Goal: Task Accomplishment & Management: Manage account settings

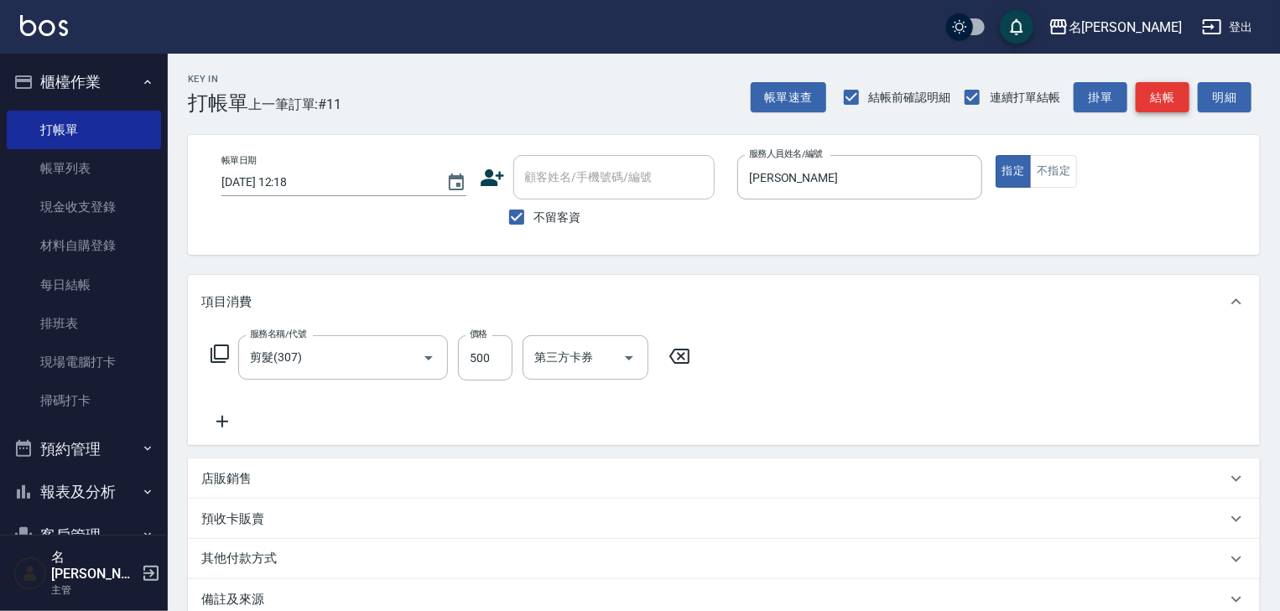
drag, startPoint x: 1148, startPoint y: 74, endPoint x: 1168, endPoint y: 103, distance: 35.1
click at [1164, 94] on div "Key In 打帳單 上一筆訂單:#11 帳單速查 結帳前確認明細 連續打單結帳 掛單 結帳 明細" at bounding box center [714, 84] width 1092 height 61
click at [1170, 100] on button "結帳" at bounding box center [1163, 97] width 54 height 31
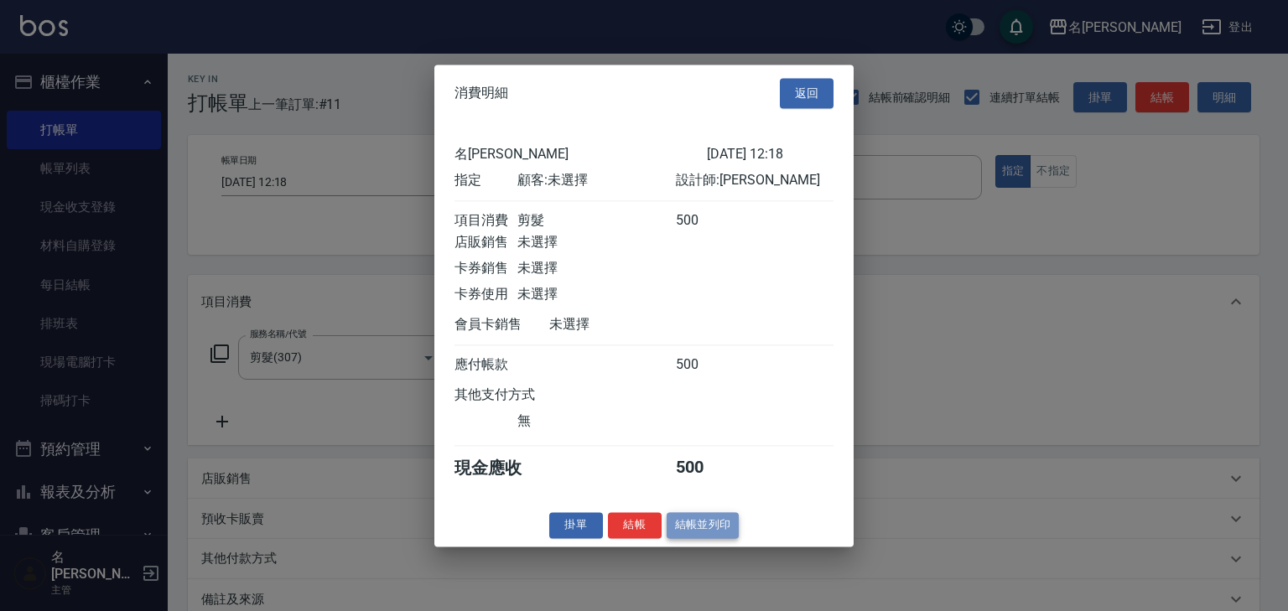
click at [708, 533] on button "結帳並列印" at bounding box center [703, 525] width 73 height 26
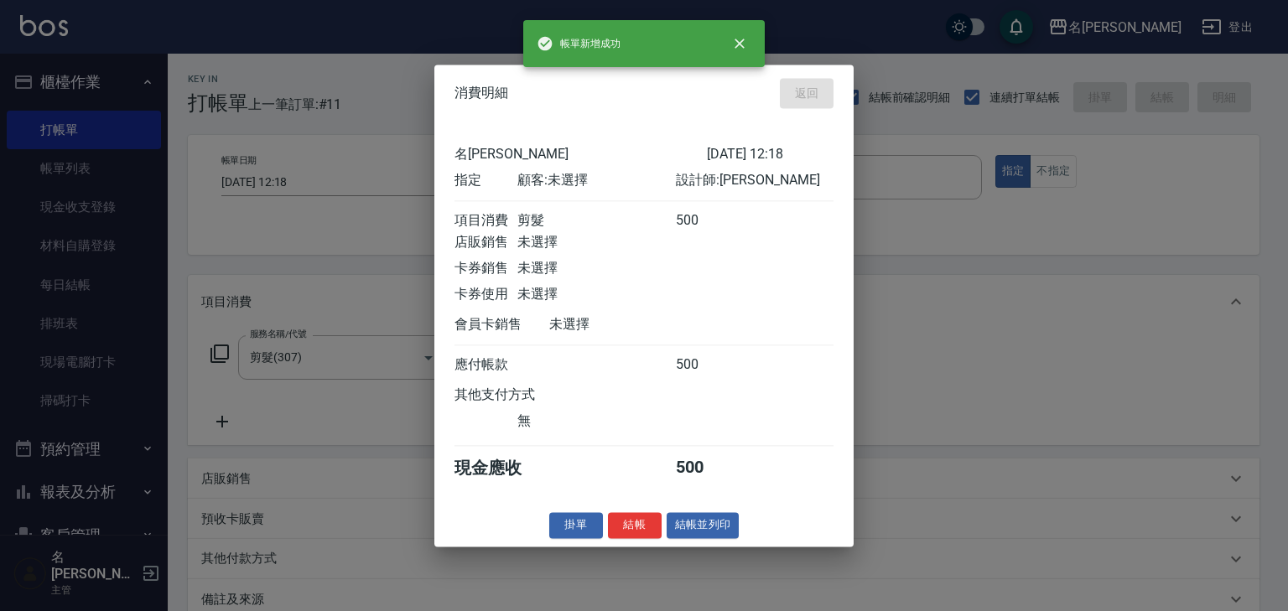
type input "[DATE] 13:18"
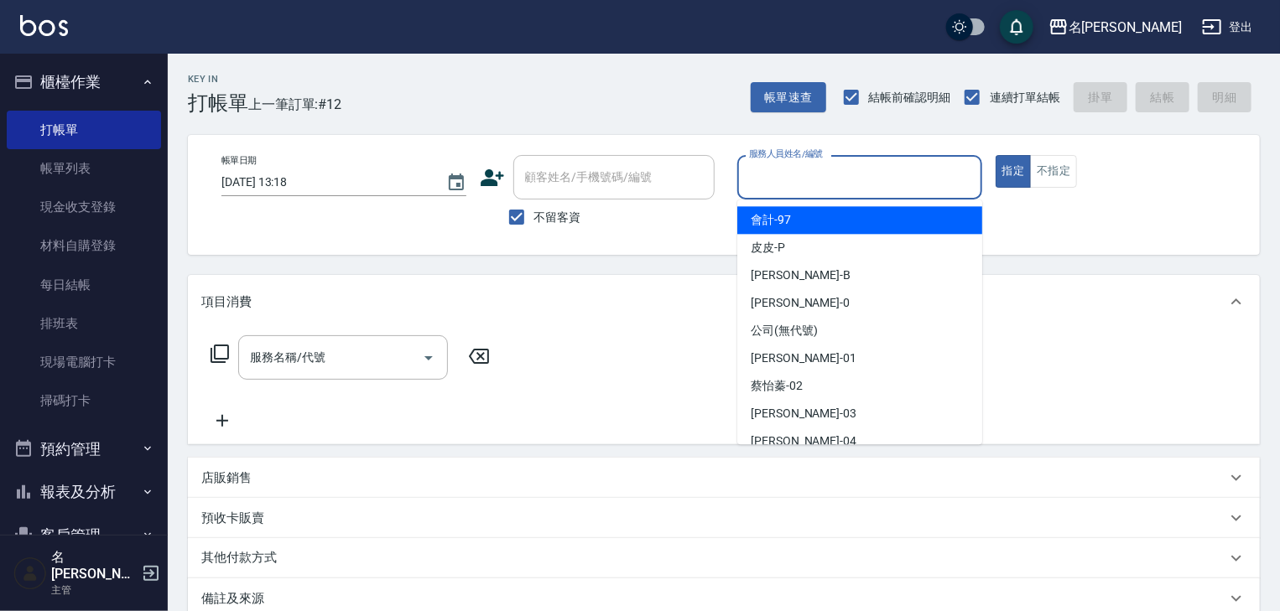
click at [816, 185] on input "服務人員姓名/編號" at bounding box center [860, 177] width 230 height 29
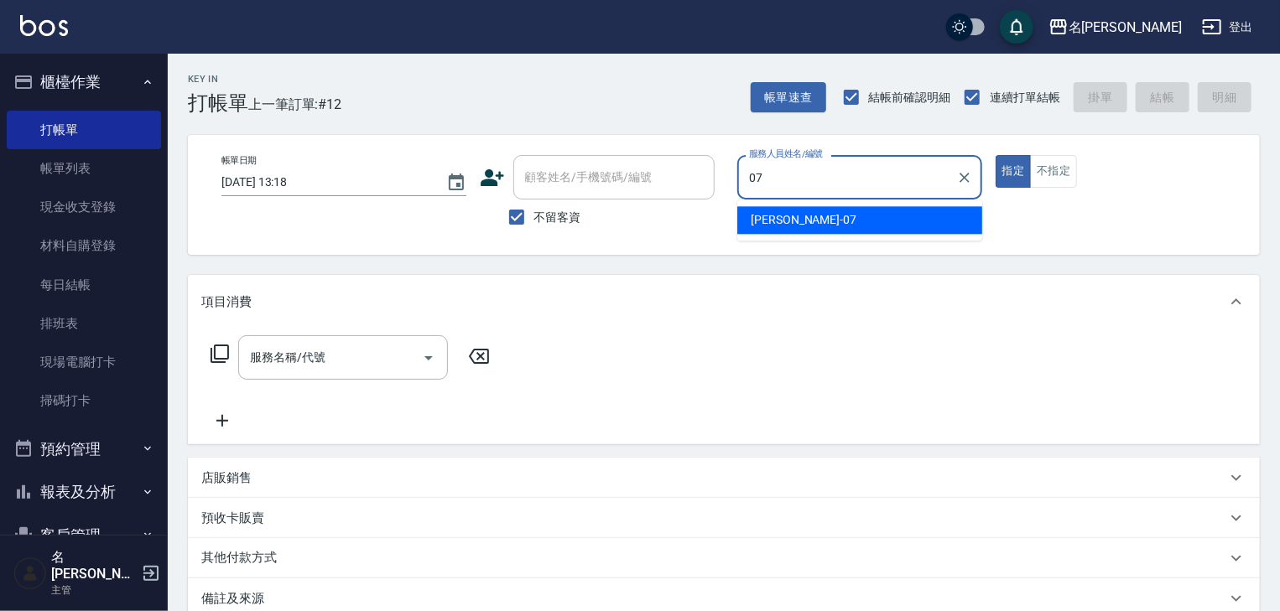
click at [766, 212] on span "[PERSON_NAME] -07" at bounding box center [804, 220] width 106 height 18
type input "[PERSON_NAME]-07"
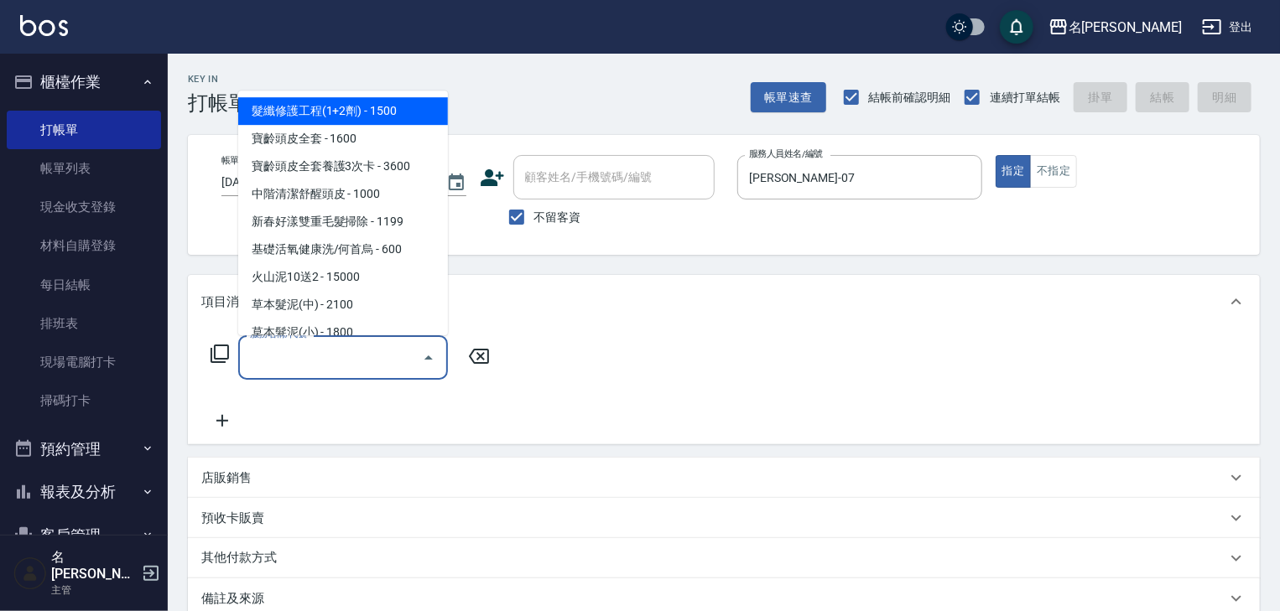
click at [341, 351] on input "服務名稱/代號" at bounding box center [330, 357] width 169 height 29
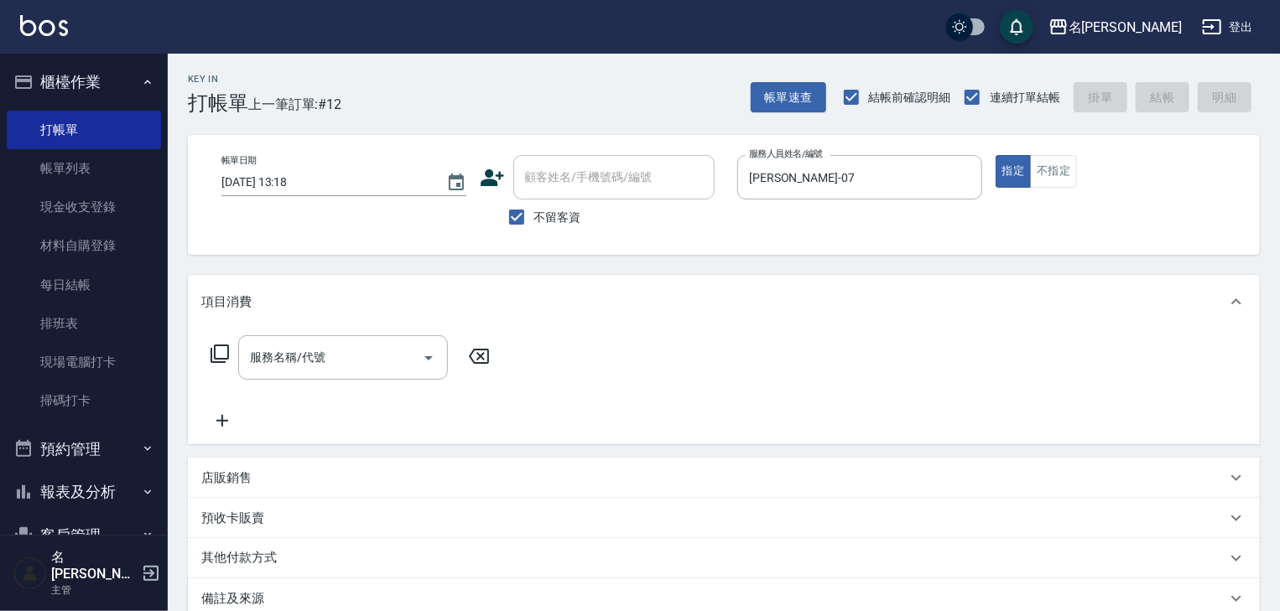
click at [224, 346] on icon at bounding box center [220, 354] width 20 height 20
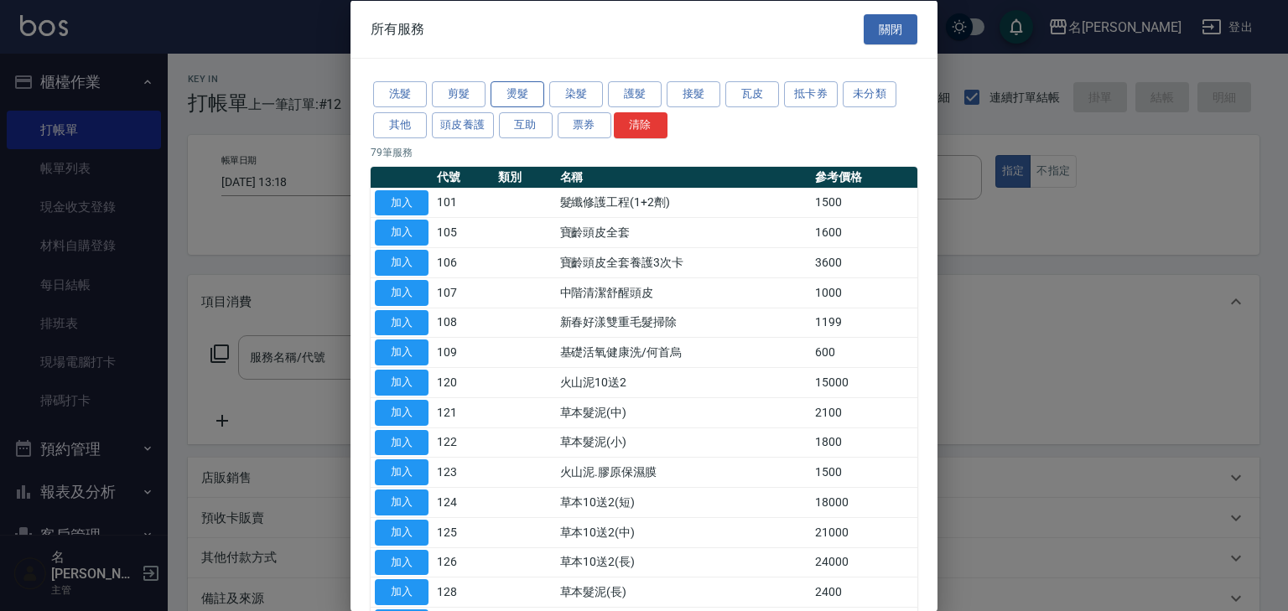
click at [512, 90] on button "燙髮" at bounding box center [518, 94] width 54 height 26
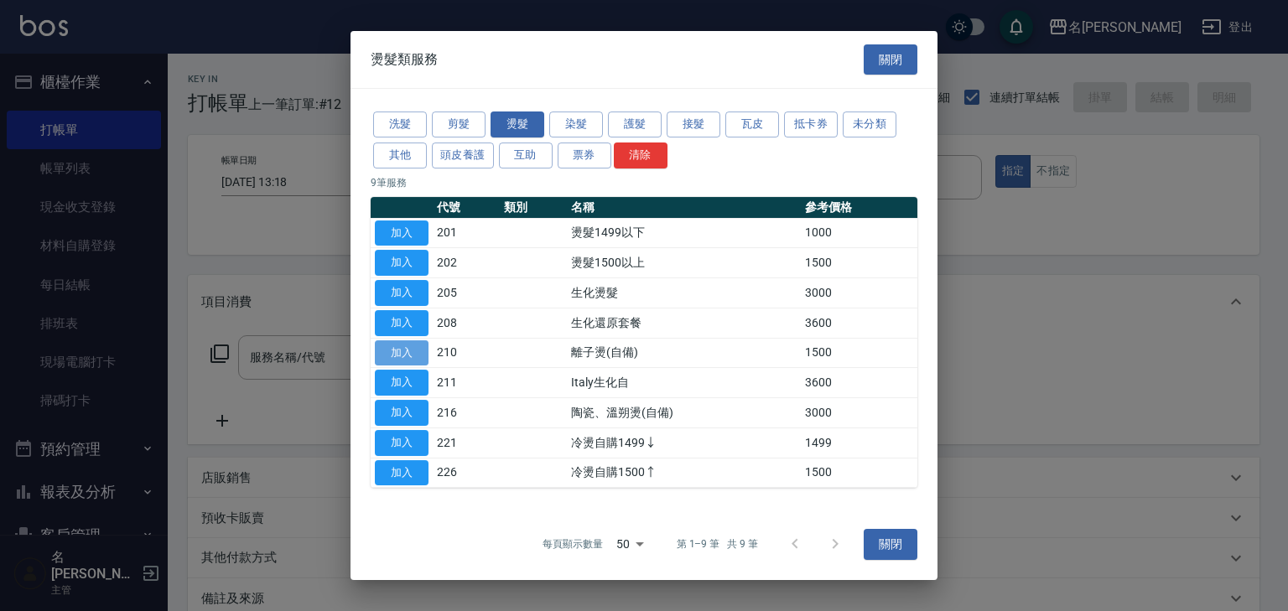
click at [382, 346] on button "加入" at bounding box center [402, 354] width 54 height 26
type input "離子燙(自備)(210)"
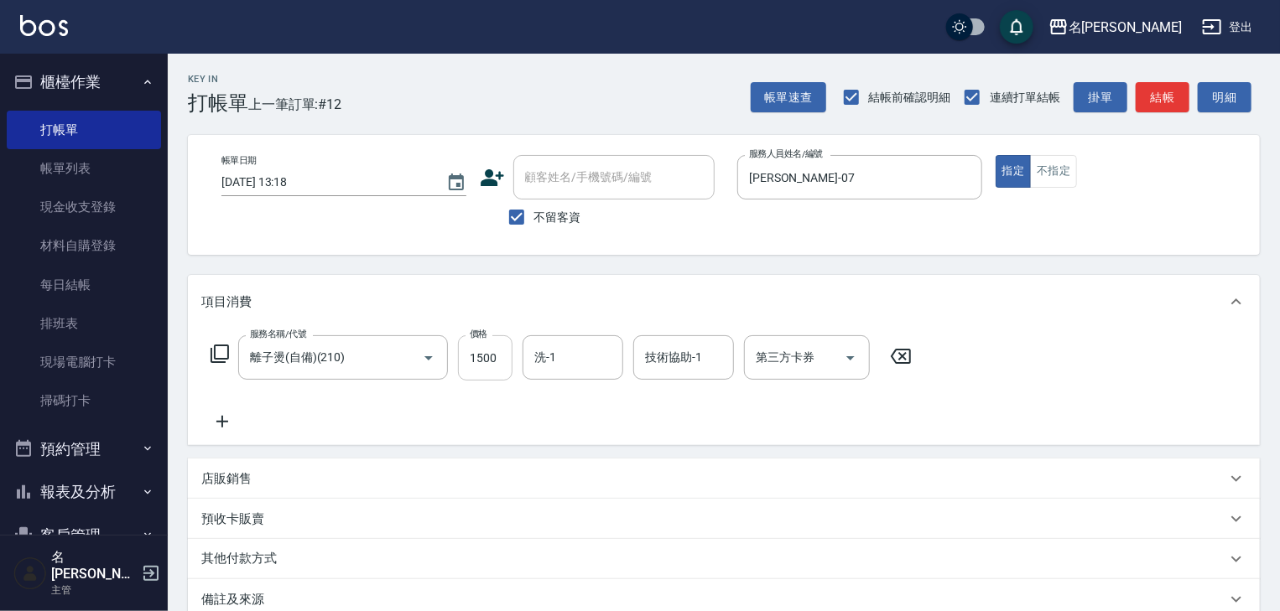
click at [475, 366] on input "1500" at bounding box center [485, 358] width 55 height 45
type input "2800"
click at [228, 422] on icon at bounding box center [222, 422] width 42 height 20
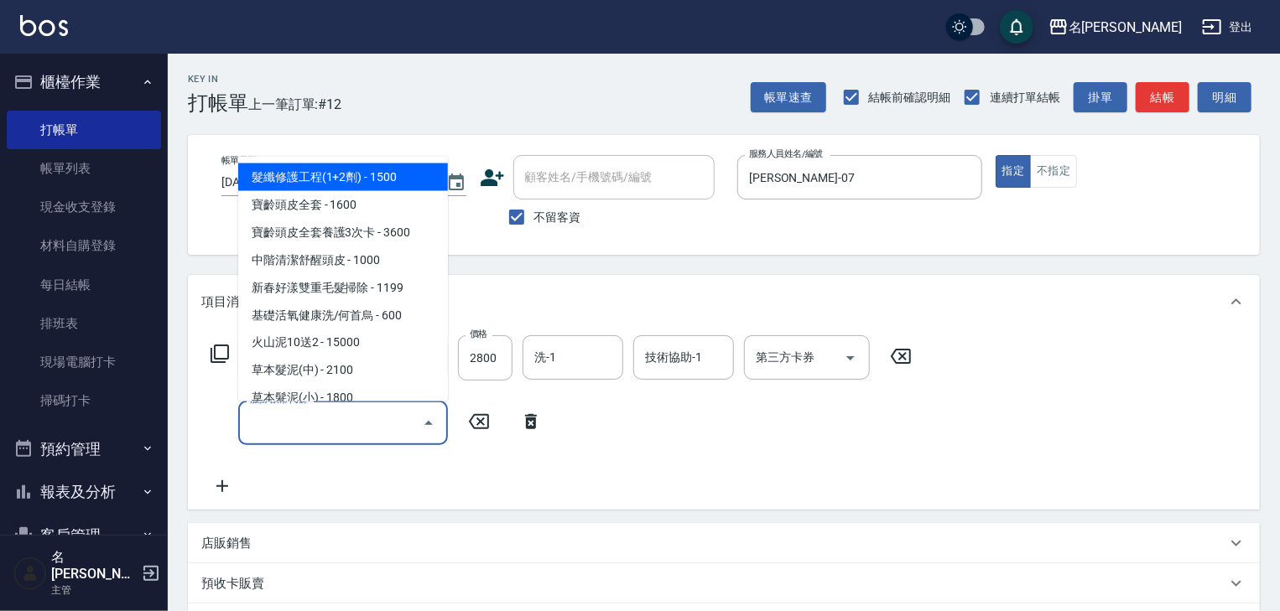
click at [269, 427] on input "服務名稱/代號" at bounding box center [330, 422] width 169 height 29
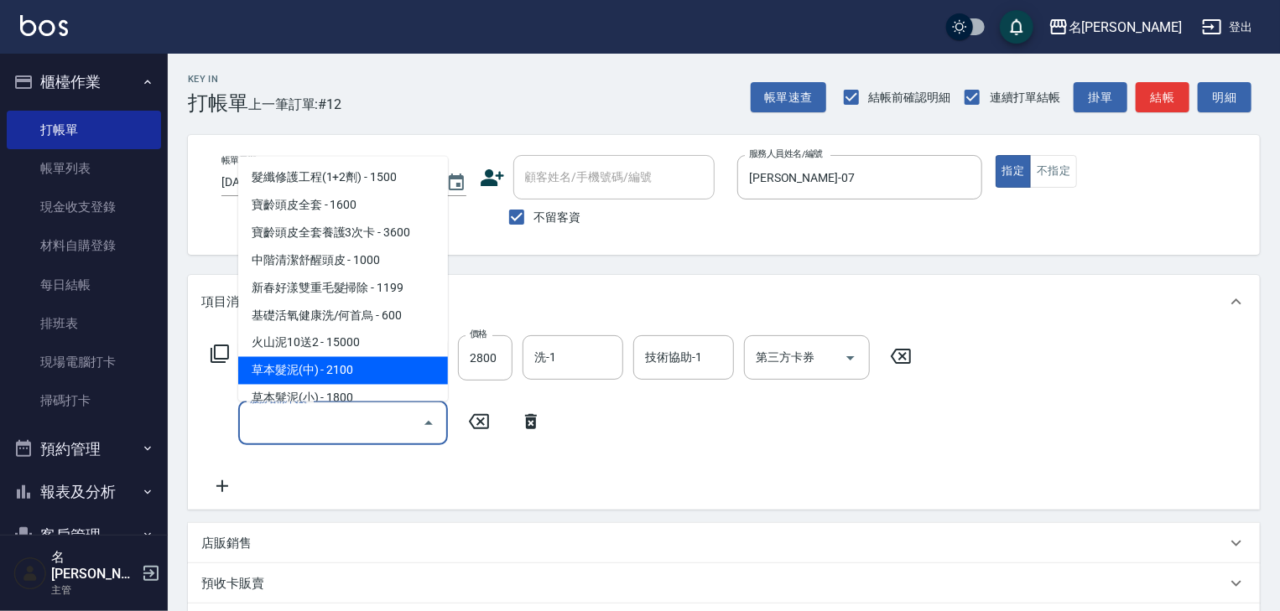
click at [215, 345] on icon at bounding box center [220, 354] width 20 height 20
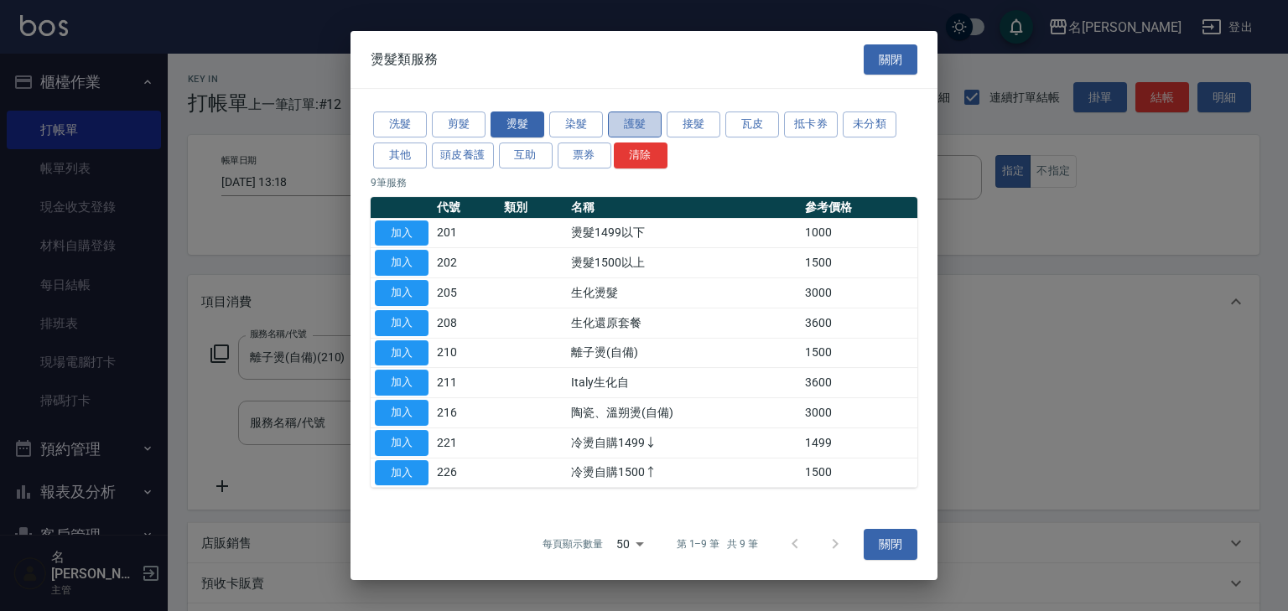
click at [626, 125] on button "護髮" at bounding box center [635, 125] width 54 height 26
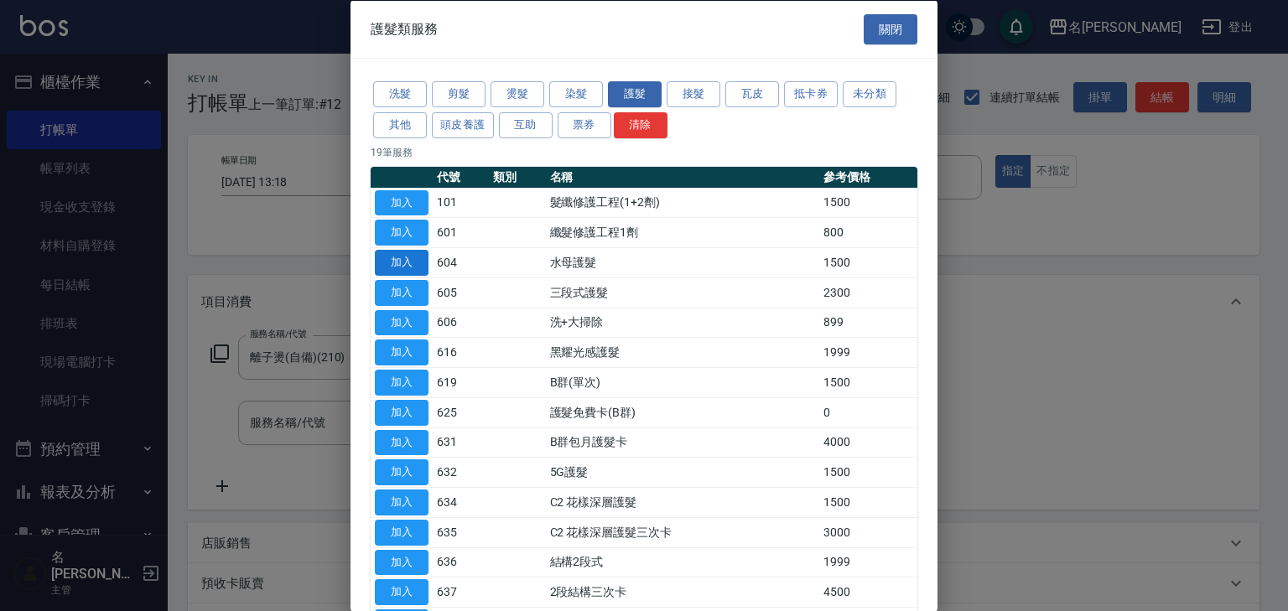
click at [391, 260] on button "加入" at bounding box center [402, 263] width 54 height 26
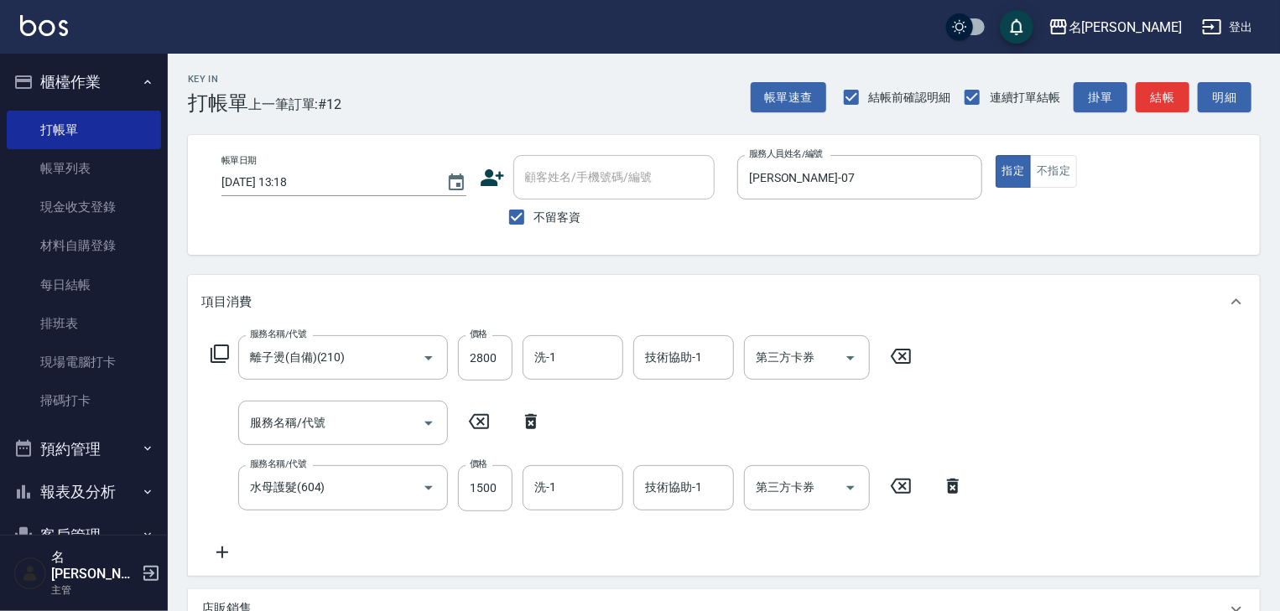
click at [528, 421] on icon at bounding box center [531, 422] width 42 height 20
type input "水母護髮(604)"
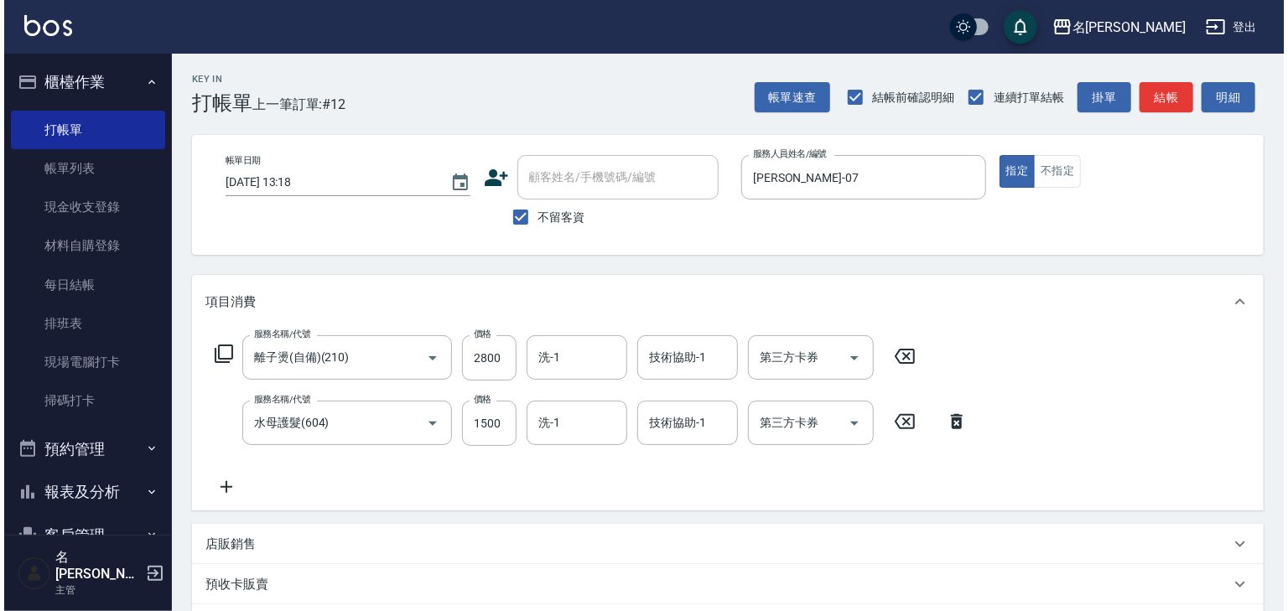
scroll to position [262, 0]
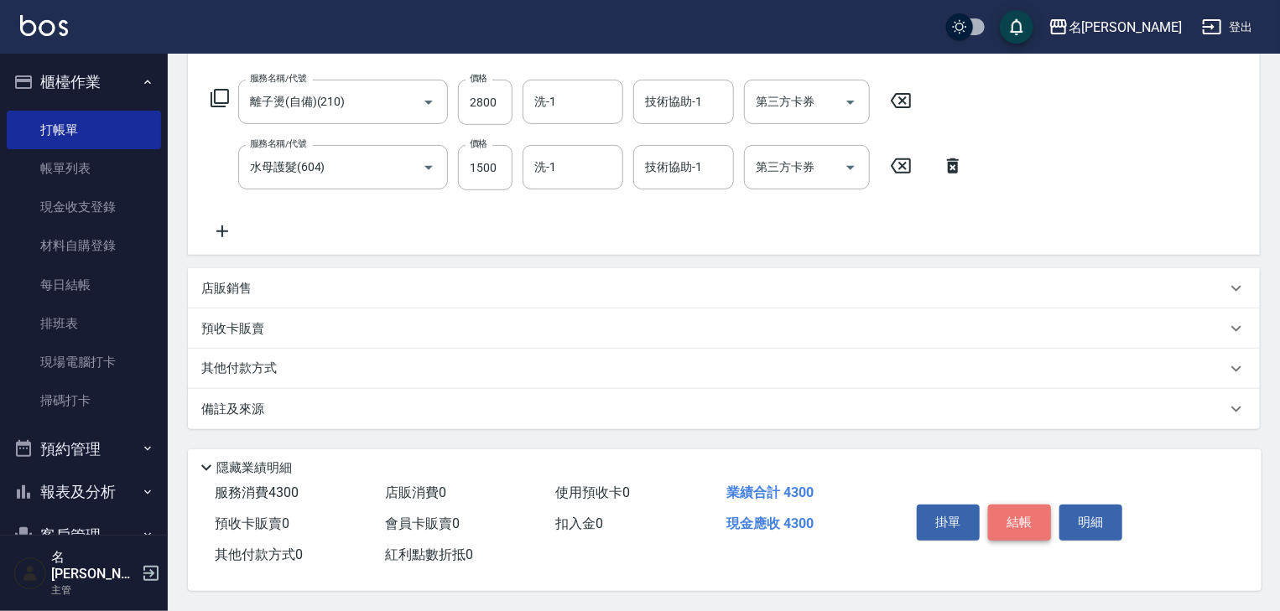
click at [1023, 527] on button "結帳" at bounding box center [1019, 522] width 63 height 35
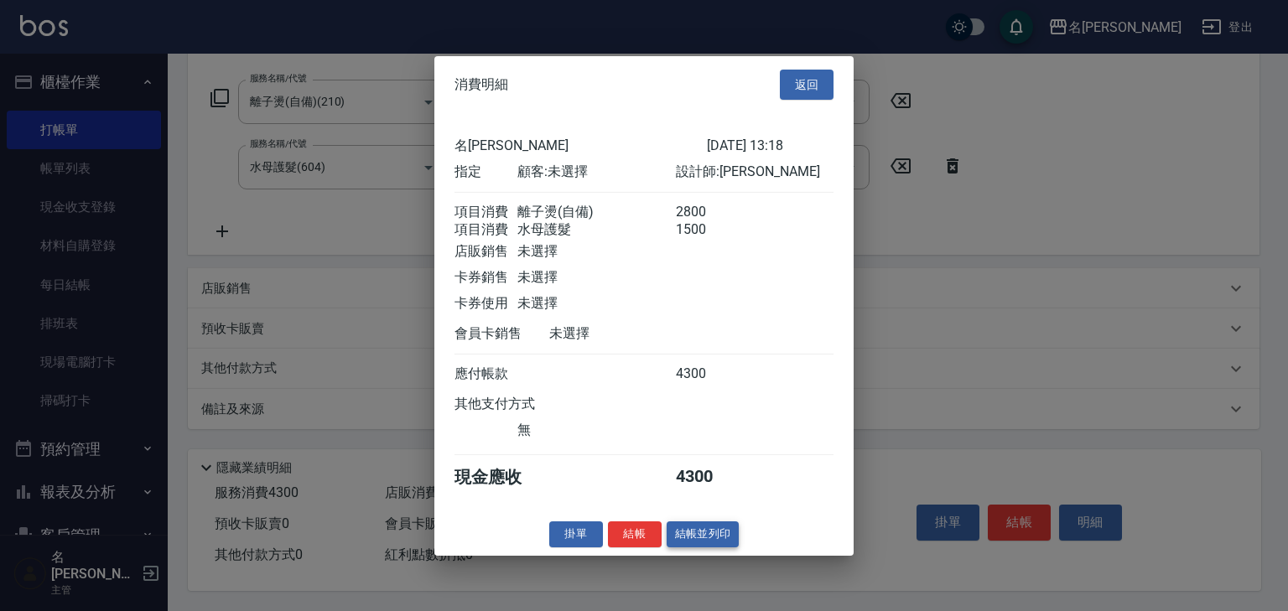
click at [684, 548] on button "結帳並列印" at bounding box center [703, 535] width 73 height 26
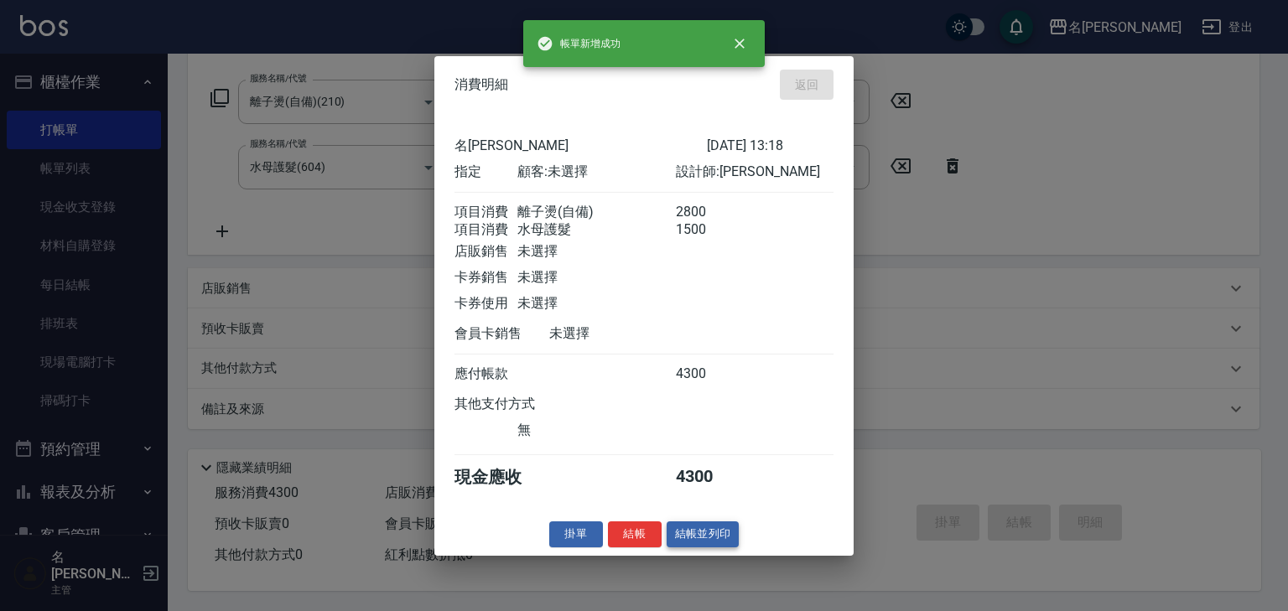
type input "[DATE] 14:01"
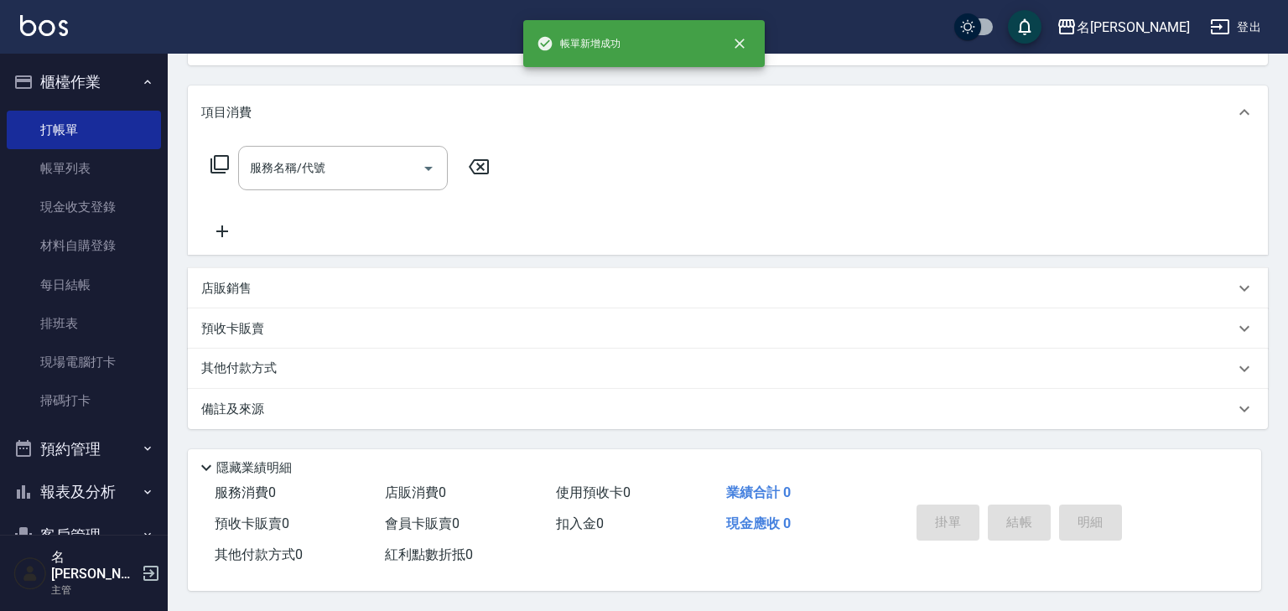
scroll to position [0, 0]
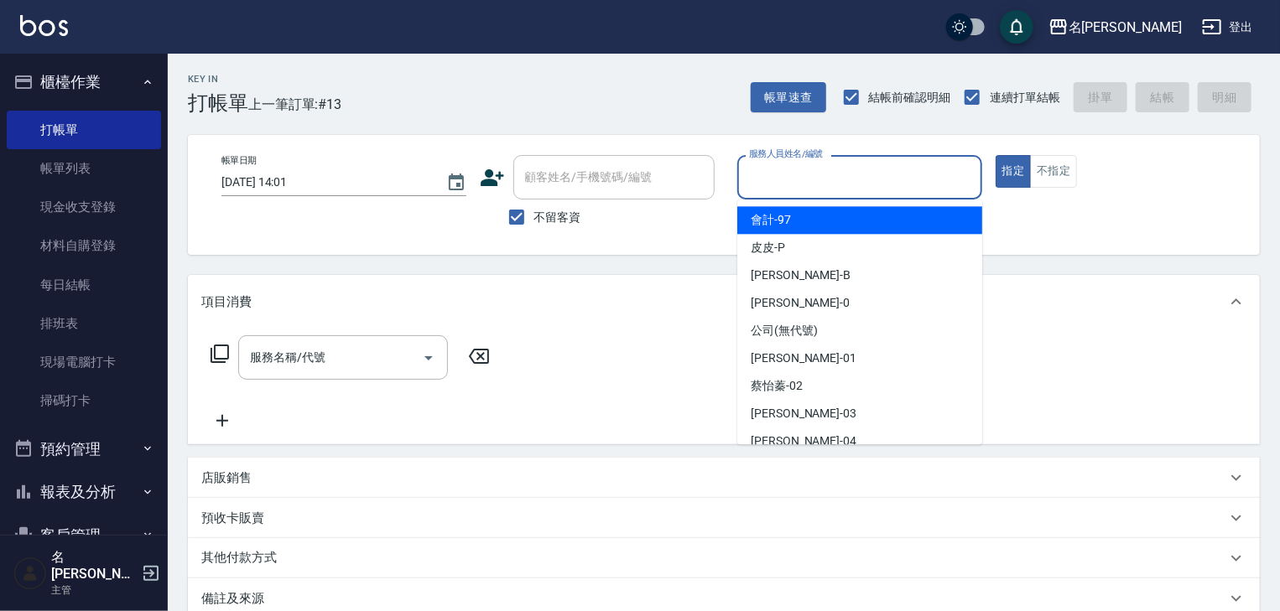
click at [834, 185] on input "服務人員姓名/編號" at bounding box center [860, 177] width 230 height 29
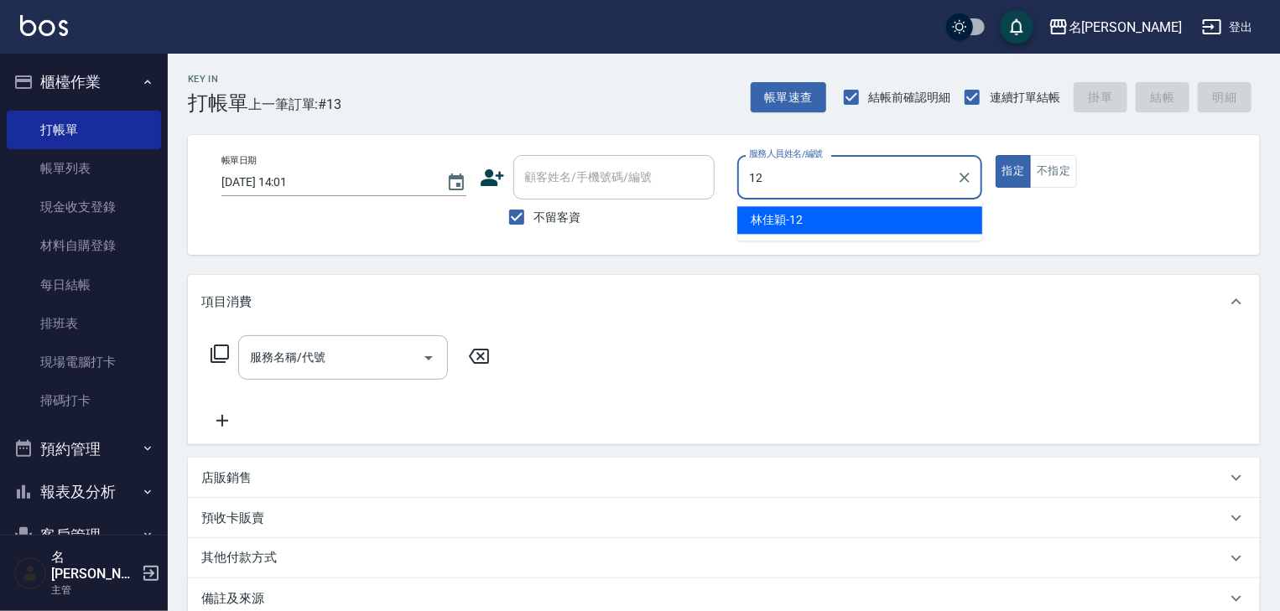
click at [788, 212] on span "[PERSON_NAME]-12" at bounding box center [777, 220] width 52 height 18
type input "[PERSON_NAME]-12"
click at [366, 352] on input "服務名稱/代號" at bounding box center [330, 357] width 169 height 29
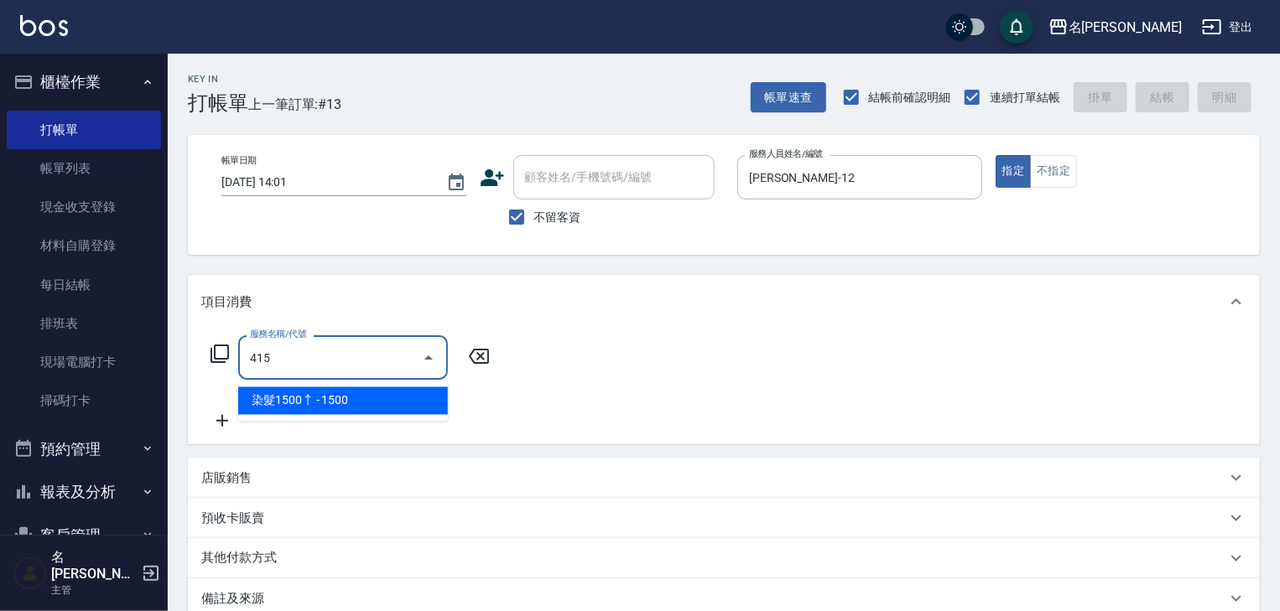
click at [403, 382] on ul "染髮1500↑ - 1500" at bounding box center [343, 401] width 210 height 41
click at [408, 398] on span "染髮1500↑ - 1500" at bounding box center [343, 402] width 210 height 28
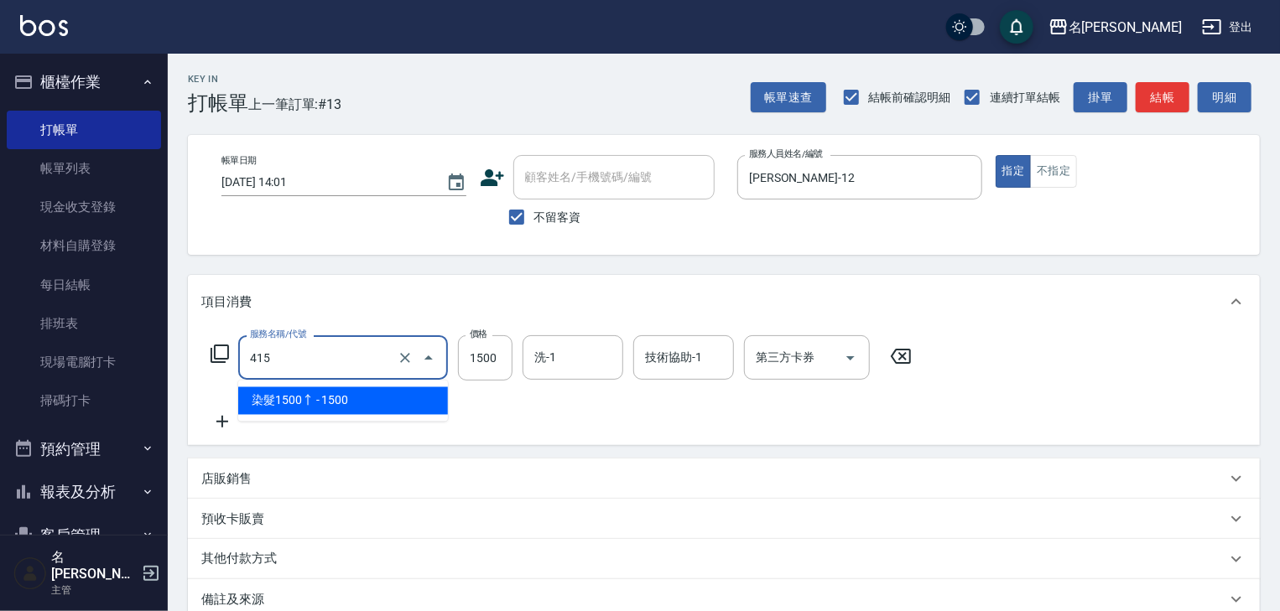
click at [389, 362] on input "415" at bounding box center [320, 357] width 148 height 29
click at [389, 398] on span "染髮1500↑ - 1500" at bounding box center [343, 402] width 210 height 28
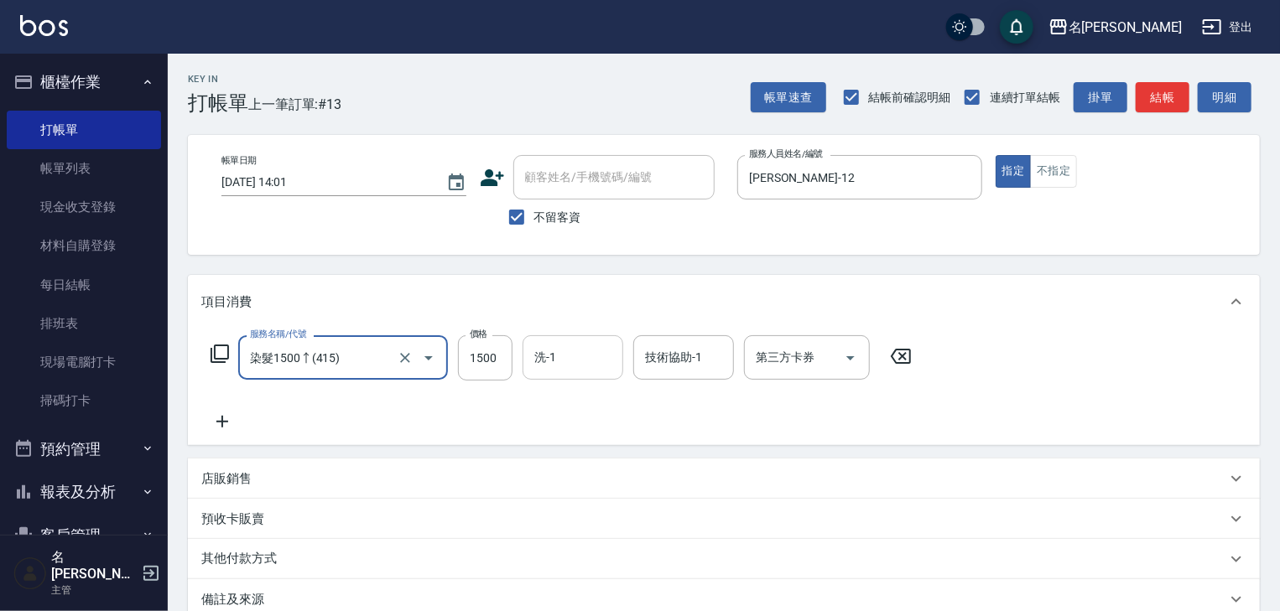
type input "染髮1500↑(415)"
click at [563, 360] on input "洗-1" at bounding box center [573, 357] width 86 height 29
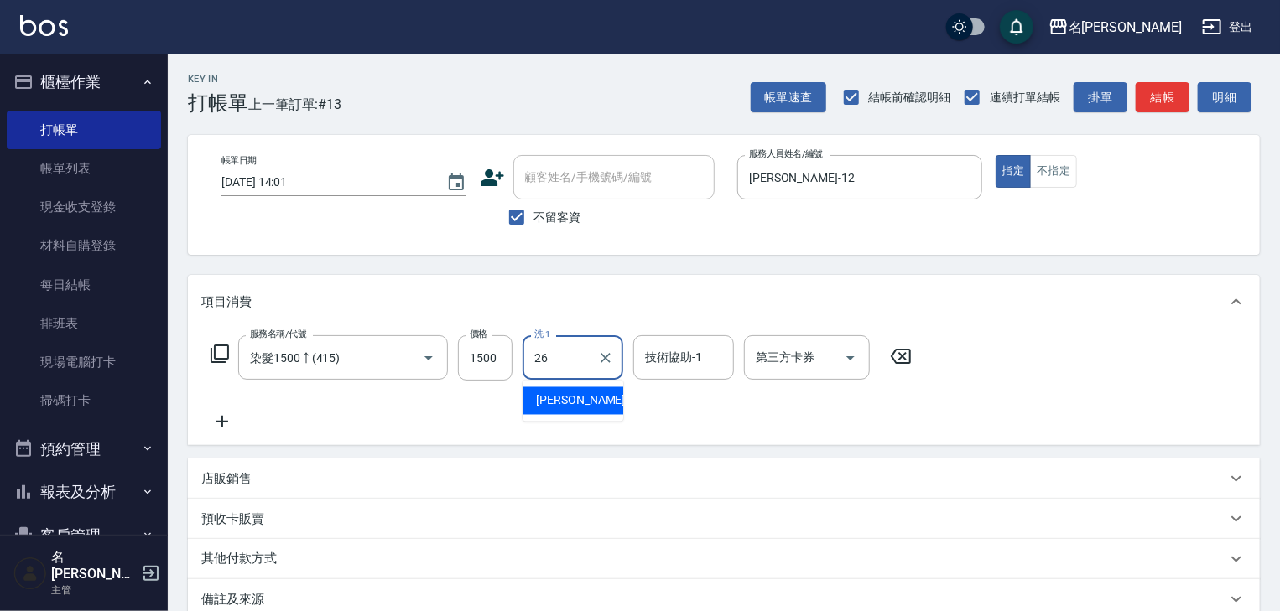
click at [602, 408] on div "[PERSON_NAME]筑 -26" at bounding box center [573, 402] width 101 height 28
type input "[PERSON_NAME]筑-26"
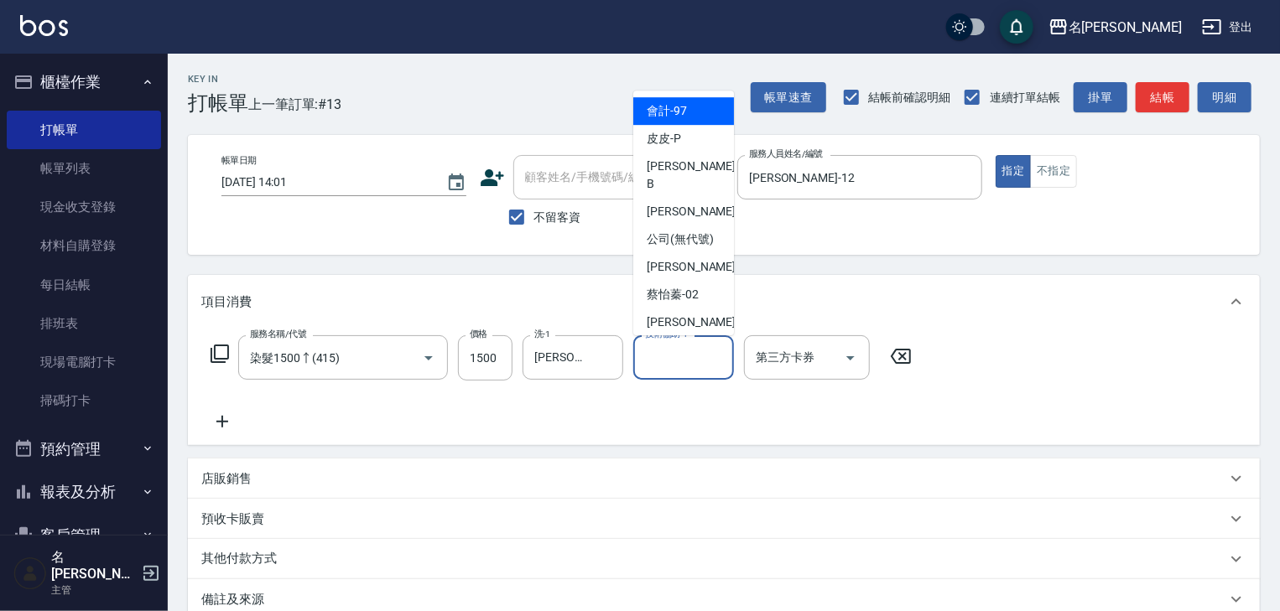
click at [653, 367] on input "技術協助-1" at bounding box center [684, 357] width 86 height 29
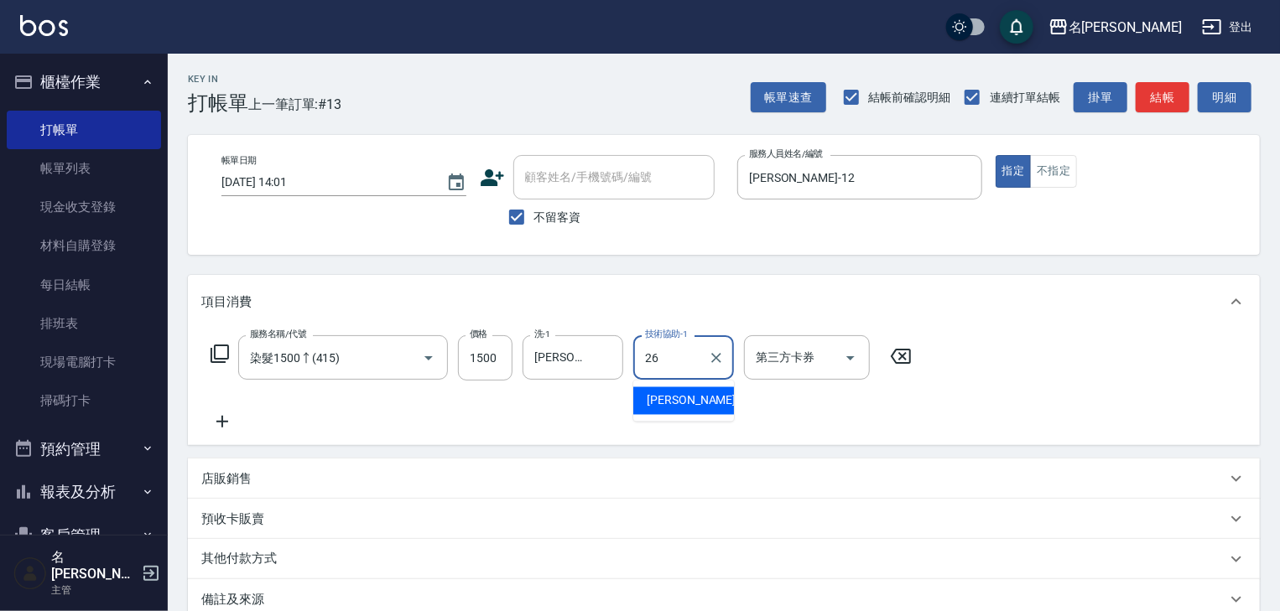
click at [669, 399] on span "[PERSON_NAME]筑 -26" at bounding box center [700, 402] width 106 height 18
type input "[PERSON_NAME]筑-26"
click at [222, 416] on icon at bounding box center [222, 422] width 42 height 20
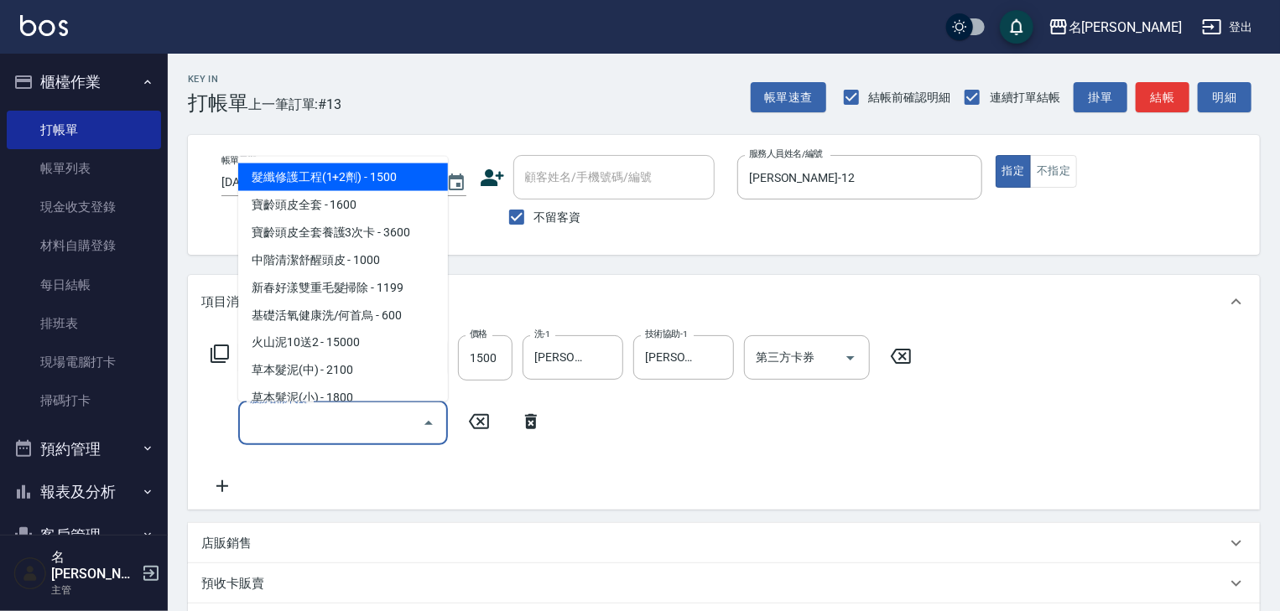
click at [285, 425] on input "服務名稱/代號" at bounding box center [330, 422] width 169 height 29
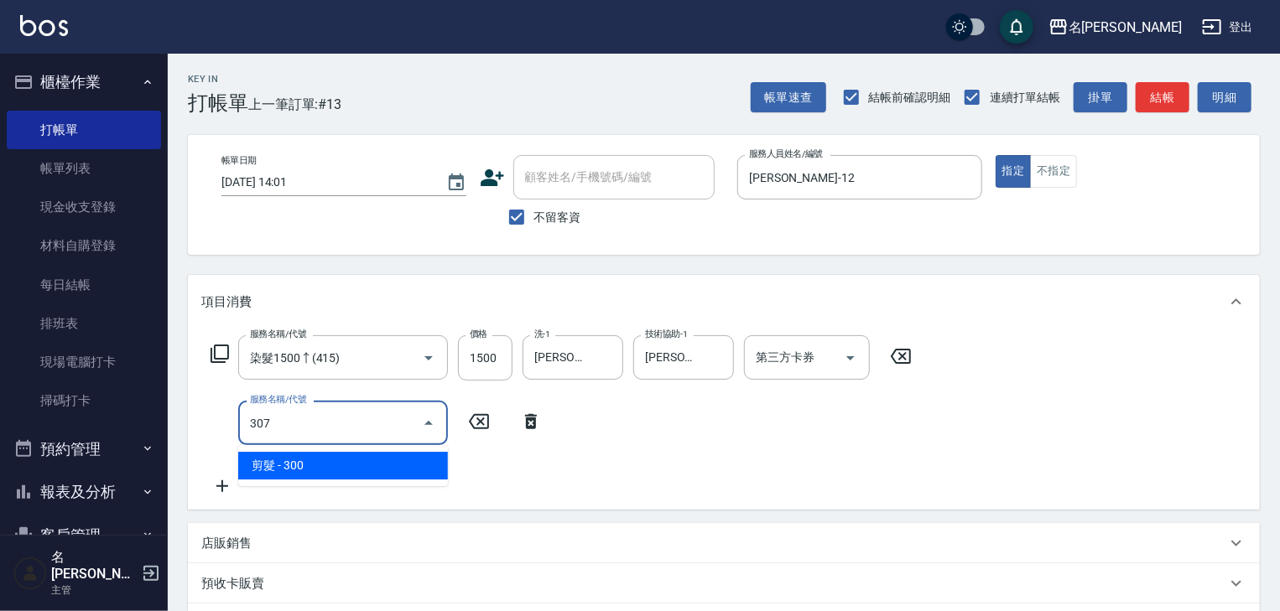
click at [347, 471] on span "剪髮 - 300" at bounding box center [343, 466] width 210 height 28
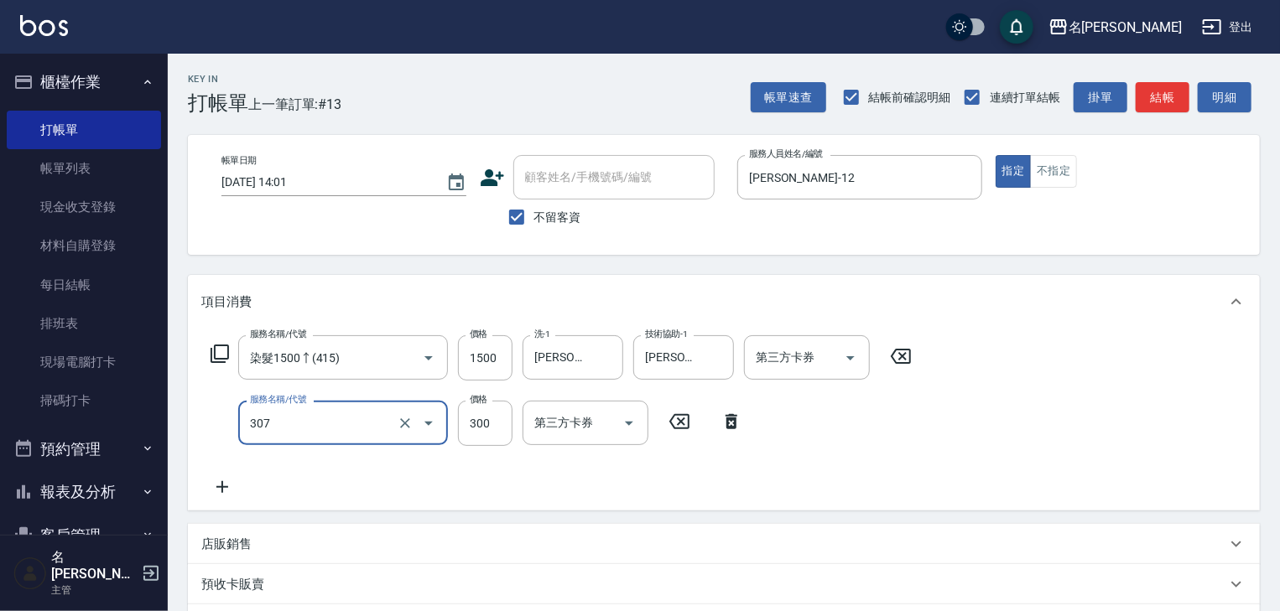
type input "剪髮(307)"
click at [211, 491] on icon at bounding box center [222, 487] width 42 height 20
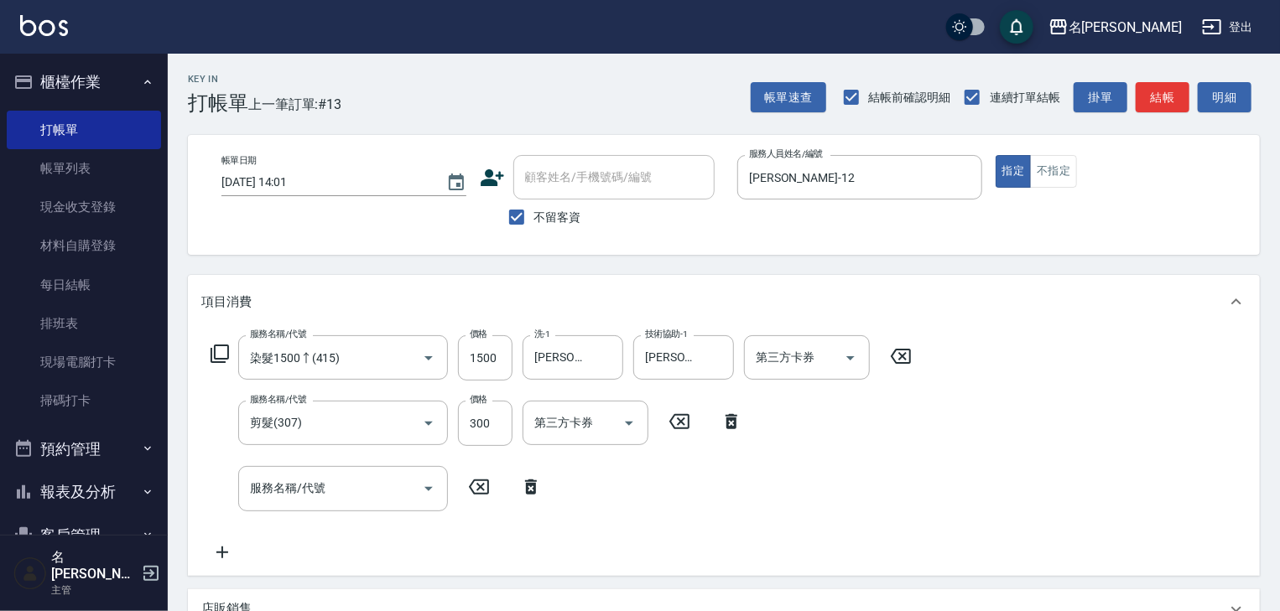
click at [220, 362] on icon at bounding box center [220, 354] width 18 height 18
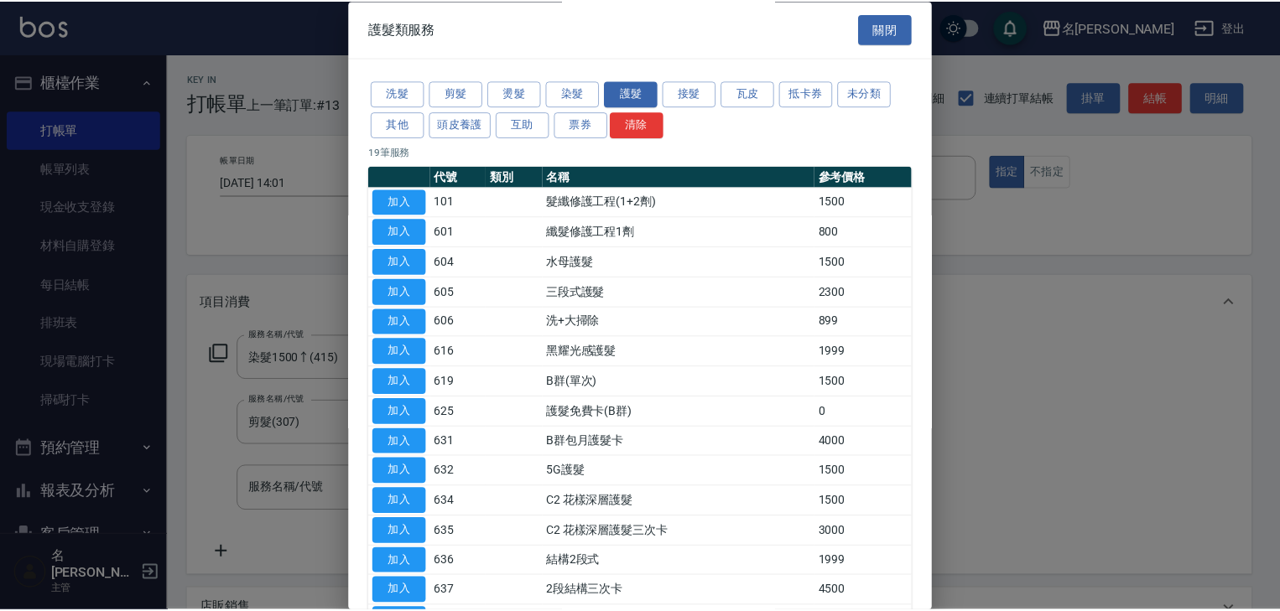
scroll to position [234, 0]
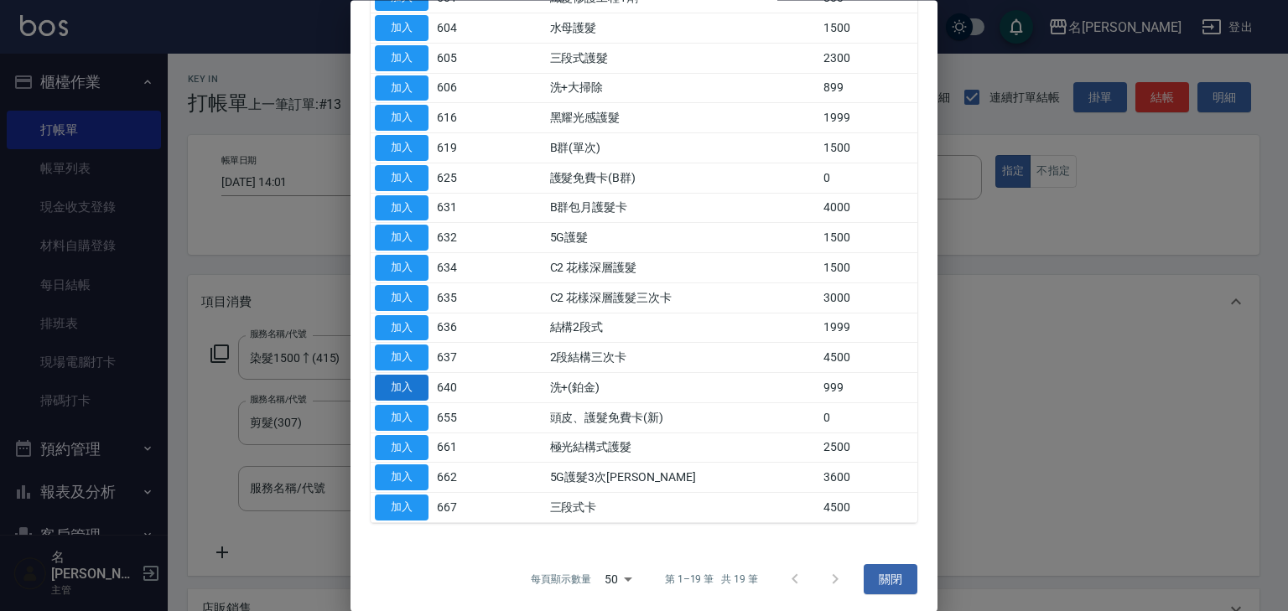
click at [400, 387] on button "加入" at bounding box center [402, 389] width 54 height 26
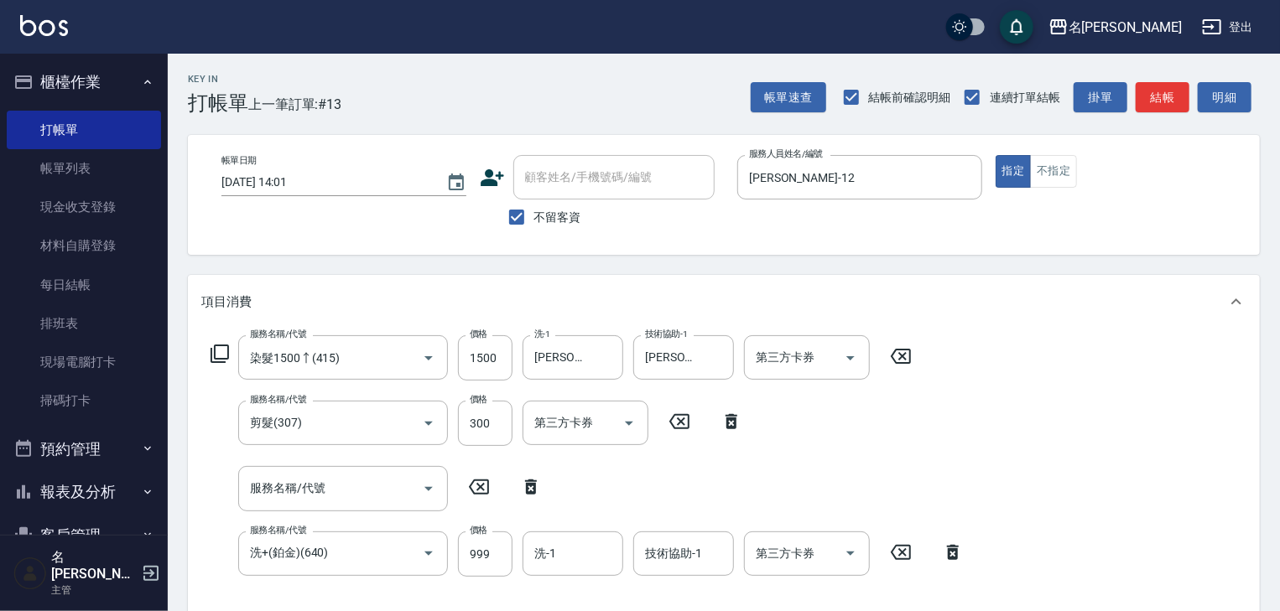
click at [541, 486] on icon at bounding box center [531, 487] width 42 height 20
type input "洗+(鉑金)(640)"
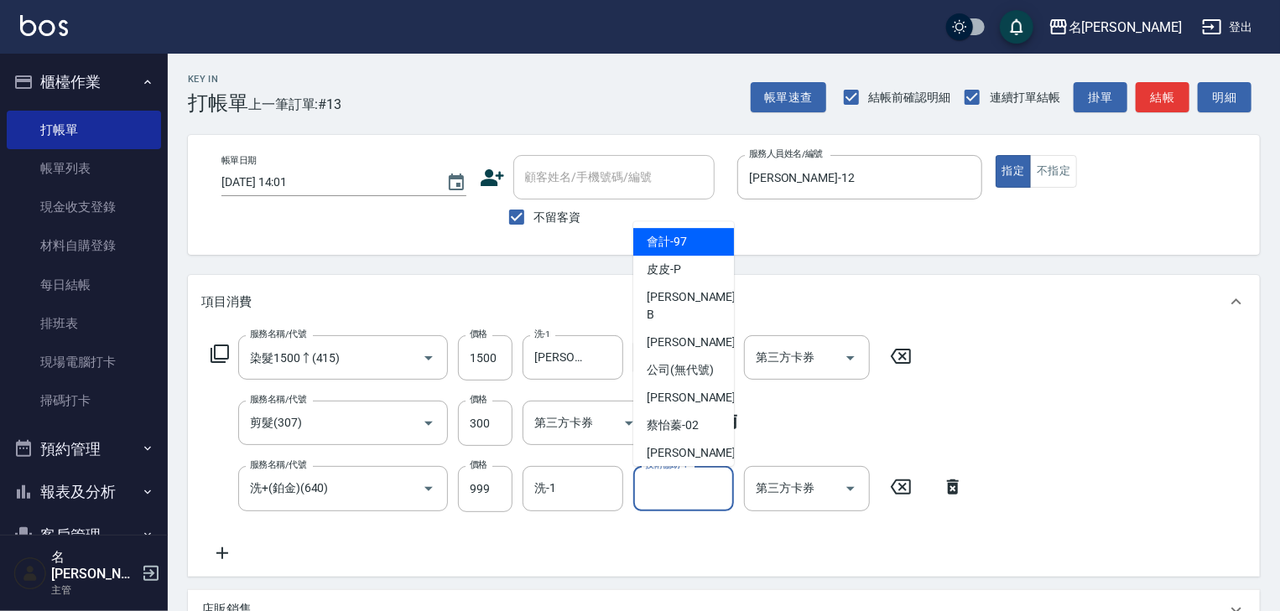
click at [677, 492] on input "技術協助-1" at bounding box center [684, 488] width 86 height 29
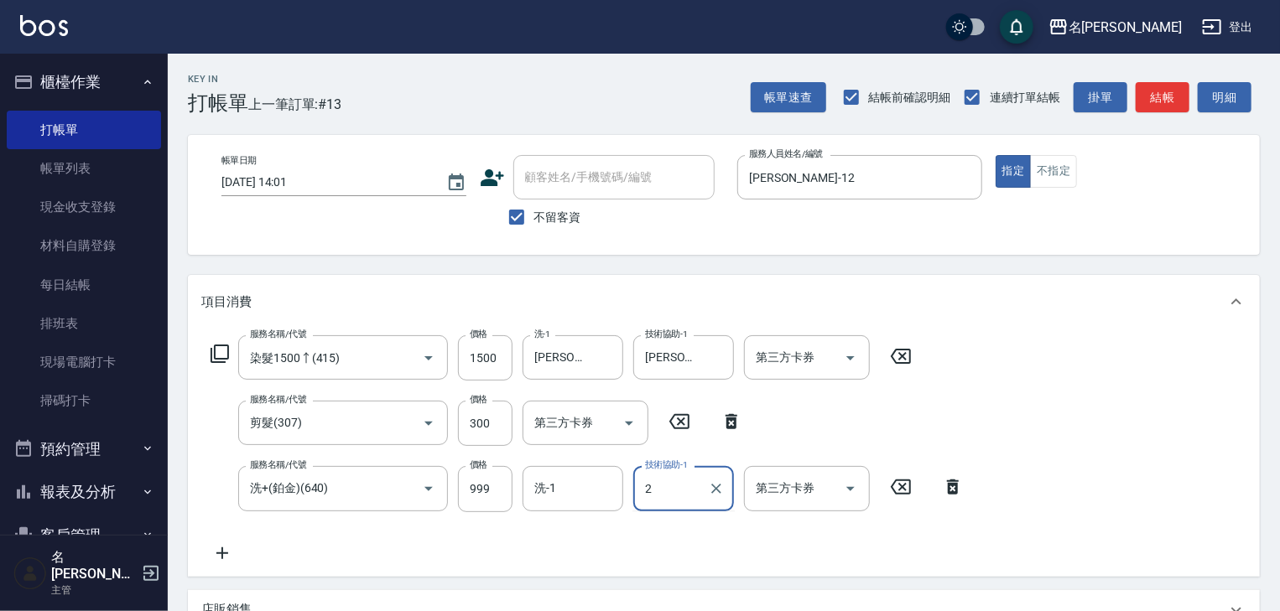
type input "2+"
click at [706, 486] on button "Clear" at bounding box center [716, 488] width 23 height 23
click at [695, 492] on input "技術協助-1" at bounding box center [684, 488] width 86 height 29
click at [694, 526] on span "[PERSON_NAME]筑 -26" at bounding box center [700, 532] width 106 height 18
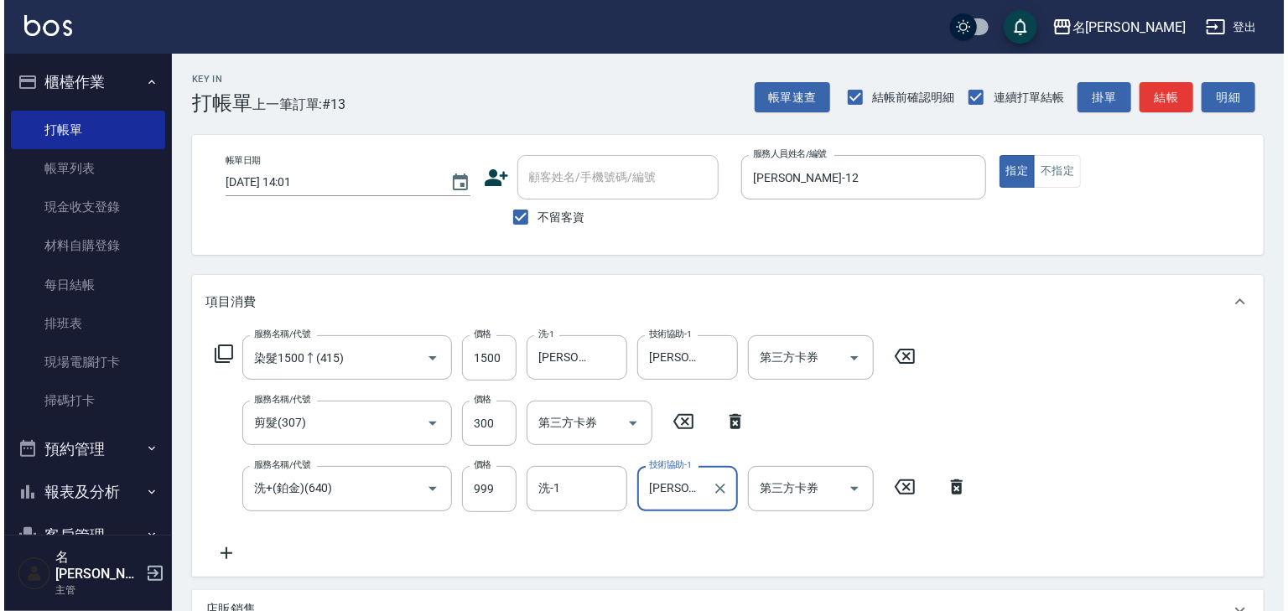
scroll to position [268, 0]
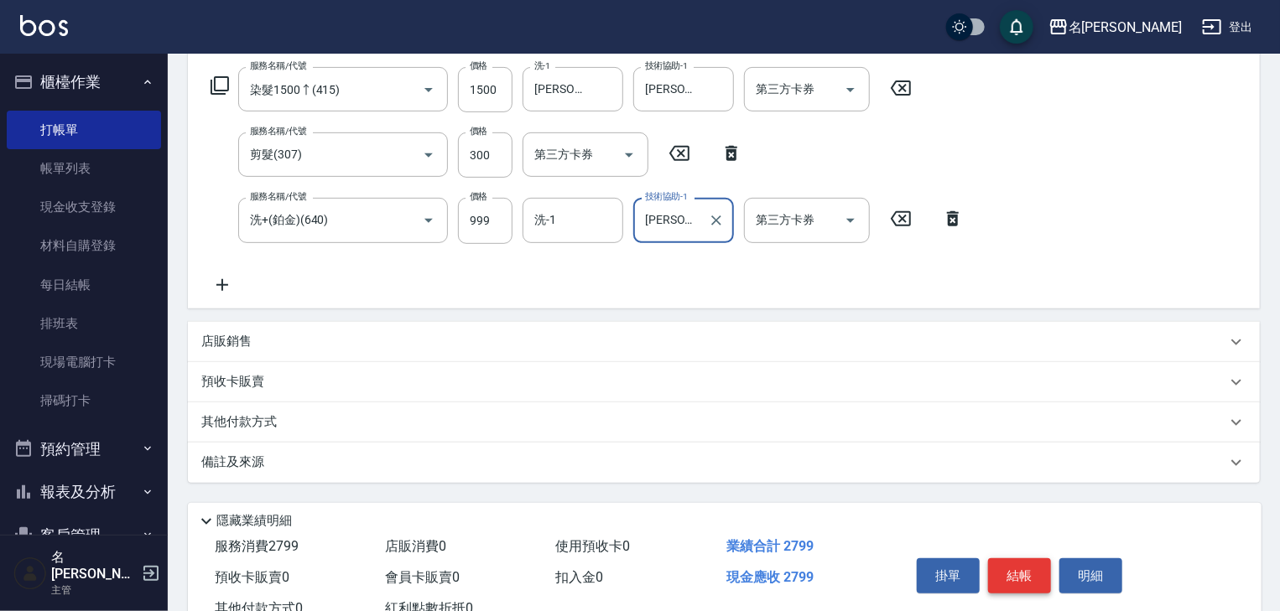
type input "[PERSON_NAME]筑-26"
click at [1018, 565] on button "結帳" at bounding box center [1019, 576] width 63 height 35
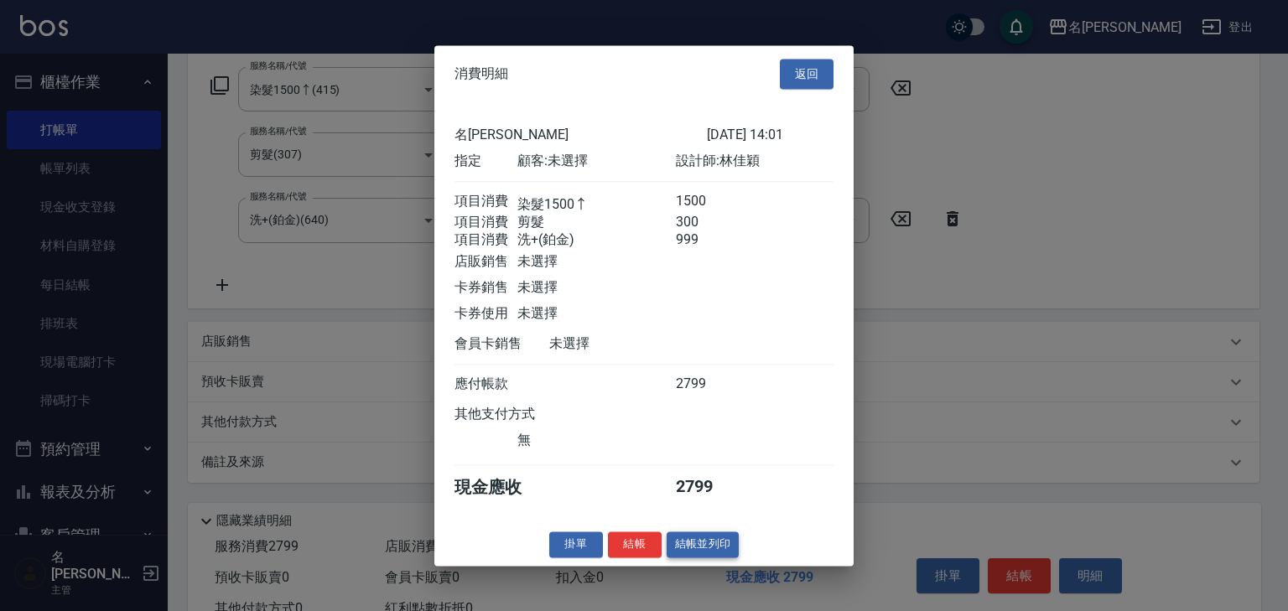
click at [721, 555] on button "結帳並列印" at bounding box center [703, 545] width 73 height 26
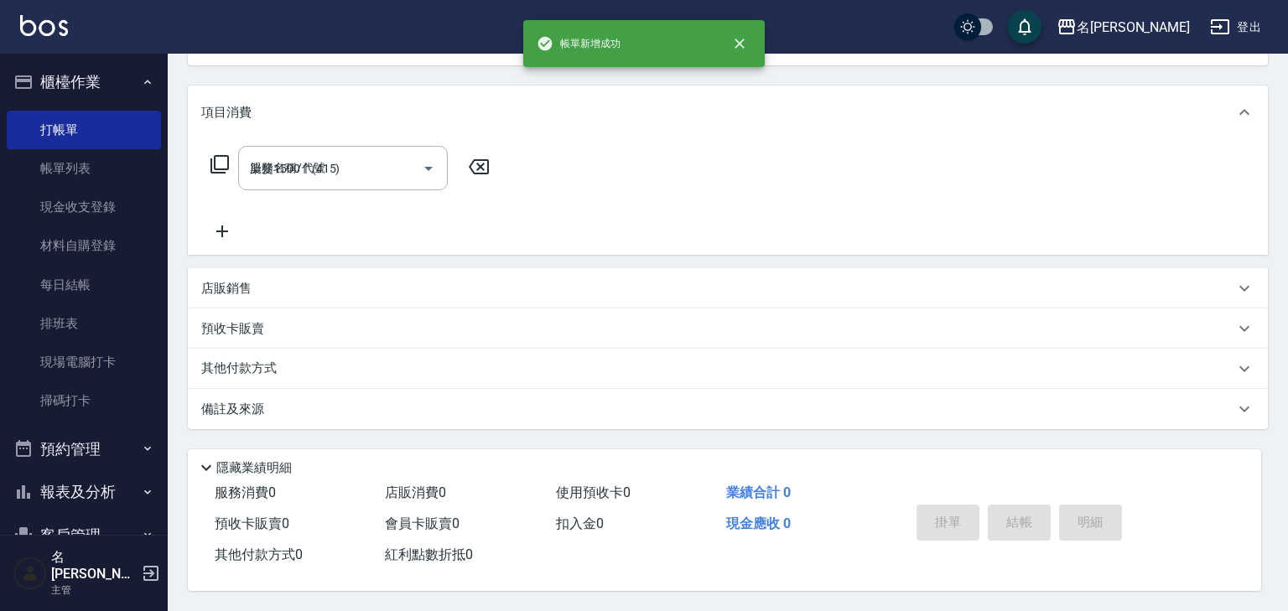
type input "[DATE] 14:02"
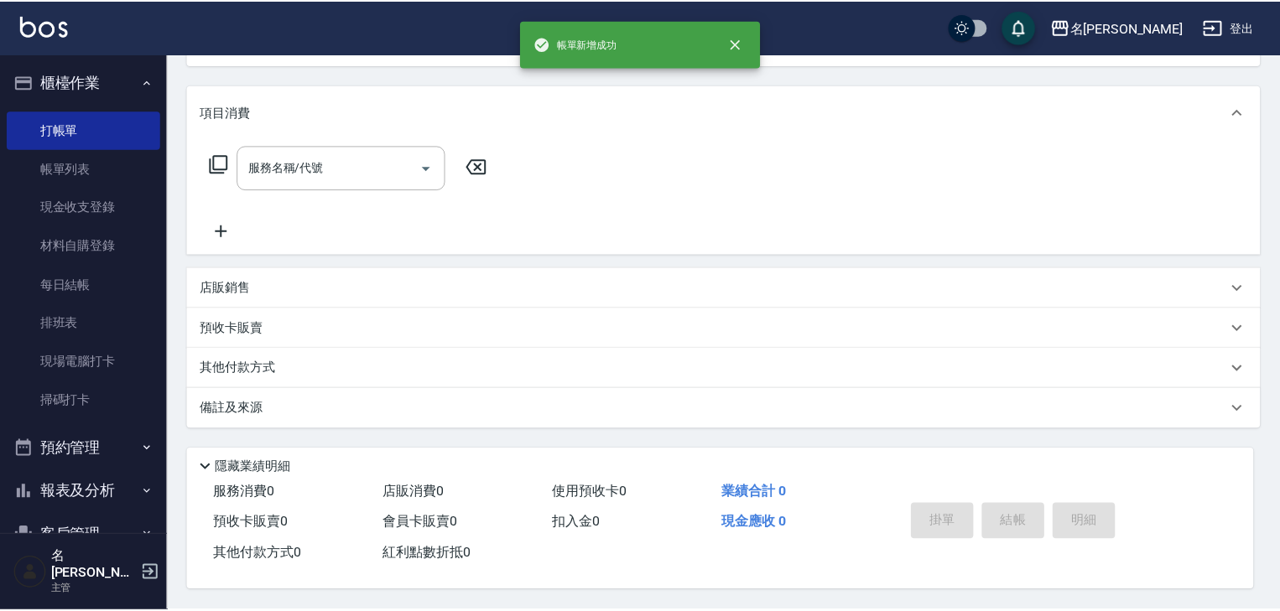
scroll to position [0, 0]
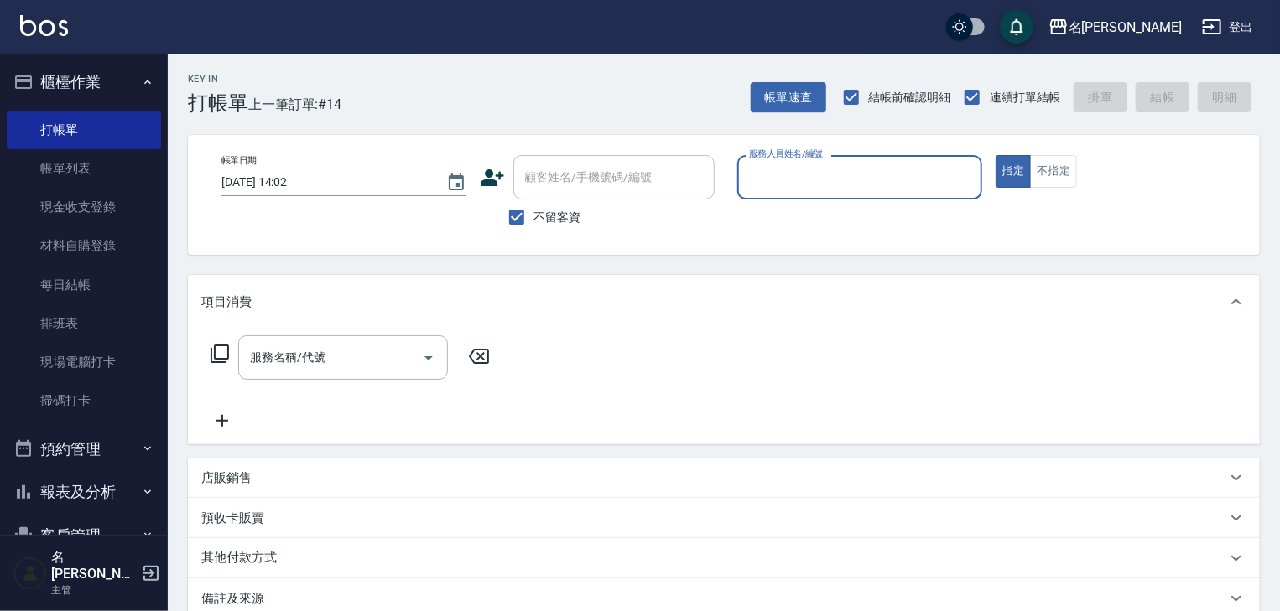
click at [874, 200] on p at bounding box center [859, 209] width 245 height 18
click at [856, 185] on input "服務人員姓名/編號" at bounding box center [860, 177] width 230 height 29
drag, startPoint x: 815, startPoint y: 211, endPoint x: 789, endPoint y: 238, distance: 37.4
click at [815, 211] on div "[PERSON_NAME] -06" at bounding box center [859, 220] width 245 height 28
type input "[PERSON_NAME]-06"
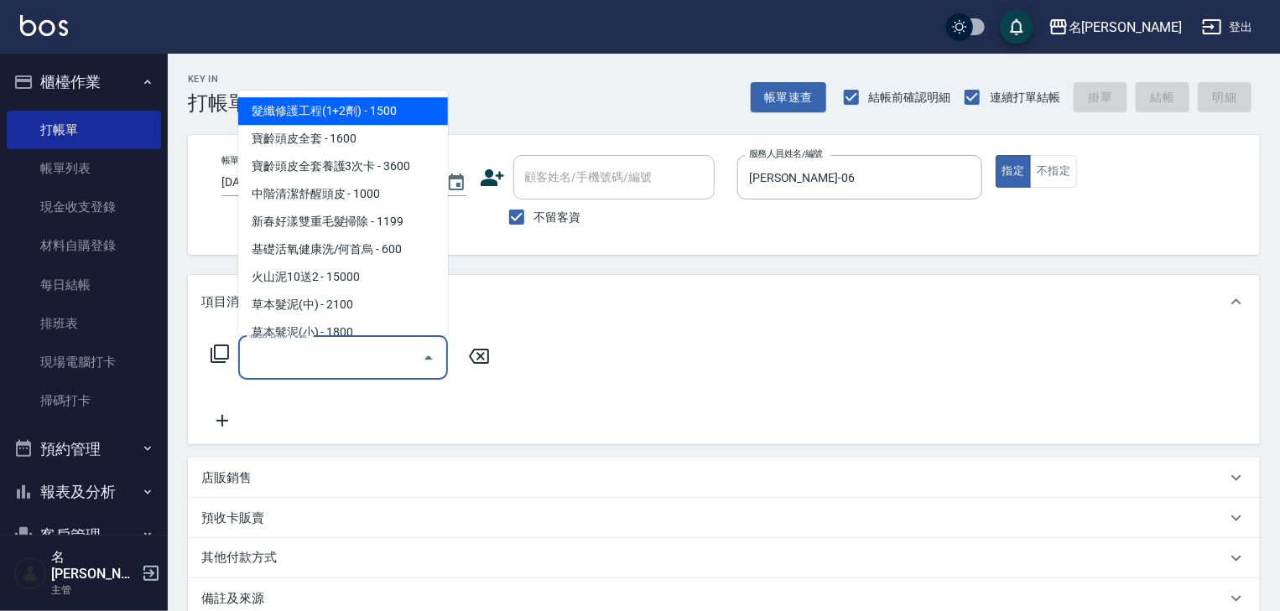
click at [399, 352] on input "服務名稱/代號" at bounding box center [330, 357] width 169 height 29
click at [227, 346] on icon at bounding box center [220, 354] width 18 height 18
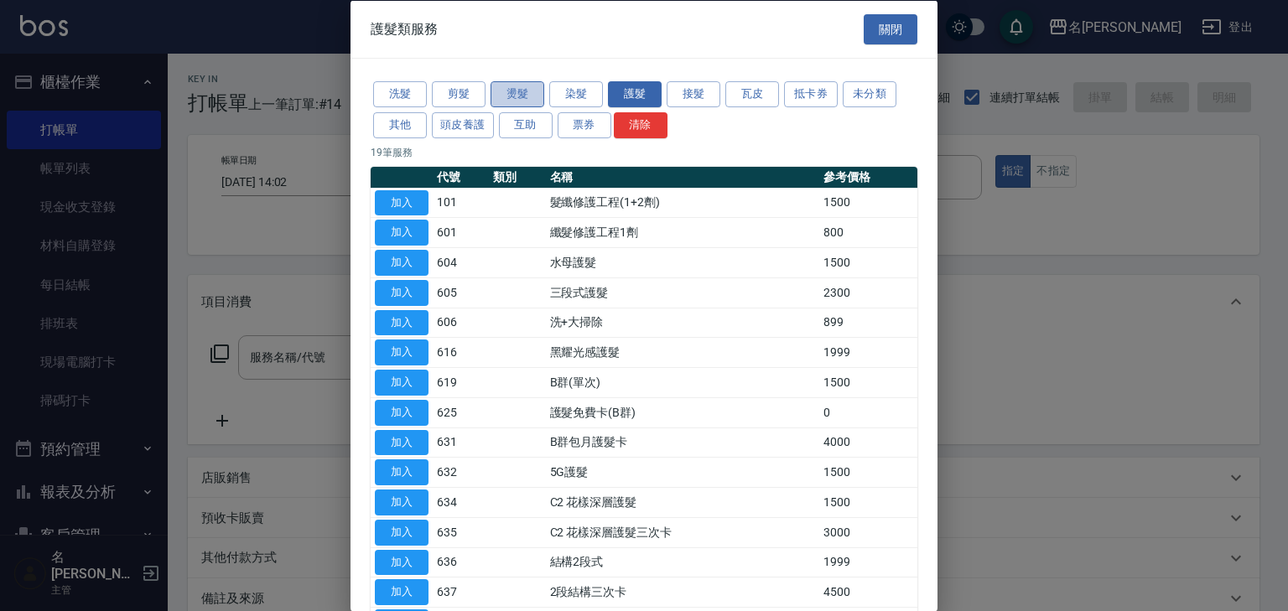
click at [520, 100] on button "燙髮" at bounding box center [518, 94] width 54 height 26
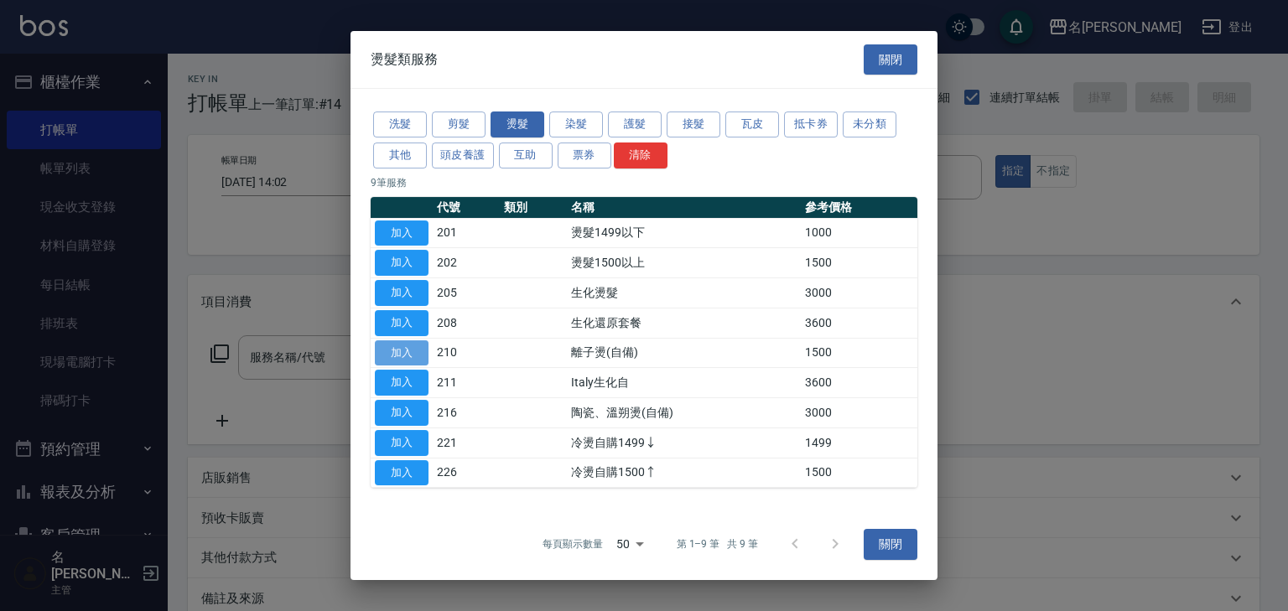
click at [397, 347] on button "加入" at bounding box center [402, 354] width 54 height 26
type input "離子燙(自備)(210)"
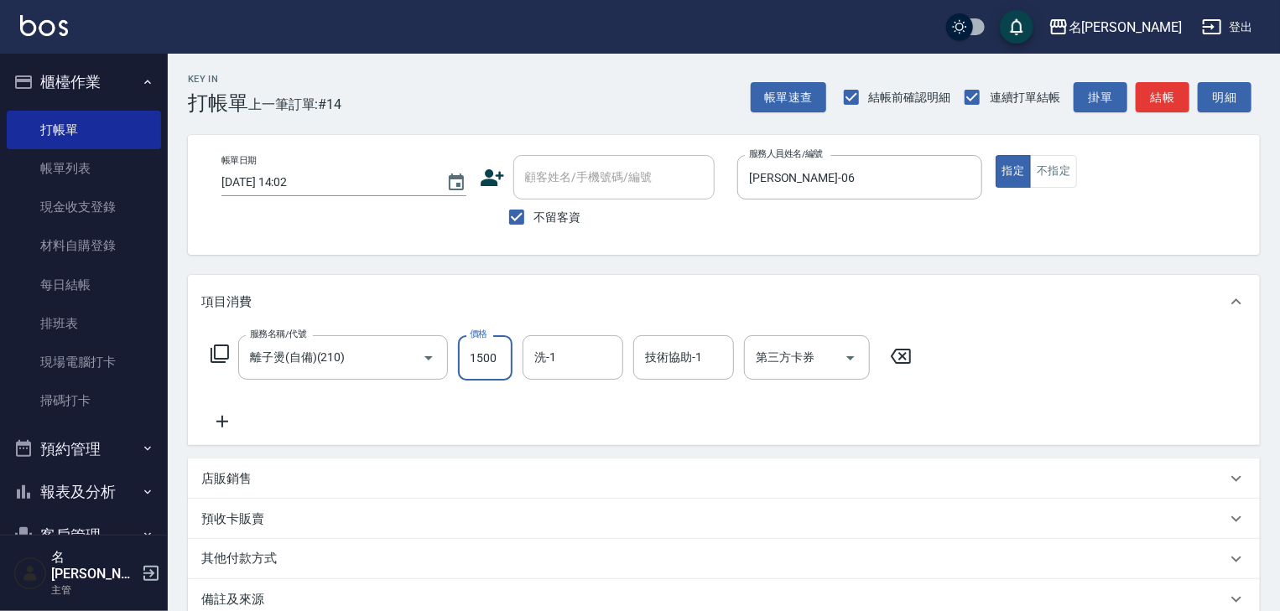
click at [468, 354] on input "1500" at bounding box center [485, 358] width 55 height 45
type input "1599"
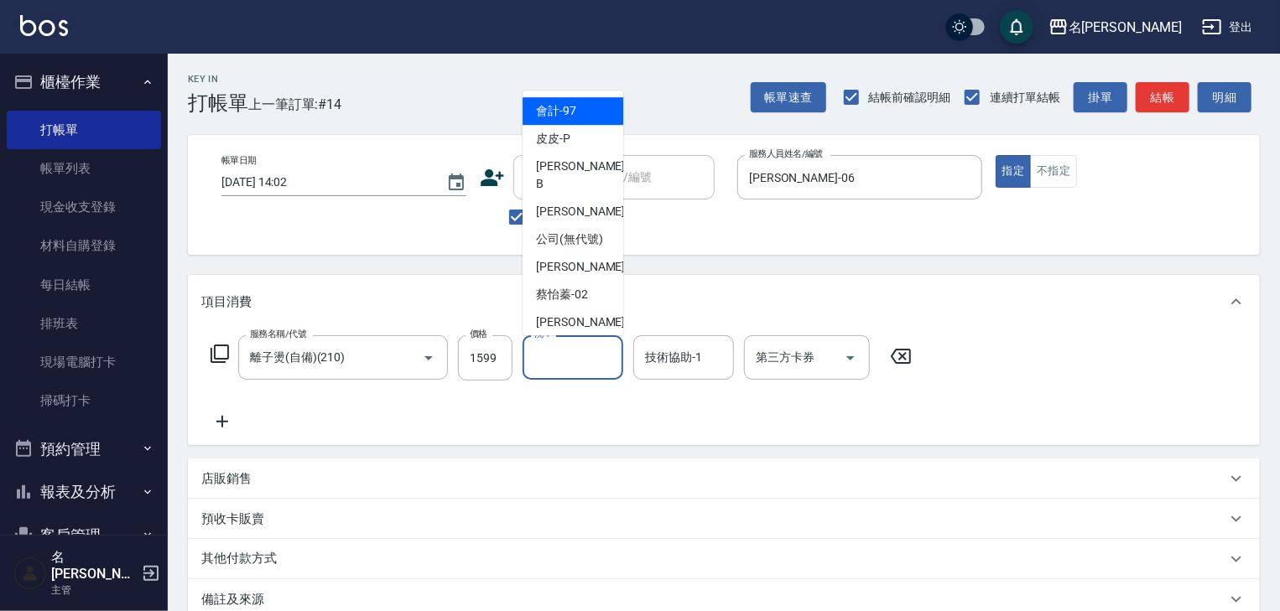
click at [564, 366] on input "洗-1" at bounding box center [573, 357] width 86 height 29
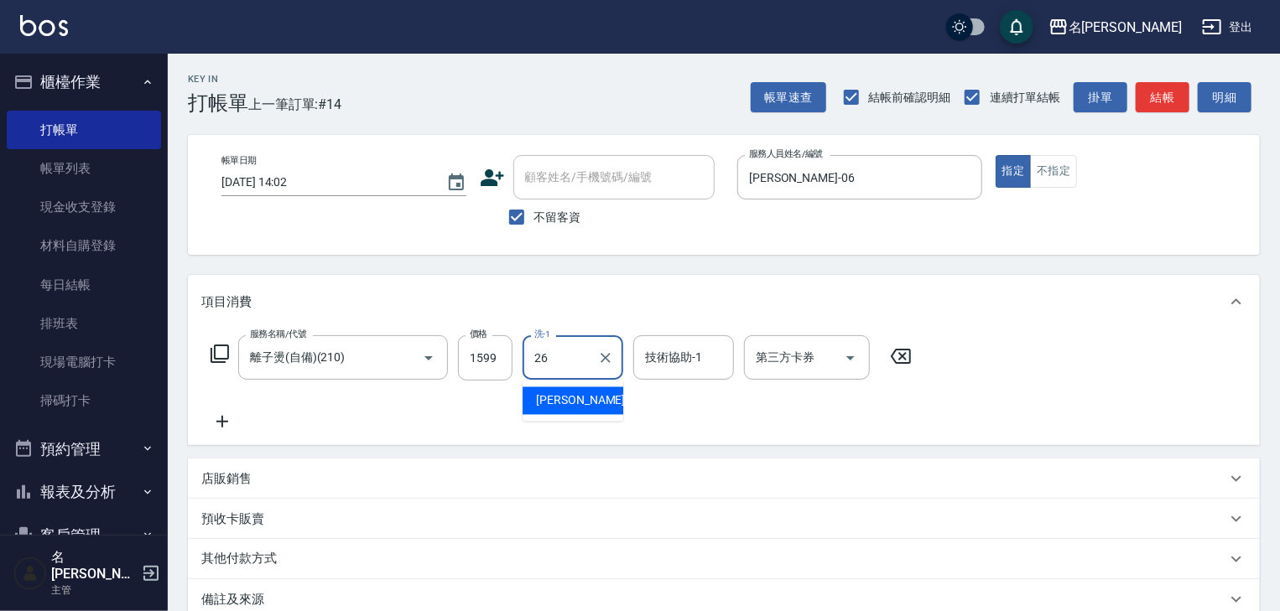
click at [578, 396] on span "[PERSON_NAME]筑 -26" at bounding box center [589, 402] width 106 height 18
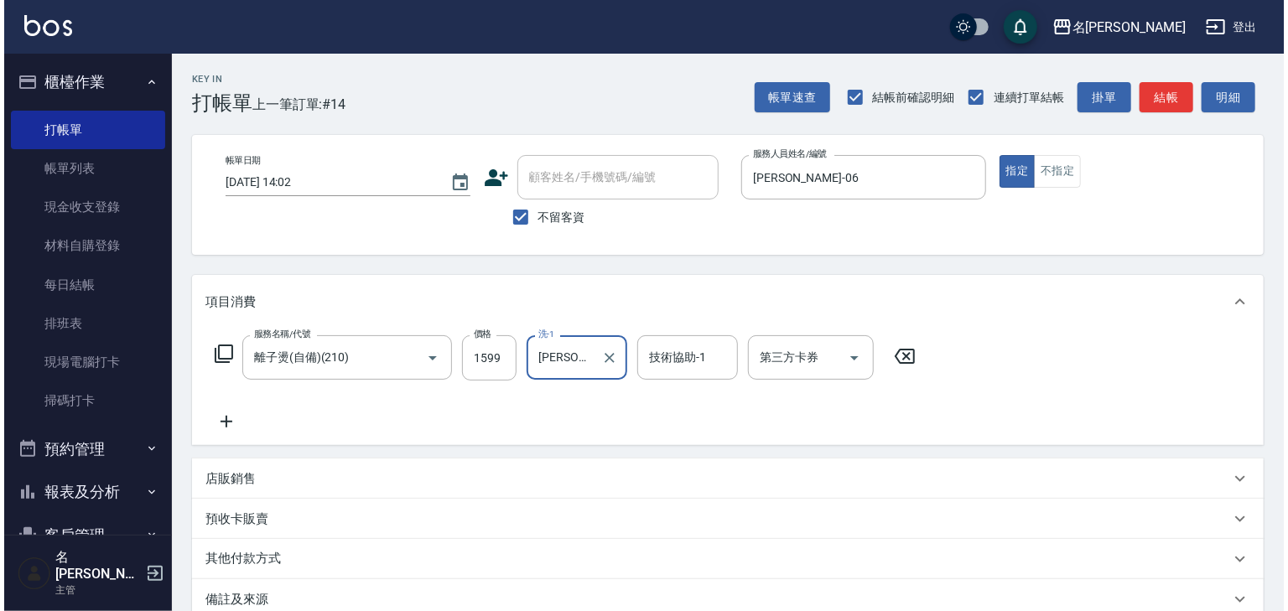
scroll to position [196, 0]
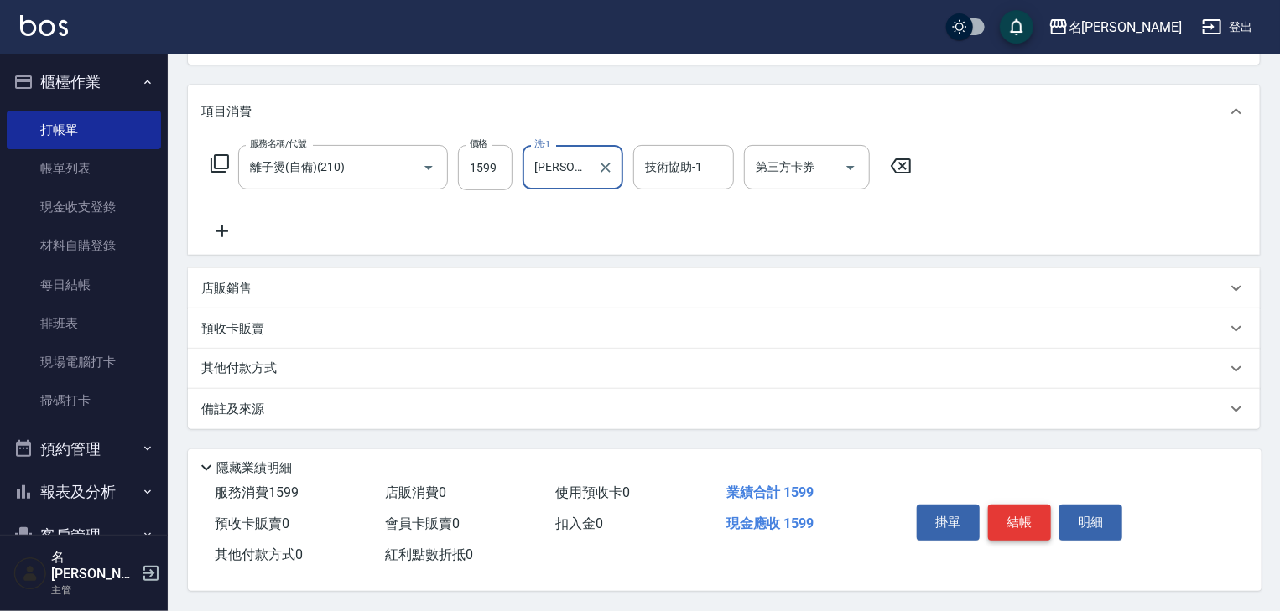
type input "[PERSON_NAME]筑-26"
click at [1024, 515] on button "結帳" at bounding box center [1019, 522] width 63 height 35
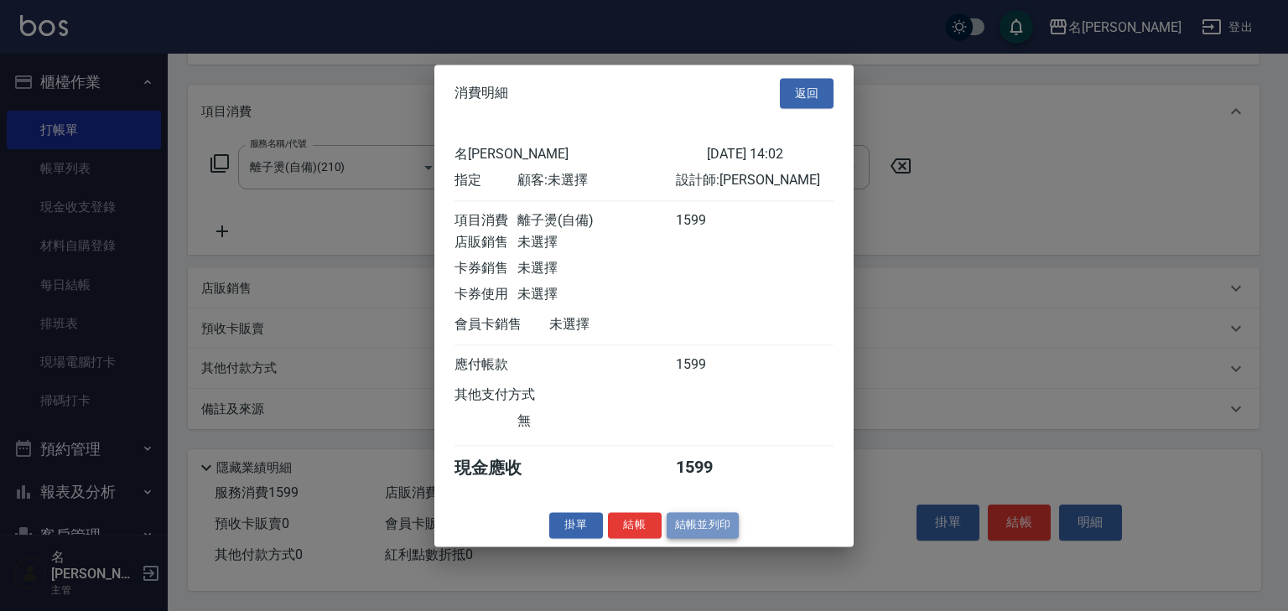
click at [710, 532] on button "結帳並列印" at bounding box center [703, 525] width 73 height 26
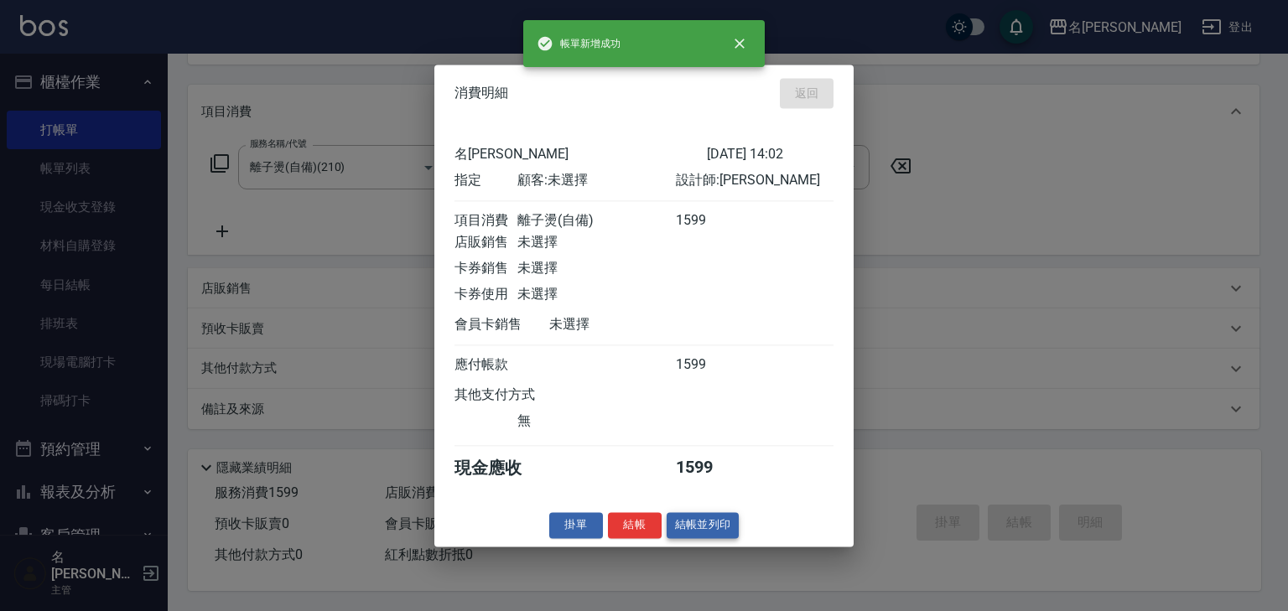
type input "[DATE] 14:03"
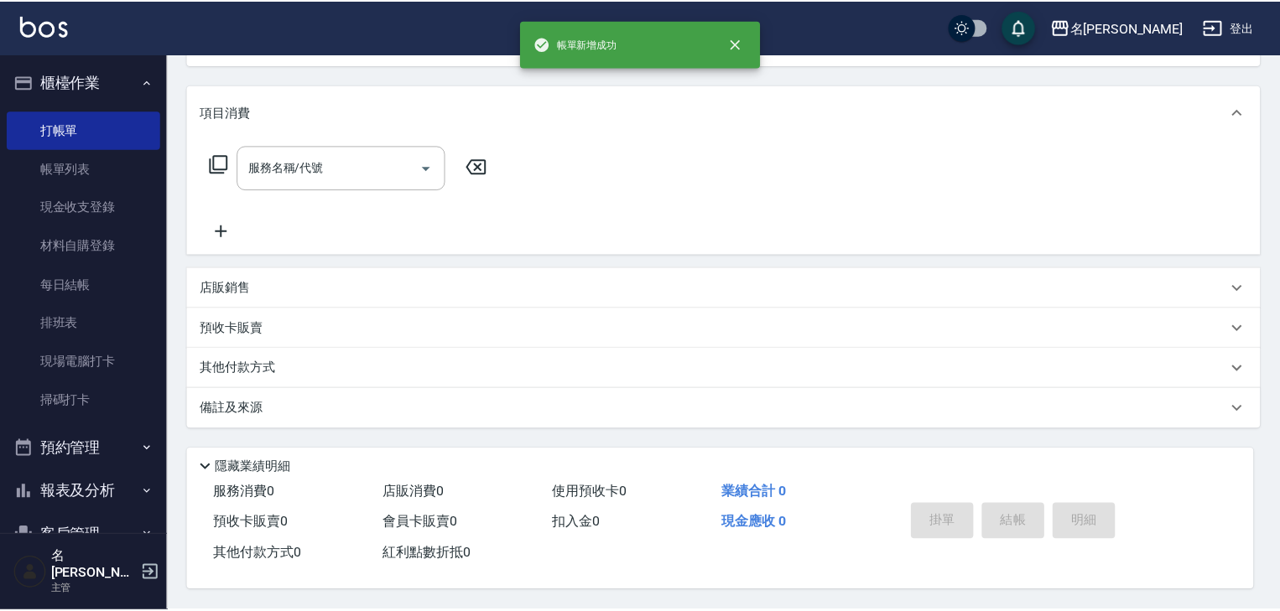
scroll to position [0, 0]
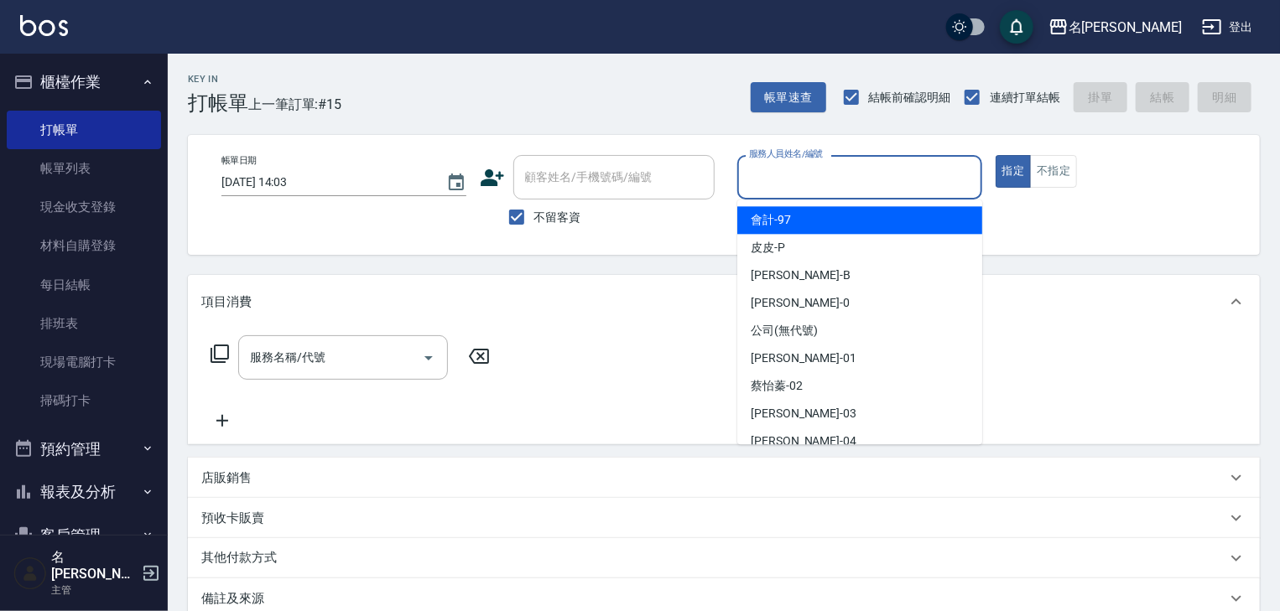
click at [802, 184] on input "服務人員姓名/編號" at bounding box center [860, 177] width 230 height 29
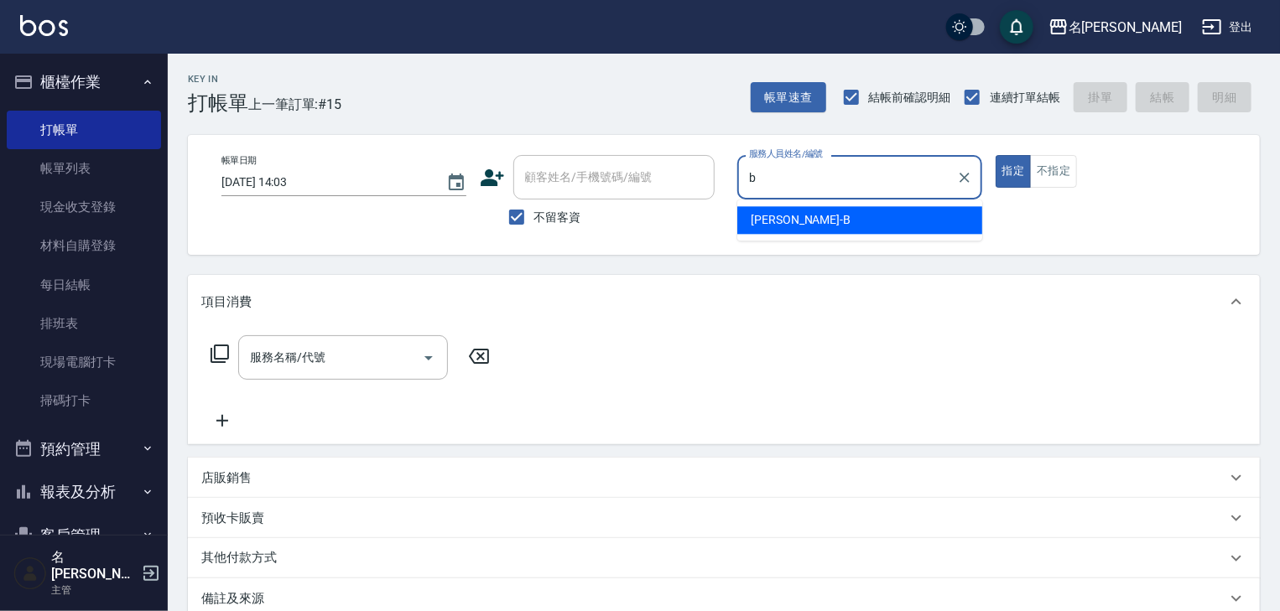
click at [752, 215] on span "[PERSON_NAME]" at bounding box center [801, 220] width 100 height 18
type input "[PERSON_NAME]"
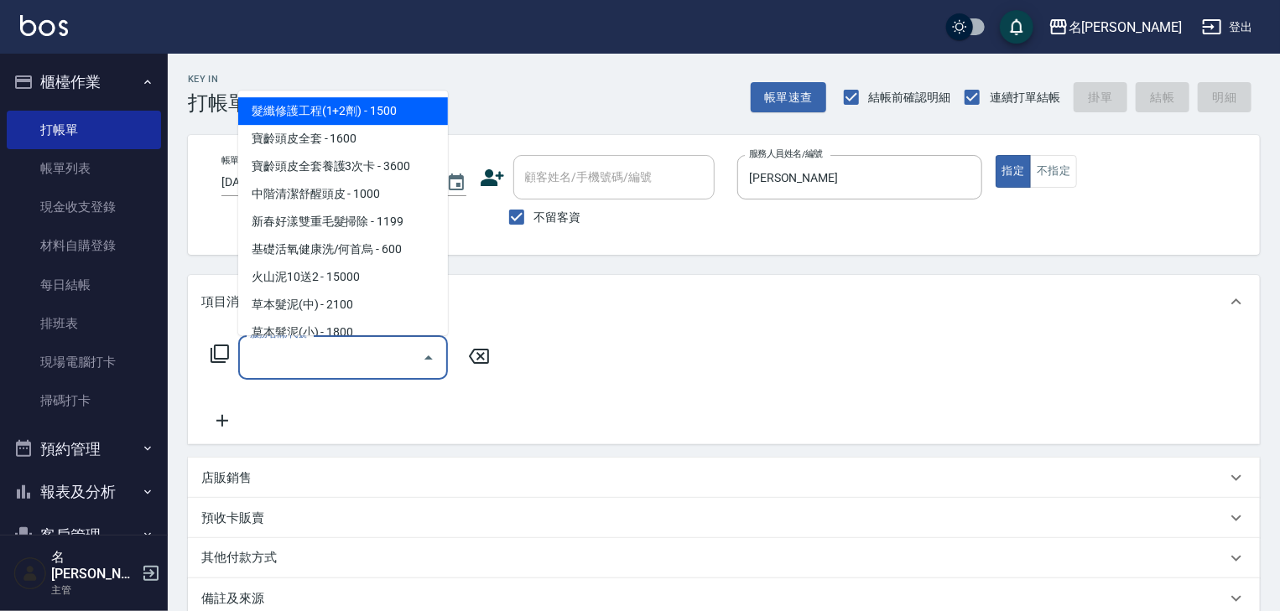
click at [317, 346] on input "服務名稱/代號" at bounding box center [330, 357] width 169 height 29
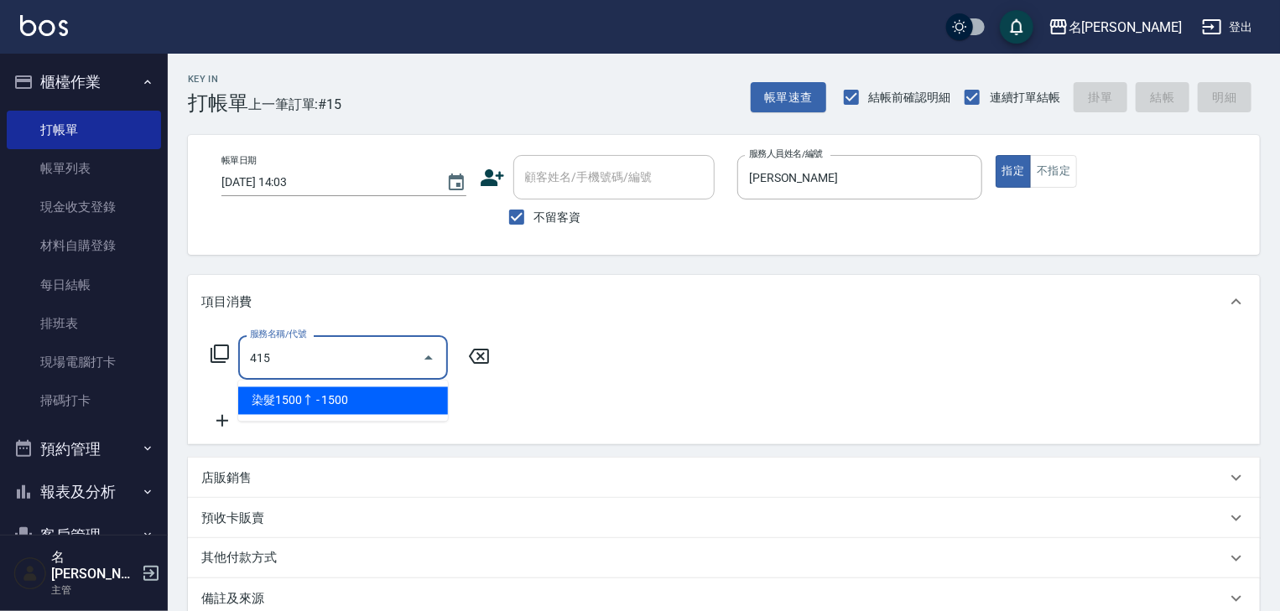
click at [359, 396] on span "染髮1500↑ - 1500" at bounding box center [343, 402] width 210 height 28
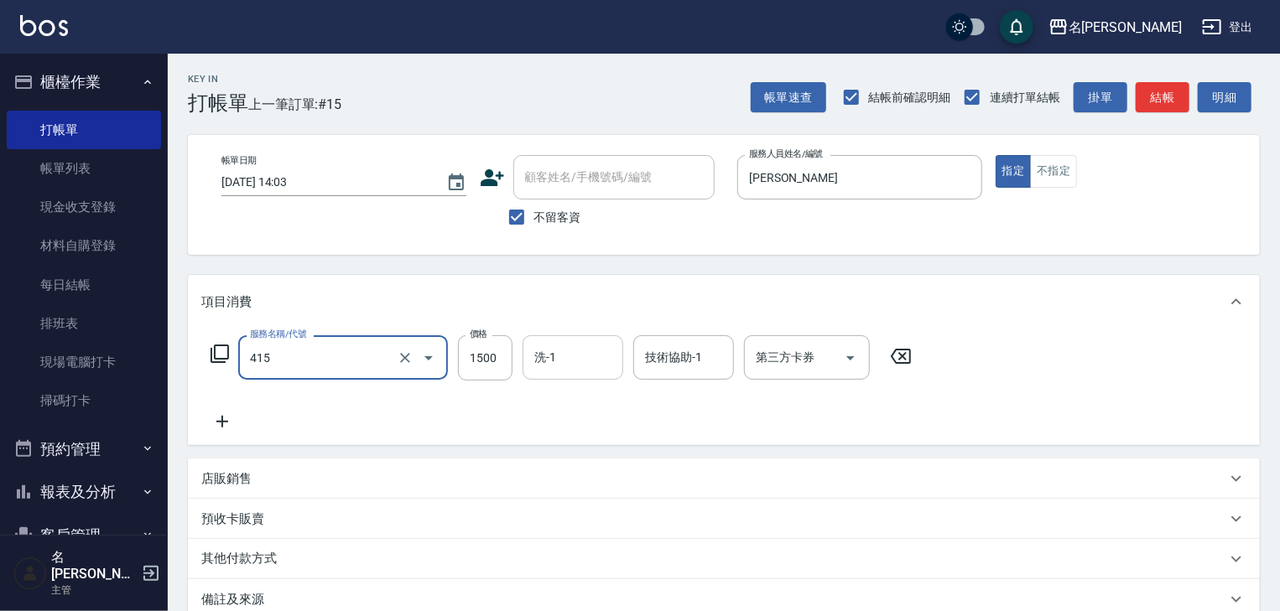
type input "染髮1500↑(415)"
click at [551, 365] on input "洗-1" at bounding box center [573, 357] width 86 height 29
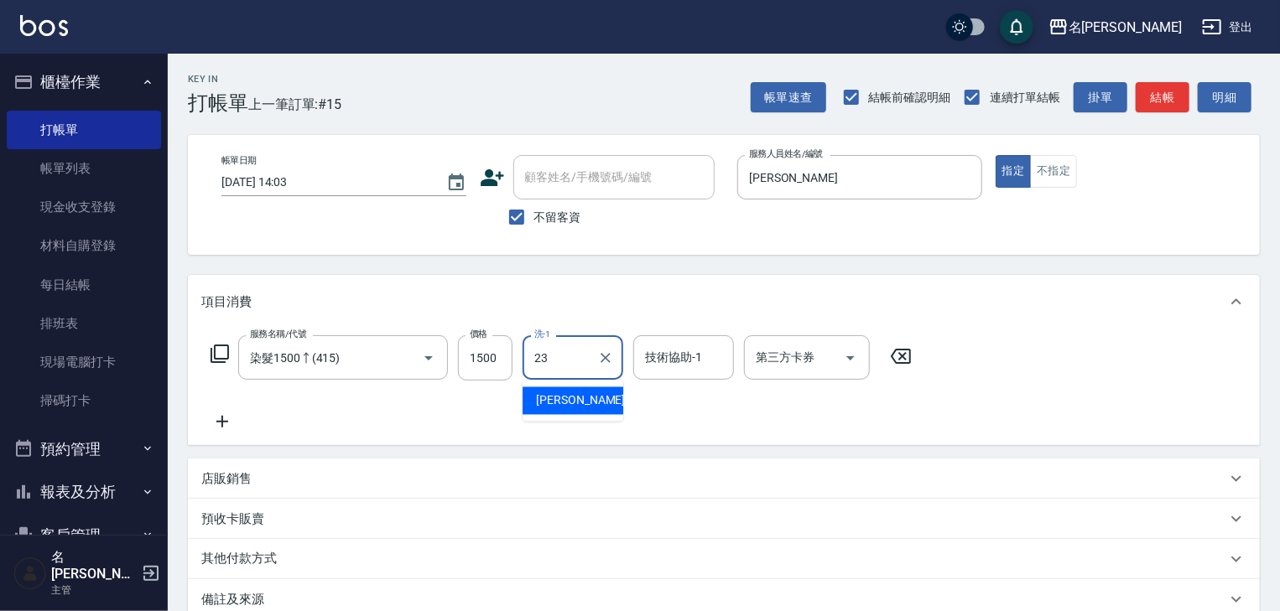
click at [611, 409] on div "[PERSON_NAME]-23" at bounding box center [573, 402] width 101 height 28
type input "[PERSON_NAME]-23"
click at [218, 411] on div "服務名稱/代號 染髮1500↑(415) 服務名稱/代號 價格 1500 價格 洗-1 [PERSON_NAME]-23 洗-1 技術協助-1 技術協助-1 …" at bounding box center [561, 384] width 720 height 96
click at [252, 422] on div "服務名稱/代號 染髮1500↑(415) 服務名稱/代號 價格 1500 價格 洗-1 [PERSON_NAME]-23 洗-1 技術協助-1 技術協助-1 …" at bounding box center [561, 384] width 720 height 96
click at [235, 426] on icon at bounding box center [222, 422] width 42 height 20
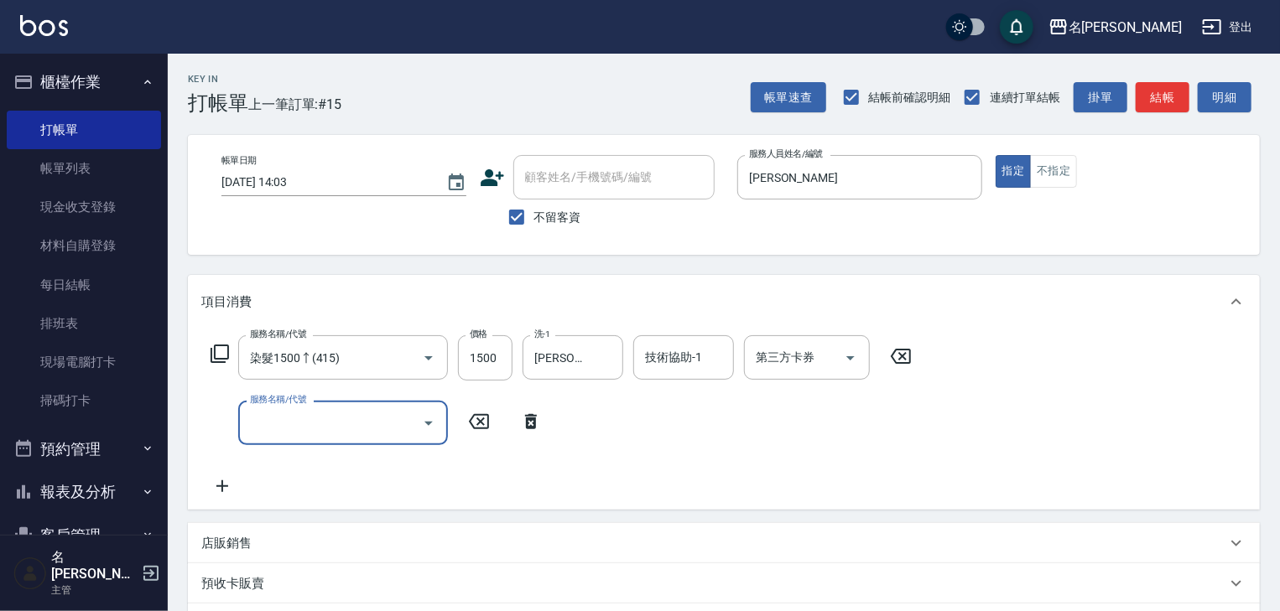
click at [312, 426] on input "服務名稱/代號" at bounding box center [330, 422] width 169 height 29
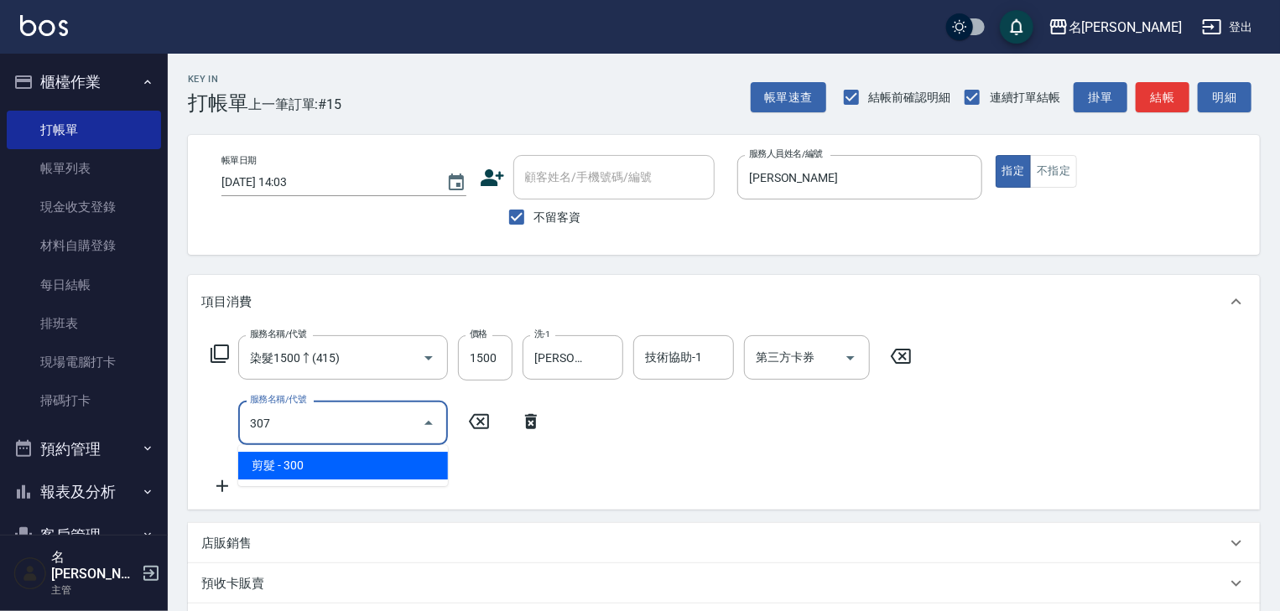
click at [374, 466] on span "剪髮 - 300" at bounding box center [343, 466] width 210 height 28
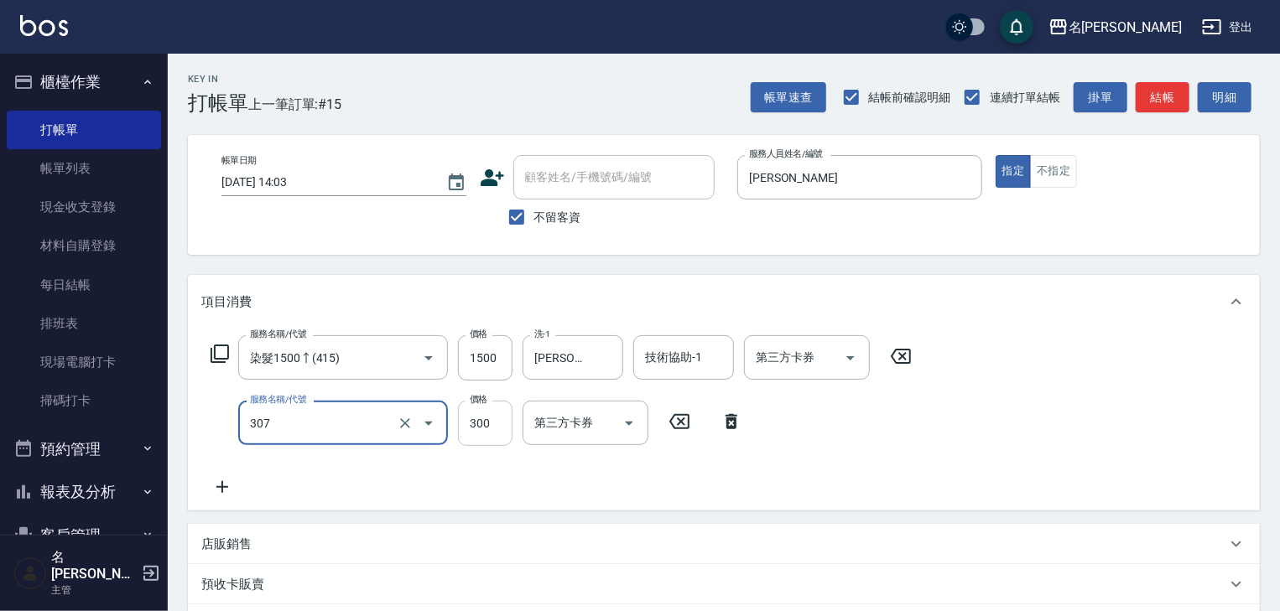
type input "剪髮(307)"
click at [474, 425] on input "300" at bounding box center [485, 423] width 55 height 45
click at [489, 413] on input "999" at bounding box center [485, 423] width 55 height 45
drag, startPoint x: 499, startPoint y: 419, endPoint x: 455, endPoint y: 433, distance: 46.4
click at [455, 433] on div "服務名稱/代號 剪髮(307) 服務名稱/代號 價格 999 價格 第三方卡券 第三方卡券" at bounding box center [476, 423] width 551 height 45
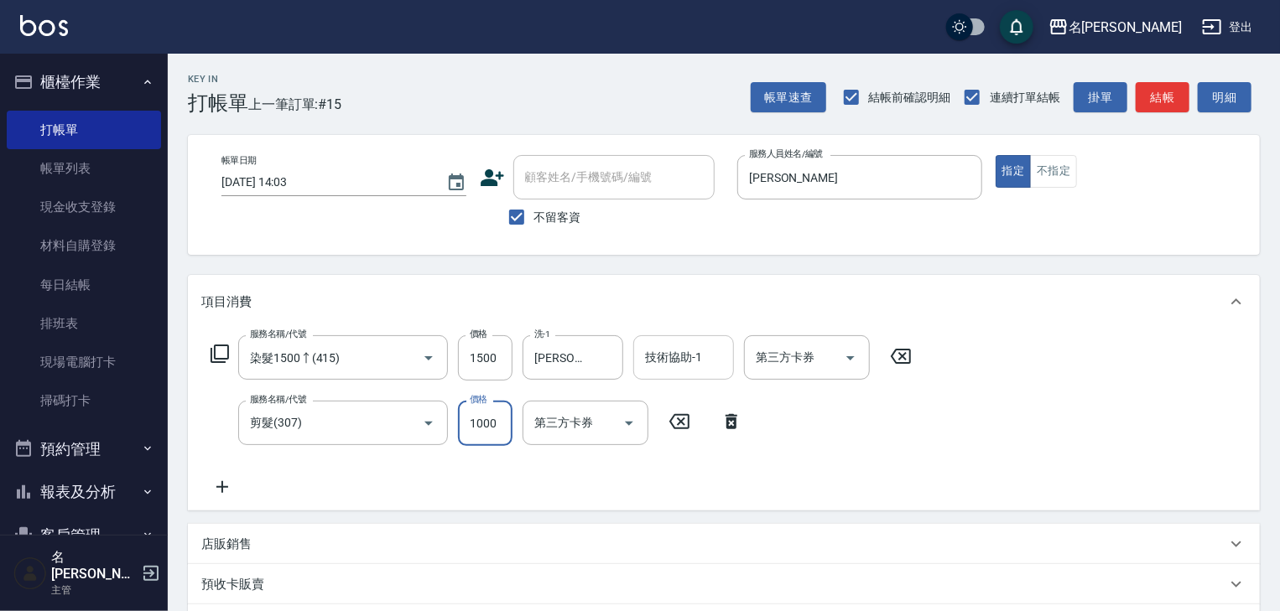
type input "1000"
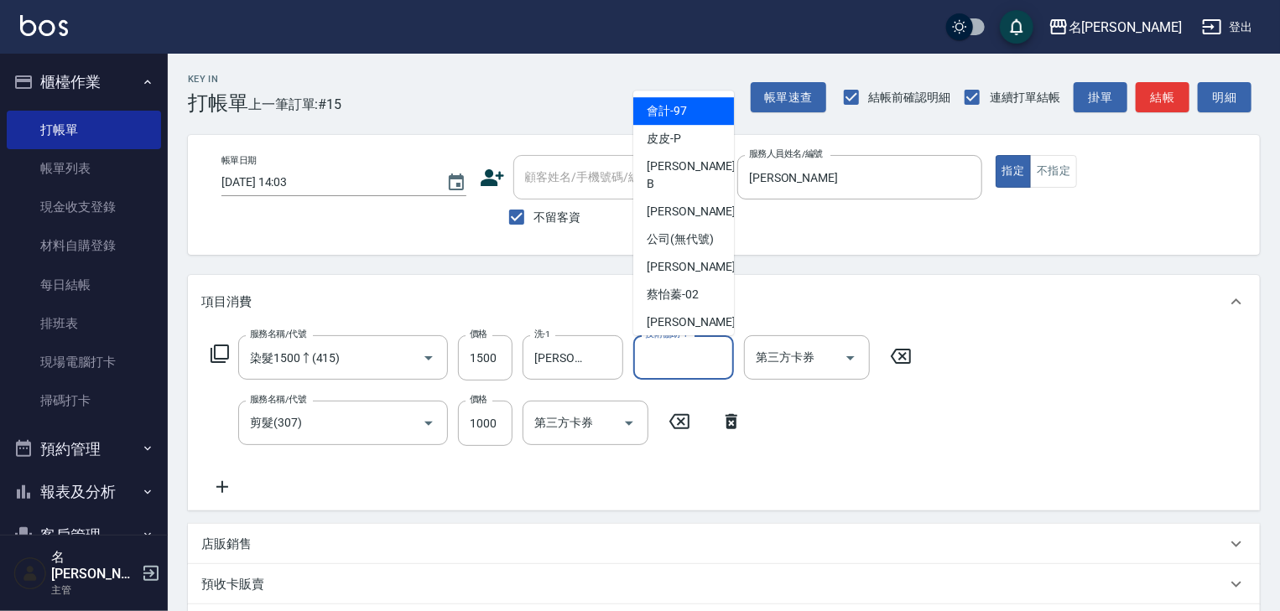
click at [682, 358] on input "技術協助-1" at bounding box center [684, 357] width 86 height 29
click at [215, 490] on icon at bounding box center [222, 487] width 42 height 20
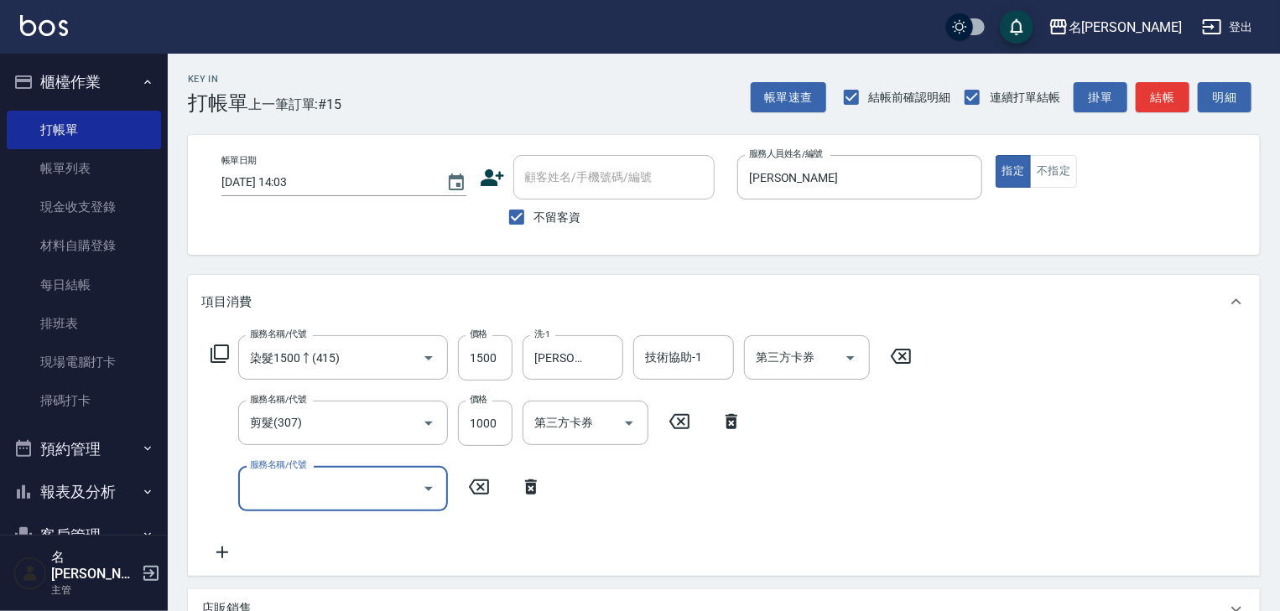
click at [261, 486] on input "服務名稱/代號" at bounding box center [330, 488] width 169 height 29
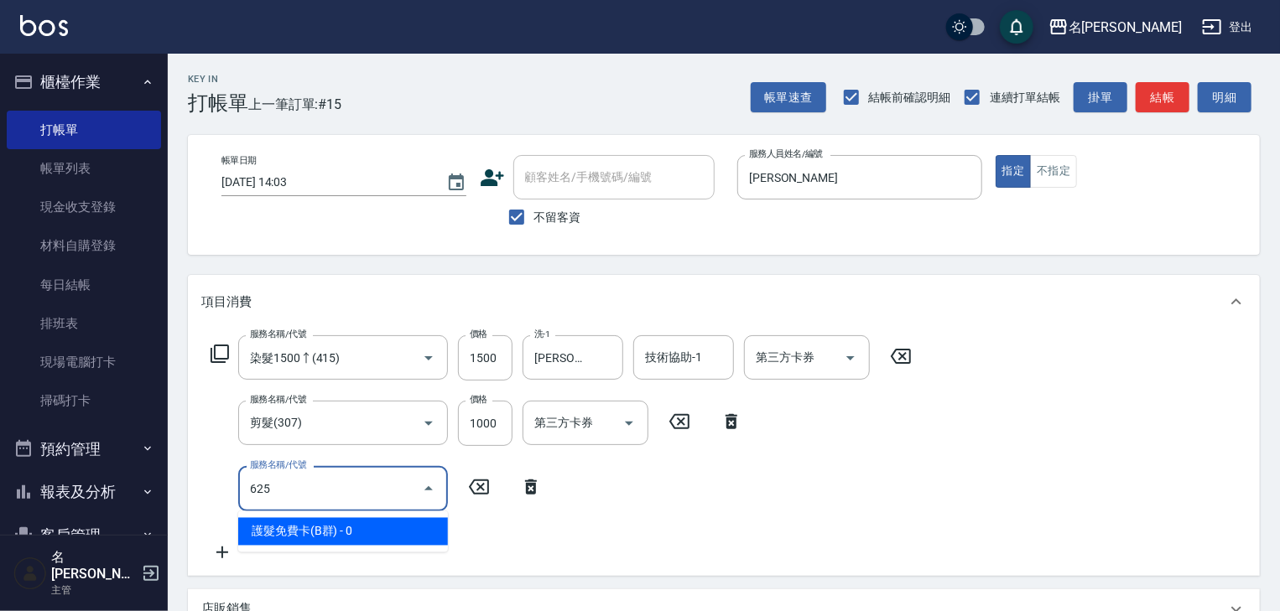
click at [372, 537] on span "護髮免費卡(B群) - 0" at bounding box center [343, 532] width 210 height 28
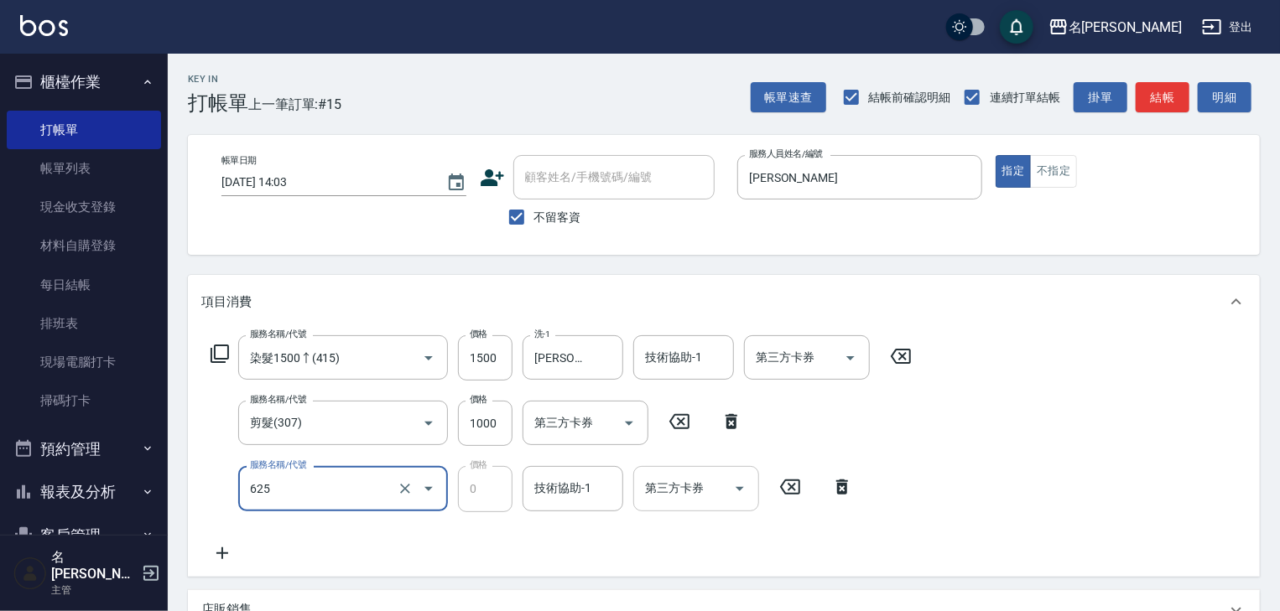
type input "護髮免費卡(B群)(625)"
click at [676, 492] on input "第三方卡券" at bounding box center [684, 488] width 86 height 29
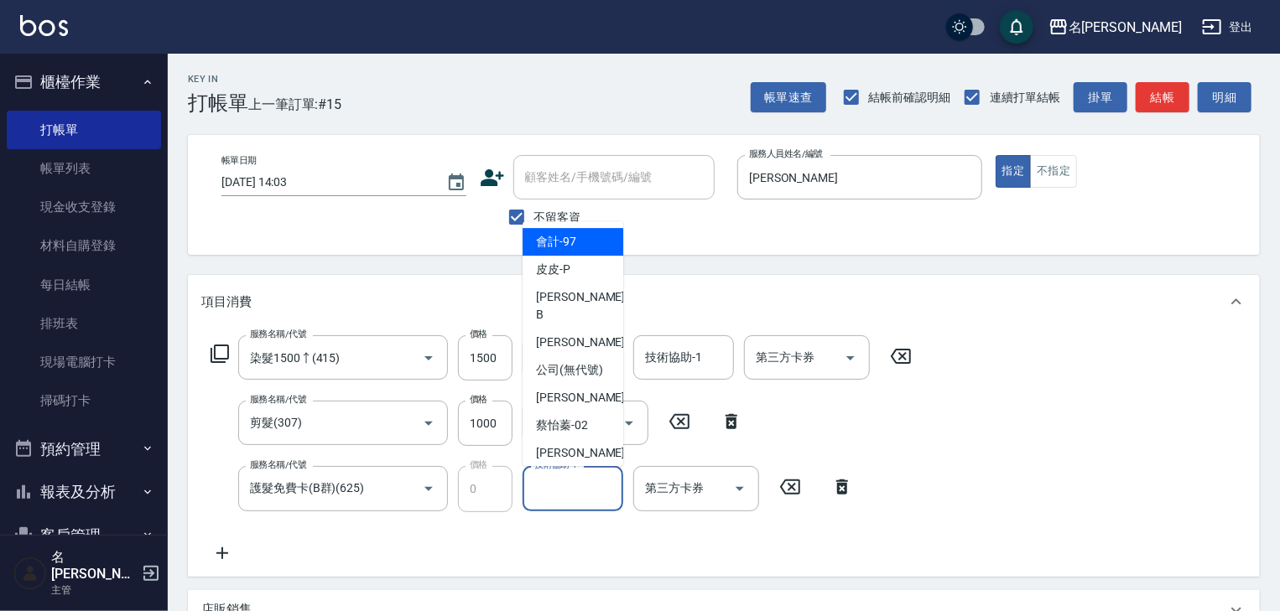
click at [566, 497] on input "技術協助-1" at bounding box center [573, 488] width 86 height 29
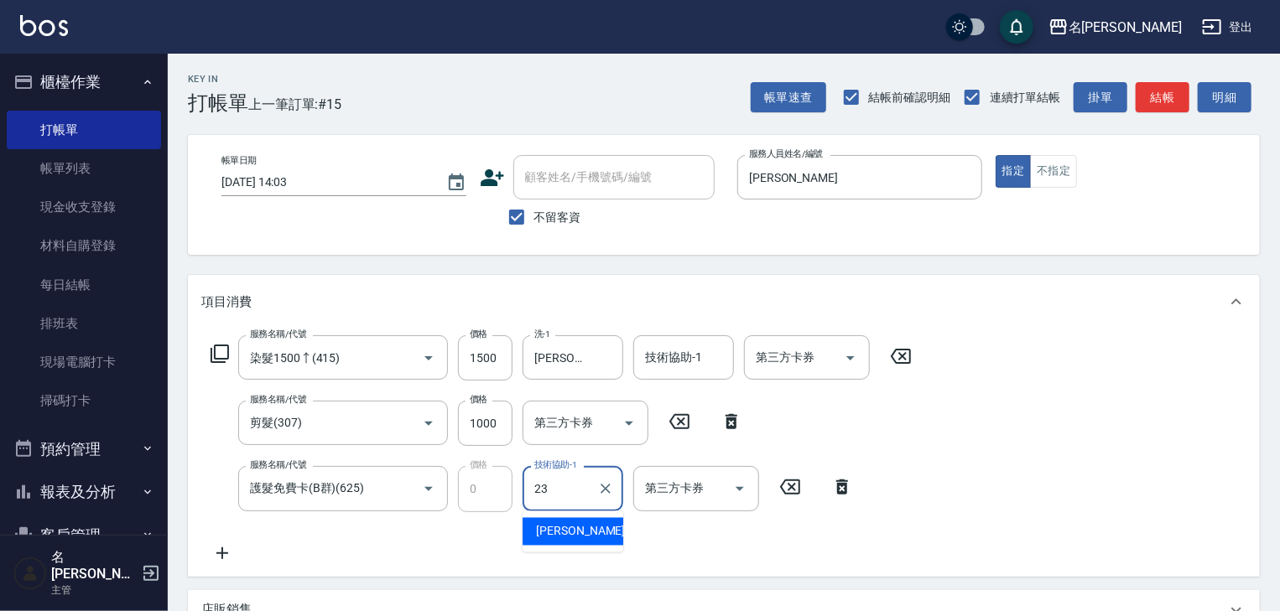
click at [567, 528] on span "[PERSON_NAME]-23" at bounding box center [589, 532] width 106 height 18
type input "[PERSON_NAME]-23"
click at [218, 556] on icon at bounding box center [222, 554] width 42 height 20
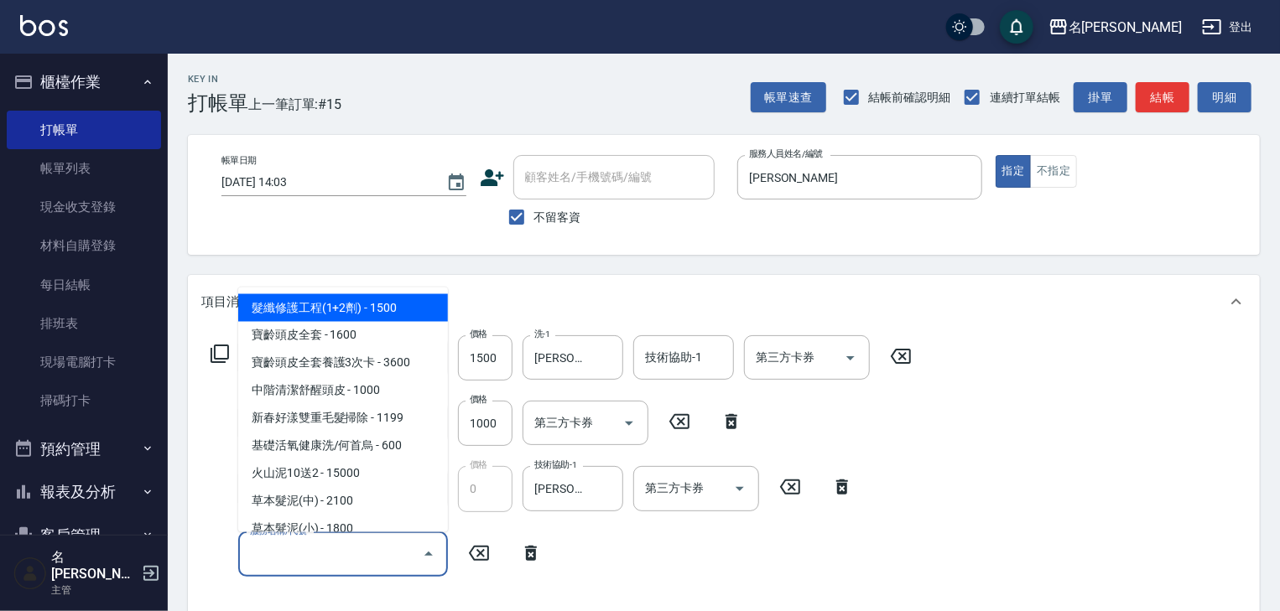
click at [319, 553] on input "服務名稱/代號" at bounding box center [330, 554] width 169 height 29
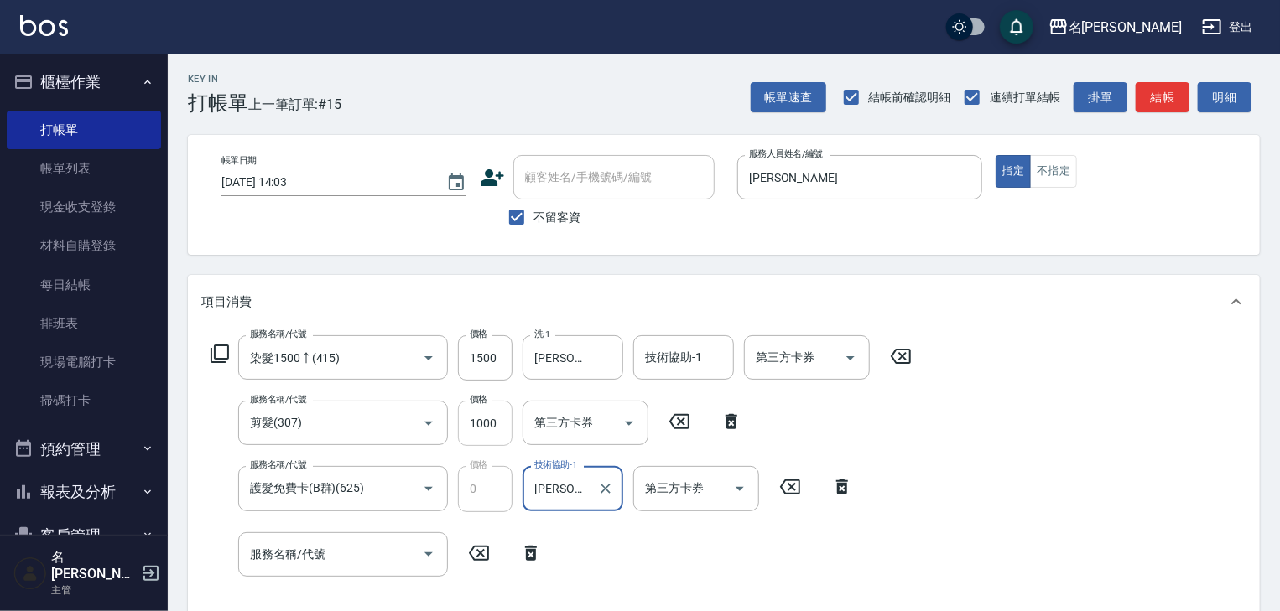
click at [502, 424] on input "1000" at bounding box center [485, 423] width 55 height 45
click at [530, 560] on icon at bounding box center [531, 554] width 42 height 20
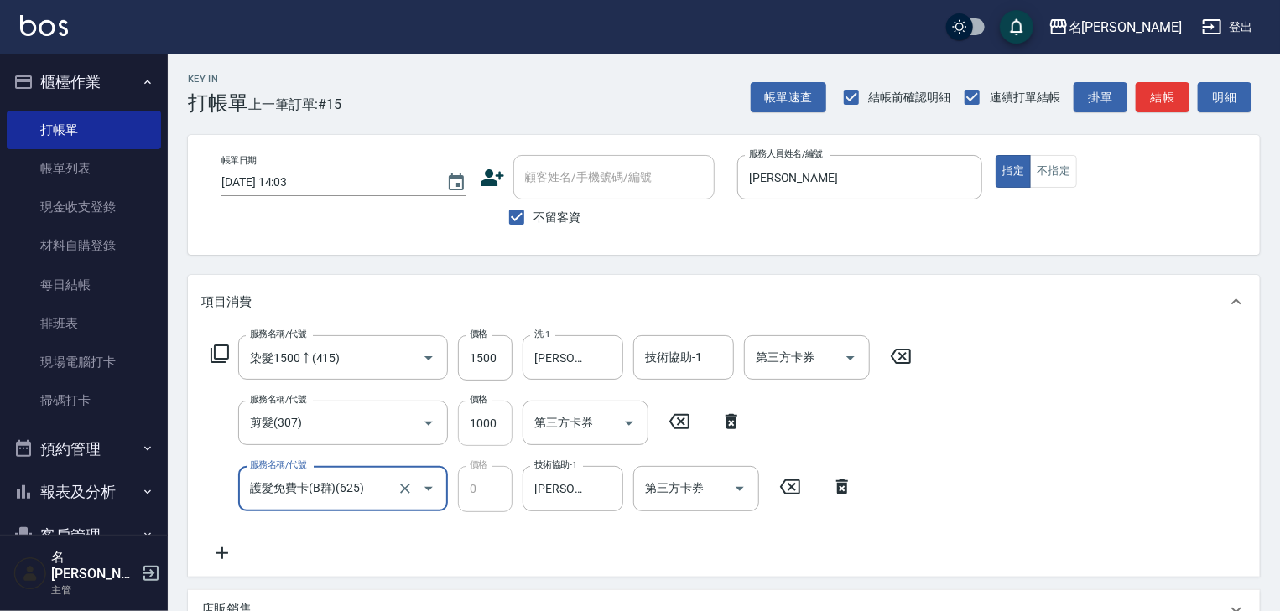
click at [474, 433] on input "1000" at bounding box center [485, 423] width 55 height 45
drag, startPoint x: 502, startPoint y: 419, endPoint x: 456, endPoint y: 429, distance: 47.2
click at [456, 429] on div "服務名稱/代號 剪髮(307) 服務名稱/代號 價格 1000 價格 第三方卡券 第三方卡券" at bounding box center [476, 423] width 551 height 45
click at [507, 426] on input "1000" at bounding box center [485, 423] width 55 height 45
click at [484, 425] on input "1000" at bounding box center [485, 423] width 55 height 45
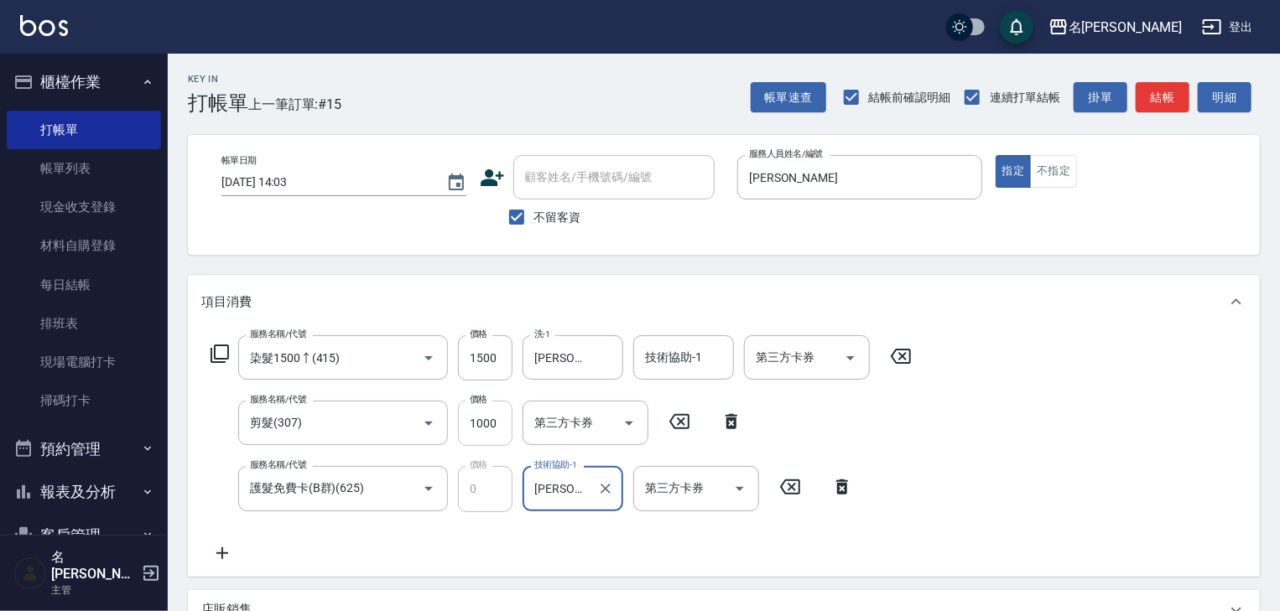
click at [484, 419] on input "1000" at bounding box center [485, 423] width 55 height 45
click at [232, 552] on icon at bounding box center [222, 554] width 42 height 20
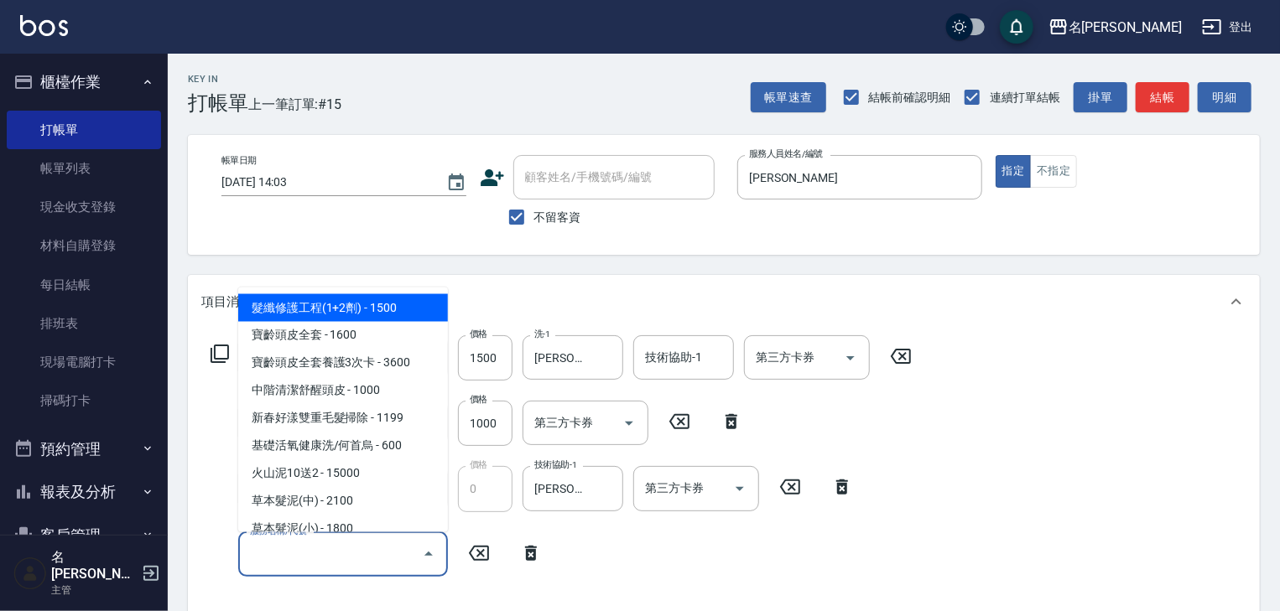
click at [279, 554] on input "服務名稱/代號" at bounding box center [330, 554] width 169 height 29
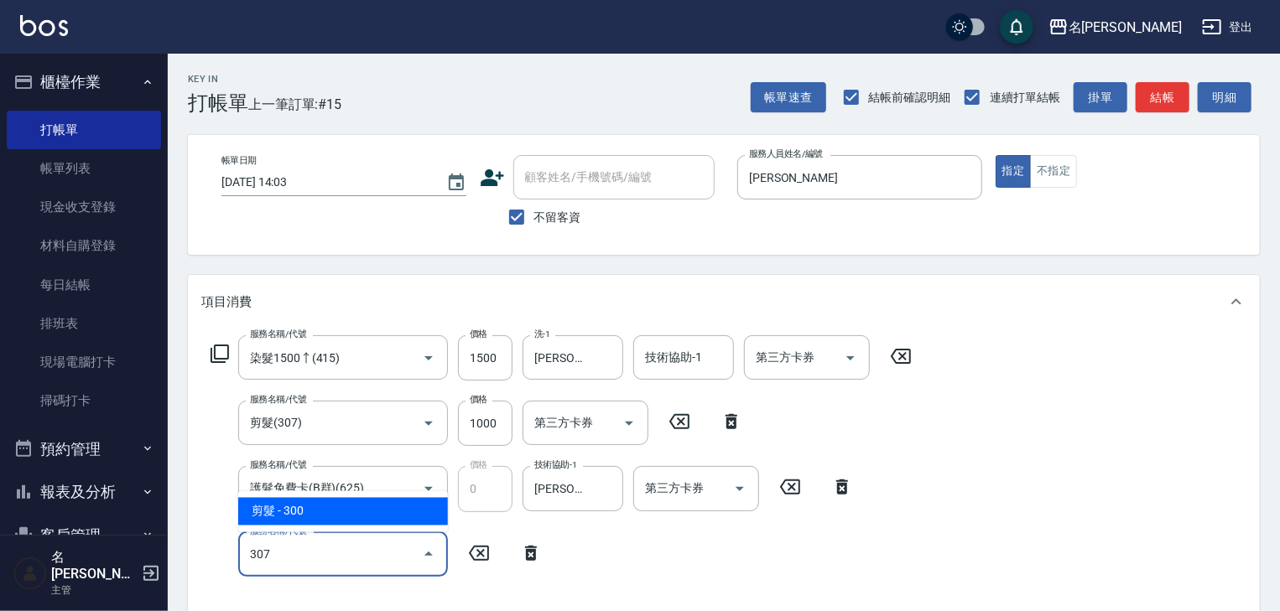
click at [299, 556] on input "307" at bounding box center [330, 554] width 169 height 29
click at [396, 493] on ul "剪髮 - 300" at bounding box center [343, 512] width 210 height 41
click at [384, 516] on span "剪髮 - 300" at bounding box center [343, 512] width 210 height 28
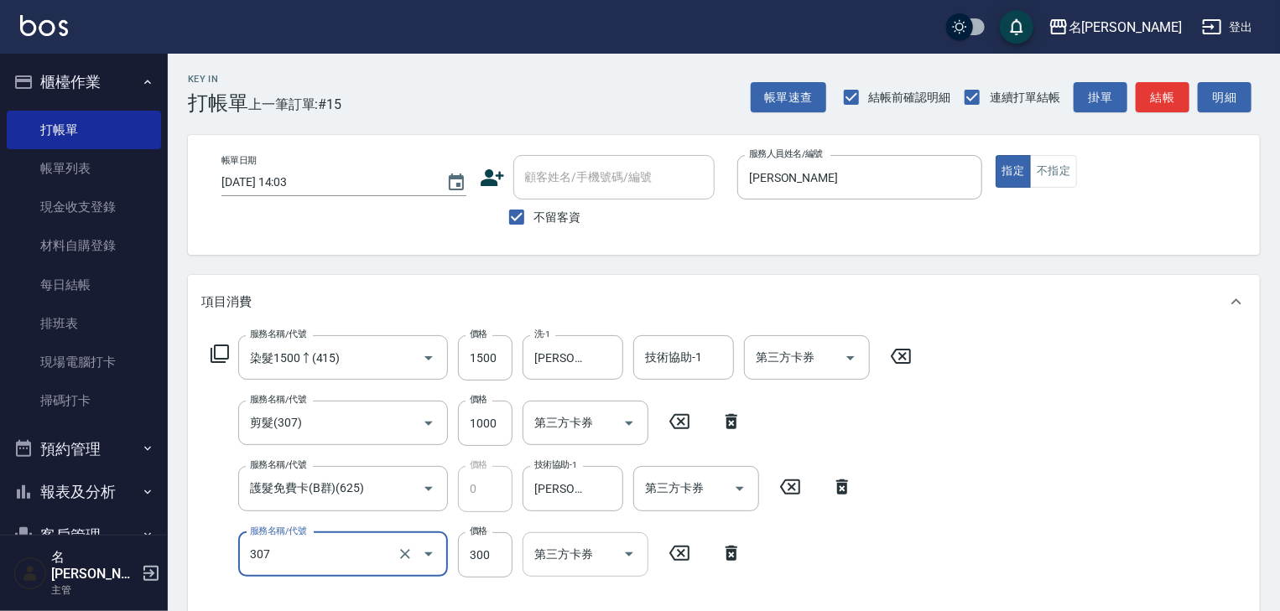
scroll to position [89, 0]
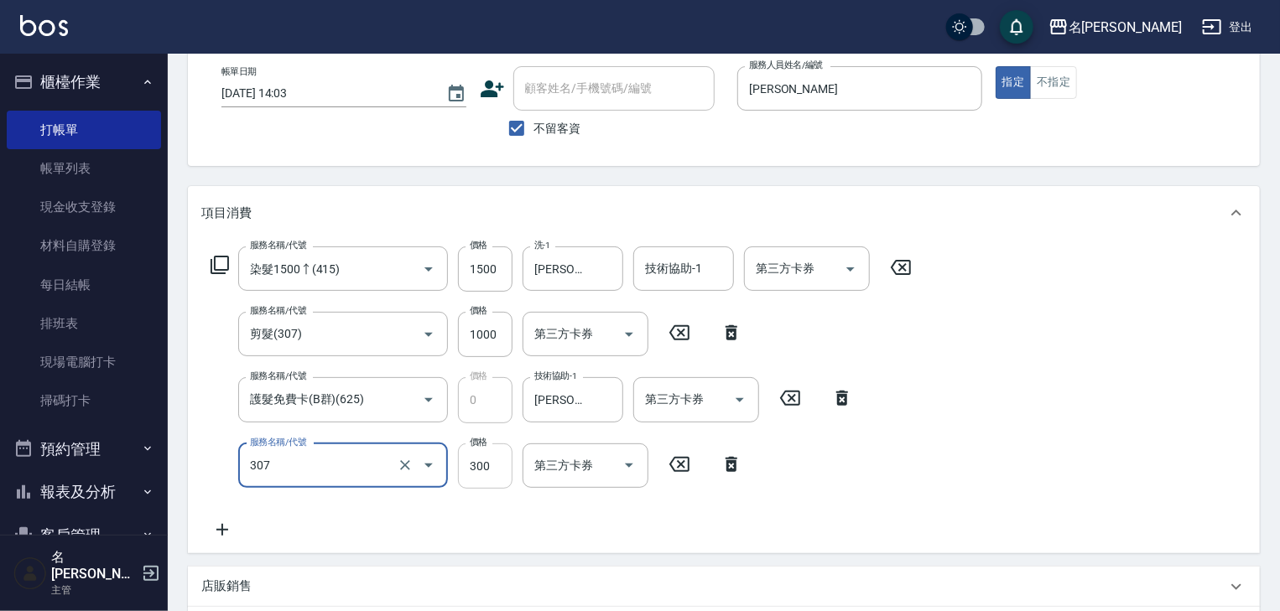
type input "剪髮(307)"
click at [478, 454] on input "300" at bounding box center [485, 466] width 55 height 45
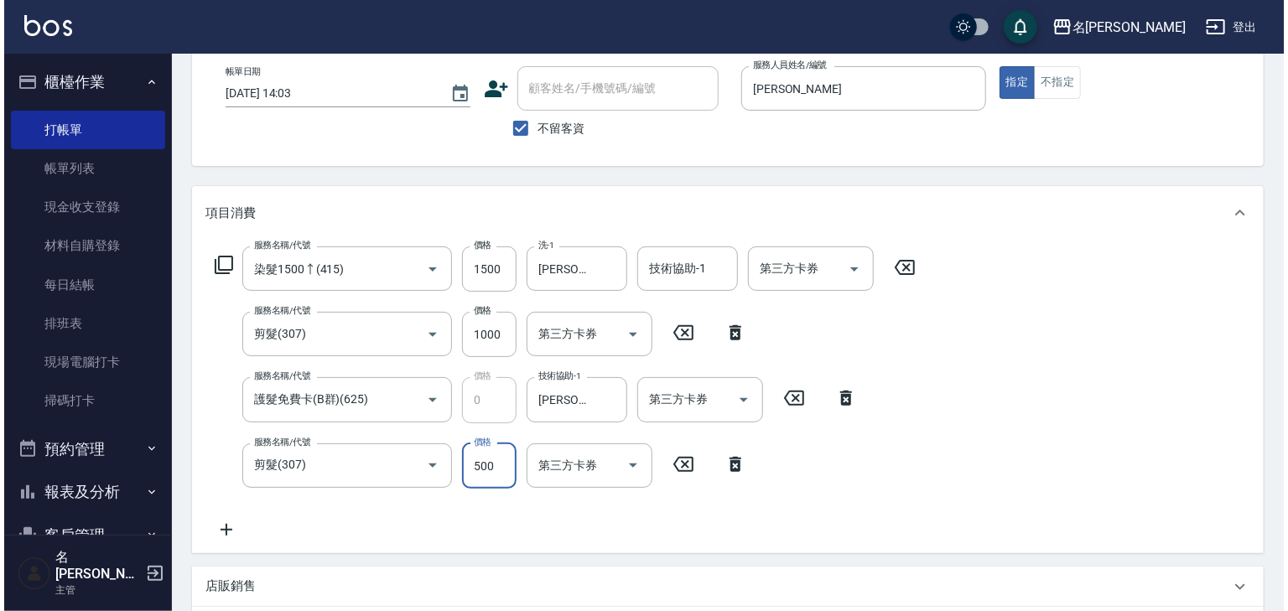
scroll to position [393, 0]
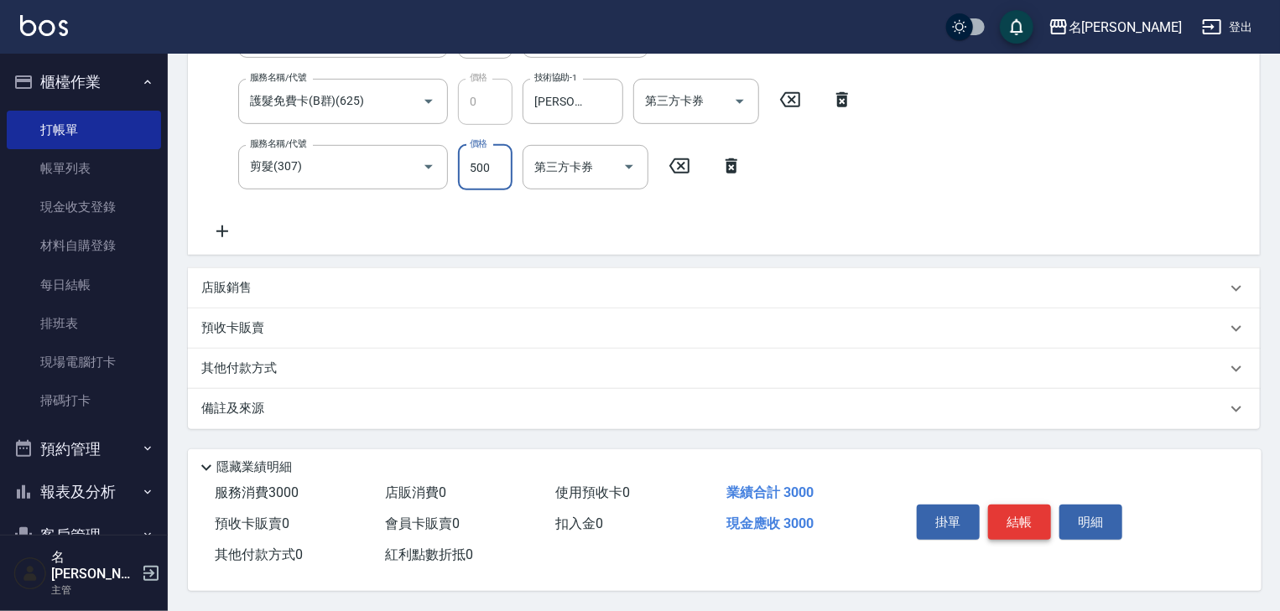
type input "500"
click at [1027, 507] on button "結帳" at bounding box center [1019, 522] width 63 height 35
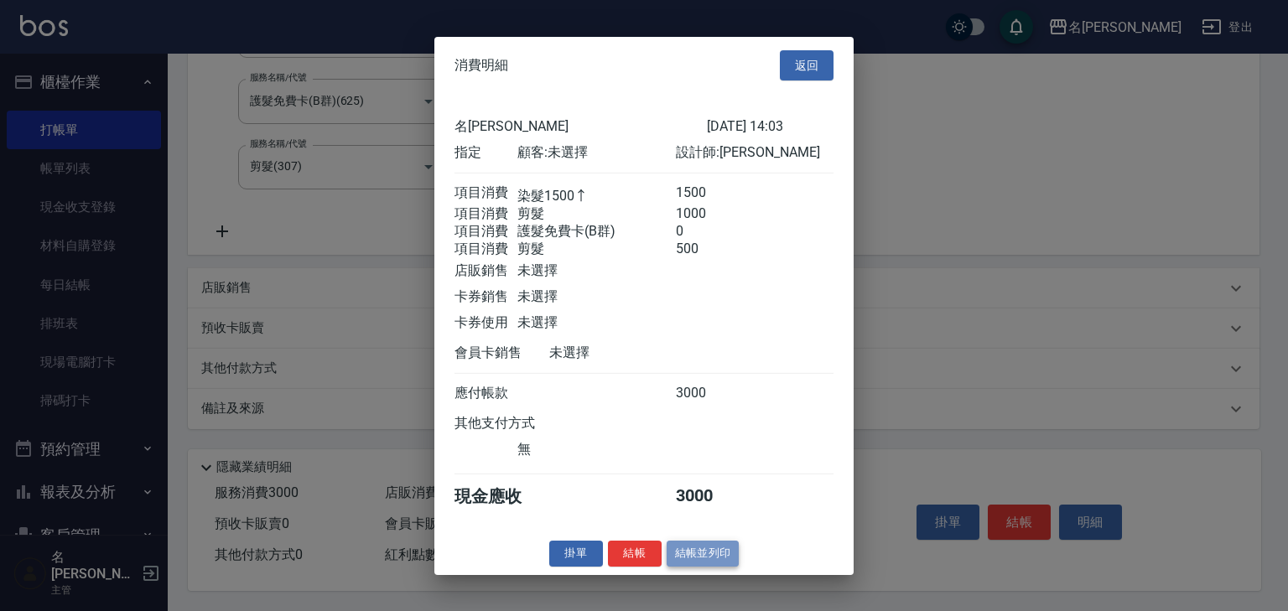
click at [703, 566] on button "結帳並列印" at bounding box center [703, 554] width 73 height 26
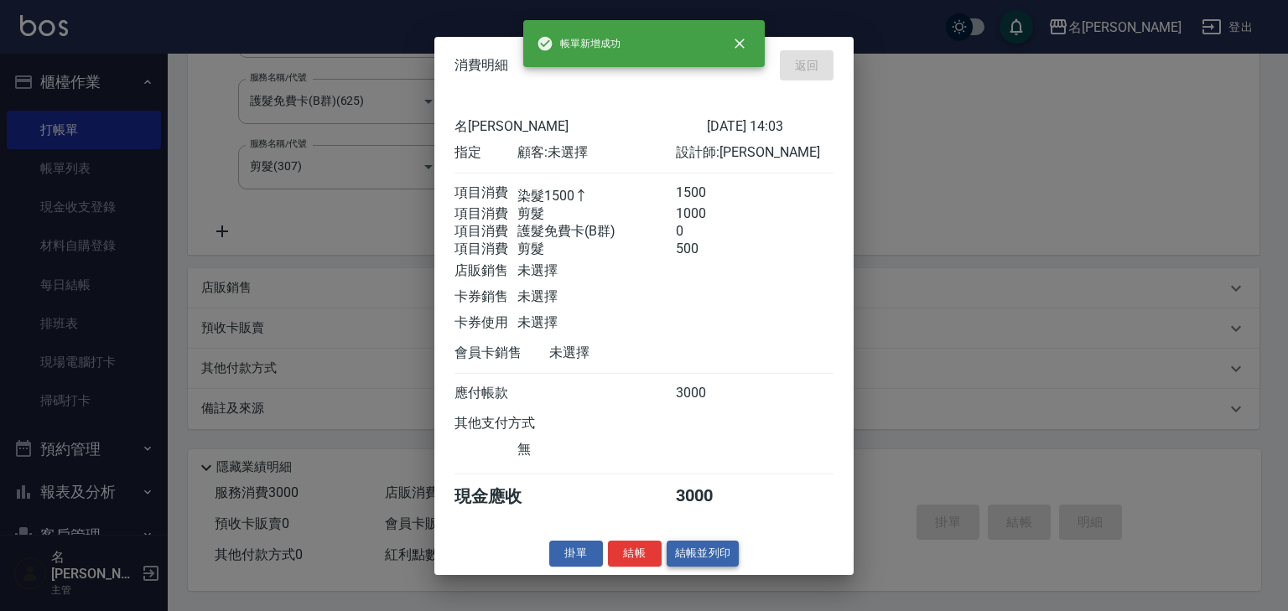
type input "[DATE] 14:04"
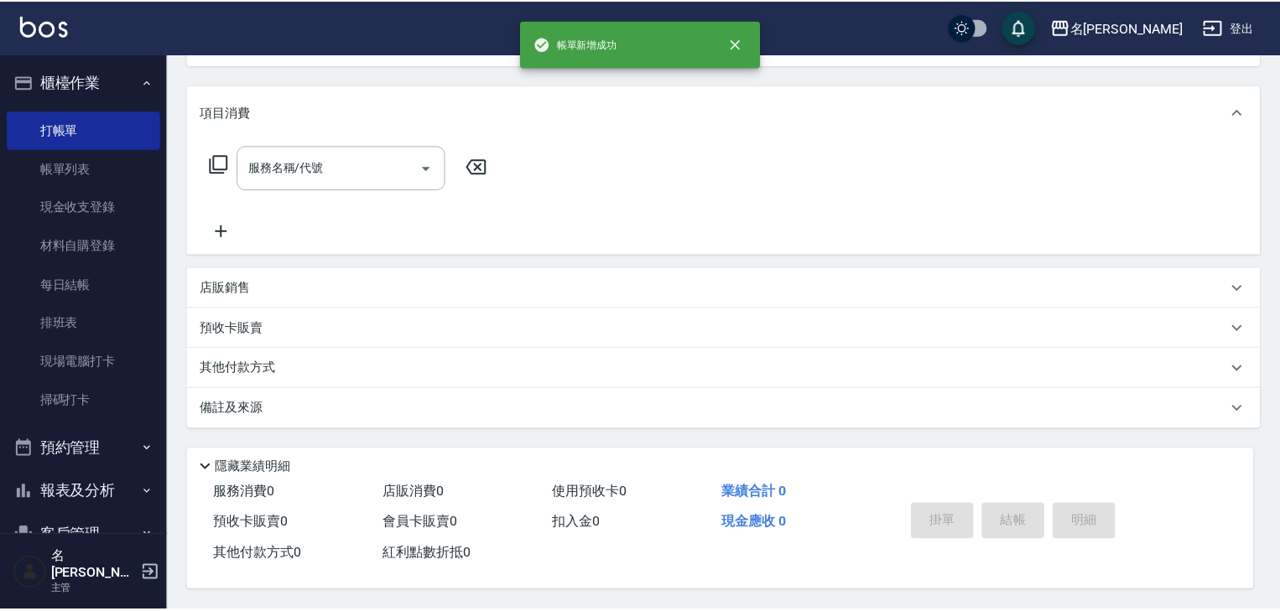
scroll to position [0, 0]
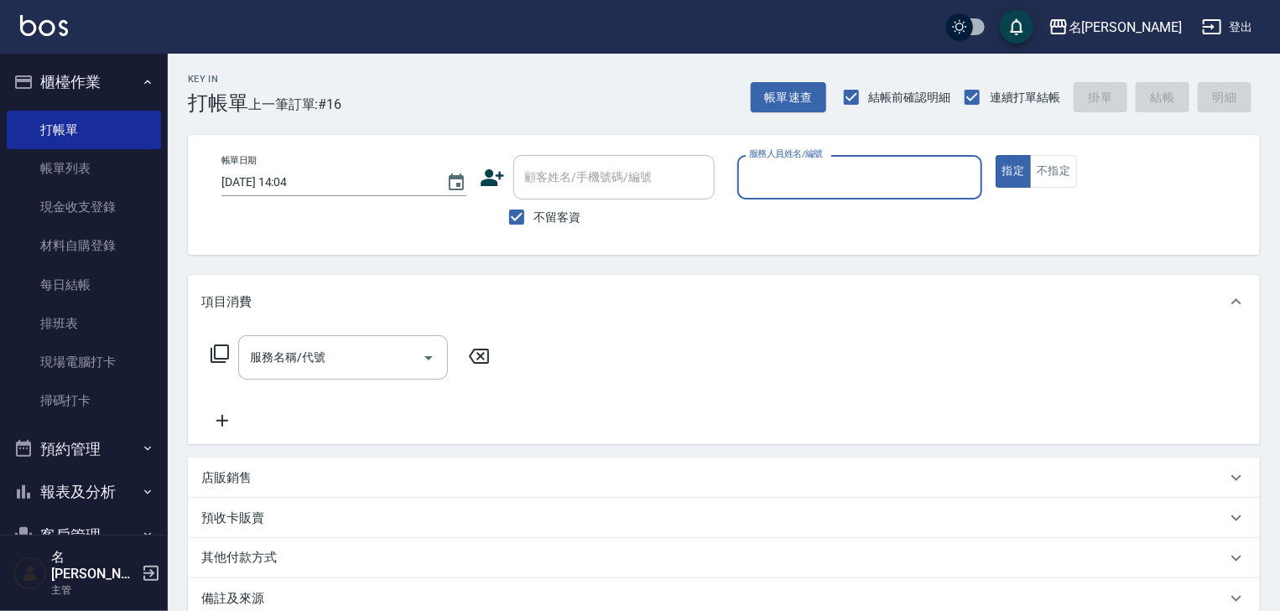
click at [782, 187] on input "服務人員姓名/編號" at bounding box center [860, 177] width 230 height 29
click at [773, 220] on span "[PERSON_NAME]-0" at bounding box center [800, 220] width 99 height 18
type input "[PERSON_NAME]-0"
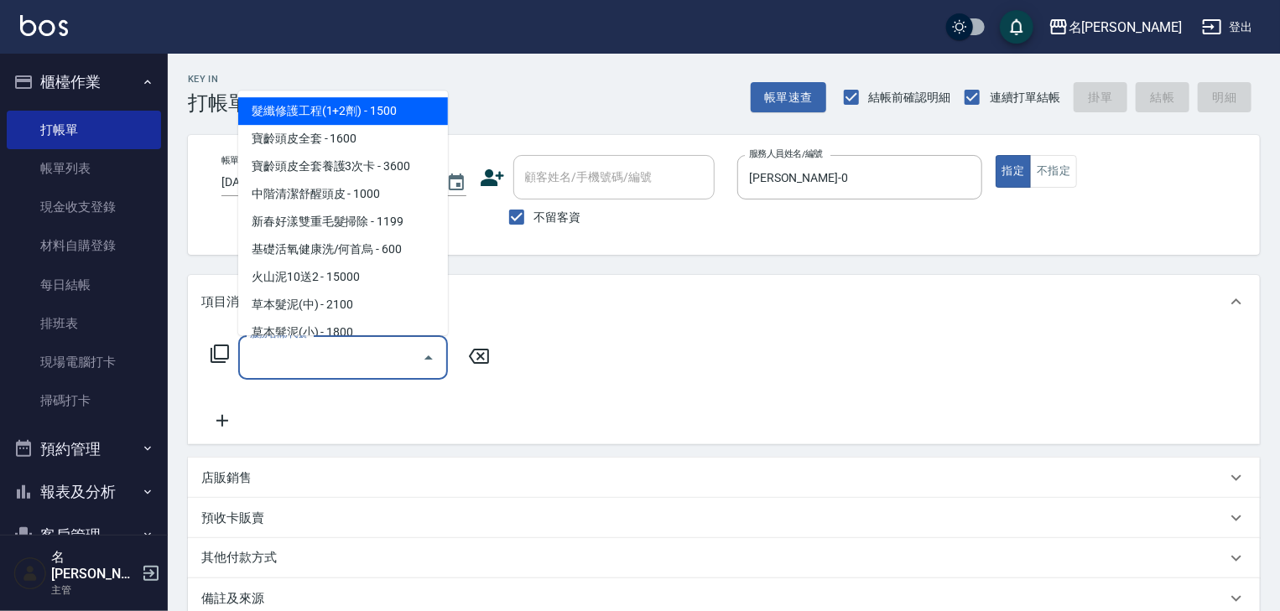
click at [368, 354] on input "服務名稱/代號" at bounding box center [330, 357] width 169 height 29
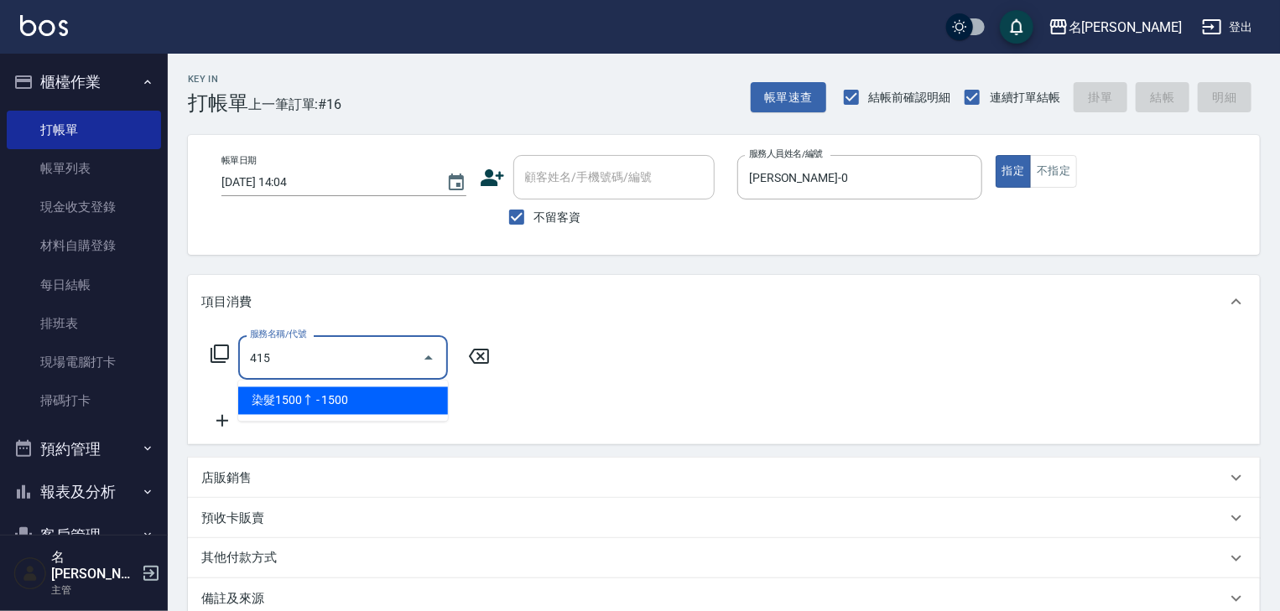
click at [432, 393] on span "染髮1500↑ - 1500" at bounding box center [343, 402] width 210 height 28
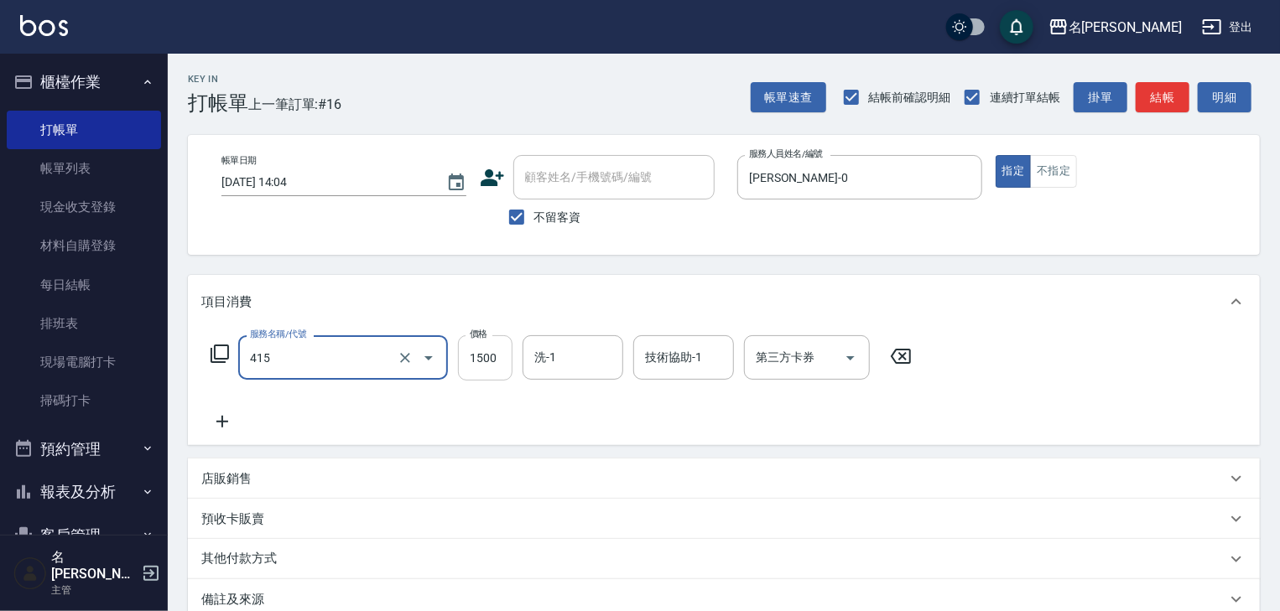
type input "染髮1500↑(415)"
click at [470, 372] on input "1500" at bounding box center [485, 358] width 55 height 45
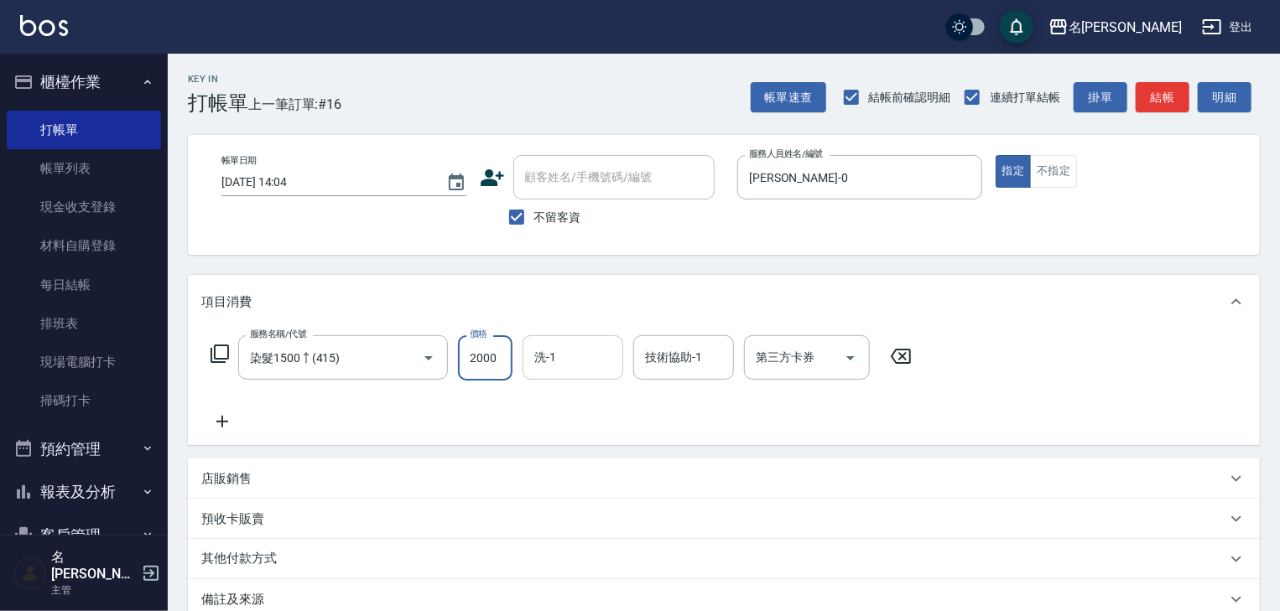
type input "2000"
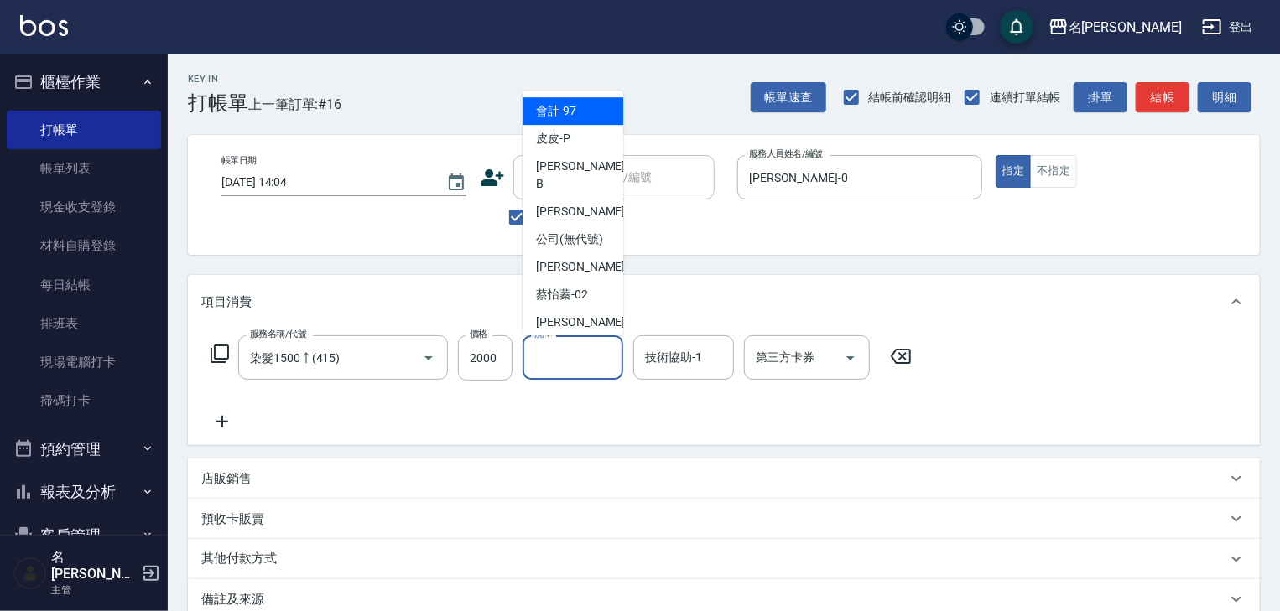
click at [576, 356] on input "洗-1" at bounding box center [573, 357] width 86 height 29
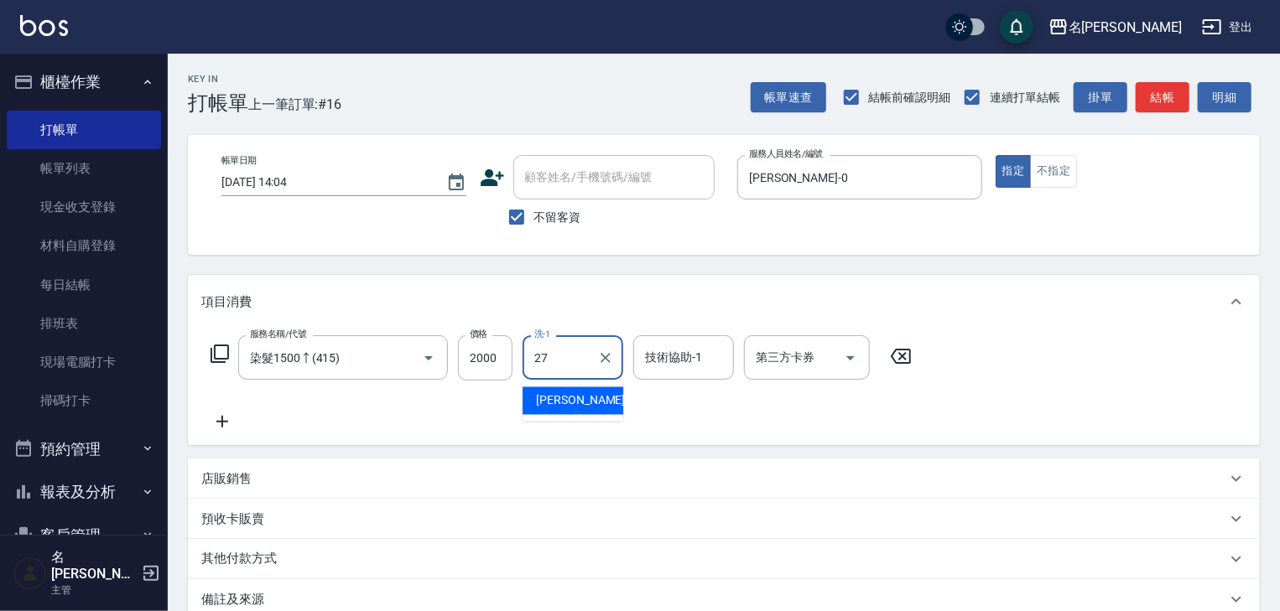
click at [595, 391] on div "[PERSON_NAME]-27" at bounding box center [573, 402] width 101 height 28
type input "[PERSON_NAME]-27"
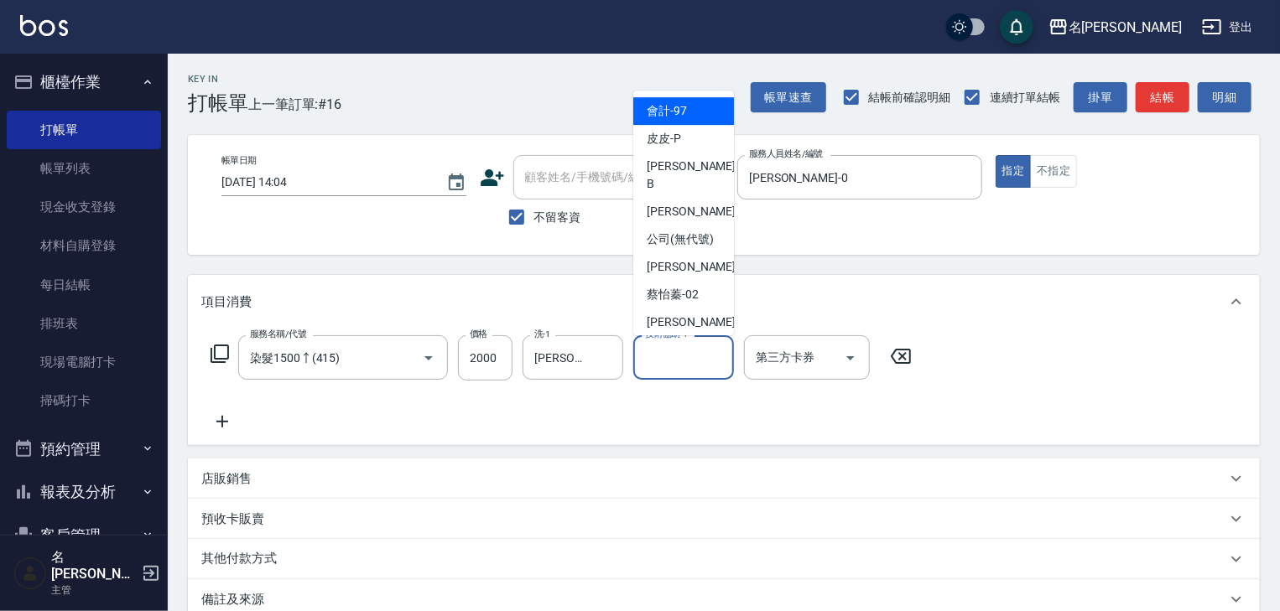
click at [672, 369] on input "技術協助-1" at bounding box center [684, 357] width 86 height 29
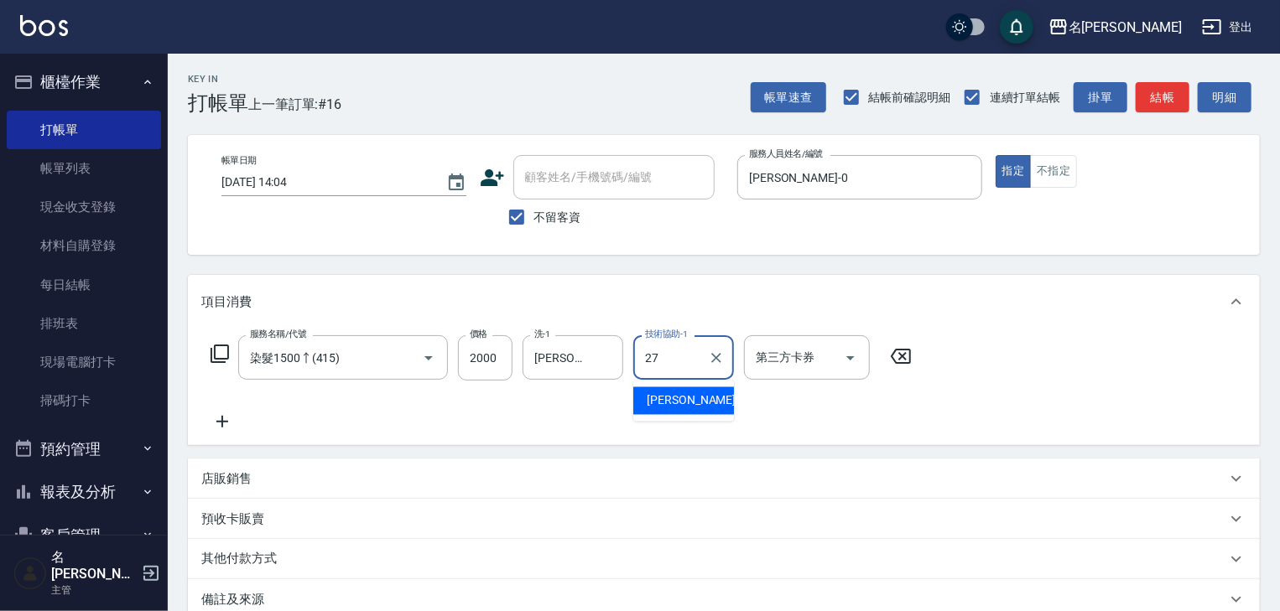
click at [674, 411] on div "[PERSON_NAME]-27" at bounding box center [683, 402] width 101 height 28
type input "[PERSON_NAME]-27"
click at [221, 417] on icon at bounding box center [222, 422] width 12 height 12
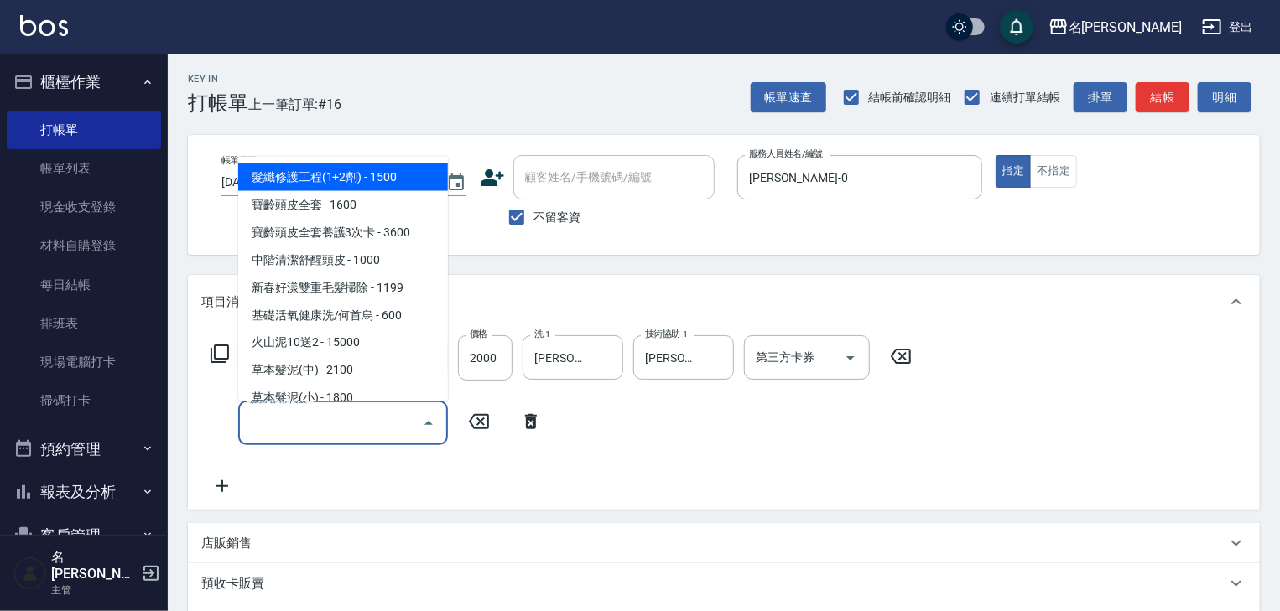
click at [290, 429] on input "服務名稱/代號" at bounding box center [330, 422] width 169 height 29
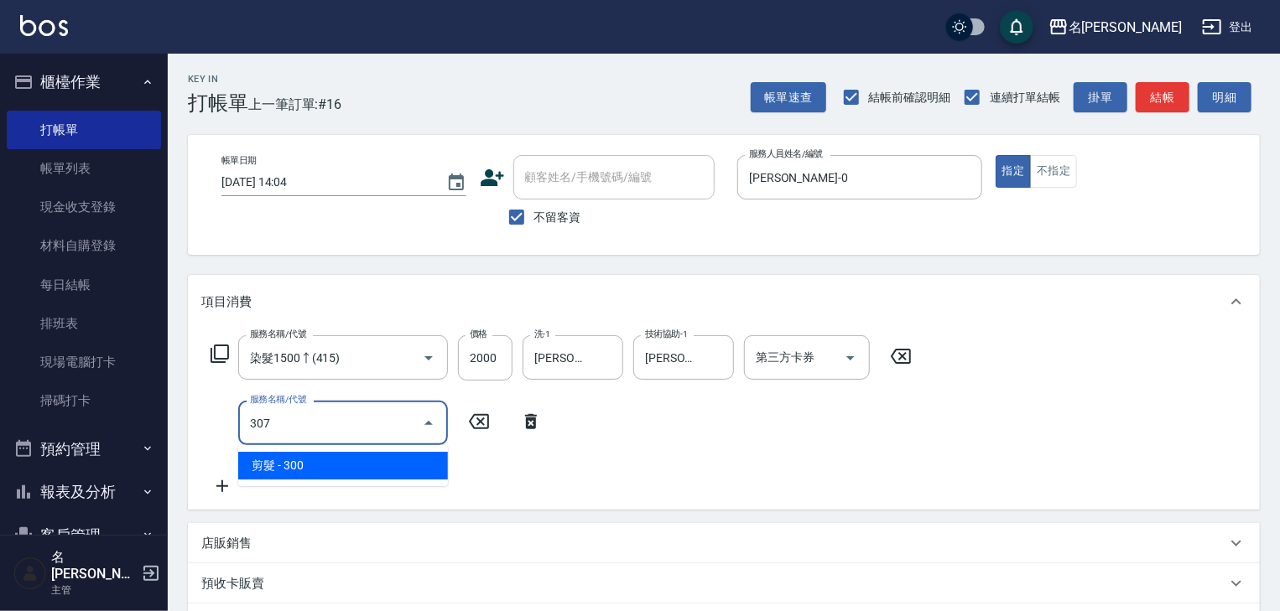
click at [340, 468] on span "剪髮 - 300" at bounding box center [343, 466] width 210 height 28
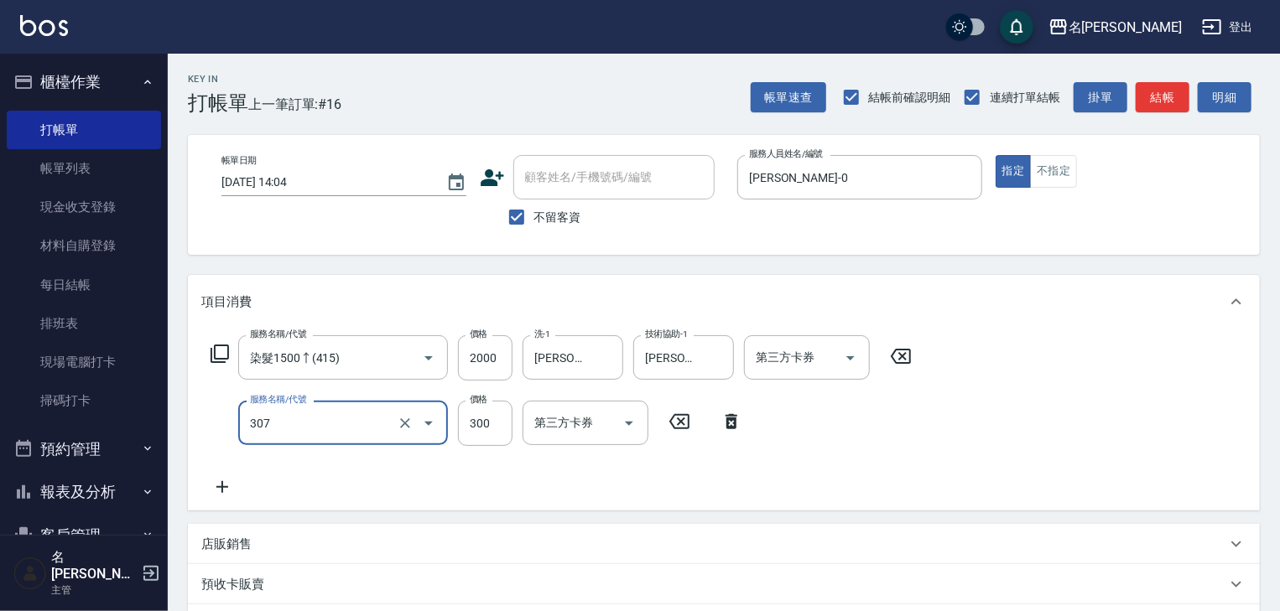
type input "剪髮(307)"
click at [512, 419] on div "服務名稱/代號 剪髮(307) 服務名稱/代號 價格 300 價格 第三方卡券 第三方卡券" at bounding box center [476, 423] width 551 height 45
click at [496, 419] on input "300" at bounding box center [485, 423] width 55 height 45
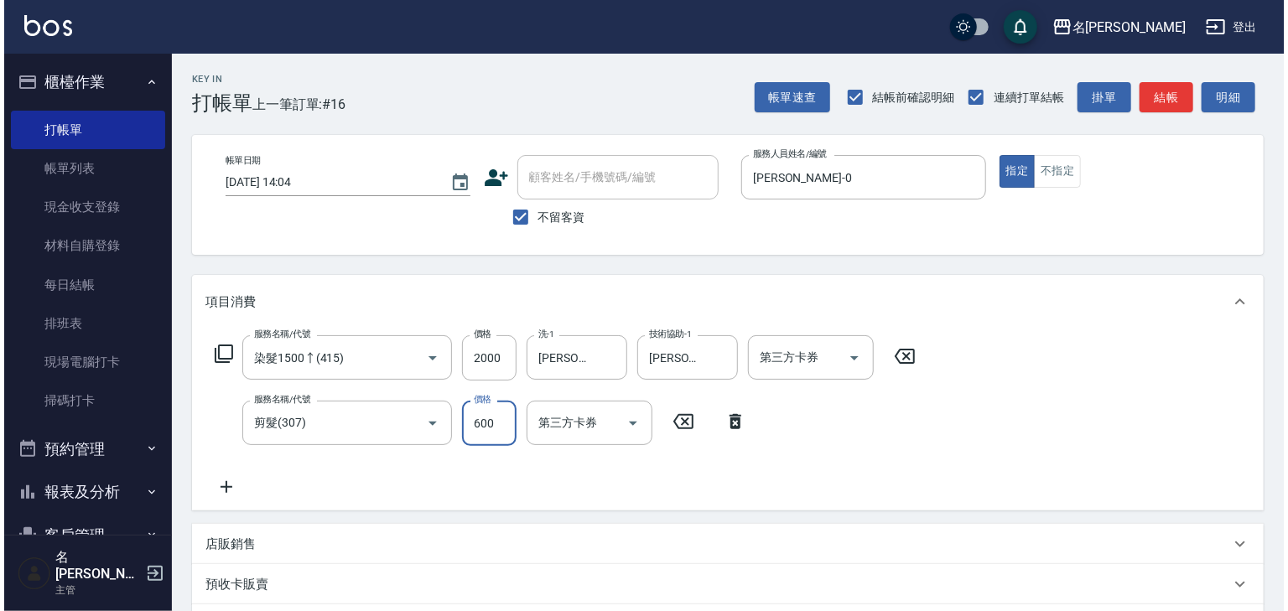
scroll to position [262, 0]
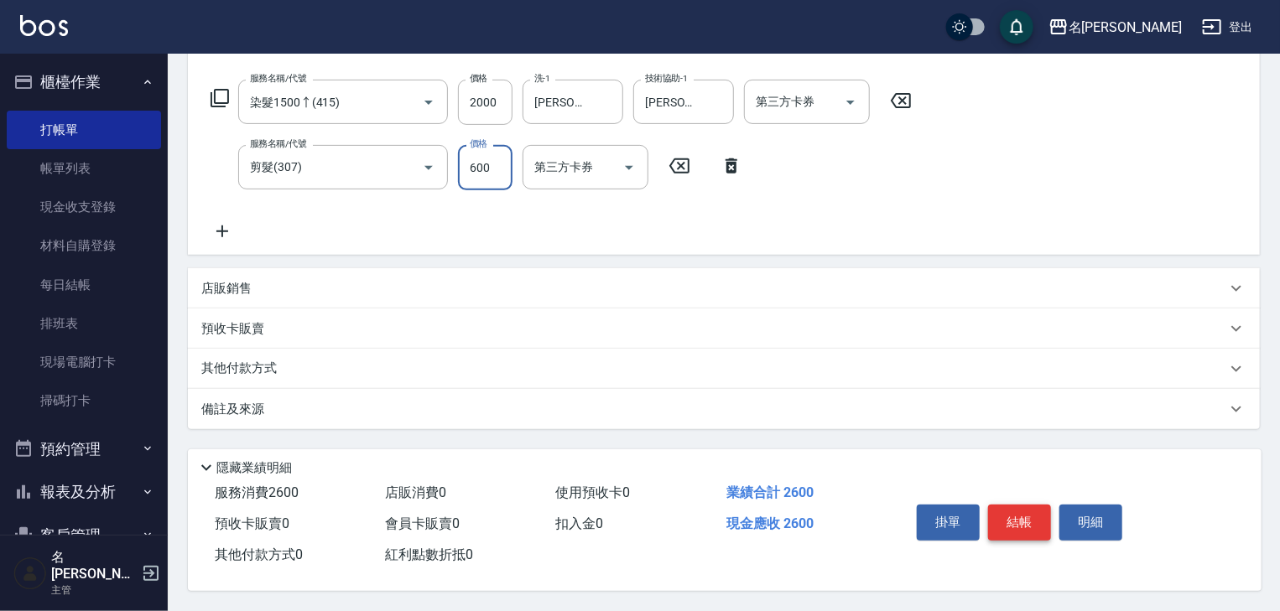
type input "600"
click at [1010, 515] on button "結帳" at bounding box center [1019, 522] width 63 height 35
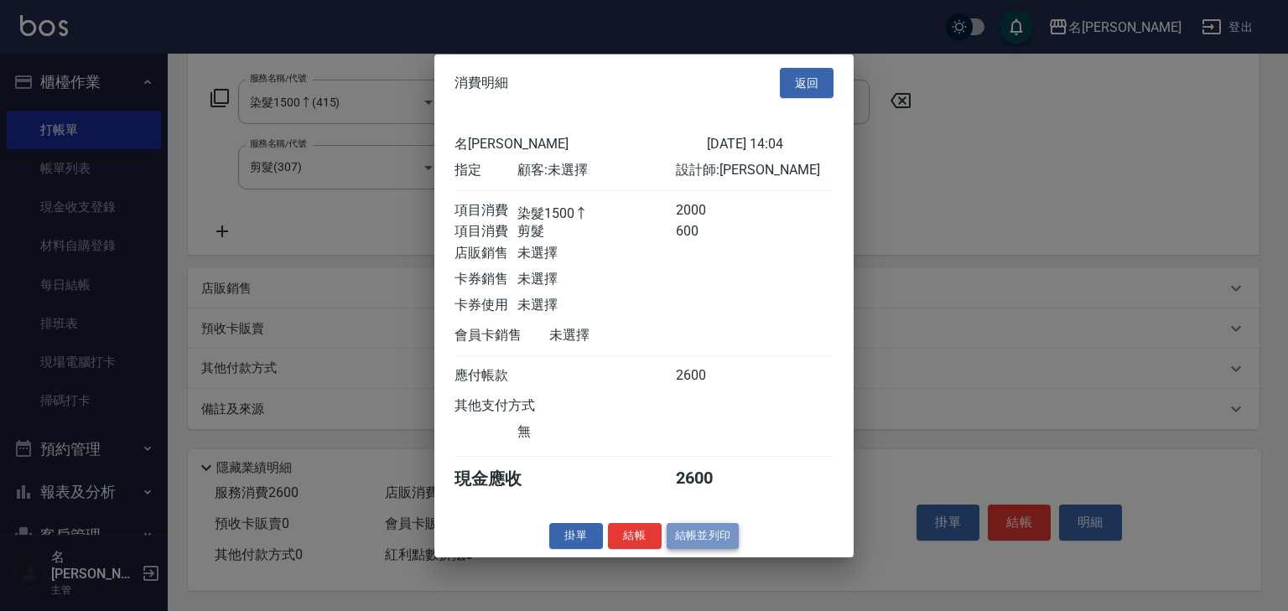
click at [708, 549] on button "結帳並列印" at bounding box center [703, 536] width 73 height 26
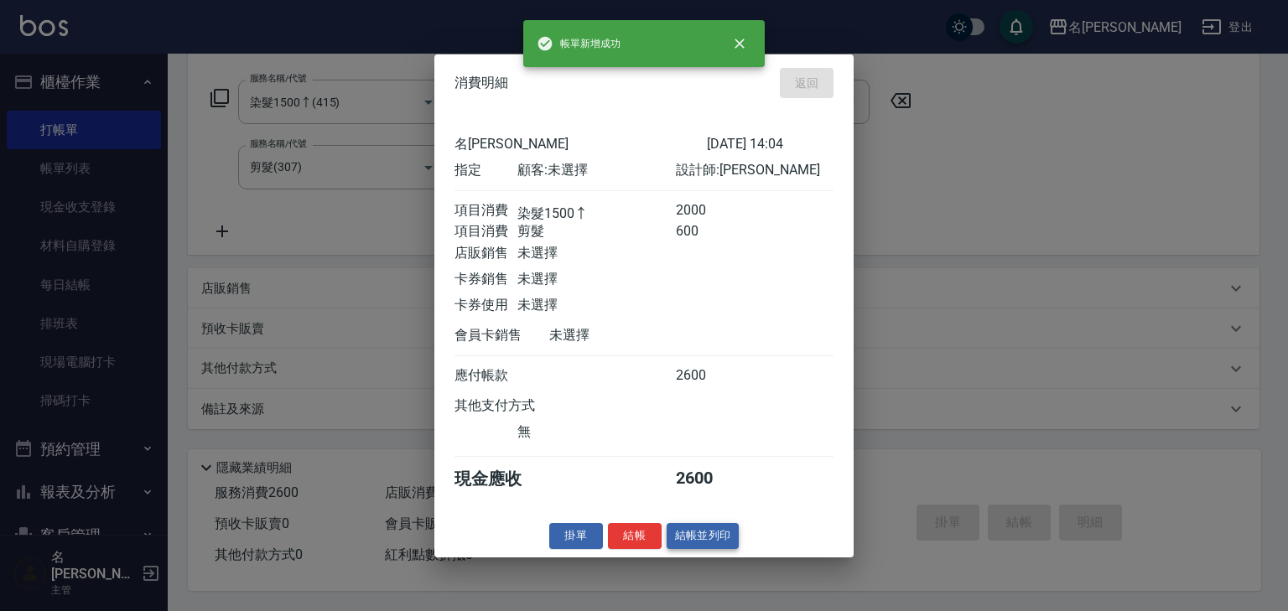
type input "[DATE] 14:05"
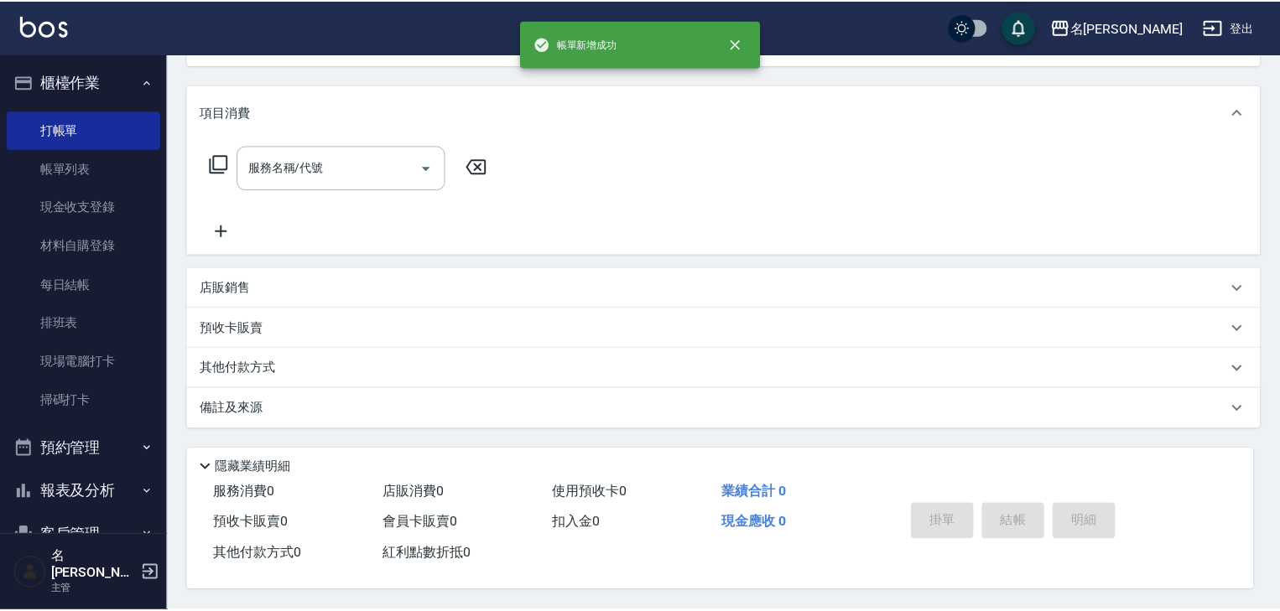
scroll to position [0, 0]
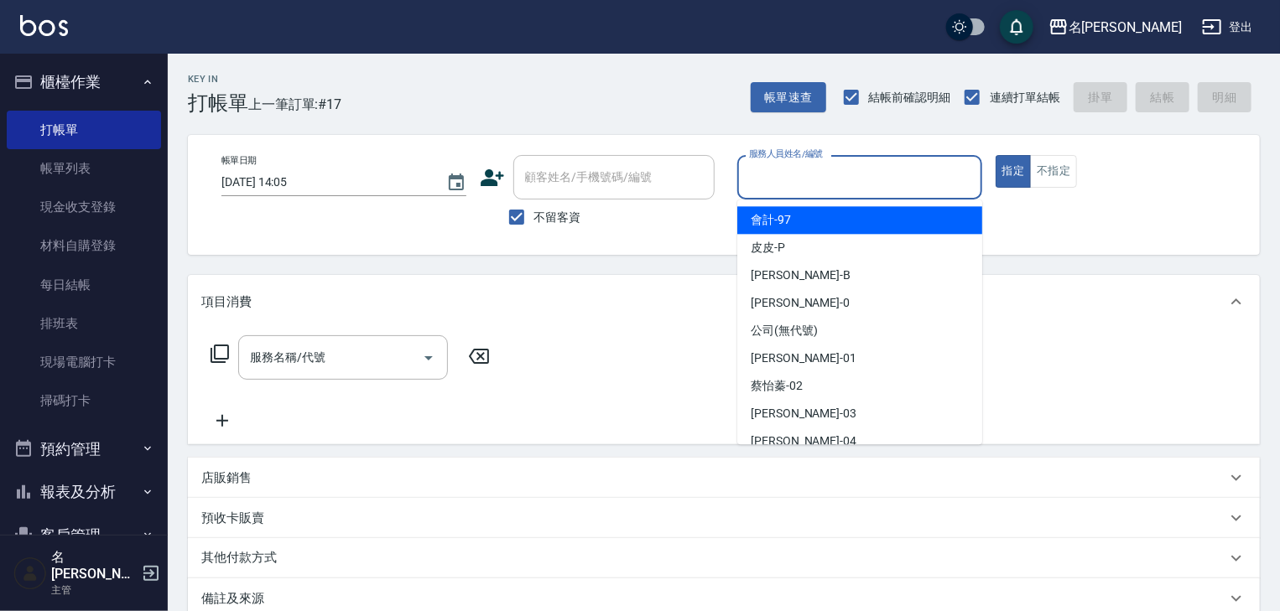
click at [785, 174] on input "服務人員姓名/編號" at bounding box center [860, 177] width 230 height 29
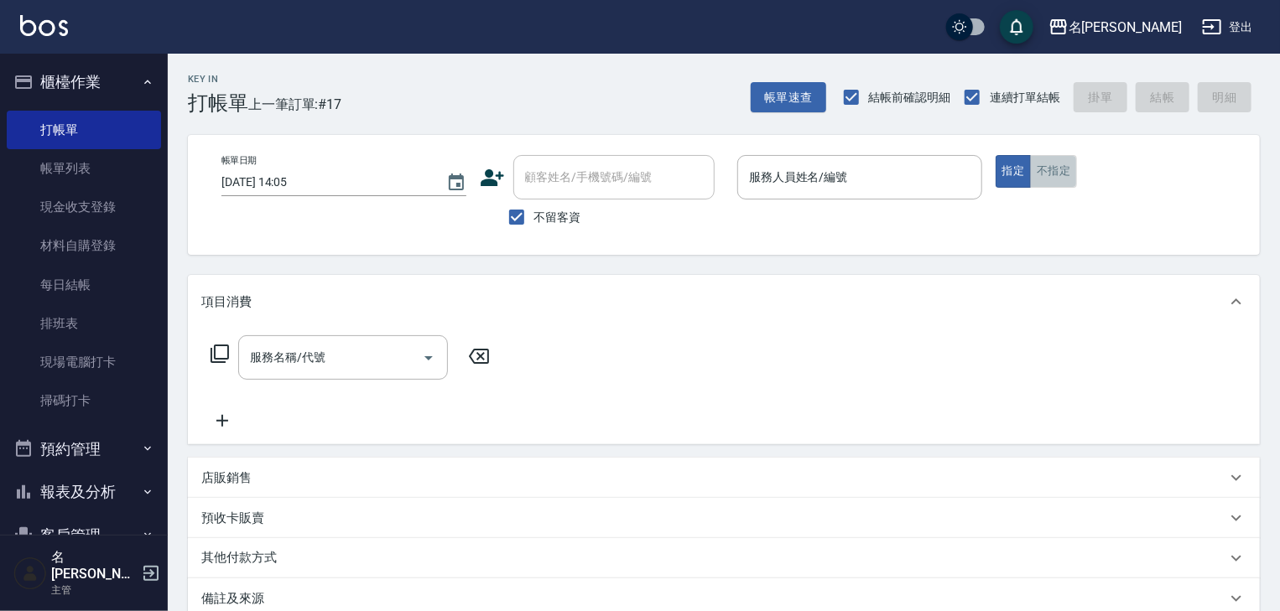
click at [1072, 179] on button "不指定" at bounding box center [1053, 171] width 47 height 33
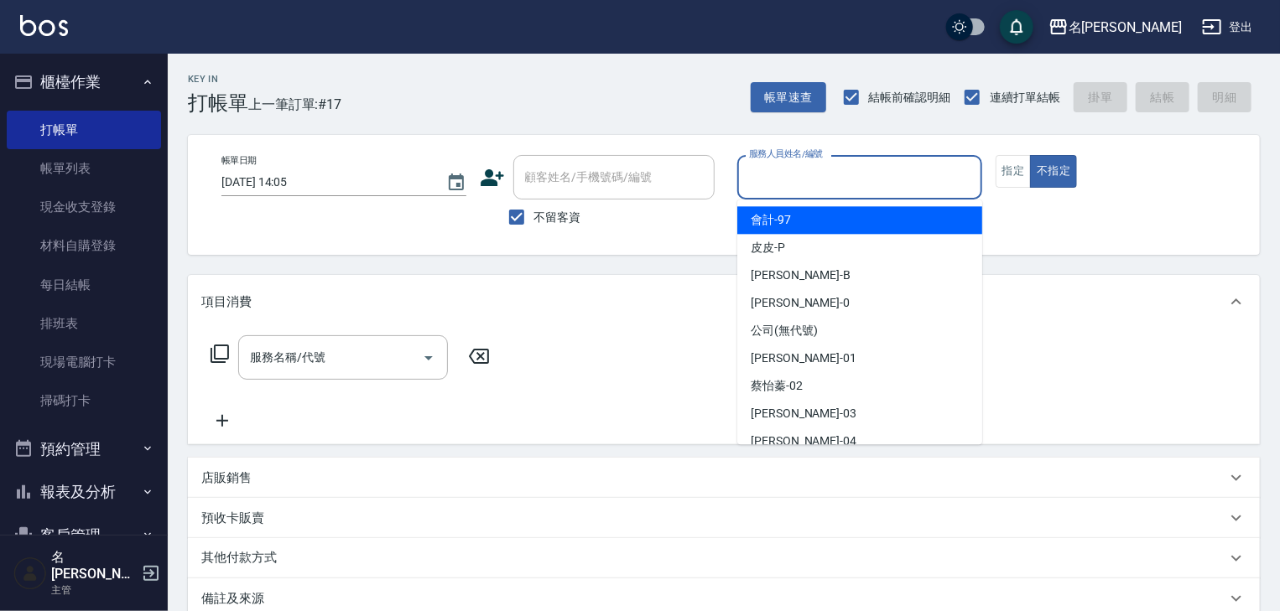
click at [916, 169] on input "服務人員姓名/編號" at bounding box center [860, 177] width 230 height 29
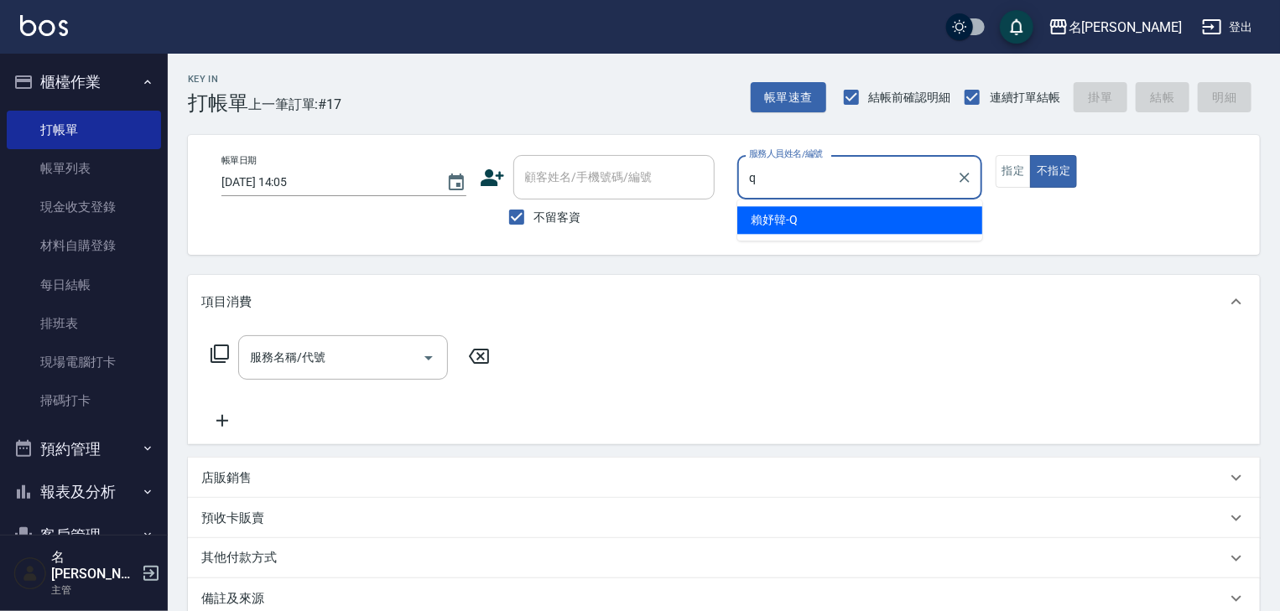
click at [832, 217] on div "[PERSON_NAME]" at bounding box center [859, 220] width 245 height 28
type input "[PERSON_NAME]"
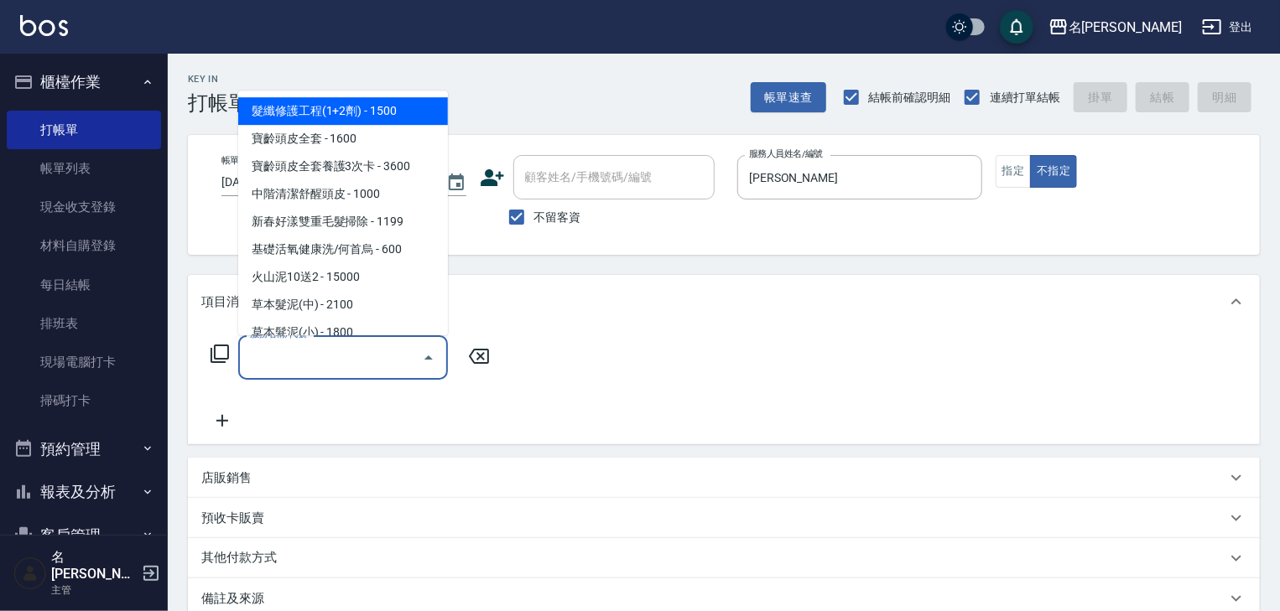
click at [358, 352] on input "服務名稱/代號" at bounding box center [330, 357] width 169 height 29
click at [218, 352] on icon at bounding box center [220, 354] width 20 height 20
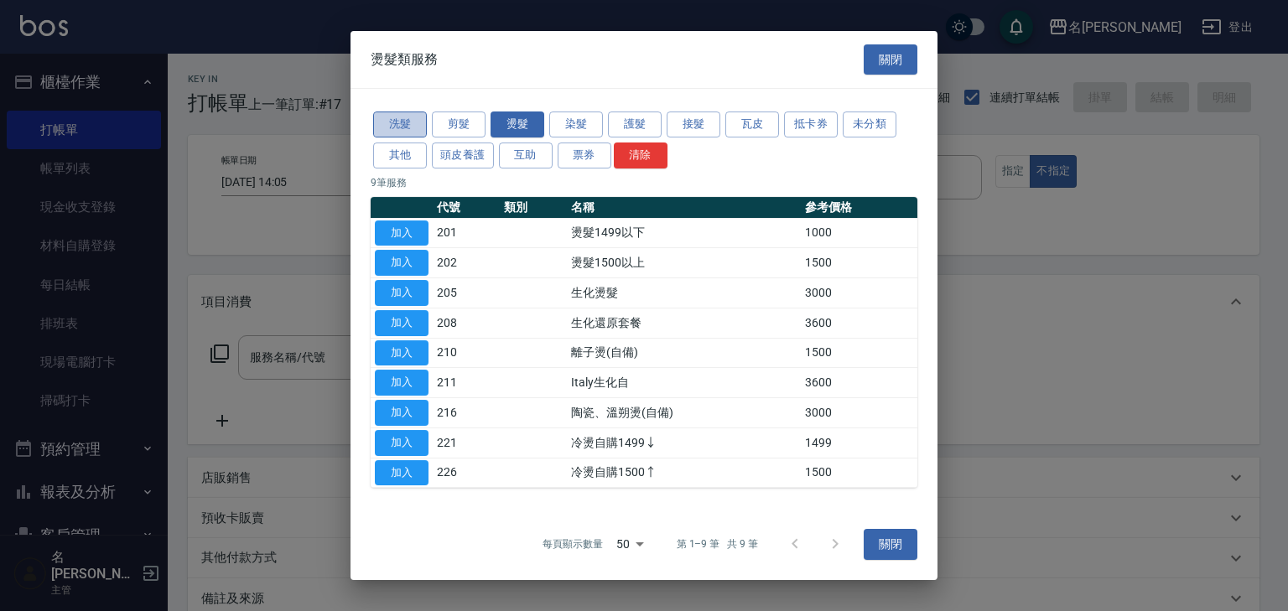
click at [390, 117] on button "洗髮" at bounding box center [400, 125] width 54 height 26
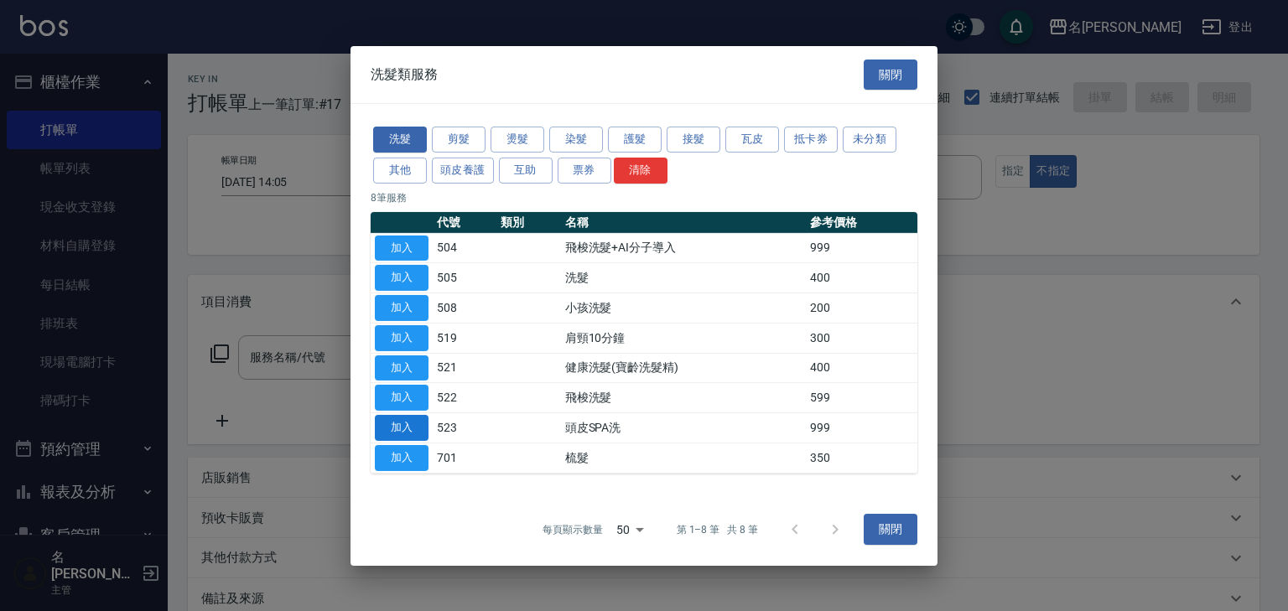
click at [403, 425] on button "加入" at bounding box center [402, 428] width 54 height 26
type input "頭皮SPA洗(523)"
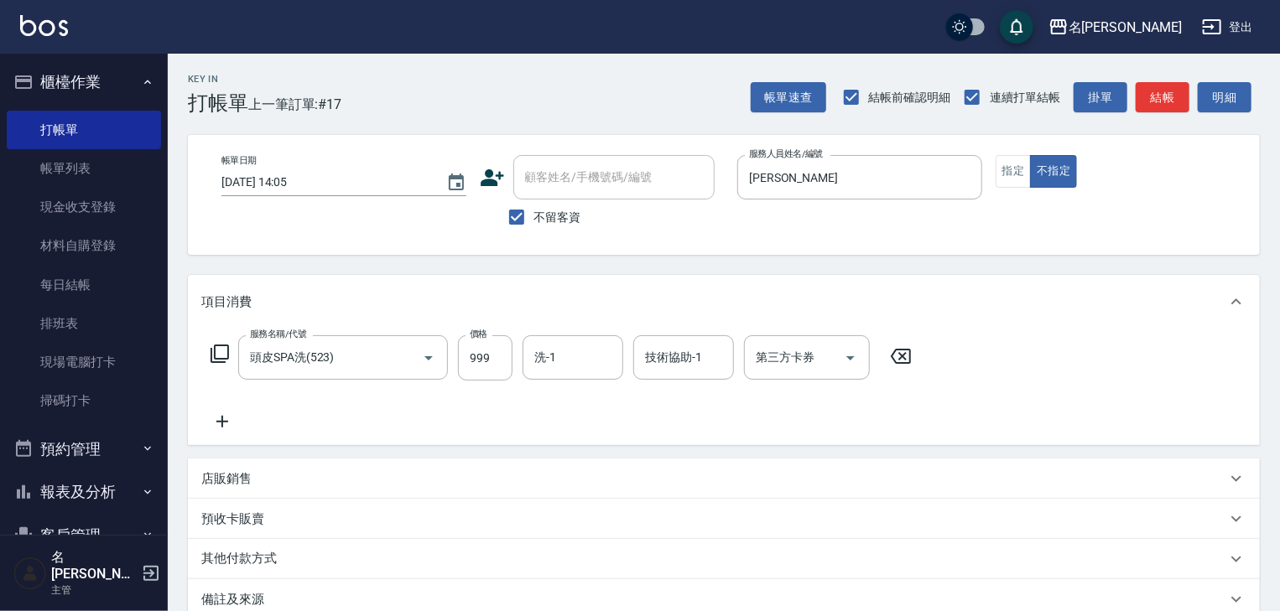
click at [221, 419] on icon at bounding box center [222, 422] width 12 height 12
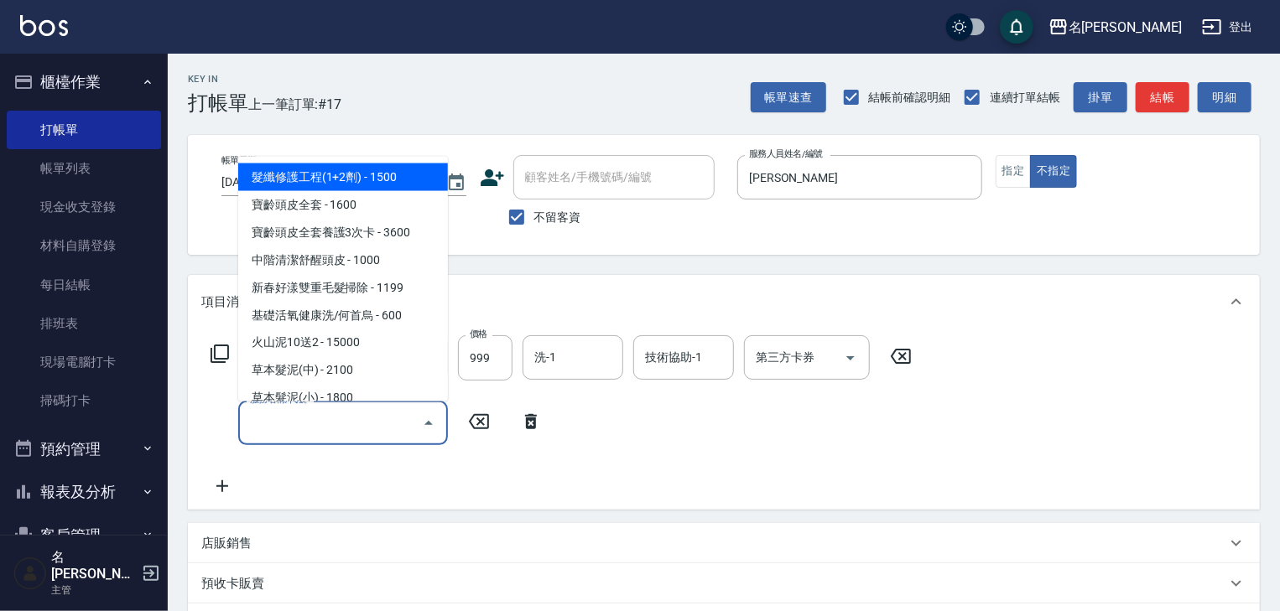
click at [262, 419] on input "服務名稱/代號" at bounding box center [330, 422] width 169 height 29
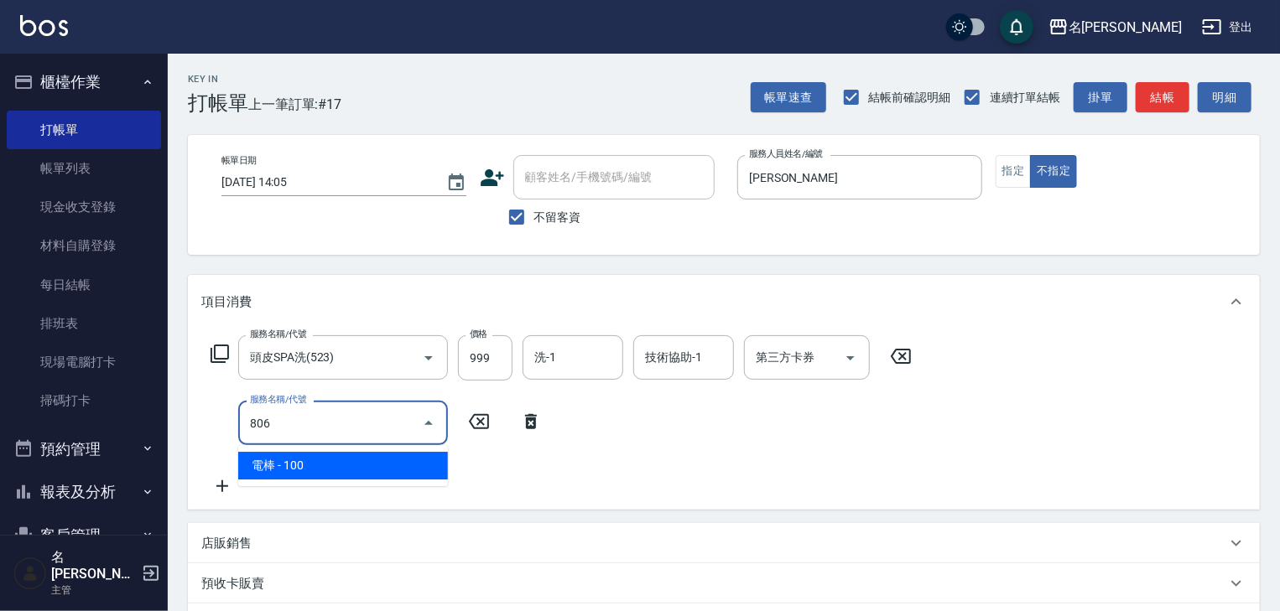
click at [395, 471] on span "電棒 - 100" at bounding box center [343, 466] width 210 height 28
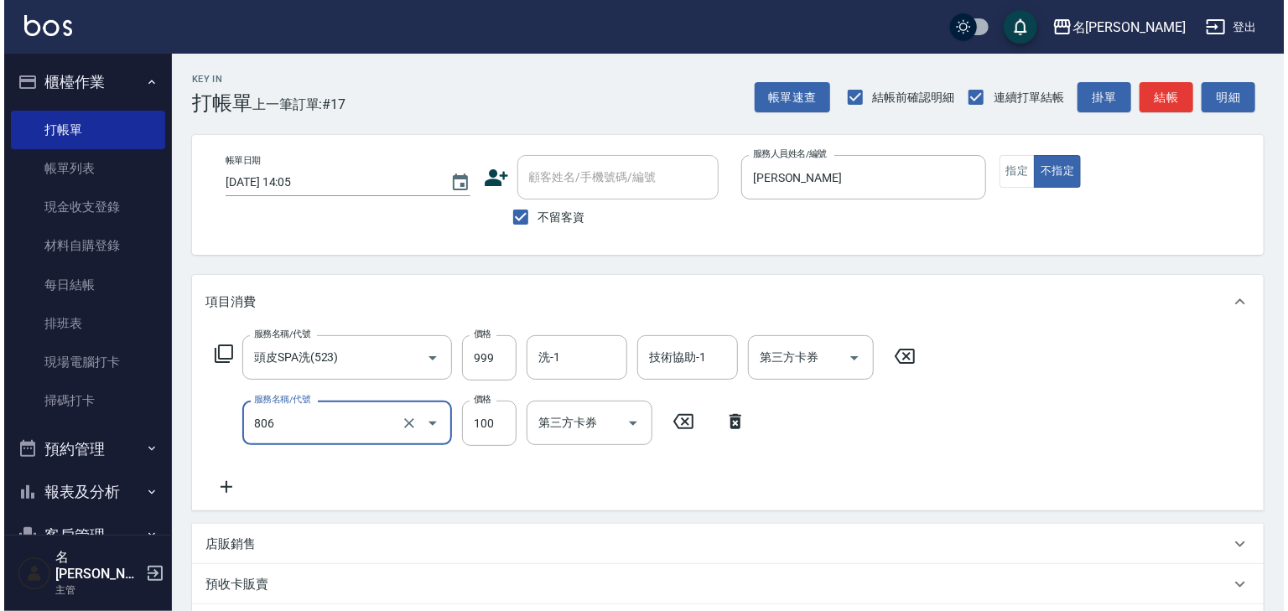
scroll to position [262, 0]
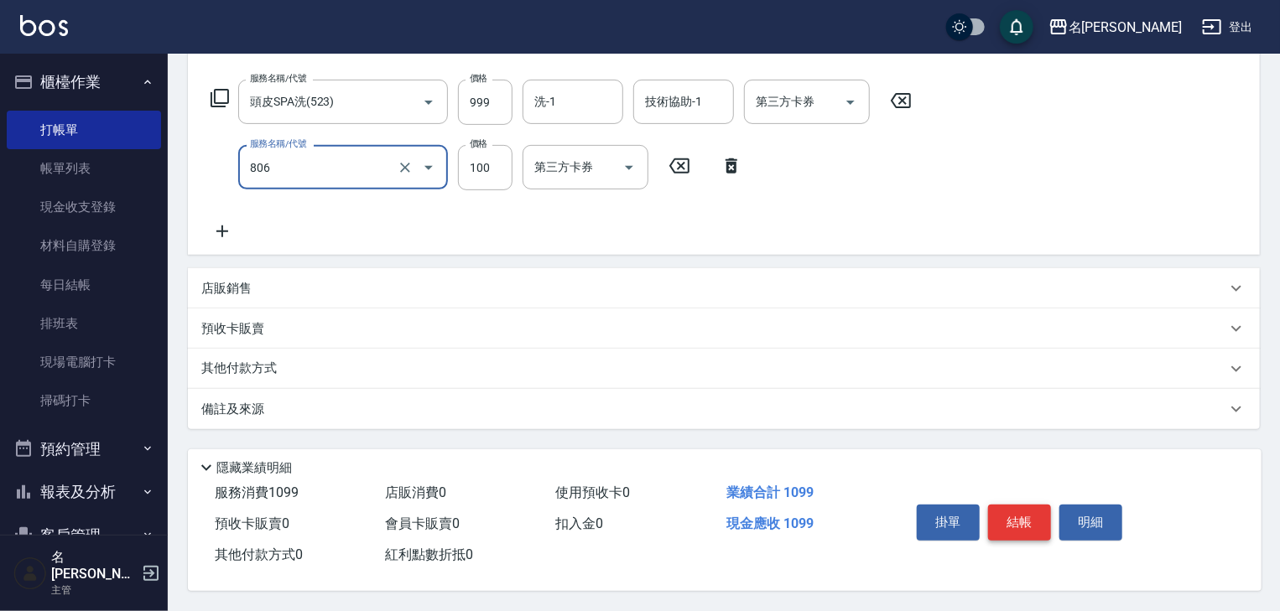
type input "電棒(806)"
click at [1033, 520] on button "結帳" at bounding box center [1019, 522] width 63 height 35
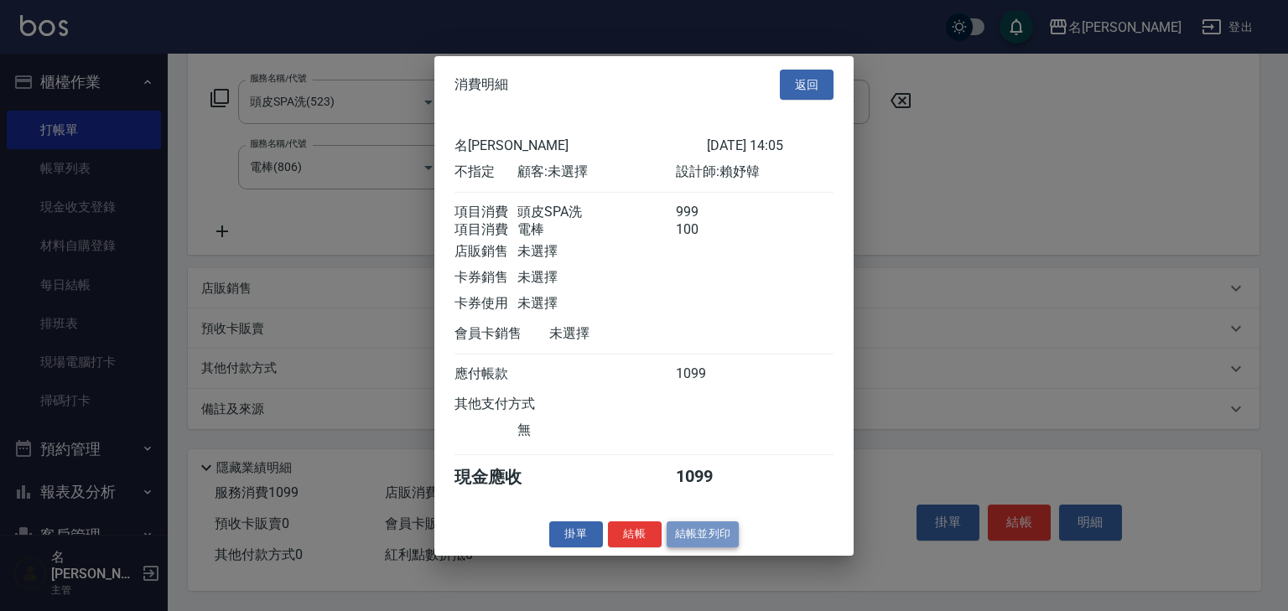
click at [700, 532] on button "結帳並列印" at bounding box center [703, 535] width 73 height 26
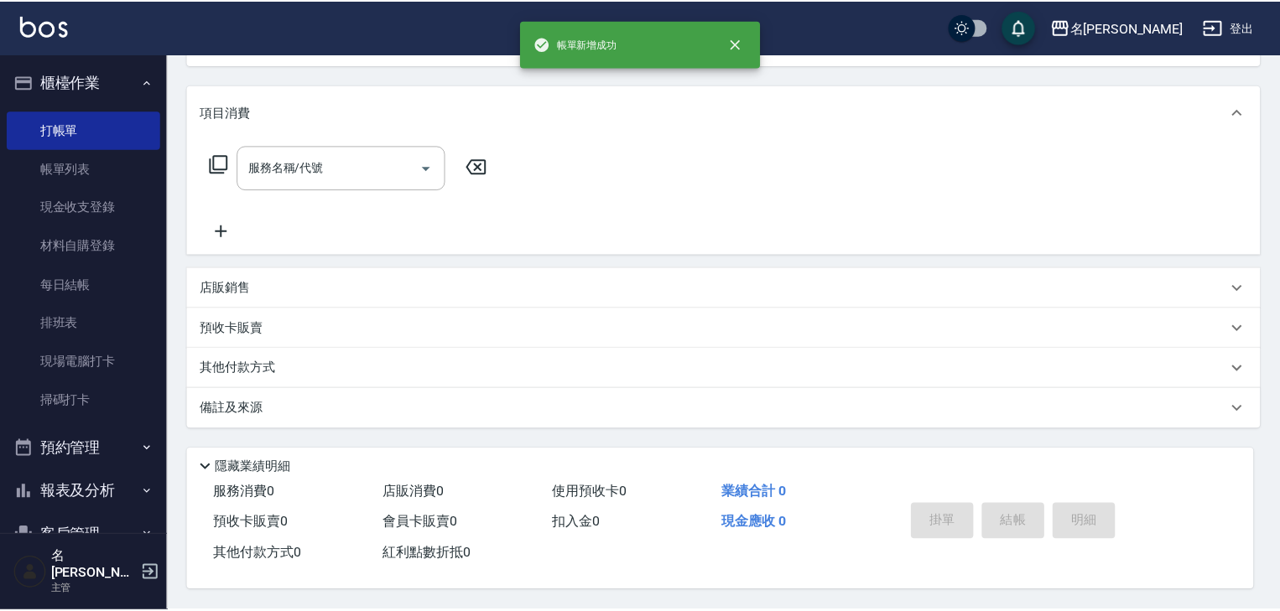
scroll to position [0, 0]
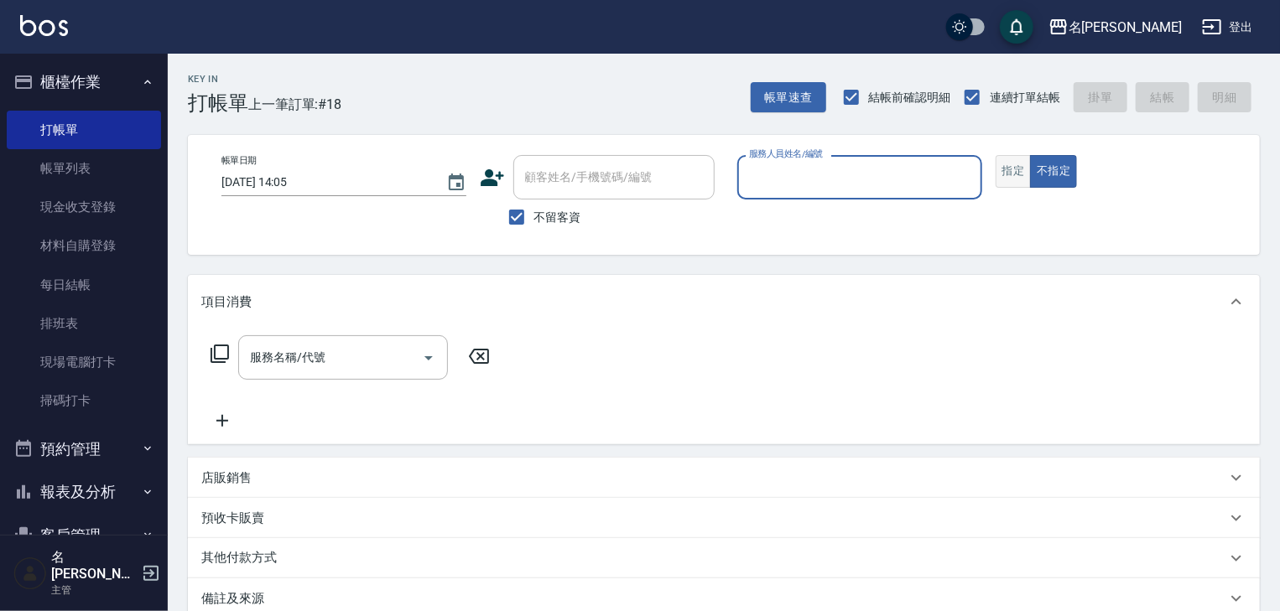
click at [1005, 175] on button "指定" at bounding box center [1014, 171] width 36 height 33
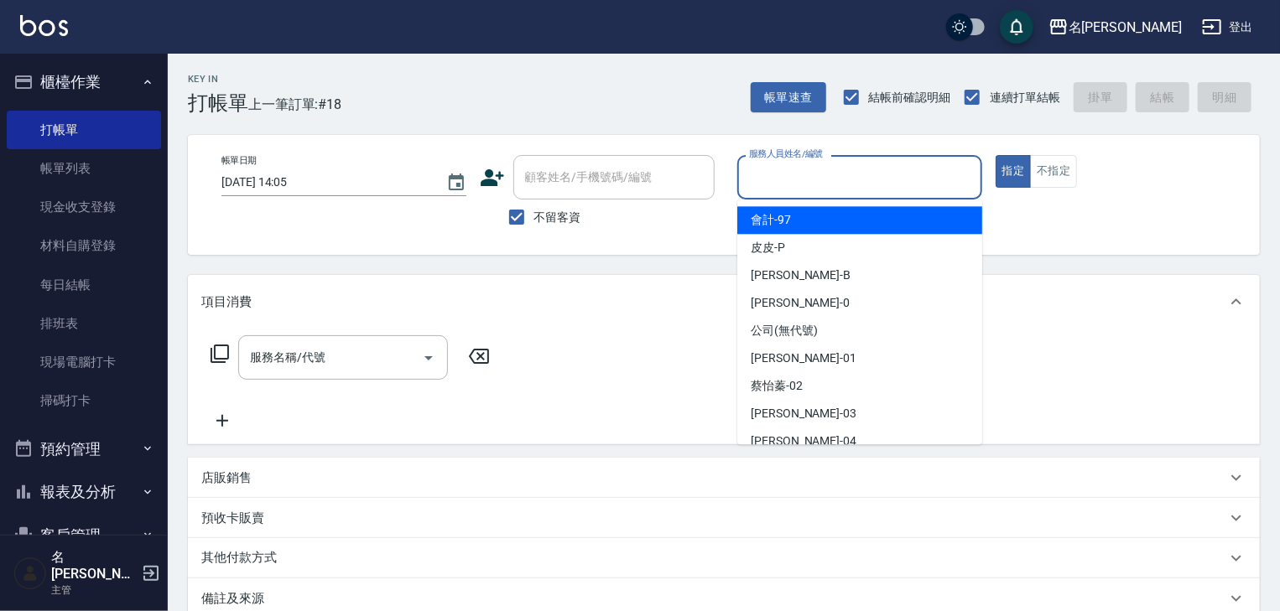
click at [885, 176] on input "服務人員姓名/編號" at bounding box center [860, 177] width 230 height 29
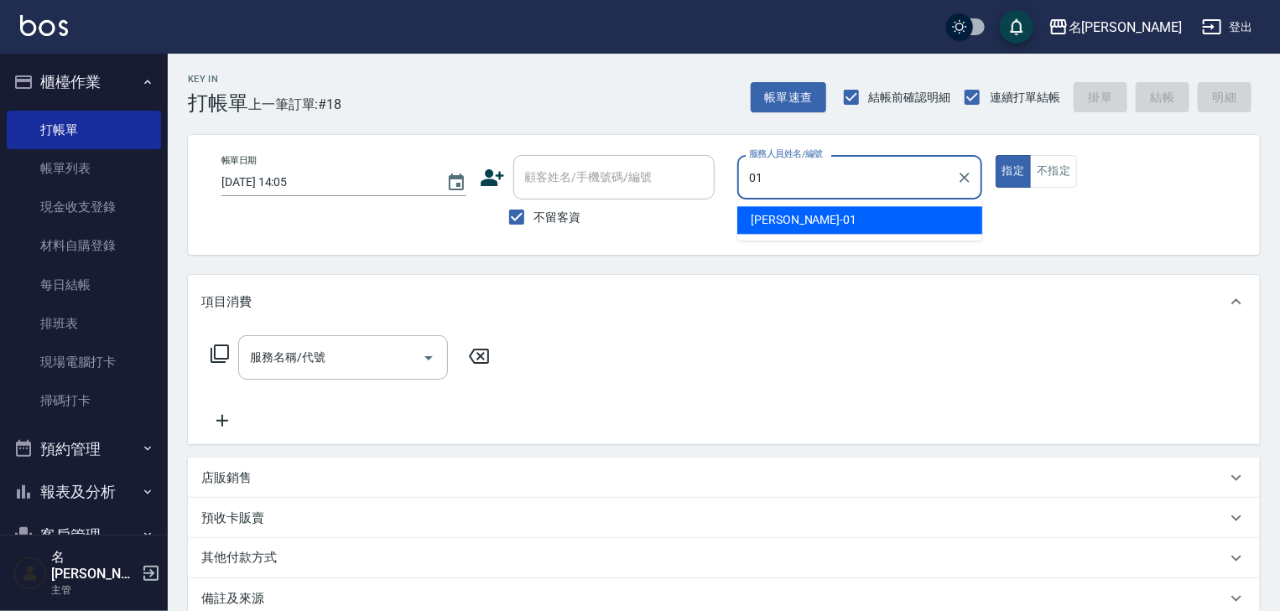
click at [838, 215] on div "[PERSON_NAME] -01" at bounding box center [859, 220] width 245 height 28
type input "[PERSON_NAME]-01"
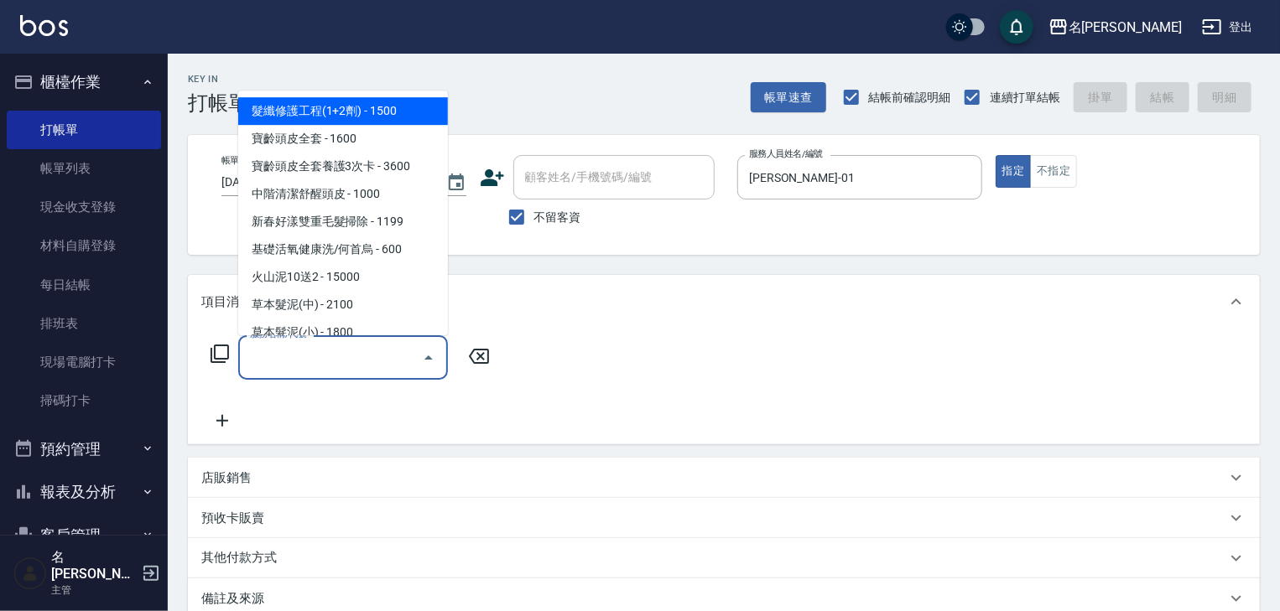
click at [352, 343] on input "服務名稱/代號" at bounding box center [330, 357] width 169 height 29
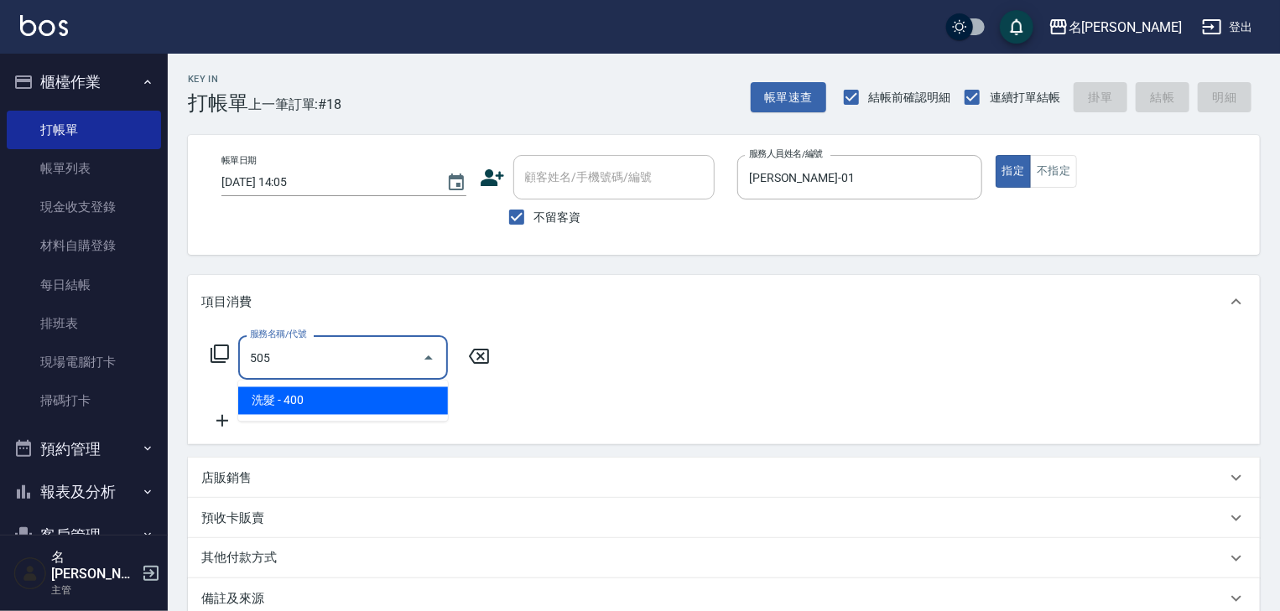
click at [413, 404] on span "洗髮 - 400" at bounding box center [343, 402] width 210 height 28
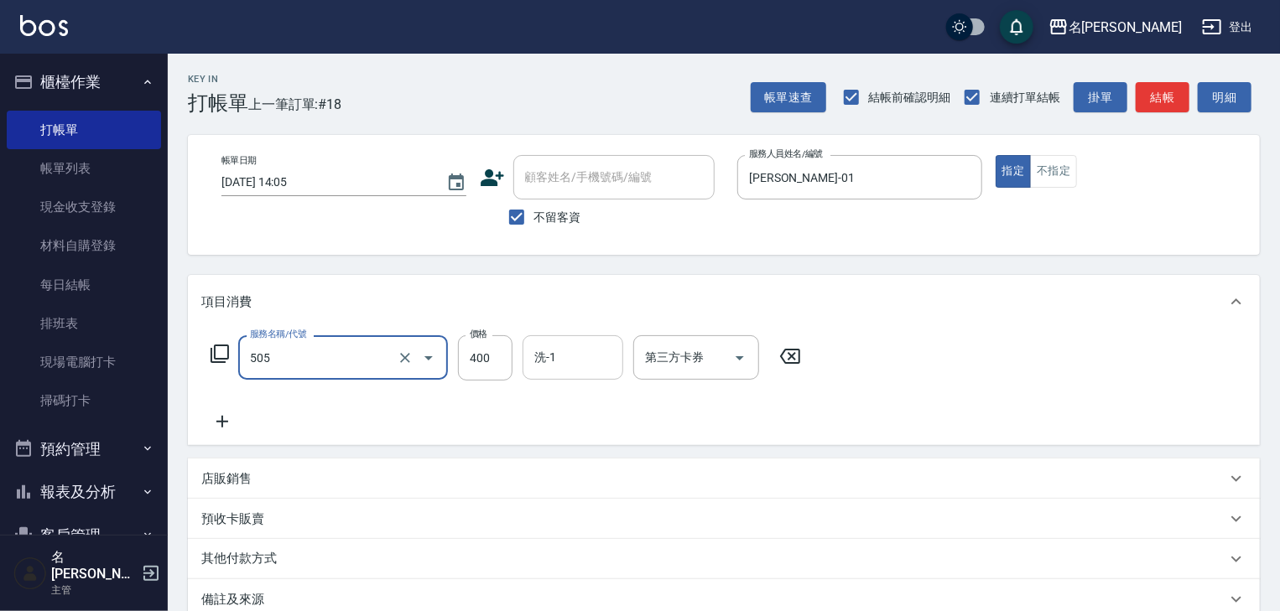
type input "洗髮(505)"
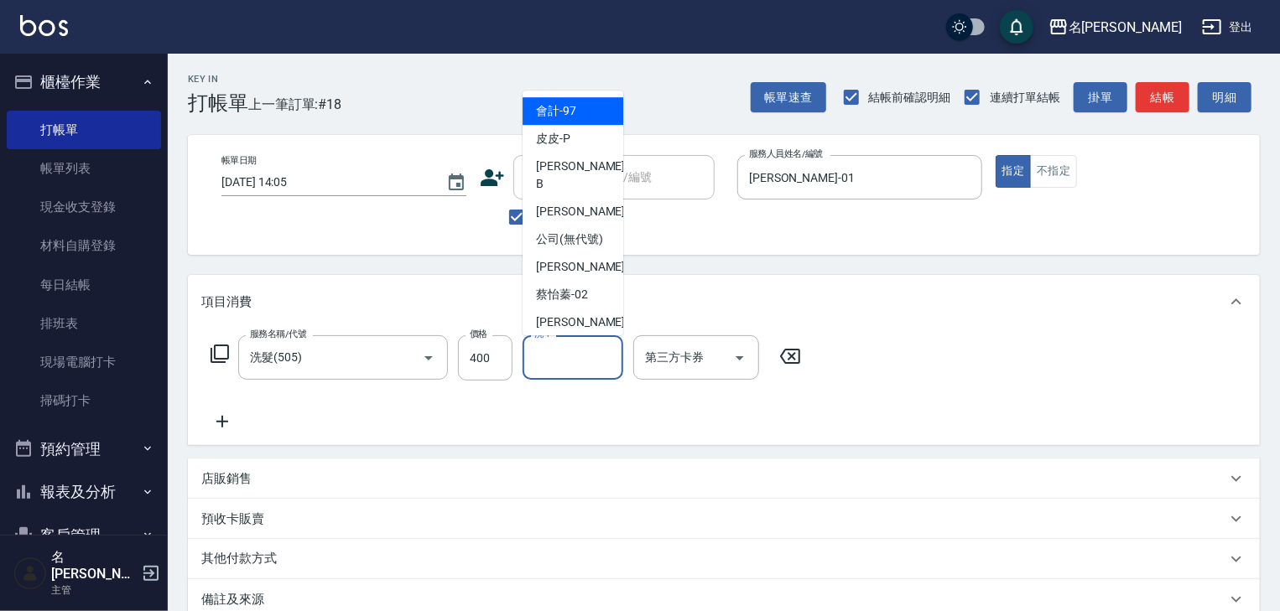
click at [565, 362] on input "洗-1" at bounding box center [573, 357] width 86 height 29
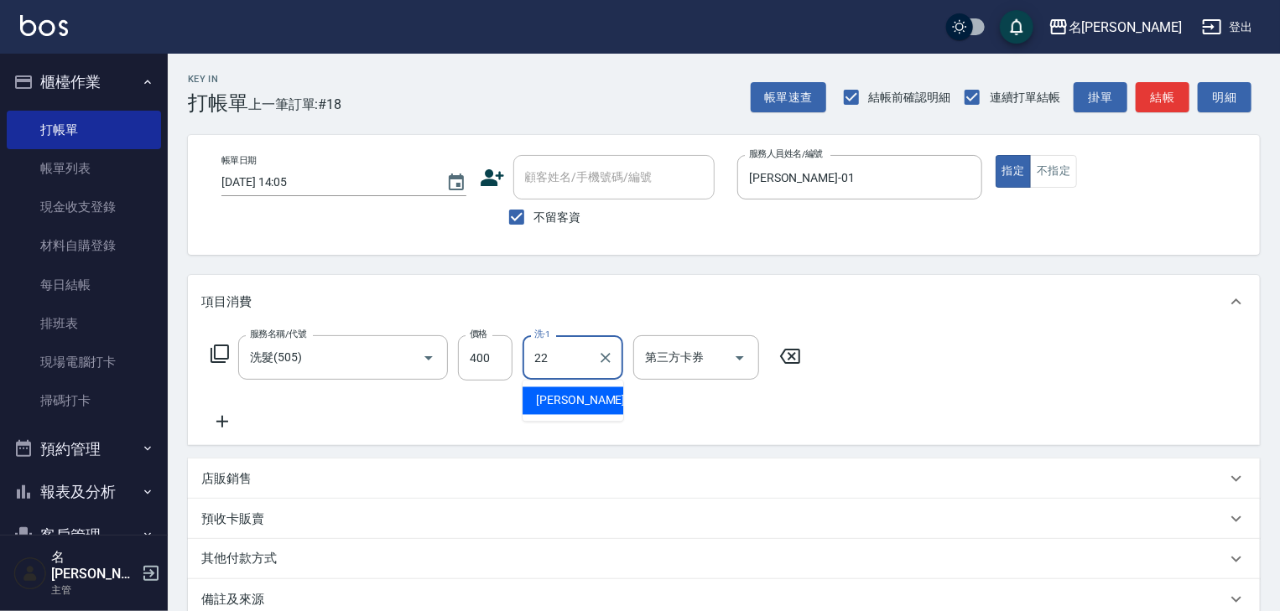
click at [585, 395] on span "[PERSON_NAME] -22" at bounding box center [589, 402] width 106 height 18
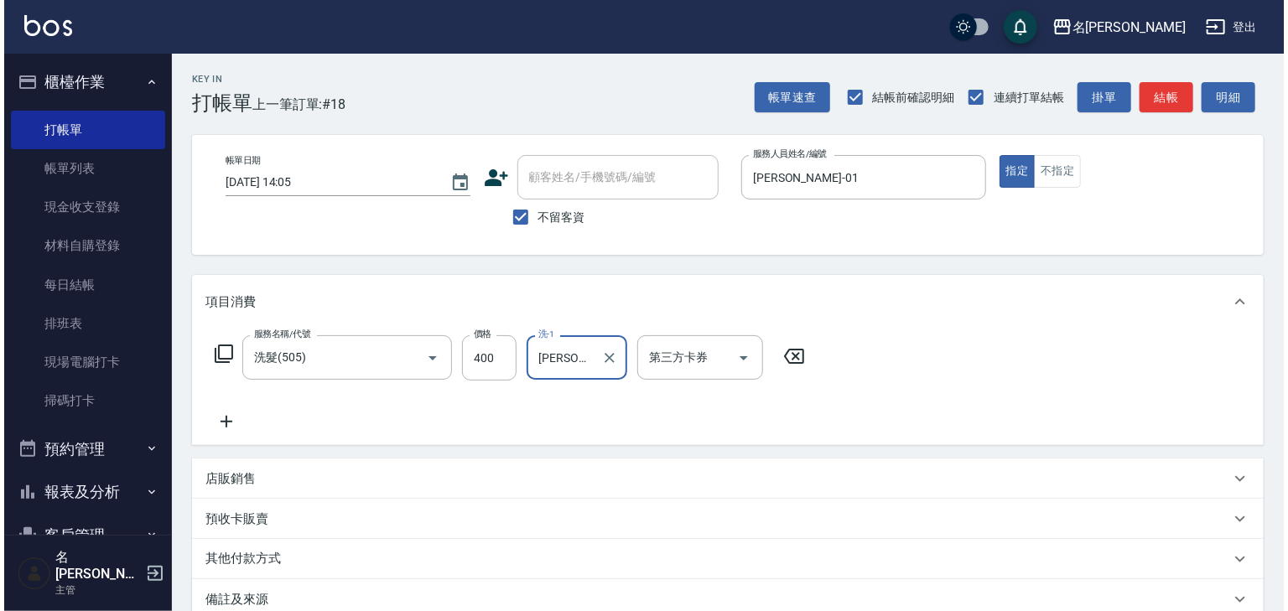
scroll to position [196, 0]
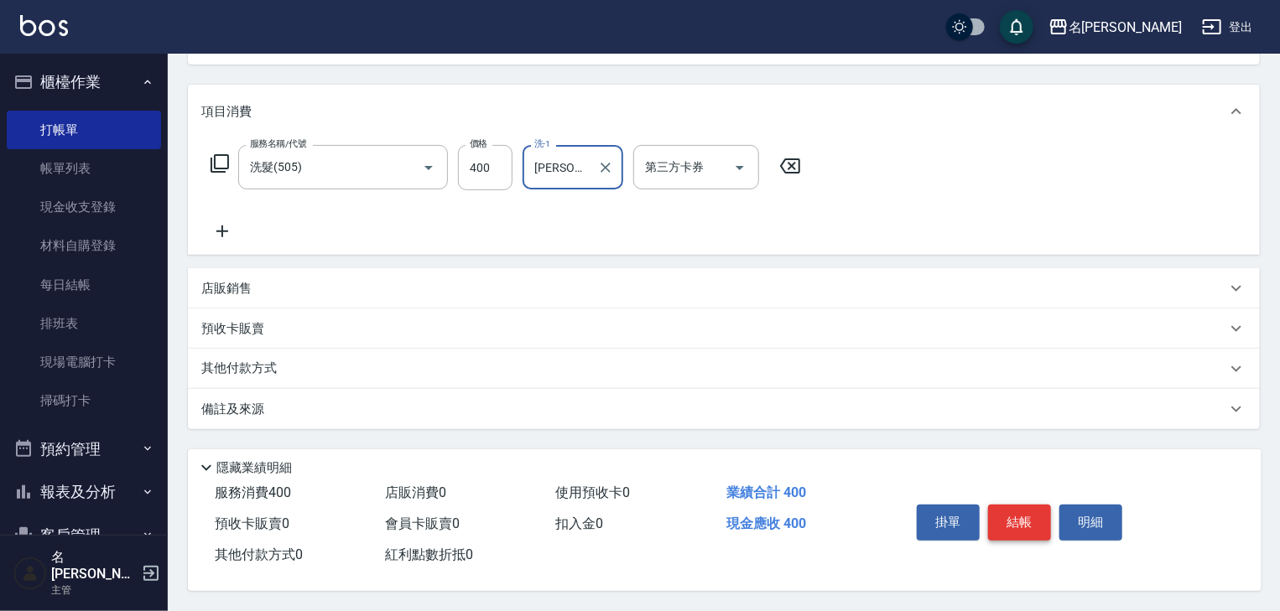
type input "[PERSON_NAME]-22"
click at [1015, 520] on button "結帳" at bounding box center [1019, 522] width 63 height 35
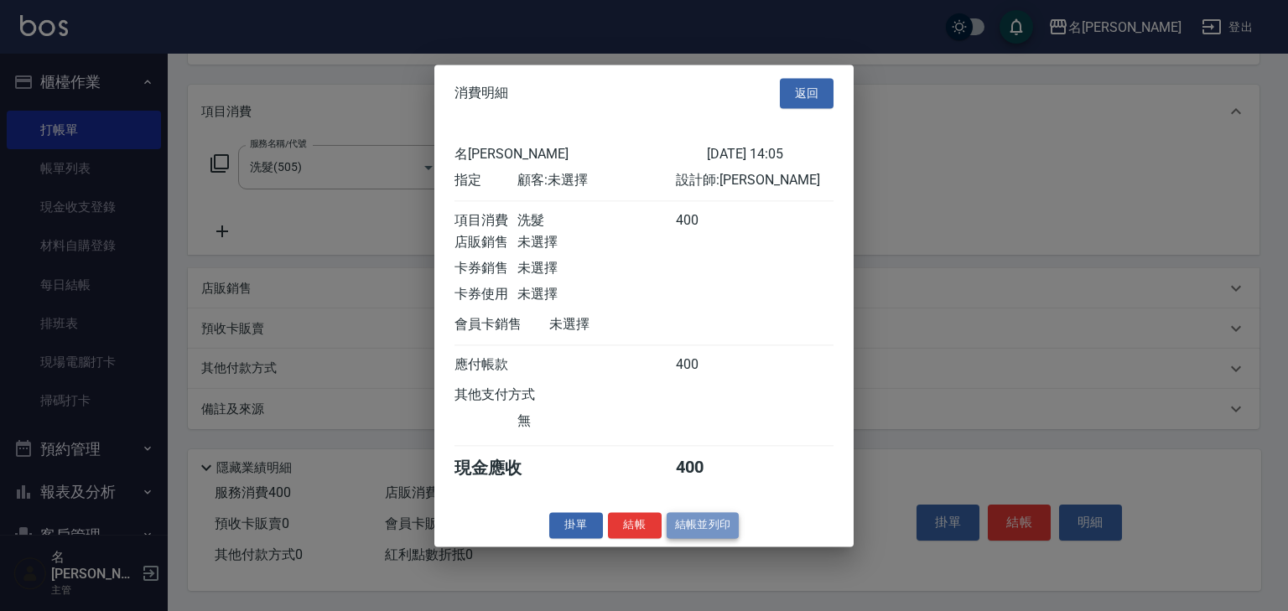
click at [714, 533] on button "結帳並列印" at bounding box center [703, 525] width 73 height 26
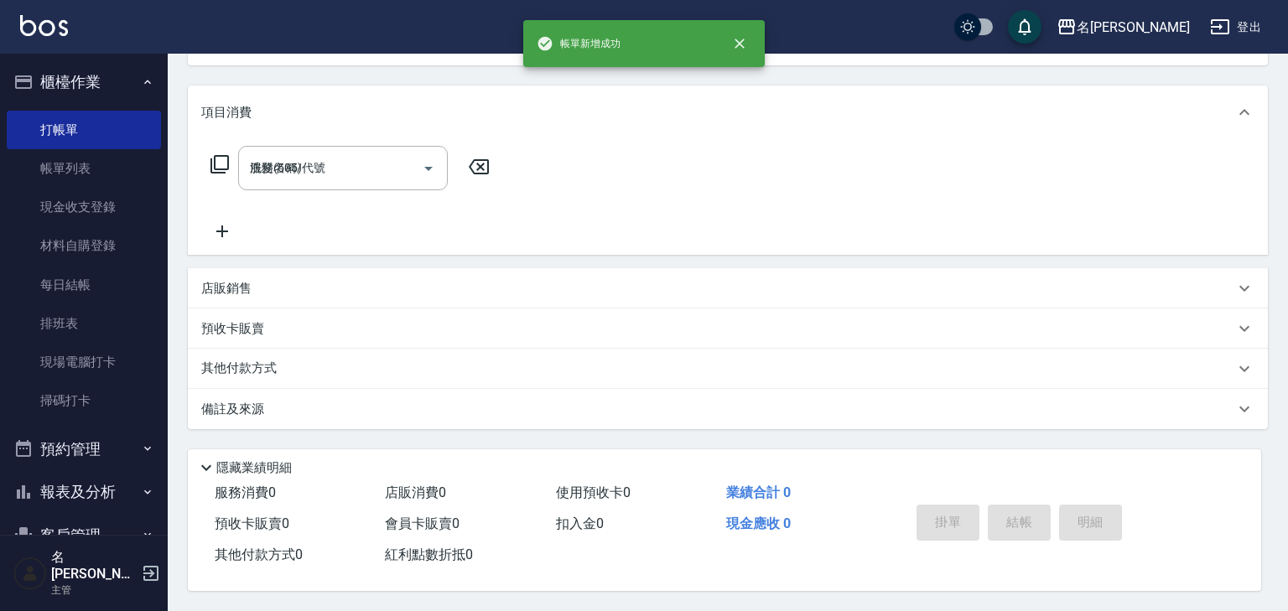
type input "[DATE] 14:06"
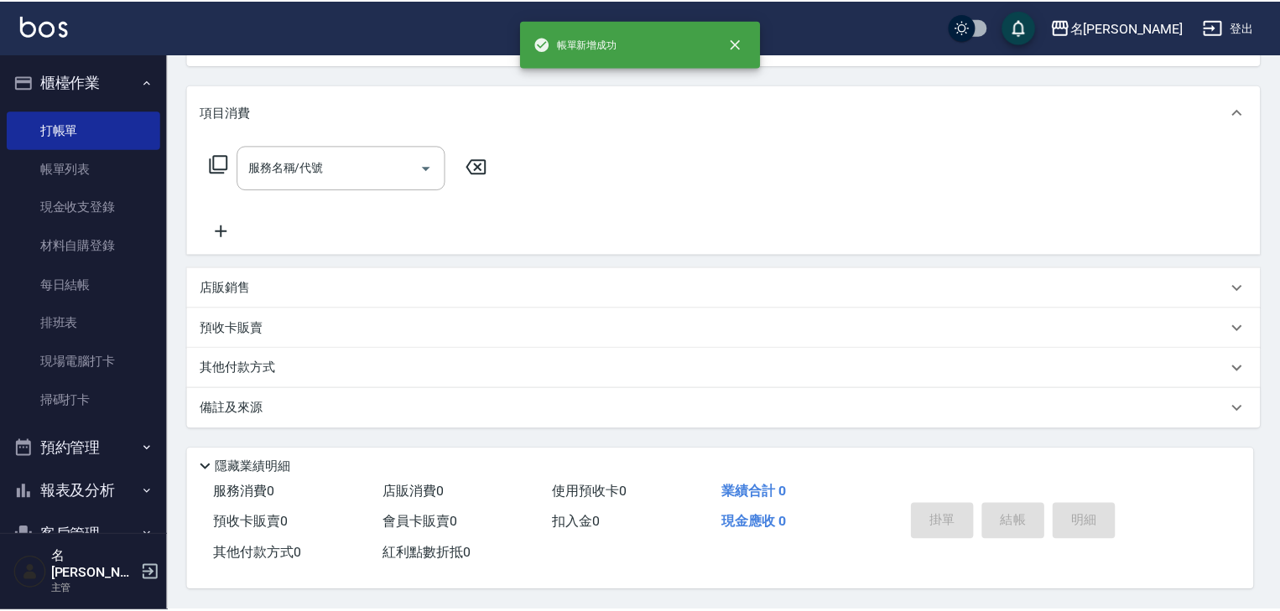
scroll to position [0, 0]
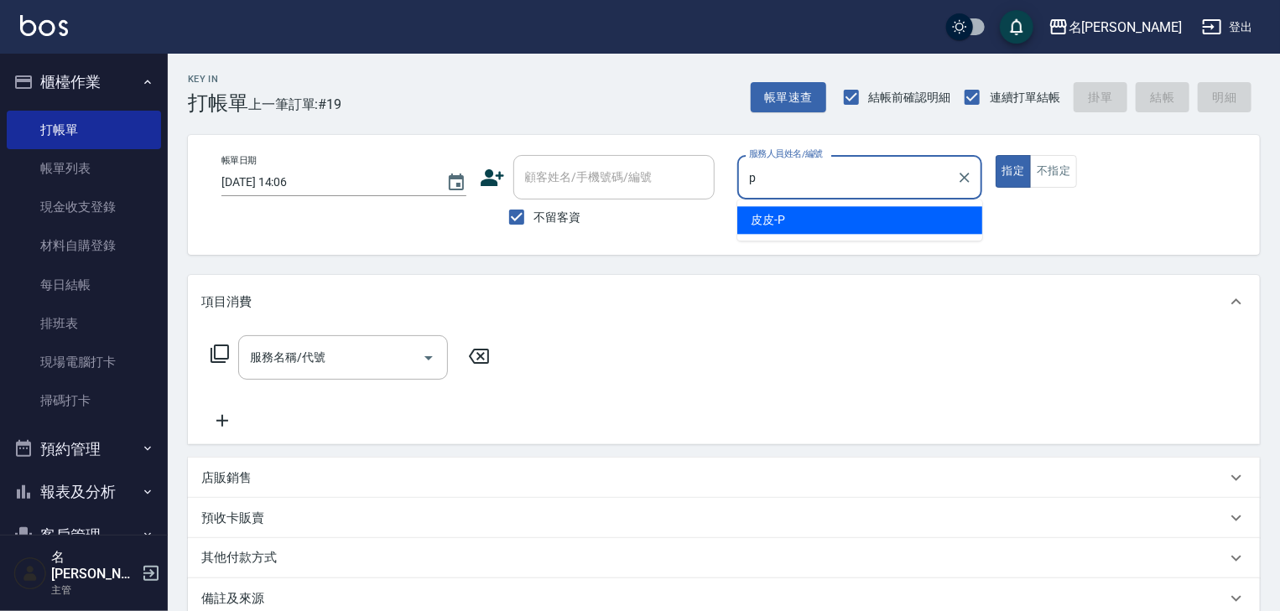
type input "皮皮-P"
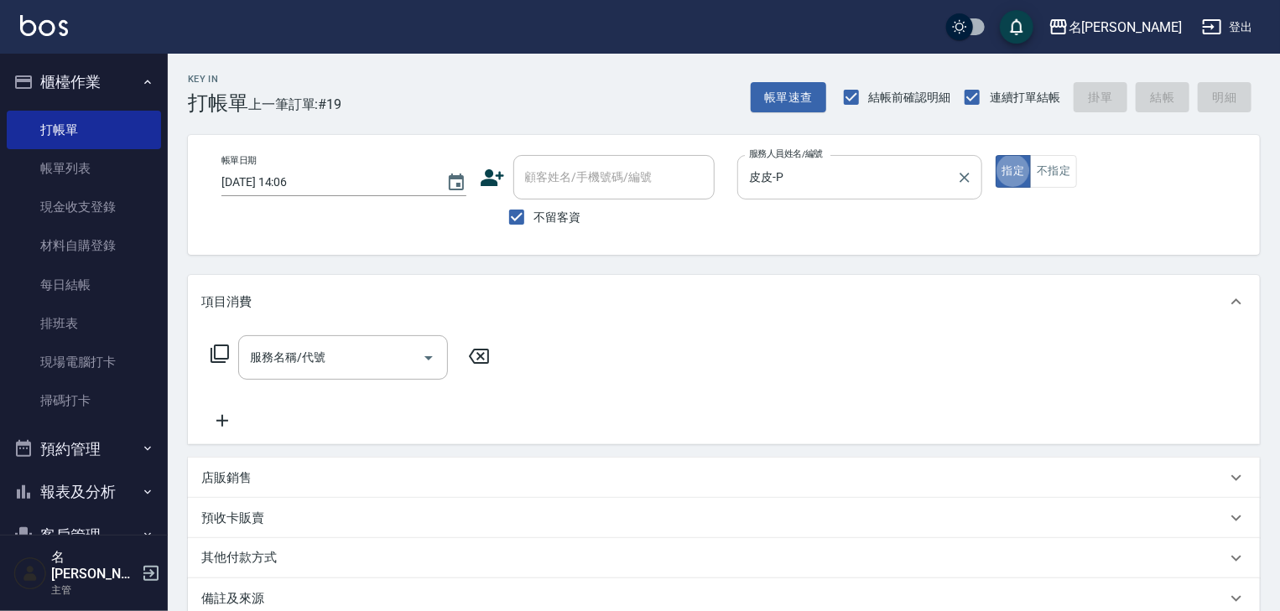
type button "true"
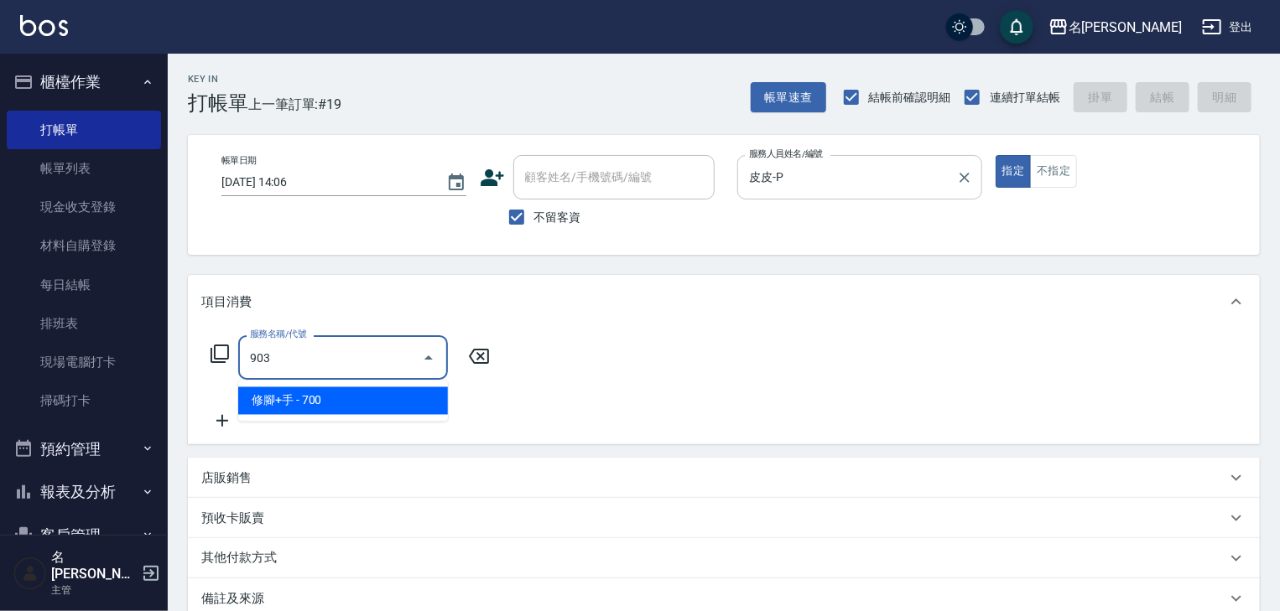
type input "修腳+手(903)"
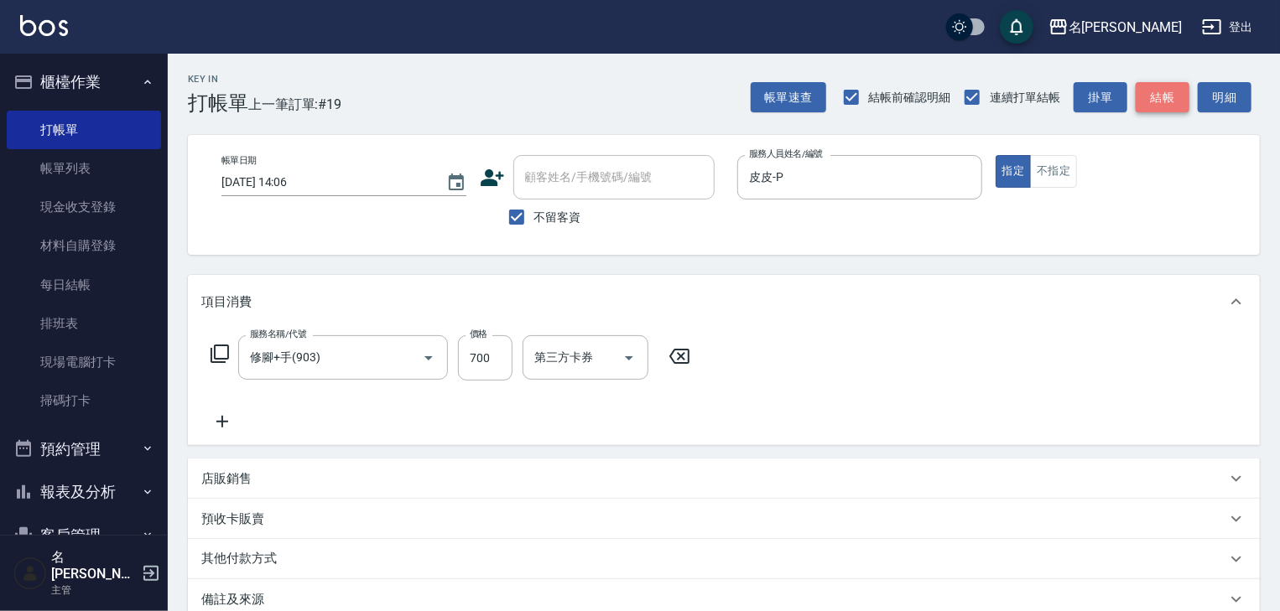
click at [1168, 94] on button "結帳" at bounding box center [1163, 97] width 54 height 31
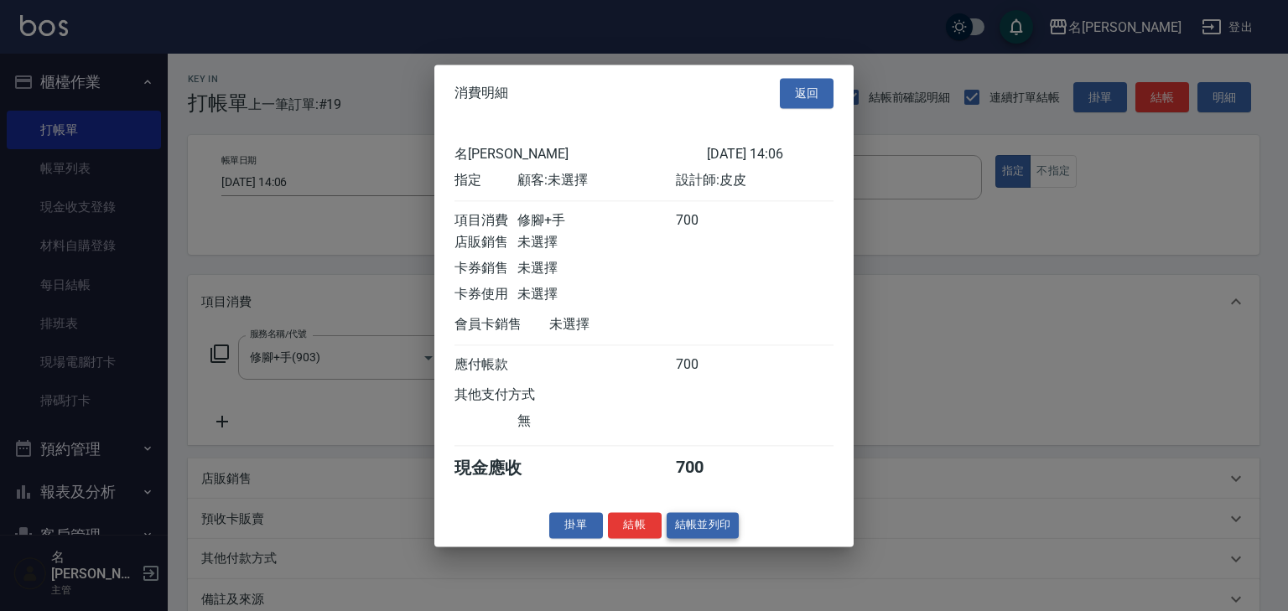
click at [706, 538] on button "結帳並列印" at bounding box center [703, 525] width 73 height 26
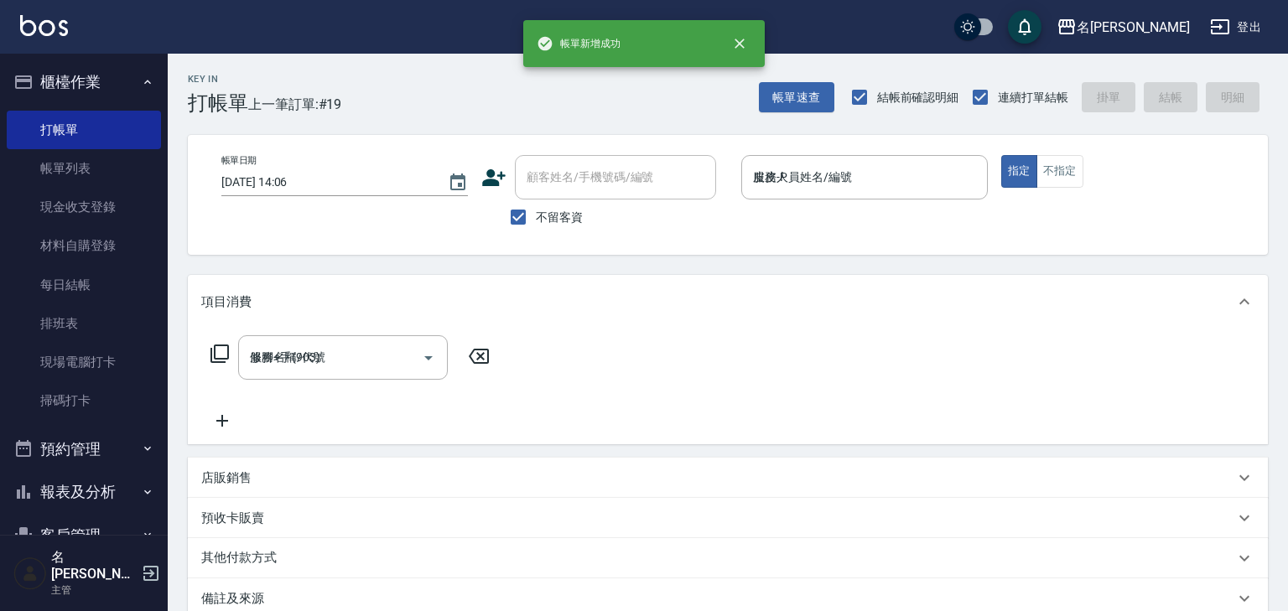
type input "[DATE] 14:08"
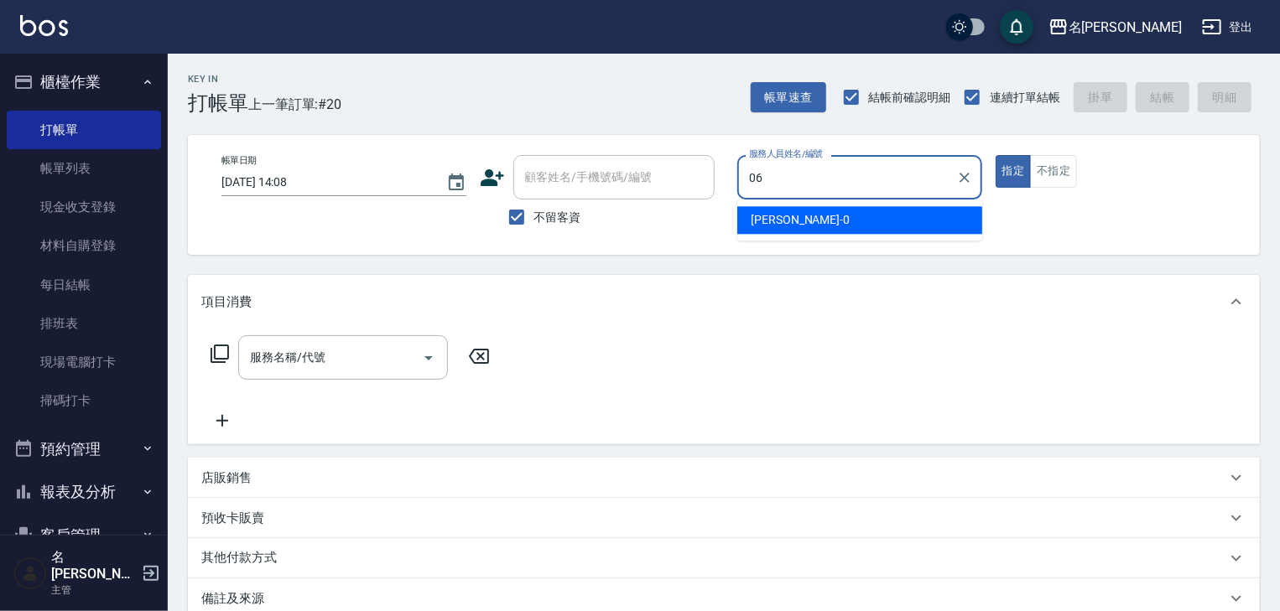
type input "[PERSON_NAME]-06"
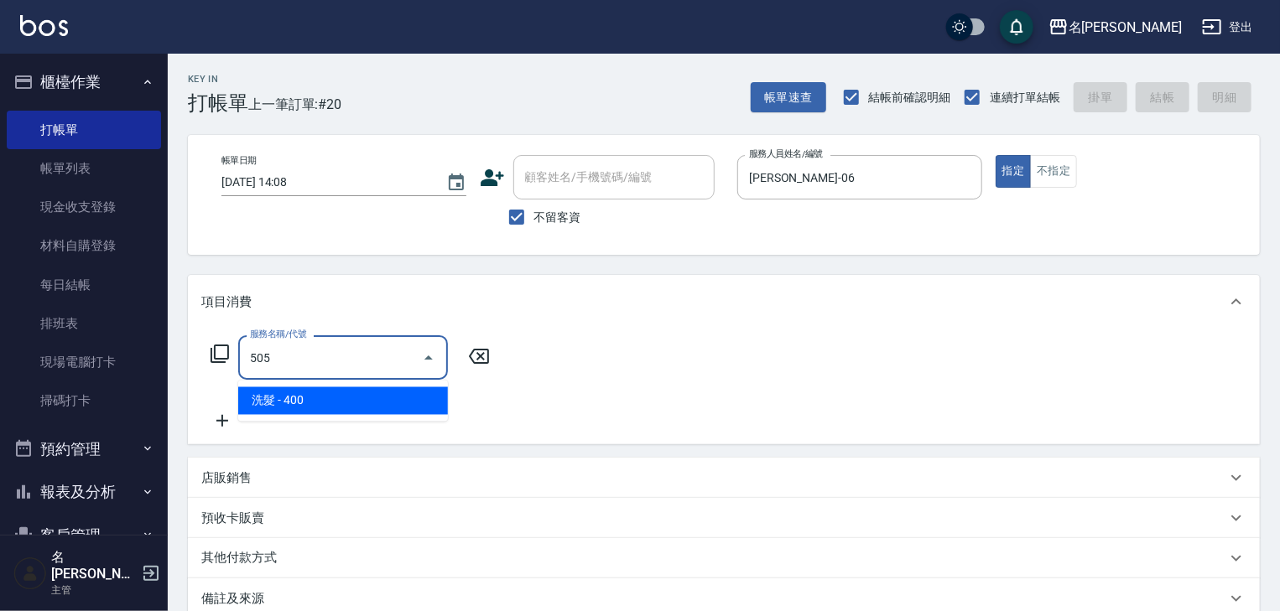
type input "洗髮(505)"
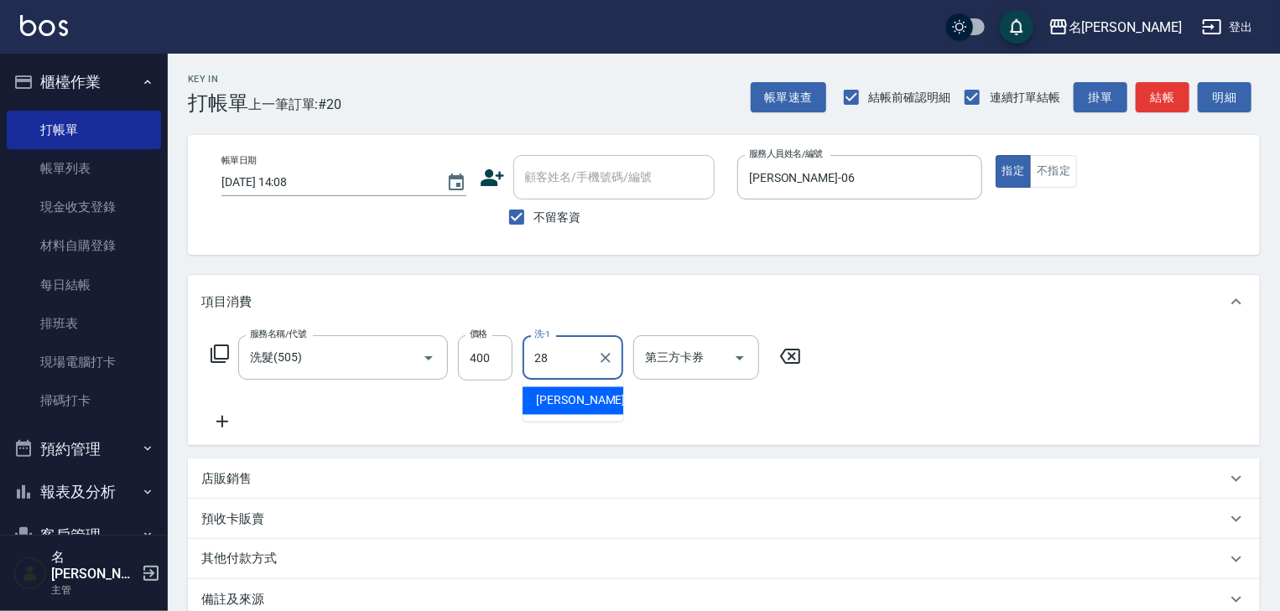
type input "[PERSON_NAME]-28"
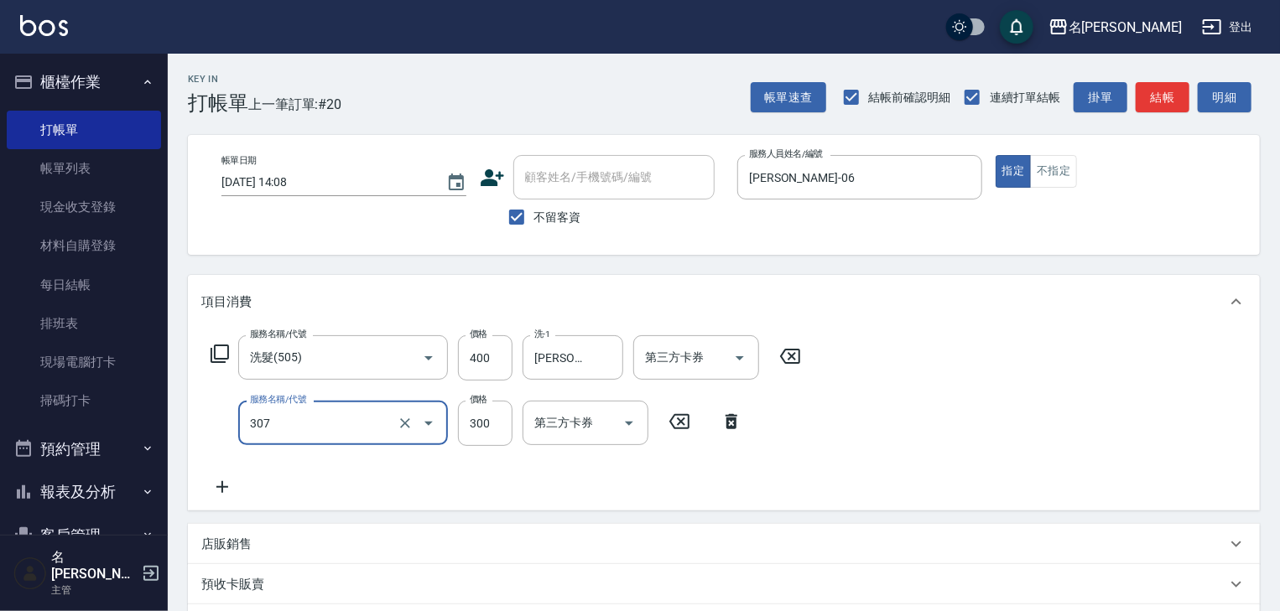
type input "剪髮(307)"
click at [1161, 94] on button "結帳" at bounding box center [1163, 97] width 54 height 31
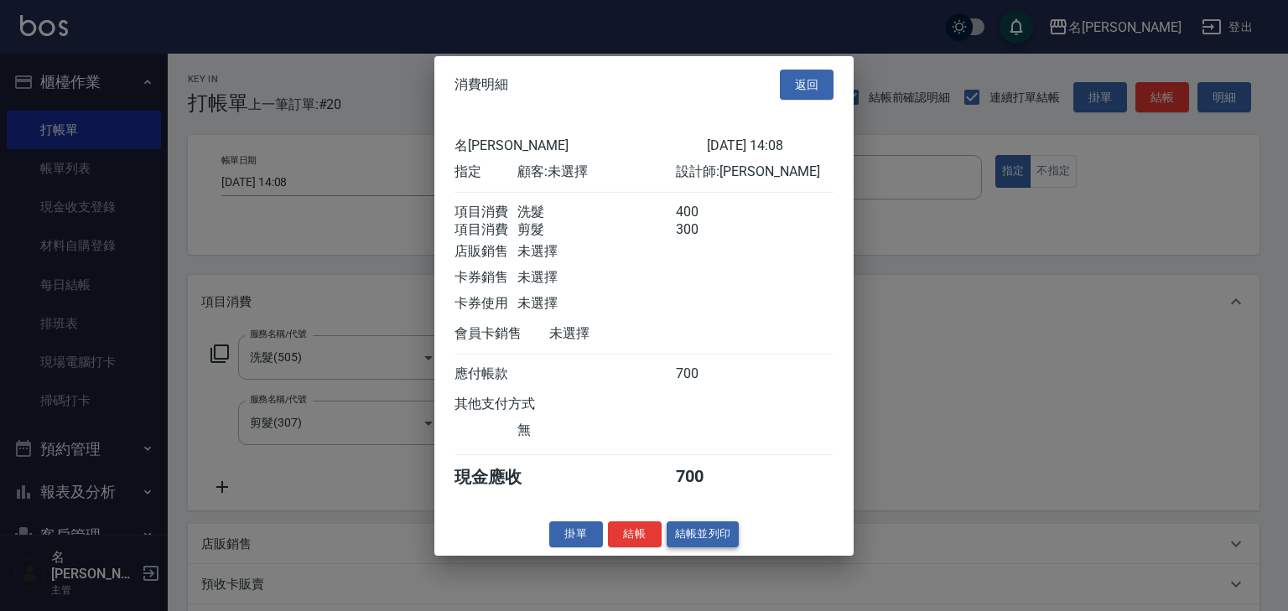
click at [731, 533] on button "結帳並列印" at bounding box center [703, 535] width 73 height 26
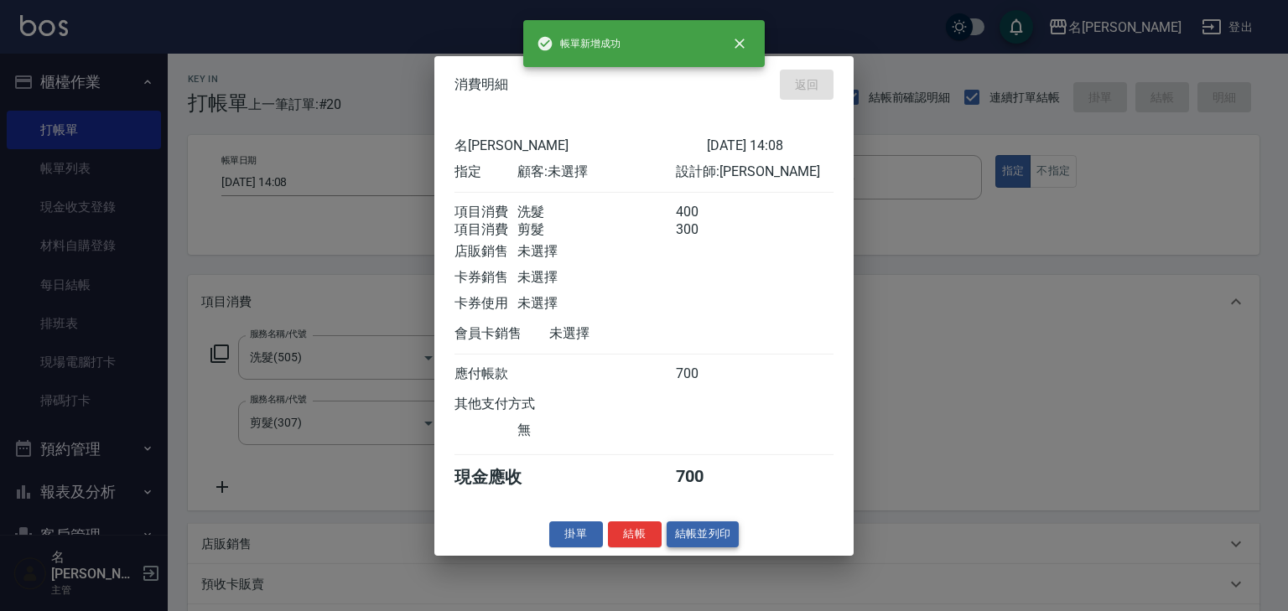
type input "[DATE] 14:18"
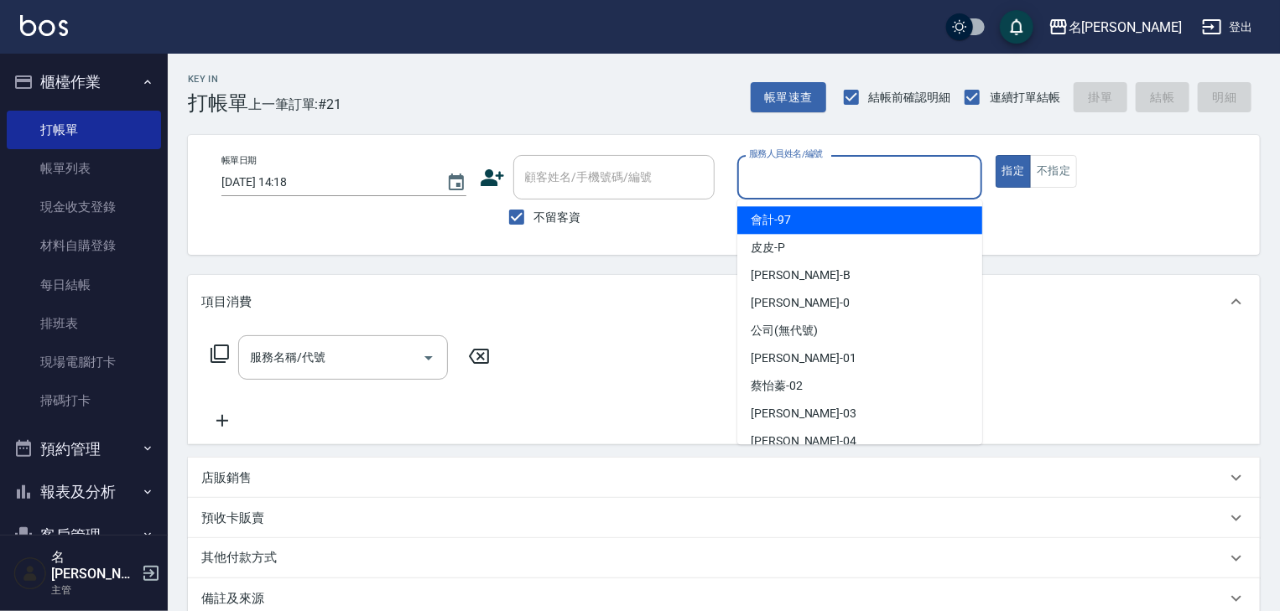
click at [810, 172] on input "服務人員姓名/編號" at bounding box center [860, 177] width 230 height 29
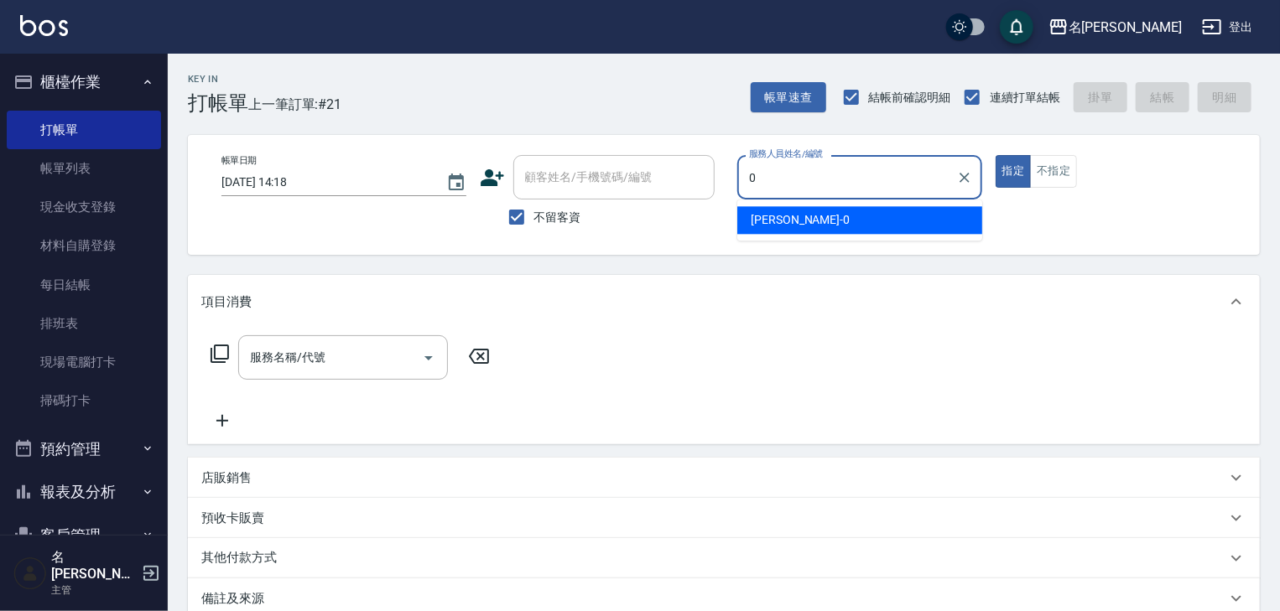
type input "[PERSON_NAME]-0"
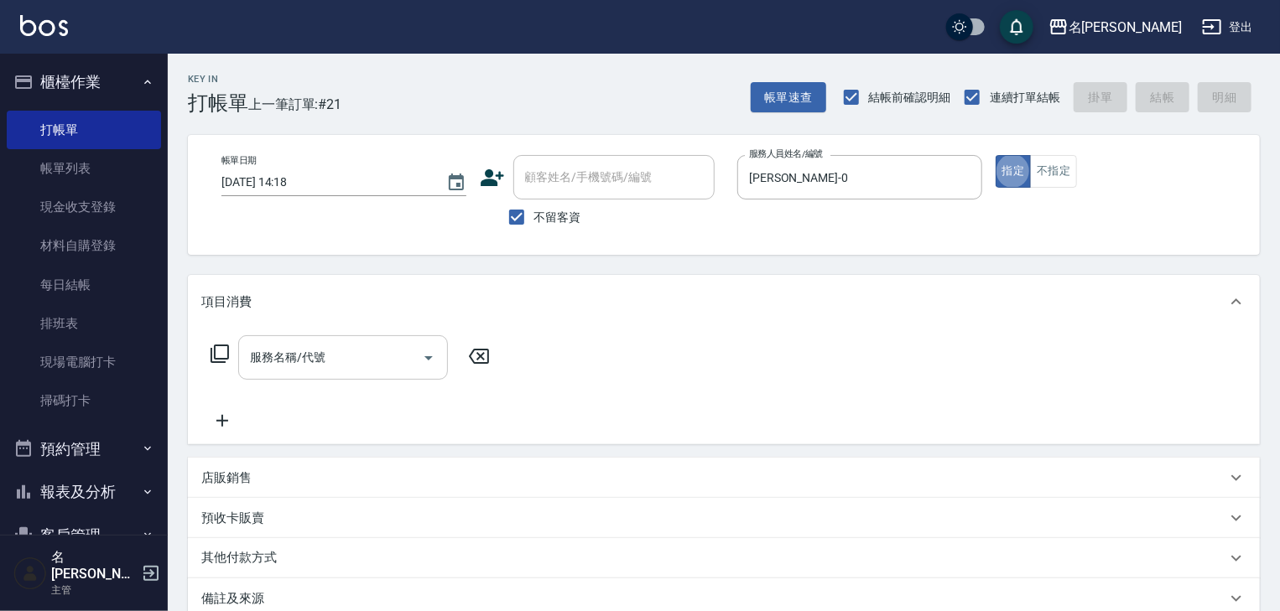
click at [278, 352] on div "服務名稱/代號 服務名稱/代號" at bounding box center [343, 358] width 210 height 44
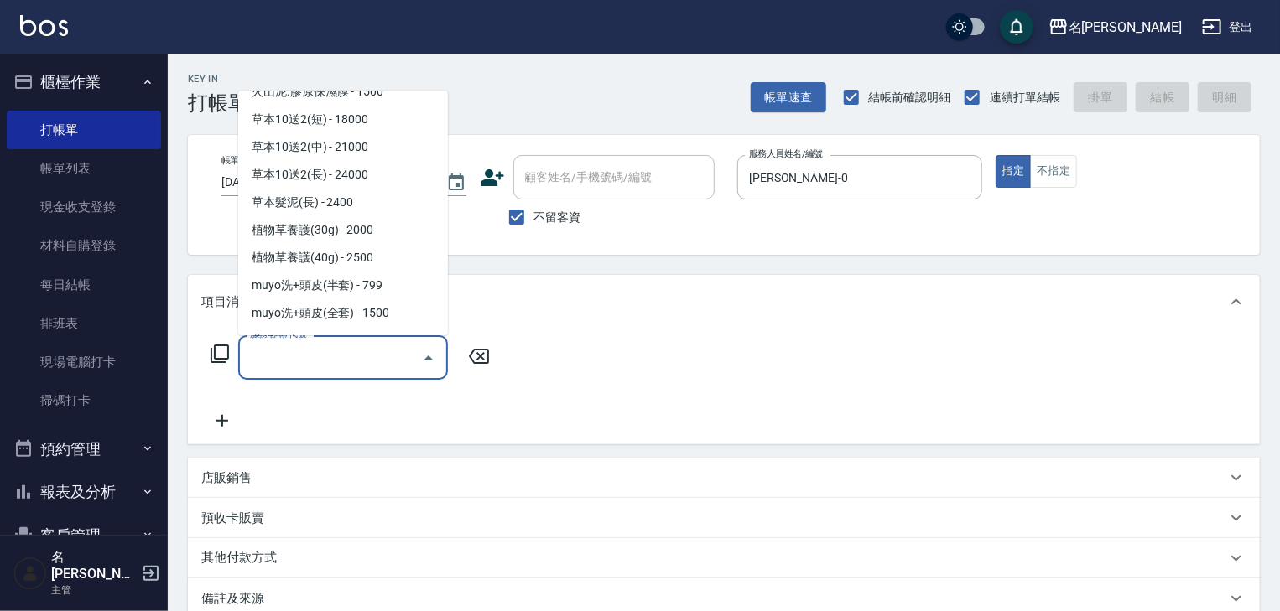
scroll to position [357, 0]
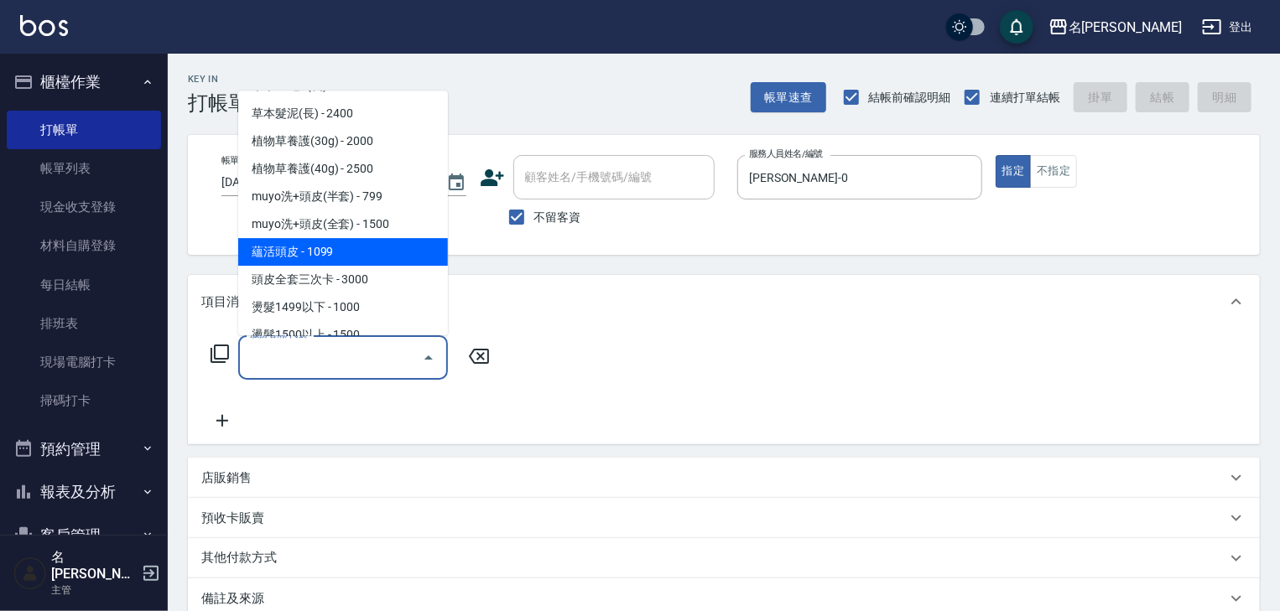
click at [334, 262] on span "蘊活頭皮 - 1099" at bounding box center [343, 253] width 210 height 28
type input "蘊活頭皮(138)"
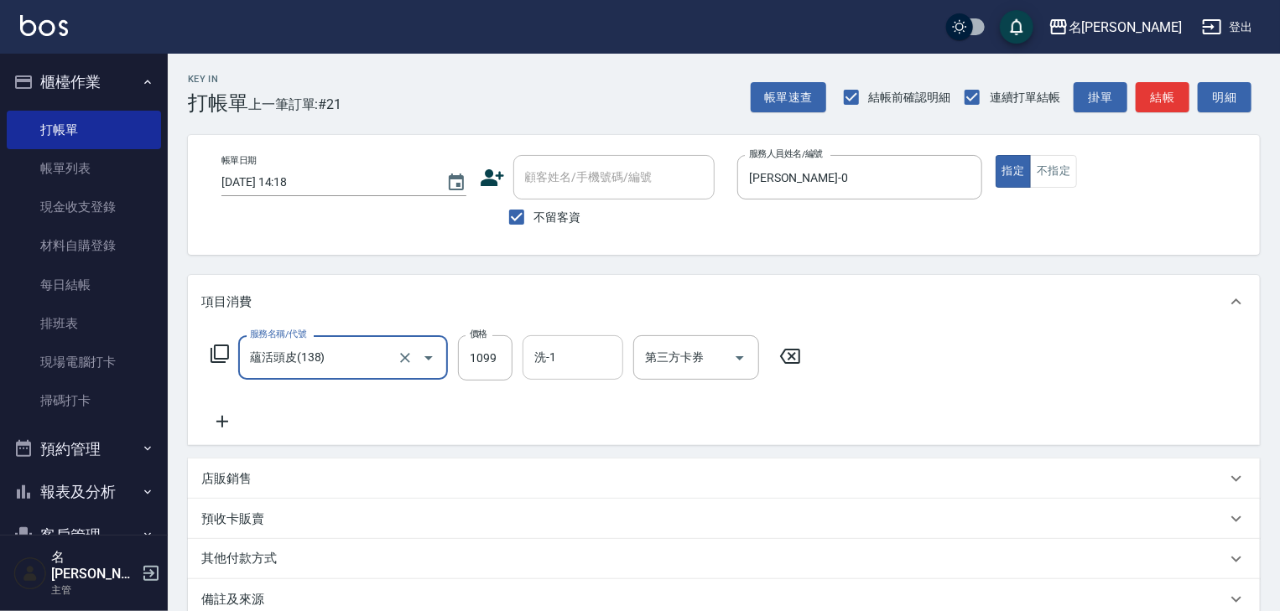
click at [531, 346] on input "洗-1" at bounding box center [573, 357] width 86 height 29
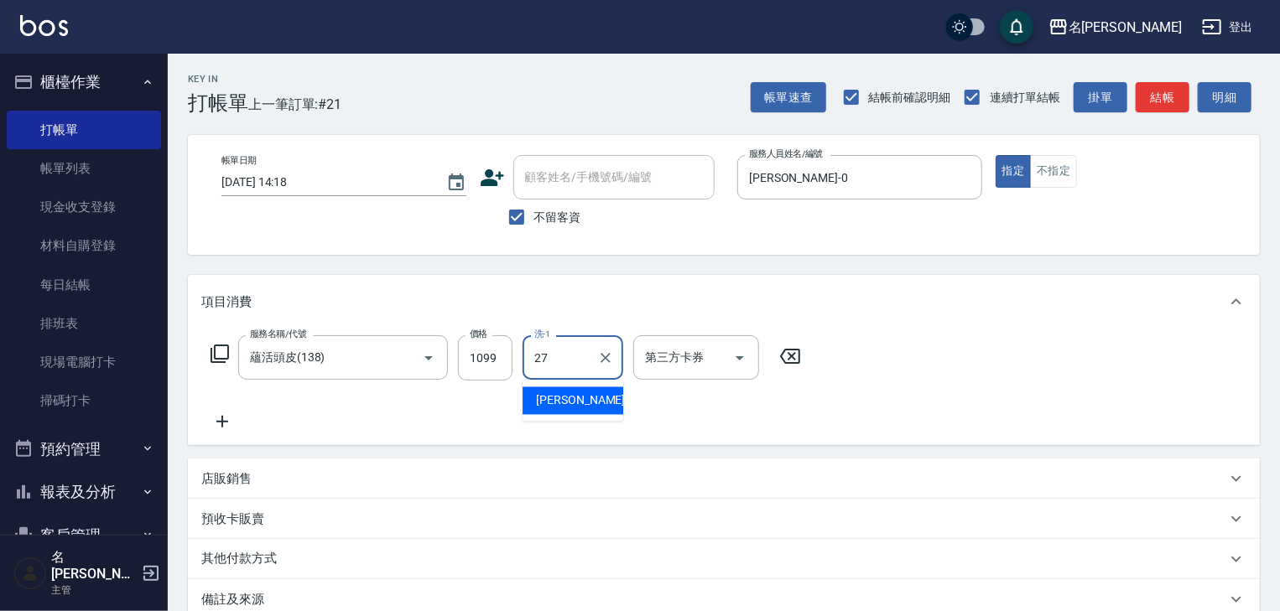
type input "[PERSON_NAME]-27"
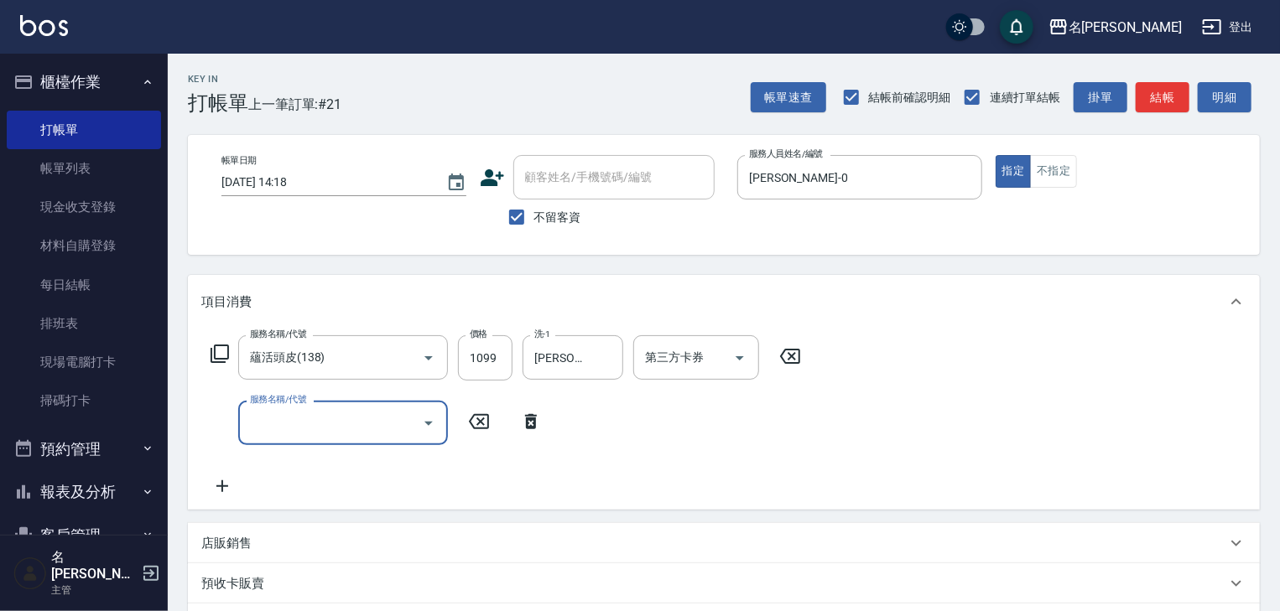
click at [322, 412] on input "服務名稱/代號" at bounding box center [330, 422] width 169 height 29
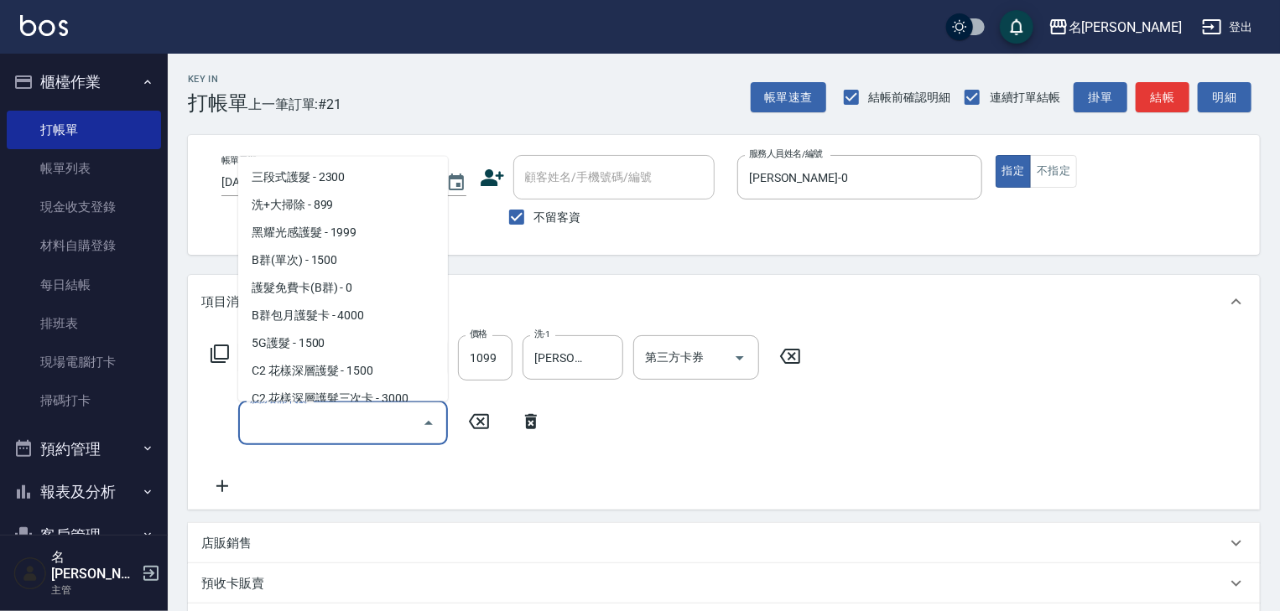
scroll to position [1252, 0]
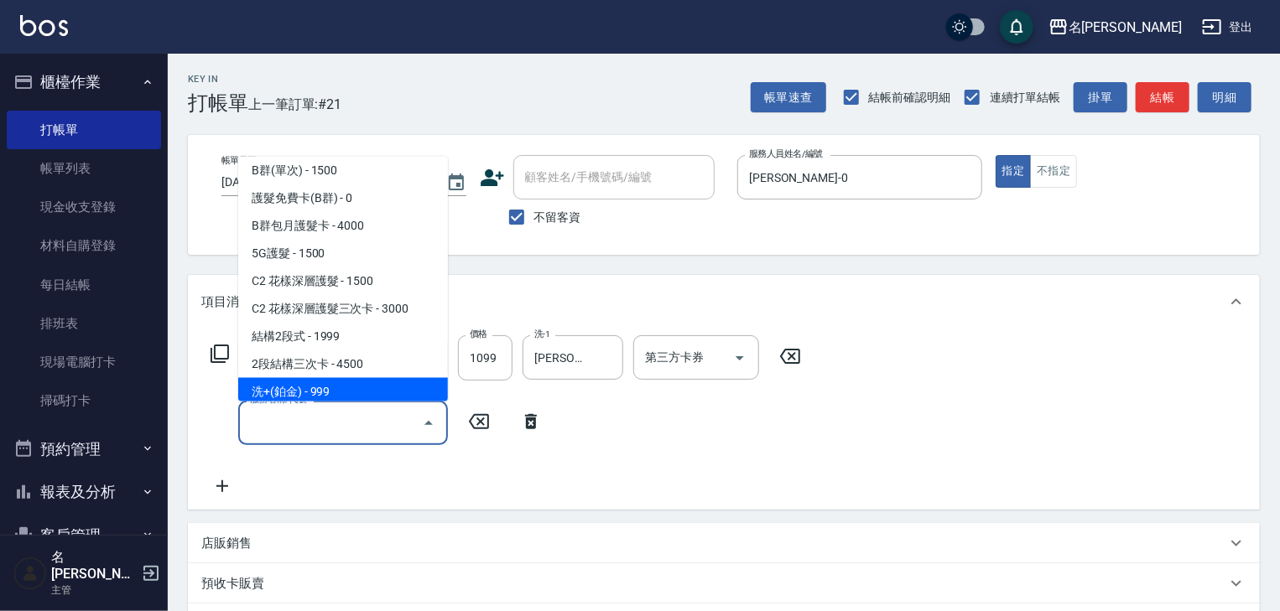
click at [331, 393] on span "洗+(鉑金) - 999" at bounding box center [343, 392] width 210 height 28
type input "洗+(鉑金)(640)"
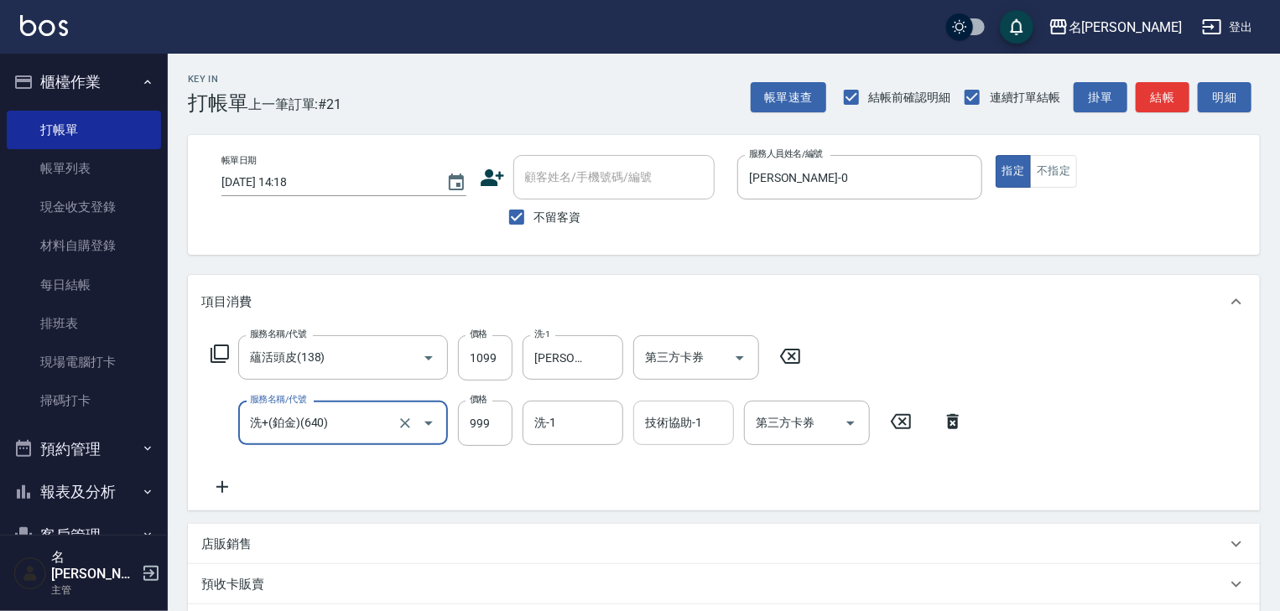
click at [658, 428] on input "技術協助-1" at bounding box center [684, 422] width 86 height 29
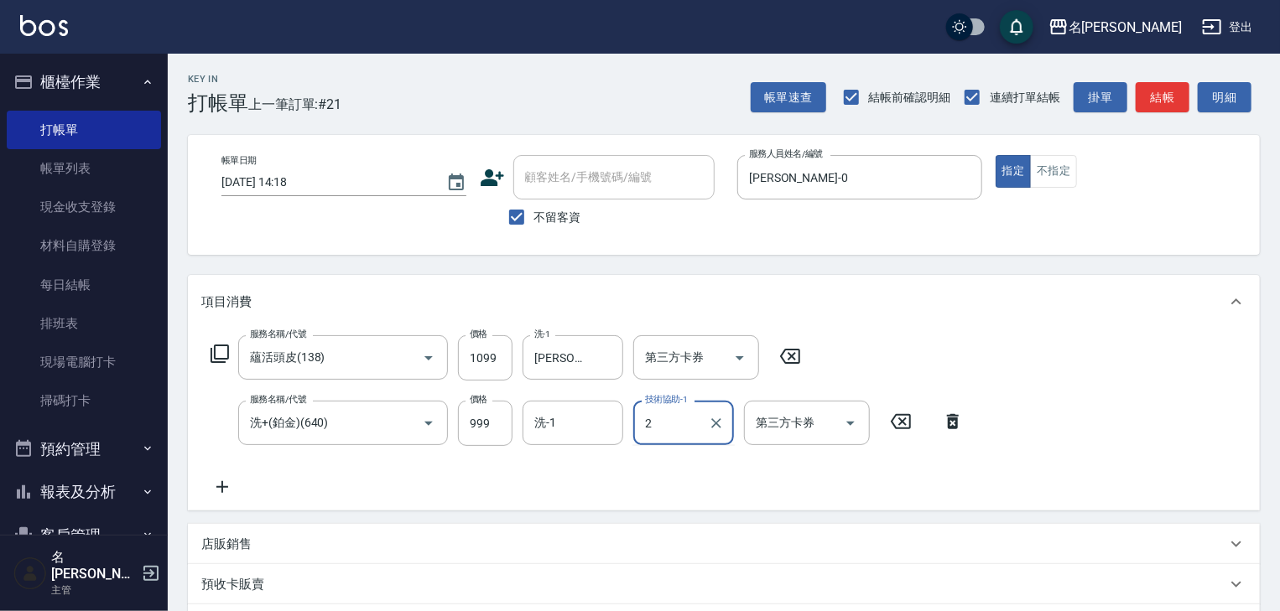
type input "2"
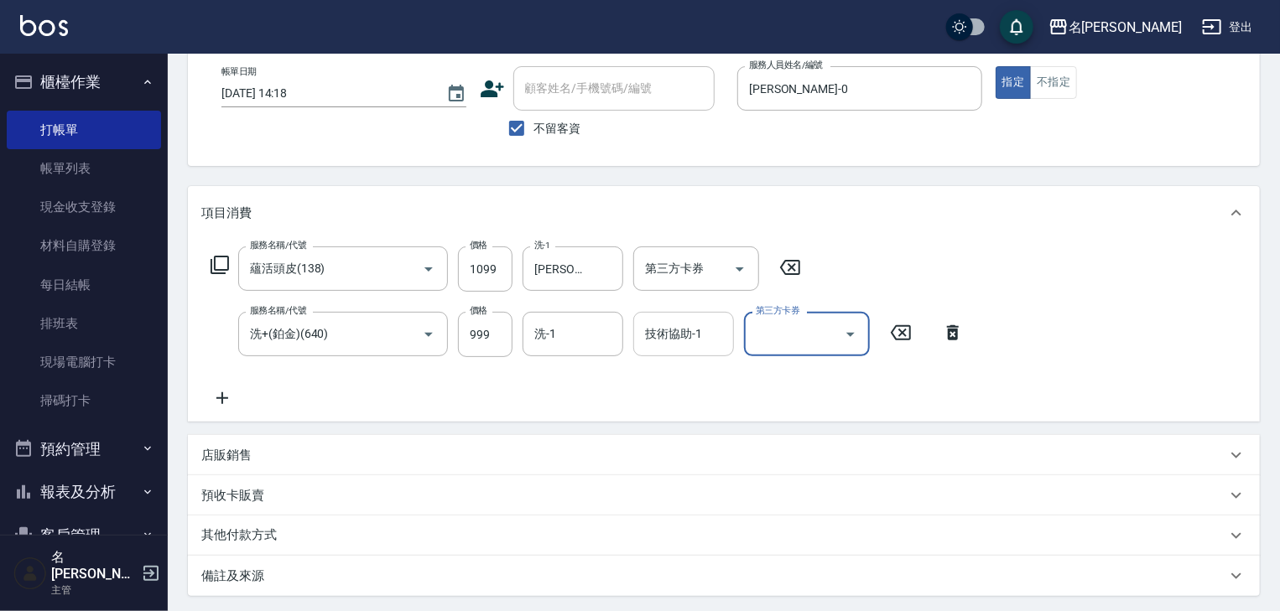
click at [679, 333] on input "技術協助-1" at bounding box center [684, 334] width 86 height 29
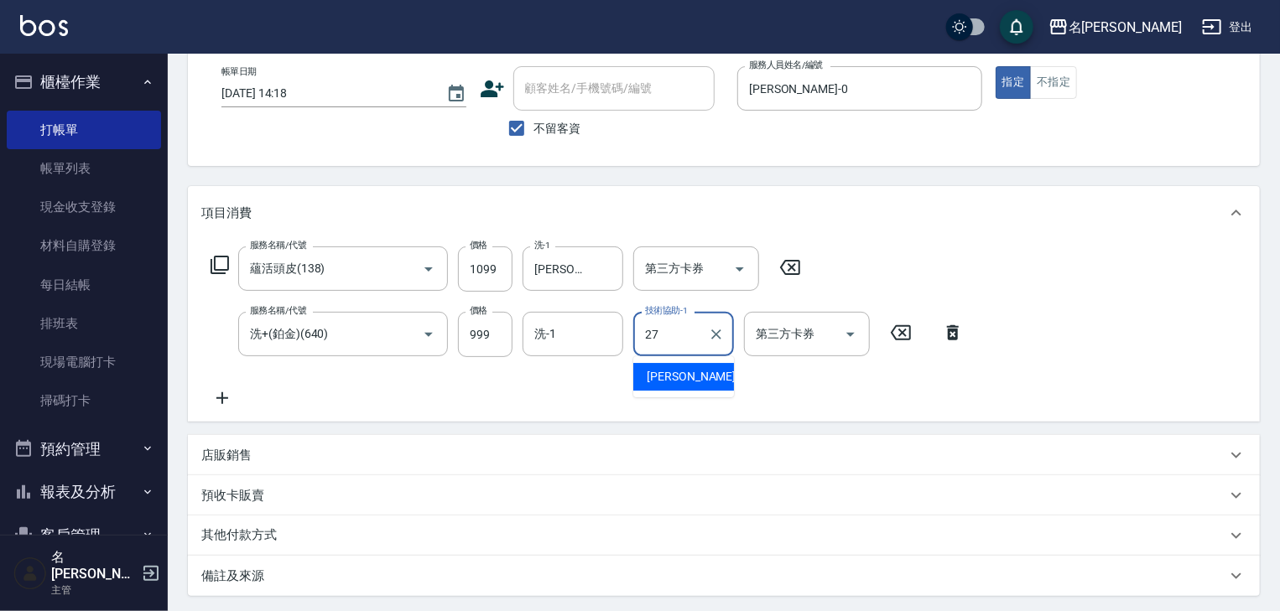
type input "[PERSON_NAME]-27"
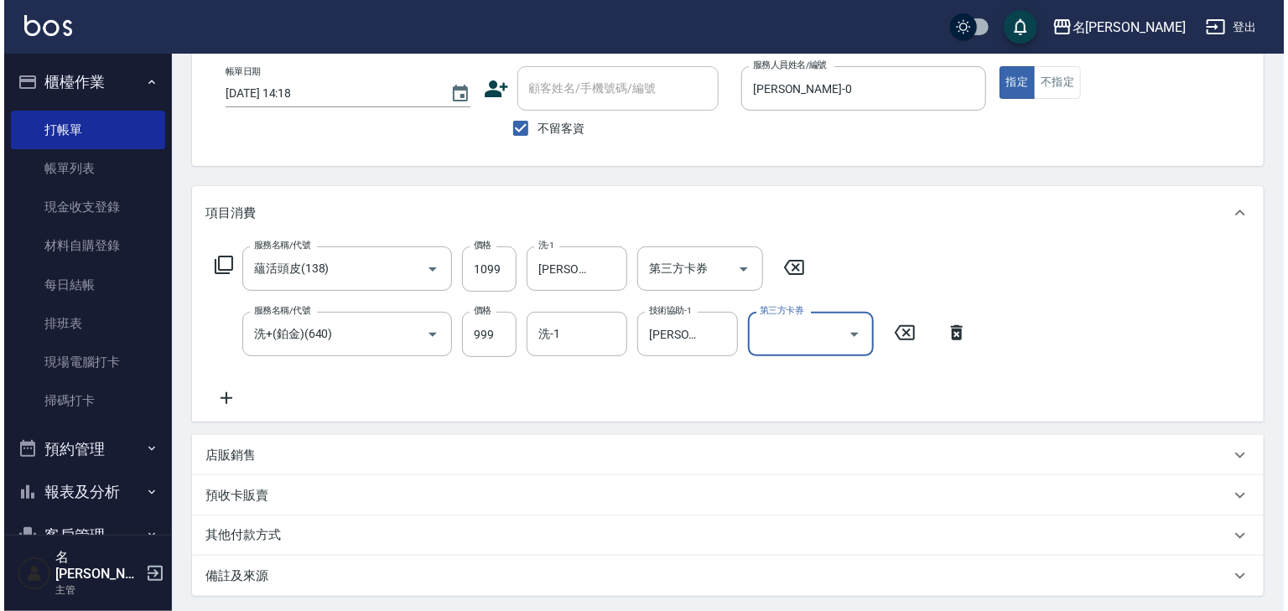
scroll to position [262, 0]
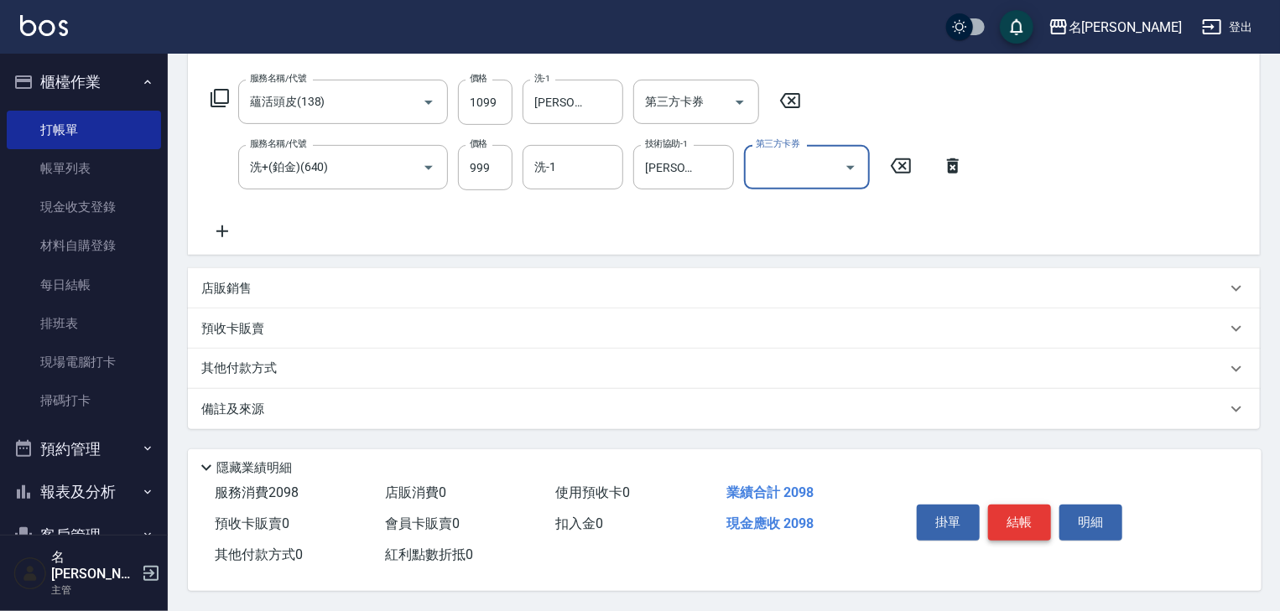
click at [1020, 514] on button "結帳" at bounding box center [1019, 522] width 63 height 35
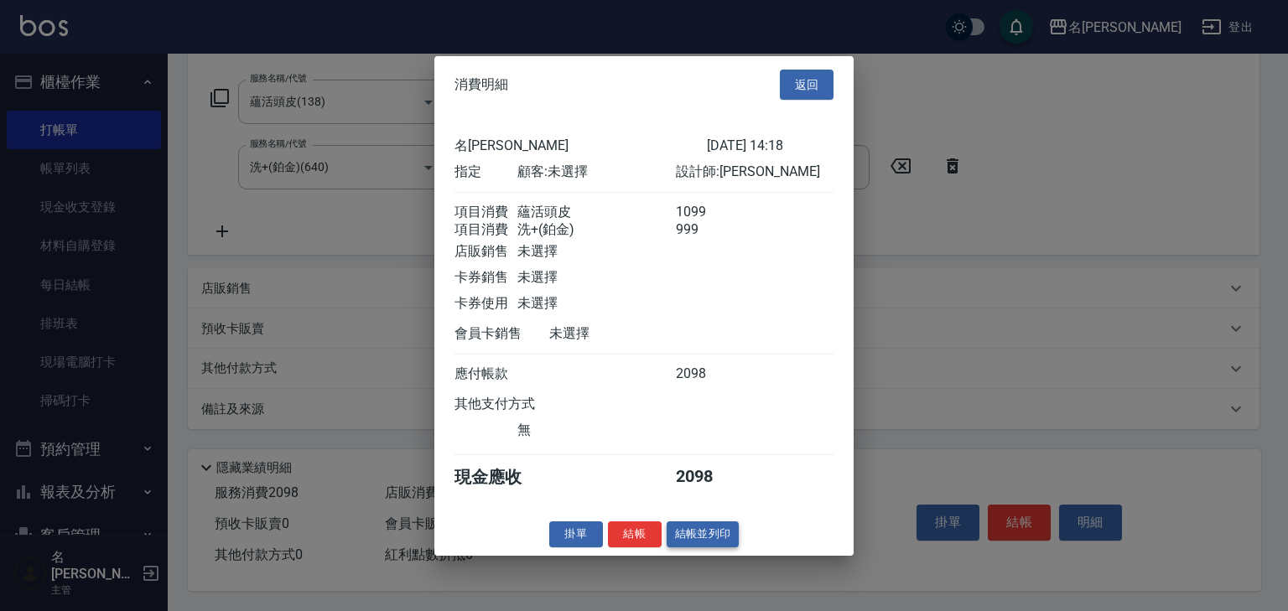
click at [708, 537] on button "結帳並列印" at bounding box center [703, 535] width 73 height 26
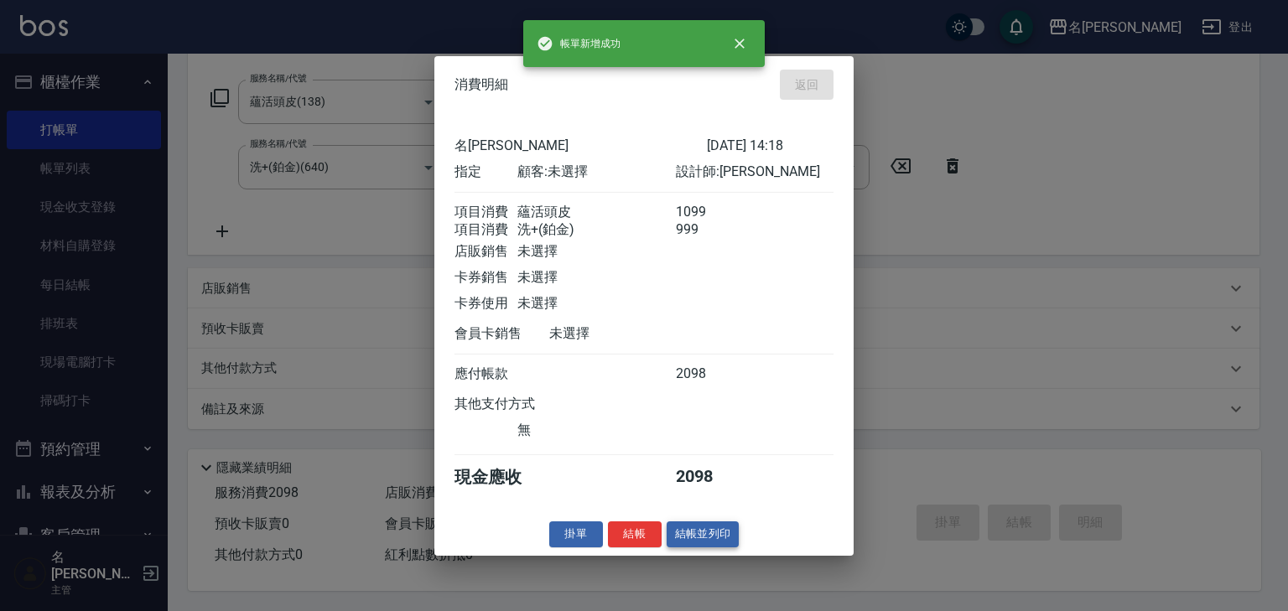
type input "[DATE] 14:58"
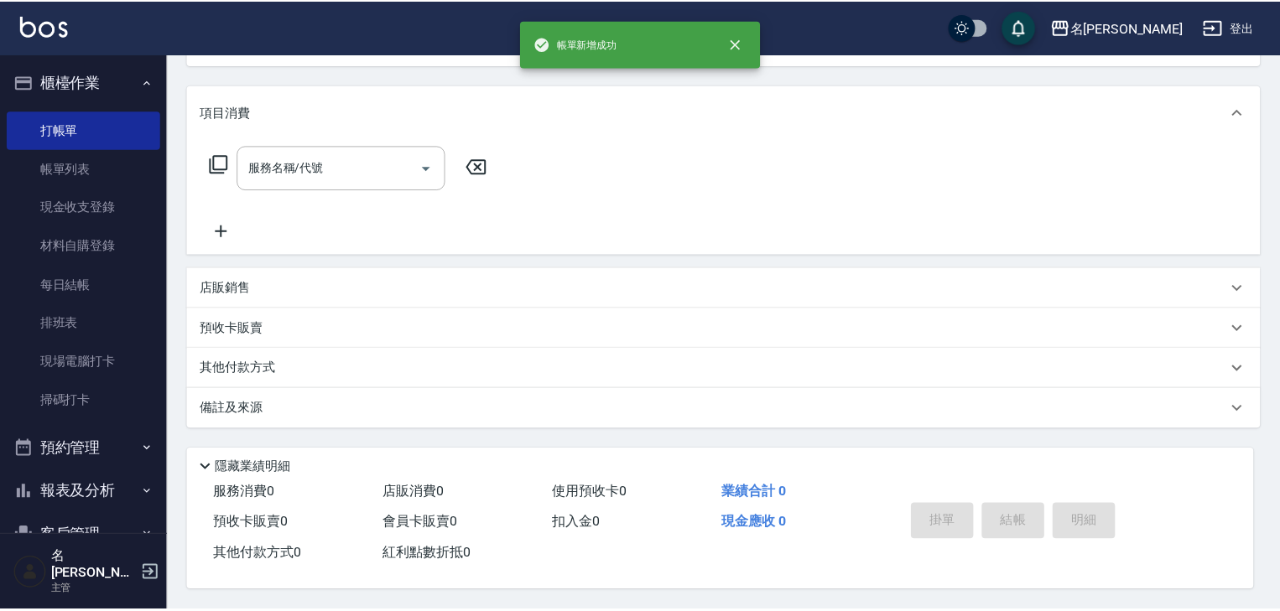
scroll to position [0, 0]
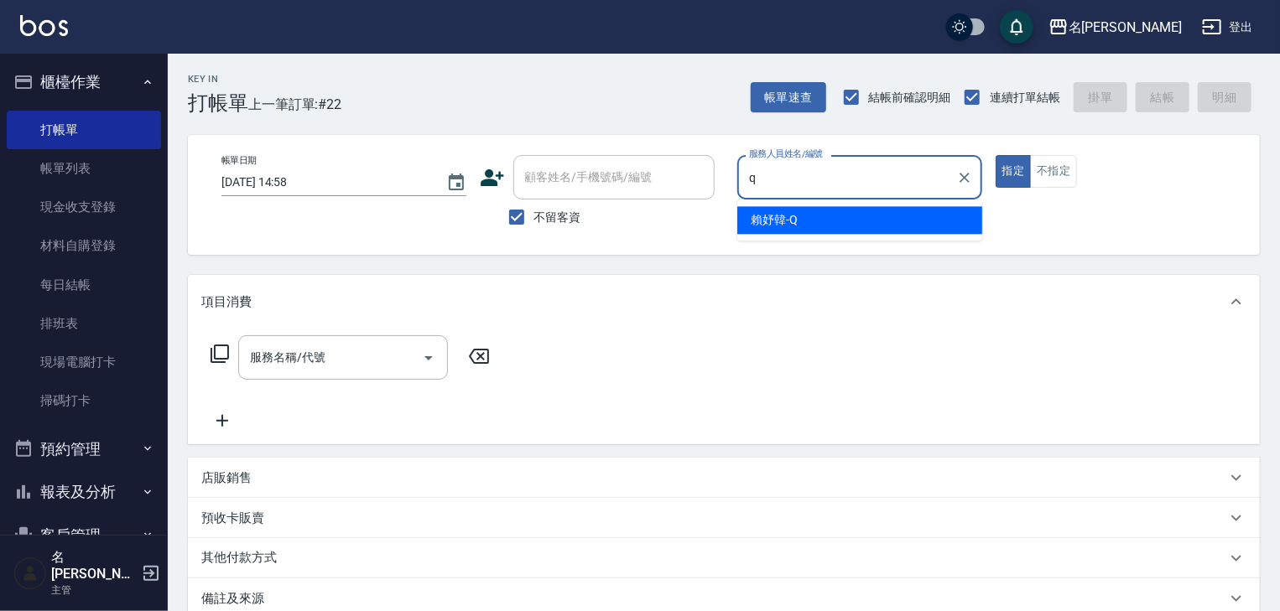
type input "[PERSON_NAME]"
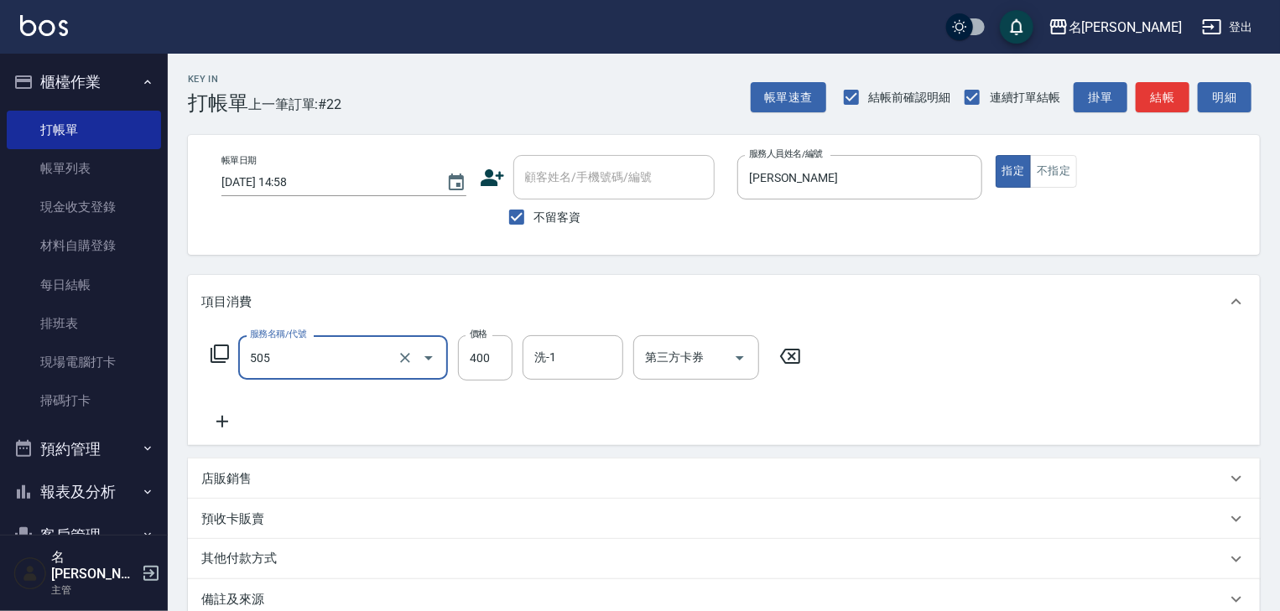
type input "洗髮(505)"
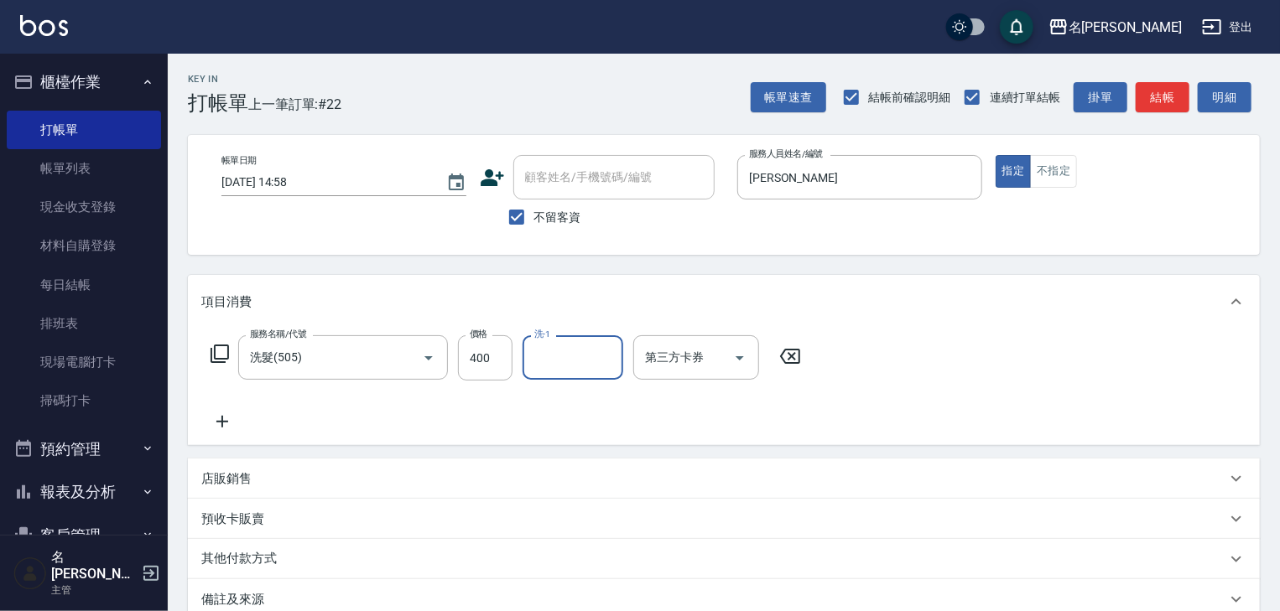
click at [225, 420] on icon at bounding box center [222, 422] width 42 height 20
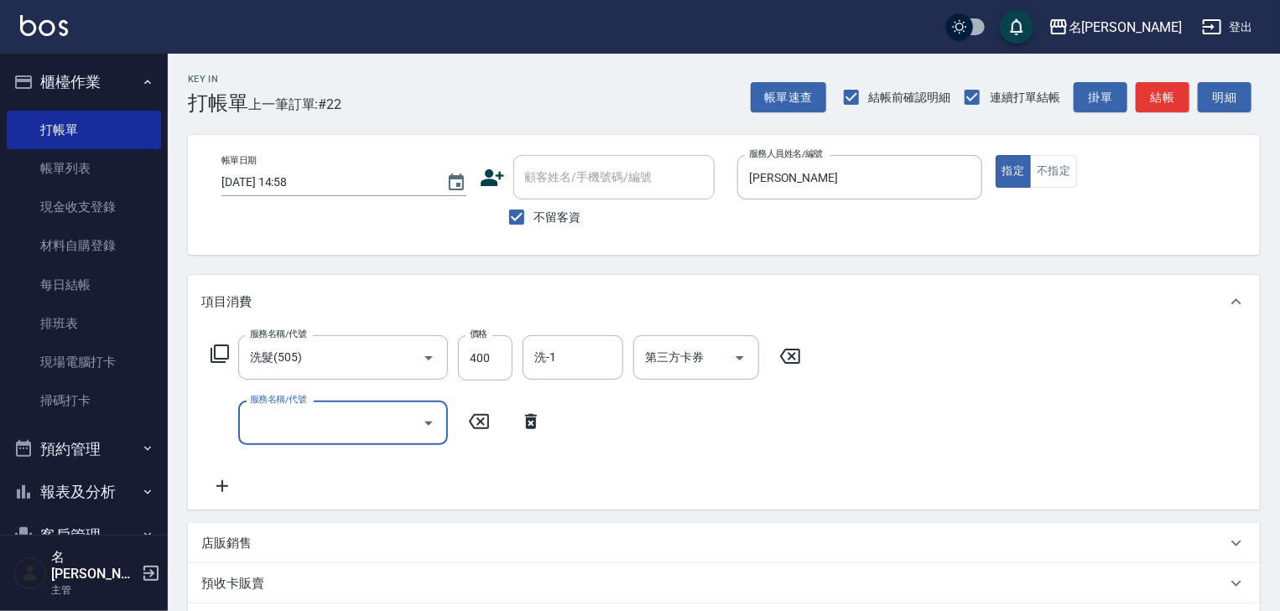
click at [306, 425] on input "服務名稱/代號" at bounding box center [330, 422] width 169 height 29
type input "剪髮(307)"
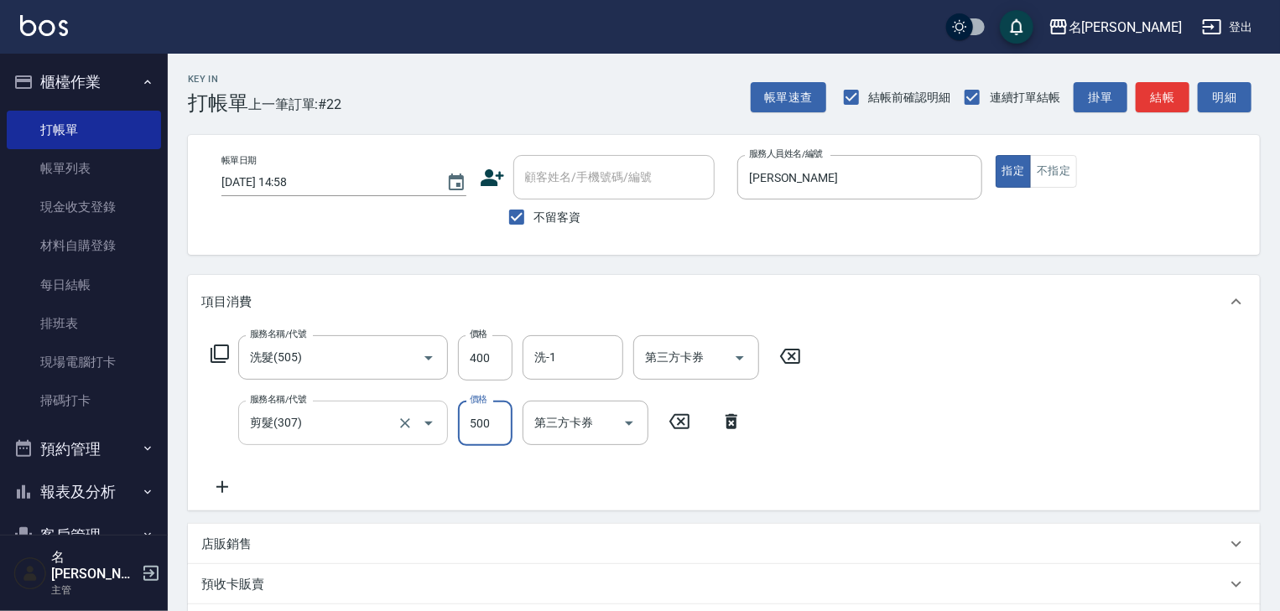
type input "500"
click at [1168, 102] on button "結帳" at bounding box center [1163, 97] width 54 height 31
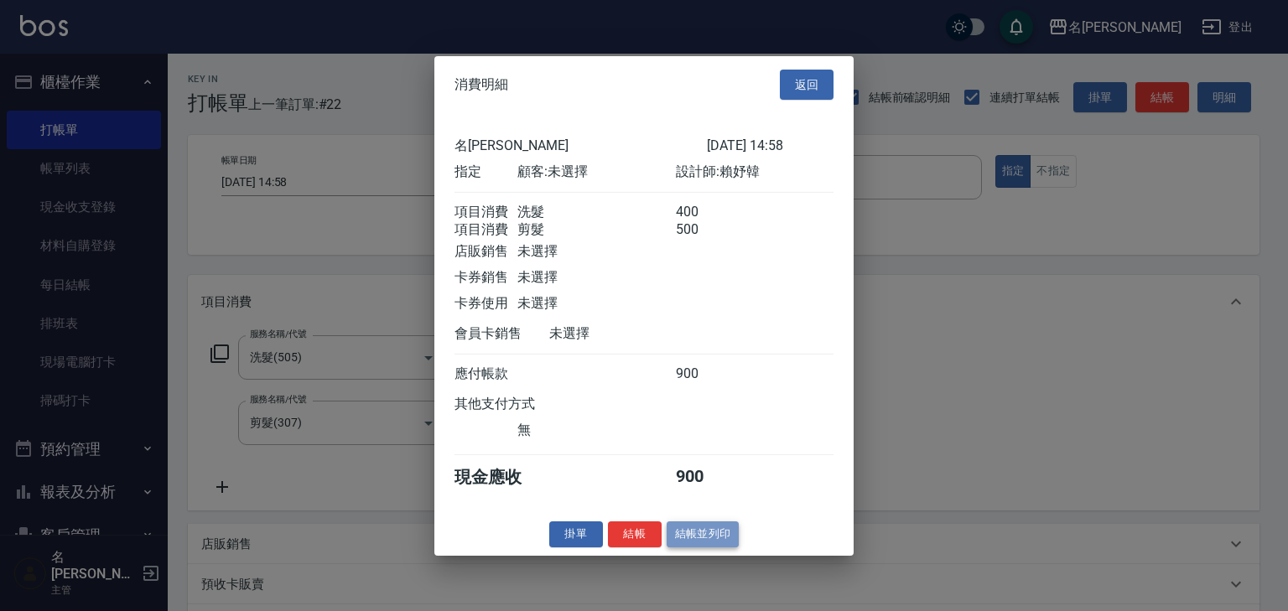
click at [715, 542] on button "結帳並列印" at bounding box center [703, 535] width 73 height 26
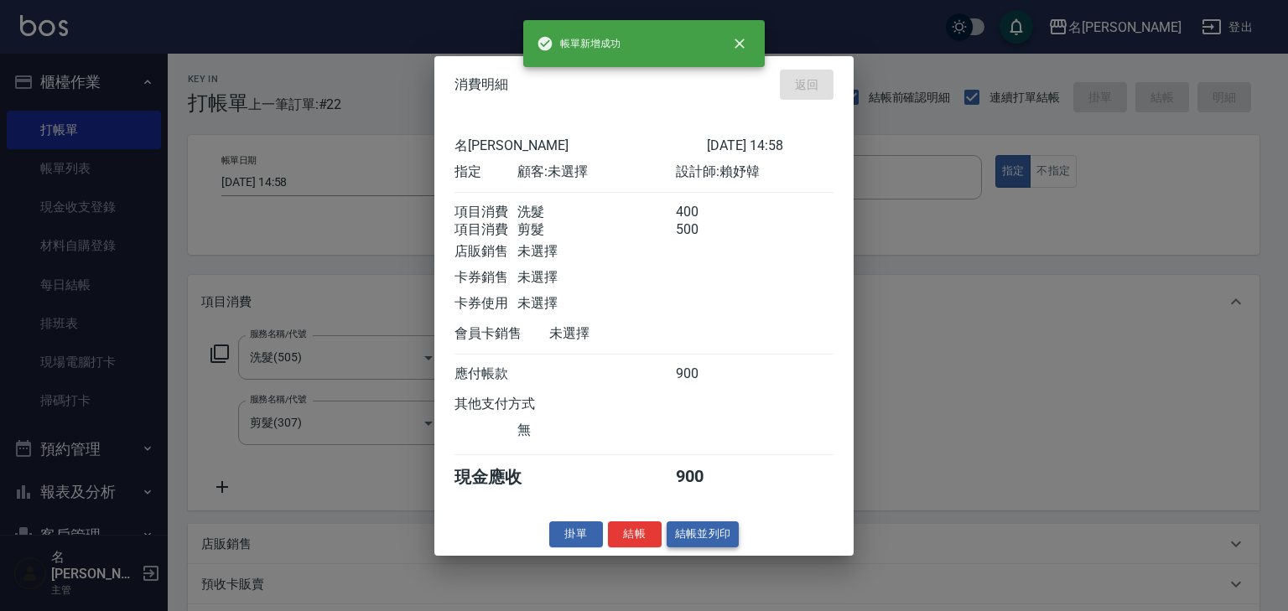
type input "[DATE] 15:01"
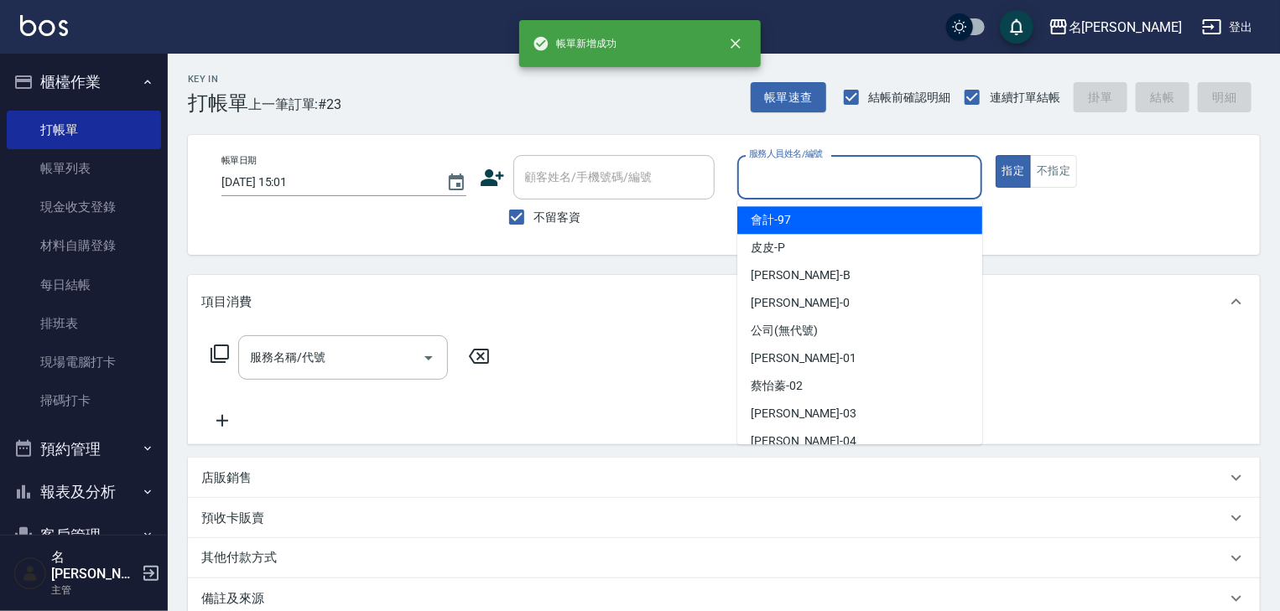
click at [816, 185] on input "服務人員姓名/編號" at bounding box center [860, 177] width 230 height 29
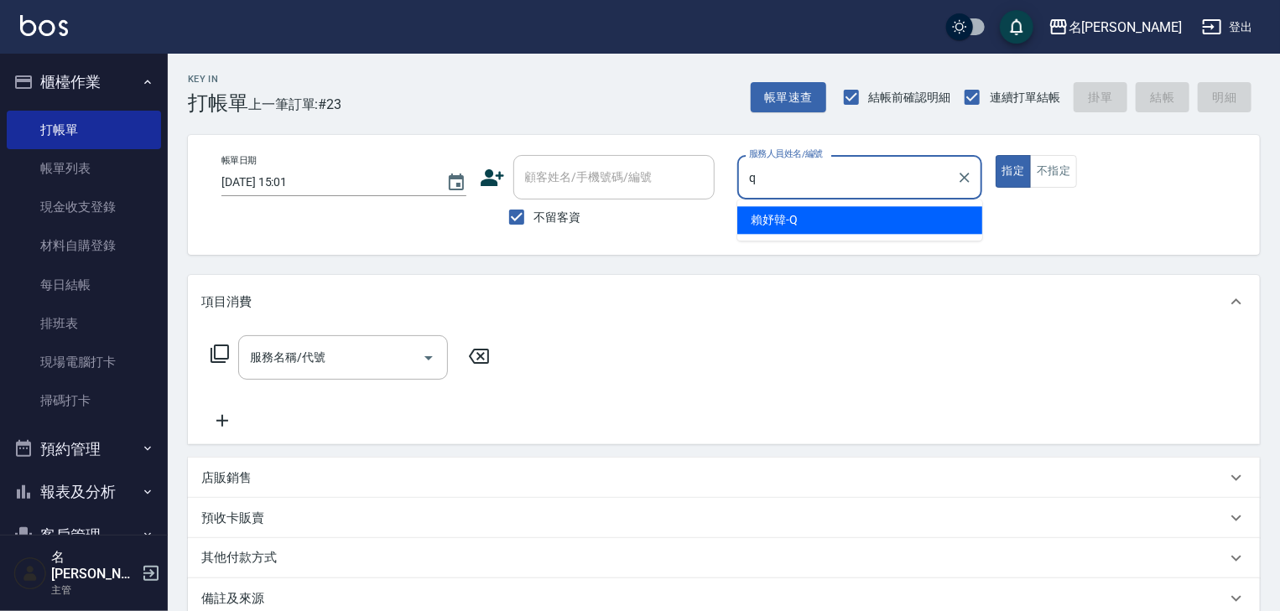
type input "[PERSON_NAME]"
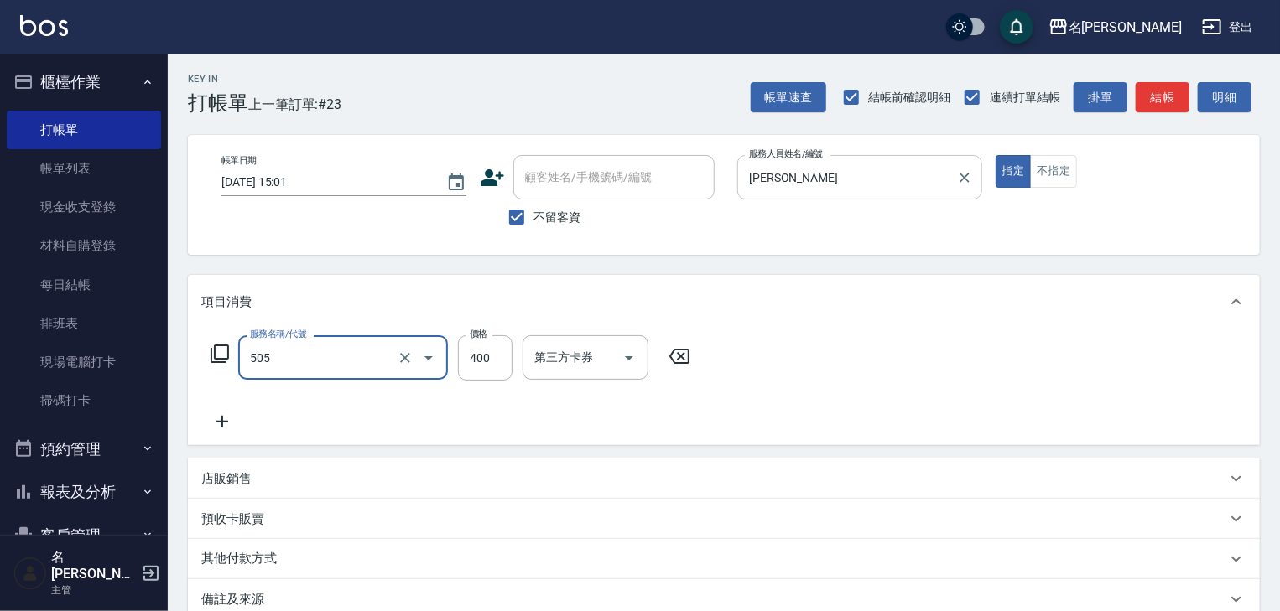
type input "洗髮(505)"
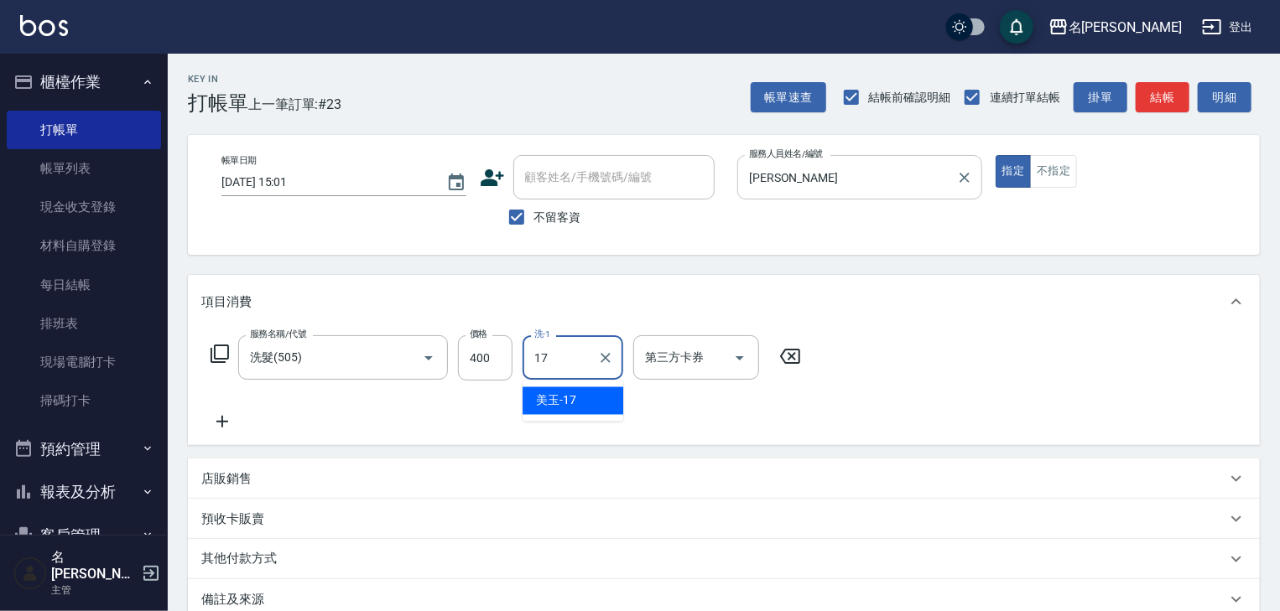
type input "美玉-17"
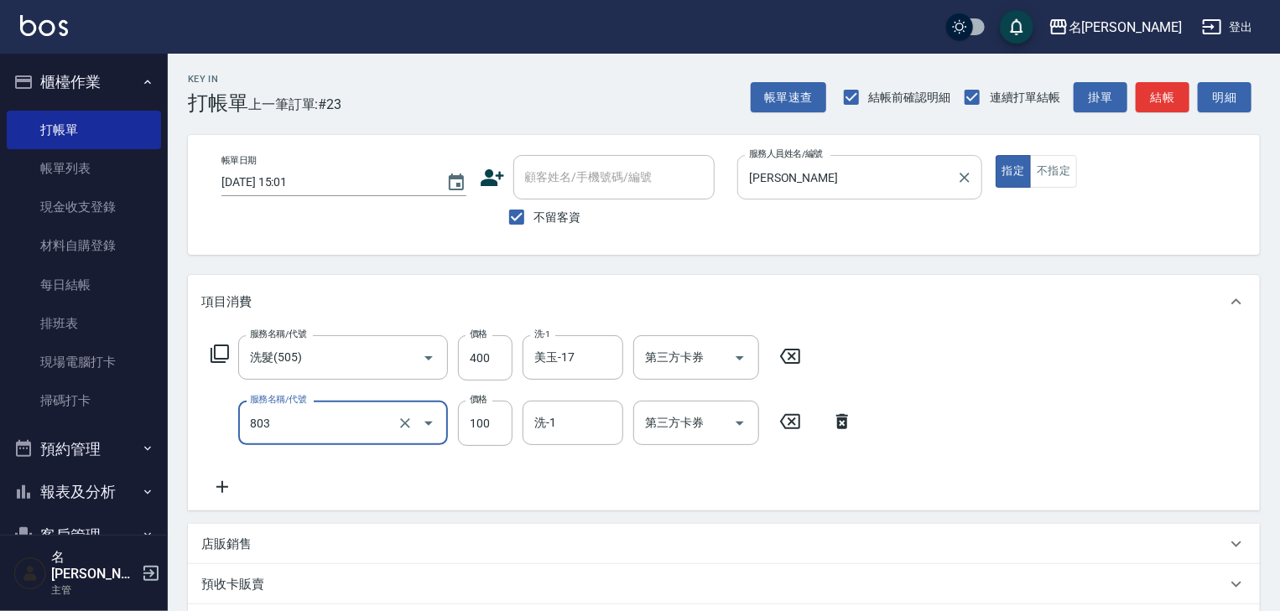
type input "瞬護(803)"
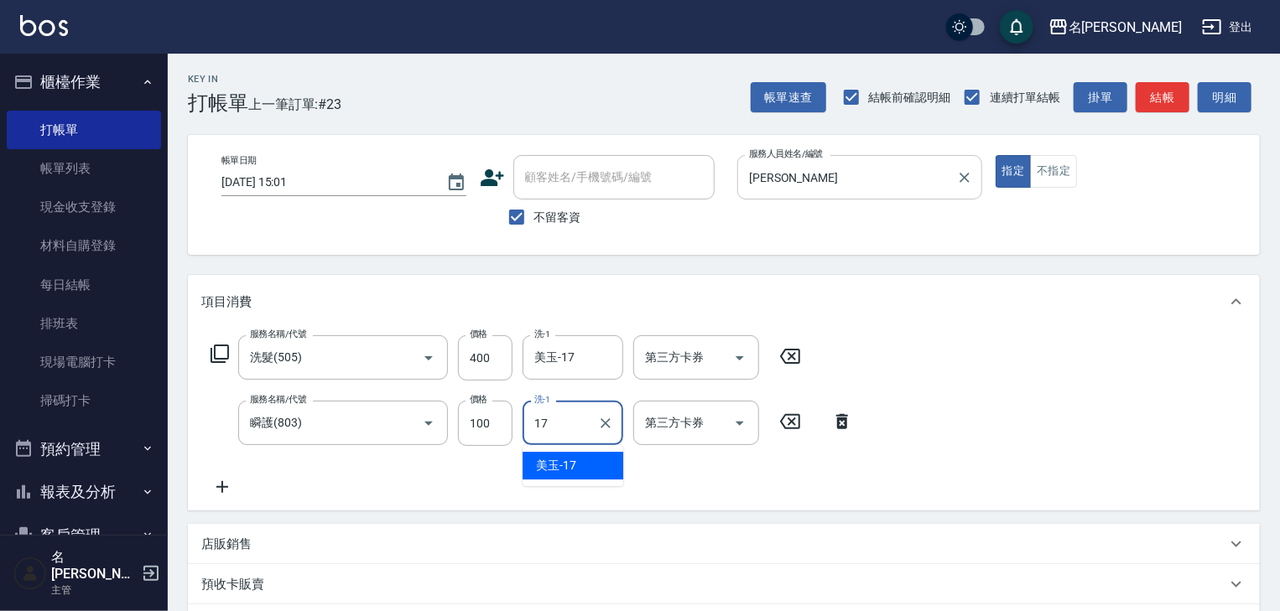
type input "美玉-17"
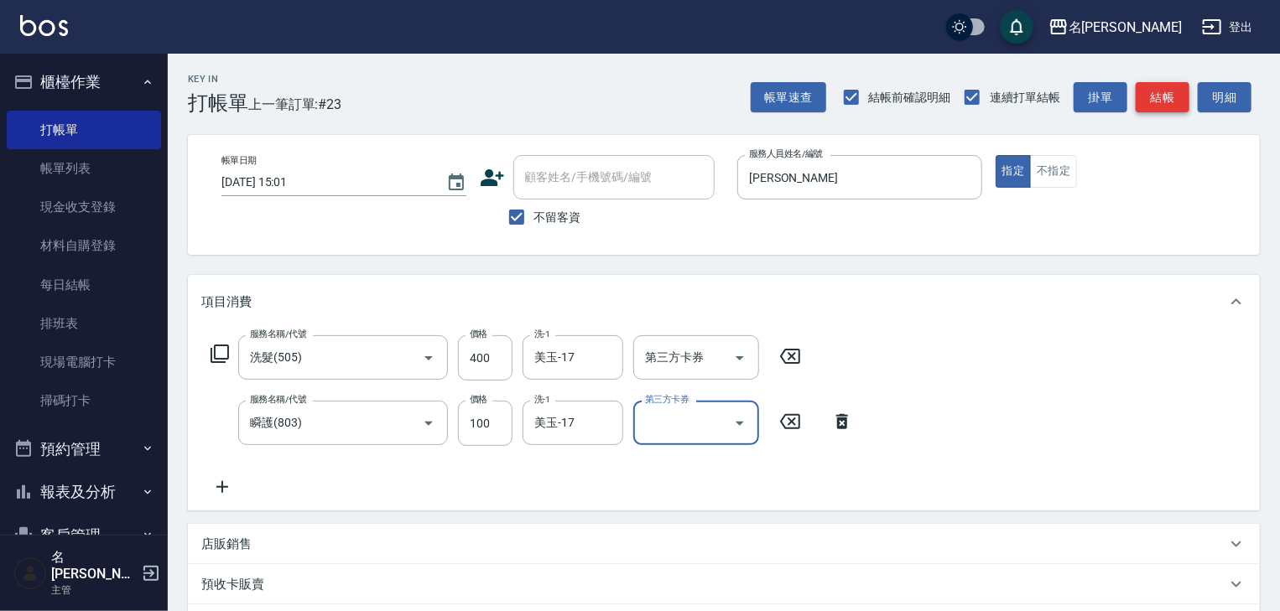
click at [1157, 104] on button "結帳" at bounding box center [1163, 97] width 54 height 31
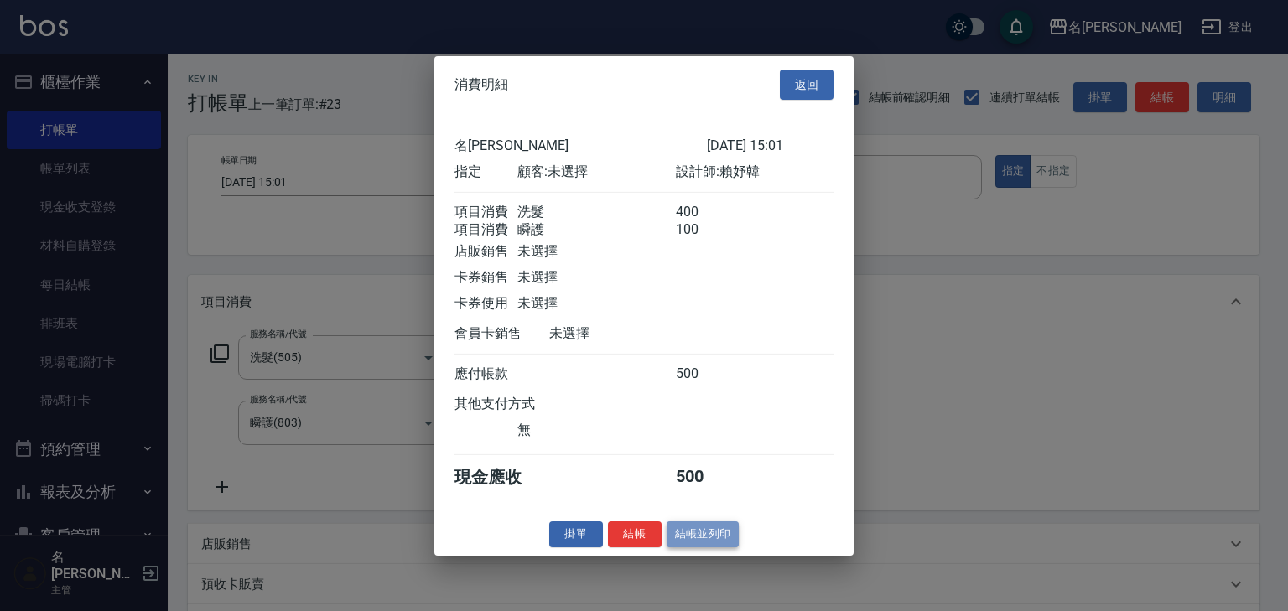
click at [715, 547] on button "結帳並列印" at bounding box center [703, 535] width 73 height 26
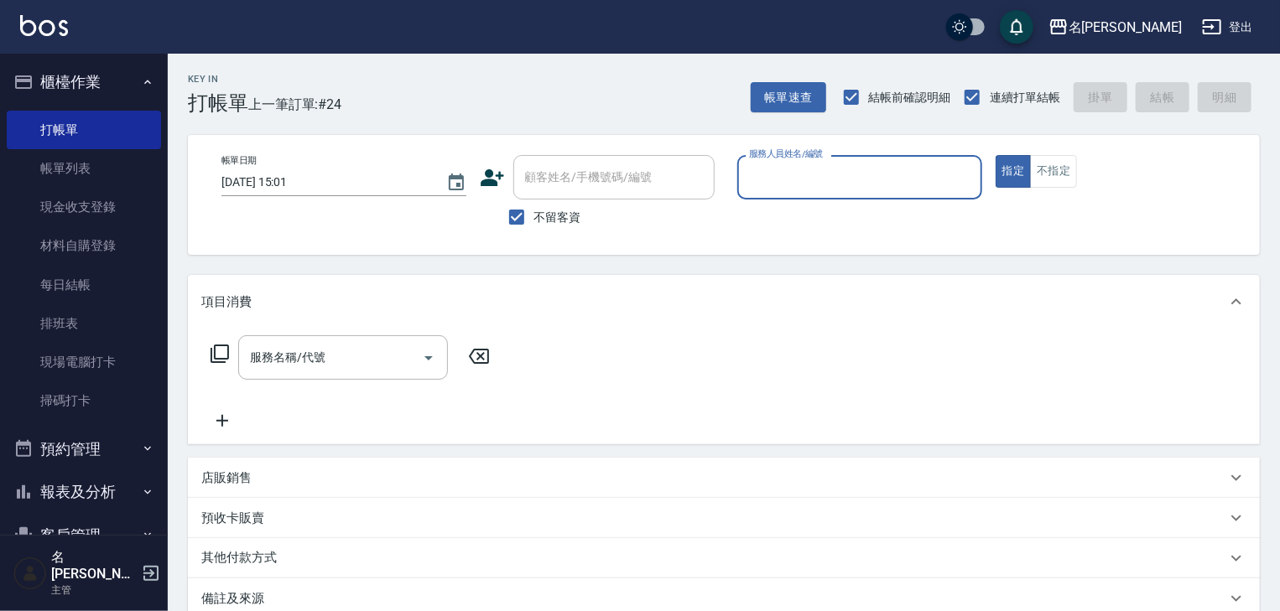
click at [858, 182] on input "服務人員姓名/編號" at bounding box center [860, 177] width 230 height 29
type input "[PERSON_NAME]-0"
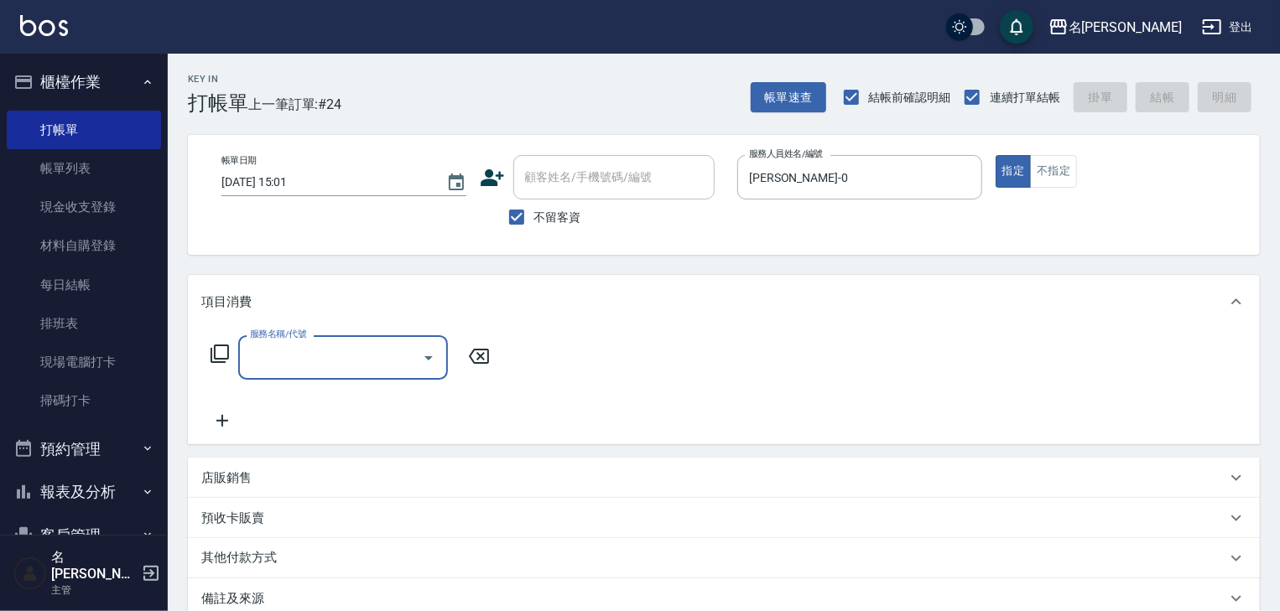
click at [291, 350] on input "服務名稱/代號" at bounding box center [330, 357] width 169 height 29
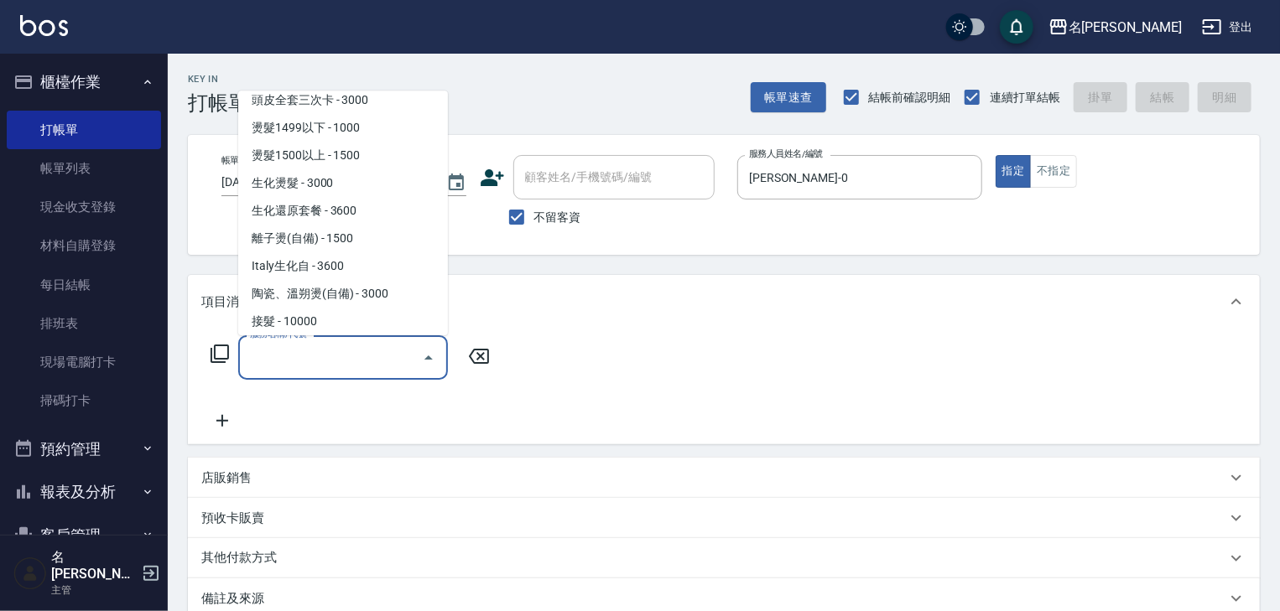
scroll to position [626, 0]
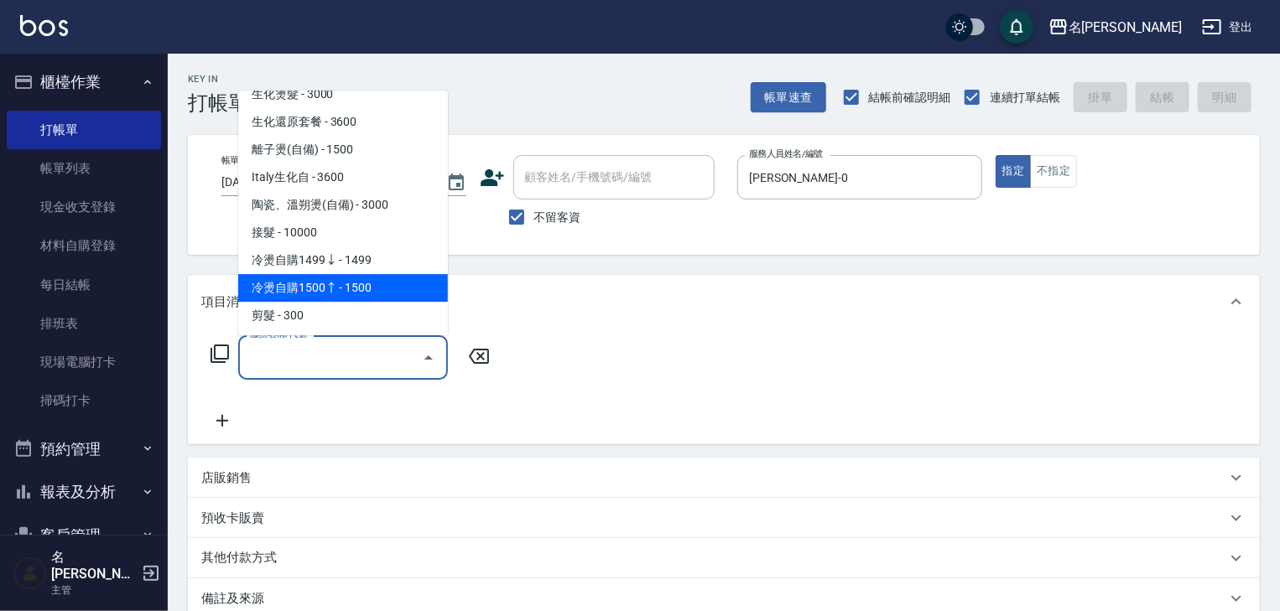
click at [325, 289] on span "冷燙自購1500↑ - 1500" at bounding box center [343, 289] width 210 height 28
type input "冷燙自購1500↑(226)"
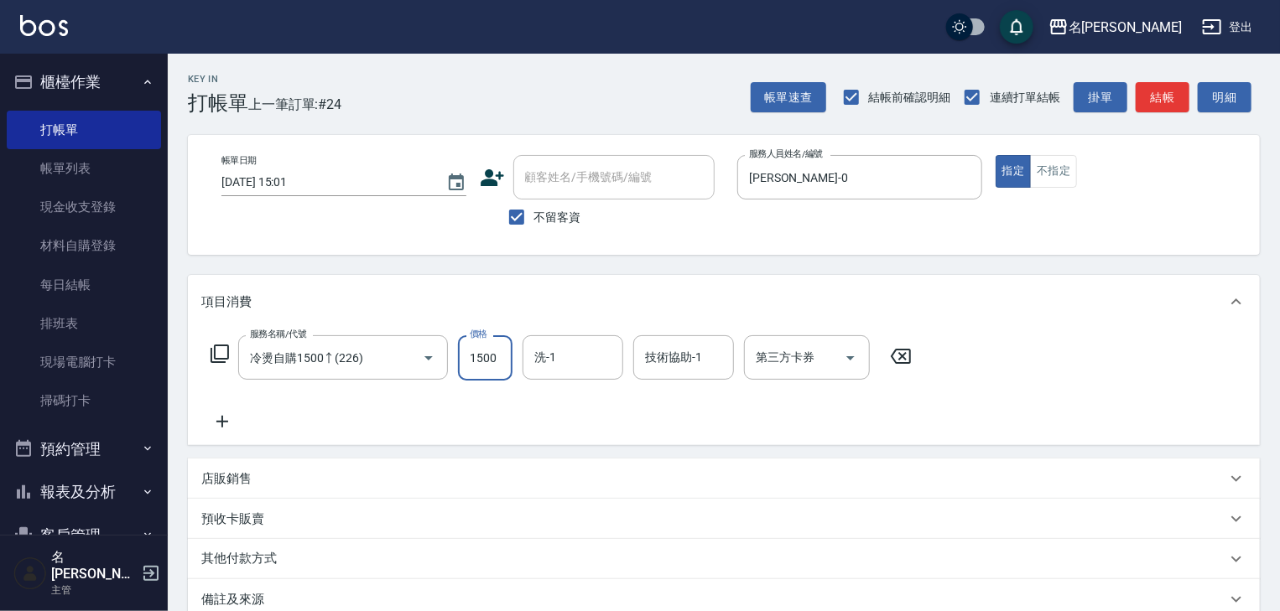
click at [481, 367] on input "1500" at bounding box center [485, 358] width 55 height 45
type input "2000"
type input "[PERSON_NAME]-27"
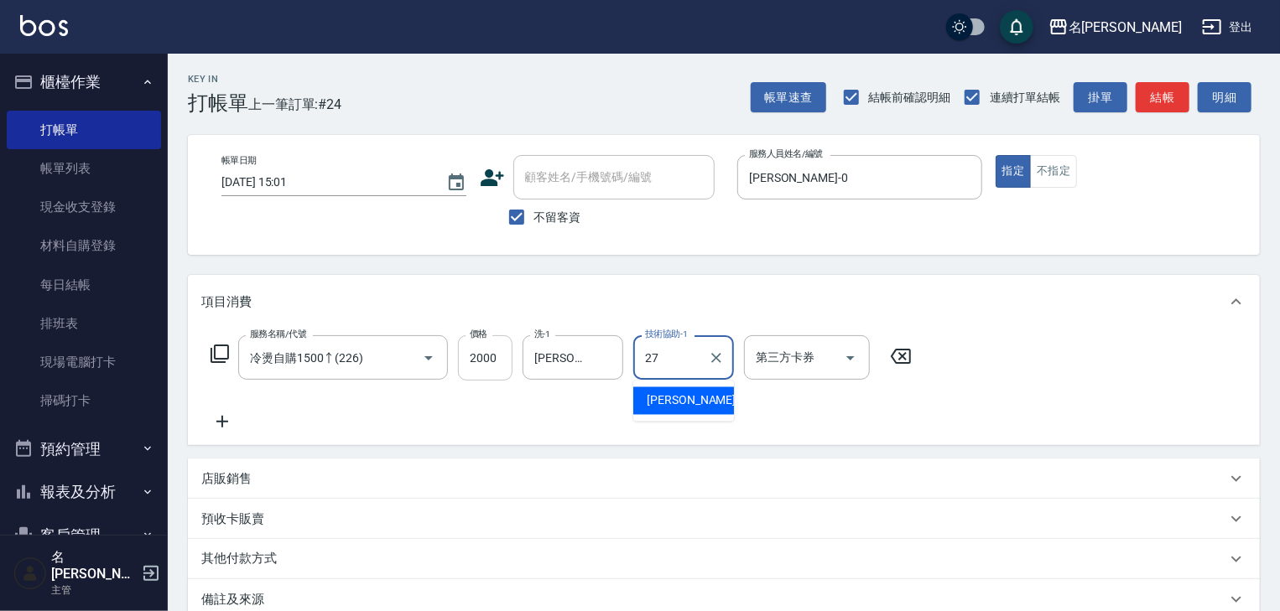
type input "[PERSON_NAME]-27"
click at [219, 421] on icon at bounding box center [222, 422] width 12 height 12
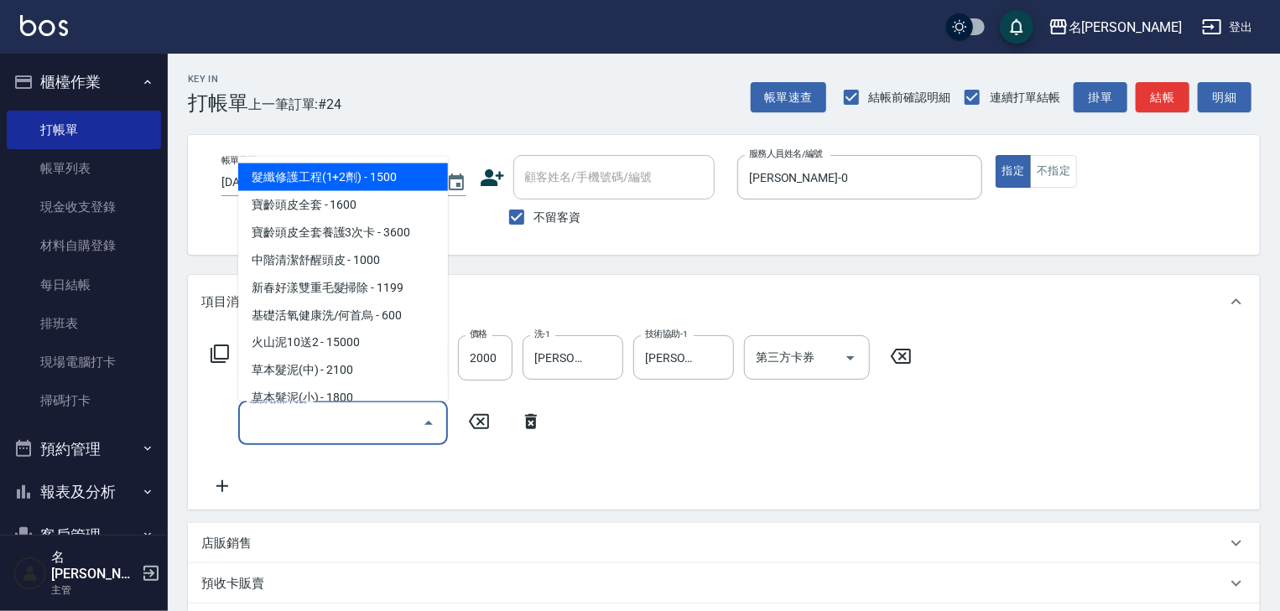
click at [282, 420] on input "服務名稱/代號" at bounding box center [330, 422] width 169 height 29
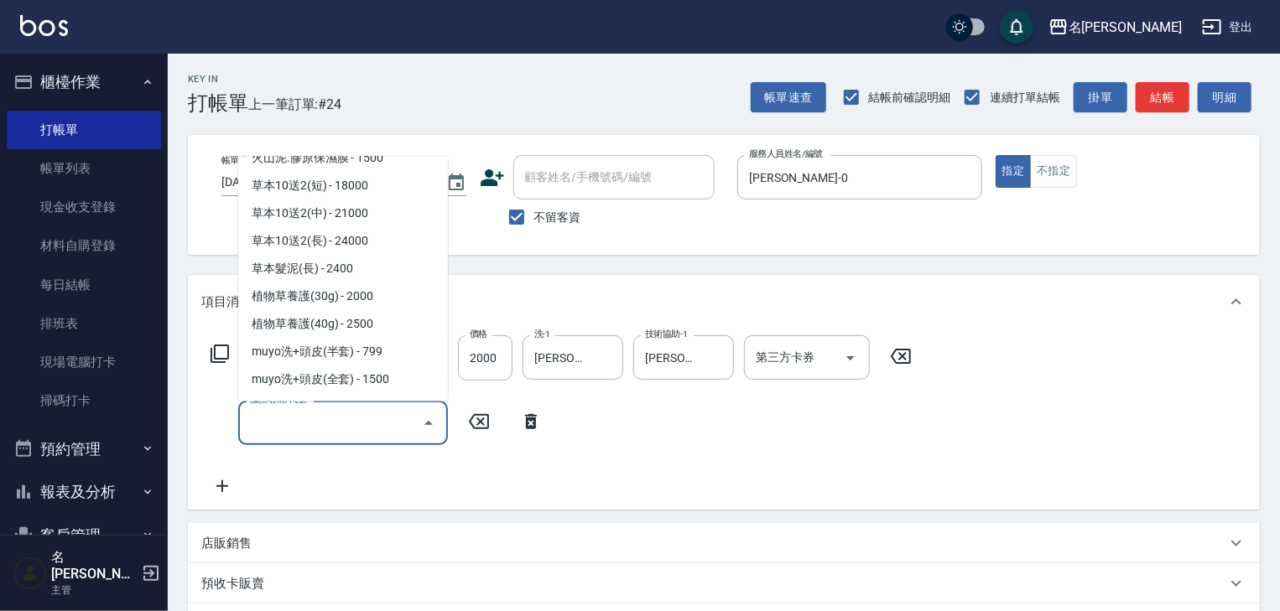
scroll to position [357, 0]
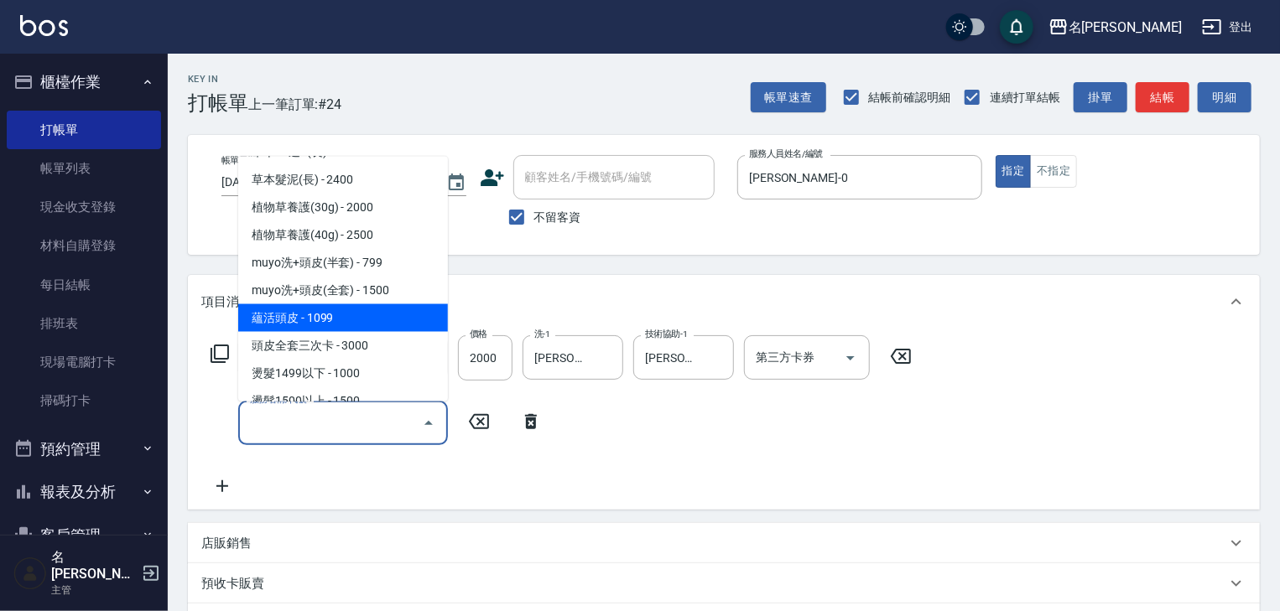
click at [301, 325] on span "蘊活頭皮 - 1099" at bounding box center [343, 318] width 210 height 28
type input "蘊活頭皮(138)"
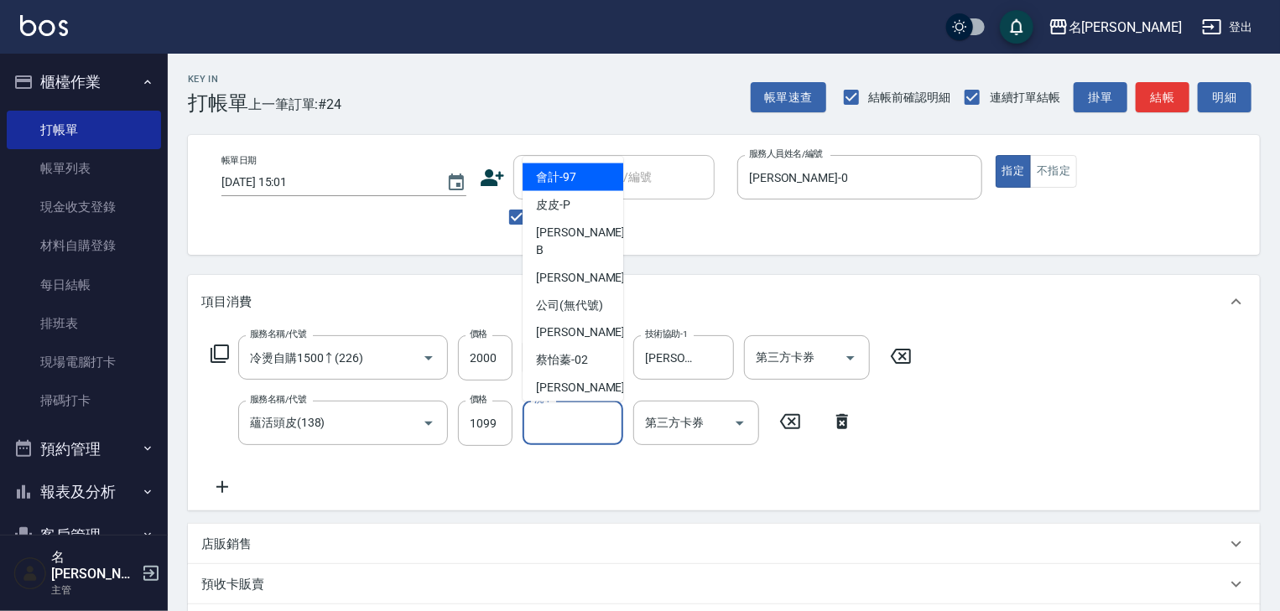
click at [597, 428] on input "洗-1" at bounding box center [573, 422] width 86 height 29
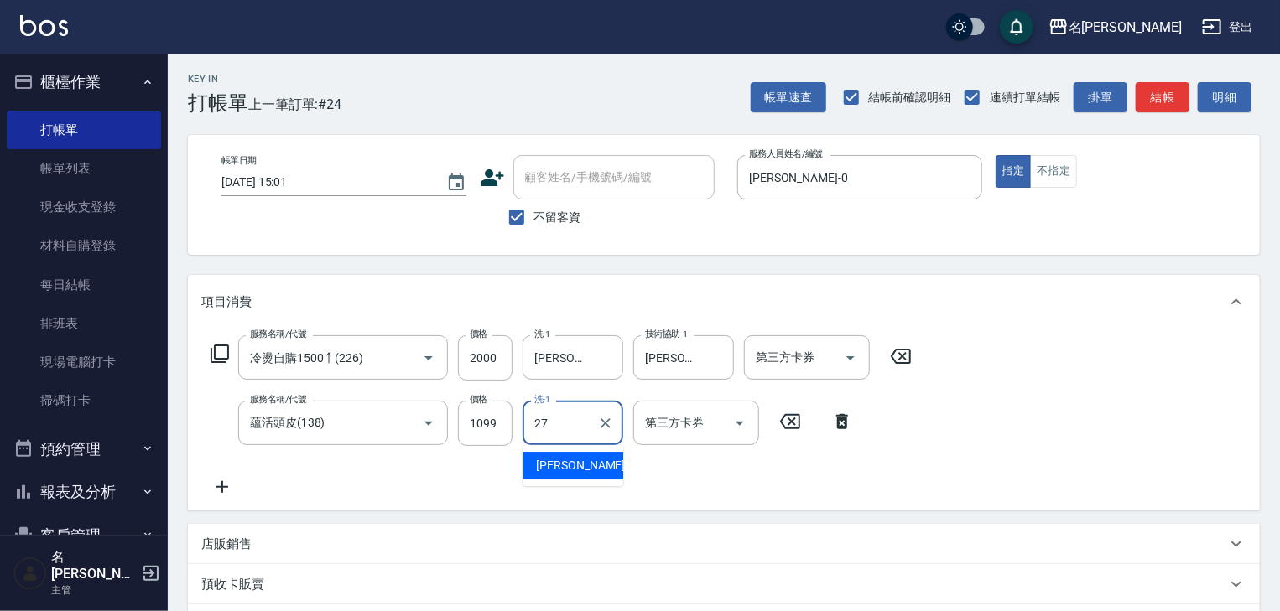
type input "[PERSON_NAME]-27"
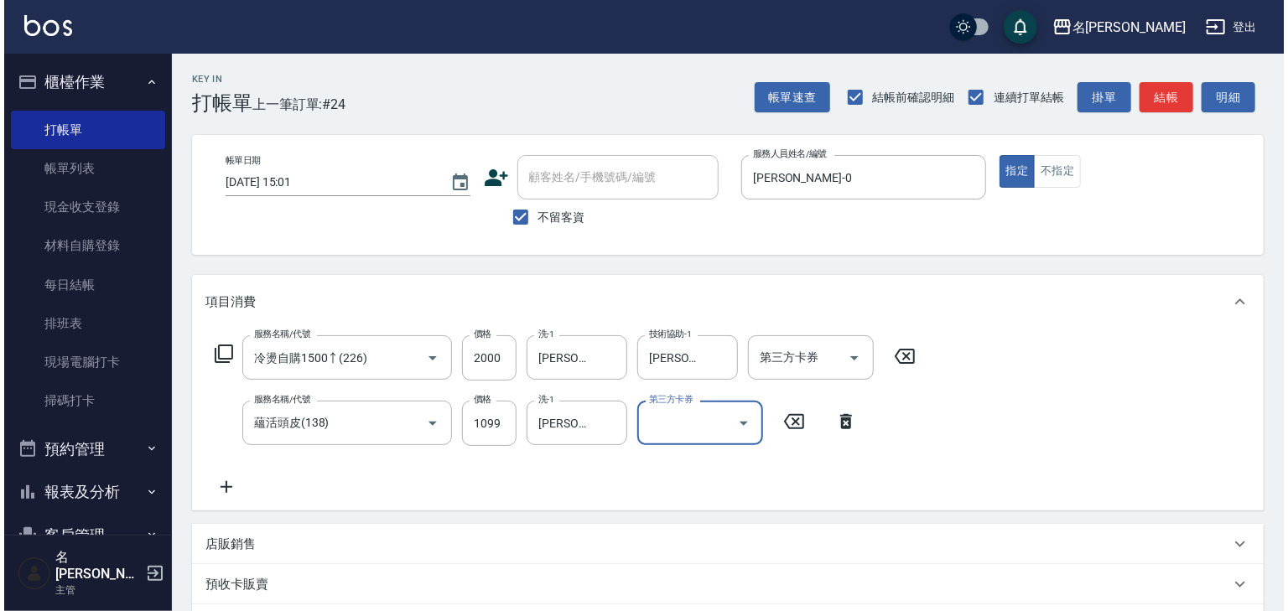
scroll to position [262, 0]
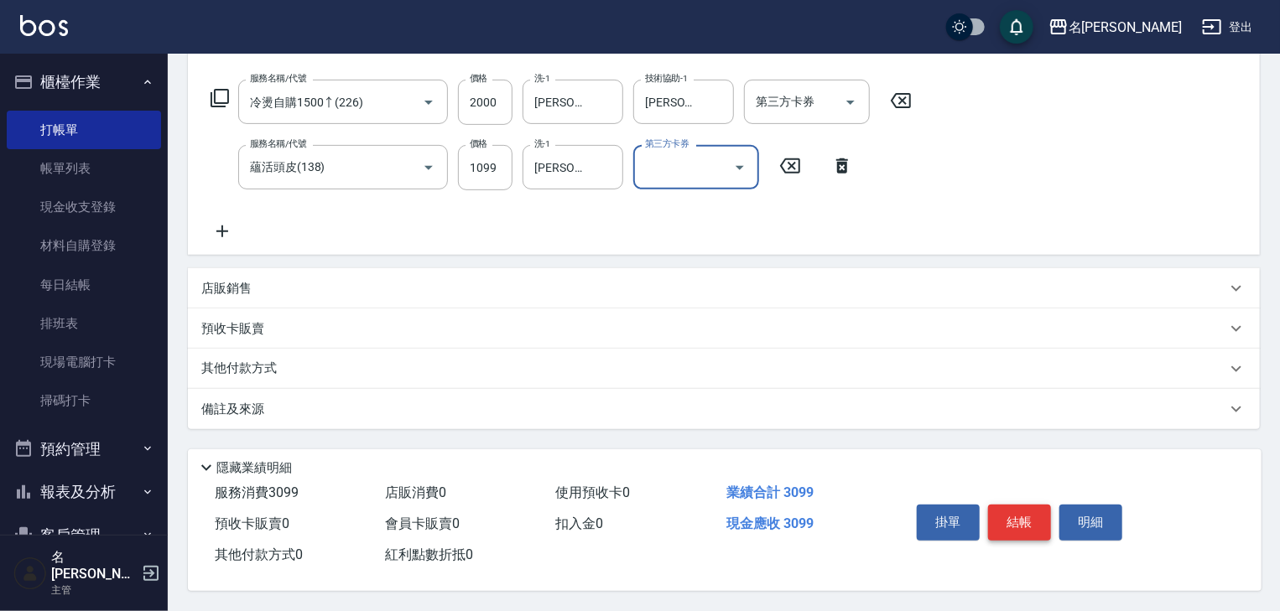
click at [1022, 512] on button "結帳" at bounding box center [1019, 522] width 63 height 35
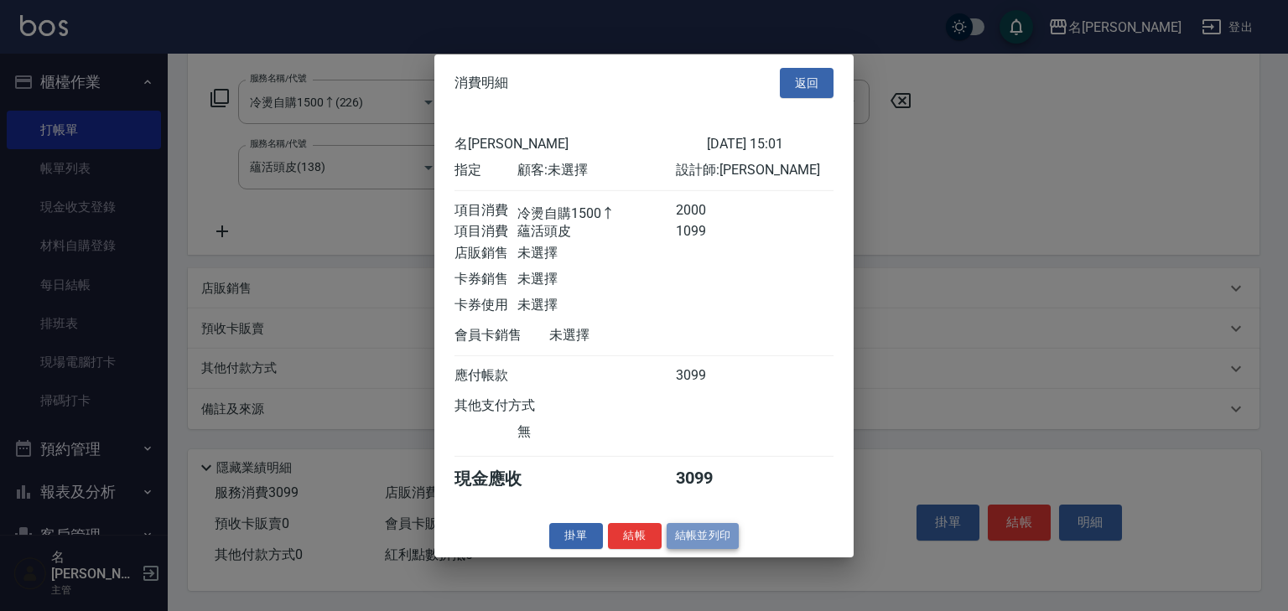
click at [697, 539] on button "結帳並列印" at bounding box center [703, 536] width 73 height 26
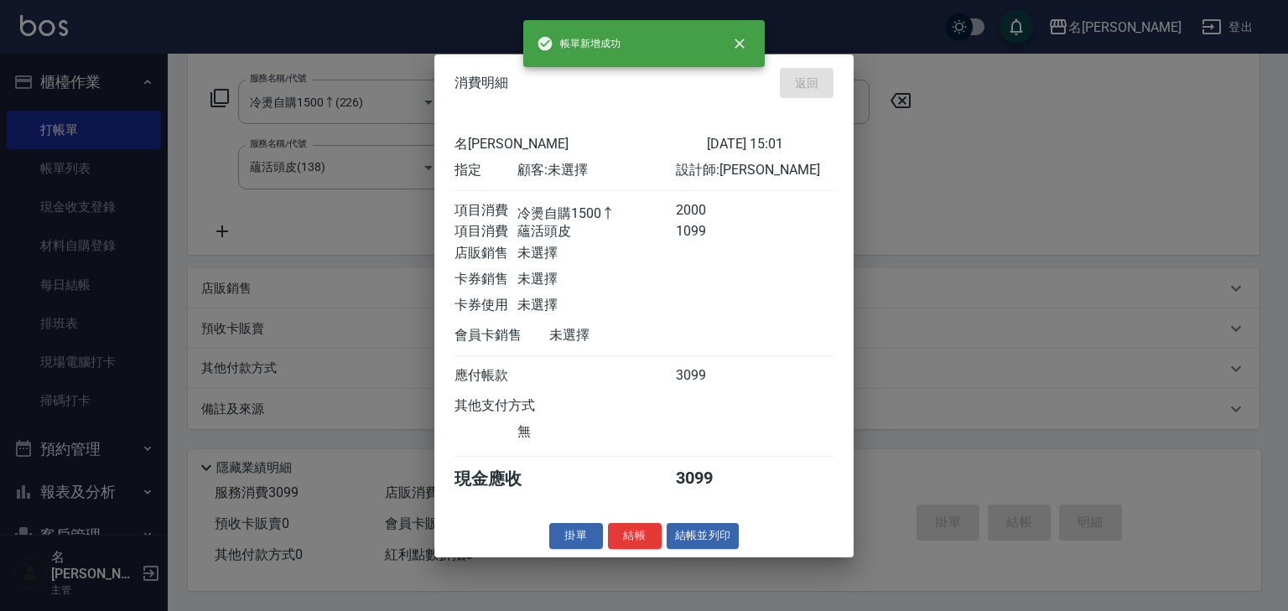
type input "[DATE] 15:04"
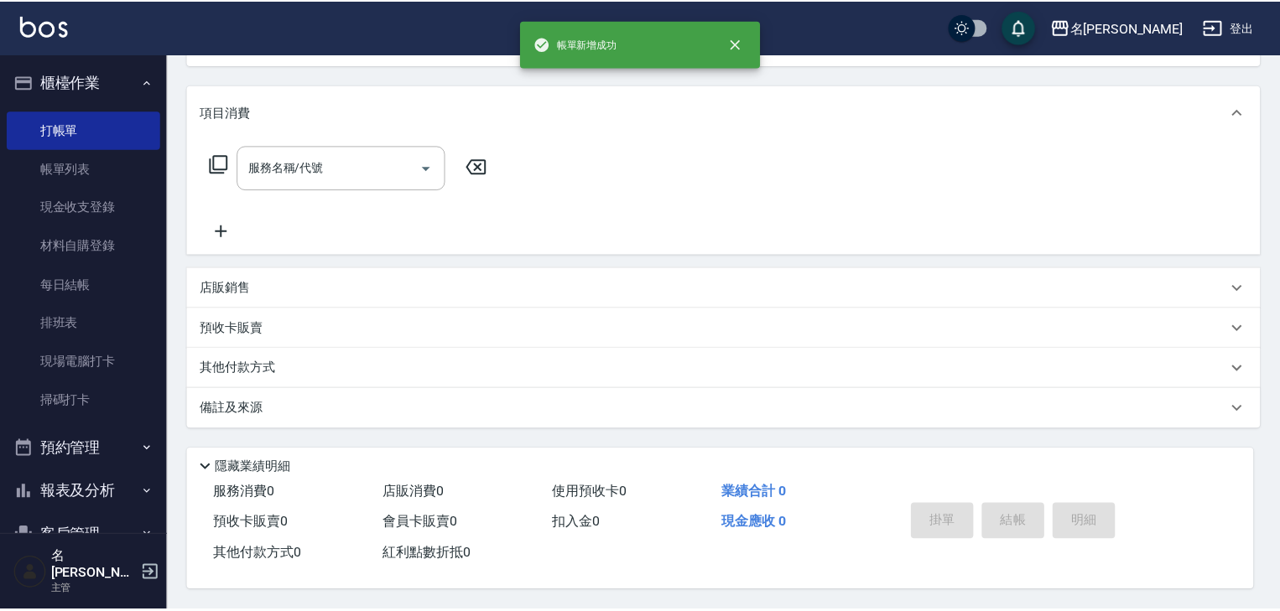
scroll to position [0, 0]
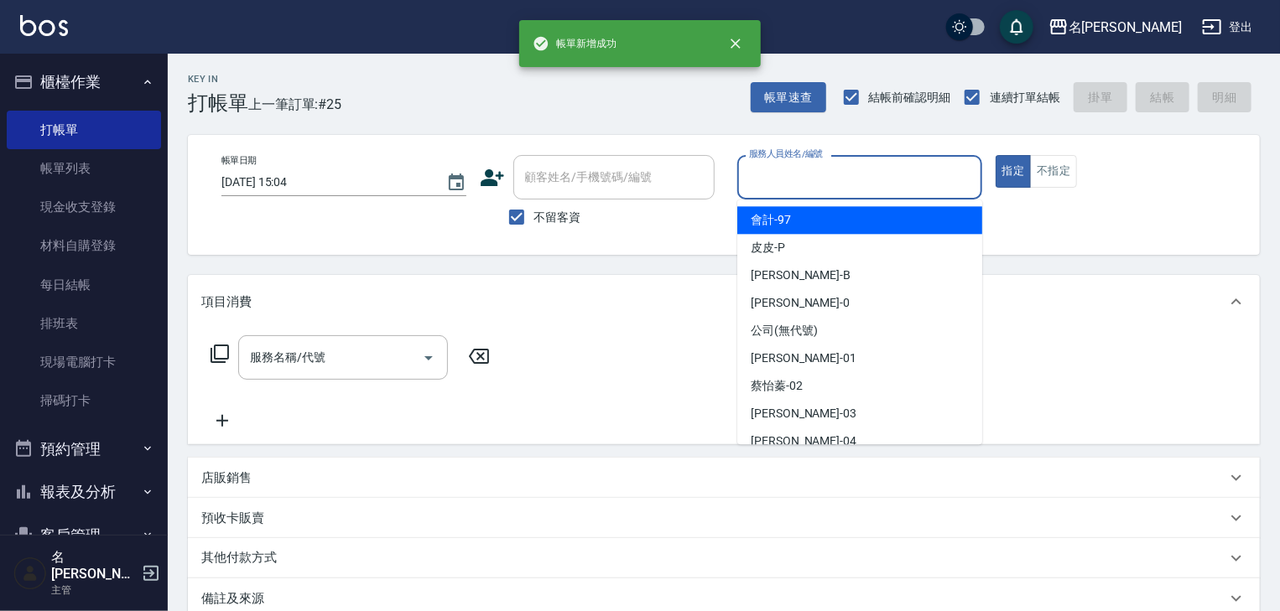
click at [832, 185] on input "服務人員姓名/編號" at bounding box center [860, 177] width 230 height 29
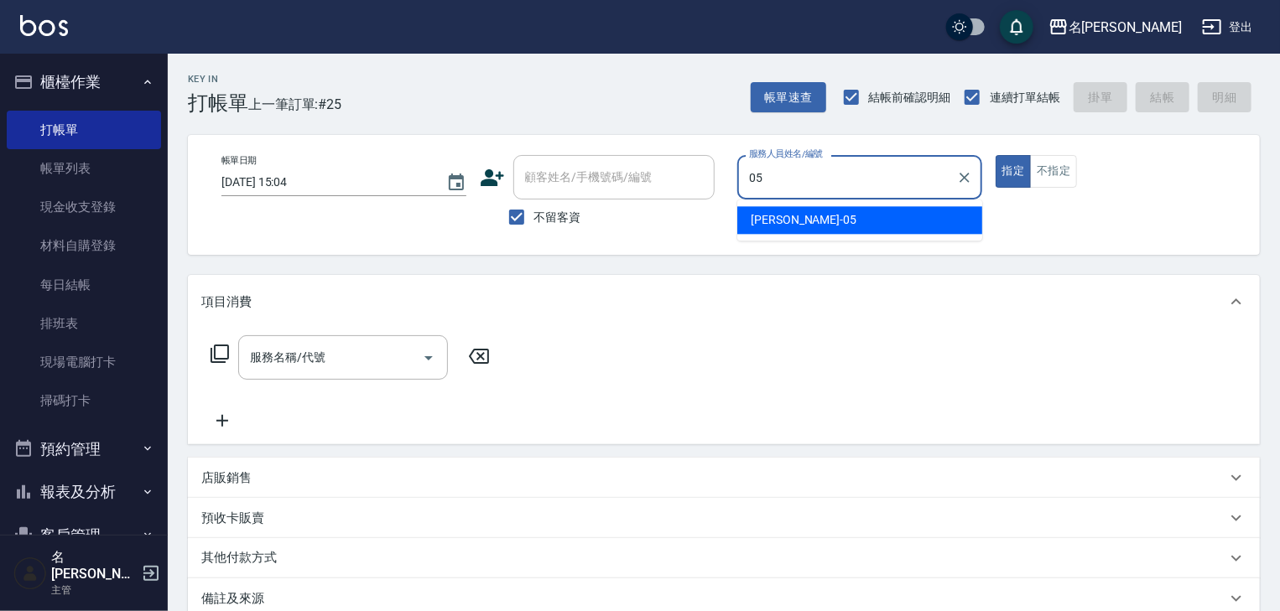
type input "[PERSON_NAME]-05"
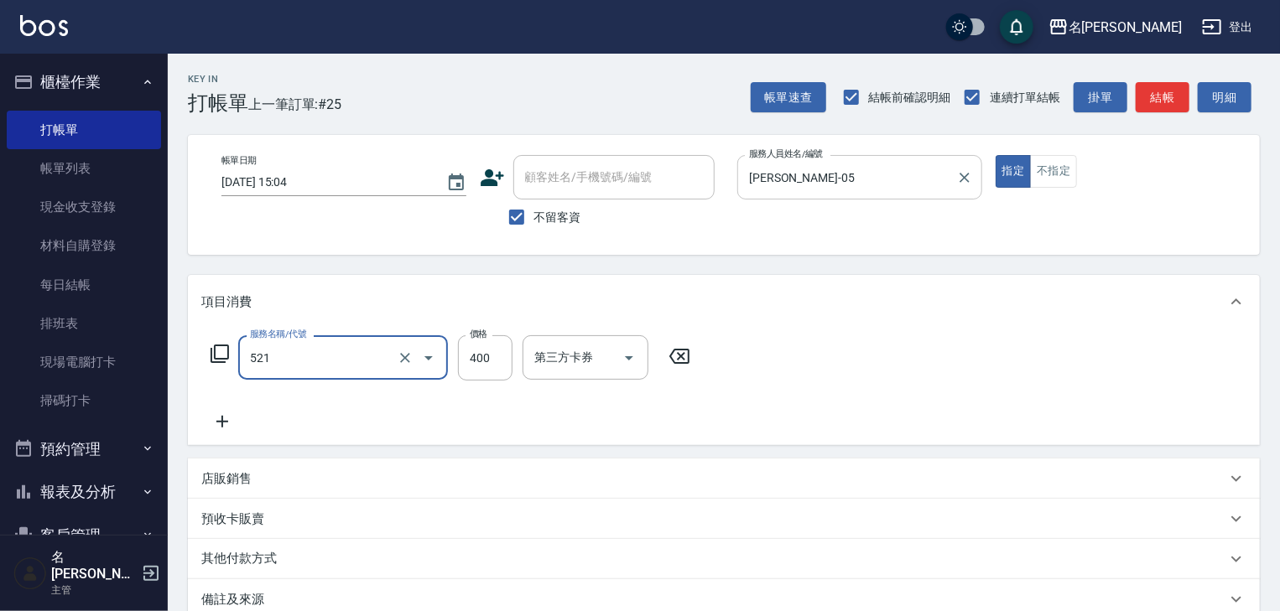
type input "健康洗髮(寶齡洗髮精)(521)"
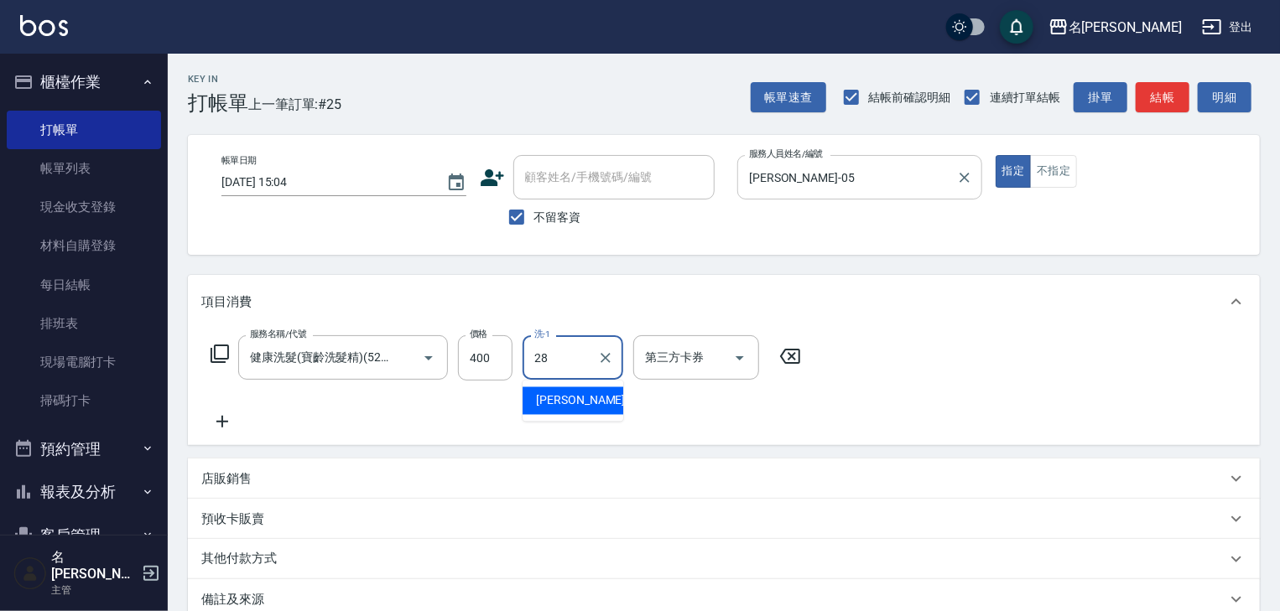
type input "[PERSON_NAME]-28"
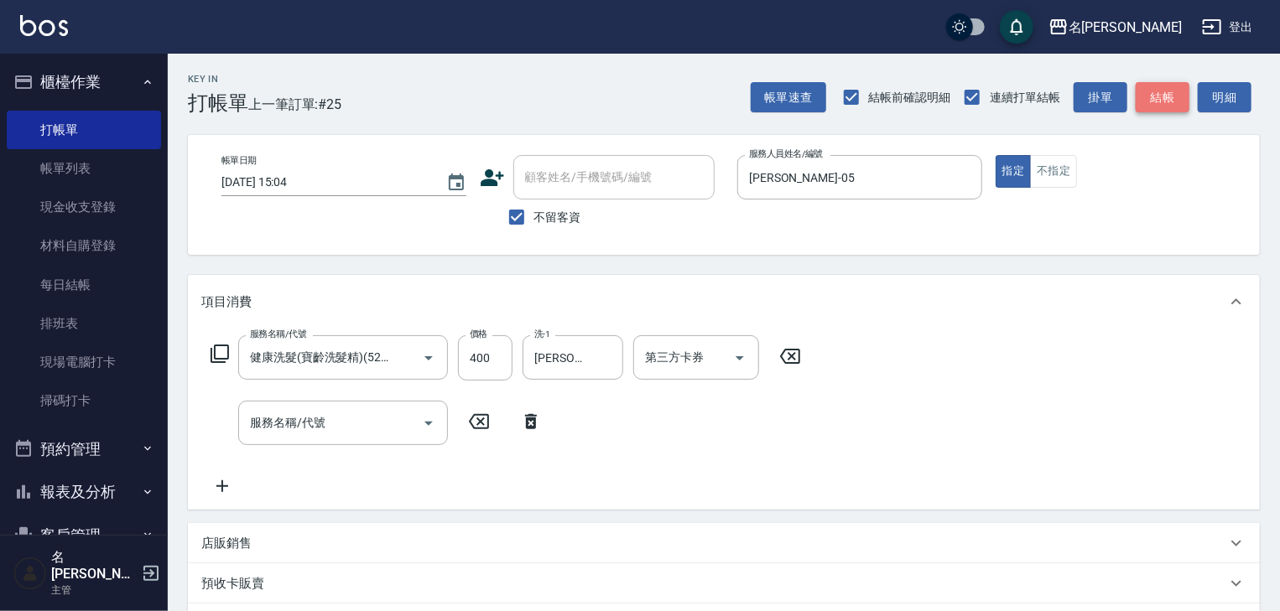
click at [1157, 94] on button "結帳" at bounding box center [1163, 97] width 54 height 31
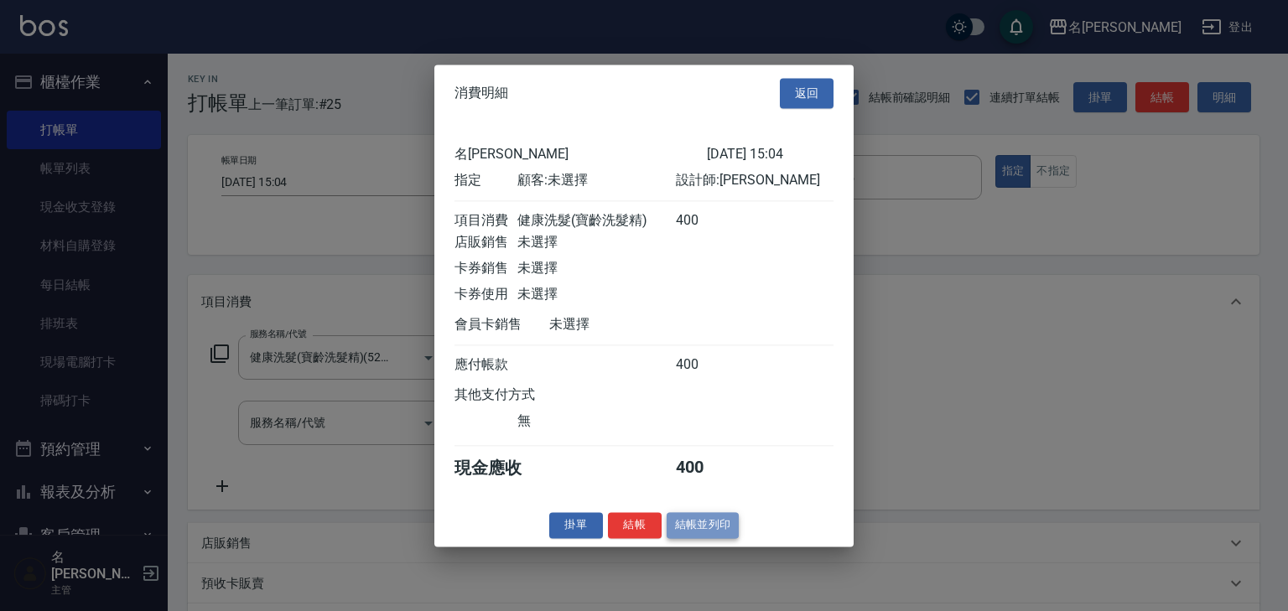
click at [711, 533] on button "結帳並列印" at bounding box center [703, 525] width 73 height 26
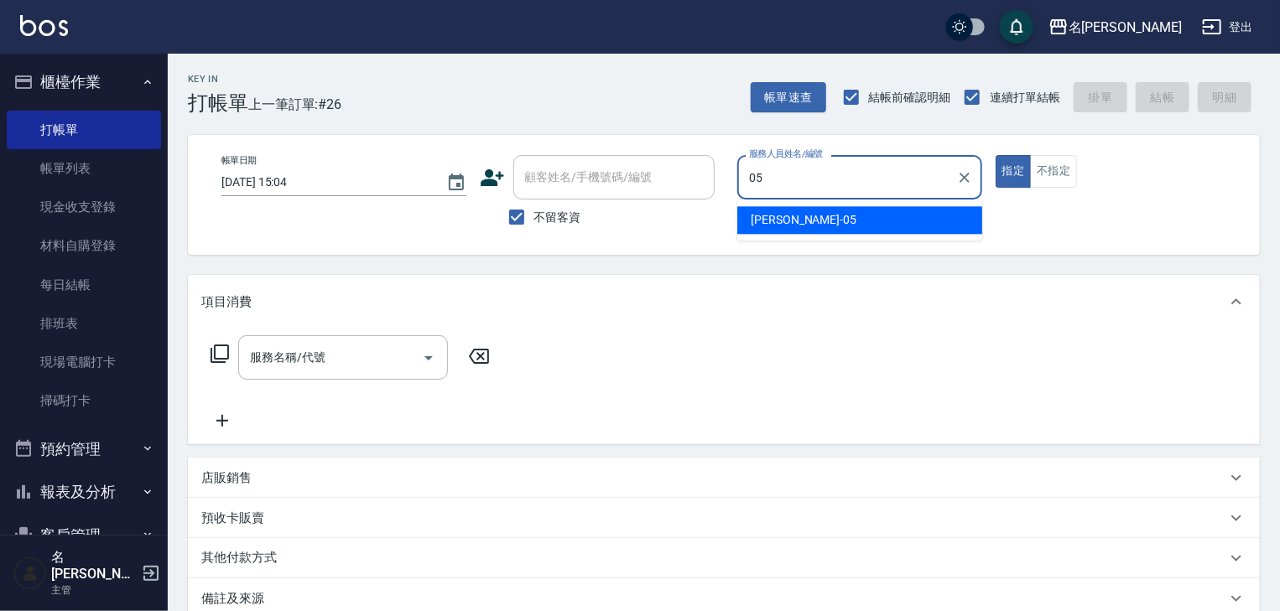
type input "[PERSON_NAME]-05"
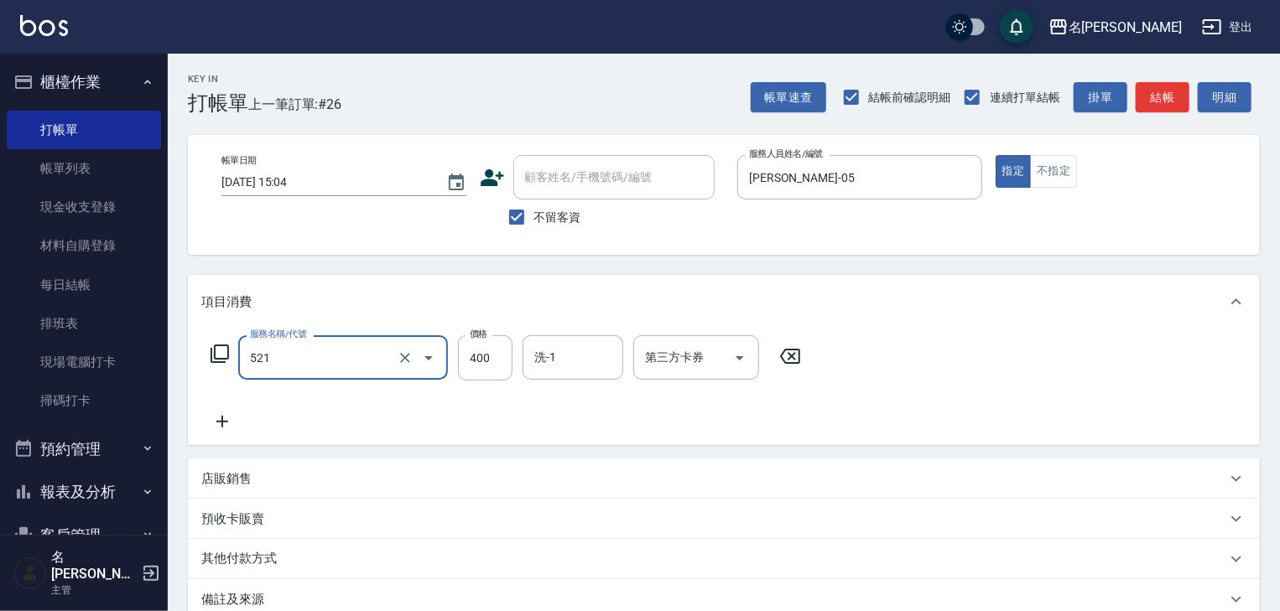
type input "健康洗髮(寶齡洗髮精)(521)"
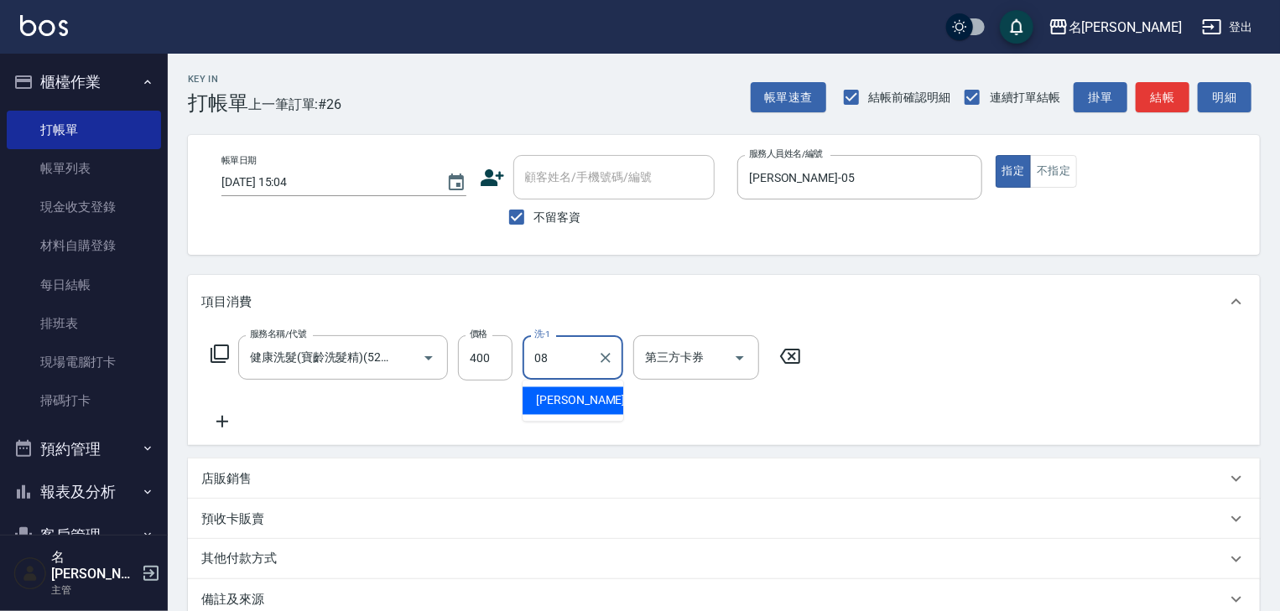
type input "[PERSON_NAME]-08"
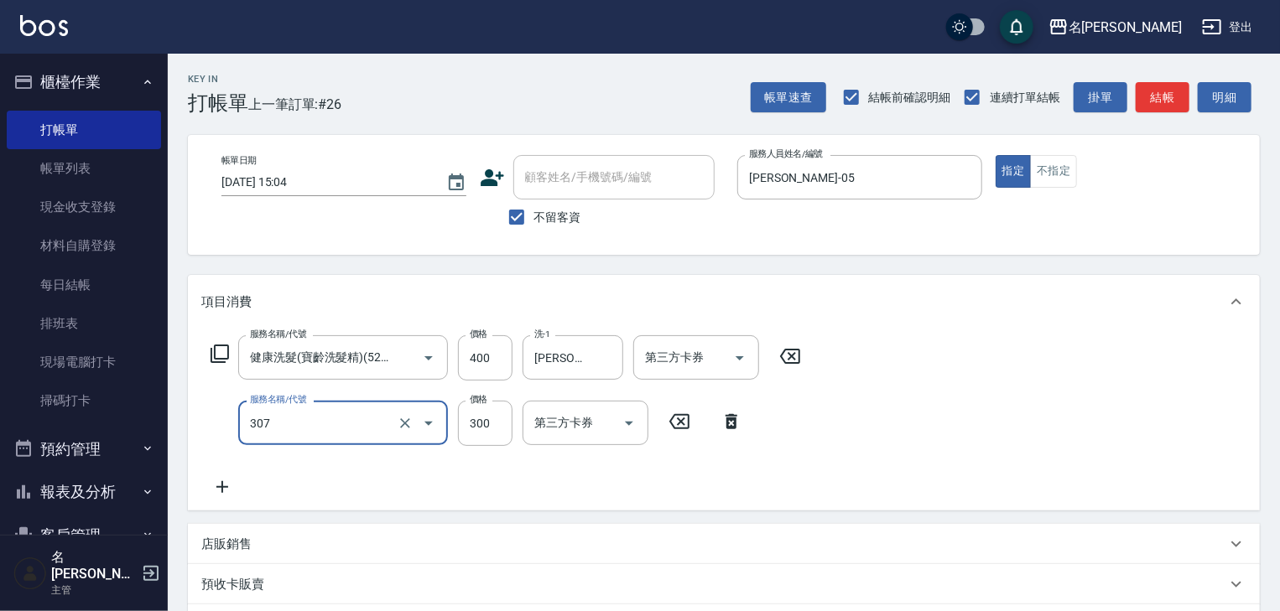
type input "剪髮(307)"
type input "500"
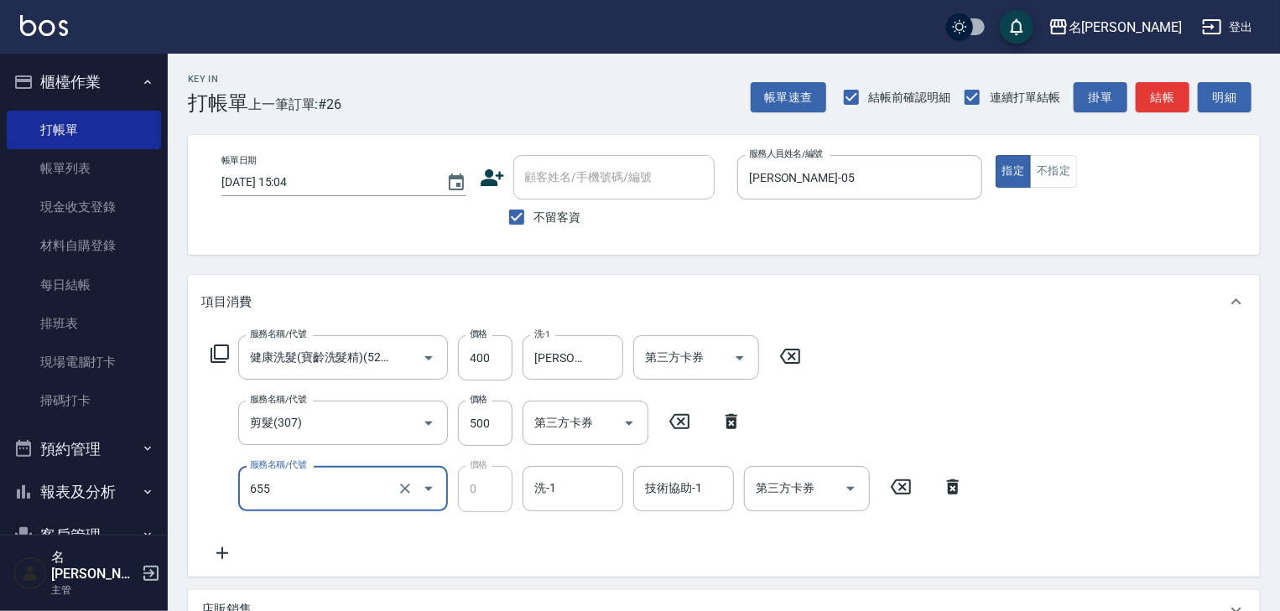
type input "頭皮、護髮免費卡(新)(655)"
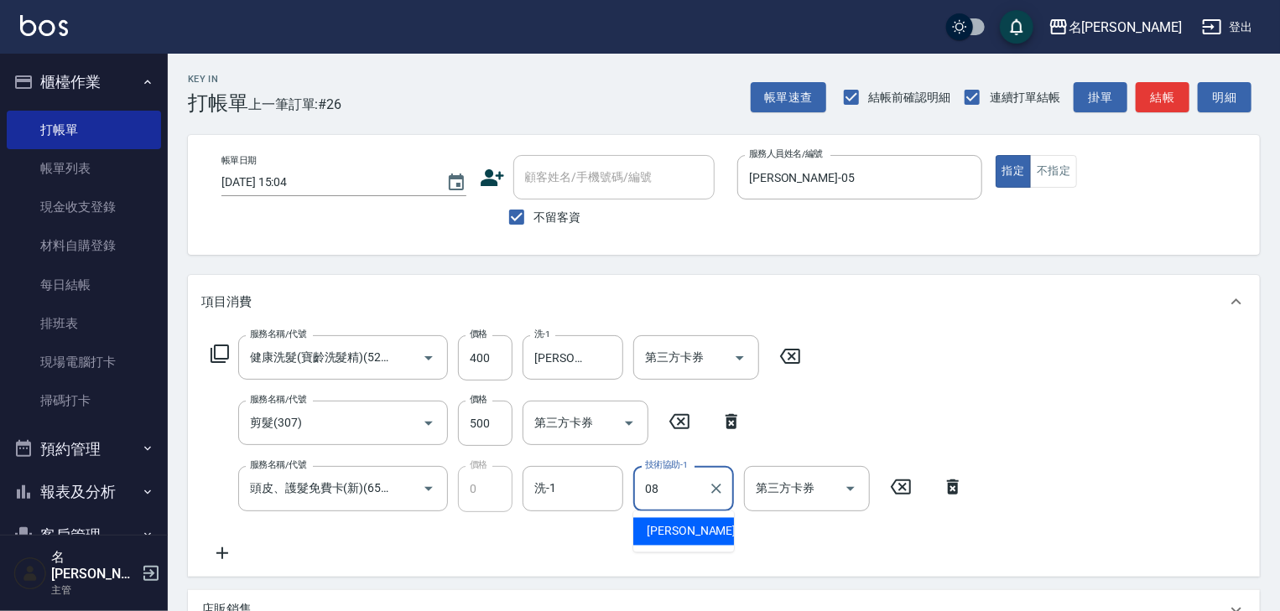
type input "[PERSON_NAME]-08"
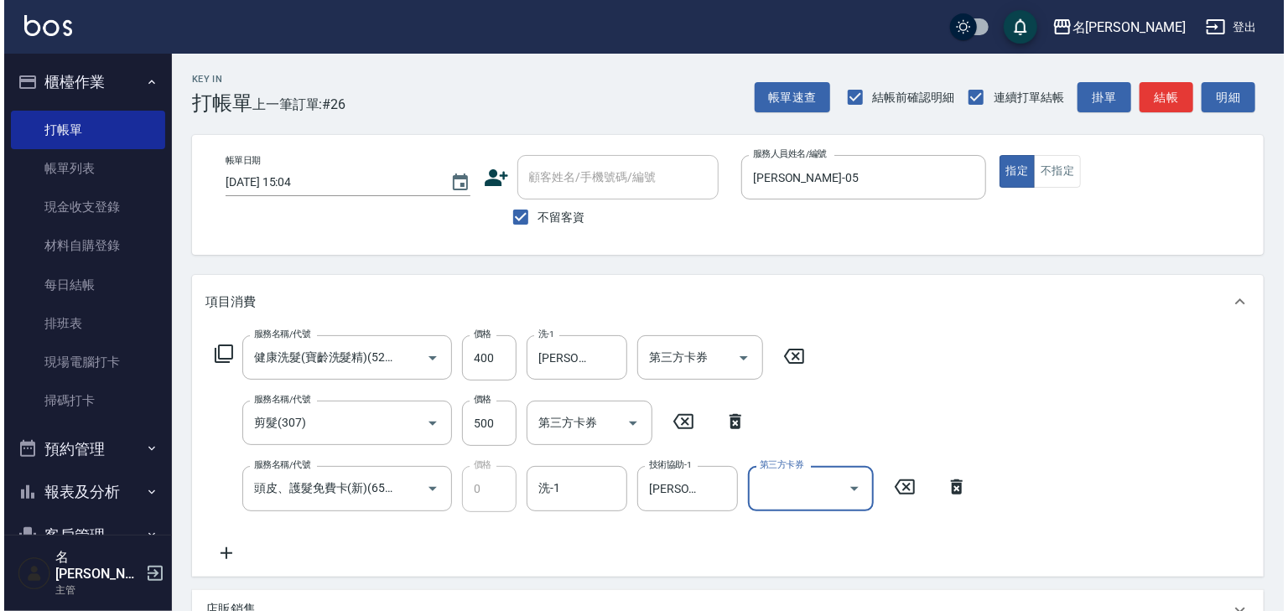
scroll to position [327, 0]
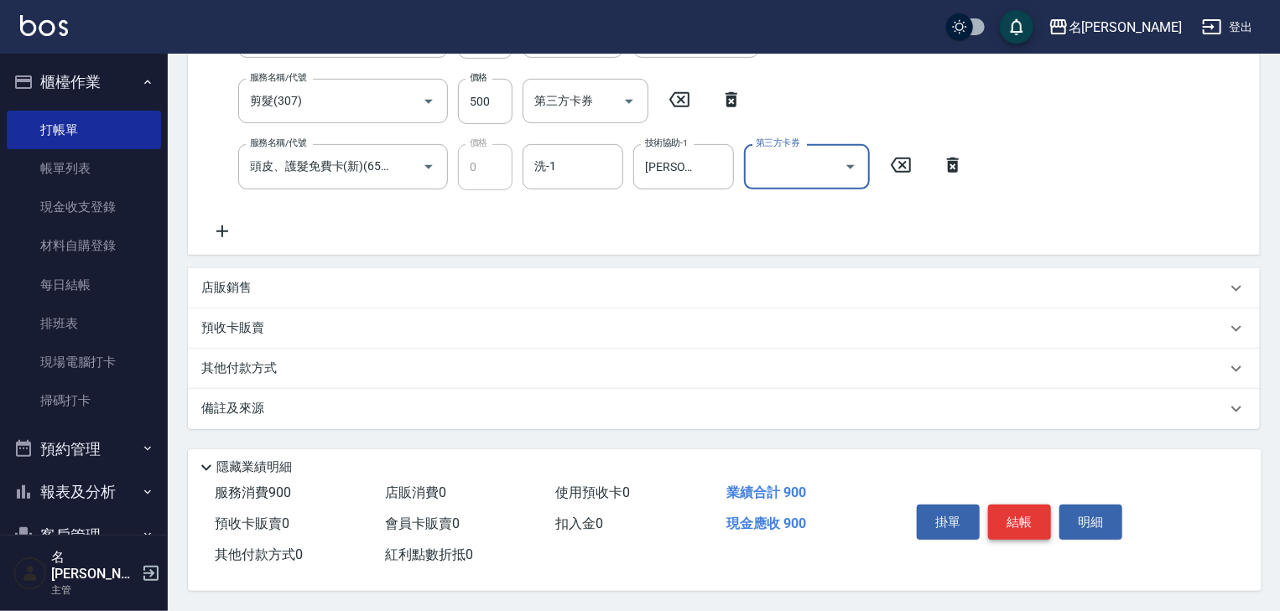
click at [1022, 514] on button "結帳" at bounding box center [1019, 522] width 63 height 35
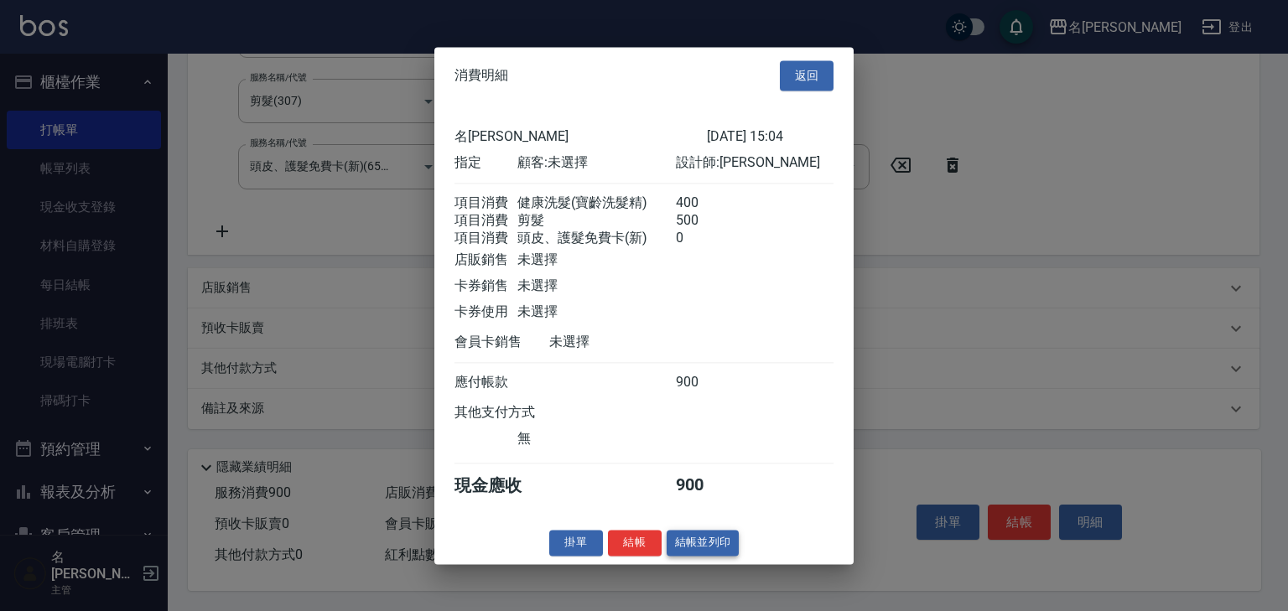
click at [692, 553] on button "結帳並列印" at bounding box center [703, 543] width 73 height 26
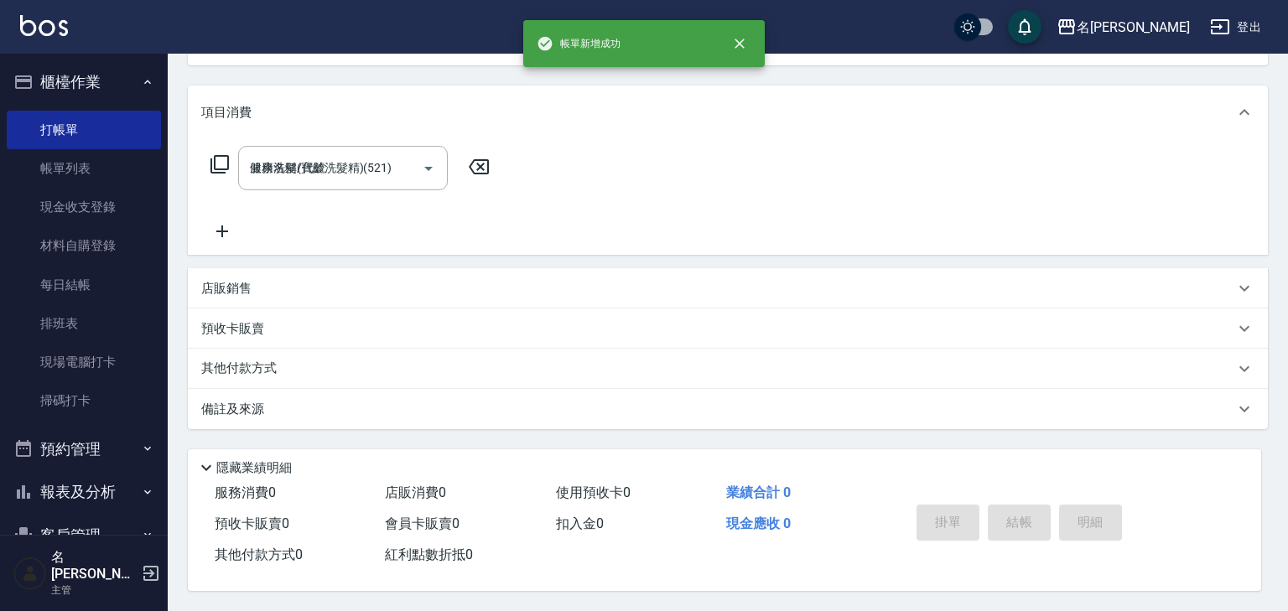
type input "[DATE] 15:05"
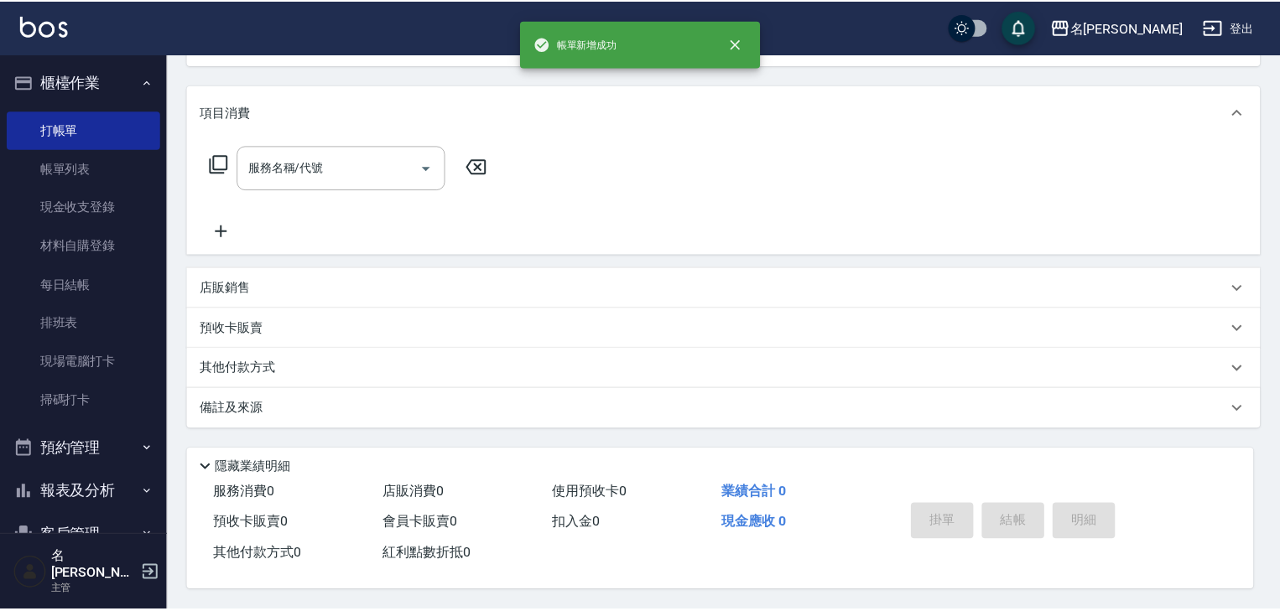
scroll to position [0, 0]
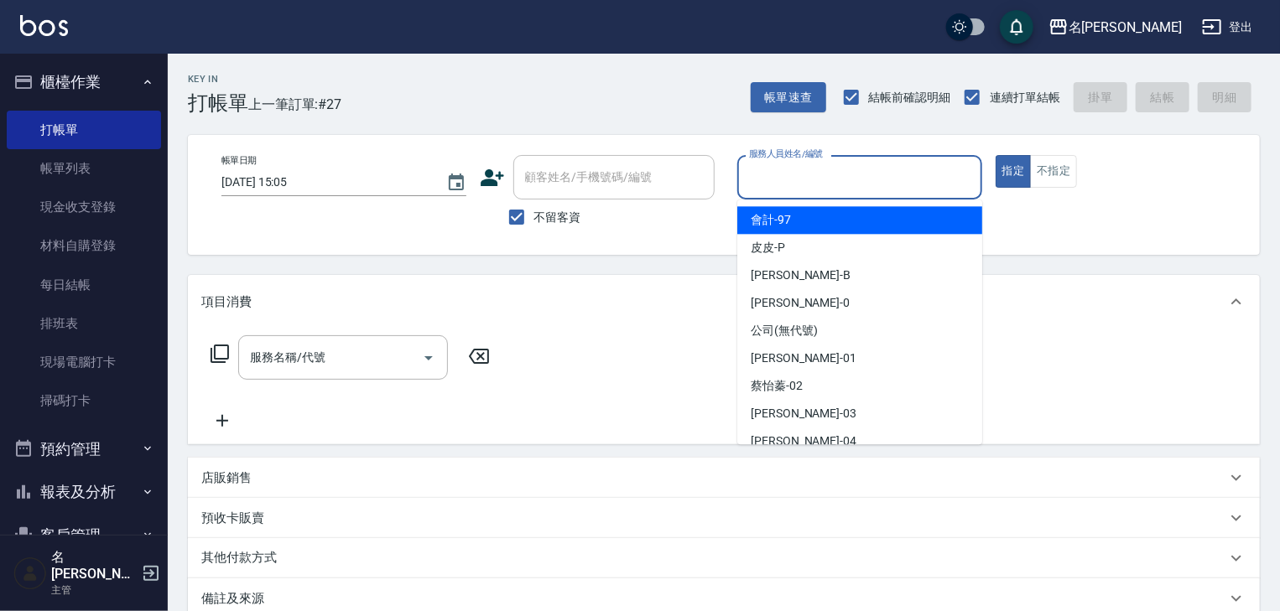
click at [815, 178] on input "服務人員姓名/編號" at bounding box center [860, 177] width 230 height 29
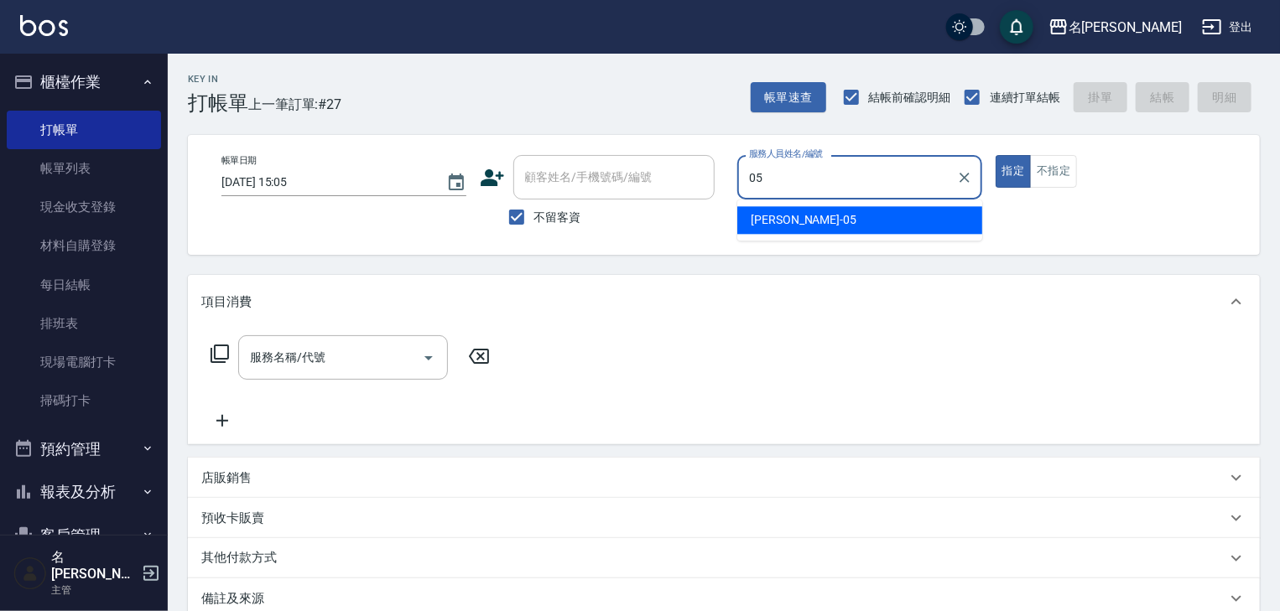
type input "[PERSON_NAME]-05"
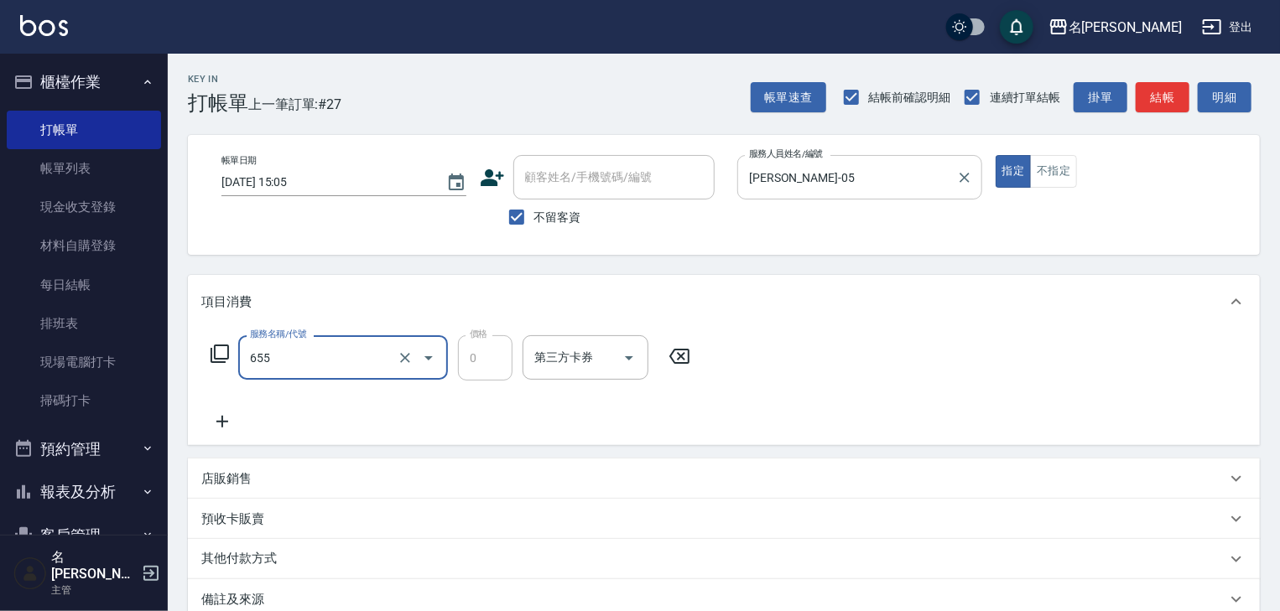
type input "頭皮、護髮免費卡(新)(655)"
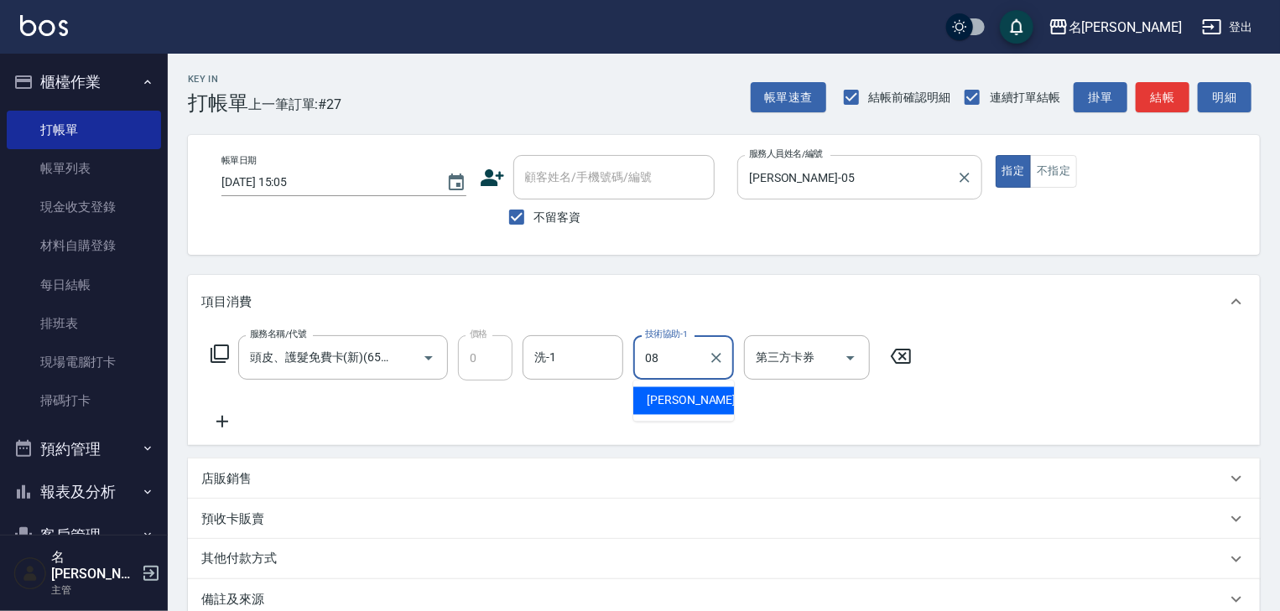
type input "[PERSON_NAME]-08"
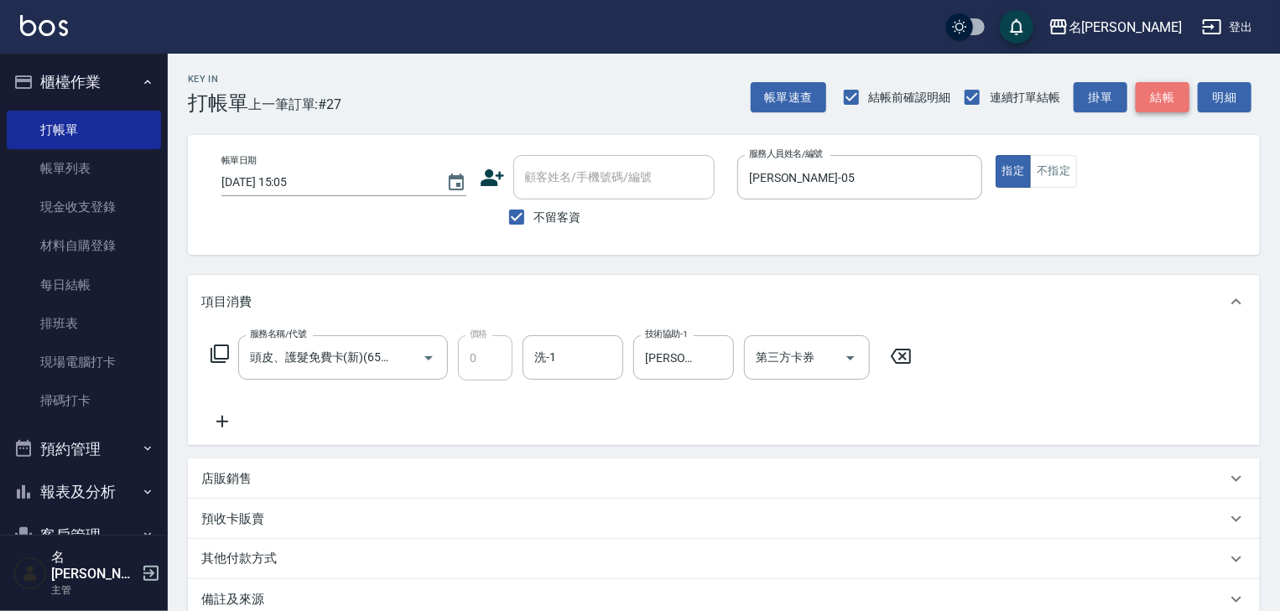
click at [1153, 101] on button "結帳" at bounding box center [1163, 97] width 54 height 31
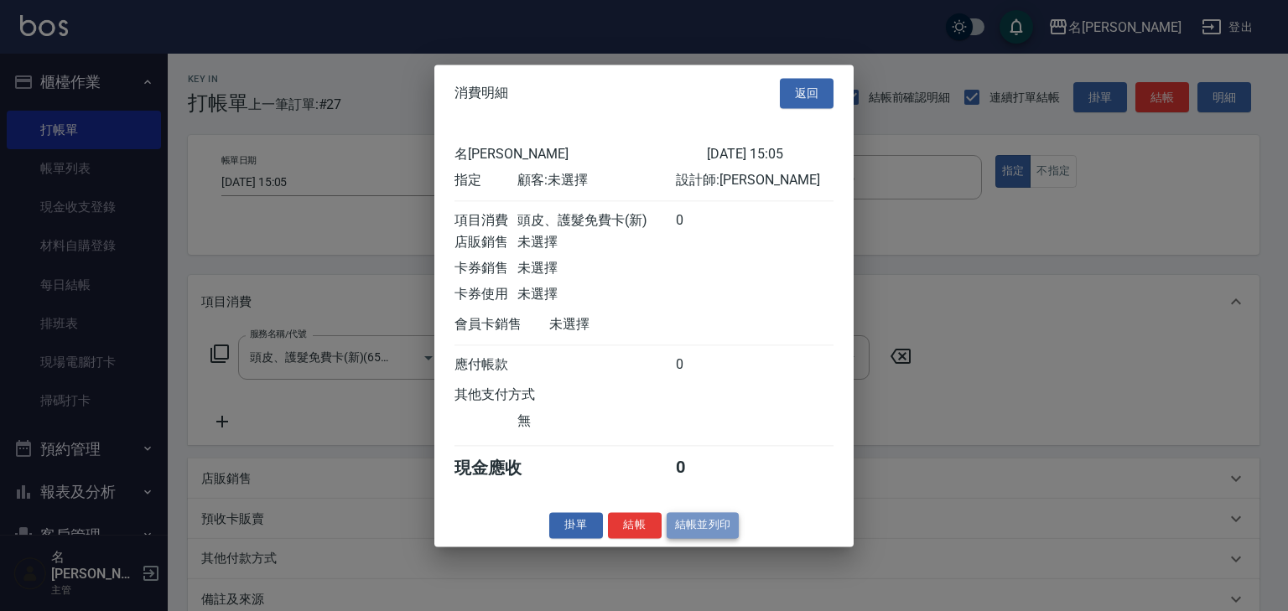
click at [679, 533] on button "結帳並列印" at bounding box center [703, 525] width 73 height 26
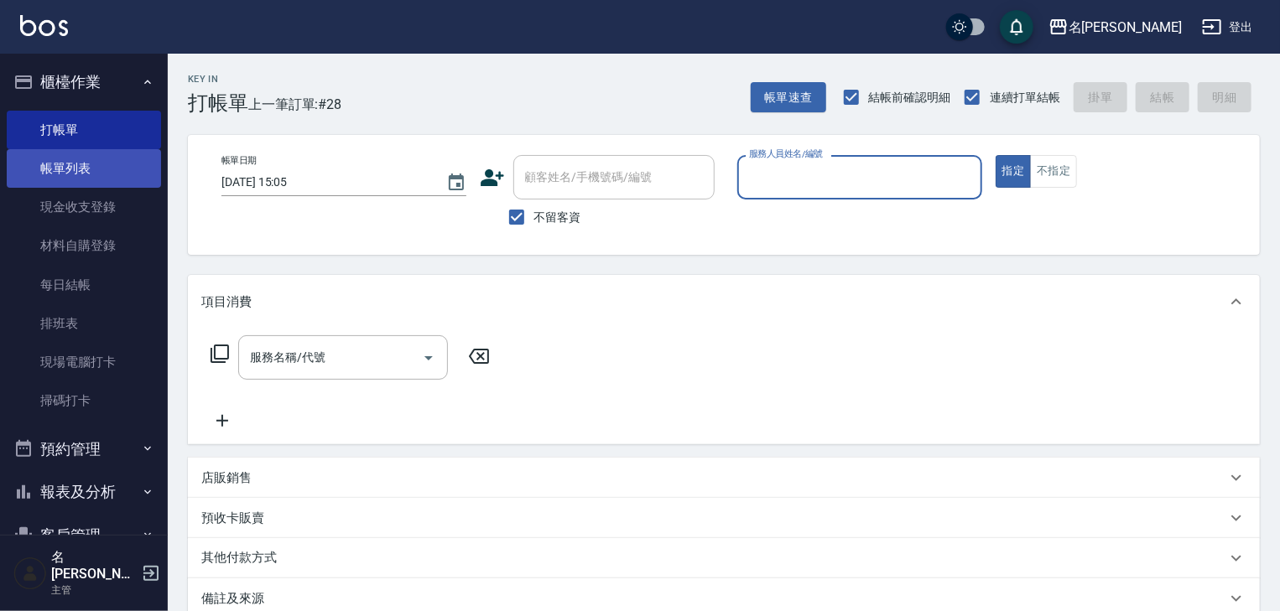
click at [55, 180] on link "帳單列表" at bounding box center [84, 168] width 154 height 39
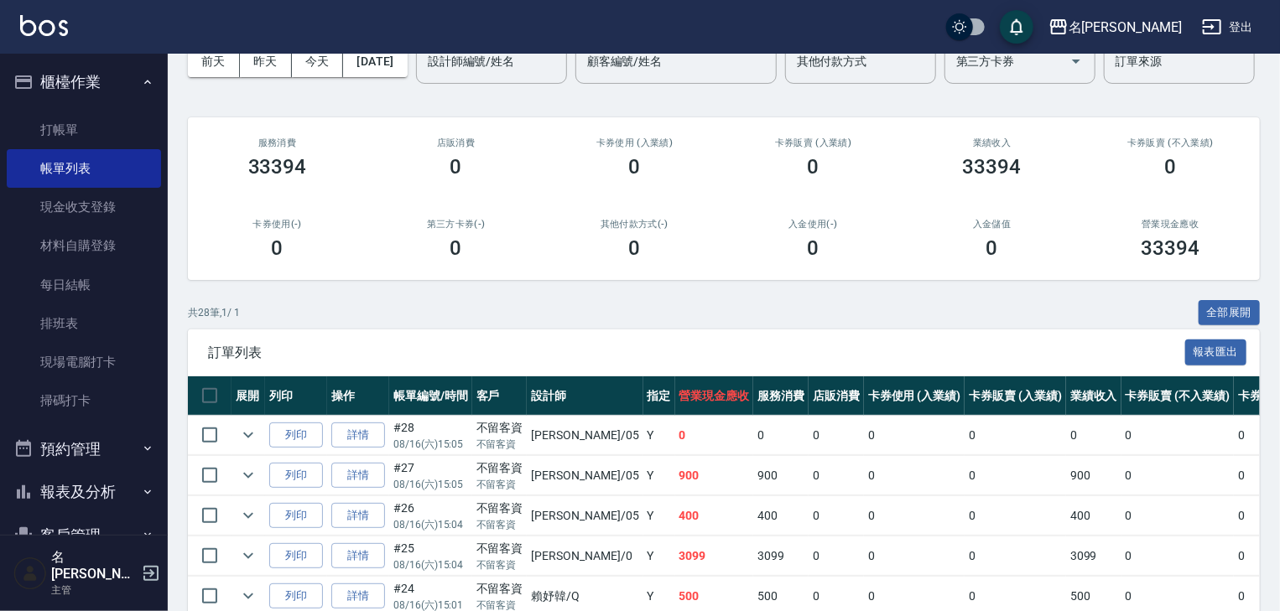
scroll to position [357, 0]
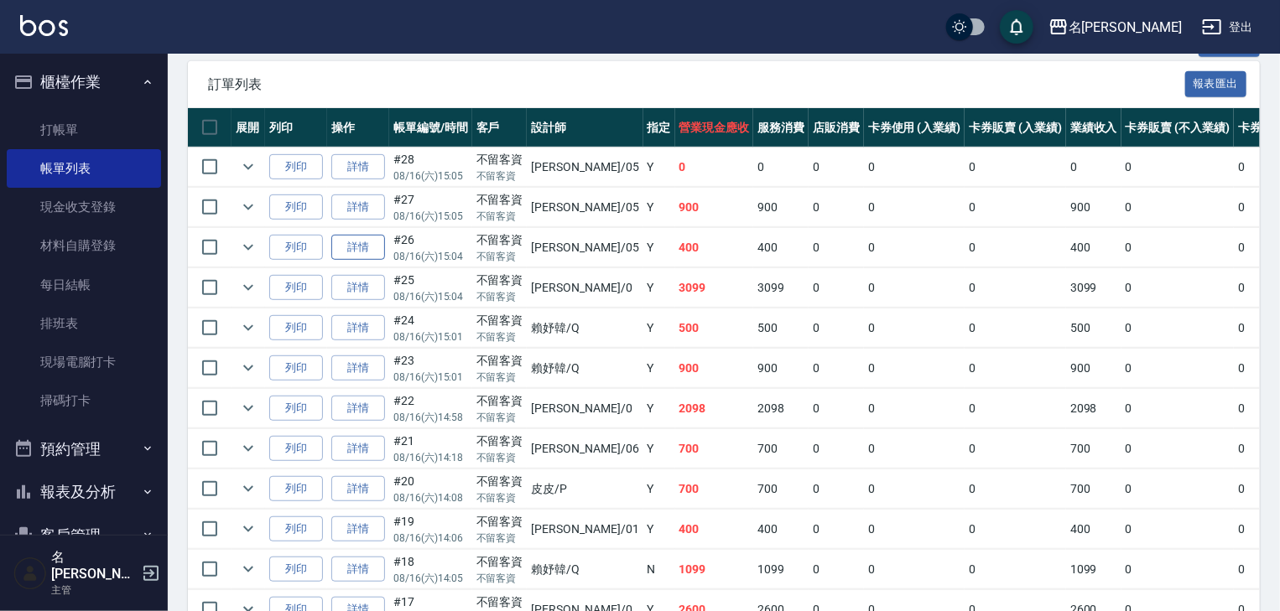
click at [359, 261] on link "詳情" at bounding box center [358, 248] width 54 height 26
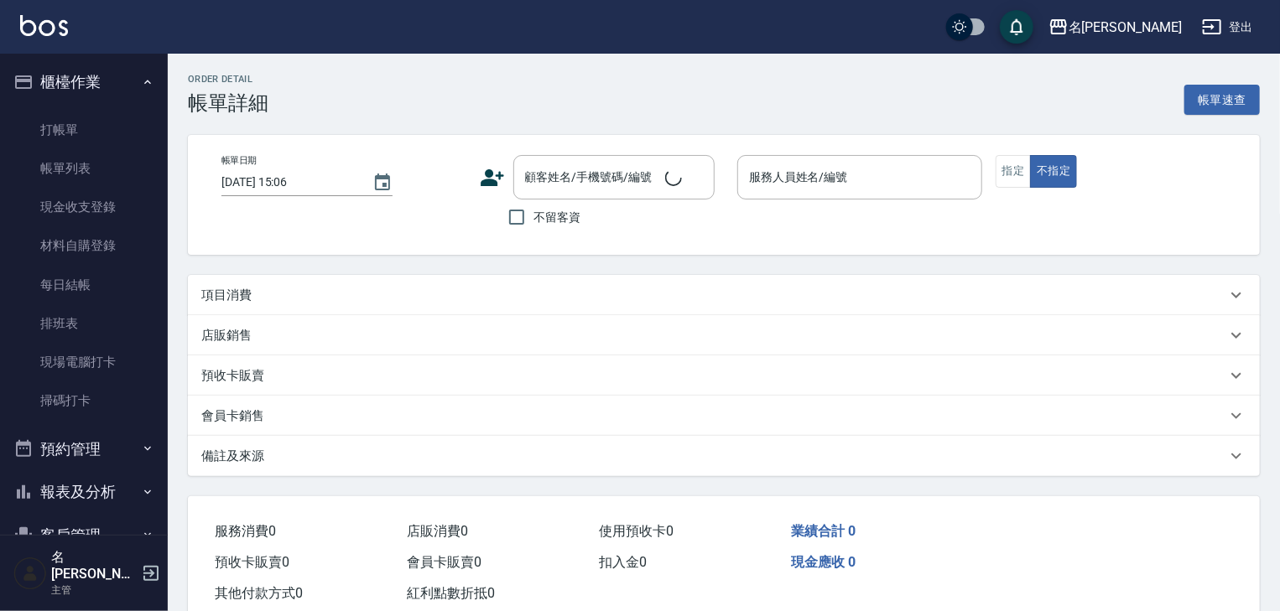
type input "[DATE] 15:04"
checkbox input "true"
type input "[PERSON_NAME]-05"
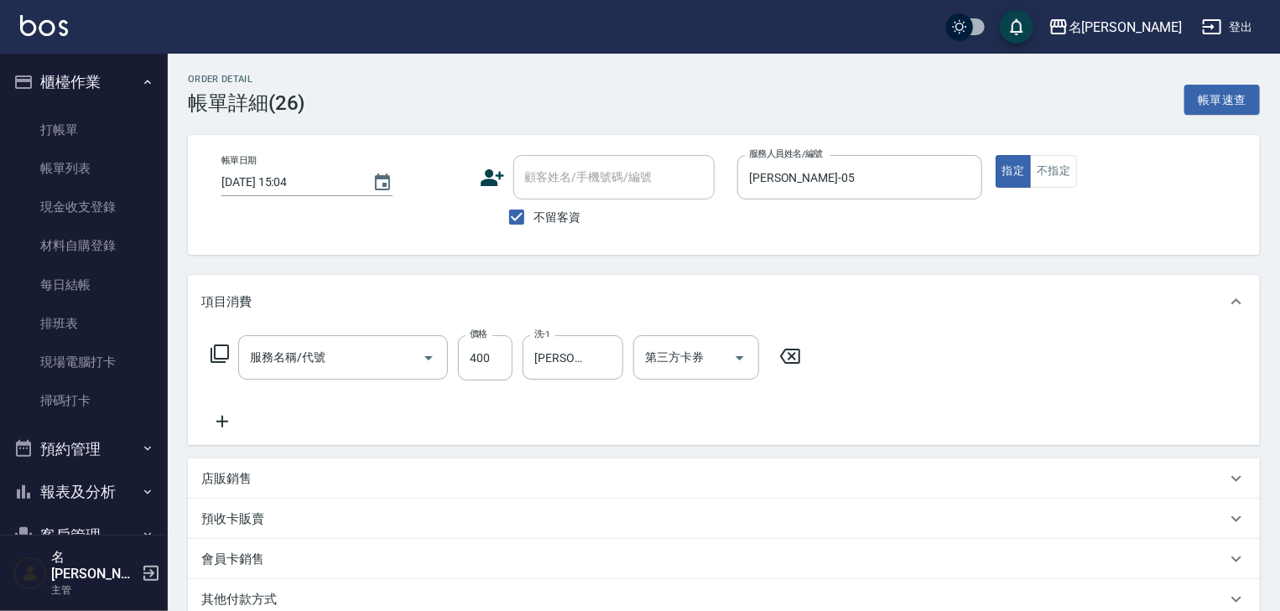
type input "健康洗髮(寶齡洗髮精)(521)"
click at [220, 421] on icon at bounding box center [222, 422] width 12 height 12
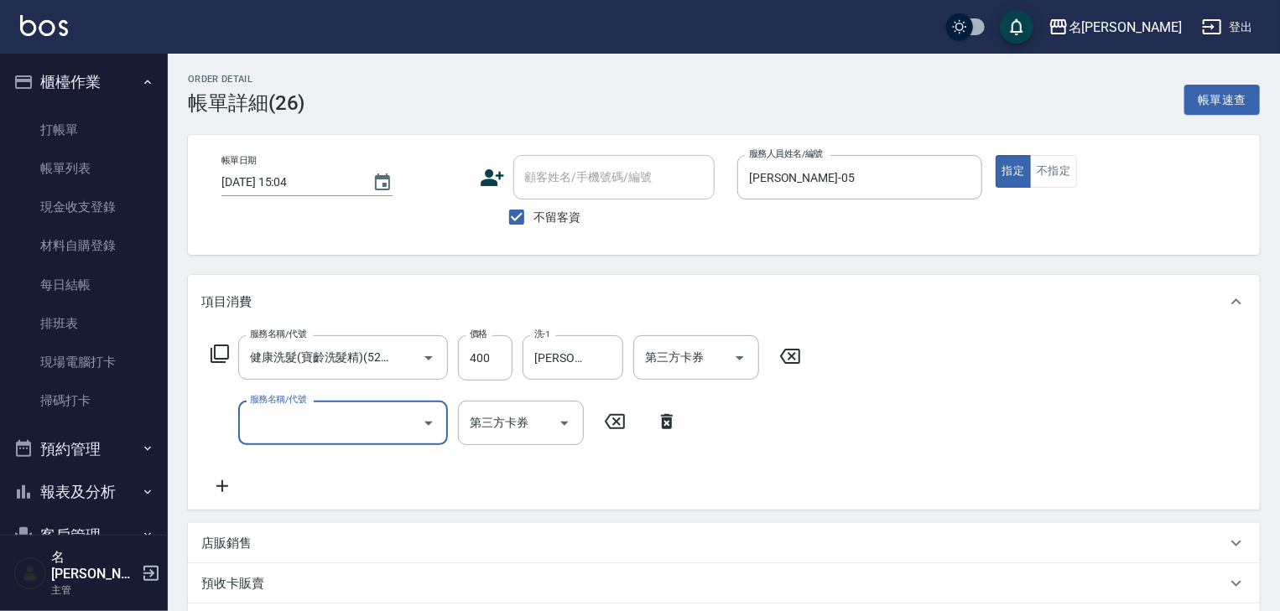
click at [274, 422] on input "服務名稱/代號" at bounding box center [330, 422] width 169 height 29
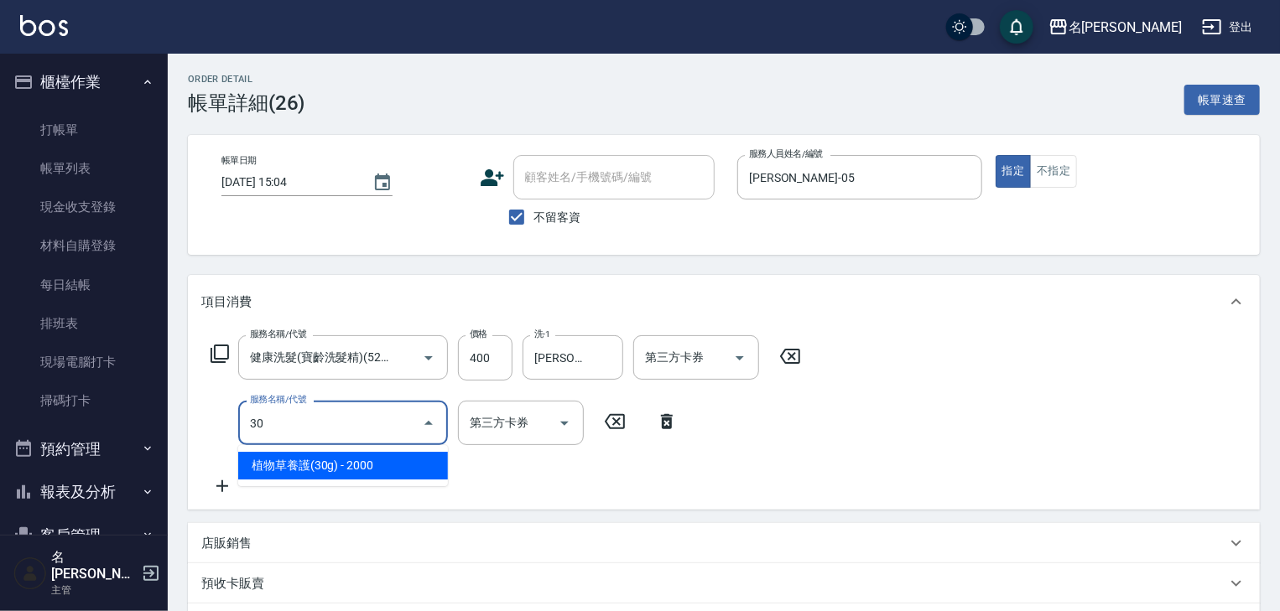
type input "307"
type input "0"
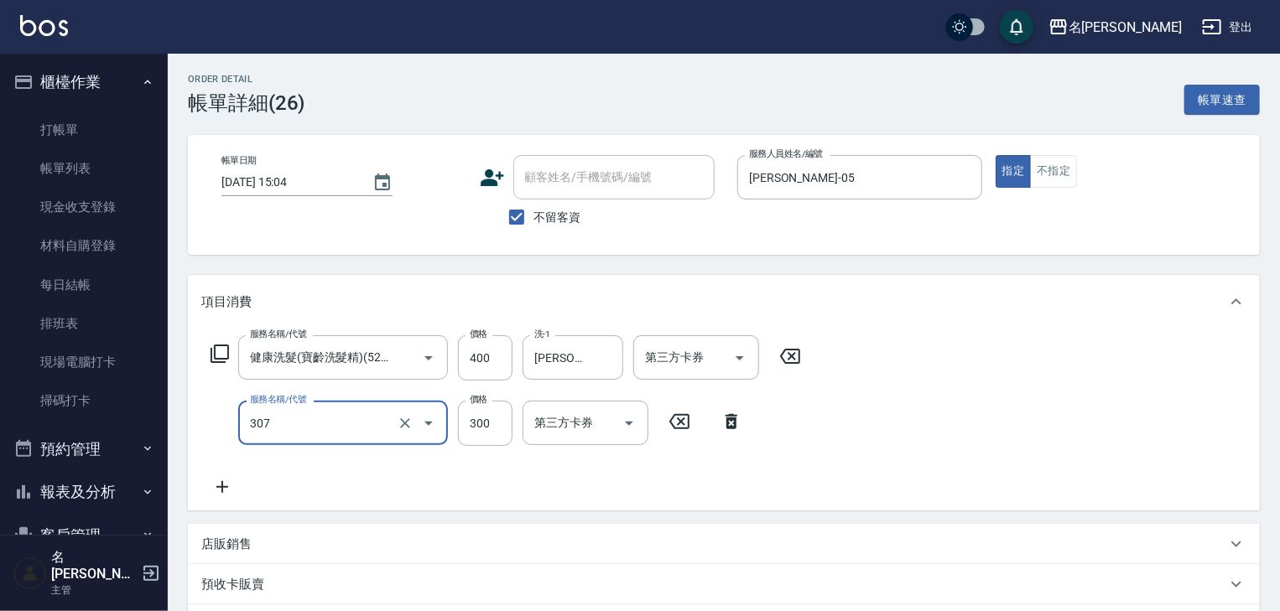
type input "剪髮(307)"
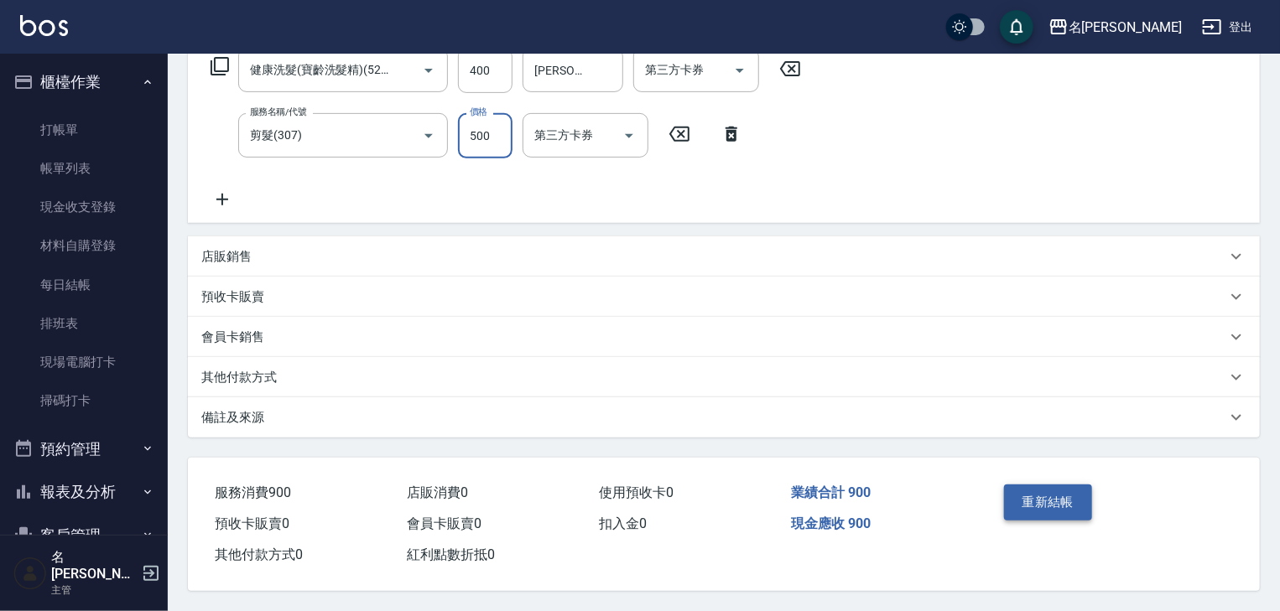
type input "500"
click at [1052, 507] on button "重新結帳" at bounding box center [1048, 502] width 89 height 35
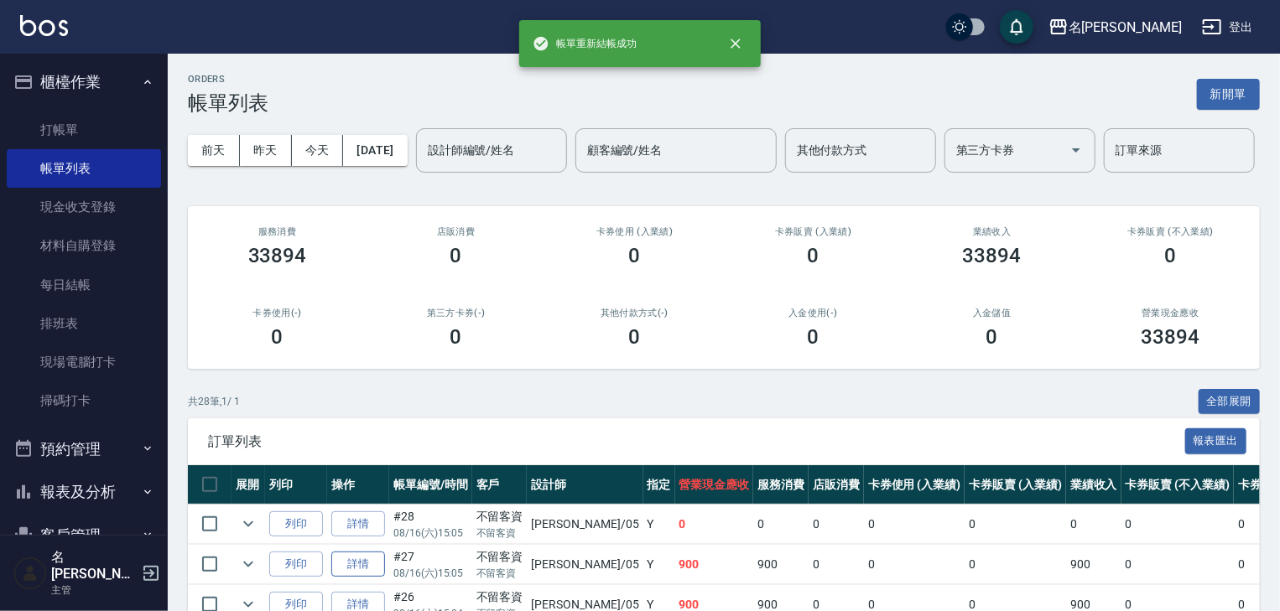
scroll to position [179, 0]
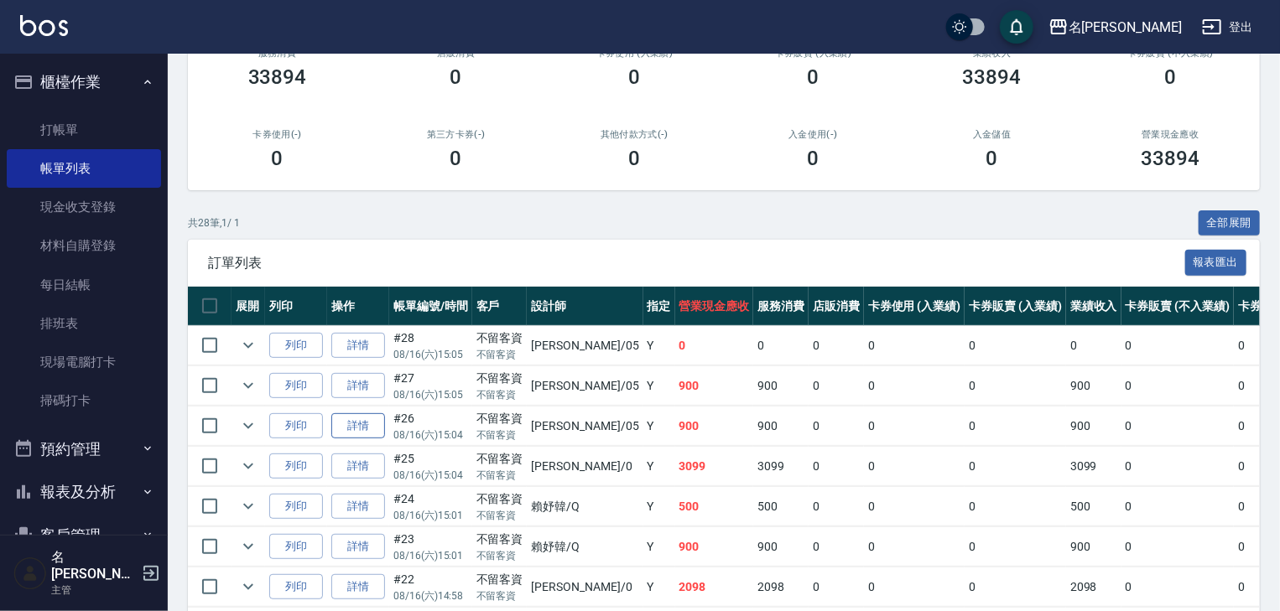
click at [356, 440] on link "詳情" at bounding box center [358, 427] width 54 height 26
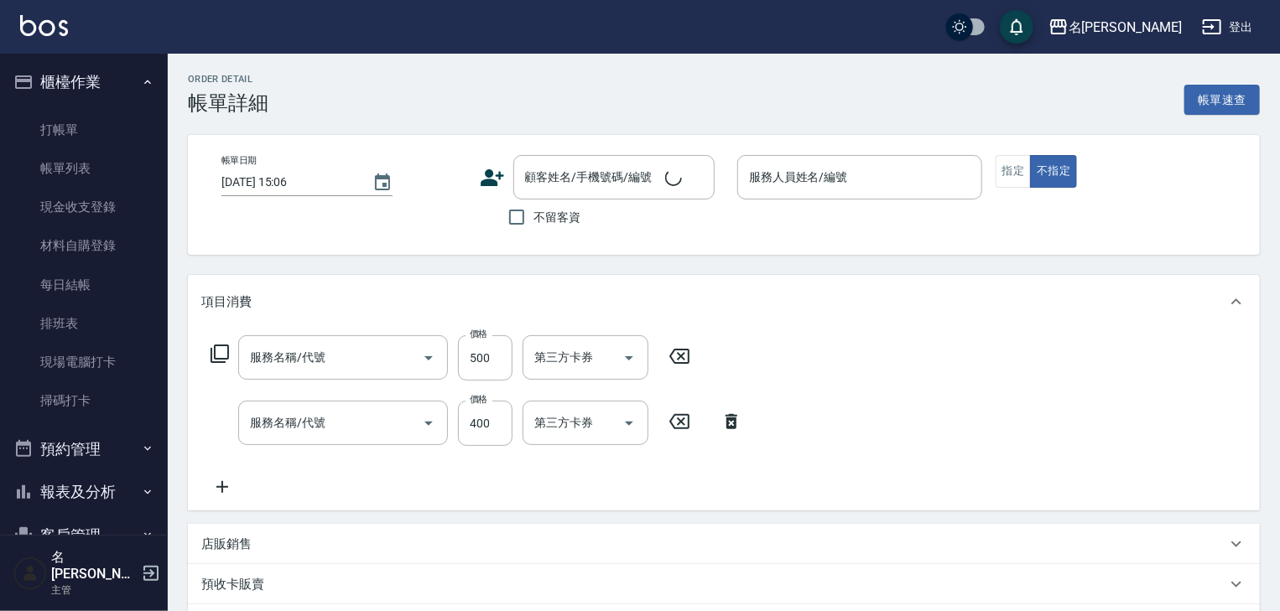
type input "[DATE] 15:04"
checkbox input "true"
type input "[PERSON_NAME]-05"
type input "剪髮(307)"
type input "健康洗髮(寶齡洗髮精)(521)"
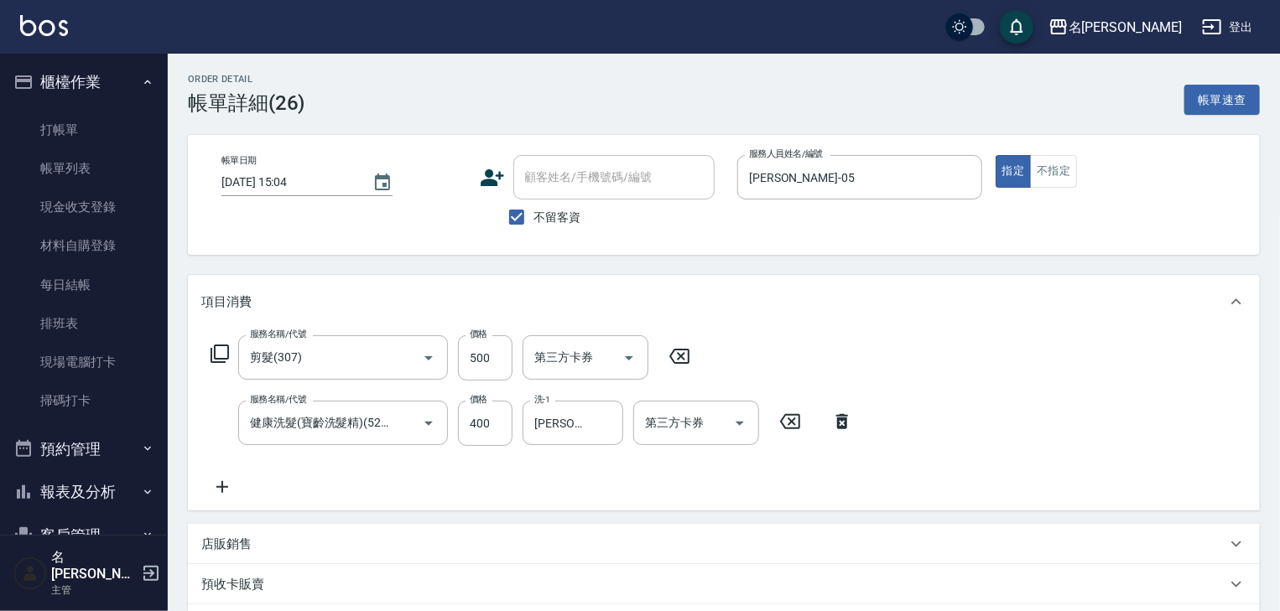
scroll to position [294, 0]
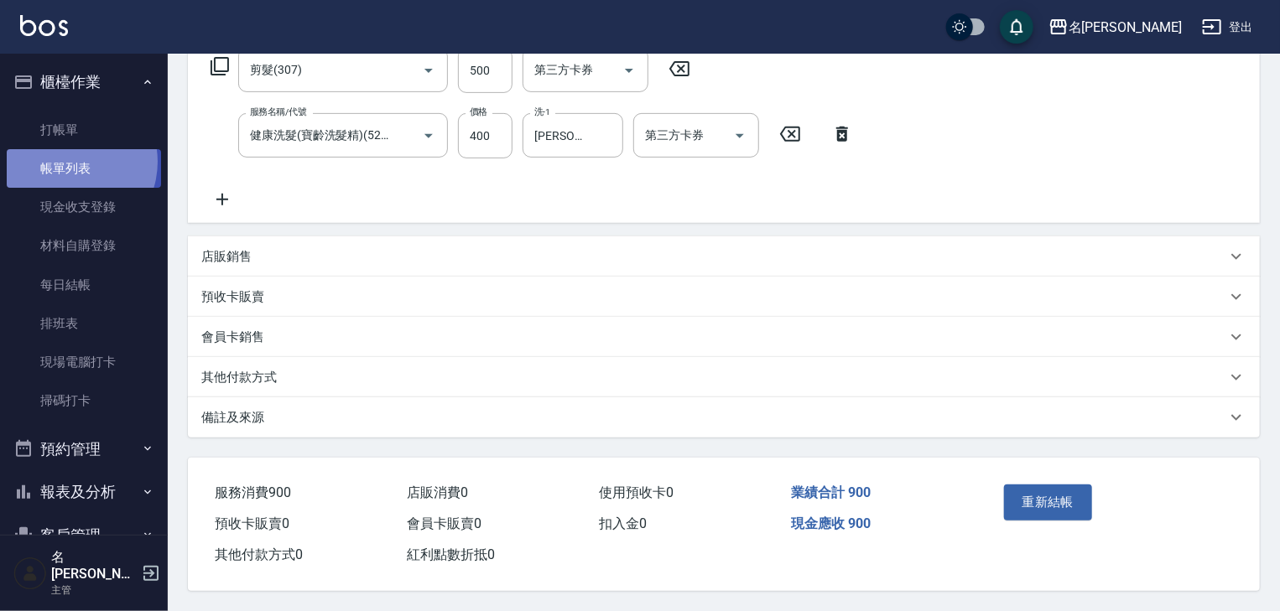
click at [68, 162] on link "帳單列表" at bounding box center [84, 168] width 154 height 39
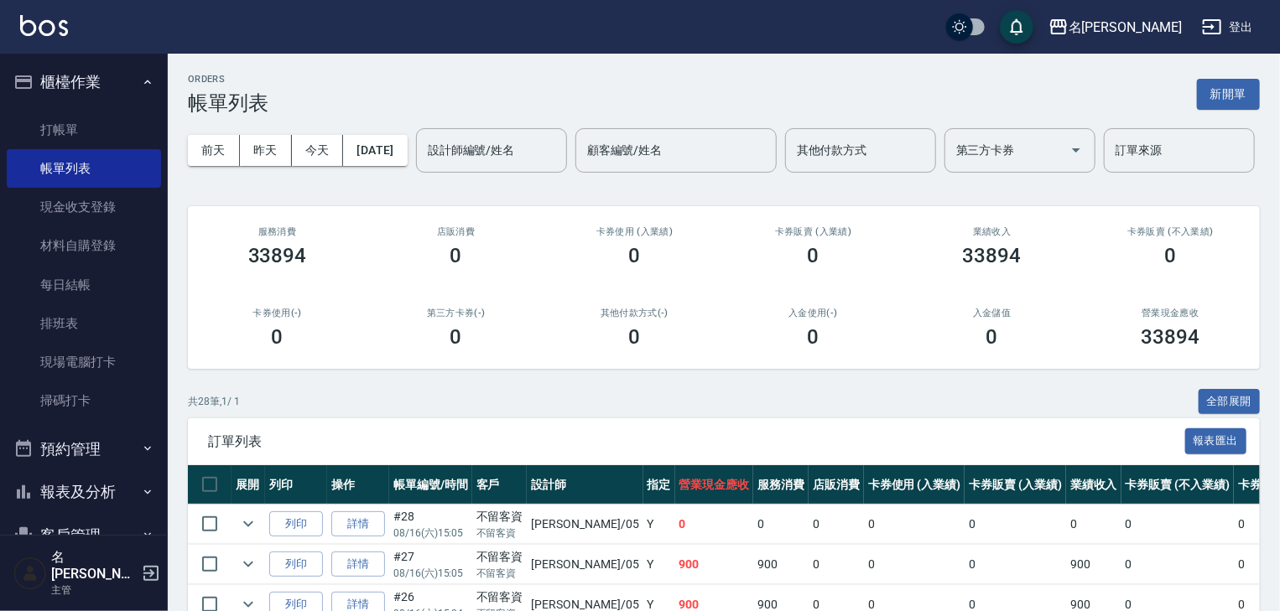
scroll to position [357, 0]
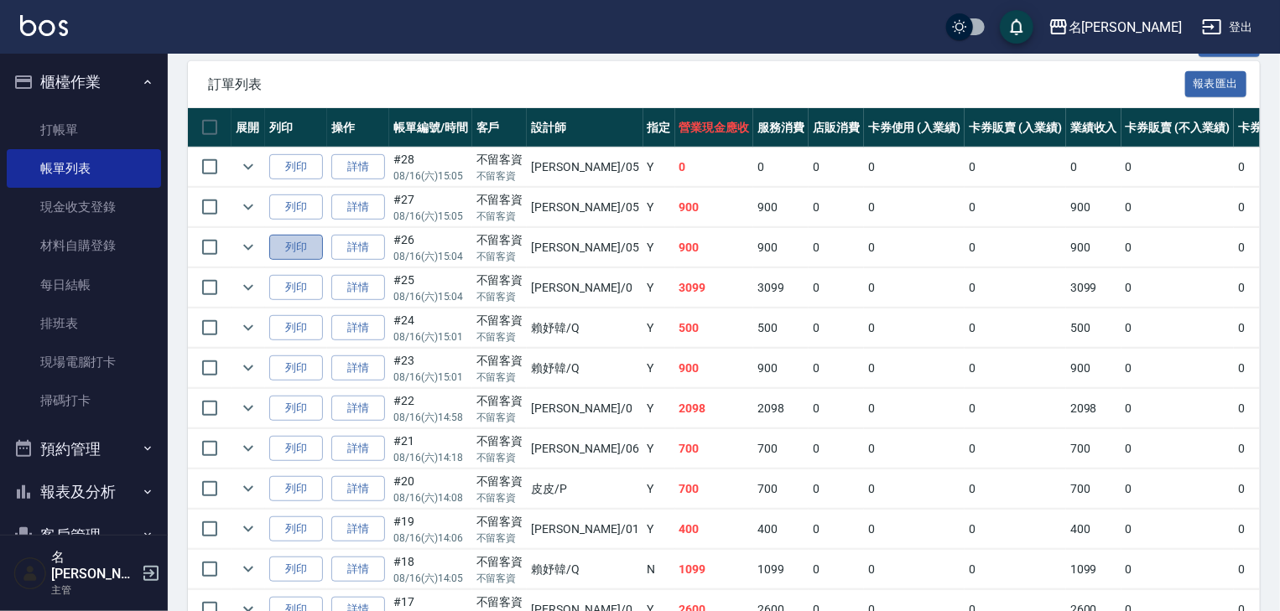
click at [305, 261] on button "列印" at bounding box center [296, 248] width 54 height 26
click at [362, 221] on link "詳情" at bounding box center [358, 208] width 54 height 26
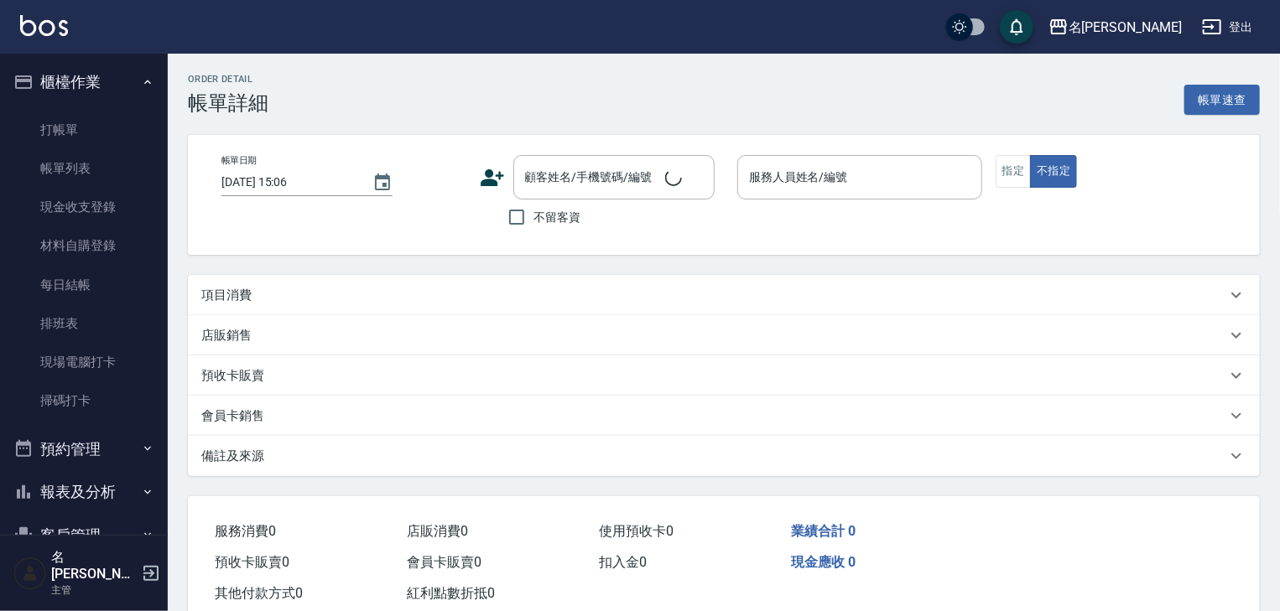
type input "[DATE] 15:05"
checkbox input "true"
type input "[PERSON_NAME]-05"
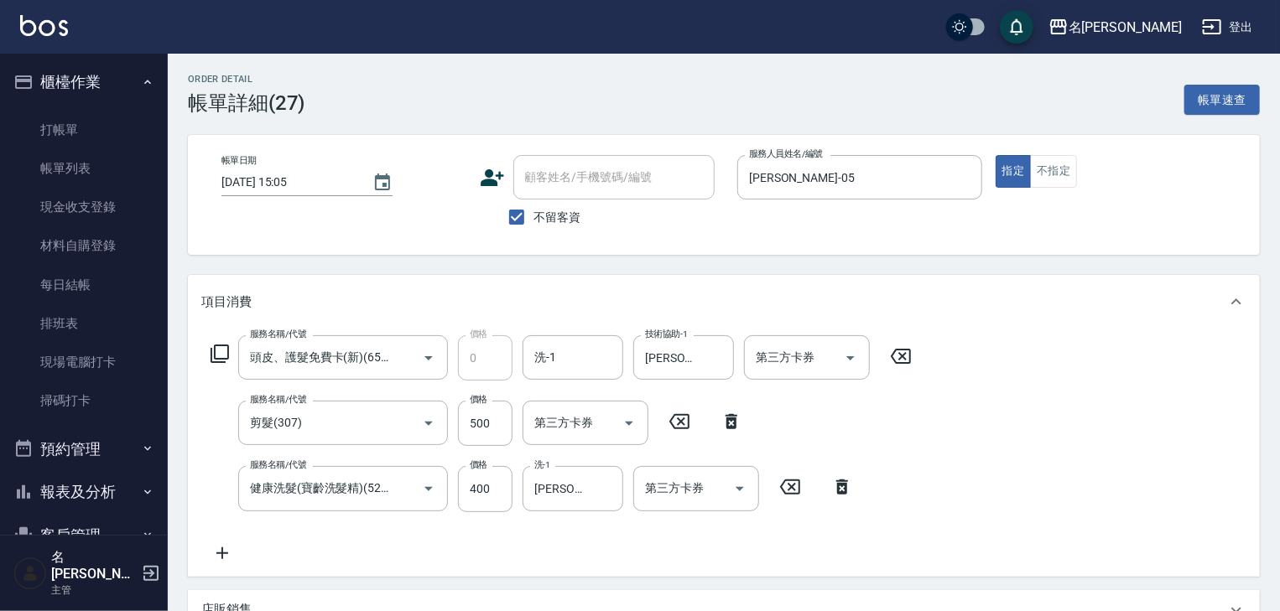
type input "頭皮、護髮免費卡(新)(655)"
type input "剪髮(307)"
type input "健康洗髮(寶齡洗髮精)(521)"
click at [971, 172] on icon "Clear" at bounding box center [964, 177] width 17 height 17
click at [880, 191] on input "服務人員姓名/編號" at bounding box center [860, 177] width 230 height 29
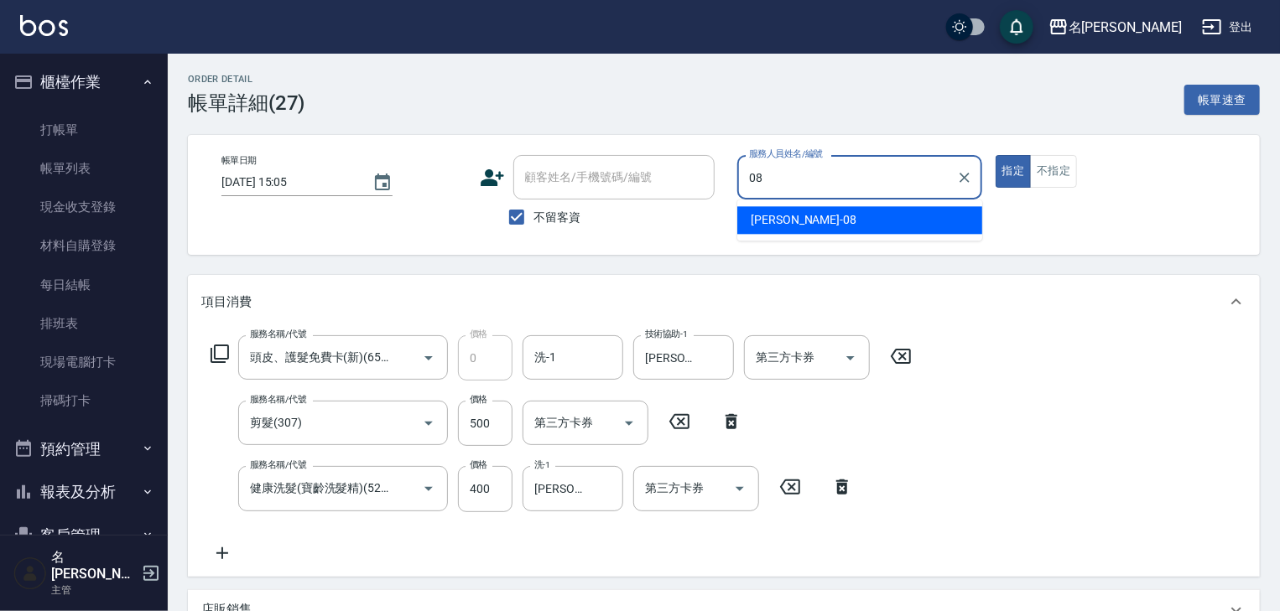
type input "[PERSON_NAME]-08"
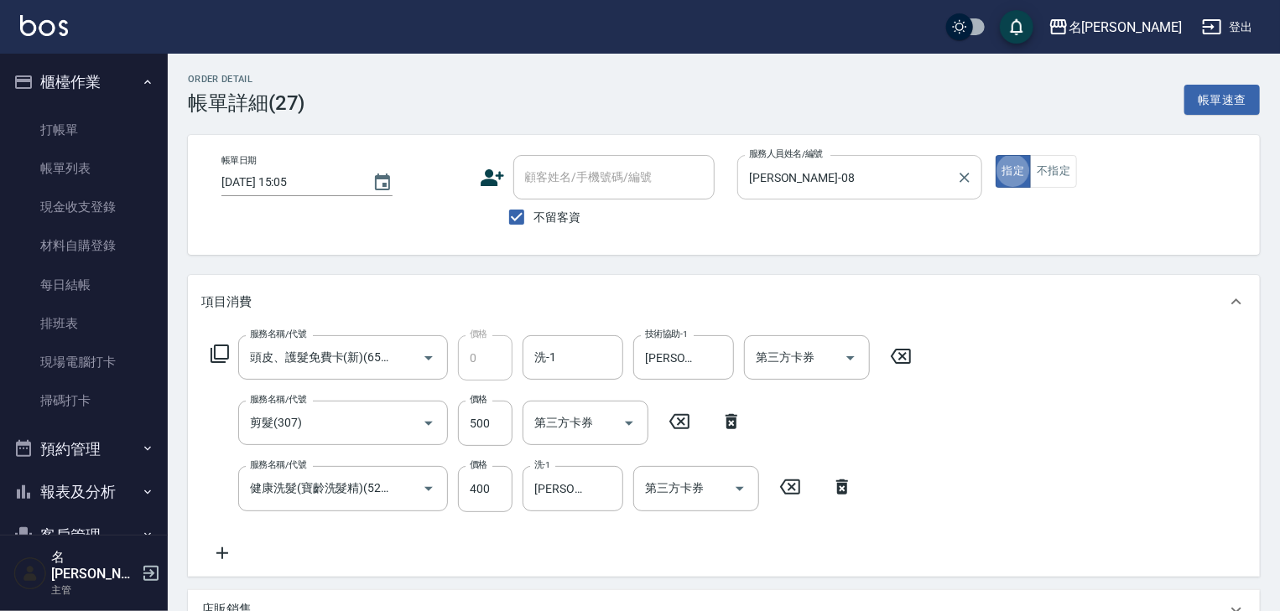
type button "true"
click at [843, 488] on icon at bounding box center [842, 487] width 42 height 20
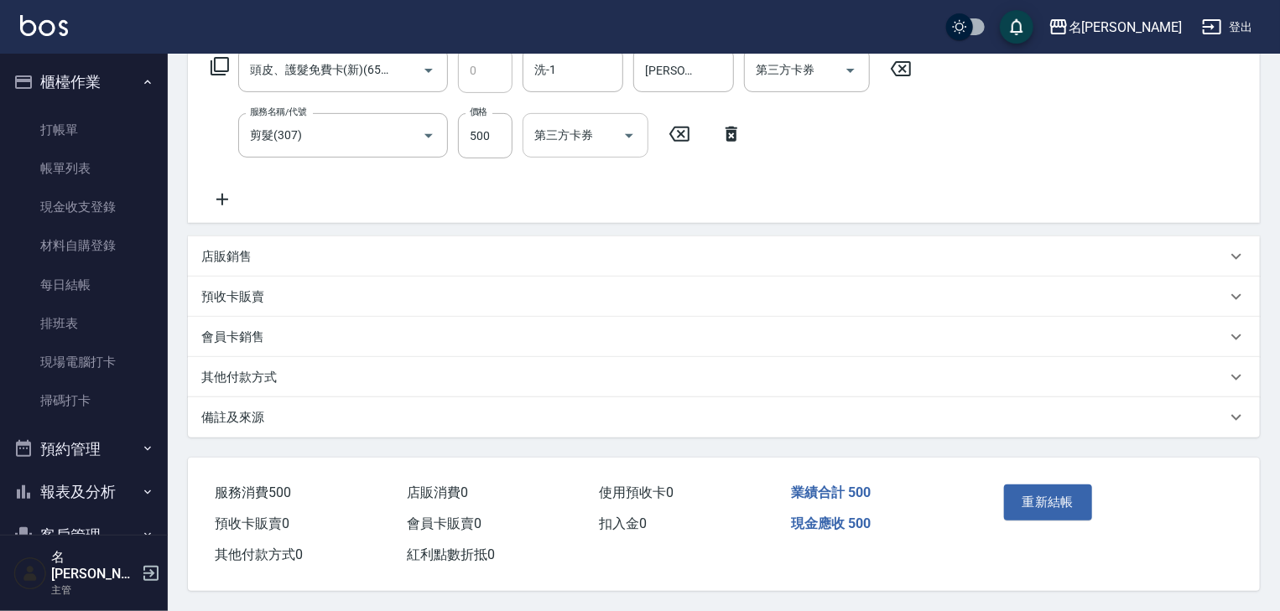
scroll to position [25, 0]
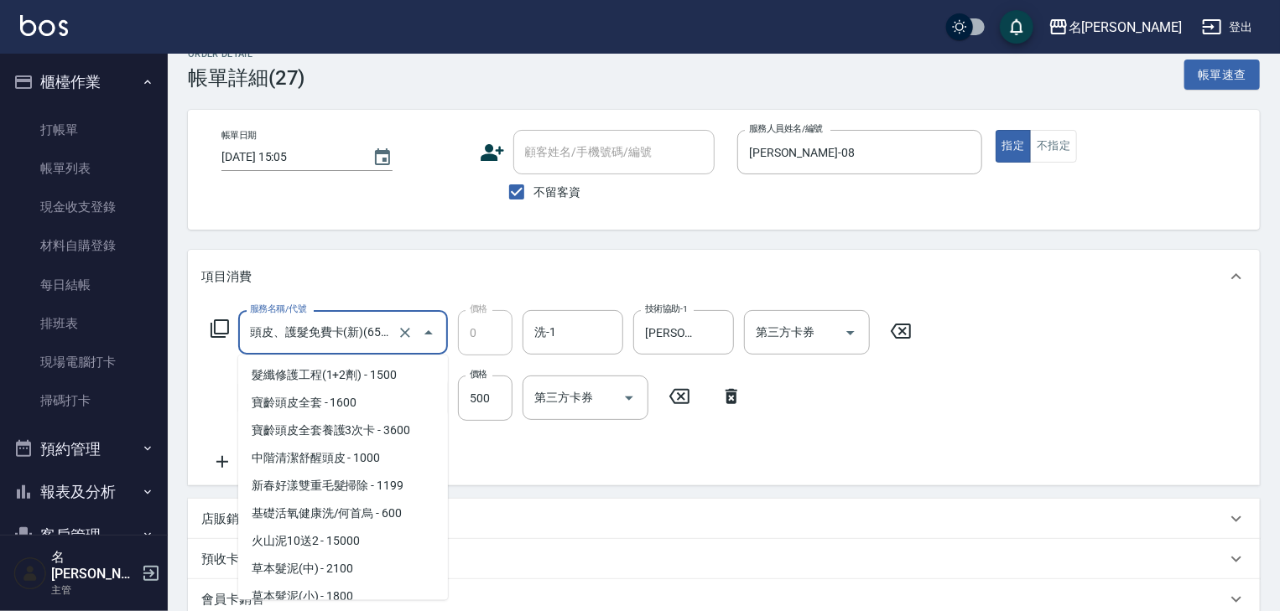
click at [349, 329] on input "頭皮、護髮免費卡(新)(655)" at bounding box center [320, 332] width 148 height 29
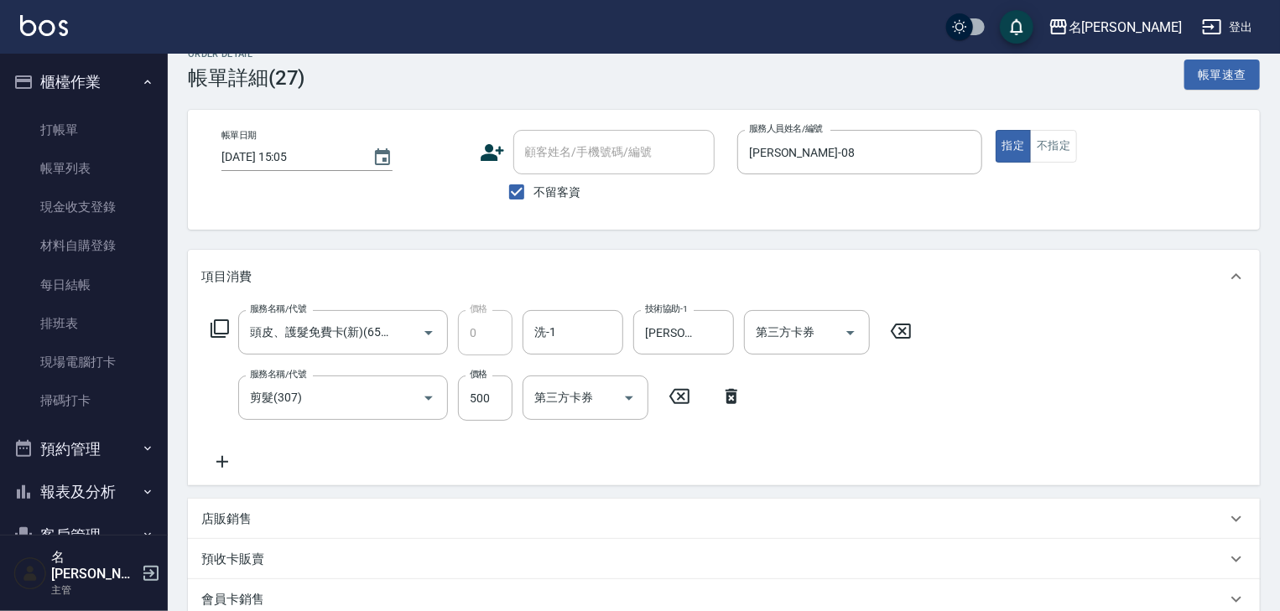
click at [470, 463] on div "服務名稱/代號 頭皮、護髮免費卡(新)(655) 服務名稱/代號 價格 0 價格 洗-1 洗-1 技術協助-1 [PERSON_NAME]-08 技術協助-1…" at bounding box center [561, 391] width 720 height 162
click at [904, 333] on icon at bounding box center [901, 331] width 20 height 15
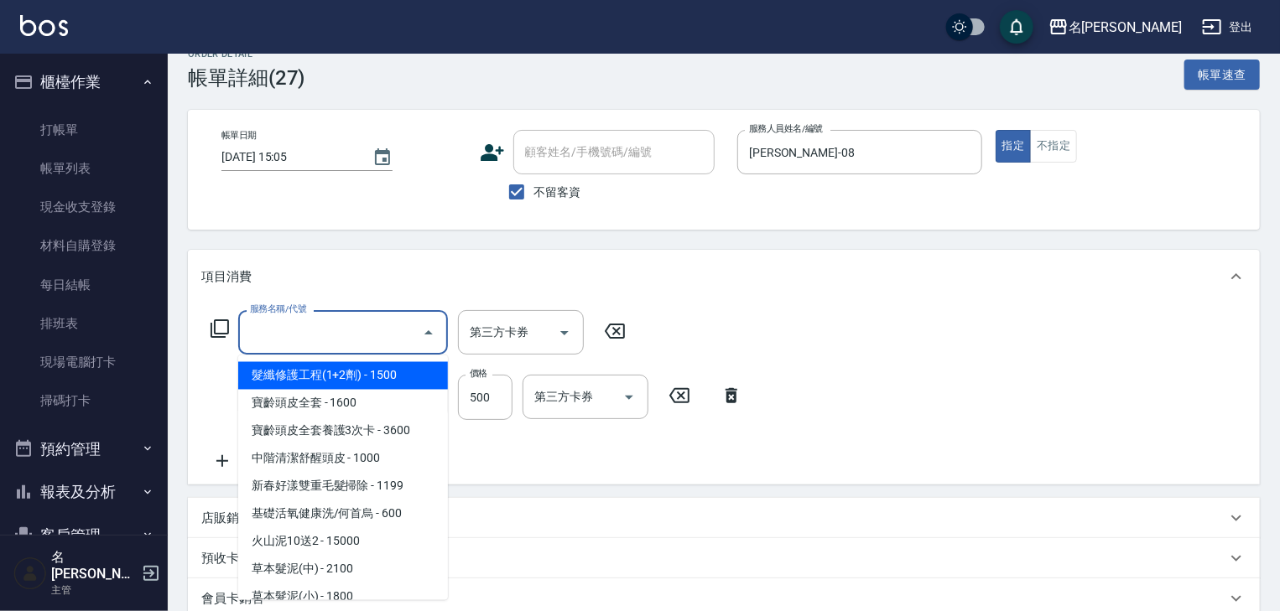
click at [389, 318] on input "服務名稱/代號" at bounding box center [330, 332] width 169 height 29
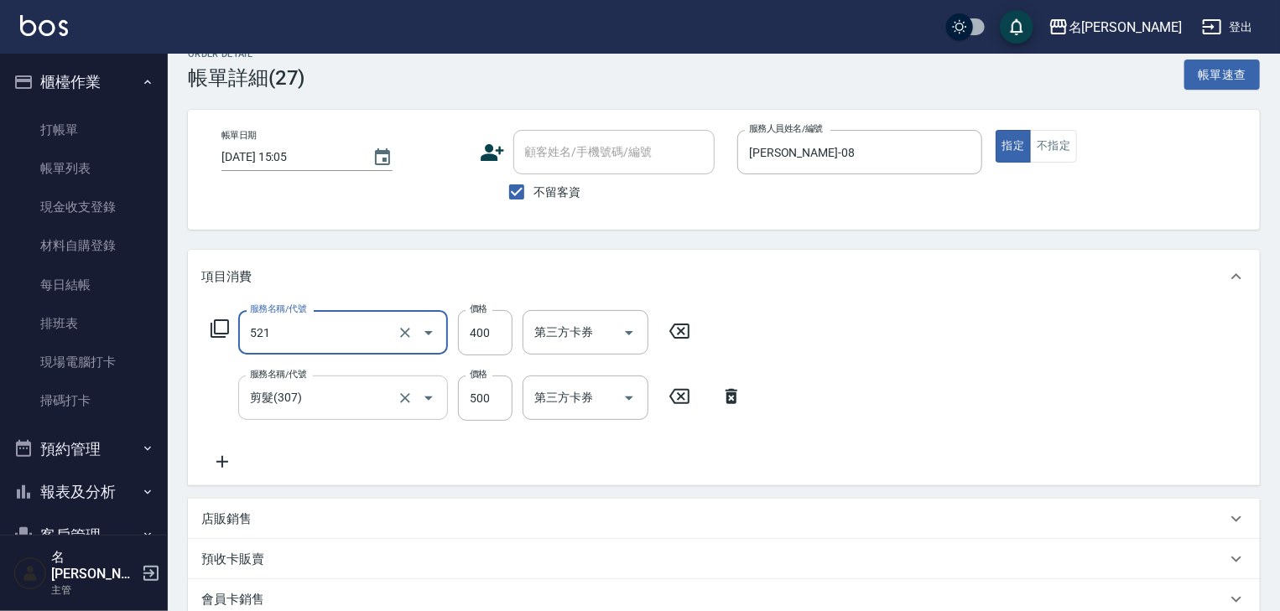
type input "健康洗髮(寶齡洗髮精)(521)"
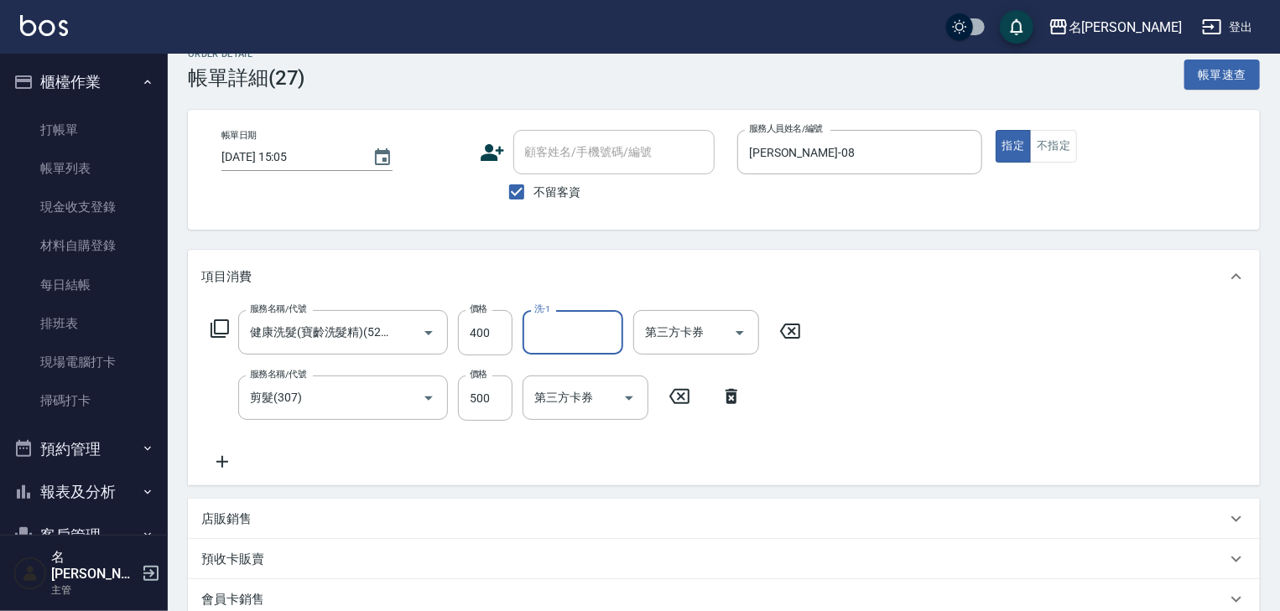
scroll to position [294, 0]
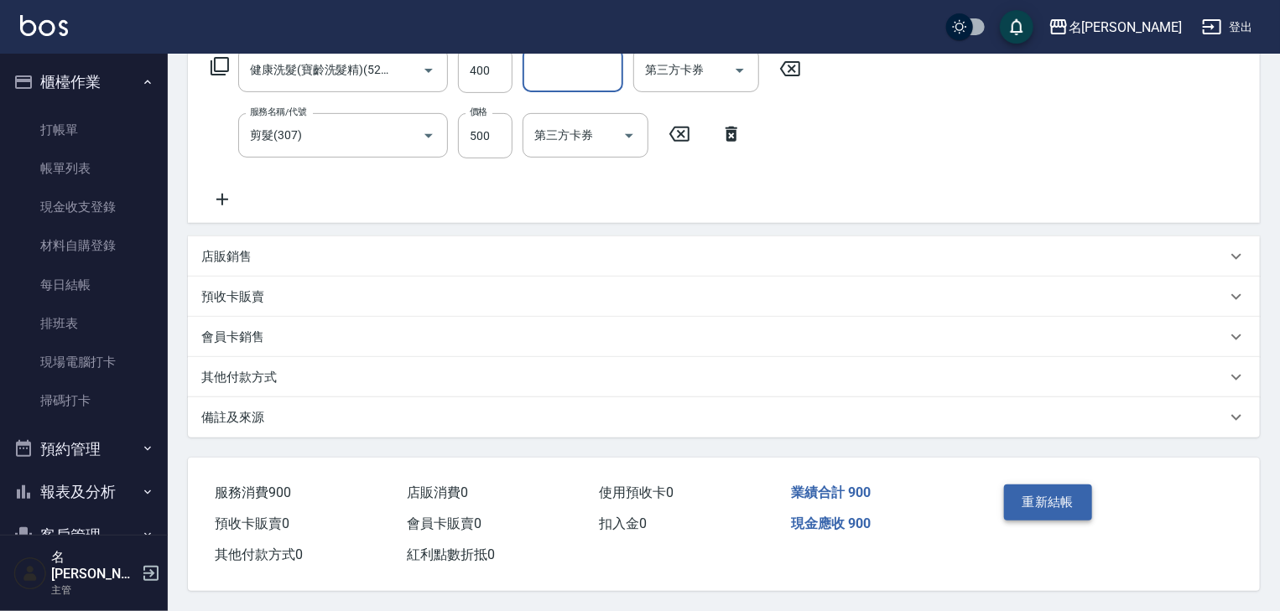
click at [1064, 501] on button "重新結帳" at bounding box center [1048, 502] width 89 height 35
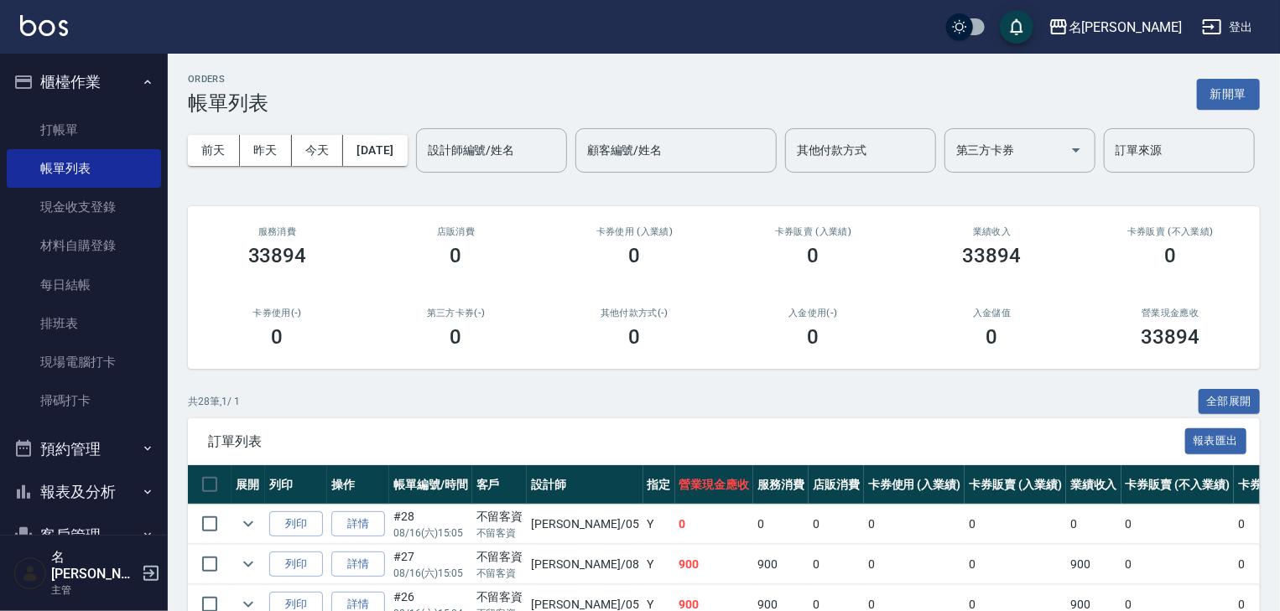
scroll to position [268, 0]
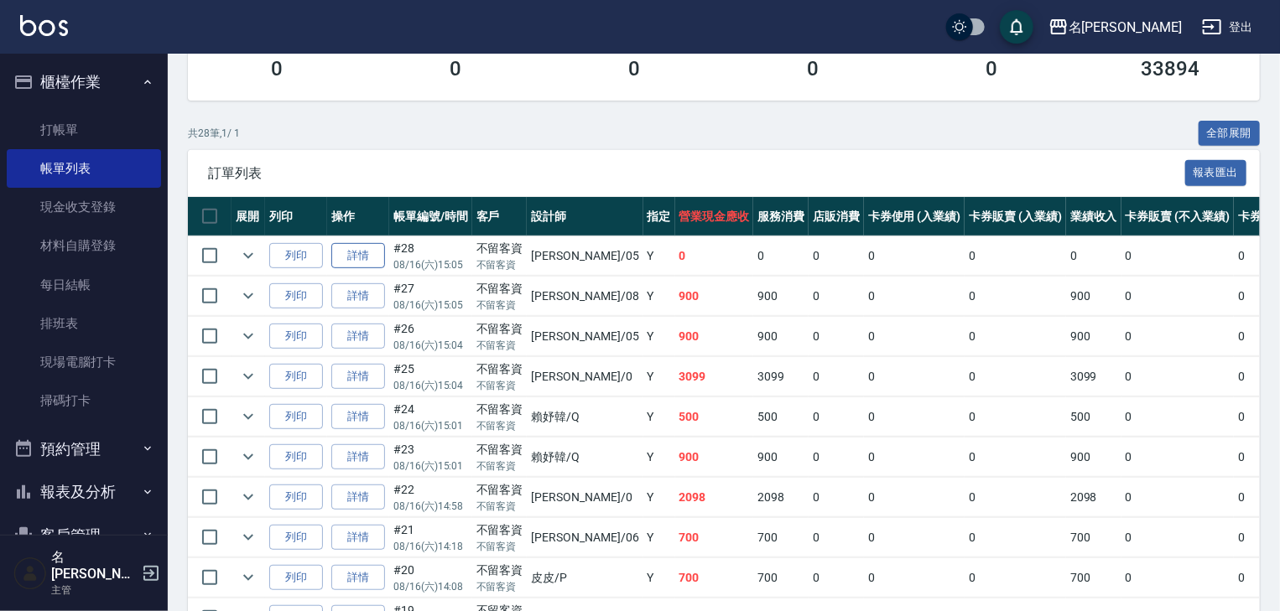
click at [376, 269] on link "詳情" at bounding box center [358, 256] width 54 height 26
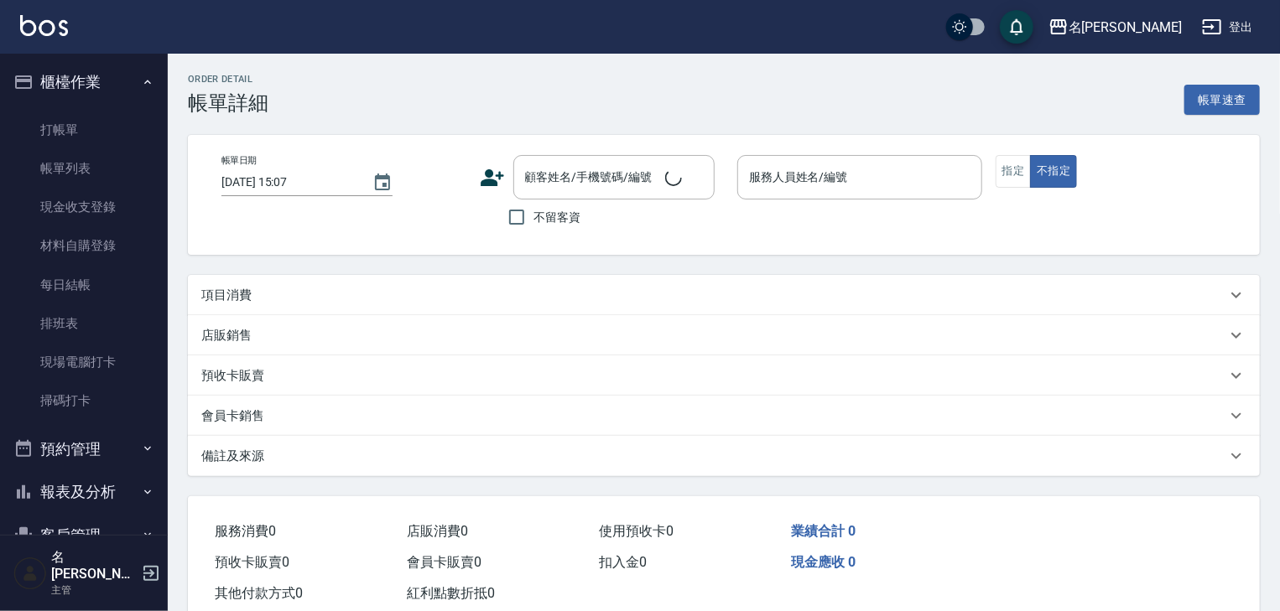
type input "[DATE] 15:05"
checkbox input "true"
type input "[PERSON_NAME]-05"
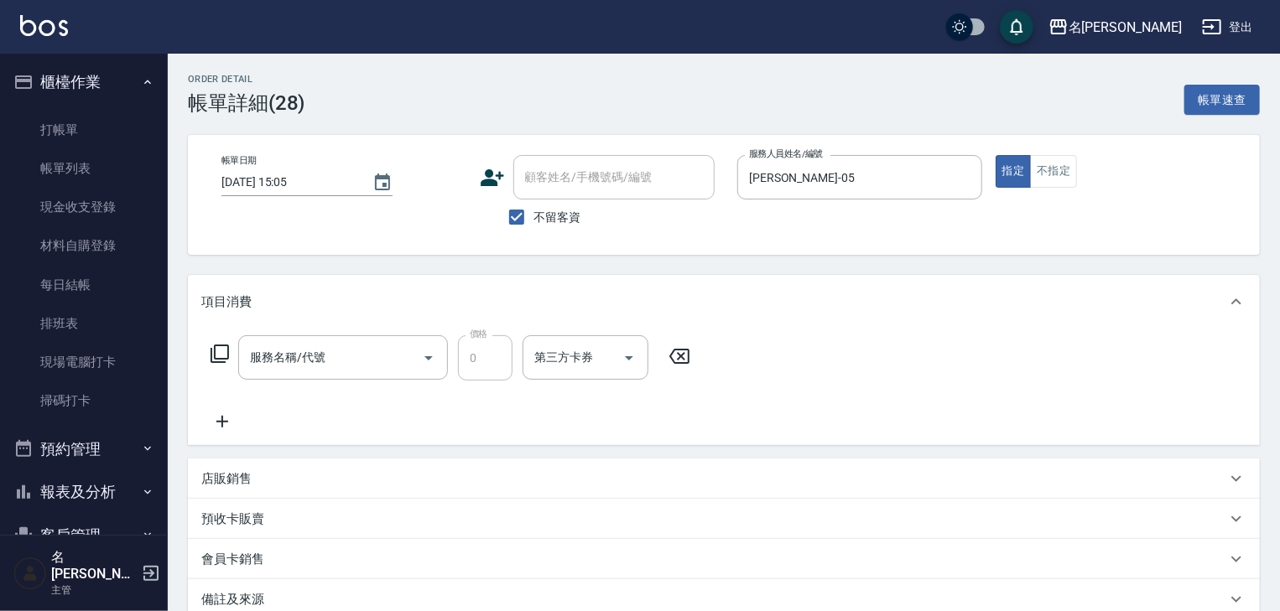
type input "頭皮、護髮免費卡(新)(655)"
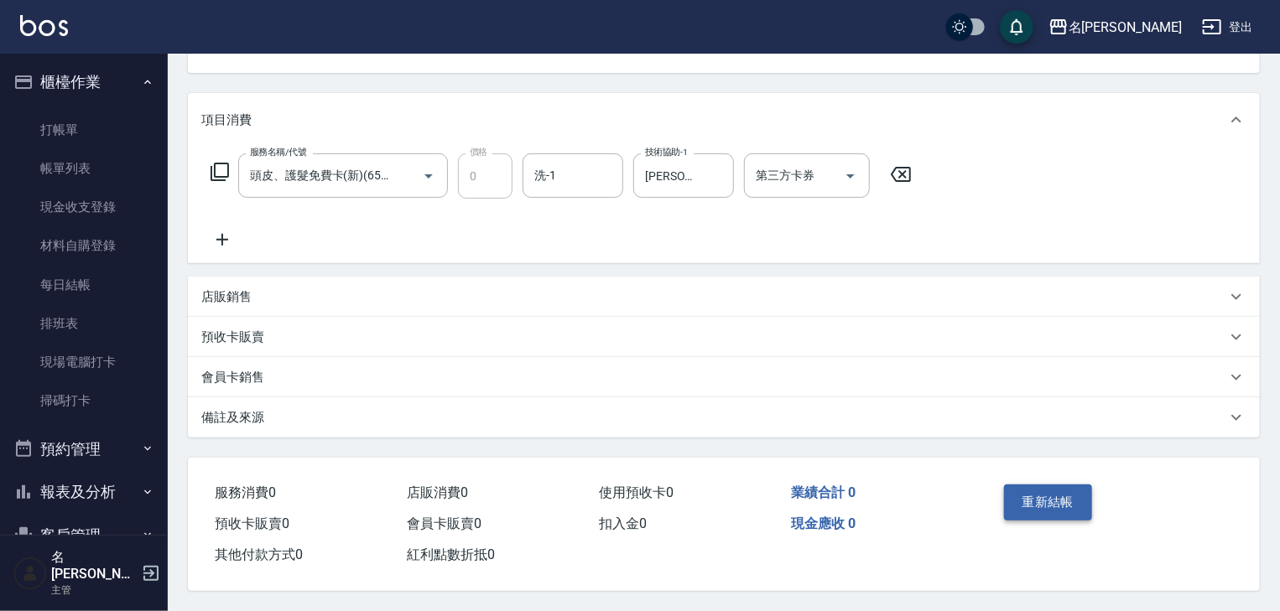
click at [1022, 486] on button "重新結帳" at bounding box center [1048, 502] width 89 height 35
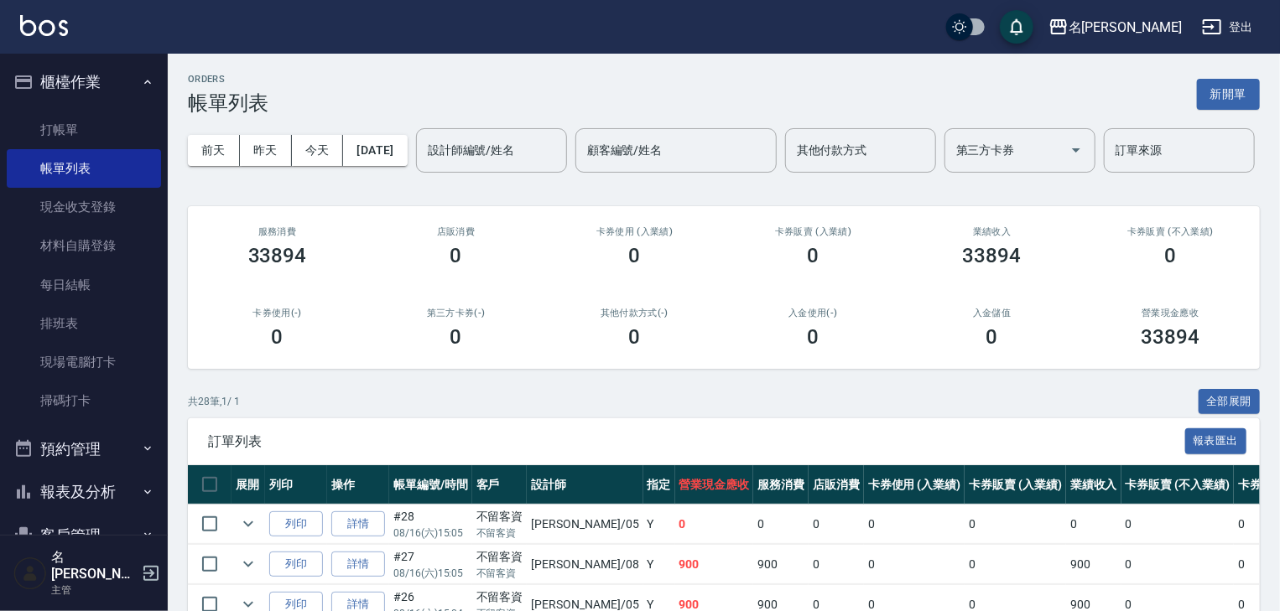
scroll to position [447, 0]
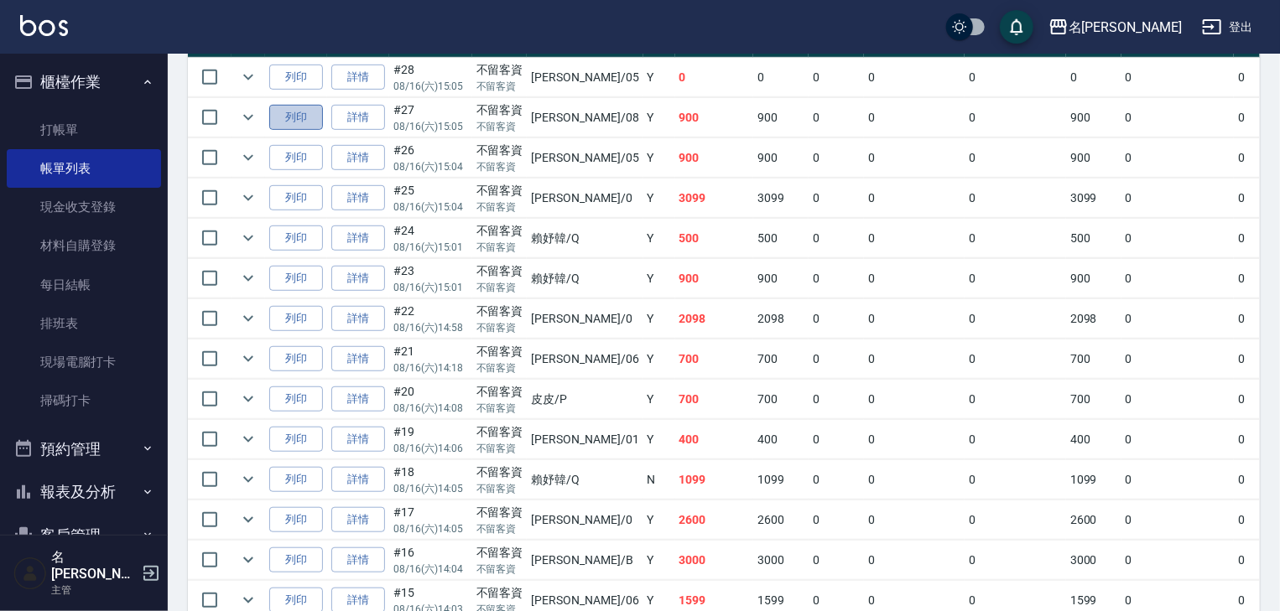
click at [295, 131] on button "列印" at bounding box center [296, 118] width 54 height 26
click at [82, 138] on link "打帳單" at bounding box center [84, 130] width 154 height 39
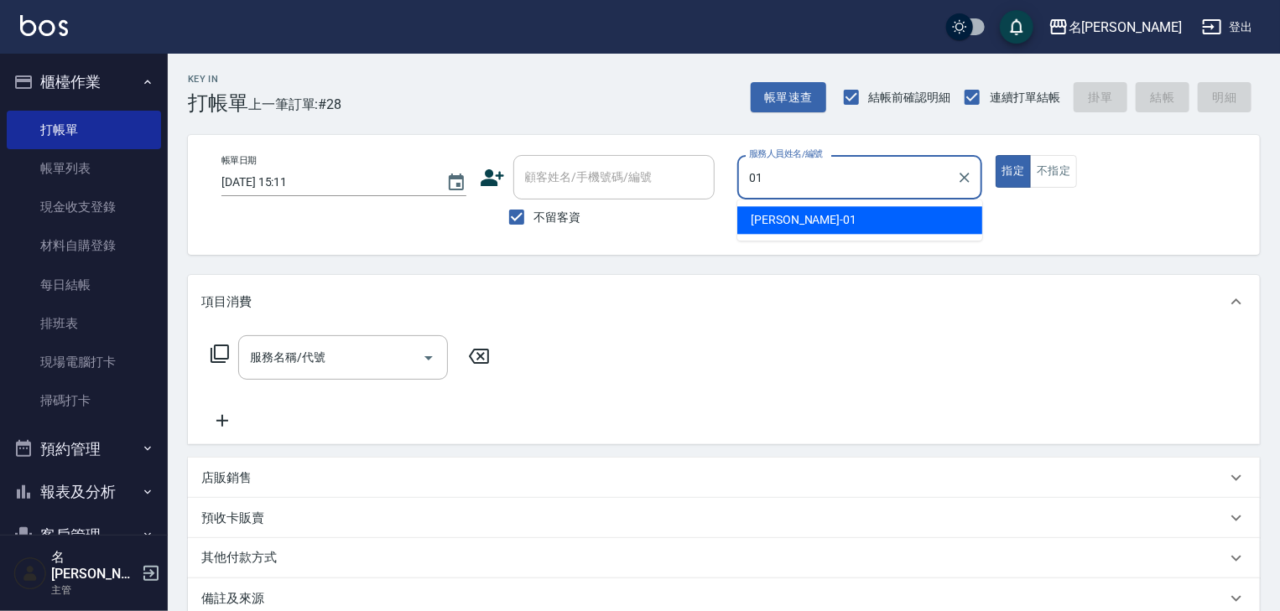
type input "[PERSON_NAME]-01"
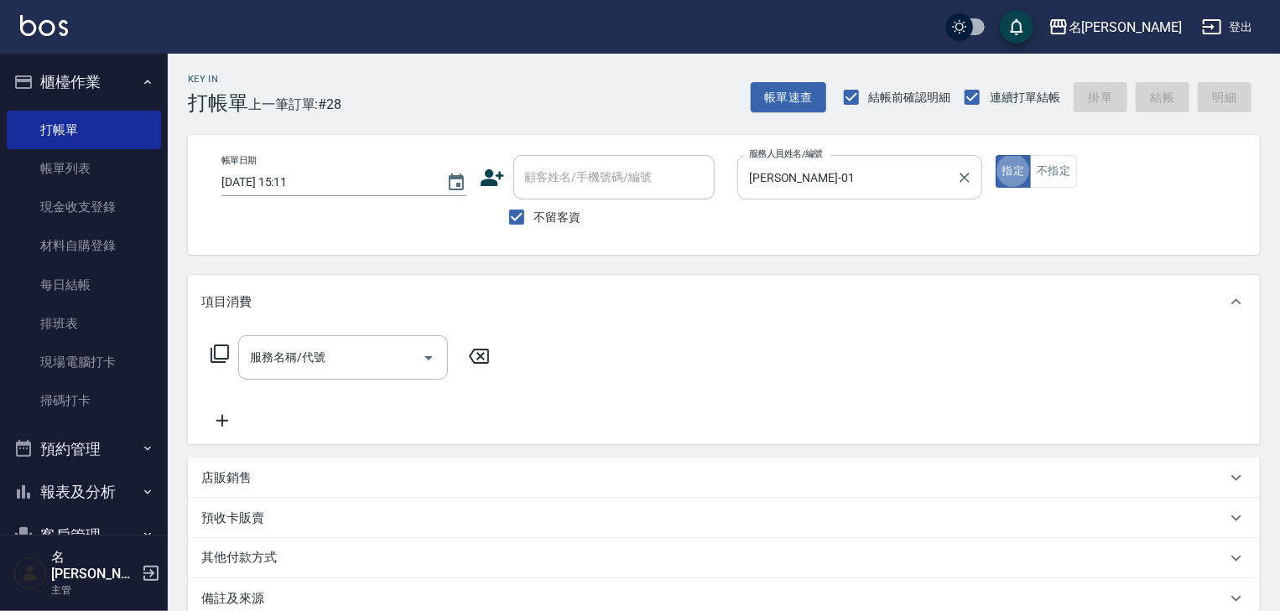
type button "true"
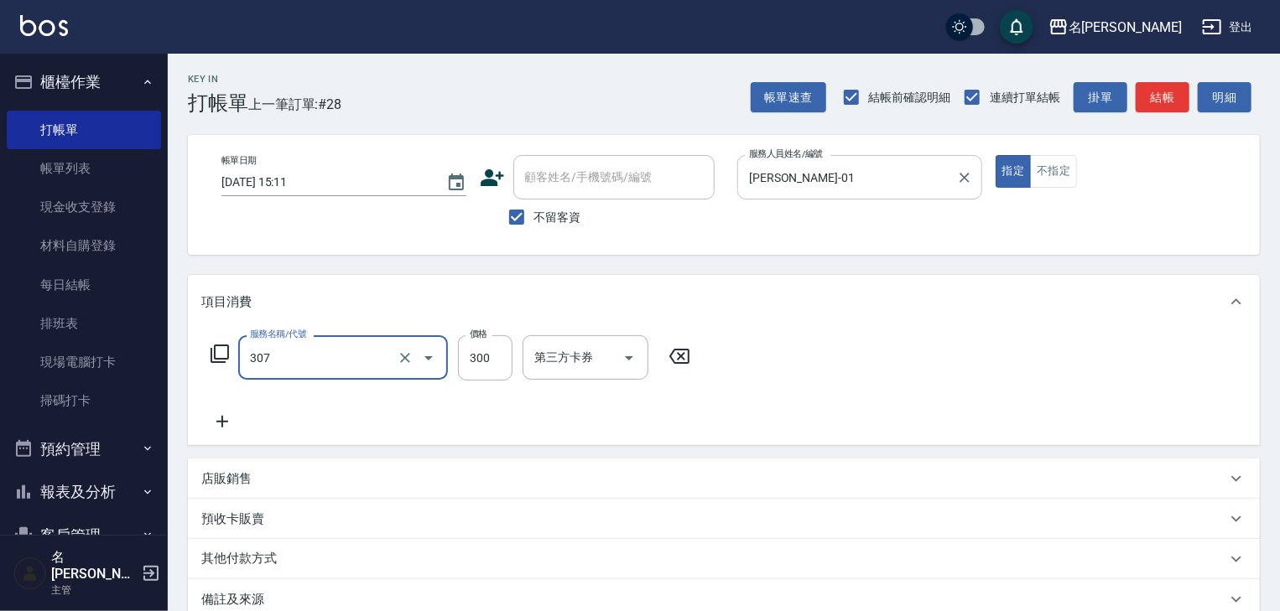
type input "剪髮(307)"
type input "1500"
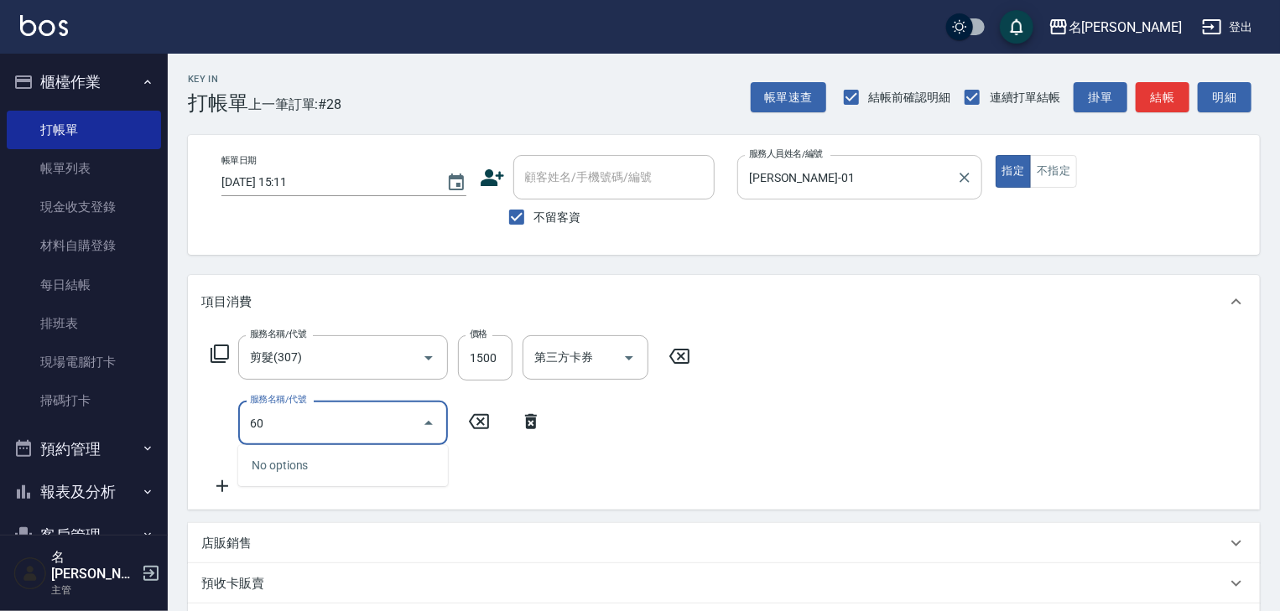
type input "6"
type input "剪髮(307)"
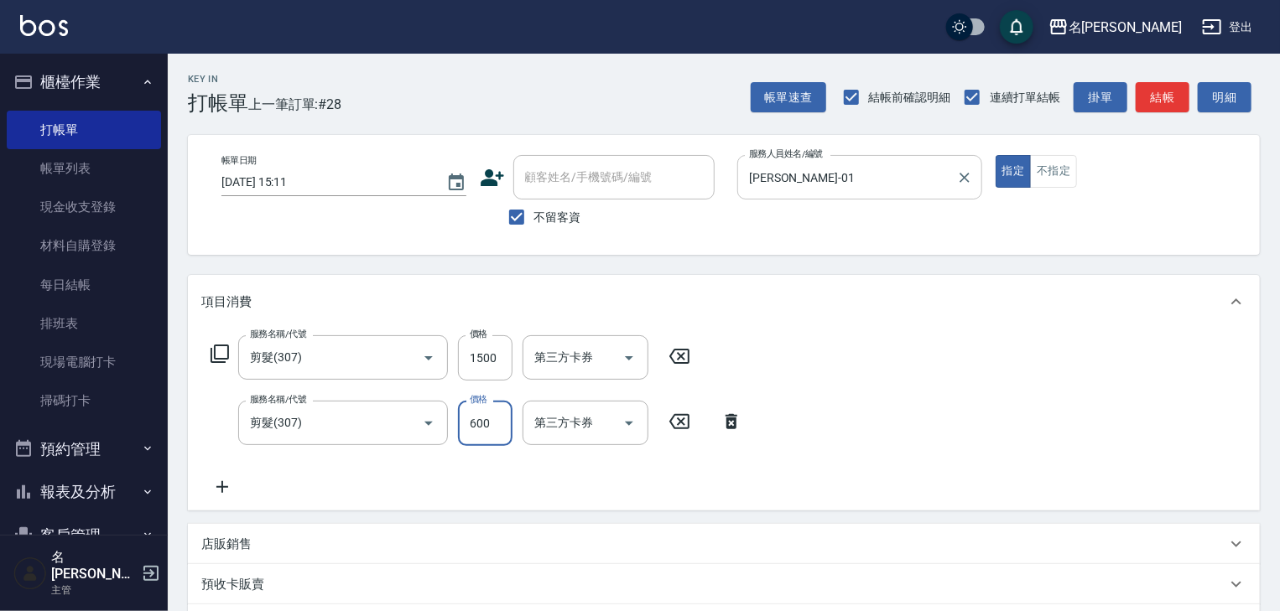
type input "600"
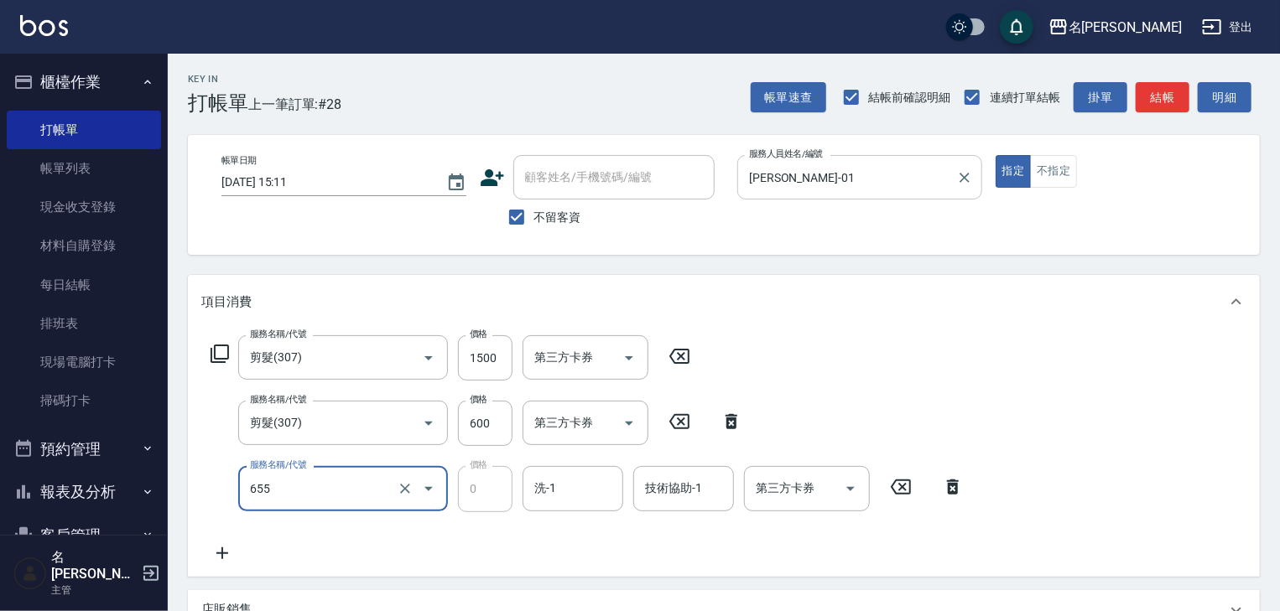
type input "頭皮、護髮免費卡(新)(655)"
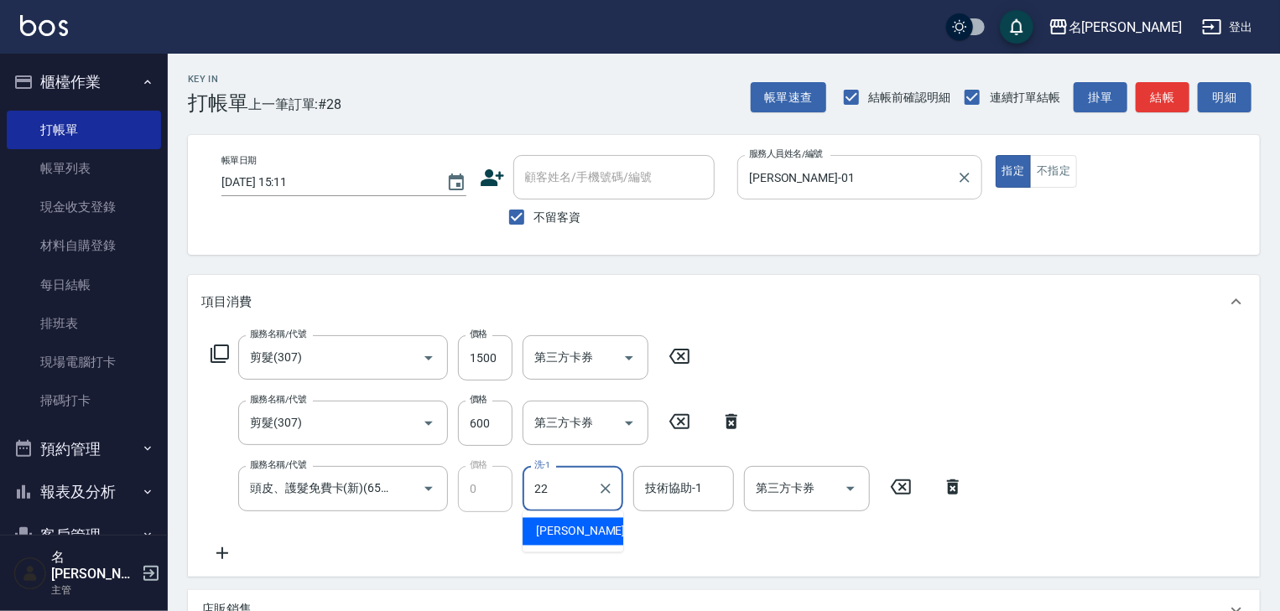
type input "[PERSON_NAME]-22"
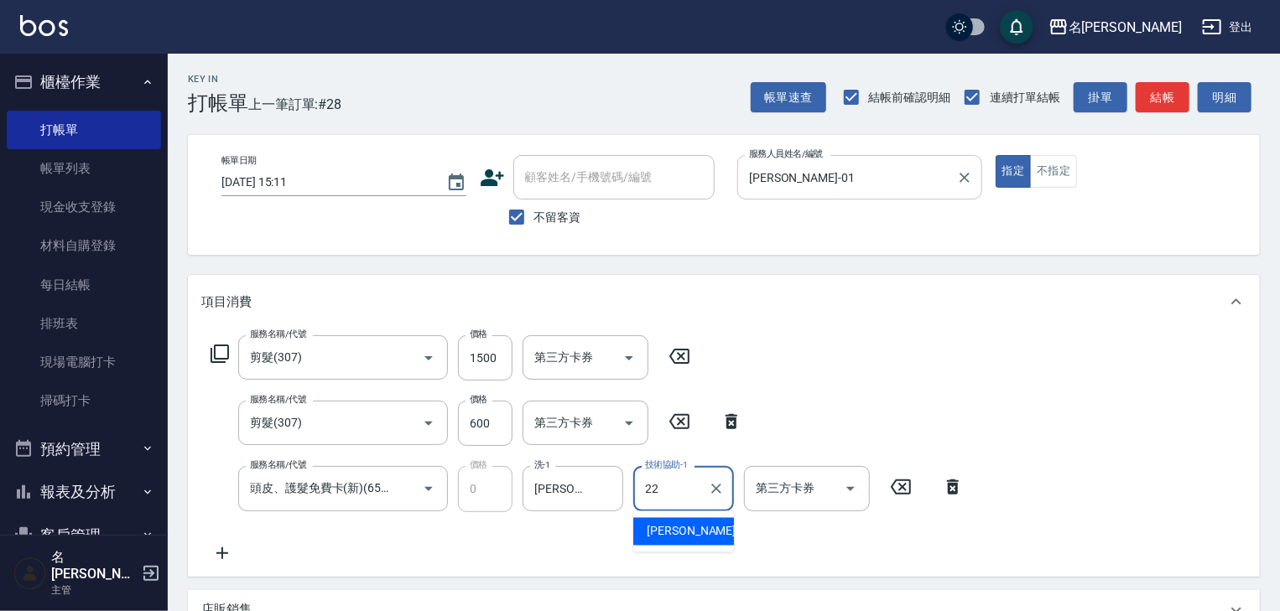
type input "[PERSON_NAME]-22"
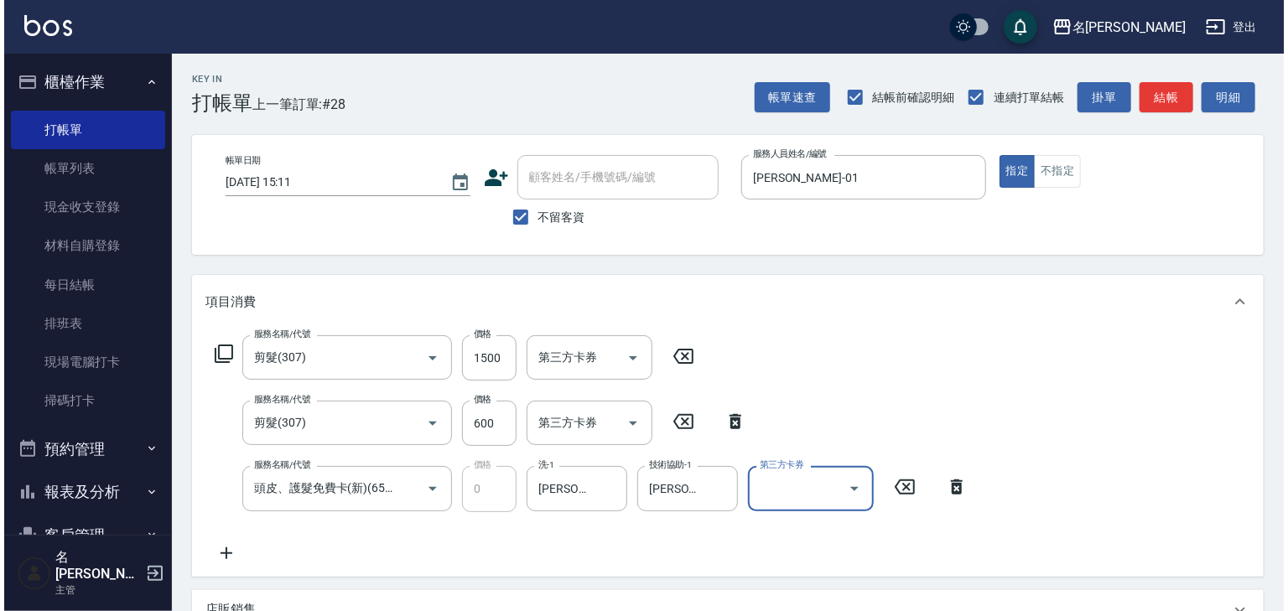
scroll to position [327, 0]
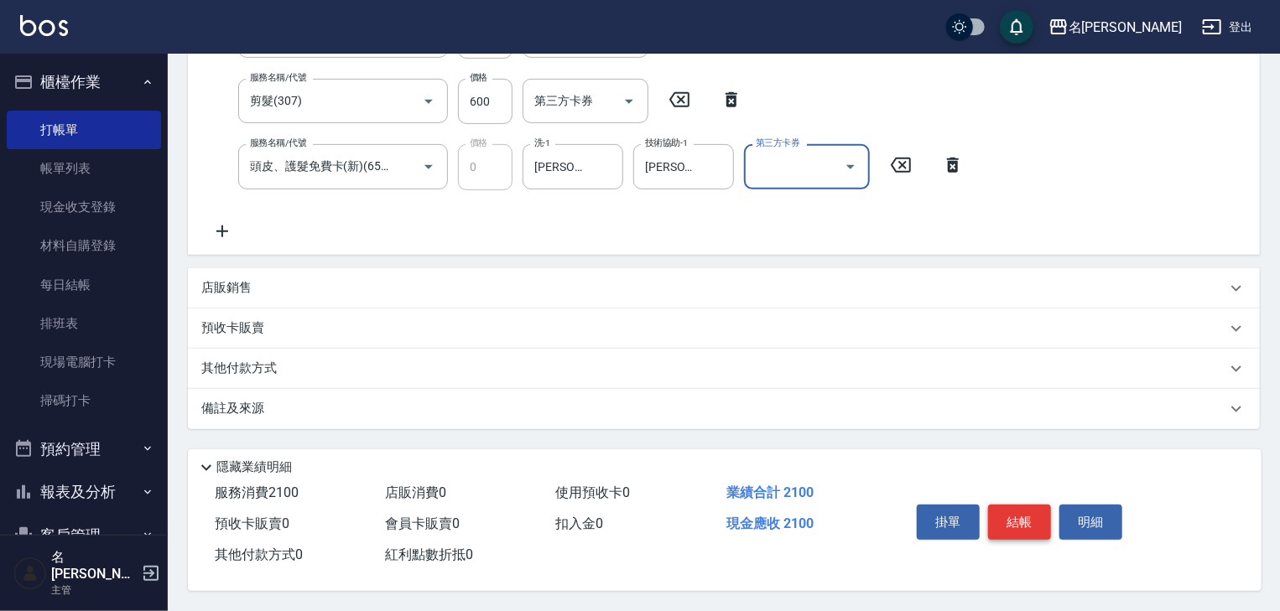
click at [1016, 523] on button "結帳" at bounding box center [1019, 522] width 63 height 35
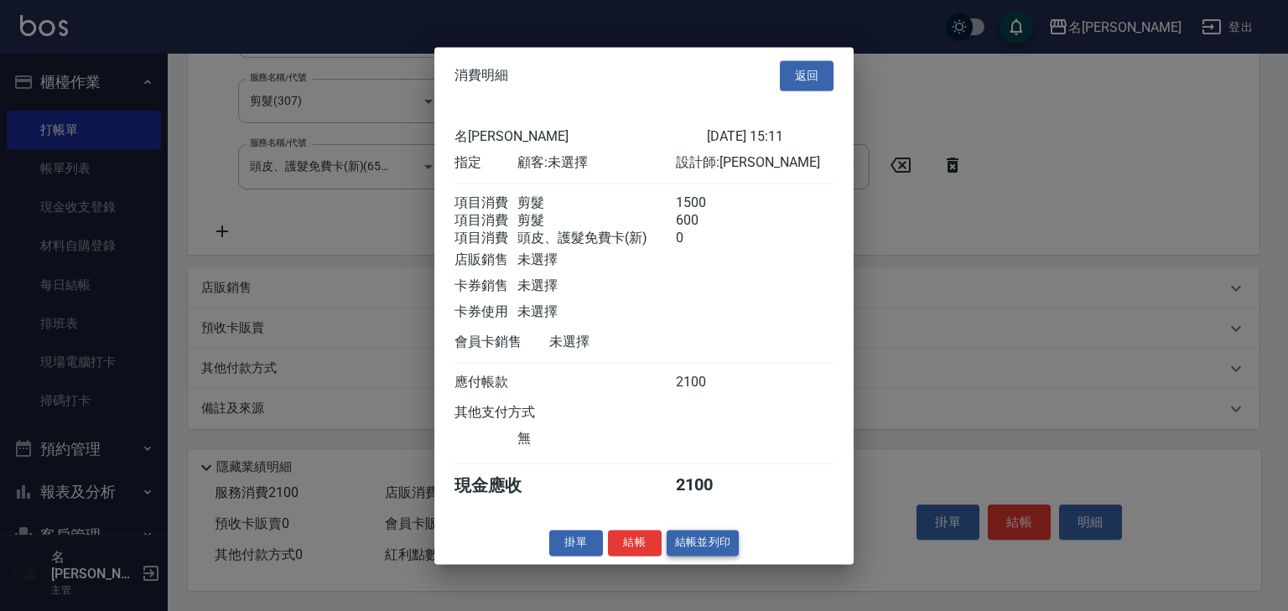
click at [710, 545] on button "結帳並列印" at bounding box center [703, 543] width 73 height 26
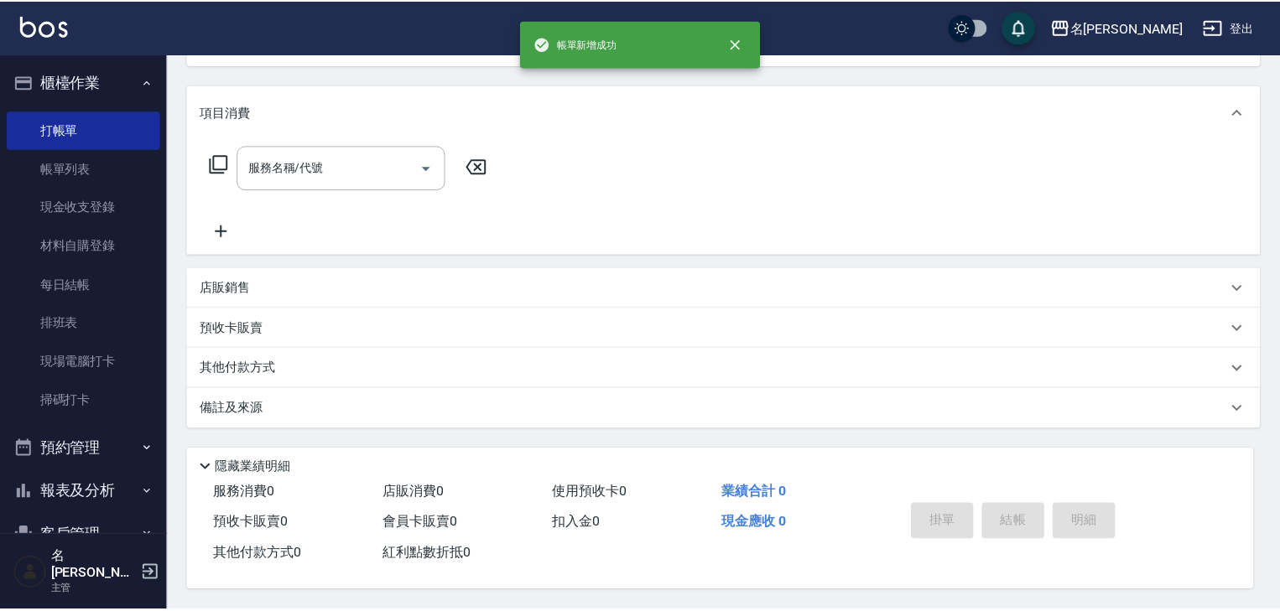
scroll to position [0, 0]
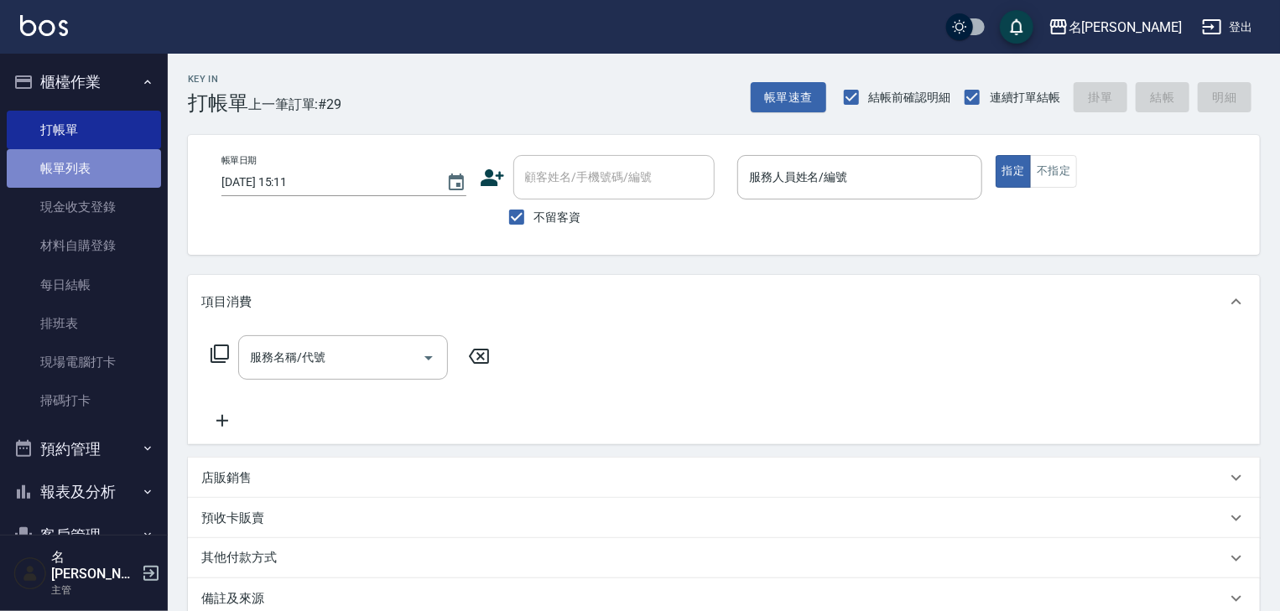
click at [118, 169] on link "帳單列表" at bounding box center [84, 168] width 154 height 39
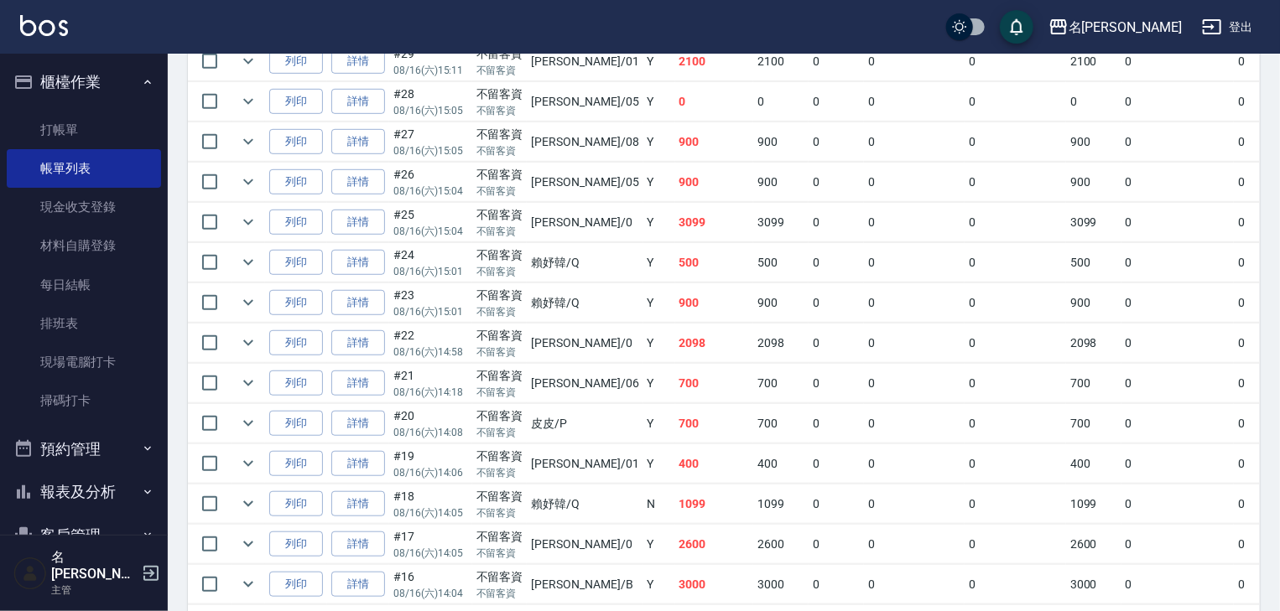
scroll to position [731, 0]
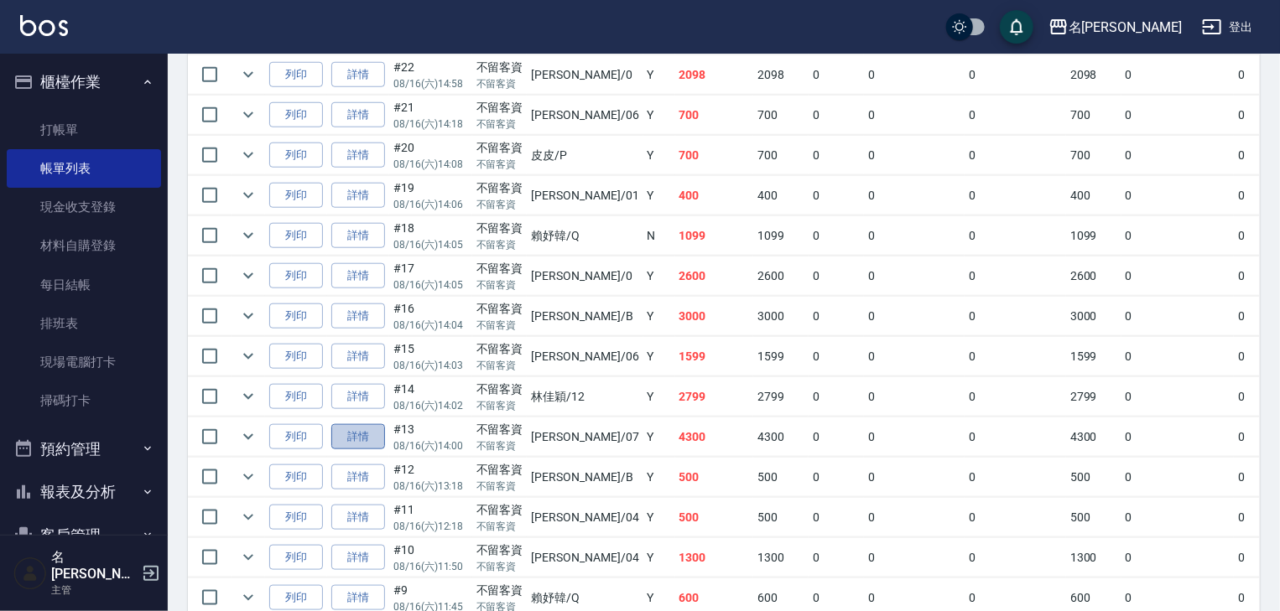
click at [349, 450] on link "詳情" at bounding box center [358, 437] width 54 height 26
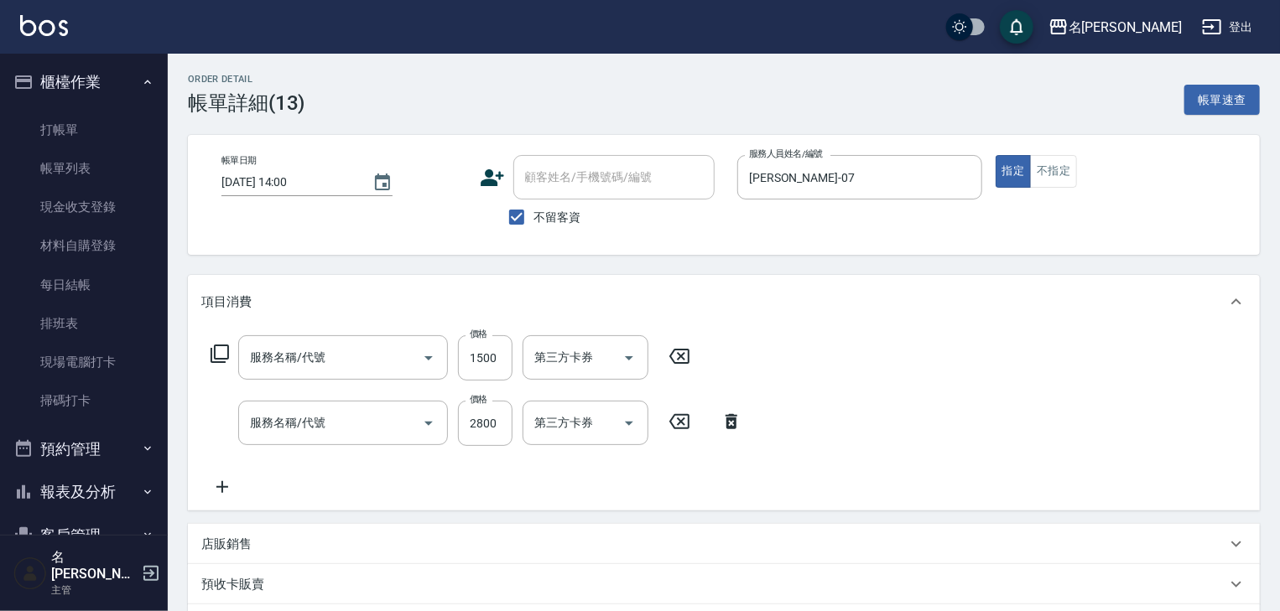
type input "[DATE] 14:00"
checkbox input "true"
type input "[PERSON_NAME]-07"
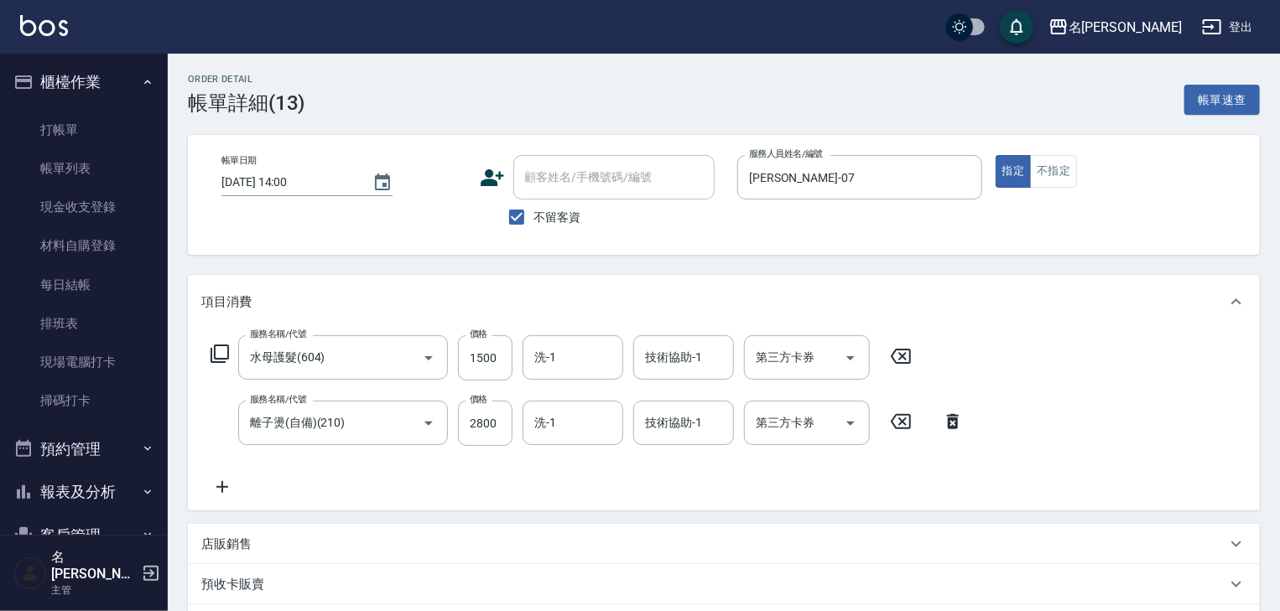
type input "水母護髮(604)"
type input "離子燙(自備)(210)"
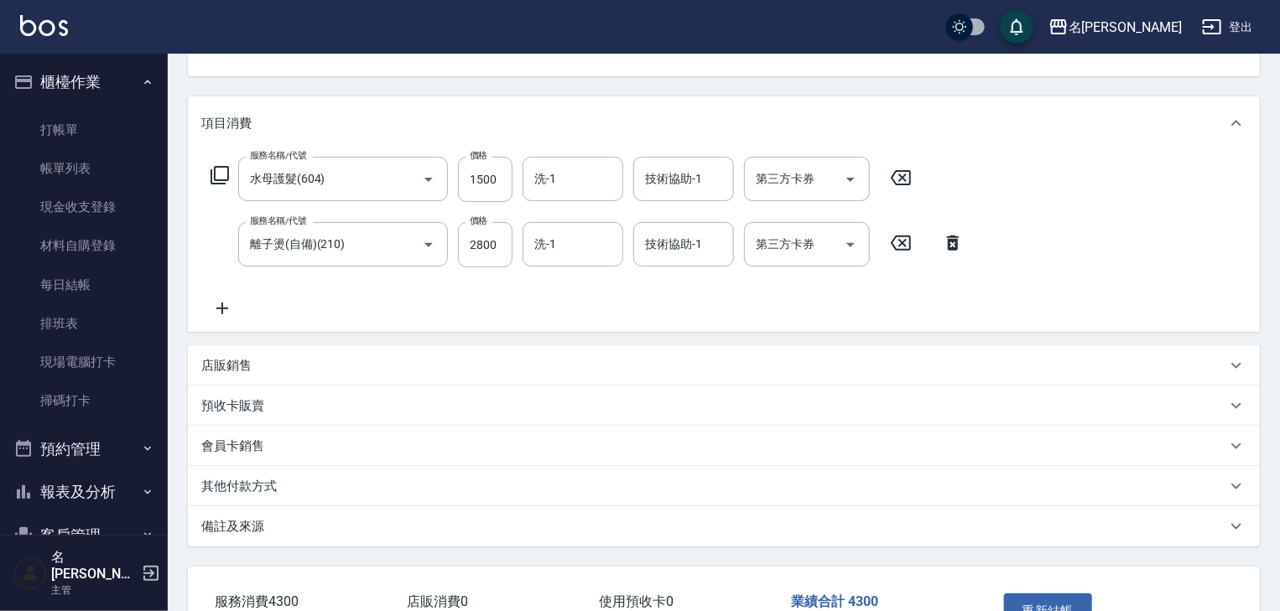
scroll to position [268, 0]
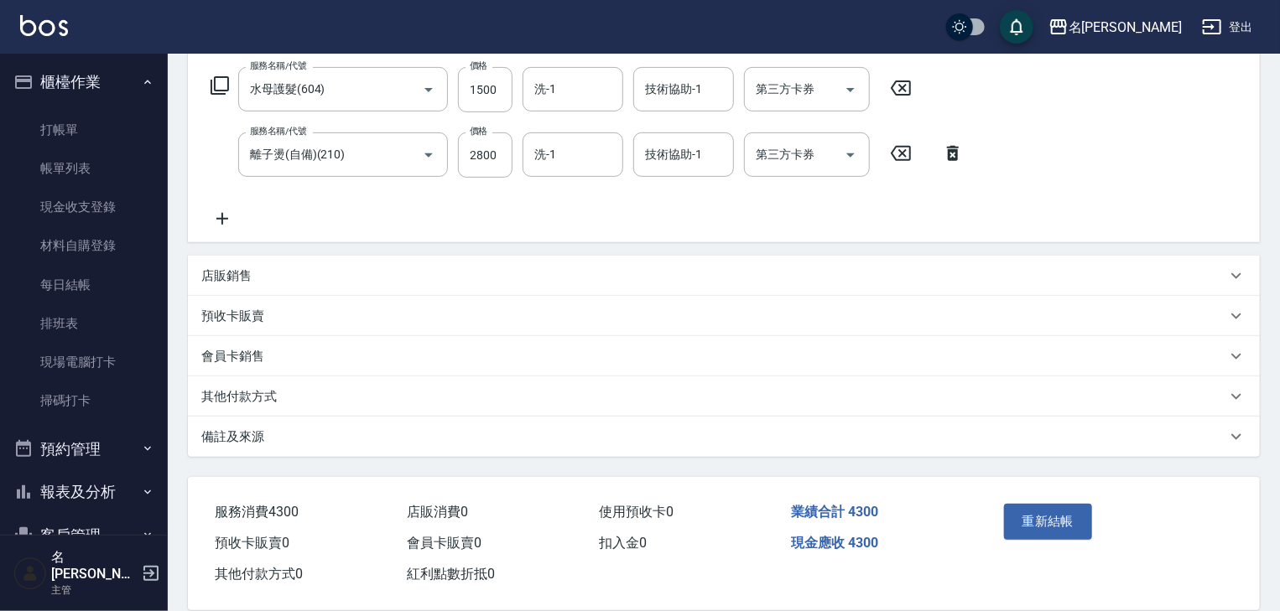
click at [242, 403] on p "其他付款方式" at bounding box center [238, 397] width 75 height 18
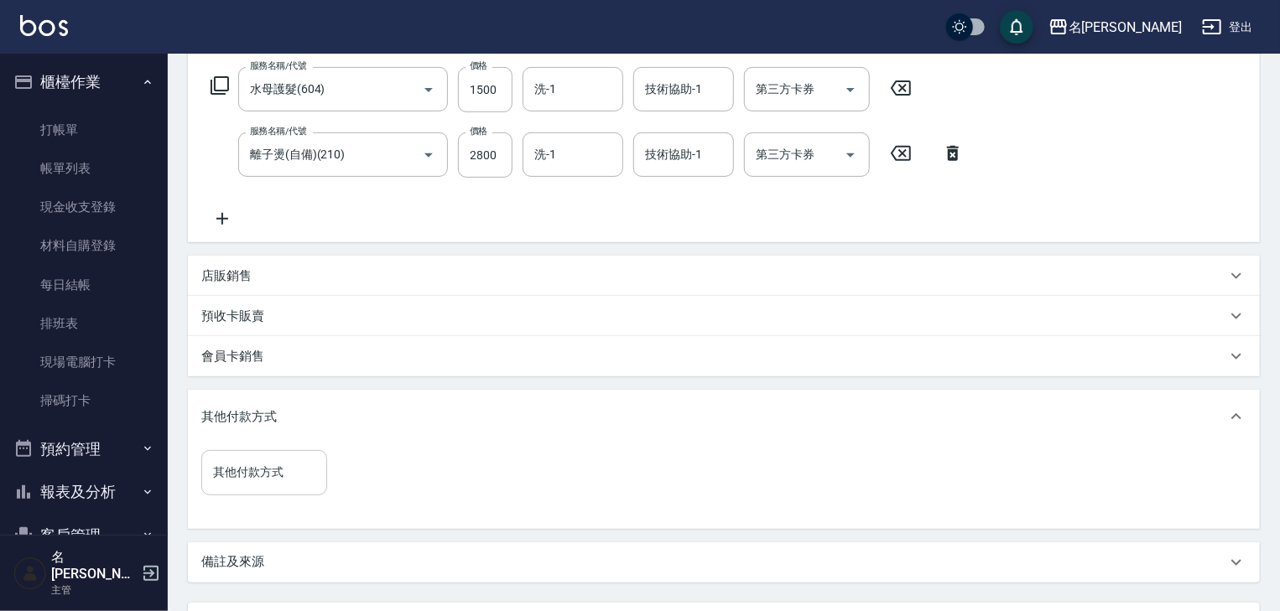
click at [295, 481] on input "其他付款方式" at bounding box center [264, 472] width 111 height 29
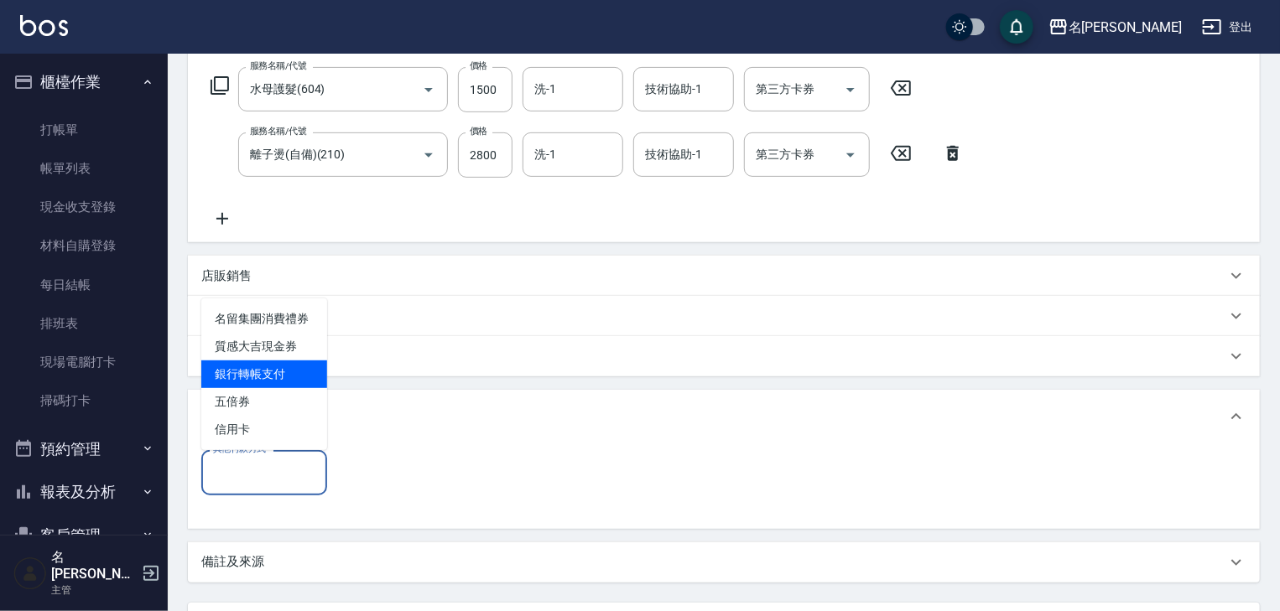
click at [275, 377] on span "銀行轉帳支付" at bounding box center [264, 375] width 126 height 28
type input "銀行轉帳支付"
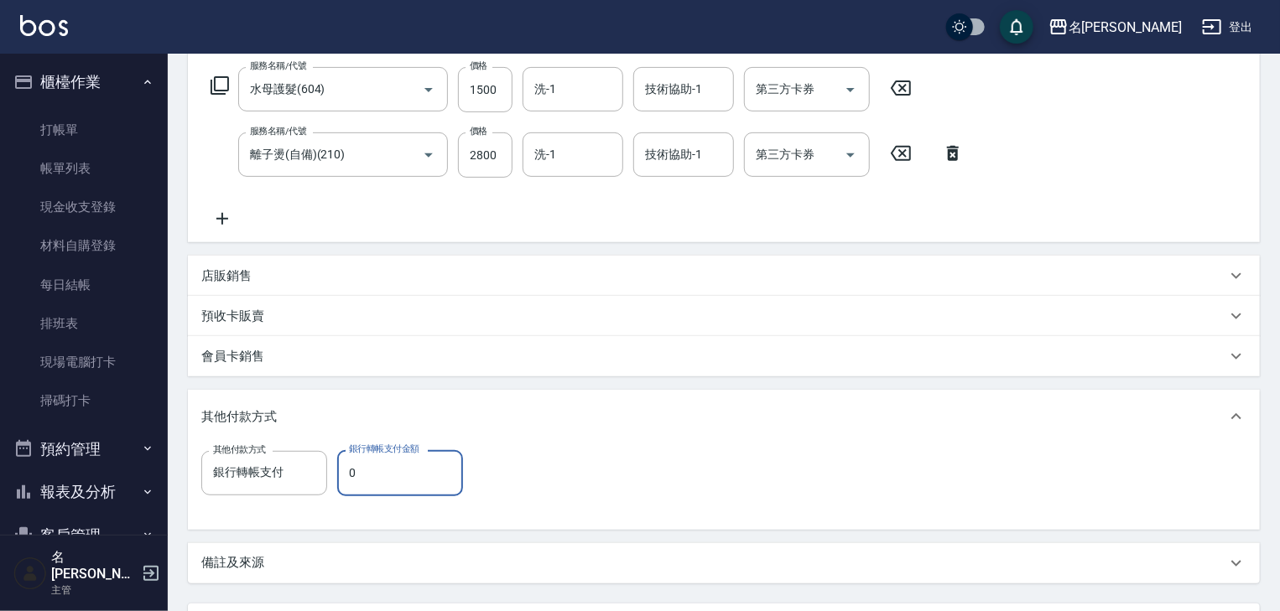
click at [393, 492] on input "0" at bounding box center [400, 472] width 126 height 45
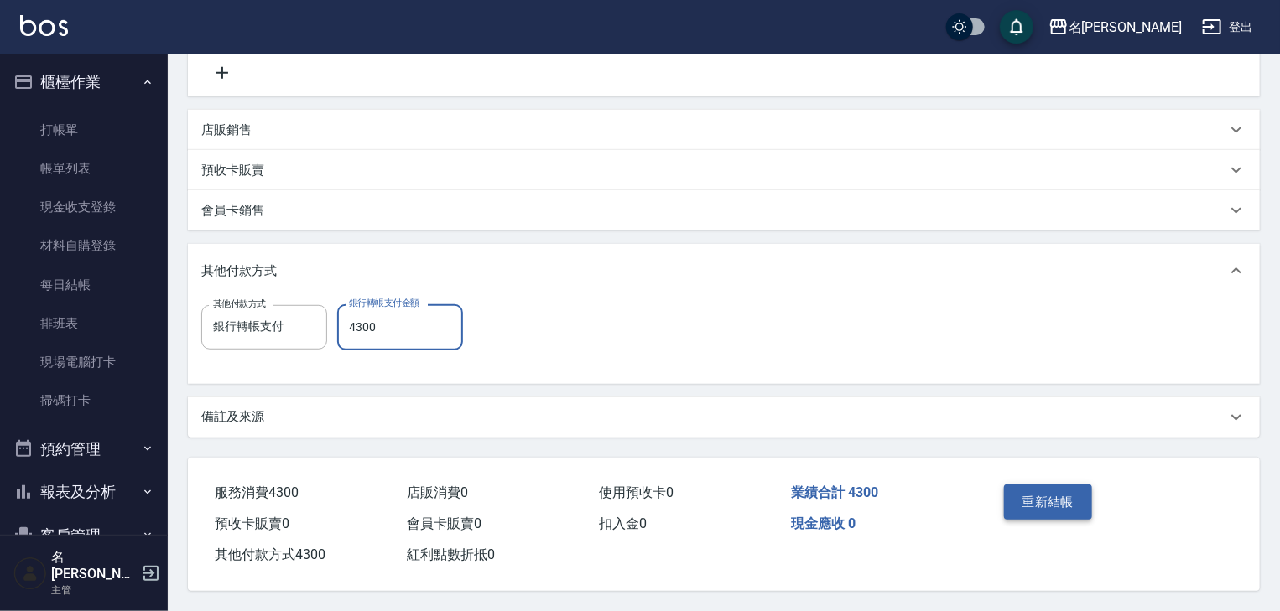
type input "4300"
click at [1056, 495] on button "重新結帳" at bounding box center [1048, 502] width 89 height 35
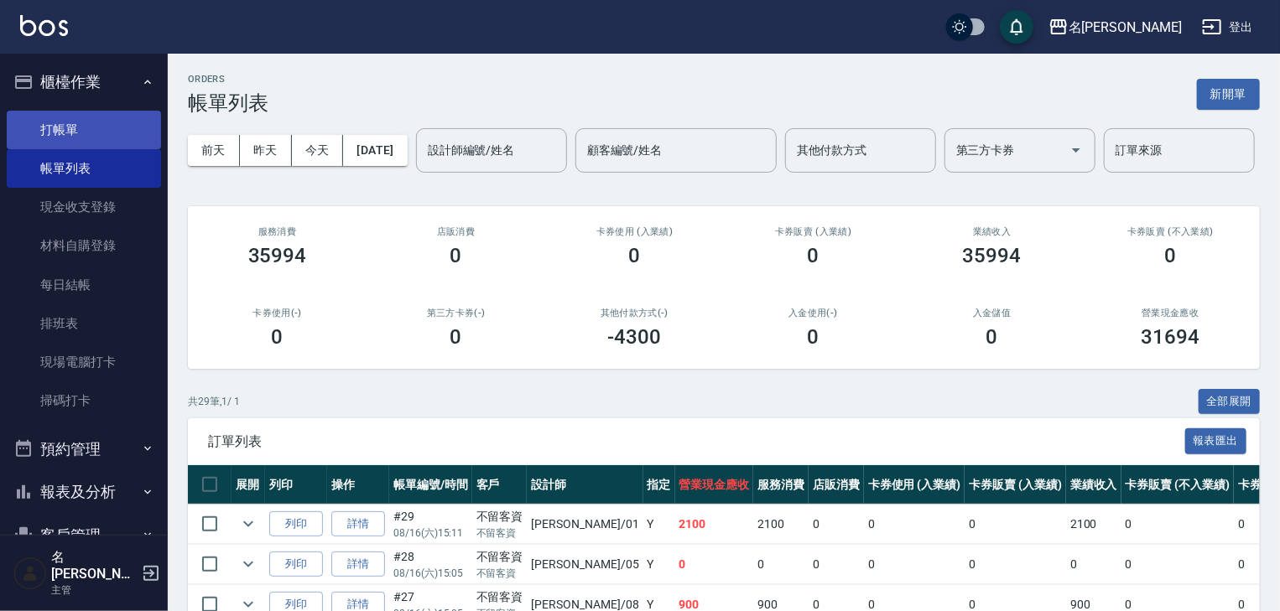
click at [22, 124] on link "打帳單" at bounding box center [84, 130] width 154 height 39
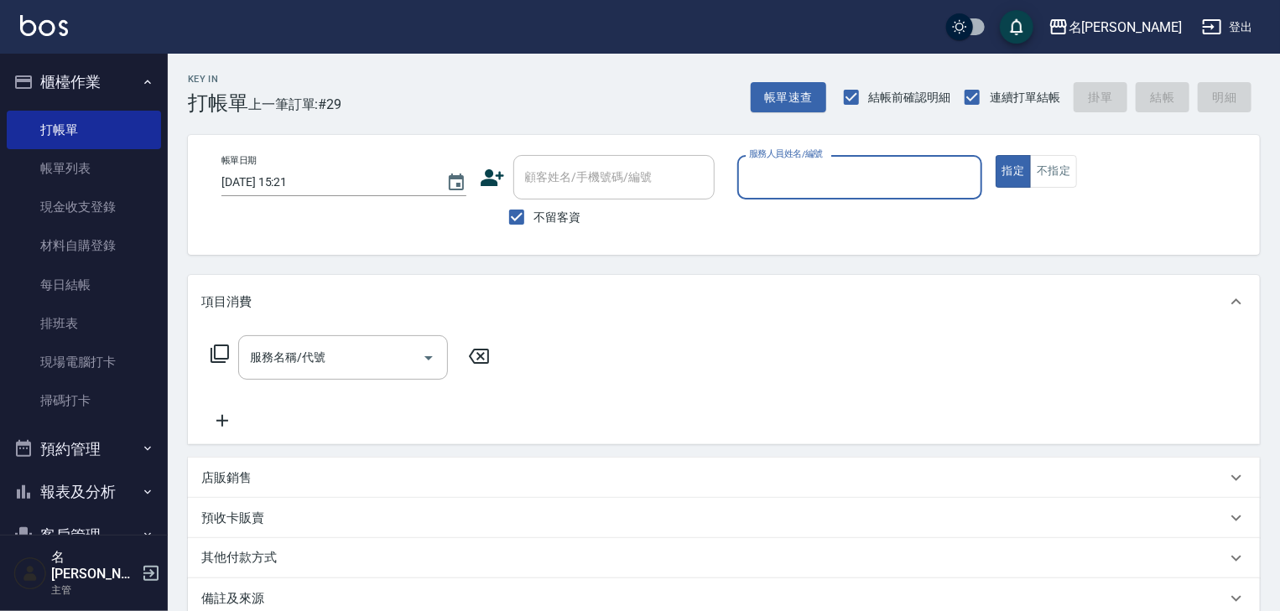
click at [752, 174] on input "服務人員姓名/編號" at bounding box center [860, 177] width 230 height 29
type input "[PERSON_NAME]-0"
type button "true"
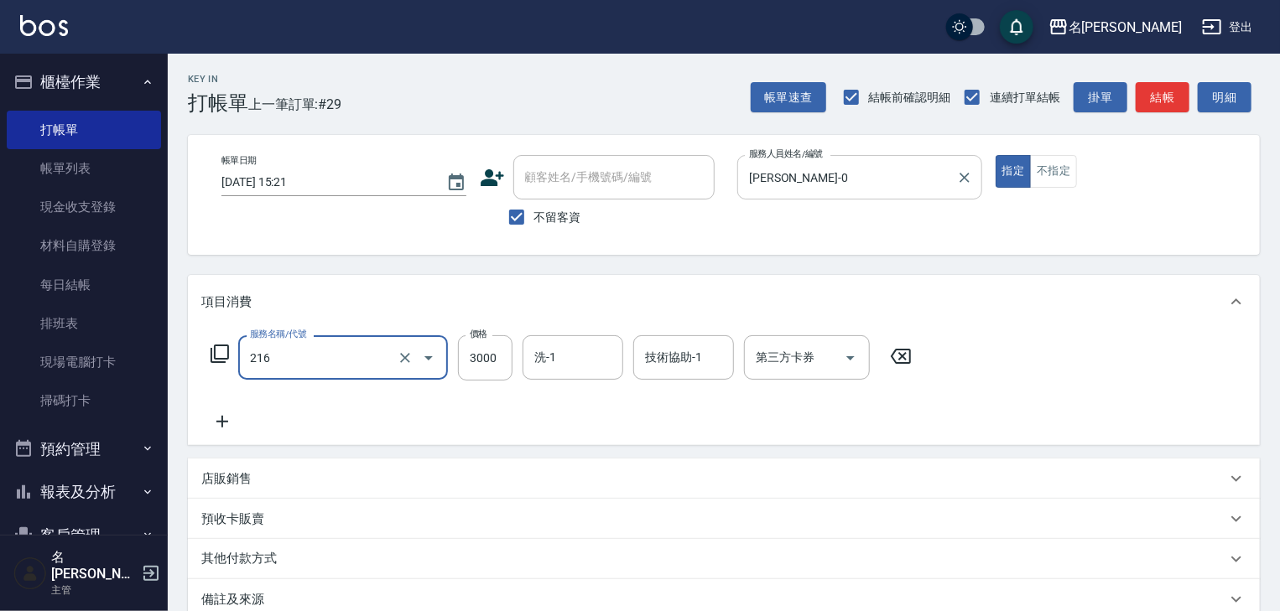
type input "陶瓷、溫朔燙(自備)(216)"
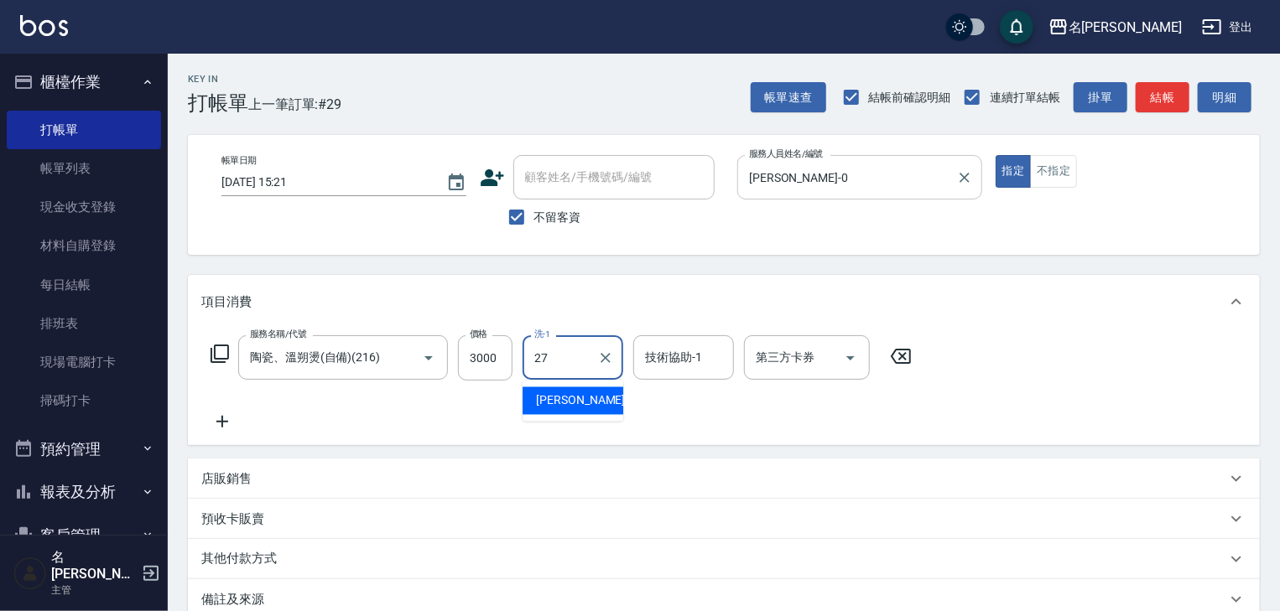
type input "[PERSON_NAME]-27"
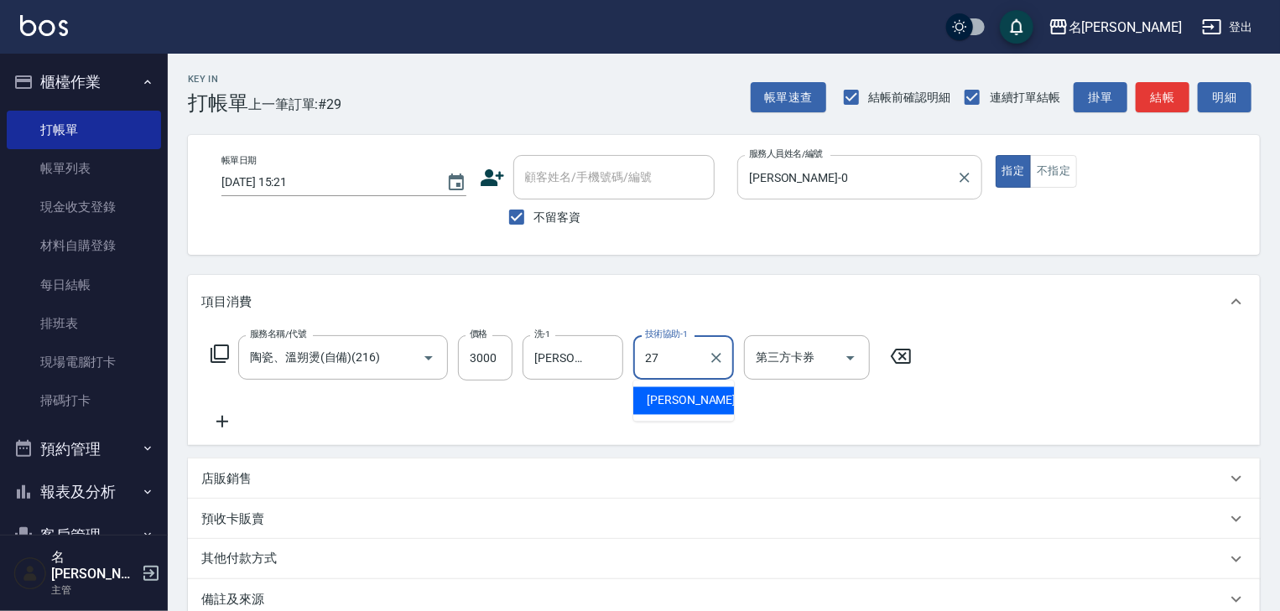
type input "[PERSON_NAME]-27"
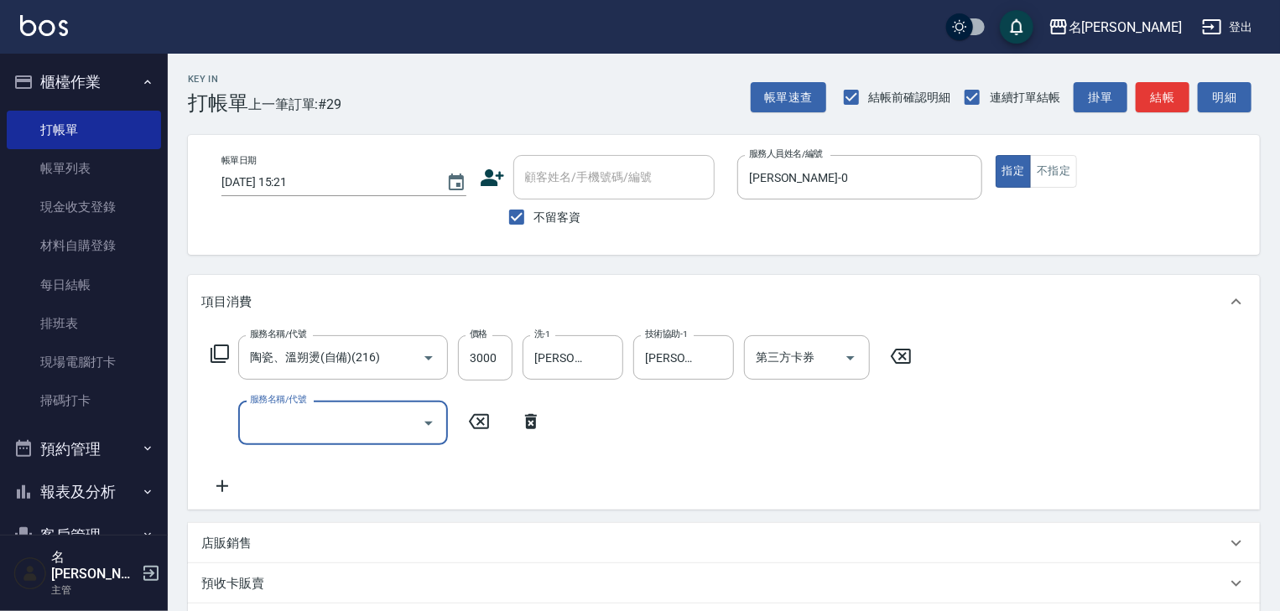
click at [328, 427] on input "服務名稱/代號" at bounding box center [330, 422] width 169 height 29
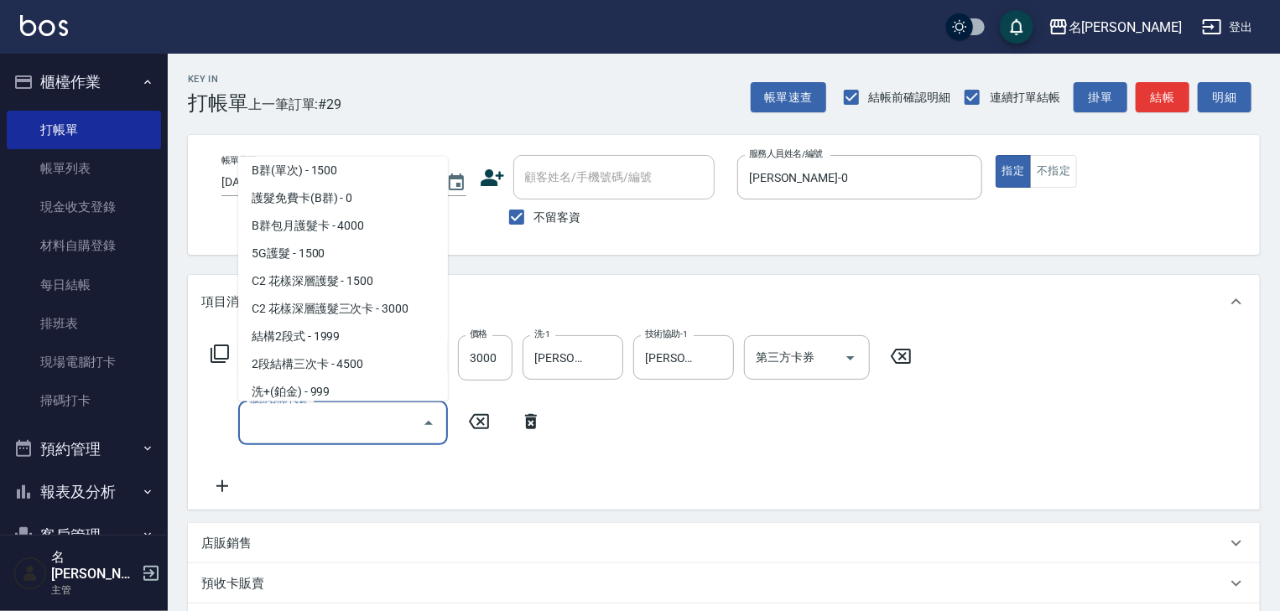
scroll to position [1342, 0]
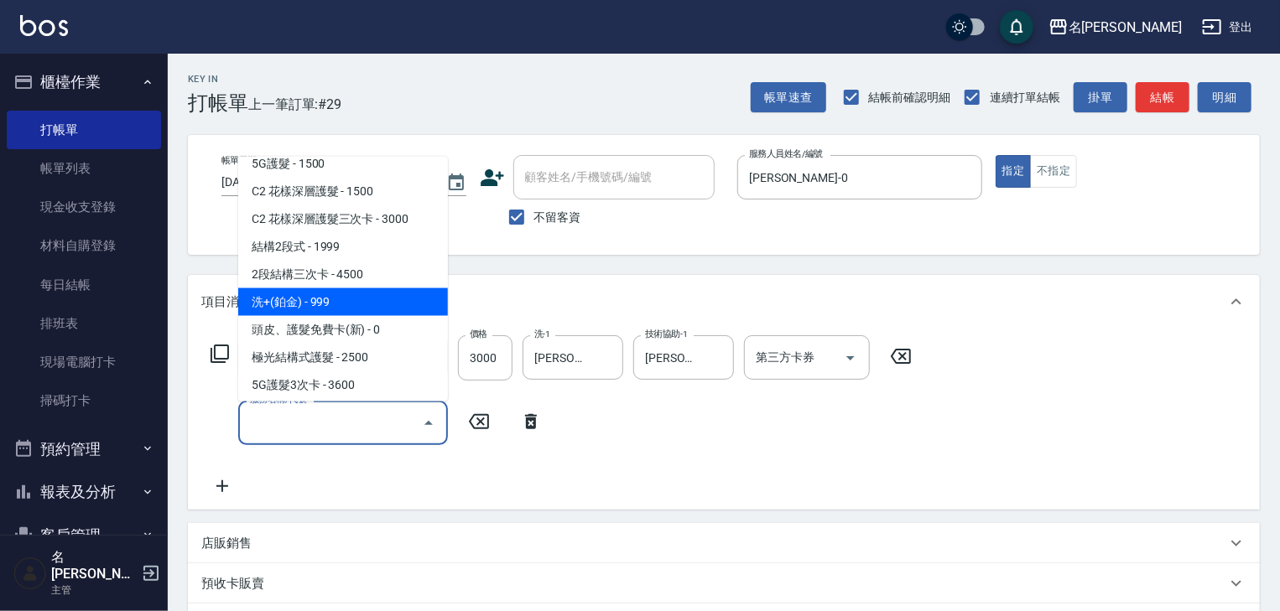
click at [322, 312] on span "洗+(鉑金) - 999" at bounding box center [343, 303] width 210 height 28
type input "洗+(鉑金)(640)"
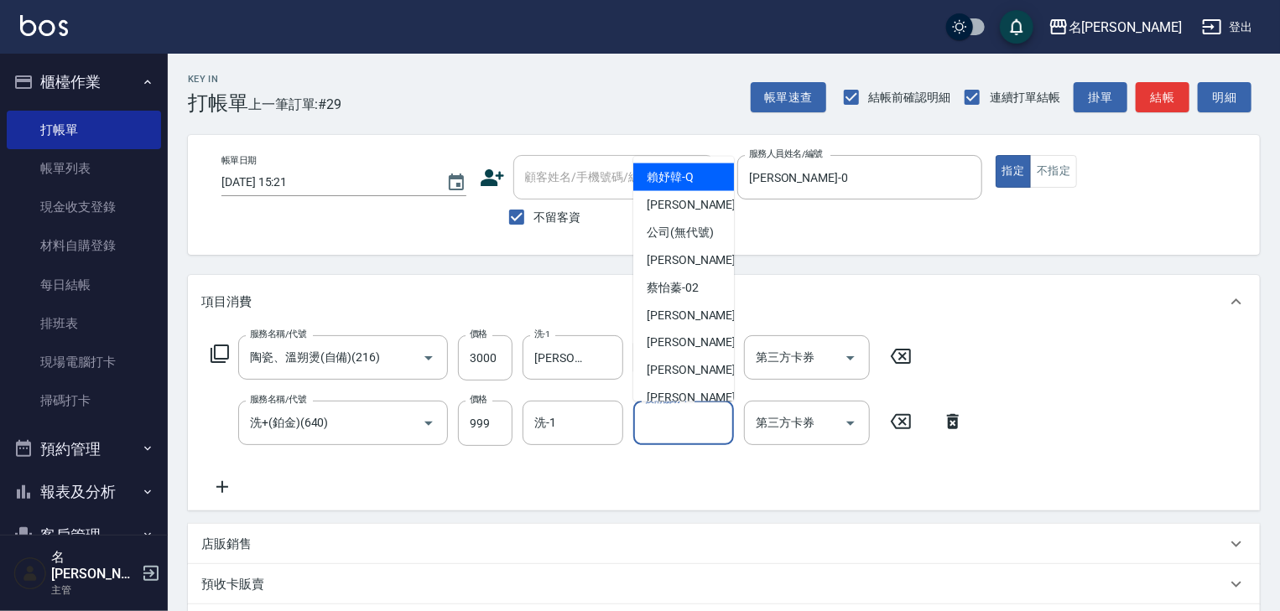
click at [658, 429] on input "技術協助-1" at bounding box center [684, 422] width 86 height 29
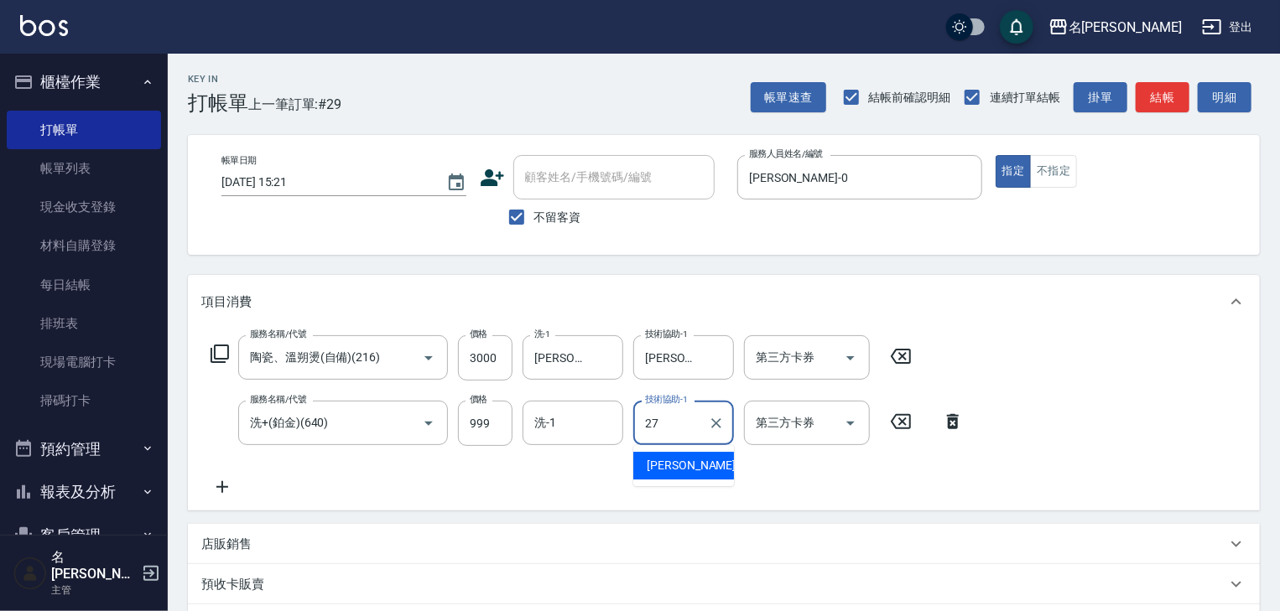
type input "[PERSON_NAME]-27"
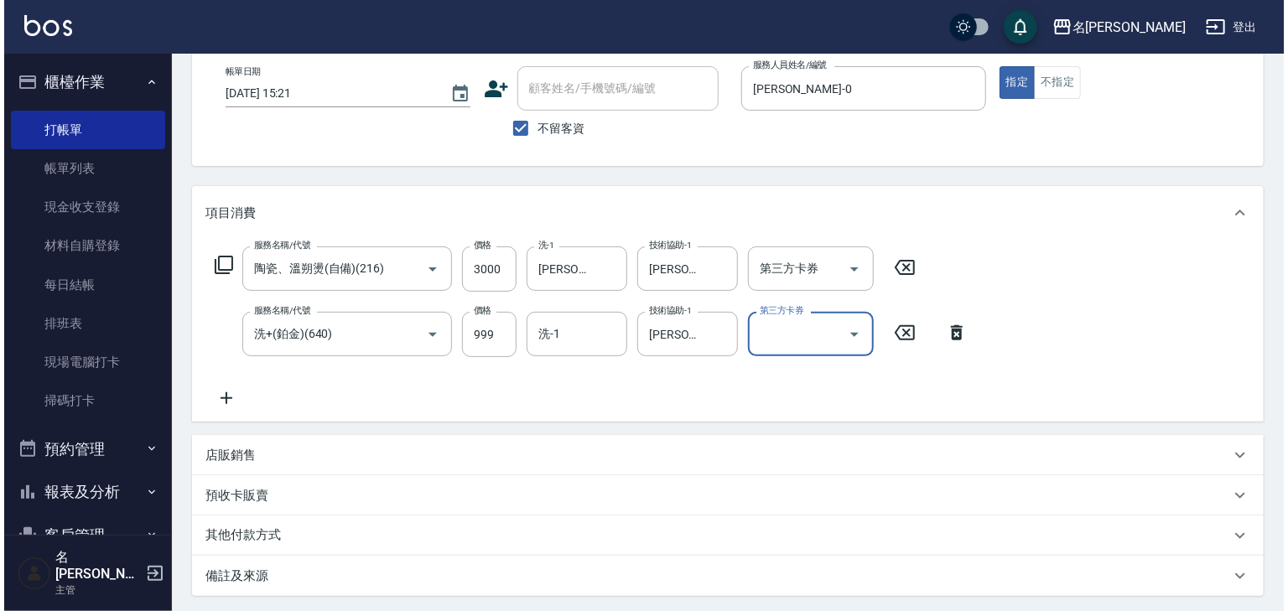
scroll to position [262, 0]
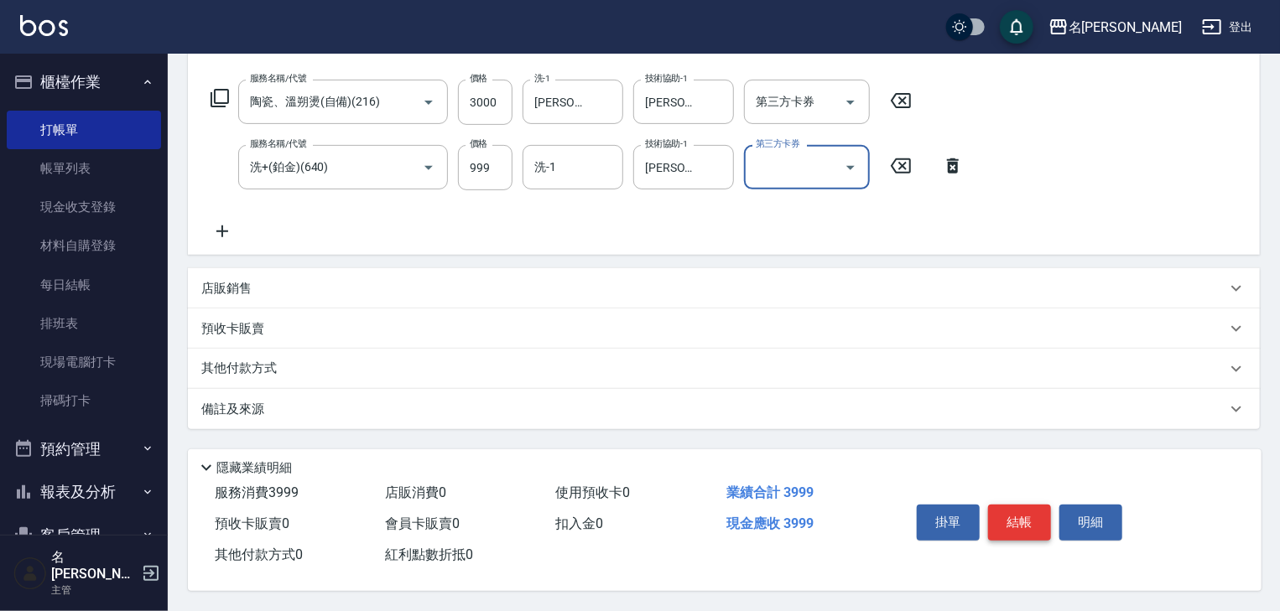
click at [1026, 523] on button "結帳" at bounding box center [1019, 522] width 63 height 35
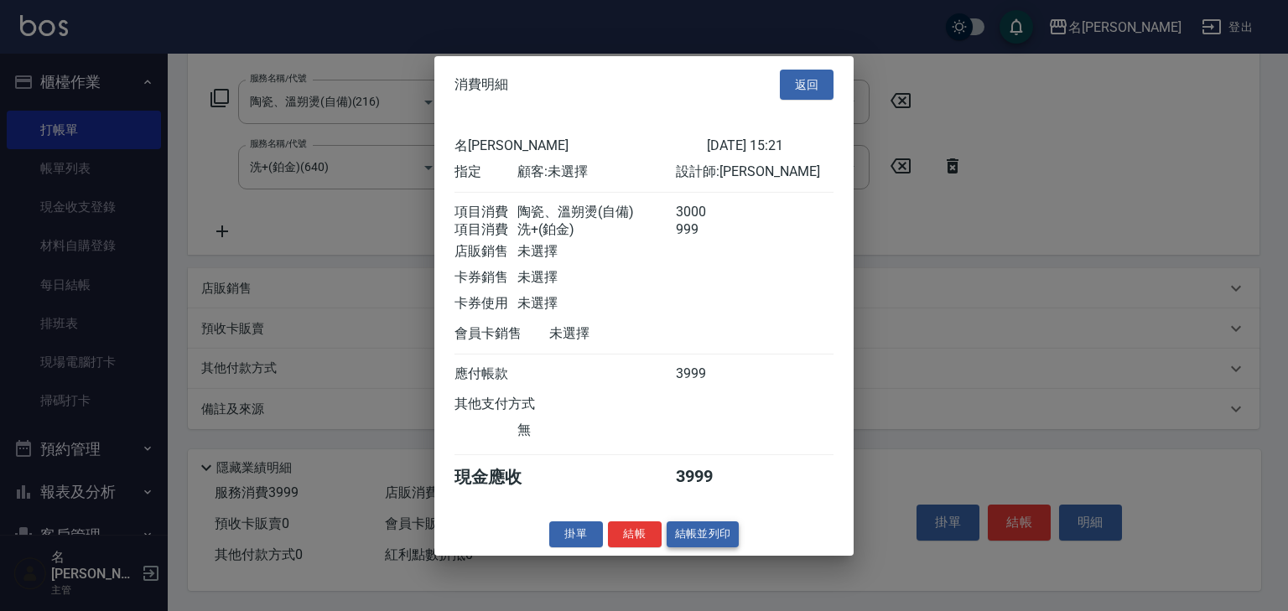
click at [713, 548] on button "結帳並列印" at bounding box center [703, 535] width 73 height 26
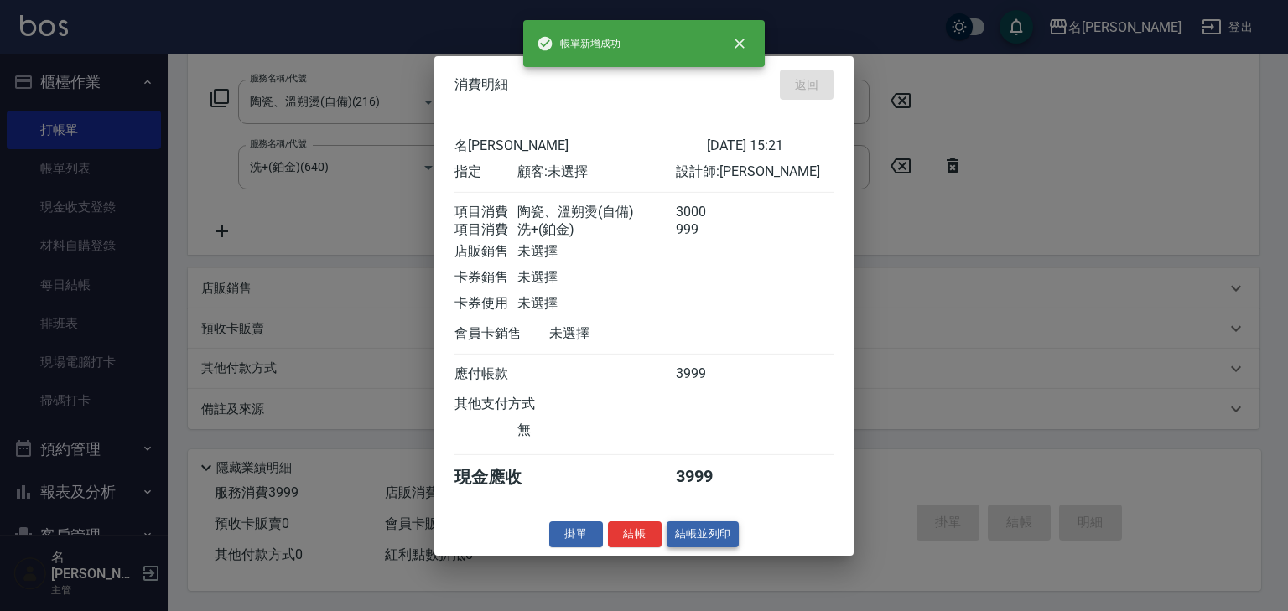
type input "[DATE] 15:27"
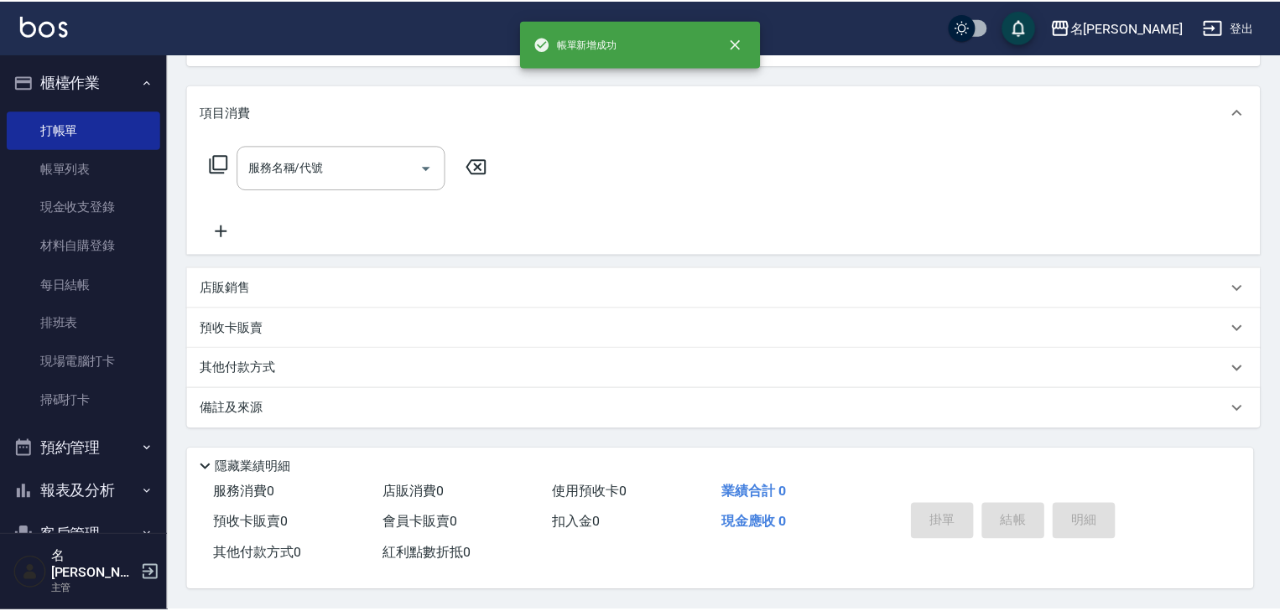
scroll to position [0, 0]
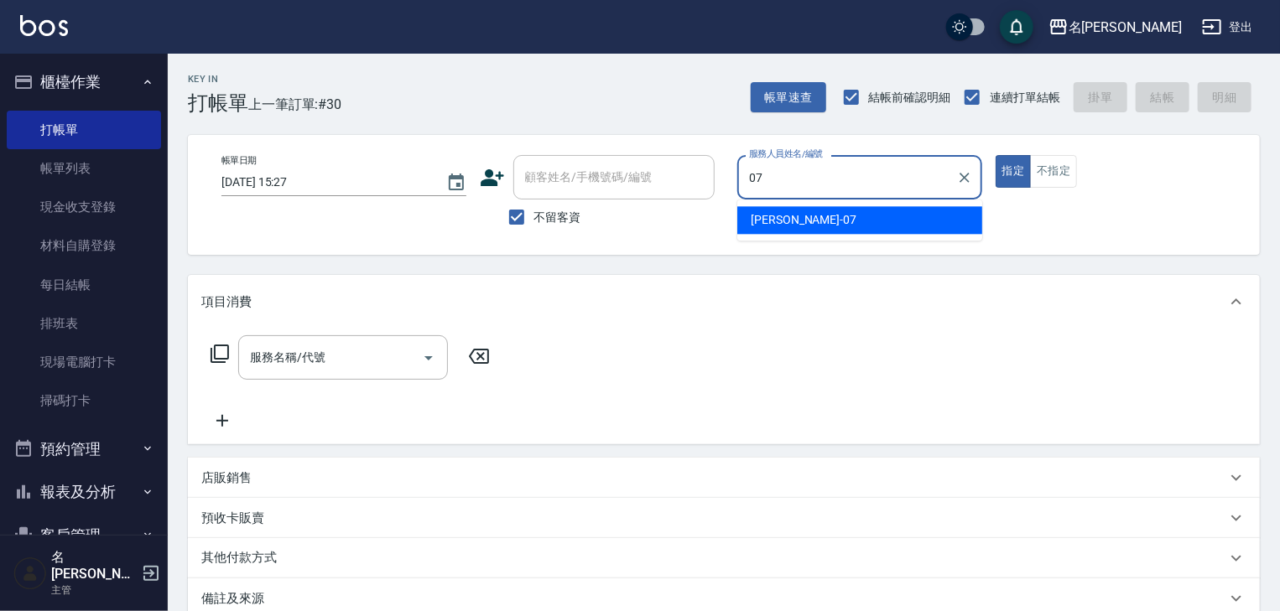
type input "[PERSON_NAME]-07"
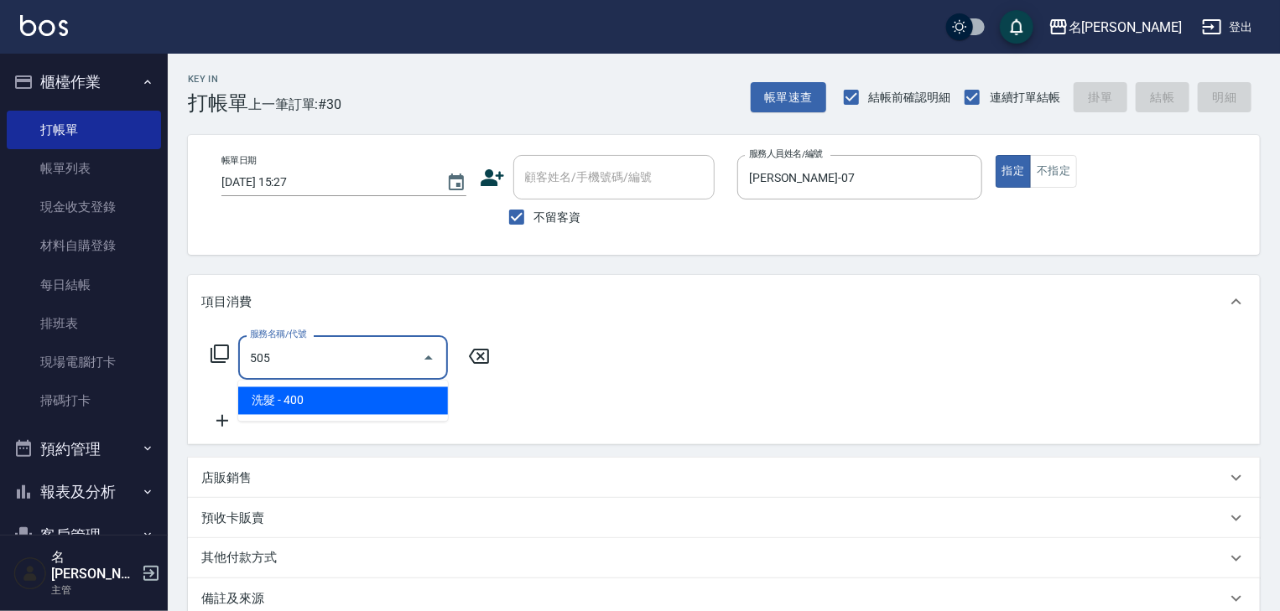
type input "洗髮(505)"
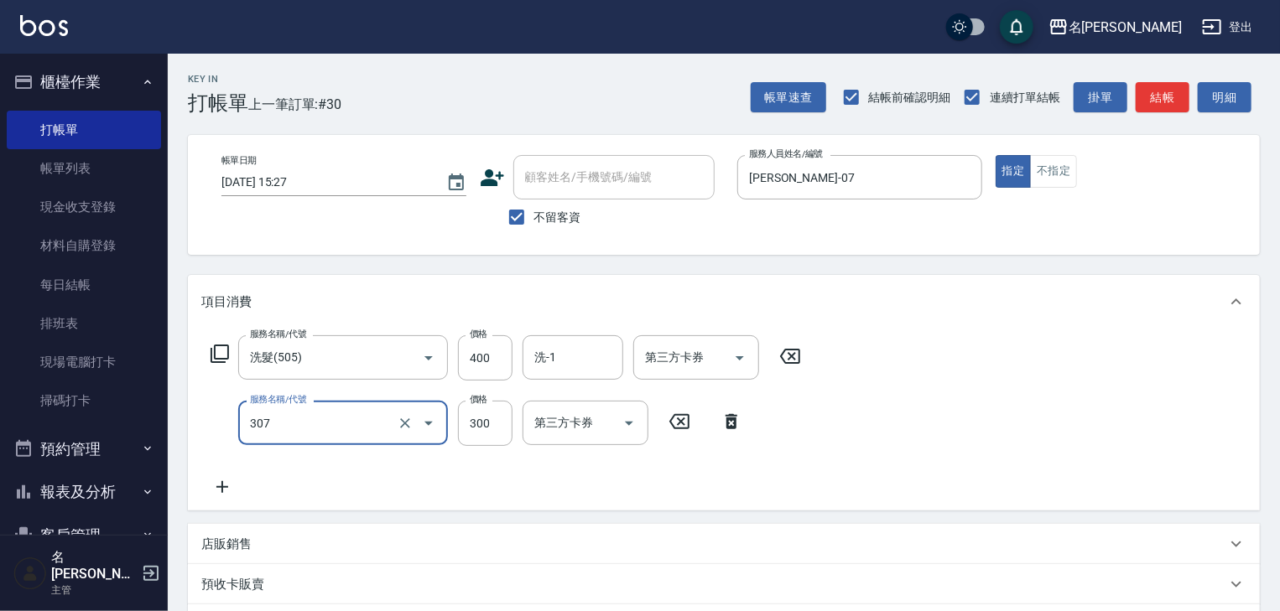
type input "剪髮(307)"
type input "400"
click at [1173, 92] on button "結帳" at bounding box center [1163, 97] width 54 height 31
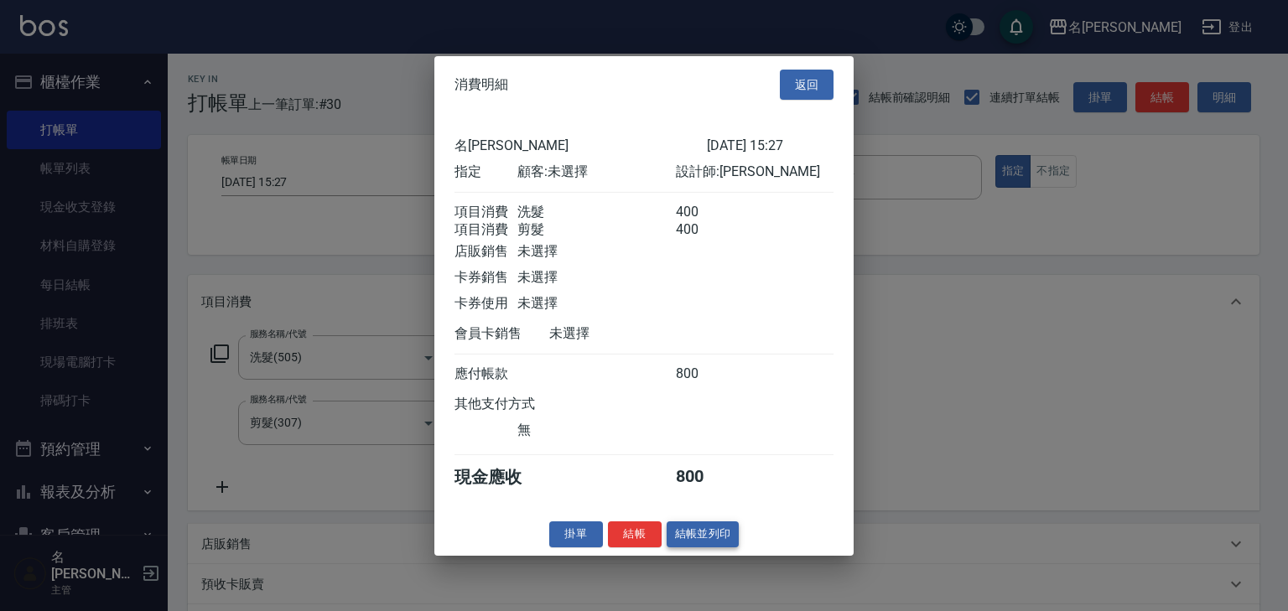
click at [704, 546] on button "結帳並列印" at bounding box center [703, 535] width 73 height 26
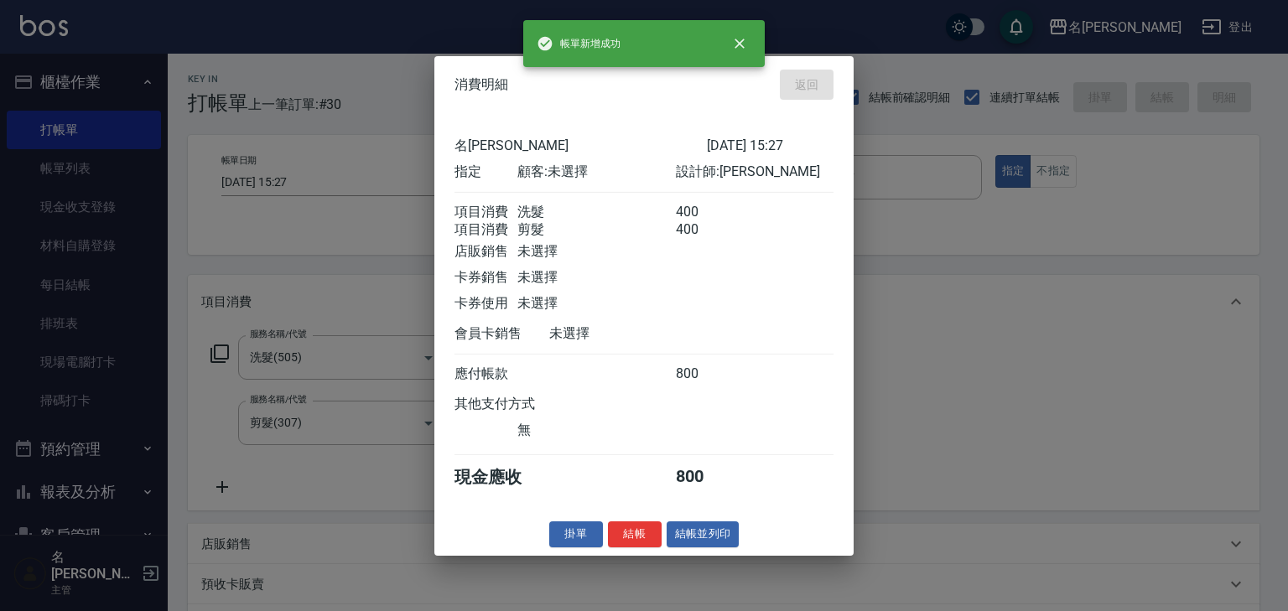
type input "[DATE] 15:34"
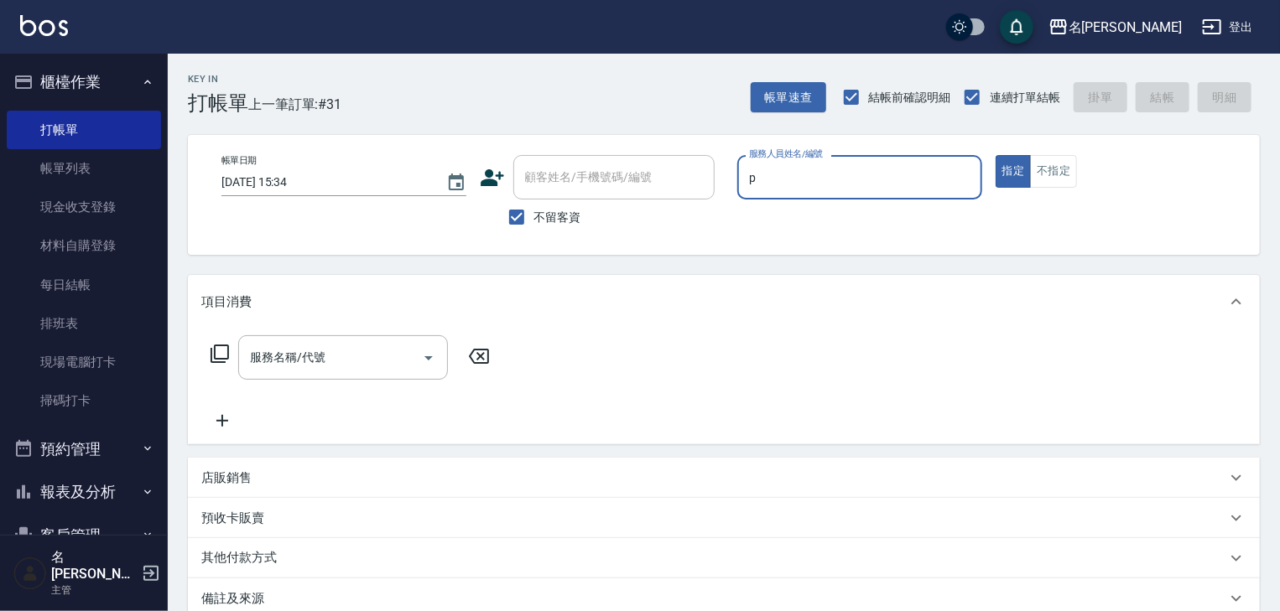
type input "皮皮-P"
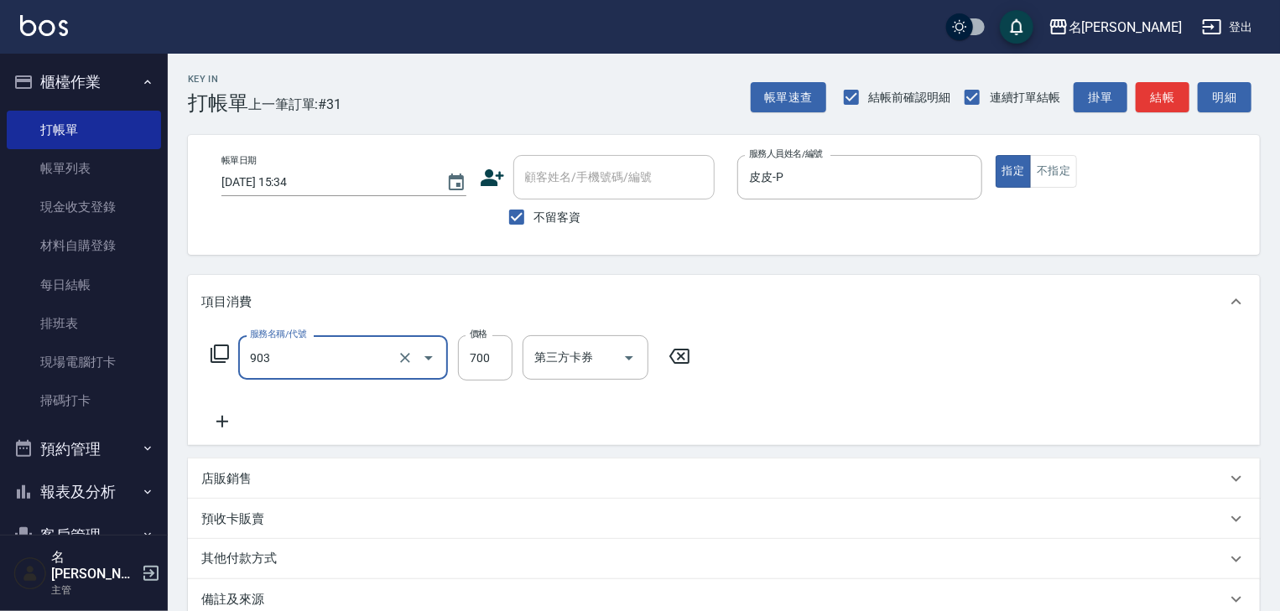
type input "修腳+手(903)"
click at [1168, 96] on button "結帳" at bounding box center [1163, 97] width 54 height 31
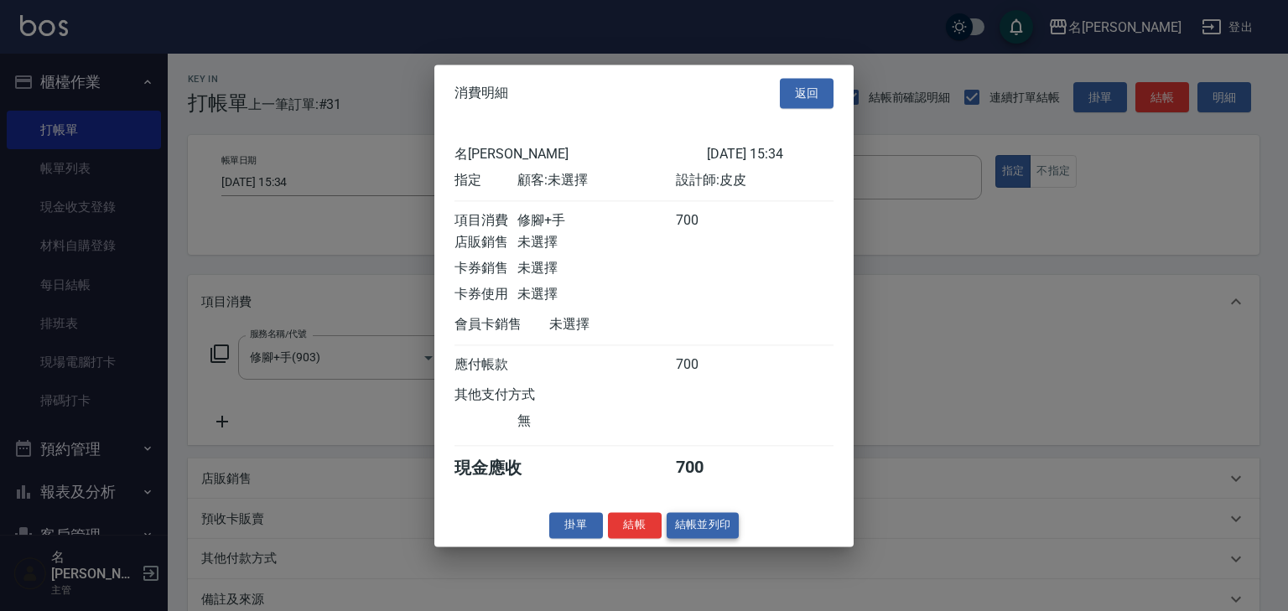
click at [679, 536] on button "結帳並列印" at bounding box center [703, 525] width 73 height 26
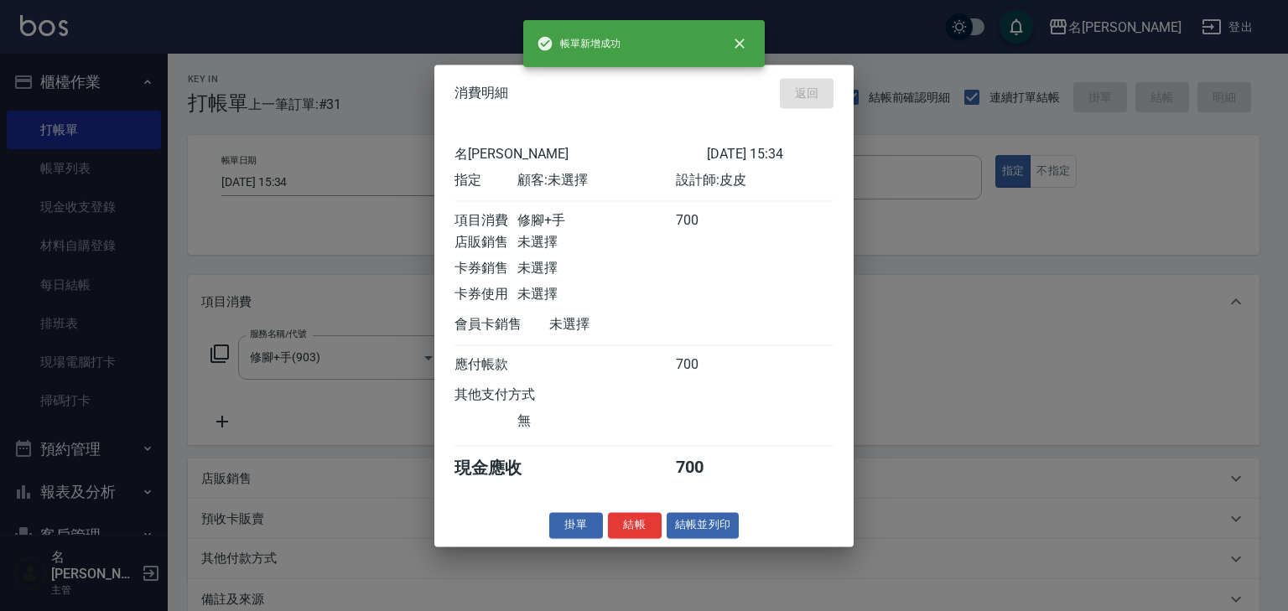
type input "[DATE] 15:46"
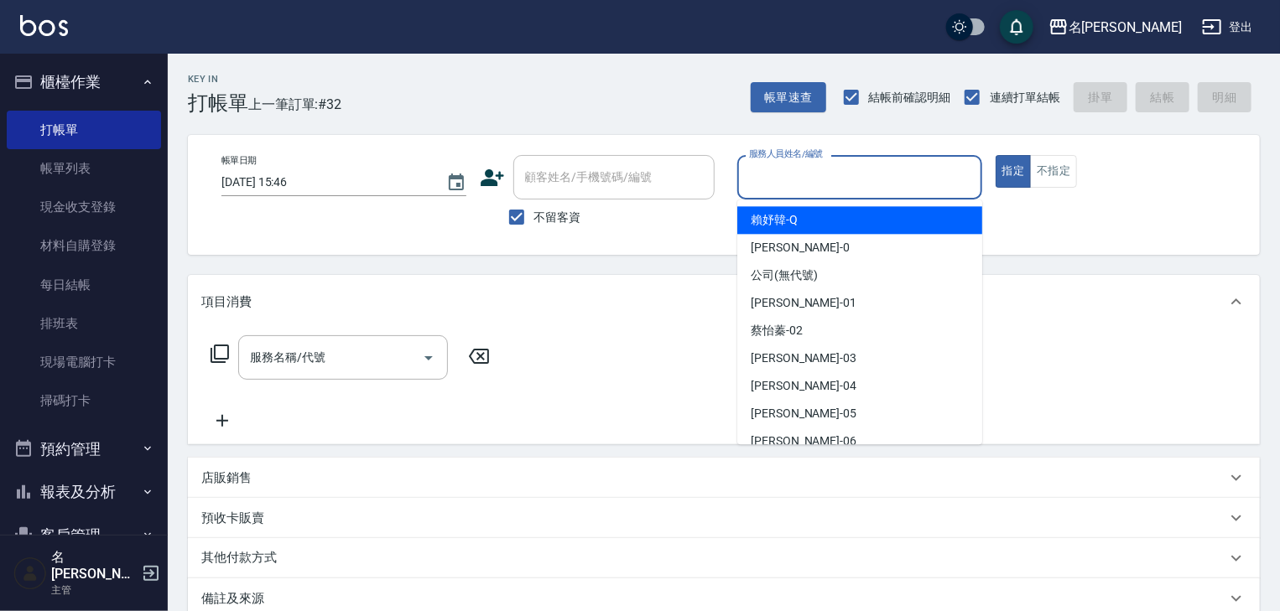
click at [819, 168] on input "服務人員姓名/編號" at bounding box center [860, 177] width 230 height 29
type input "[PERSON_NAME]"
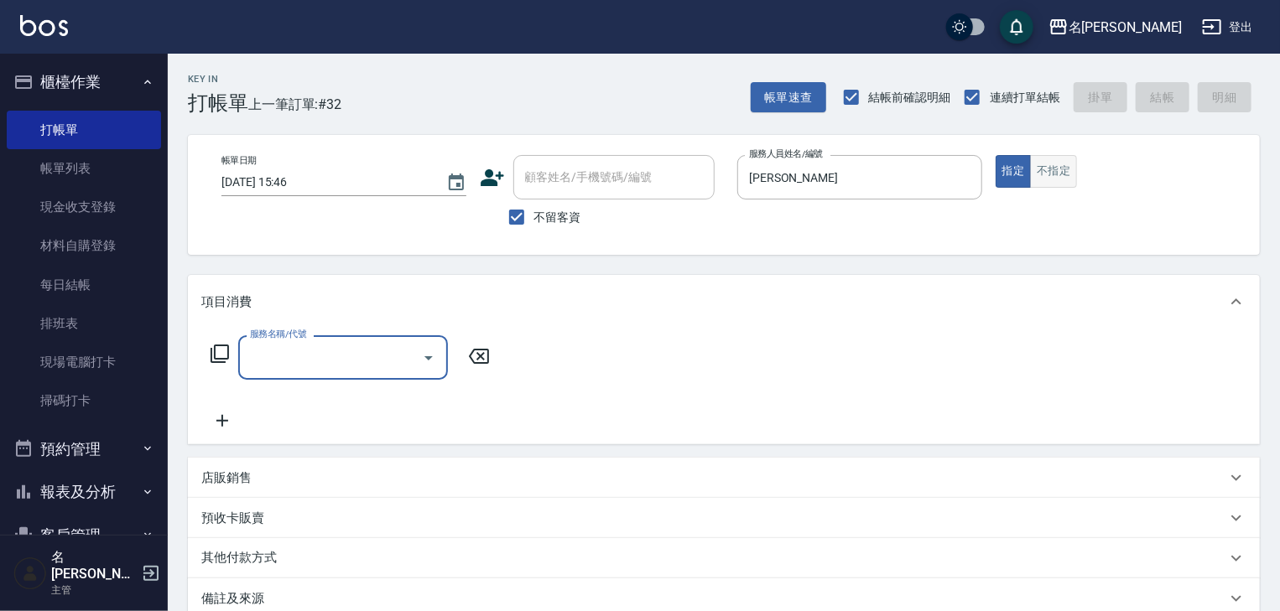
click at [1062, 168] on button "不指定" at bounding box center [1053, 171] width 47 height 33
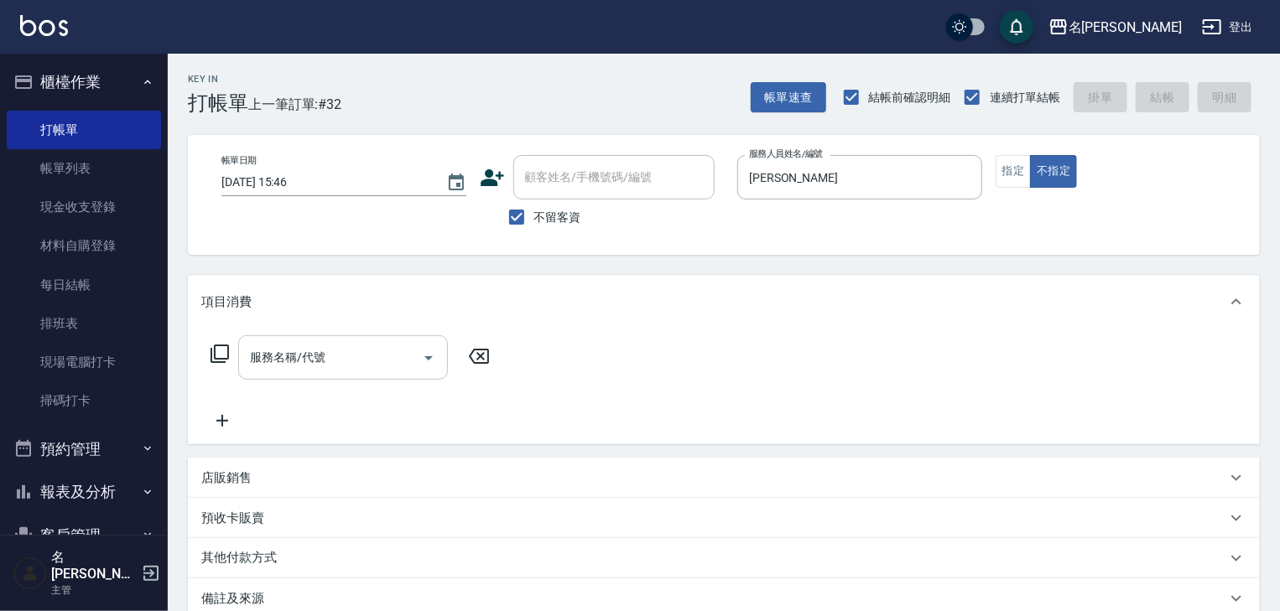
click at [330, 359] on input "服務名稱/代號" at bounding box center [330, 357] width 169 height 29
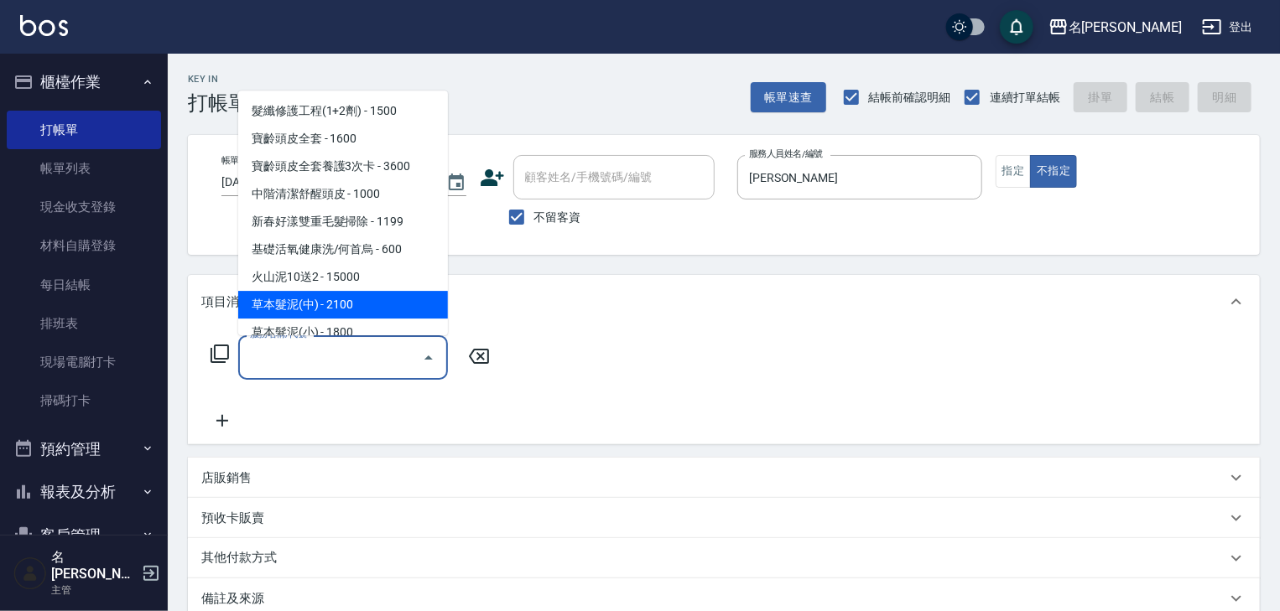
scroll to position [268, 0]
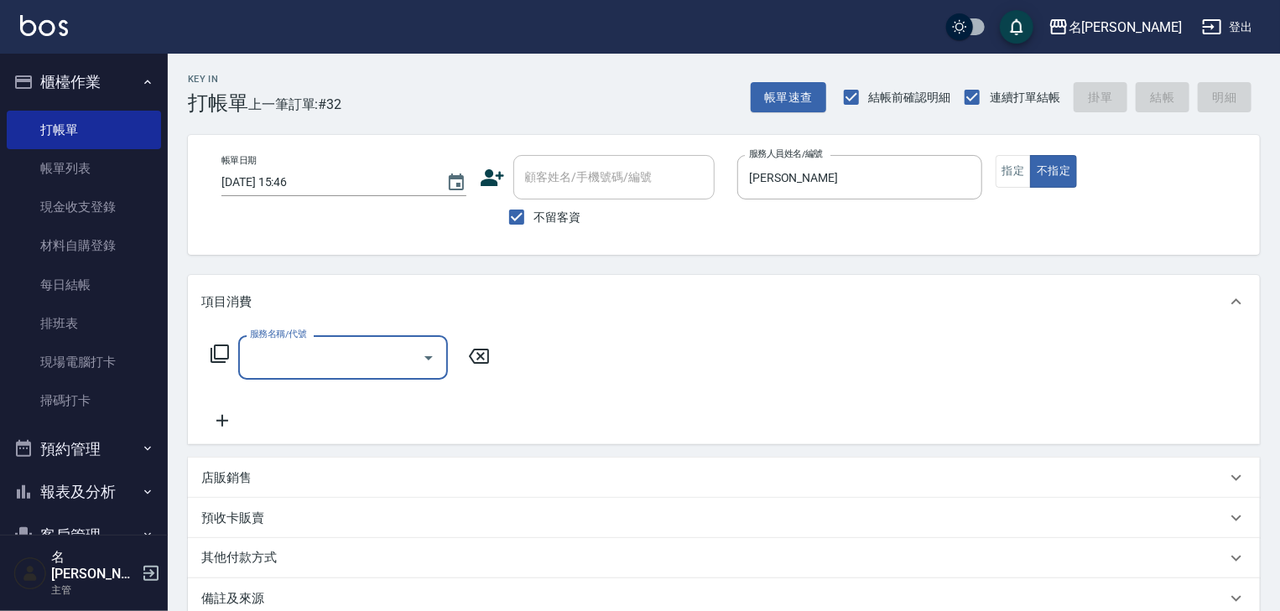
click at [364, 348] on input "服務名稱/代號" at bounding box center [330, 357] width 169 height 29
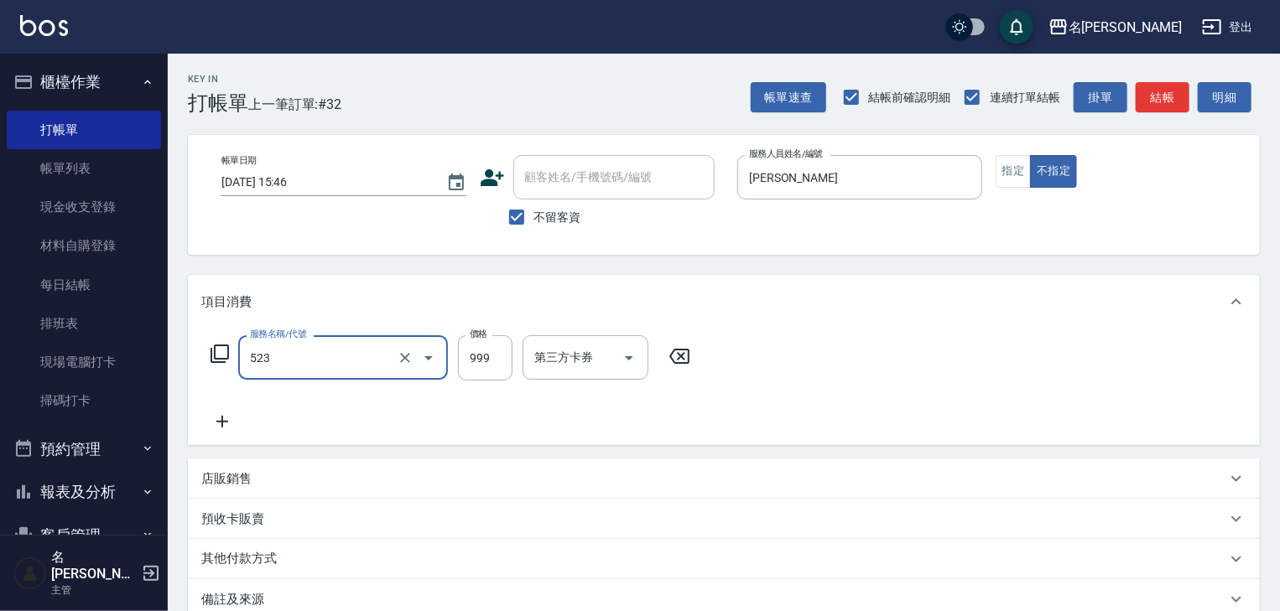
type input "頭皮SPA洗(523)"
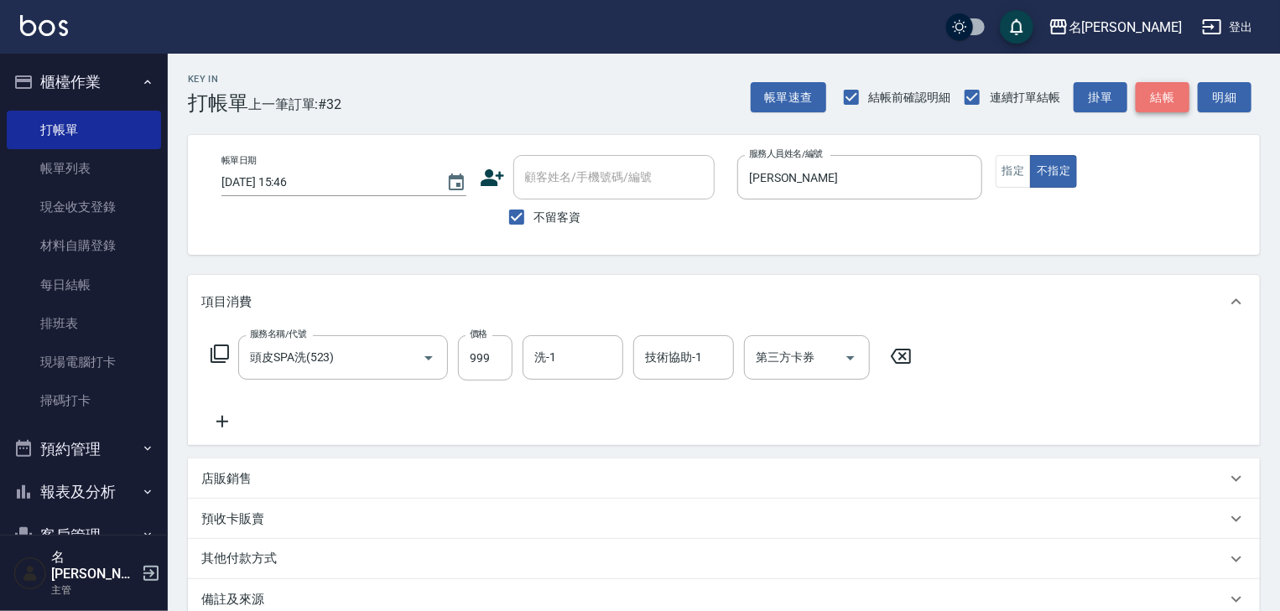
click at [1136, 103] on button "結帳" at bounding box center [1163, 97] width 54 height 31
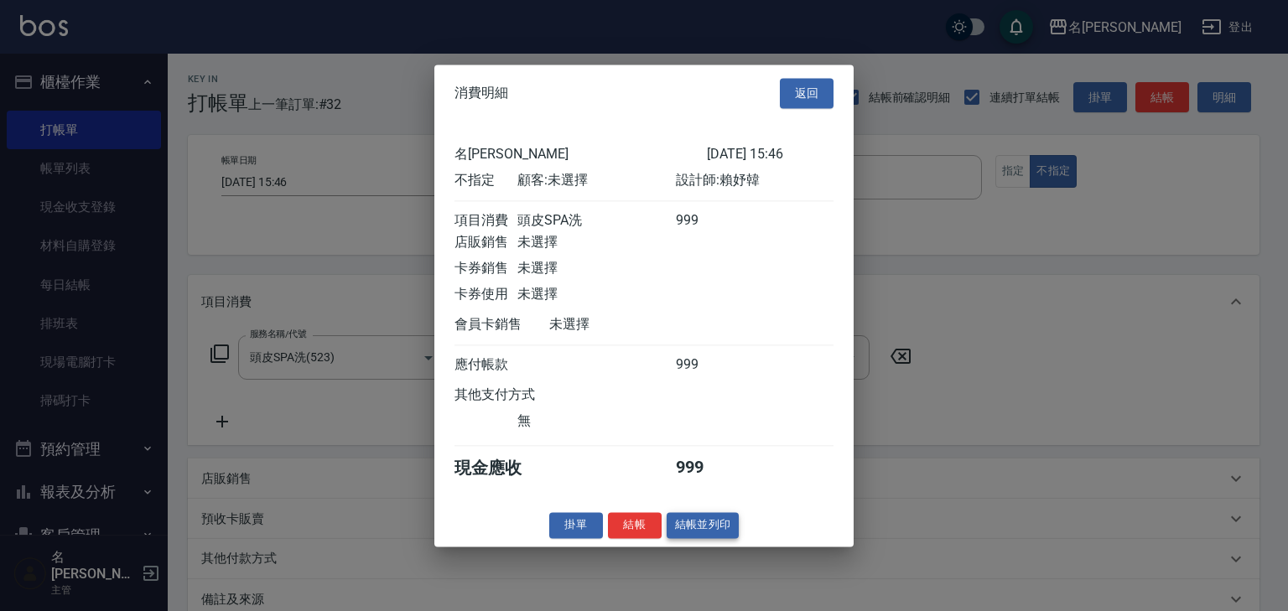
click at [708, 529] on button "結帳並列印" at bounding box center [703, 525] width 73 height 26
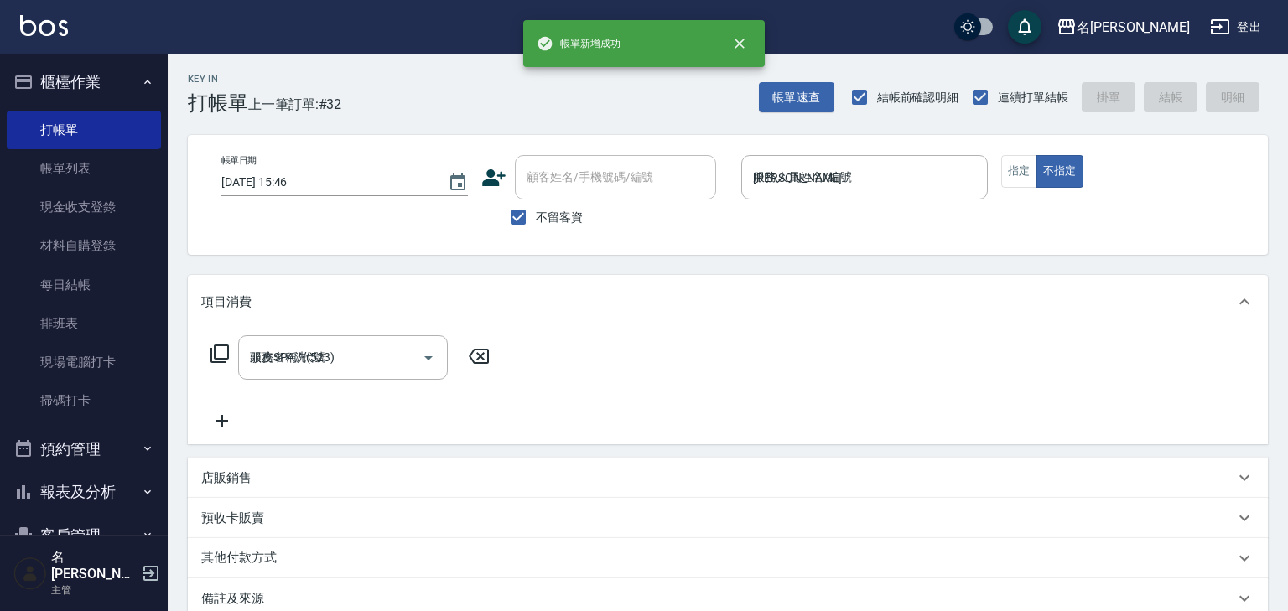
type input "[DATE] 15:52"
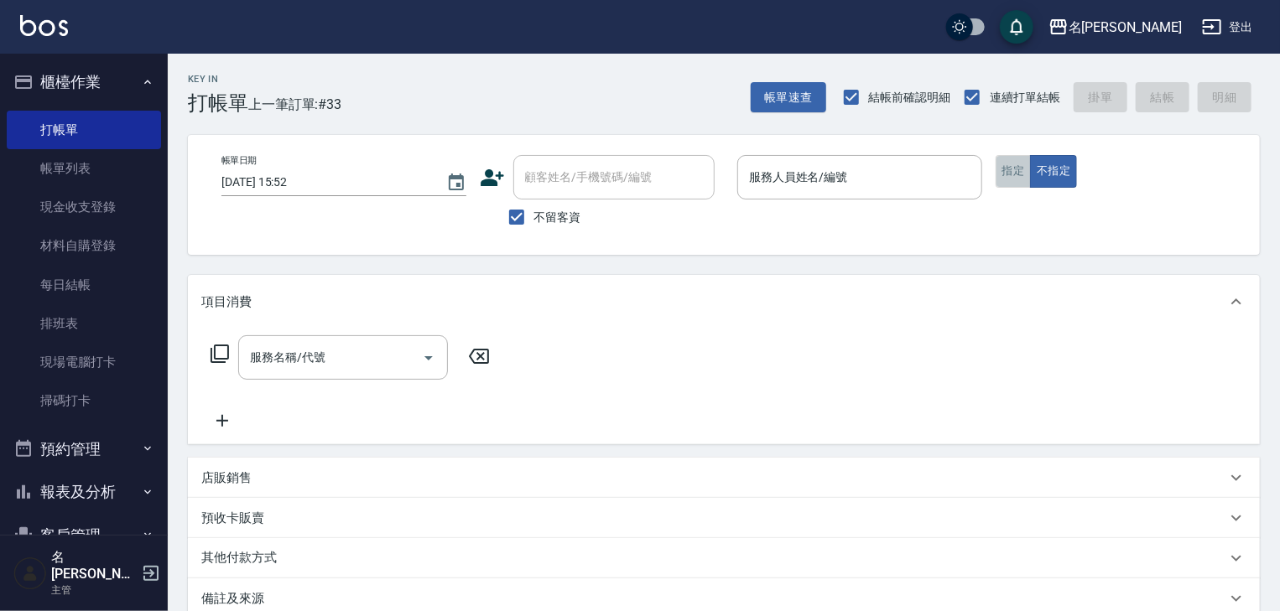
click at [1000, 179] on button "指定" at bounding box center [1014, 171] width 36 height 33
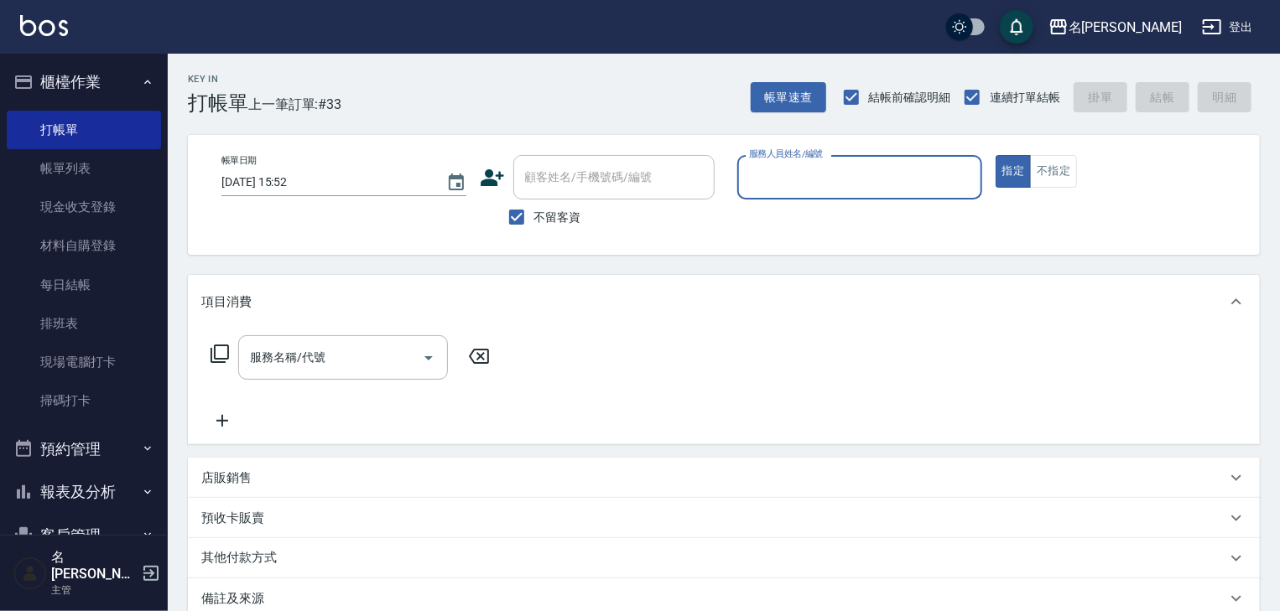
click at [842, 181] on input "服務人員姓名/編號" at bounding box center [860, 177] width 230 height 29
click at [821, 214] on div "[PERSON_NAME]-05" at bounding box center [859, 220] width 245 height 28
type input "[PERSON_NAME]-05"
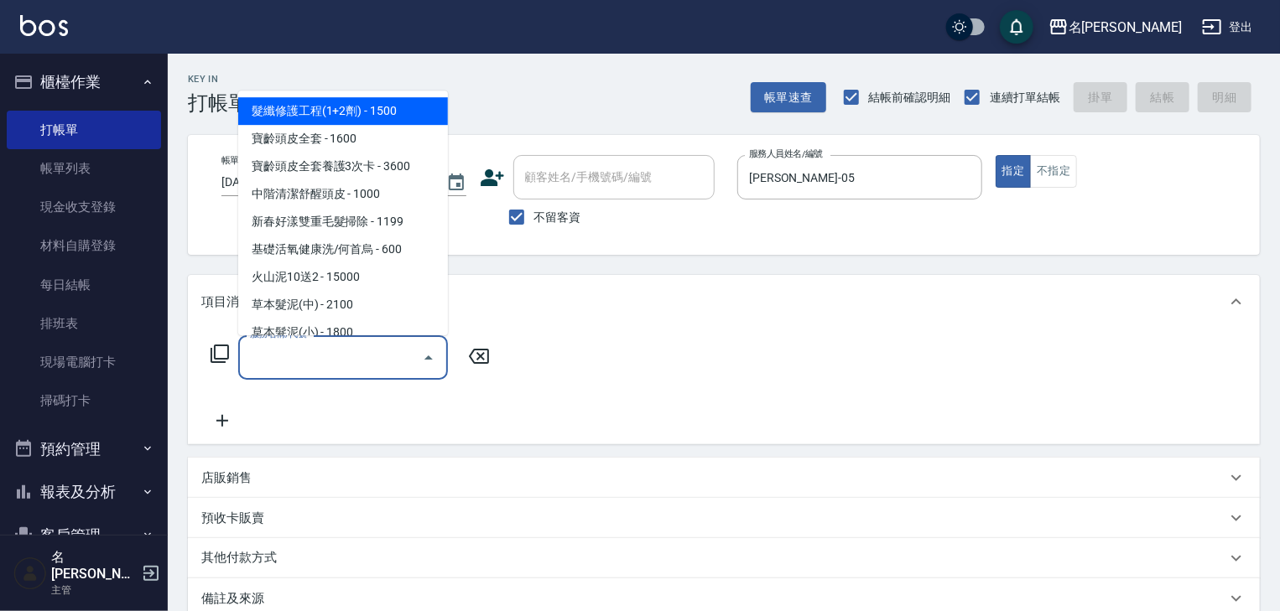
click at [396, 360] on input "服務名稱/代號" at bounding box center [330, 357] width 169 height 29
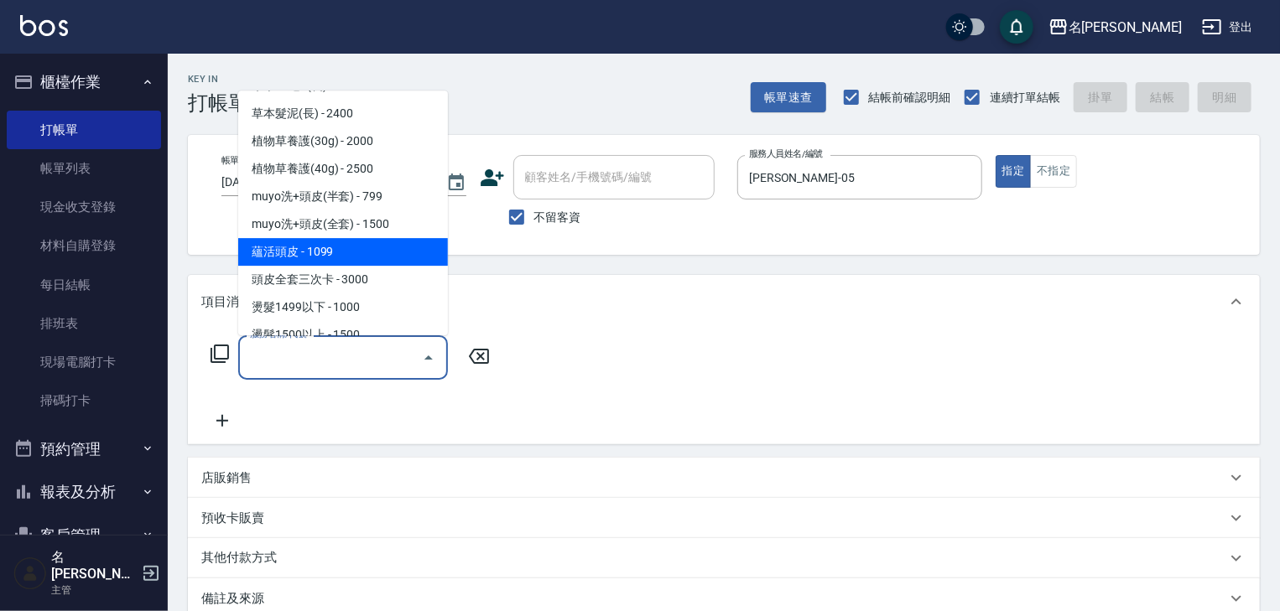
scroll to position [179, 0]
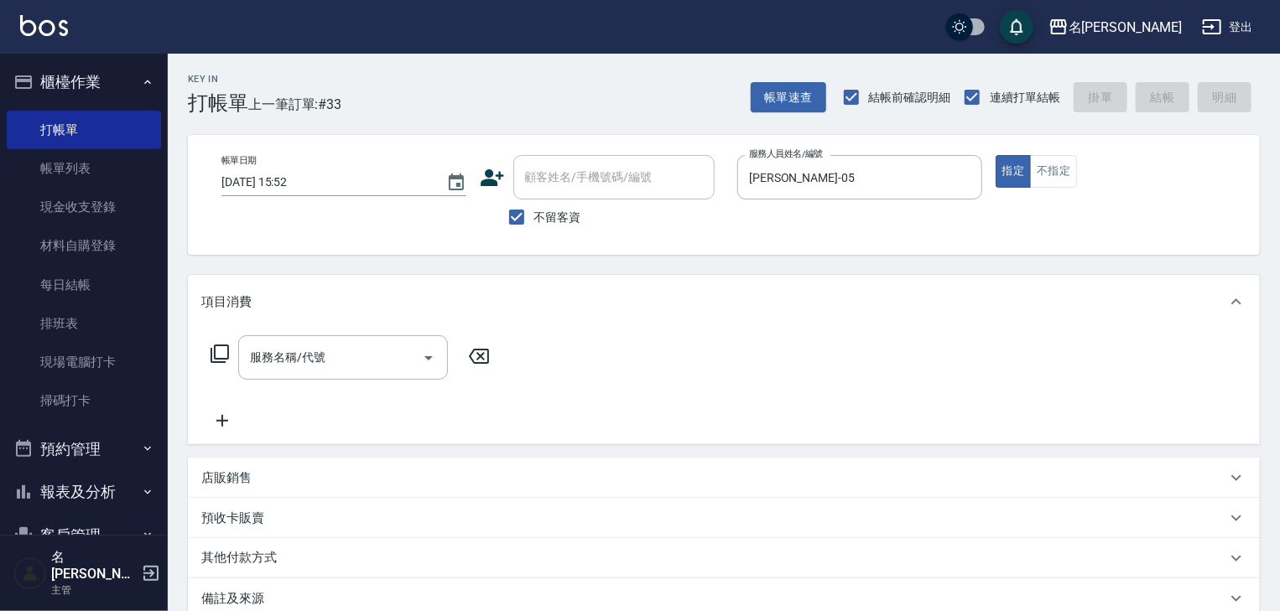
click at [224, 356] on icon at bounding box center [220, 354] width 20 height 20
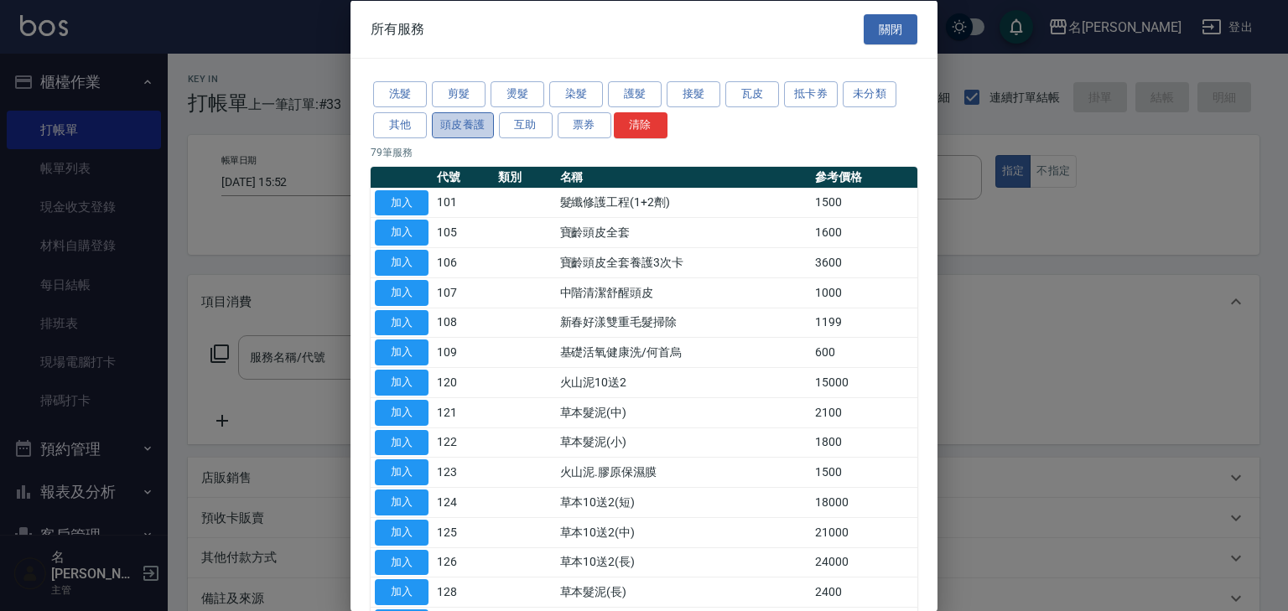
click at [486, 131] on button "頭皮養護" at bounding box center [463, 125] width 62 height 26
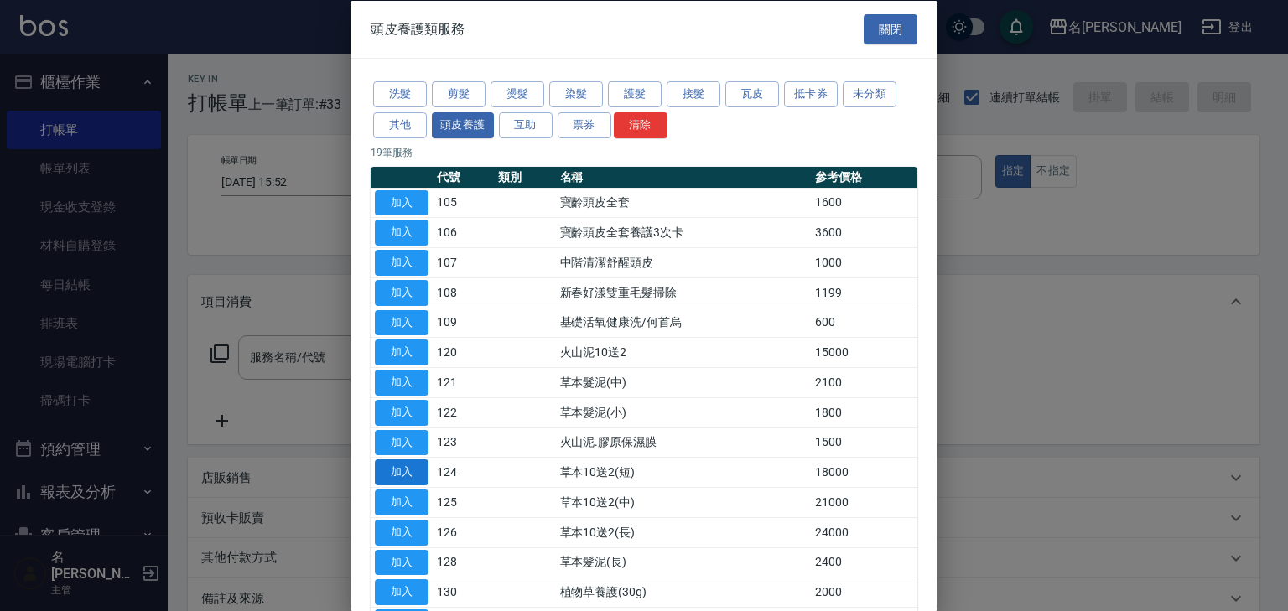
click at [398, 475] on button "加入" at bounding box center [402, 473] width 54 height 26
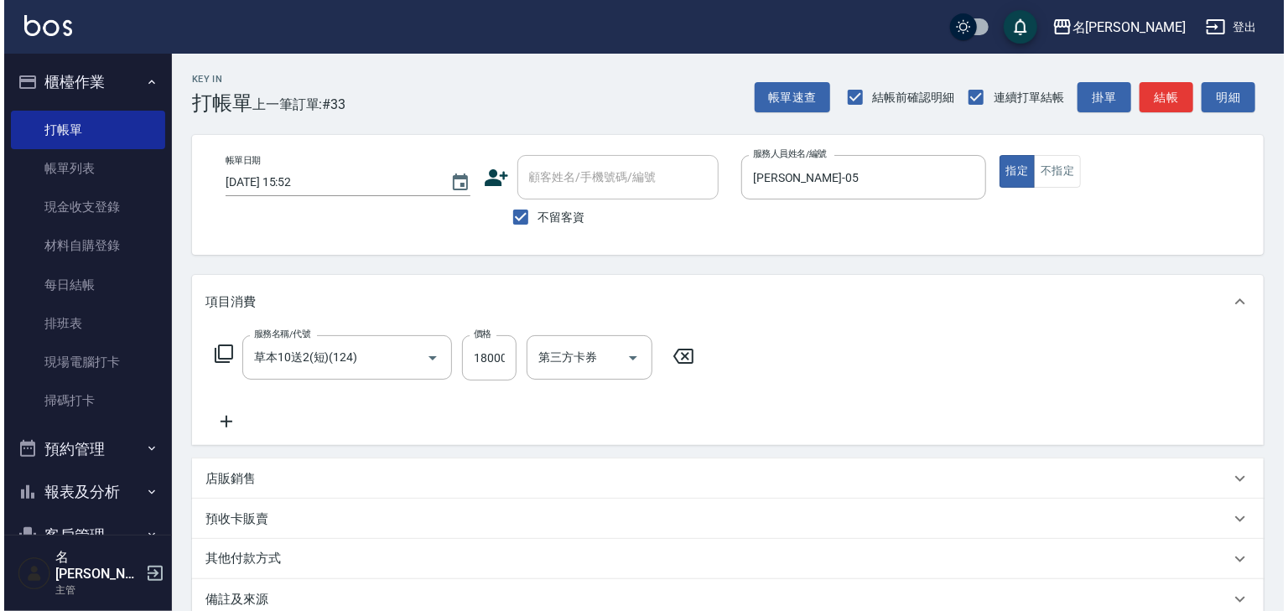
scroll to position [196, 0]
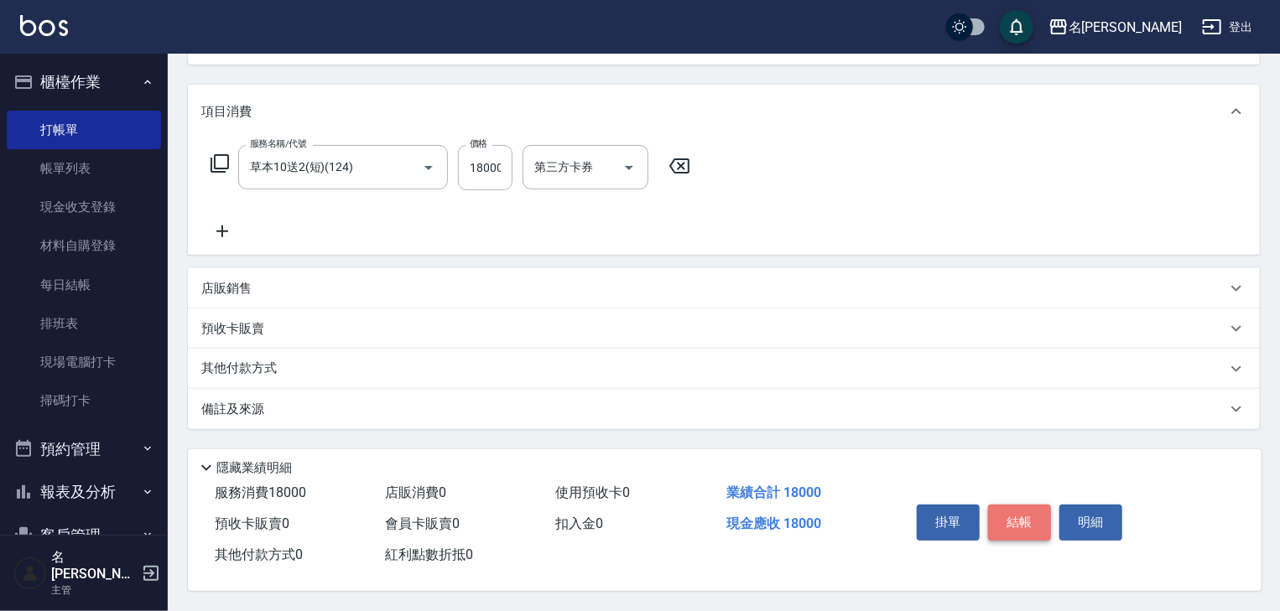
click at [1025, 515] on button "結帳" at bounding box center [1019, 522] width 63 height 35
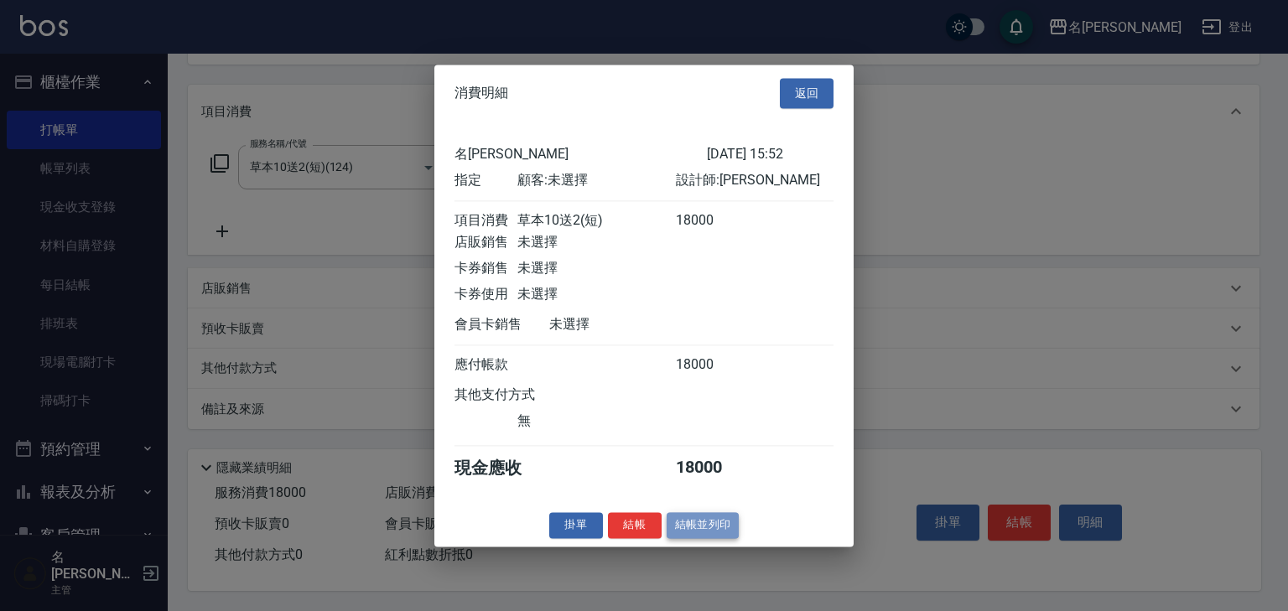
click at [698, 536] on button "結帳並列印" at bounding box center [703, 525] width 73 height 26
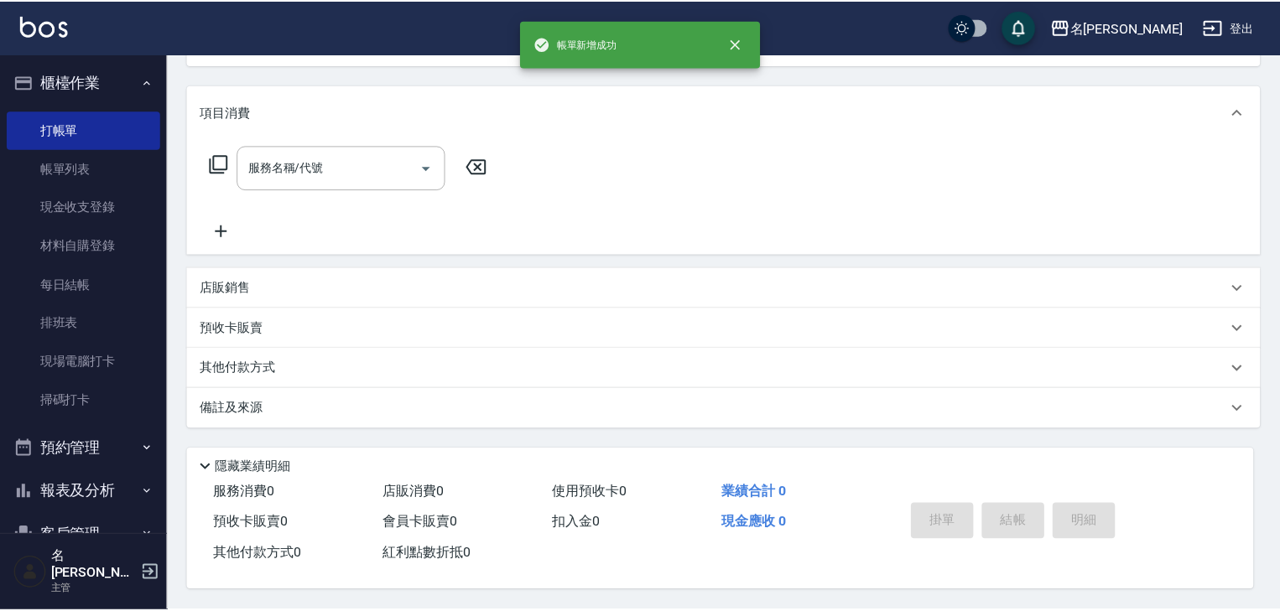
scroll to position [0, 0]
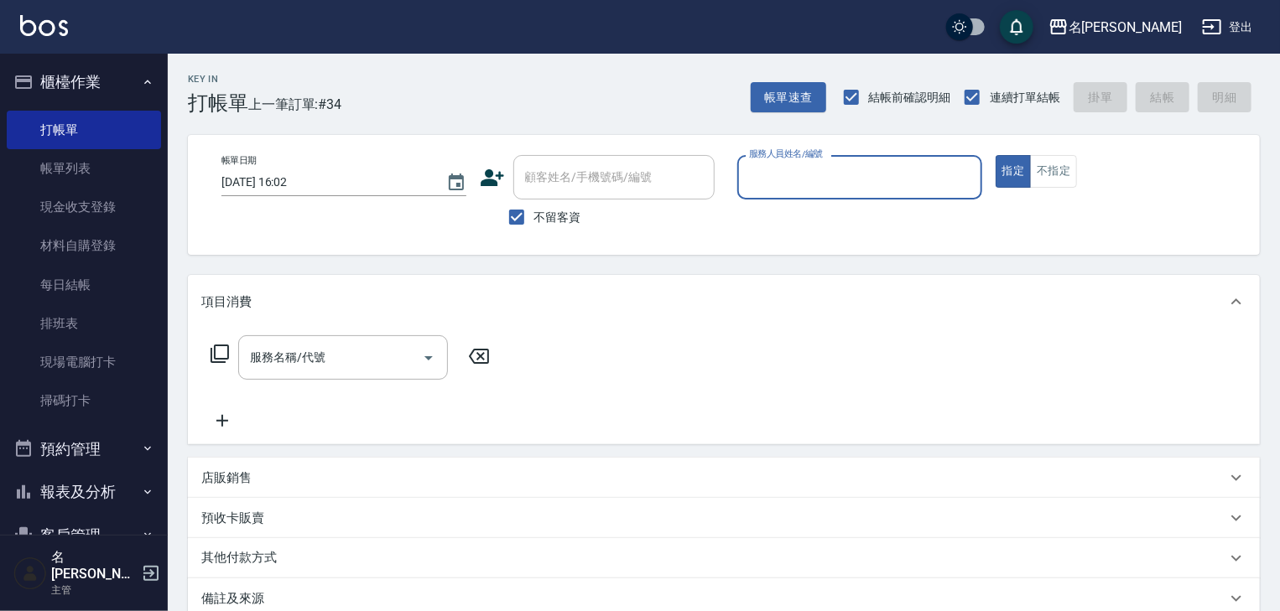
click at [867, 185] on input "服務人員姓名/編號" at bounding box center [860, 177] width 230 height 29
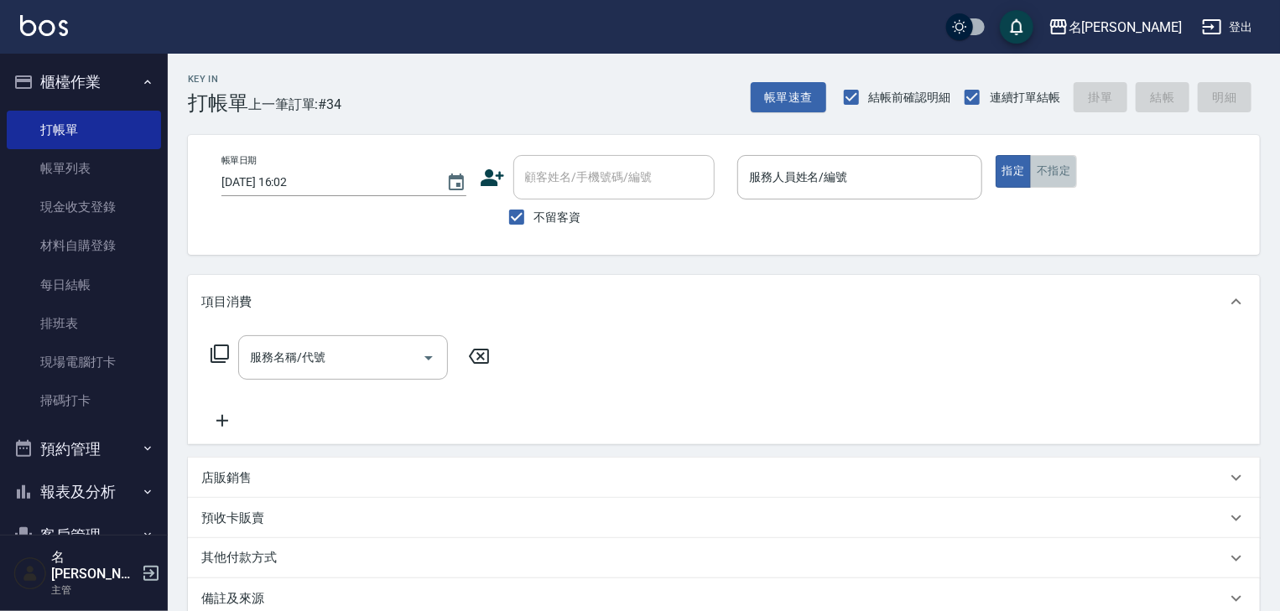
click at [1070, 176] on button "不指定" at bounding box center [1053, 171] width 47 height 33
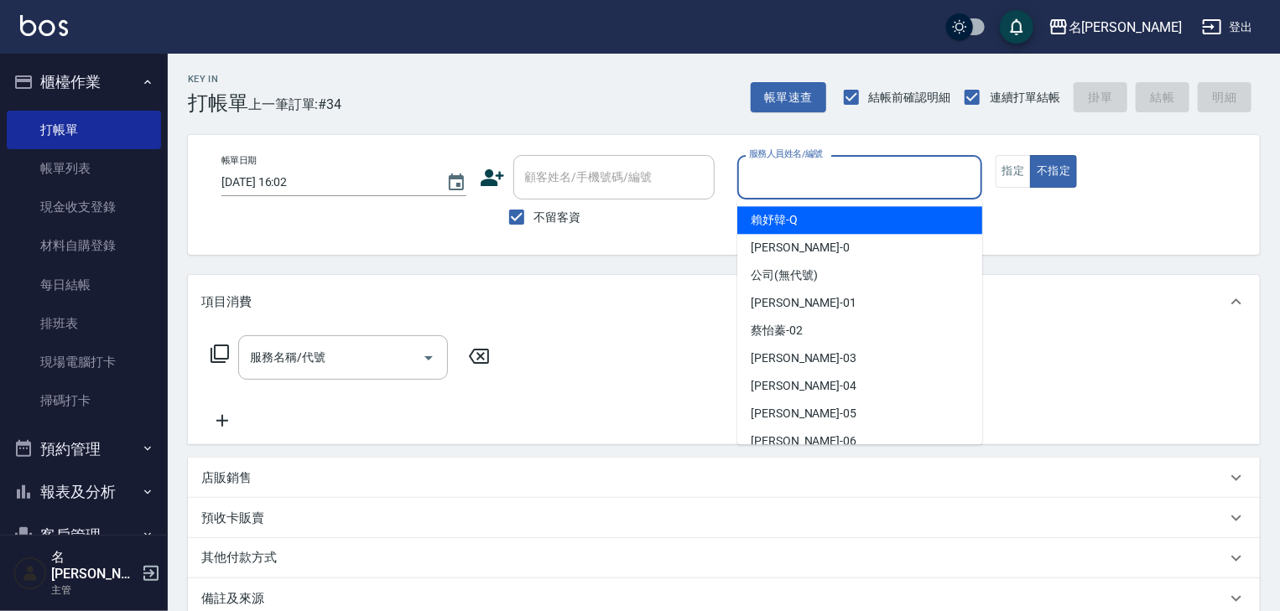
click at [809, 184] on input "服務人員姓名/編號" at bounding box center [860, 177] width 230 height 29
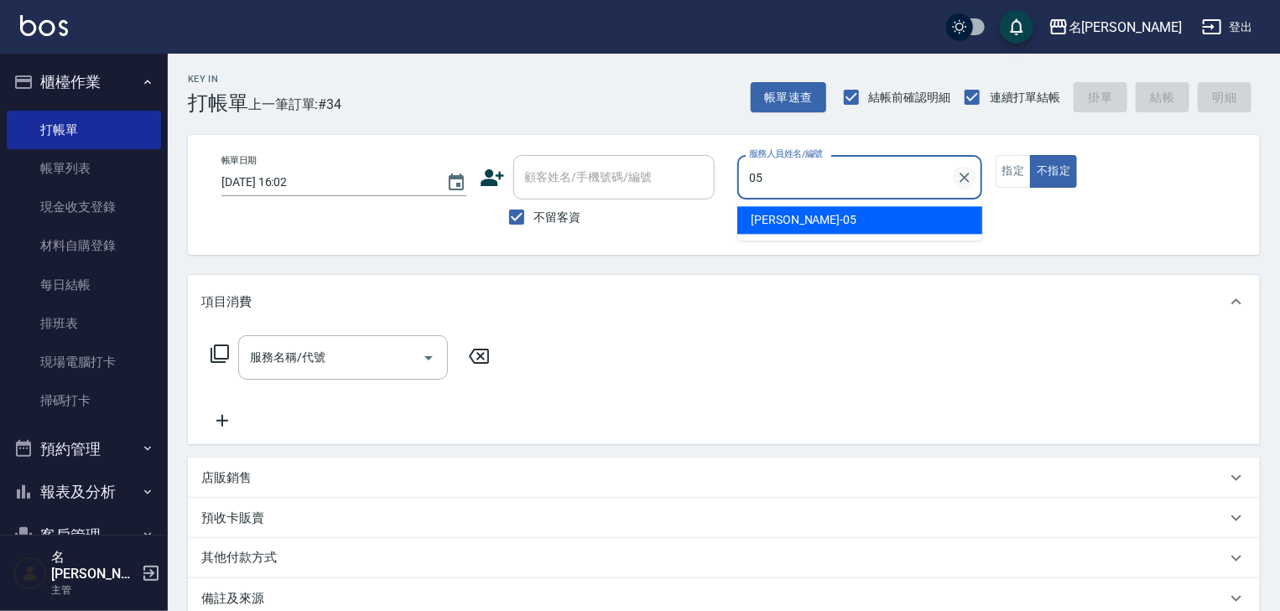
click at [970, 174] on icon "Clear" at bounding box center [964, 177] width 17 height 17
click at [862, 184] on input "服務人員姓名/編號" at bounding box center [860, 177] width 230 height 29
click at [815, 218] on div "[PERSON_NAME]" at bounding box center [859, 220] width 245 height 28
click at [394, 367] on input "服務名稱/代號" at bounding box center [330, 357] width 169 height 29
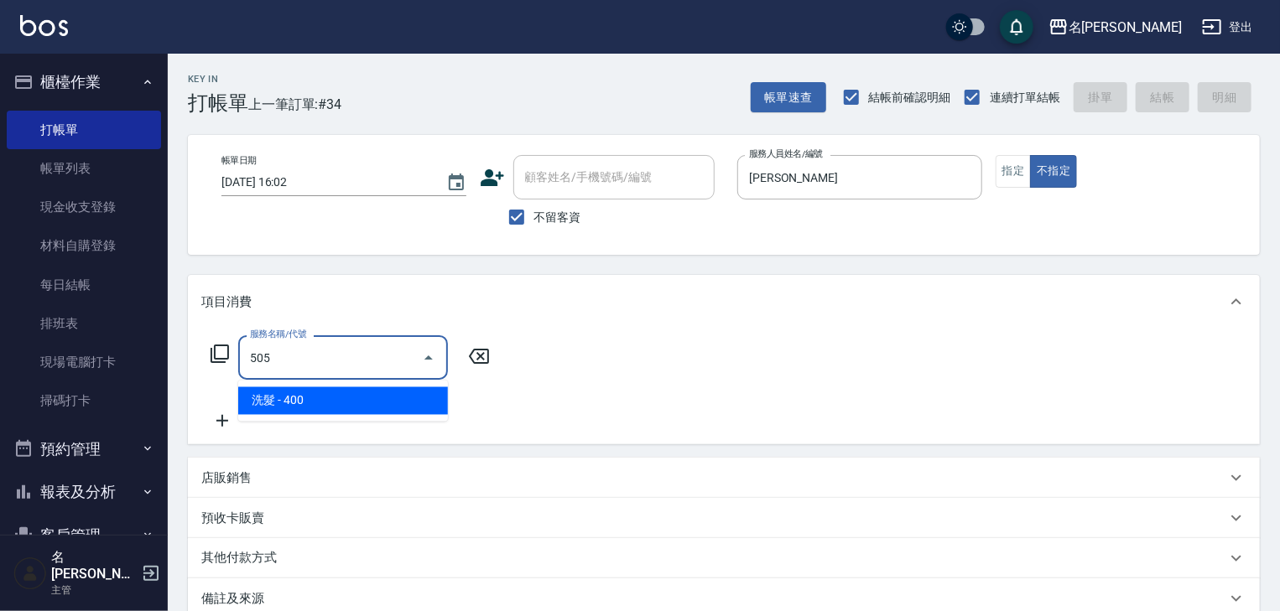
click at [415, 393] on span "洗髮 - 400" at bounding box center [343, 402] width 210 height 28
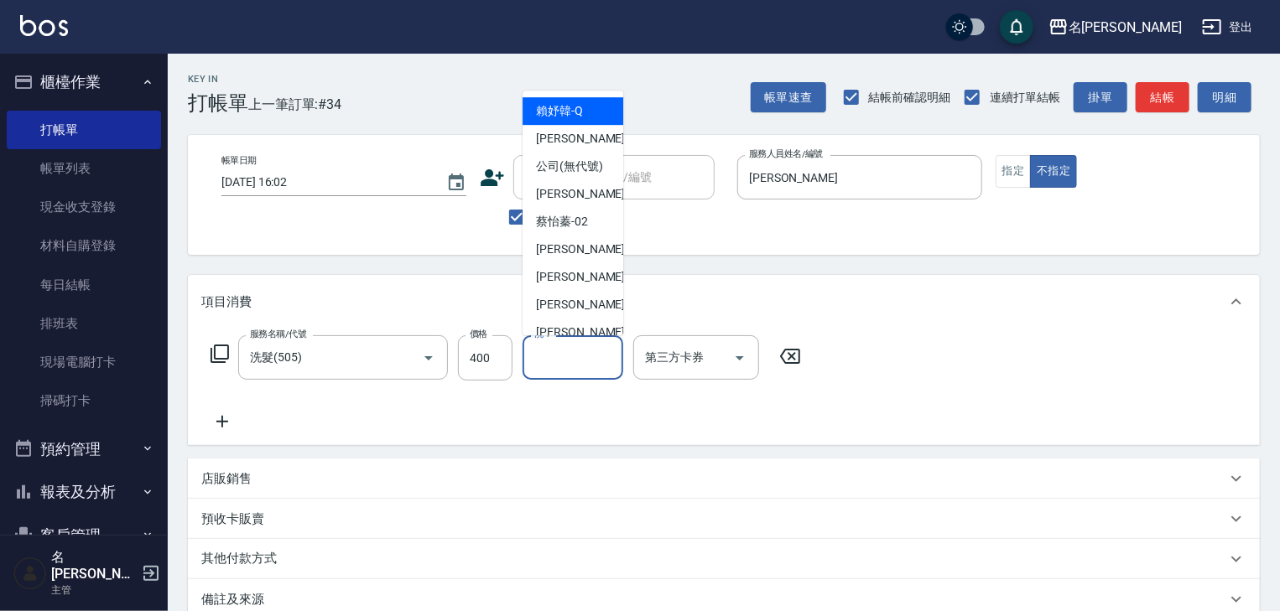
click at [568, 354] on input "洗-1" at bounding box center [573, 357] width 86 height 29
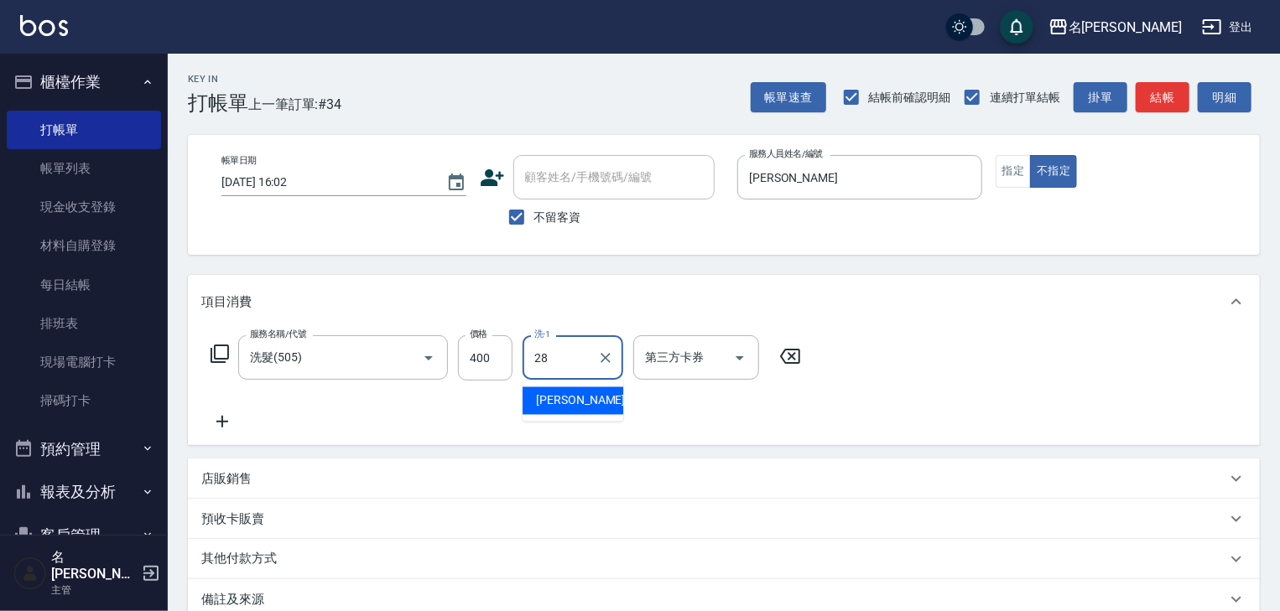
click at [579, 399] on span "[PERSON_NAME]-28" at bounding box center [589, 402] width 106 height 18
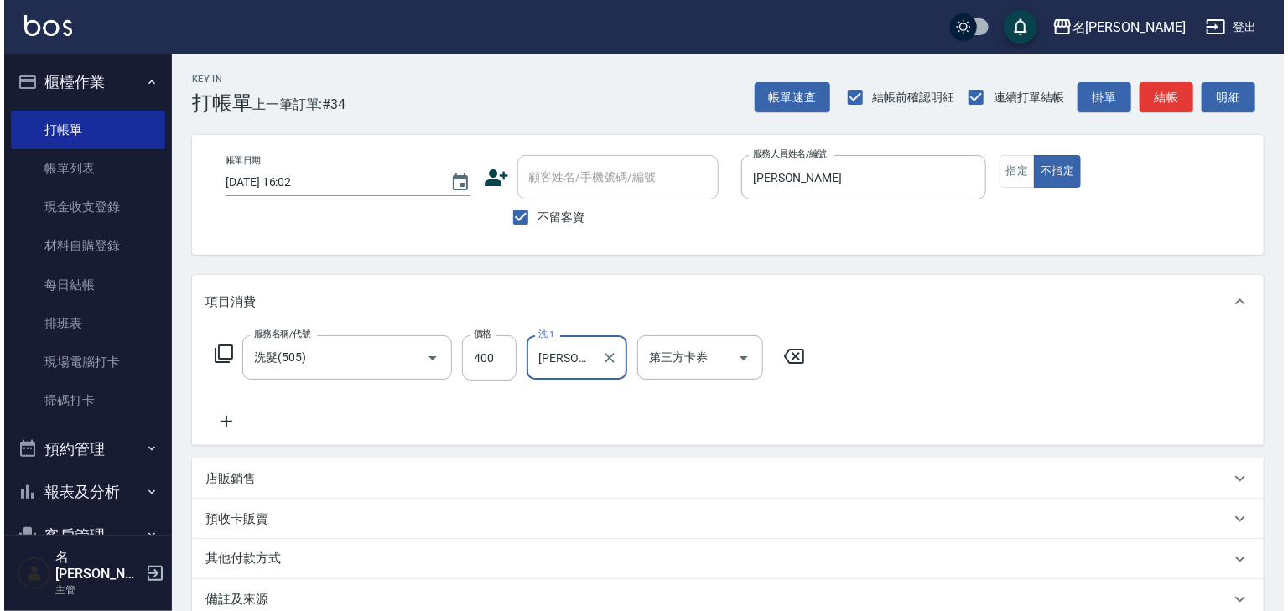
scroll to position [196, 0]
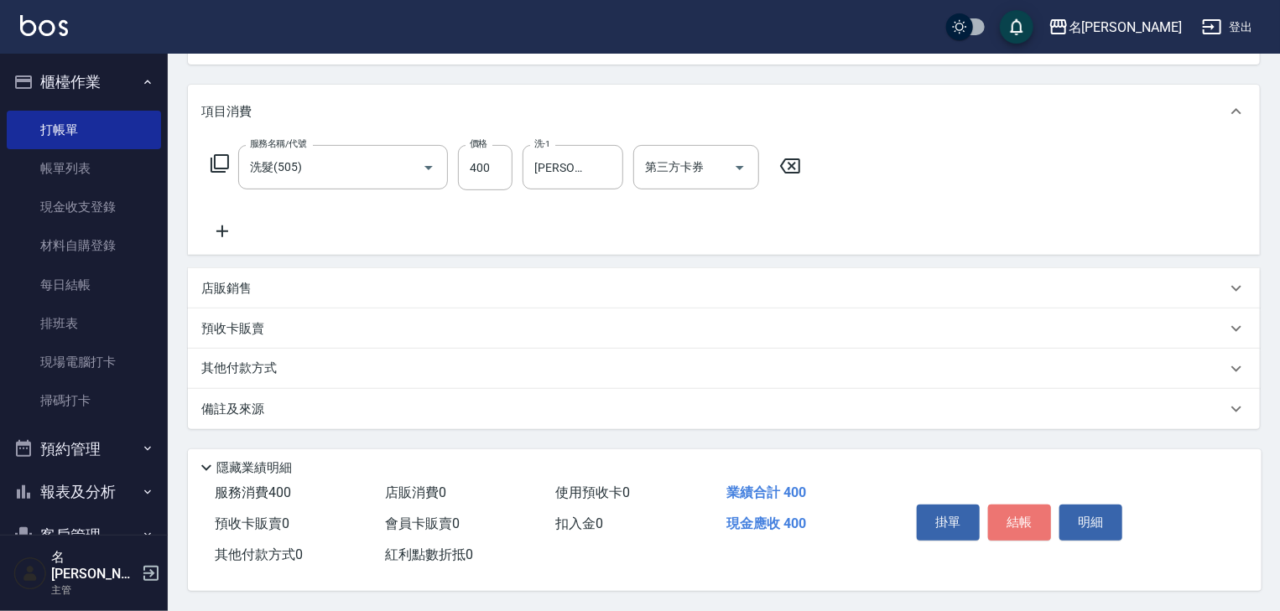
drag, startPoint x: 998, startPoint y: 511, endPoint x: 920, endPoint y: 485, distance: 82.2
click at [996, 511] on button "結帳" at bounding box center [1019, 522] width 63 height 35
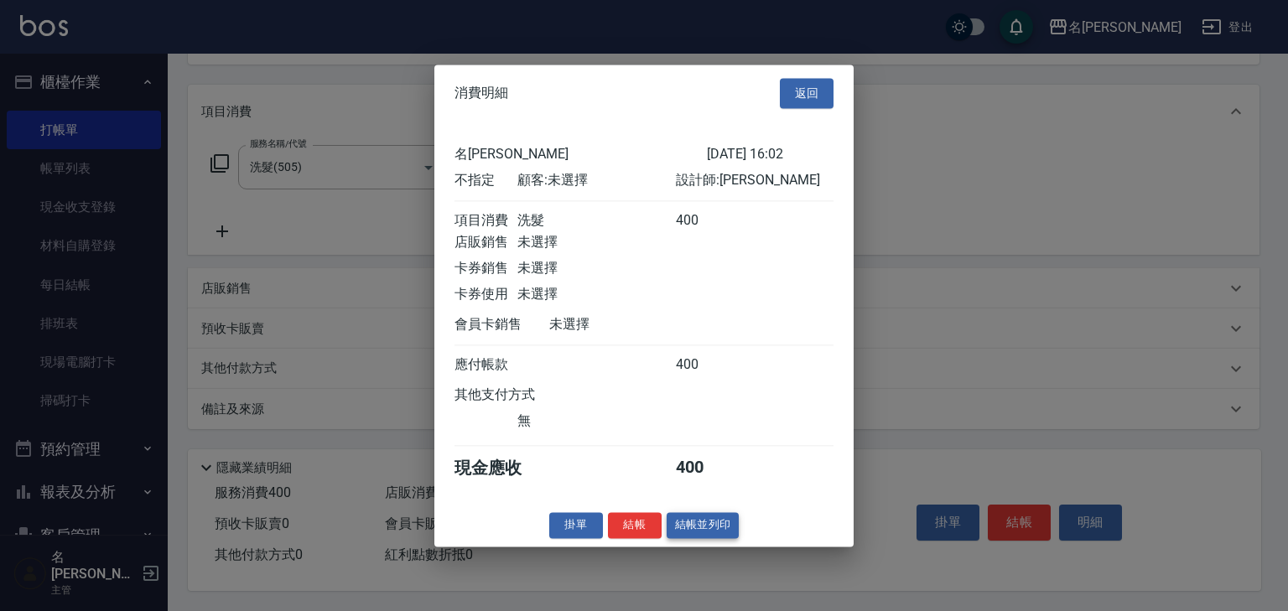
click at [699, 533] on button "結帳並列印" at bounding box center [703, 525] width 73 height 26
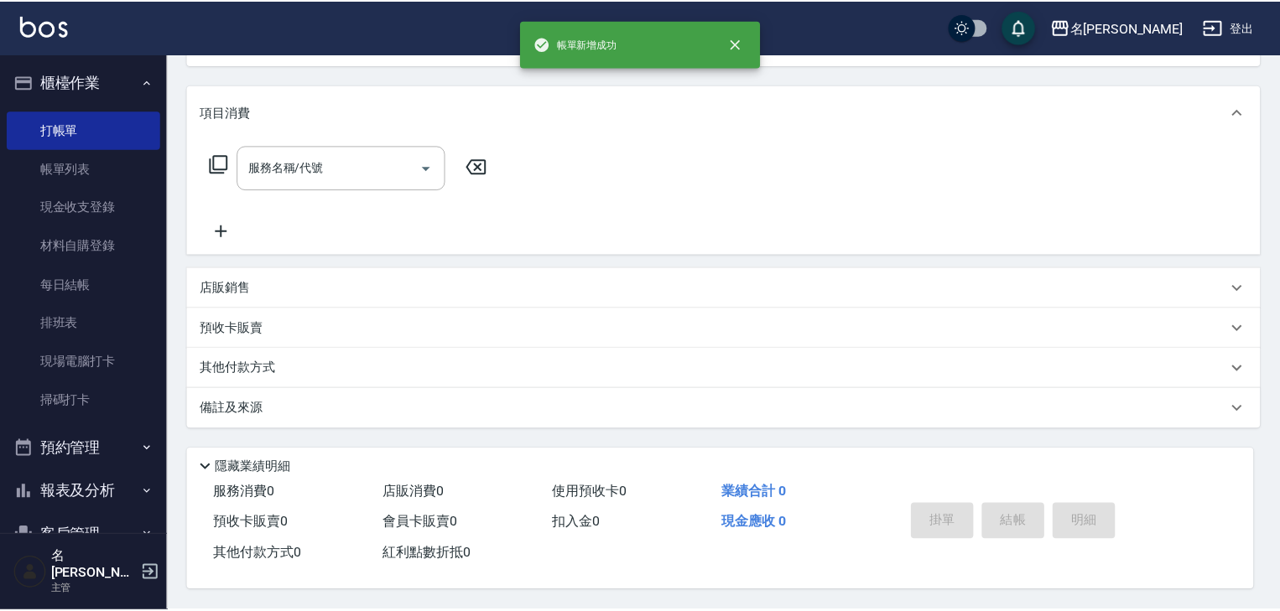
scroll to position [0, 0]
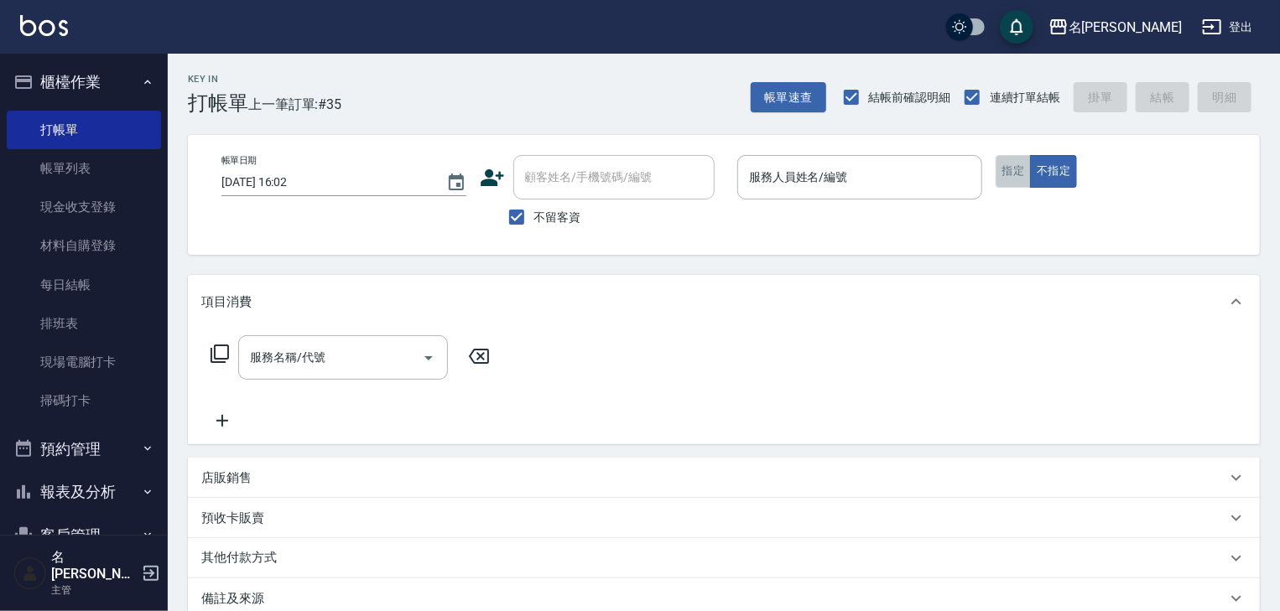
click at [1002, 166] on button "指定" at bounding box center [1014, 171] width 36 height 33
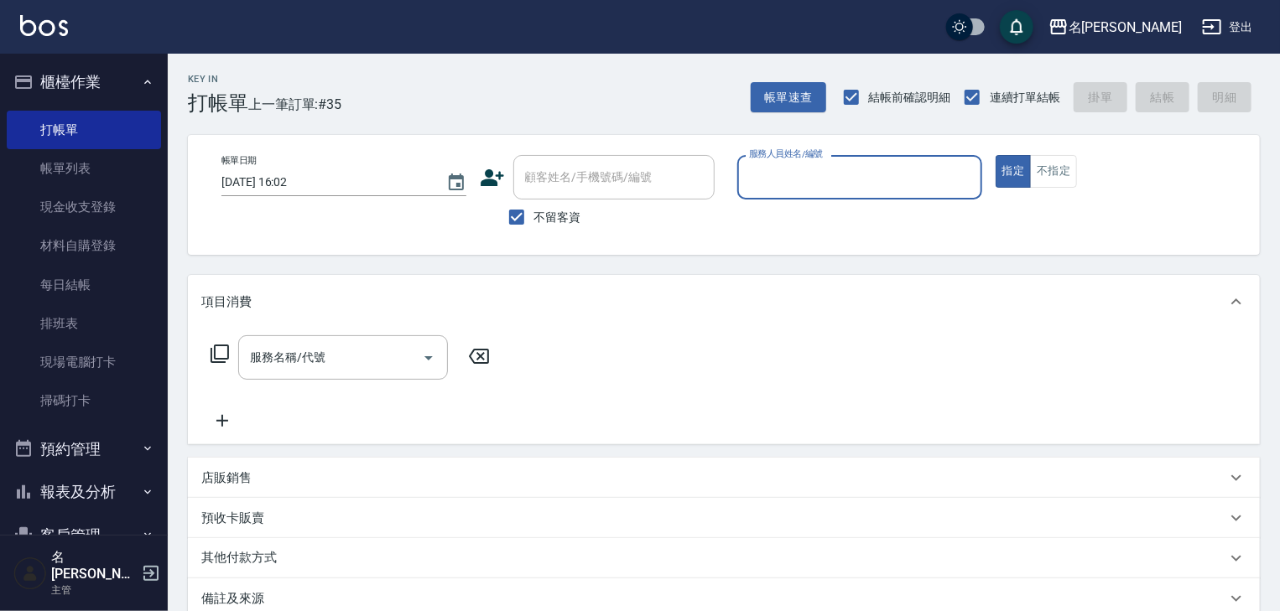
click at [891, 169] on input "服務人員姓名/編號" at bounding box center [860, 177] width 230 height 29
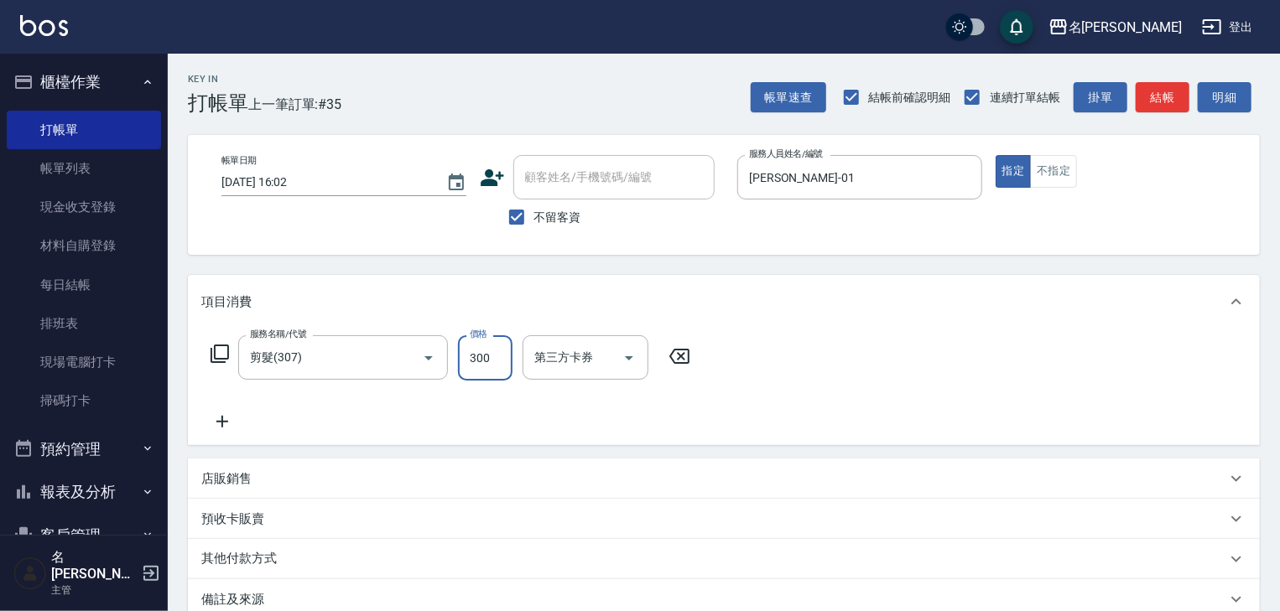
click at [487, 353] on input "300" at bounding box center [485, 358] width 55 height 45
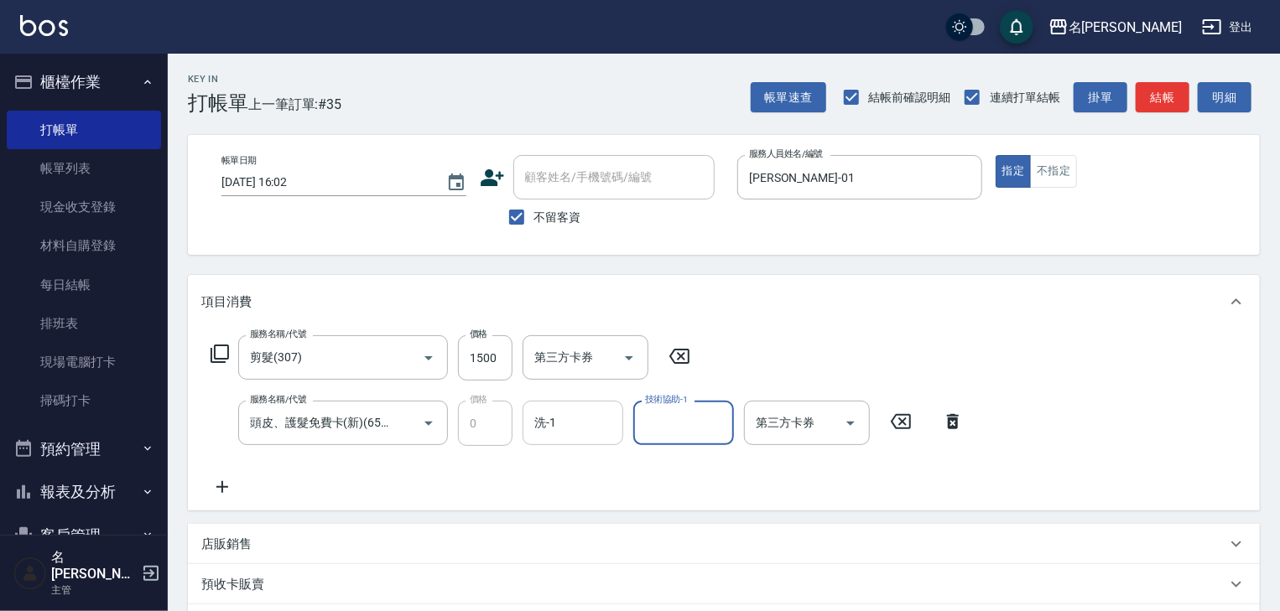
click at [564, 416] on input "洗-1" at bounding box center [573, 422] width 86 height 29
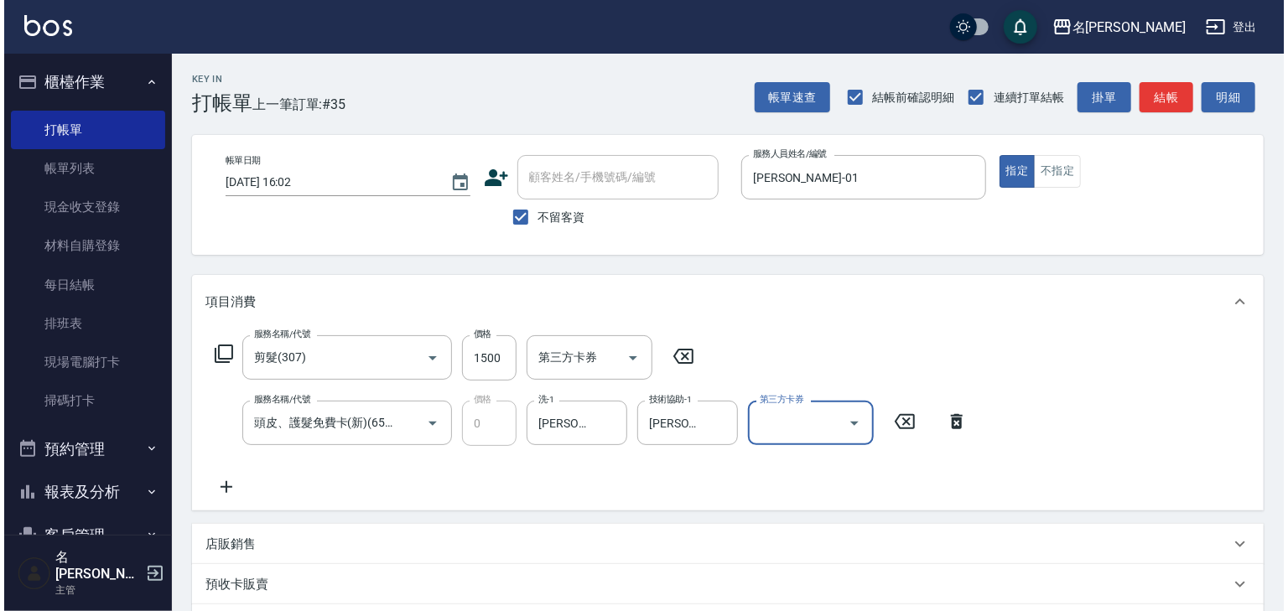
scroll to position [262, 0]
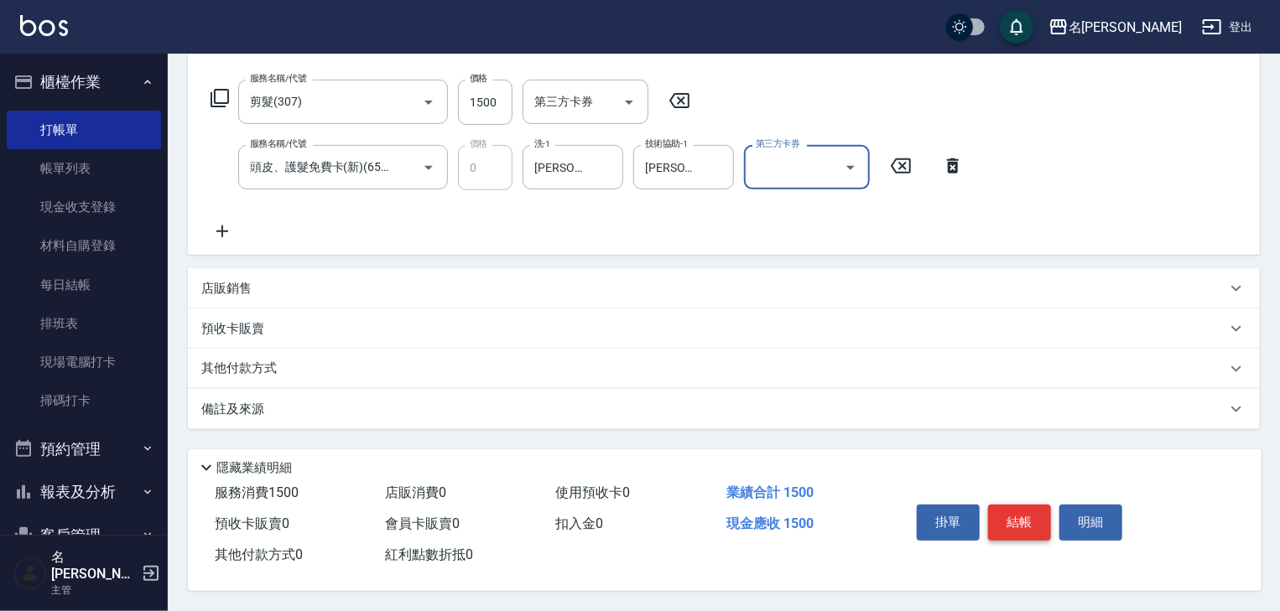
click at [1017, 517] on button "結帳" at bounding box center [1019, 522] width 63 height 35
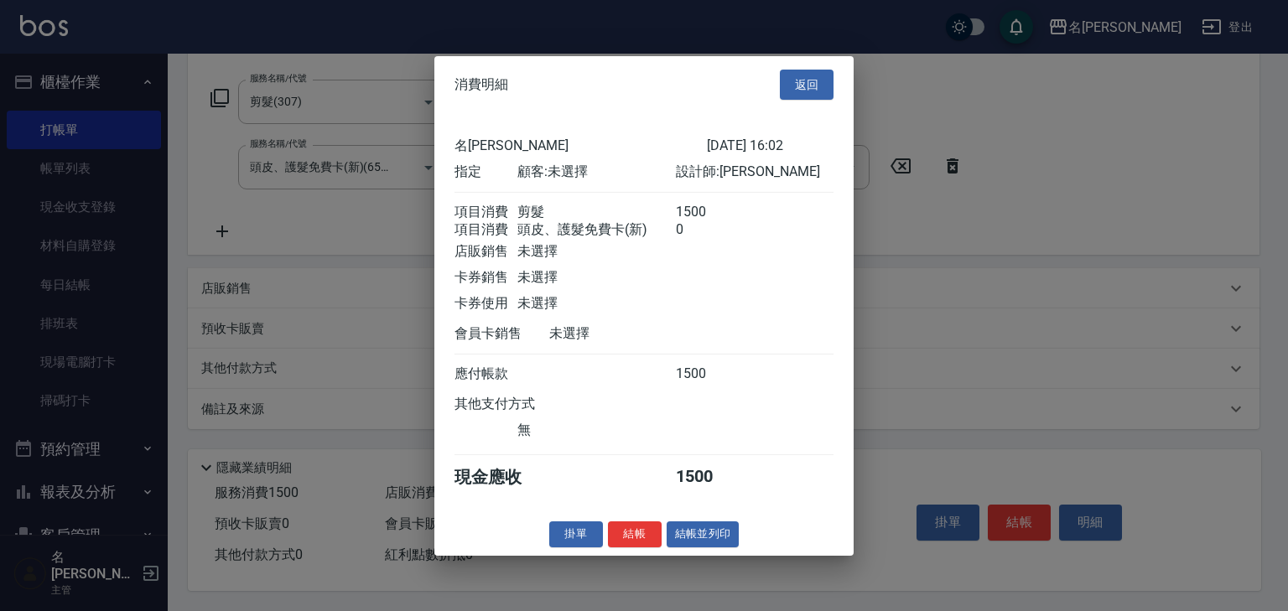
click at [726, 548] on button "結帳並列印" at bounding box center [703, 535] width 73 height 26
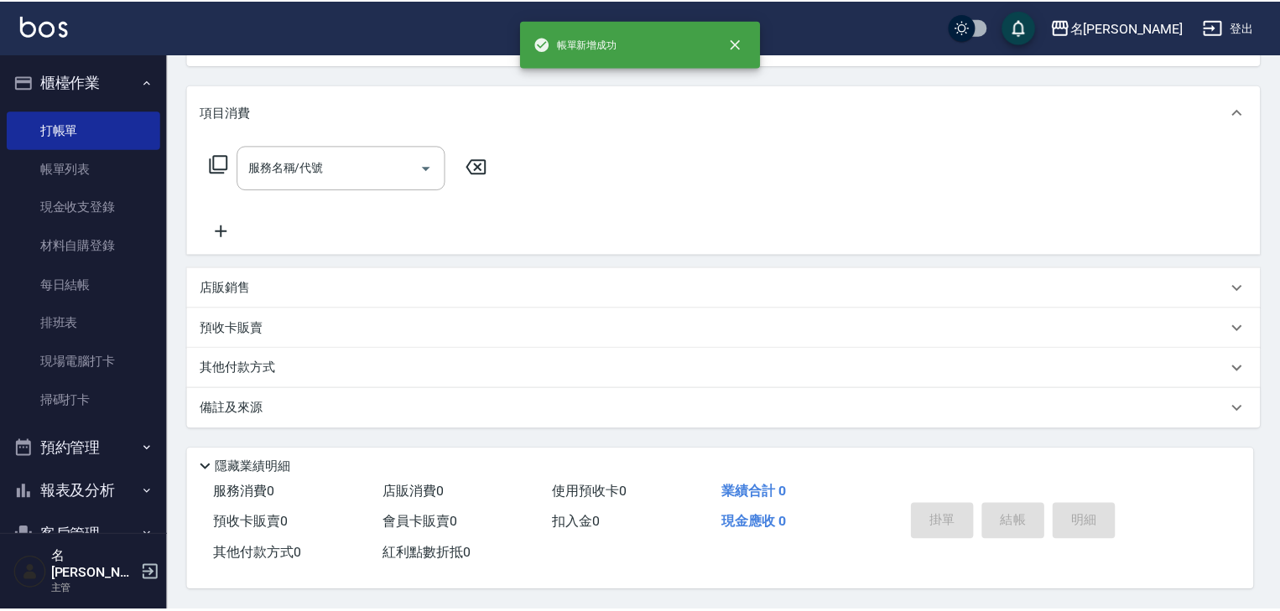
scroll to position [0, 0]
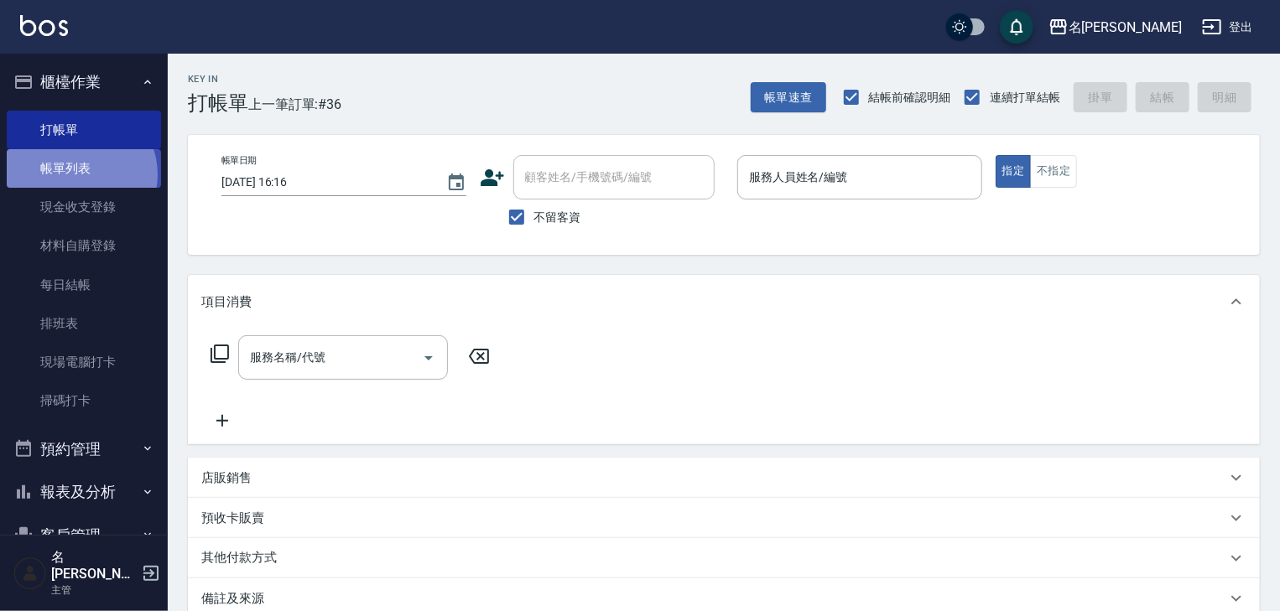
click at [78, 174] on link "帳單列表" at bounding box center [84, 168] width 154 height 39
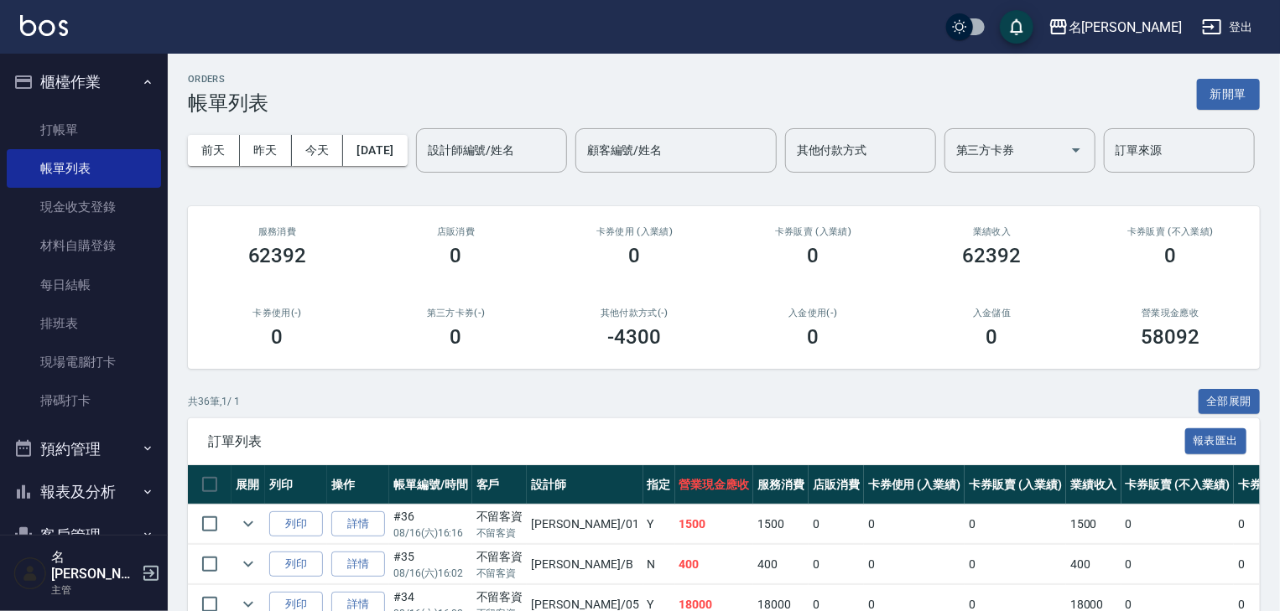
scroll to position [357, 0]
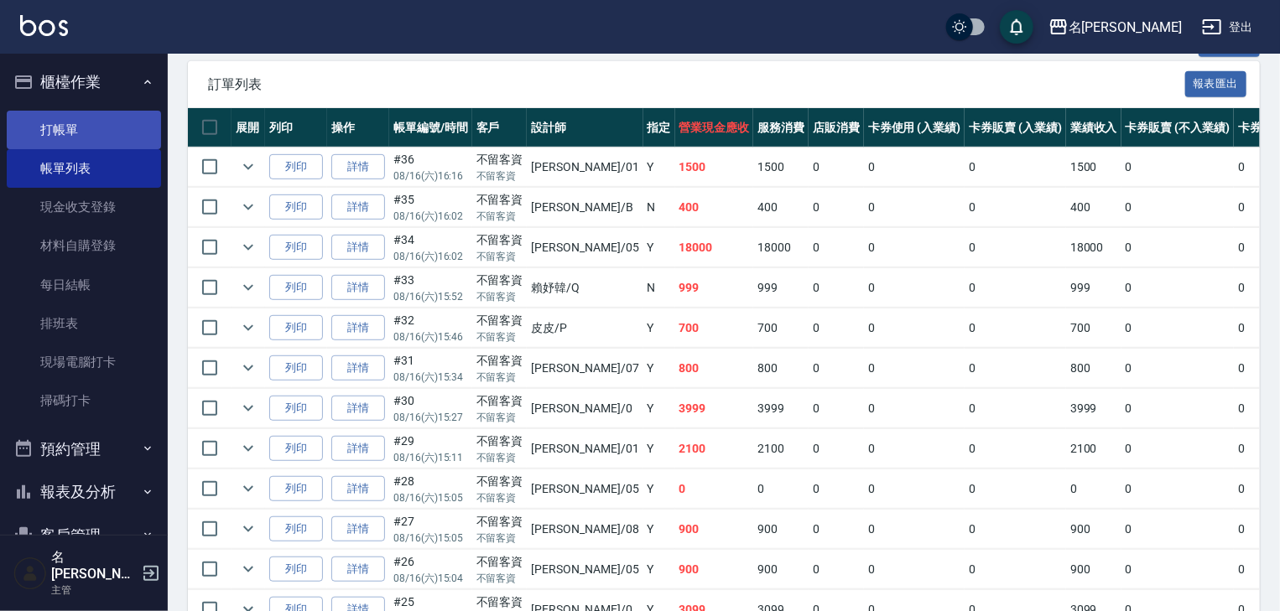
click at [72, 125] on link "打帳單" at bounding box center [84, 130] width 154 height 39
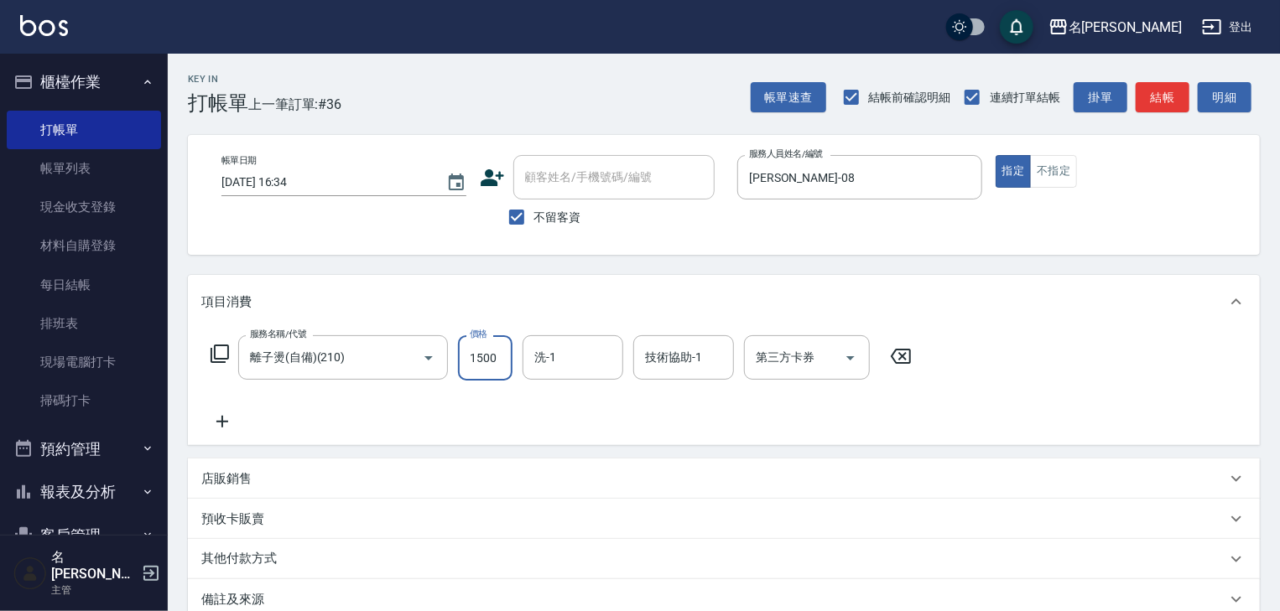
click at [1167, 81] on div "帳單速查 結帳前確認明細 連續打單結帳 掛單 結帳 明細" at bounding box center [1005, 97] width 509 height 35
click at [1163, 81] on div "帳單速查 結帳前確認明細 連續打單結帳 掛單 結帳 明細" at bounding box center [1005, 97] width 509 height 35
click at [1156, 92] on button "結帳" at bounding box center [1163, 97] width 54 height 31
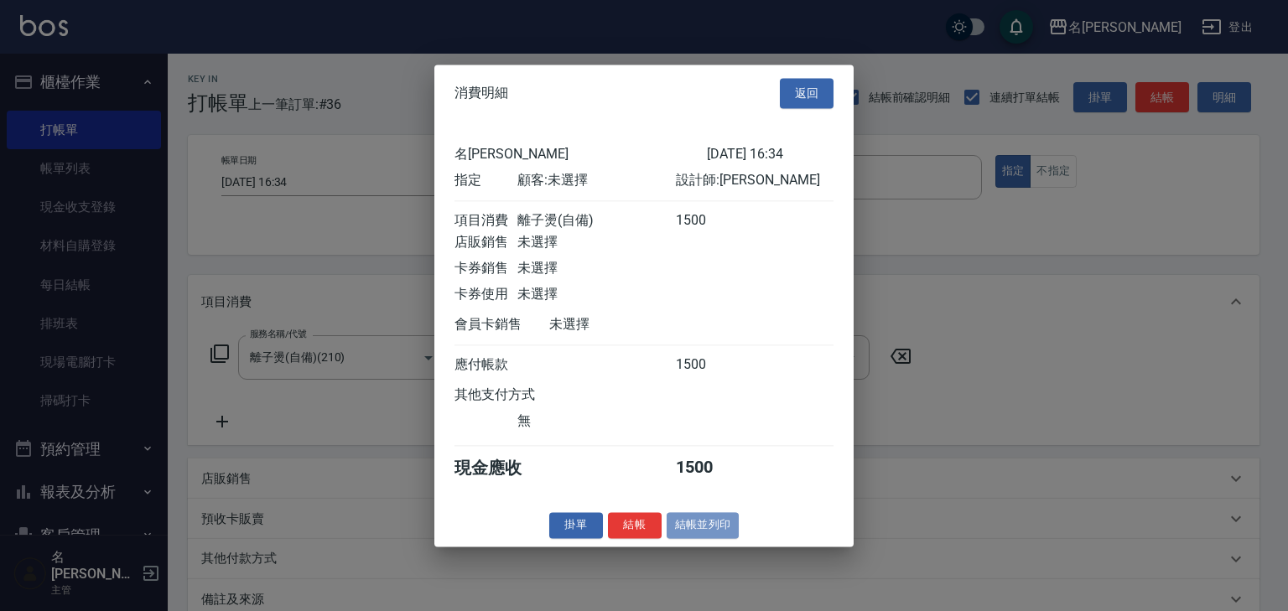
click at [689, 538] on button "結帳並列印" at bounding box center [703, 525] width 73 height 26
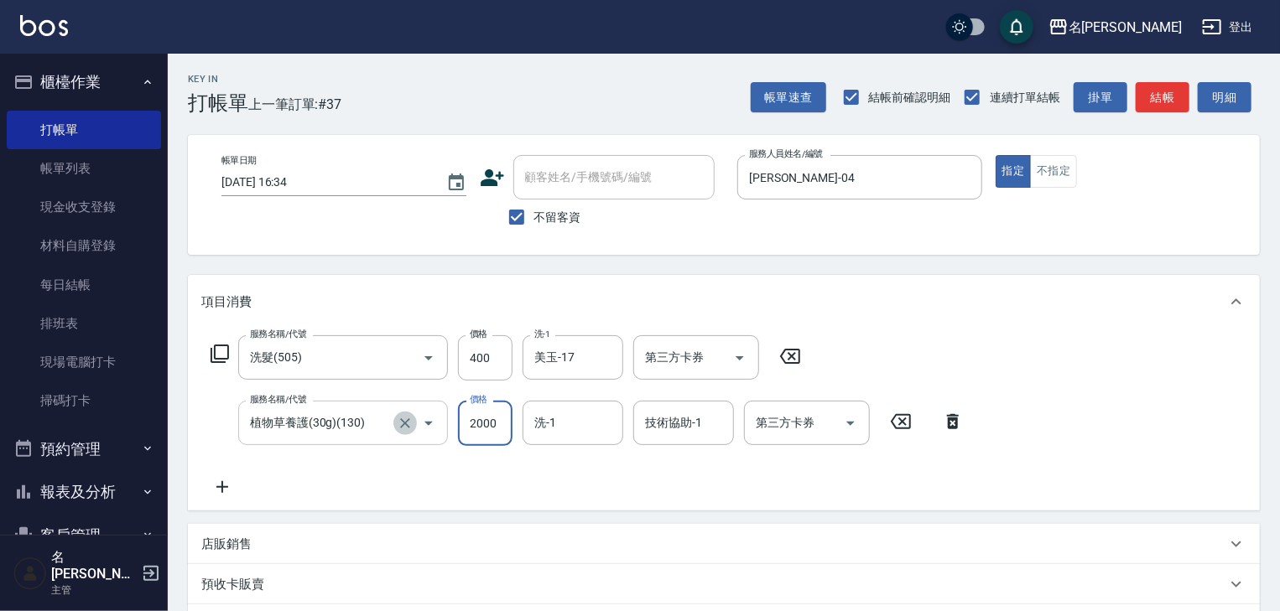
click at [408, 426] on icon "Clear" at bounding box center [405, 424] width 10 height 10
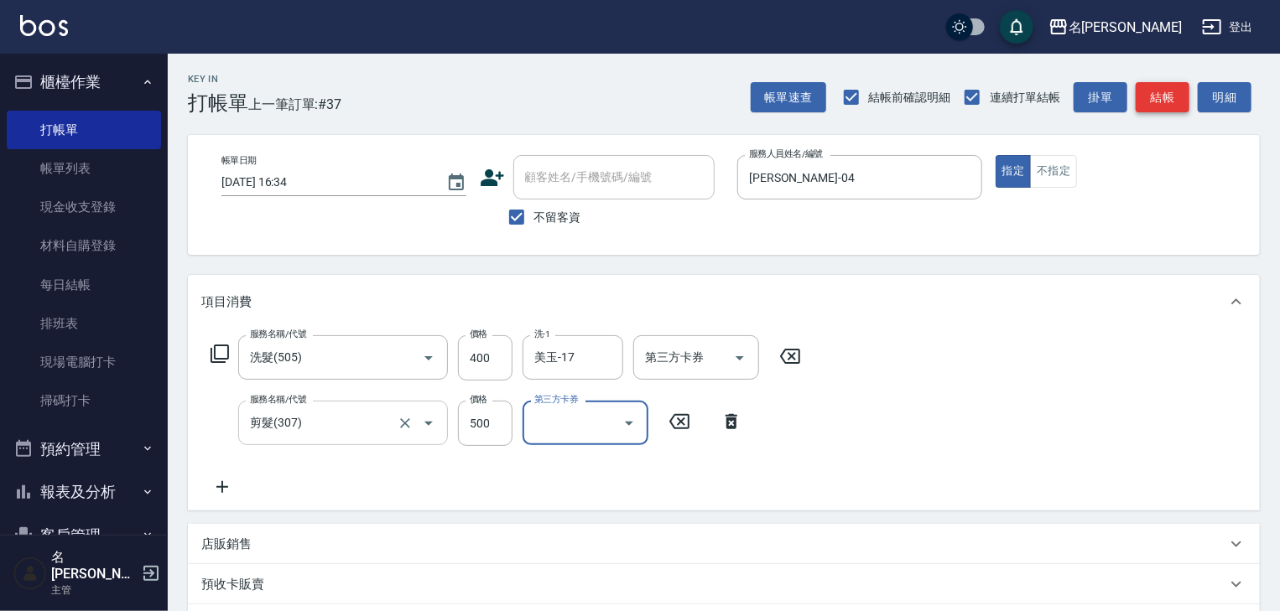
click at [1166, 95] on button "結帳" at bounding box center [1163, 97] width 54 height 31
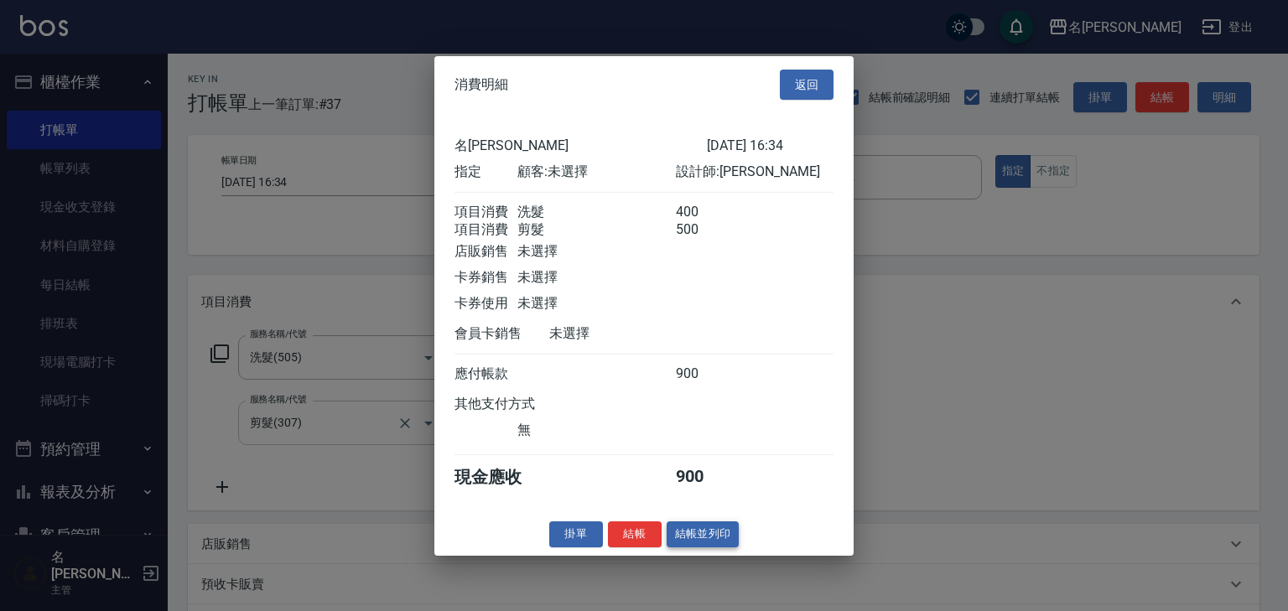
click at [687, 544] on button "結帳並列印" at bounding box center [703, 535] width 73 height 26
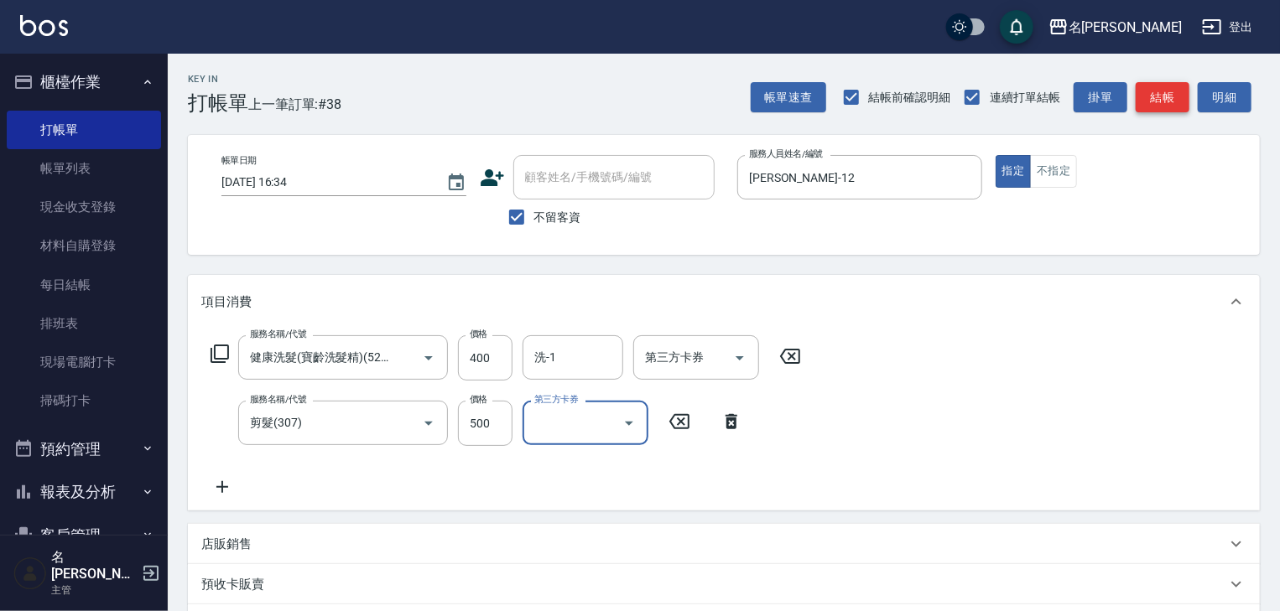
click at [1163, 97] on button "結帳" at bounding box center [1163, 97] width 54 height 31
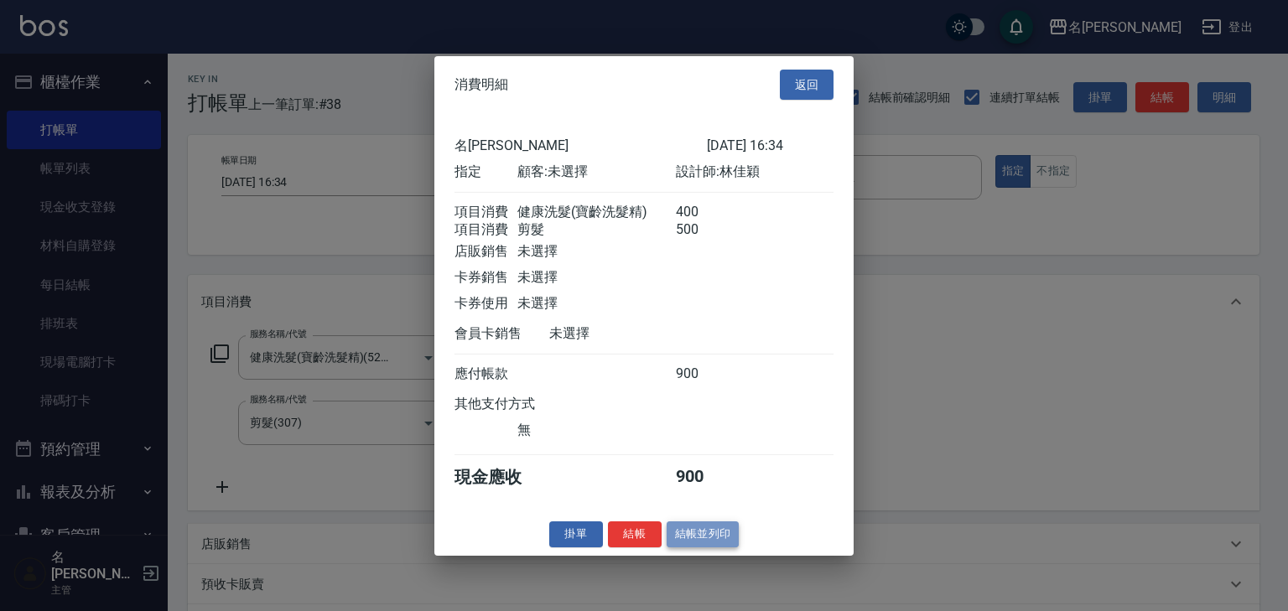
click at [724, 540] on button "結帳並列印" at bounding box center [703, 535] width 73 height 26
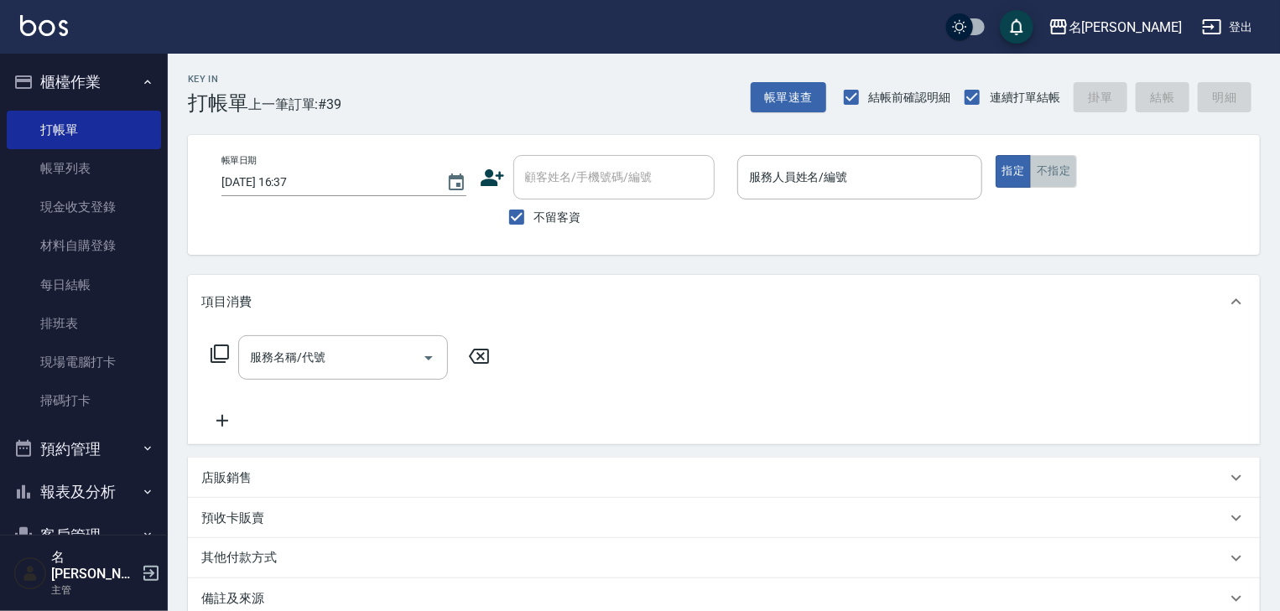
click at [1062, 162] on button "不指定" at bounding box center [1053, 171] width 47 height 33
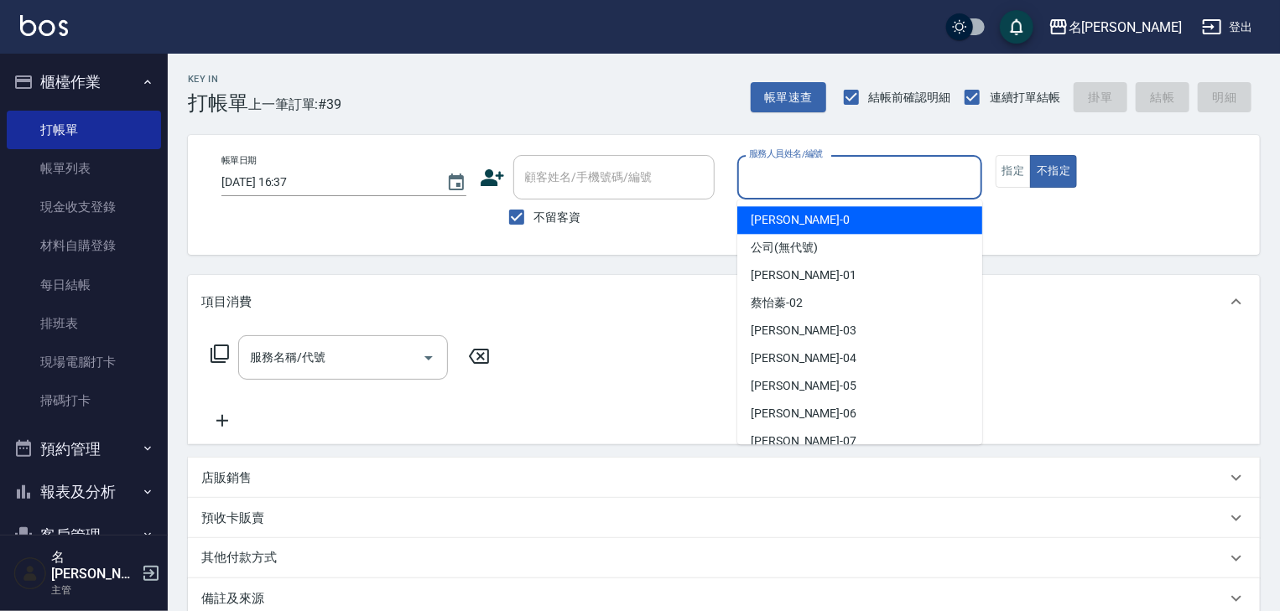
click at [879, 165] on input "服務人員姓名/編號" at bounding box center [860, 177] width 230 height 29
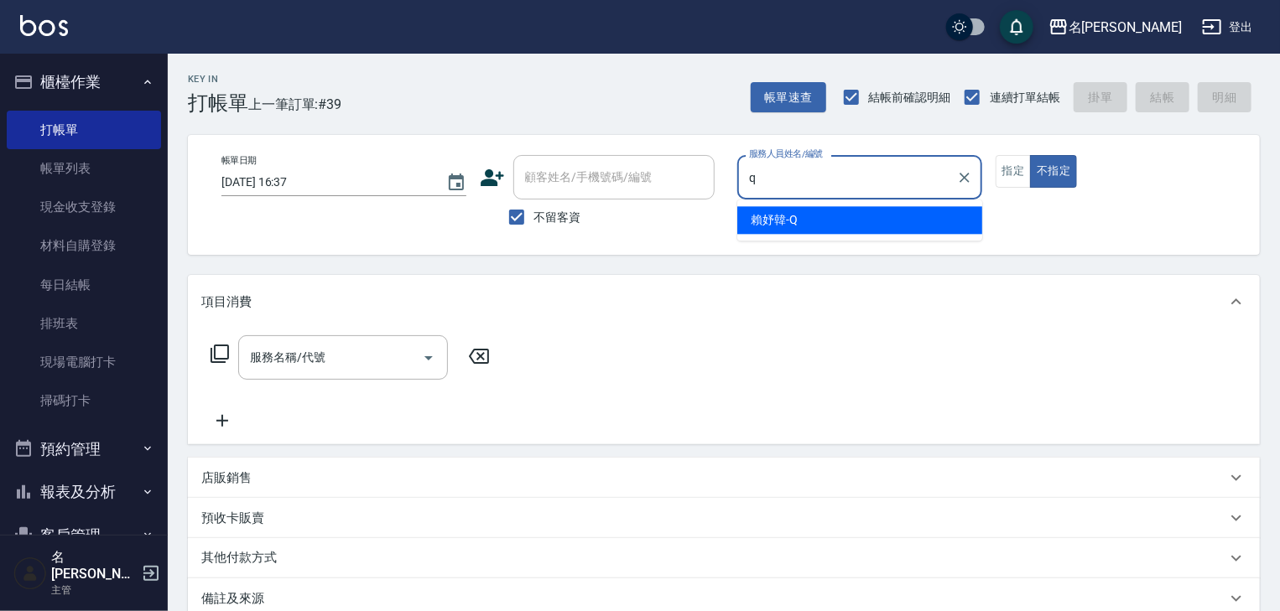
click at [832, 211] on div "[PERSON_NAME]" at bounding box center [859, 220] width 245 height 28
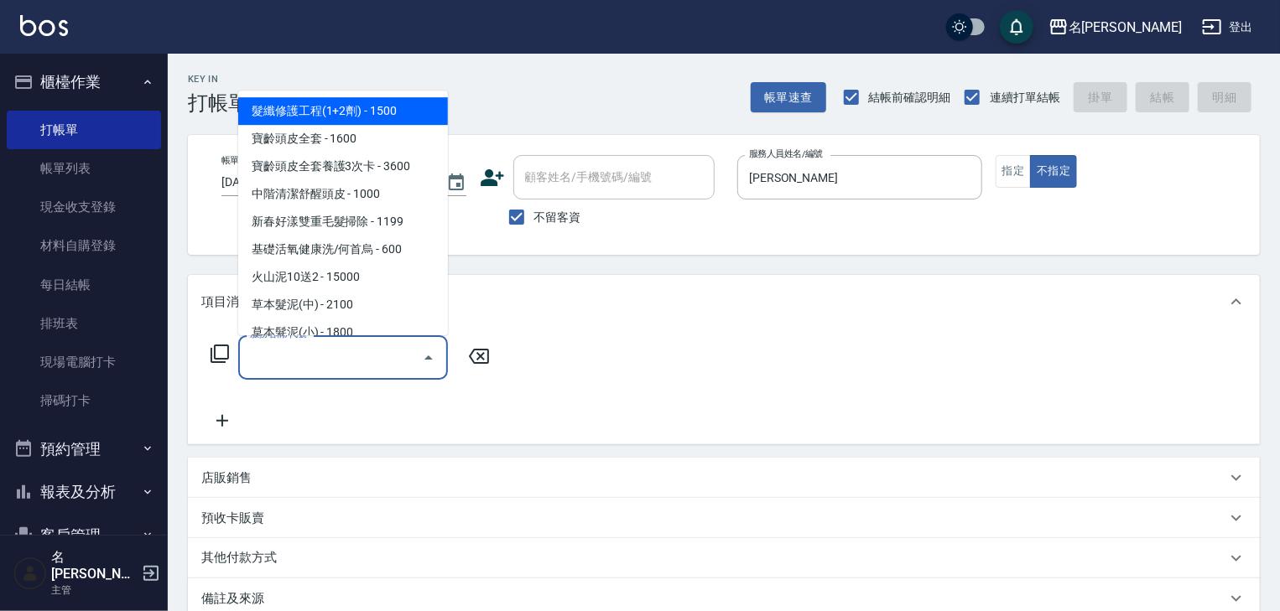
click at [375, 363] on input "服務名稱/代號" at bounding box center [330, 357] width 169 height 29
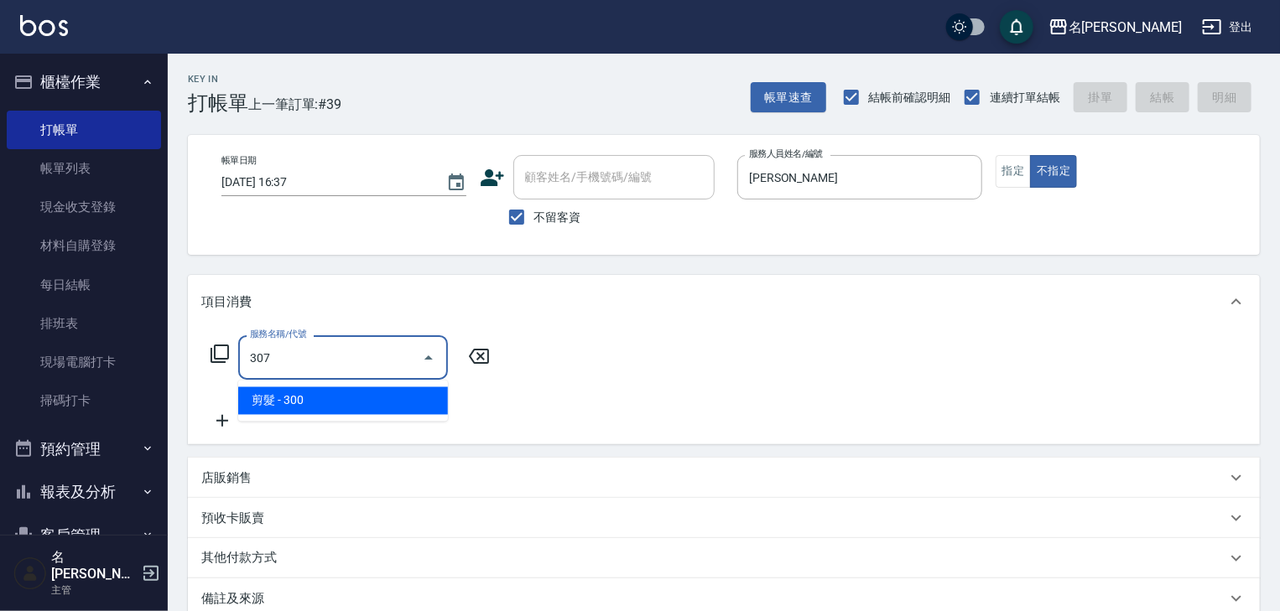
click at [381, 405] on span "剪髮 - 300" at bounding box center [343, 402] width 210 height 28
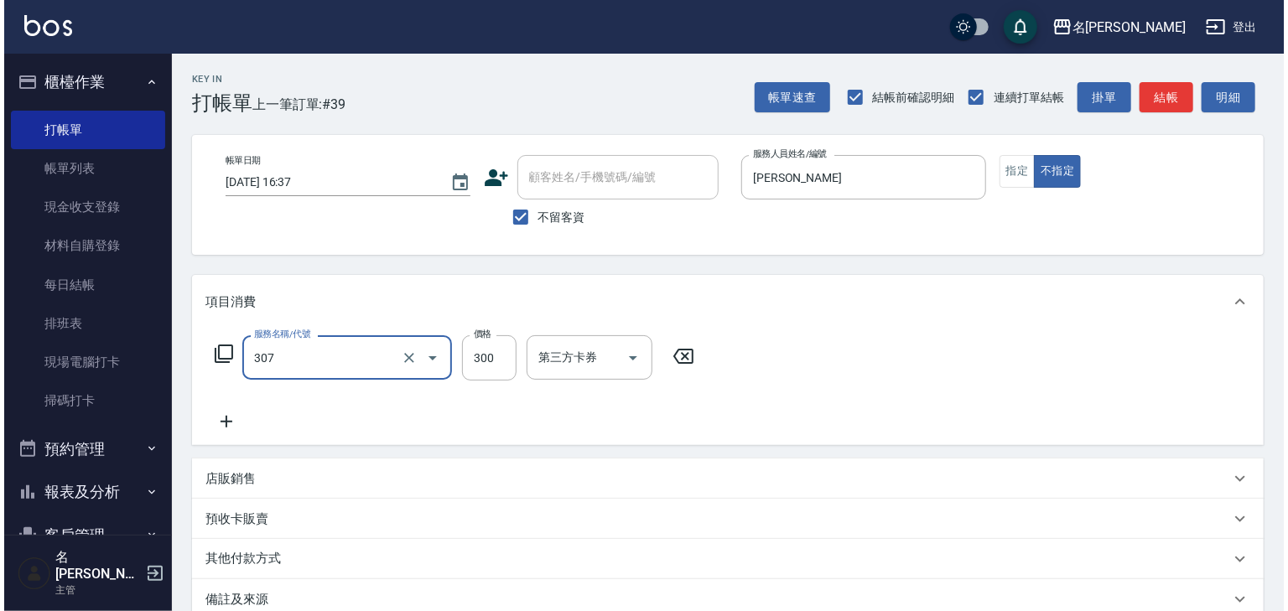
scroll to position [196, 0]
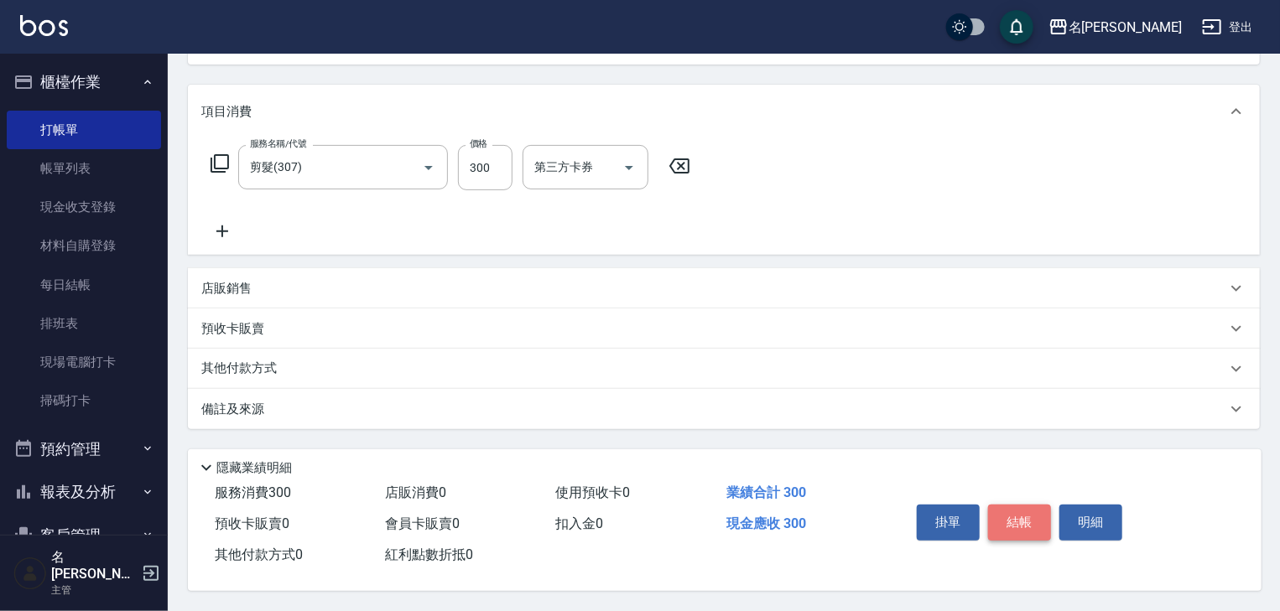
click at [1017, 525] on button "結帳" at bounding box center [1019, 522] width 63 height 35
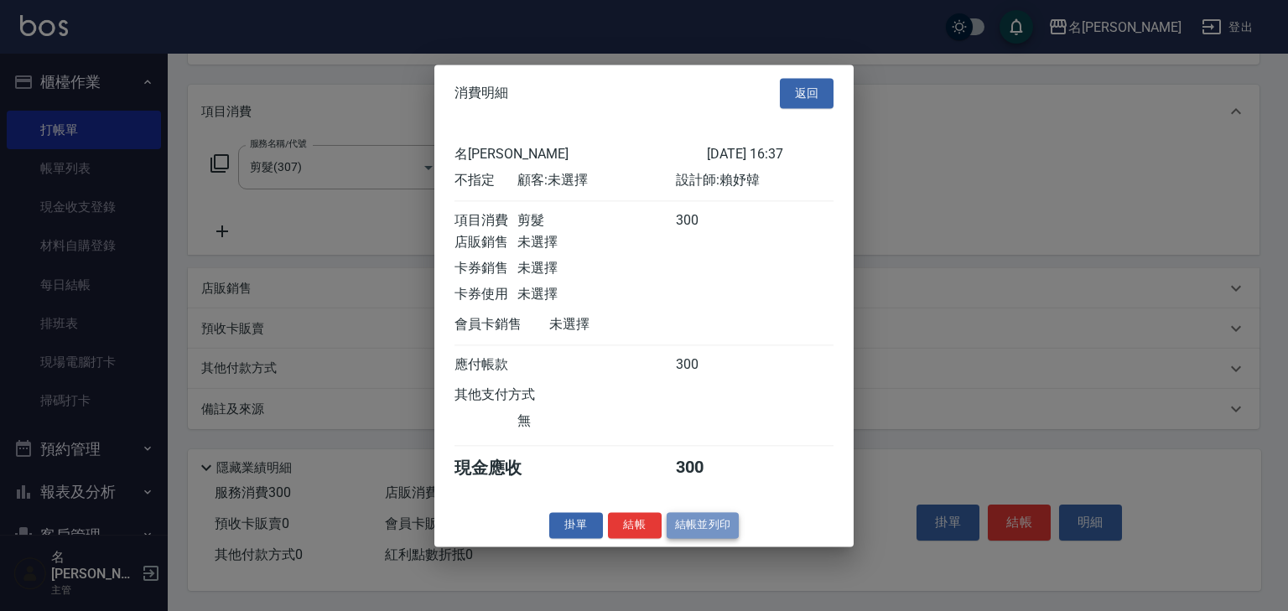
click at [720, 535] on button "結帳並列印" at bounding box center [703, 525] width 73 height 26
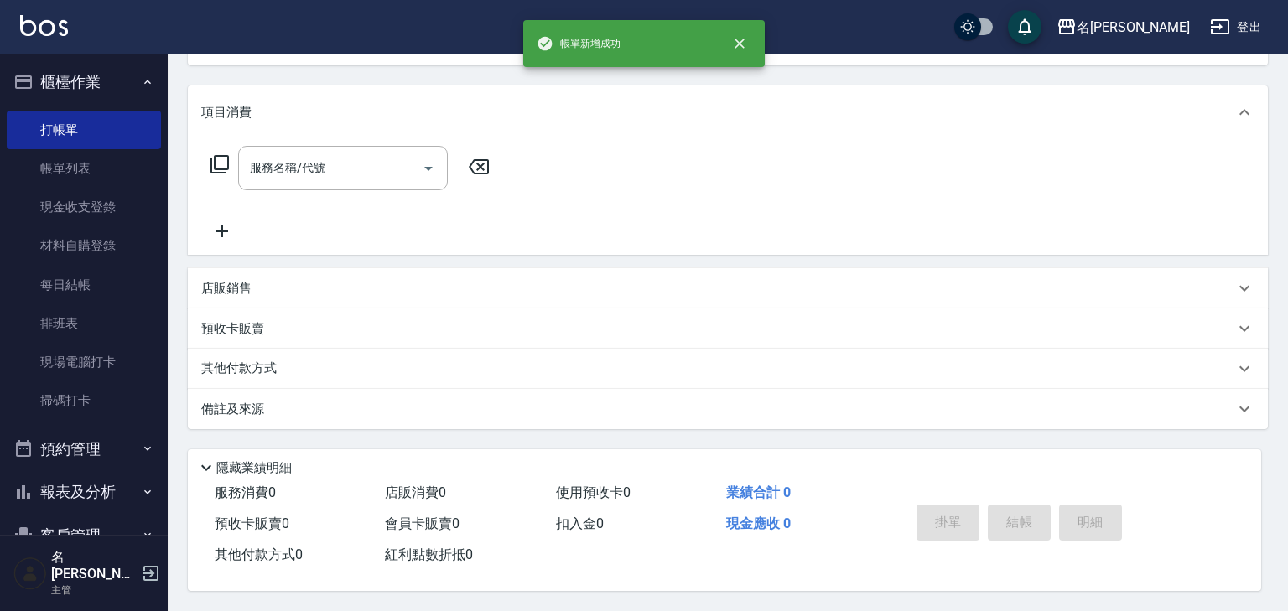
scroll to position [0, 0]
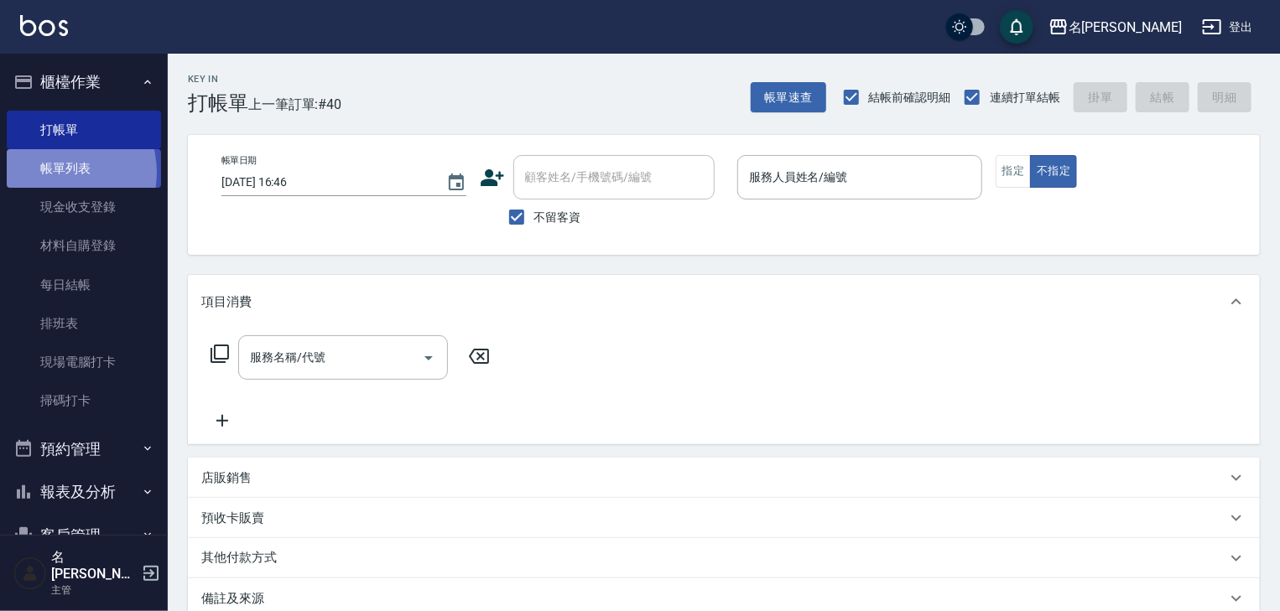
click at [55, 173] on link "帳單列表" at bounding box center [84, 168] width 154 height 39
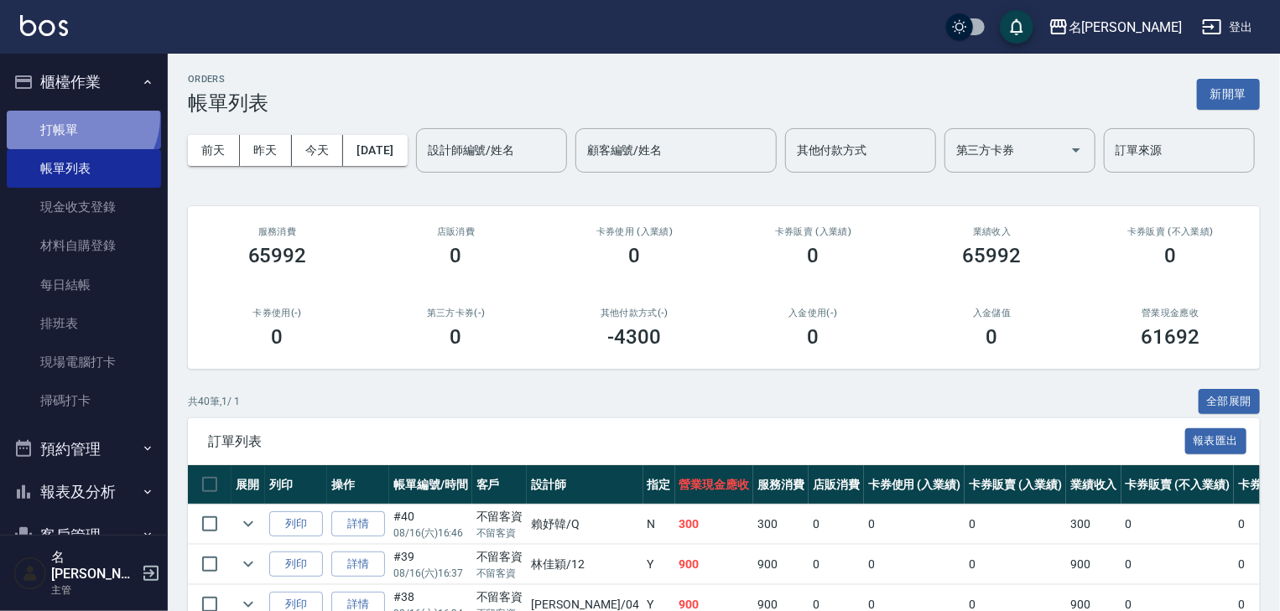
click at [76, 117] on link "打帳單" at bounding box center [84, 130] width 154 height 39
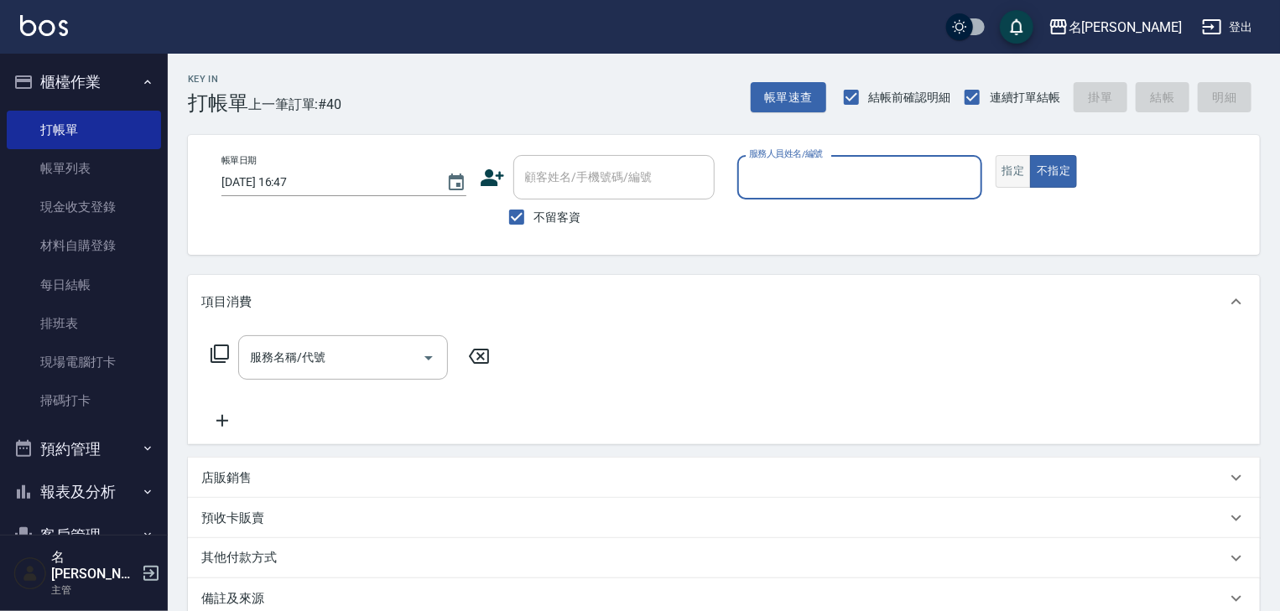
click at [1019, 171] on button "指定" at bounding box center [1014, 171] width 36 height 33
click at [812, 165] on input "服務人員姓名/編號" at bounding box center [860, 177] width 230 height 29
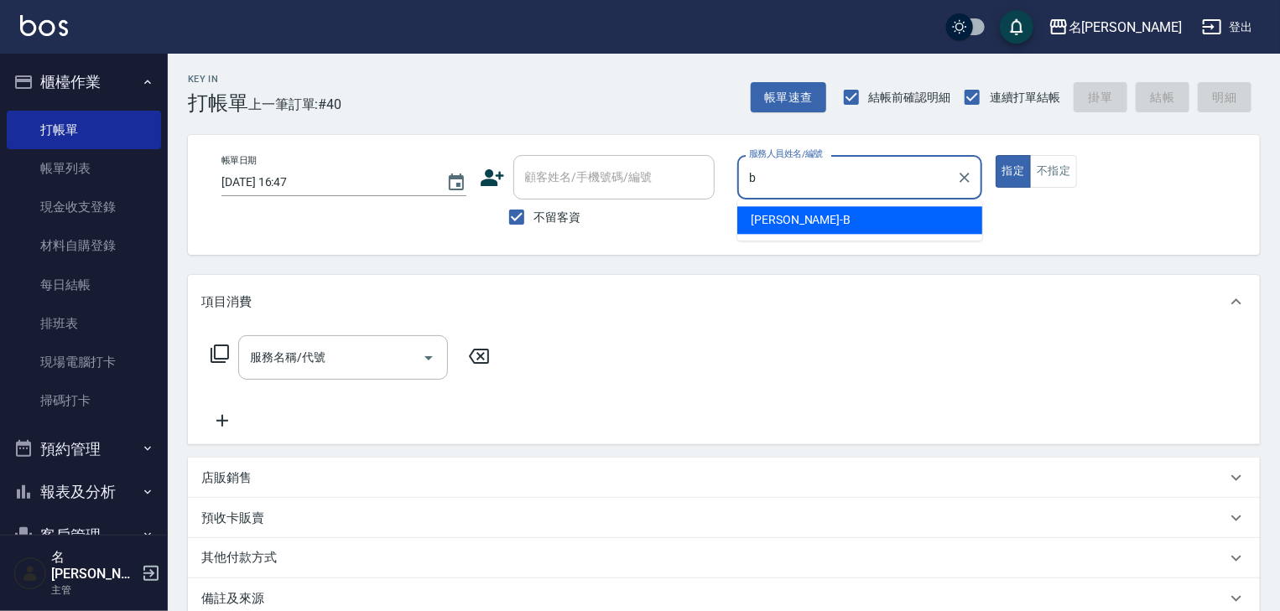
click at [819, 216] on div "[PERSON_NAME]" at bounding box center [859, 220] width 245 height 28
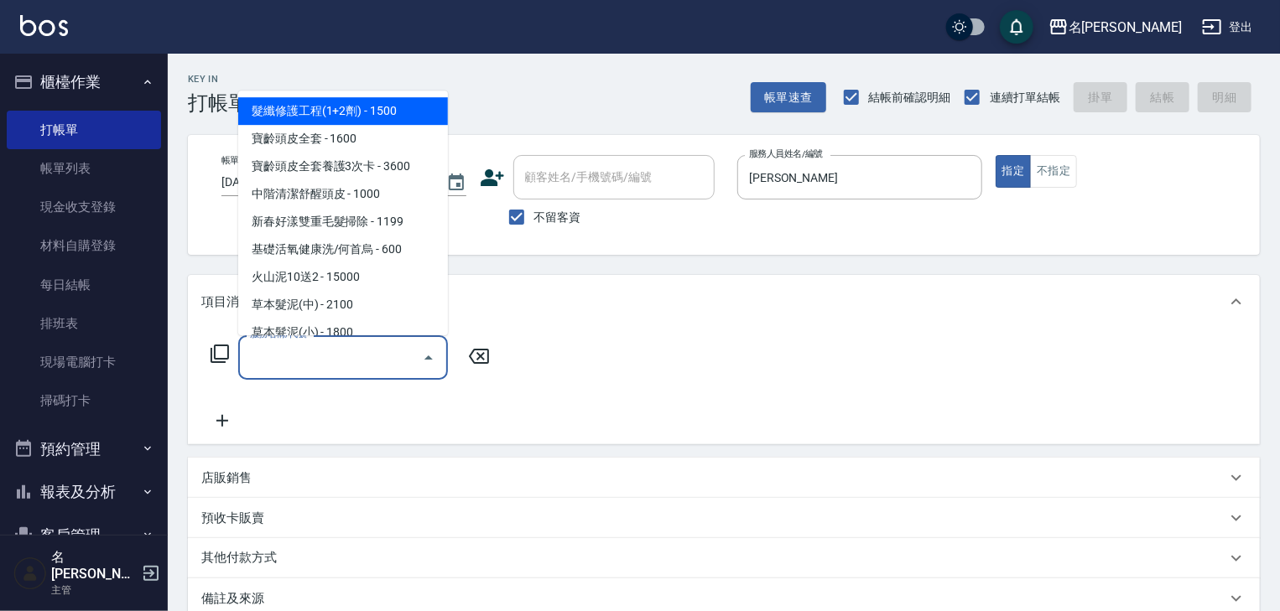
click at [396, 361] on input "服務名稱/代號" at bounding box center [330, 357] width 169 height 29
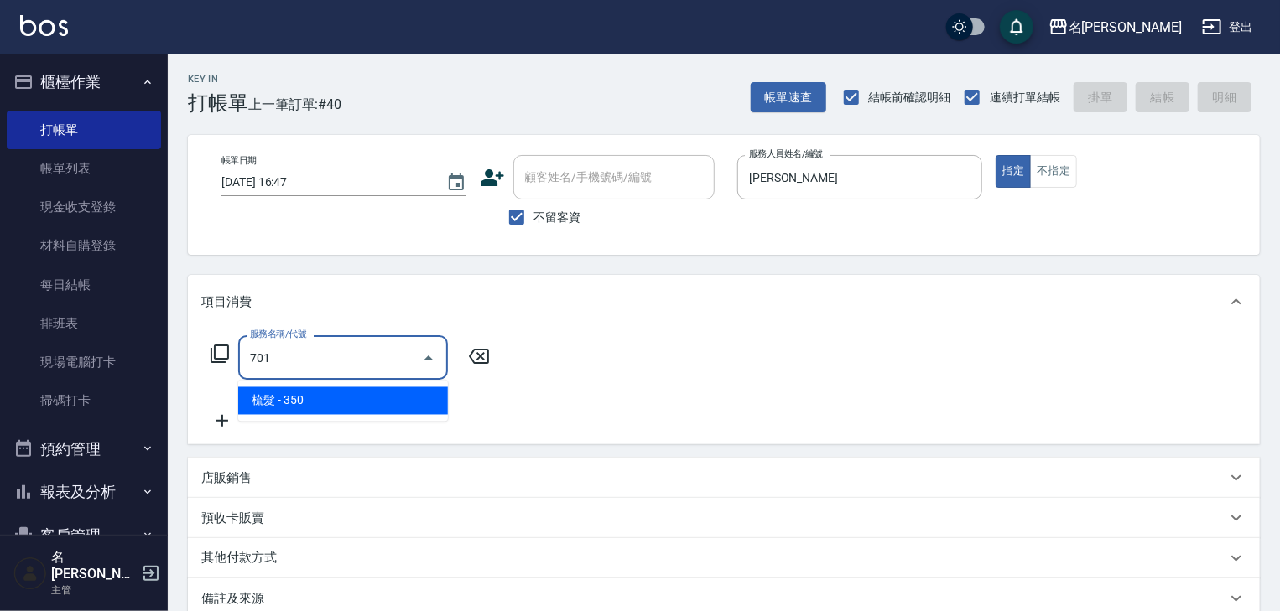
click at [423, 395] on span "梳髮 - 350" at bounding box center [343, 402] width 210 height 28
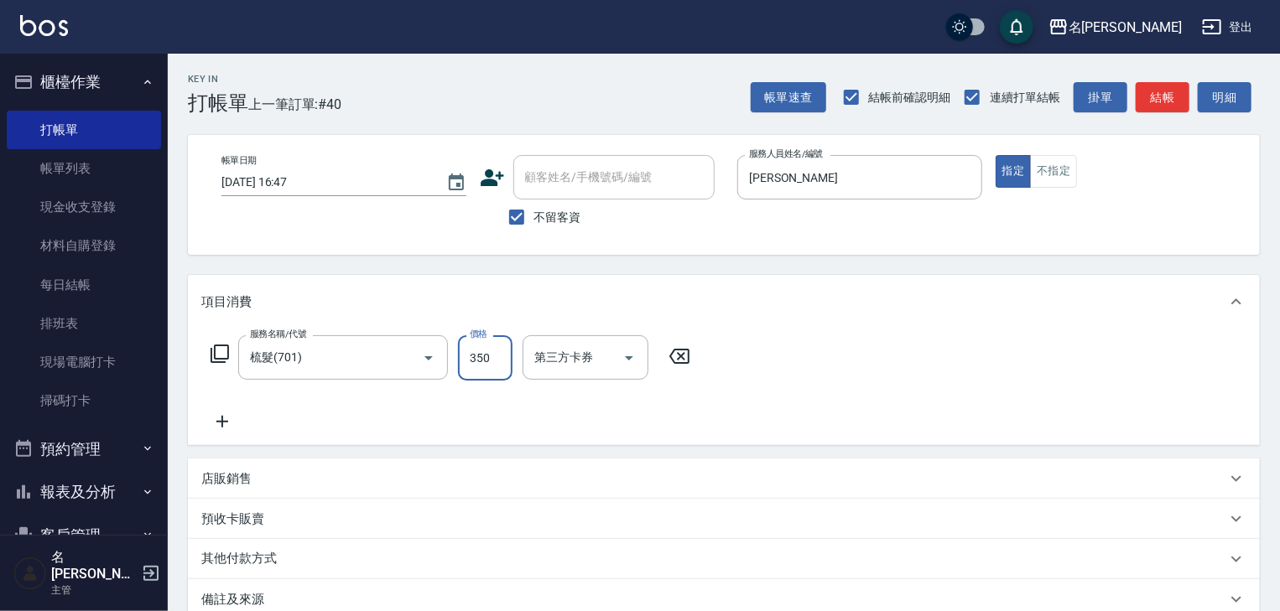
click at [485, 356] on input "350" at bounding box center [485, 358] width 55 height 45
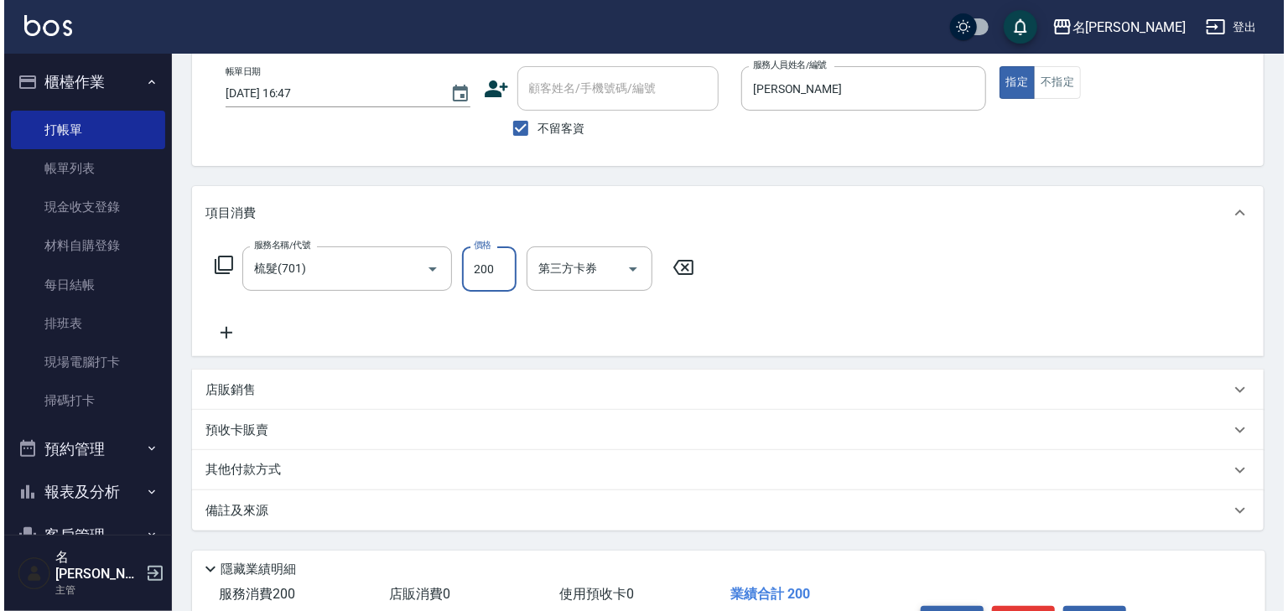
scroll to position [196, 0]
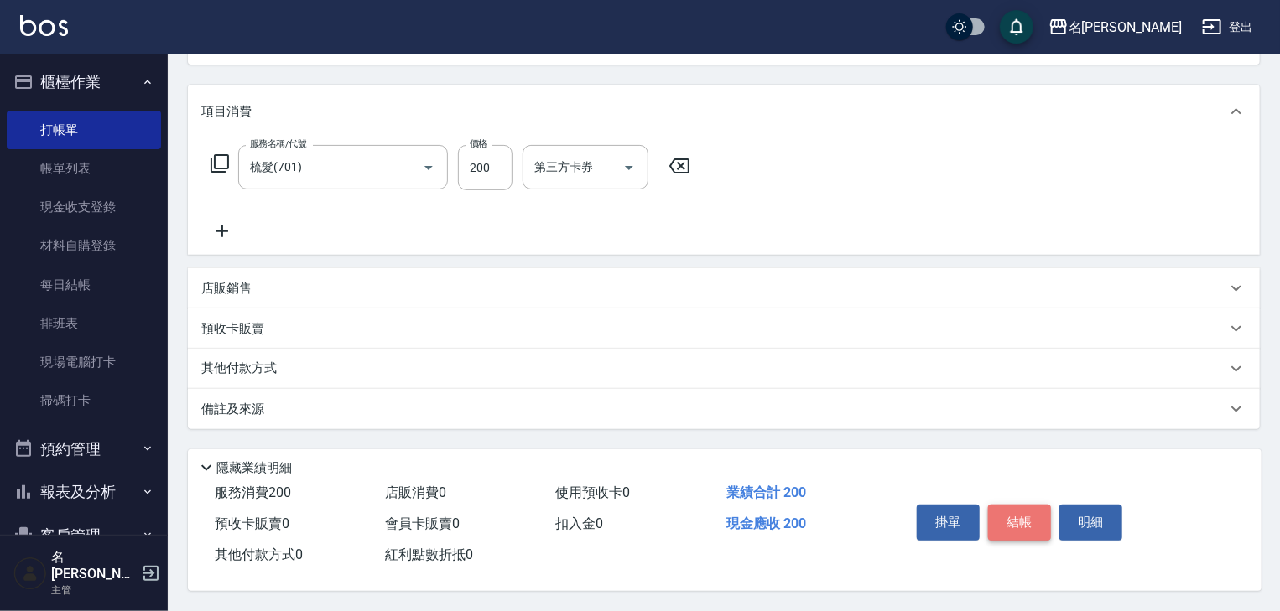
click at [1022, 523] on button "結帳" at bounding box center [1019, 522] width 63 height 35
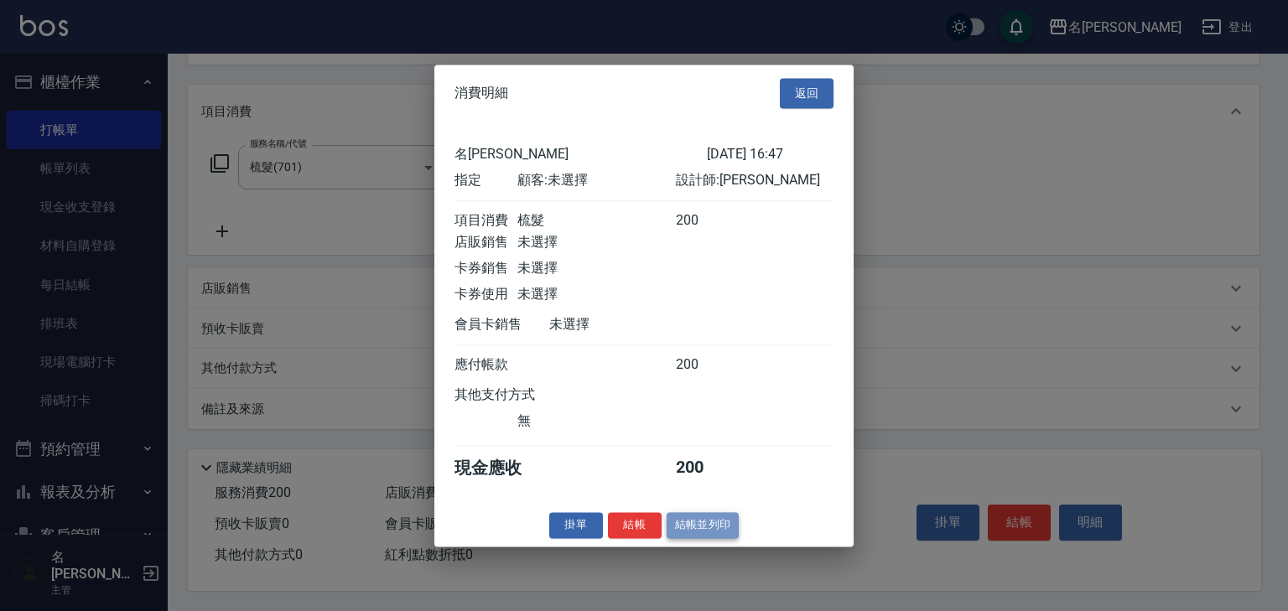
click at [678, 531] on button "結帳並列印" at bounding box center [703, 525] width 73 height 26
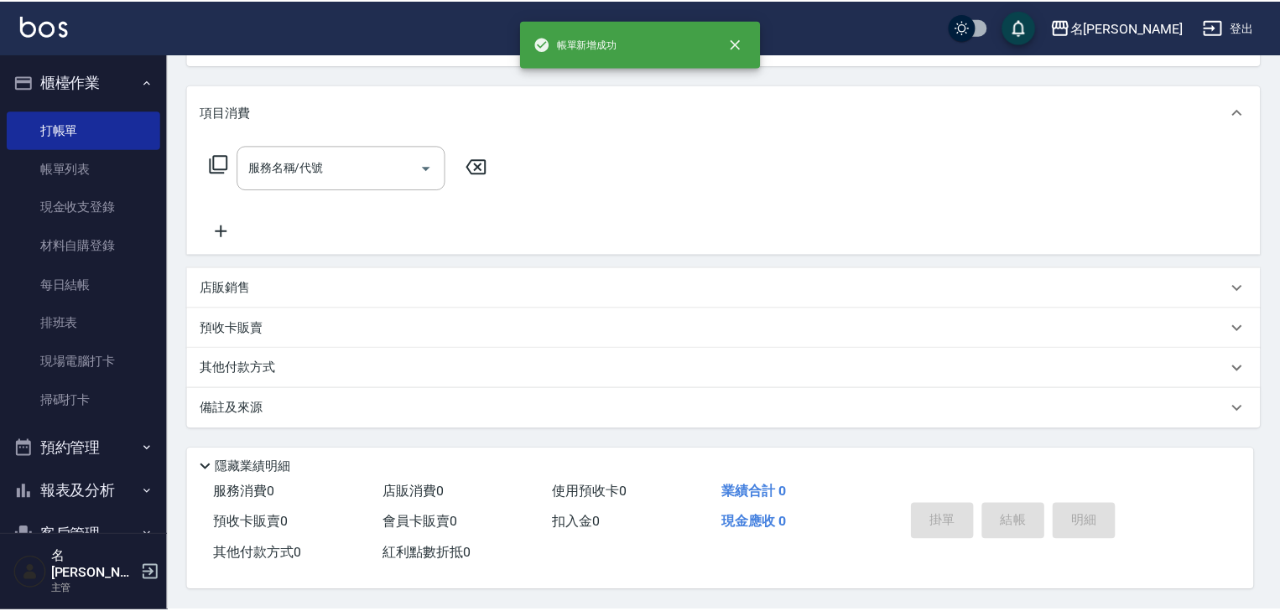
scroll to position [0, 0]
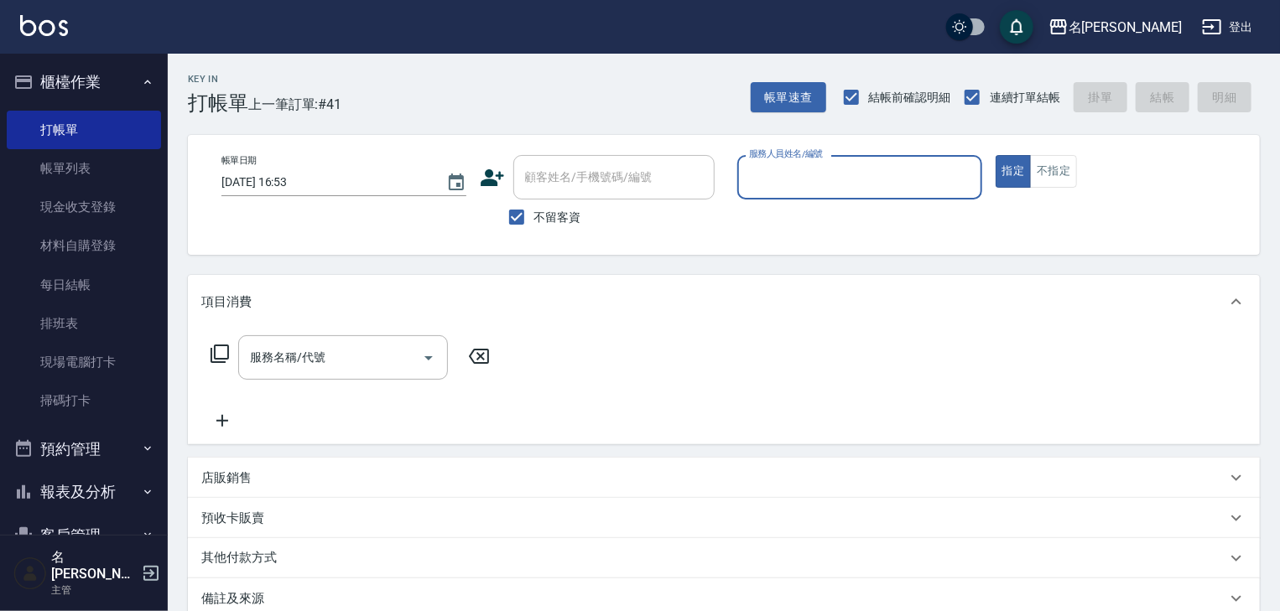
click at [864, 178] on input "服務人員姓名/編號" at bounding box center [860, 177] width 230 height 29
click at [804, 213] on div "[PERSON_NAME]" at bounding box center [859, 220] width 245 height 28
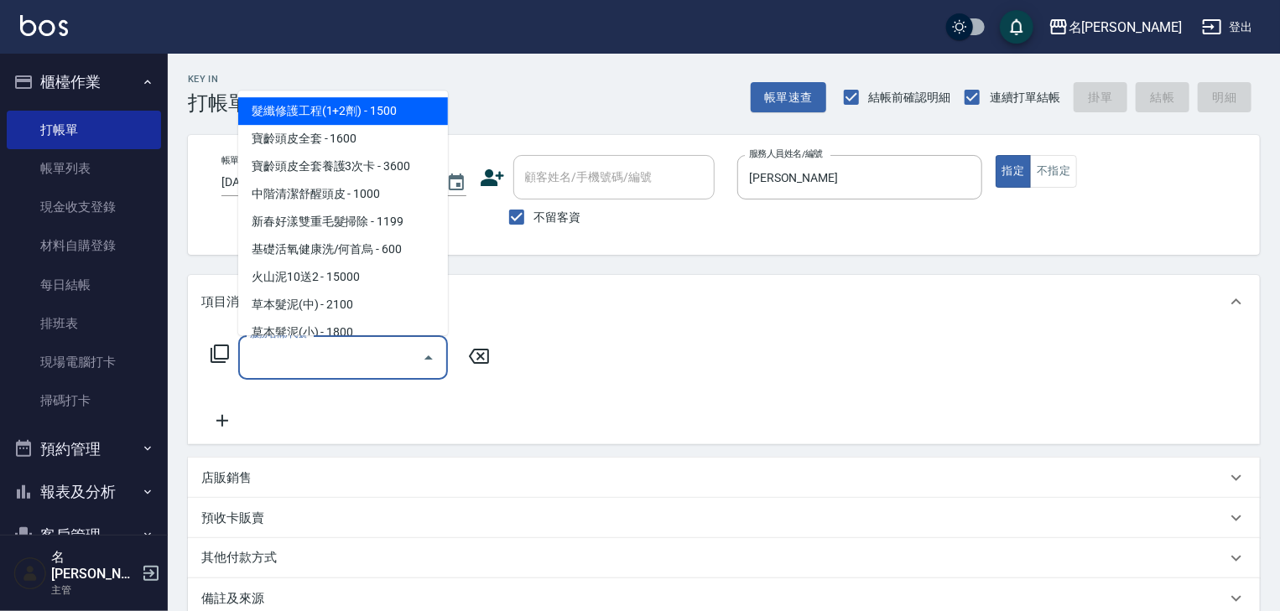
click at [369, 358] on input "服務名稱/代號" at bounding box center [330, 357] width 169 height 29
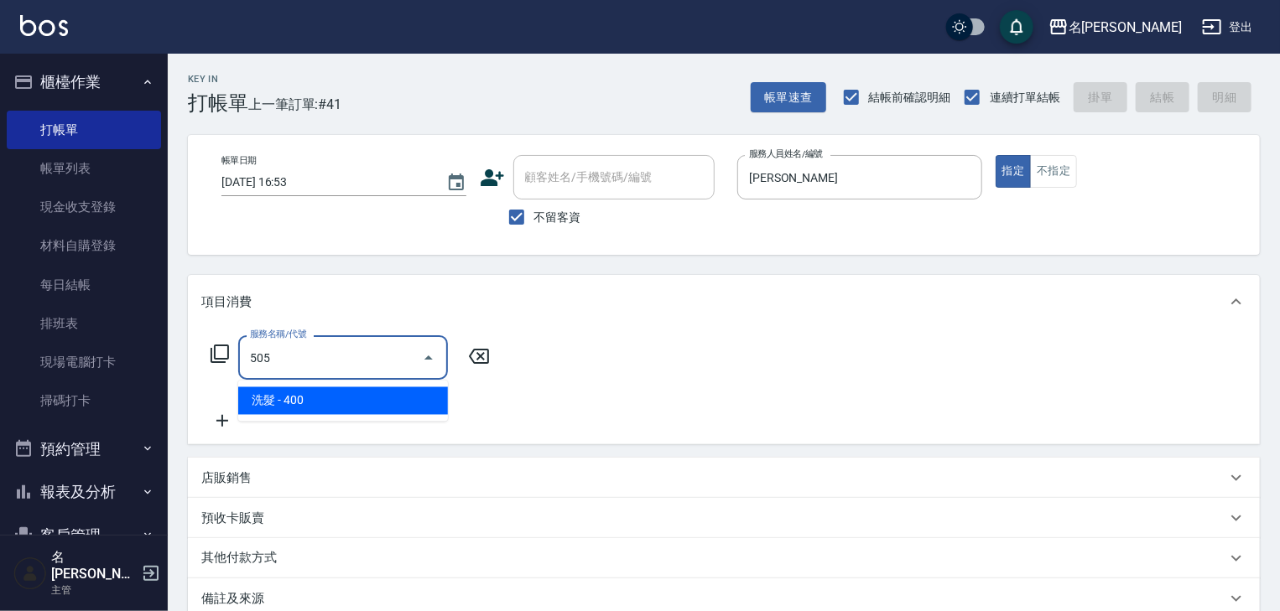
click at [377, 403] on span "洗髮 - 400" at bounding box center [343, 402] width 210 height 28
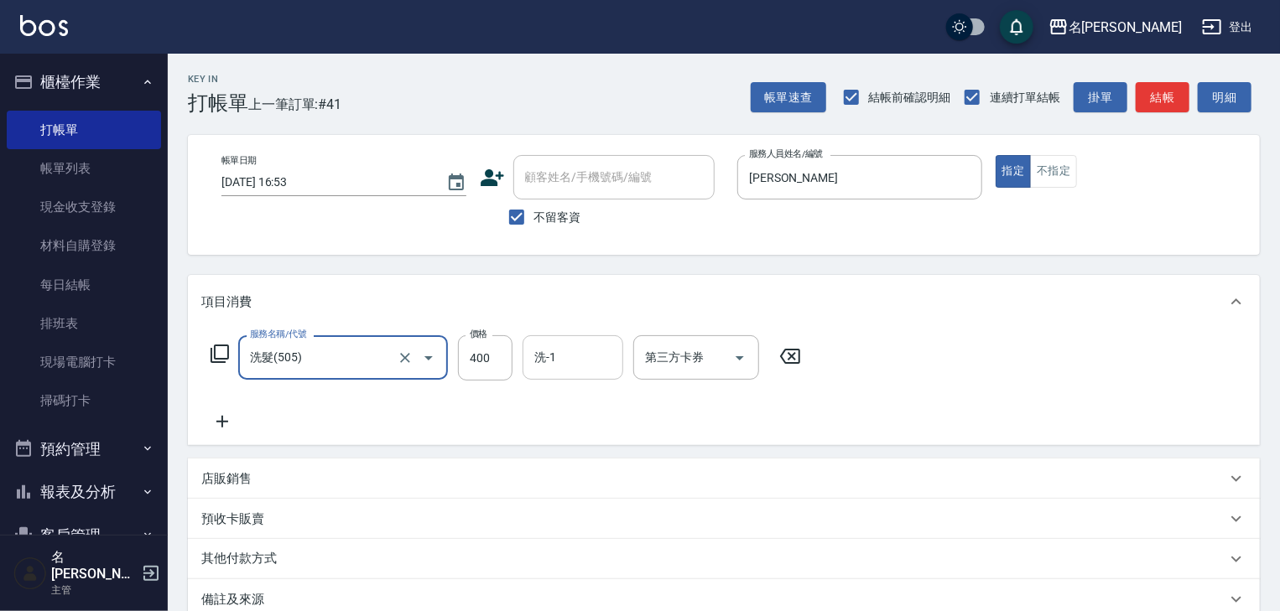
click at [570, 362] on input "洗-1" at bounding box center [573, 357] width 86 height 29
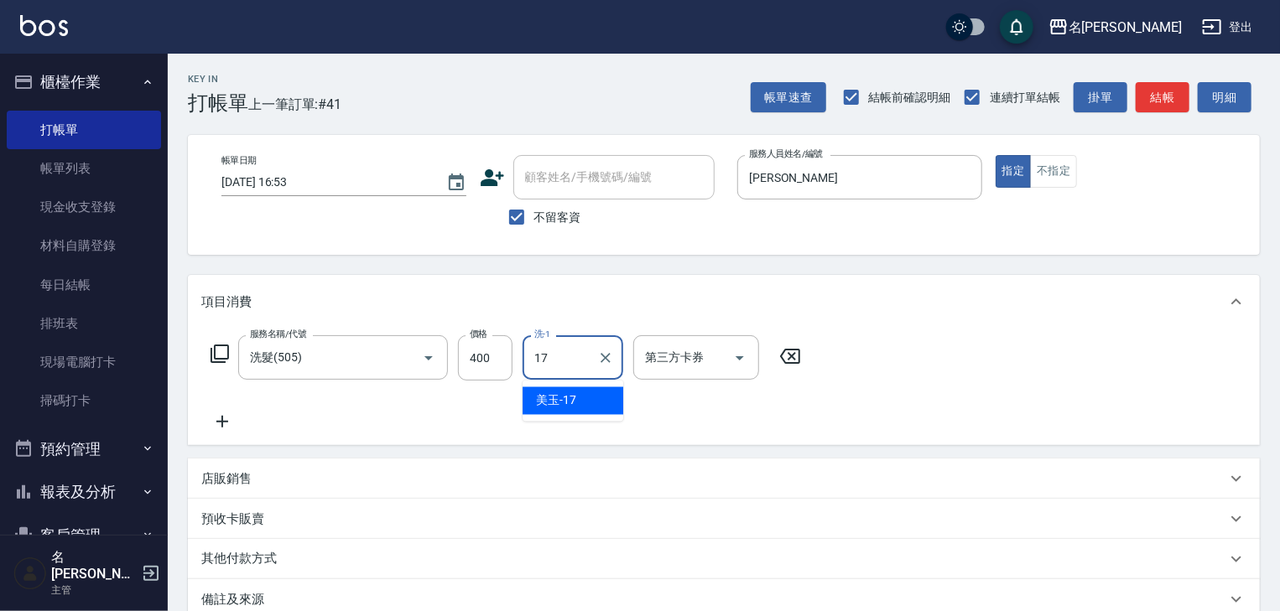
click at [611, 404] on div "美玉 -17" at bounding box center [573, 402] width 101 height 28
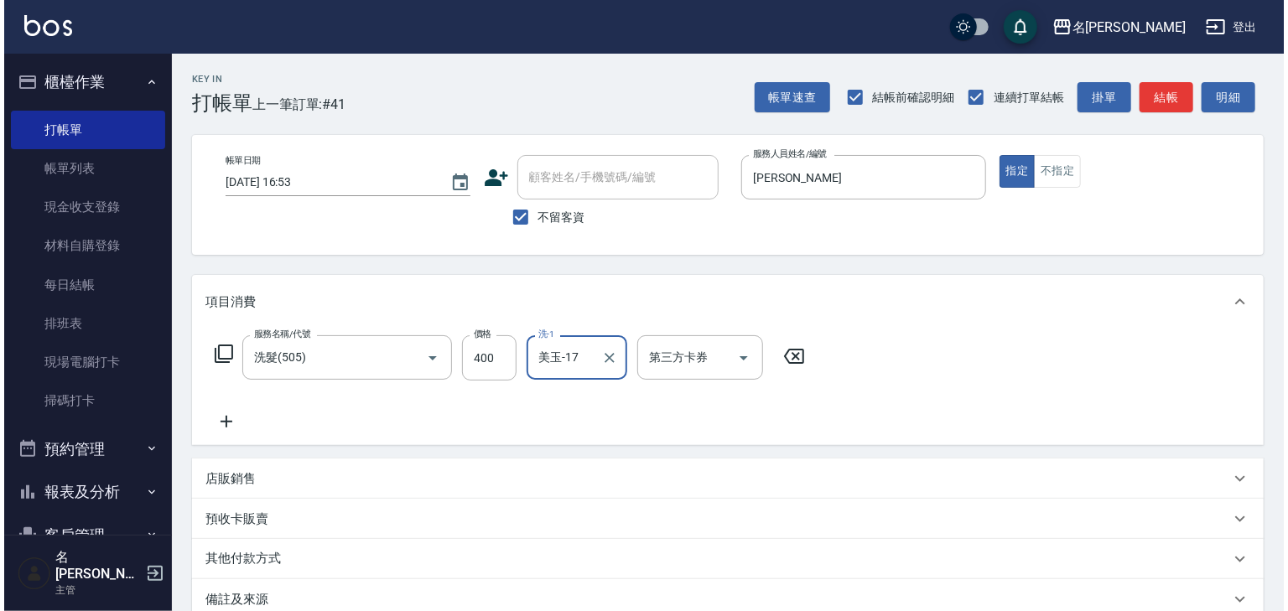
scroll to position [196, 0]
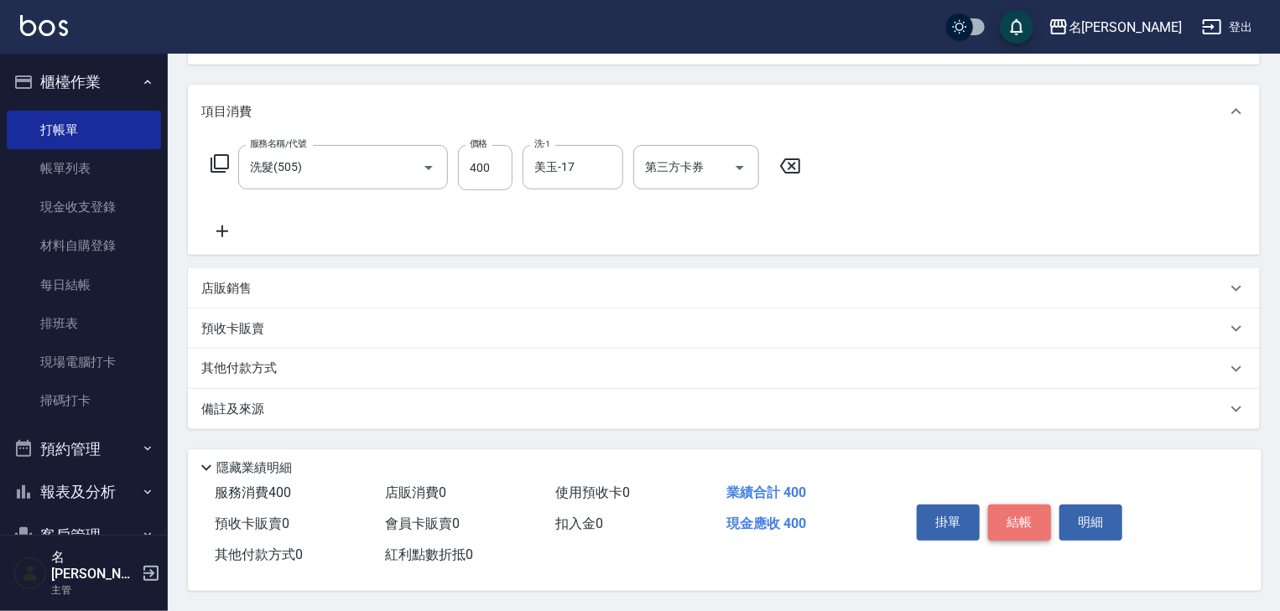
click at [1027, 518] on button "結帳" at bounding box center [1019, 522] width 63 height 35
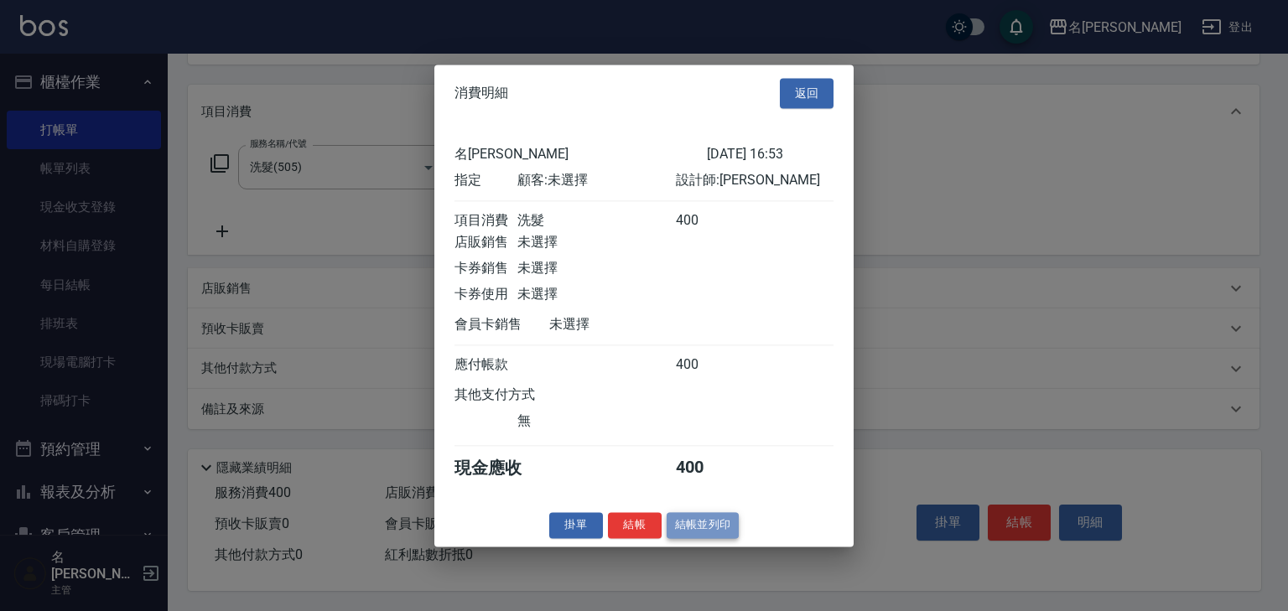
click at [731, 529] on button "結帳並列印" at bounding box center [703, 525] width 73 height 26
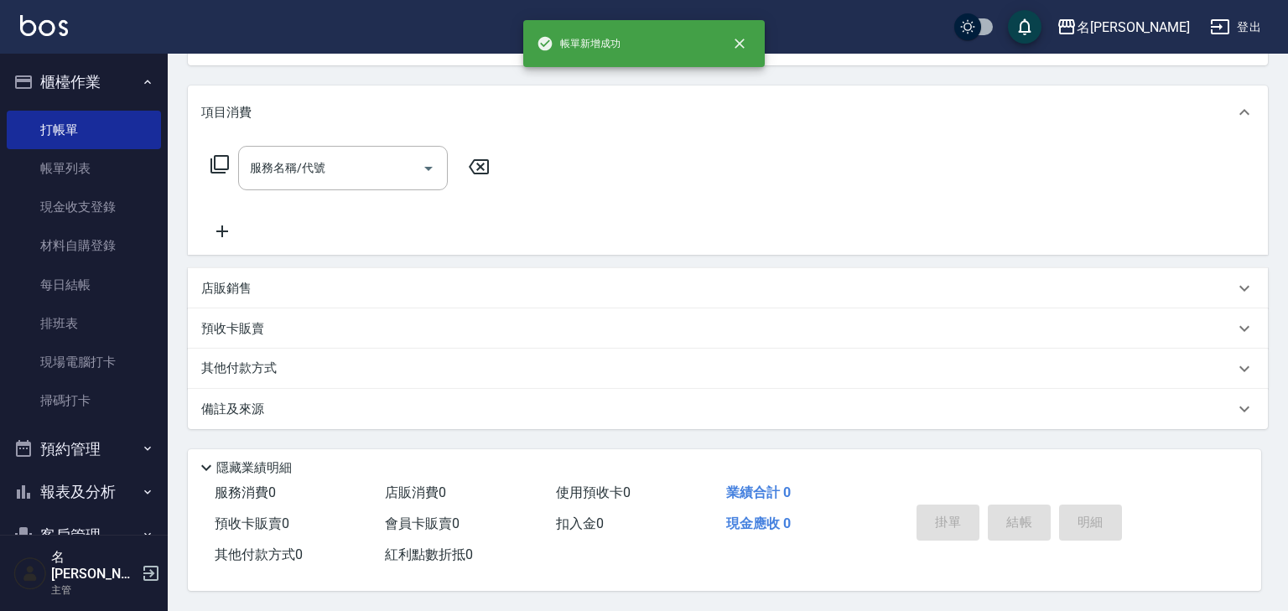
scroll to position [0, 0]
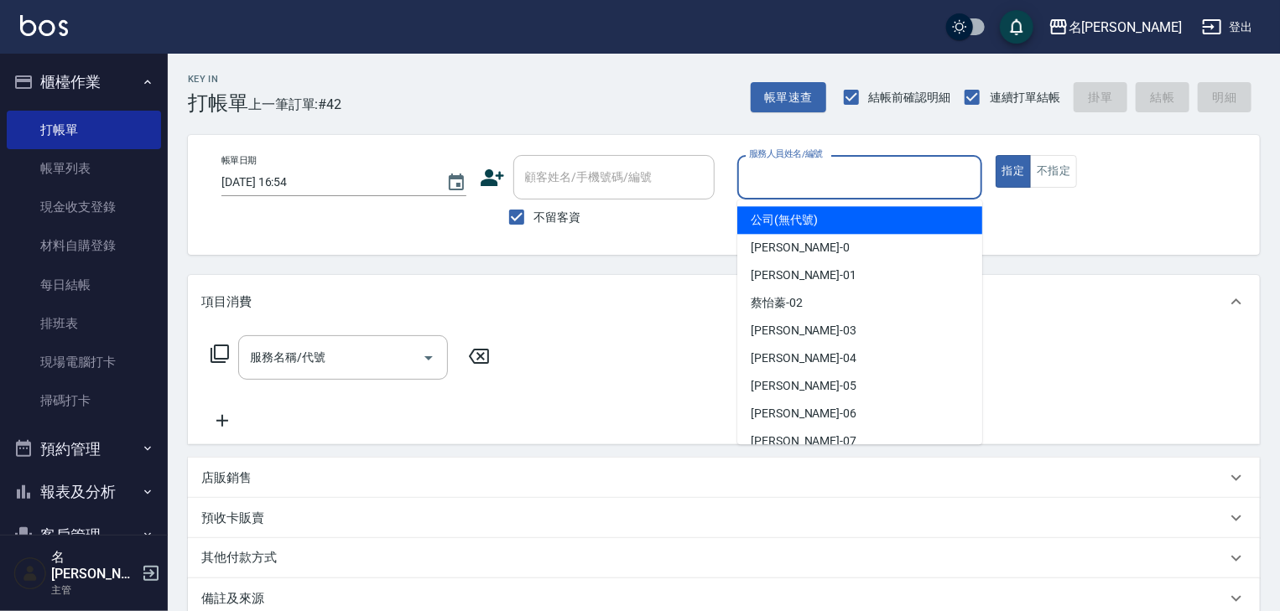
click at [916, 185] on input "服務人員姓名/編號" at bounding box center [860, 177] width 230 height 29
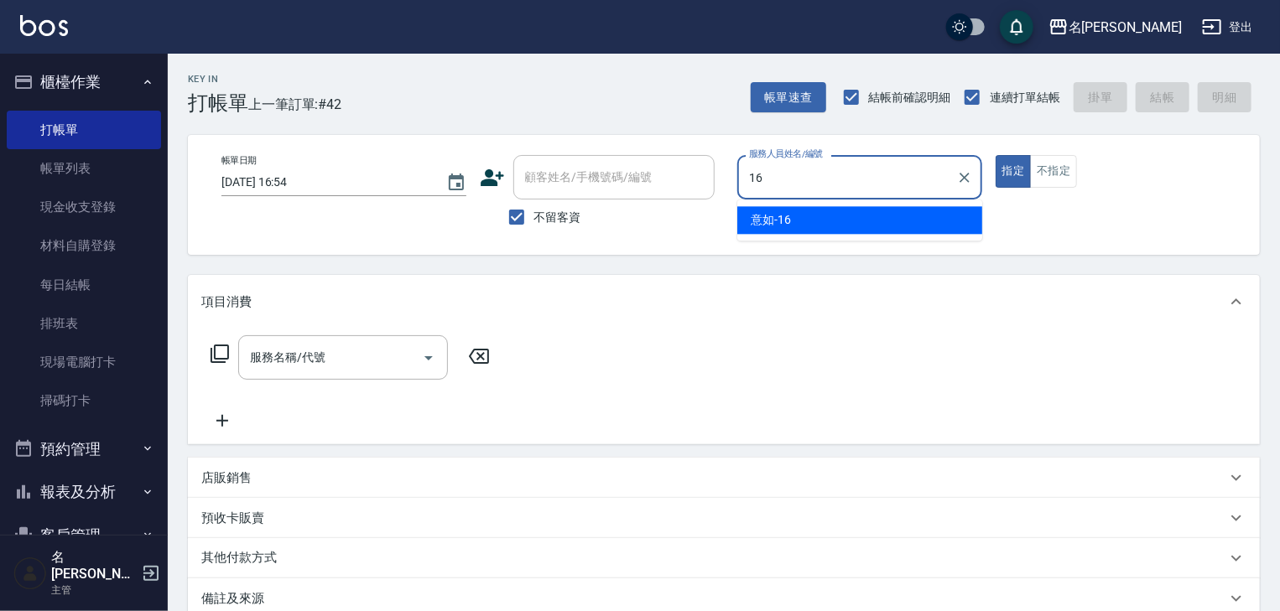
click at [822, 206] on div "意如 -16" at bounding box center [859, 220] width 245 height 28
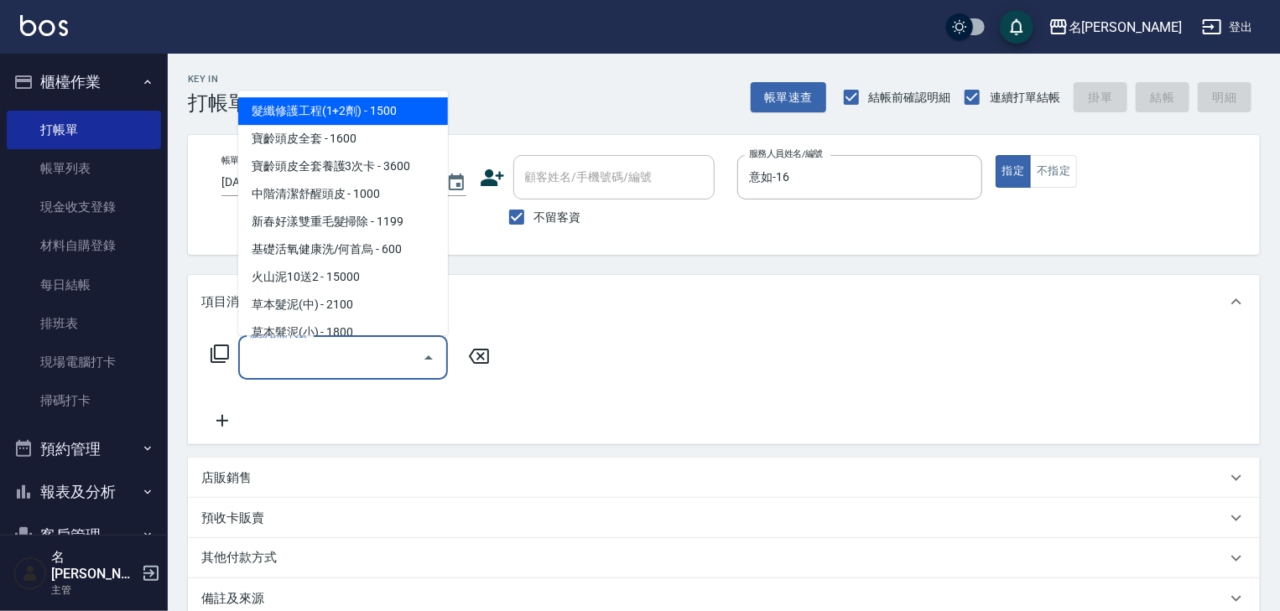
click at [289, 352] on input "服務名稱/代號" at bounding box center [330, 357] width 169 height 29
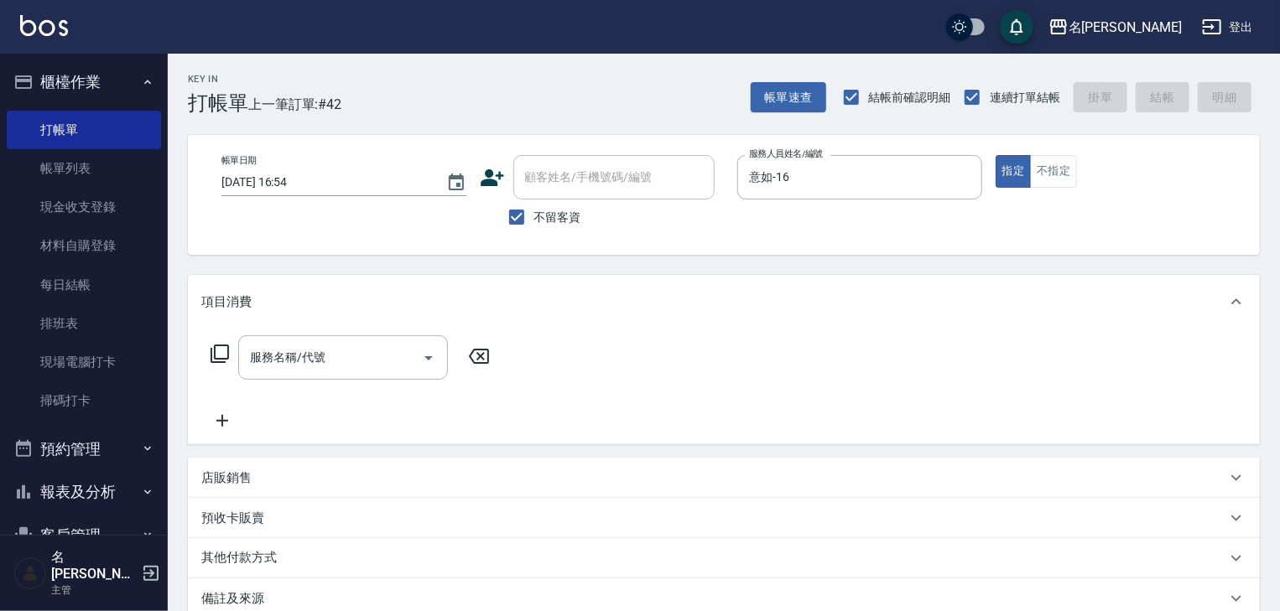
click at [216, 353] on icon at bounding box center [220, 354] width 20 height 20
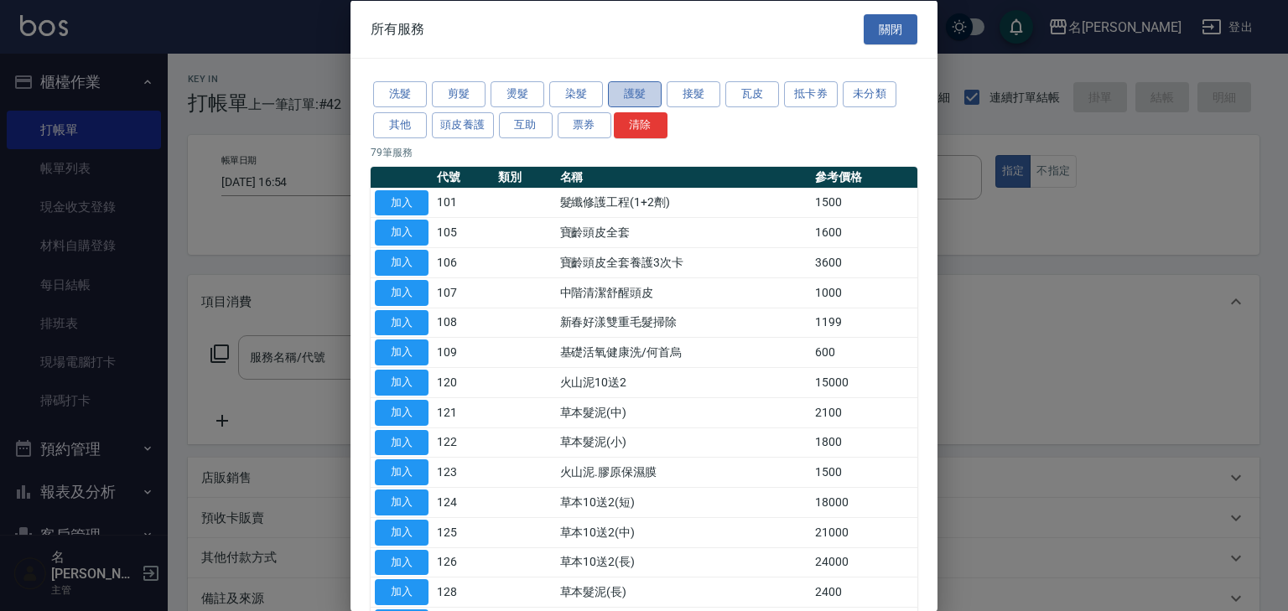
click at [626, 96] on button "護髮" at bounding box center [635, 94] width 54 height 26
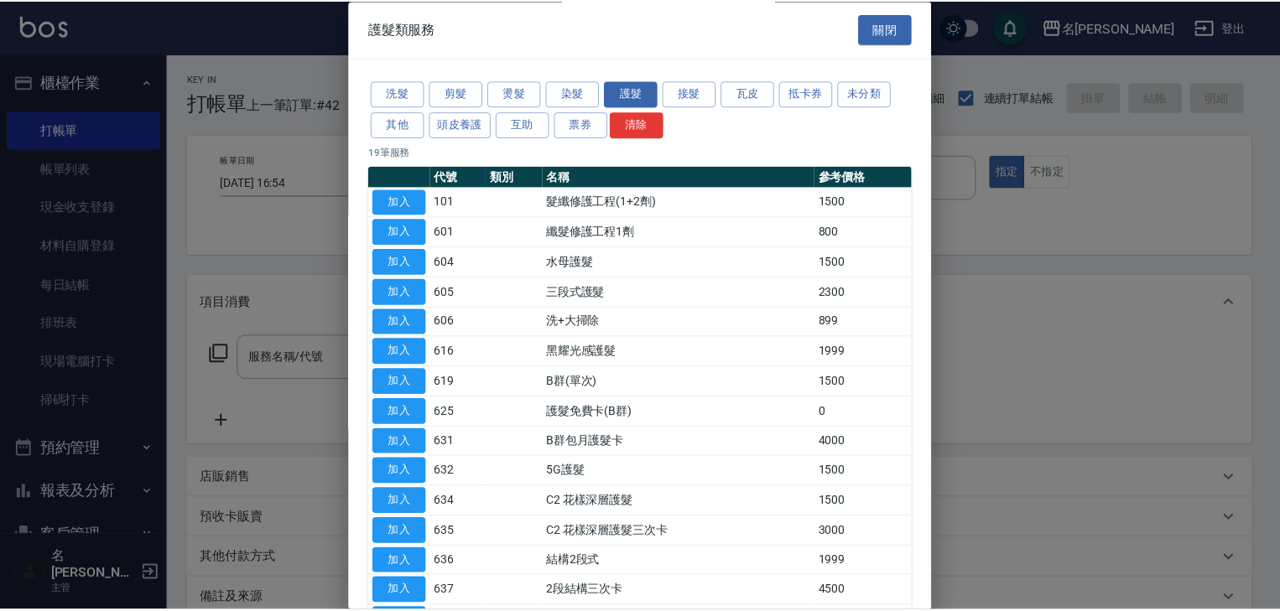
scroll to position [234, 0]
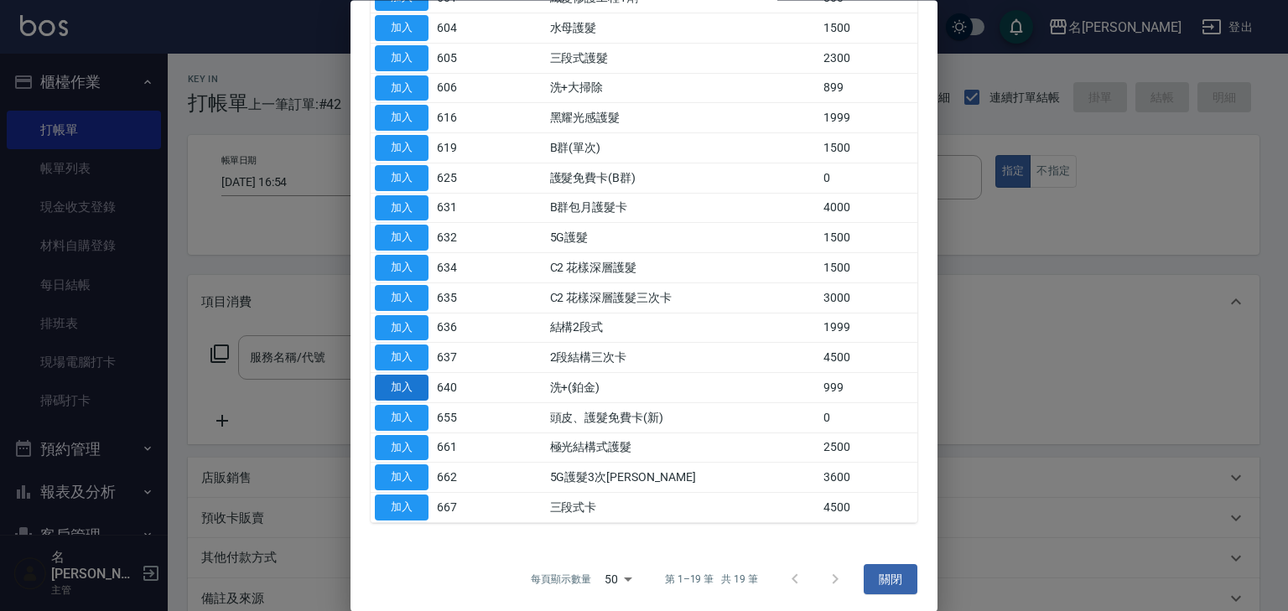
click at [385, 385] on button "加入" at bounding box center [402, 389] width 54 height 26
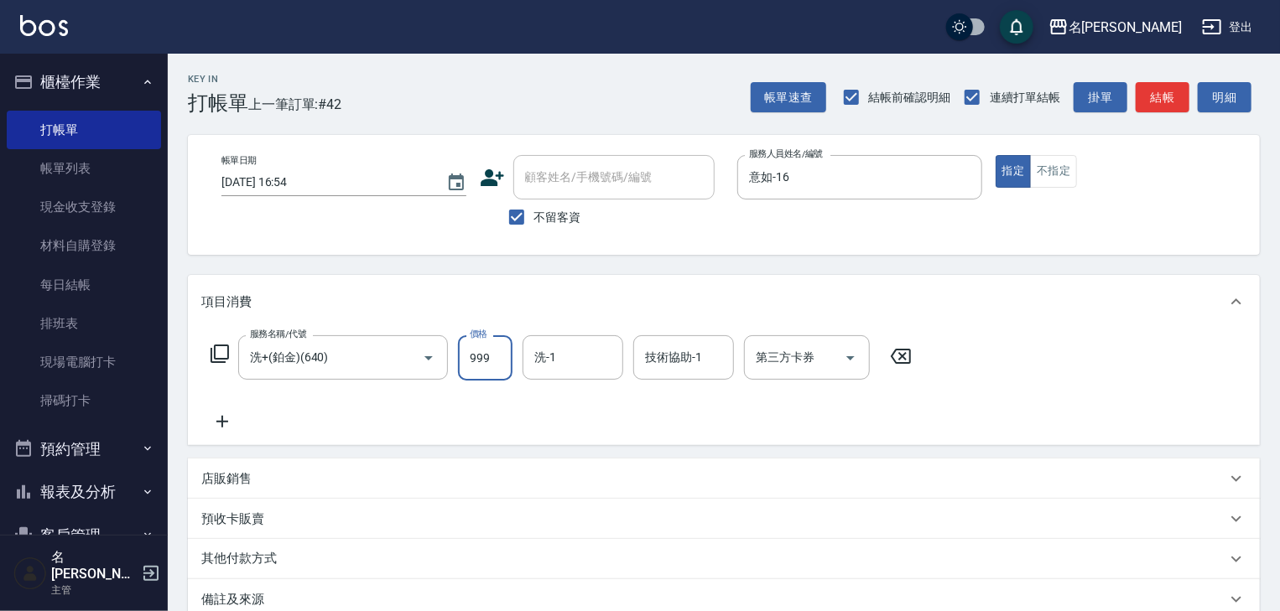
click at [482, 370] on input "999" at bounding box center [485, 358] width 55 height 45
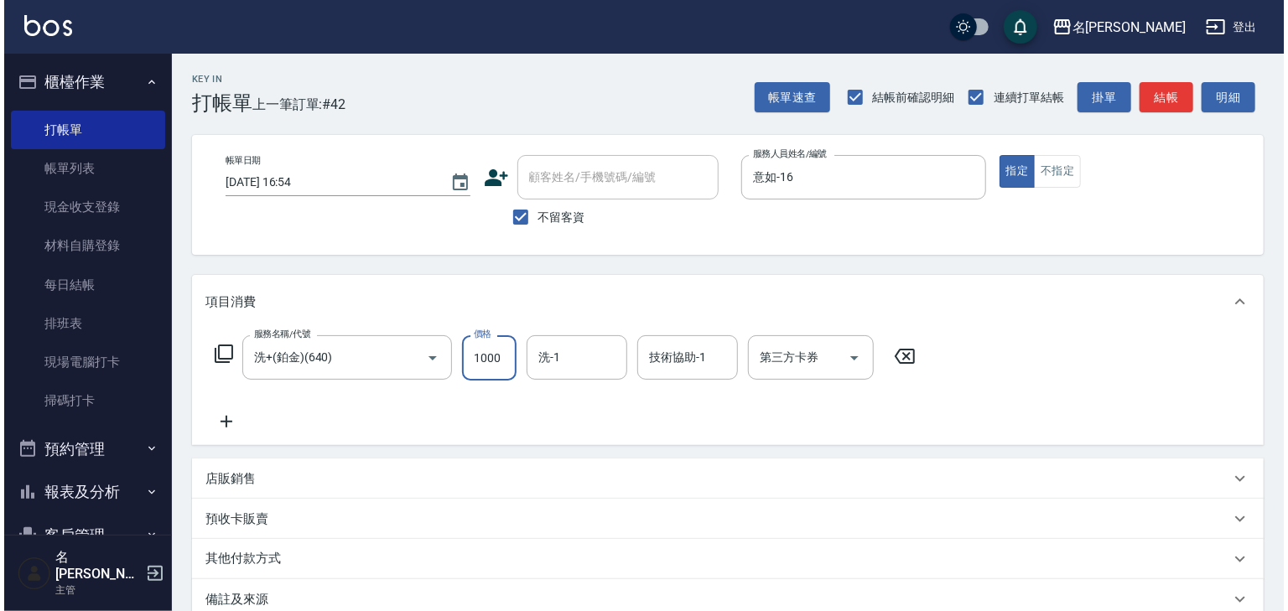
scroll to position [196, 0]
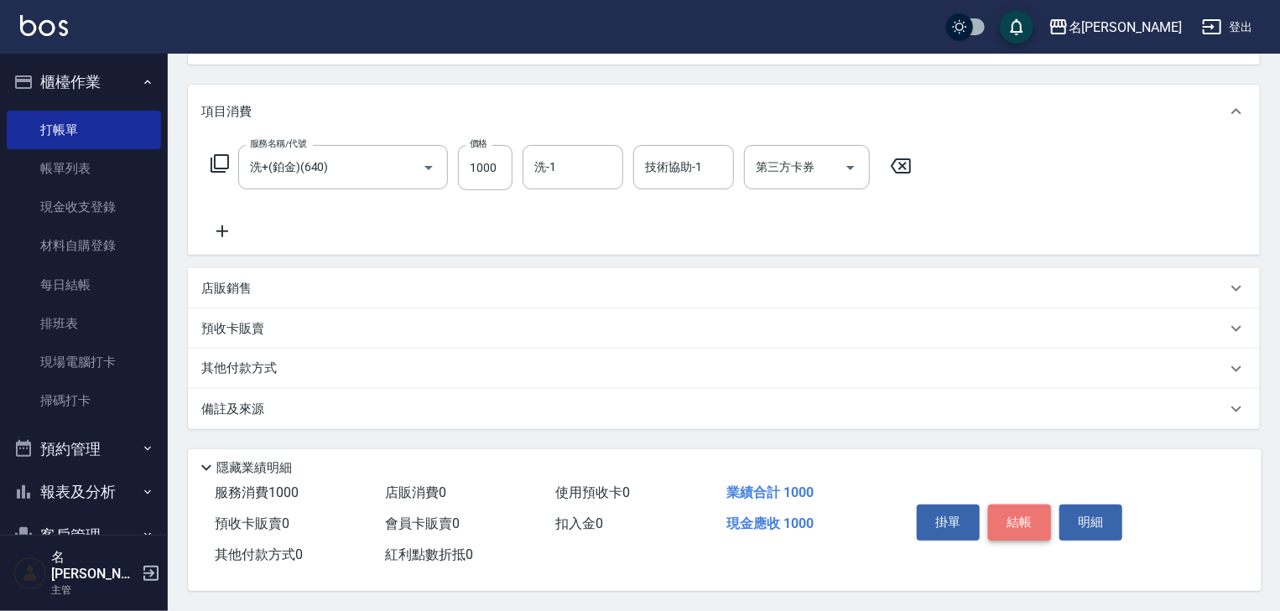
click at [1027, 517] on button "結帳" at bounding box center [1019, 522] width 63 height 35
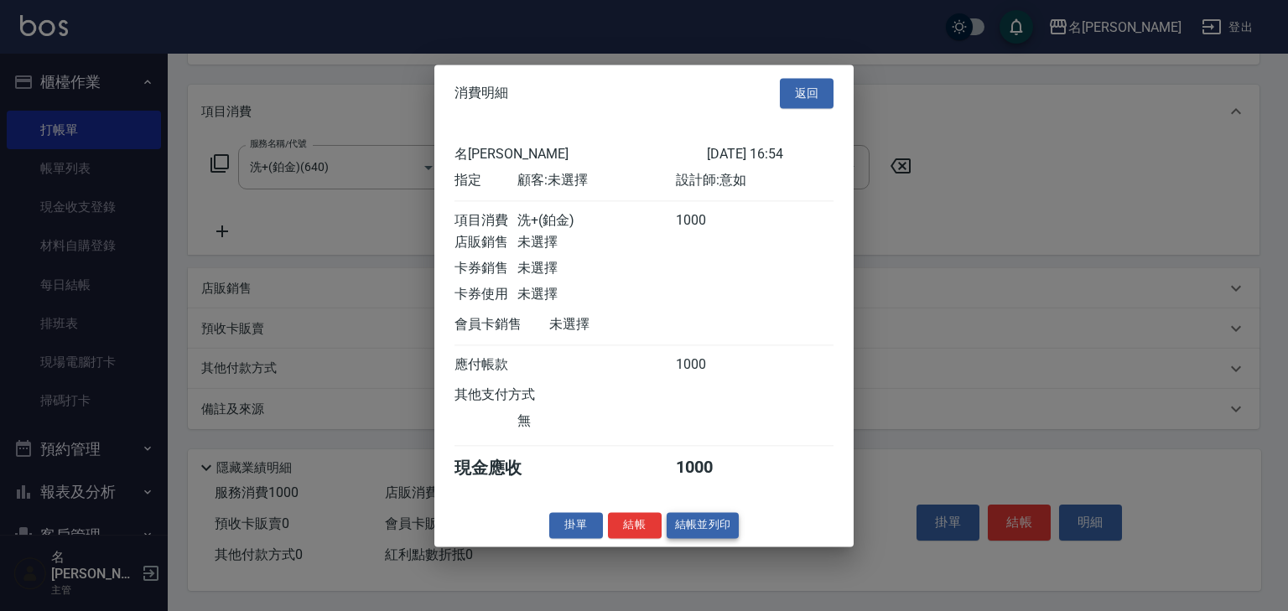
click at [694, 530] on button "結帳並列印" at bounding box center [703, 525] width 73 height 26
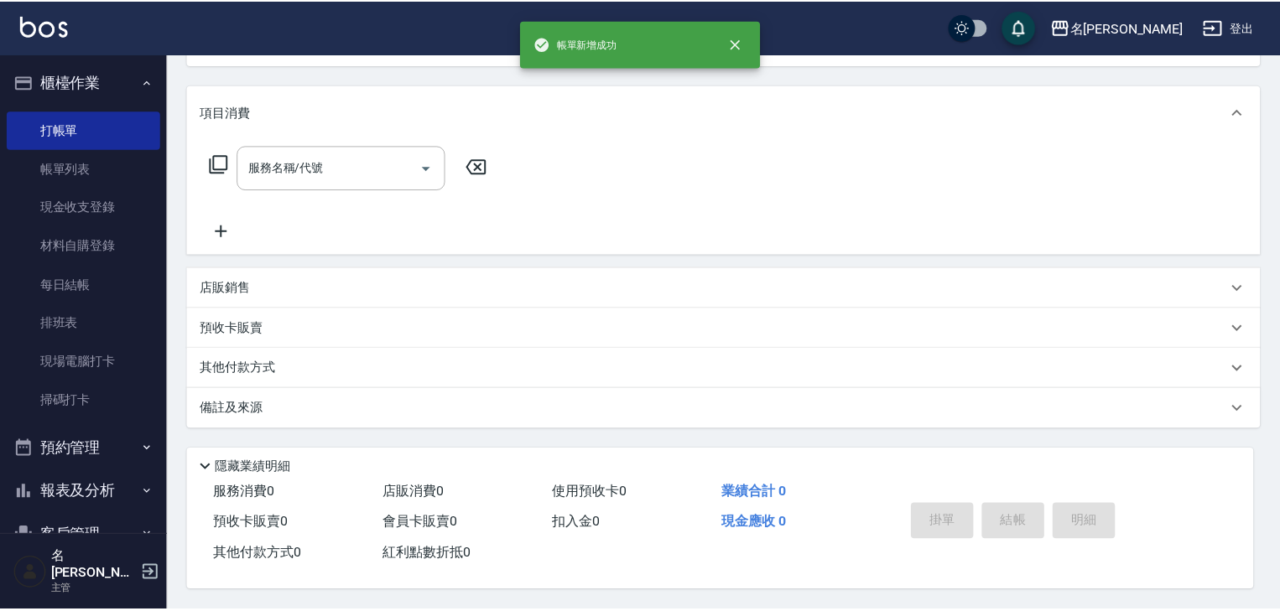
scroll to position [0, 0]
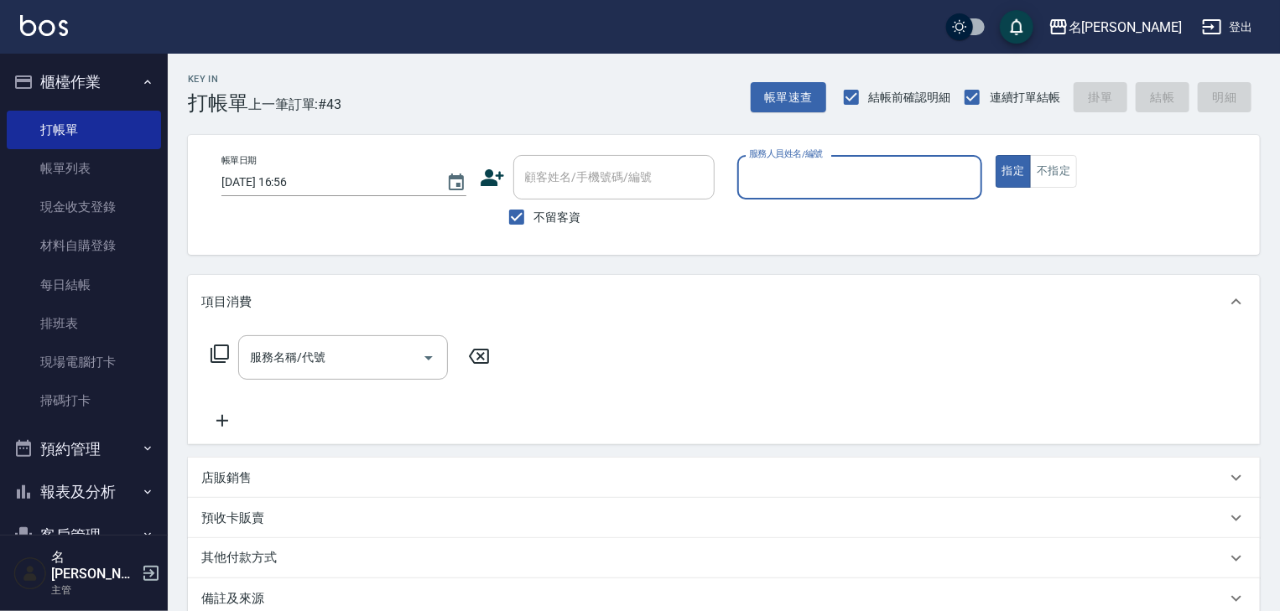
click at [809, 192] on div "服務人員姓名/編號" at bounding box center [859, 177] width 245 height 44
click at [775, 218] on span "[PERSON_NAME] -07" at bounding box center [804, 220] width 106 height 18
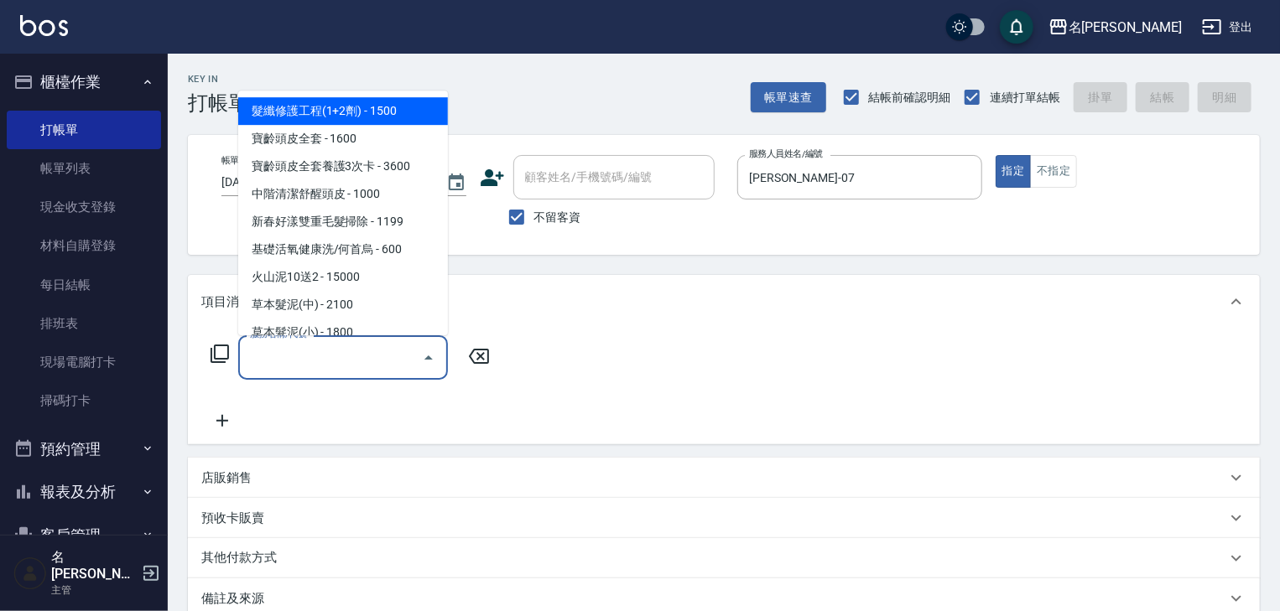
click at [318, 367] on input "服務名稱/代號" at bounding box center [330, 357] width 169 height 29
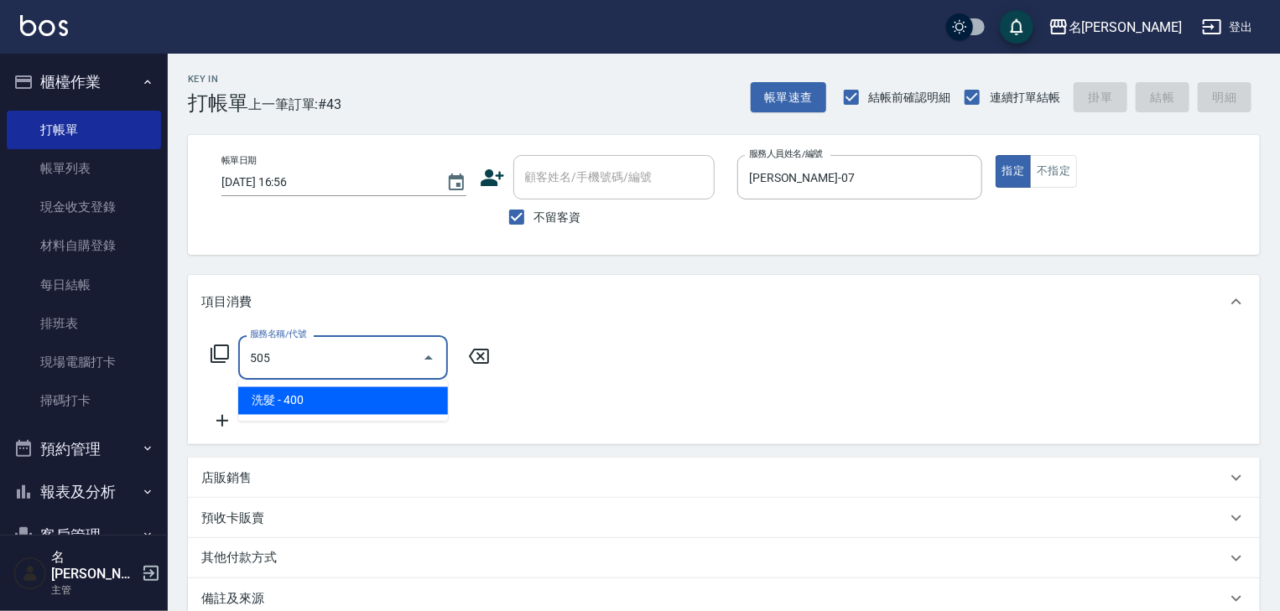
click at [376, 401] on span "洗髮 - 400" at bounding box center [343, 402] width 210 height 28
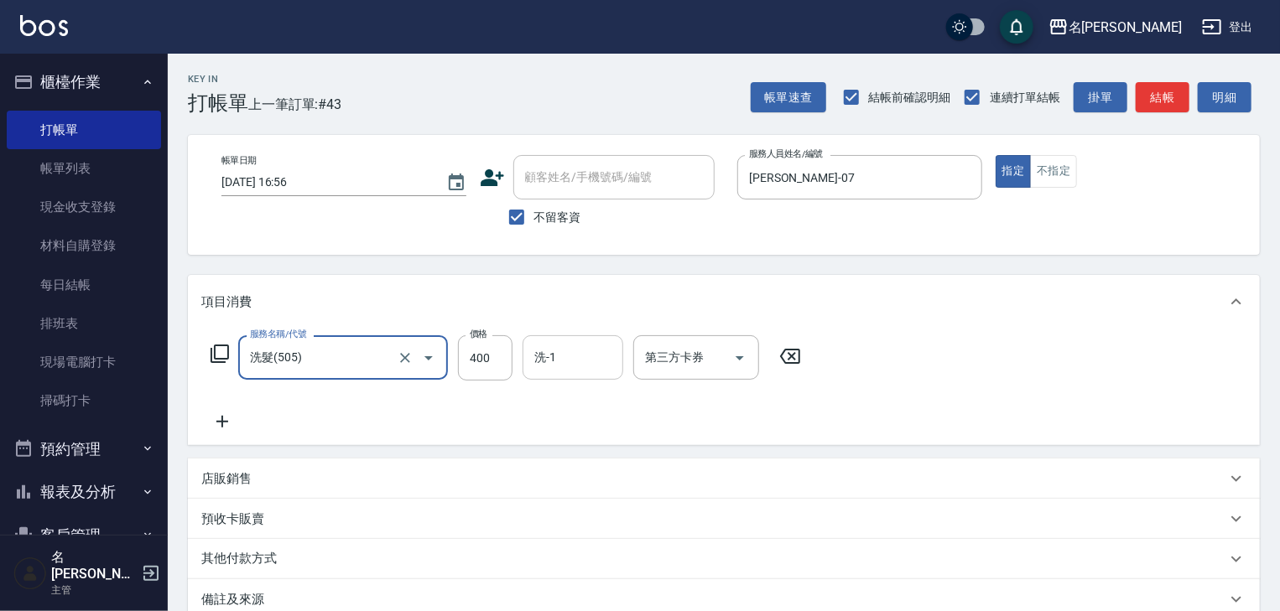
click at [584, 366] on input "洗-1" at bounding box center [573, 357] width 86 height 29
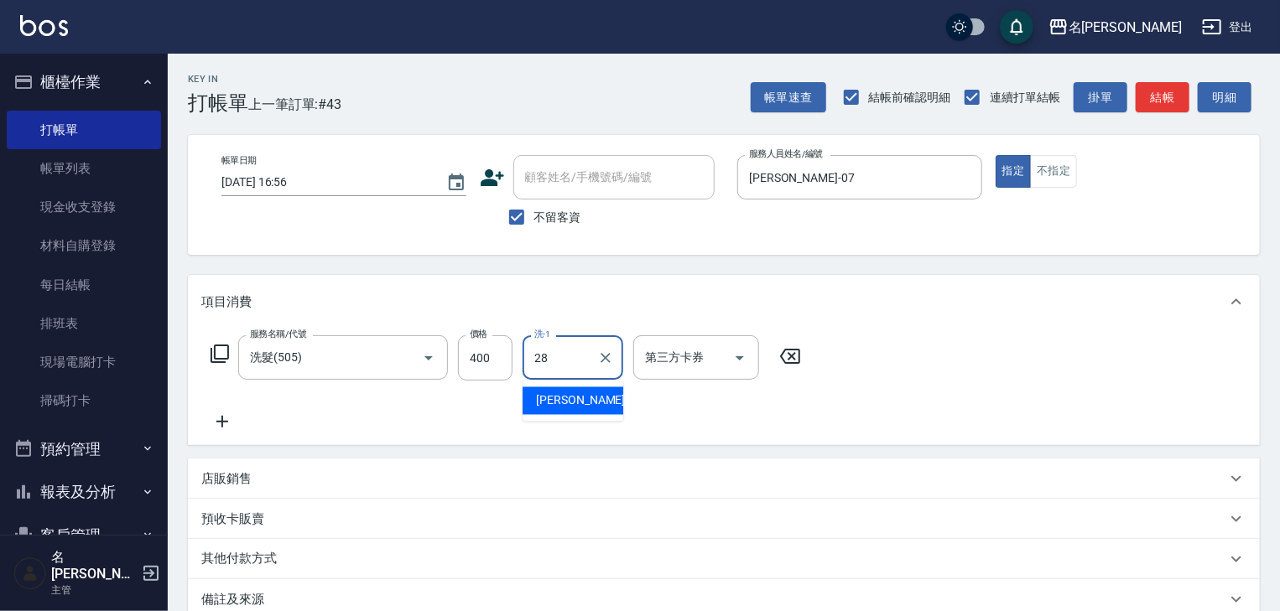
click at [584, 403] on span "[PERSON_NAME]-28" at bounding box center [589, 402] width 106 height 18
click at [231, 419] on icon at bounding box center [222, 422] width 42 height 20
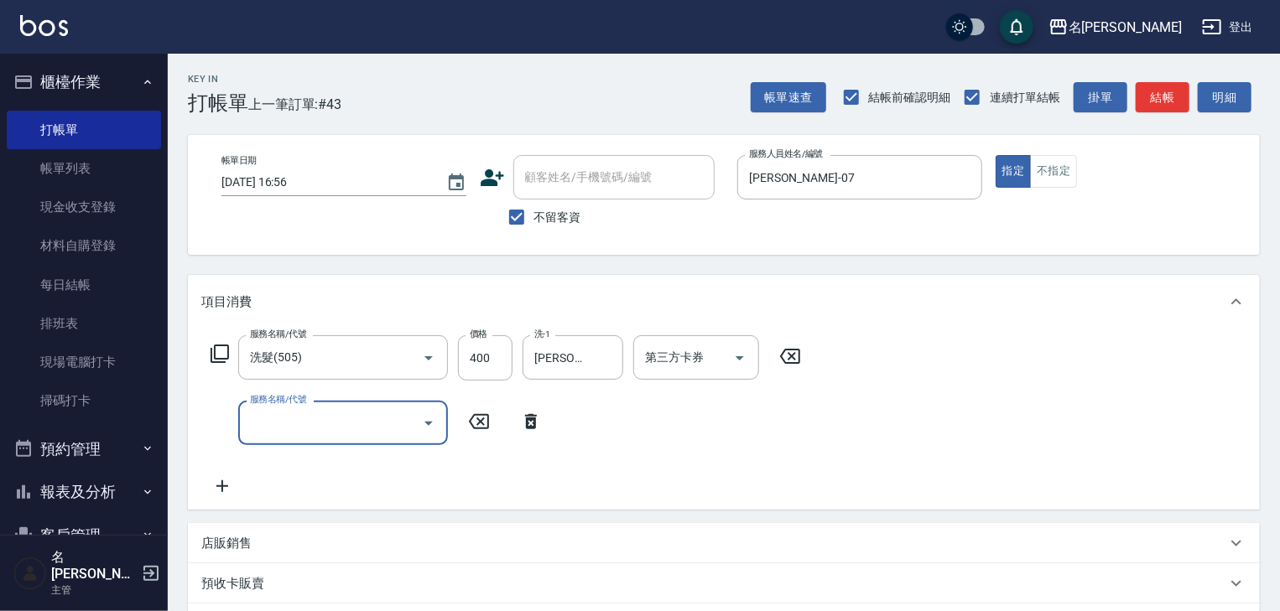
click at [296, 429] on input "服務名稱/代號" at bounding box center [330, 422] width 169 height 29
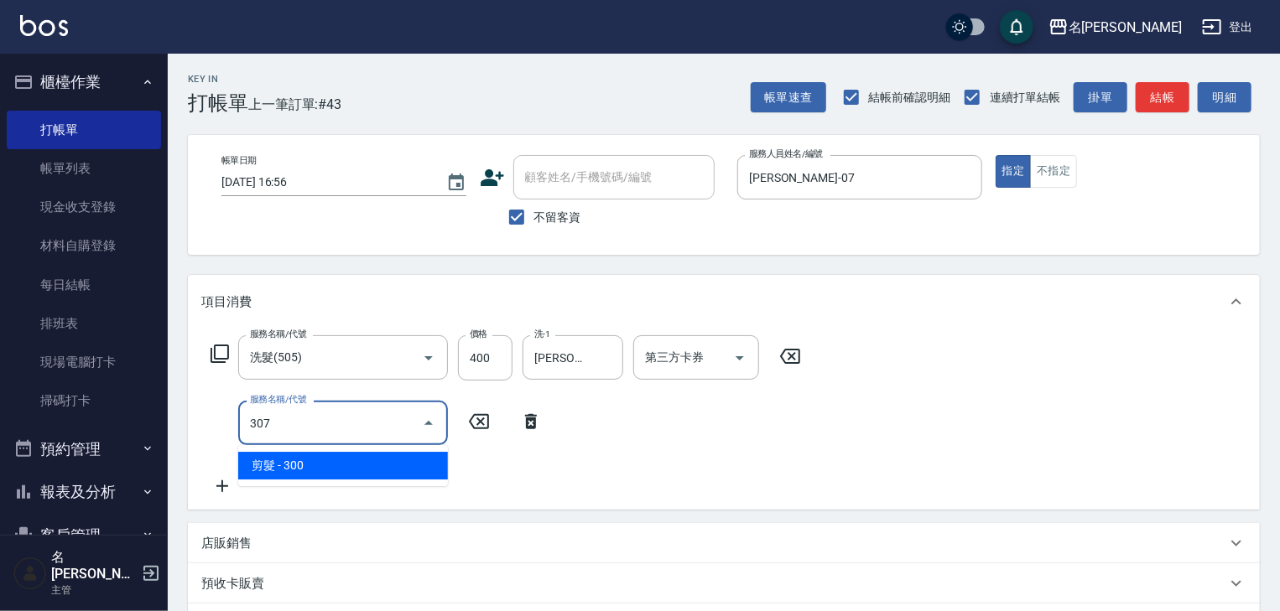
click at [371, 457] on span "剪髮 - 300" at bounding box center [343, 466] width 210 height 28
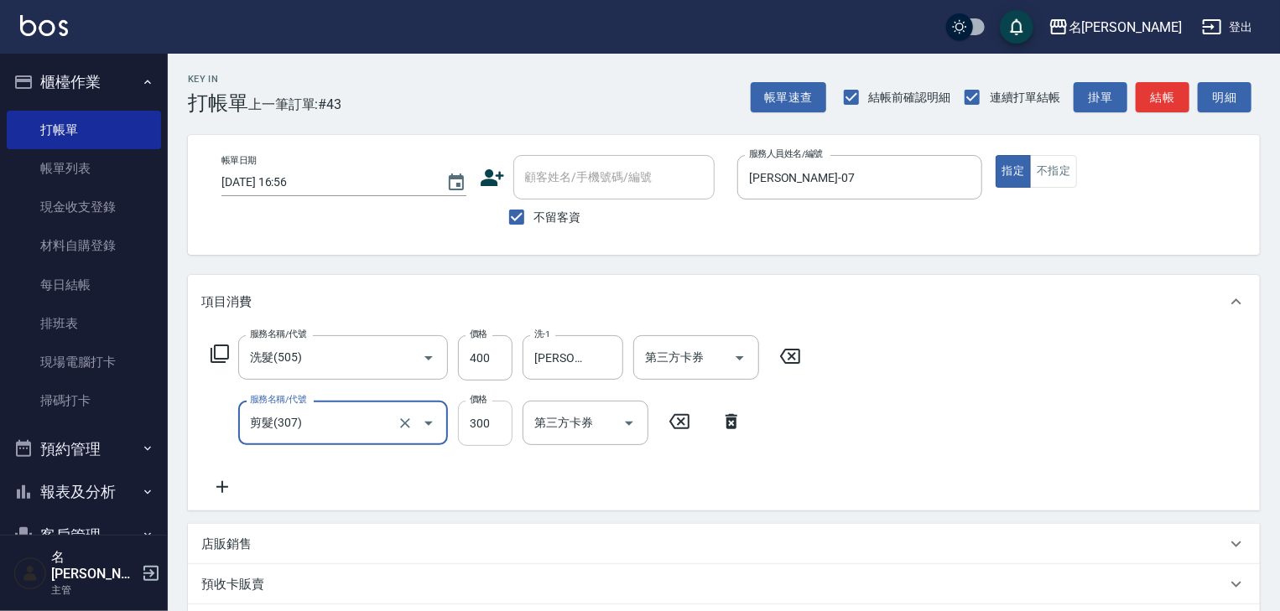
click at [466, 426] on input "300" at bounding box center [485, 423] width 55 height 45
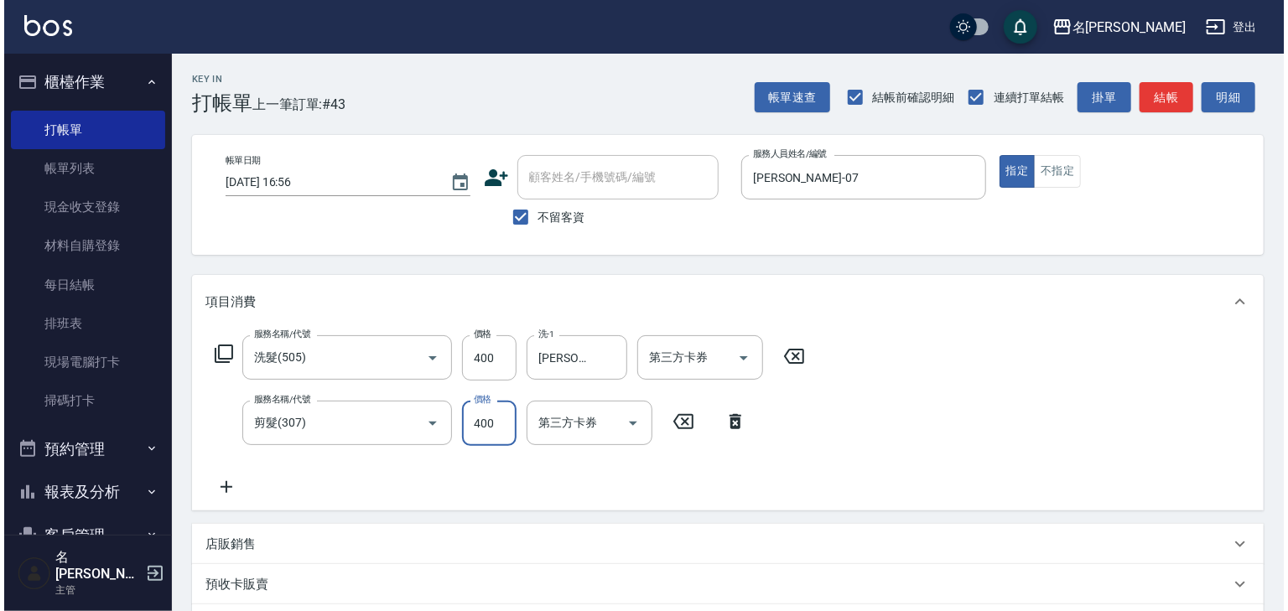
scroll to position [262, 0]
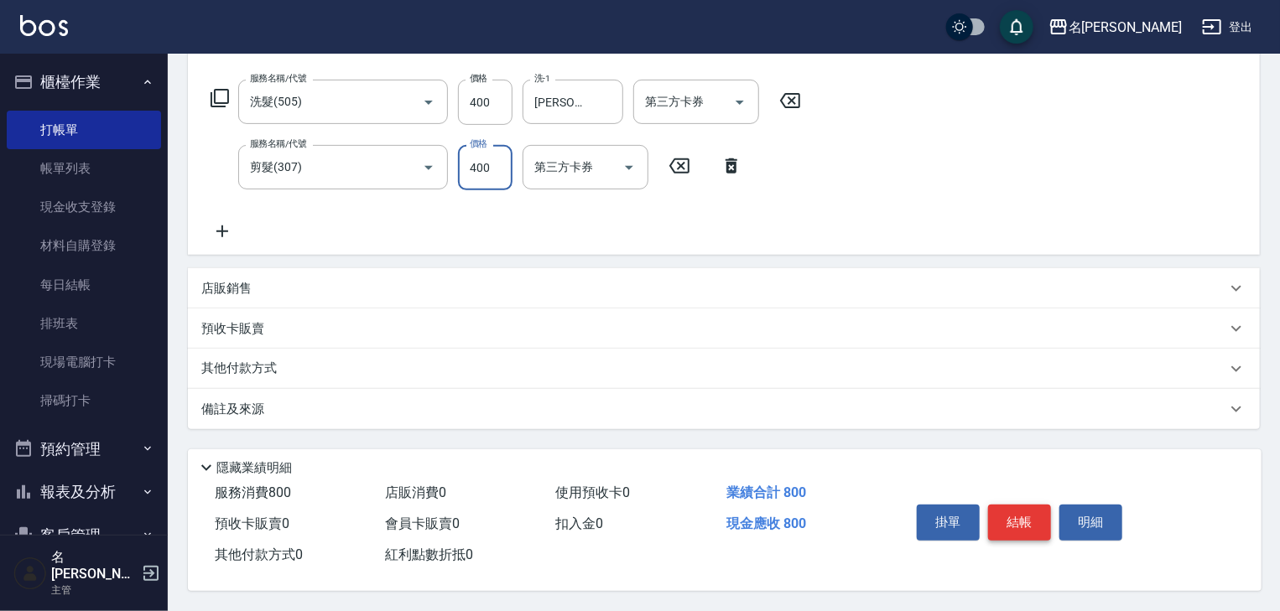
click at [1037, 518] on button "結帳" at bounding box center [1019, 522] width 63 height 35
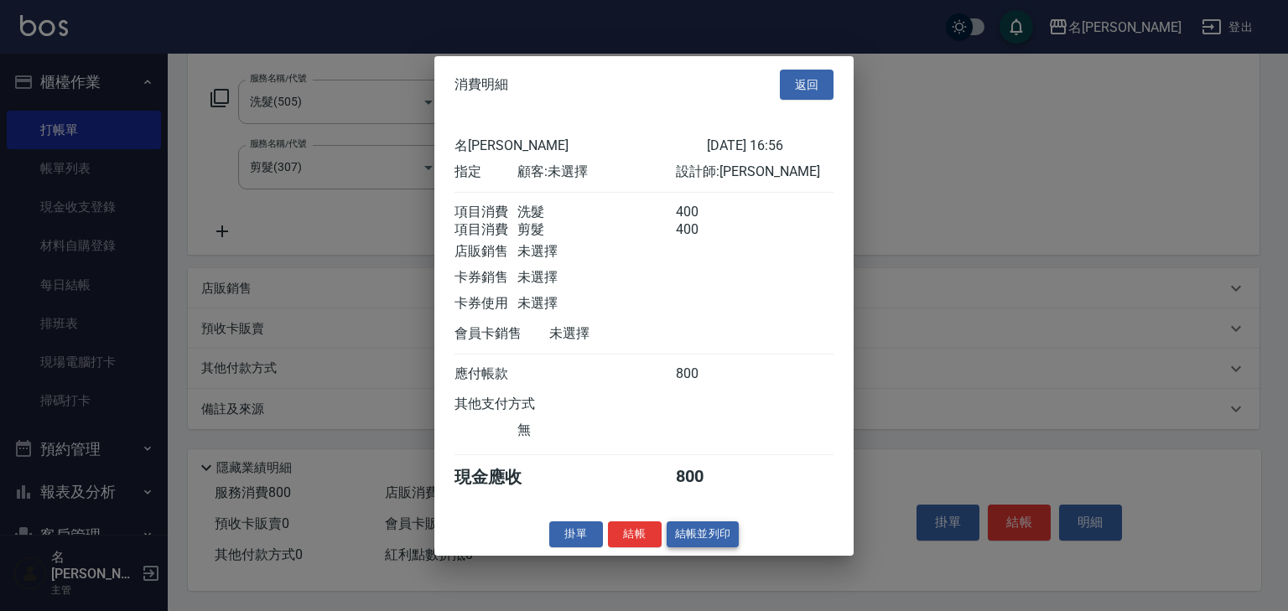
click at [713, 539] on button "結帳並列印" at bounding box center [703, 535] width 73 height 26
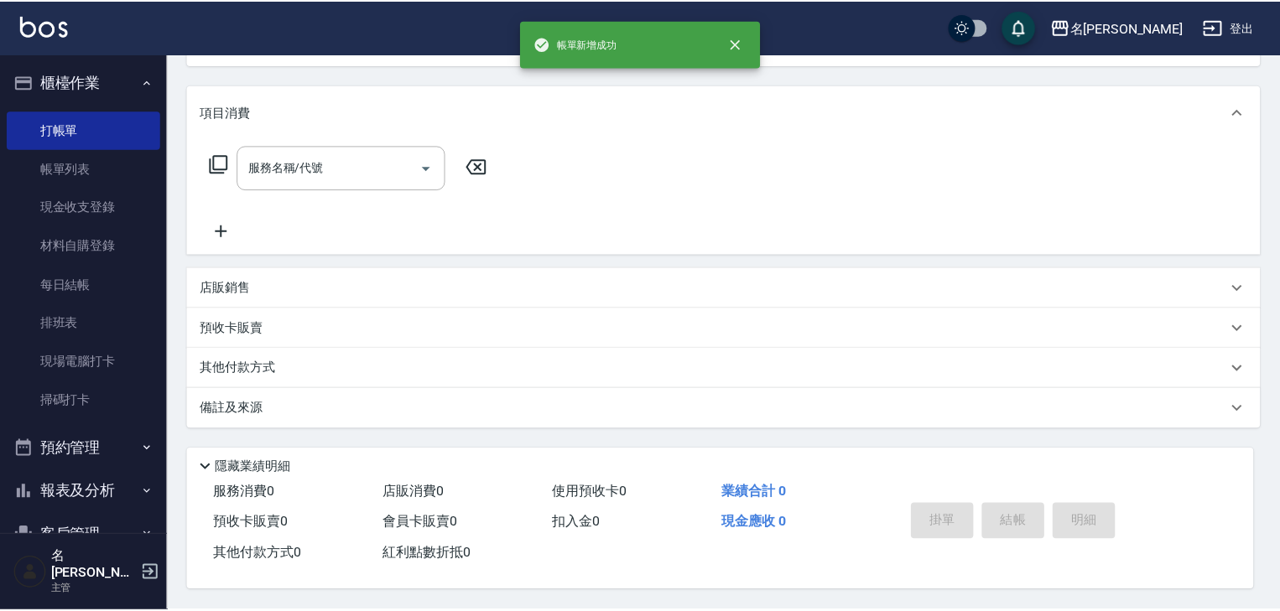
scroll to position [0, 0]
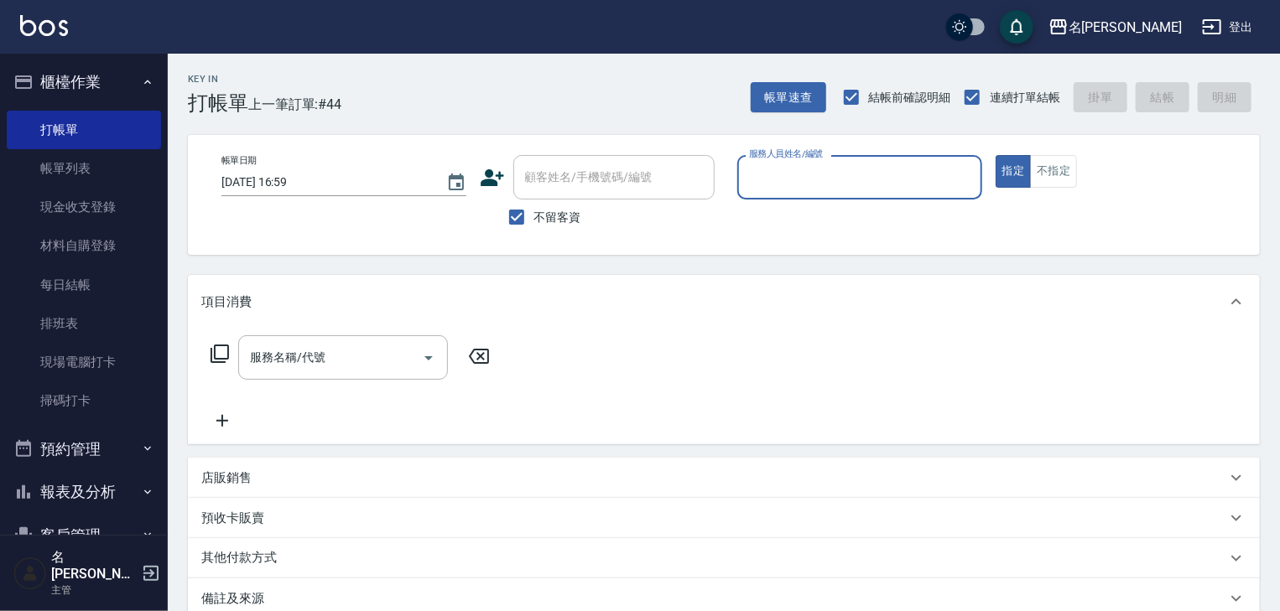
click at [871, 187] on input "服務人員姓名/編號" at bounding box center [860, 177] width 230 height 29
click at [827, 219] on div "[PERSON_NAME] -07" at bounding box center [859, 220] width 245 height 28
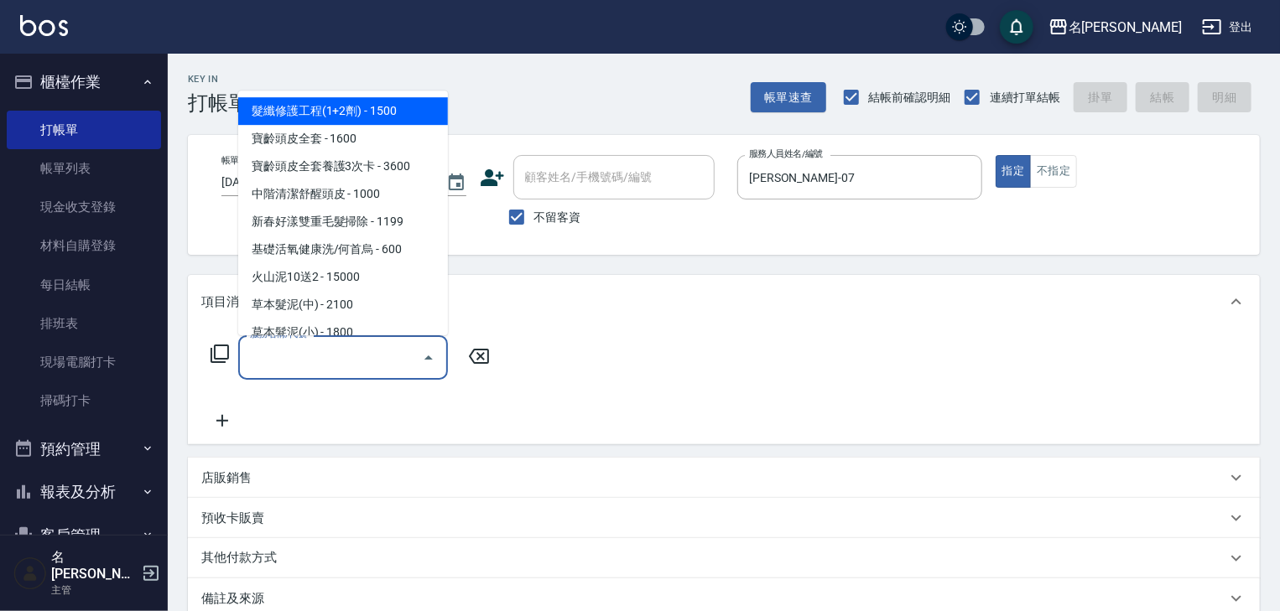
click at [332, 369] on input "服務名稱/代號" at bounding box center [330, 357] width 169 height 29
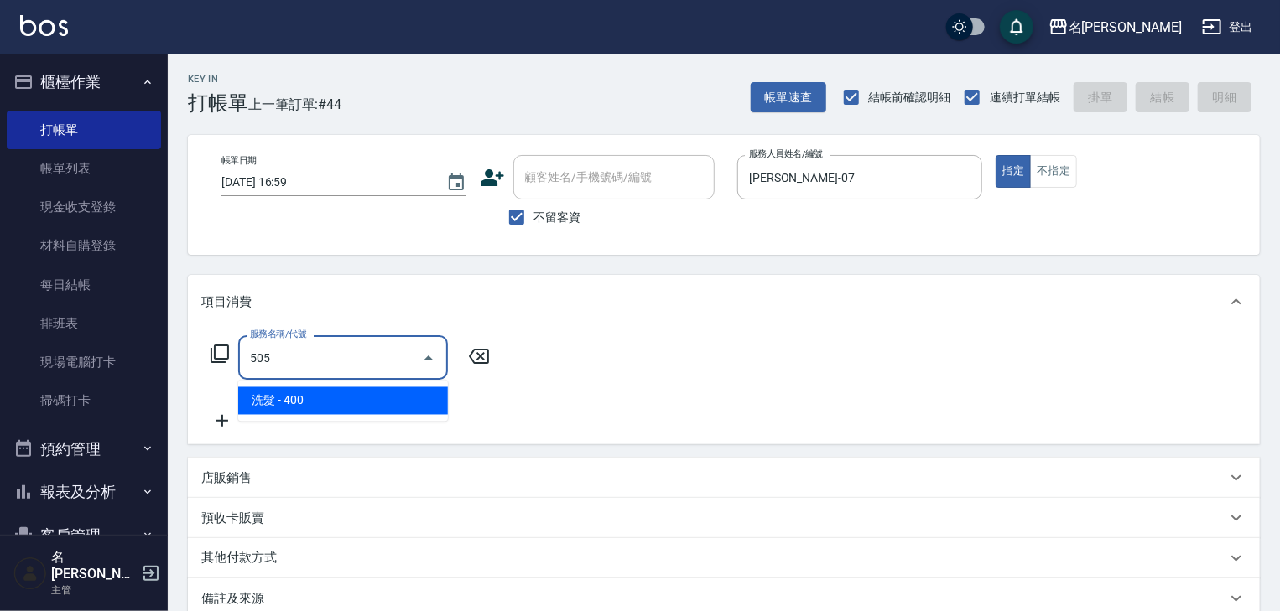
click at [371, 403] on span "洗髮 - 400" at bounding box center [343, 402] width 210 height 28
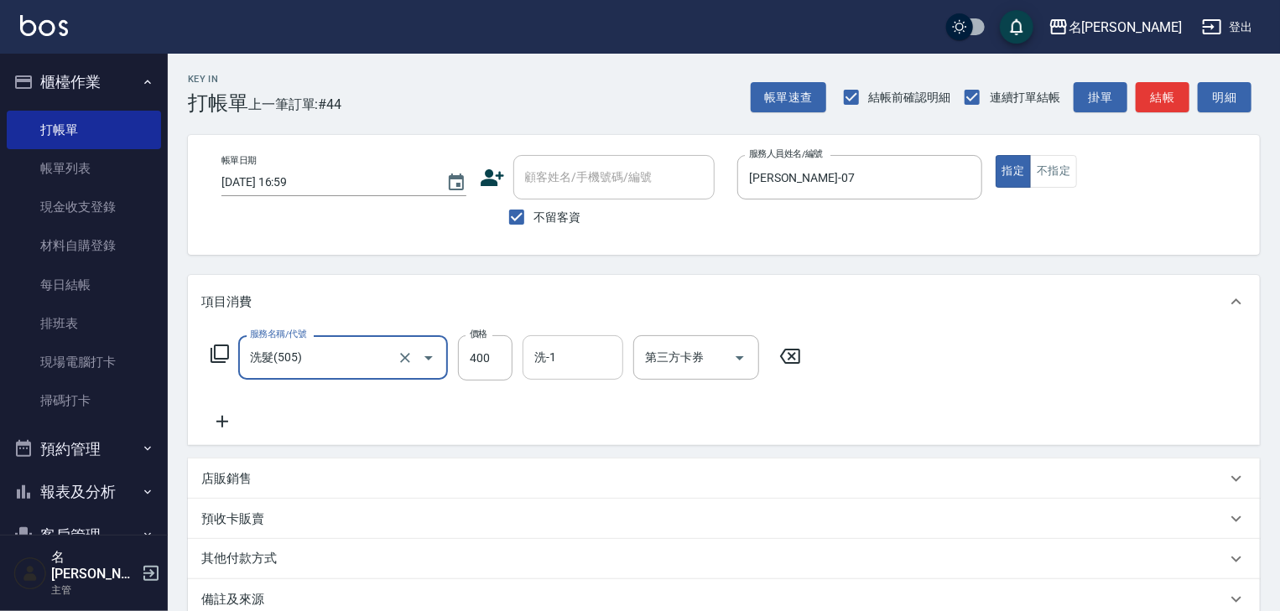
click at [585, 363] on input "洗-1" at bounding box center [573, 357] width 86 height 29
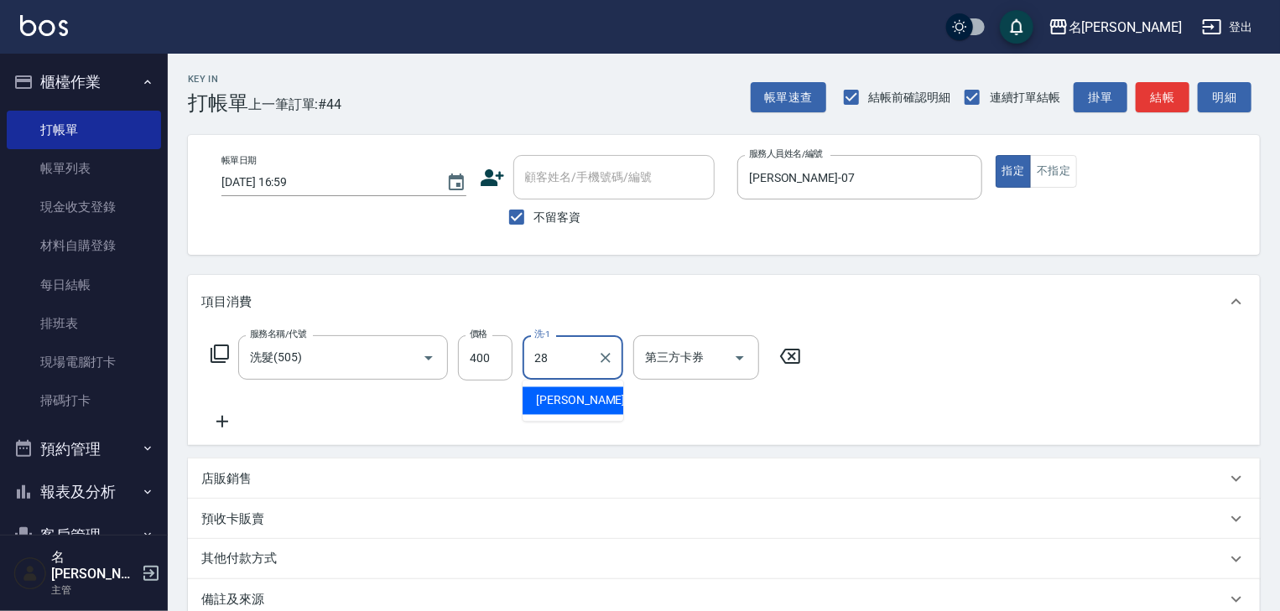
click at [581, 398] on span "[PERSON_NAME]-28" at bounding box center [589, 402] width 106 height 18
click at [210, 423] on icon at bounding box center [222, 422] width 42 height 20
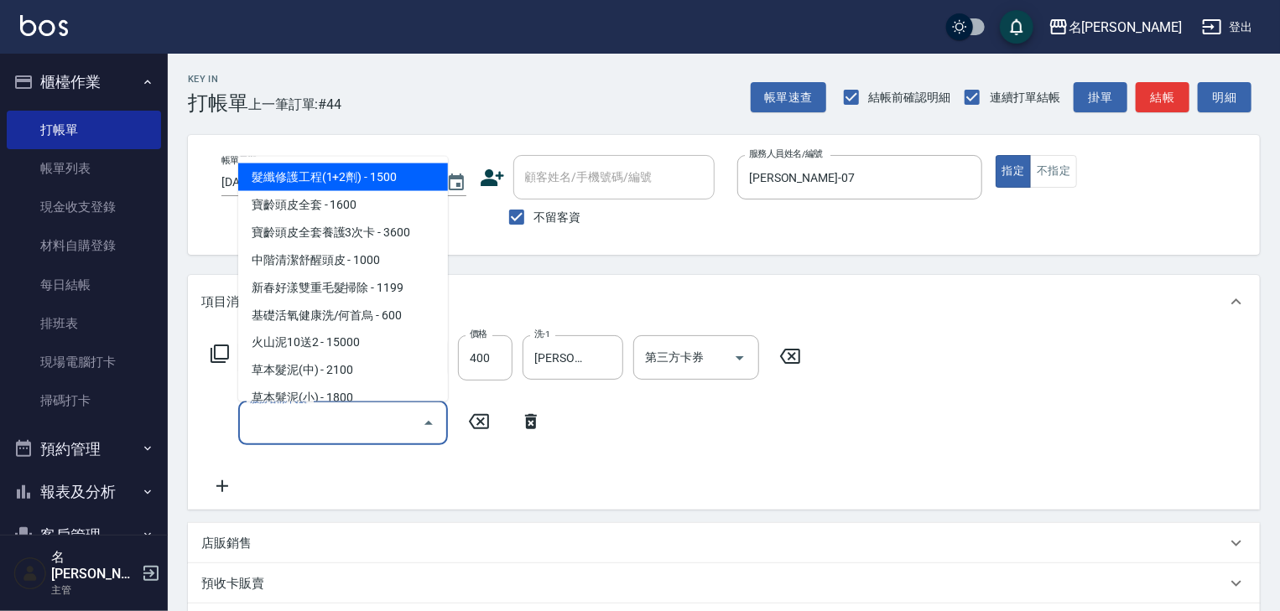
click at [309, 433] on input "服務名稱/代號" at bounding box center [330, 422] width 169 height 29
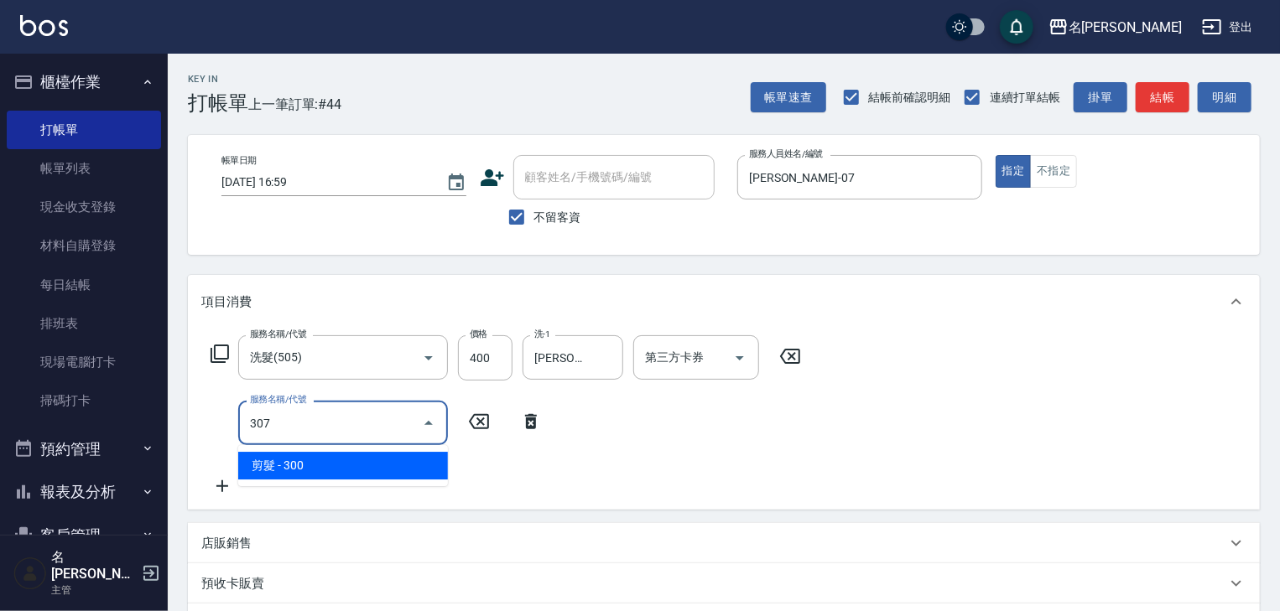
click at [366, 463] on span "剪髮 - 300" at bounding box center [343, 466] width 210 height 28
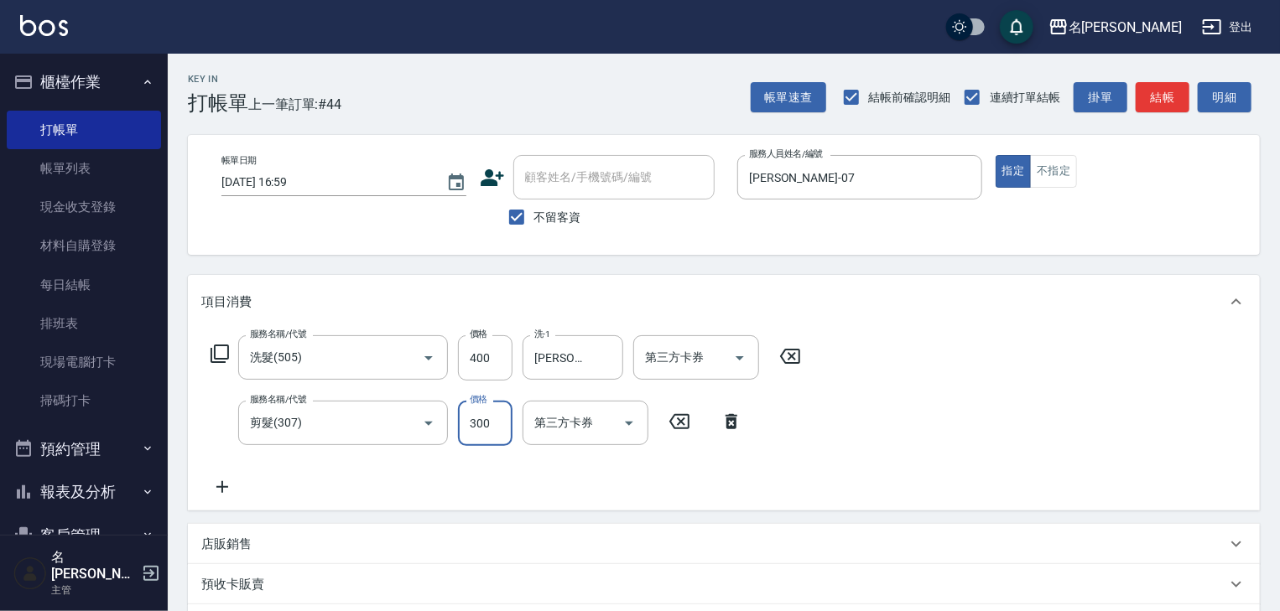
click at [475, 431] on input "300" at bounding box center [485, 423] width 55 height 45
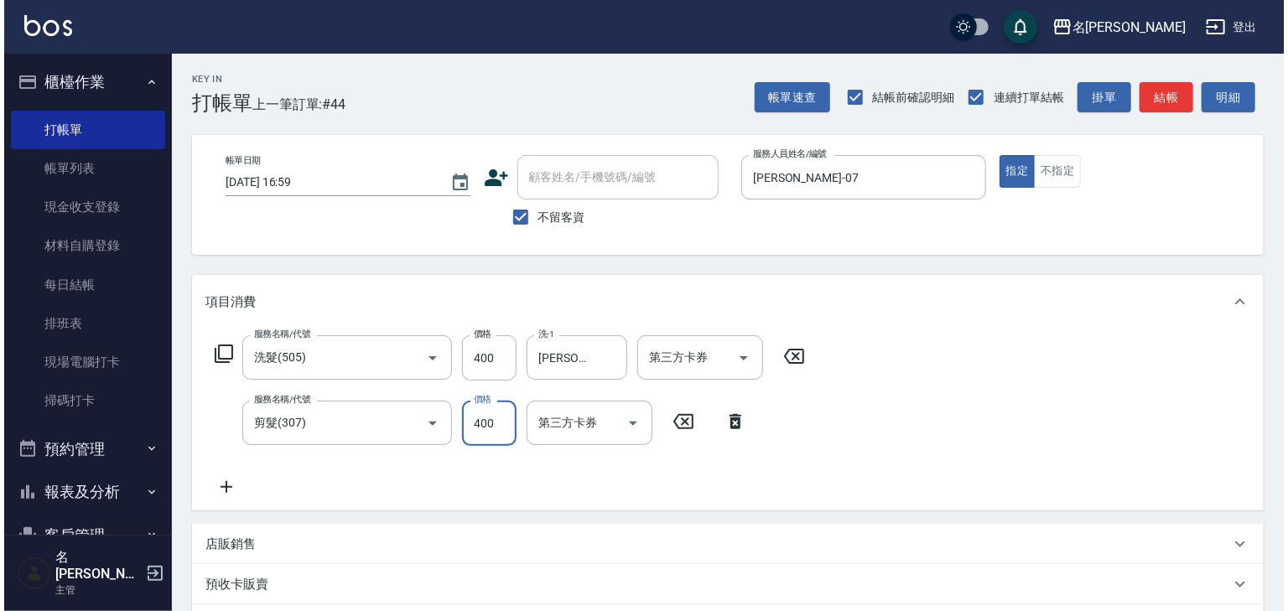
scroll to position [262, 0]
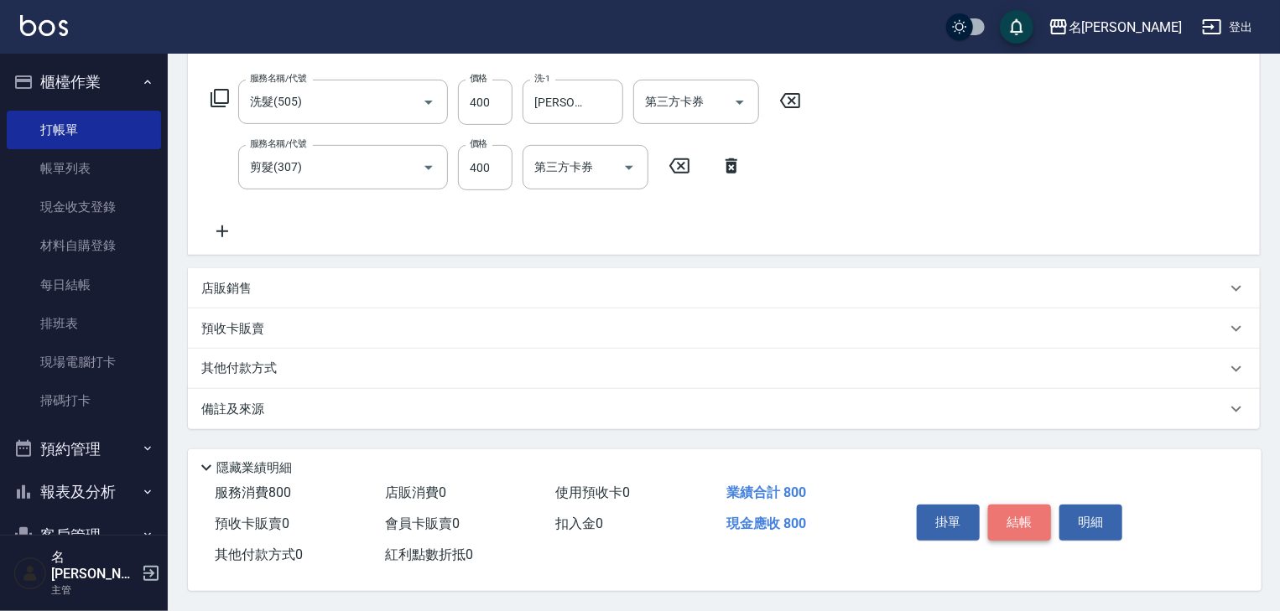
click at [1037, 513] on button "結帳" at bounding box center [1019, 522] width 63 height 35
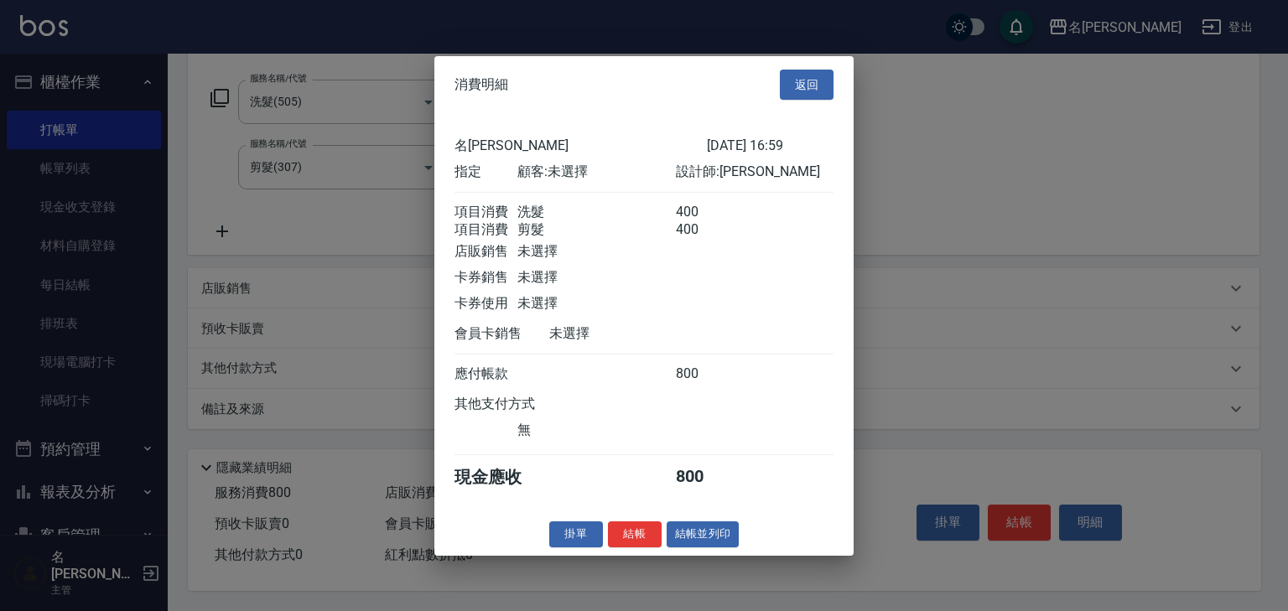
click at [698, 539] on button "結帳並列印" at bounding box center [703, 535] width 73 height 26
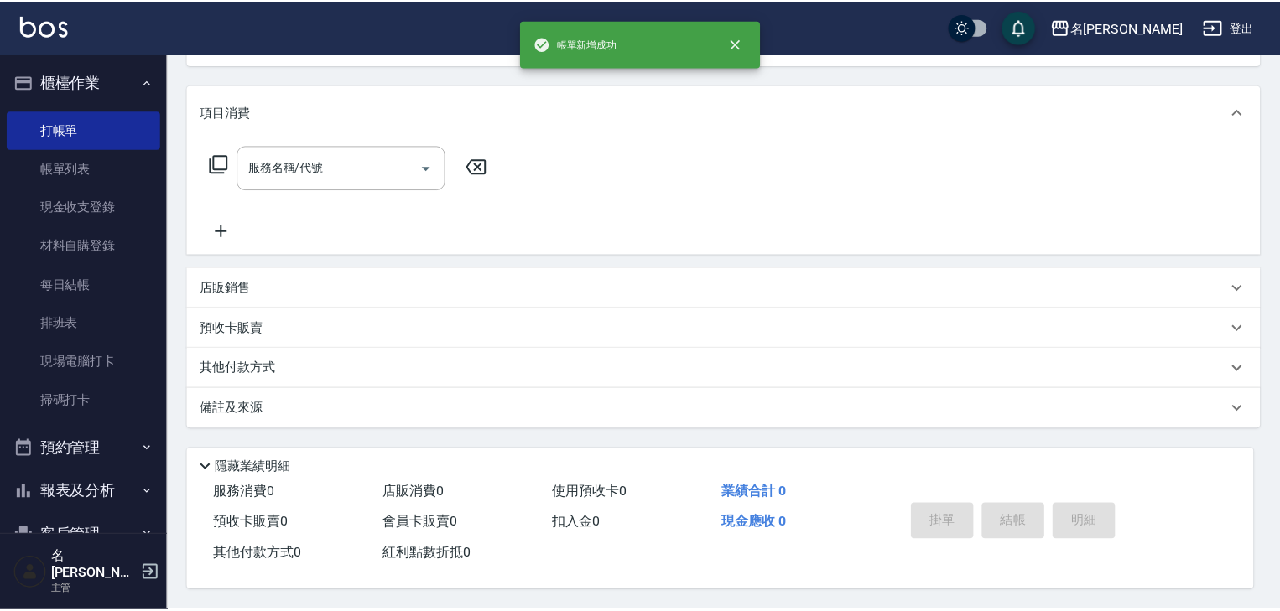
scroll to position [0, 0]
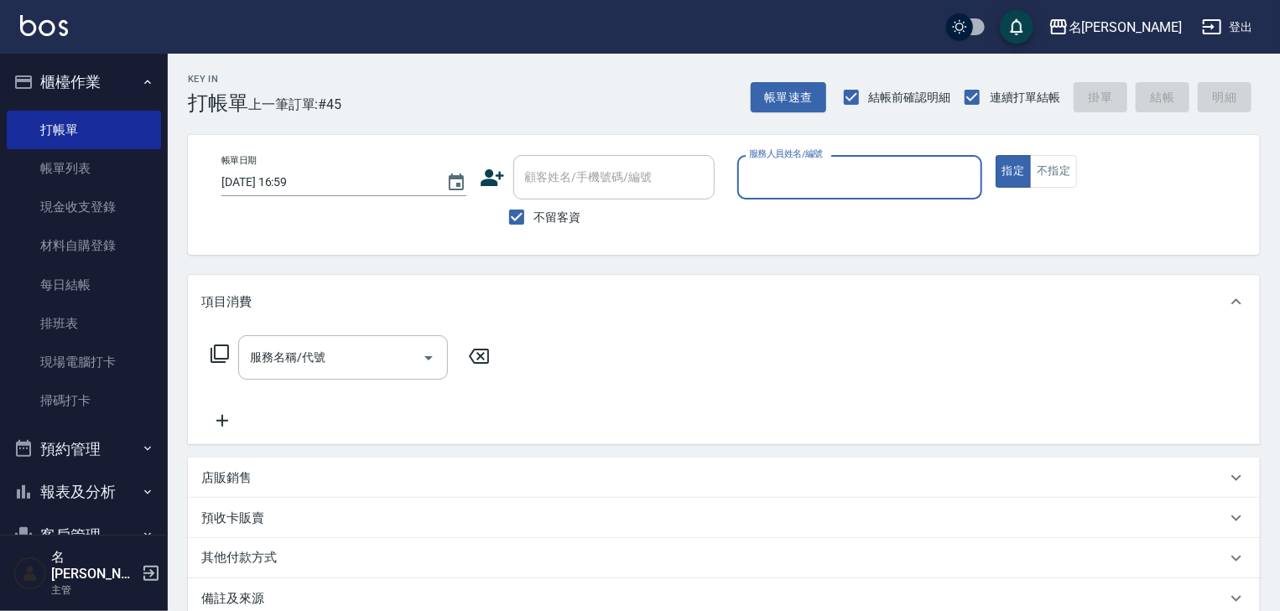
click at [80, 497] on button "報表及分析" at bounding box center [84, 493] width 154 height 44
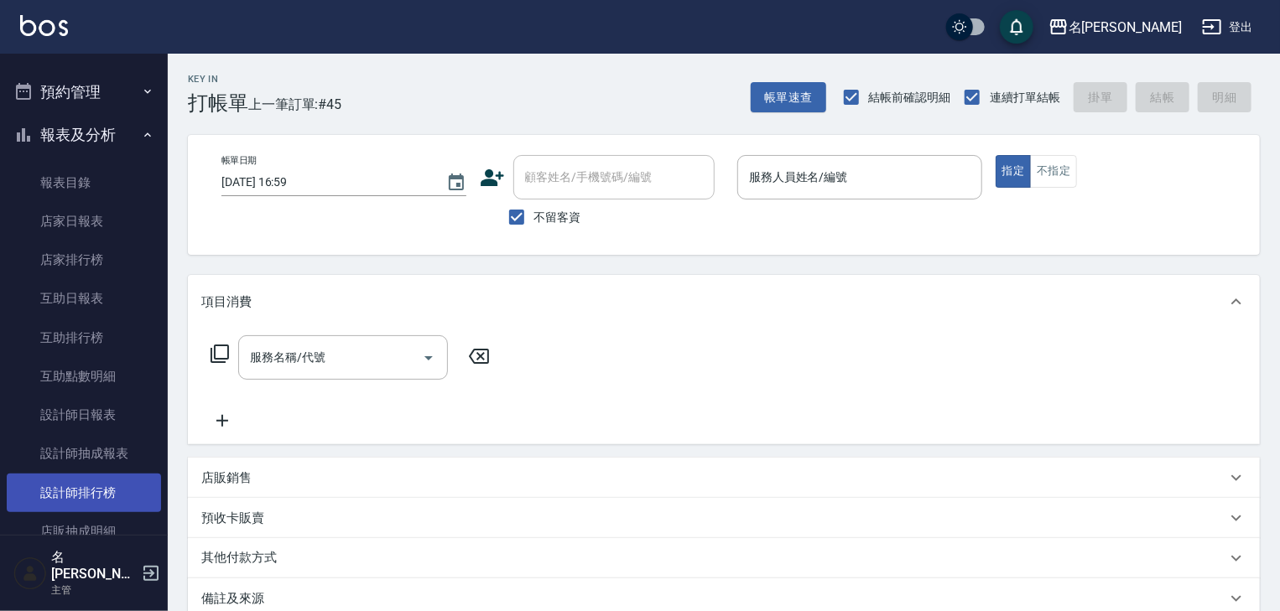
scroll to position [447, 0]
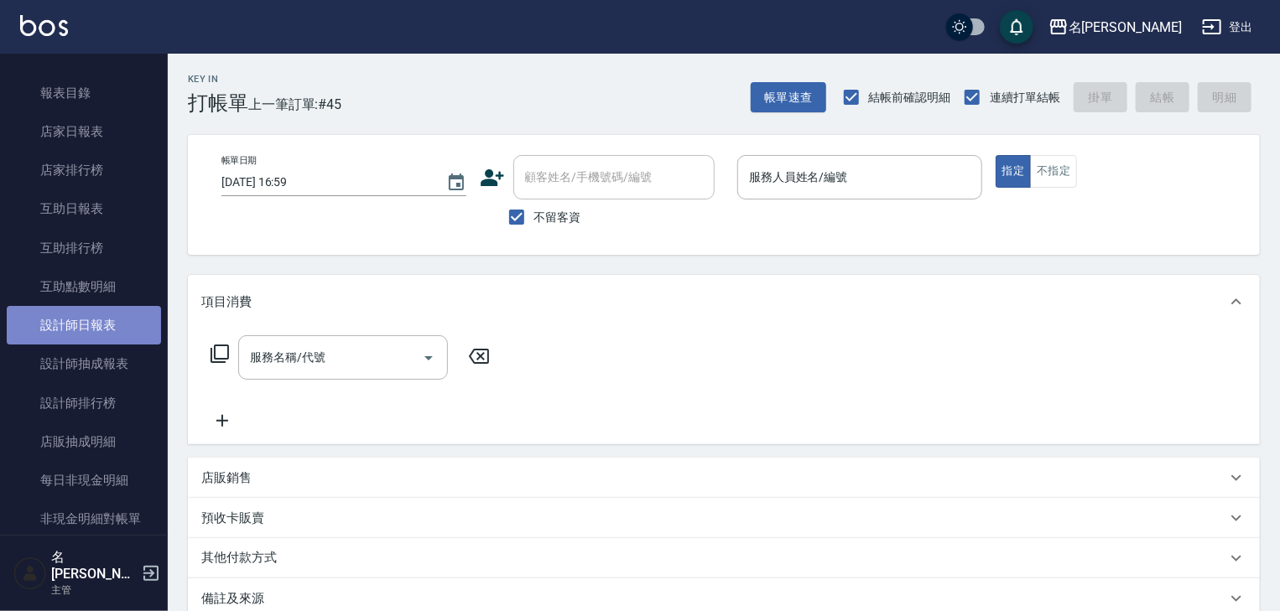
click at [119, 323] on link "設計師日報表" at bounding box center [84, 325] width 154 height 39
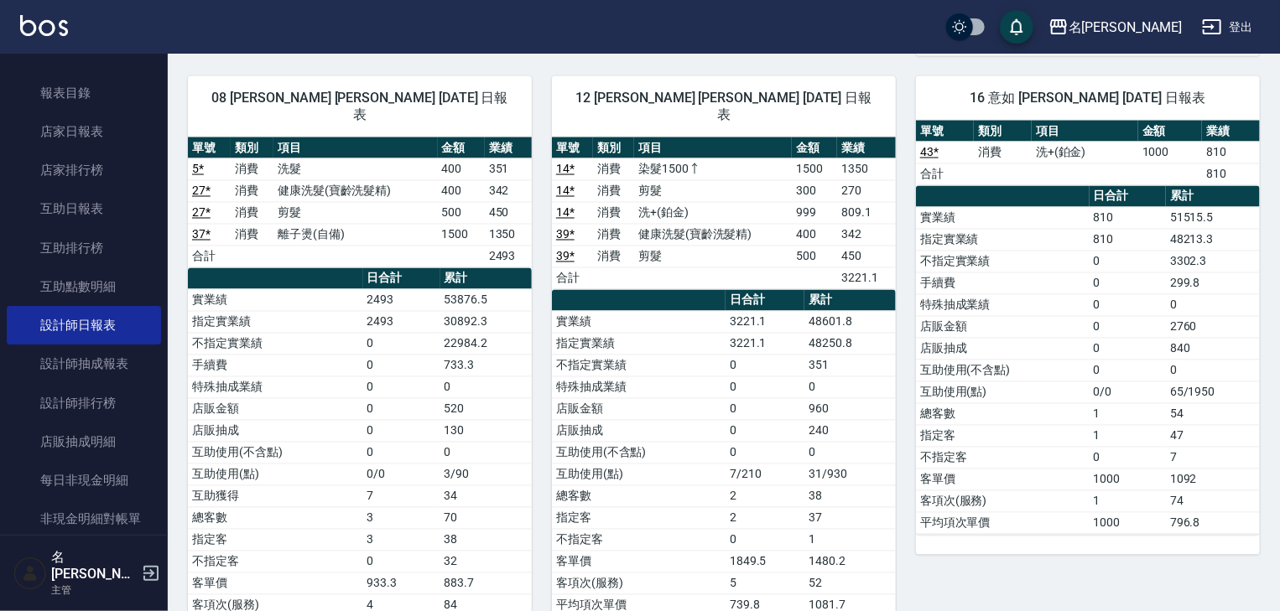
scroll to position [1178, 0]
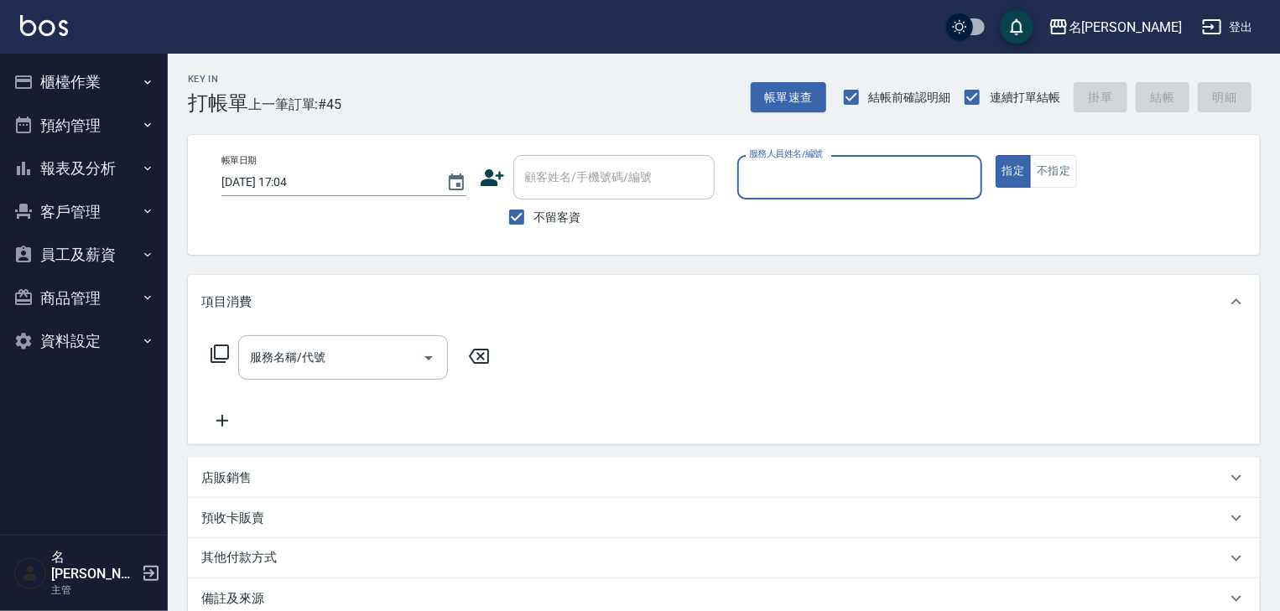
click at [767, 172] on input "服務人員姓名/編號" at bounding box center [860, 177] width 230 height 29
click at [755, 211] on span "[PERSON_NAME]-12" at bounding box center [777, 220] width 52 height 18
type input "[PERSON_NAME]-12"
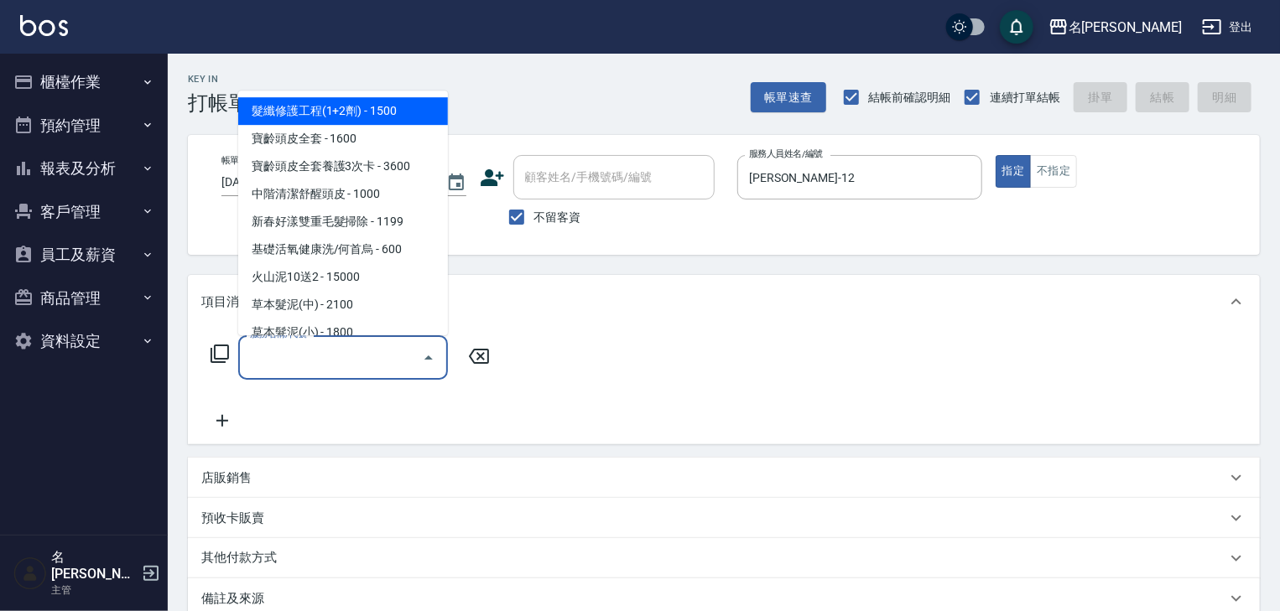
click at [331, 356] on input "服務名稱/代號" at bounding box center [330, 357] width 169 height 29
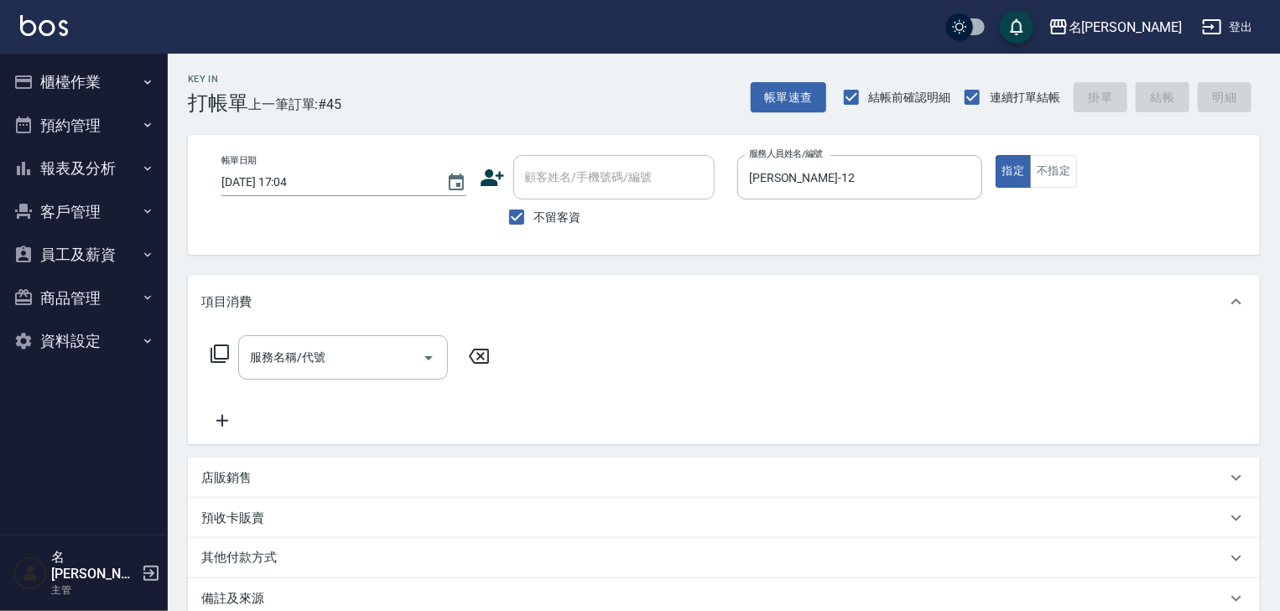
click at [216, 348] on icon at bounding box center [220, 354] width 20 height 20
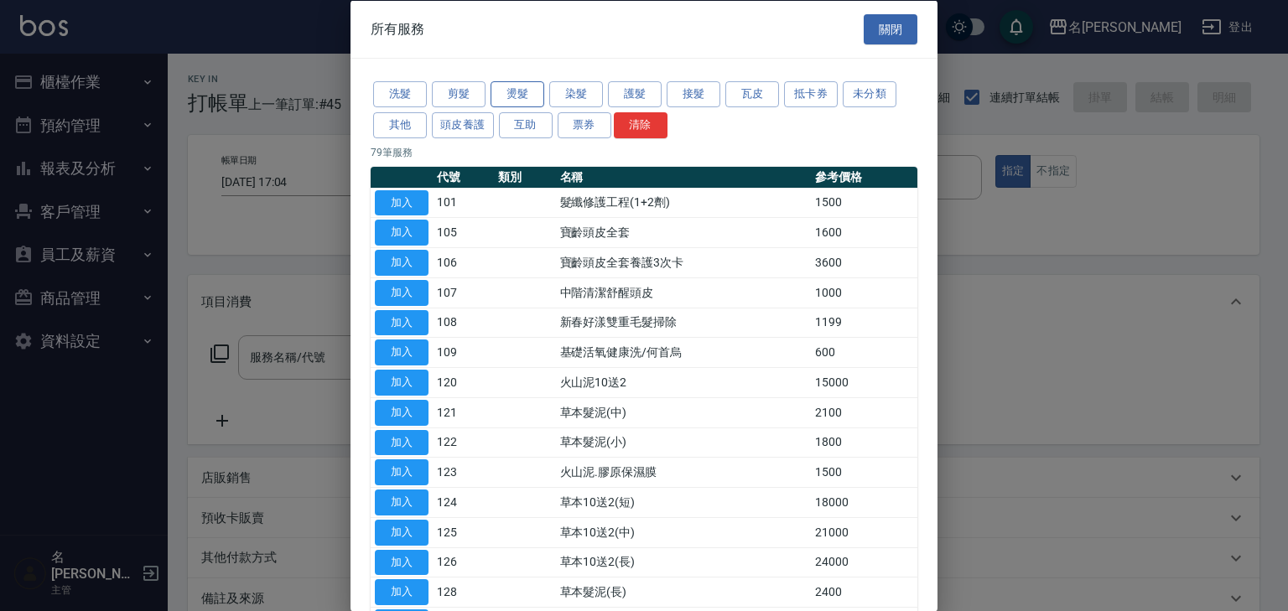
click at [512, 96] on button "燙髮" at bounding box center [518, 94] width 54 height 26
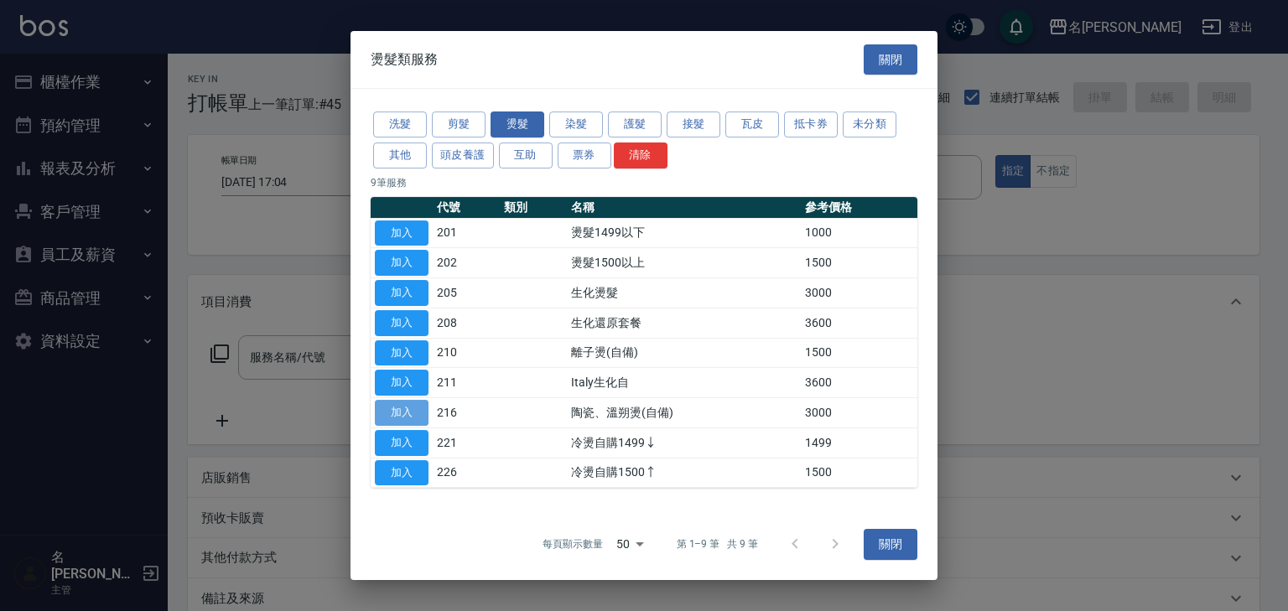
click at [414, 409] on button "加入" at bounding box center [402, 413] width 54 height 26
type input "陶瓷、溫朔燙(自備)(216)"
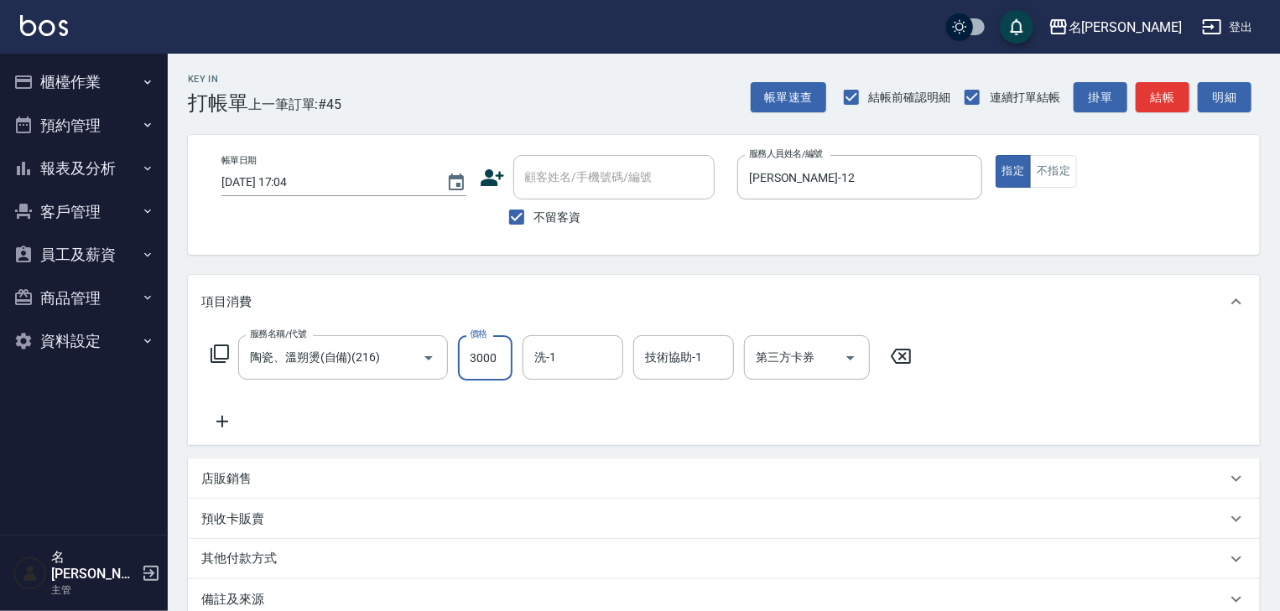
click at [496, 352] on input "3000" at bounding box center [485, 358] width 55 height 45
type input "2200"
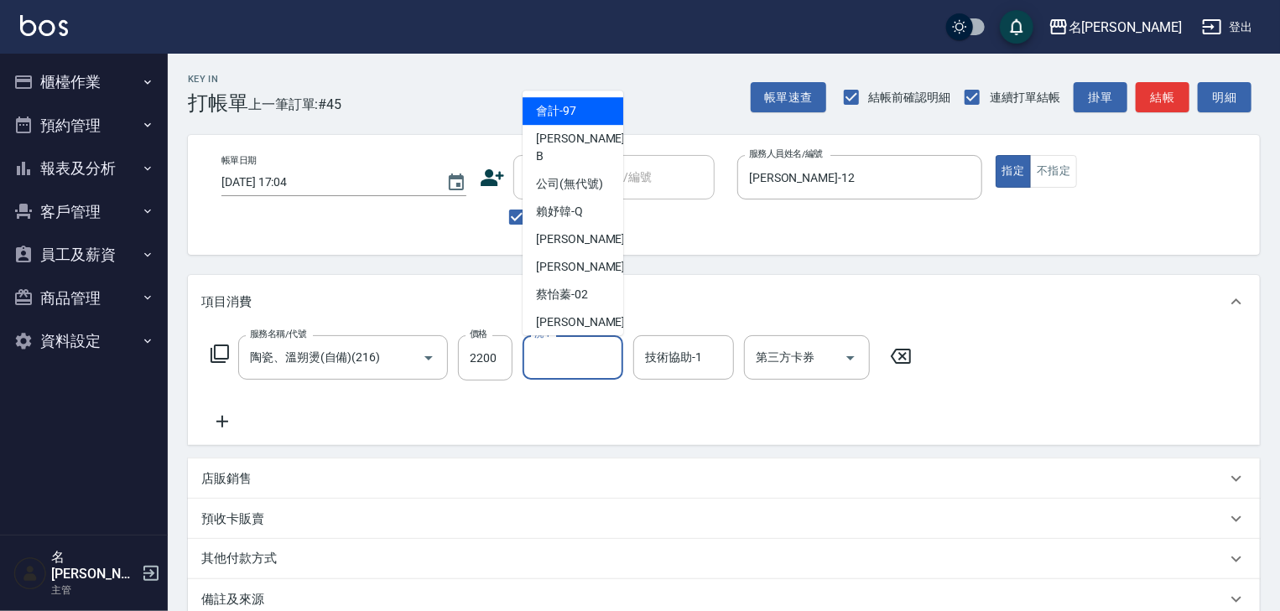
click at [587, 359] on input "洗-1" at bounding box center [573, 357] width 86 height 29
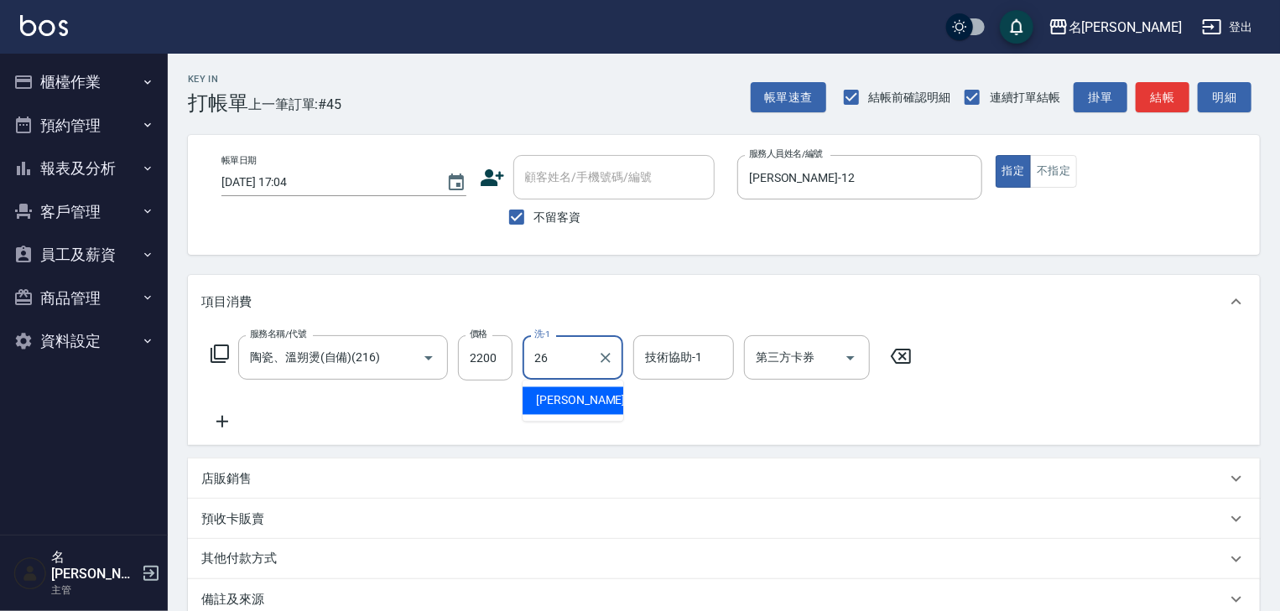
drag, startPoint x: 592, startPoint y: 394, endPoint x: 624, endPoint y: 373, distance: 38.2
click at [594, 393] on div "[PERSON_NAME]筑 -26" at bounding box center [573, 402] width 101 height 28
type input "[PERSON_NAME]筑-26"
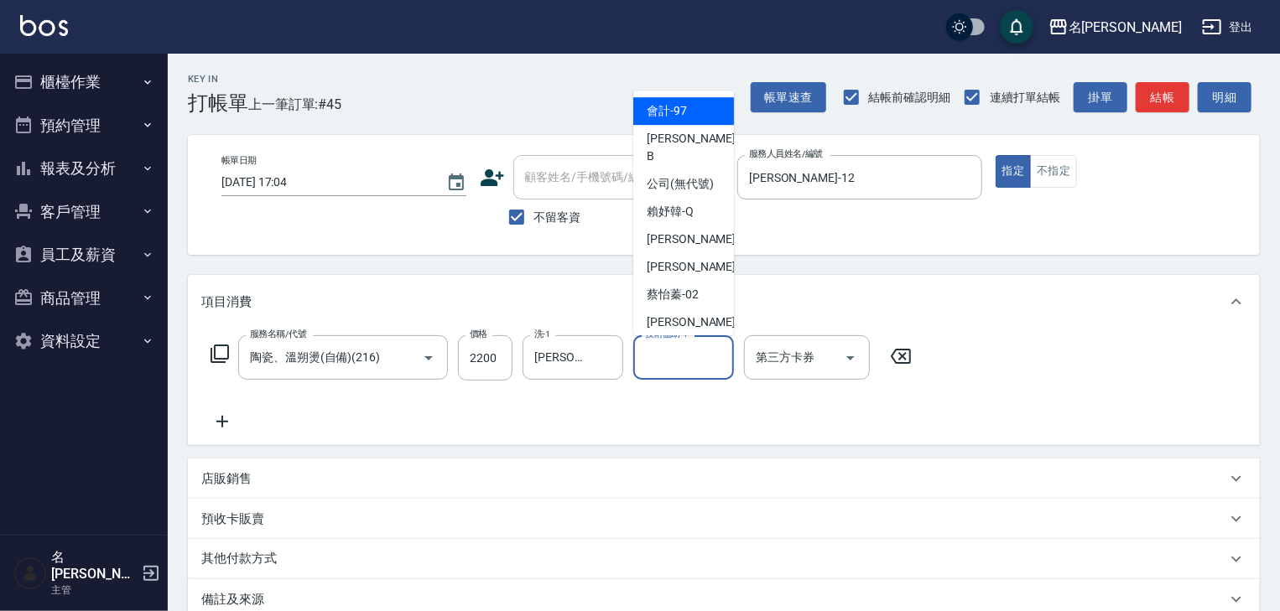
click at [648, 362] on input "技術協助-1" at bounding box center [684, 357] width 86 height 29
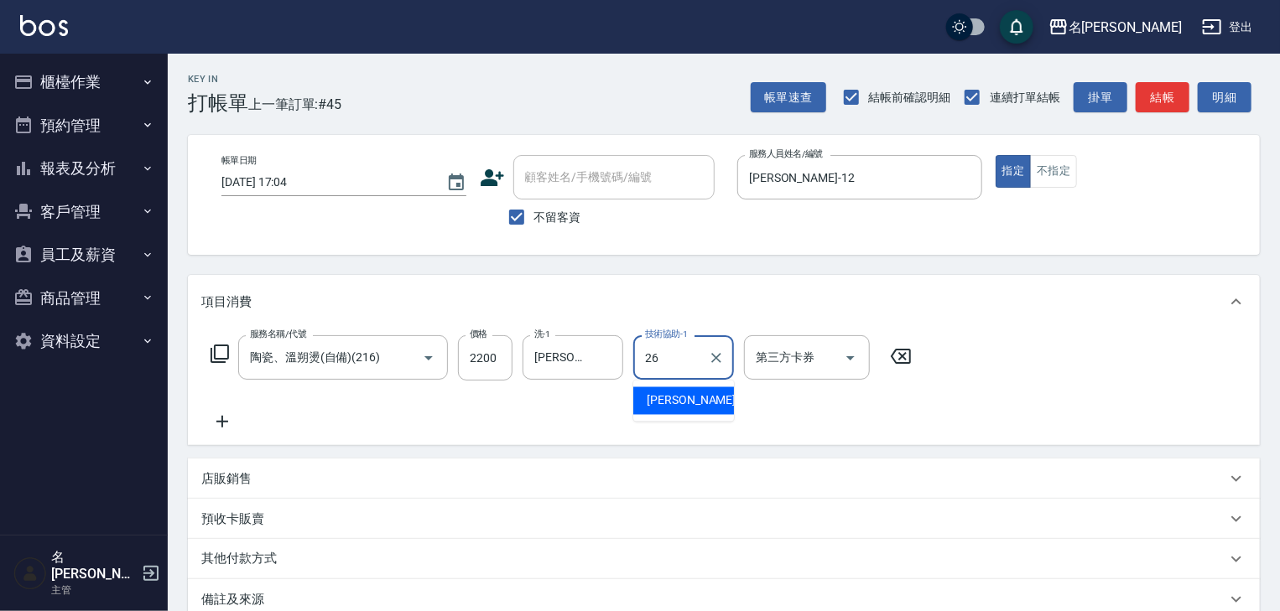
click at [664, 404] on span "[PERSON_NAME]筑 -26" at bounding box center [700, 402] width 106 height 18
type input "[PERSON_NAME]筑-26"
click at [216, 429] on icon at bounding box center [222, 422] width 42 height 20
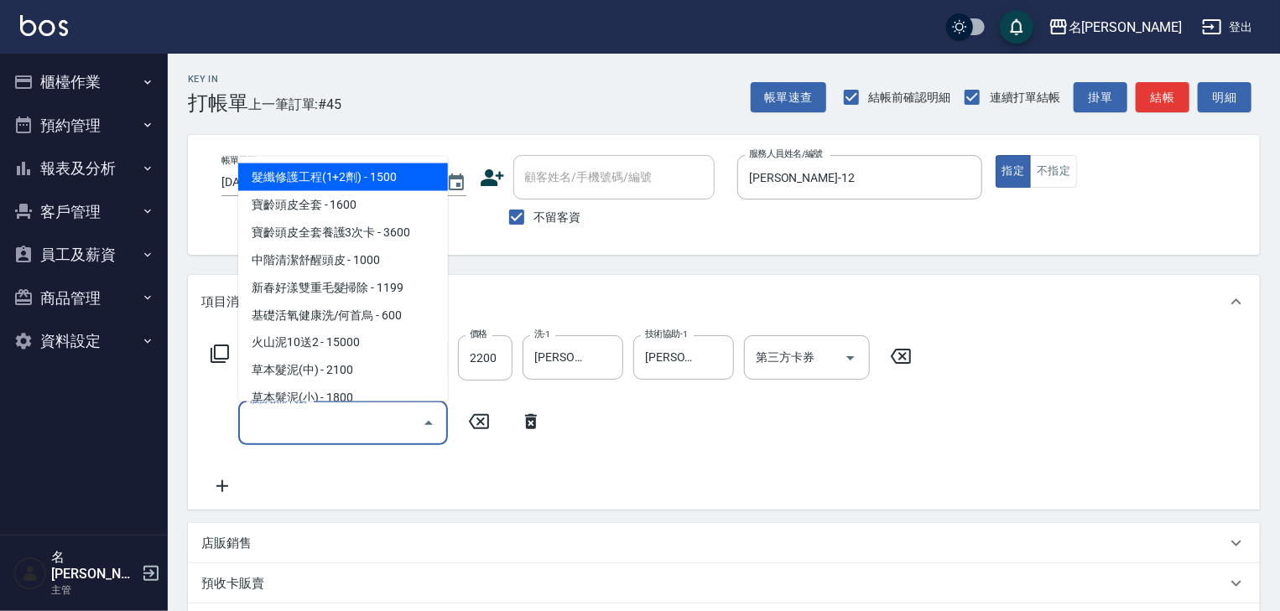
click at [252, 430] on input "服務名稱/代號" at bounding box center [330, 422] width 169 height 29
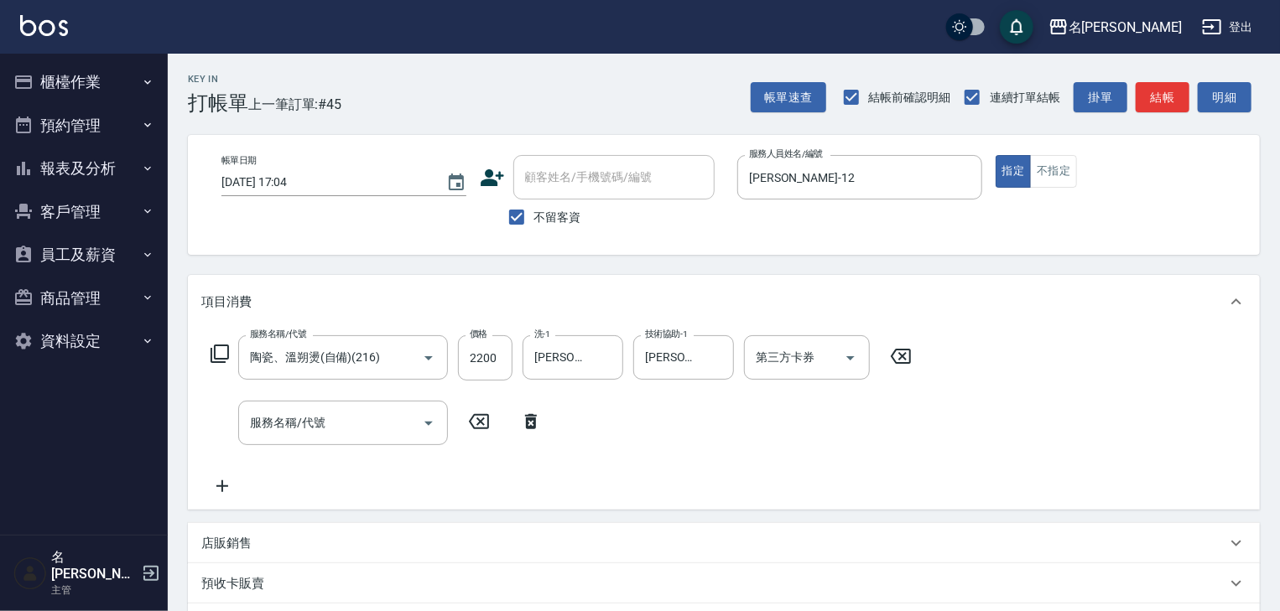
click at [219, 352] on icon at bounding box center [220, 354] width 20 height 20
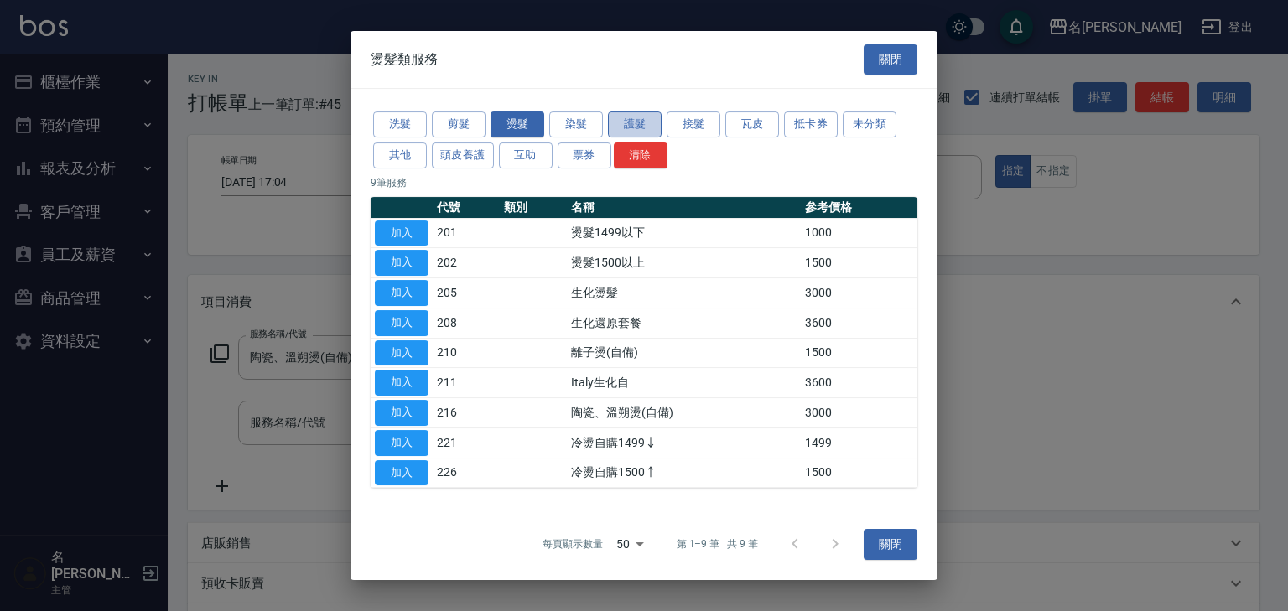
click at [620, 130] on button "護髮" at bounding box center [635, 125] width 54 height 26
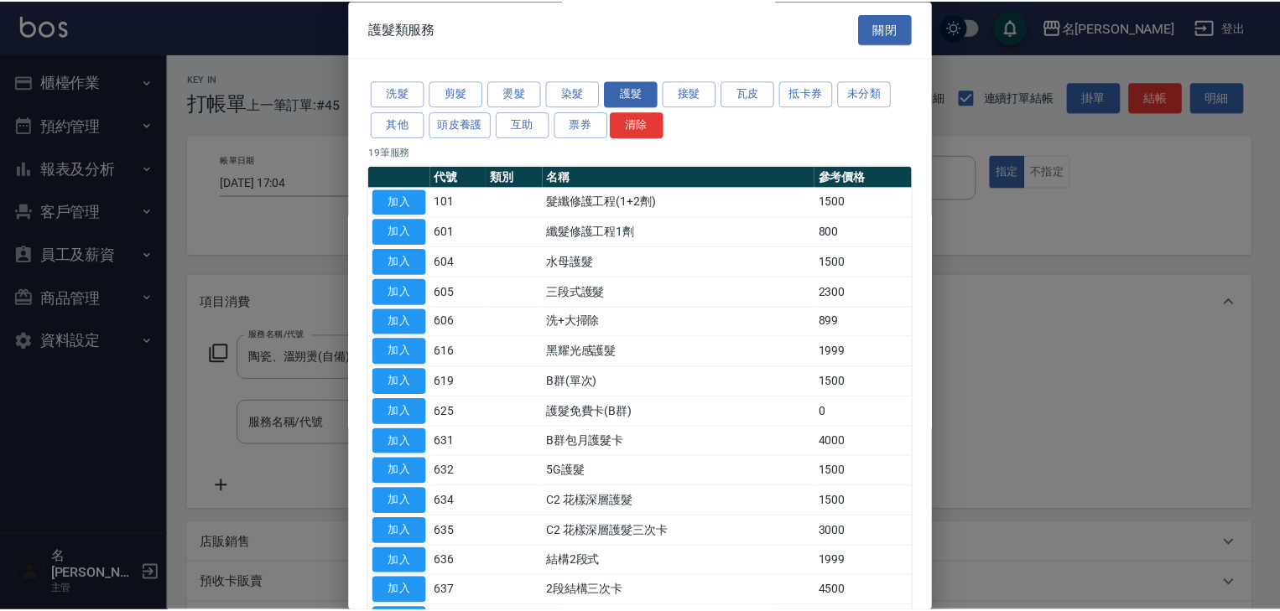
scroll to position [234, 0]
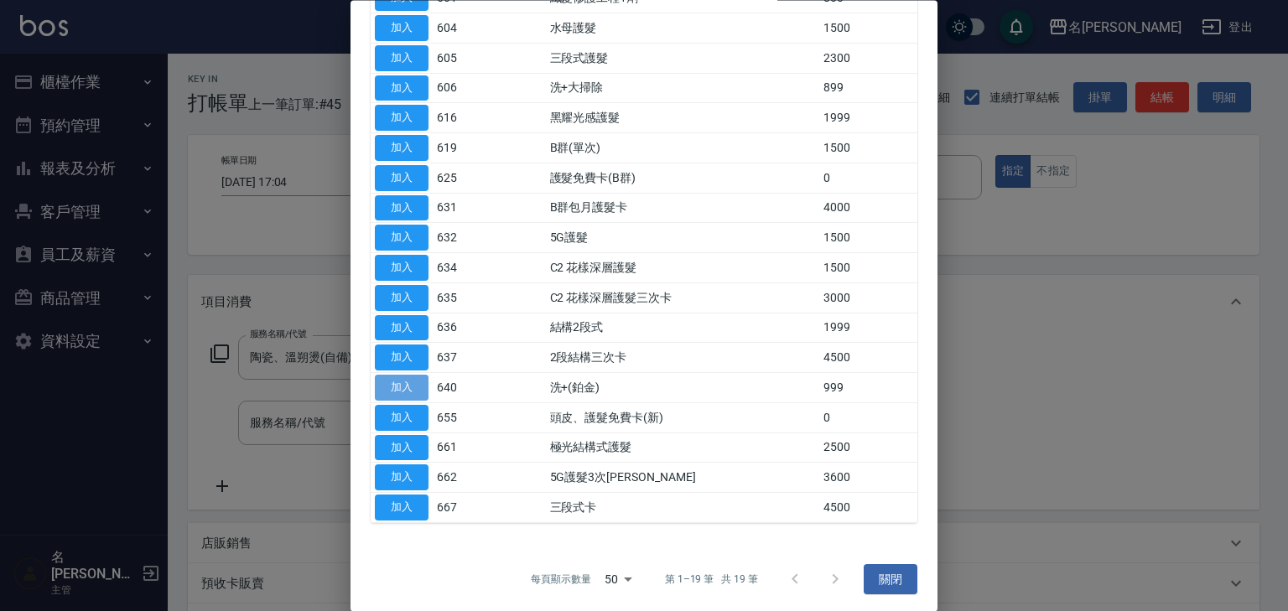
click at [398, 388] on button "加入" at bounding box center [402, 389] width 54 height 26
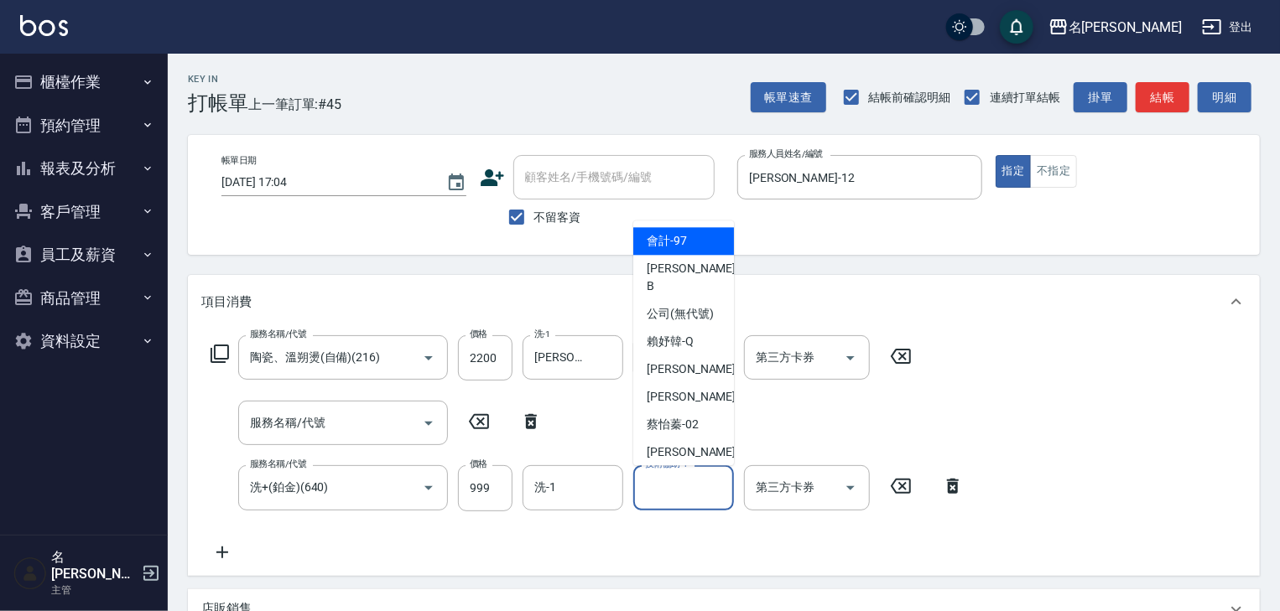
click at [702, 489] on input "技術協助-1" at bounding box center [684, 487] width 86 height 29
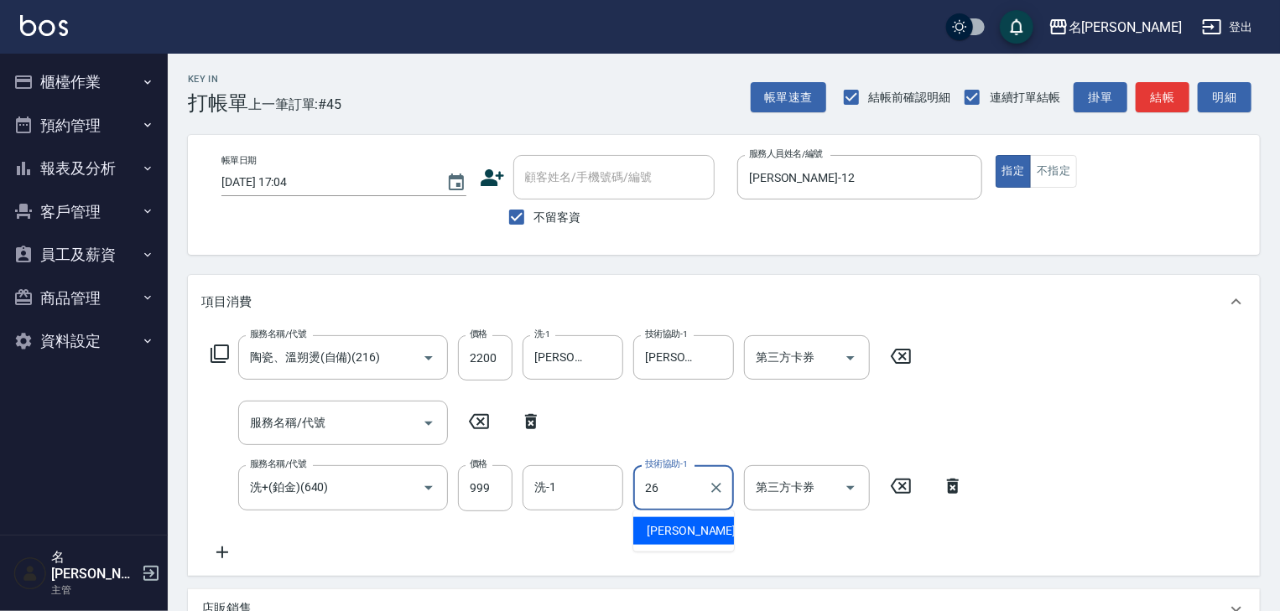
click at [724, 538] on div "[PERSON_NAME]筑 -26" at bounding box center [683, 532] width 101 height 28
type input "[PERSON_NAME]筑-26"
click at [528, 424] on icon at bounding box center [531, 421] width 12 height 15
type input "洗+(鉑金)(640)"
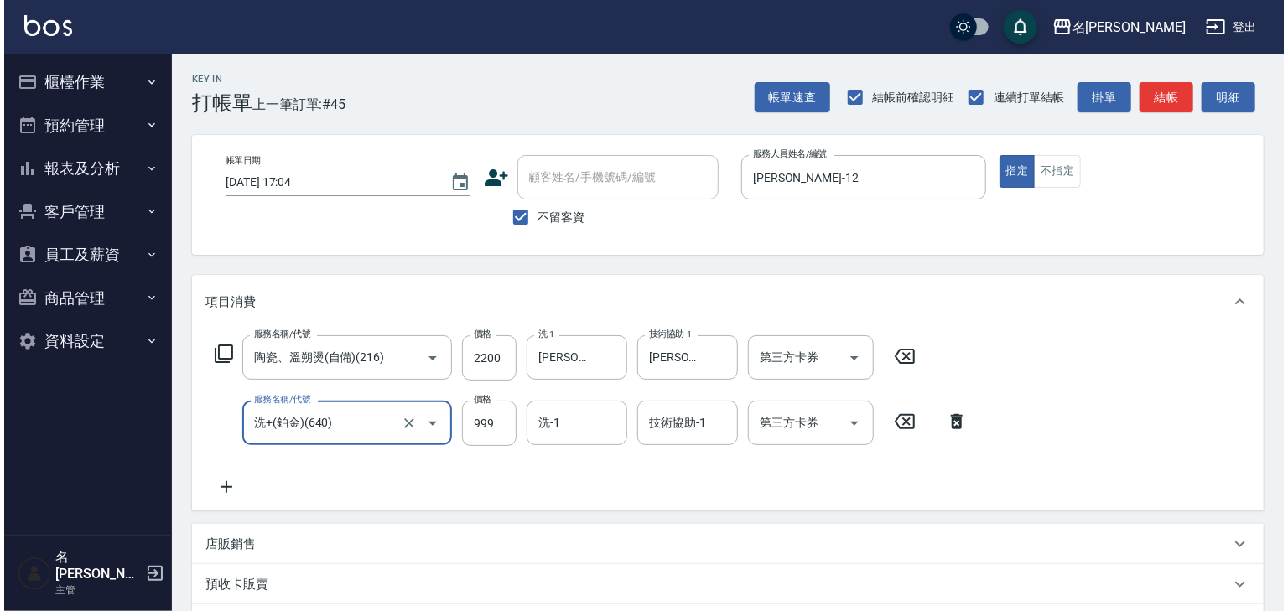
scroll to position [262, 0]
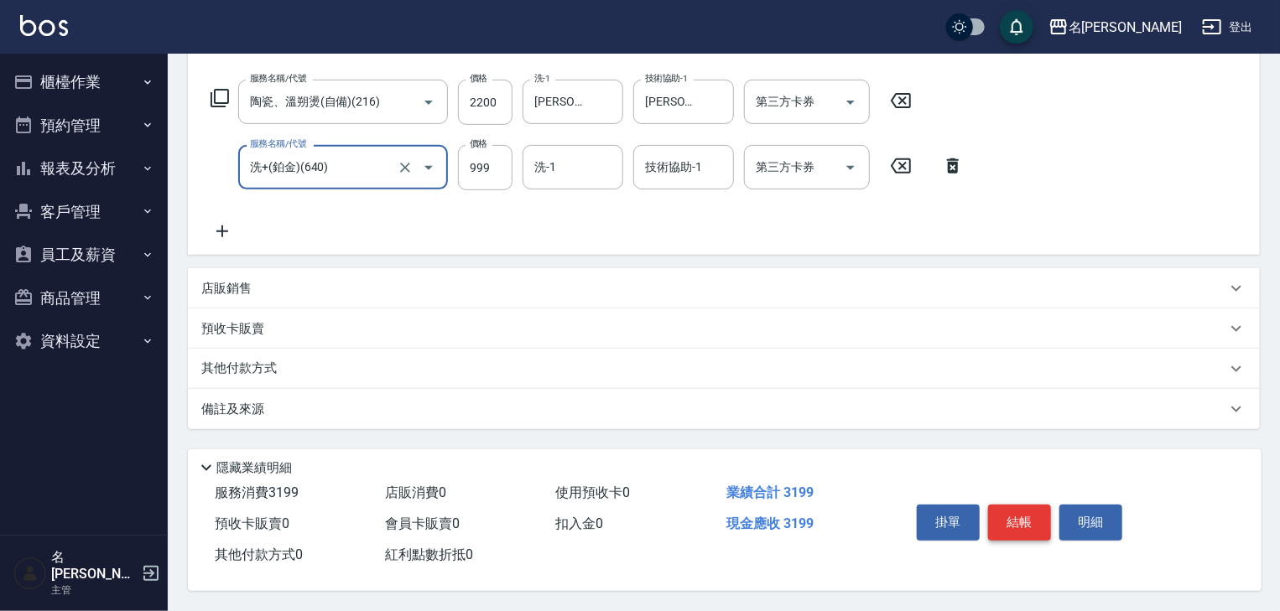
click at [1007, 523] on button "結帳" at bounding box center [1019, 522] width 63 height 35
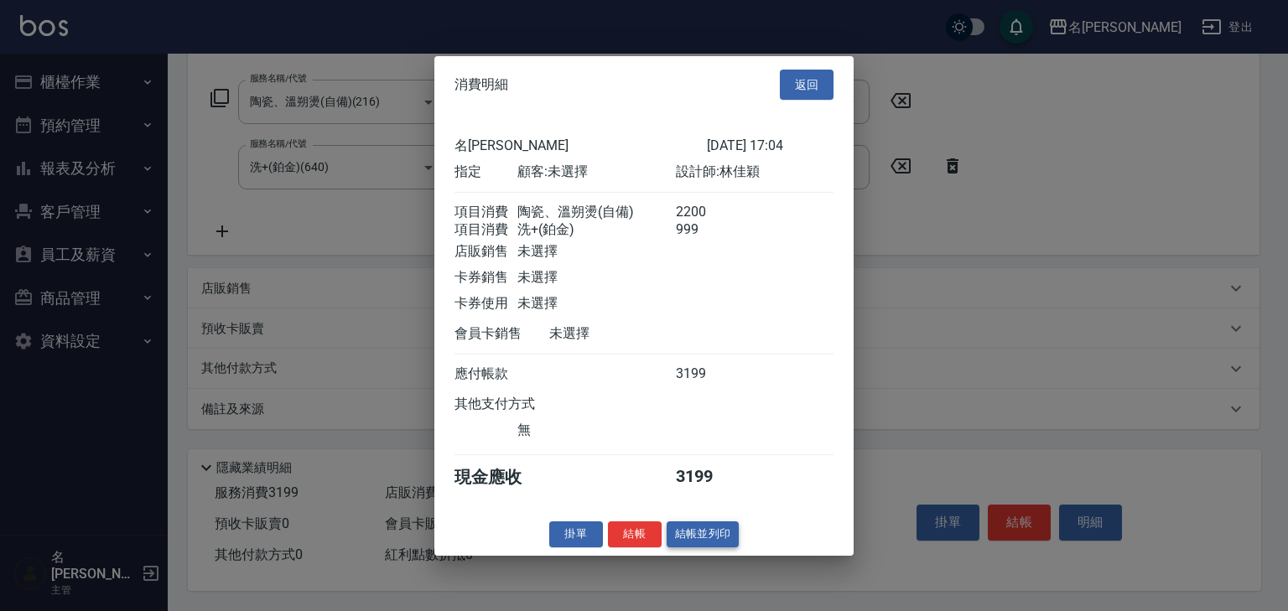
click at [696, 544] on button "結帳並列印" at bounding box center [703, 535] width 73 height 26
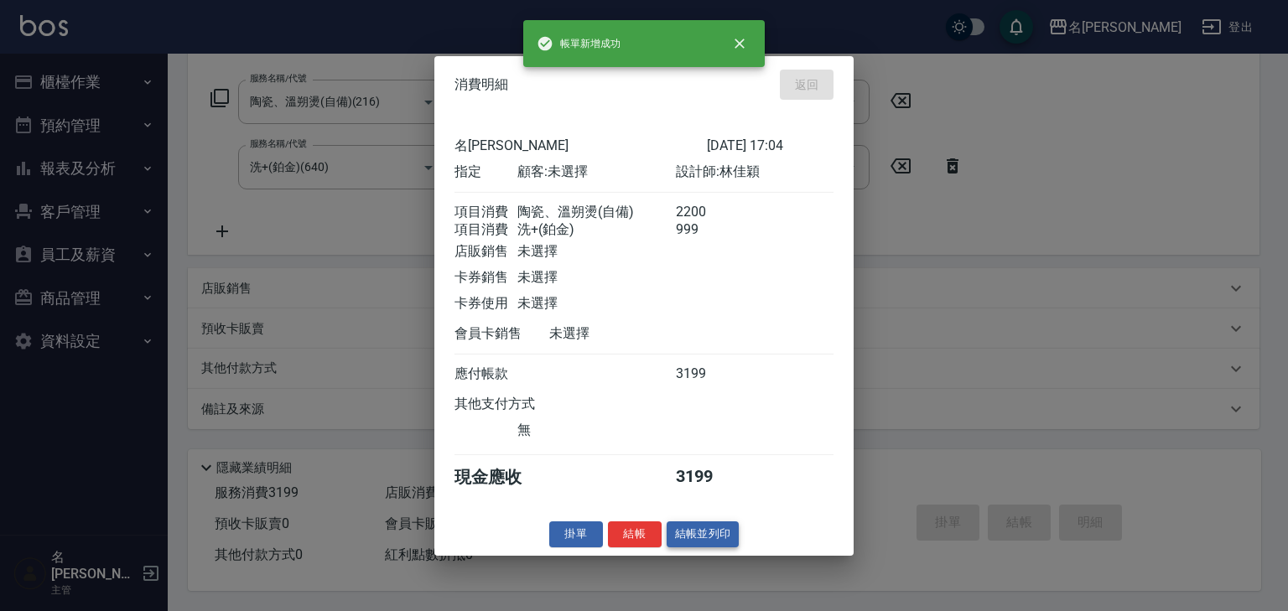
type input "2025/08/16 17:09"
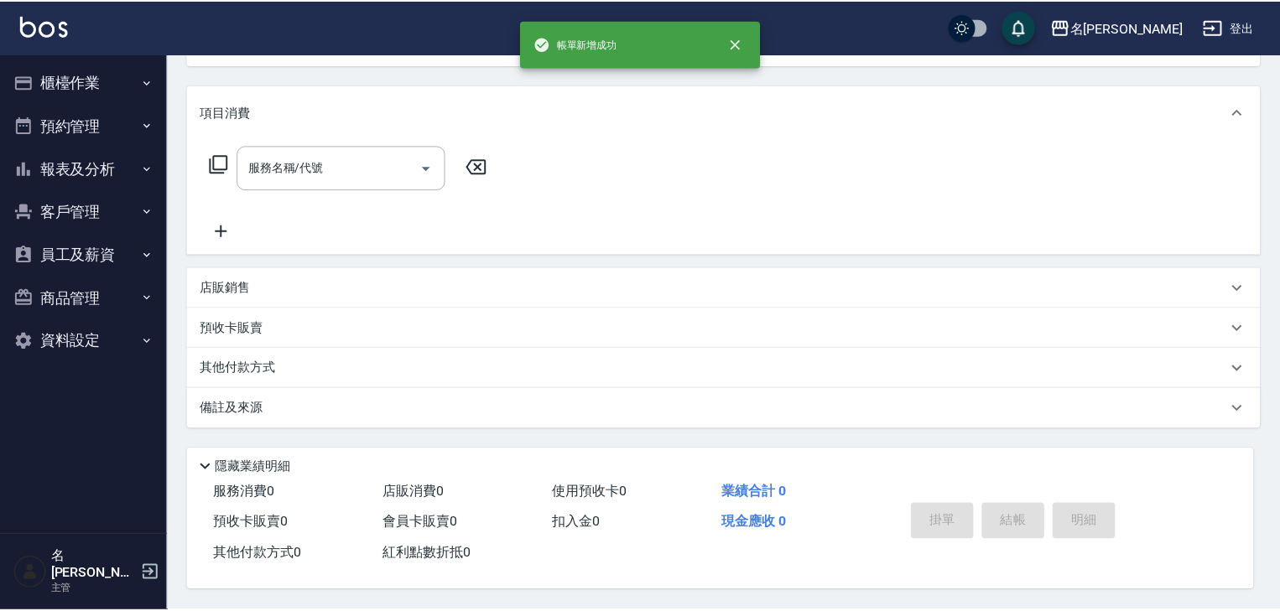
scroll to position [0, 0]
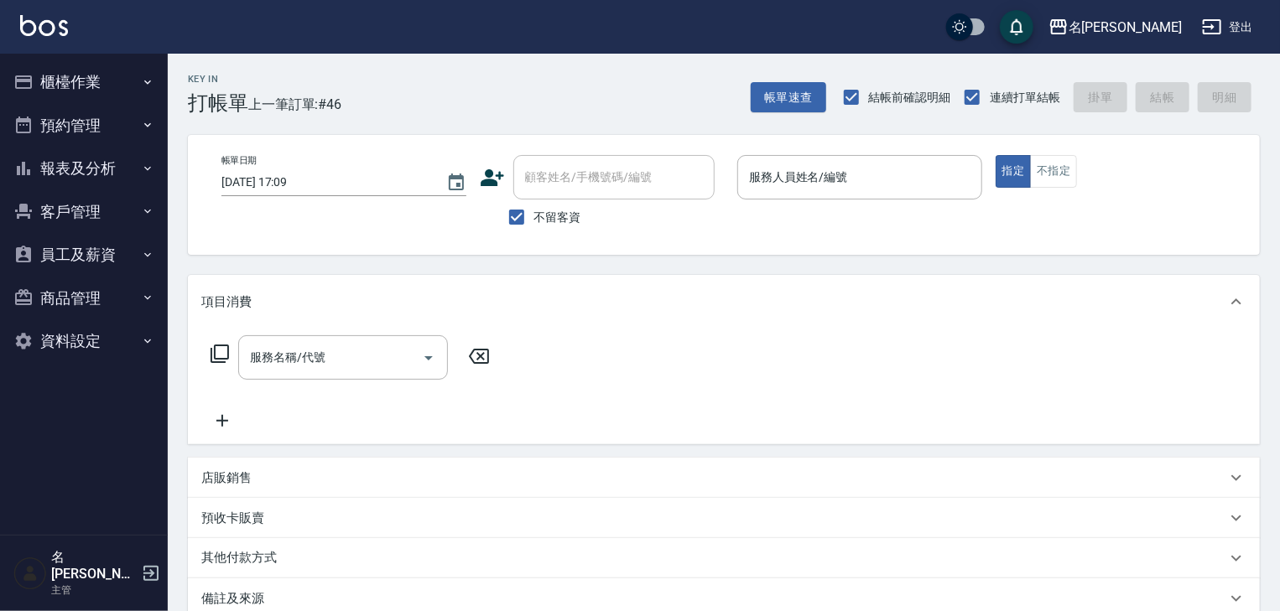
click at [254, 483] on div "店販銷售" at bounding box center [713, 479] width 1025 height 18
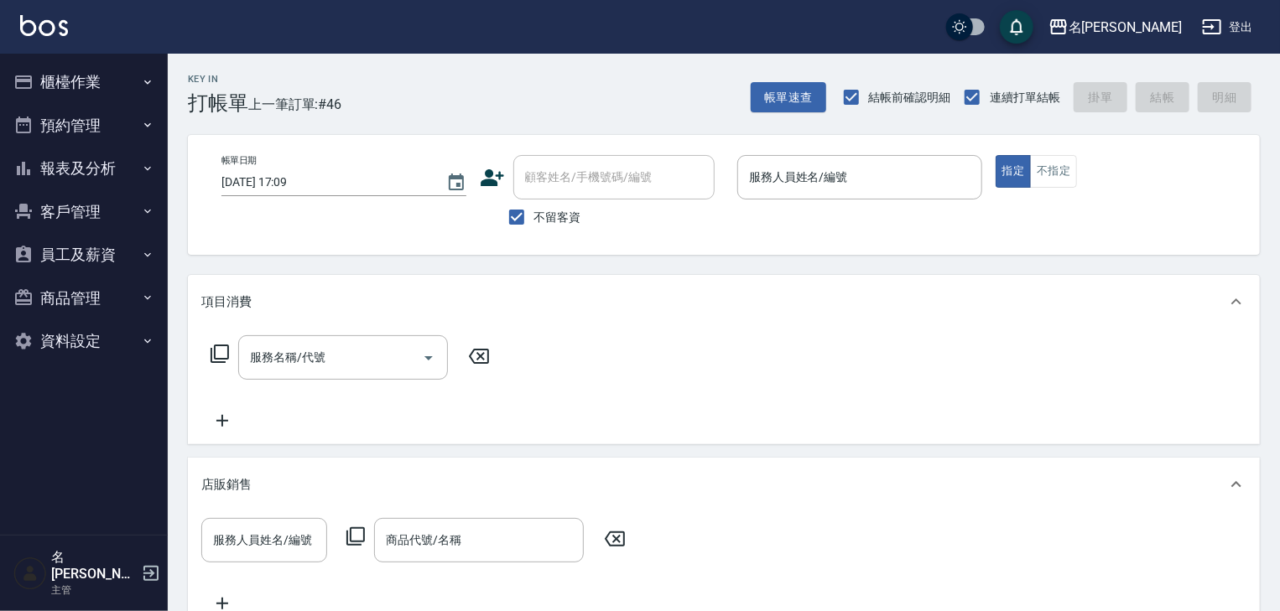
click at [359, 532] on icon at bounding box center [356, 537] width 20 height 20
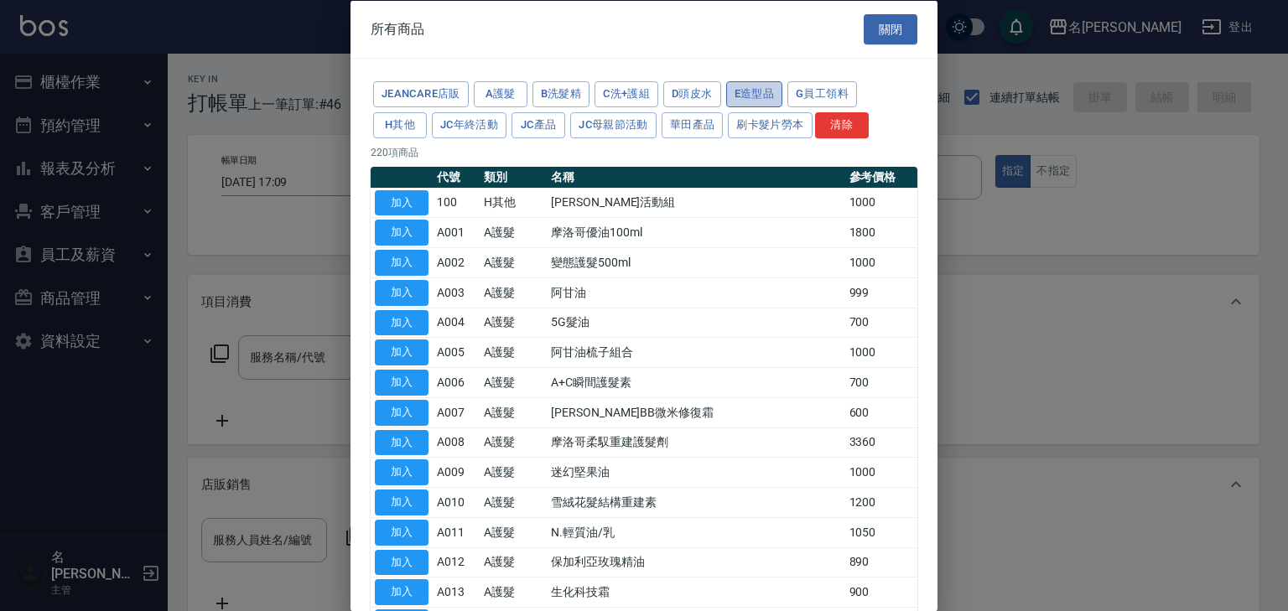
click at [751, 97] on button "E造型品" at bounding box center [754, 94] width 57 height 26
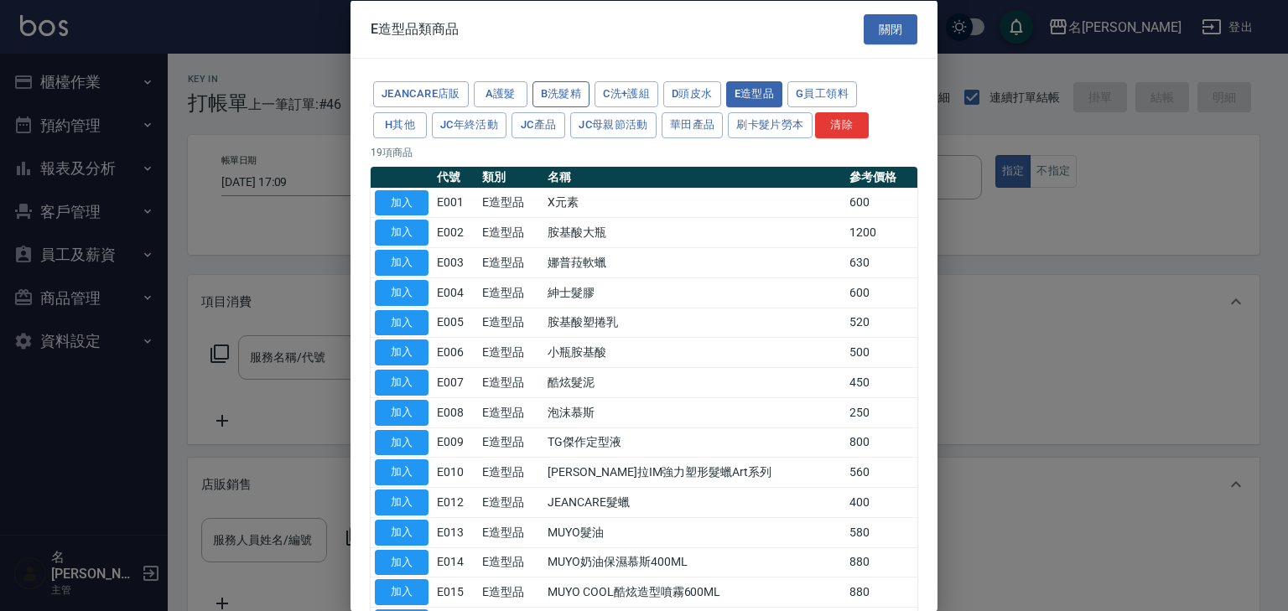
click at [575, 94] on button "B洗髮精" at bounding box center [562, 94] width 58 height 26
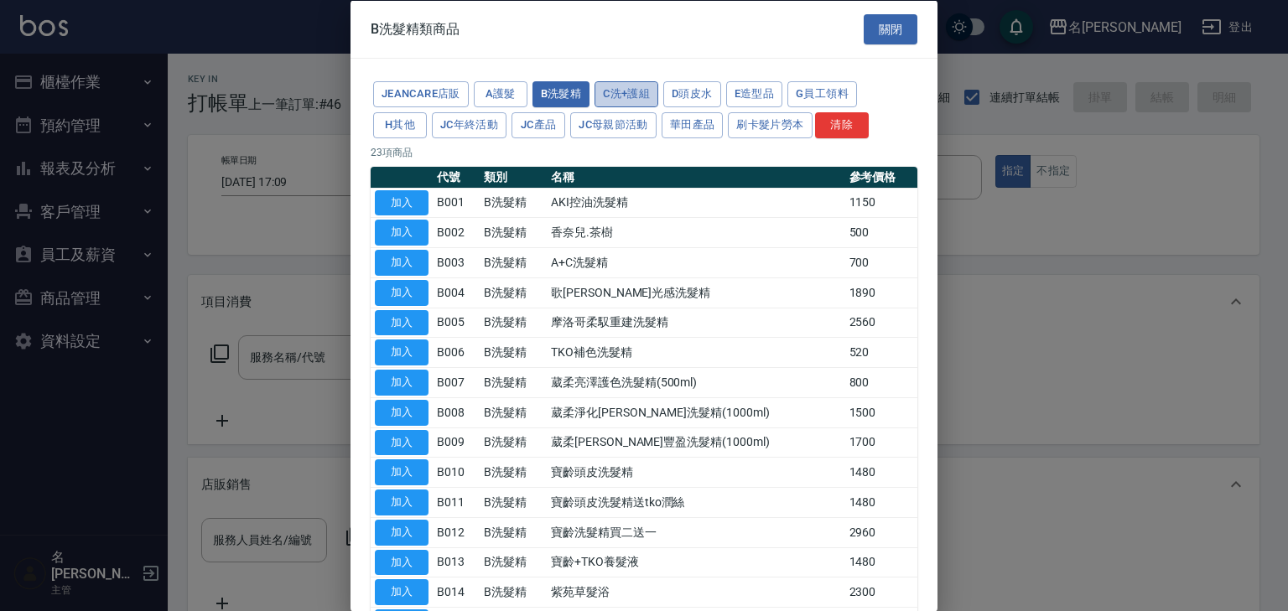
click at [621, 97] on button "C洗+護組" at bounding box center [627, 94] width 64 height 26
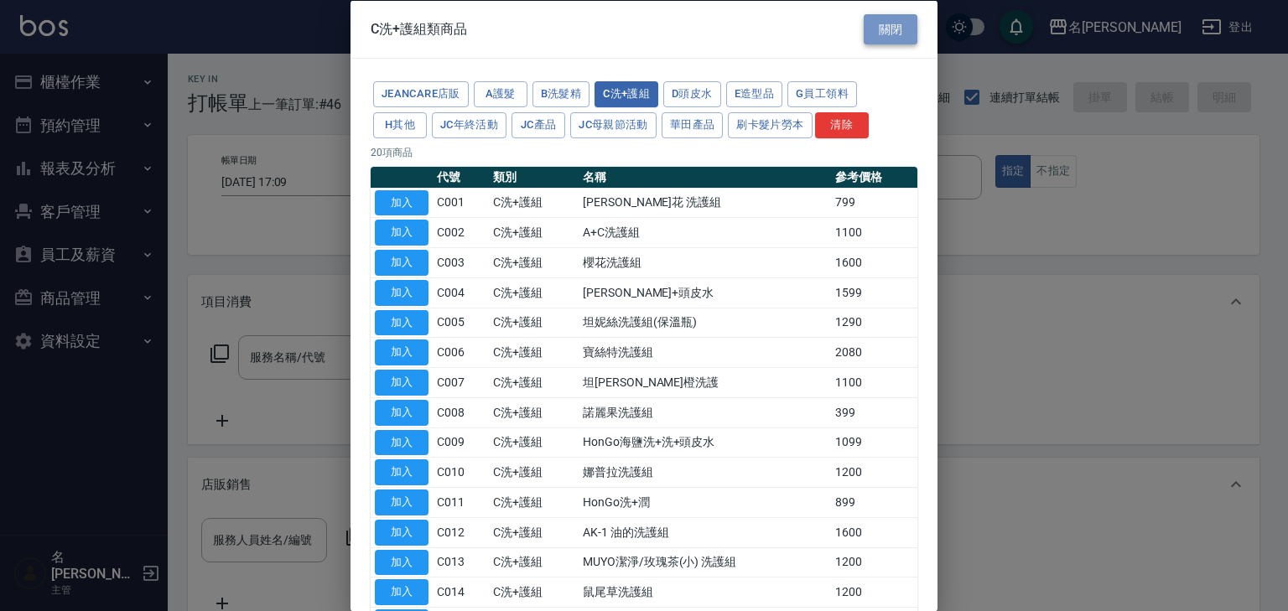
click at [890, 27] on button "關閉" at bounding box center [891, 28] width 54 height 31
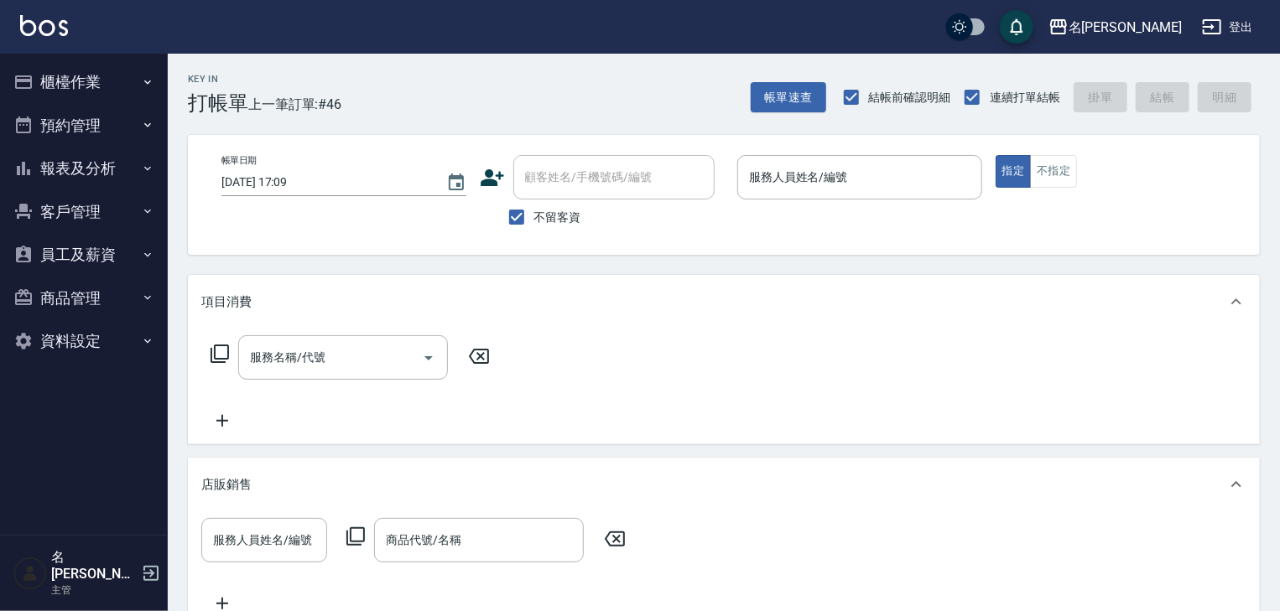
click at [86, 74] on button "櫃檯作業" at bounding box center [84, 82] width 154 height 44
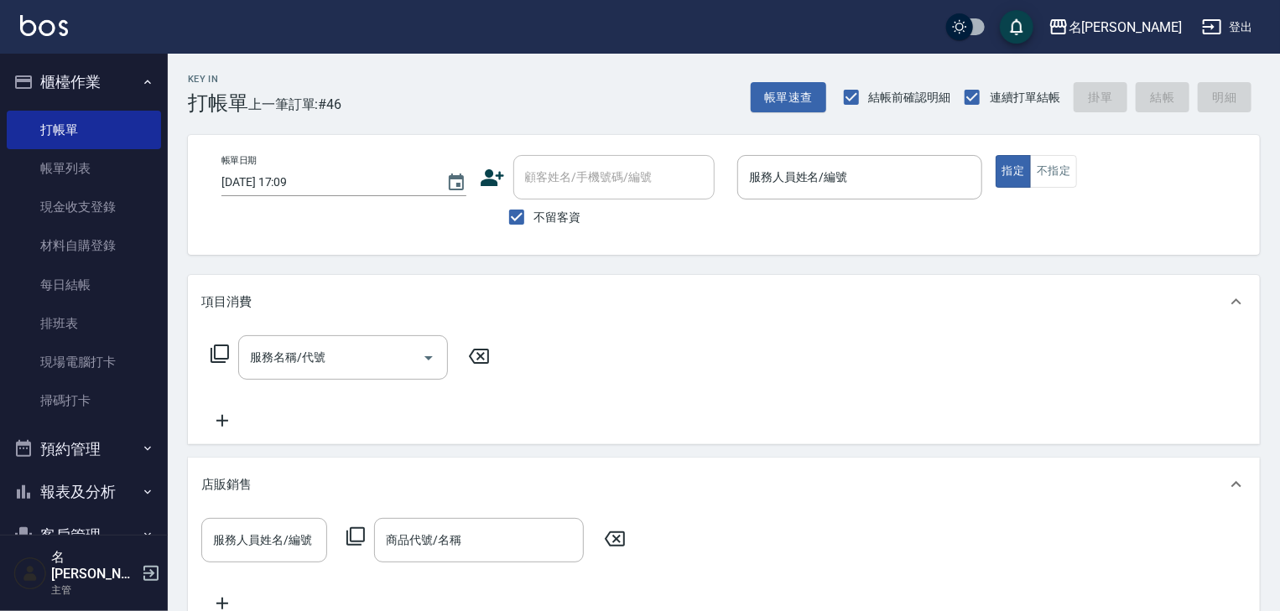
click at [107, 502] on button "報表及分析" at bounding box center [84, 493] width 154 height 44
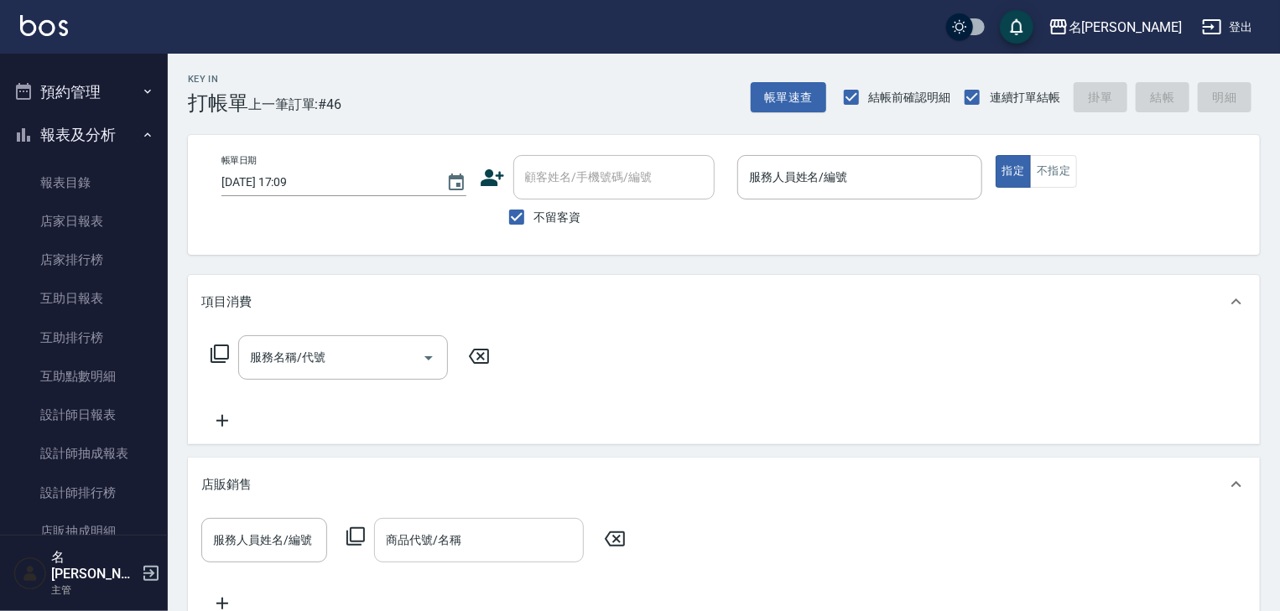
click at [470, 550] on input "商品代號/名稱" at bounding box center [479, 540] width 195 height 29
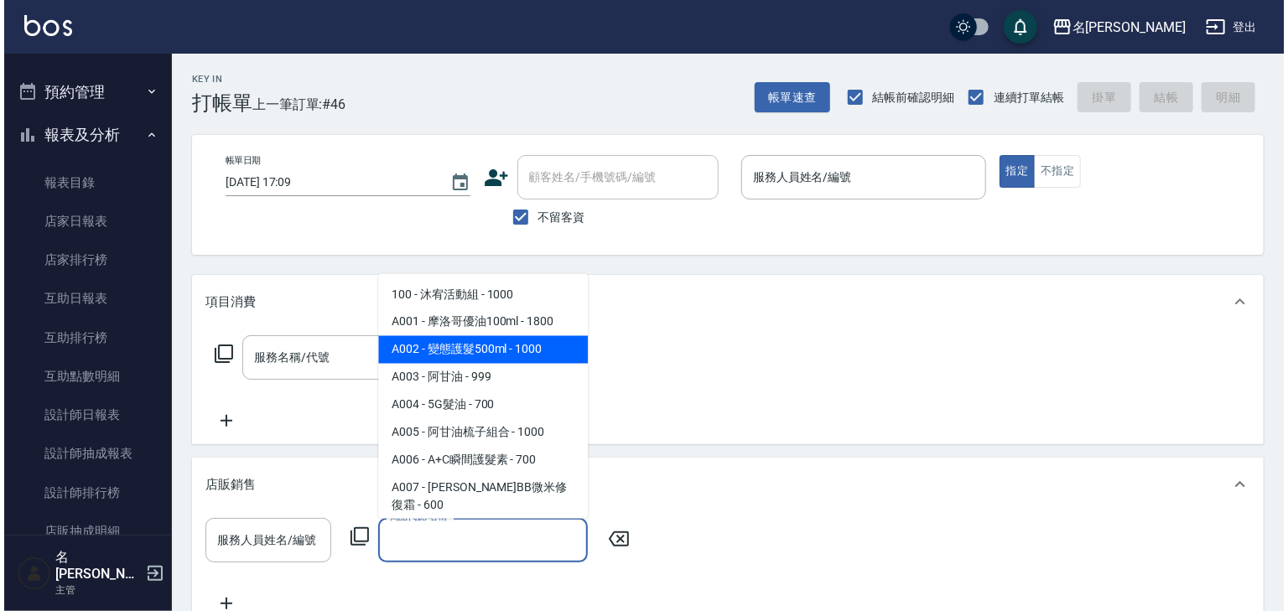
scroll to position [179, 0]
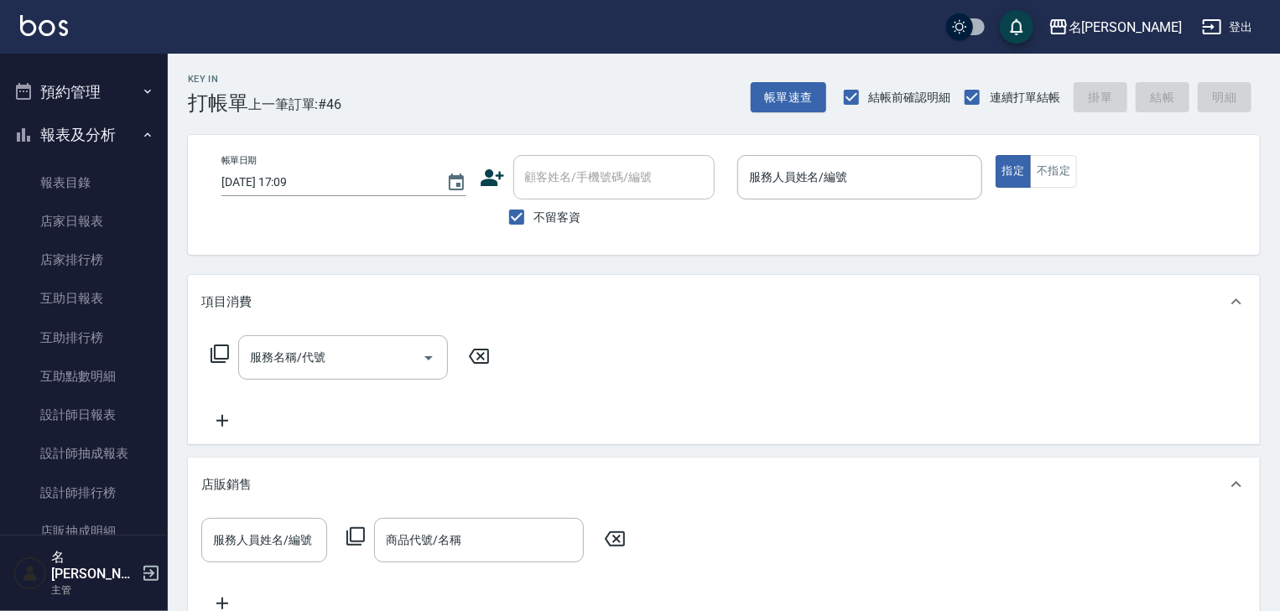
click at [352, 535] on icon at bounding box center [356, 537] width 20 height 20
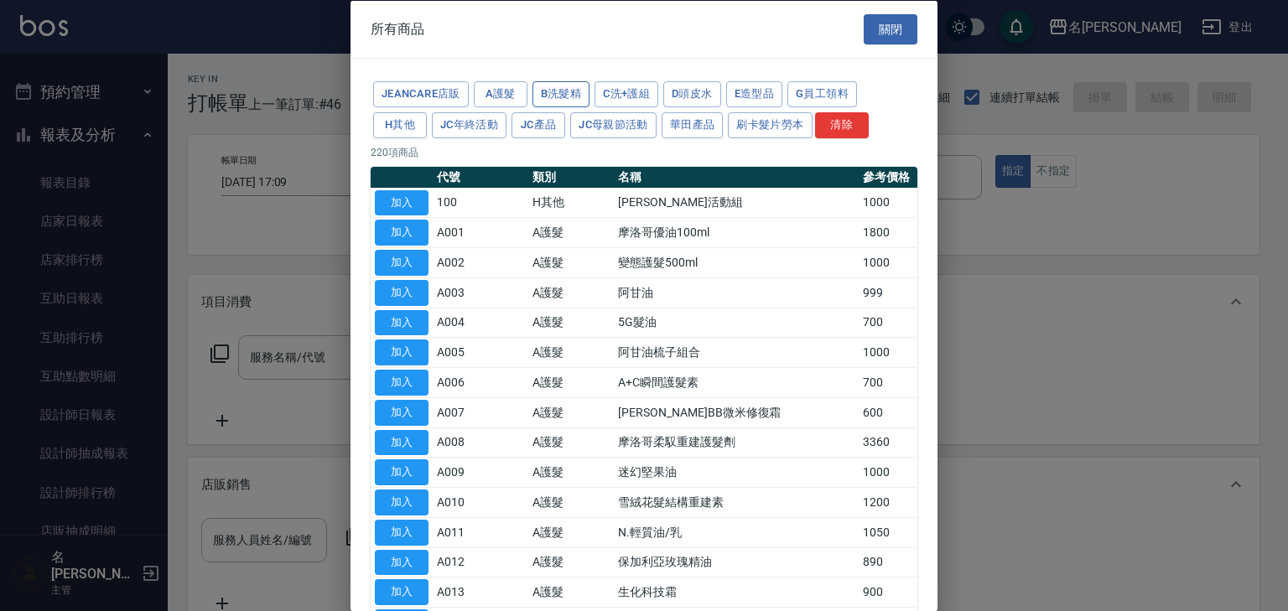
click at [572, 87] on button "B洗髮精" at bounding box center [562, 94] width 58 height 26
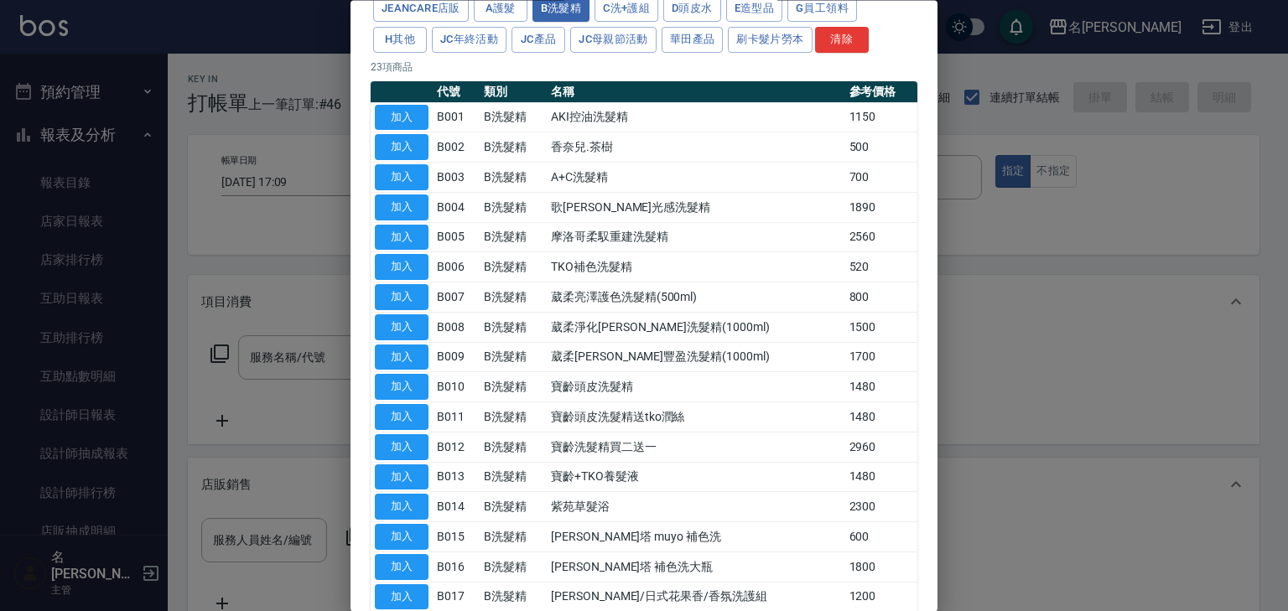
scroll to position [0, 0]
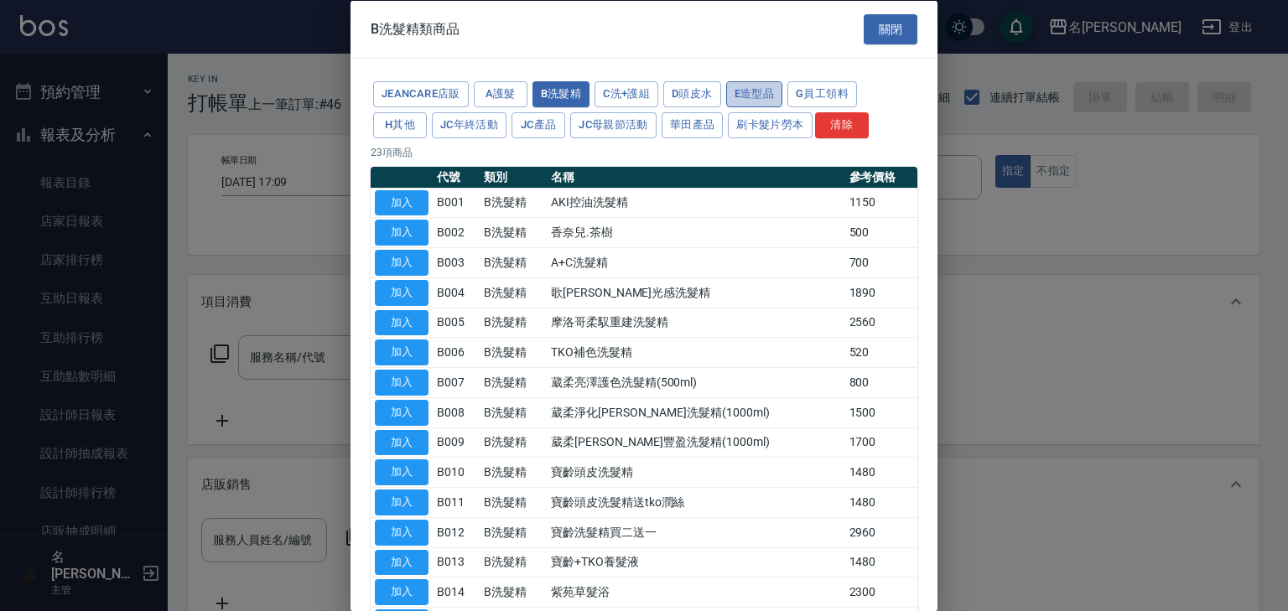
click at [765, 87] on button "E造型品" at bounding box center [754, 94] width 57 height 26
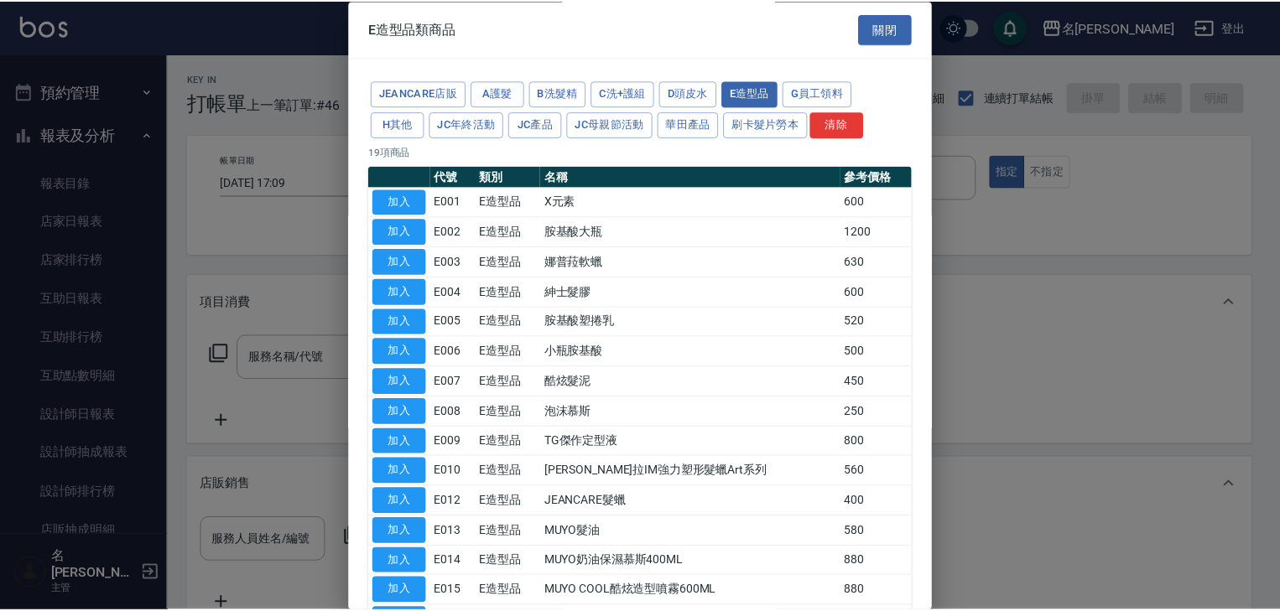
scroll to position [174, 0]
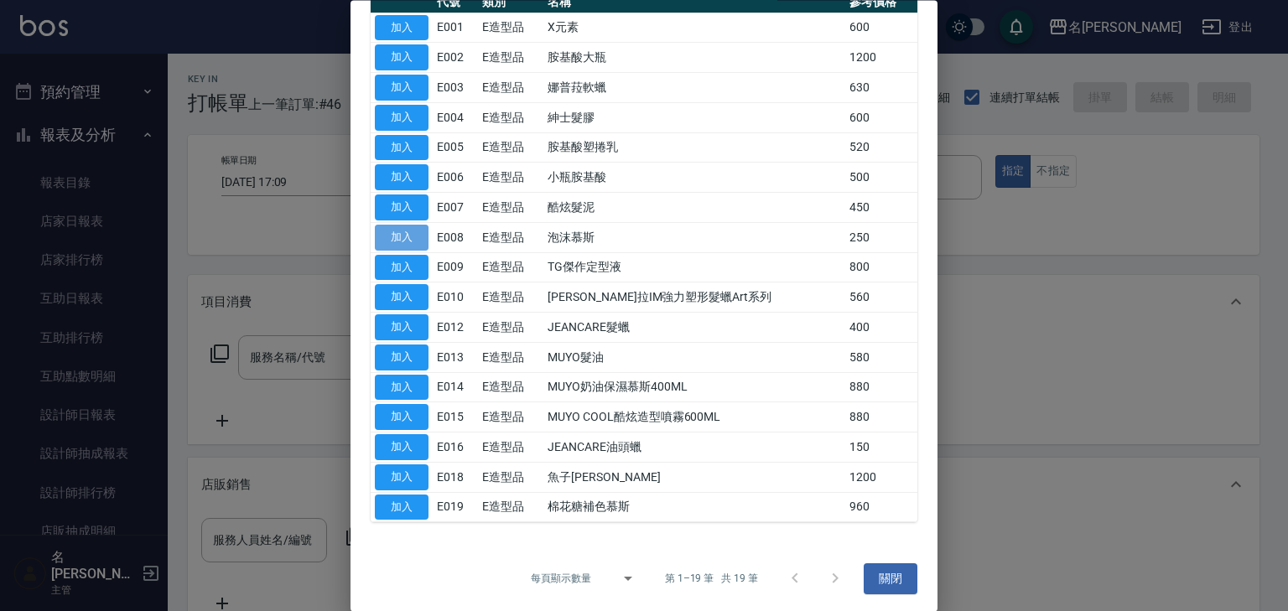
click at [398, 231] on button "加入" at bounding box center [402, 238] width 54 height 26
type input "泡沫慕斯"
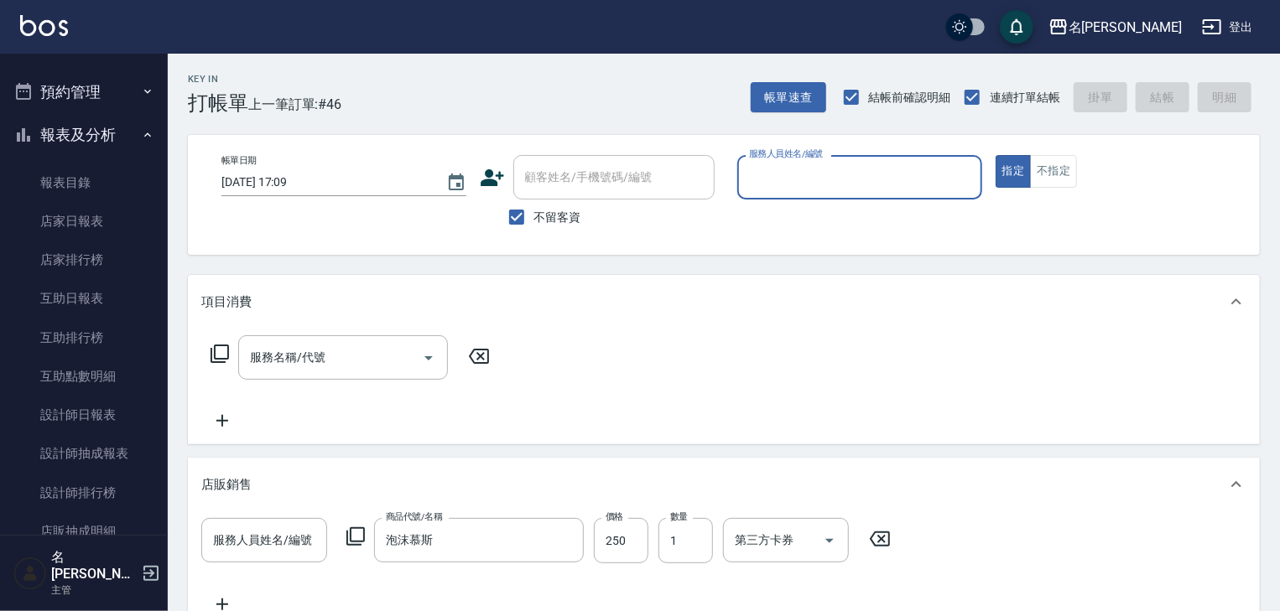
click at [783, 185] on input "服務人員姓名/編號" at bounding box center [860, 177] width 230 height 29
click at [763, 222] on span "許貴珍 -04" at bounding box center [804, 220] width 106 height 18
type input "[PERSON_NAME]-04"
click at [276, 544] on input "服務人員姓名/編號" at bounding box center [264, 540] width 111 height 29
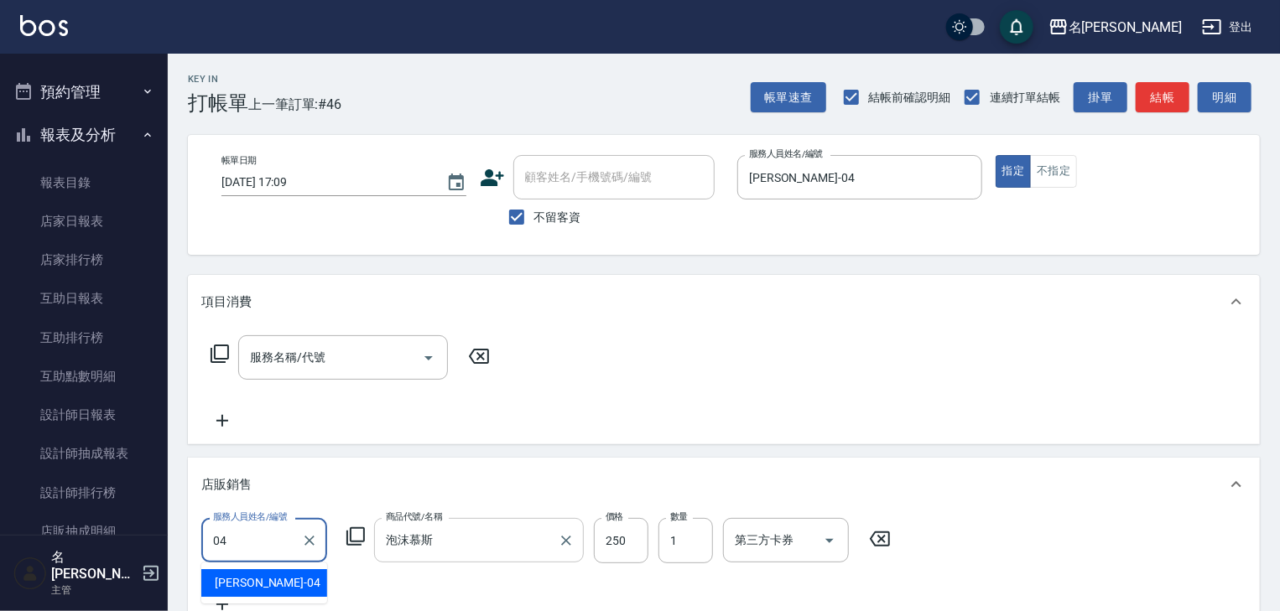
type input "04"
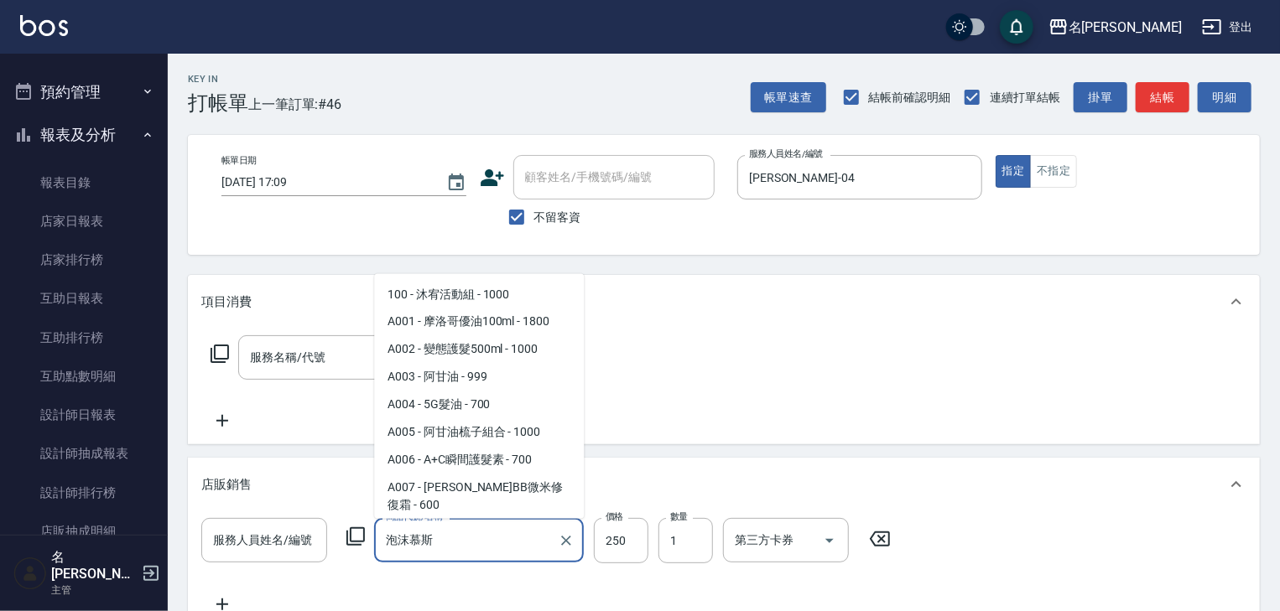
click at [466, 540] on input "泡沫慕斯" at bounding box center [466, 540] width 169 height 29
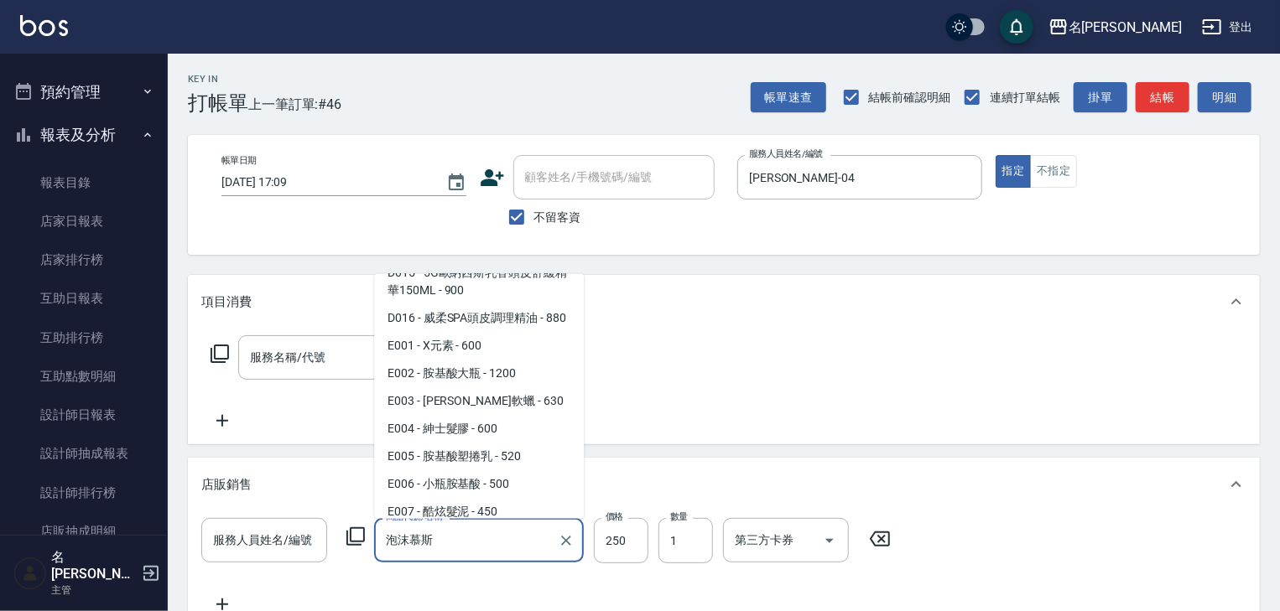
click at [526, 527] on span "E008 - 泡沫慕斯 - 250" at bounding box center [479, 541] width 210 height 28
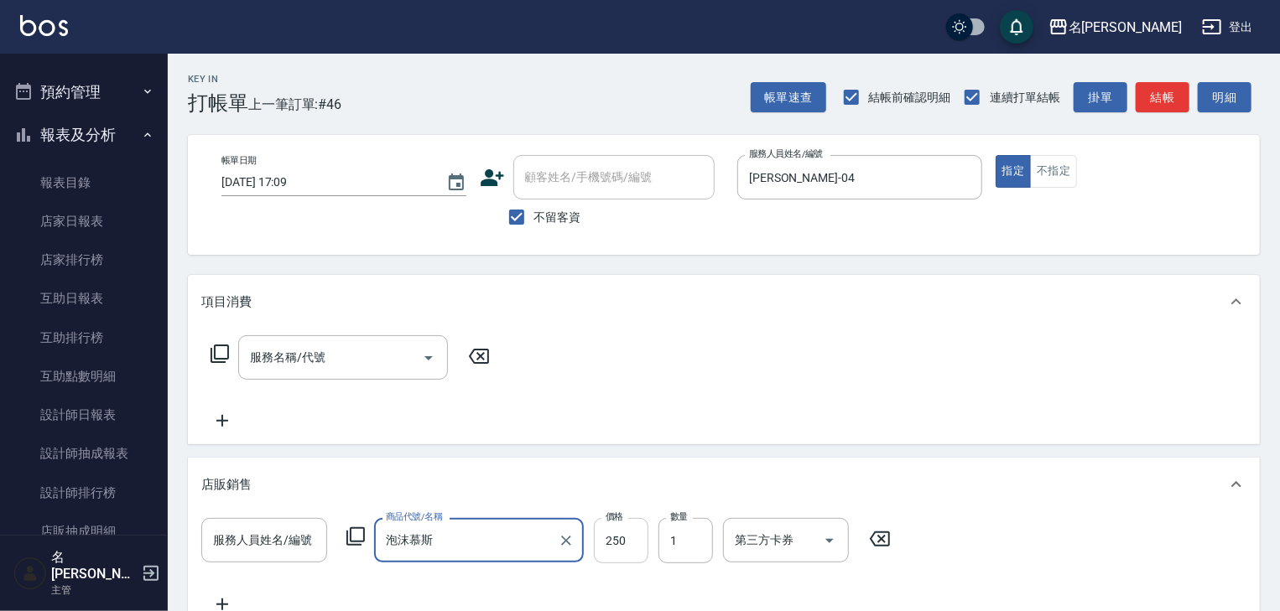
click at [627, 540] on input "250" at bounding box center [621, 540] width 55 height 45
type input "299"
click at [670, 540] on input "1" at bounding box center [685, 540] width 55 height 45
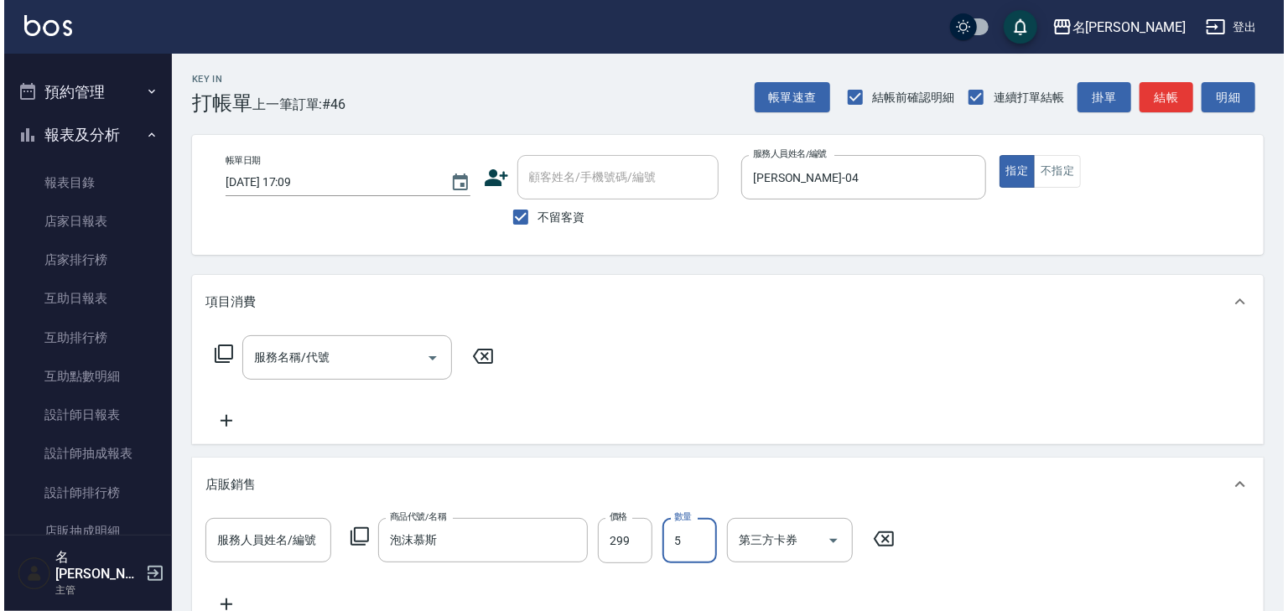
scroll to position [339, 0]
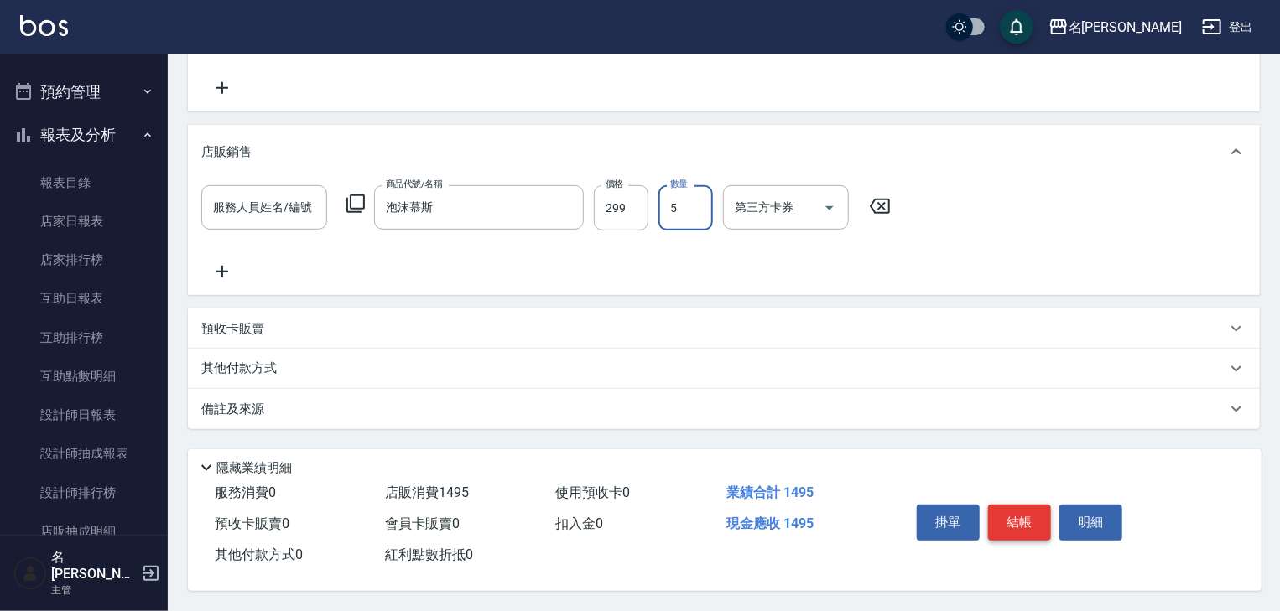
type input "5"
click at [1014, 523] on button "結帳" at bounding box center [1019, 522] width 63 height 35
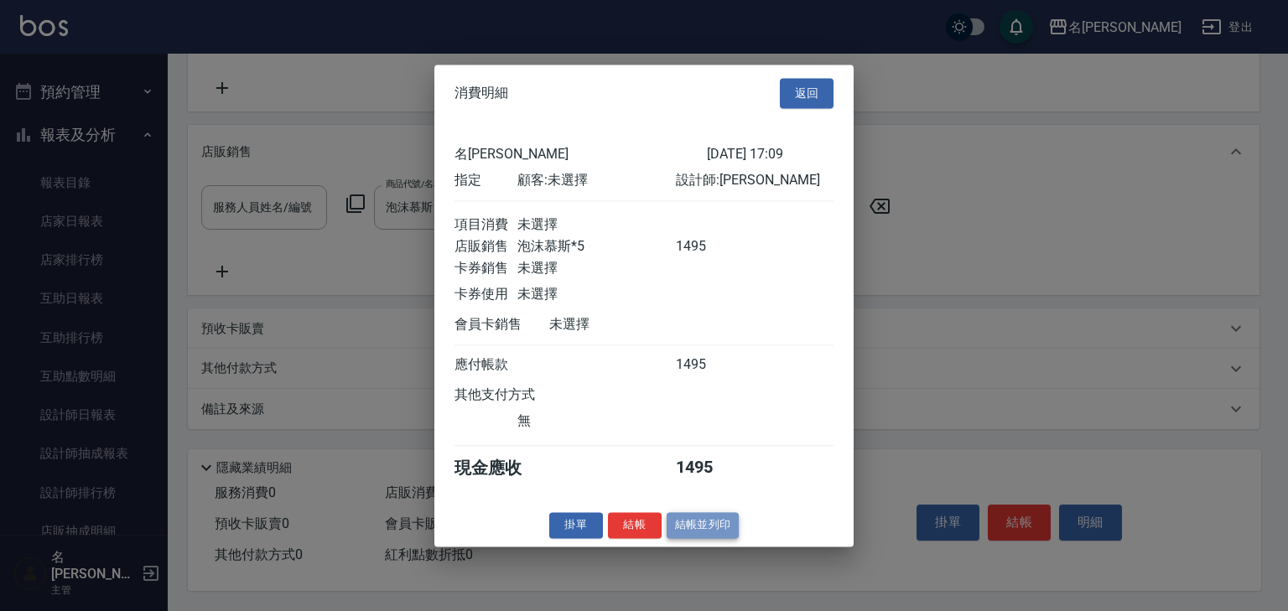
click at [702, 538] on button "結帳並列印" at bounding box center [703, 525] width 73 height 26
click at [818, 78] on button "返回" at bounding box center [807, 93] width 54 height 31
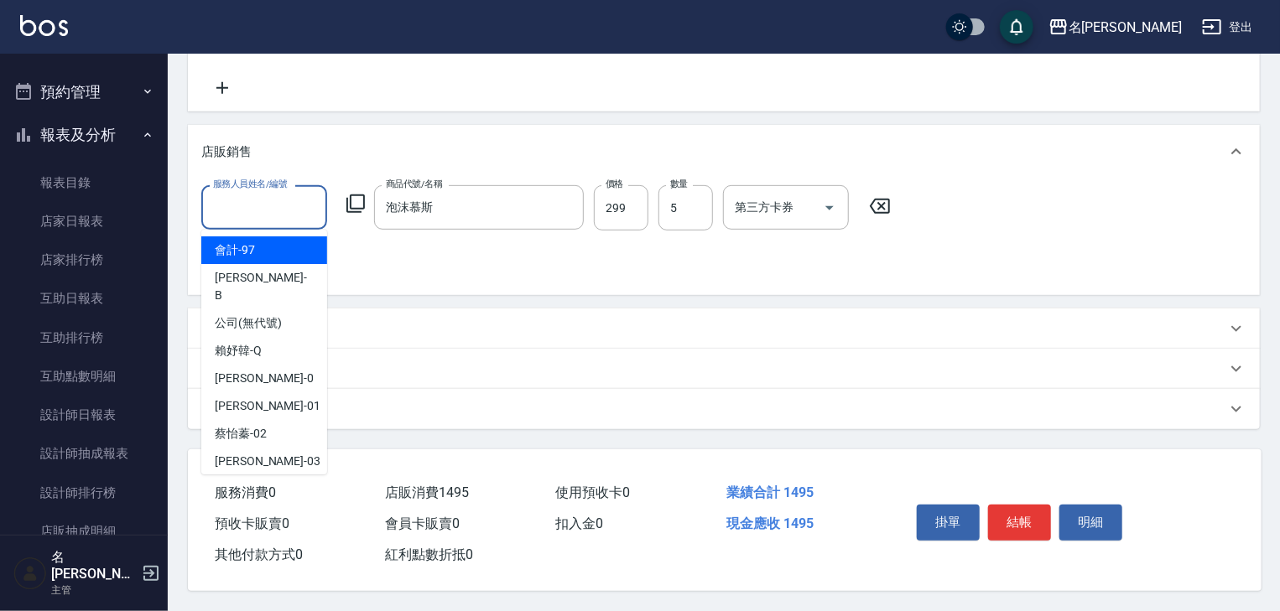
click at [312, 205] on input "服務人員姓名/編號" at bounding box center [264, 207] width 111 height 29
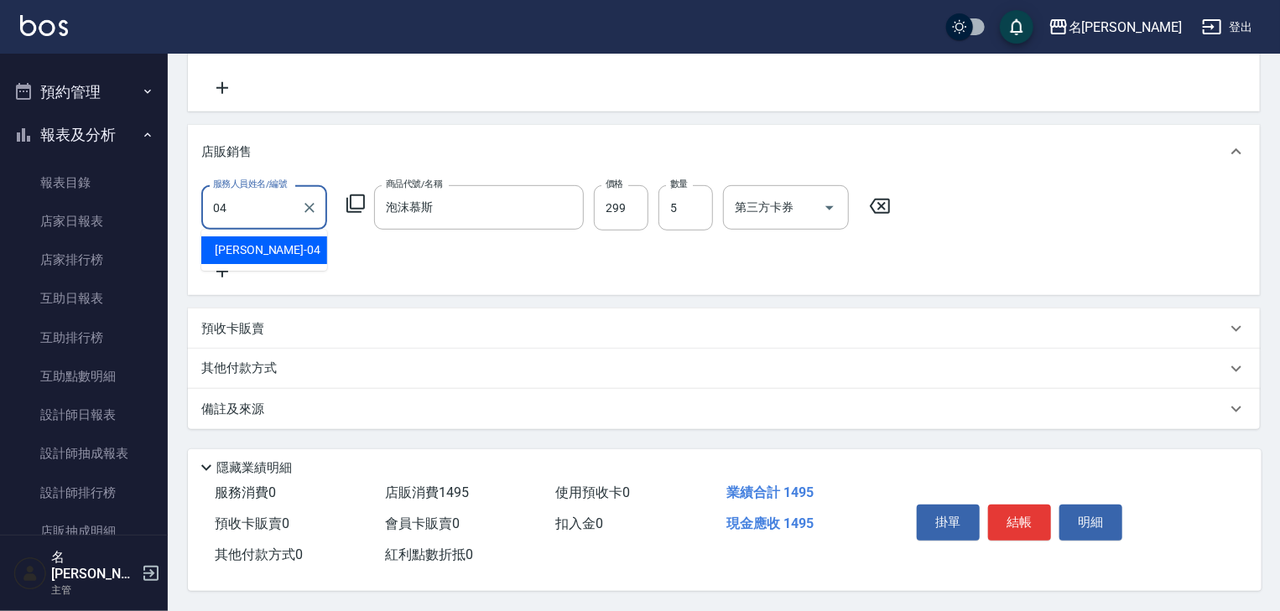
click at [293, 245] on div "許貴珍 -04" at bounding box center [264, 251] width 126 height 28
type input "[PERSON_NAME]-04"
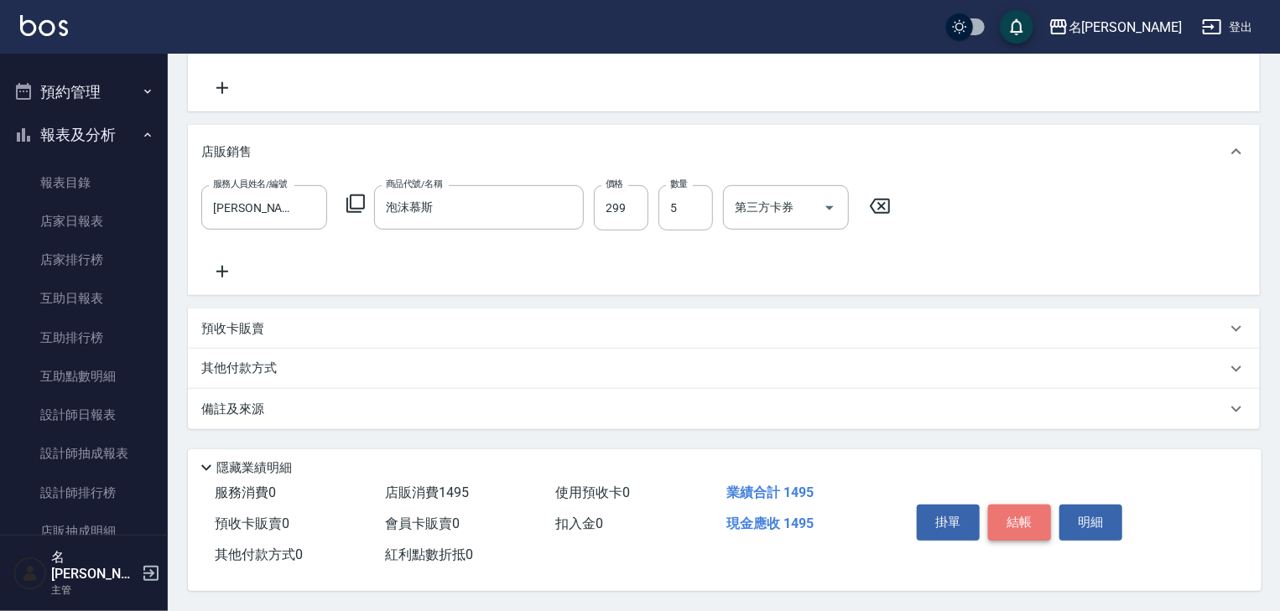
click at [1027, 517] on button "結帳" at bounding box center [1019, 522] width 63 height 35
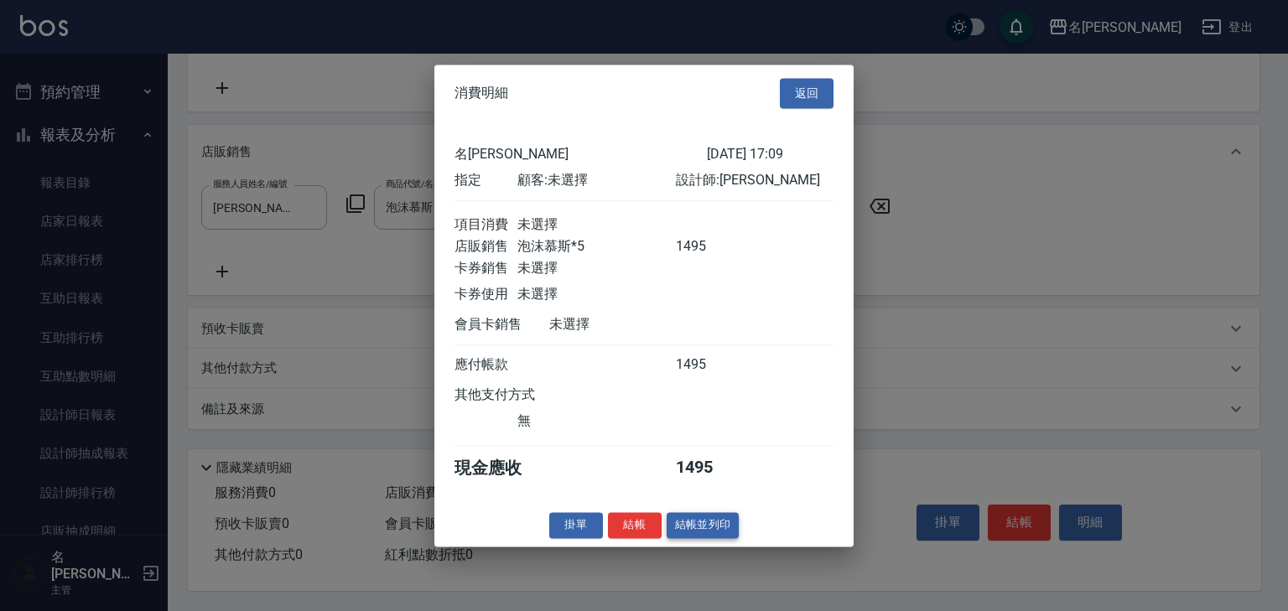
click at [703, 538] on button "結帳並列印" at bounding box center [703, 525] width 73 height 26
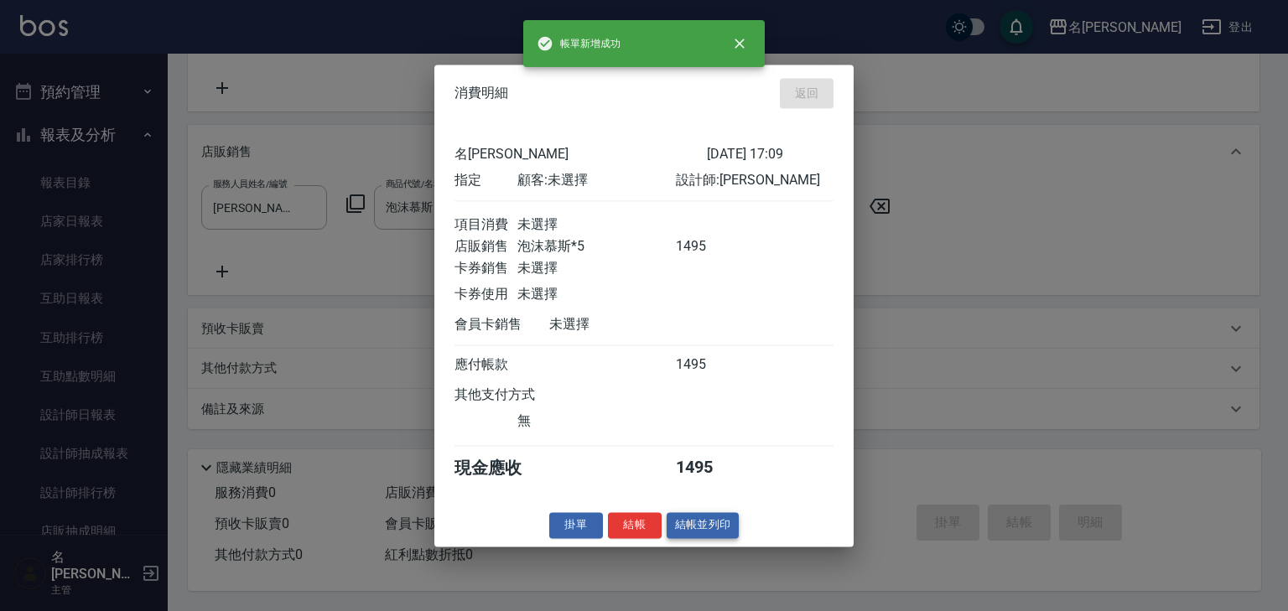
type input "2025/08/16 17:20"
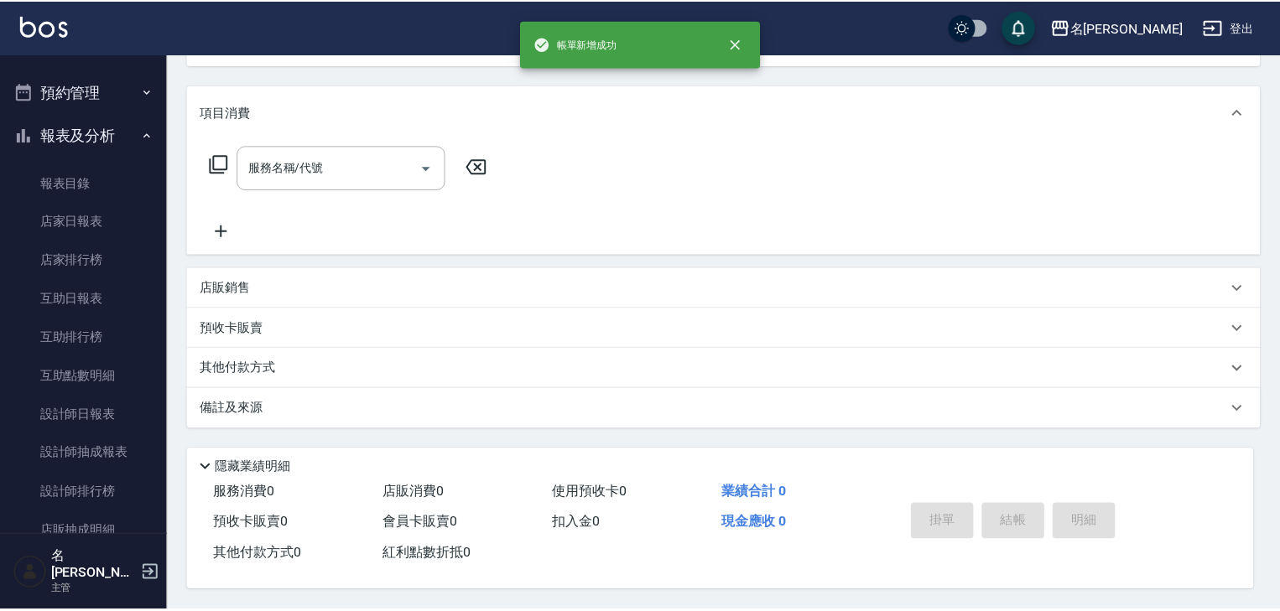
scroll to position [0, 0]
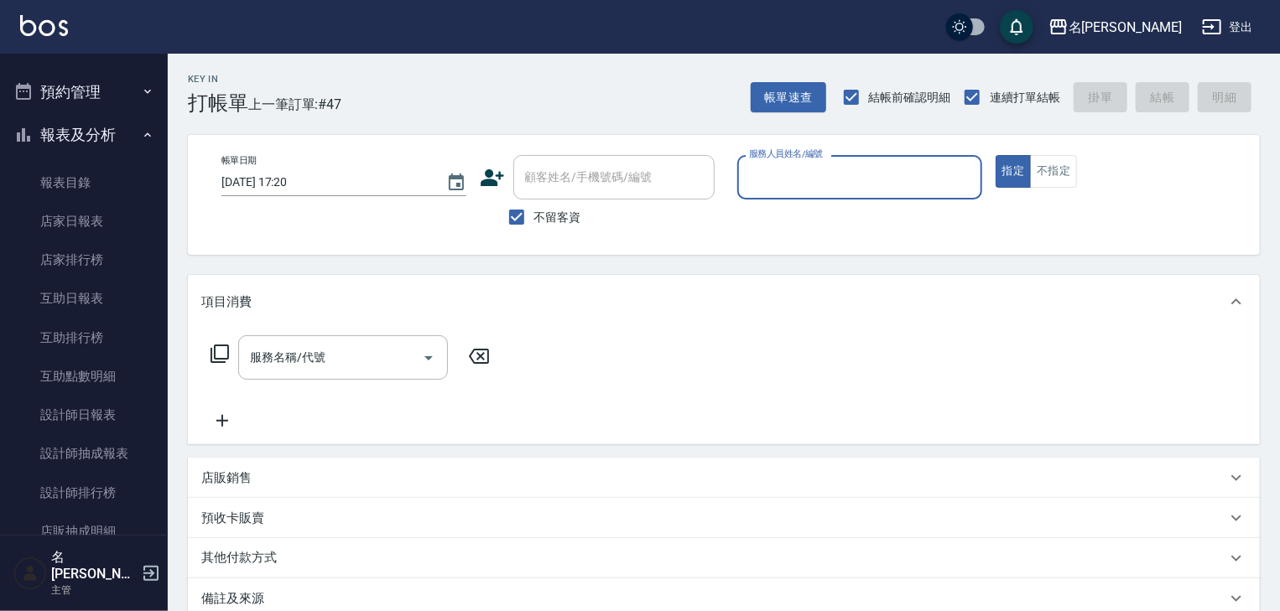
click at [866, 210] on div "服務人員姓名/編號 服務人員姓名/編號" at bounding box center [859, 186] width 245 height 62
click at [871, 186] on input "服務人員姓名/編號" at bounding box center [860, 177] width 230 height 29
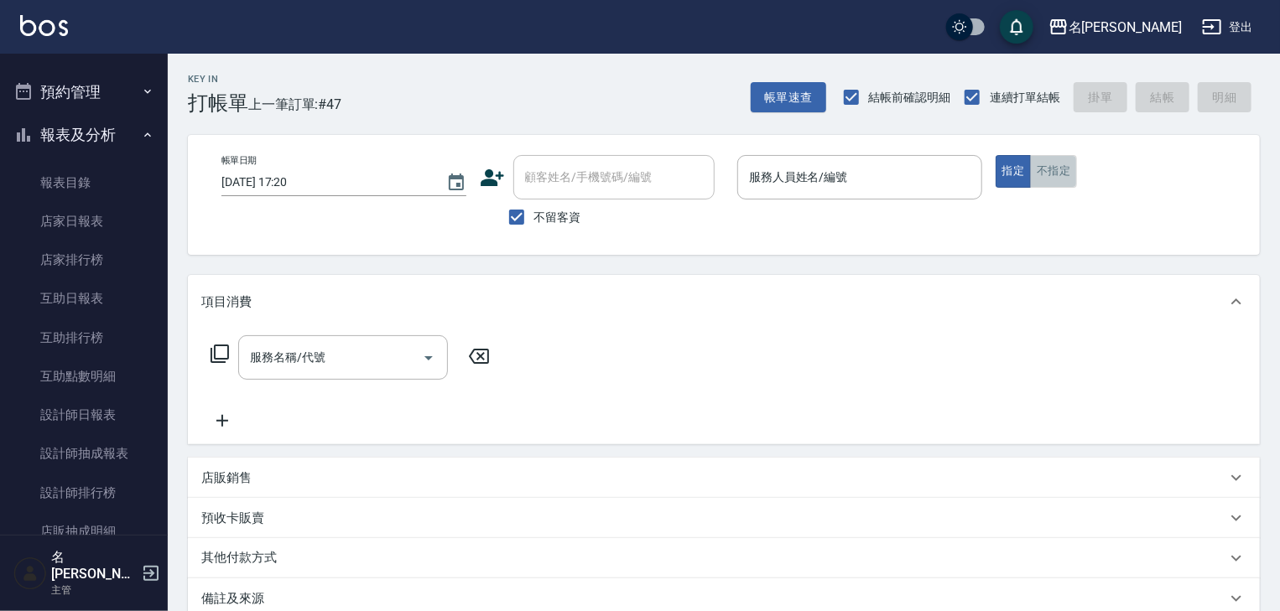
click at [1053, 175] on button "不指定" at bounding box center [1053, 171] width 47 height 33
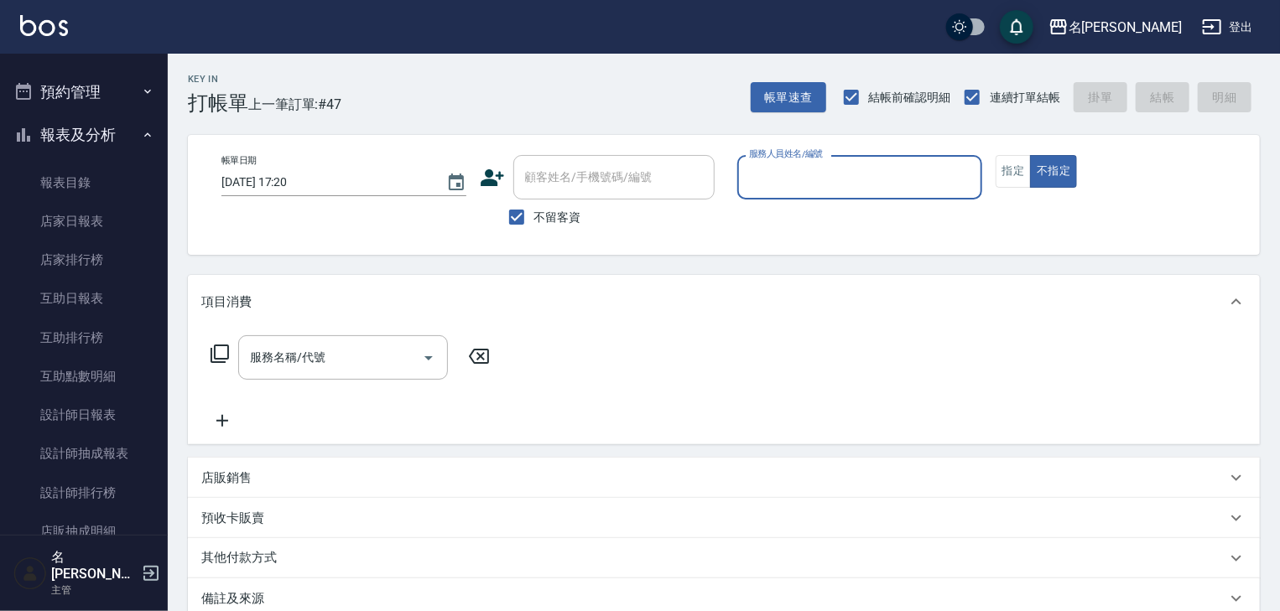
click at [874, 177] on input "服務人員姓名/編號" at bounding box center [860, 177] width 230 height 29
click at [842, 214] on div "[PERSON_NAME]-12" at bounding box center [859, 220] width 245 height 28
type input "[PERSON_NAME]-12"
click at [354, 349] on input "服務名稱/代號" at bounding box center [330, 357] width 169 height 29
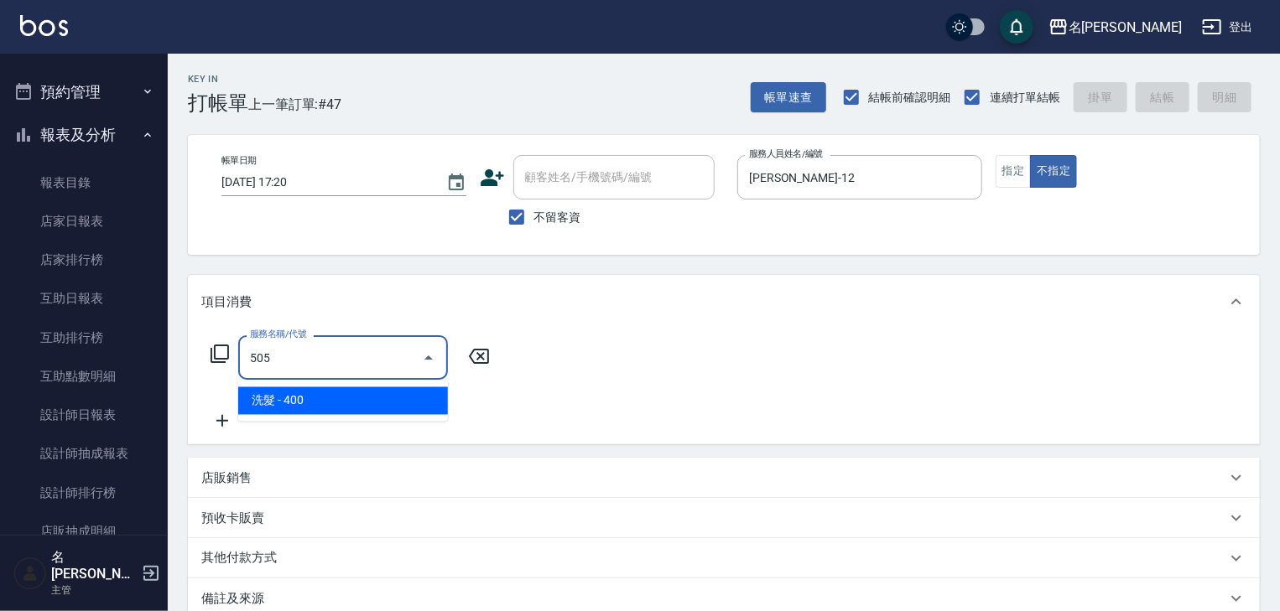
click at [378, 390] on span "洗髮 - 400" at bounding box center [343, 402] width 210 height 28
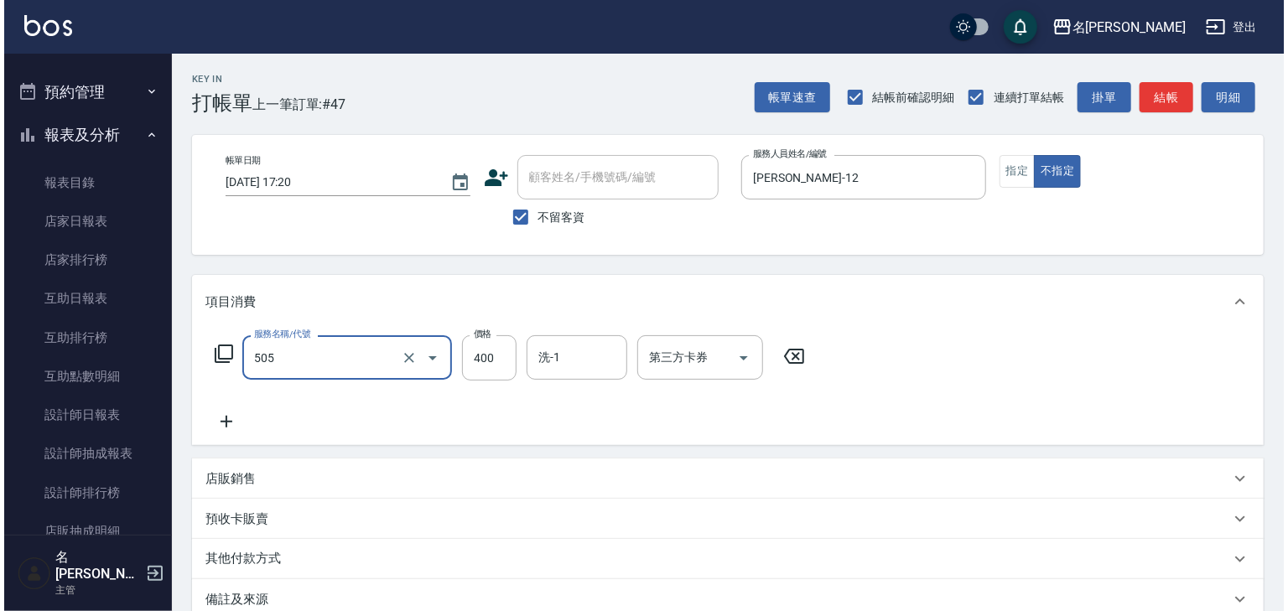
scroll to position [196, 0]
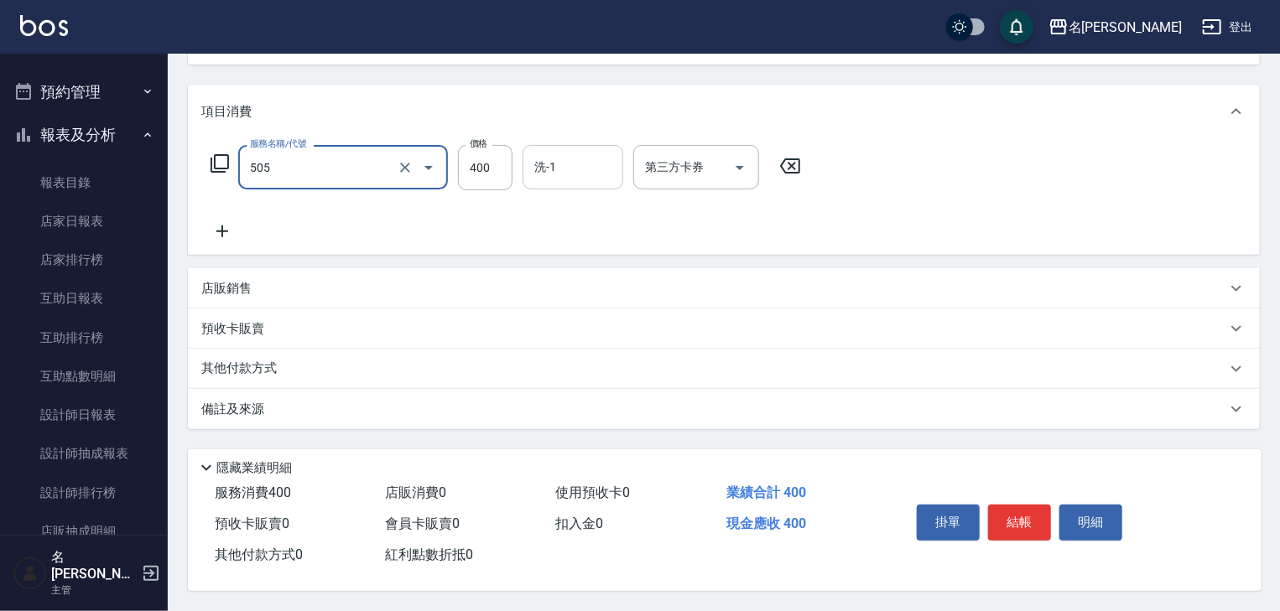
type input "洗髮(505)"
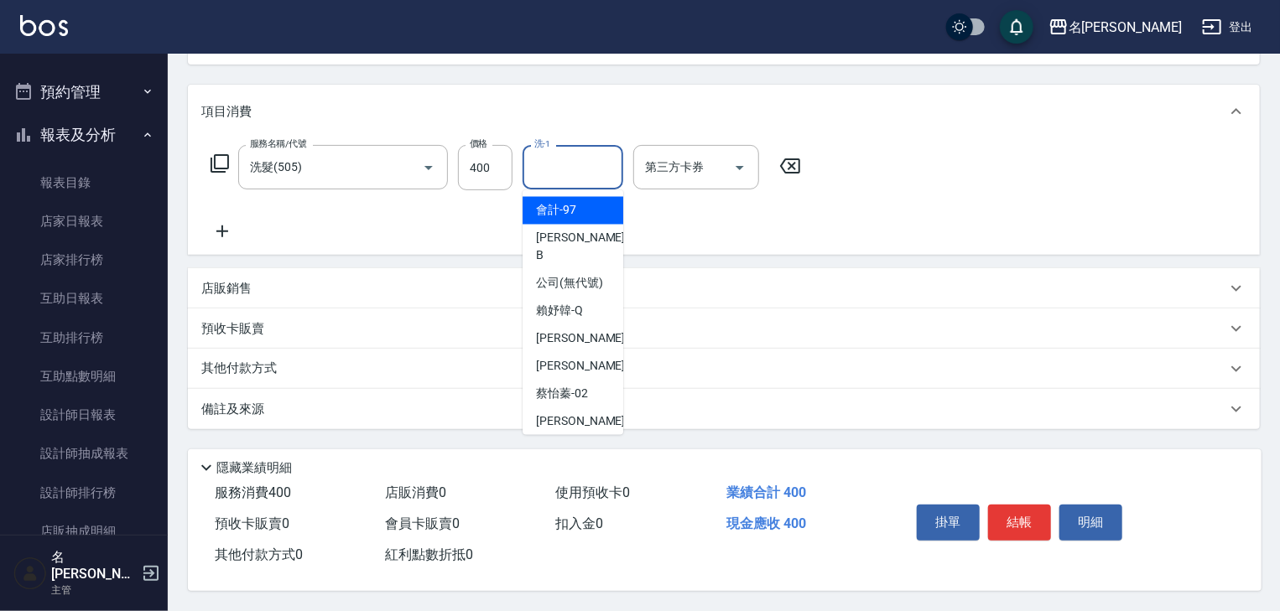
click at [585, 168] on input "洗-1" at bounding box center [573, 167] width 86 height 29
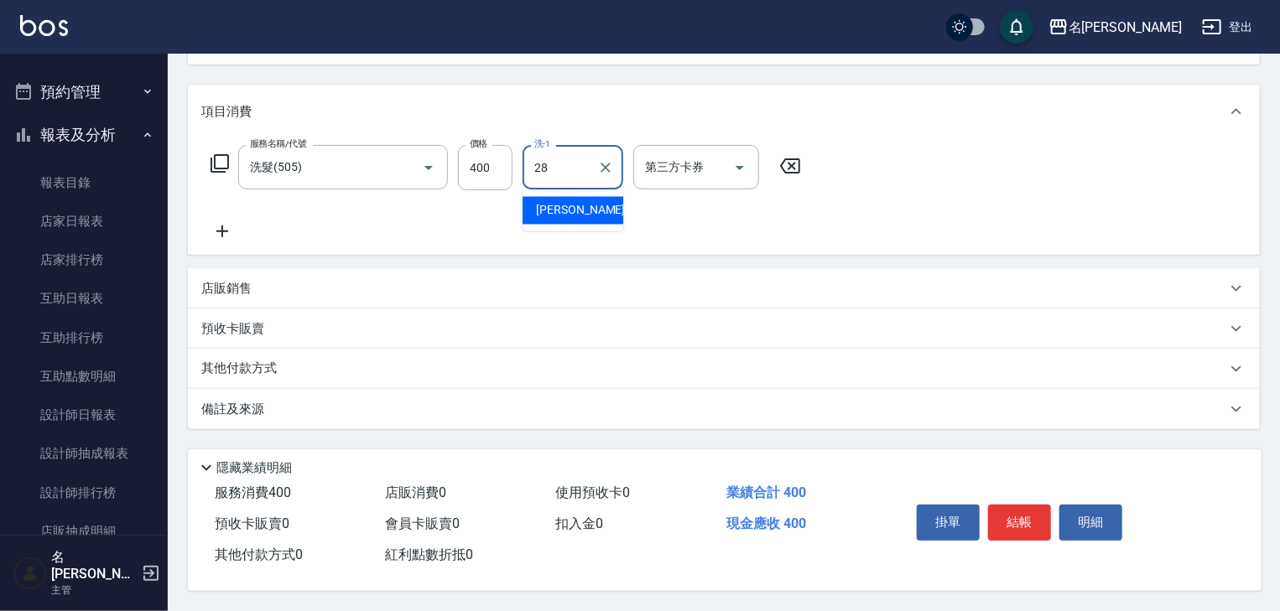
click at [580, 211] on span "[PERSON_NAME]-28" at bounding box center [589, 211] width 106 height 18
type input "[PERSON_NAME]-28"
click at [999, 510] on button "結帳" at bounding box center [1019, 522] width 63 height 35
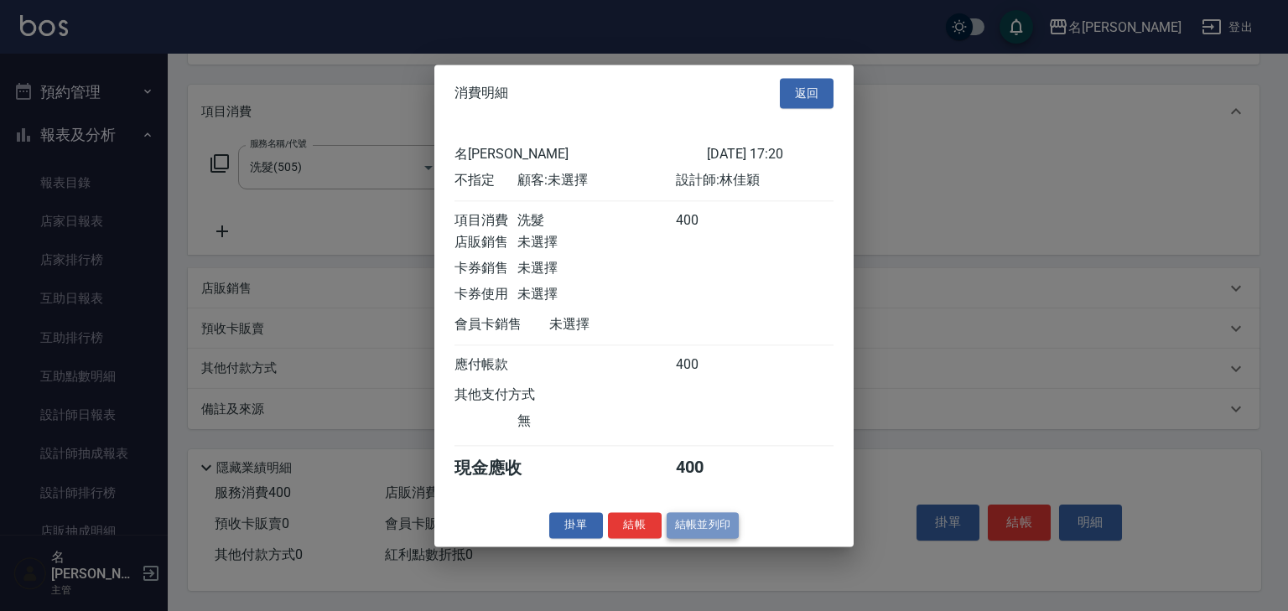
click at [705, 528] on button "結帳並列印" at bounding box center [703, 525] width 73 height 26
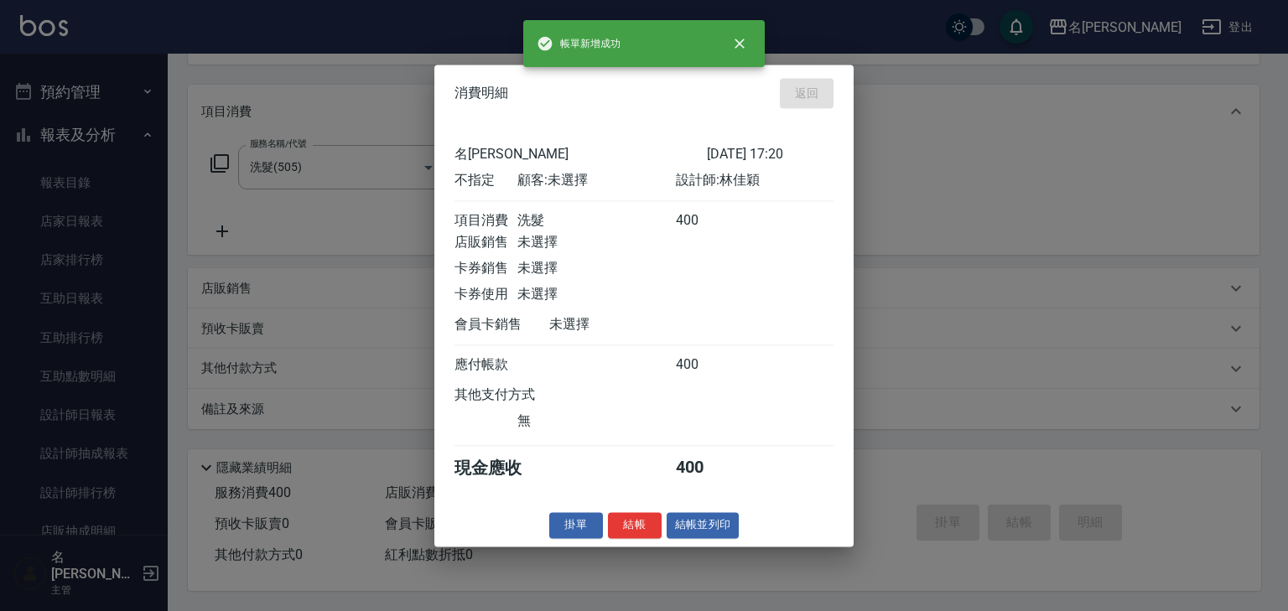
type input "2025/08/16 17:33"
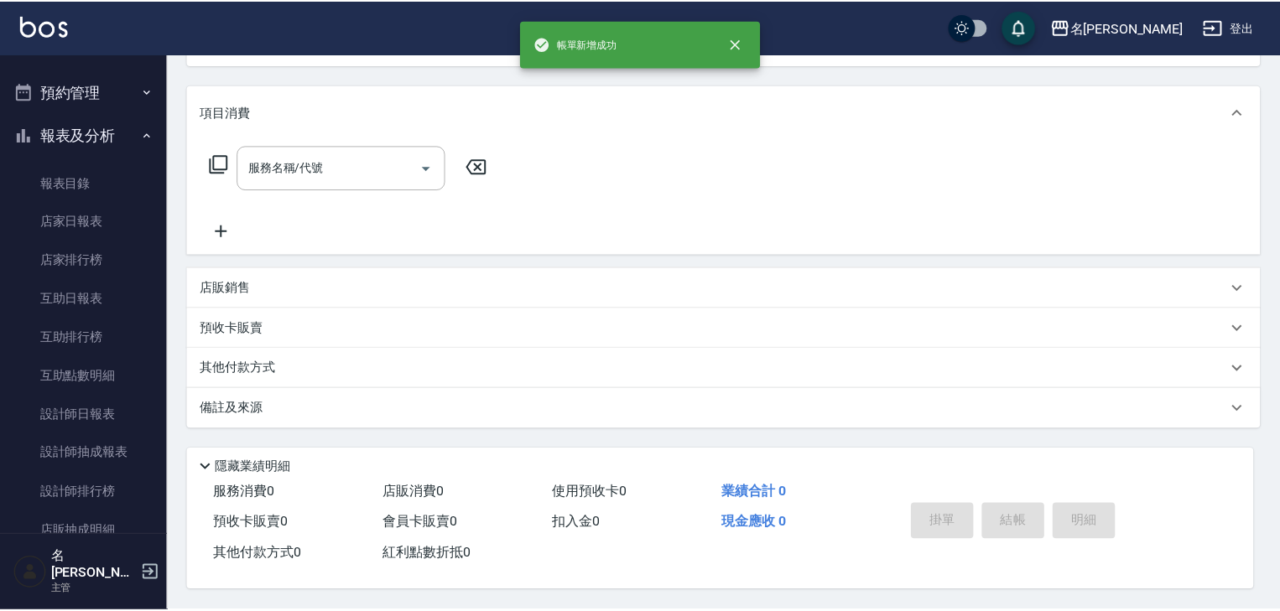
scroll to position [0, 0]
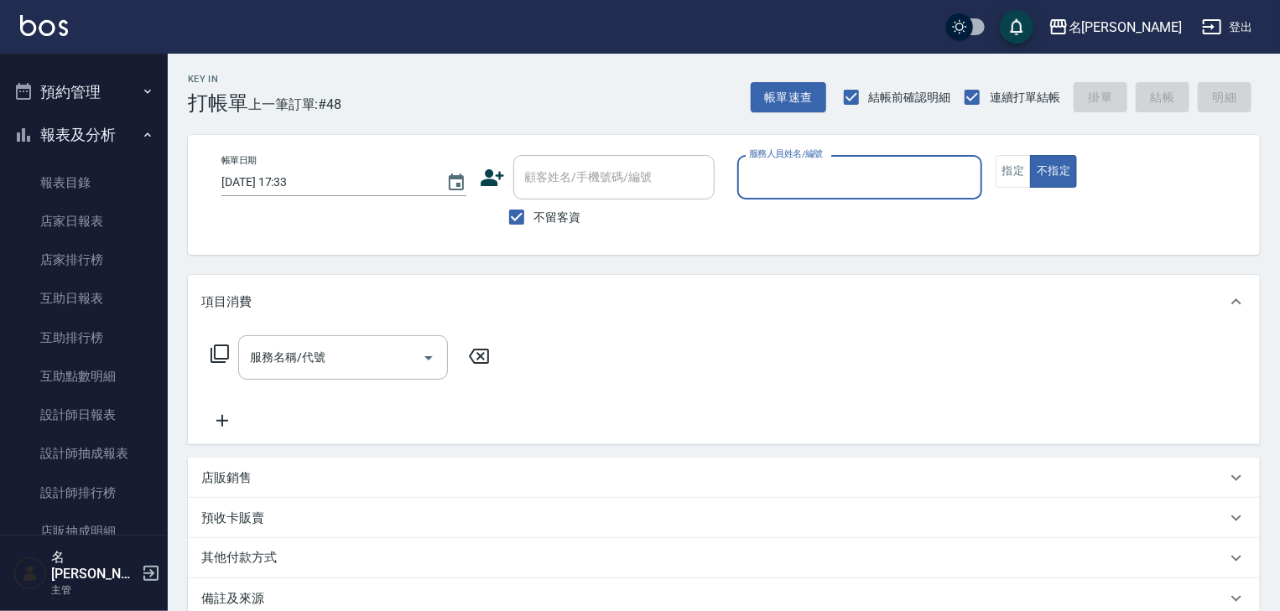
click at [809, 174] on input "服務人員姓名/編號" at bounding box center [860, 177] width 230 height 29
click at [762, 215] on span "[PERSON_NAME]" at bounding box center [801, 220] width 100 height 18
type input "[PERSON_NAME]"
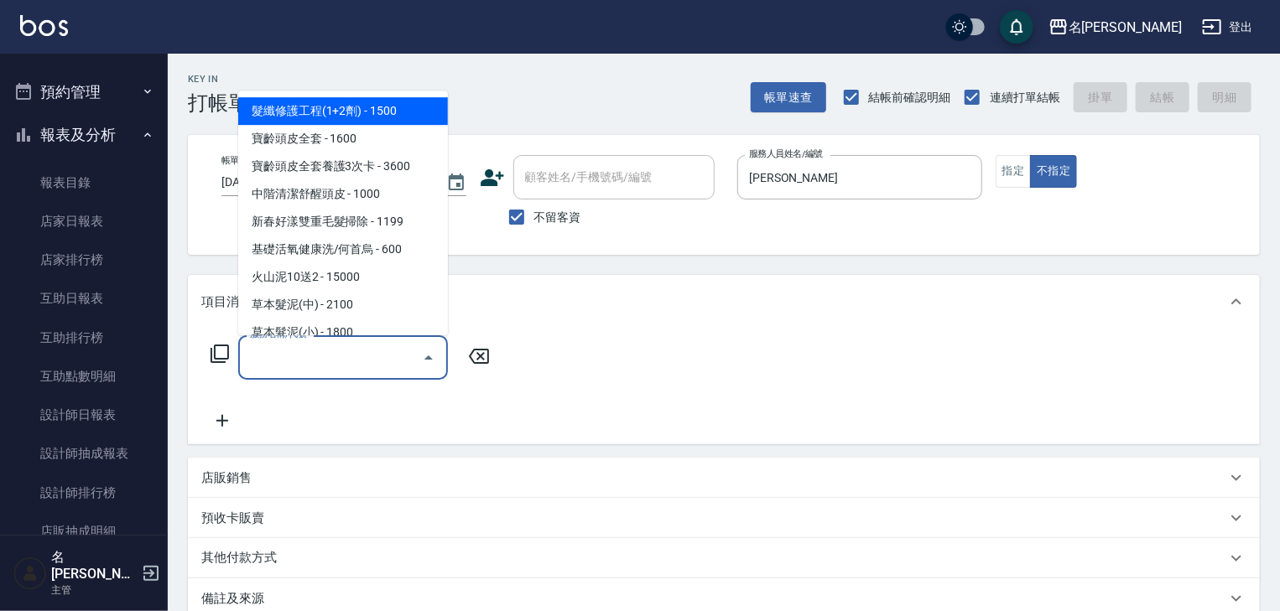
click at [355, 358] on input "服務名稱/代號" at bounding box center [330, 357] width 169 height 29
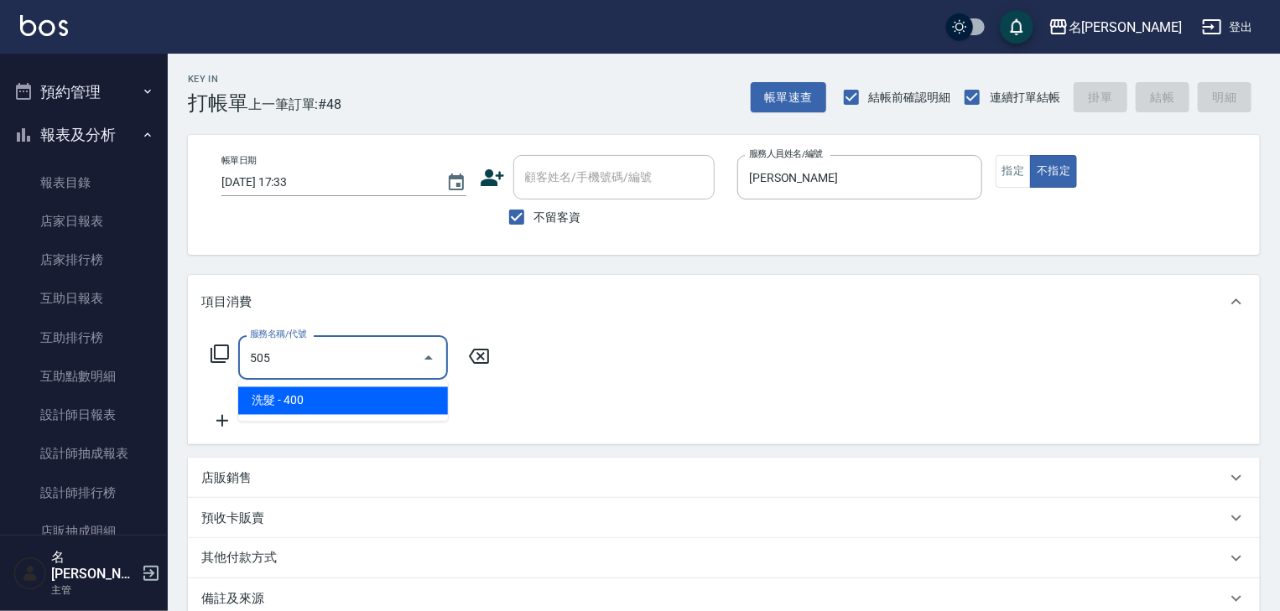
click at [389, 402] on span "洗髮 - 400" at bounding box center [343, 402] width 210 height 28
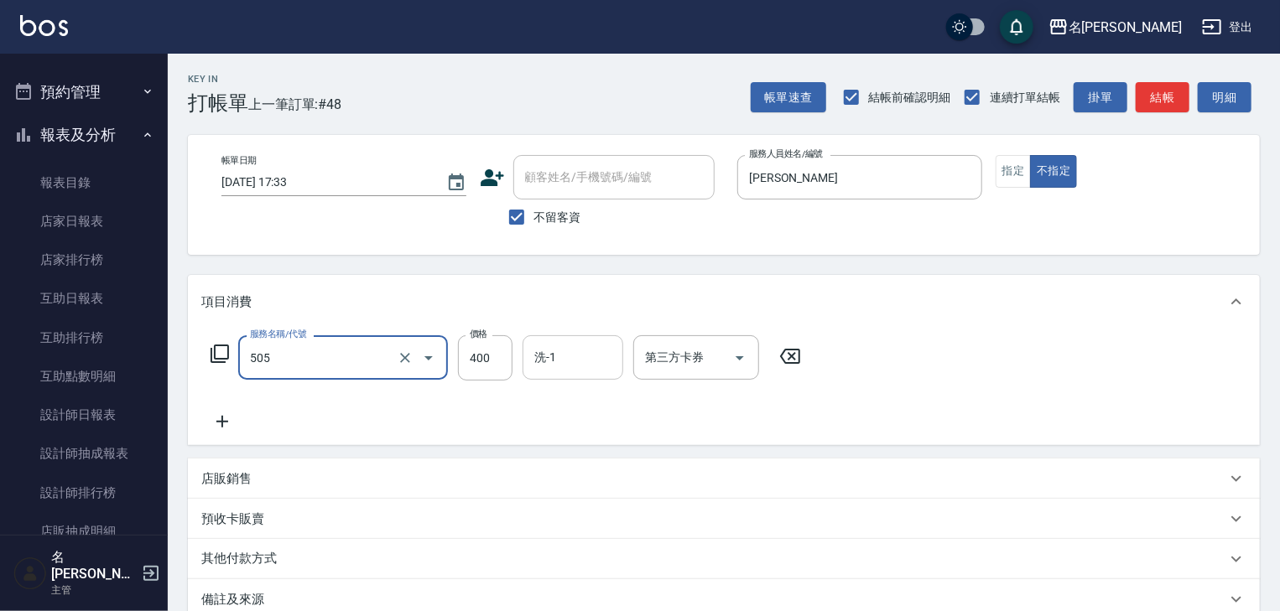
type input "洗髮(505)"
click at [570, 366] on input "洗-1" at bounding box center [573, 357] width 86 height 29
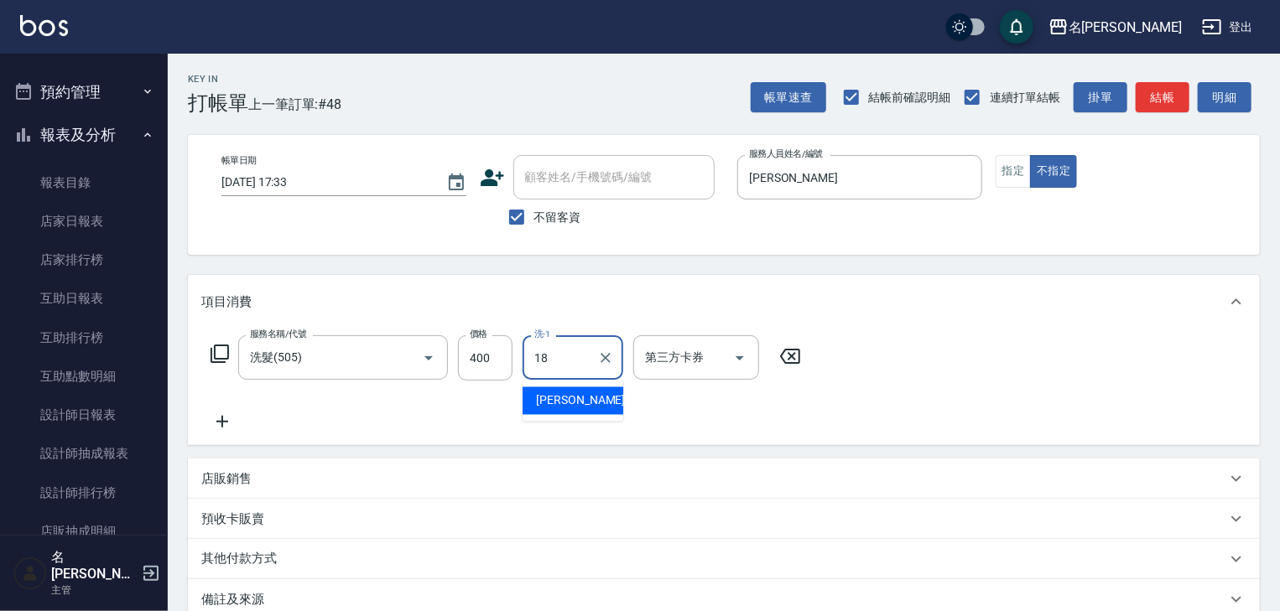
click at [592, 404] on div "紫萍 -18" at bounding box center [573, 402] width 101 height 28
type input "紫萍-18"
click at [606, 356] on icon "Clear" at bounding box center [605, 358] width 17 height 17
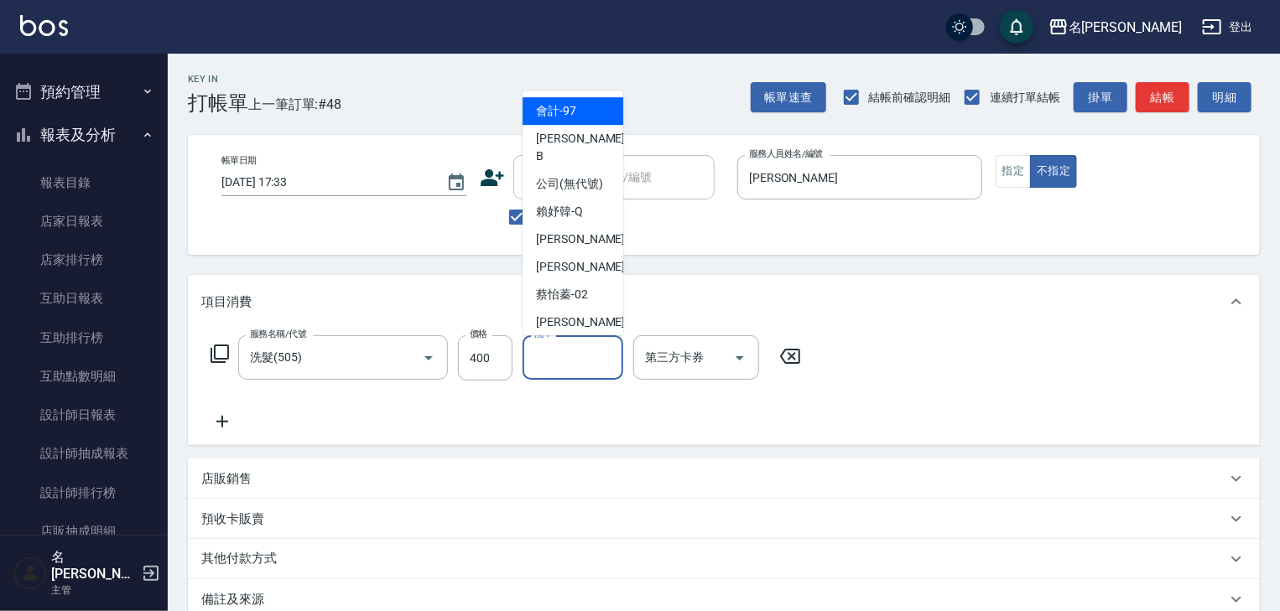
click at [562, 356] on input "洗-1" at bounding box center [573, 357] width 86 height 29
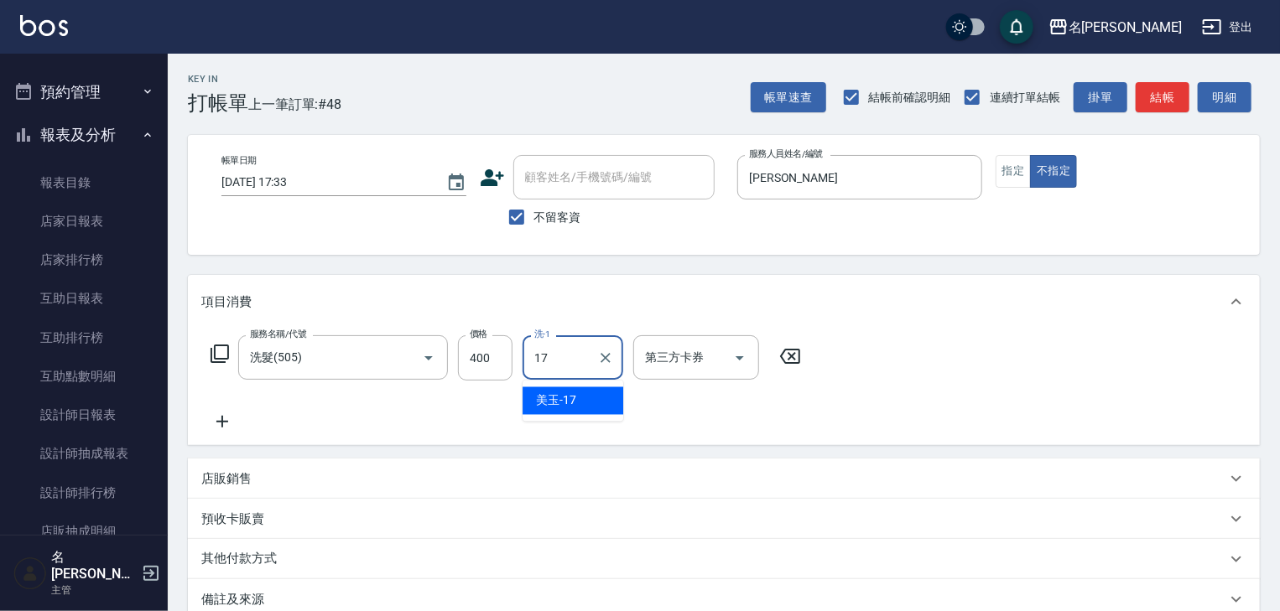
type input "170"
click at [606, 359] on icon "Clear" at bounding box center [606, 358] width 10 height 10
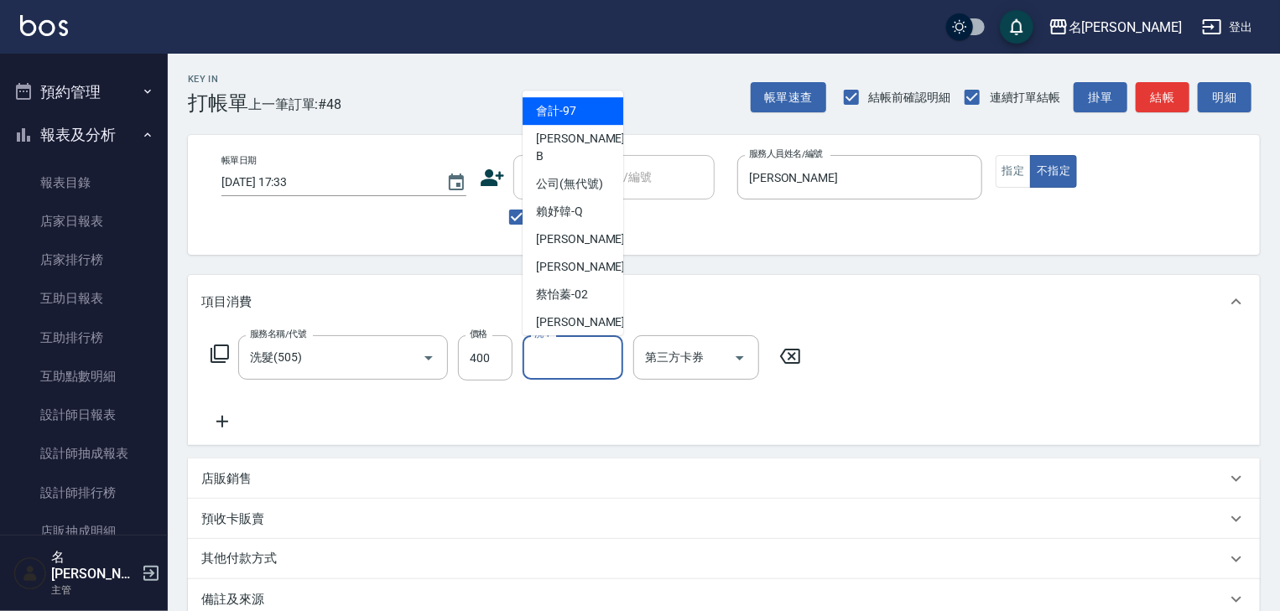
click at [544, 362] on input "洗-1" at bounding box center [573, 357] width 86 height 29
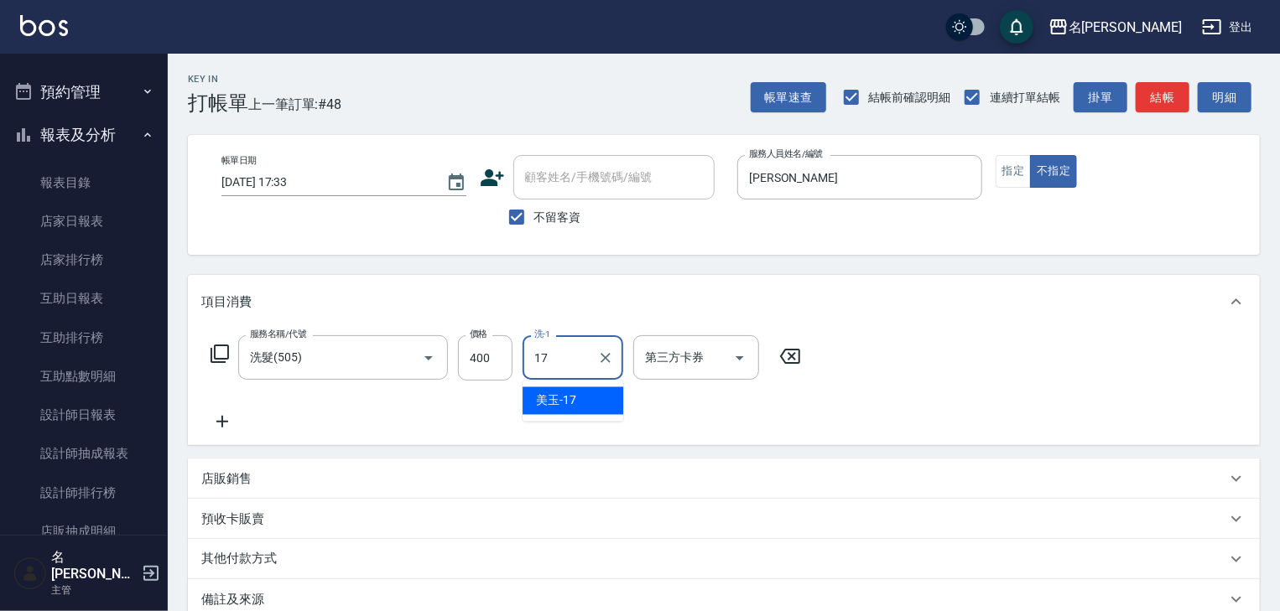
click at [580, 394] on div "美玉 -17" at bounding box center [573, 402] width 101 height 28
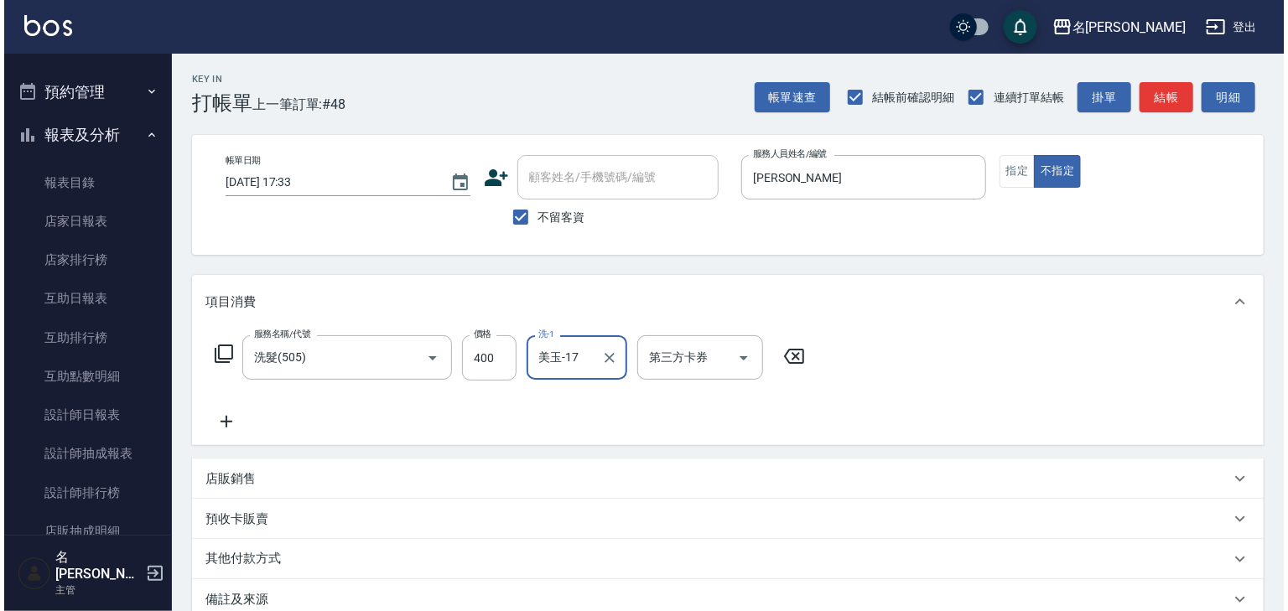
scroll to position [196, 0]
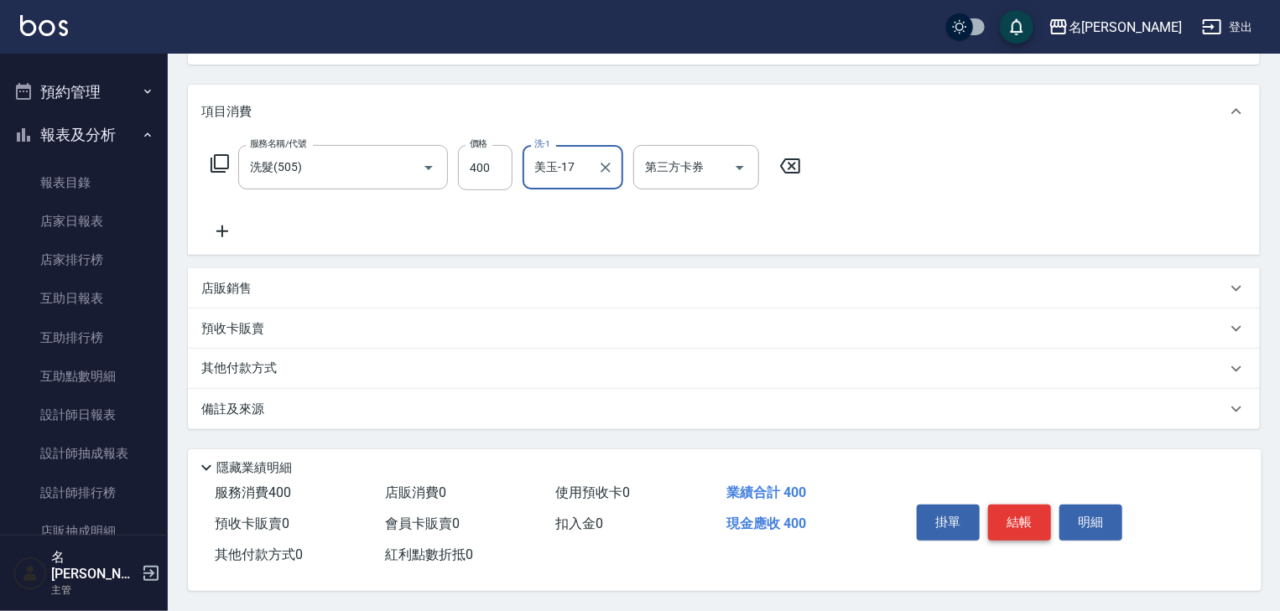
type input "美玉-17"
click at [1007, 514] on button "結帳" at bounding box center [1019, 522] width 63 height 35
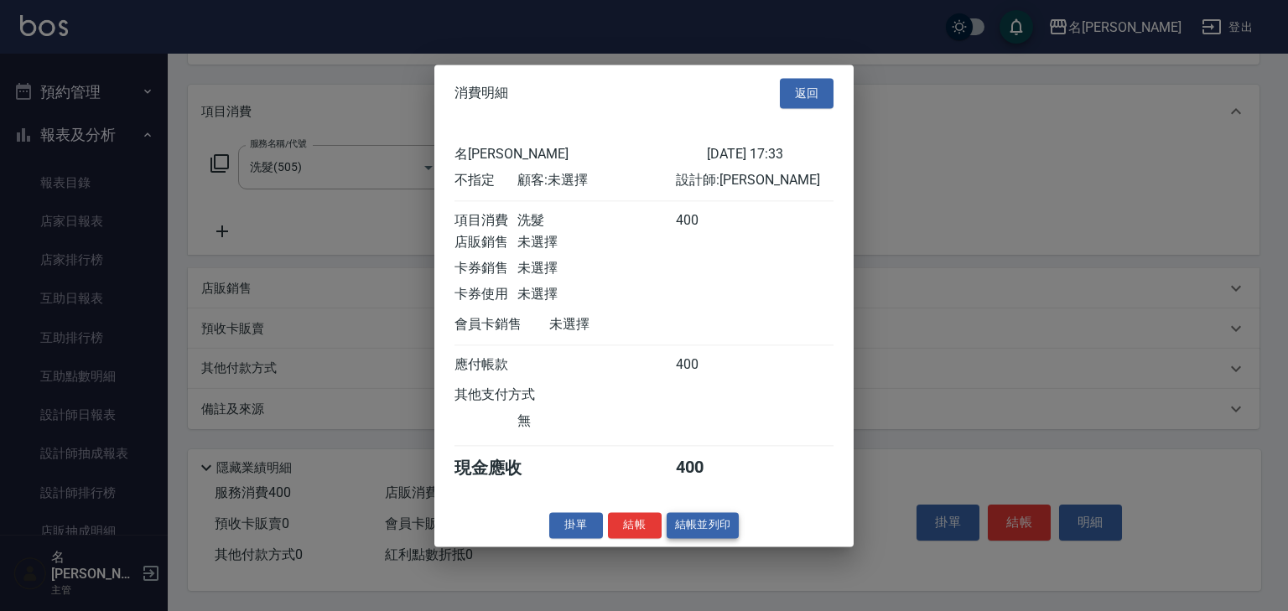
click at [697, 533] on button "結帳並列印" at bounding box center [703, 525] width 73 height 26
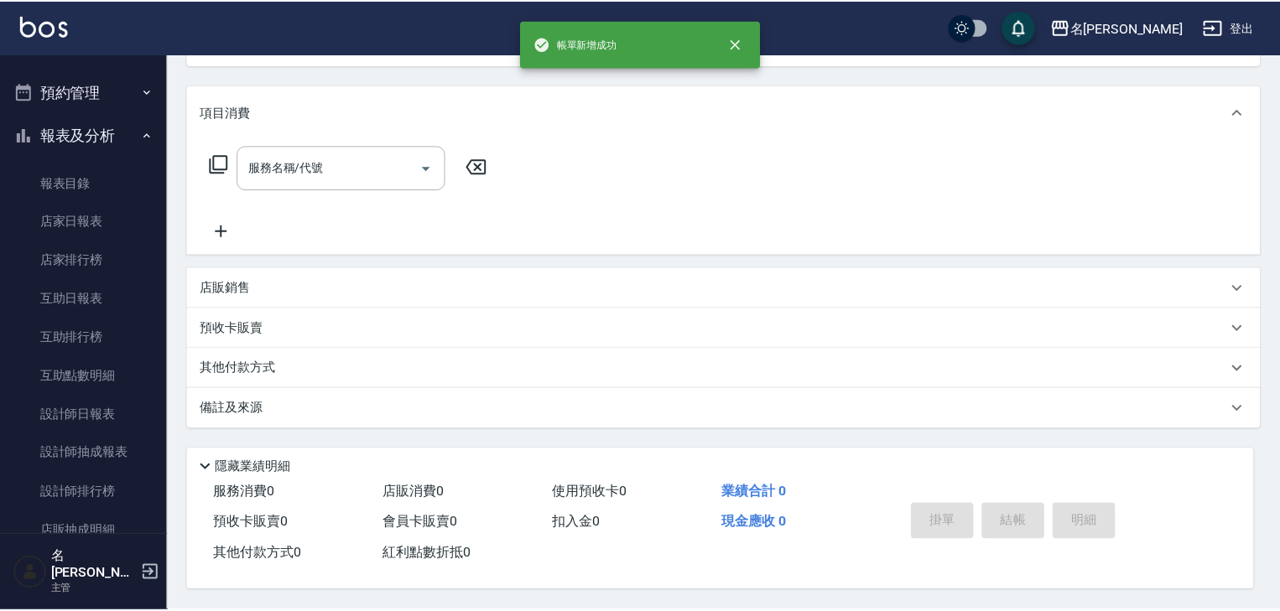
scroll to position [0, 0]
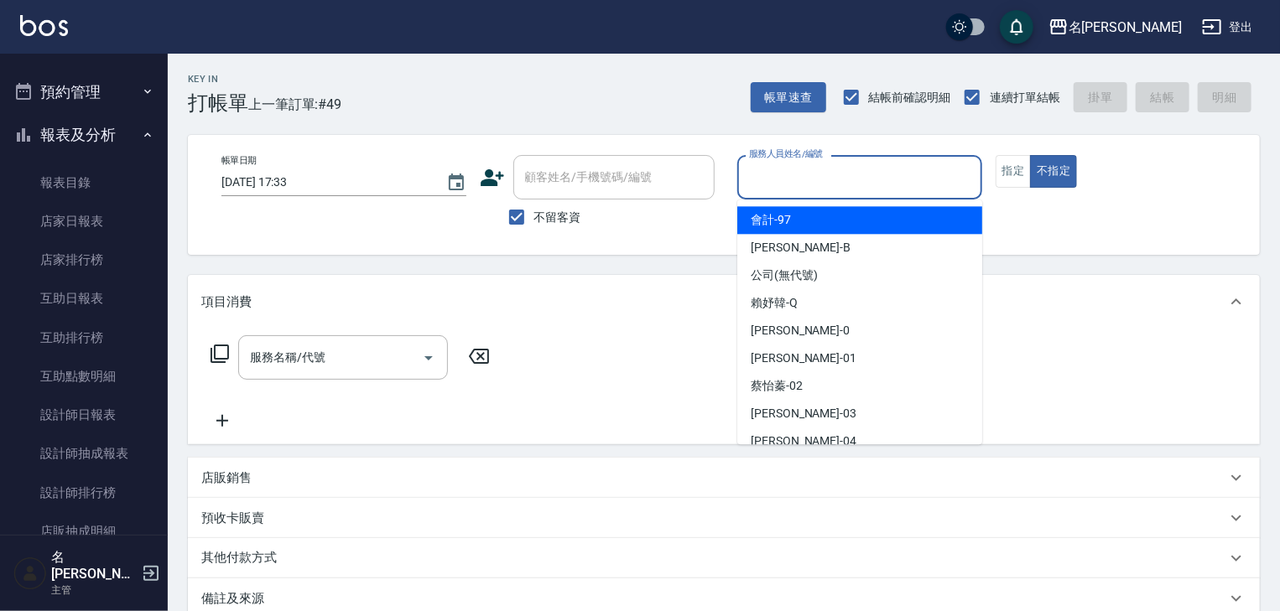
click at [861, 172] on input "服務人員姓名/編號" at bounding box center [860, 177] width 230 height 29
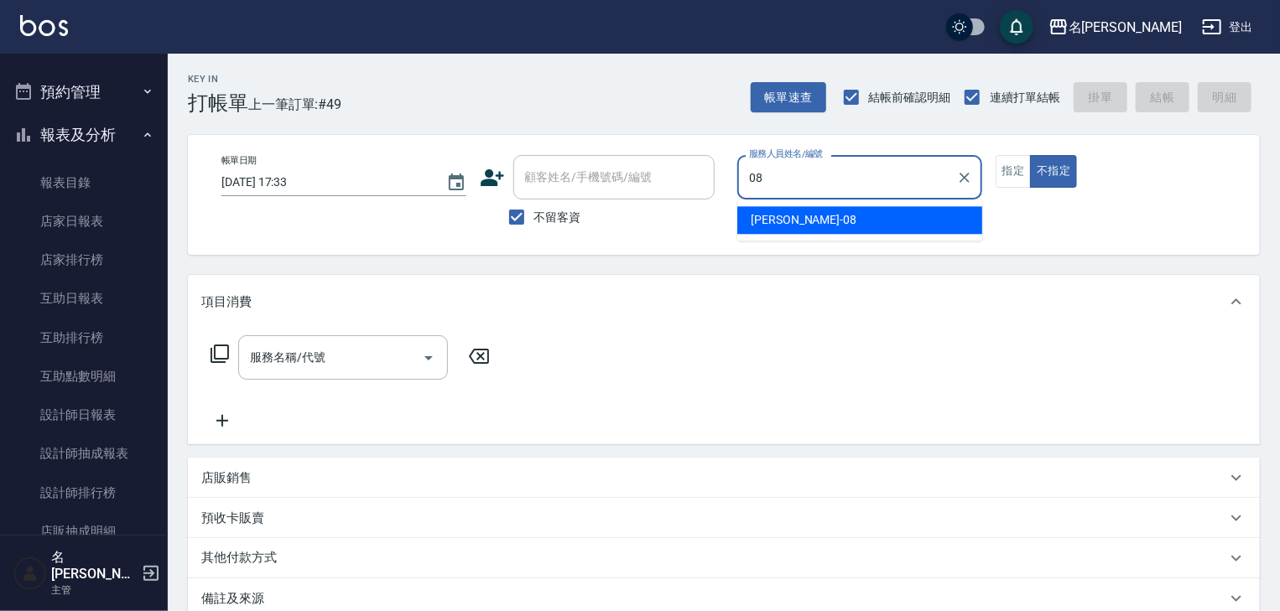
click at [811, 233] on div "蔡慈恩 -08" at bounding box center [859, 220] width 245 height 28
type input "[PERSON_NAME]-08"
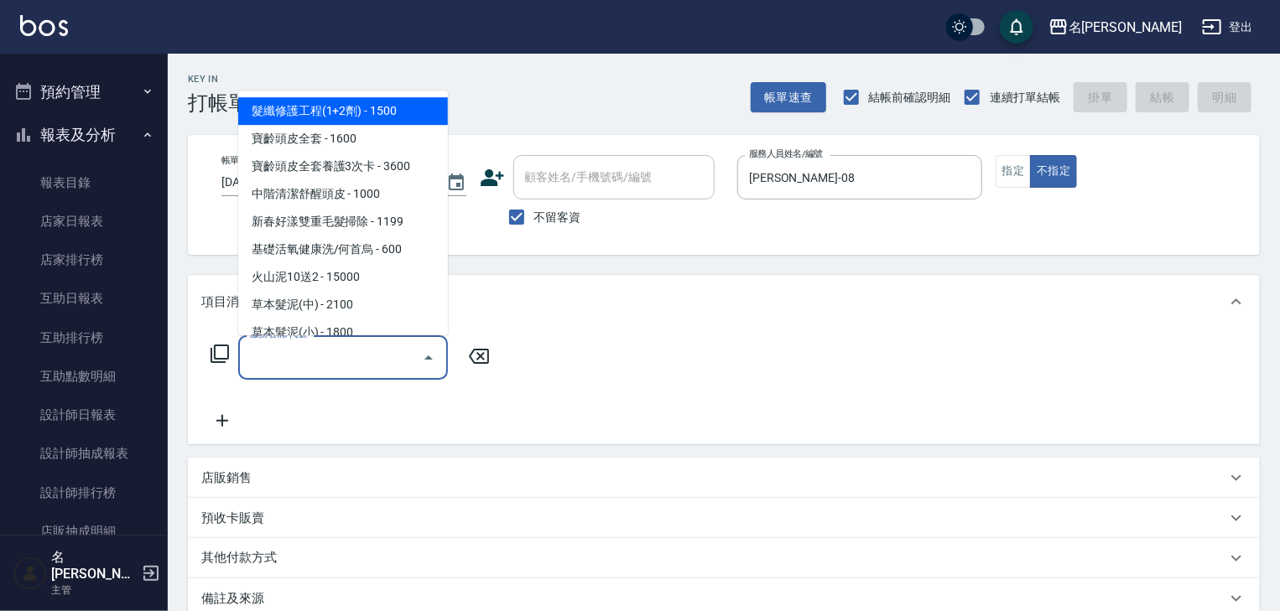
click at [342, 349] on input "服務名稱/代號" at bounding box center [330, 357] width 169 height 29
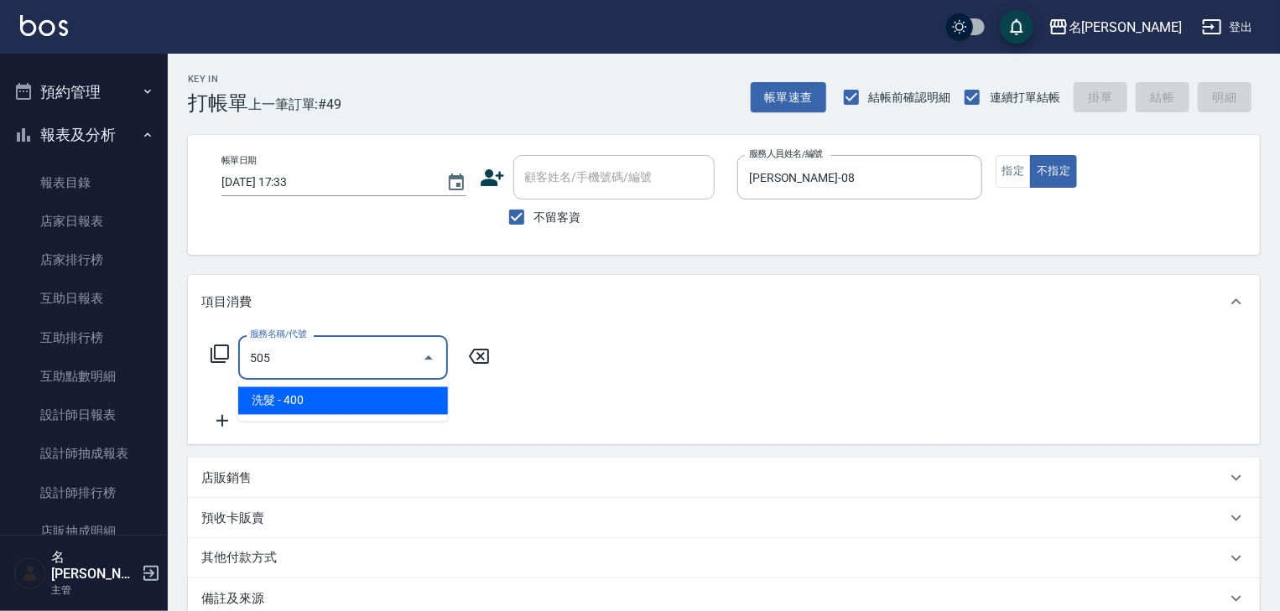
click at [357, 398] on span "洗髮 - 400" at bounding box center [343, 402] width 210 height 28
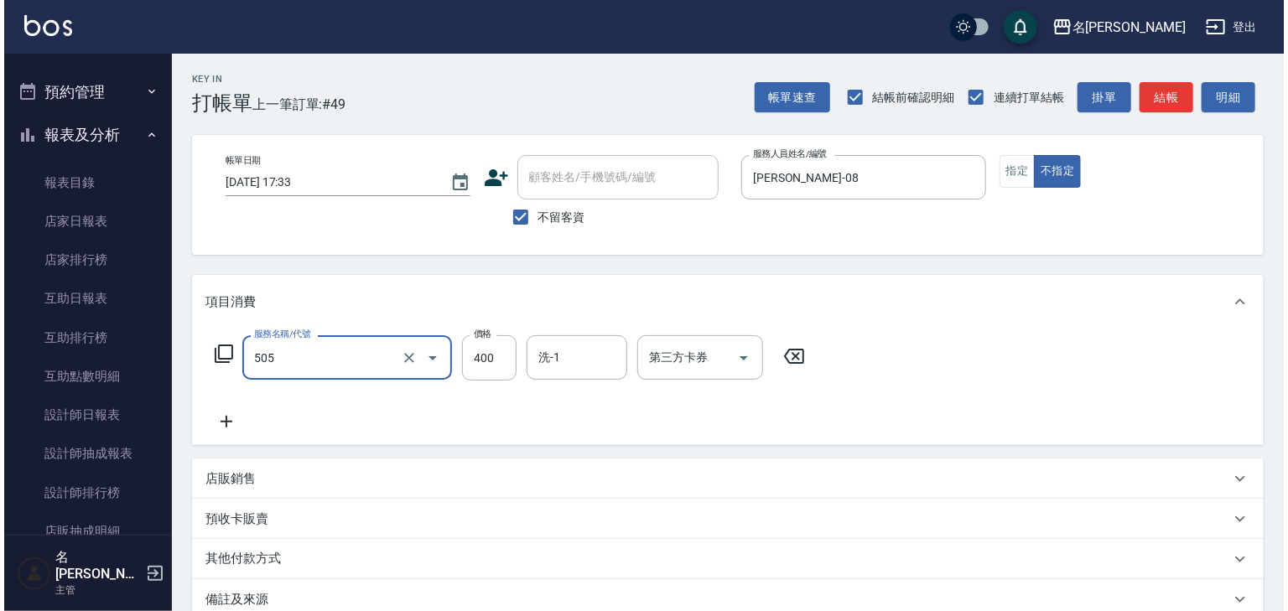
scroll to position [196, 0]
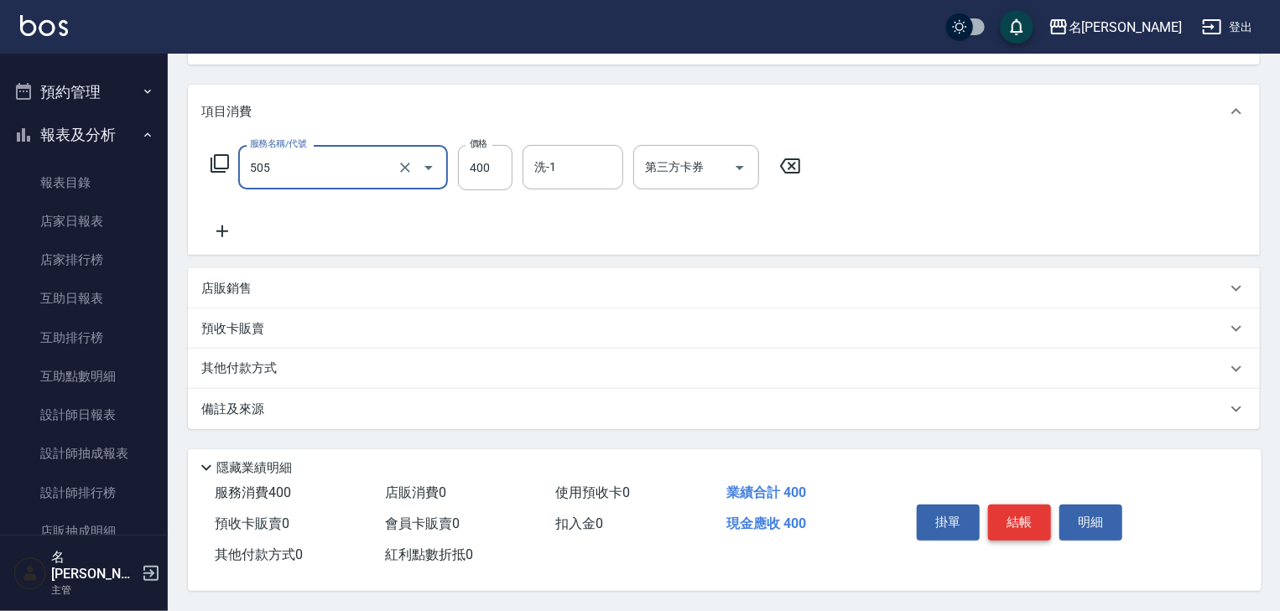
type input "洗髮(505)"
click at [1019, 516] on button "結帳" at bounding box center [1019, 522] width 63 height 35
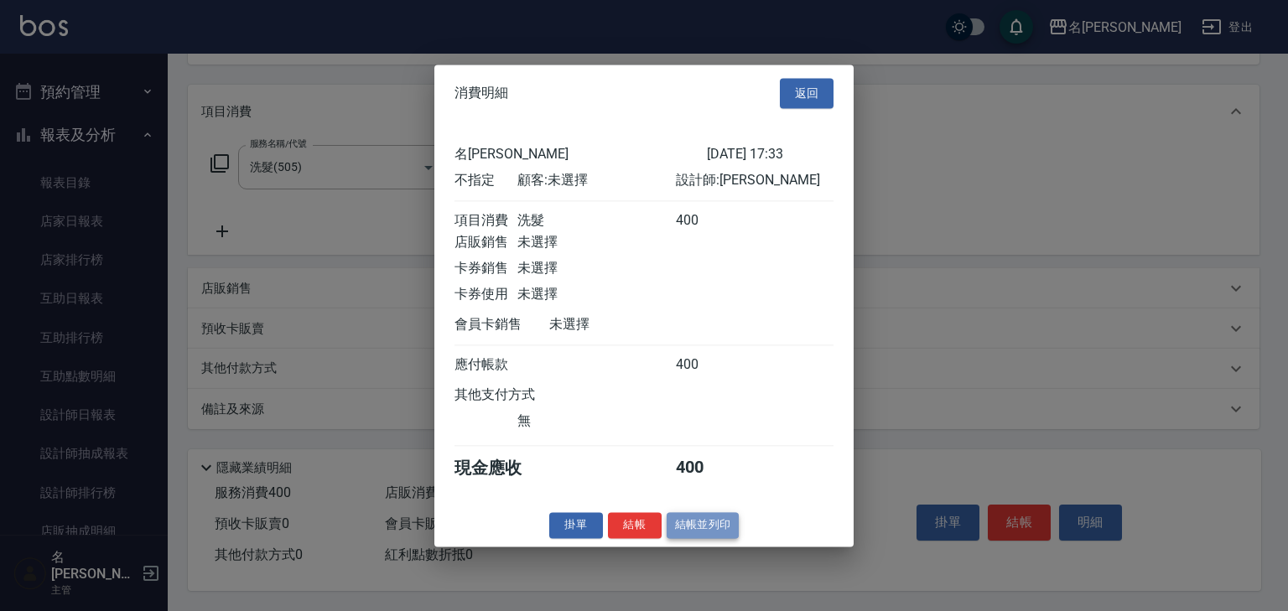
click at [717, 529] on button "結帳並列印" at bounding box center [703, 525] width 73 height 26
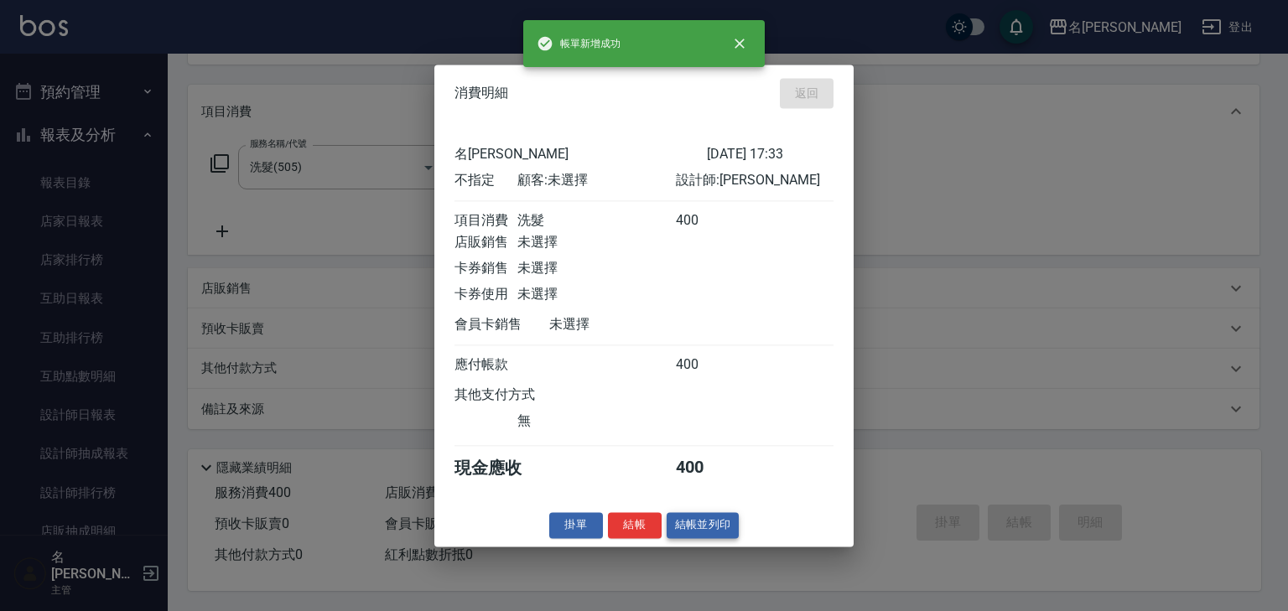
type input "2025/08/16 17:34"
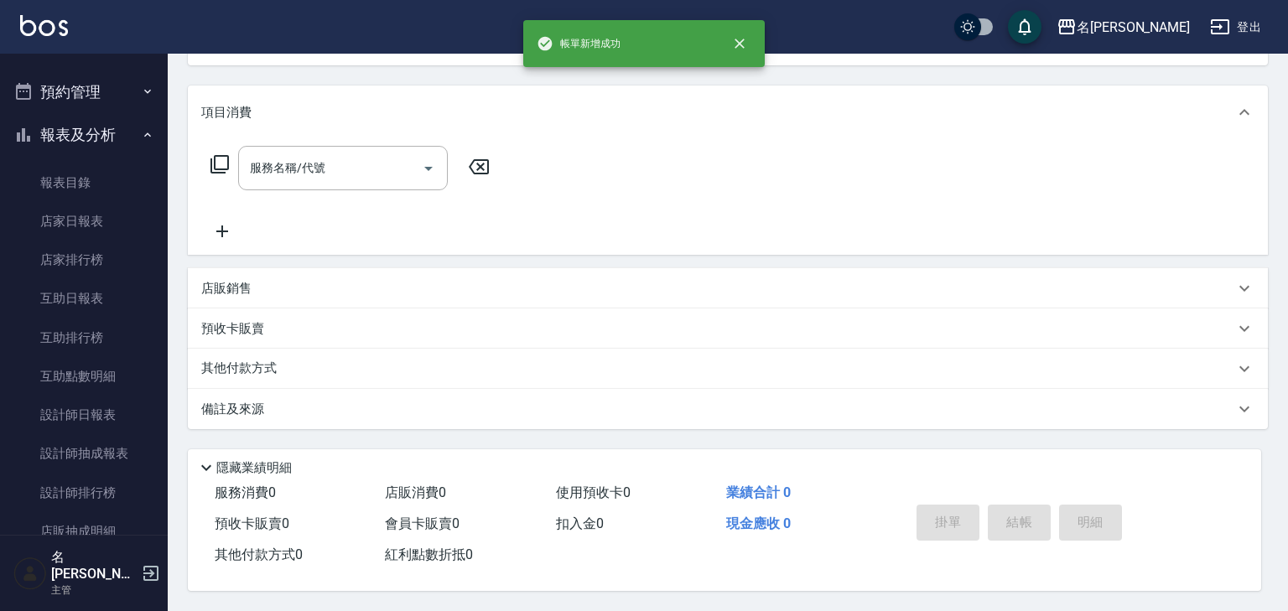
scroll to position [0, 0]
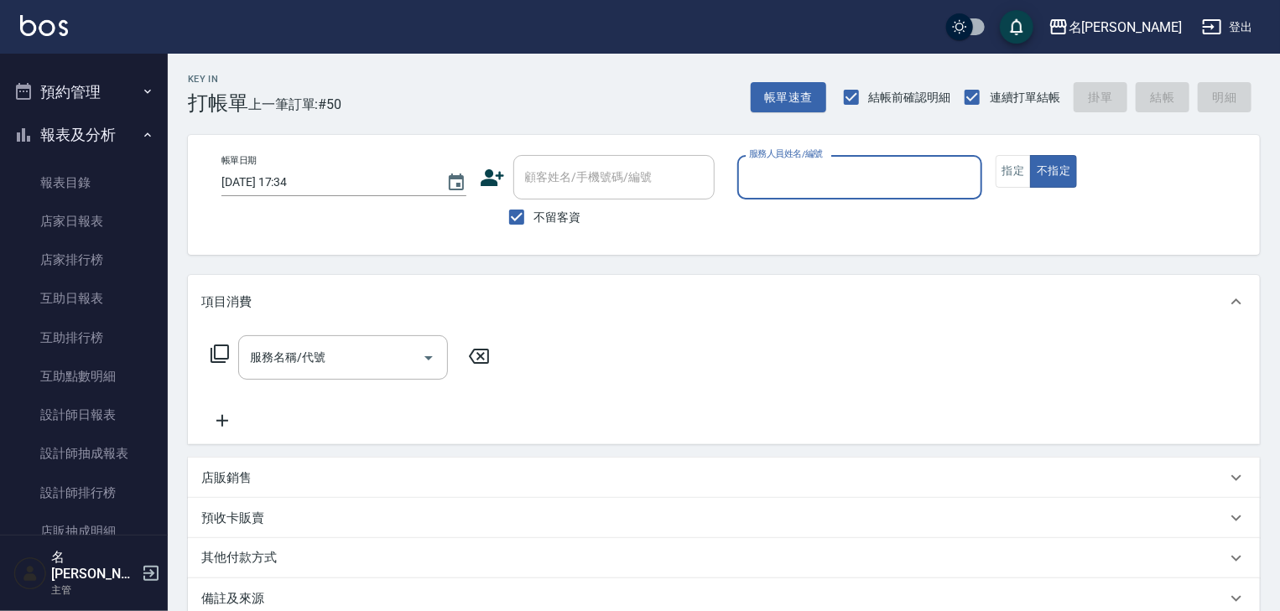
click at [860, 185] on input "服務人員姓名/編號" at bounding box center [860, 177] width 230 height 29
click at [775, 224] on span "[PERSON_NAME]" at bounding box center [774, 220] width 47 height 18
type input "[PERSON_NAME]"
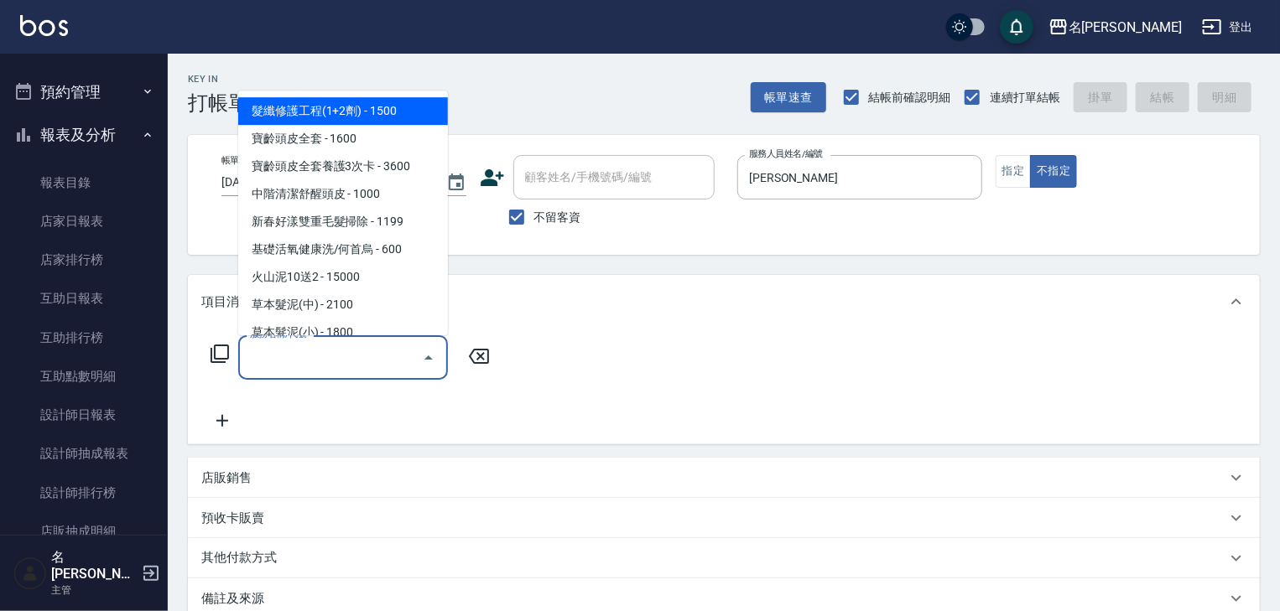
click at [344, 369] on input "服務名稱/代號" at bounding box center [330, 357] width 169 height 29
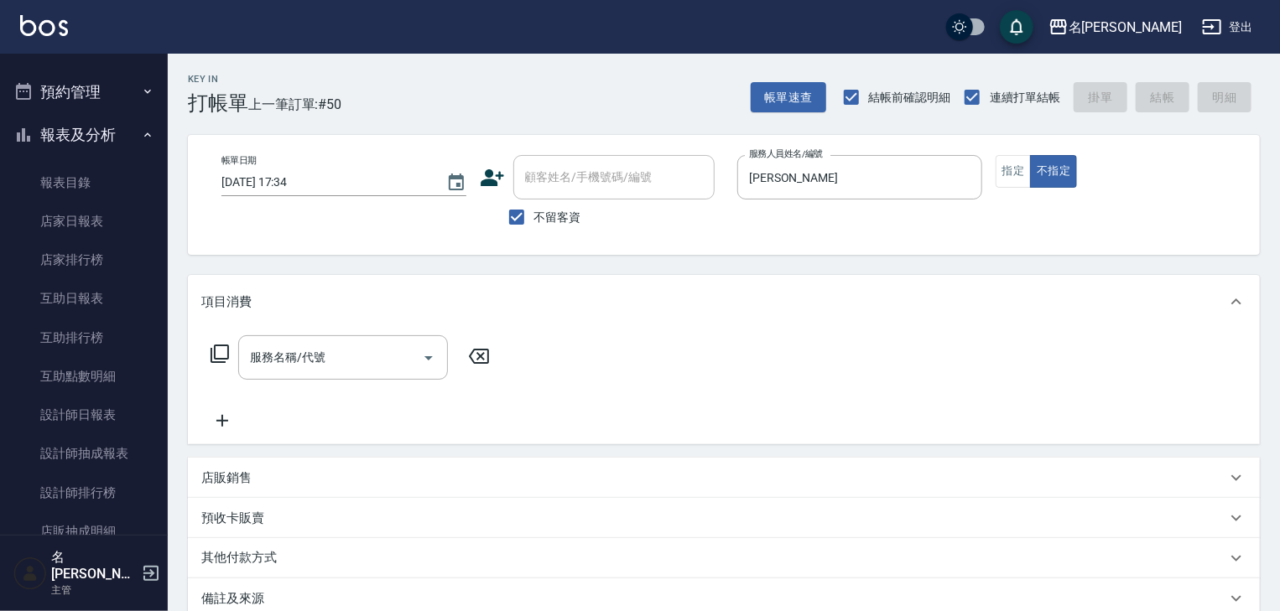
click at [225, 347] on icon at bounding box center [220, 354] width 20 height 20
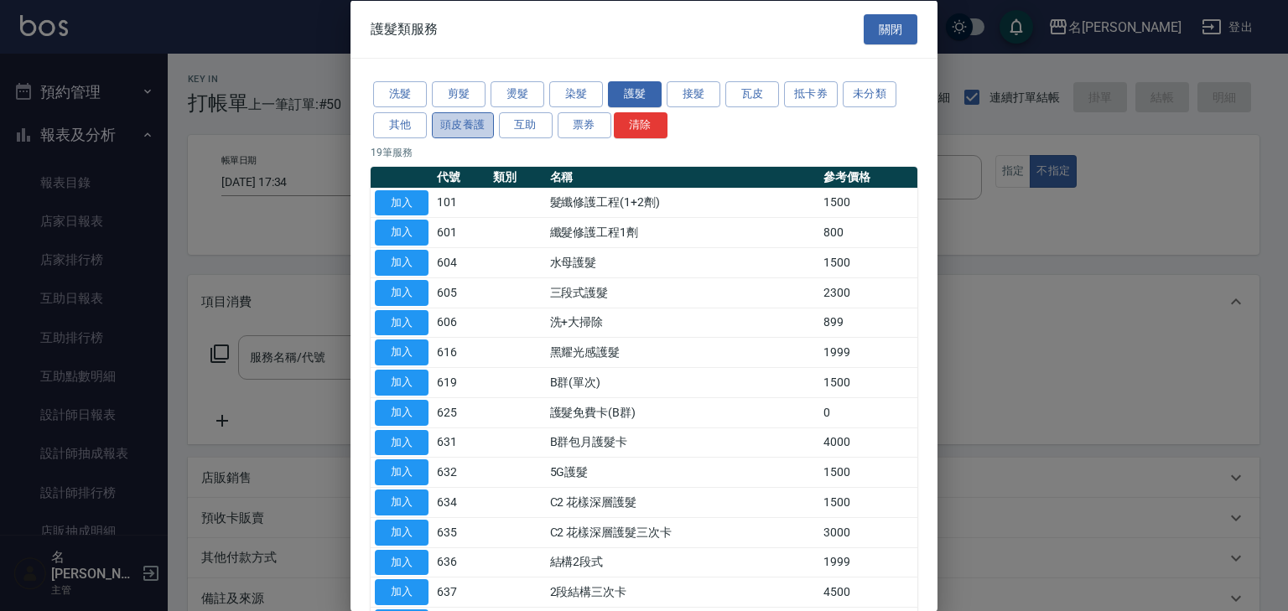
click at [456, 125] on button "頭皮養護" at bounding box center [463, 125] width 62 height 26
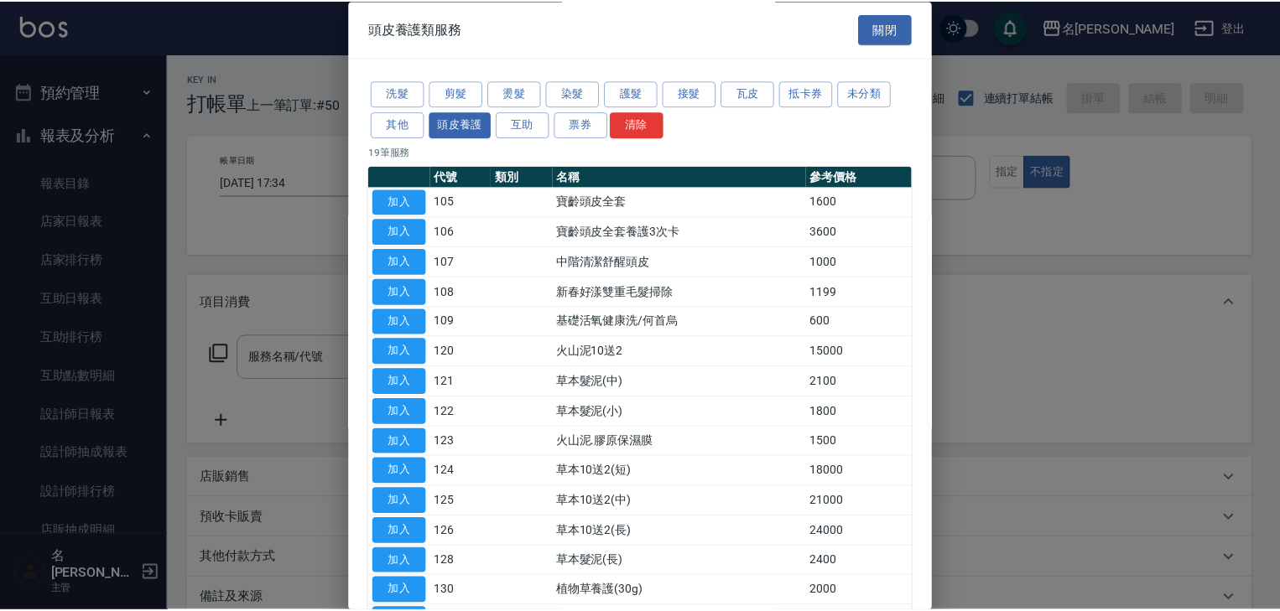
scroll to position [234, 0]
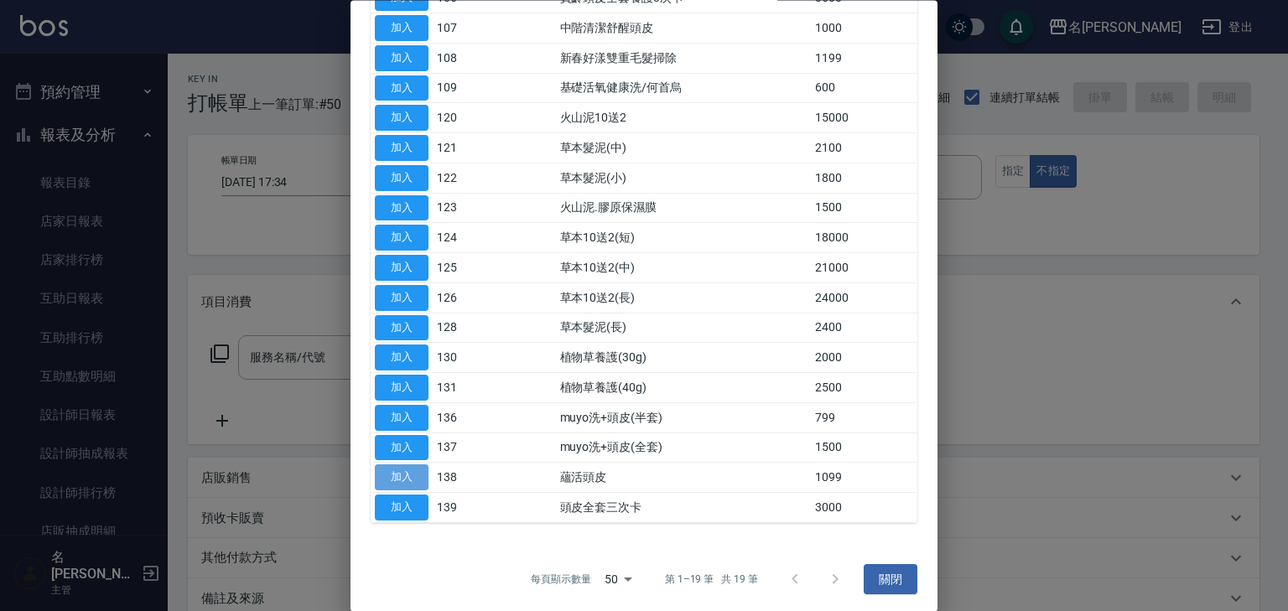
click at [409, 468] on button "加入" at bounding box center [402, 479] width 54 height 26
type input "蘊活頭皮(138)"
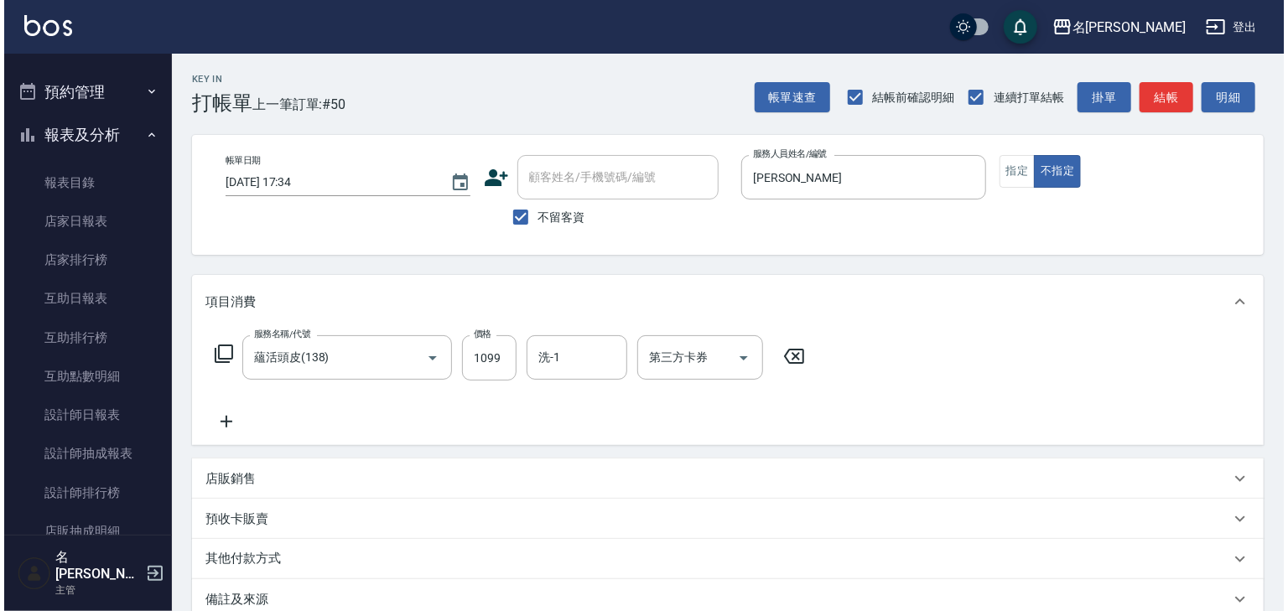
scroll to position [196, 0]
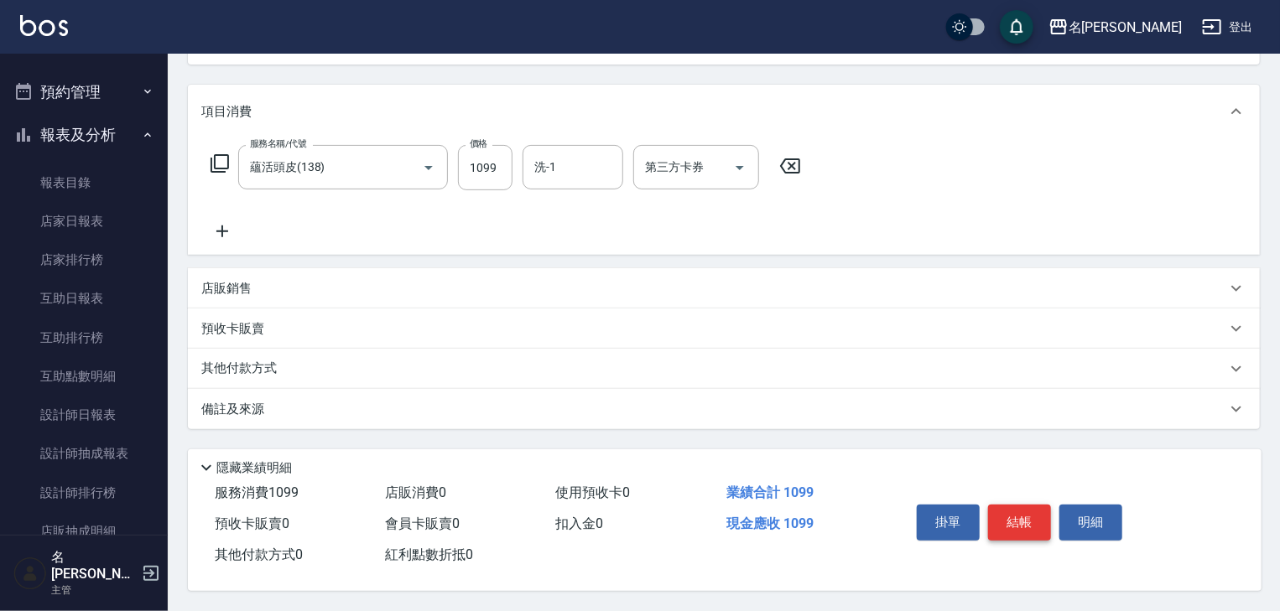
click at [1017, 520] on button "結帳" at bounding box center [1019, 522] width 63 height 35
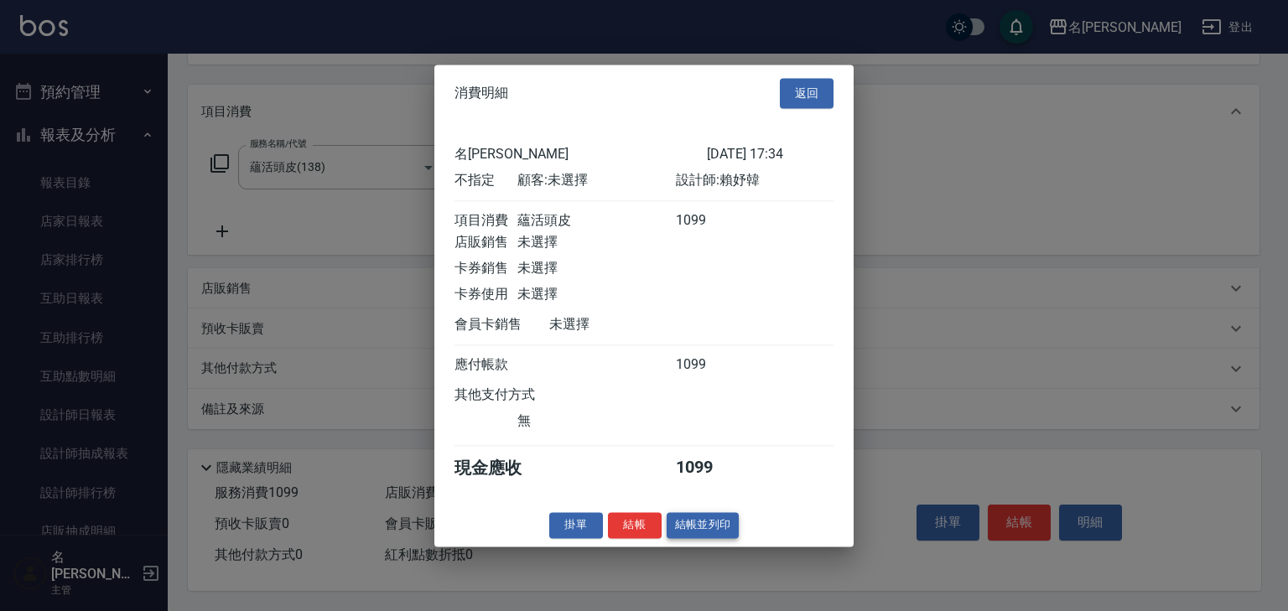
click at [715, 538] on button "結帳並列印" at bounding box center [703, 525] width 73 height 26
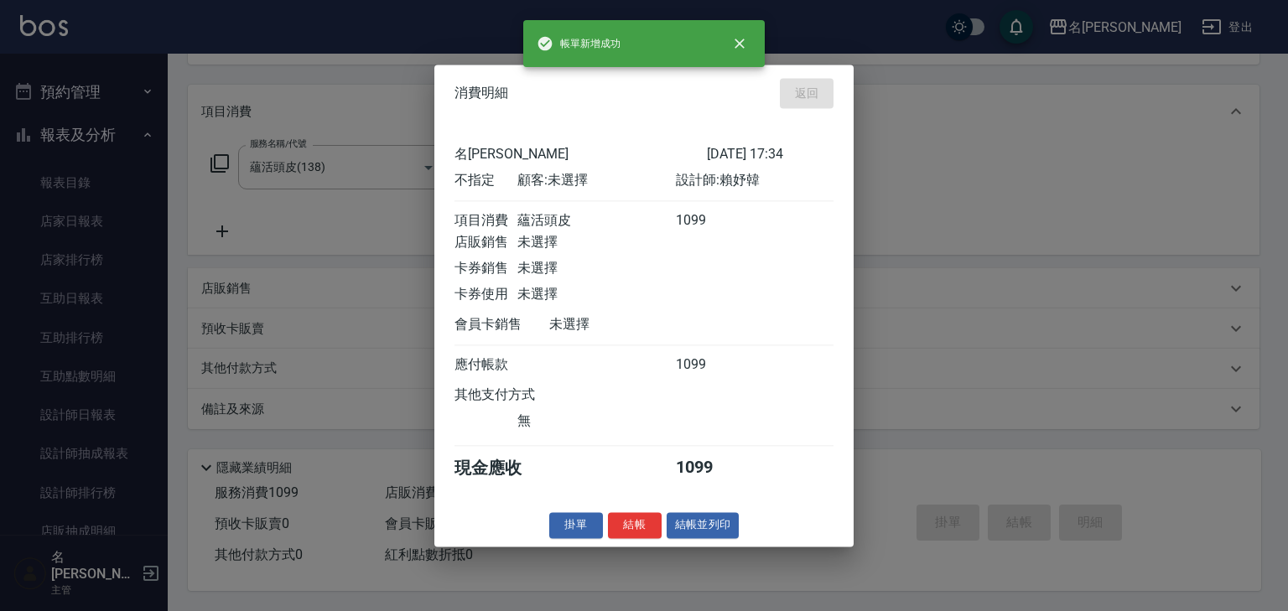
type input "2025/08/16 17:35"
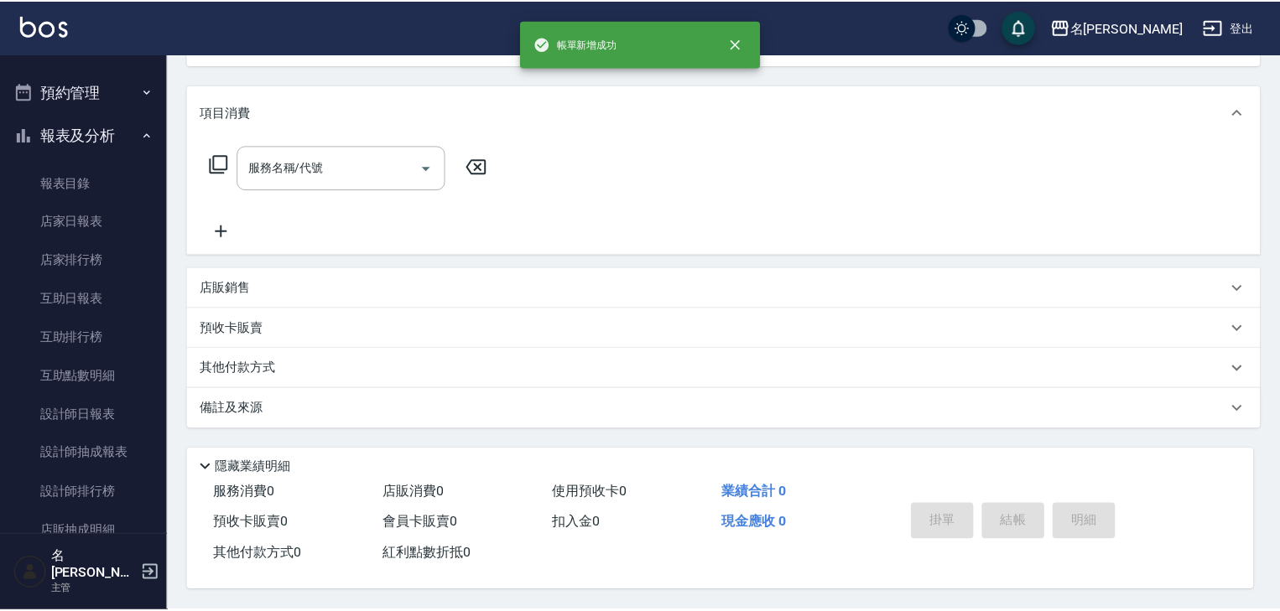
scroll to position [0, 0]
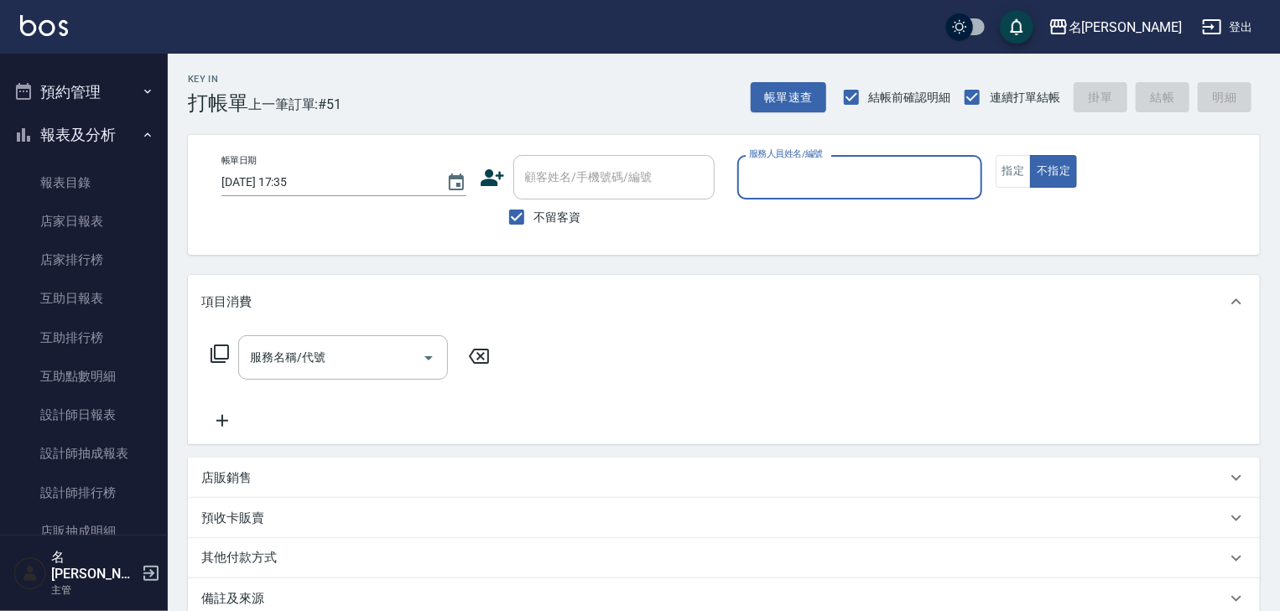
click at [857, 190] on input "服務人員姓名/編號" at bounding box center [860, 177] width 230 height 29
drag, startPoint x: 819, startPoint y: 215, endPoint x: 757, endPoint y: 255, distance: 74.7
click at [819, 214] on div "[PERSON_NAME] -01" at bounding box center [859, 220] width 245 height 28
type input "[PERSON_NAME]-01"
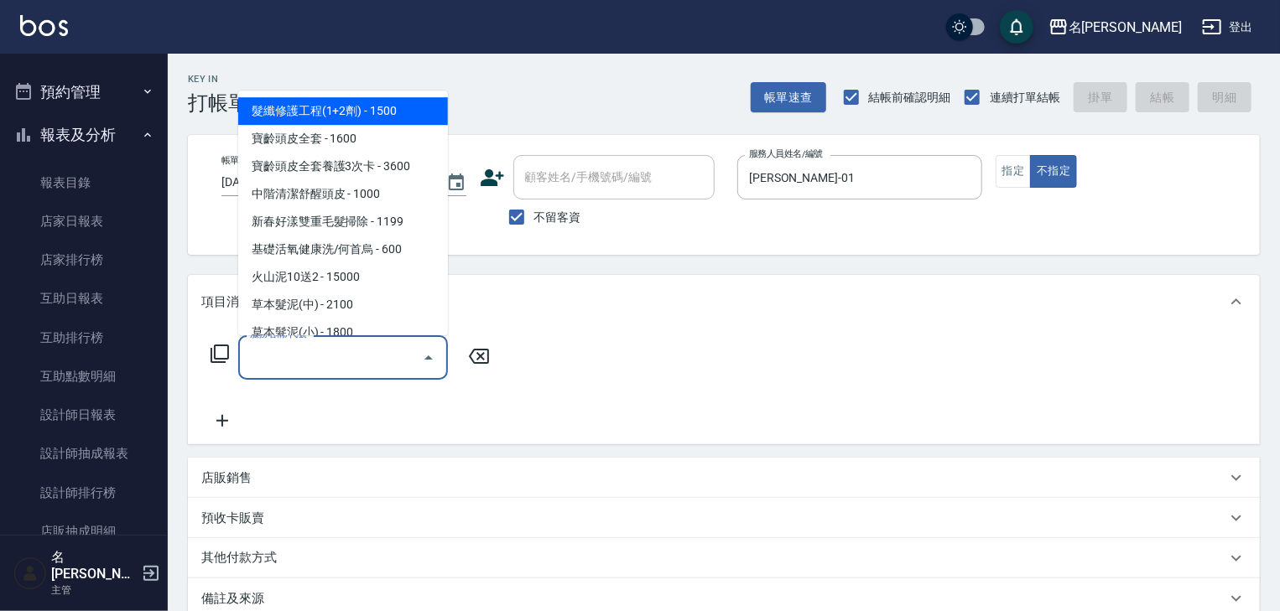
click at [367, 352] on input "服務名稱/代號" at bounding box center [330, 357] width 169 height 29
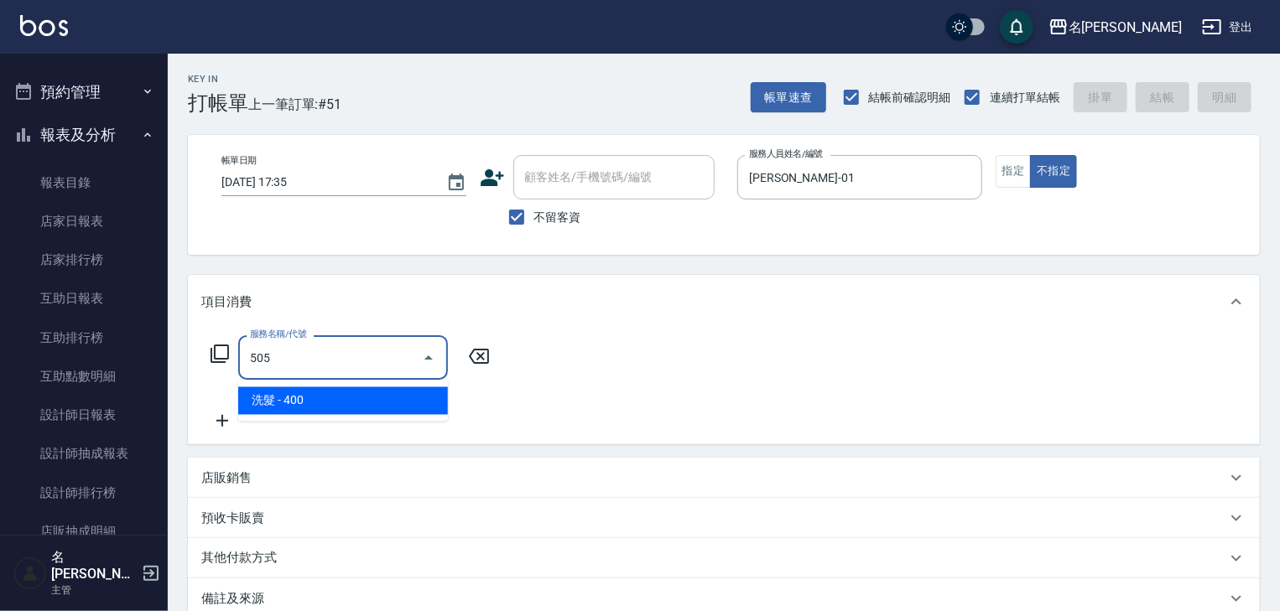
click at [371, 398] on span "洗髮 - 400" at bounding box center [343, 402] width 210 height 28
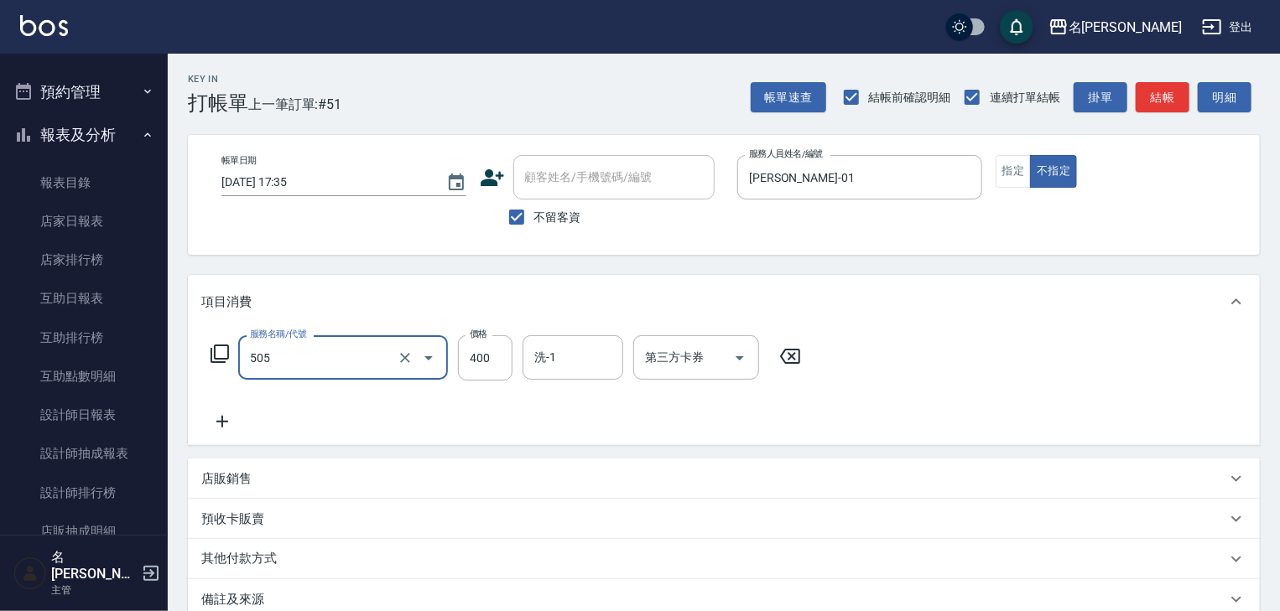
type input "洗髮(505)"
click at [226, 423] on icon at bounding box center [222, 422] width 12 height 12
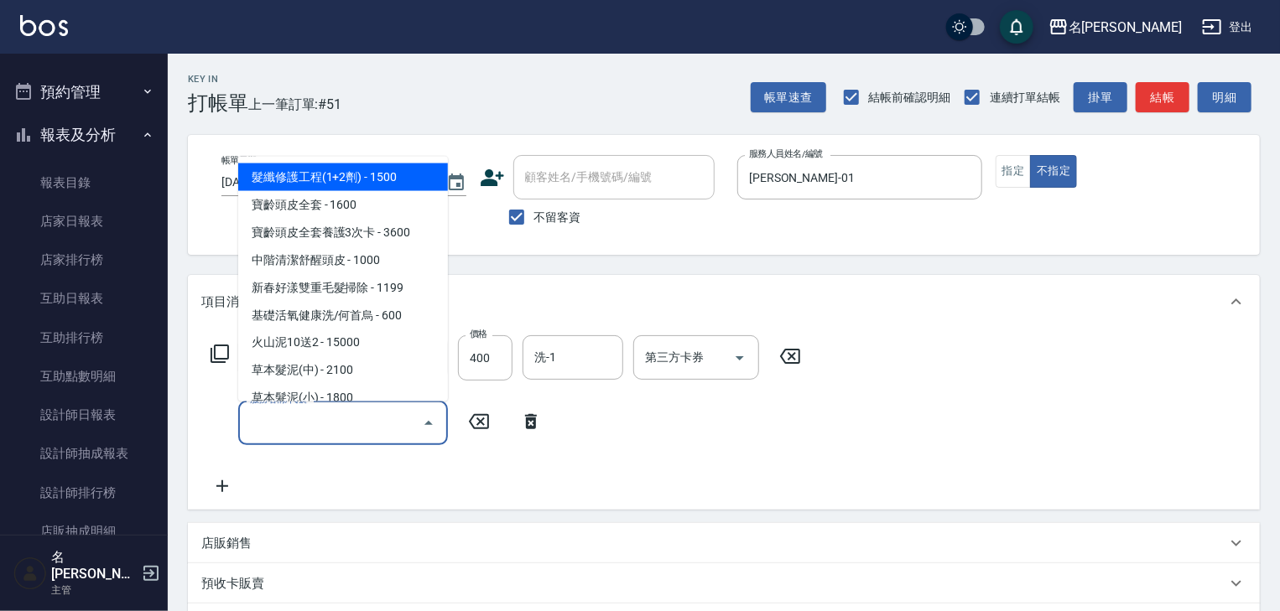
click at [284, 424] on input "服務名稱/代號" at bounding box center [330, 422] width 169 height 29
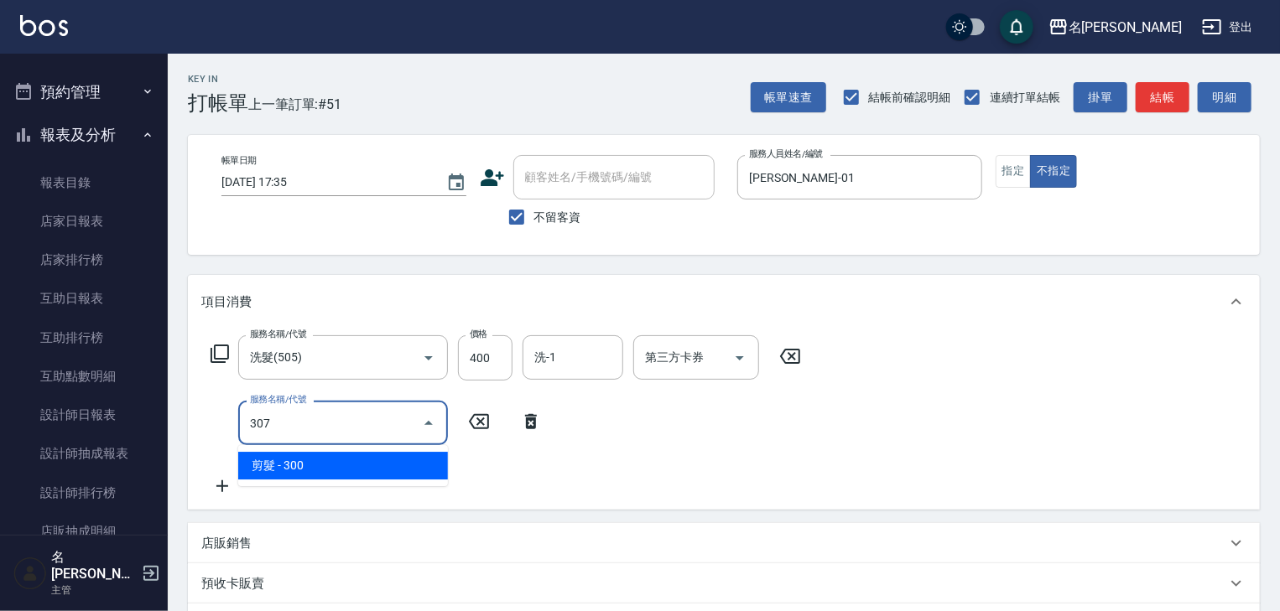
click at [320, 462] on span "剪髮 - 300" at bounding box center [343, 466] width 210 height 28
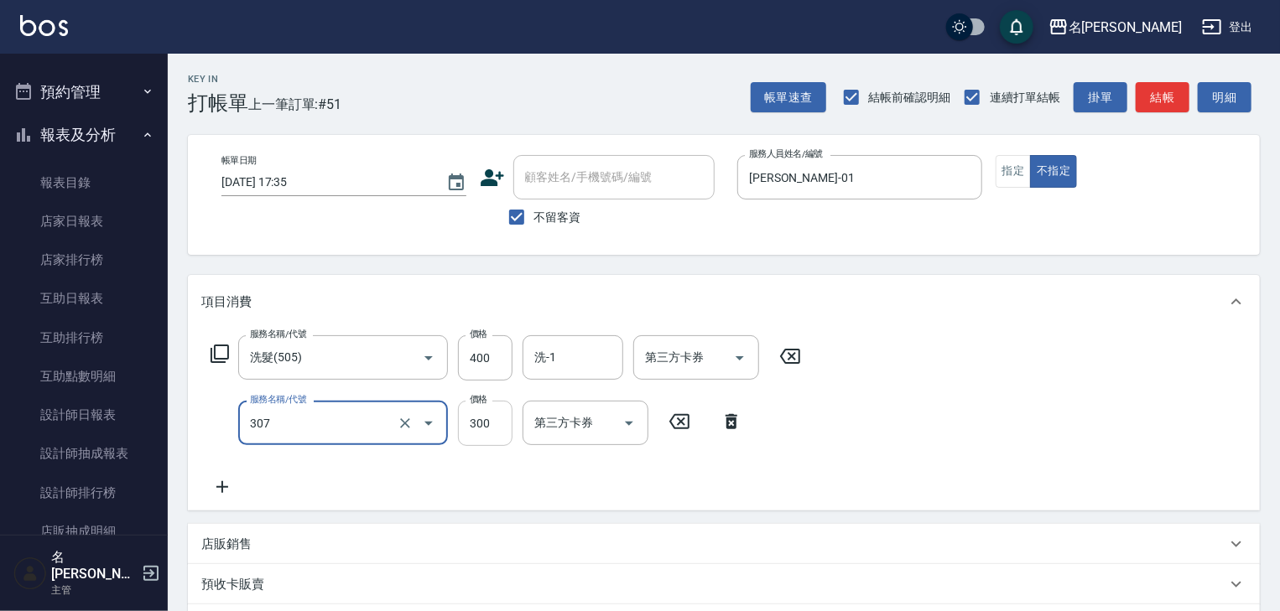
type input "剪髮(307)"
click at [489, 419] on input "300" at bounding box center [485, 423] width 55 height 45
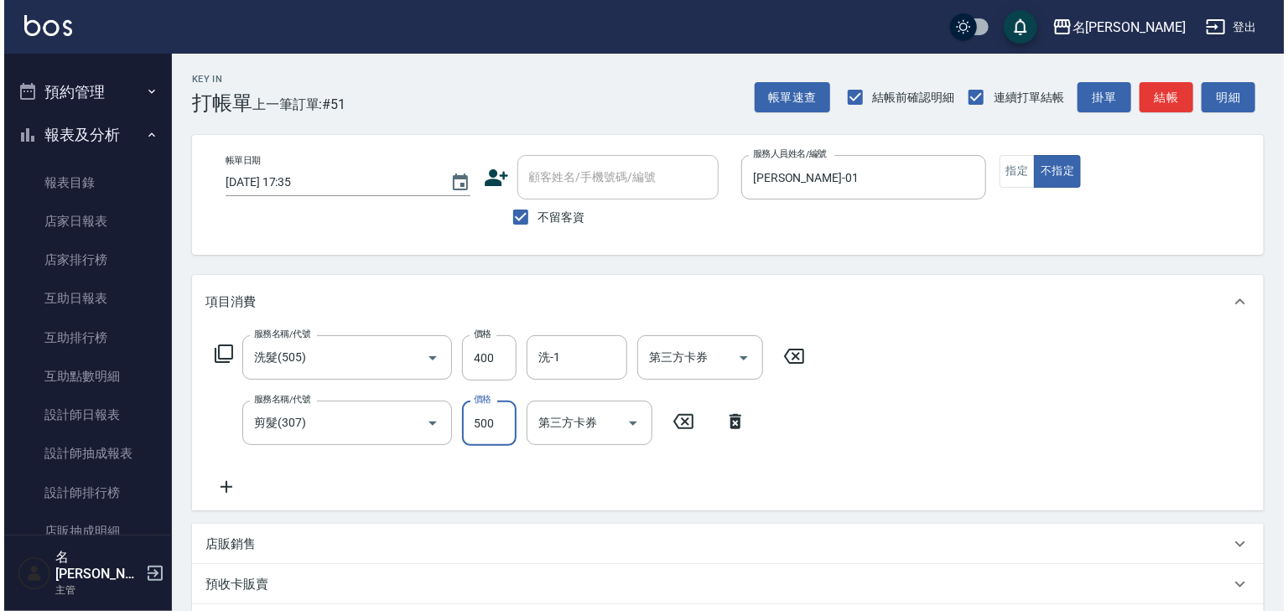
scroll to position [262, 0]
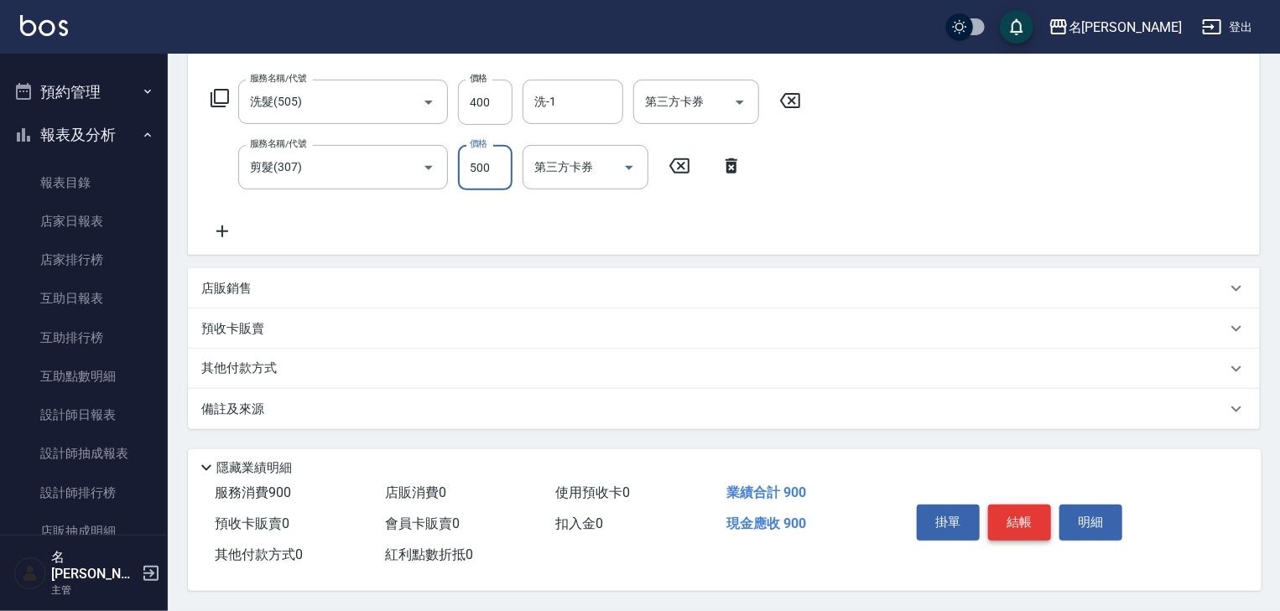
type input "500"
click at [1041, 524] on button "結帳" at bounding box center [1019, 522] width 63 height 35
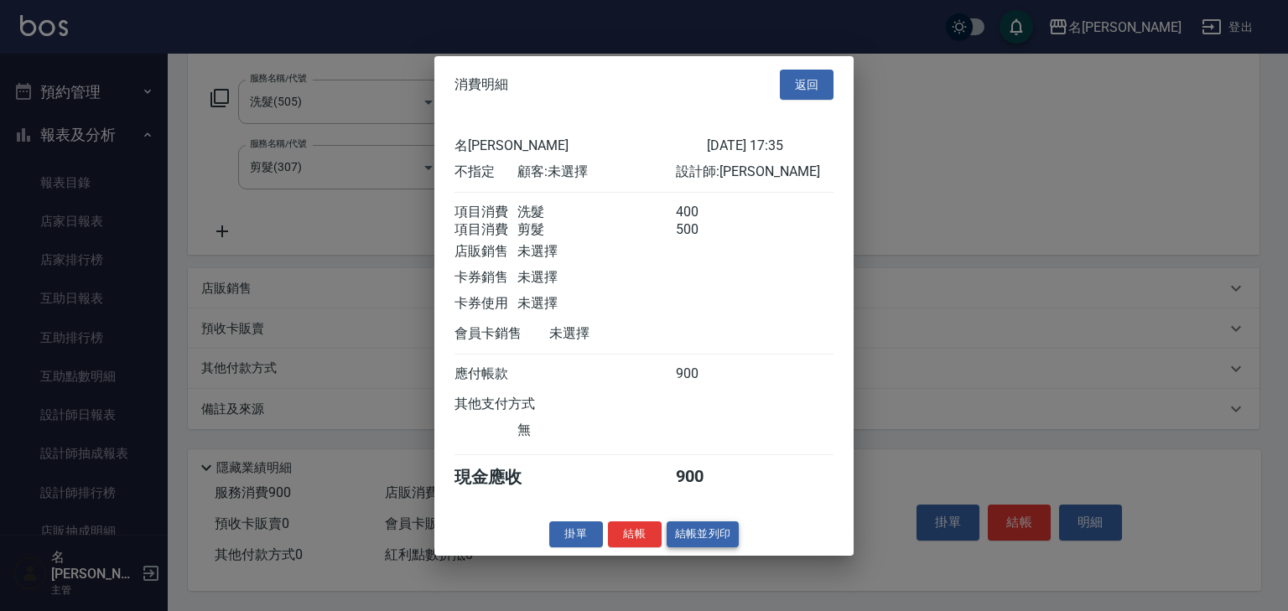
click at [710, 548] on button "結帳並列印" at bounding box center [703, 535] width 73 height 26
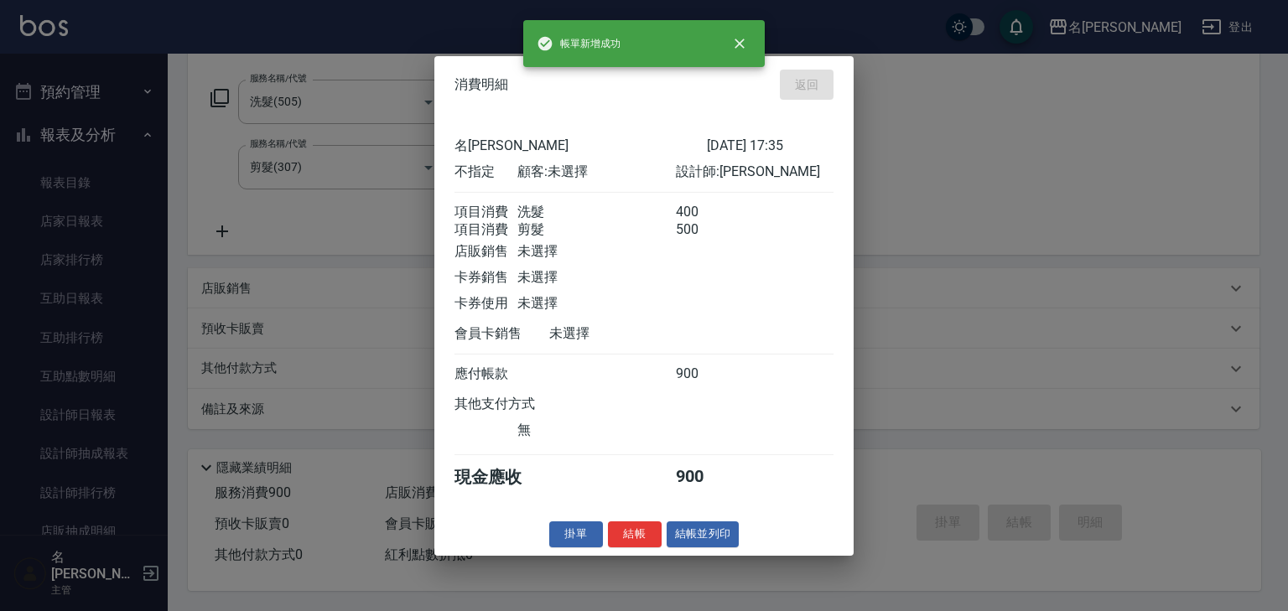
type input "2025/08/16 17:42"
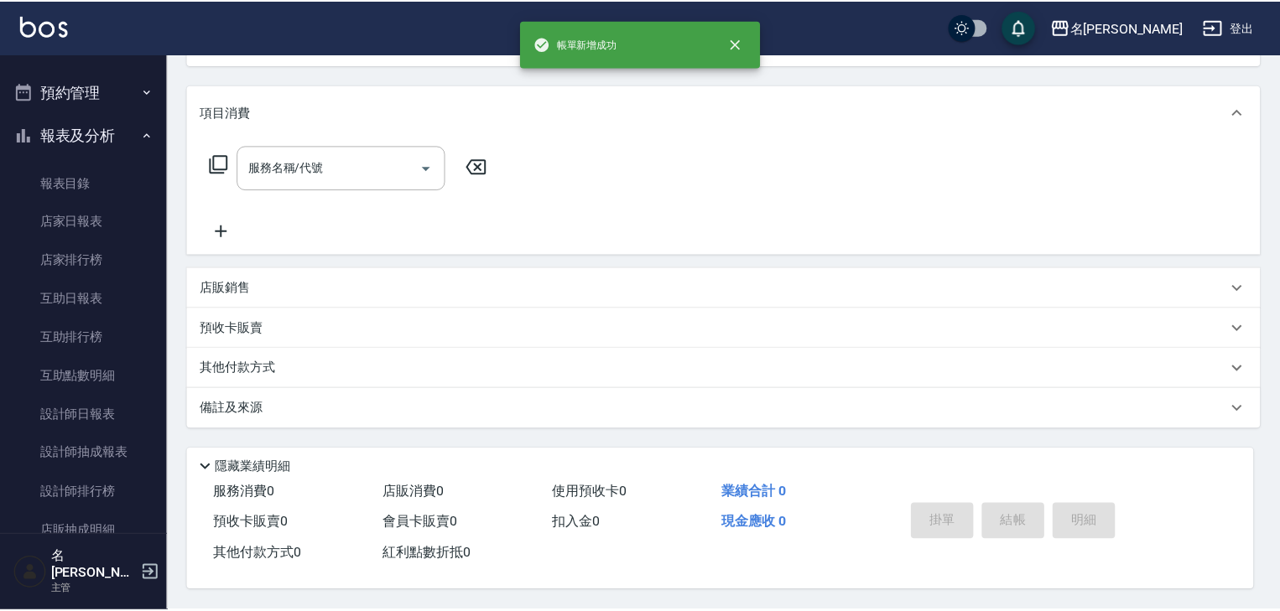
scroll to position [0, 0]
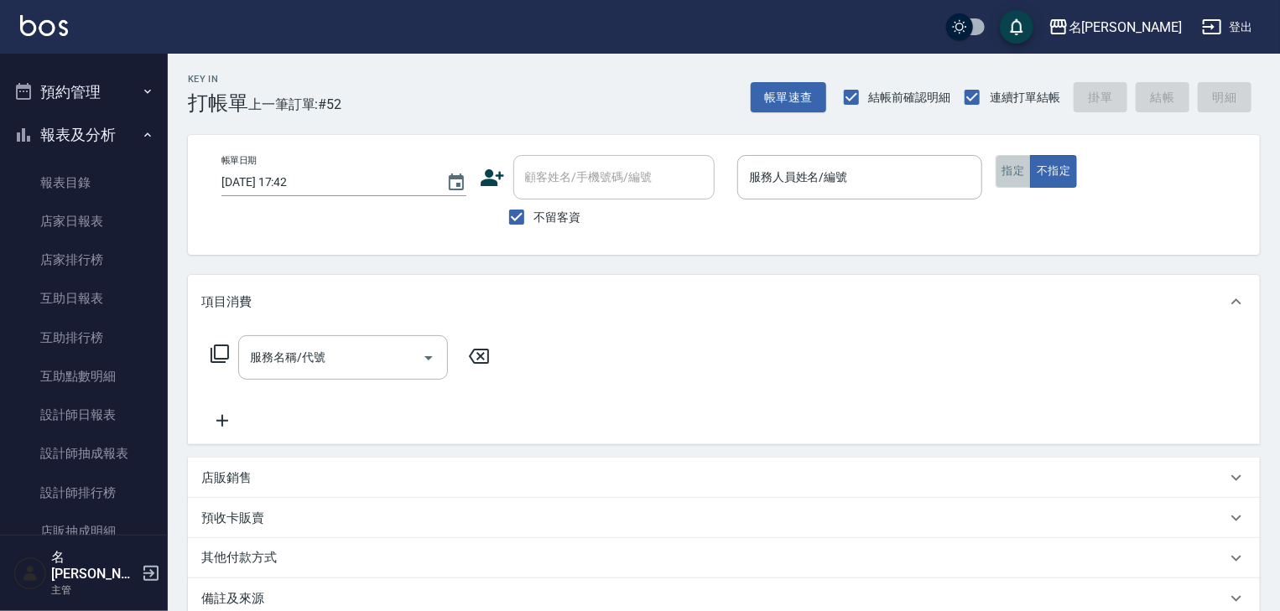
click at [1013, 185] on button "指定" at bounding box center [1014, 171] width 36 height 33
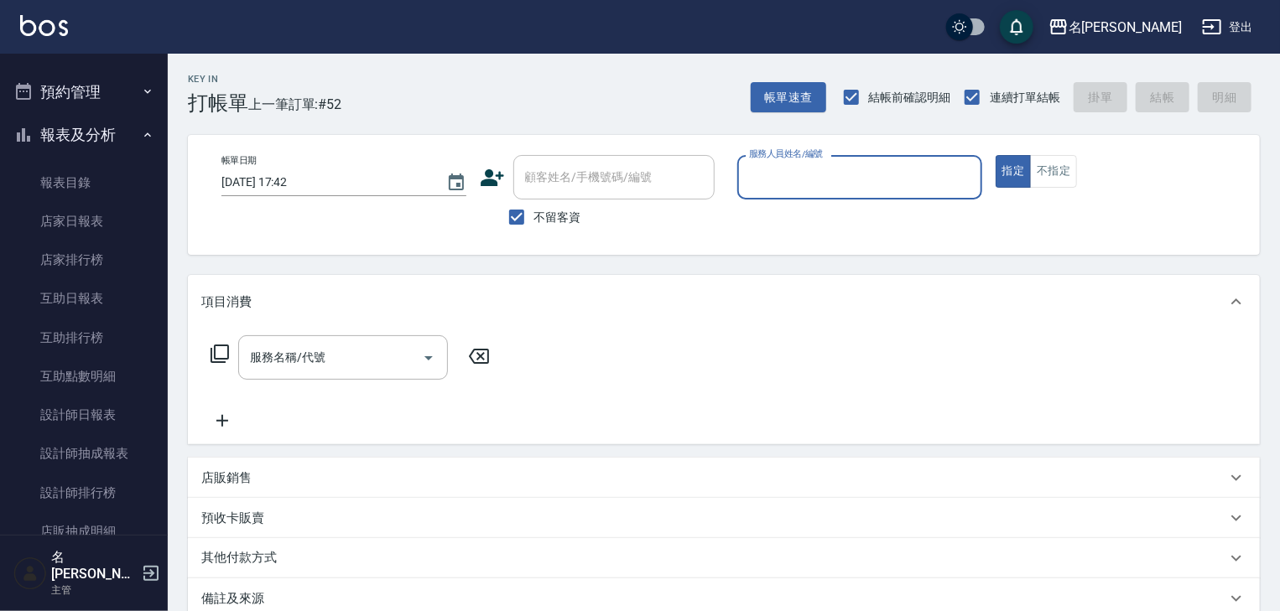
click at [823, 192] on div "服務人員姓名/編號" at bounding box center [859, 177] width 245 height 44
click at [751, 216] on span "[PERSON_NAME] -06" at bounding box center [804, 220] width 106 height 18
type input "[PERSON_NAME]-06"
click at [327, 359] on input "服務名稱/代號" at bounding box center [330, 357] width 169 height 29
click at [219, 354] on icon at bounding box center [220, 354] width 20 height 20
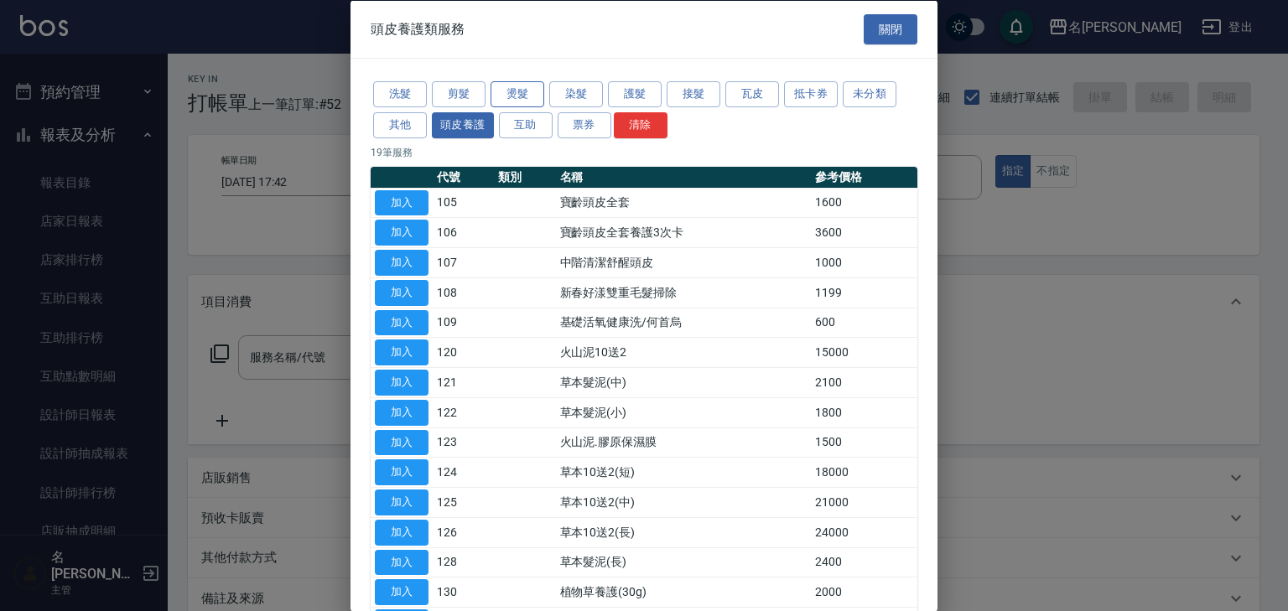
click at [511, 95] on button "燙髮" at bounding box center [518, 94] width 54 height 26
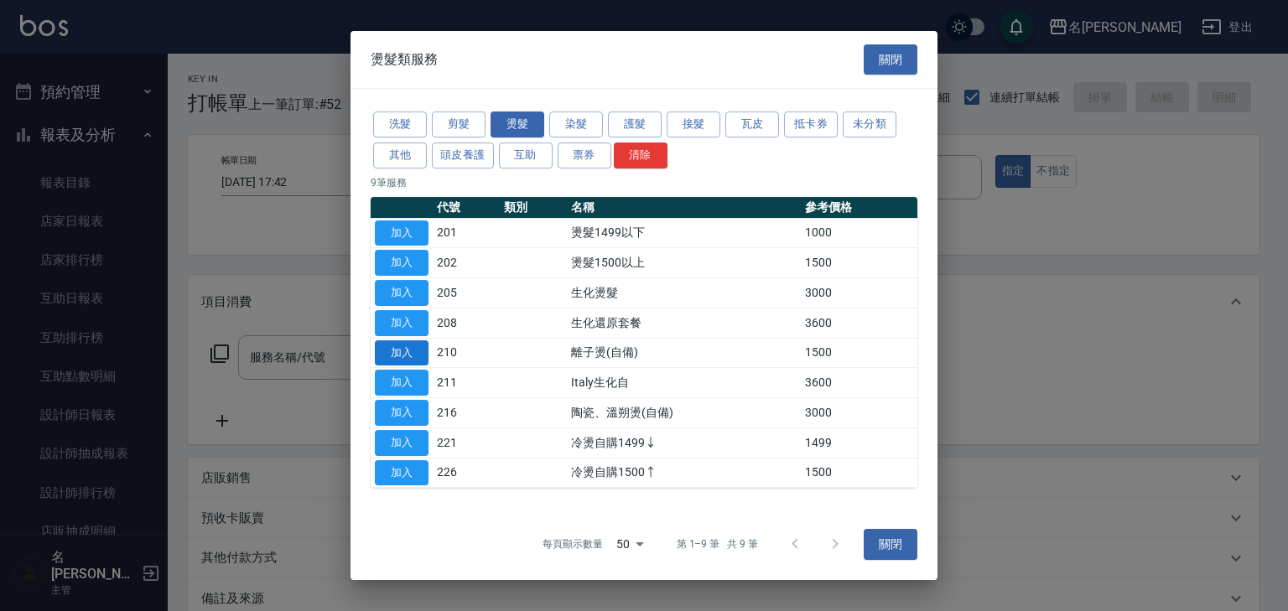
click at [406, 351] on button "加入" at bounding box center [402, 354] width 54 height 26
type input "離子燙(自備)(210)"
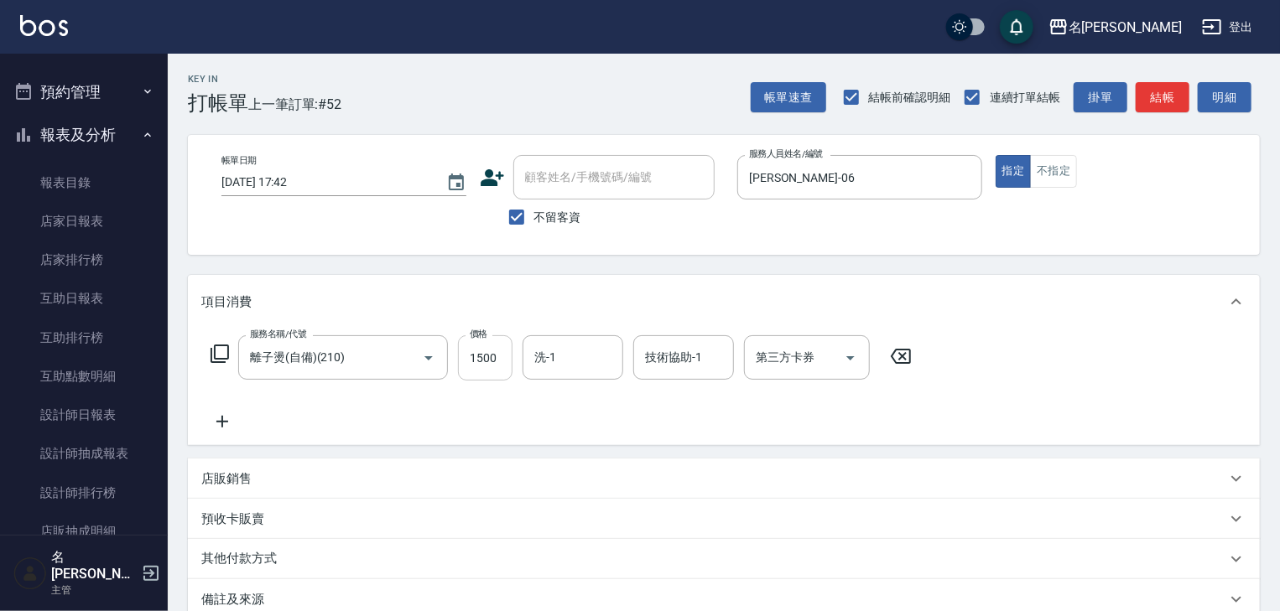
click at [477, 372] on input "1500" at bounding box center [485, 358] width 55 height 45
type input "1599"
click at [688, 358] on input "技術協助-1" at bounding box center [684, 357] width 86 height 29
click at [701, 400] on div "[PERSON_NAME]-23" at bounding box center [683, 402] width 101 height 28
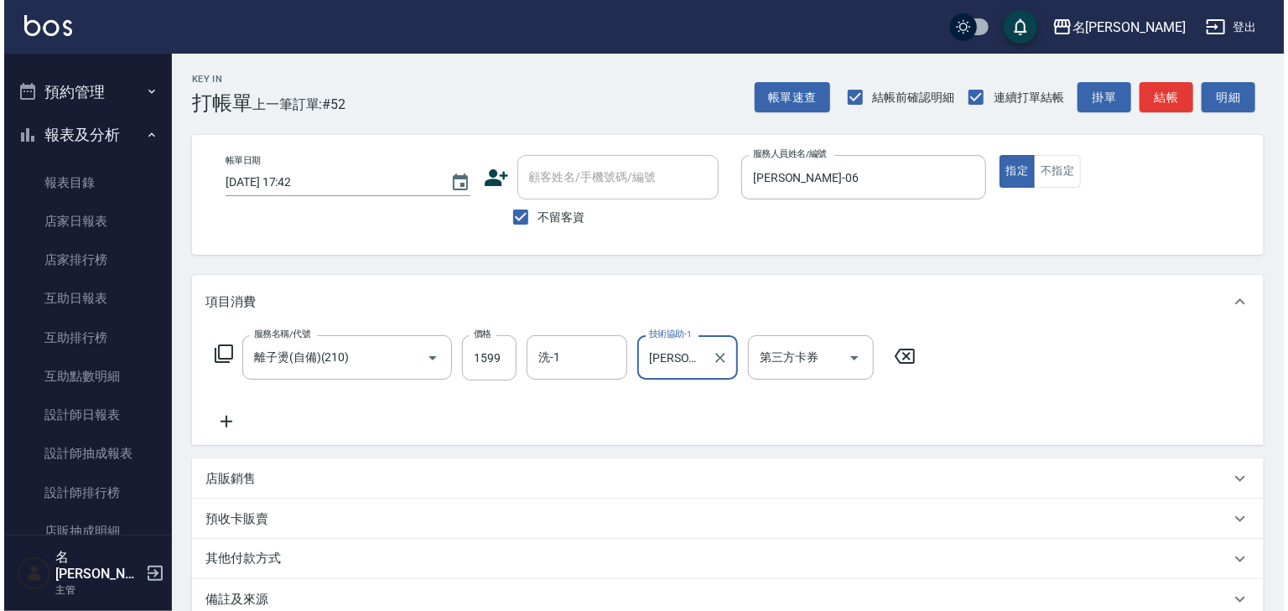
scroll to position [196, 0]
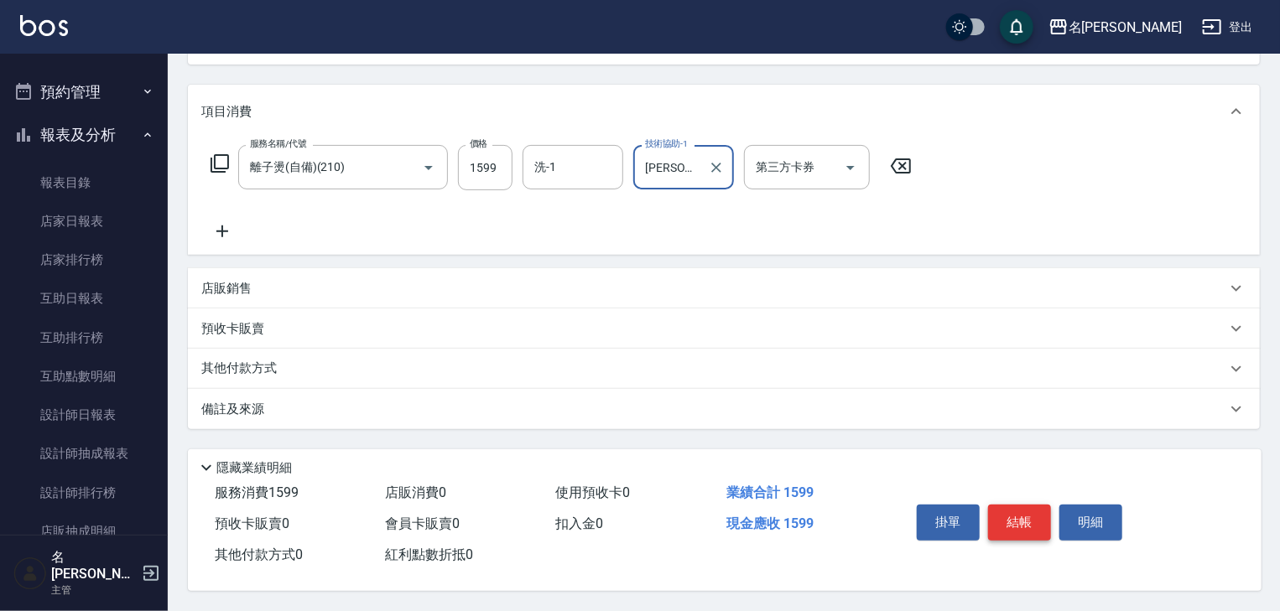
type input "[PERSON_NAME]-23"
click at [1010, 513] on button "結帳" at bounding box center [1019, 522] width 63 height 35
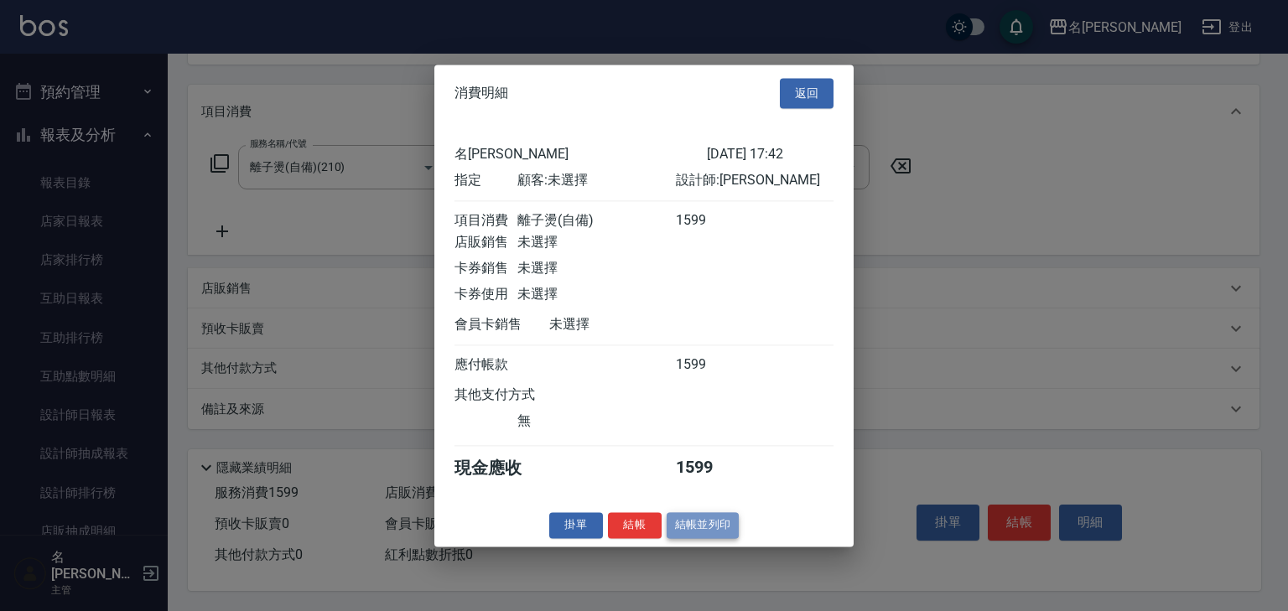
click at [720, 534] on button "結帳並列印" at bounding box center [703, 525] width 73 height 26
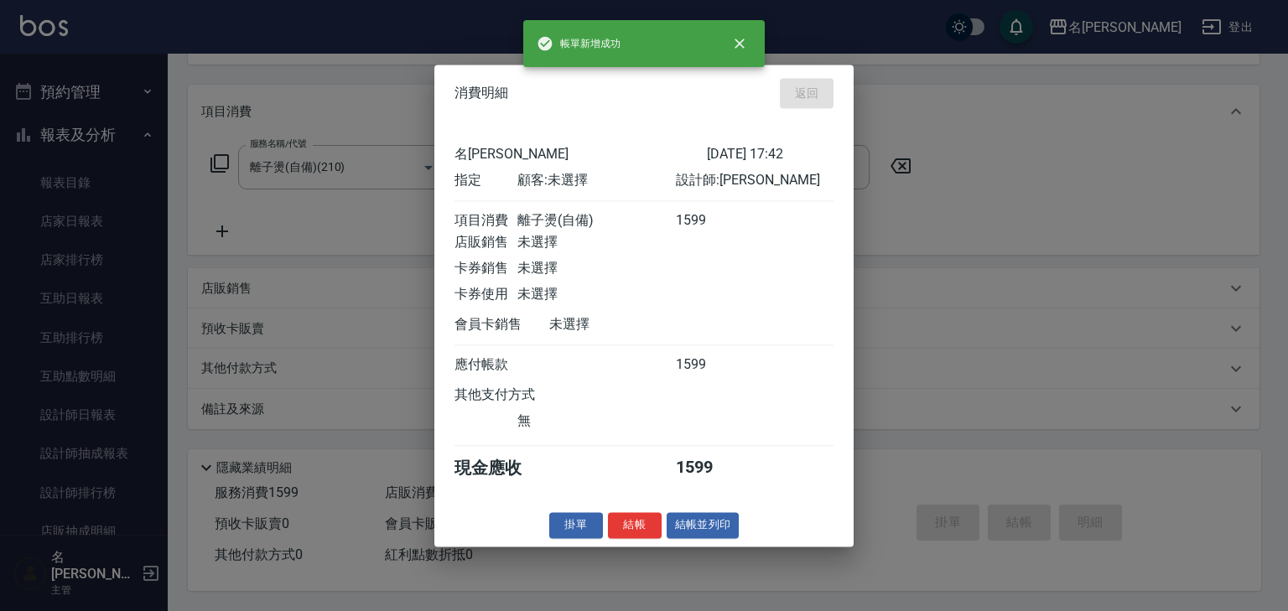
type input "2025/08/16 17:45"
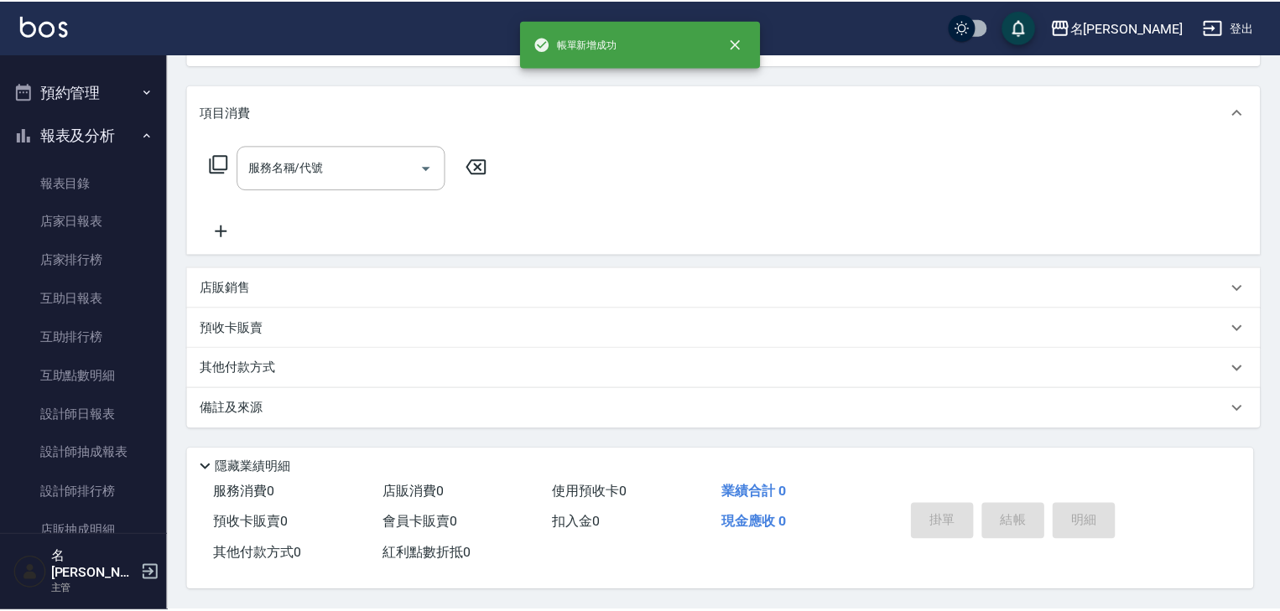
scroll to position [0, 0]
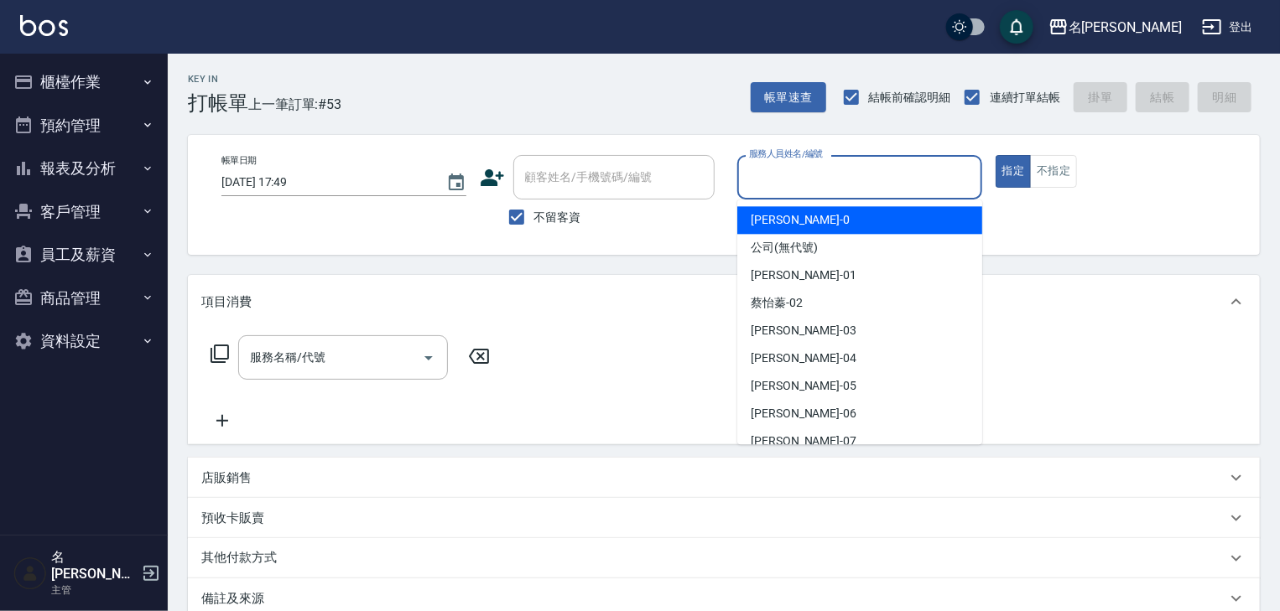
click at [835, 181] on input "服務人員姓名/編號" at bounding box center [860, 177] width 230 height 29
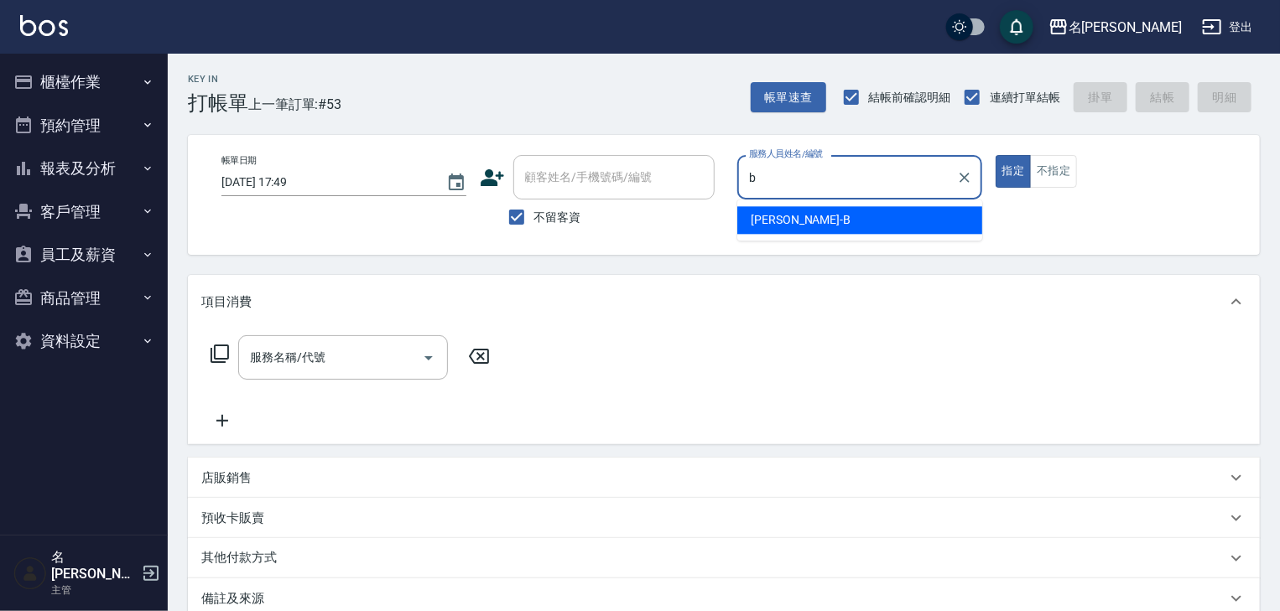
click at [792, 217] on span "[PERSON_NAME]" at bounding box center [801, 220] width 100 height 18
type input "[PERSON_NAME]"
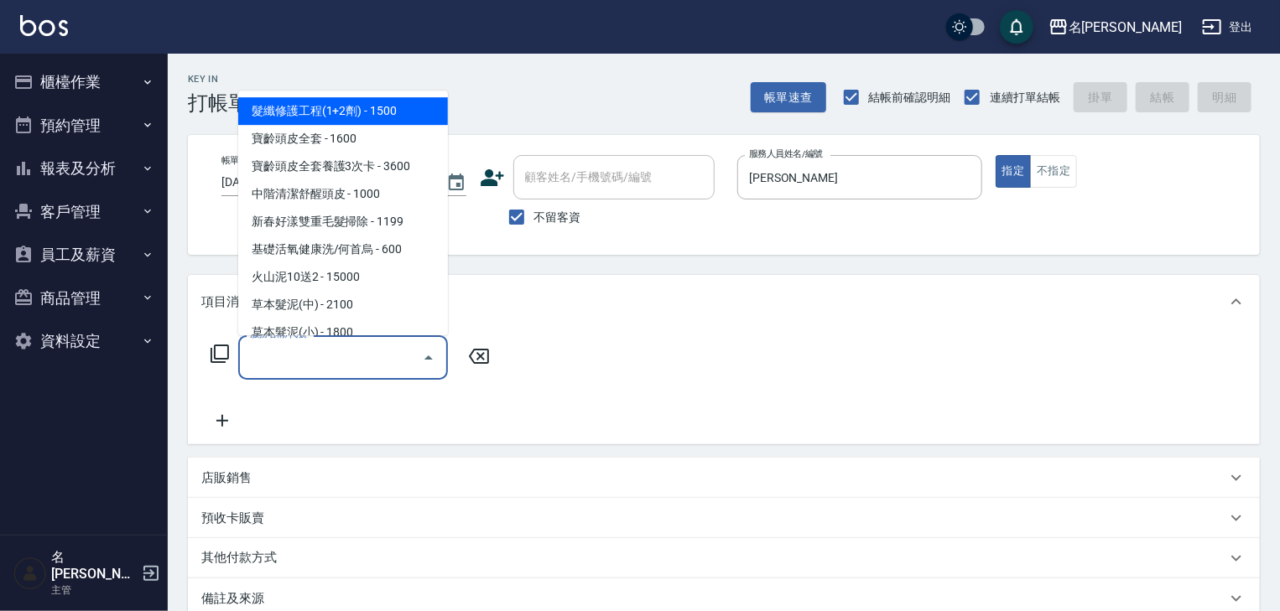
click at [340, 352] on input "服務名稱/代號" at bounding box center [330, 357] width 169 height 29
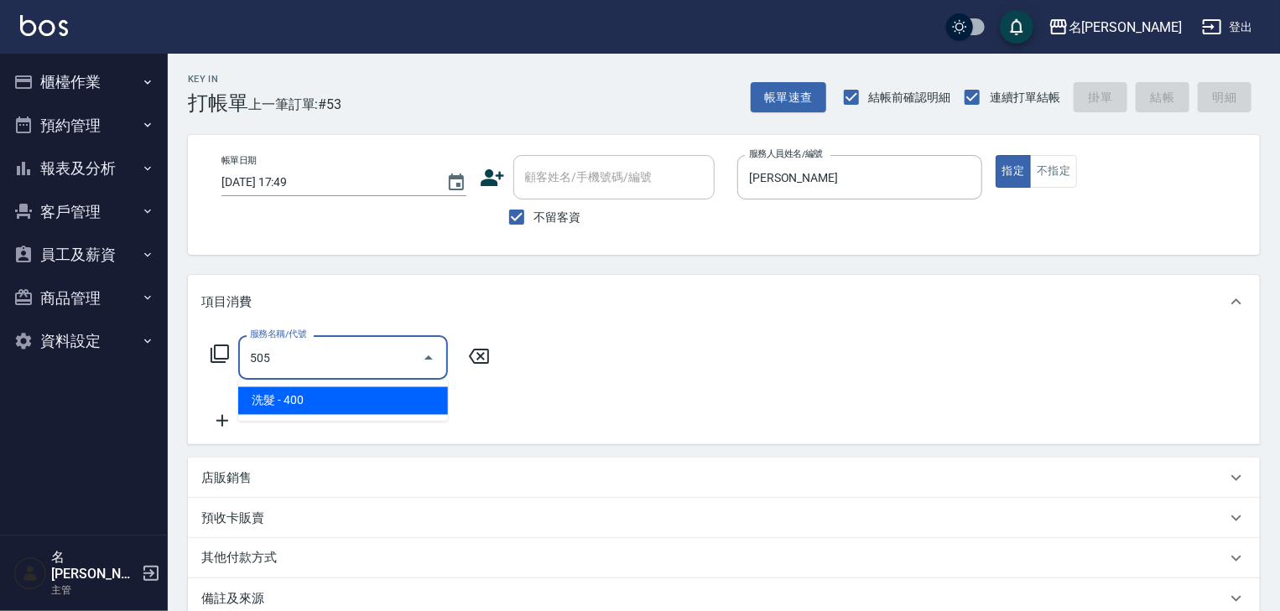
click at [392, 401] on span "洗髮 - 400" at bounding box center [343, 402] width 210 height 28
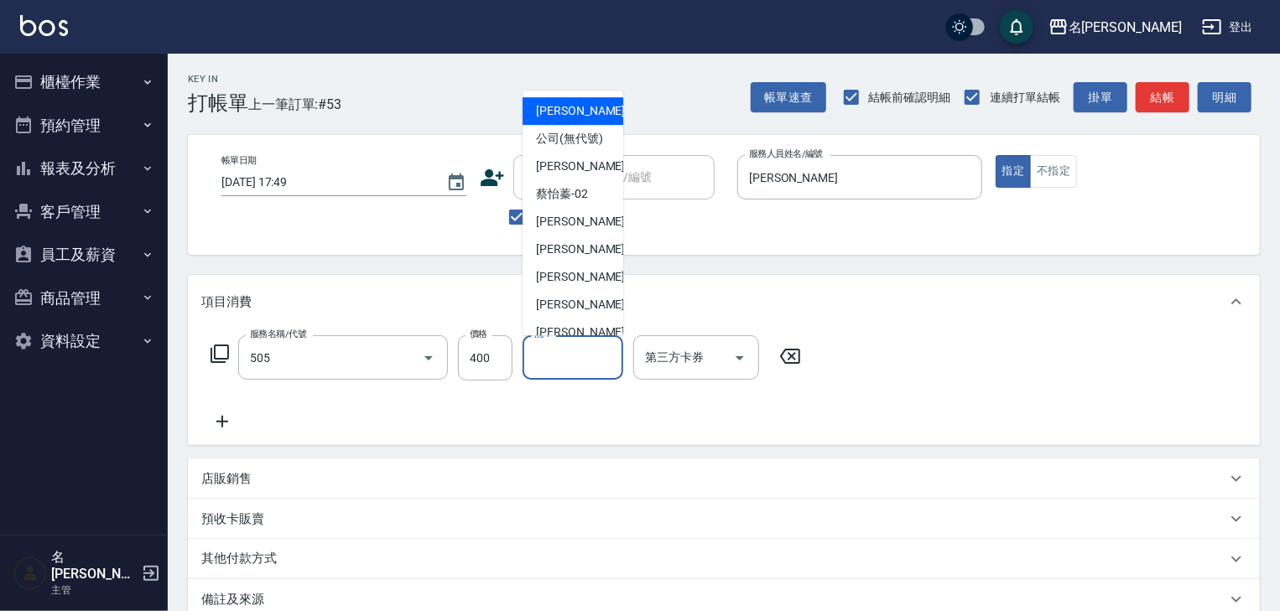
type input "洗髮(505)"
click at [549, 365] on input "洗-1" at bounding box center [573, 357] width 86 height 29
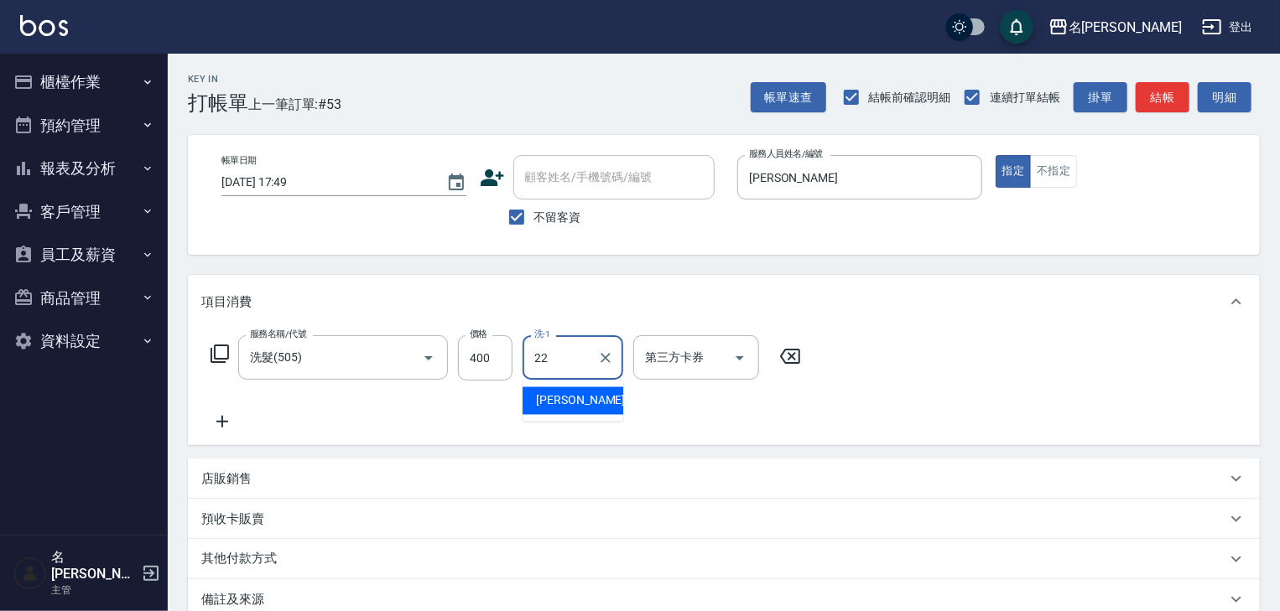
click at [564, 396] on span "[PERSON_NAME] -22" at bounding box center [589, 402] width 106 height 18
type input "[PERSON_NAME]-22"
click at [217, 419] on icon at bounding box center [222, 422] width 42 height 20
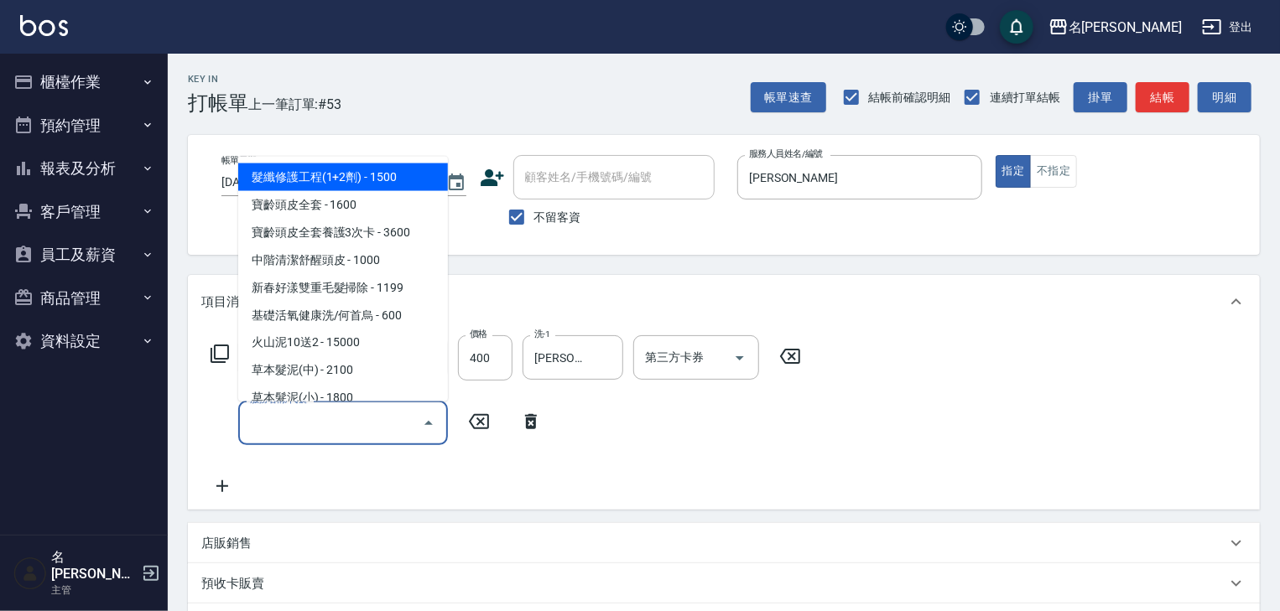
click at [282, 428] on input "服務名稱/代號" at bounding box center [330, 422] width 169 height 29
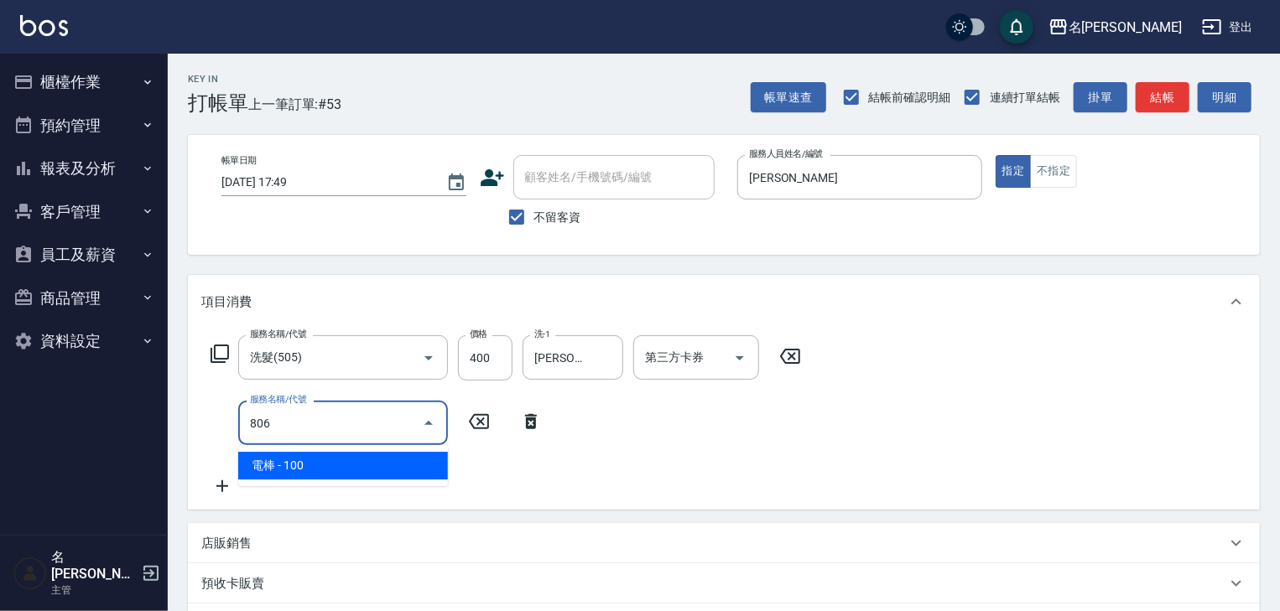
click at [393, 469] on span "電棒 - 100" at bounding box center [343, 466] width 210 height 28
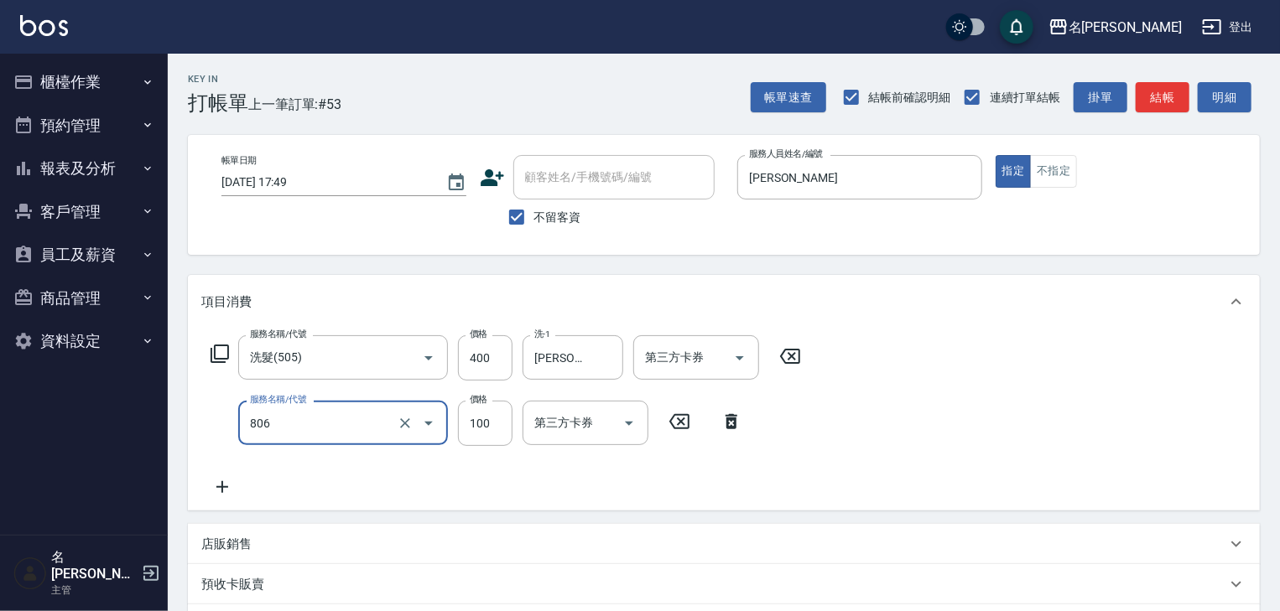
type input "電棒(806)"
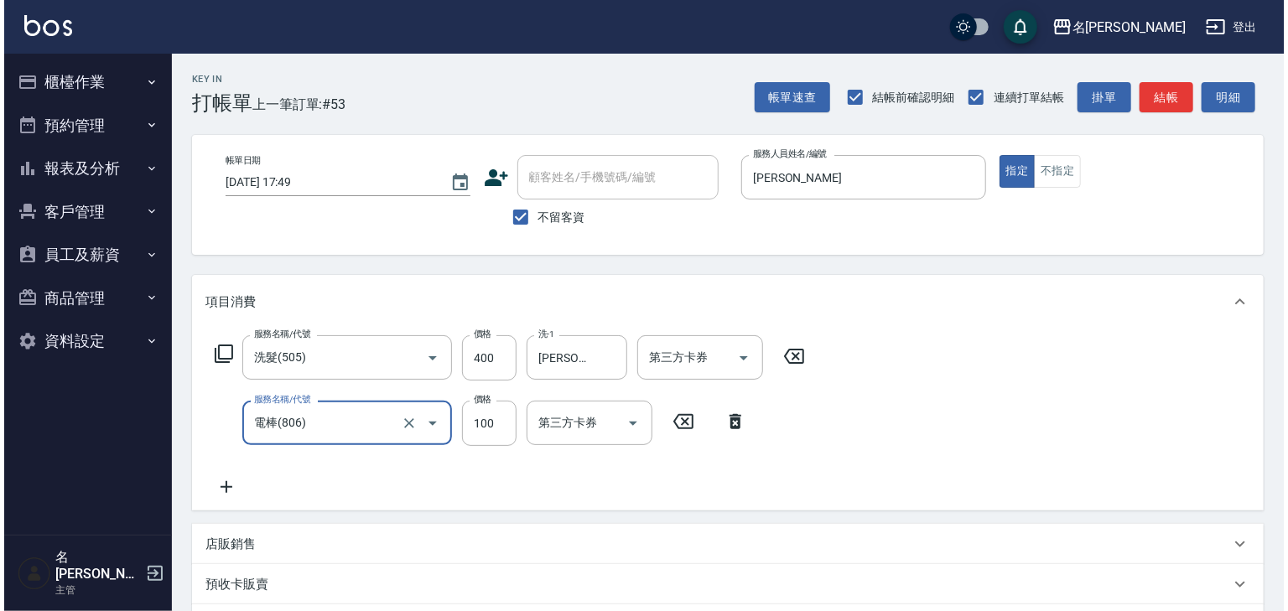
scroll to position [262, 0]
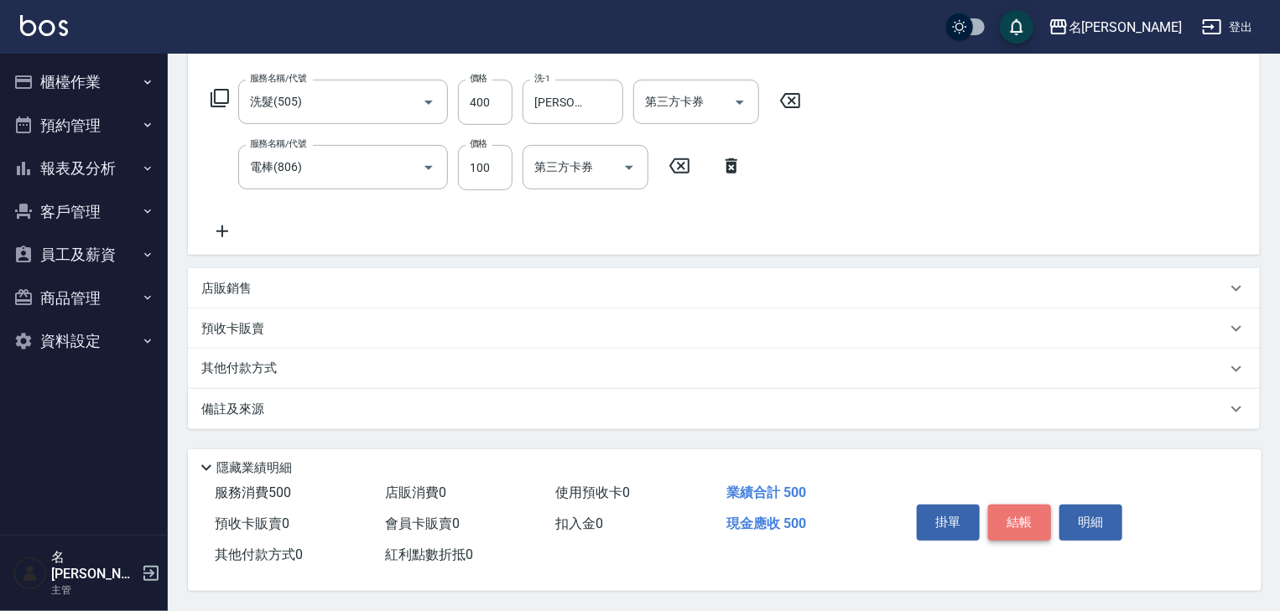
drag, startPoint x: 713, startPoint y: 549, endPoint x: 1025, endPoint y: 512, distance: 314.1
click at [1025, 512] on button "結帳" at bounding box center [1019, 522] width 63 height 35
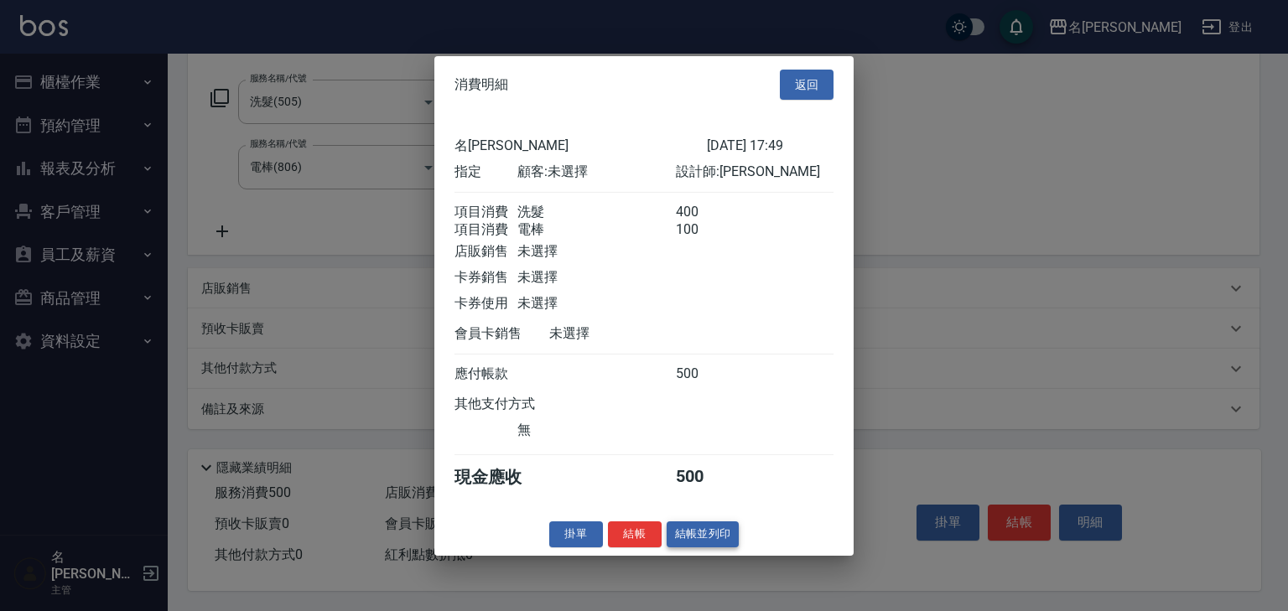
click at [722, 537] on button "結帳並列印" at bounding box center [703, 535] width 73 height 26
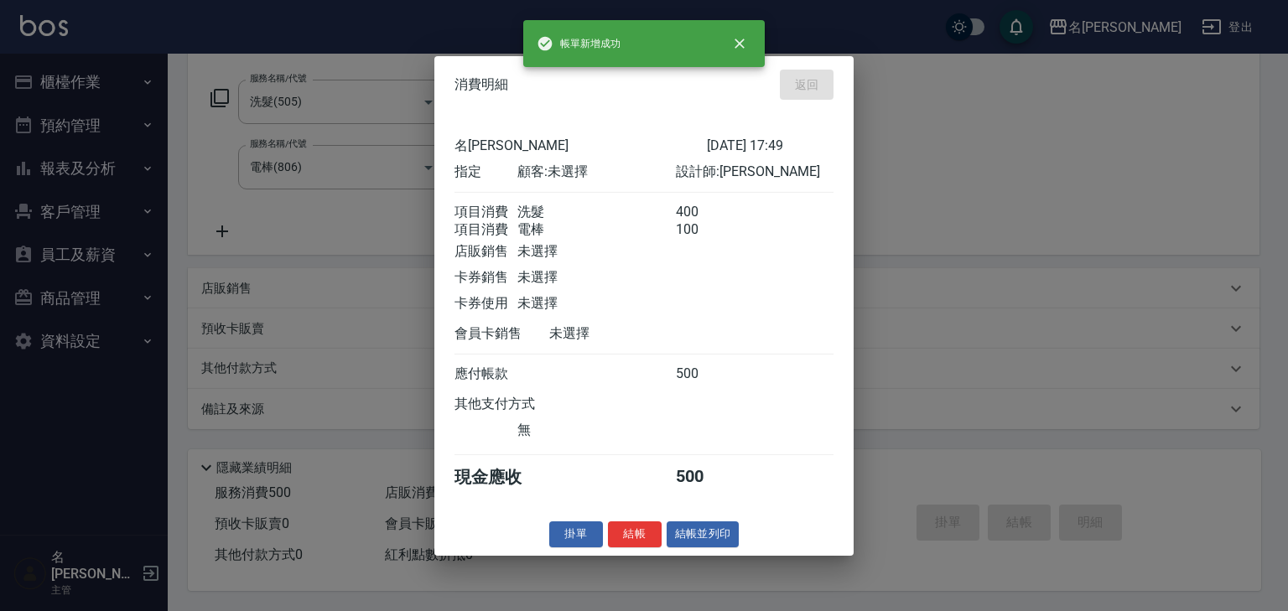
type input "2025/08/16 17:50"
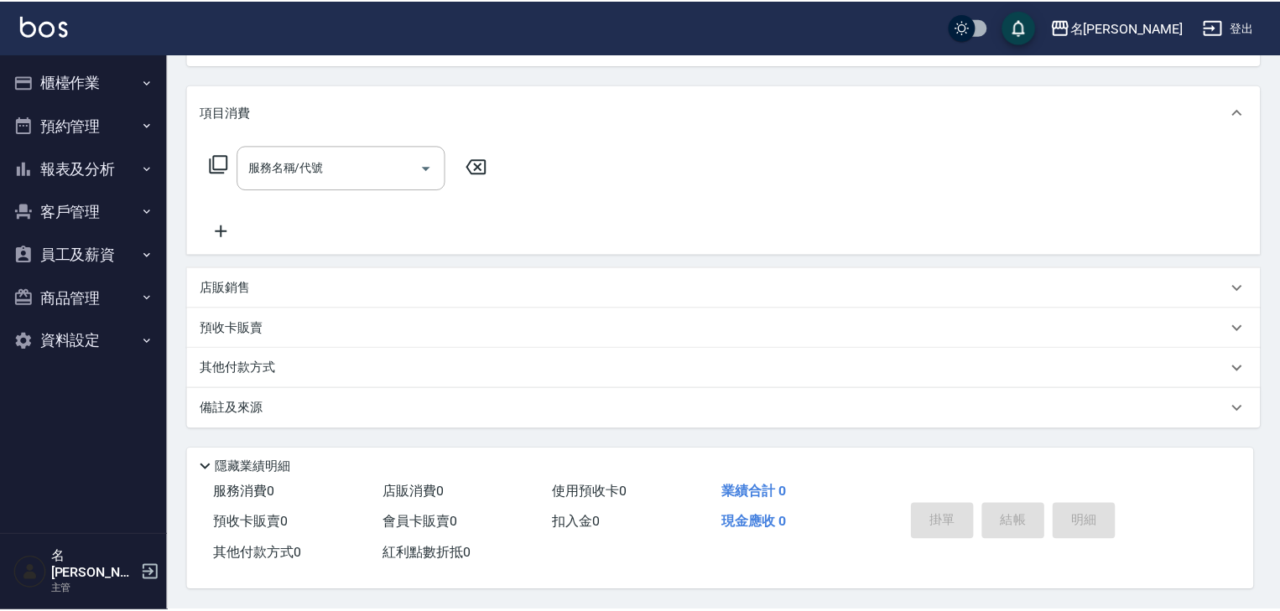
scroll to position [0, 0]
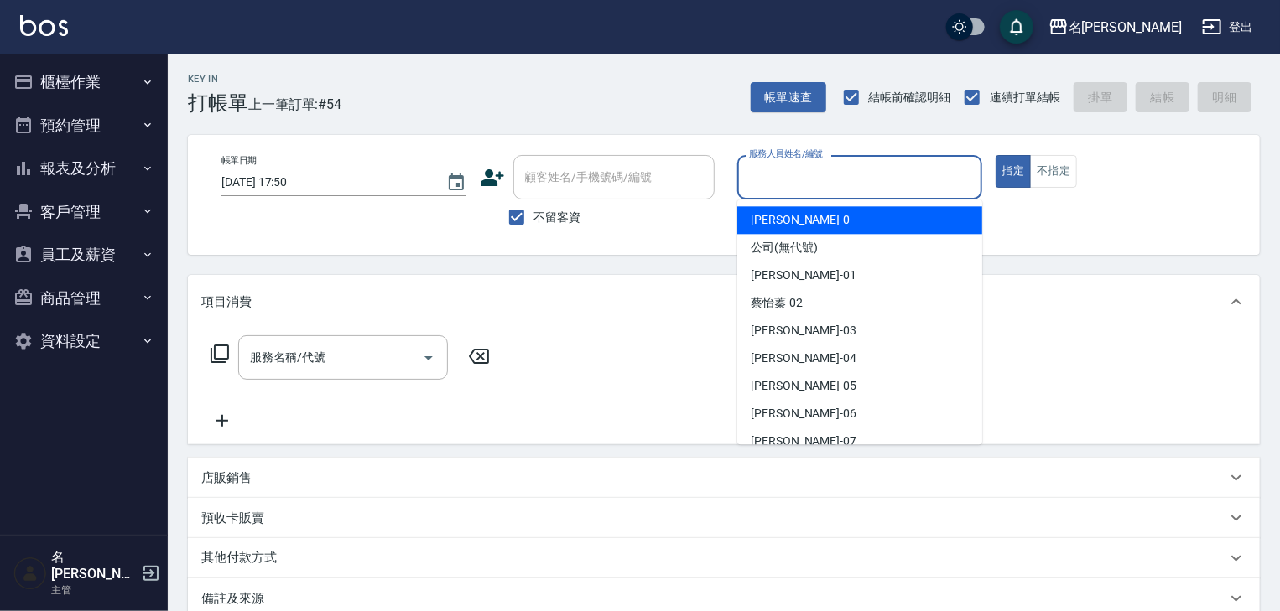
click at [802, 178] on input "服務人員姓名/編號" at bounding box center [860, 177] width 230 height 29
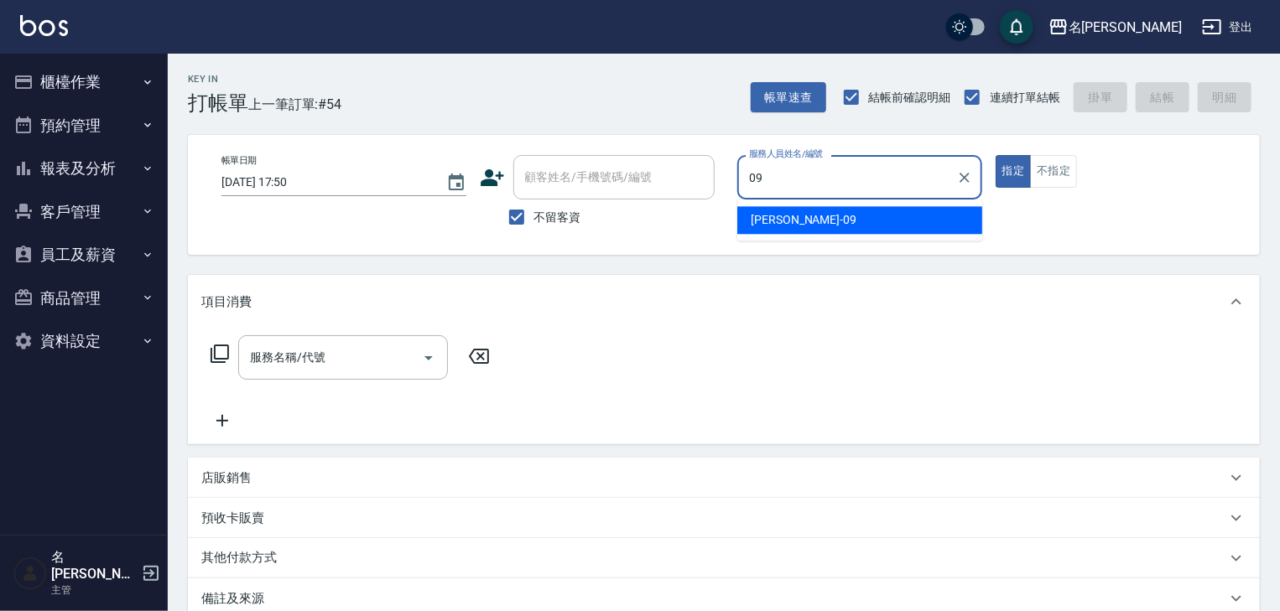
click at [793, 218] on span "黃于瑄 -09" at bounding box center [804, 220] width 106 height 18
type input "黃于瑄-09"
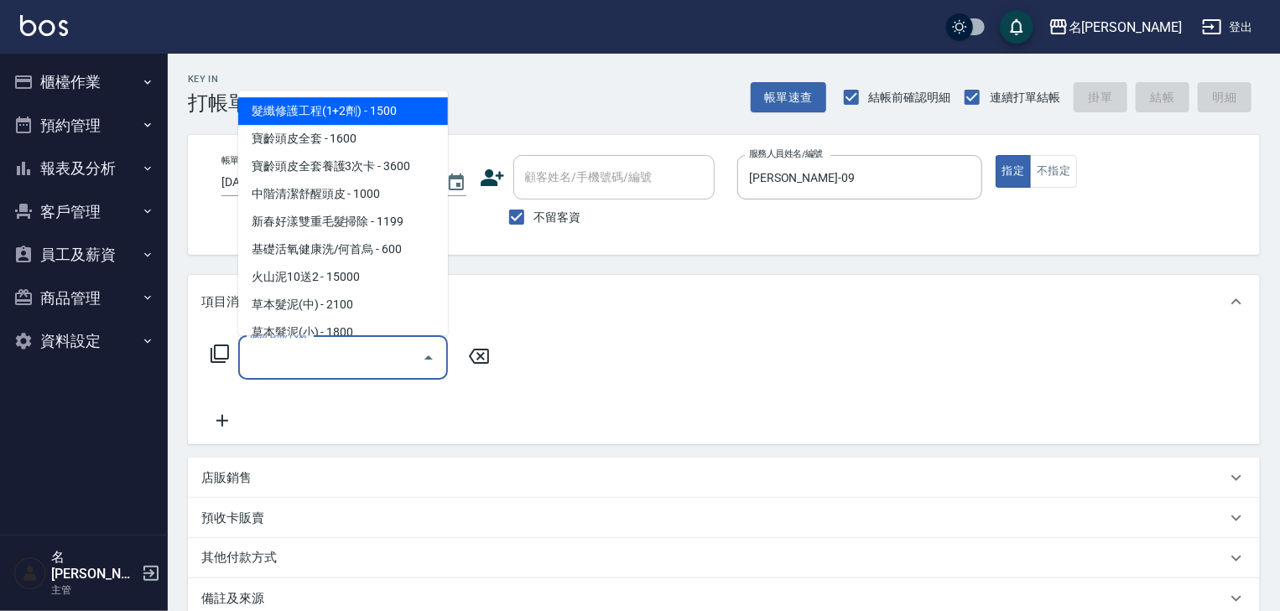
click at [349, 356] on input "服務名稱/代號" at bounding box center [330, 357] width 169 height 29
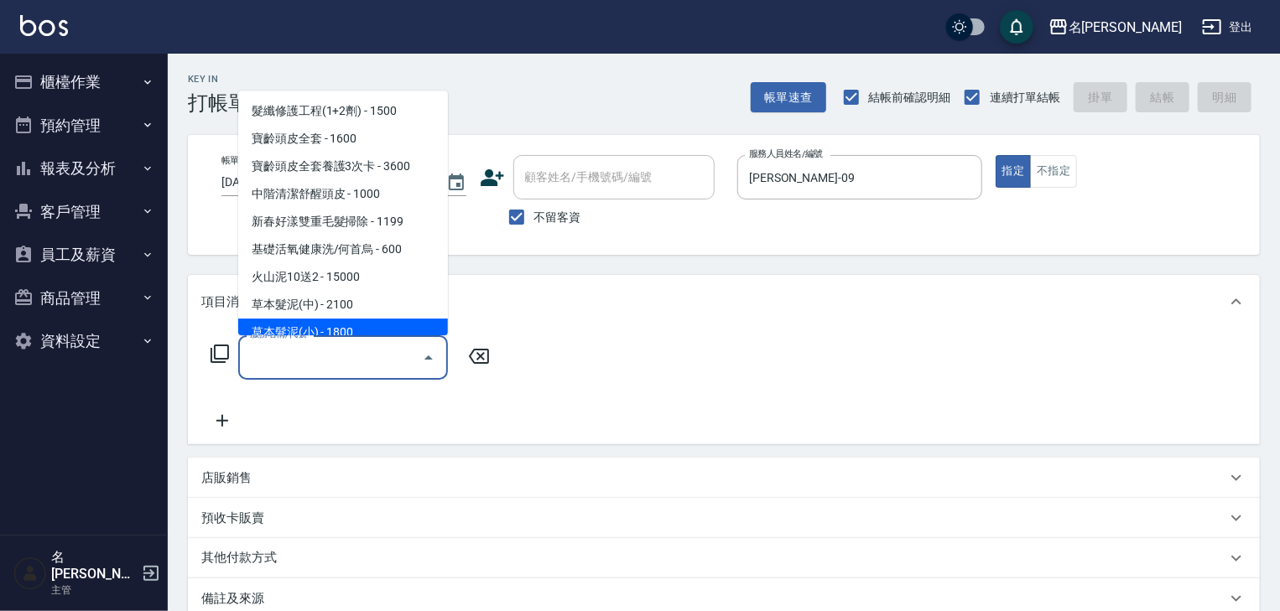
click at [382, 329] on span "草本髮泥(小) - 1800" at bounding box center [343, 334] width 210 height 28
type input "草本髮泥(小)(122)"
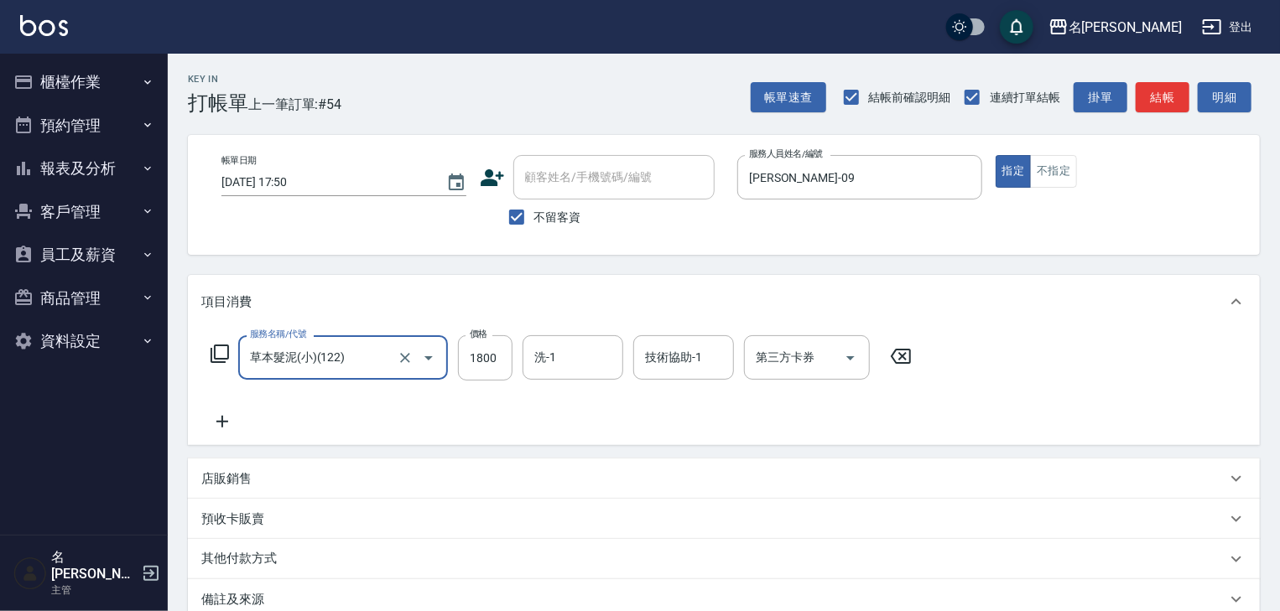
click at [224, 416] on icon at bounding box center [222, 422] width 42 height 20
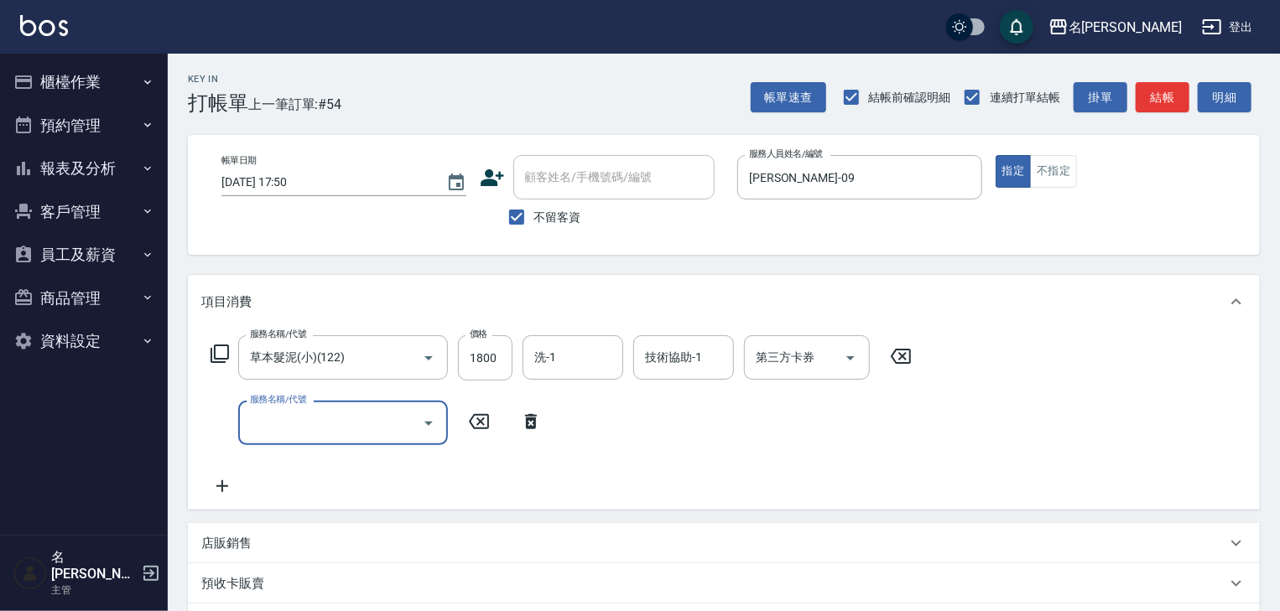
click at [278, 438] on div "服務名稱/代號" at bounding box center [343, 423] width 210 height 44
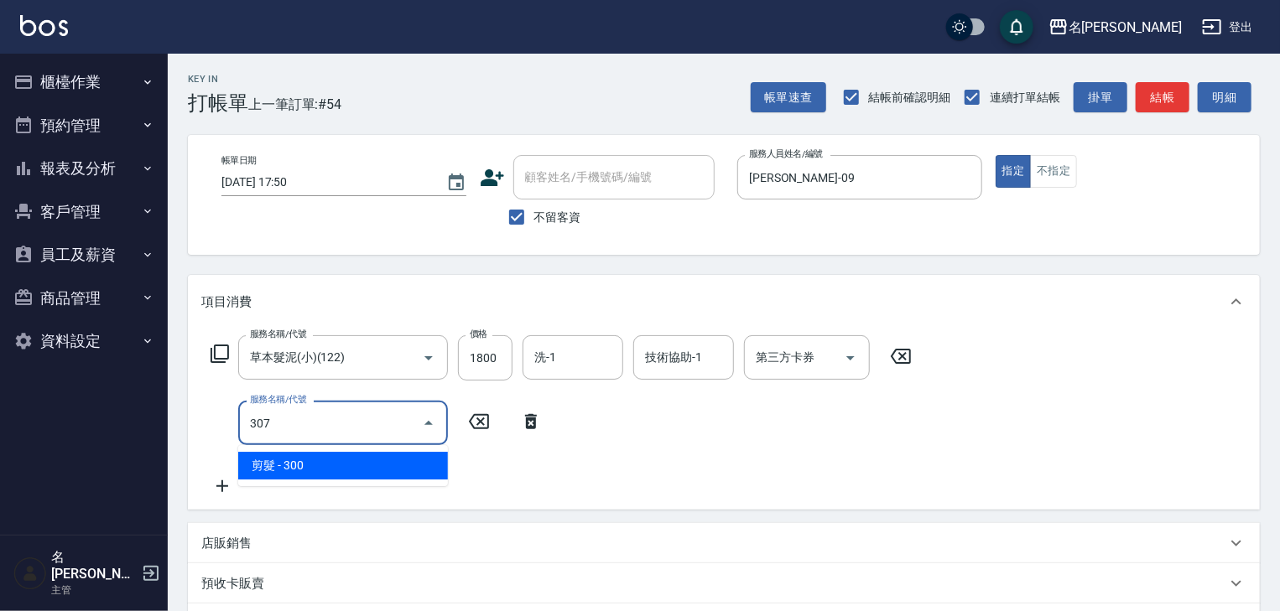
click at [342, 466] on span "剪髮 - 300" at bounding box center [343, 466] width 210 height 28
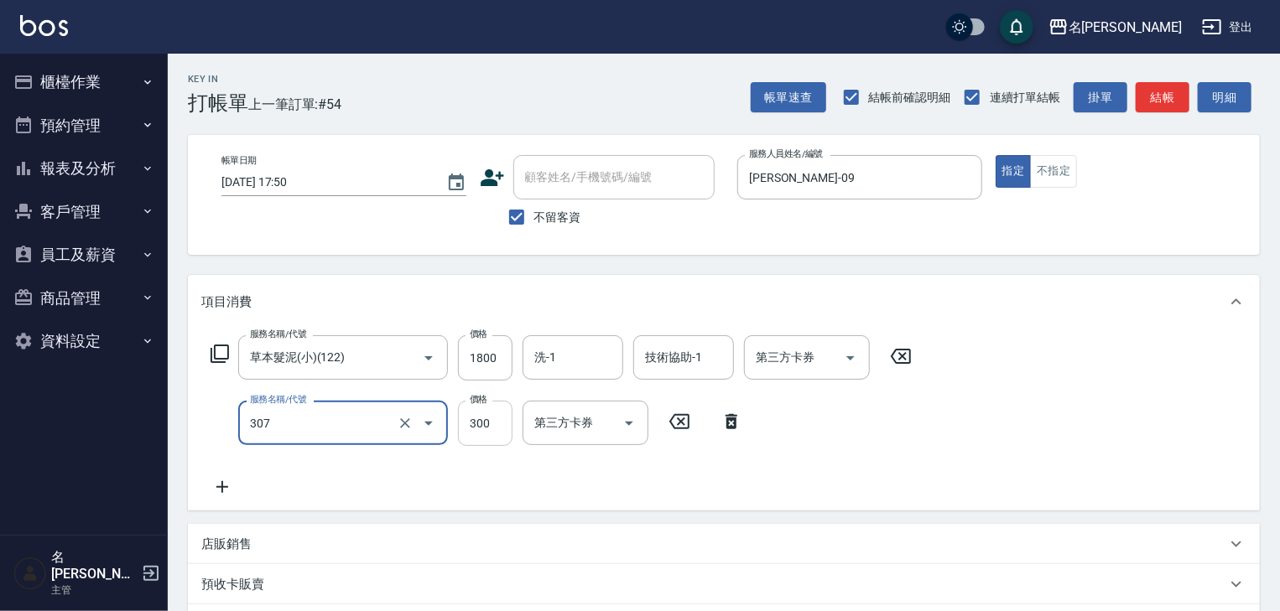
type input "剪髮(307)"
click at [479, 423] on input "300" at bounding box center [485, 423] width 55 height 45
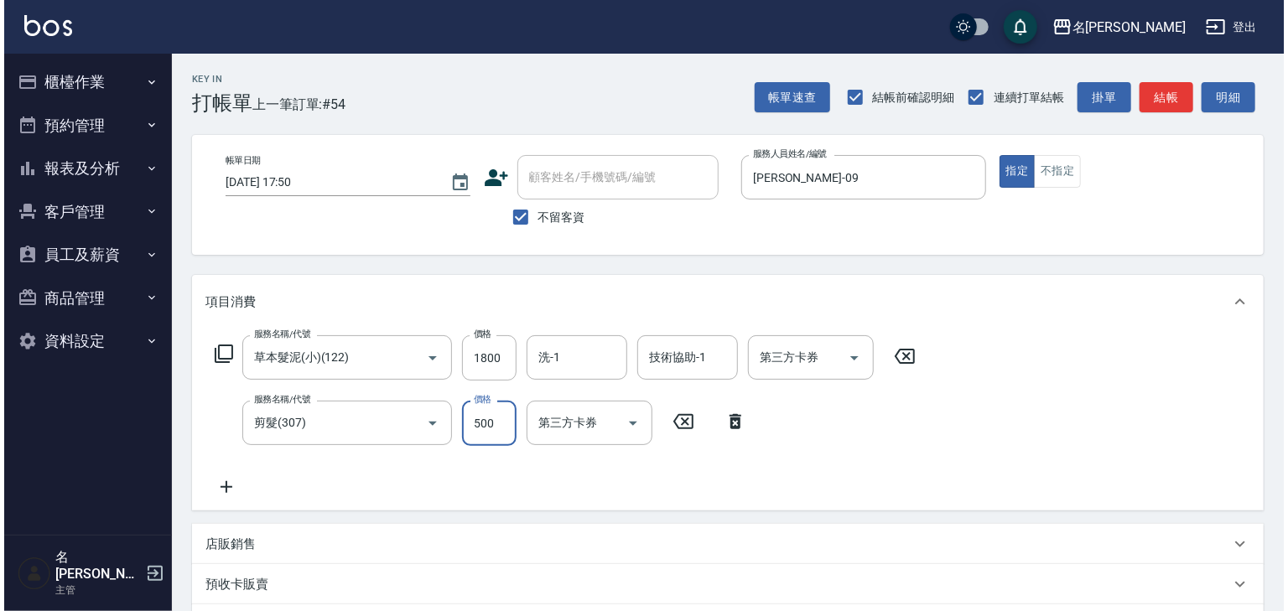
scroll to position [262, 0]
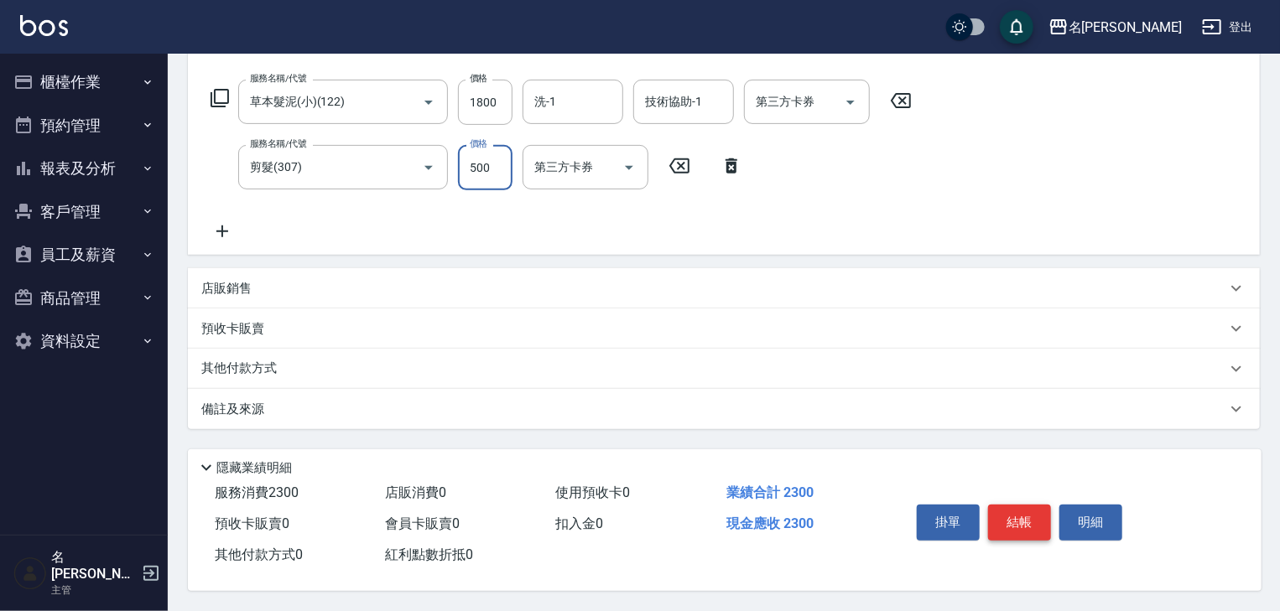
type input "500"
click at [1020, 531] on button "結帳" at bounding box center [1019, 522] width 63 height 35
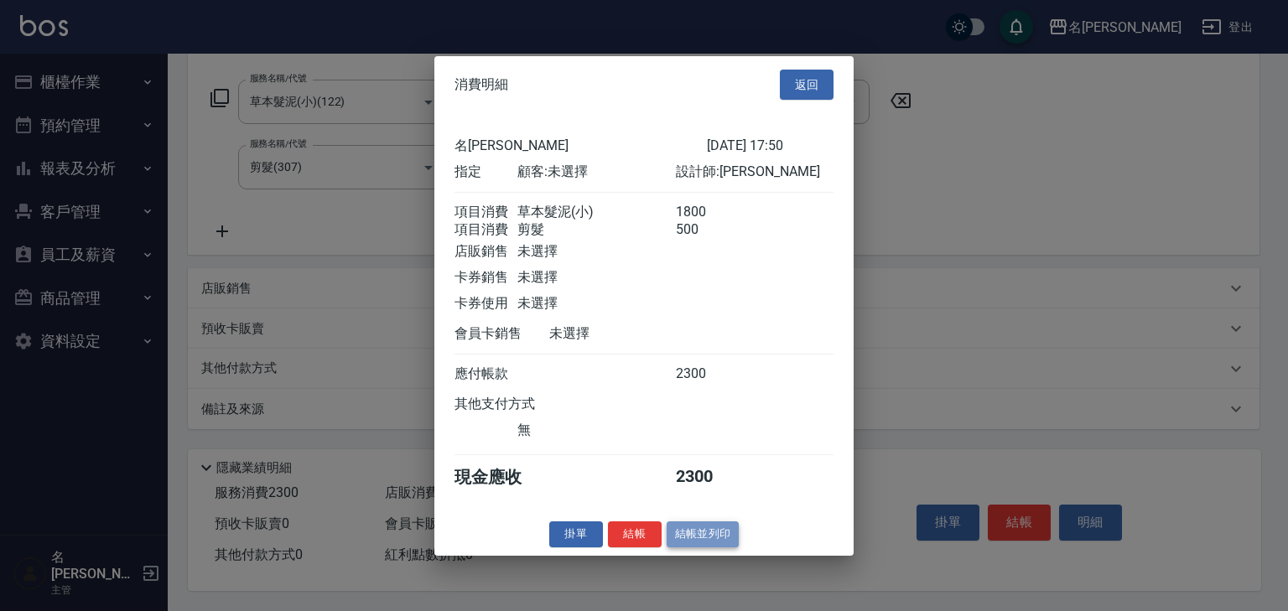
click at [698, 547] on button "結帳並列印" at bounding box center [703, 535] width 73 height 26
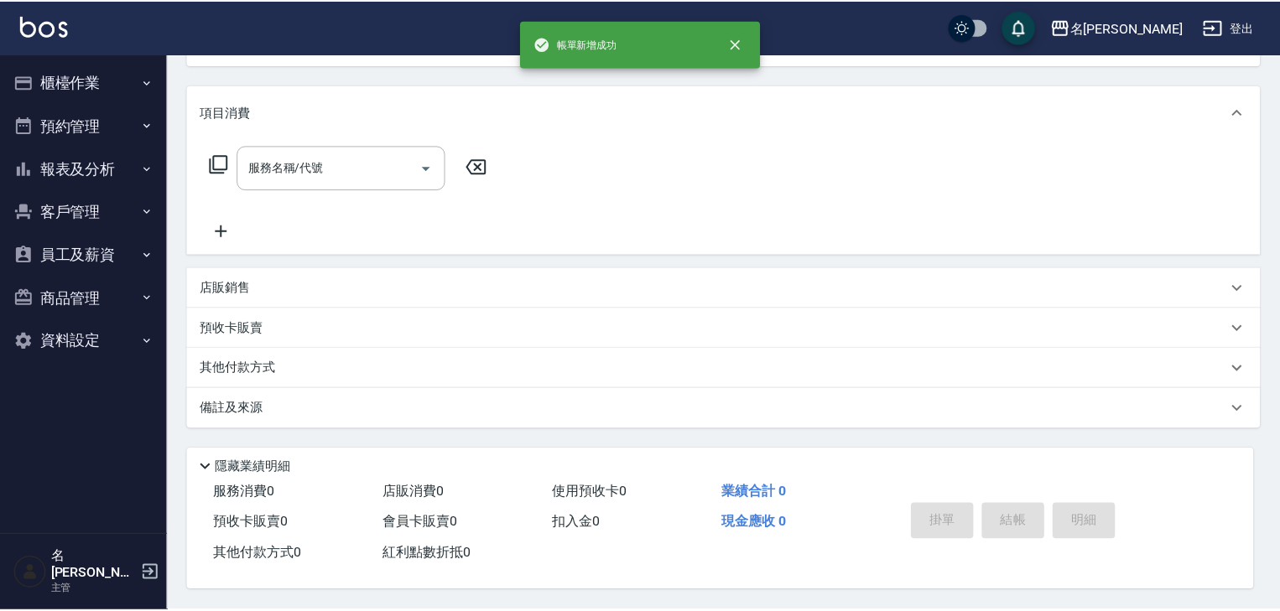
scroll to position [0, 0]
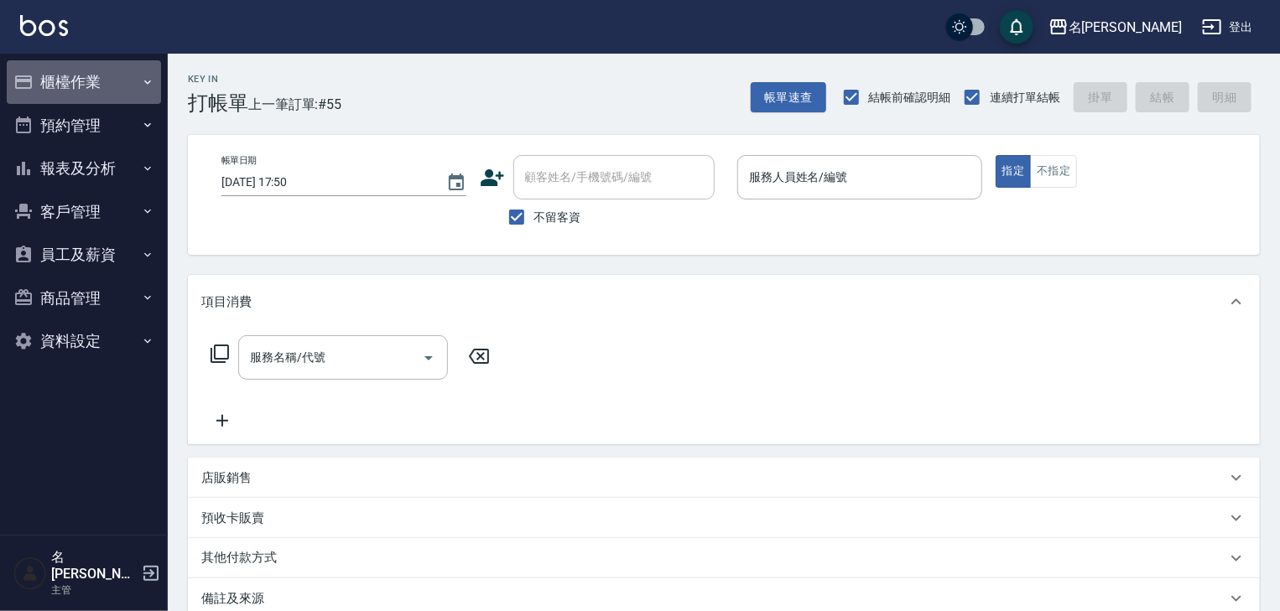
click at [96, 80] on button "櫃檯作業" at bounding box center [84, 82] width 154 height 44
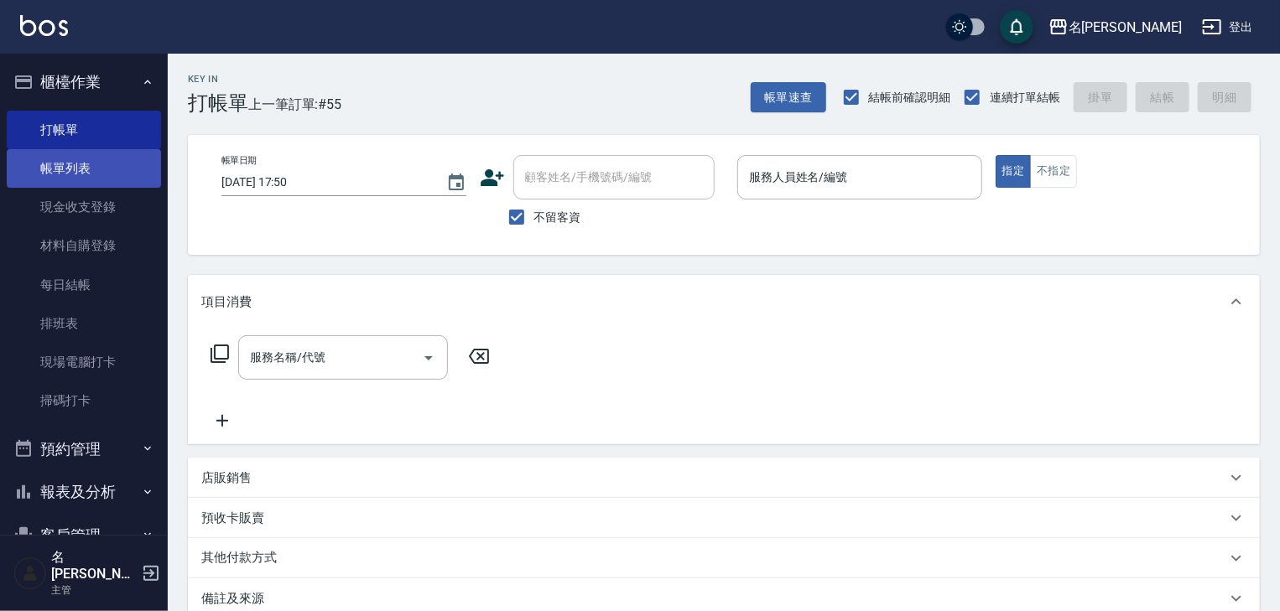
drag, startPoint x: 111, startPoint y: 162, endPoint x: 127, endPoint y: 162, distance: 16.8
click at [111, 162] on link "帳單列表" at bounding box center [84, 168] width 154 height 39
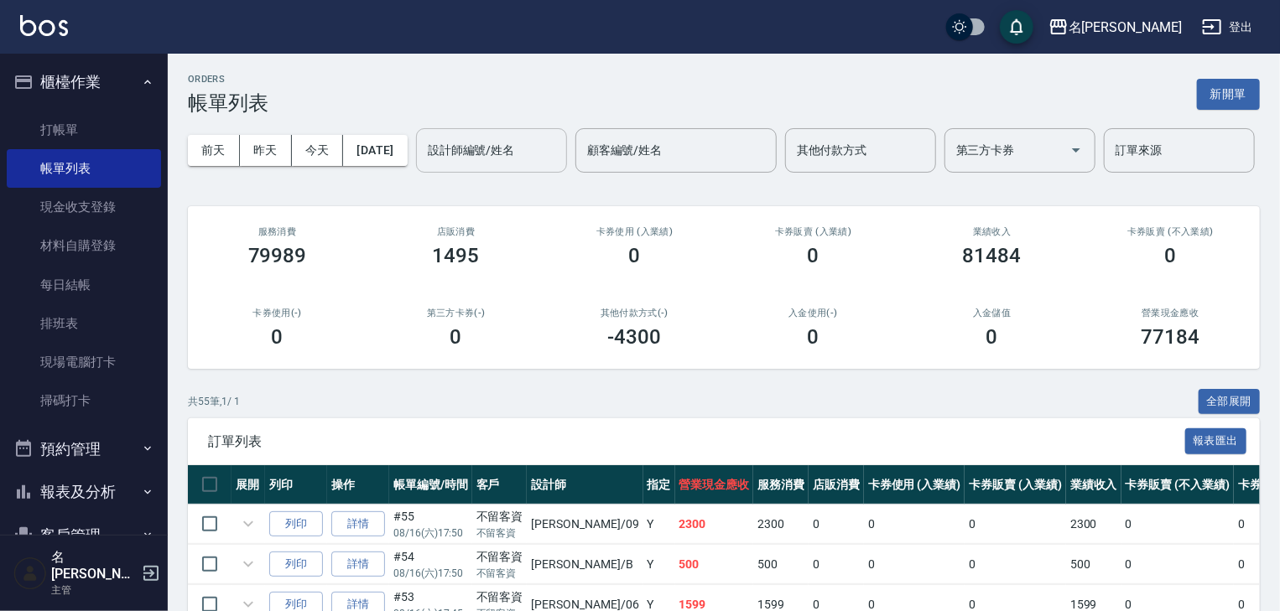
click at [416, 173] on div "設計師編號/姓名 設計師編號/姓名" at bounding box center [491, 150] width 151 height 44
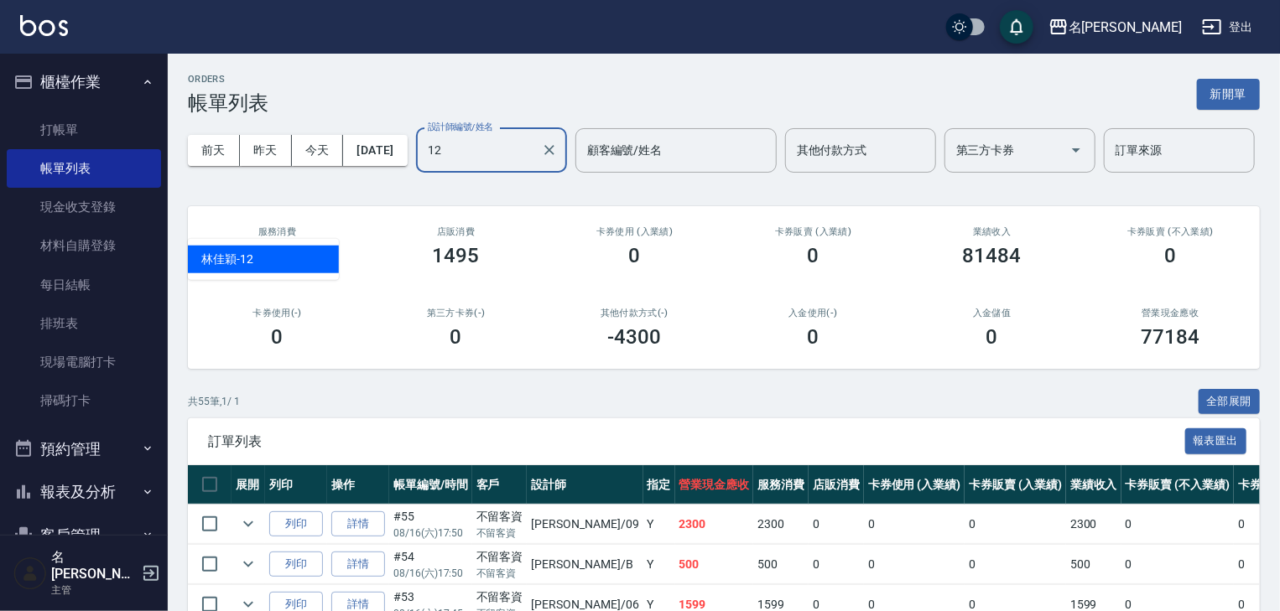
click at [312, 257] on div "[PERSON_NAME]-12" at bounding box center [263, 260] width 151 height 28
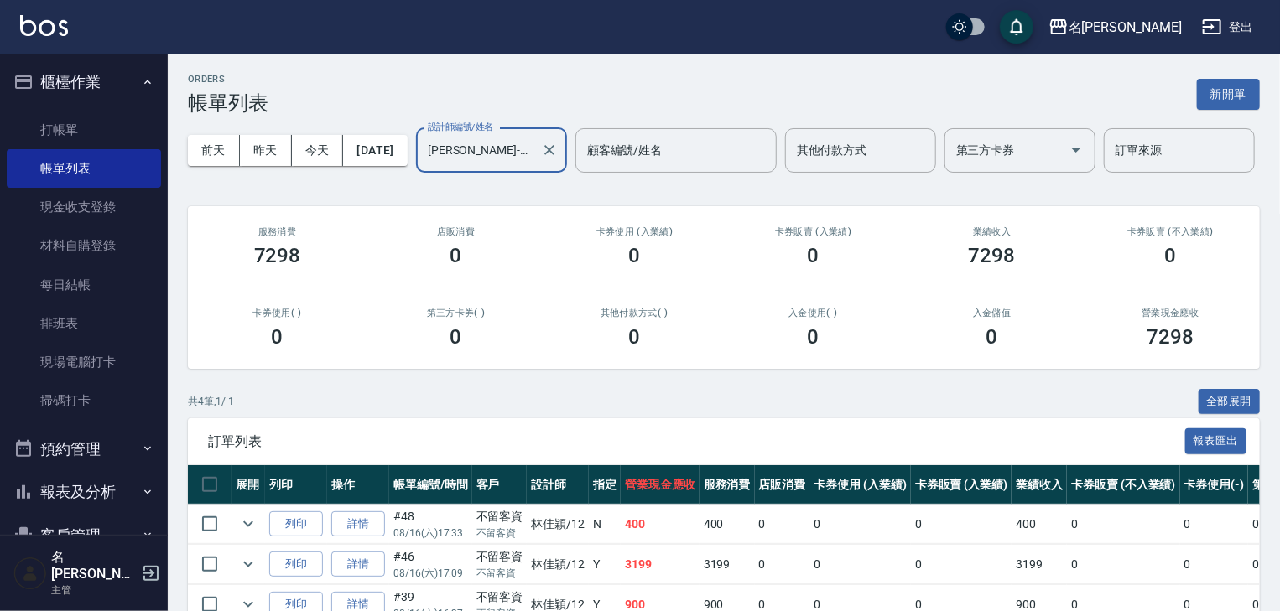
scroll to position [181, 0]
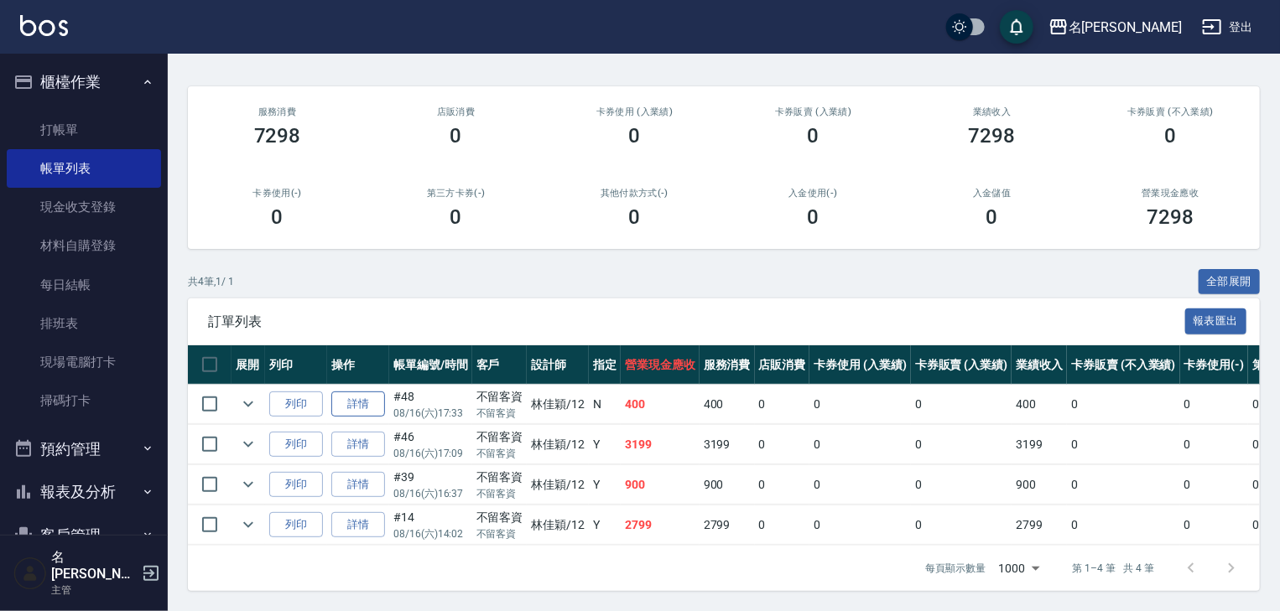
type input "[PERSON_NAME]-12"
click at [373, 395] on link "詳情" at bounding box center [358, 405] width 54 height 26
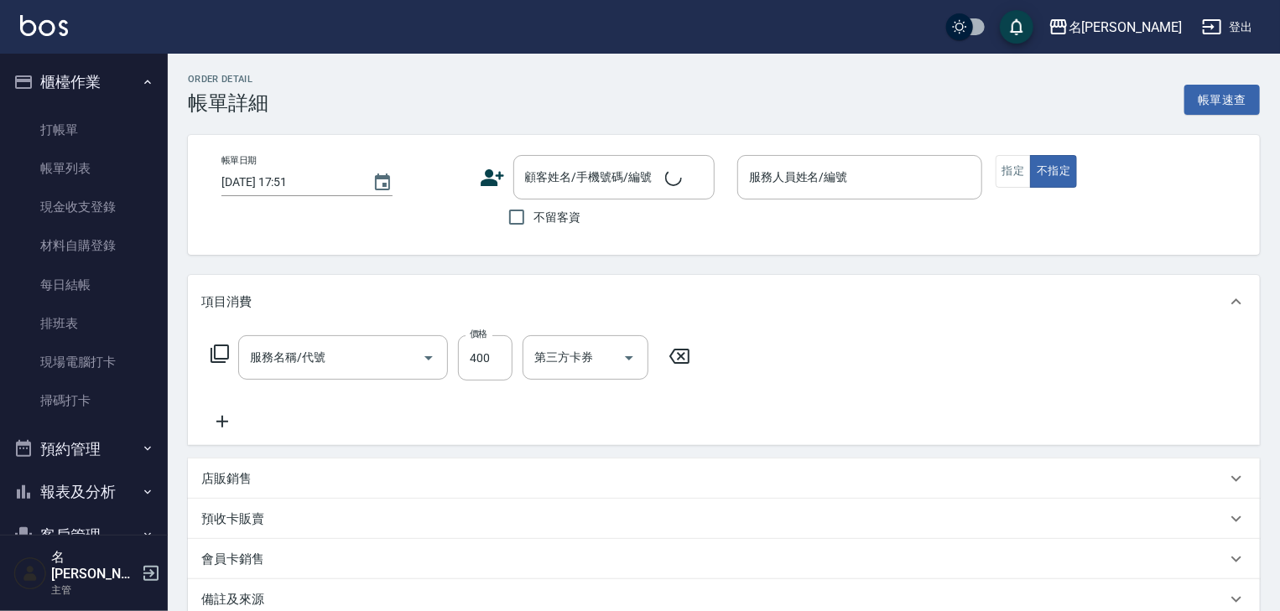
type input "2025/08/16 17:33"
checkbox input "true"
type input "[PERSON_NAME]-12"
type input "洗髮(505)"
click at [226, 419] on icon at bounding box center [222, 422] width 42 height 20
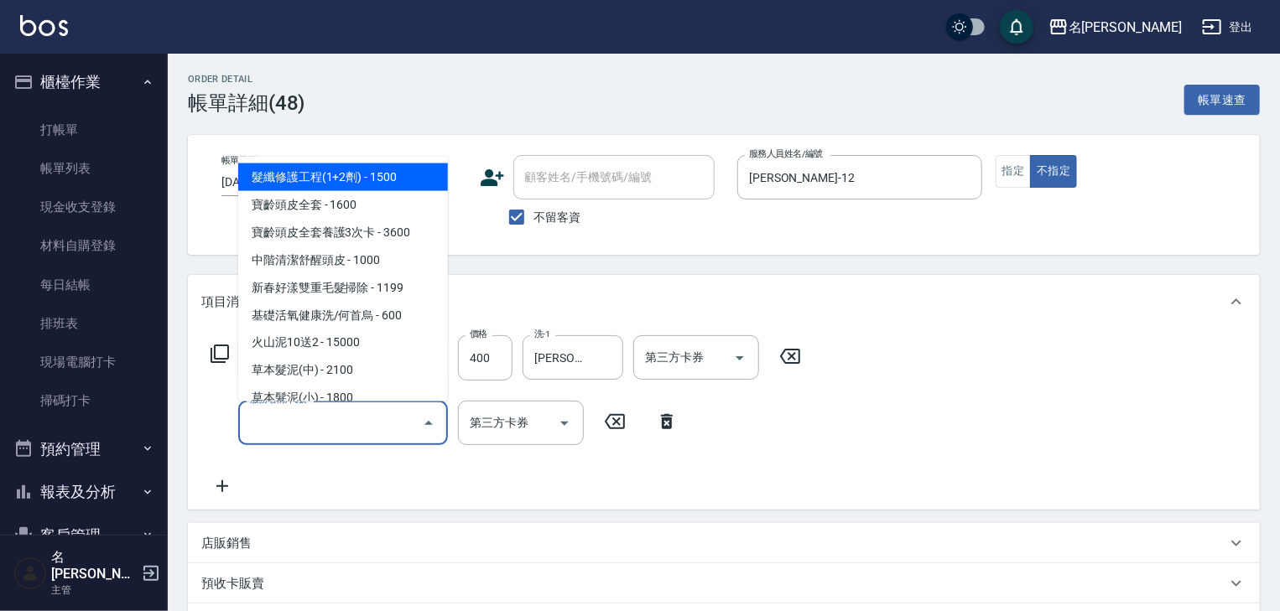
click at [272, 423] on input "服務名稱/代號" at bounding box center [330, 422] width 169 height 29
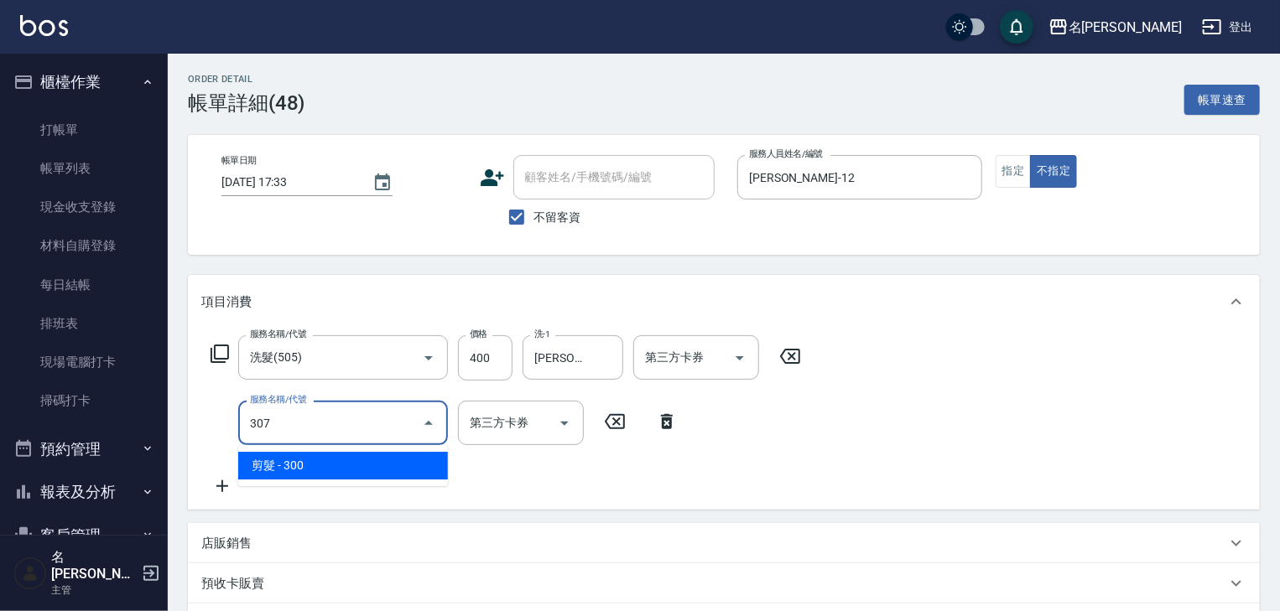
click at [336, 469] on span "剪髮 - 300" at bounding box center [343, 466] width 210 height 28
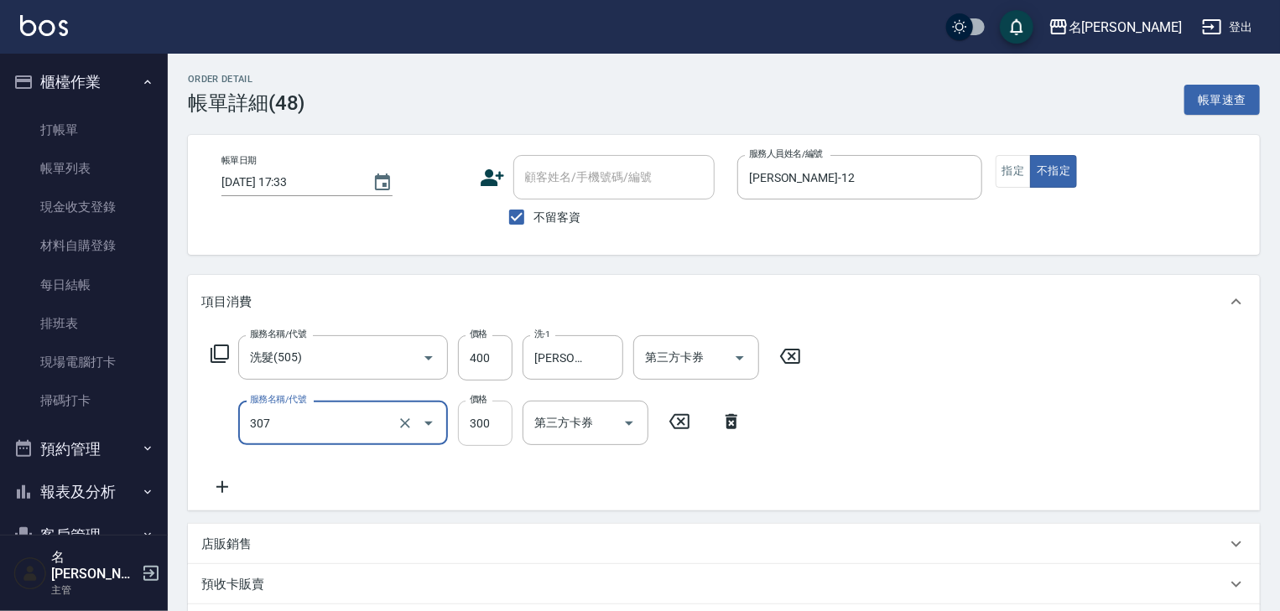
type input "剪髮(307)"
click at [488, 433] on input "300" at bounding box center [485, 423] width 55 height 45
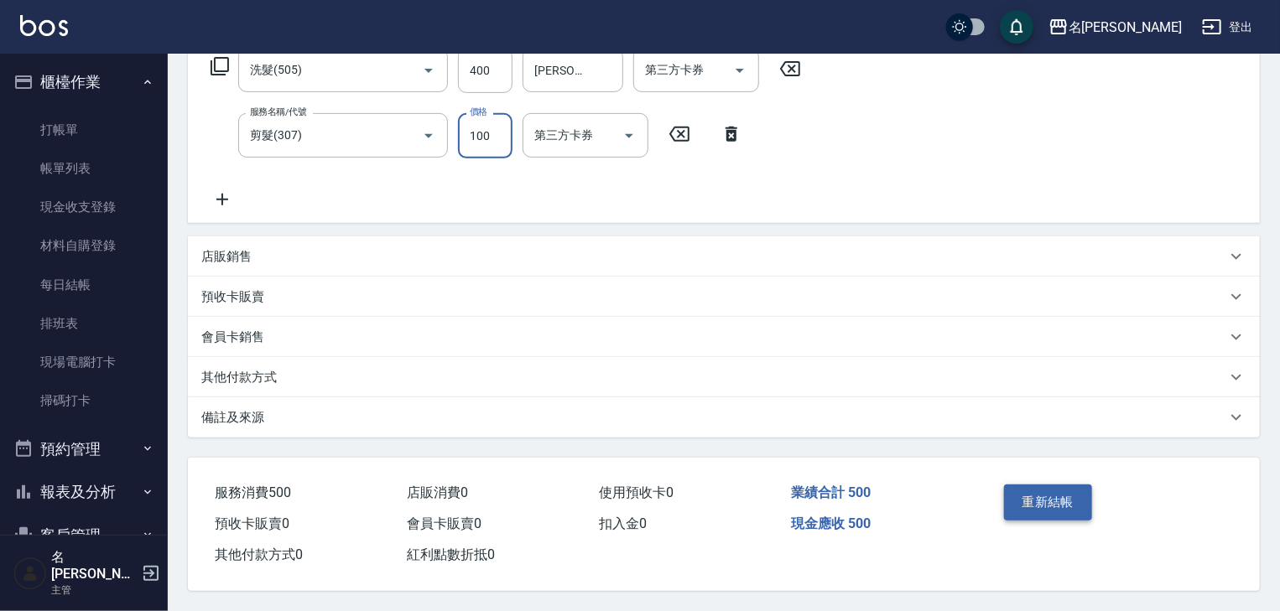
type input "100"
click at [1033, 497] on button "重新結帳" at bounding box center [1048, 502] width 89 height 35
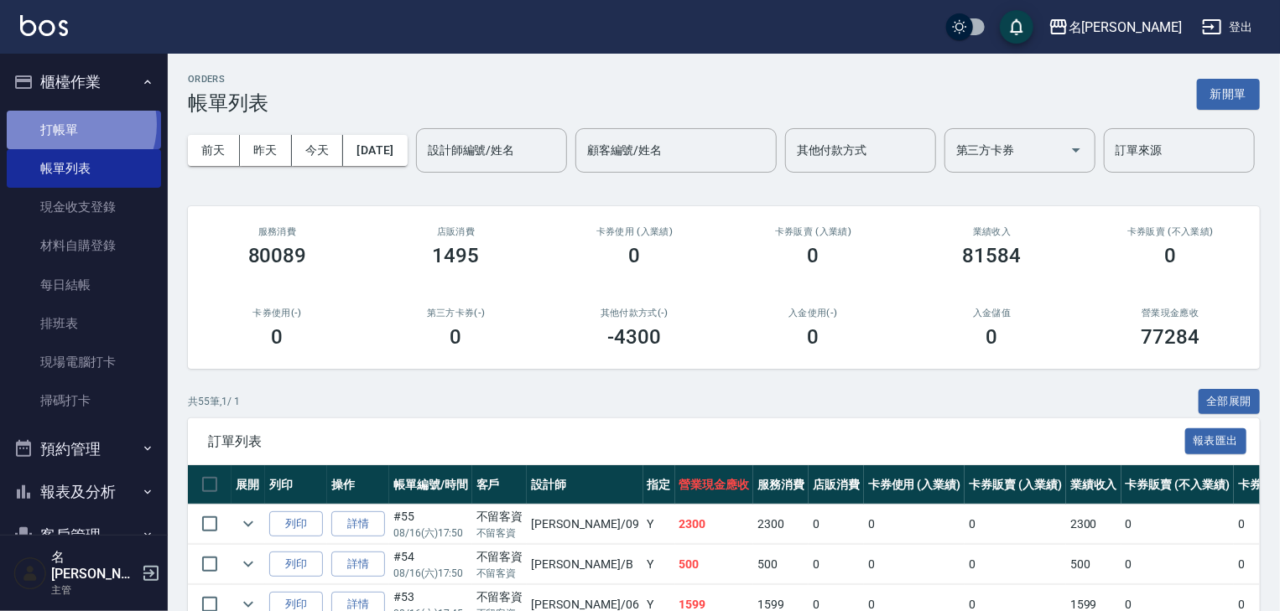
click at [71, 124] on link "打帳單" at bounding box center [84, 130] width 154 height 39
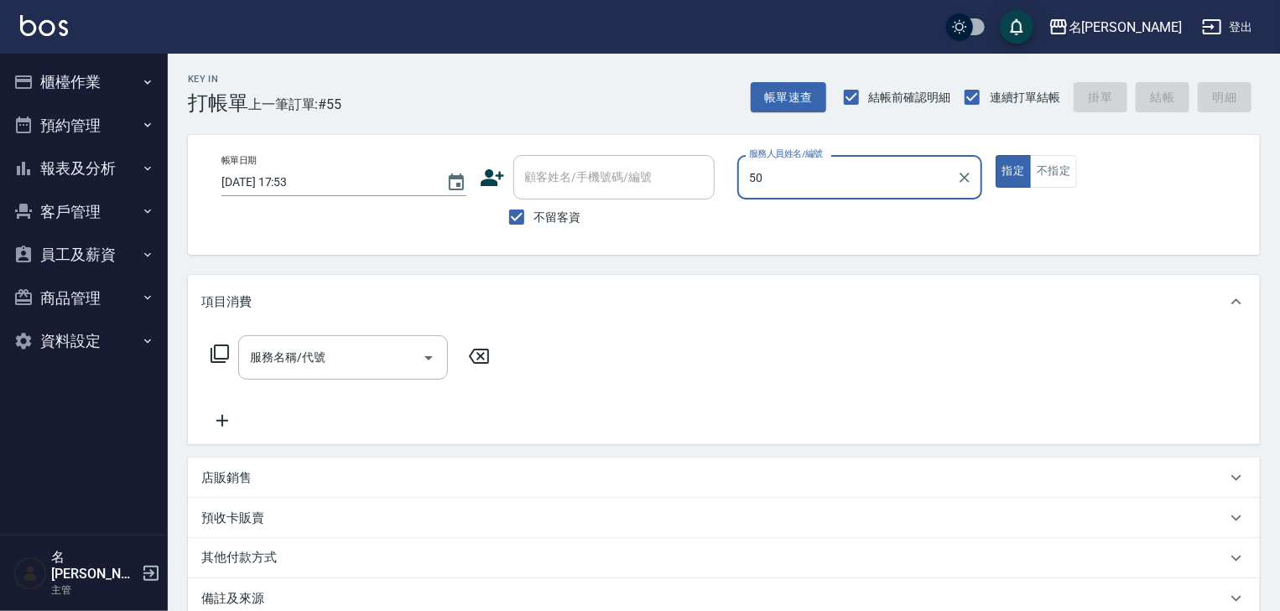
type input "5"
type input "[PERSON_NAME]-01"
type button "true"
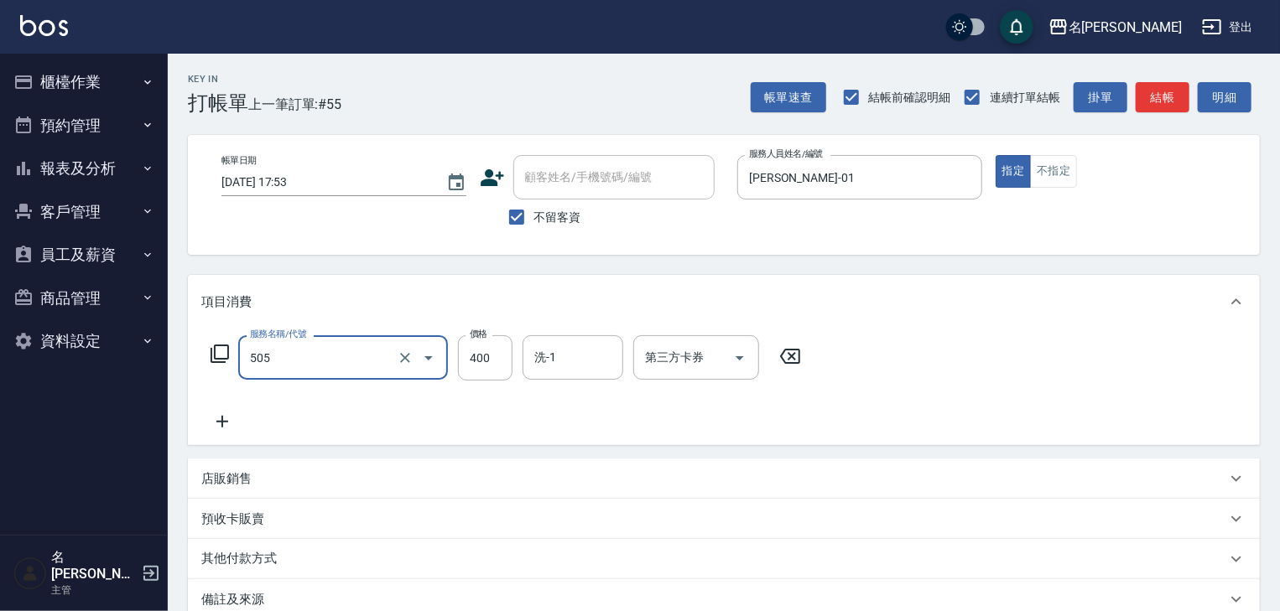
type input "洗髮(505)"
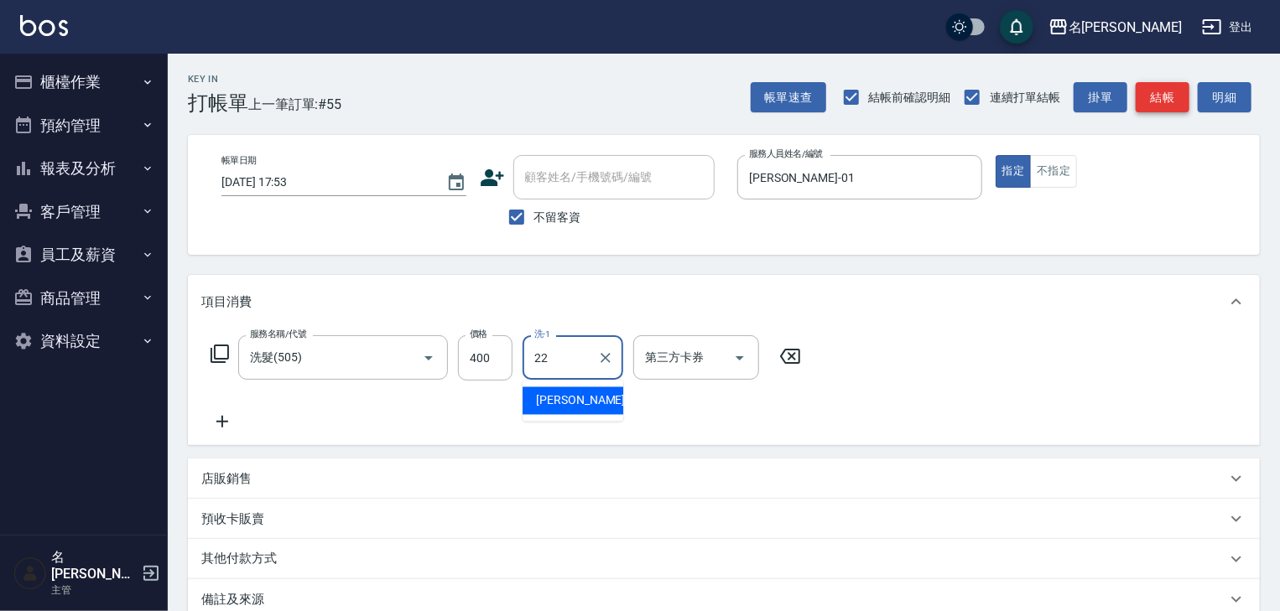
type input "22"
click at [1183, 107] on button "結帳" at bounding box center [1163, 97] width 54 height 31
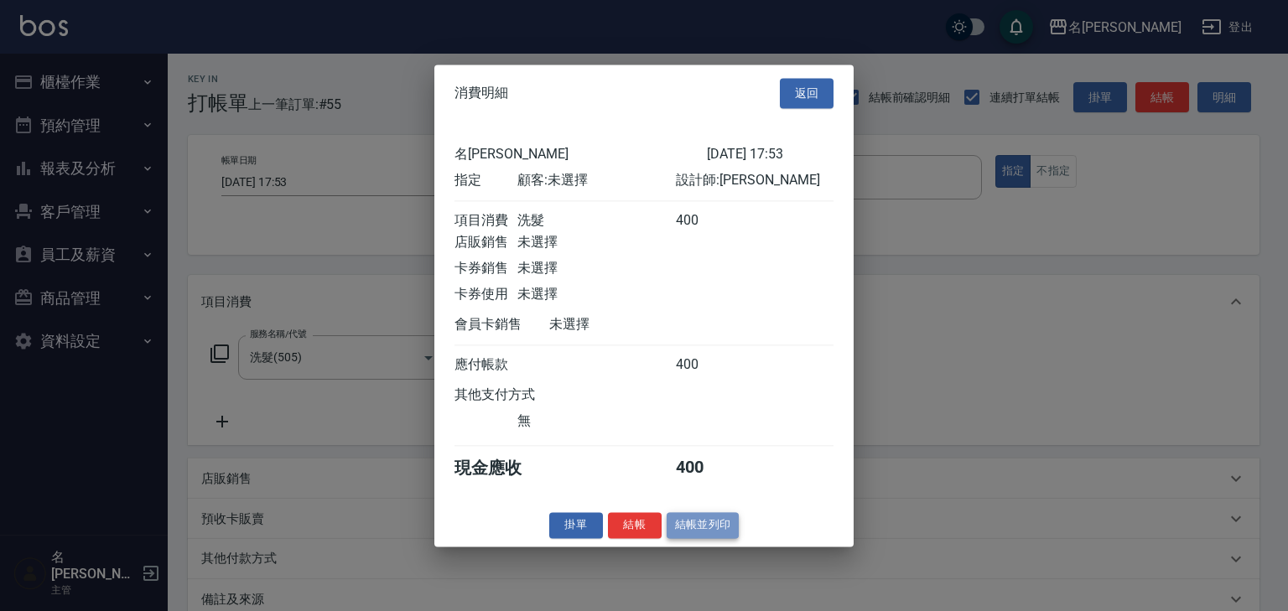
click at [721, 538] on button "結帳並列印" at bounding box center [703, 525] width 73 height 26
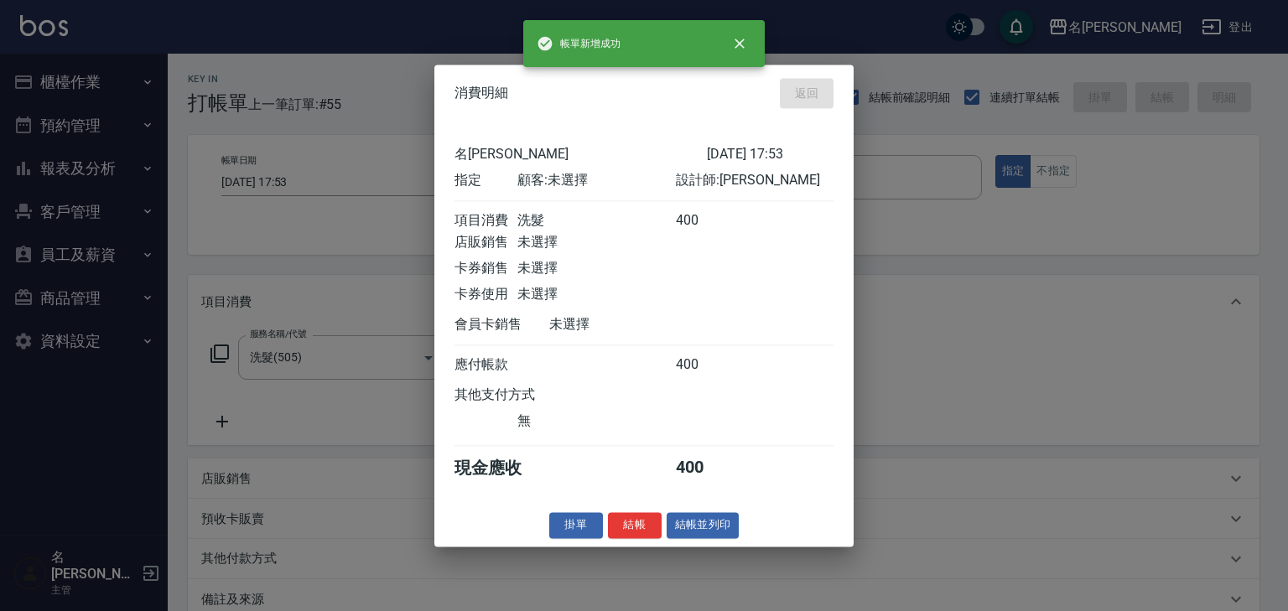
type input "2025/08/16 17:56"
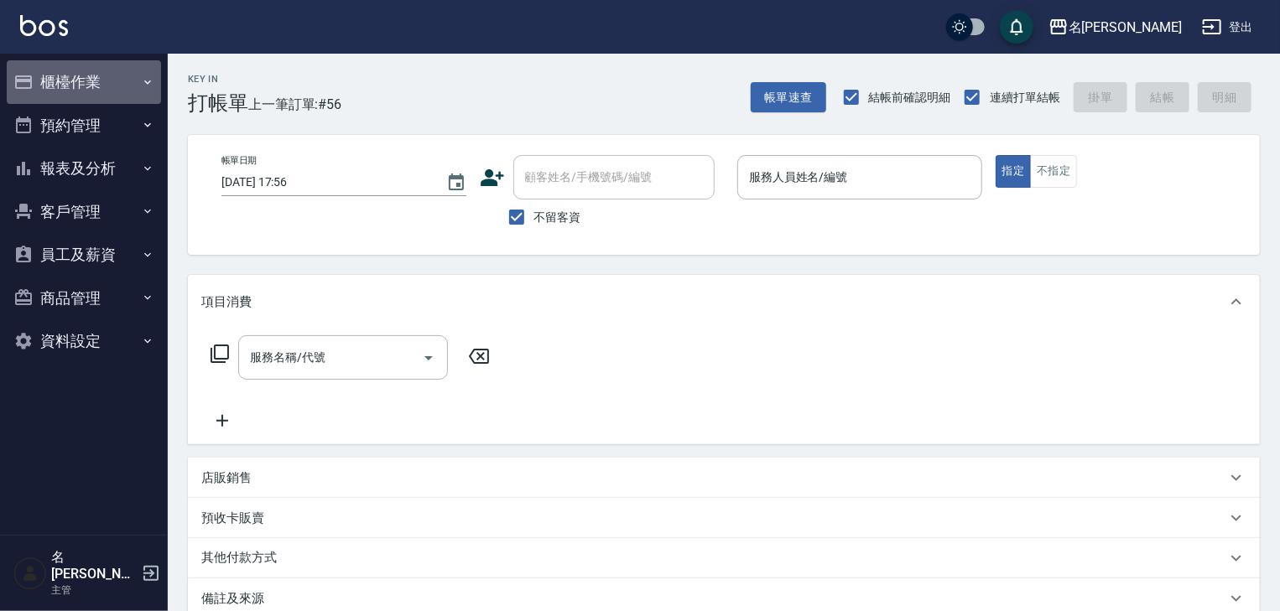
click at [101, 85] on button "櫃檯作業" at bounding box center [84, 82] width 154 height 44
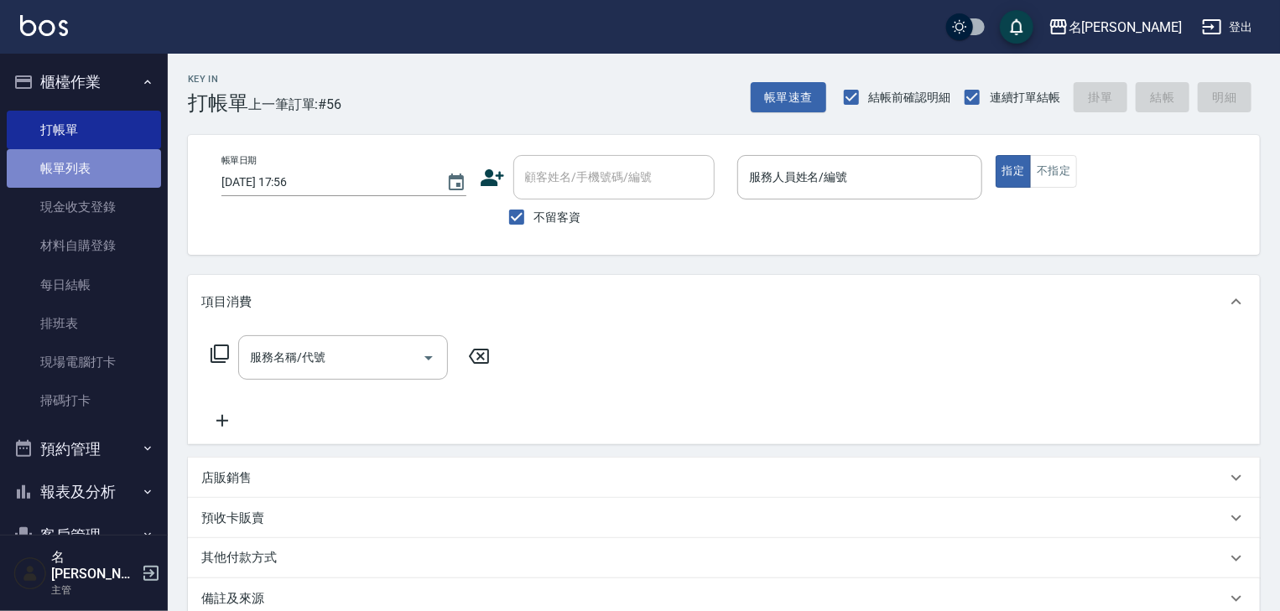
click at [127, 168] on link "帳單列表" at bounding box center [84, 168] width 154 height 39
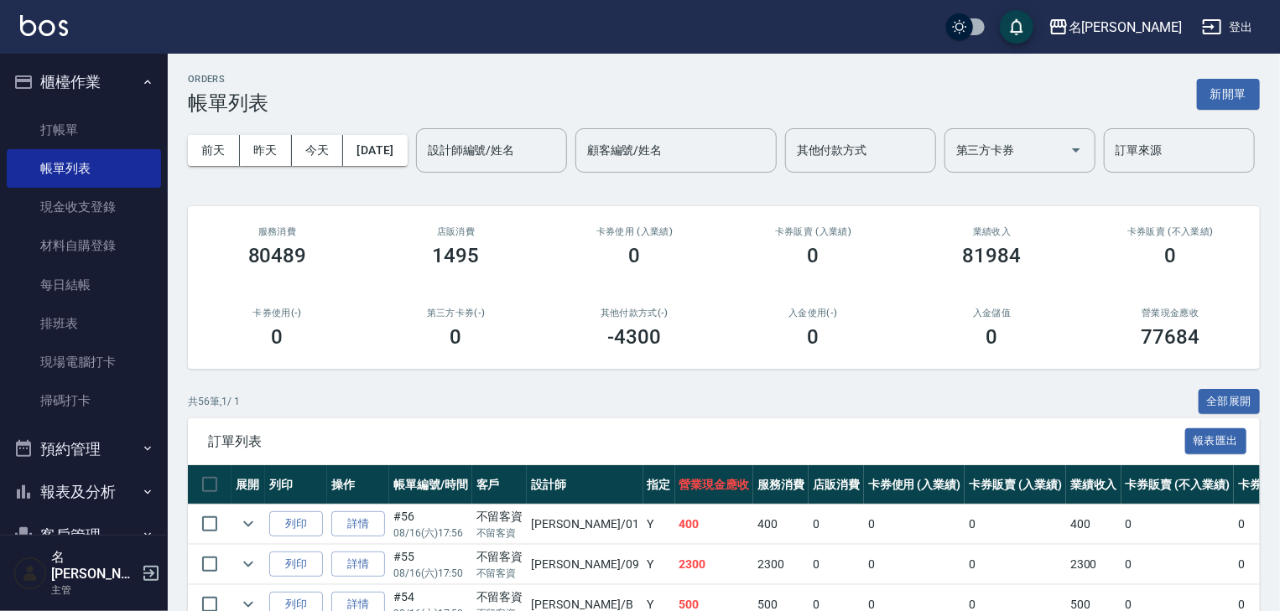
scroll to position [179, 0]
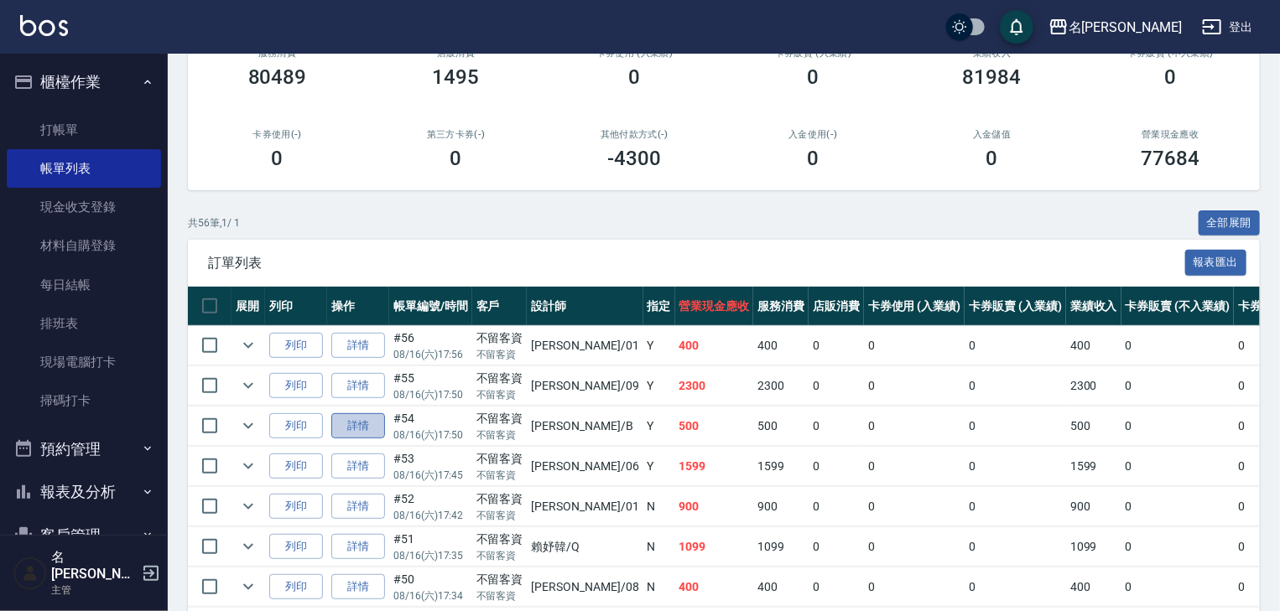
click at [353, 440] on link "詳情" at bounding box center [358, 427] width 54 height 26
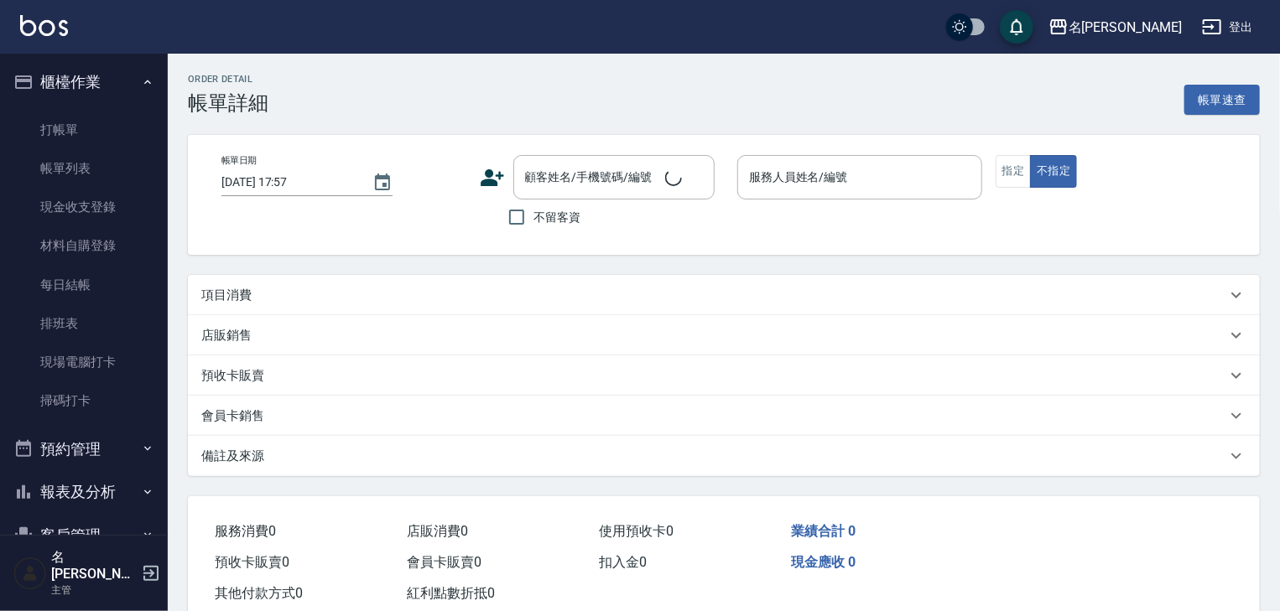
type input "2025/08/16 17:50"
checkbox input "true"
type input "[PERSON_NAME]"
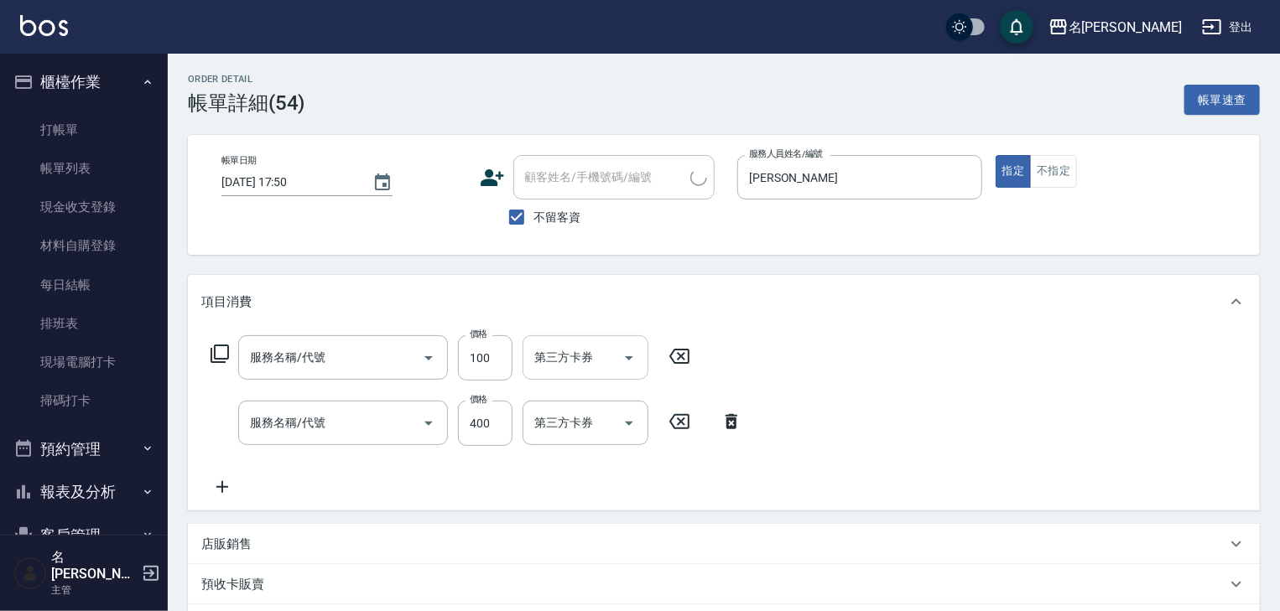
type input "電棒(806)"
type input "洗髮(505)"
click at [680, 360] on icon at bounding box center [679, 356] width 42 height 20
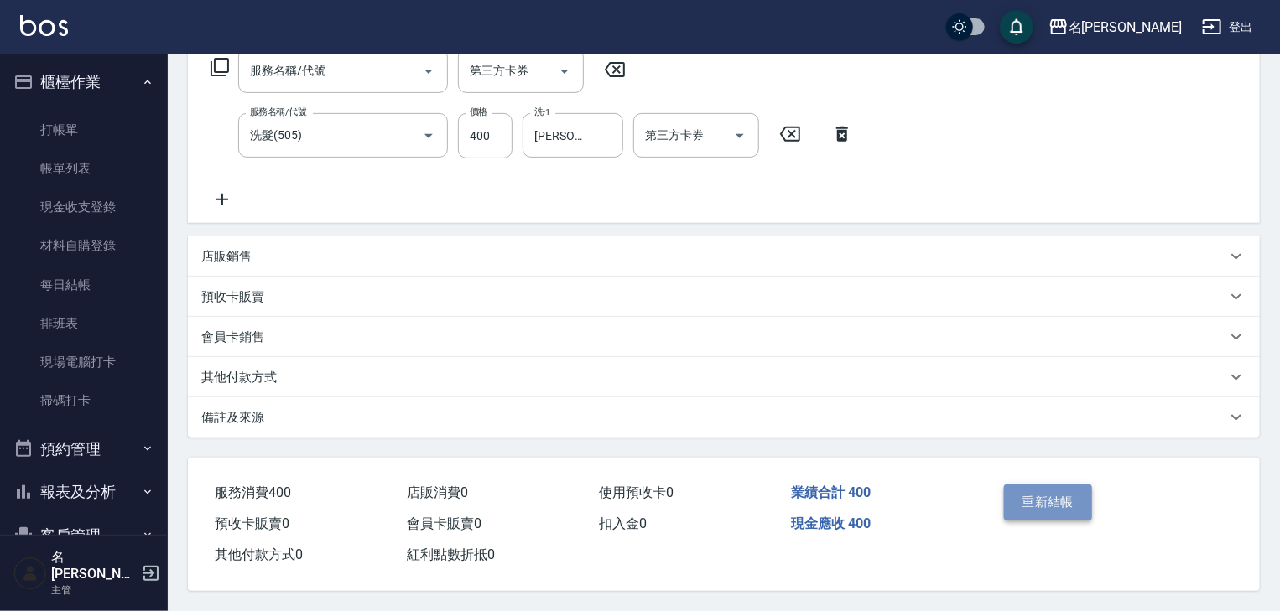
click at [1045, 505] on button "重新結帳" at bounding box center [1048, 502] width 89 height 35
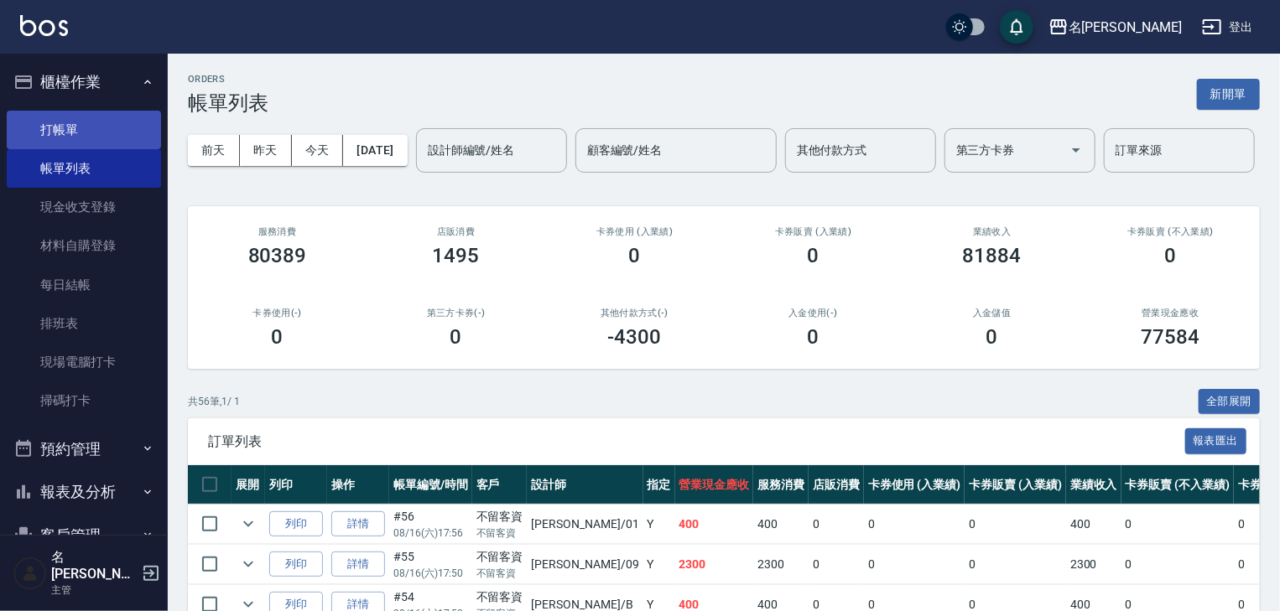
click at [82, 127] on link "打帳單" at bounding box center [84, 130] width 154 height 39
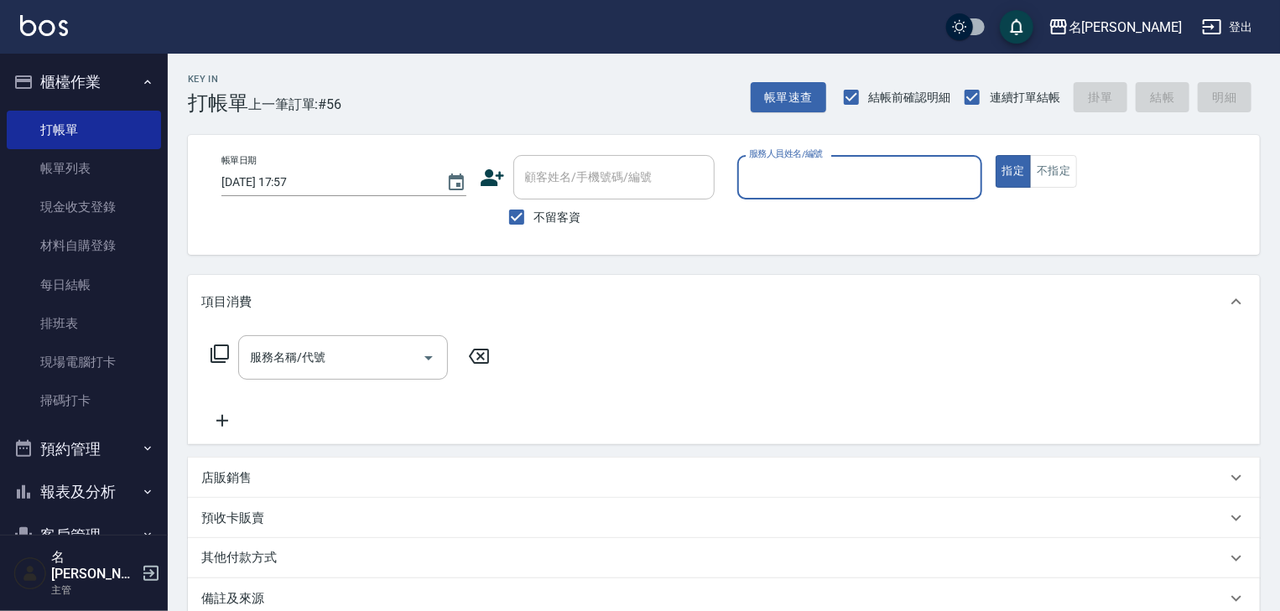
click at [825, 169] on input "服務人員姓名/編號" at bounding box center [860, 177] width 230 height 29
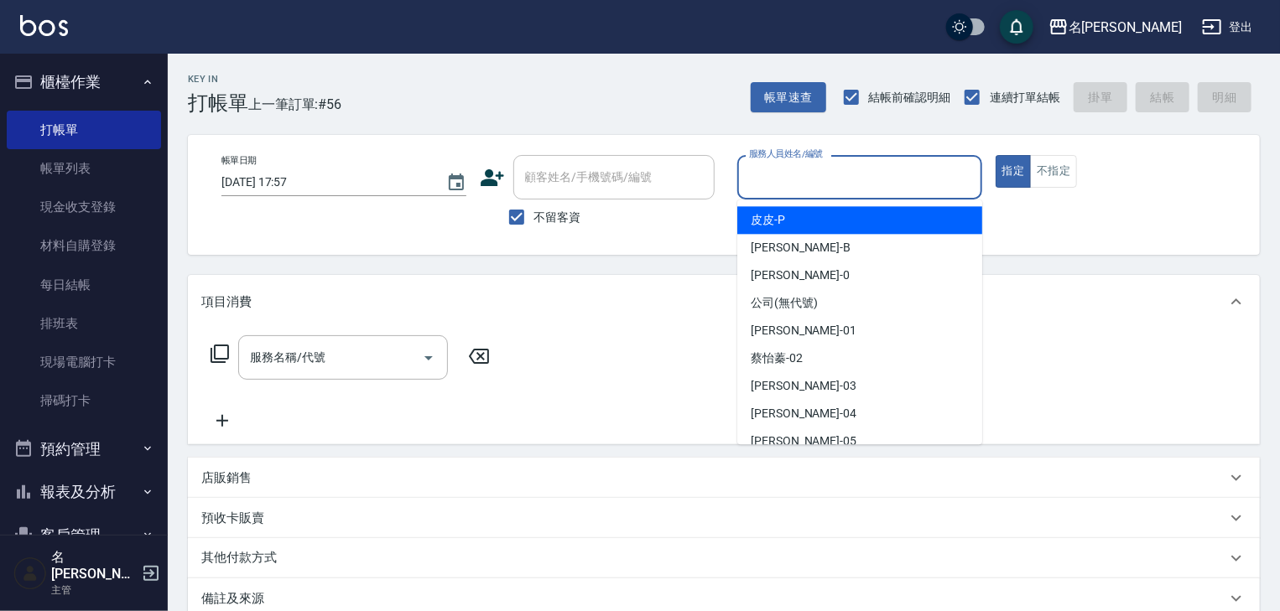
click at [781, 212] on span "皮皮 -P" at bounding box center [768, 220] width 34 height 18
type input "皮皮-P"
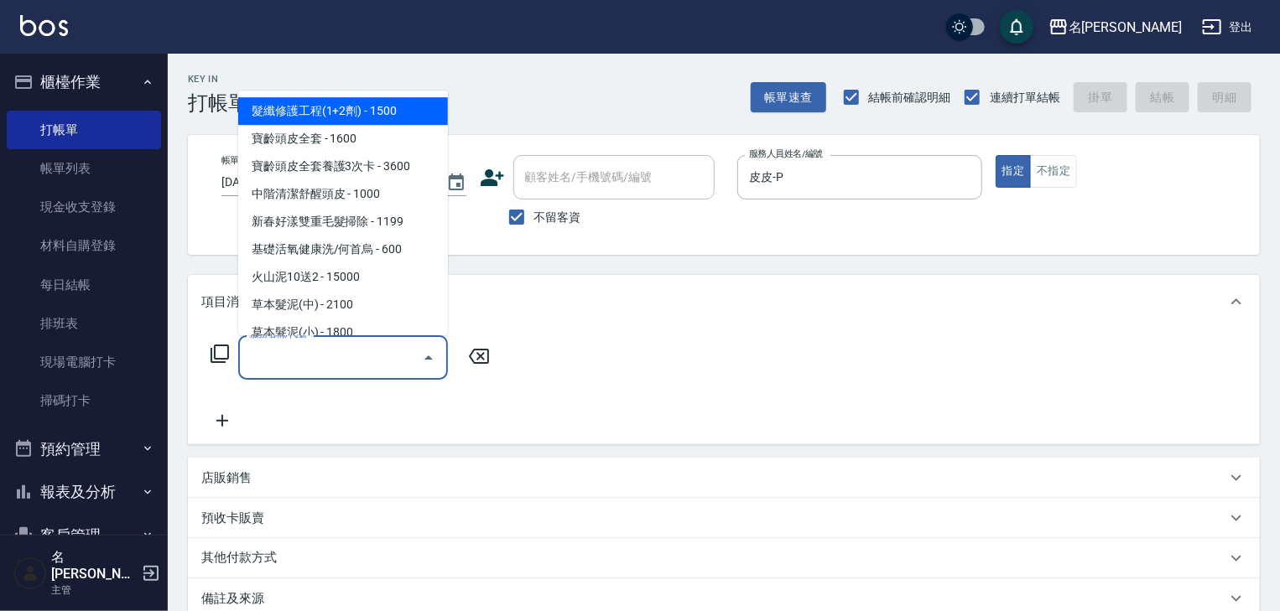
click at [341, 344] on input "服務名稱/代號" at bounding box center [330, 357] width 169 height 29
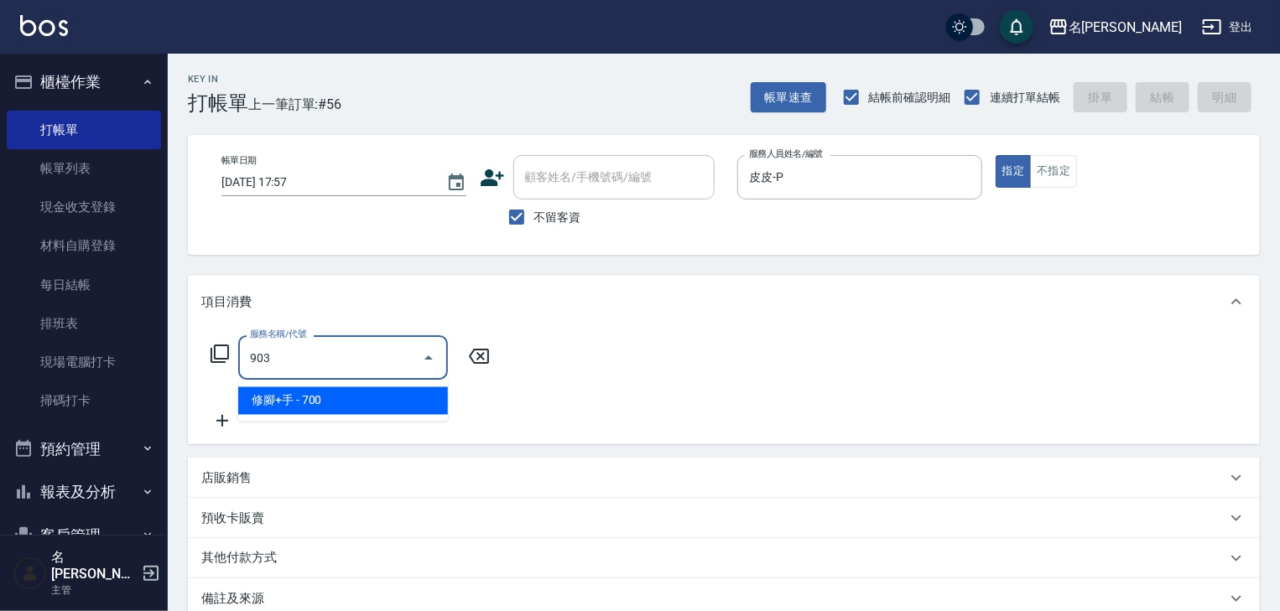
click at [388, 403] on span "修腳+手 - 700" at bounding box center [343, 402] width 210 height 28
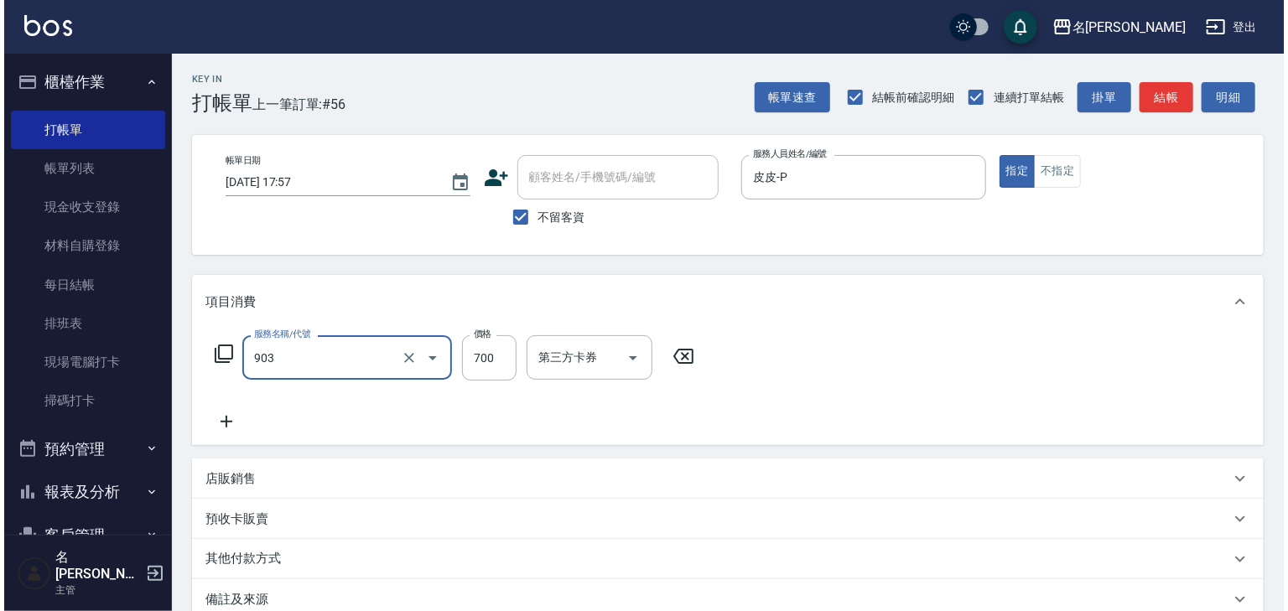
scroll to position [196, 0]
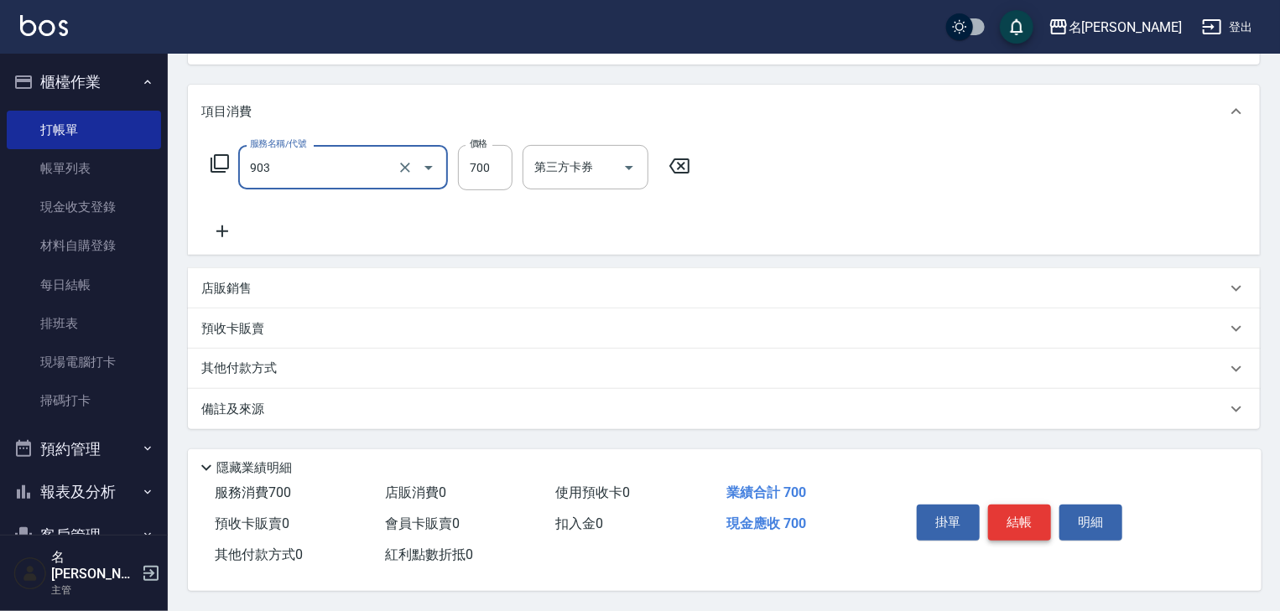
type input "修腳+手(903)"
click at [1028, 523] on button "結帳" at bounding box center [1019, 522] width 63 height 35
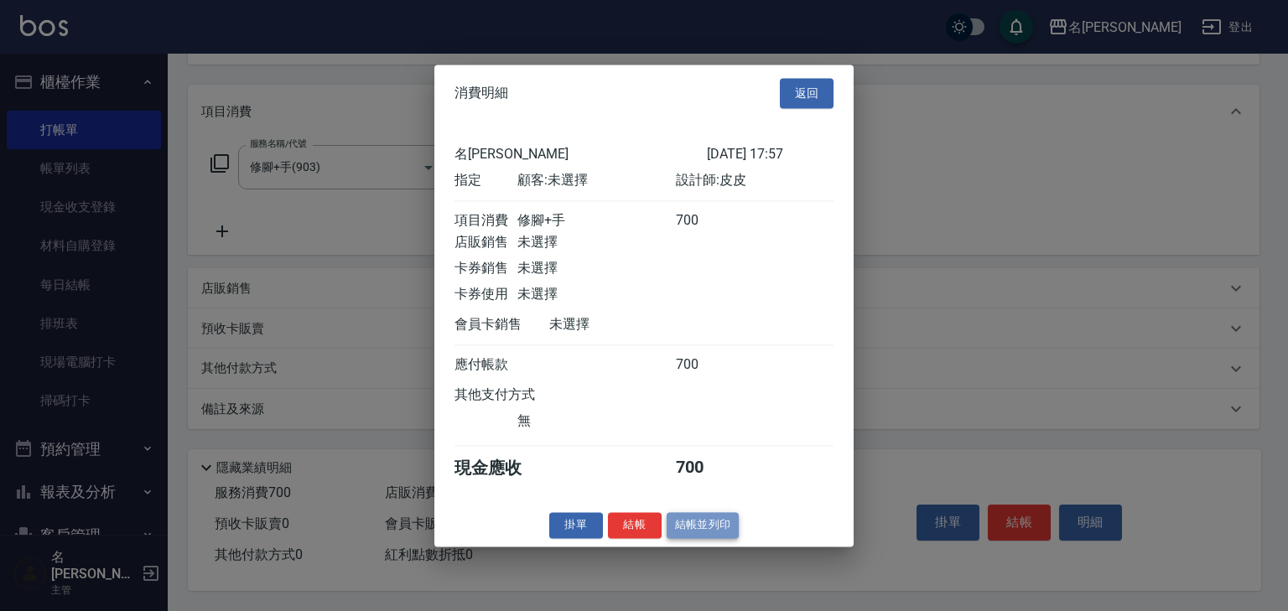
click at [715, 536] on button "結帳並列印" at bounding box center [703, 525] width 73 height 26
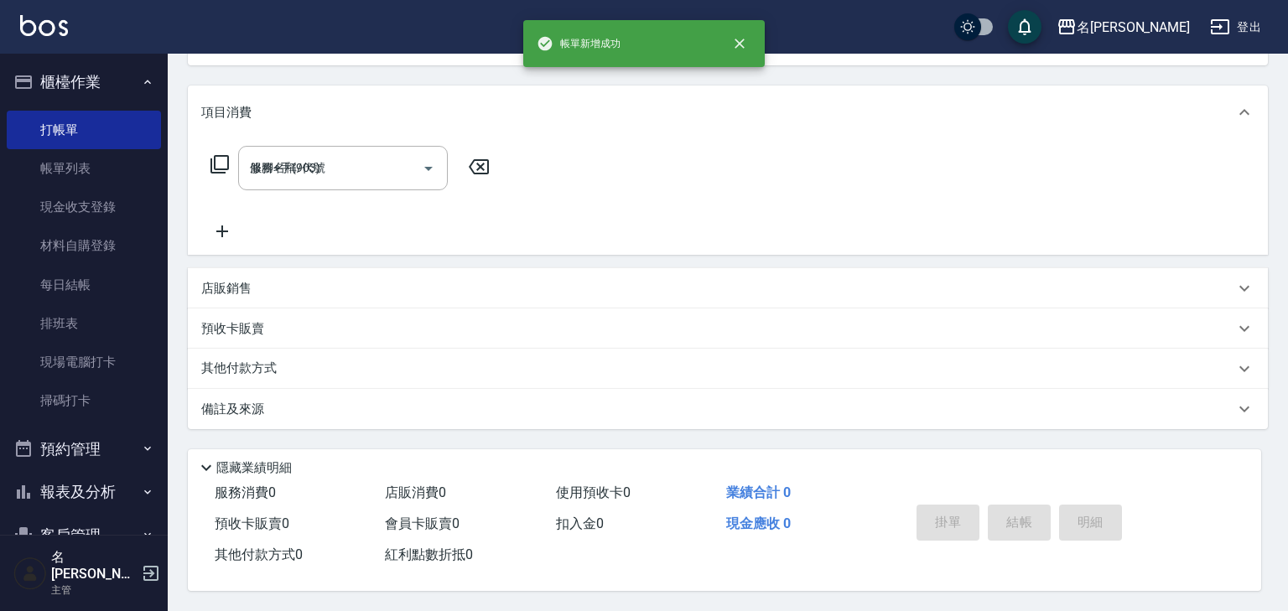
type input "2025/08/16 17:59"
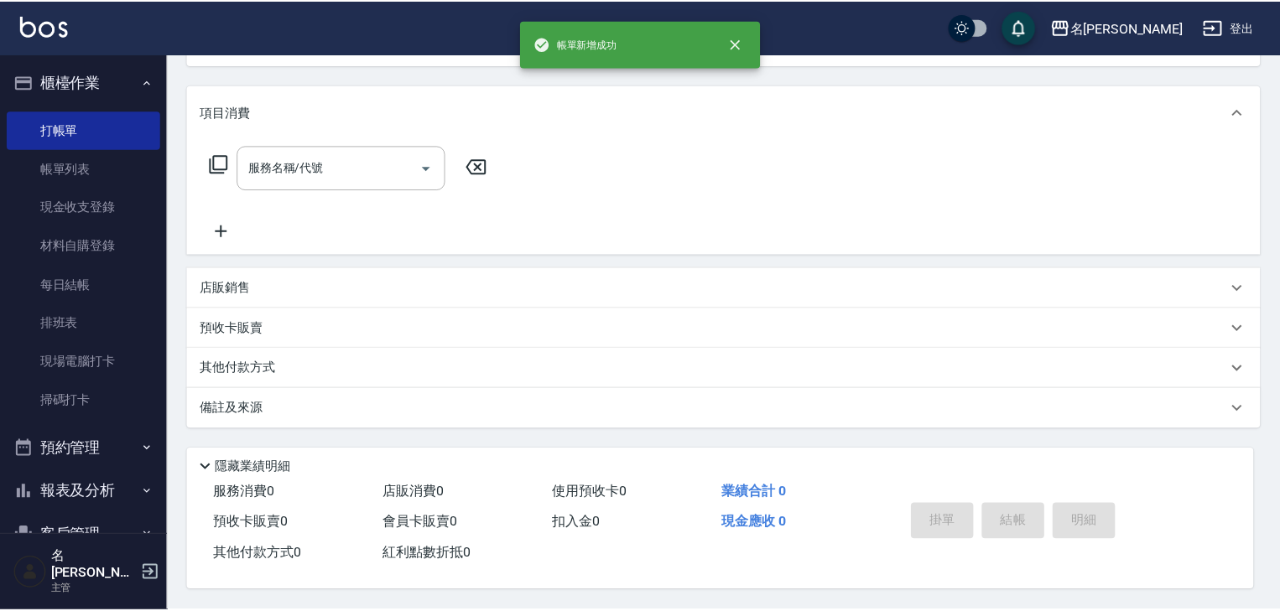
scroll to position [0, 0]
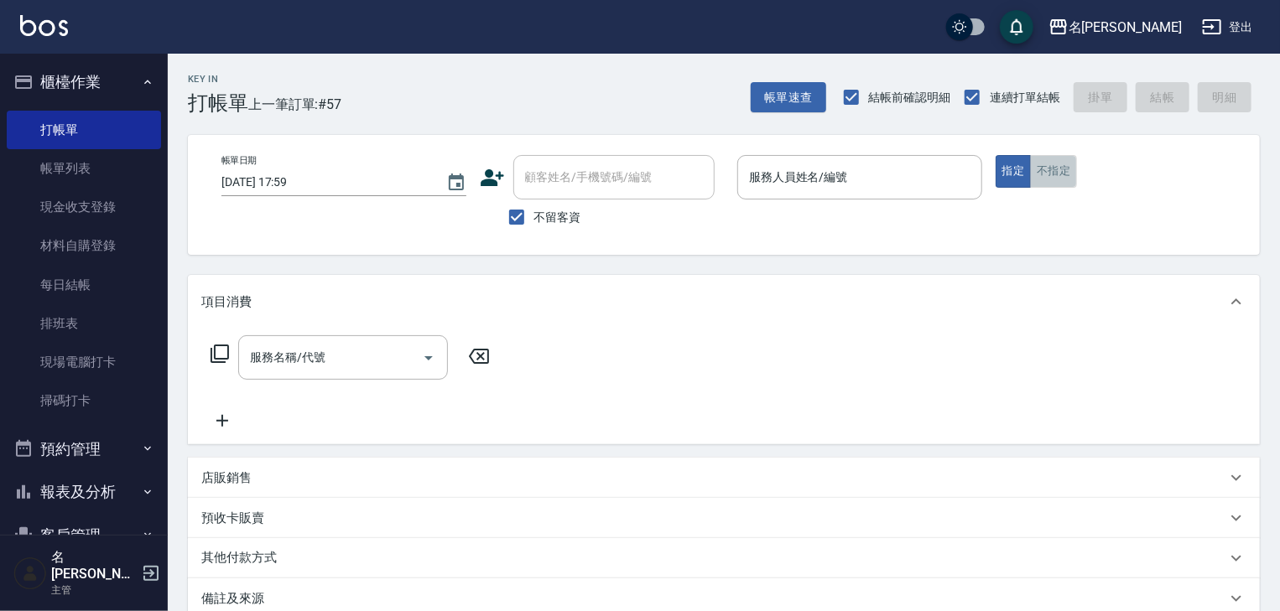
click at [1065, 169] on button "不指定" at bounding box center [1053, 171] width 47 height 33
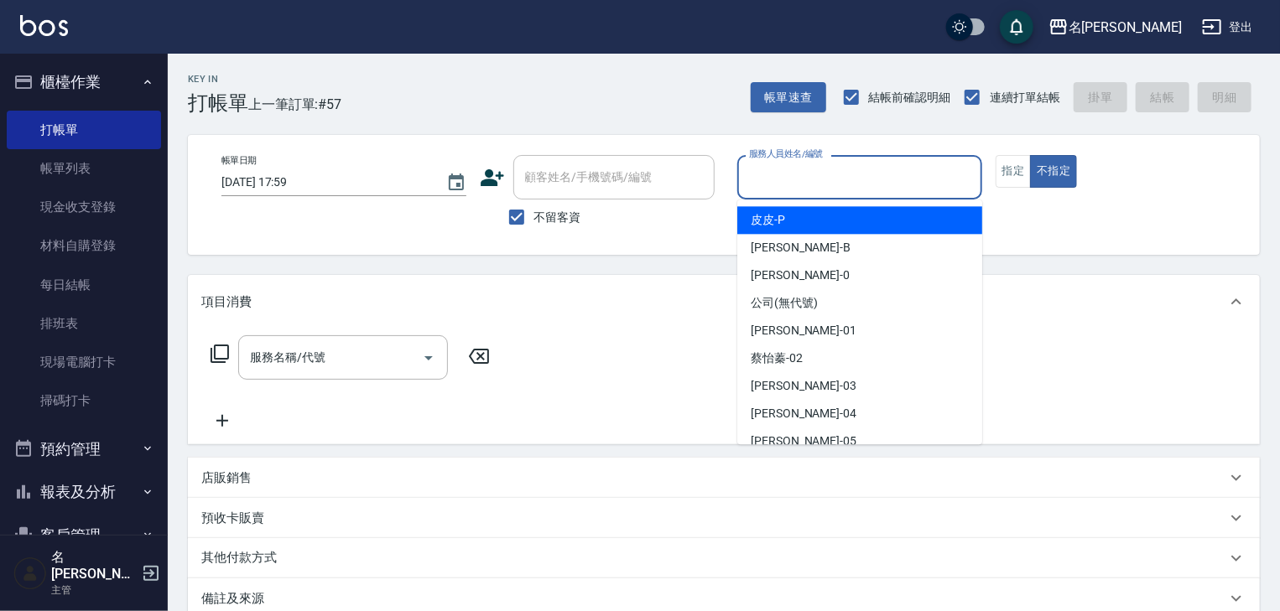
click at [907, 181] on input "服務人員姓名/編號" at bounding box center [860, 177] width 230 height 29
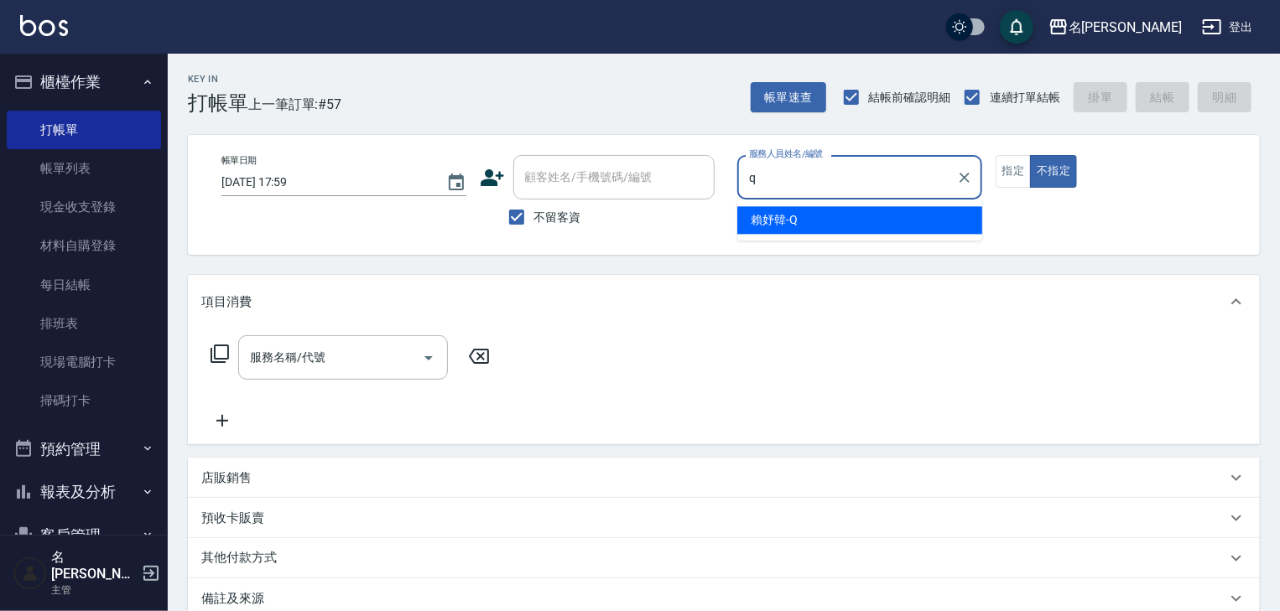
click at [809, 214] on div "[PERSON_NAME]" at bounding box center [859, 220] width 245 height 28
type input "[PERSON_NAME]"
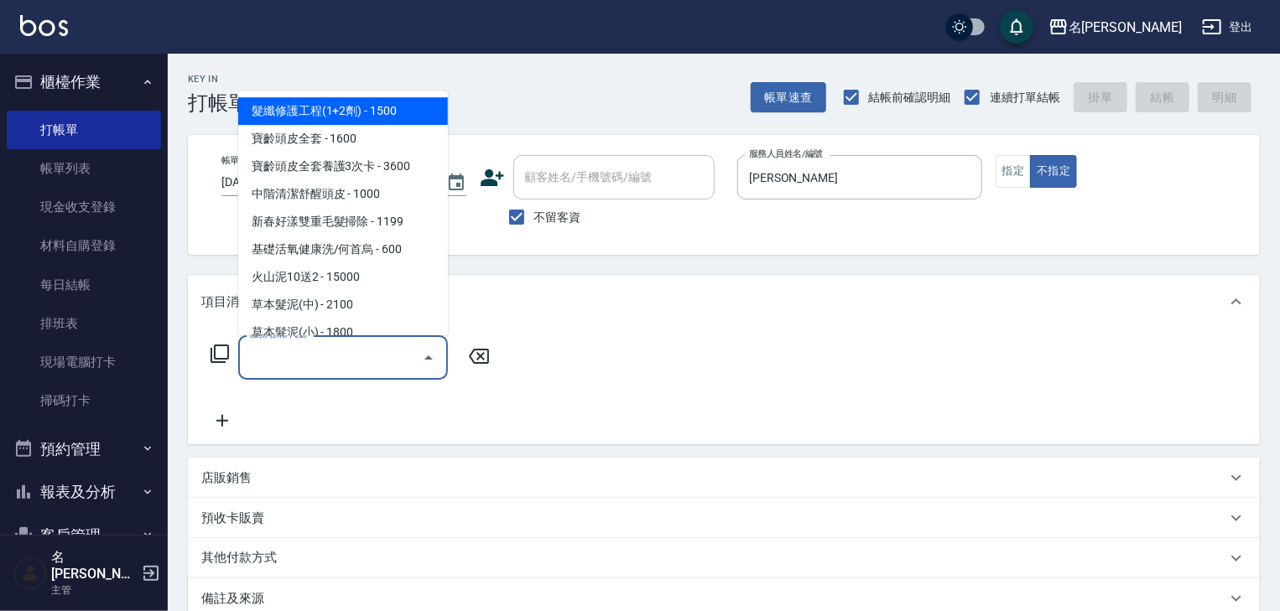
click at [370, 372] on input "服務名稱/代號" at bounding box center [330, 357] width 169 height 29
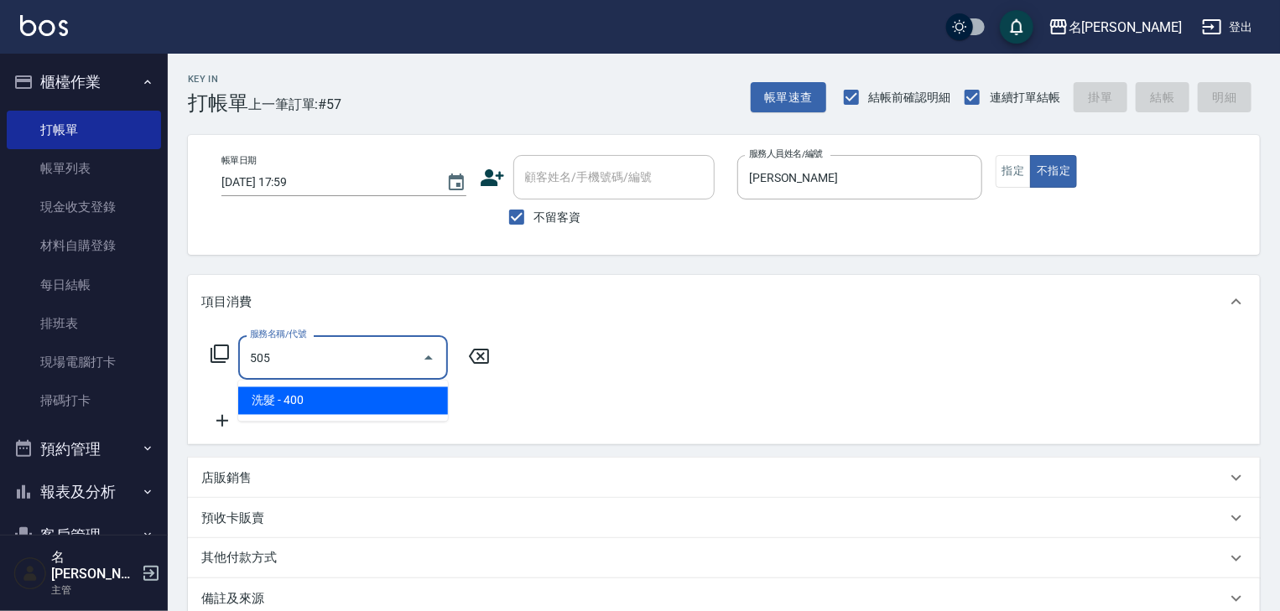
click at [412, 412] on span "洗髮 - 400" at bounding box center [343, 402] width 210 height 28
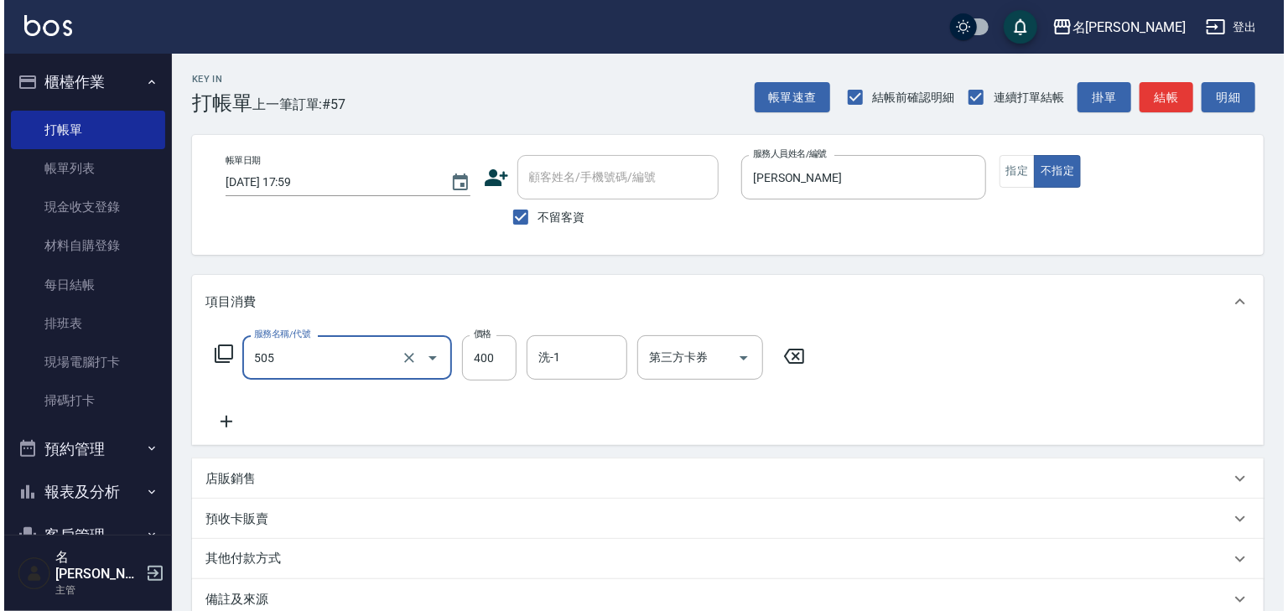
scroll to position [196, 0]
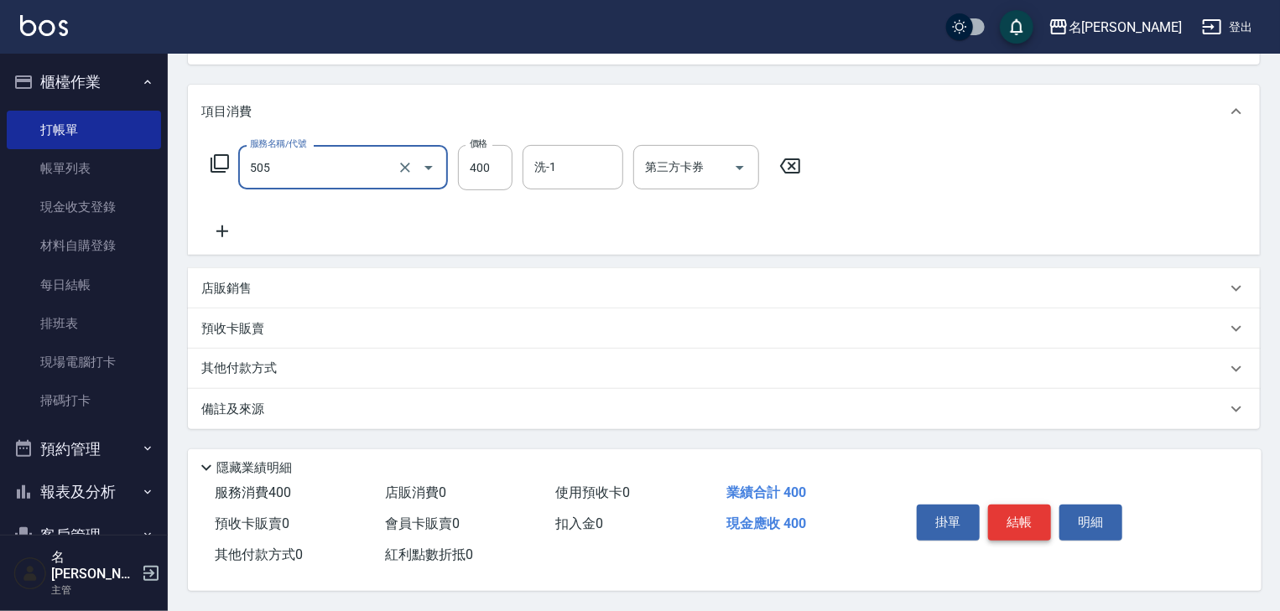
type input "洗髮(505)"
click at [1035, 520] on button "結帳" at bounding box center [1019, 522] width 63 height 35
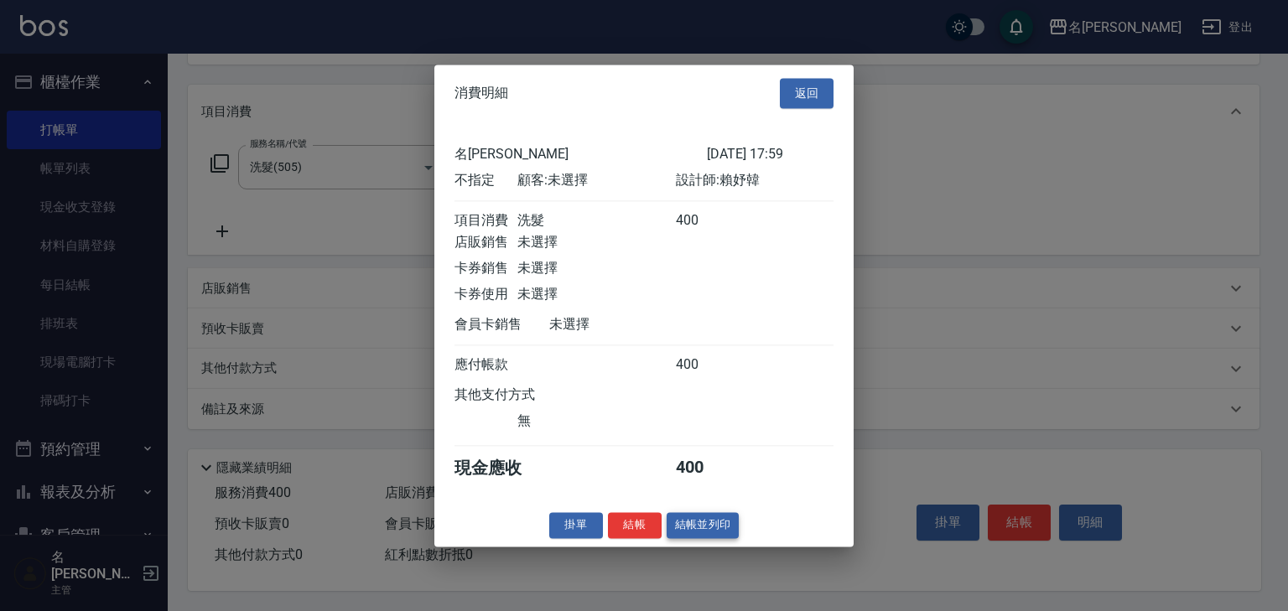
click at [731, 537] on button "結帳並列印" at bounding box center [703, 525] width 73 height 26
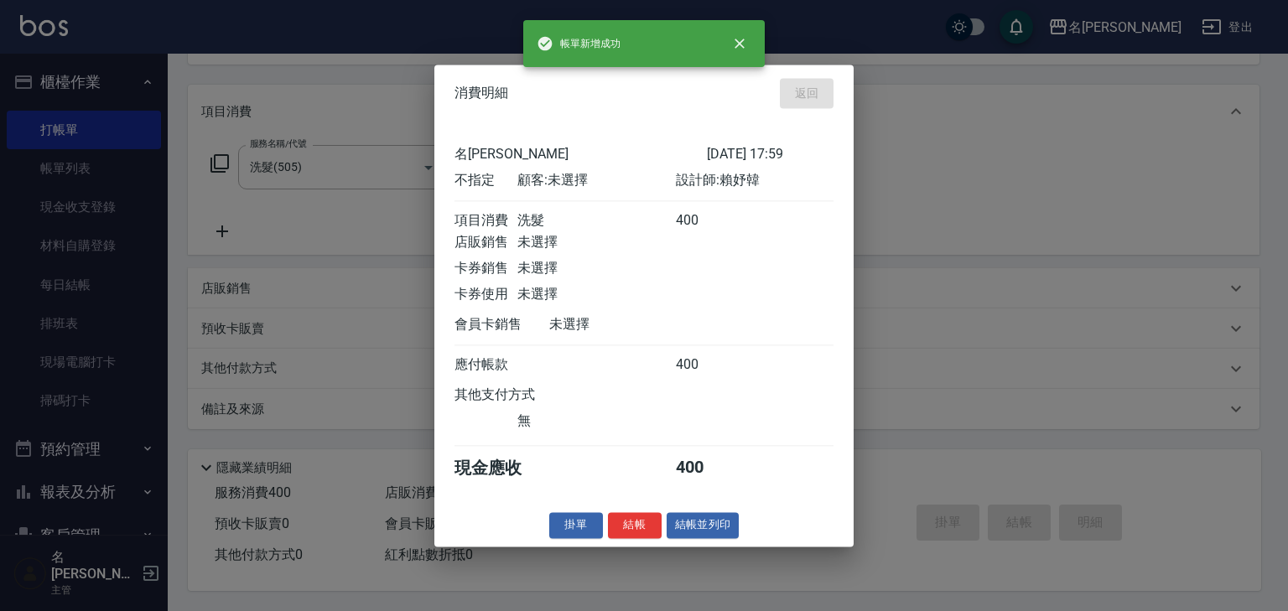
type input "2025/08/16 18:02"
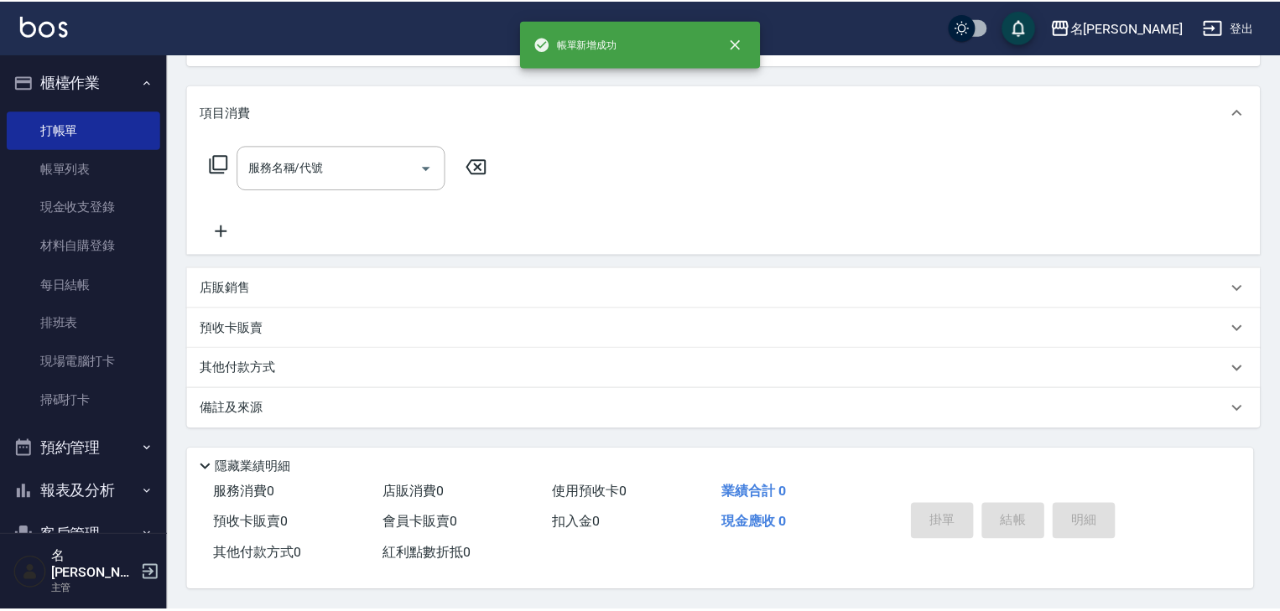
scroll to position [0, 0]
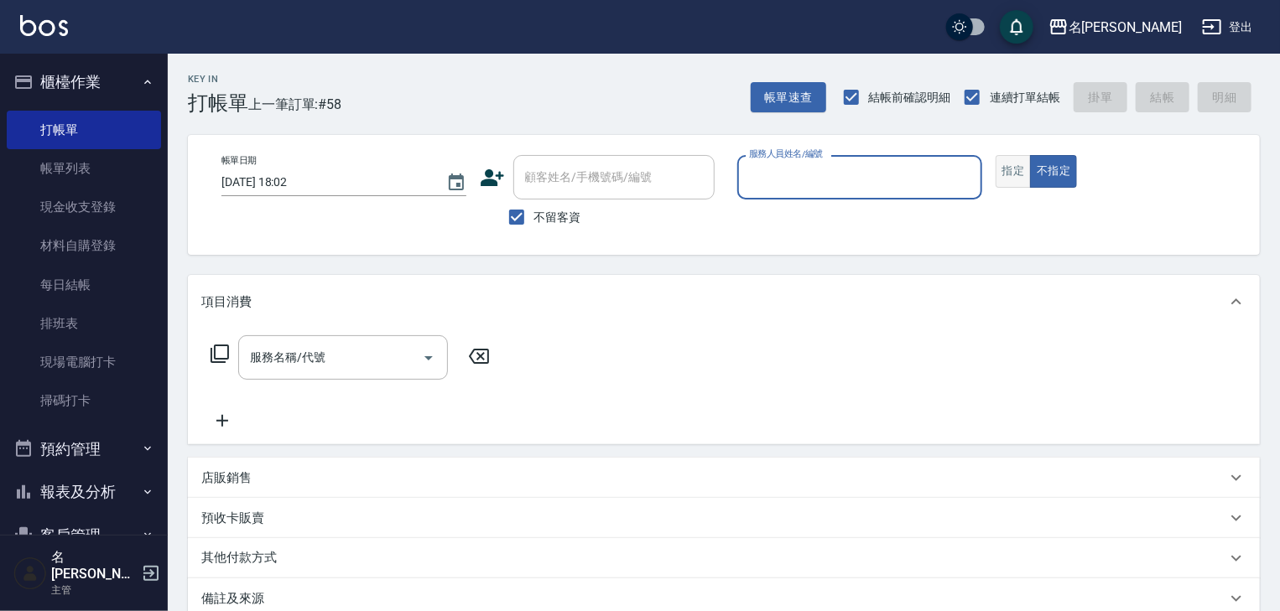
click at [1017, 159] on button "指定" at bounding box center [1014, 171] width 36 height 33
click at [942, 181] on input "服務人員姓名/編號" at bounding box center [860, 177] width 230 height 29
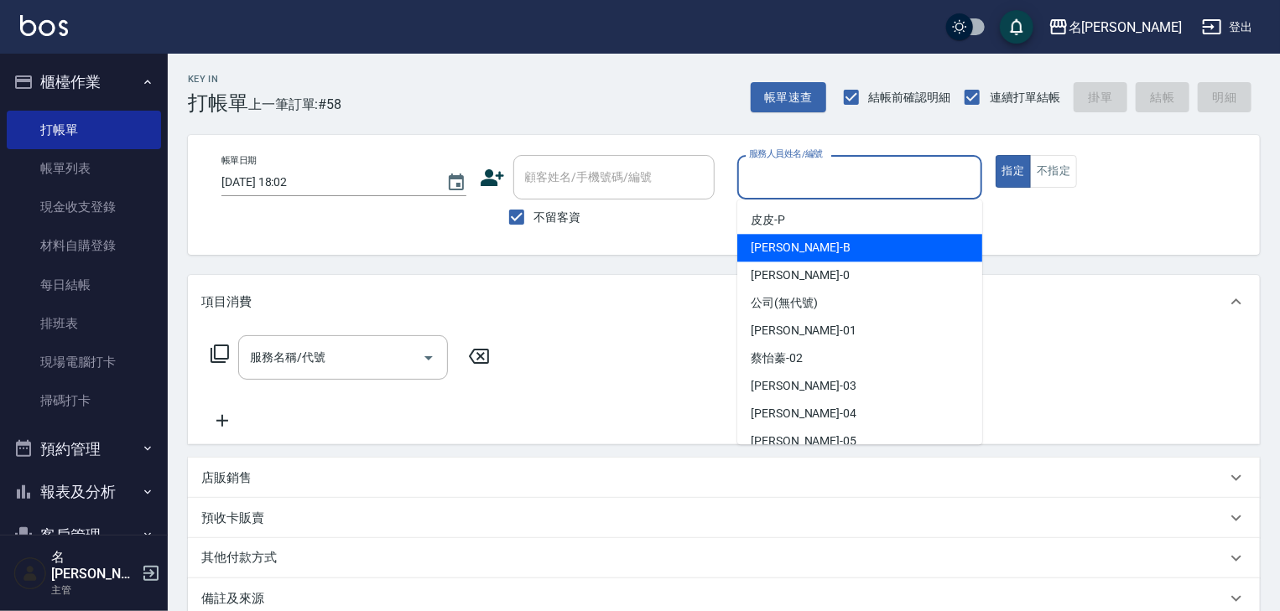
click at [845, 248] on div "[PERSON_NAME]" at bounding box center [859, 248] width 245 height 28
type input "[PERSON_NAME]"
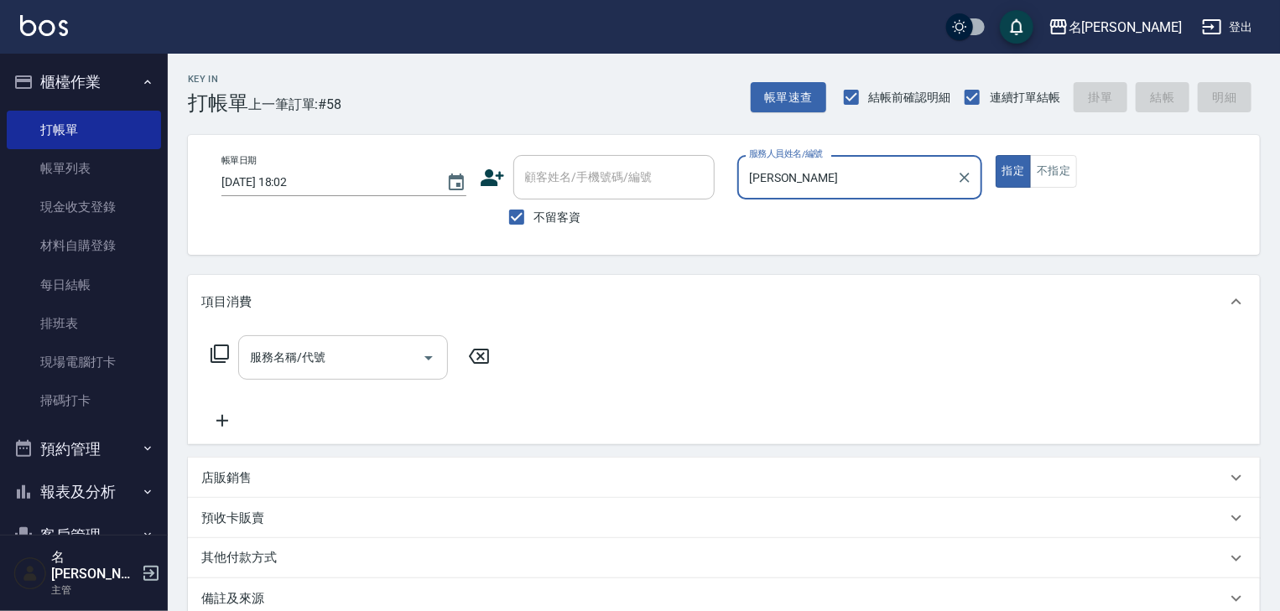
click at [388, 368] on input "服務名稱/代號" at bounding box center [330, 357] width 169 height 29
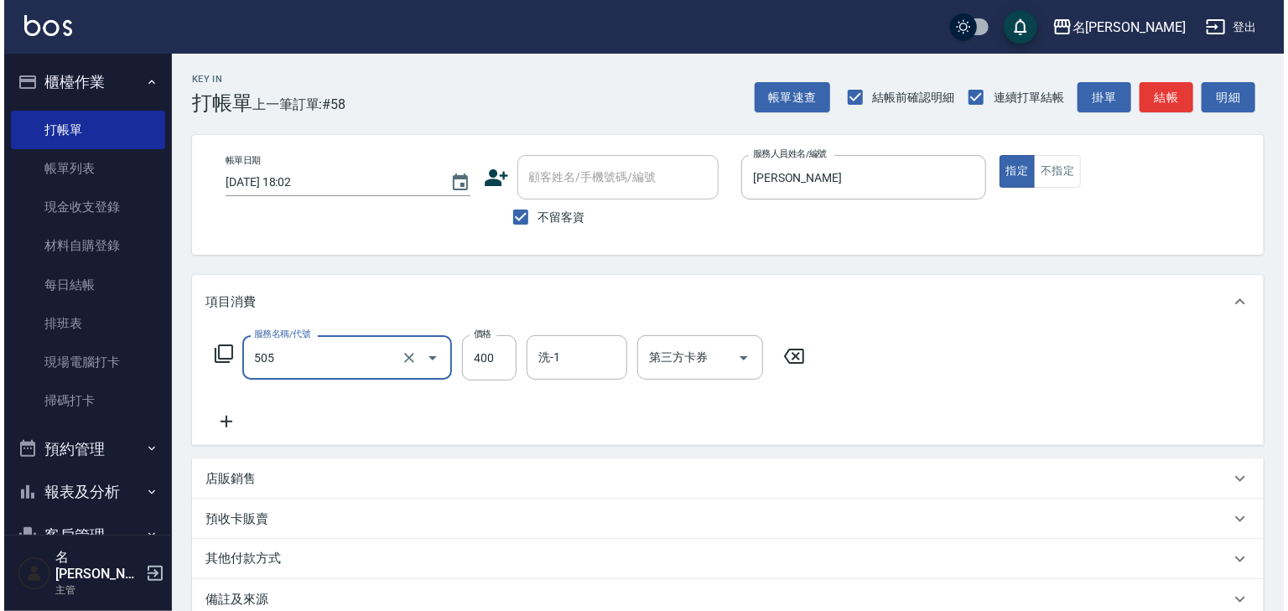
scroll to position [179, 0]
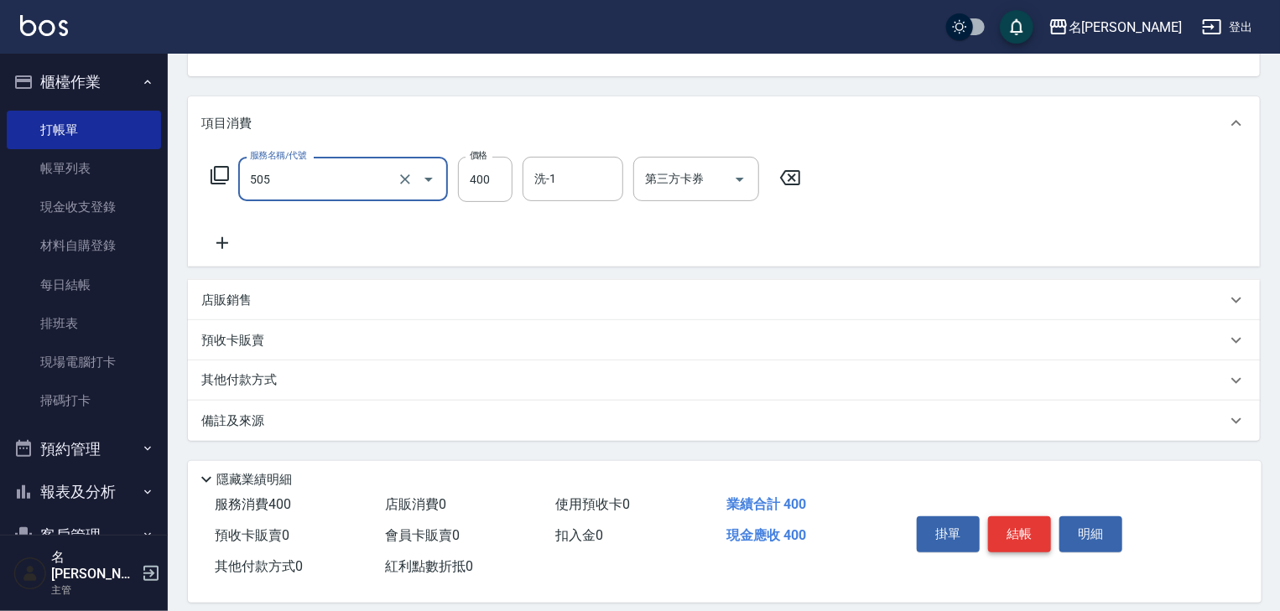
type input "洗髮(505)"
click at [1007, 534] on button "結帳" at bounding box center [1019, 534] width 63 height 35
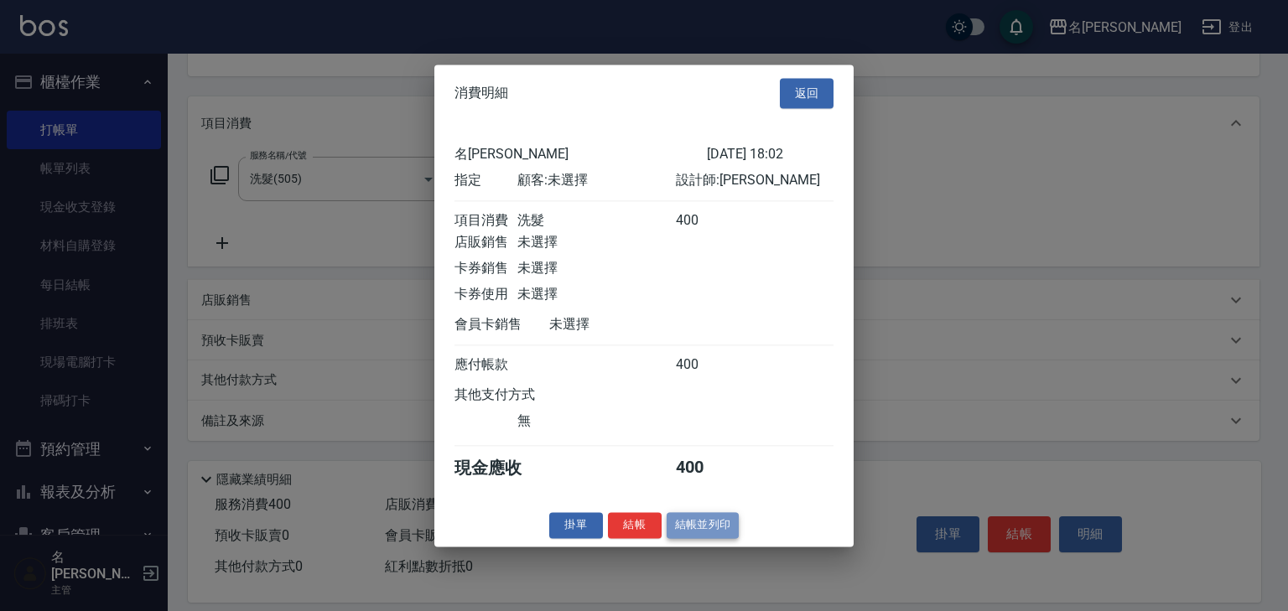
click at [729, 530] on button "結帳並列印" at bounding box center [703, 525] width 73 height 26
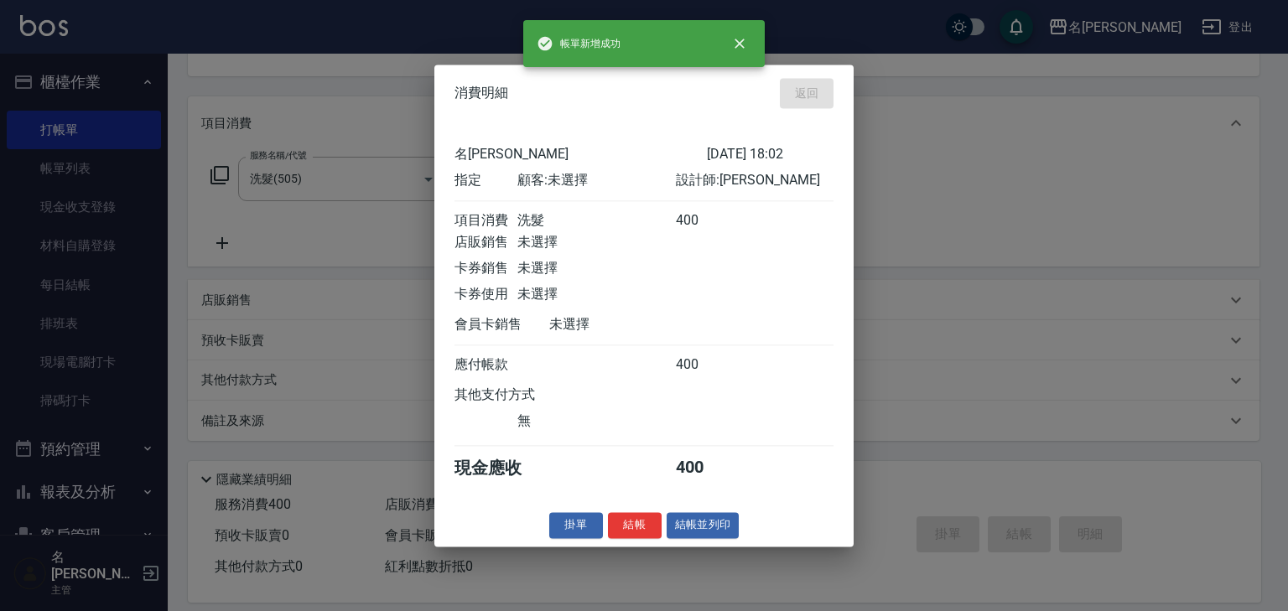
type input "2025/08/16 18:08"
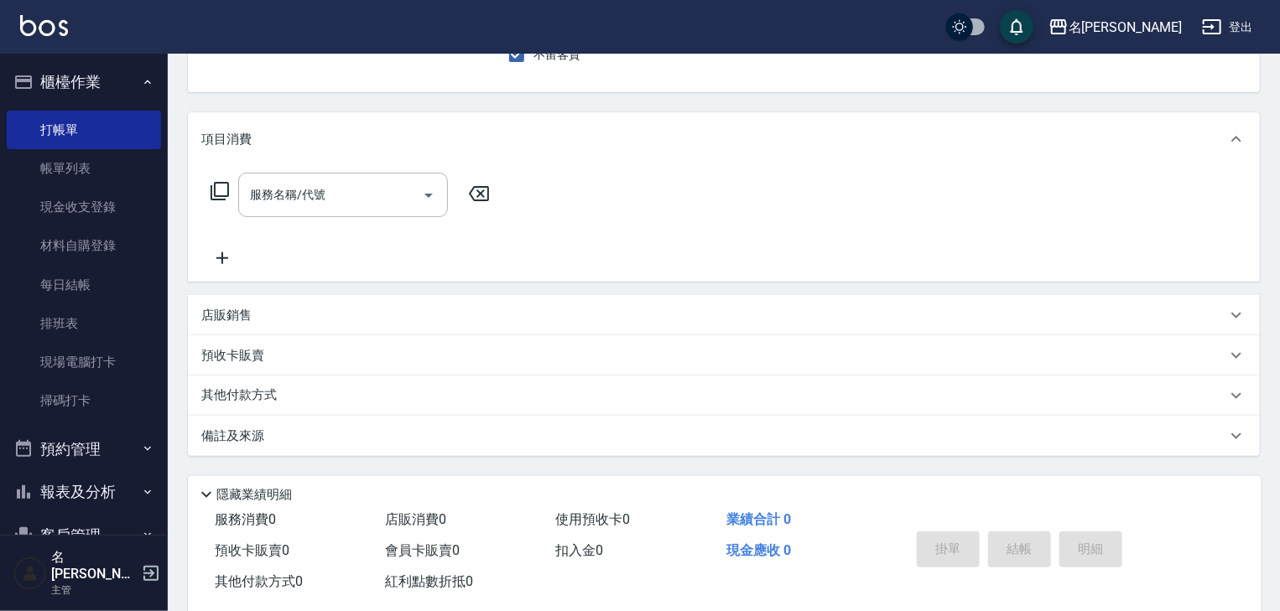
scroll to position [0, 0]
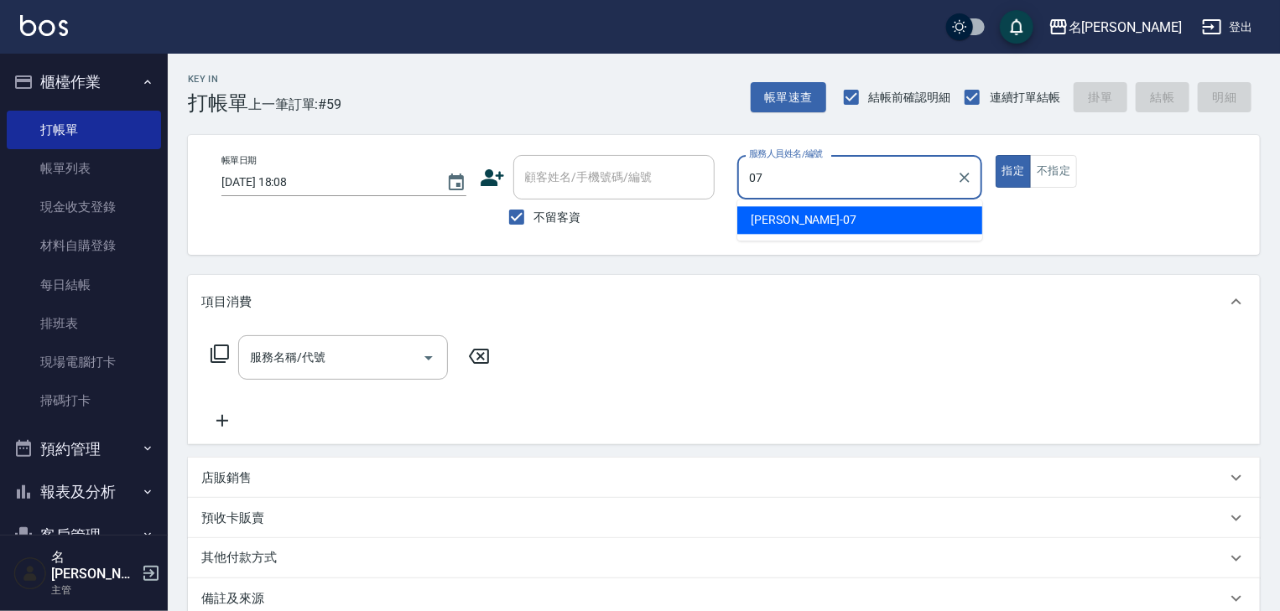
type input "[PERSON_NAME]-07"
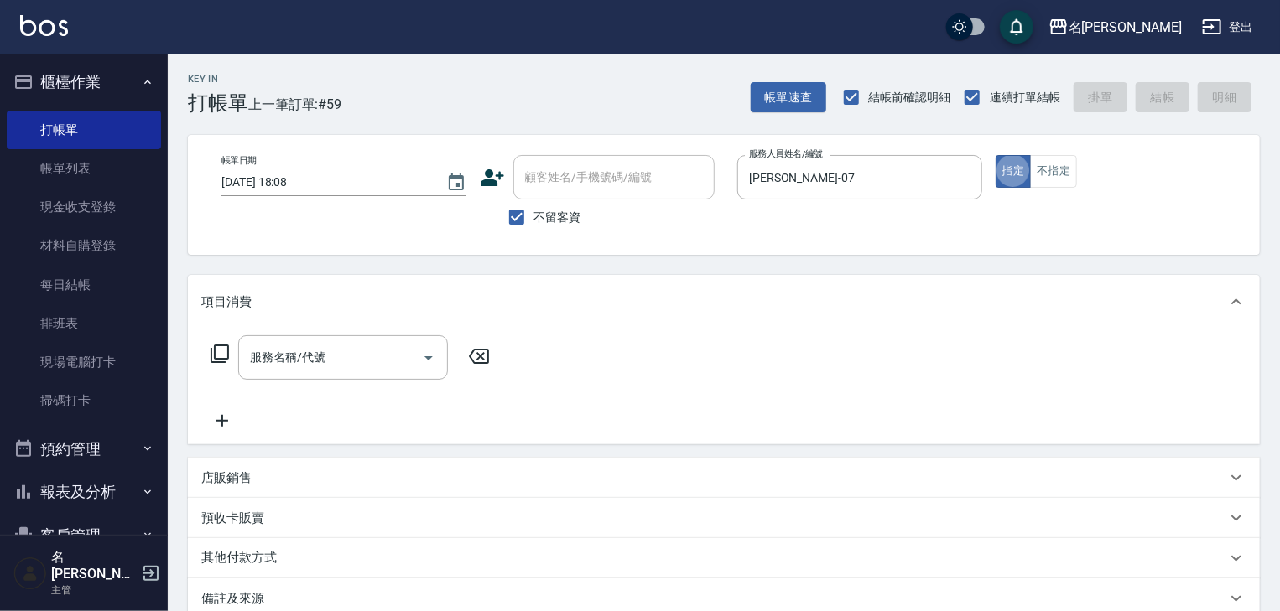
type button "true"
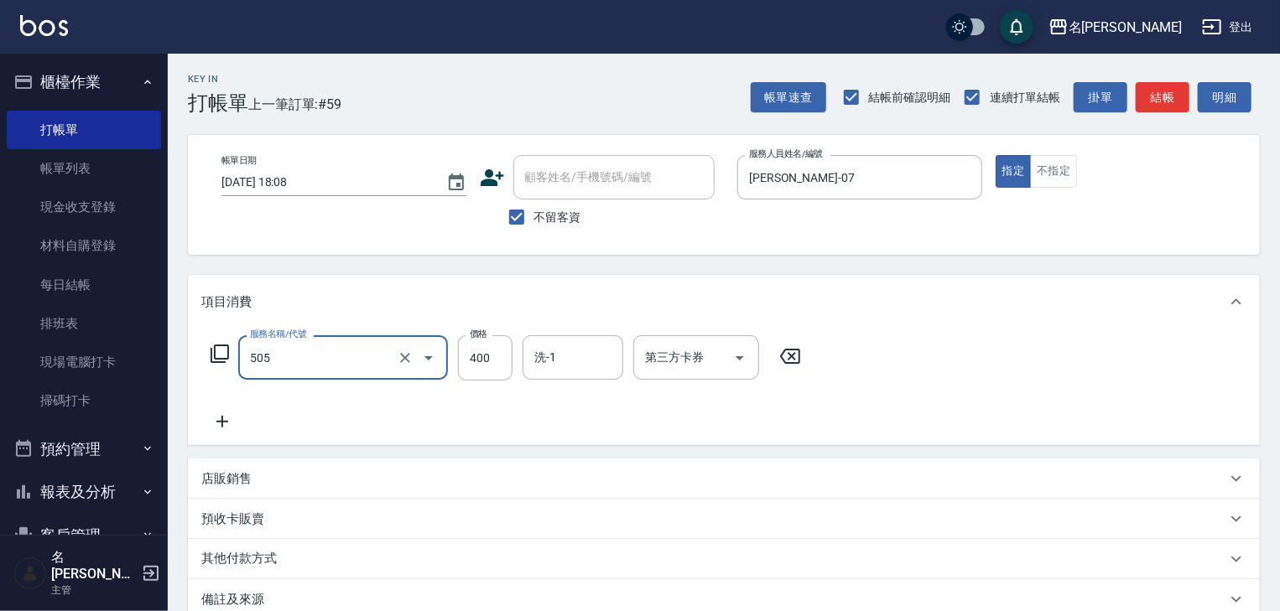
type input "洗髮(505)"
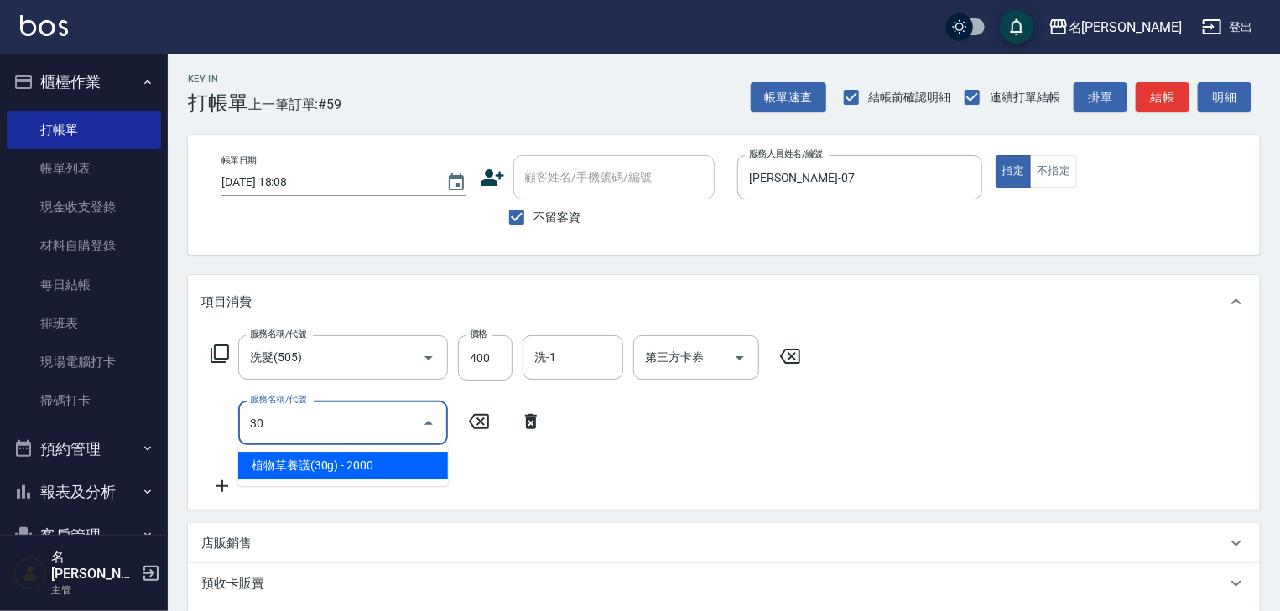
type input "307"
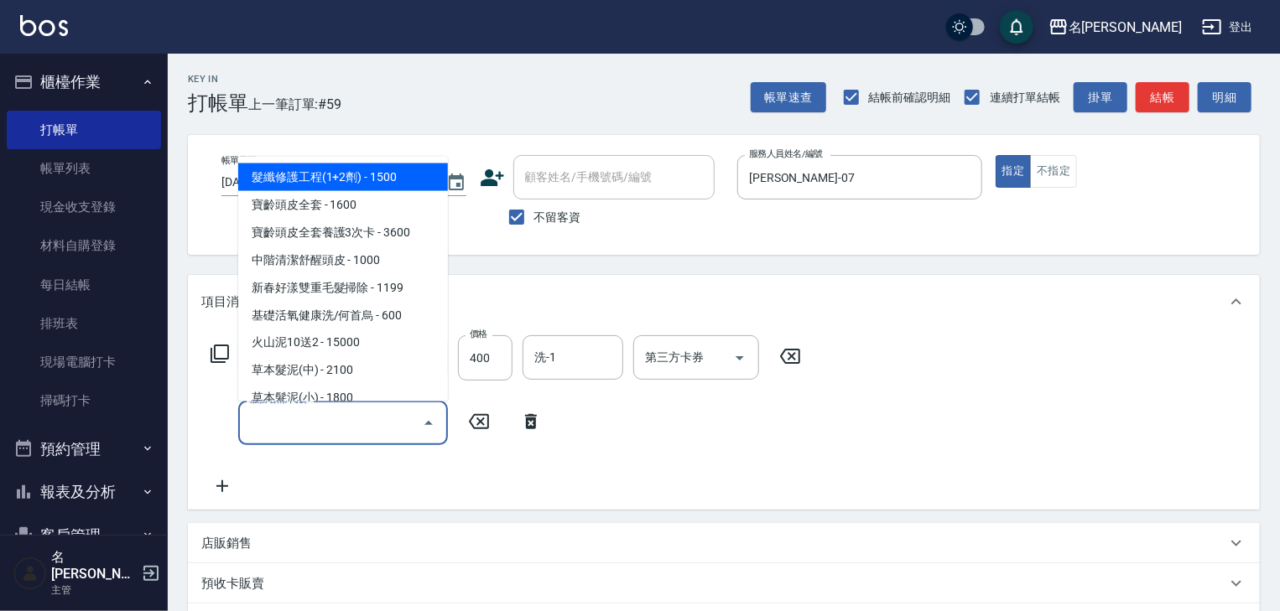
type input "髮纖修護工程(1+2劑)(101)"
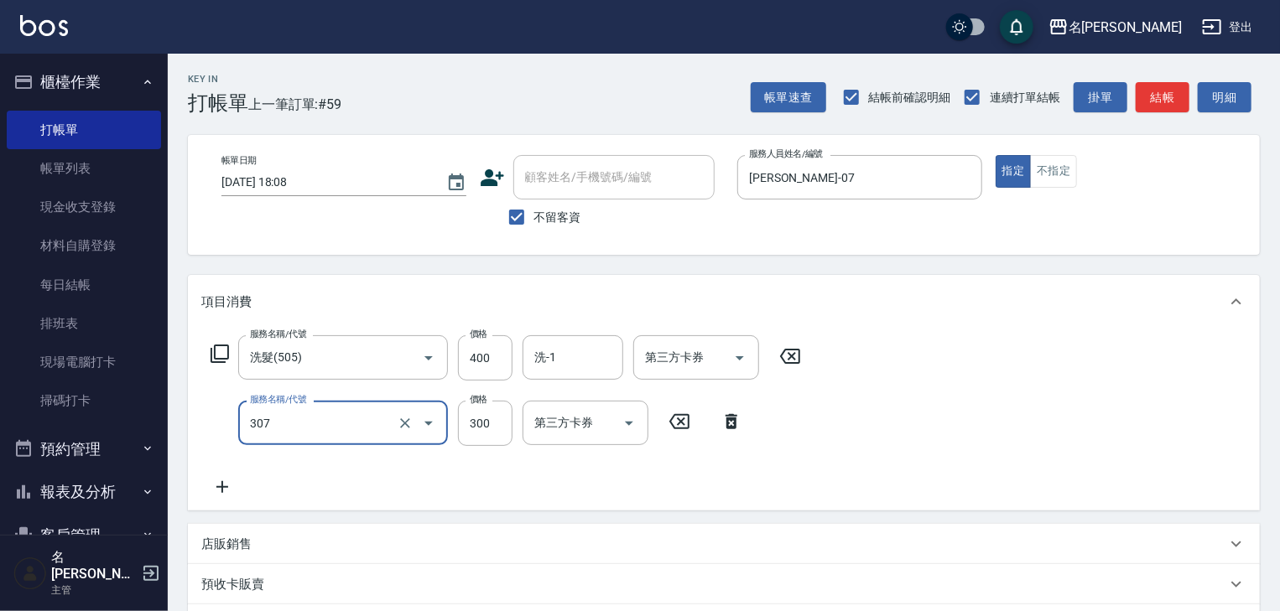
type input "剪髮(307)"
type input "400"
click at [1163, 107] on button "結帳" at bounding box center [1163, 97] width 54 height 31
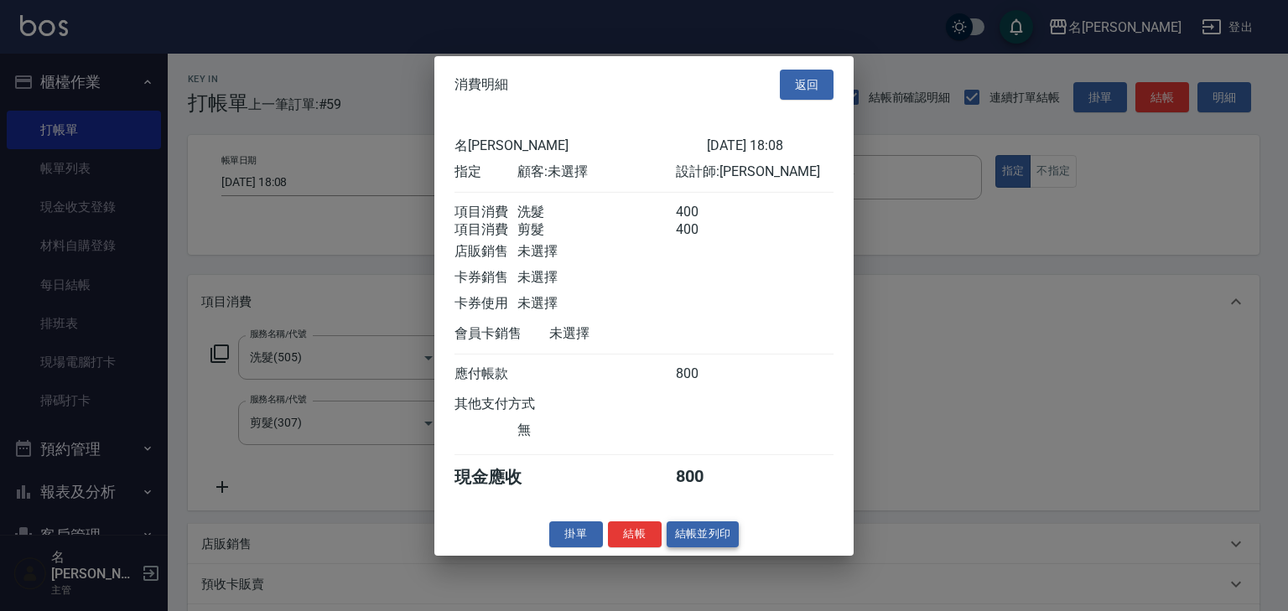
click at [690, 542] on button "結帳並列印" at bounding box center [703, 535] width 73 height 26
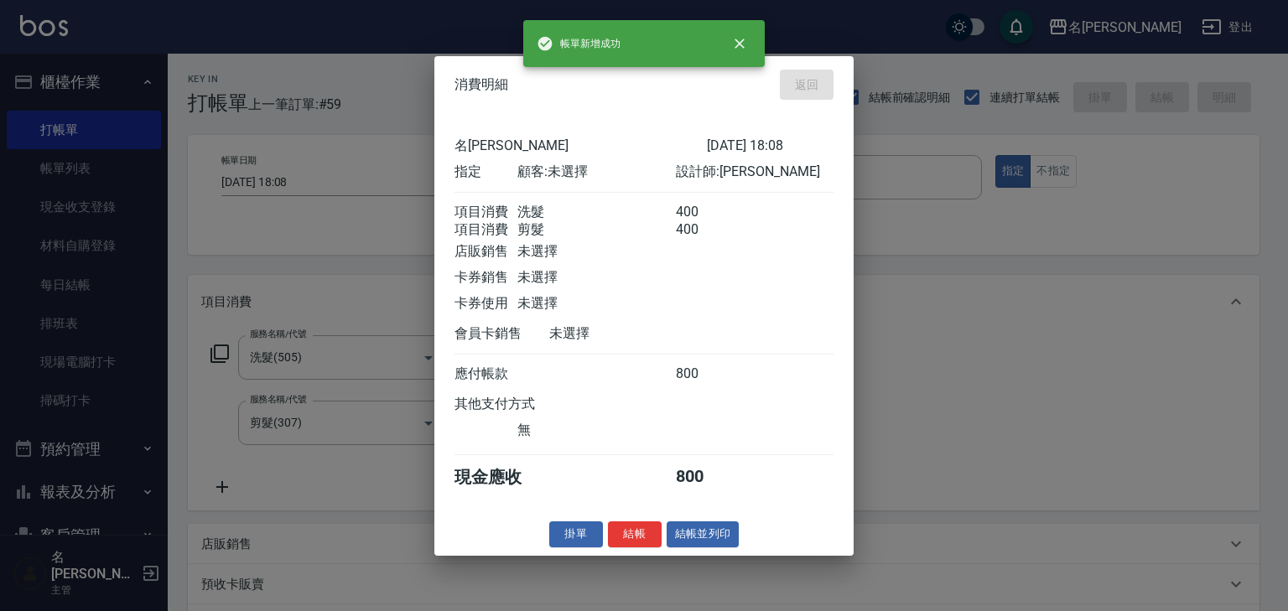
type input "2025/08/16 18:14"
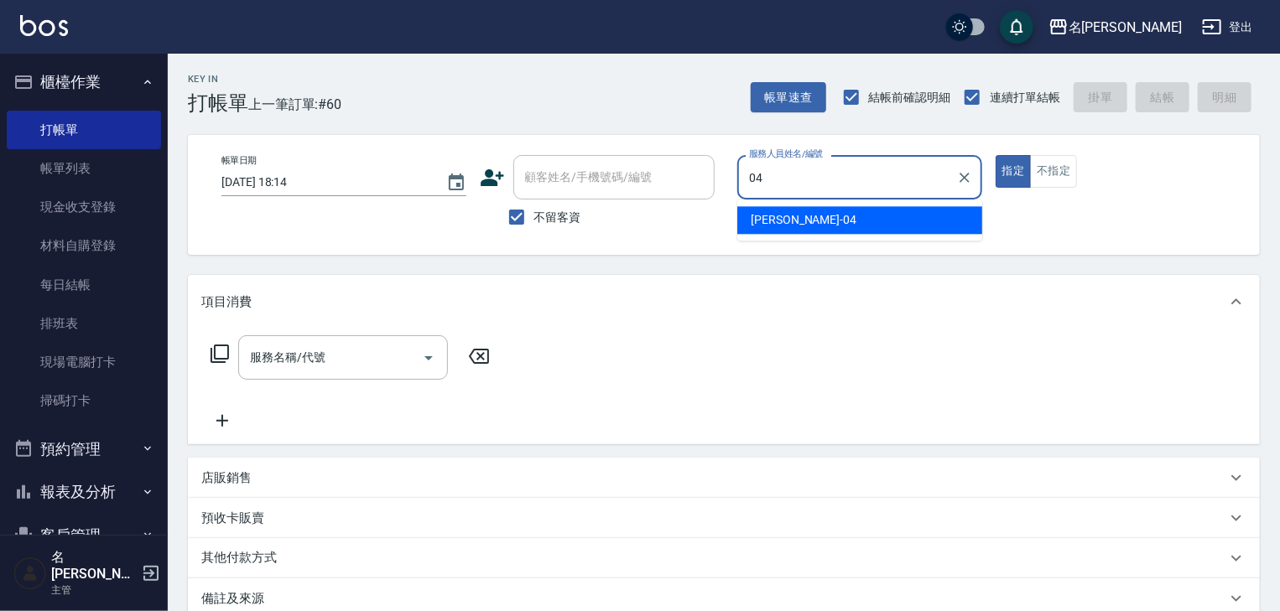
type input "[PERSON_NAME]-04"
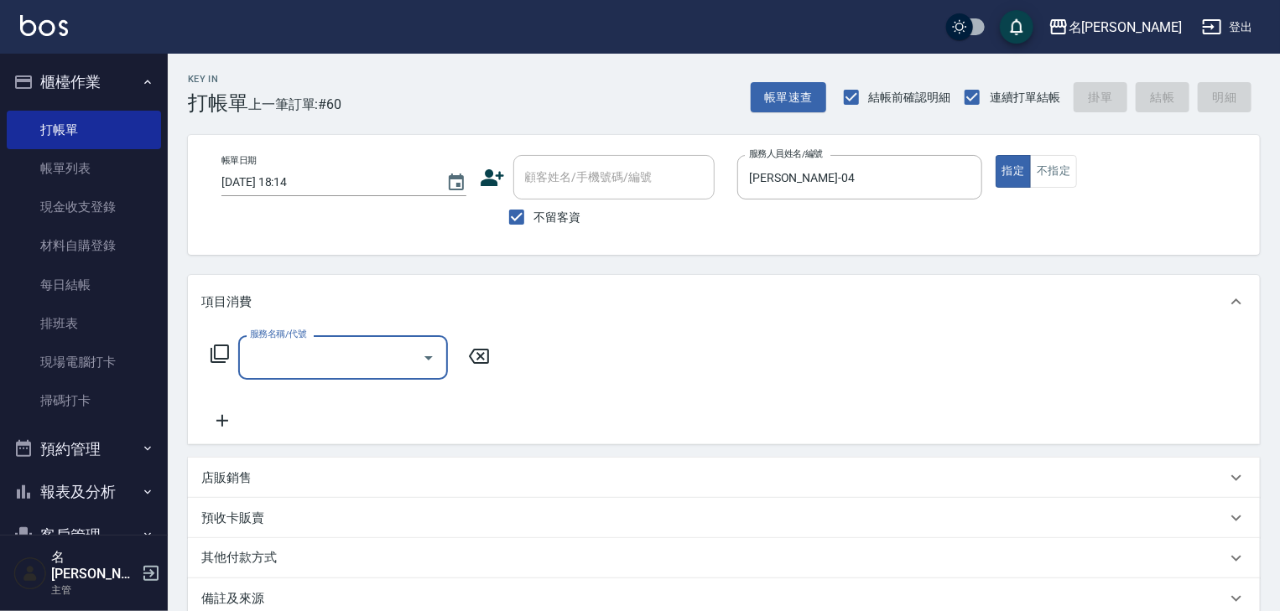
click at [307, 342] on div "服務名稱/代號" at bounding box center [343, 358] width 210 height 44
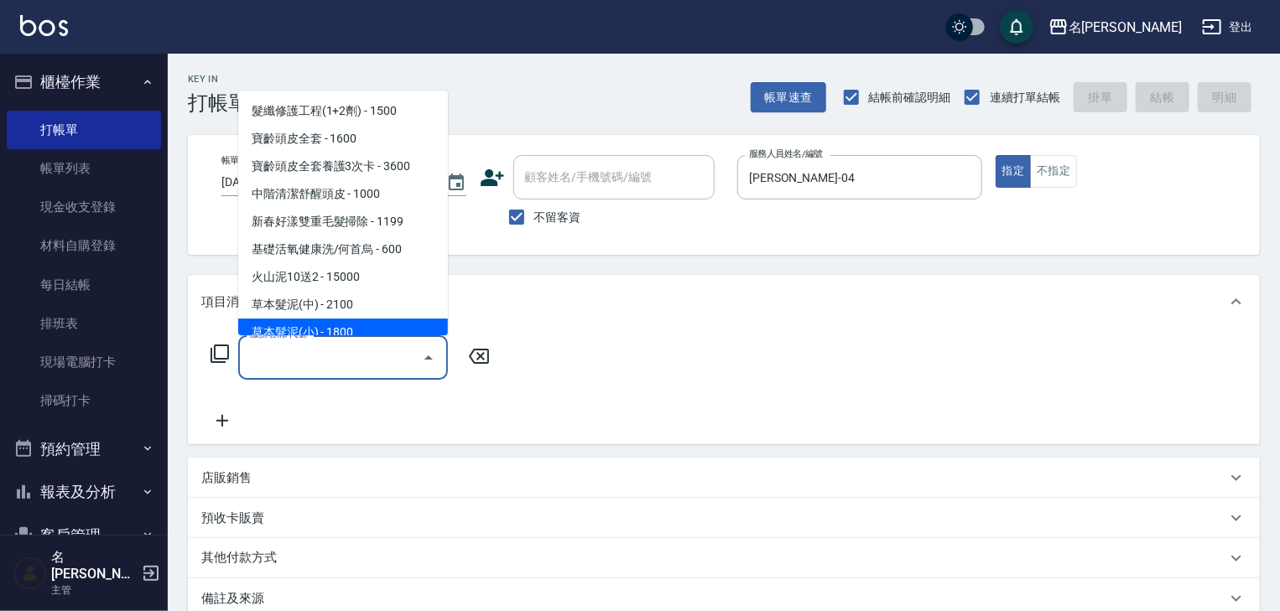
click at [329, 325] on span "草本髮泥(小) - 1800" at bounding box center [343, 334] width 210 height 28
type input "草本髮泥(小)(122)"
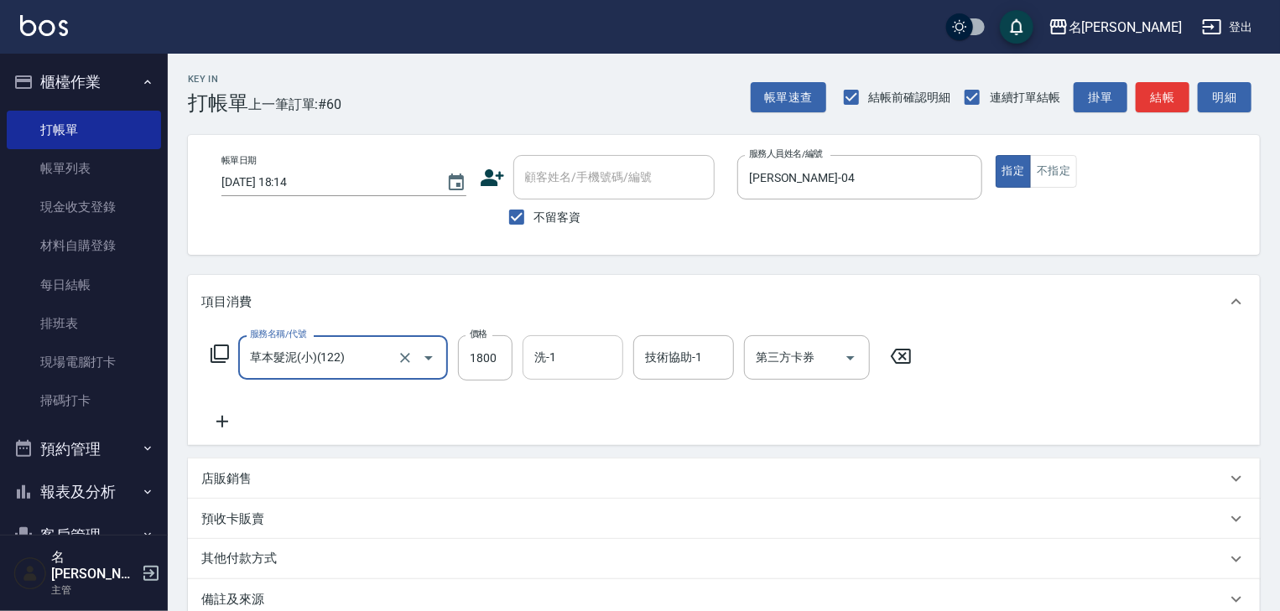
click at [544, 356] on div "洗-1 洗-1" at bounding box center [573, 358] width 101 height 44
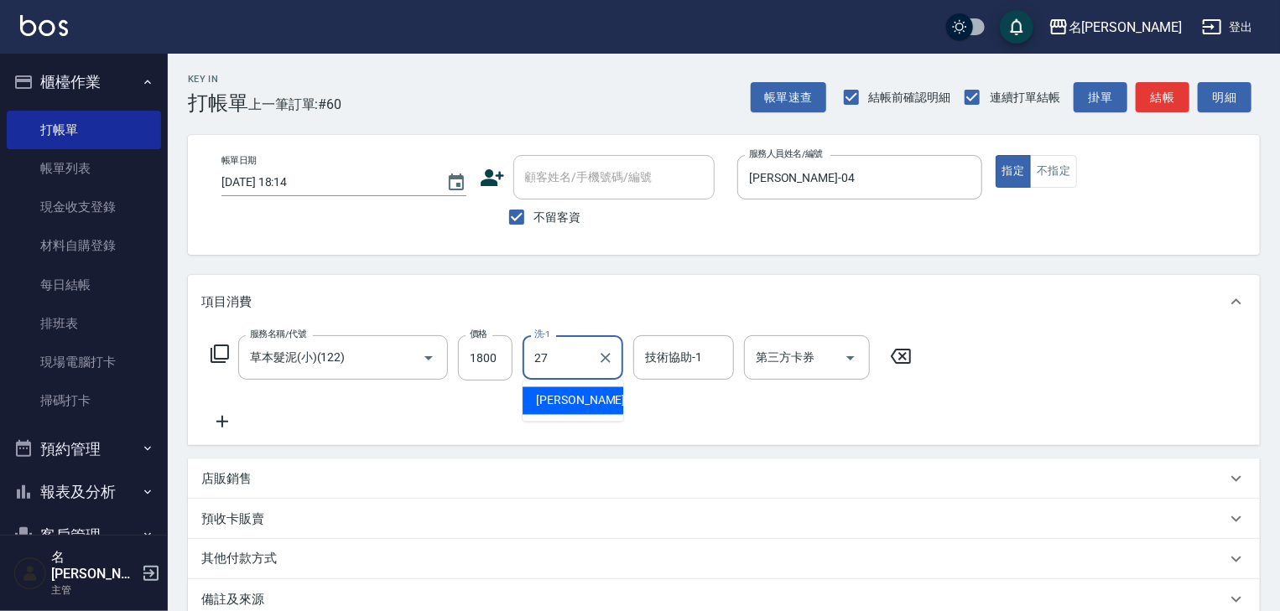
type input "[PERSON_NAME]-27"
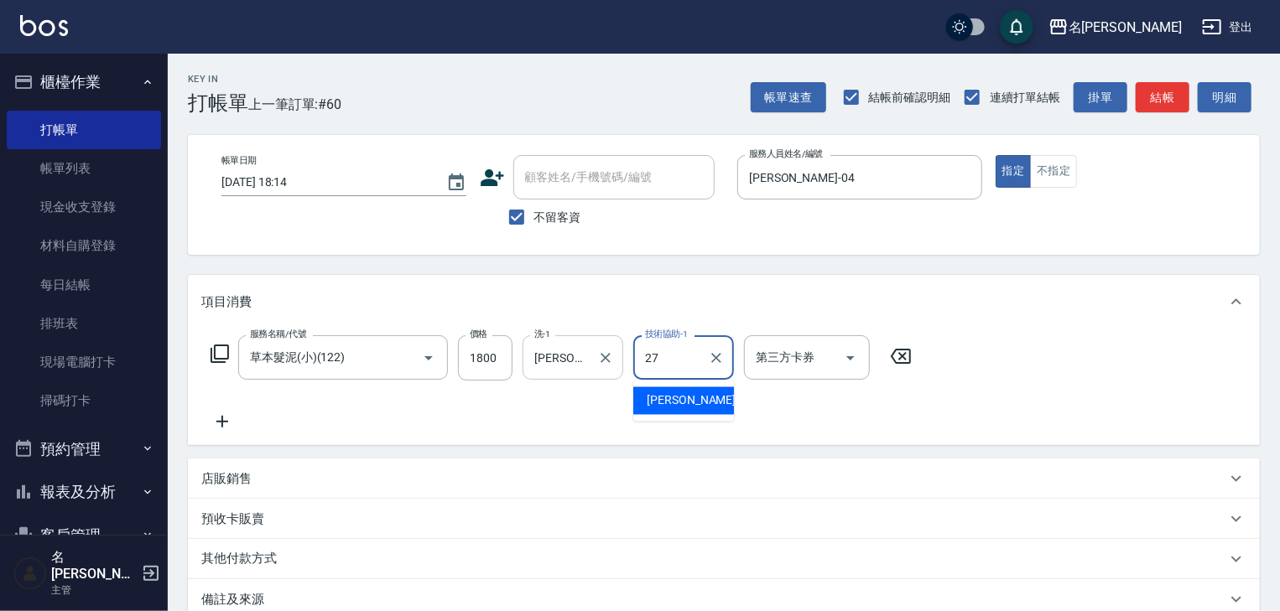
type input "[PERSON_NAME]-27"
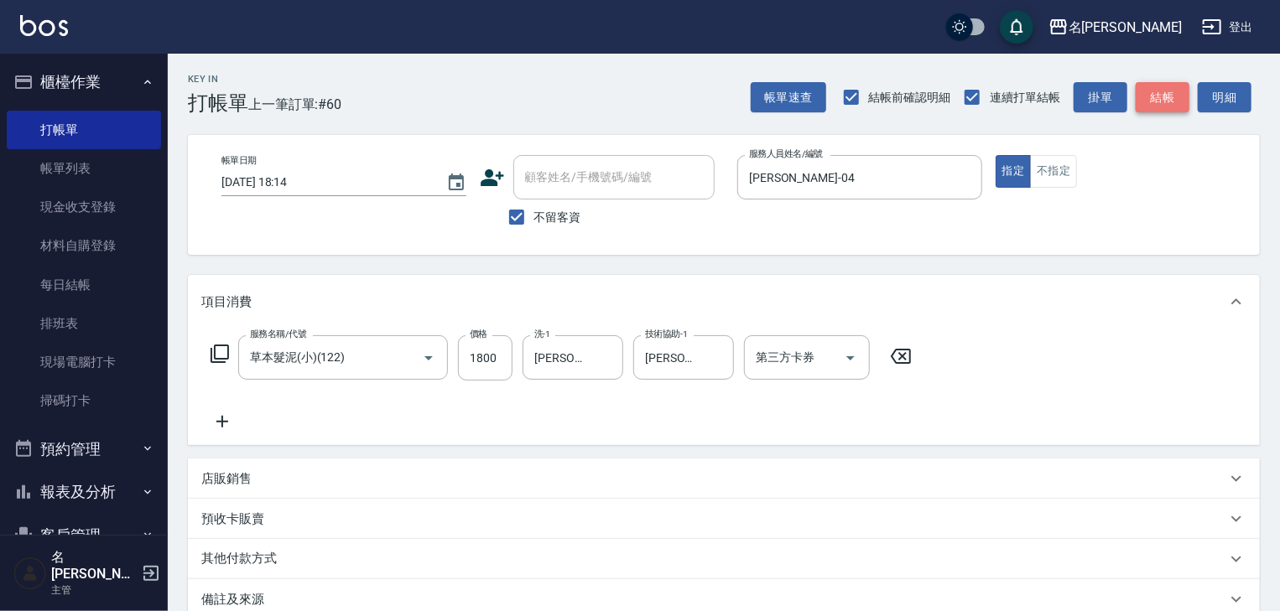
click at [1142, 97] on button "結帳" at bounding box center [1163, 97] width 54 height 31
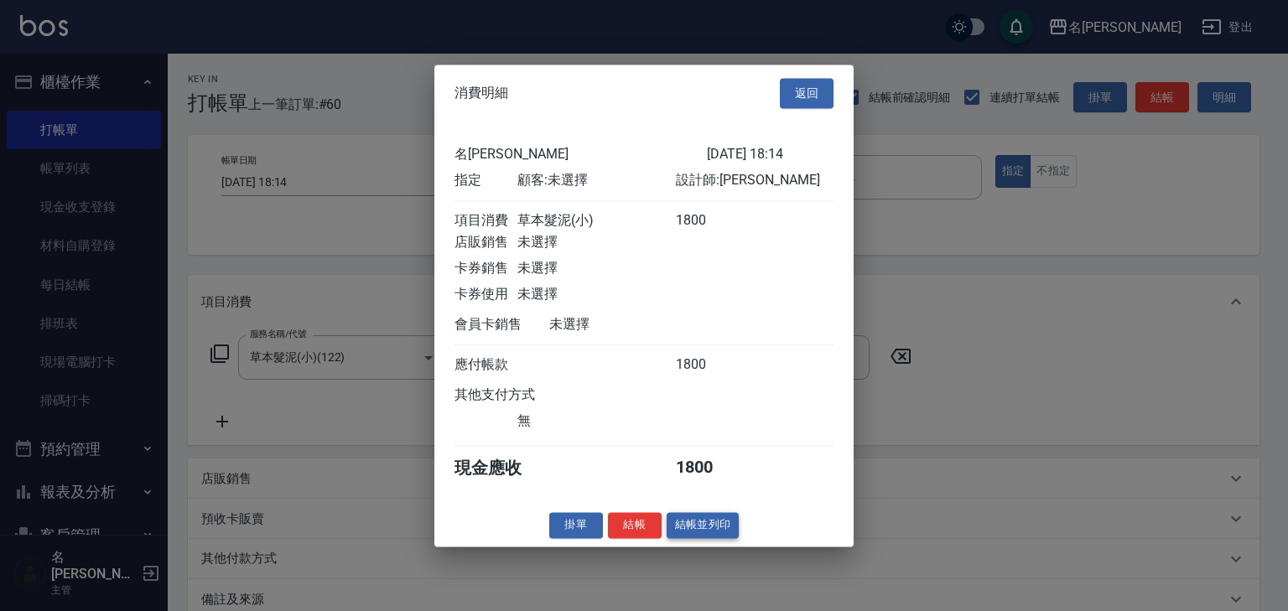
click at [695, 533] on button "結帳並列印" at bounding box center [703, 525] width 73 height 26
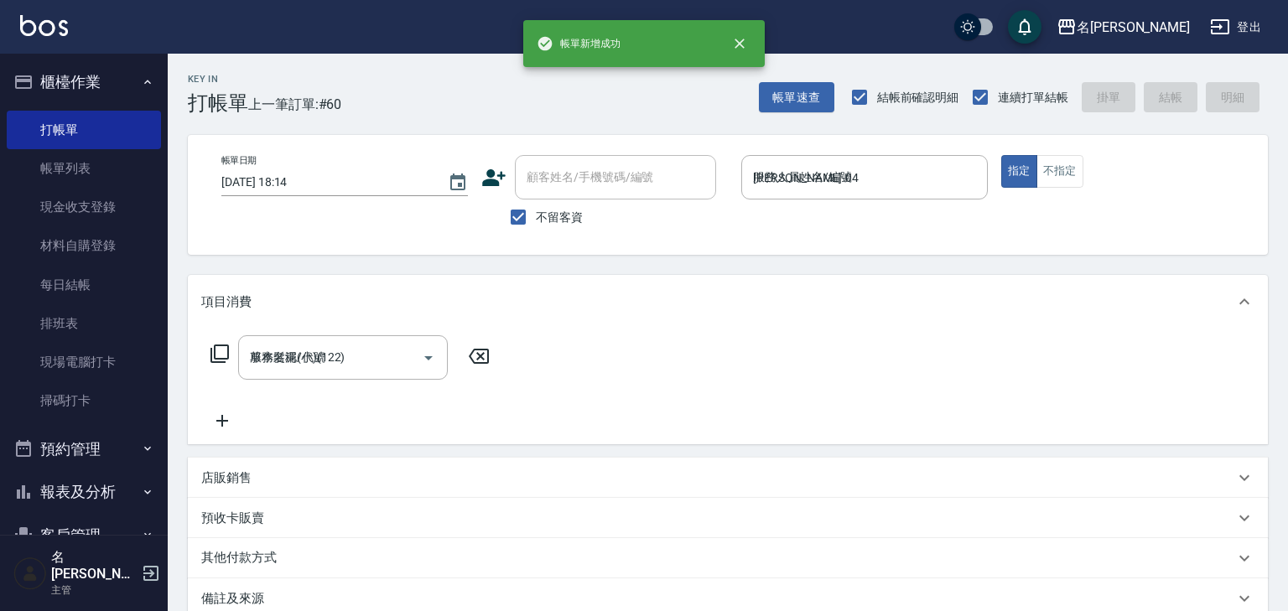
type input "2025/08/16 18:45"
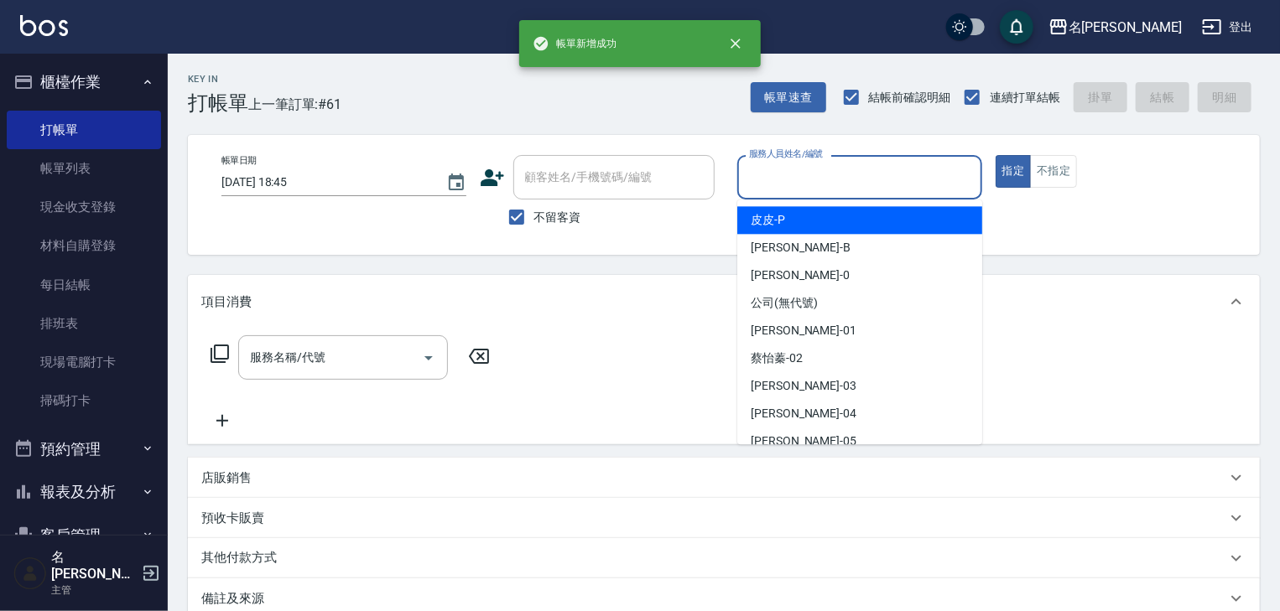
click at [784, 184] on input "服務人員姓名/編號" at bounding box center [860, 177] width 230 height 29
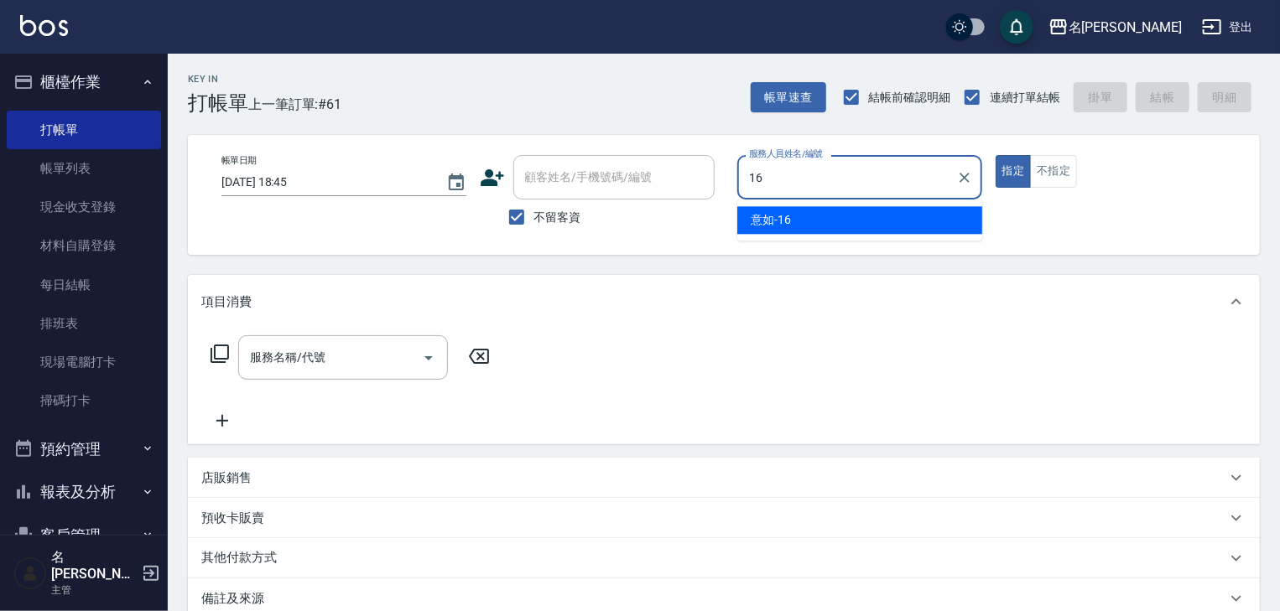
type input "意如-16"
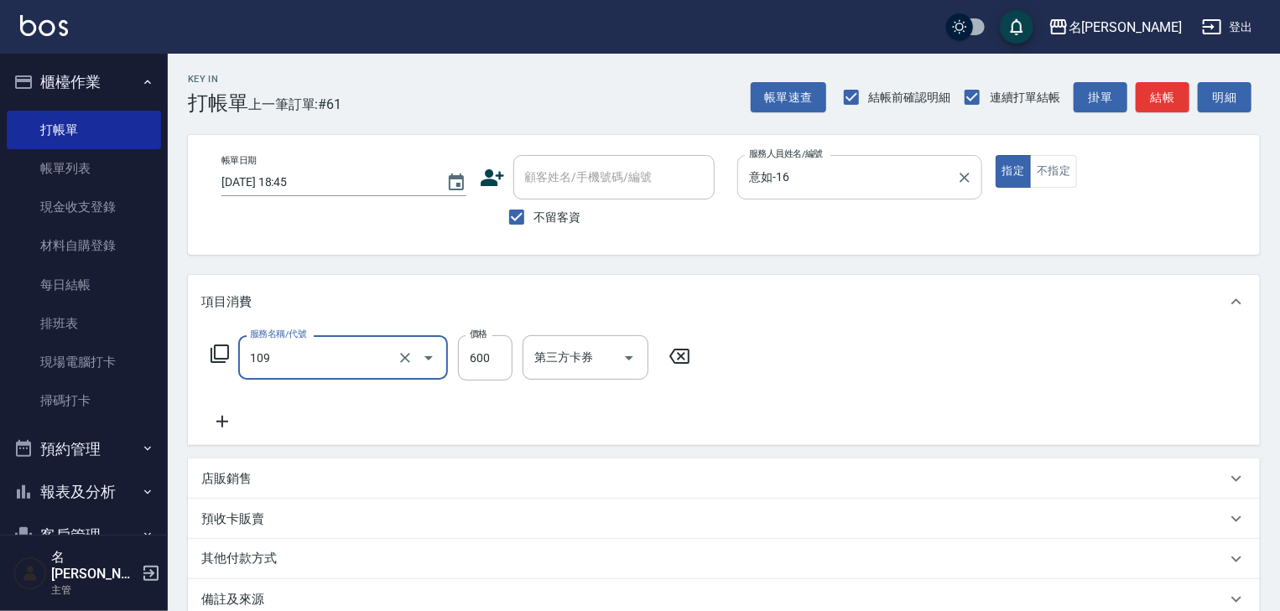
type input "基礎活氧健康洗/何首烏(109)"
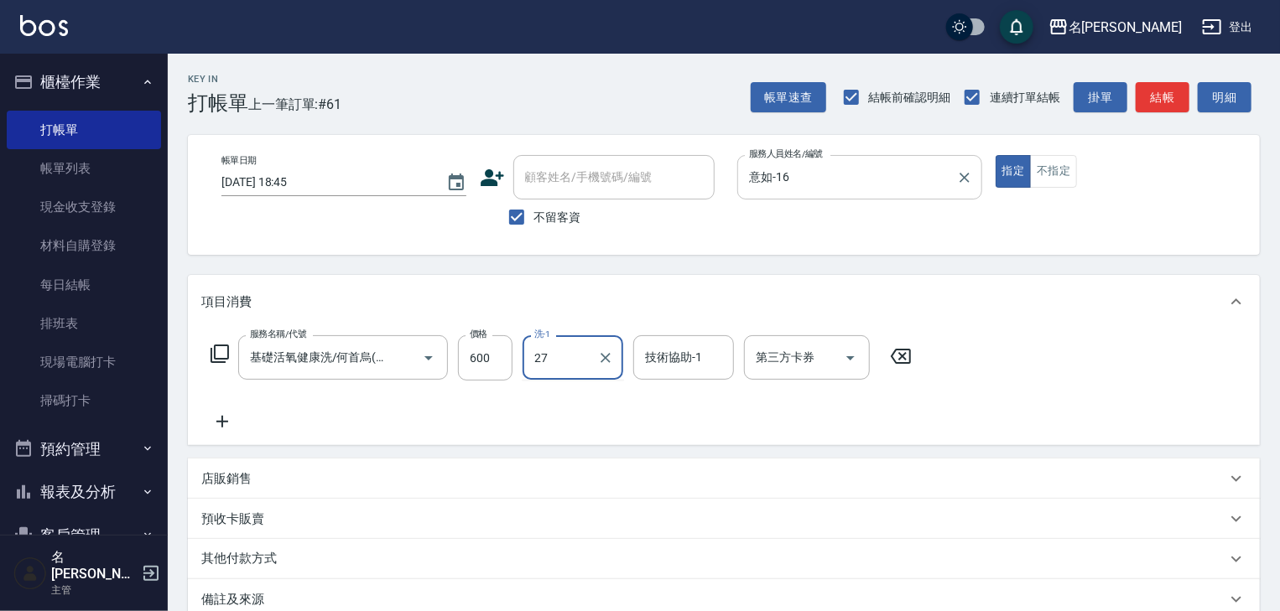
type input "[PERSON_NAME]-27"
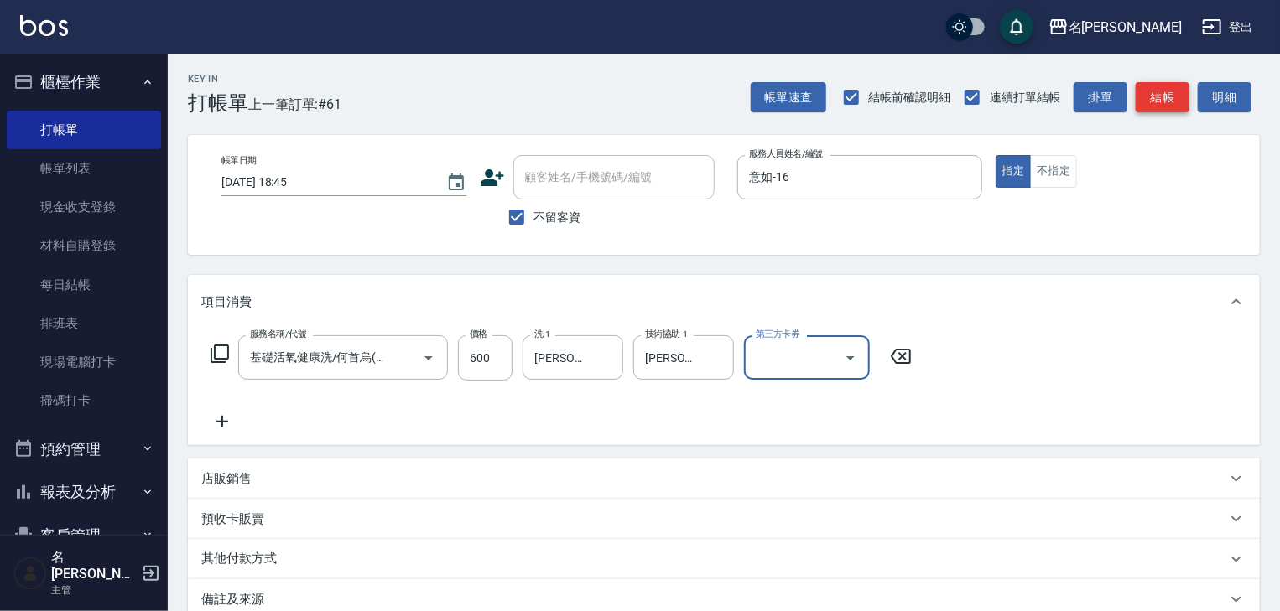
click at [1145, 86] on button "結帳" at bounding box center [1163, 97] width 54 height 31
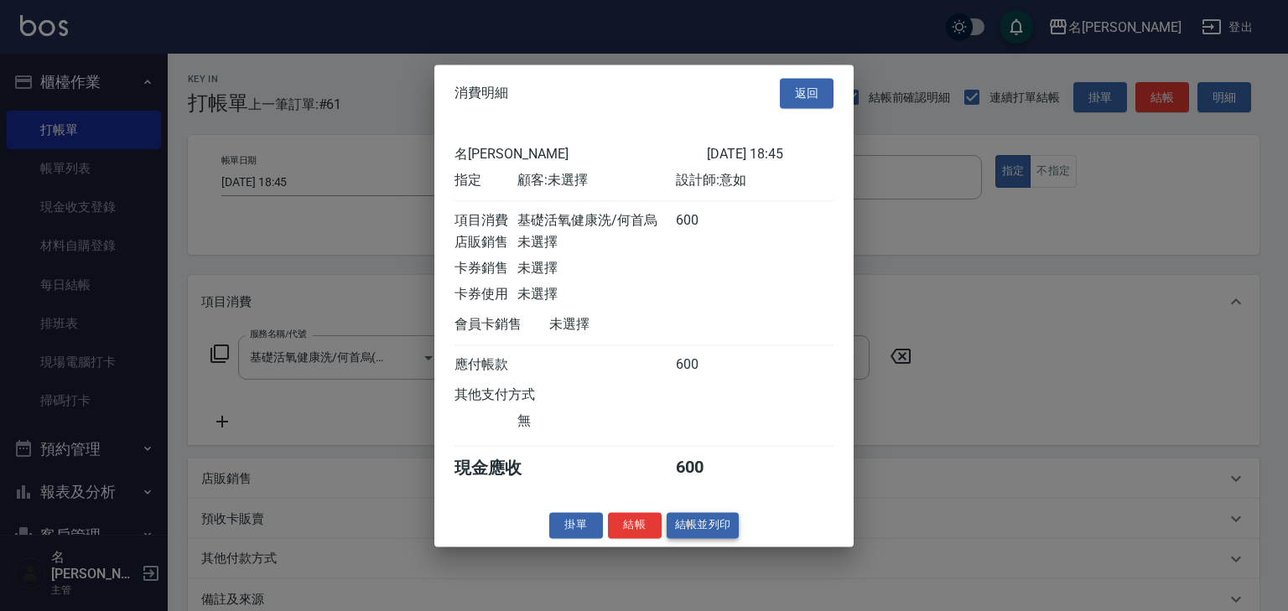
click at [694, 531] on button "結帳並列印" at bounding box center [703, 525] width 73 height 26
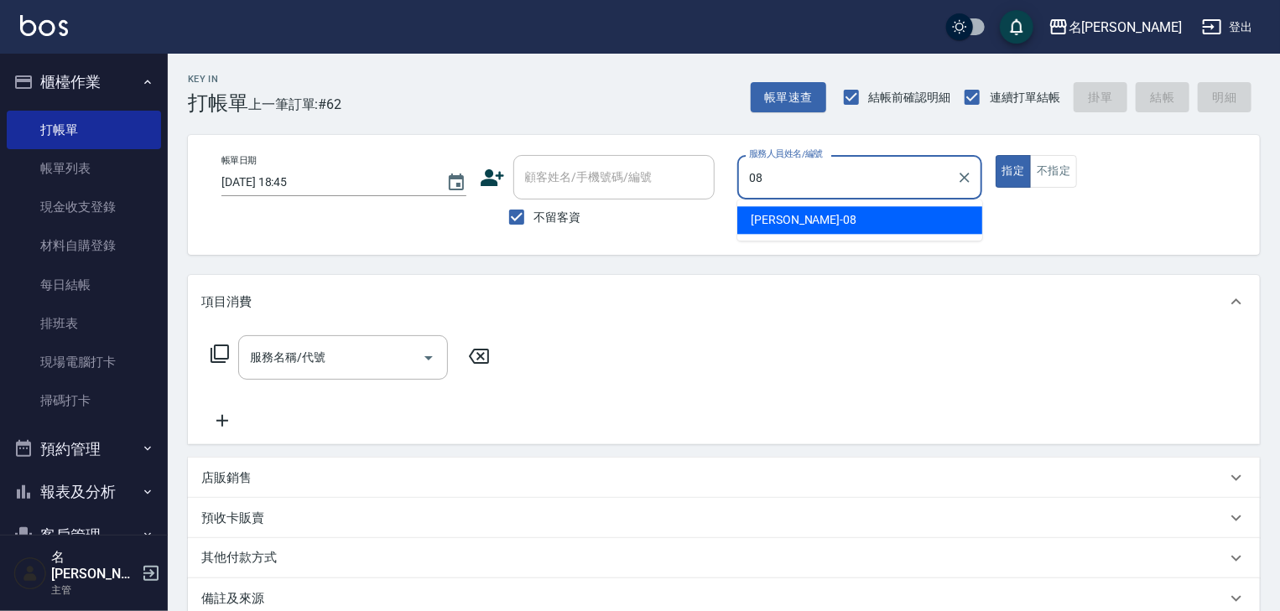
type input "[PERSON_NAME]-08"
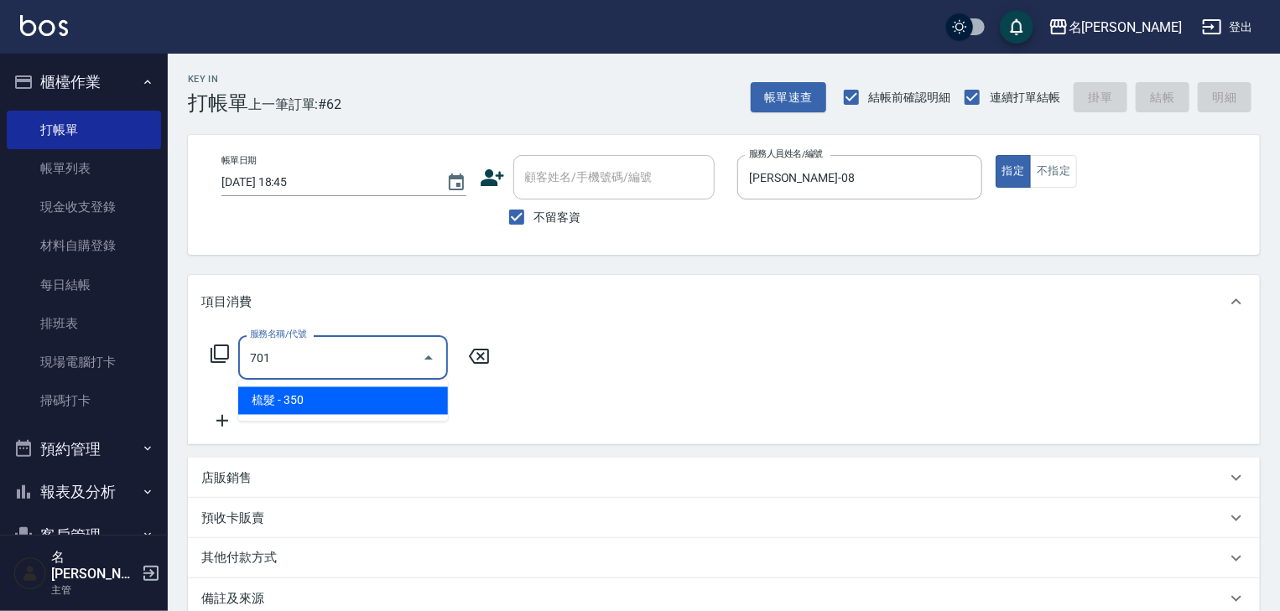
type input "梳髮(701)"
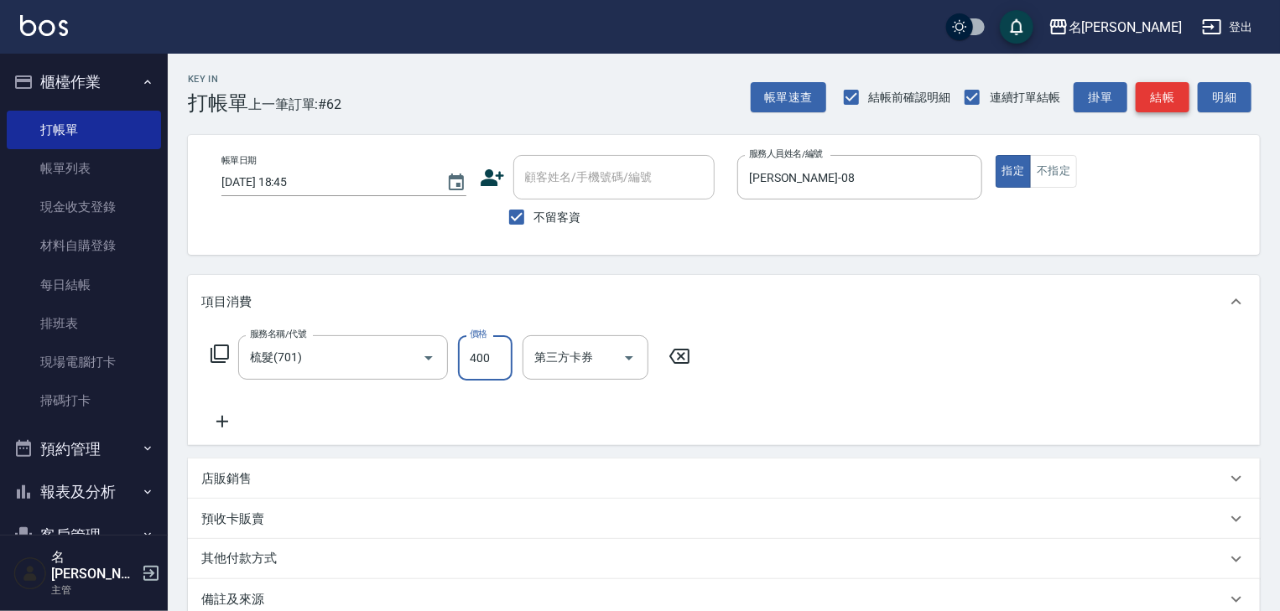
type input "400"
click at [1171, 100] on button "結帳" at bounding box center [1163, 97] width 54 height 31
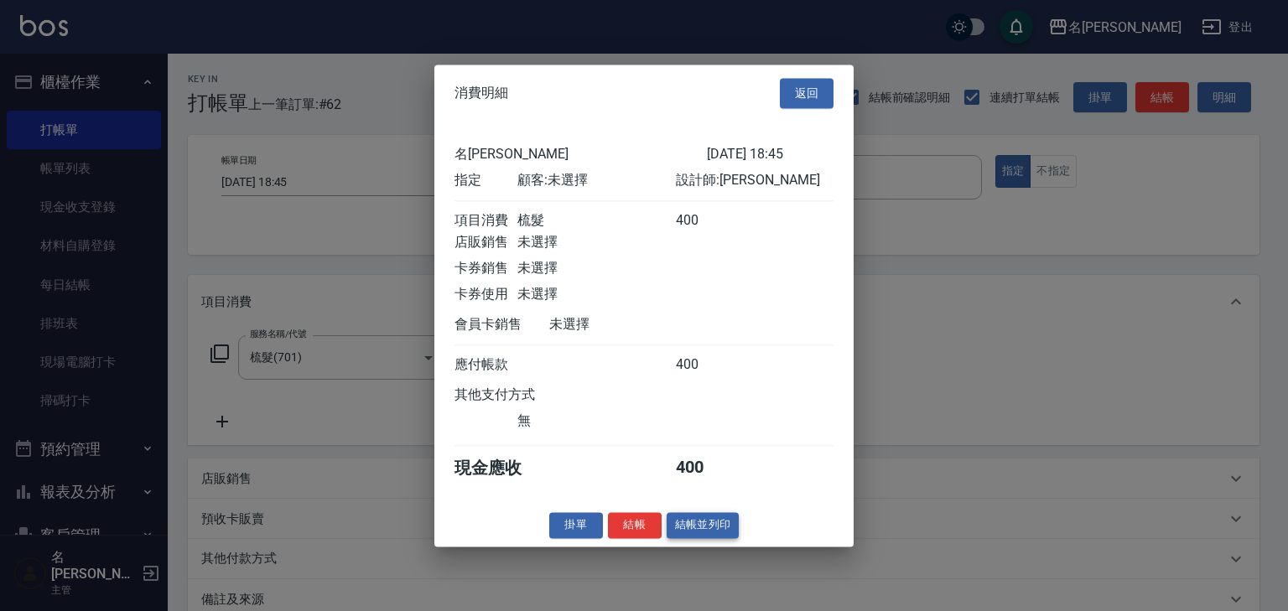
click at [716, 537] on button "結帳並列印" at bounding box center [703, 525] width 73 height 26
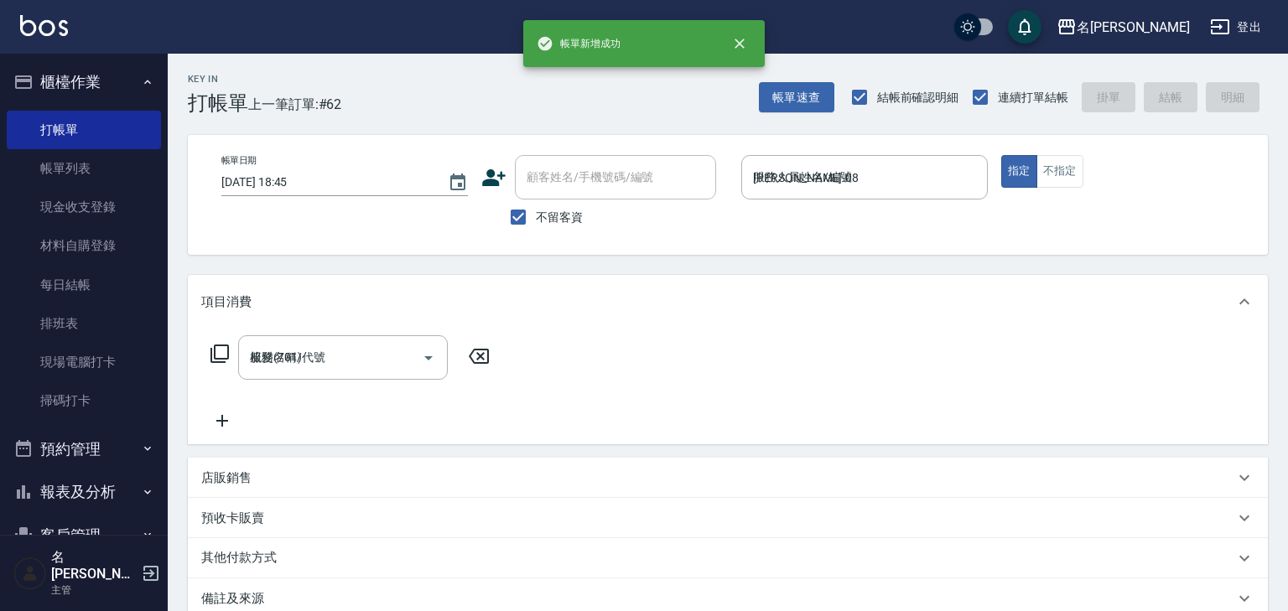
type input "2025/08/16 18:54"
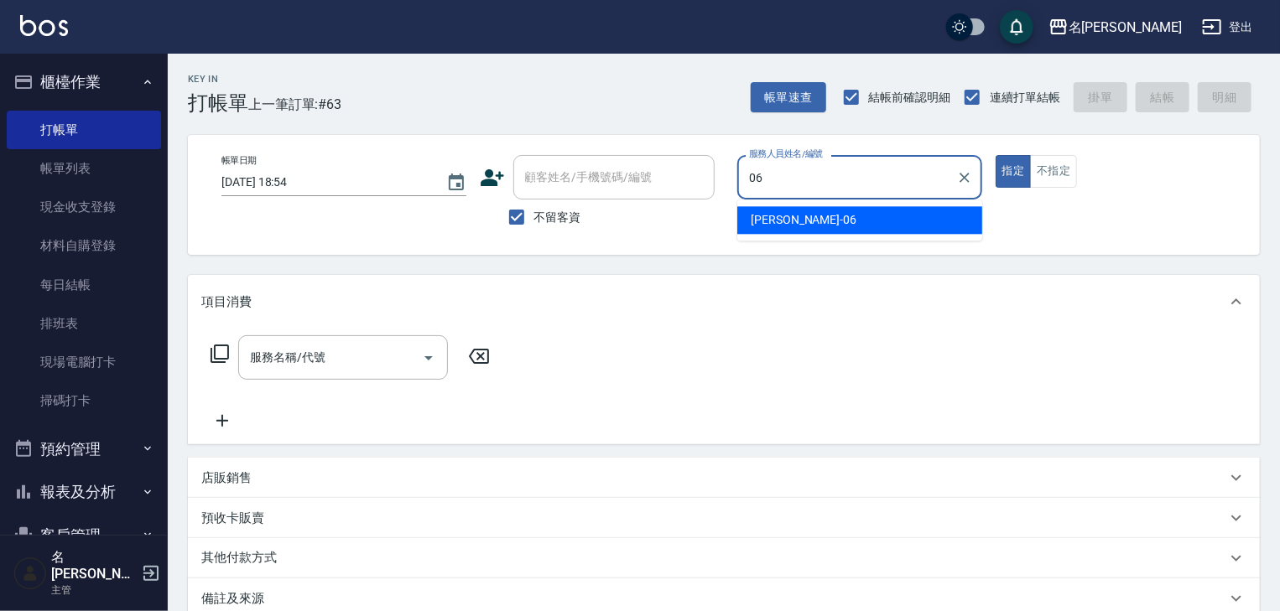
type input "[PERSON_NAME]-06"
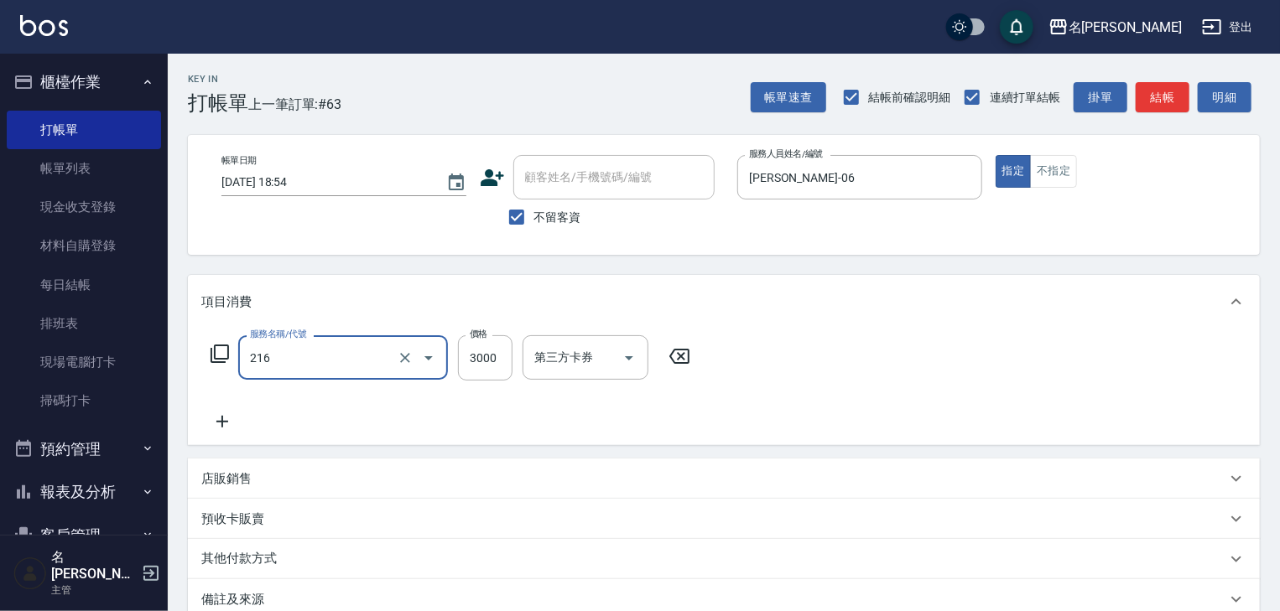
type input "陶瓷、溫朔燙(自備)(216)"
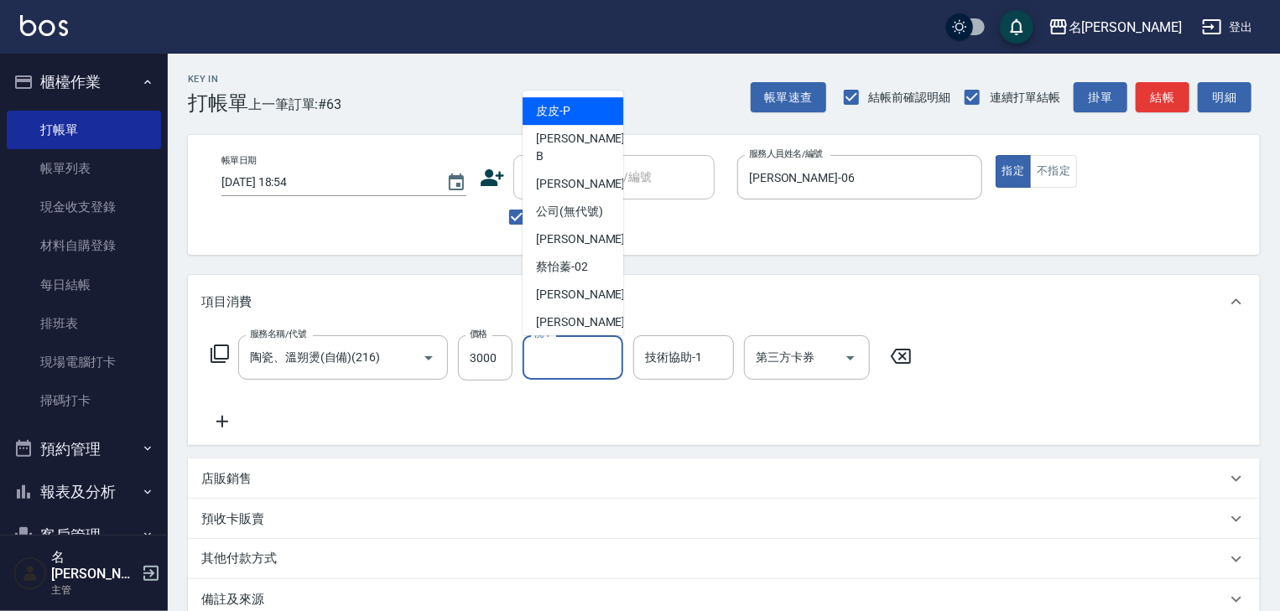
click at [612, 356] on input "洗-1" at bounding box center [573, 357] width 86 height 29
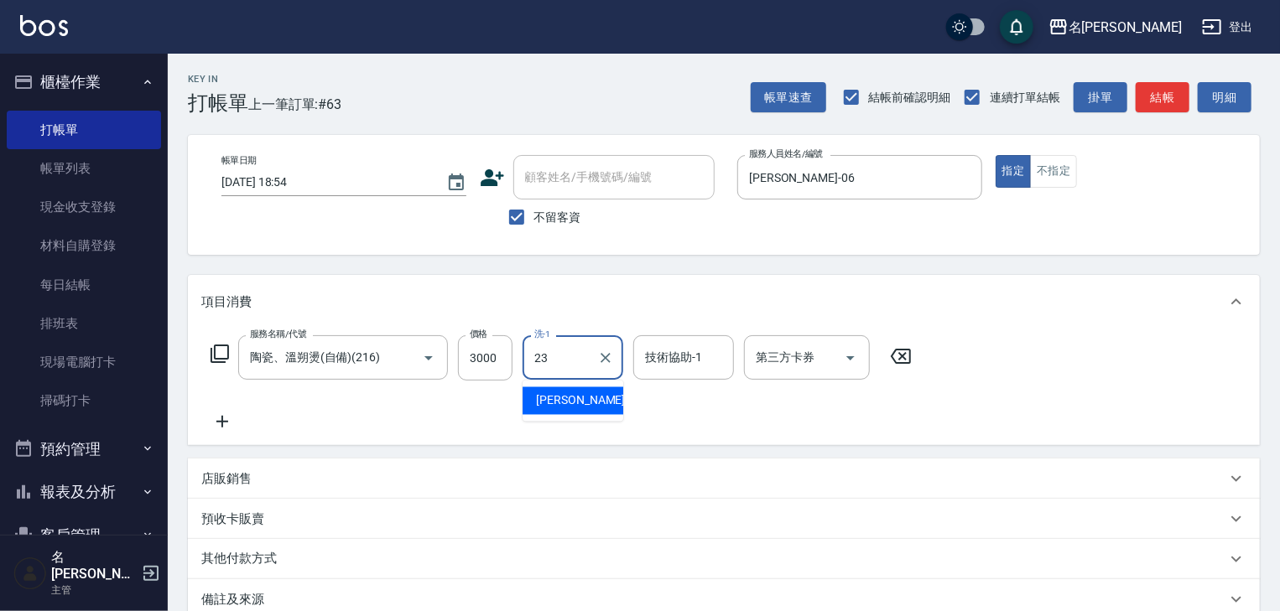
type input "[PERSON_NAME]-23"
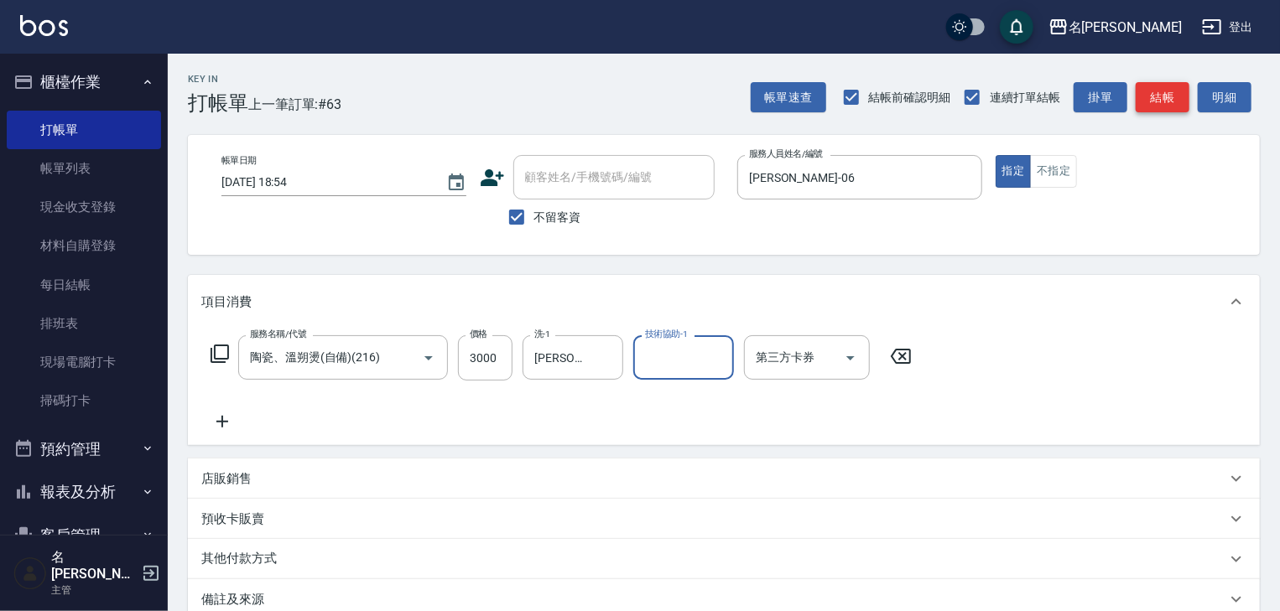
click at [1158, 85] on button "結帳" at bounding box center [1163, 97] width 54 height 31
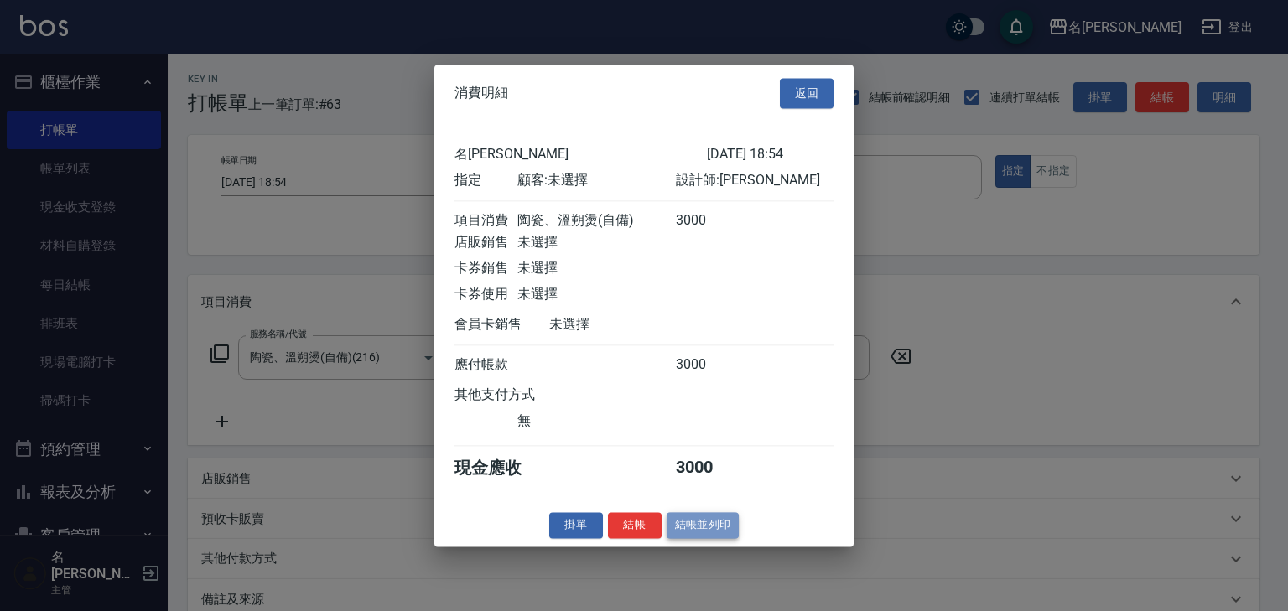
click at [712, 527] on button "結帳並列印" at bounding box center [703, 525] width 73 height 26
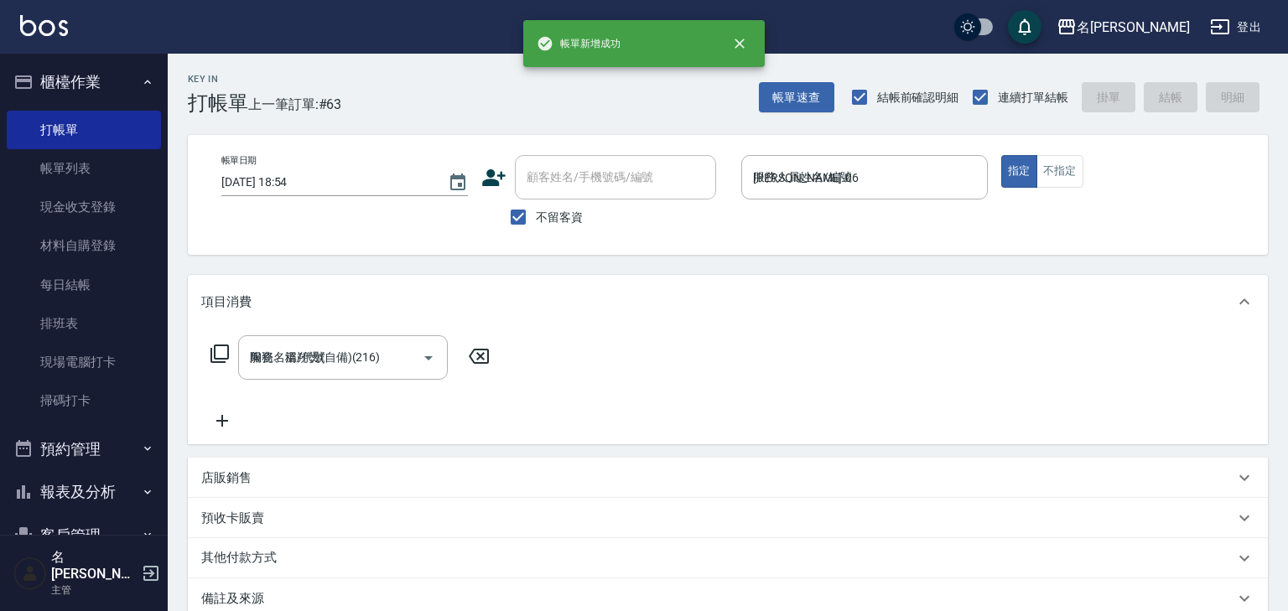
type input "2025/08/16 18:58"
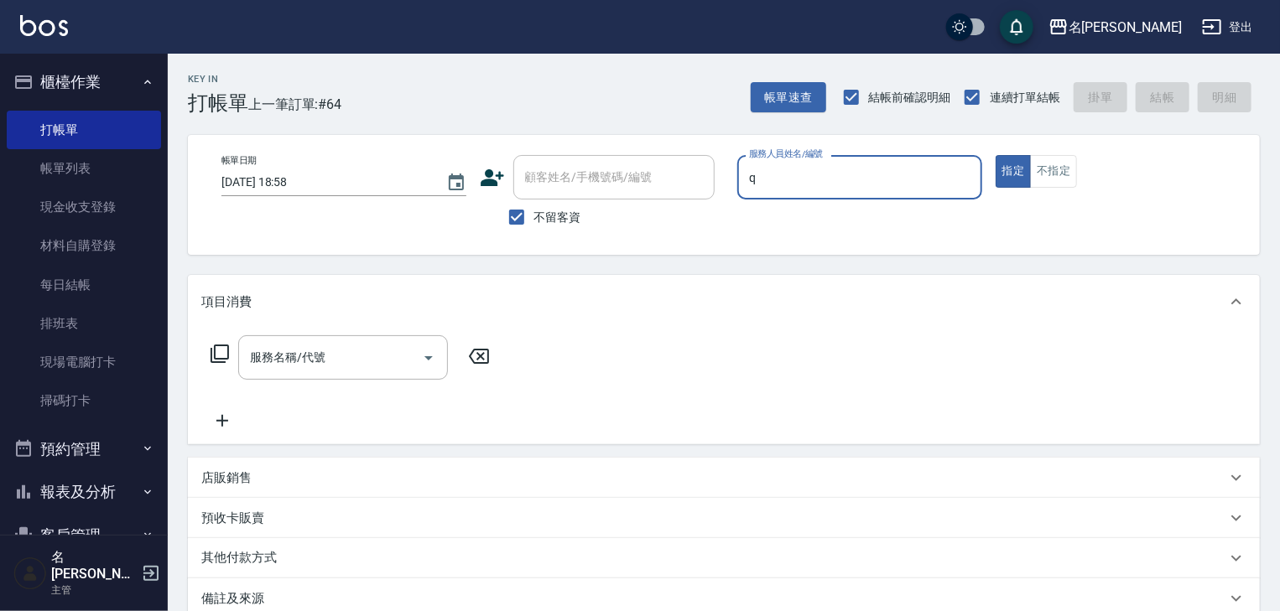
type input "[PERSON_NAME]"
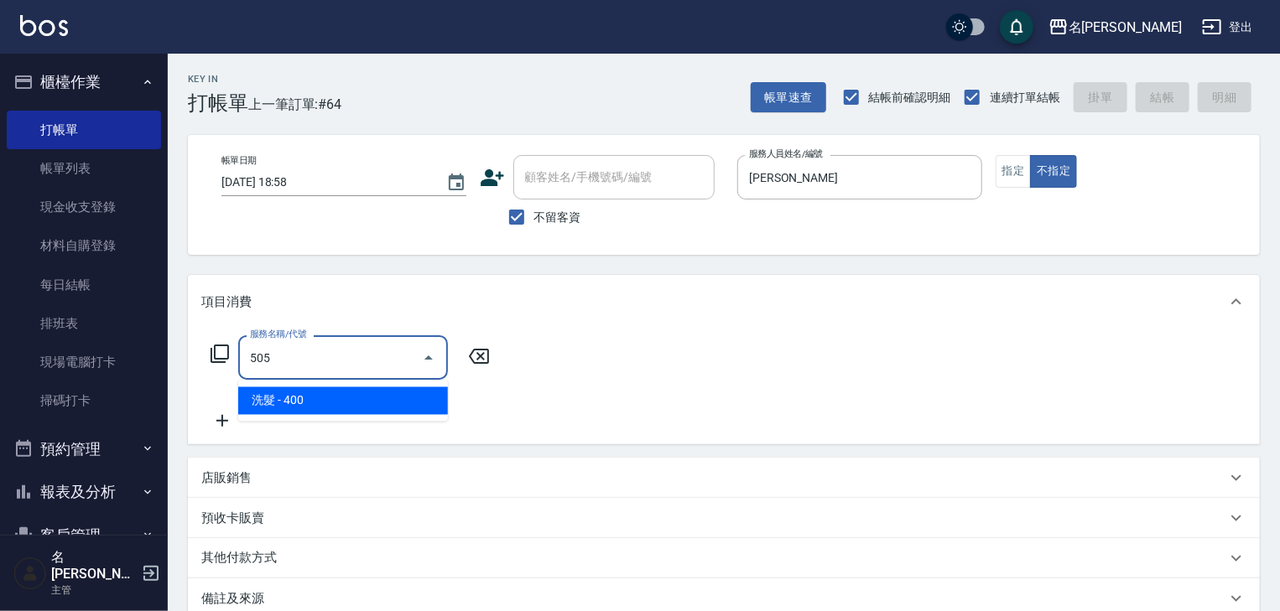
type input "洗髮(505)"
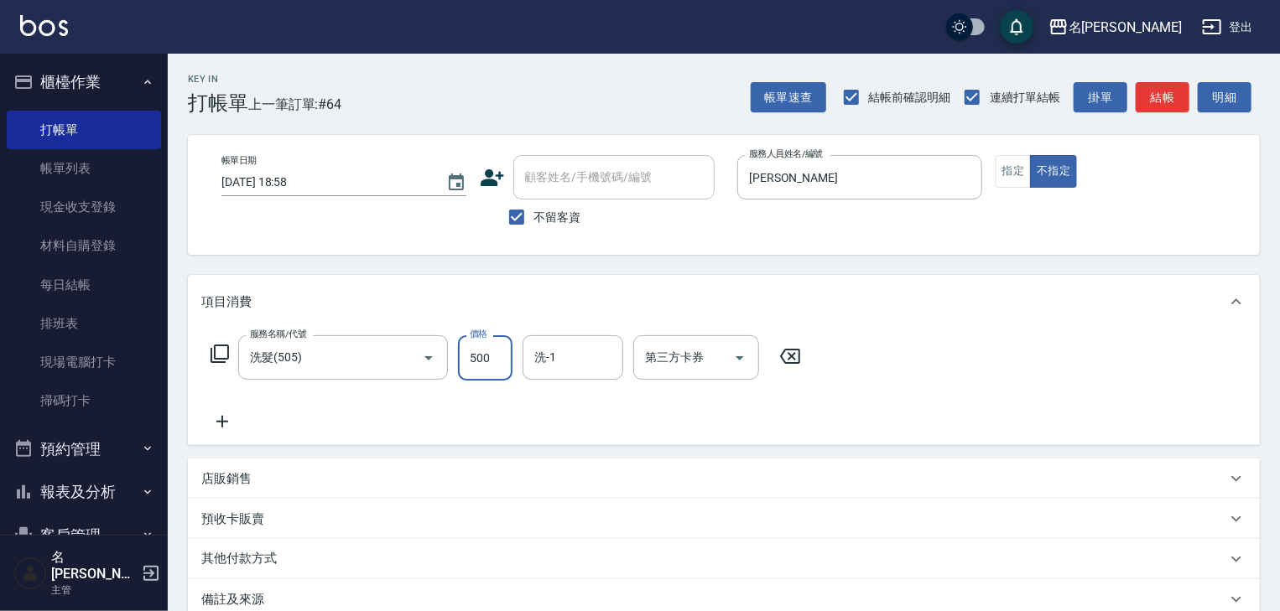
type input "500"
click at [1180, 102] on button "結帳" at bounding box center [1163, 97] width 54 height 31
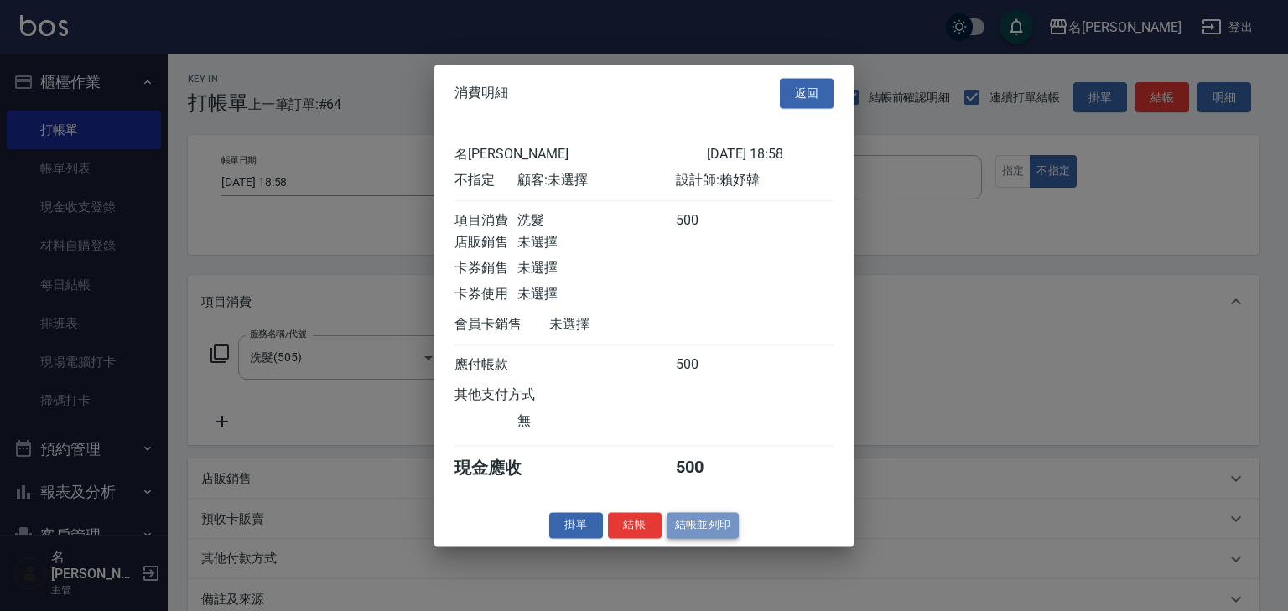
click at [689, 527] on button "結帳並列印" at bounding box center [703, 525] width 73 height 26
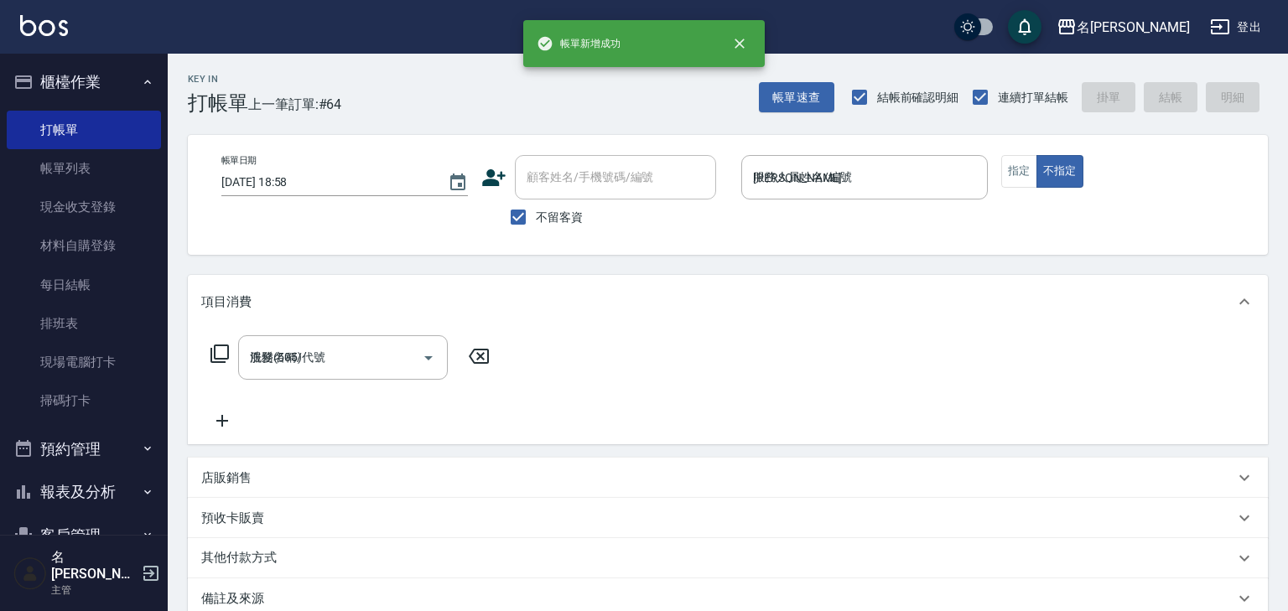
type input "2025/08/16 19:08"
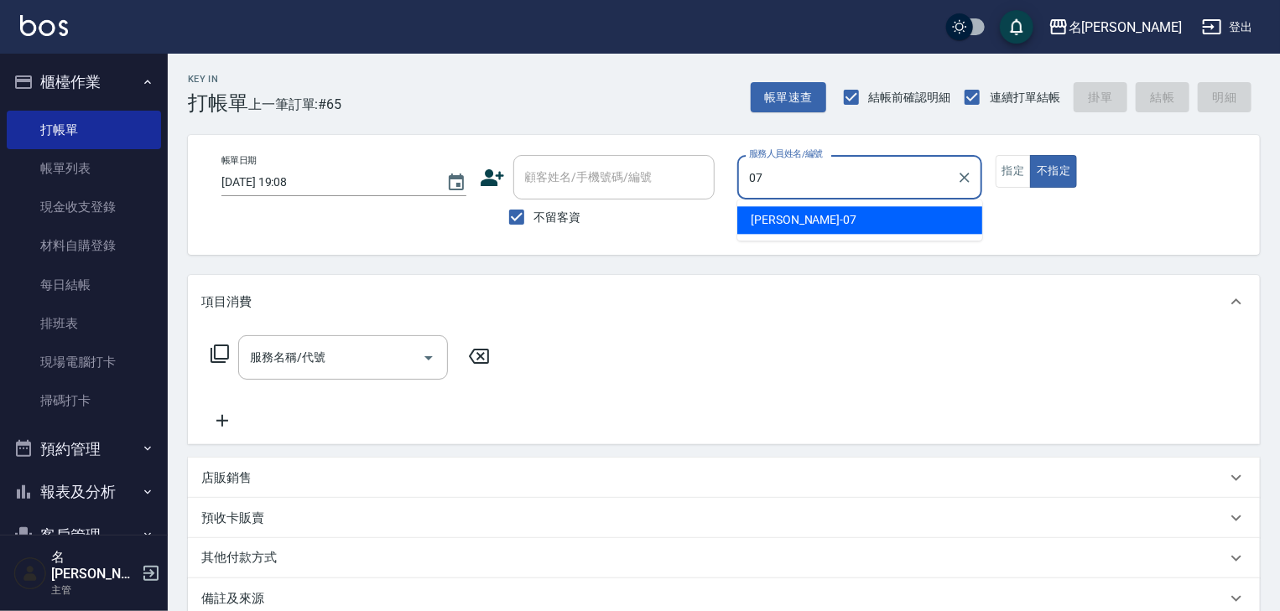
type input "[PERSON_NAME]-07"
type button "false"
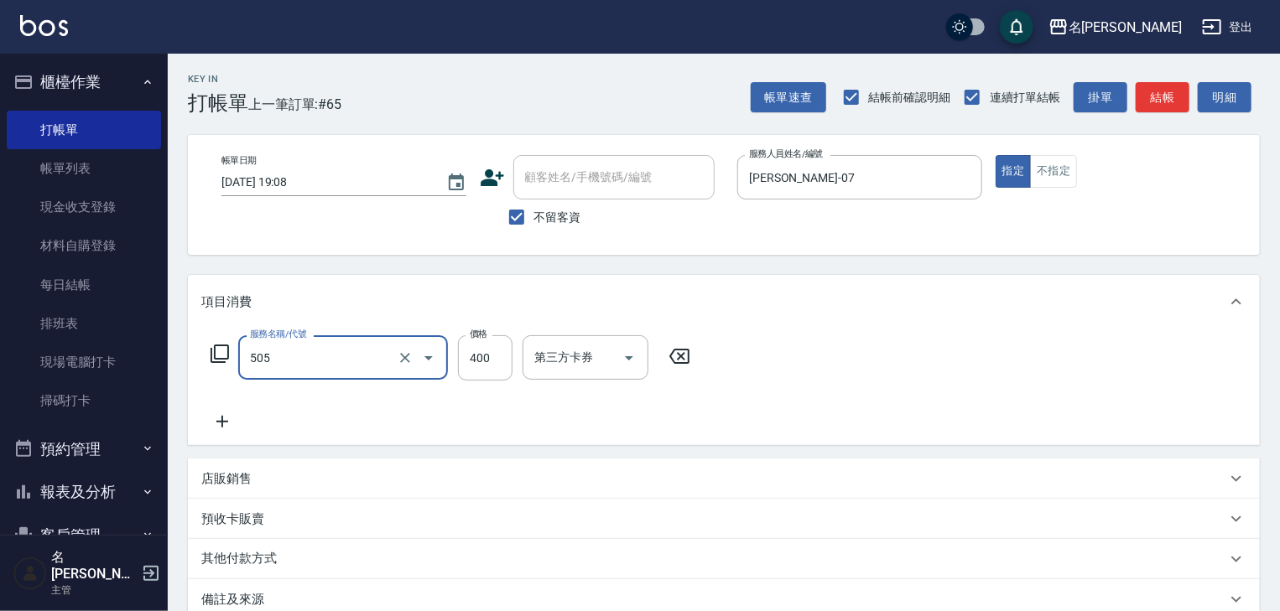
type input "洗髮(505)"
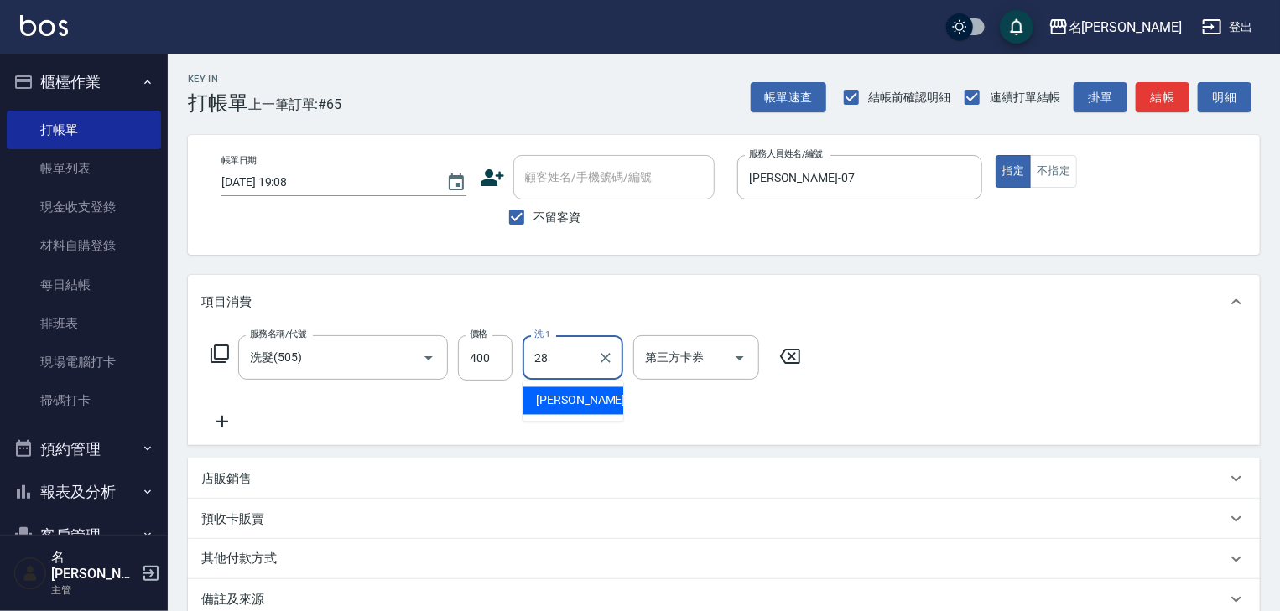
type input "[PERSON_NAME]-28"
click at [1163, 98] on button "結帳" at bounding box center [1163, 97] width 54 height 31
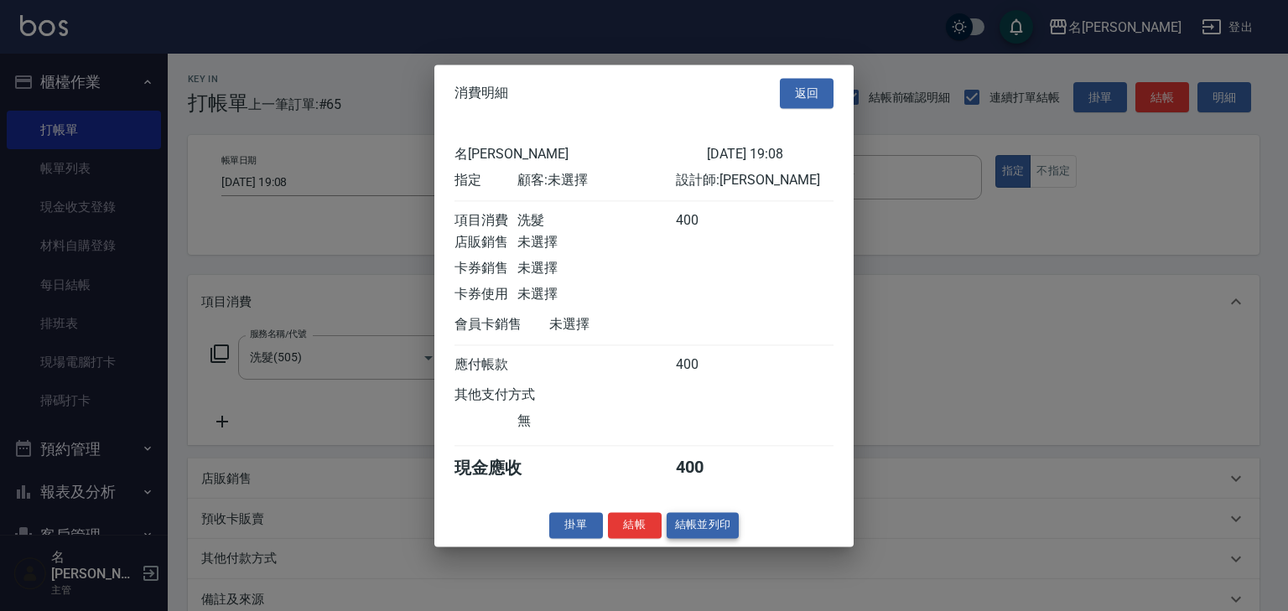
click at [730, 522] on div "消費明細 返回 名留林森 2025/08/16 19:08 指定 顧客: 未選擇 設計師: 高淳涵 項目消費 洗髮 400 店販銷售 未選擇 卡券銷售 未選擇…" at bounding box center [643, 306] width 419 height 482
click at [721, 532] on button "結帳並列印" at bounding box center [703, 525] width 73 height 26
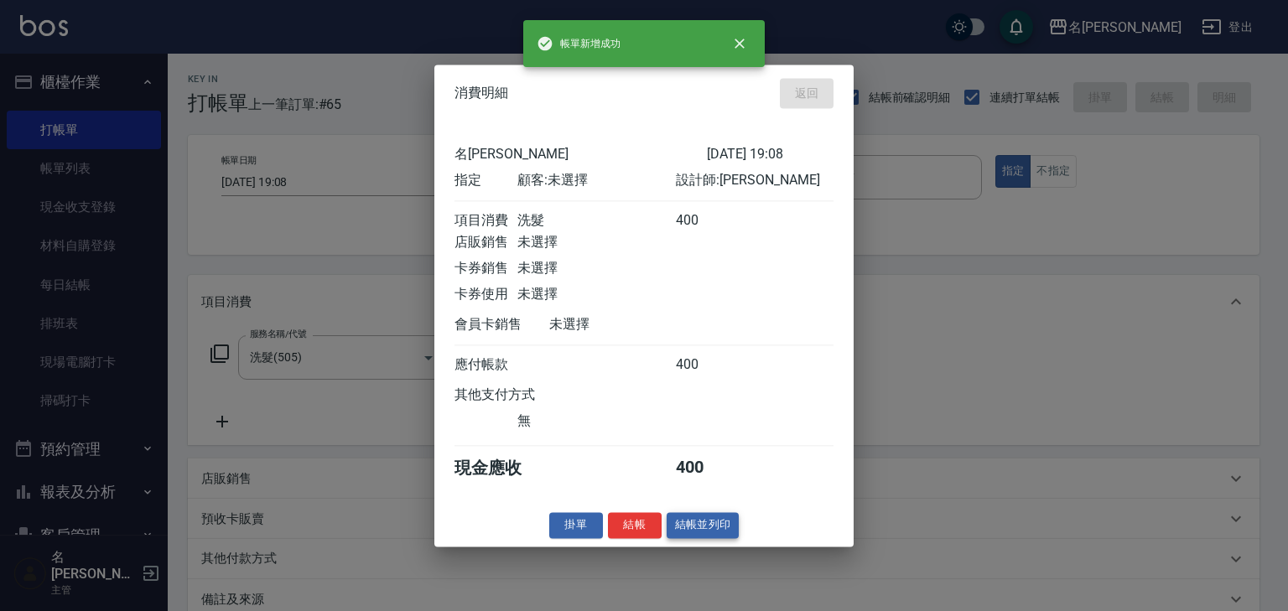
type input "2025/08/16 19:09"
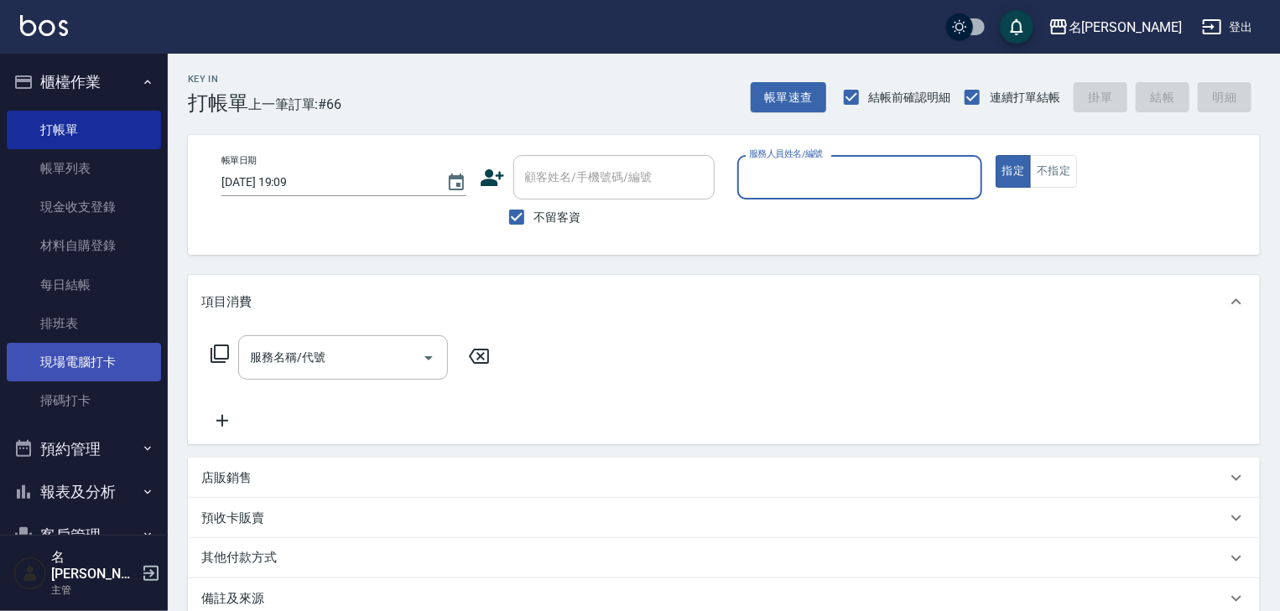
click at [67, 362] on link "現場電腦打卡" at bounding box center [84, 362] width 154 height 39
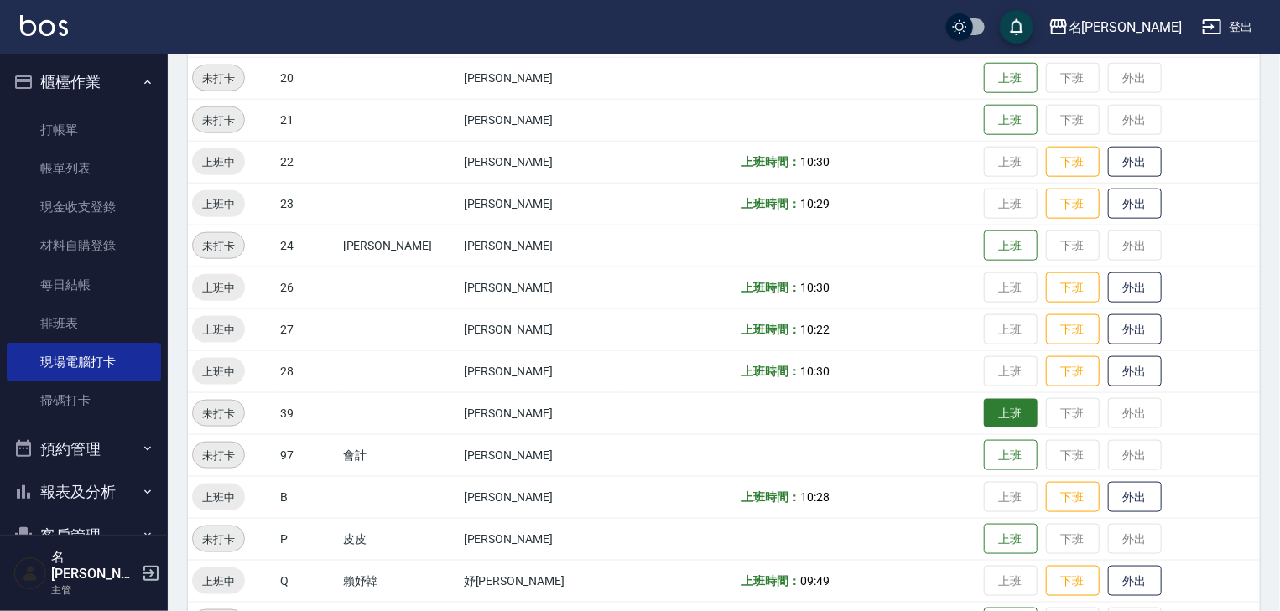
scroll to position [975, 0]
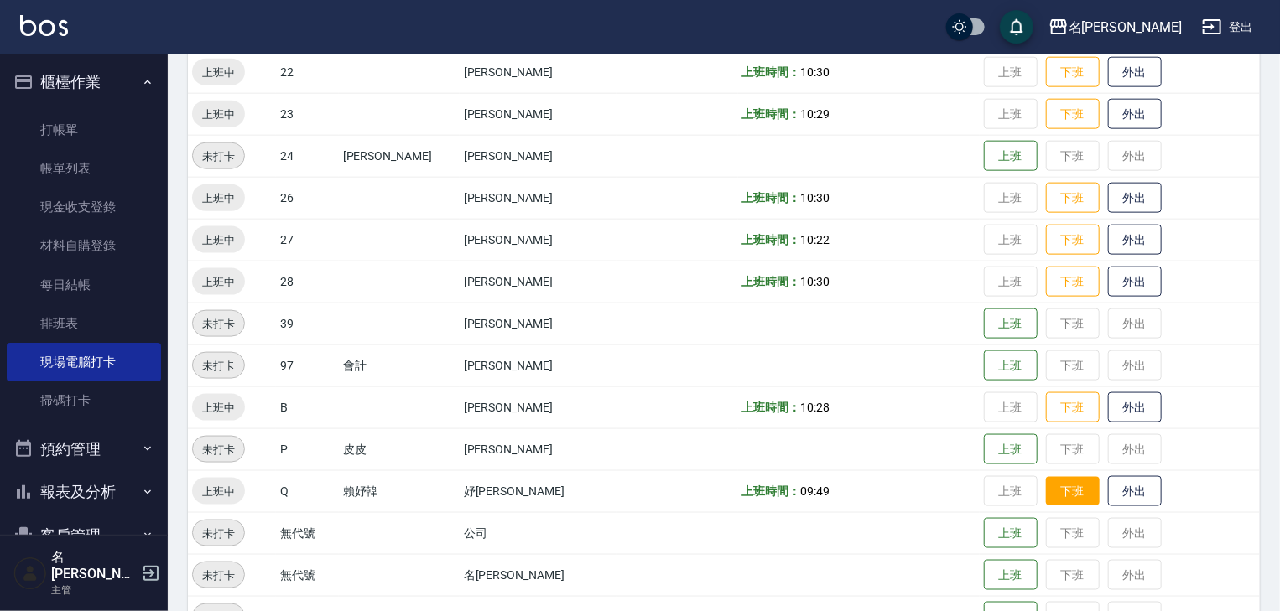
click at [1057, 490] on button "下班" at bounding box center [1073, 491] width 54 height 29
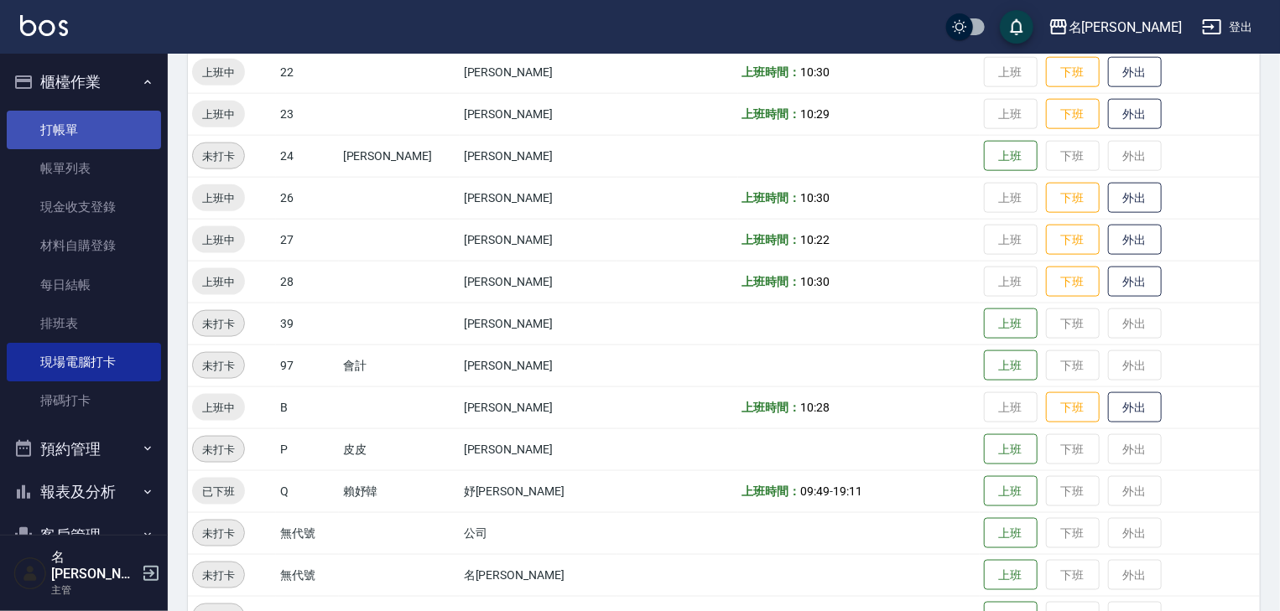
click at [44, 127] on link "打帳單" at bounding box center [84, 130] width 154 height 39
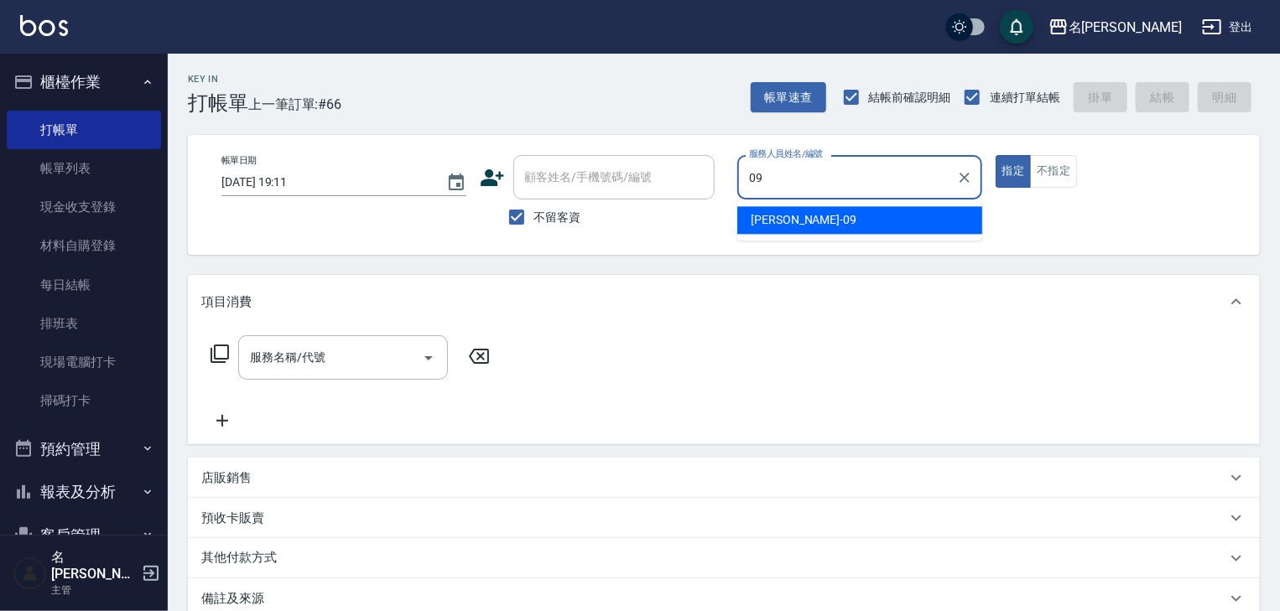
type input "黃于瑄-09"
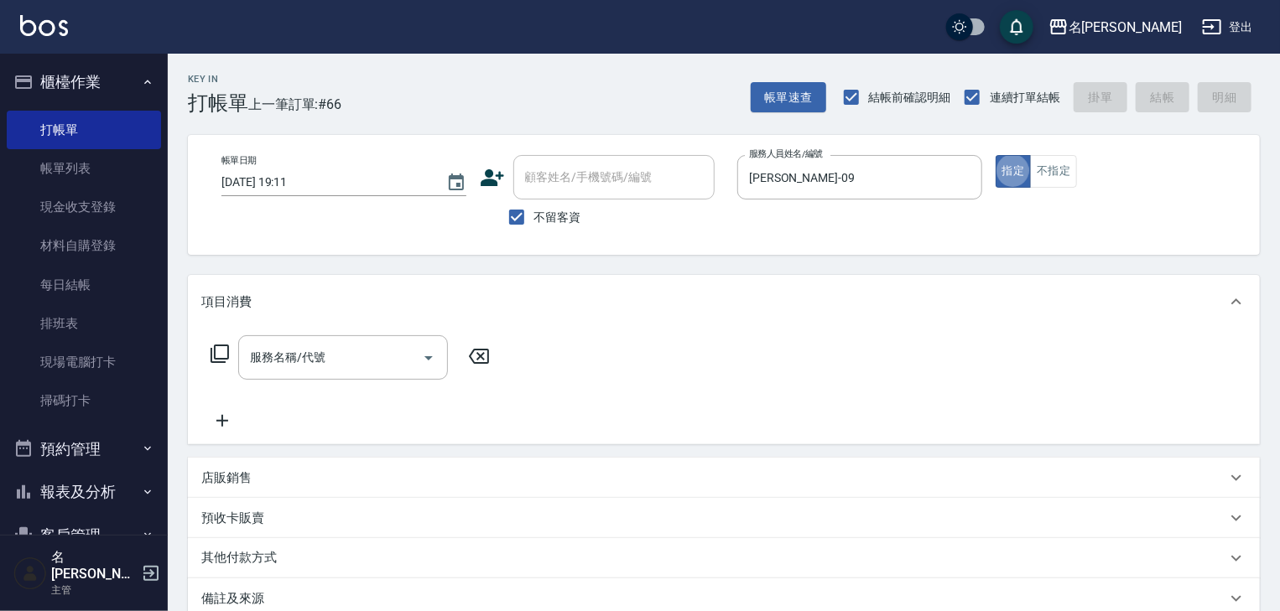
type button "true"
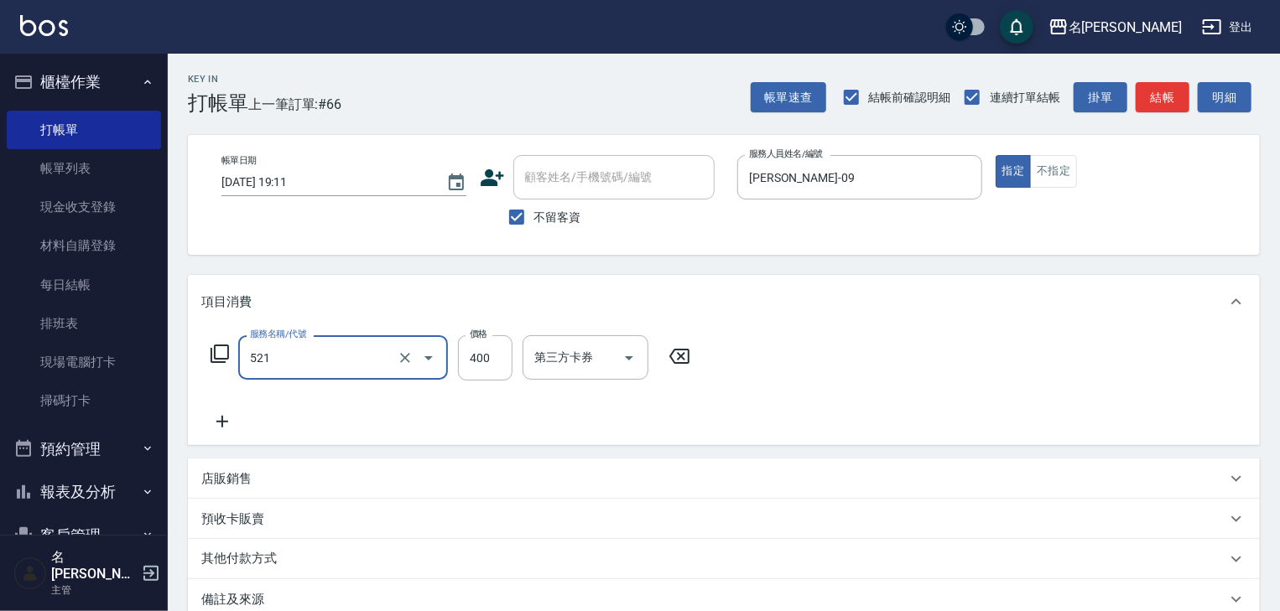
type input "健康洗髮(寶齡洗髮精)(521)"
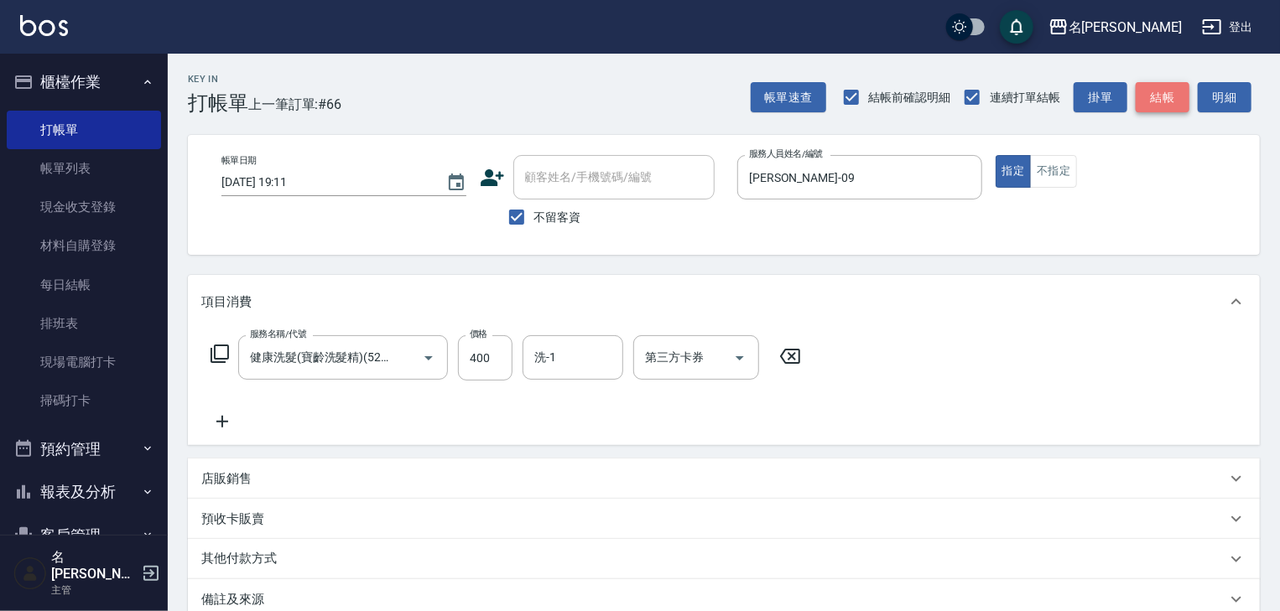
click at [1161, 94] on button "結帳" at bounding box center [1163, 97] width 54 height 31
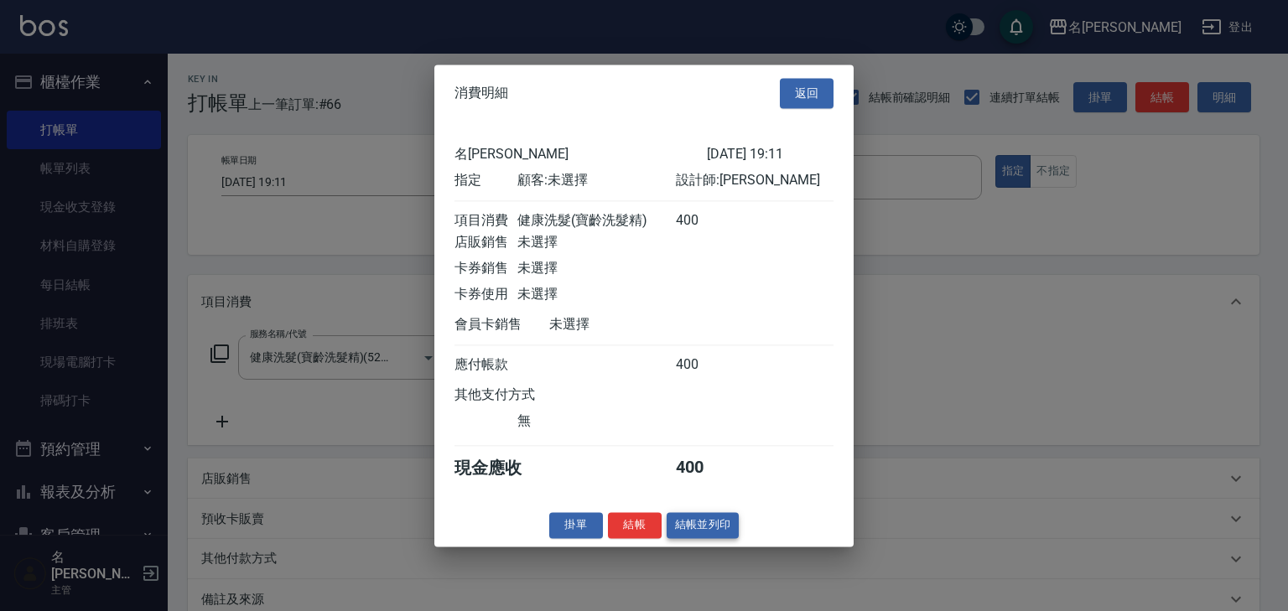
click at [711, 536] on button "結帳並列印" at bounding box center [703, 525] width 73 height 26
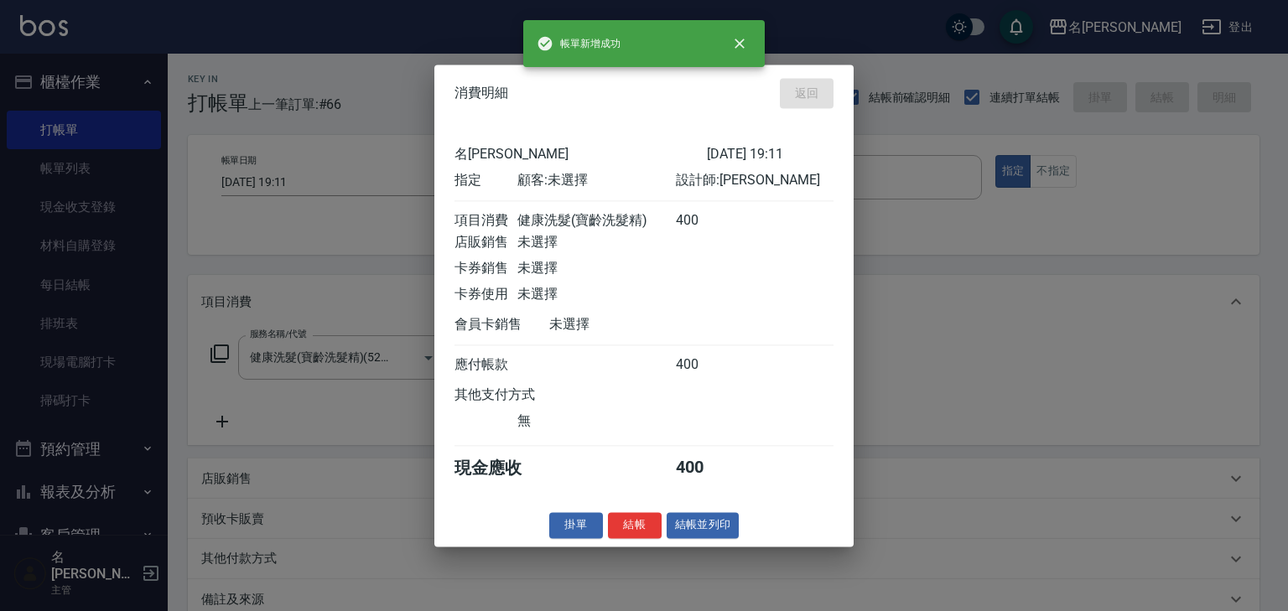
type input "2025/08/16 19:21"
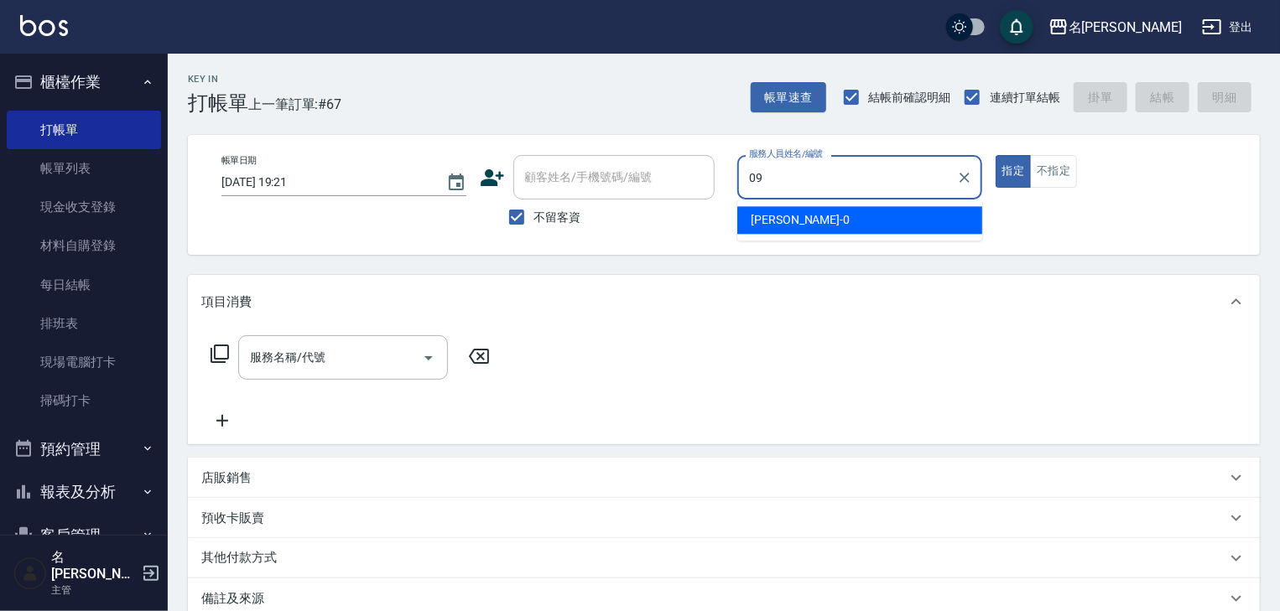
type input "黃于瑄-09"
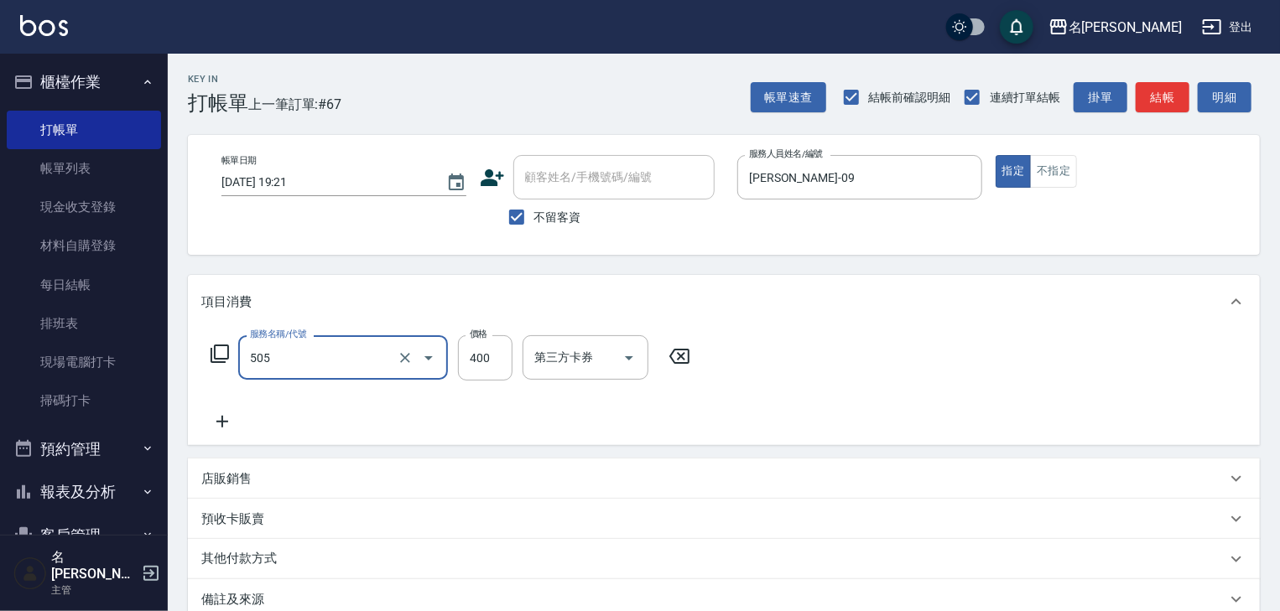
type input "洗髮(505)"
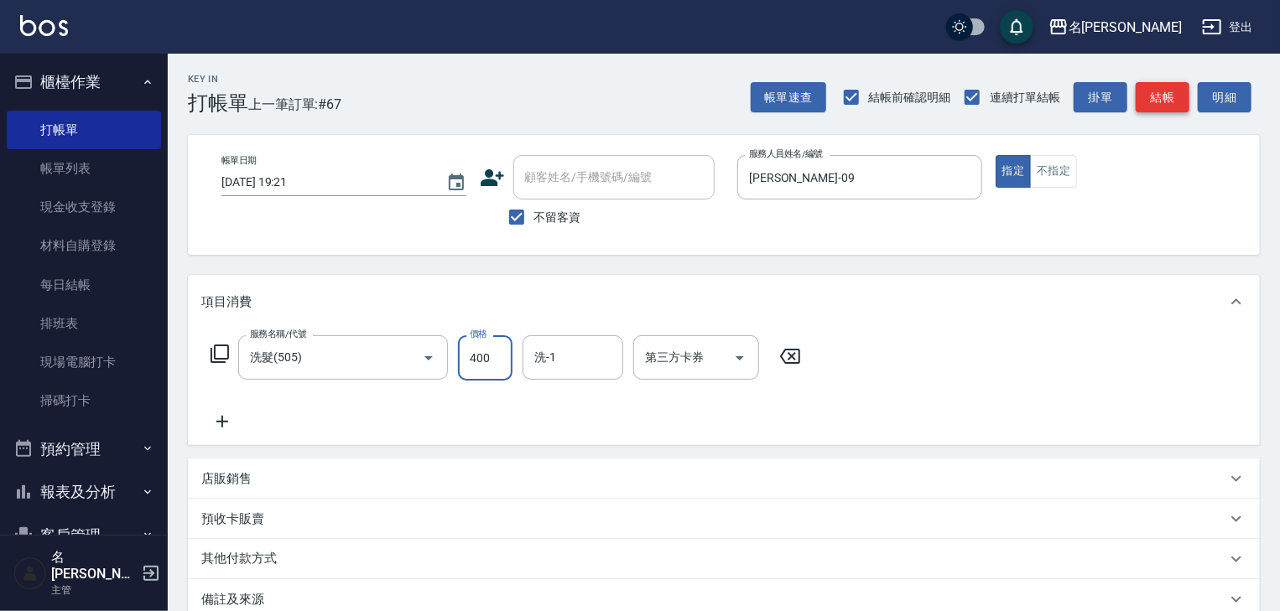
click at [1152, 90] on button "結帳" at bounding box center [1163, 97] width 54 height 31
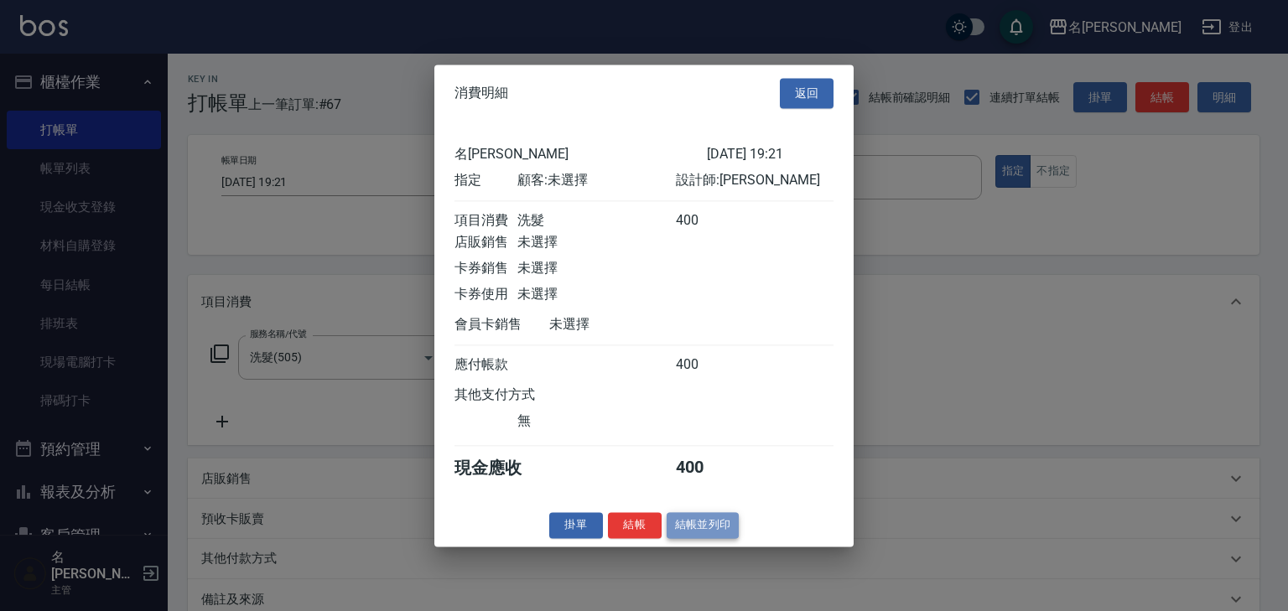
click at [715, 538] on button "結帳並列印" at bounding box center [703, 525] width 73 height 26
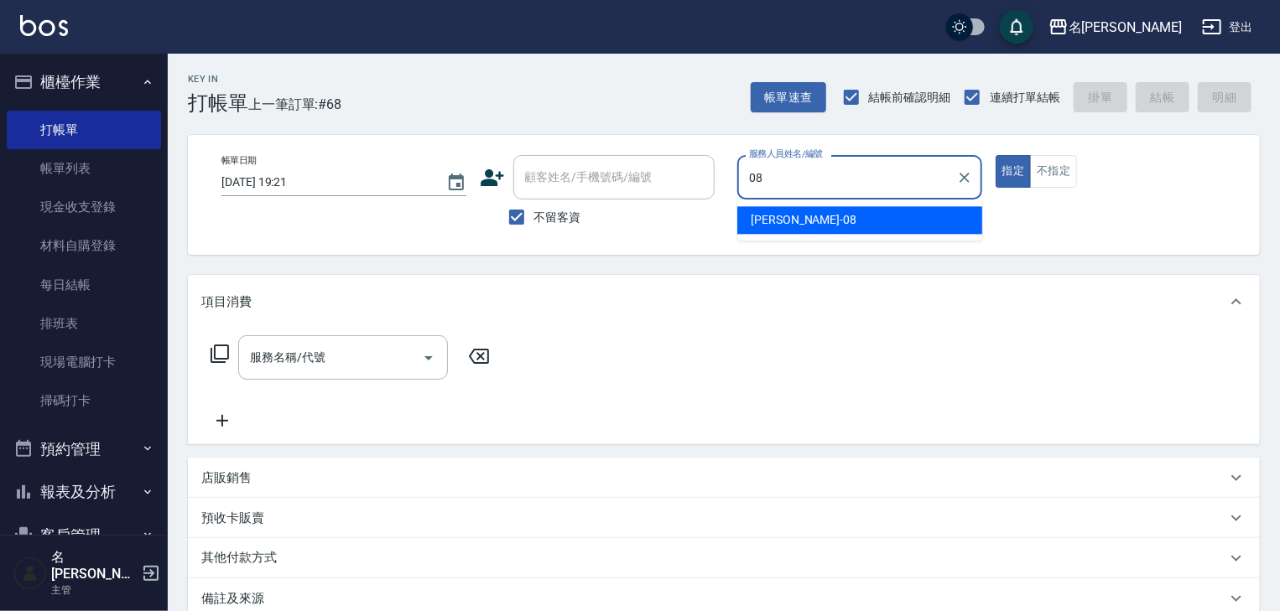
type input "[PERSON_NAME]-08"
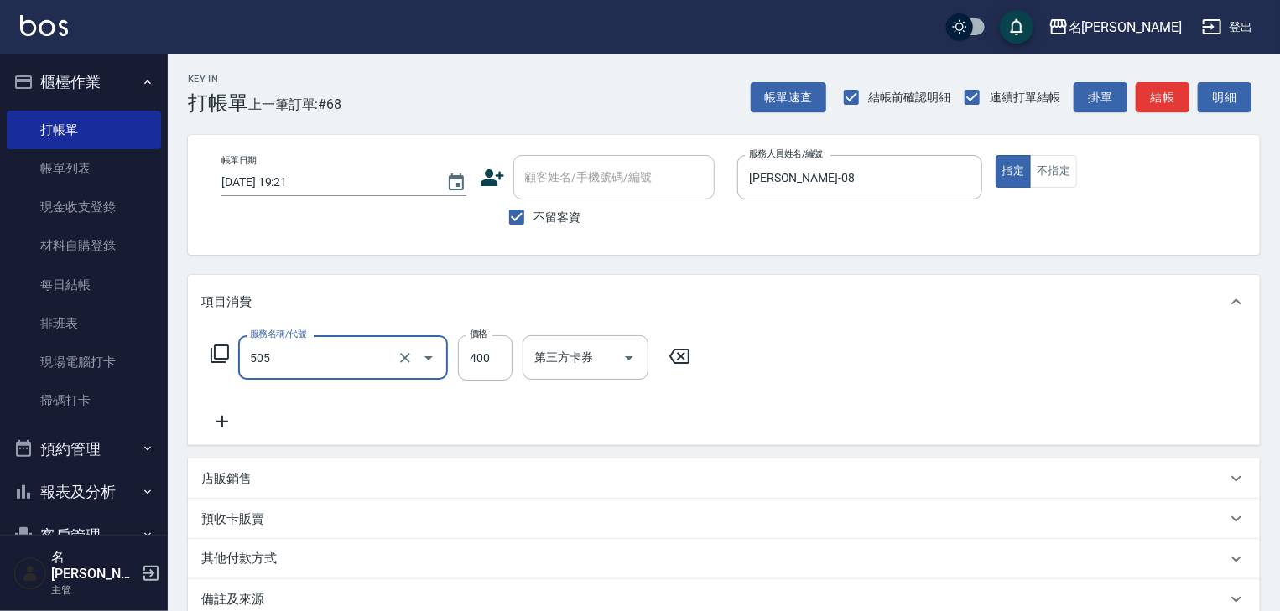
type input "洗髮(505)"
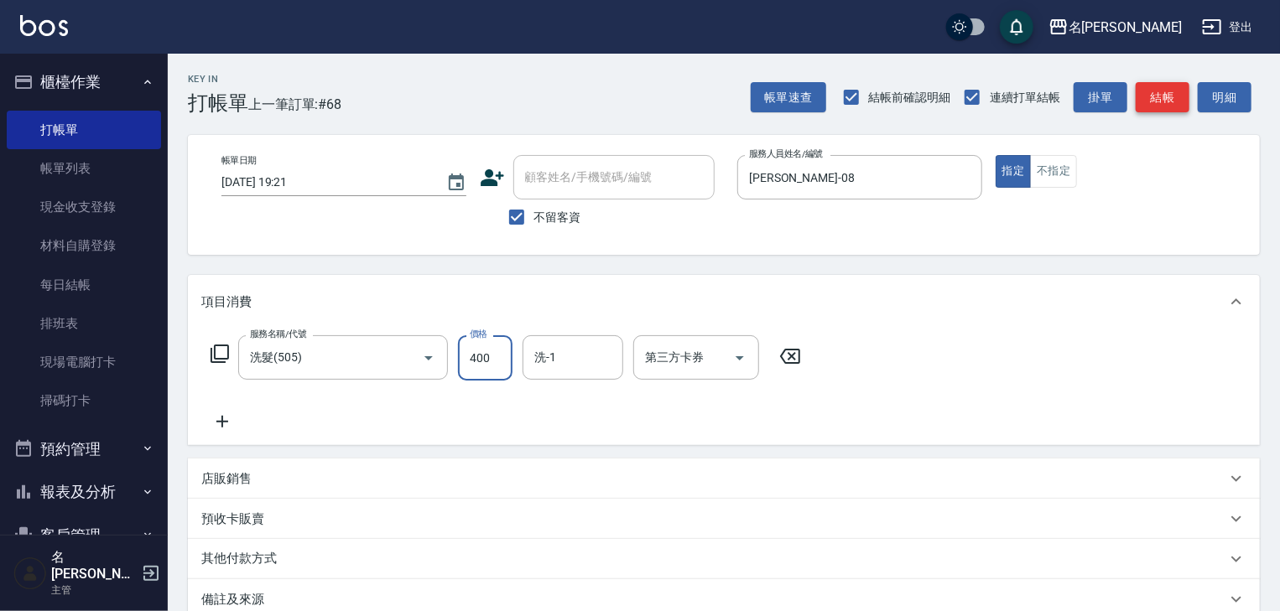
click at [1170, 99] on button "結帳" at bounding box center [1163, 97] width 54 height 31
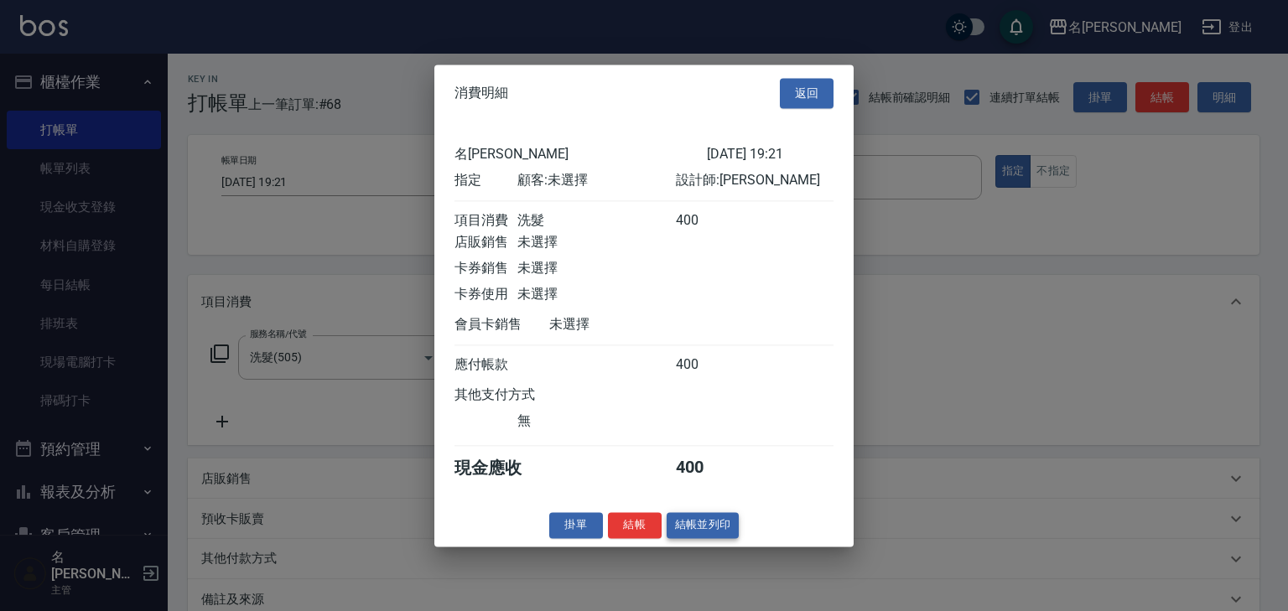
click at [721, 538] on button "結帳並列印" at bounding box center [703, 525] width 73 height 26
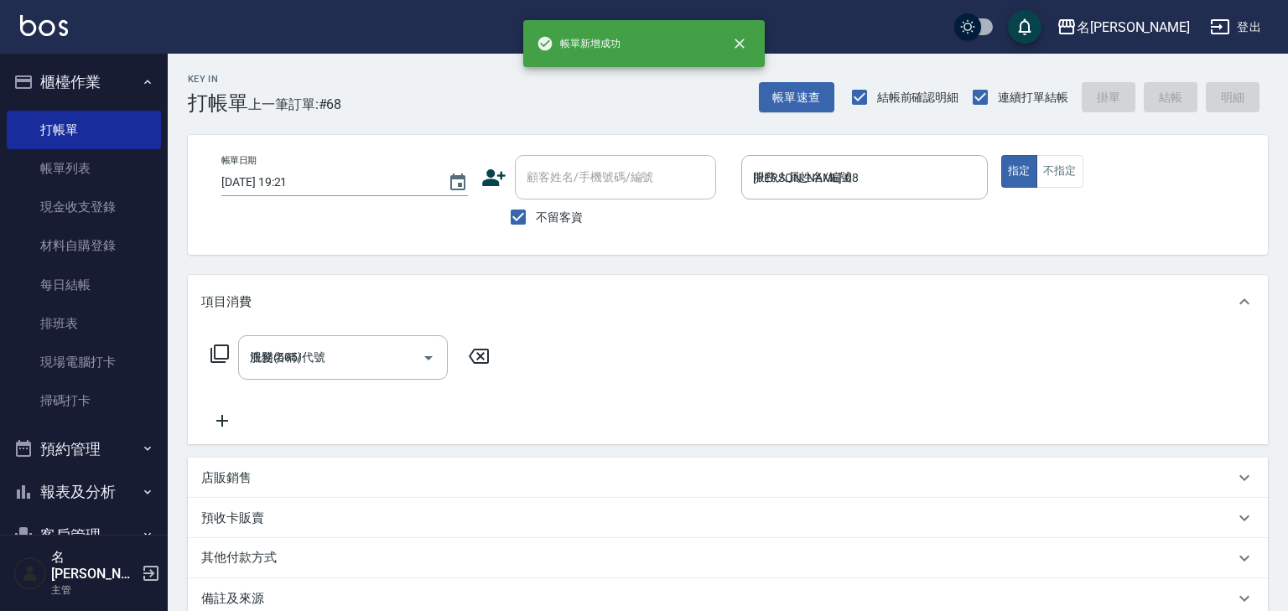
type input "2025/08/16 19:23"
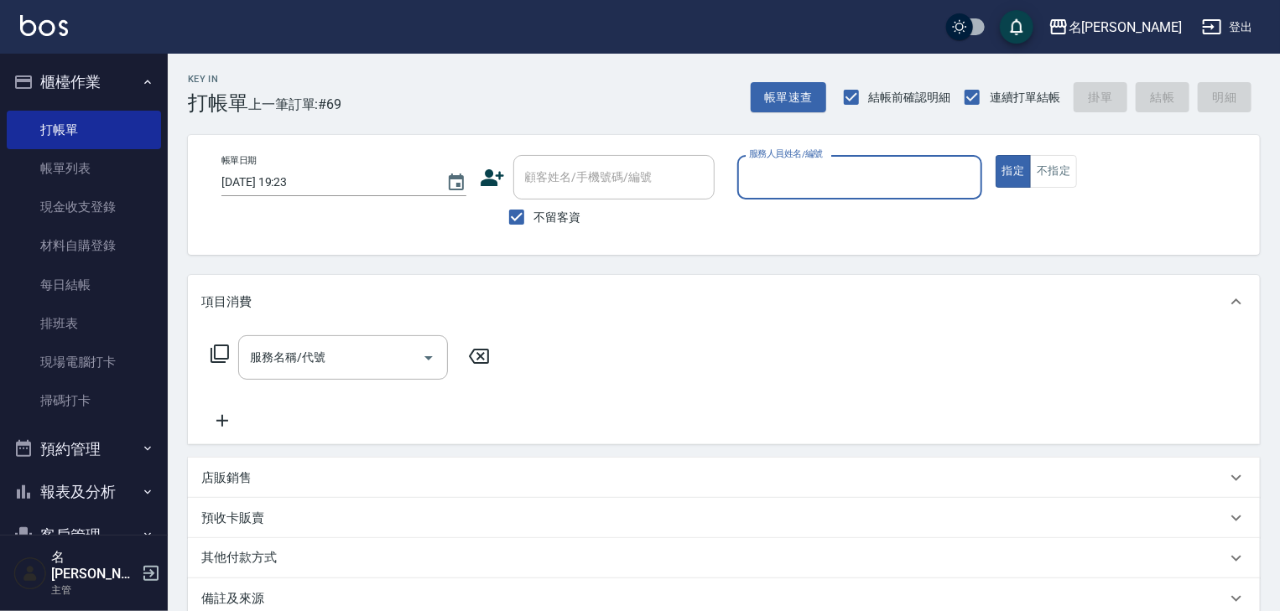
click at [863, 174] on input "服務人員姓名/編號" at bounding box center [860, 177] width 230 height 29
type input "[PERSON_NAME]-22"
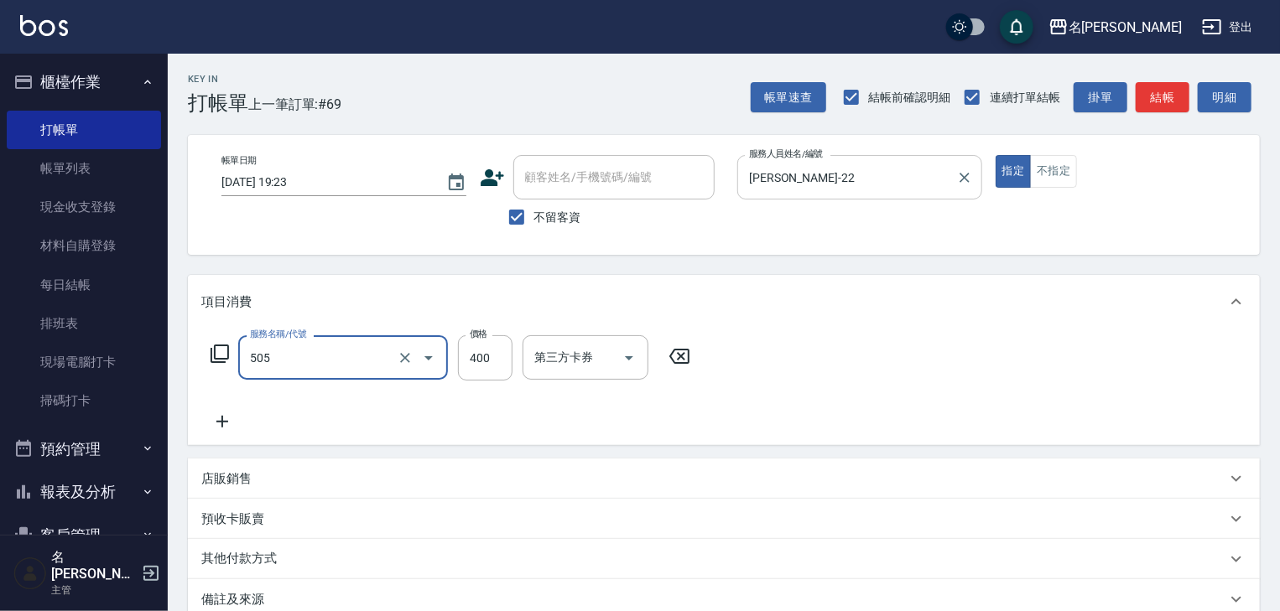
type input "洗髮(505)"
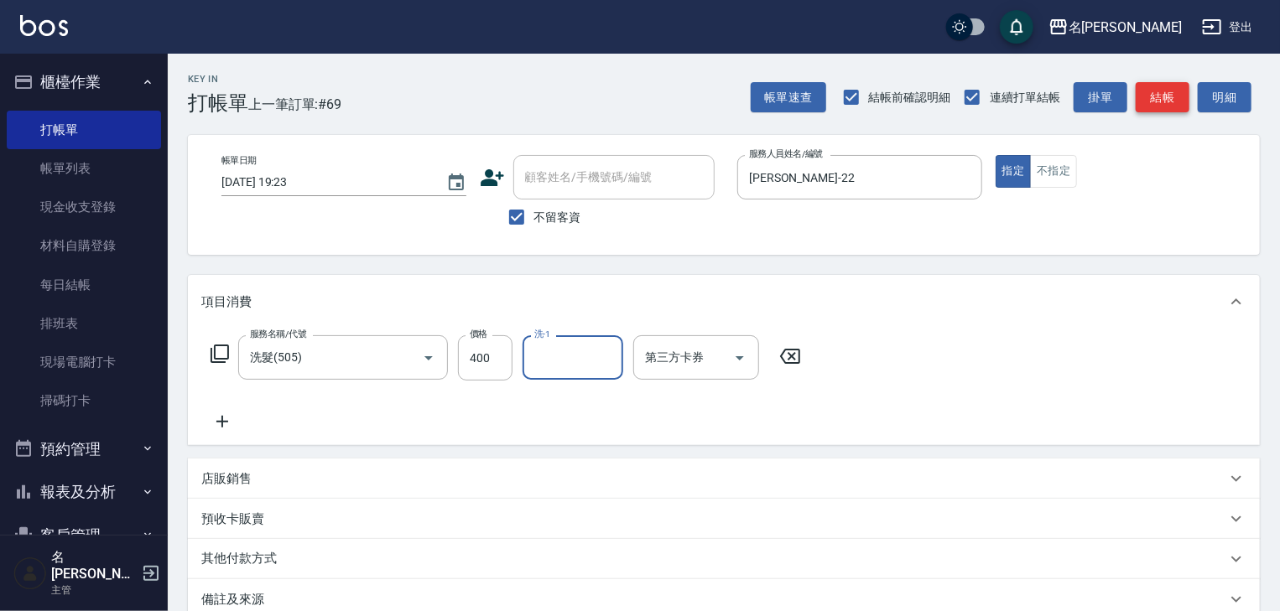
click at [1163, 96] on button "結帳" at bounding box center [1163, 97] width 54 height 31
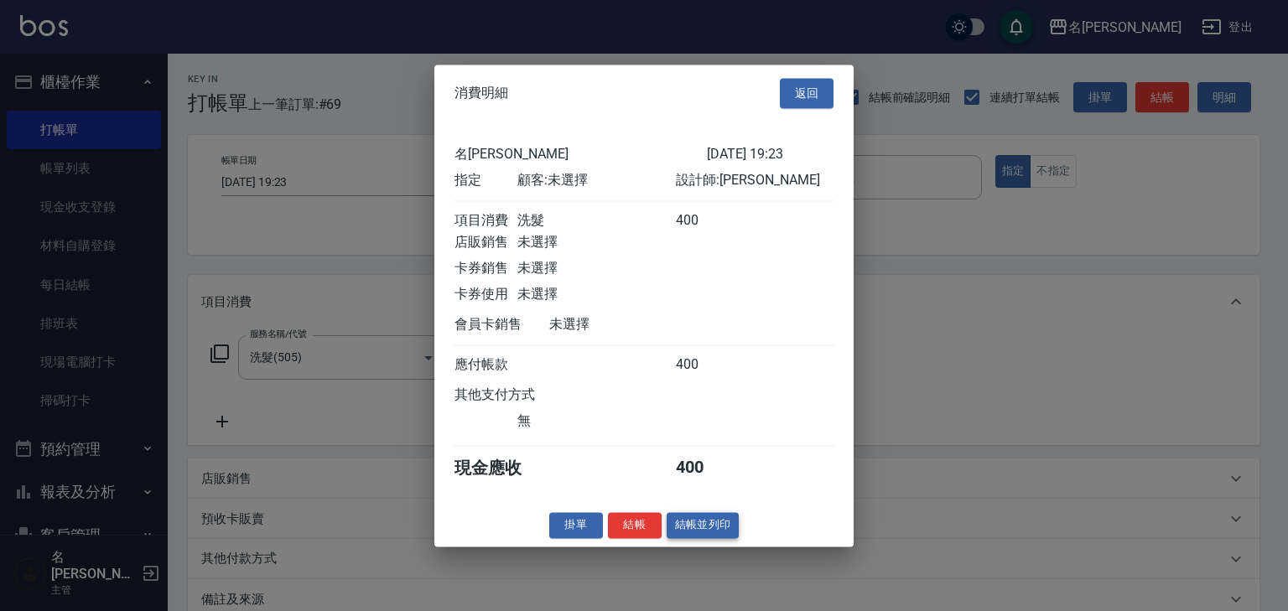
click at [700, 530] on button "結帳並列印" at bounding box center [703, 525] width 73 height 26
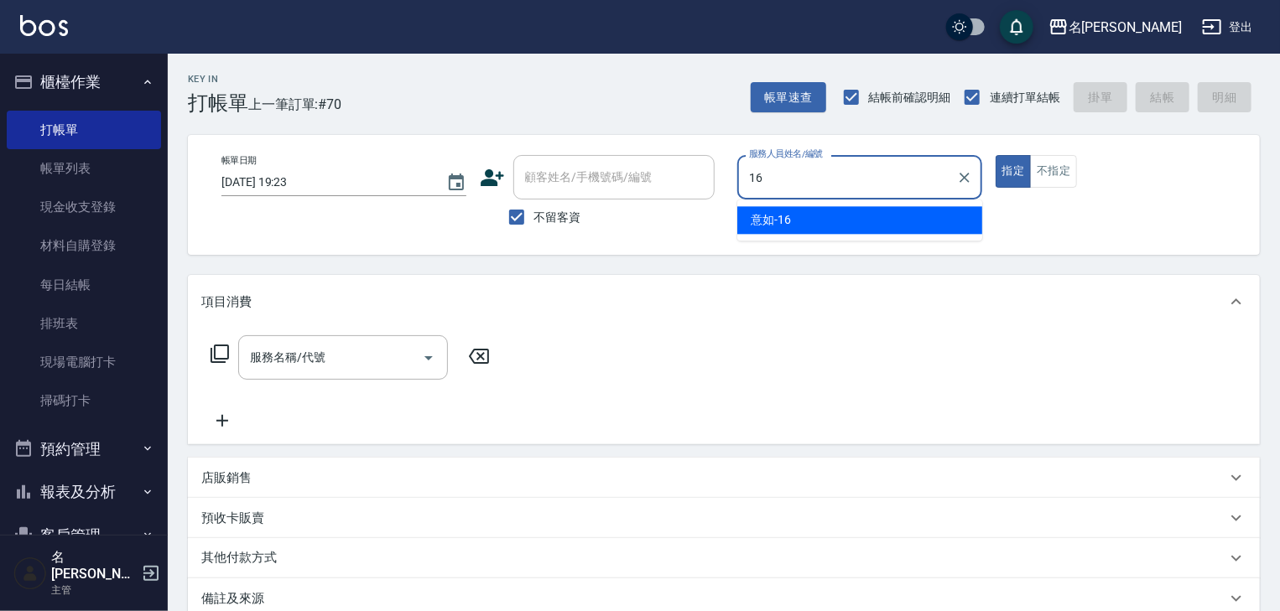
type input "意如-16"
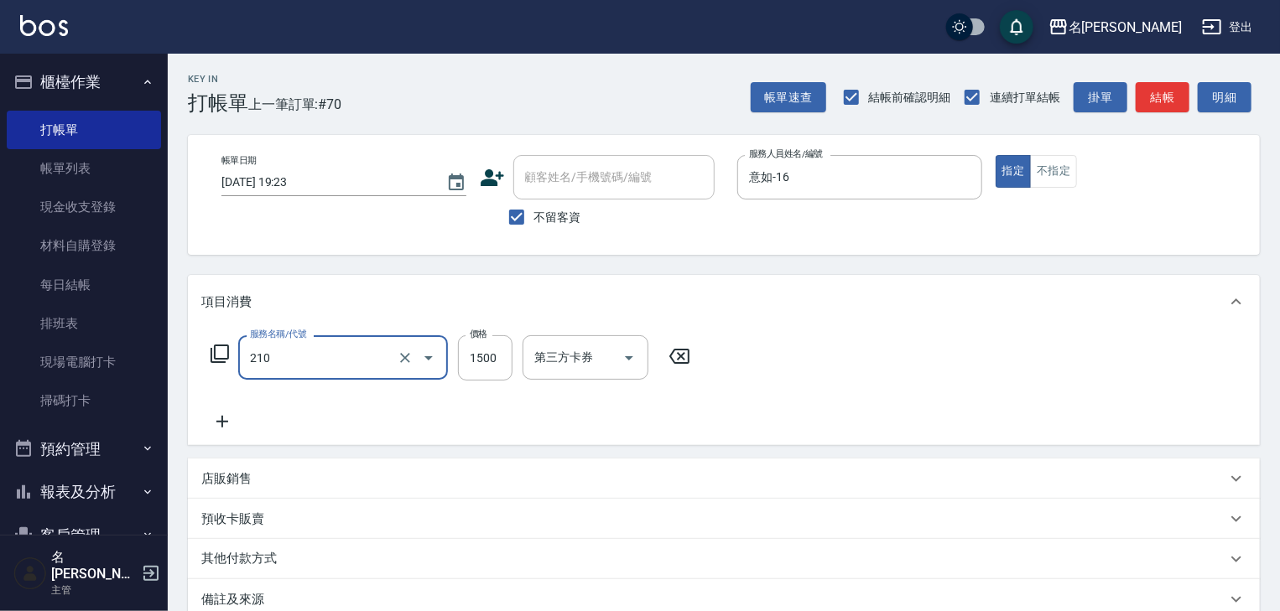
type input "離子燙(自備)(210)"
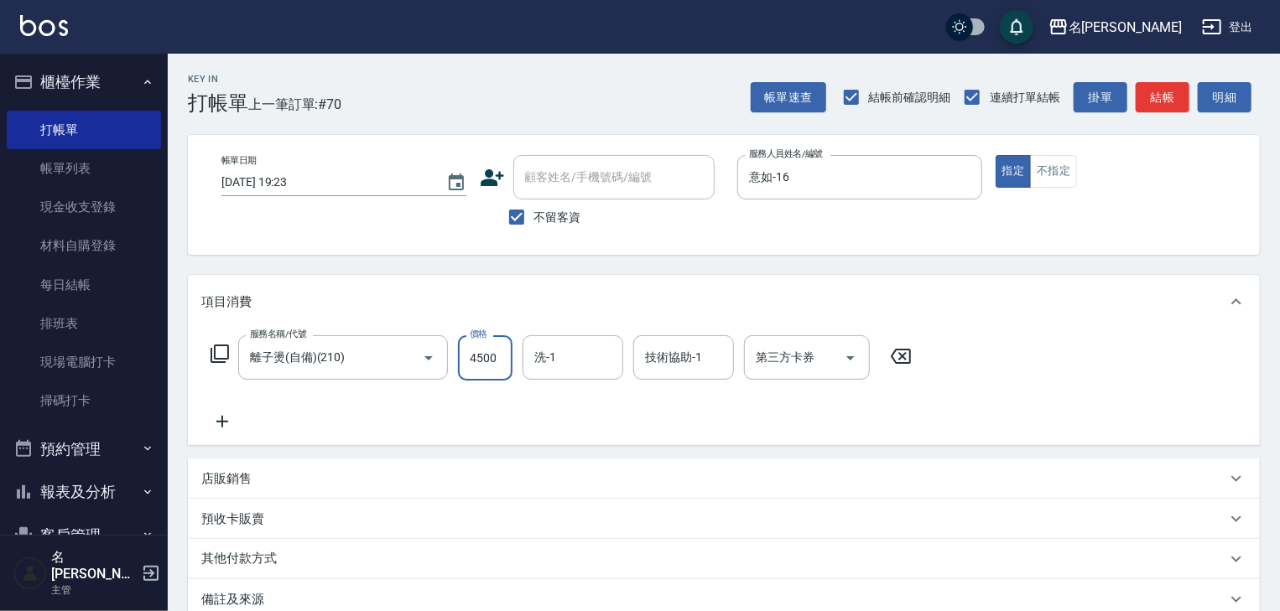
type input "4500"
click at [1176, 92] on button "結帳" at bounding box center [1163, 97] width 54 height 31
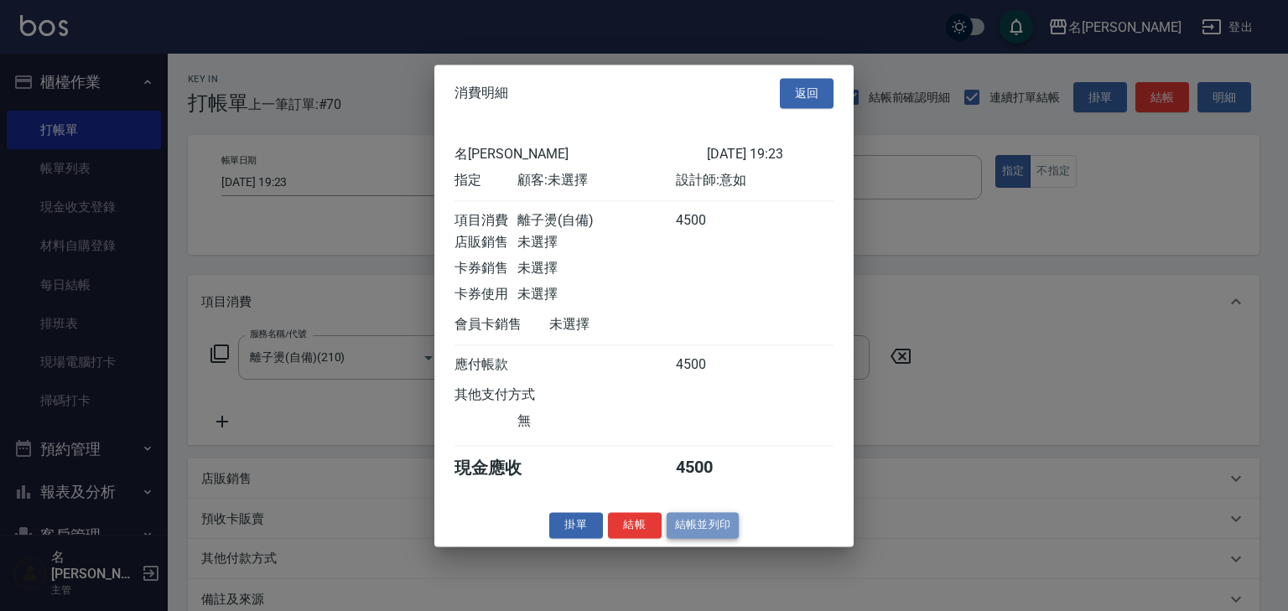
click at [698, 530] on button "結帳並列印" at bounding box center [703, 525] width 73 height 26
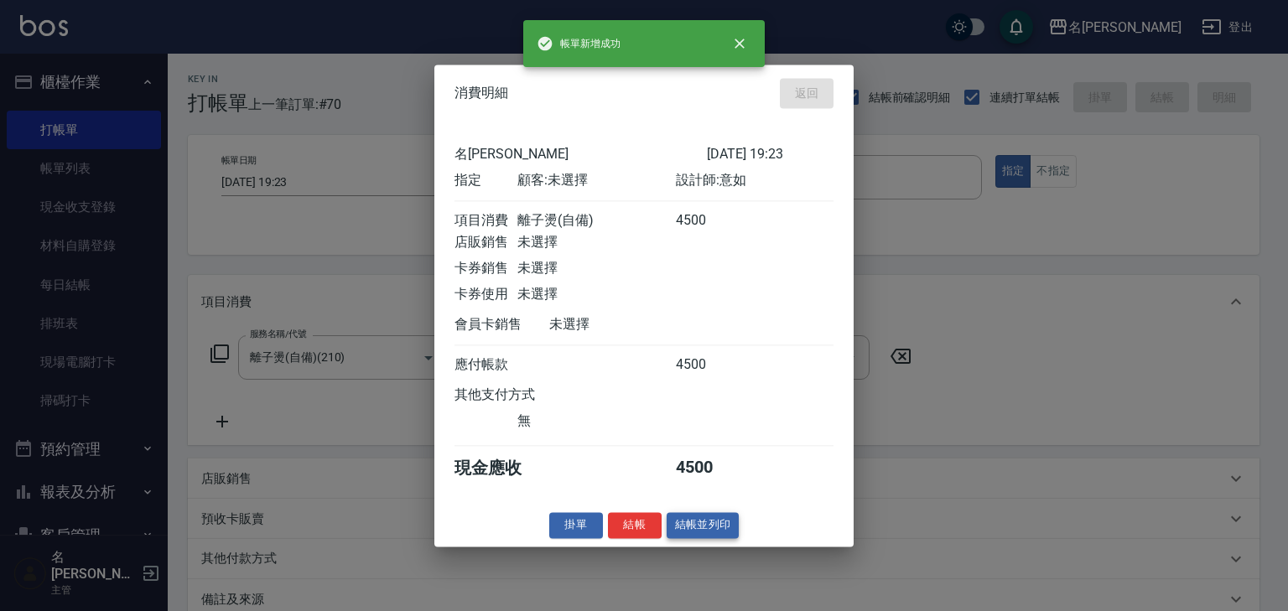
type input "2025/08/16 19:30"
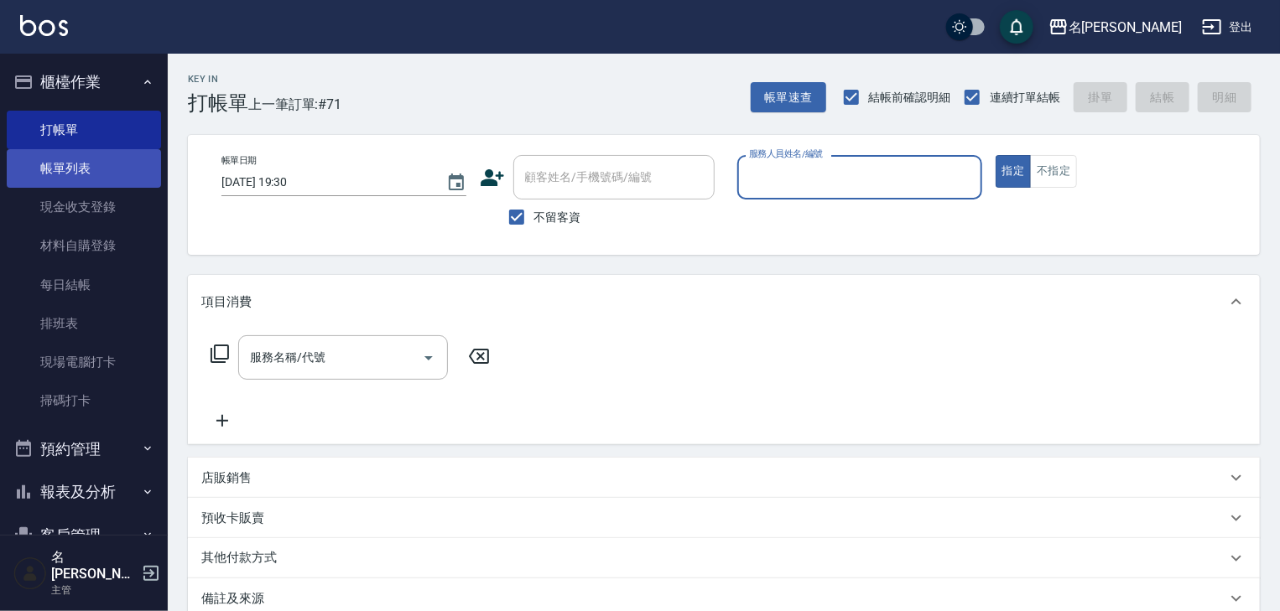
drag, startPoint x: 94, startPoint y: 156, endPoint x: 73, endPoint y: 175, distance: 28.5
click at [94, 156] on link "帳單列表" at bounding box center [84, 168] width 154 height 39
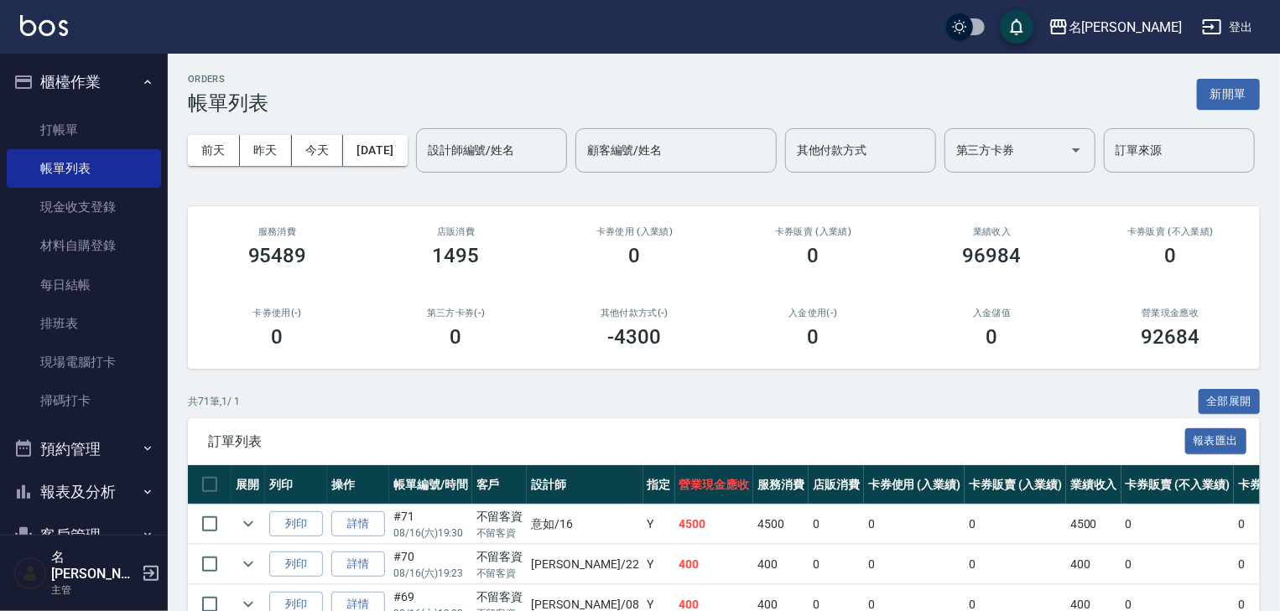
scroll to position [447, 0]
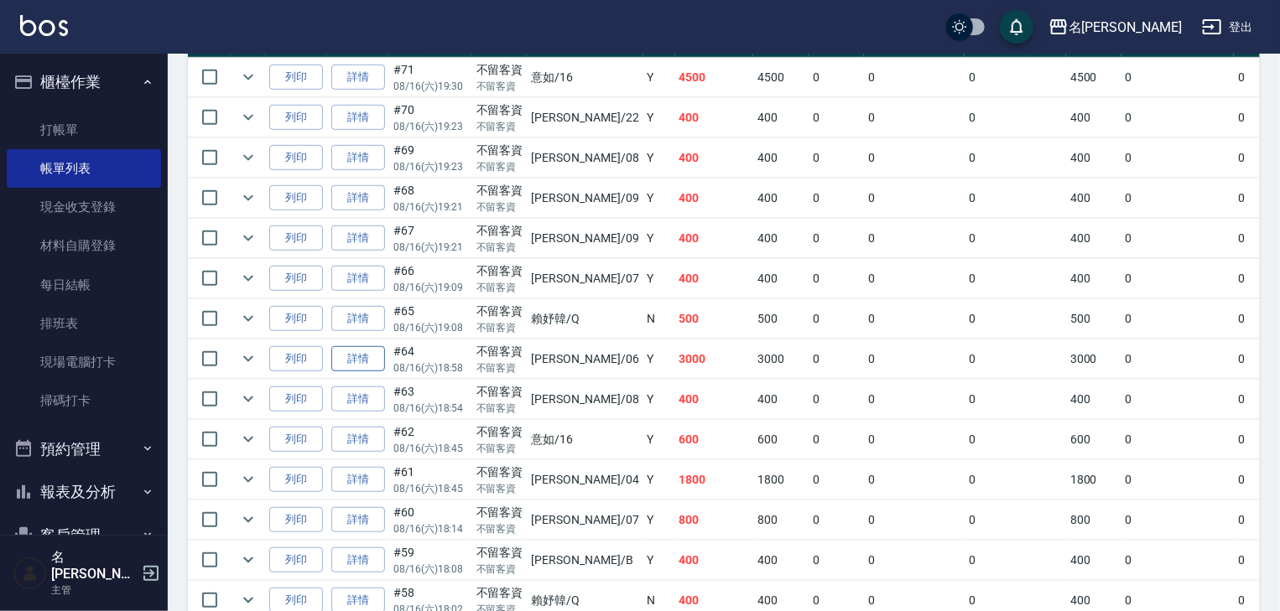
click at [349, 372] on link "詳情" at bounding box center [358, 359] width 54 height 26
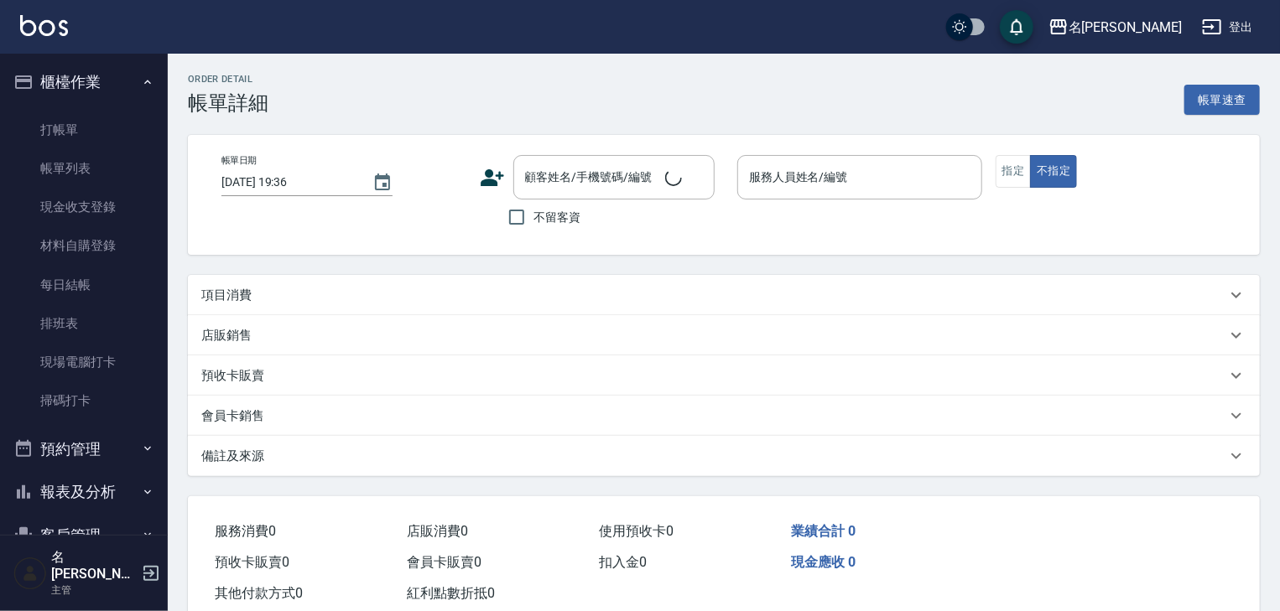
type input "2025/08/16 18:58"
checkbox input "true"
type input "[PERSON_NAME]-06"
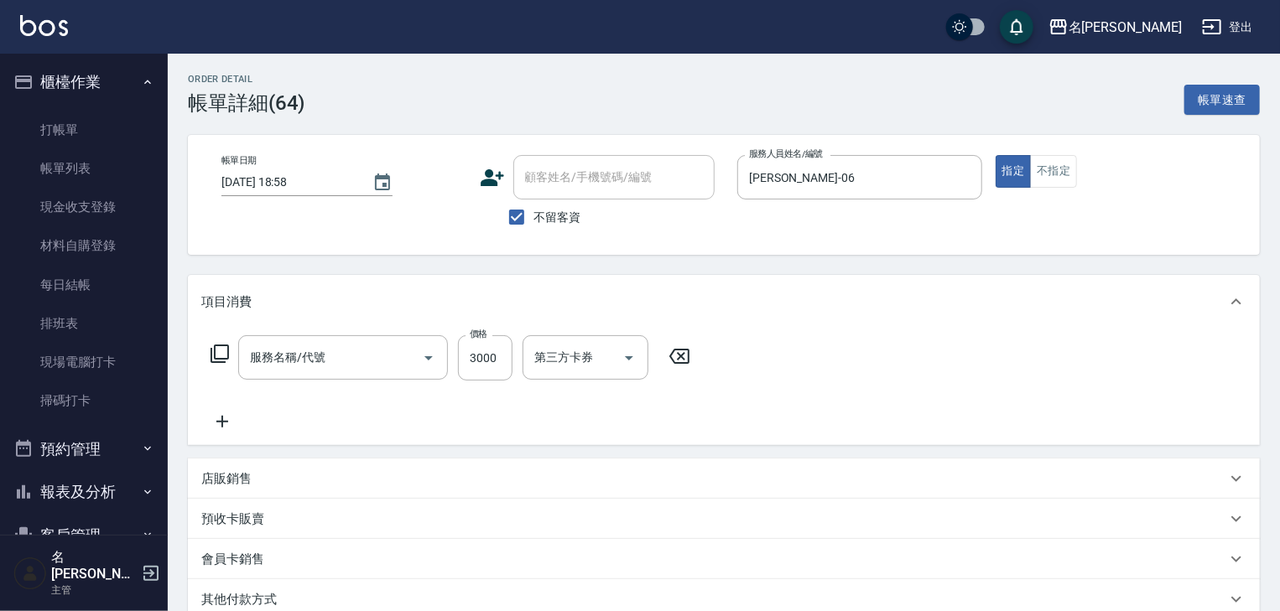
type input "陶瓷、溫朔燙(自備)(216)"
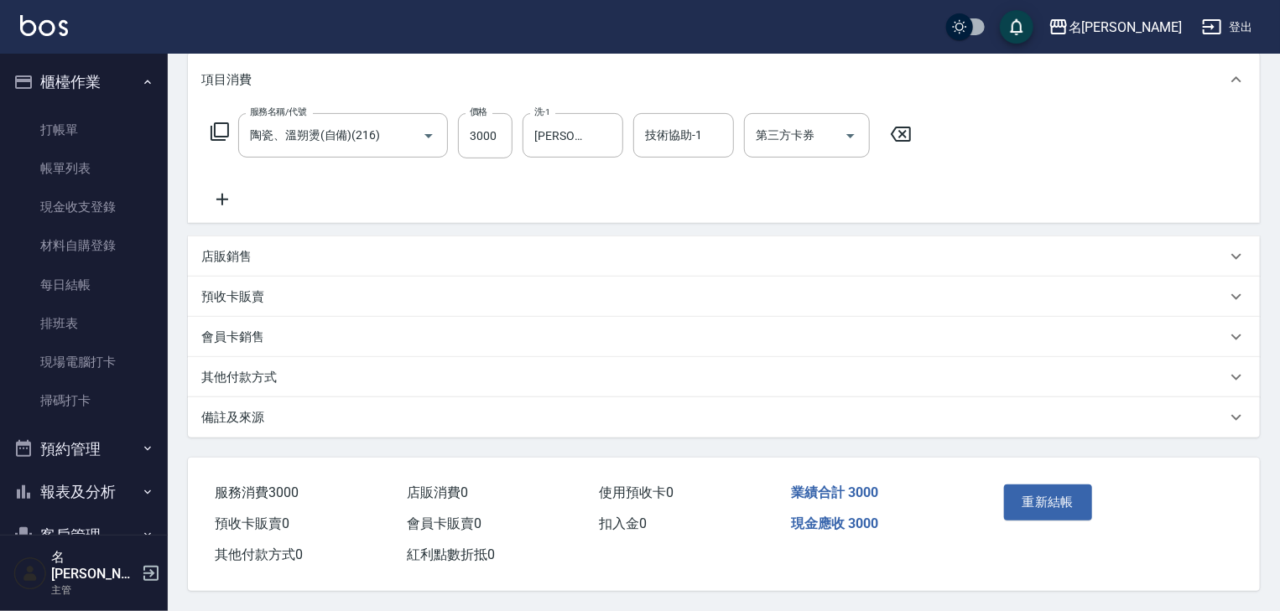
click at [244, 379] on p "其他付款方式" at bounding box center [238, 378] width 75 height 18
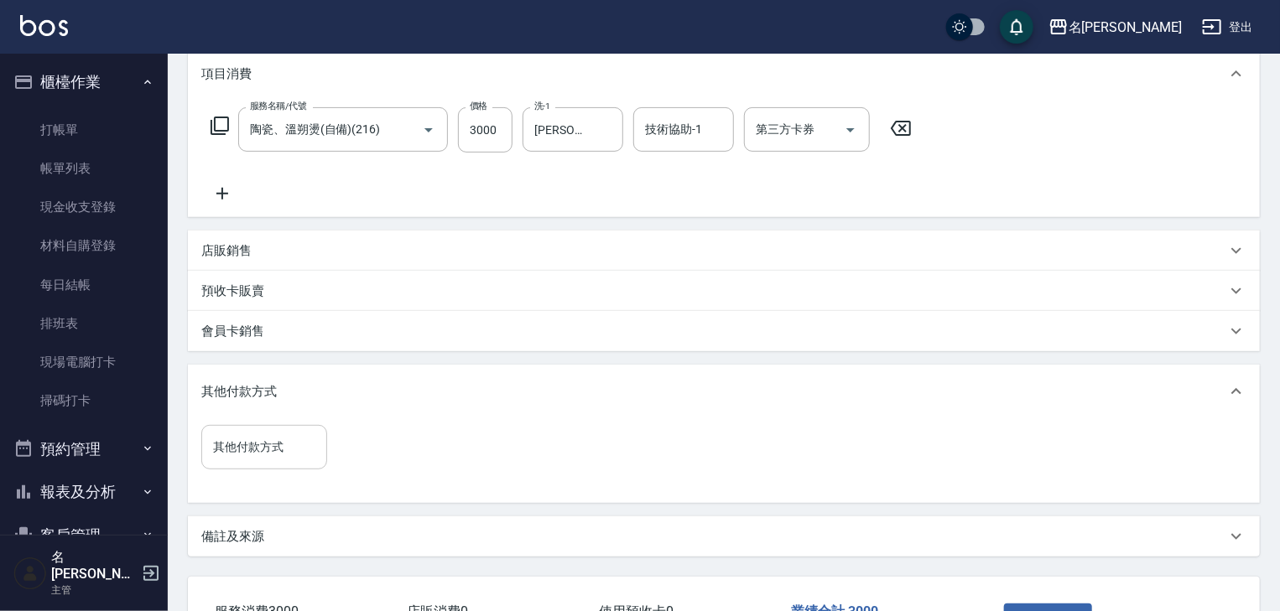
click at [267, 446] on input "其他付款方式" at bounding box center [264, 447] width 111 height 29
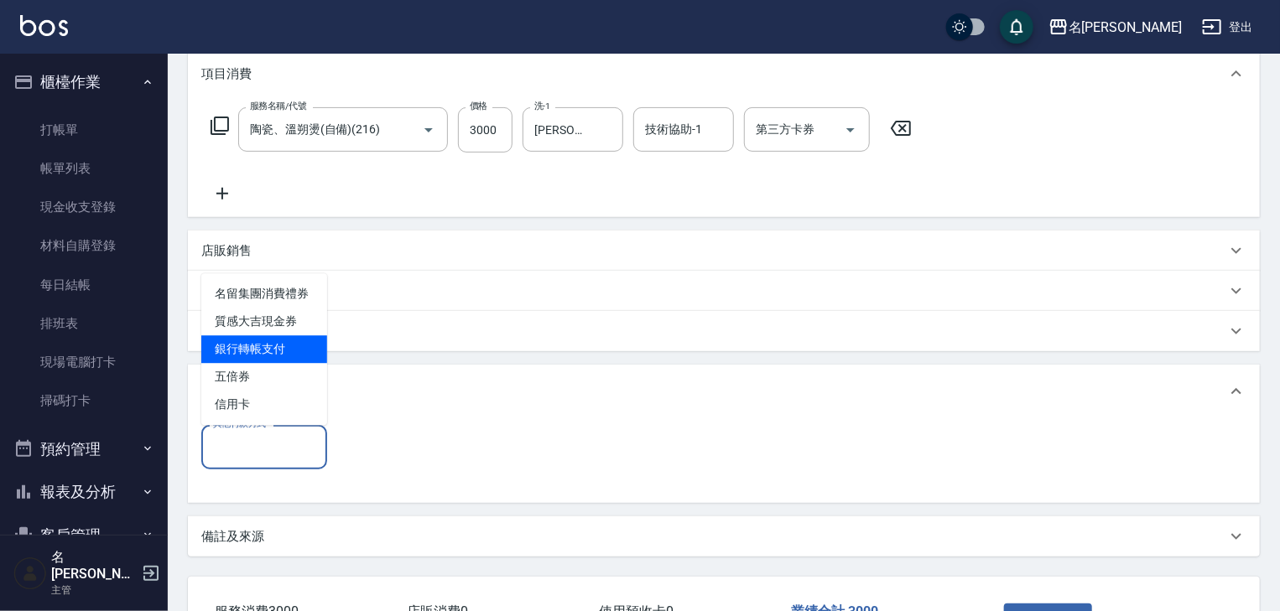
click at [235, 352] on span "銀行轉帳支付" at bounding box center [264, 350] width 126 height 28
type input "銀行轉帳支付"
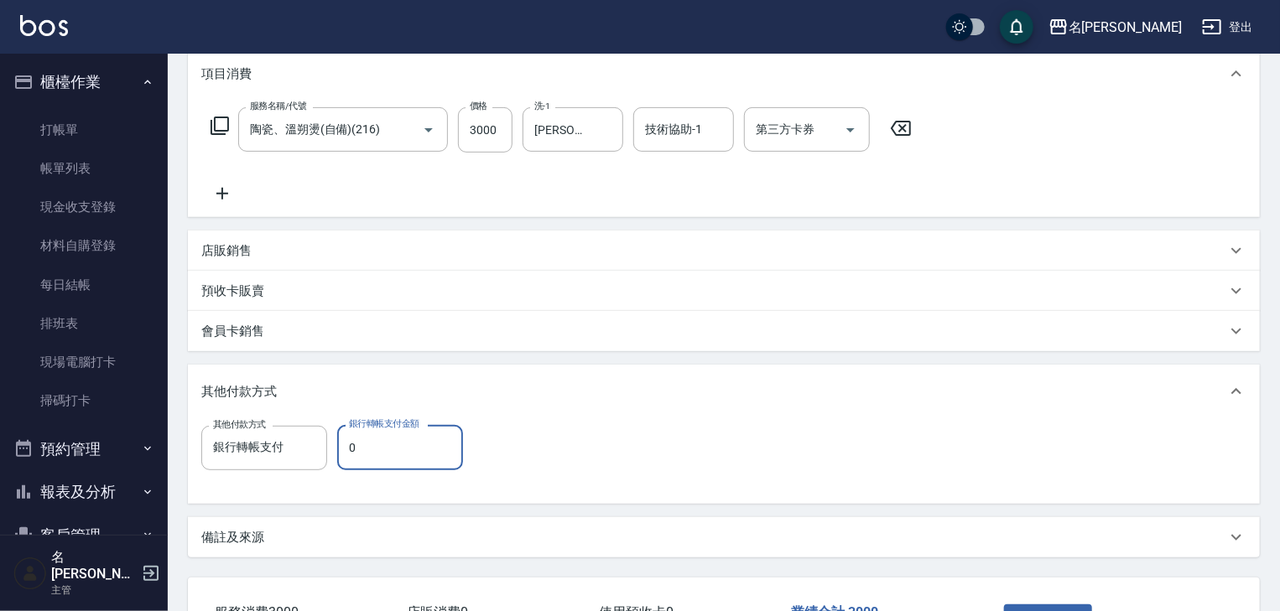
click at [393, 433] on input "0" at bounding box center [400, 447] width 126 height 45
type input "3000"
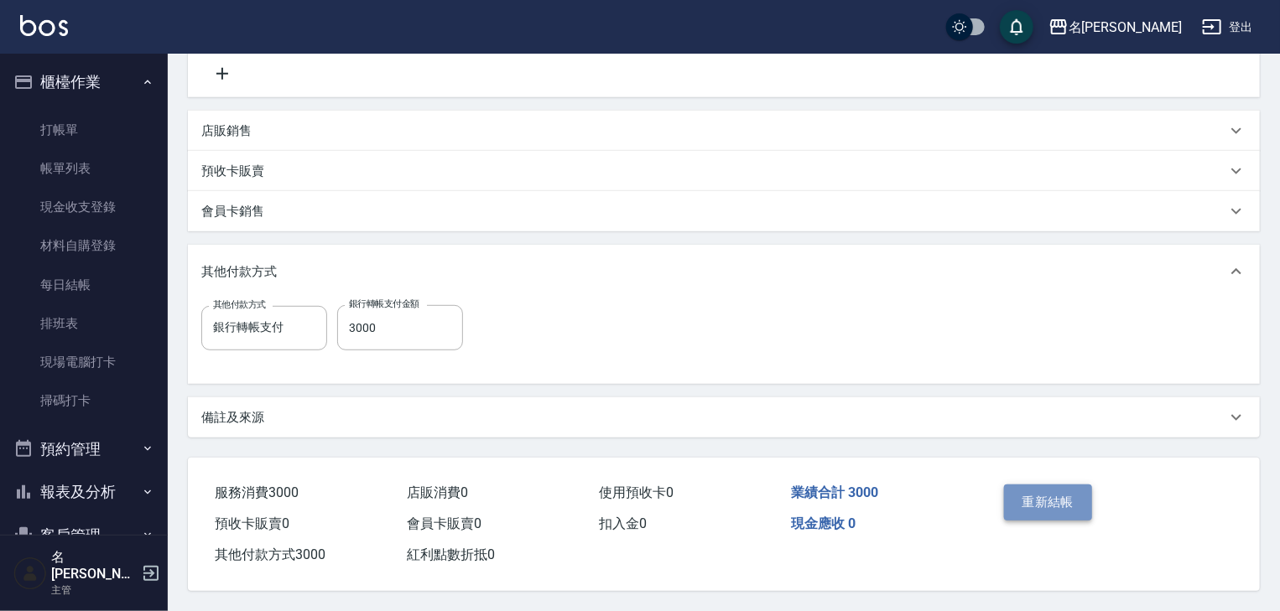
click at [1055, 489] on button "重新結帳" at bounding box center [1048, 502] width 89 height 35
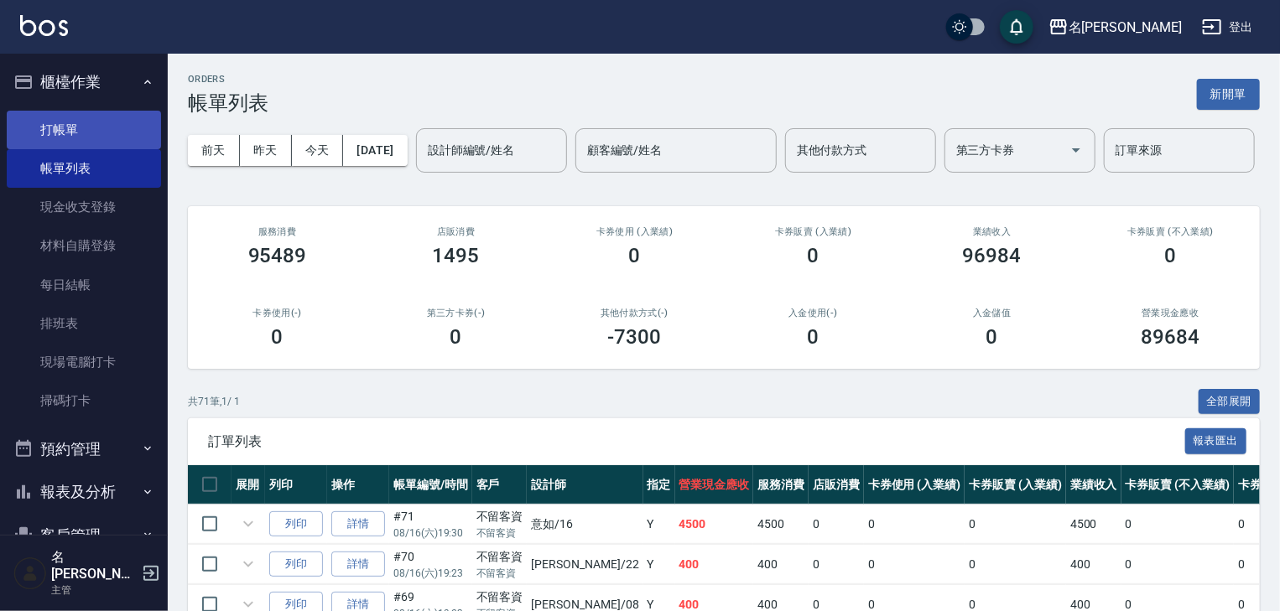
click at [62, 128] on link "打帳單" at bounding box center [84, 130] width 154 height 39
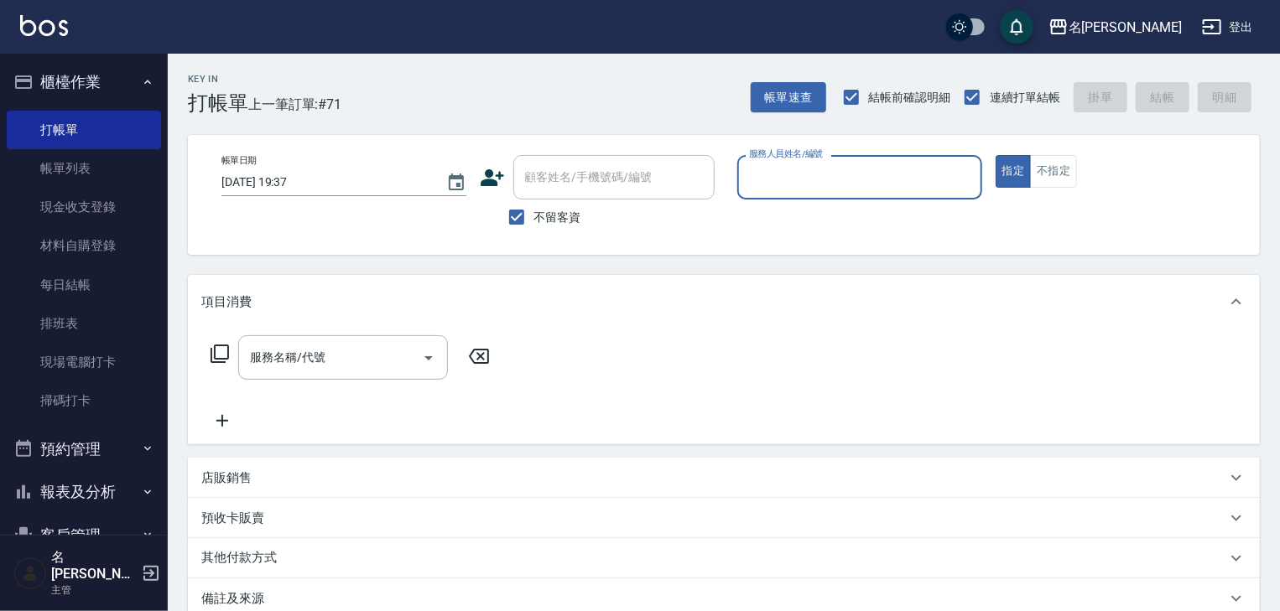
click at [831, 168] on input "服務人員姓名/編號" at bounding box center [860, 177] width 230 height 29
type input "[PERSON_NAME]-08"
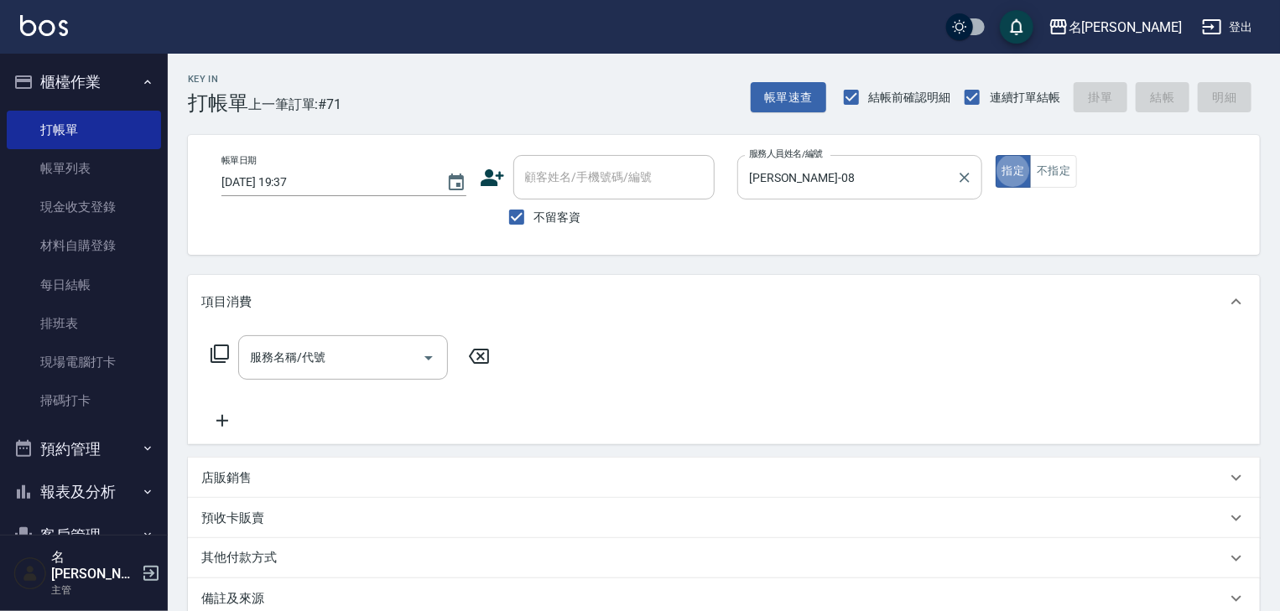
type button "true"
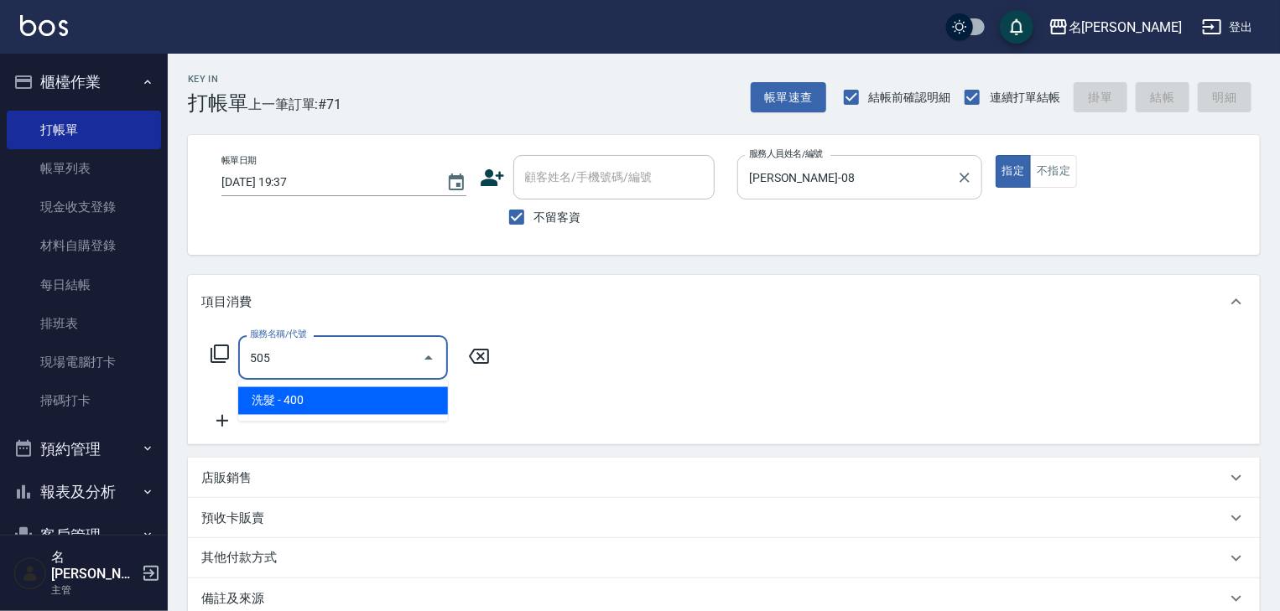
type input "洗髮(505)"
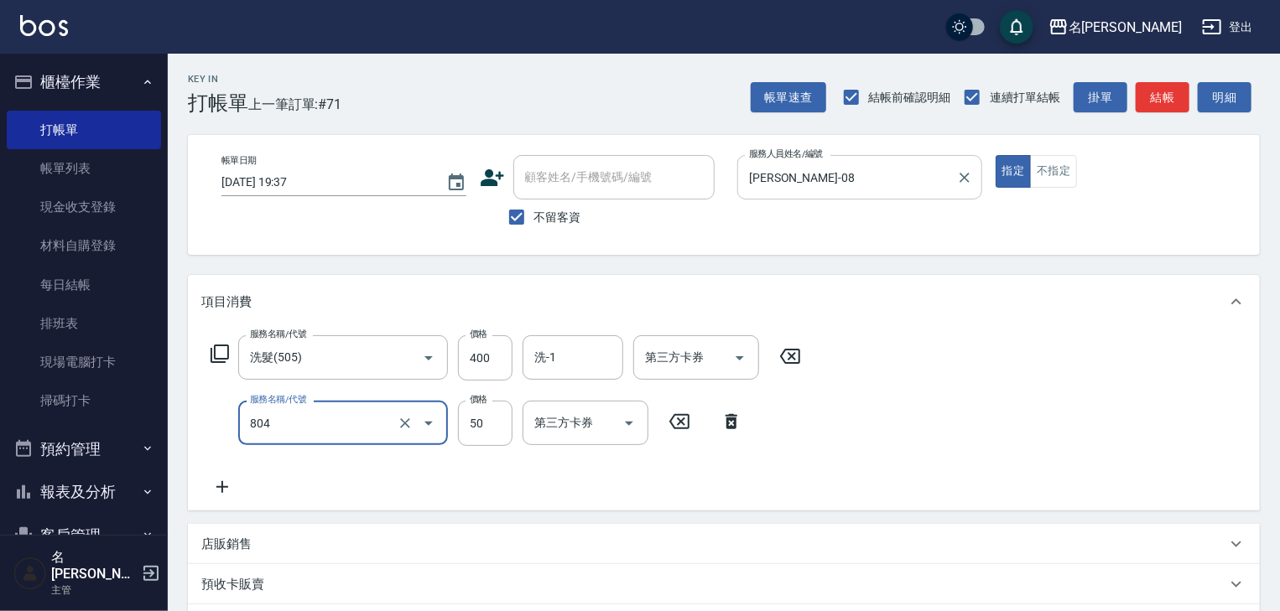
type input "吹捲(804)"
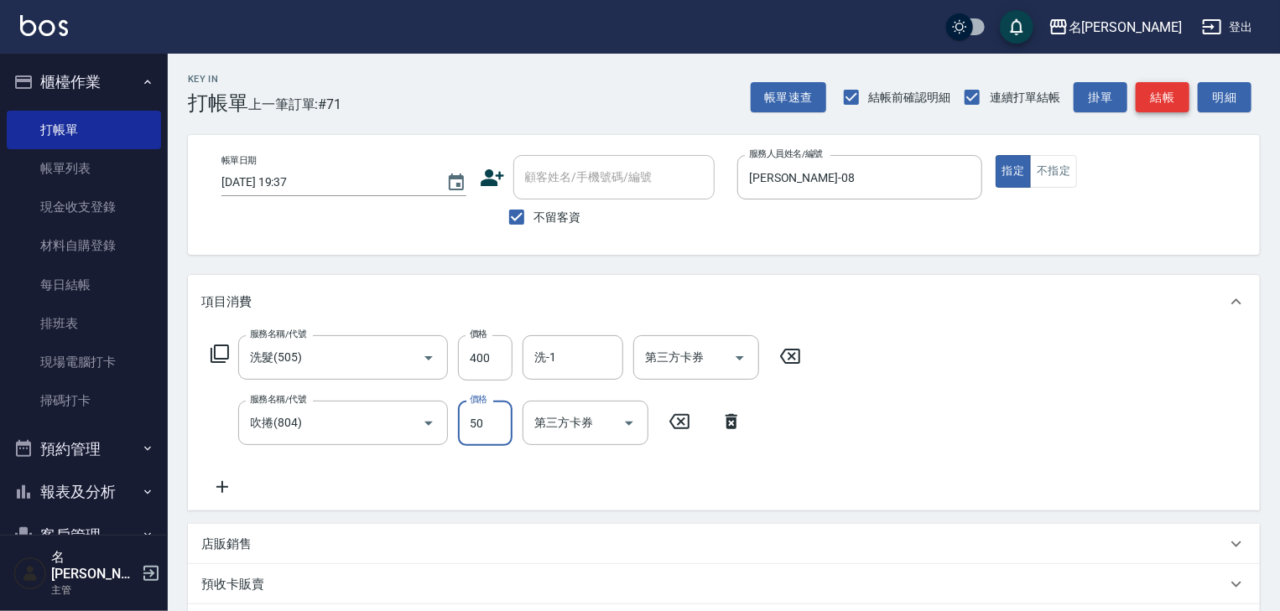
click at [1152, 91] on button "結帳" at bounding box center [1163, 97] width 54 height 31
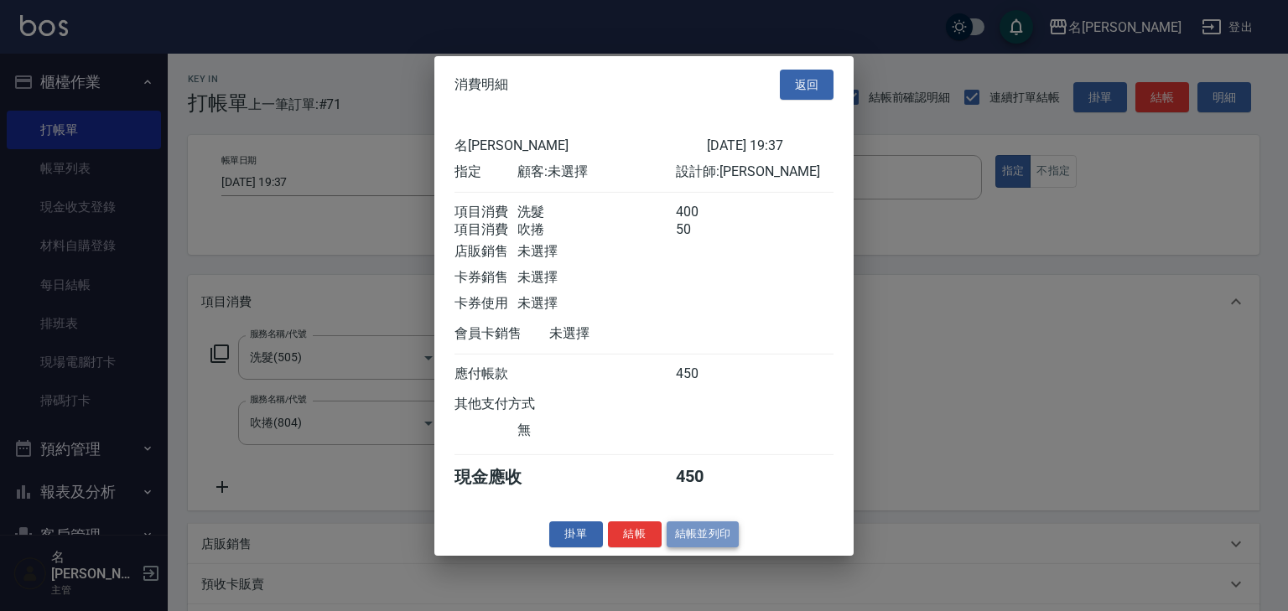
click at [684, 544] on button "結帳並列印" at bounding box center [703, 535] width 73 height 26
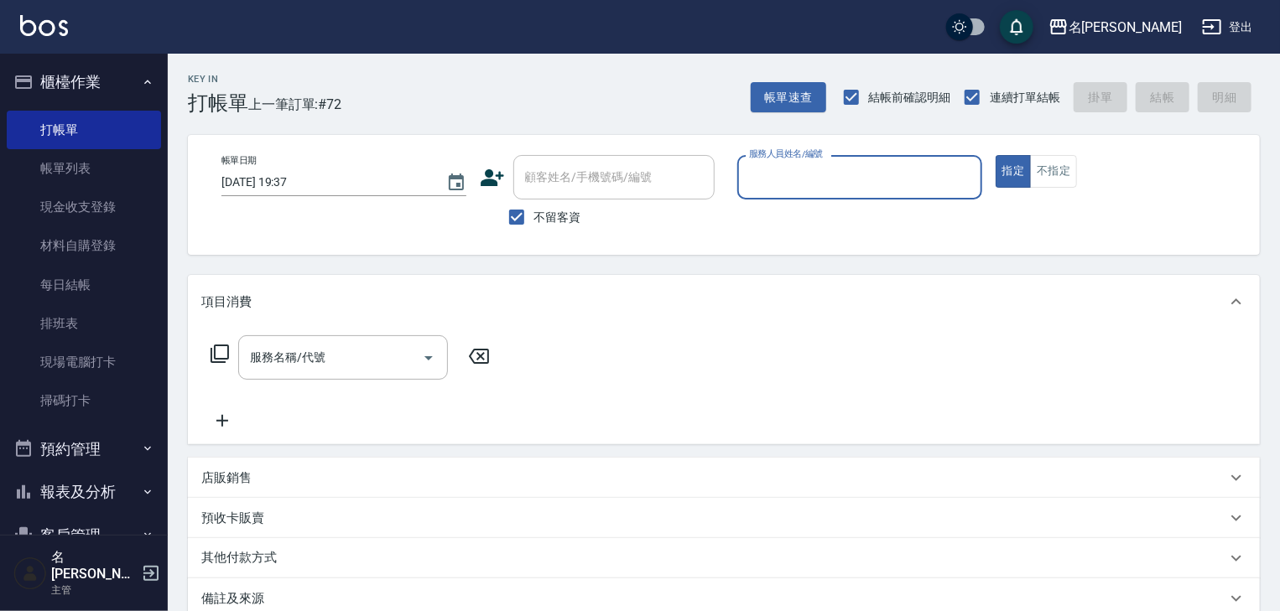
click at [70, 76] on button "櫃檯作業" at bounding box center [84, 82] width 154 height 44
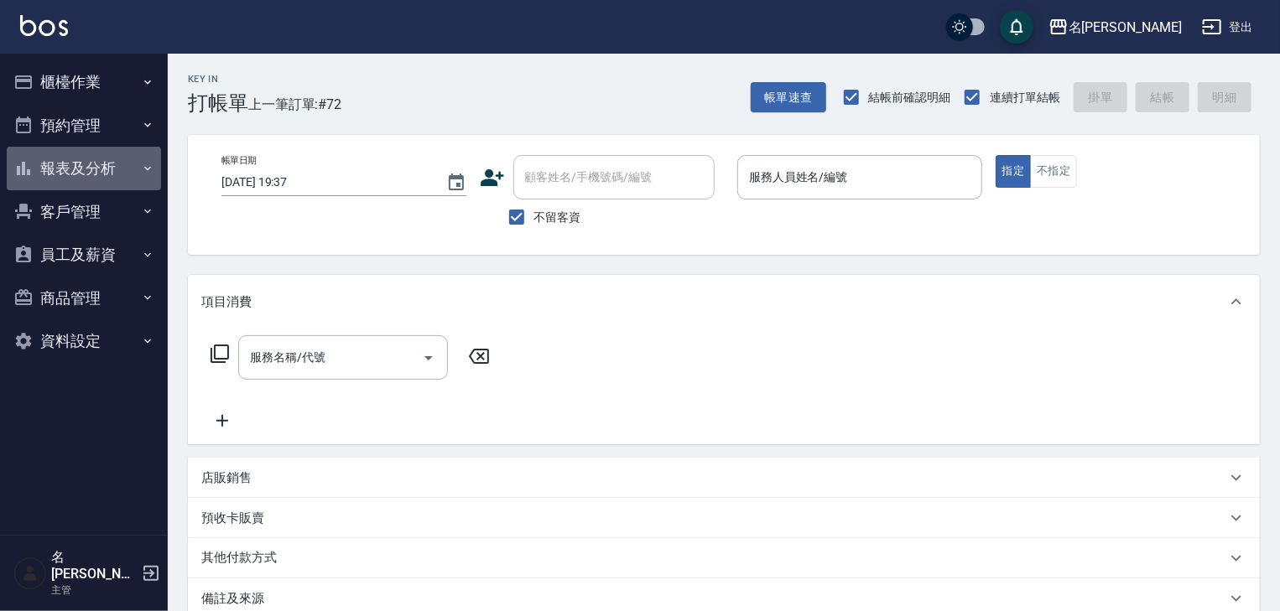
click at [64, 161] on button "報表及分析" at bounding box center [84, 169] width 154 height 44
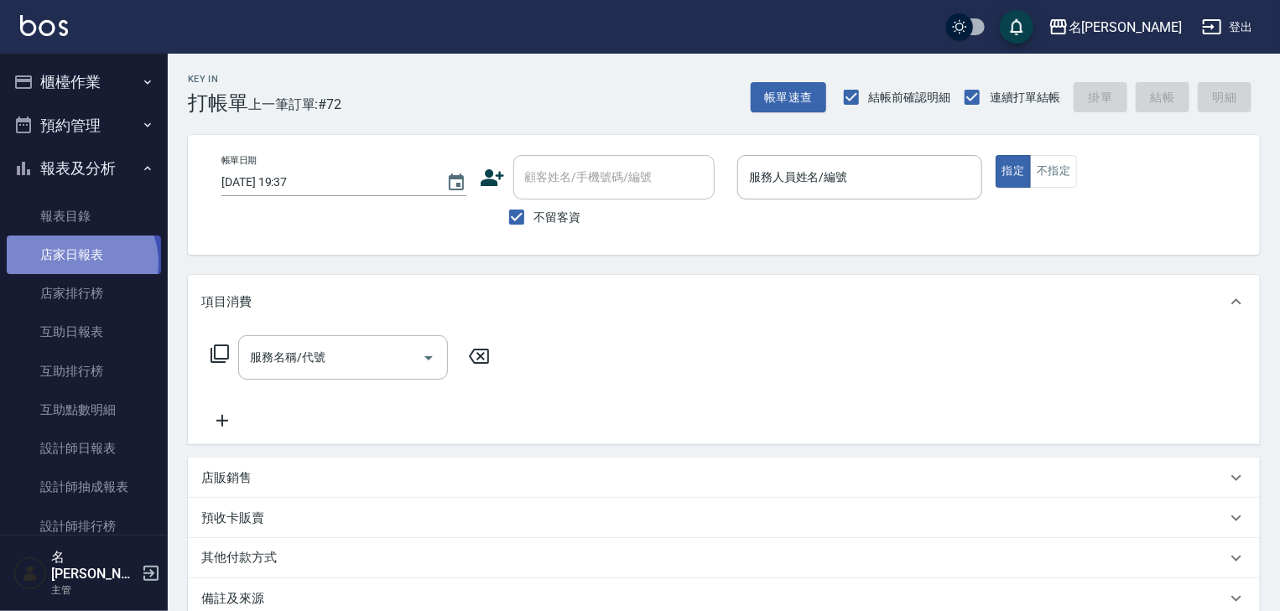
click at [80, 263] on link "店家日報表" at bounding box center [84, 255] width 154 height 39
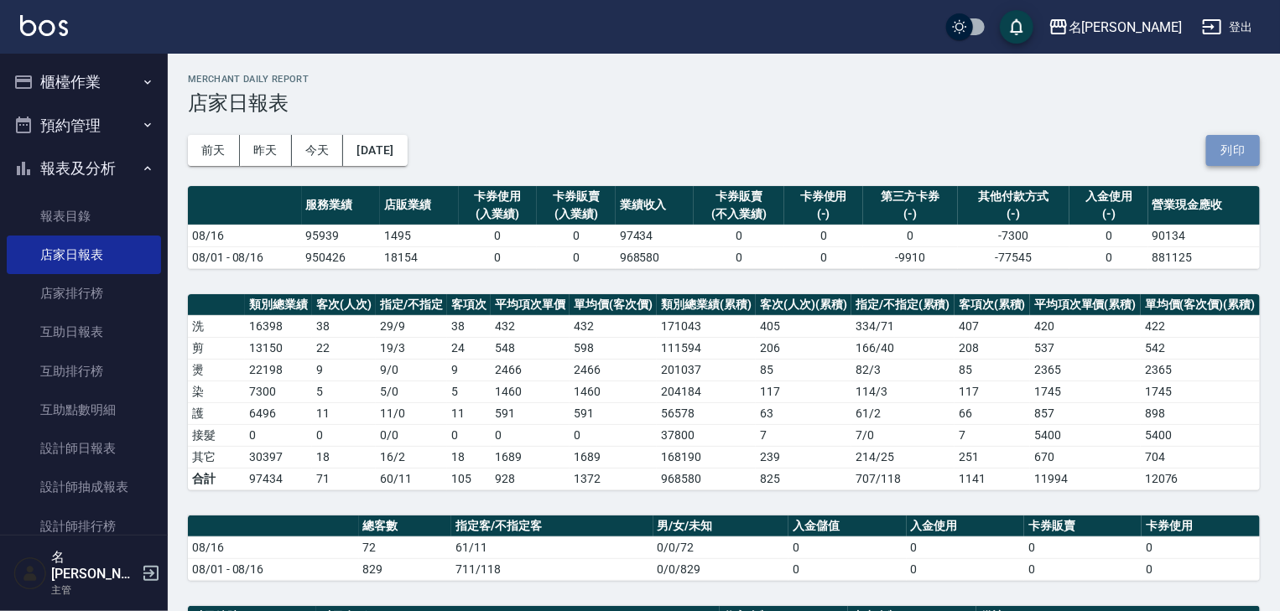
click at [1231, 146] on button "列印" at bounding box center [1233, 150] width 54 height 31
click at [88, 165] on button "報表及分析" at bounding box center [84, 169] width 154 height 44
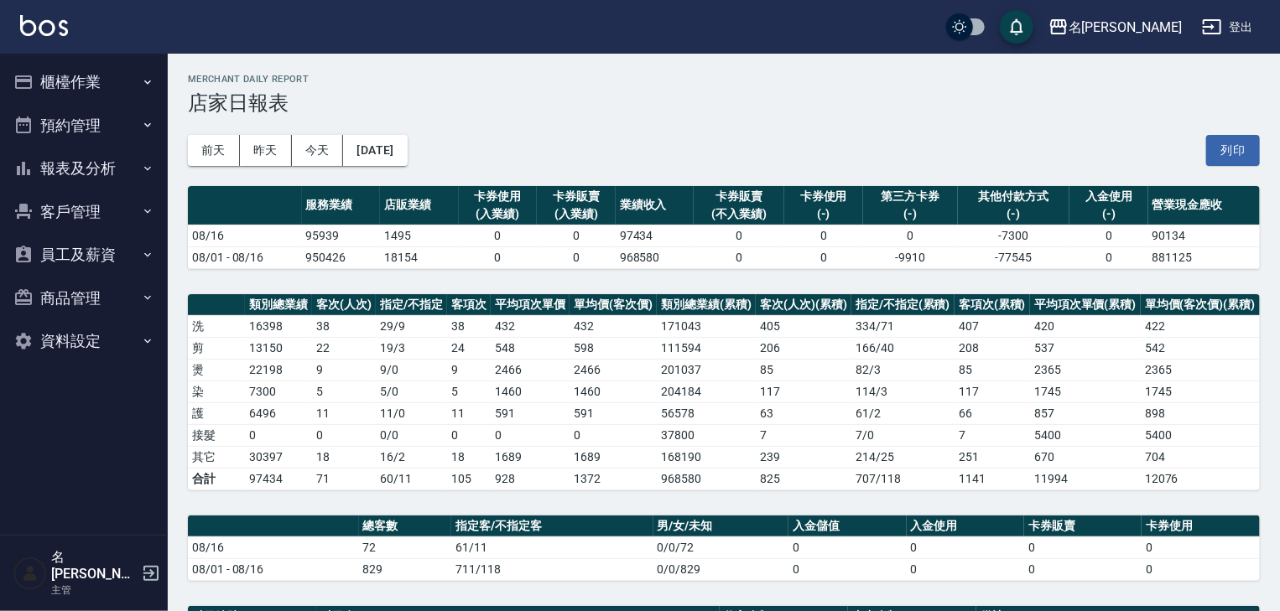
click at [53, 68] on button "櫃檯作業" at bounding box center [84, 82] width 154 height 44
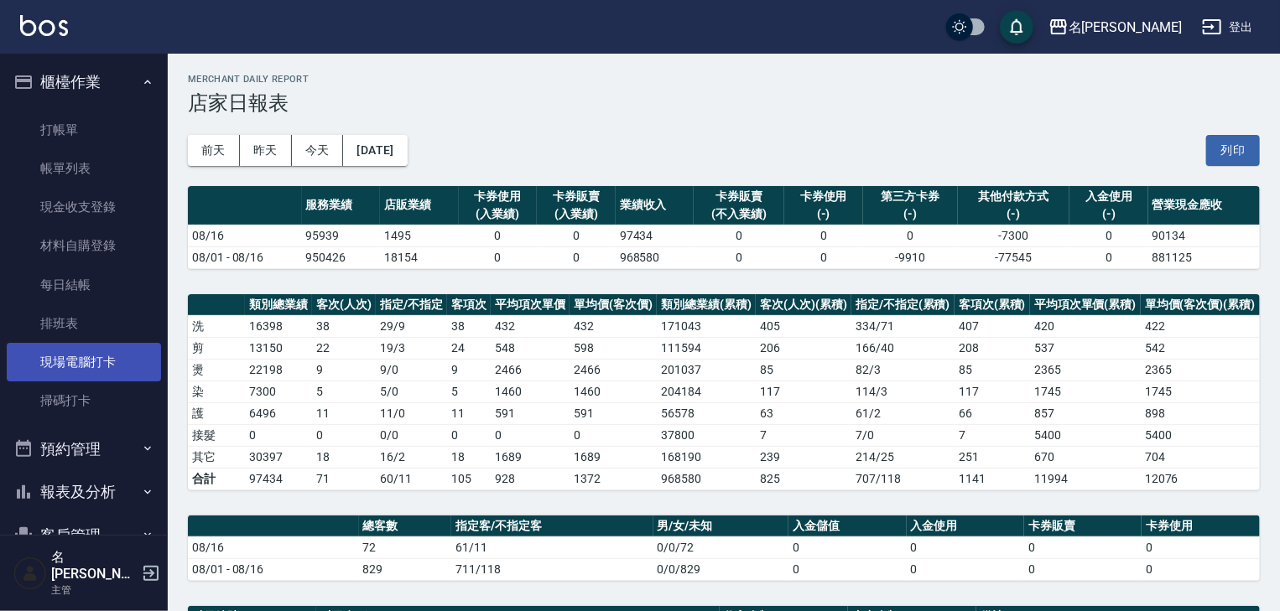
click at [77, 356] on link "現場電腦打卡" at bounding box center [84, 362] width 154 height 39
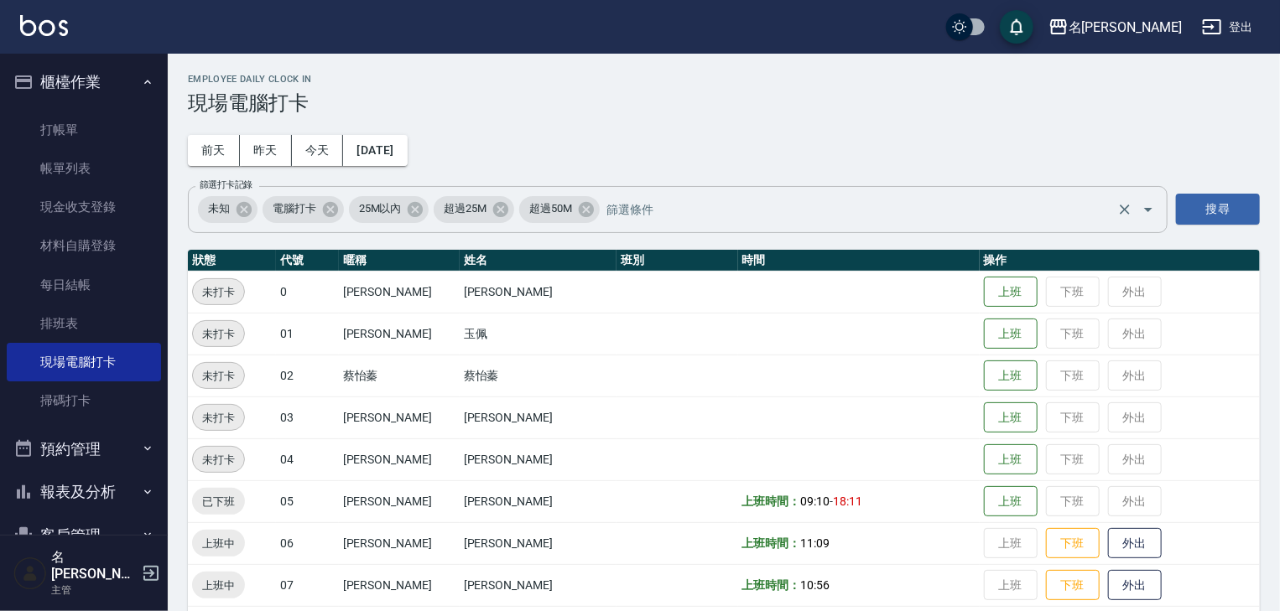
scroll to position [268, 0]
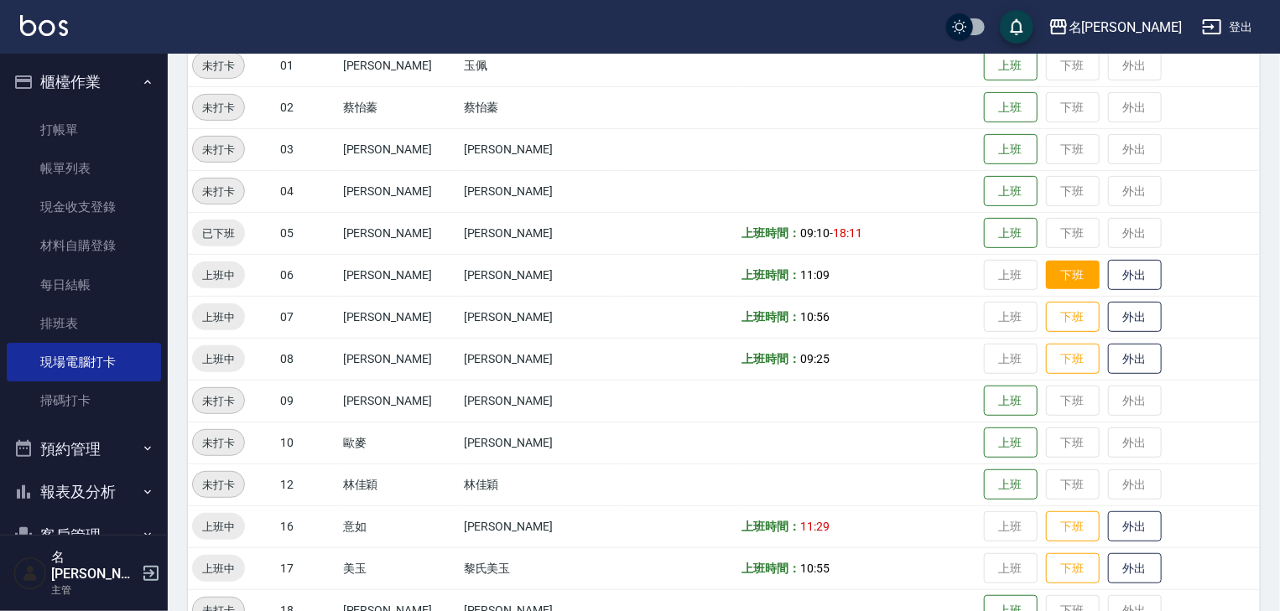
click at [1046, 275] on button "下班" at bounding box center [1073, 275] width 54 height 29
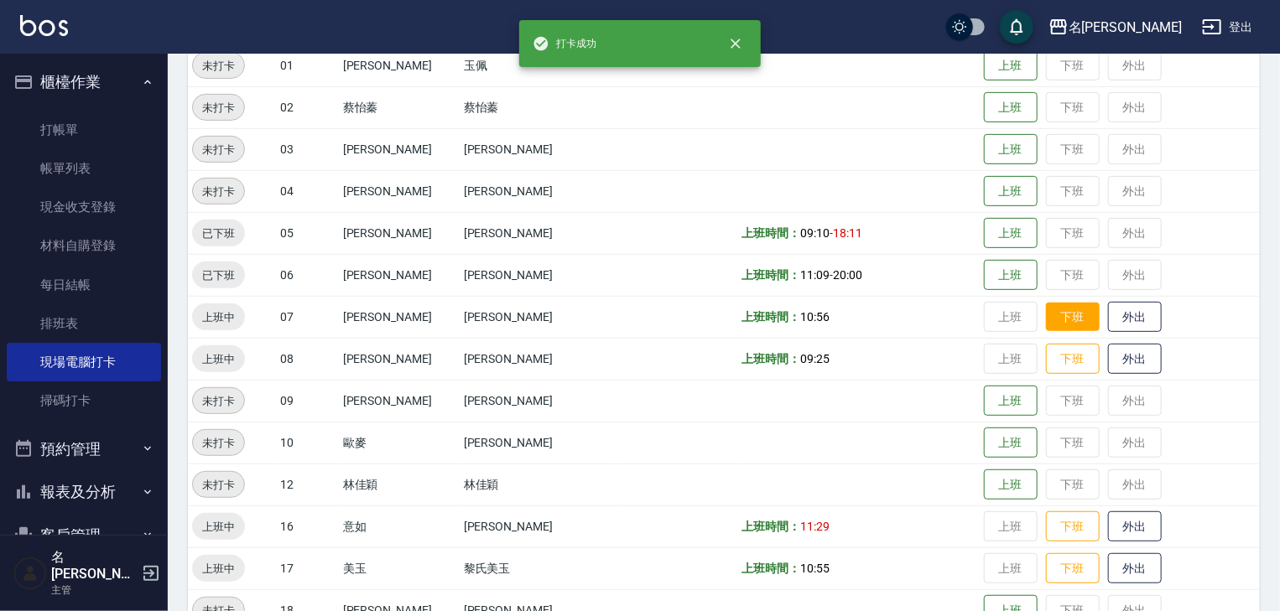
click at [1046, 320] on button "下班" at bounding box center [1073, 317] width 54 height 29
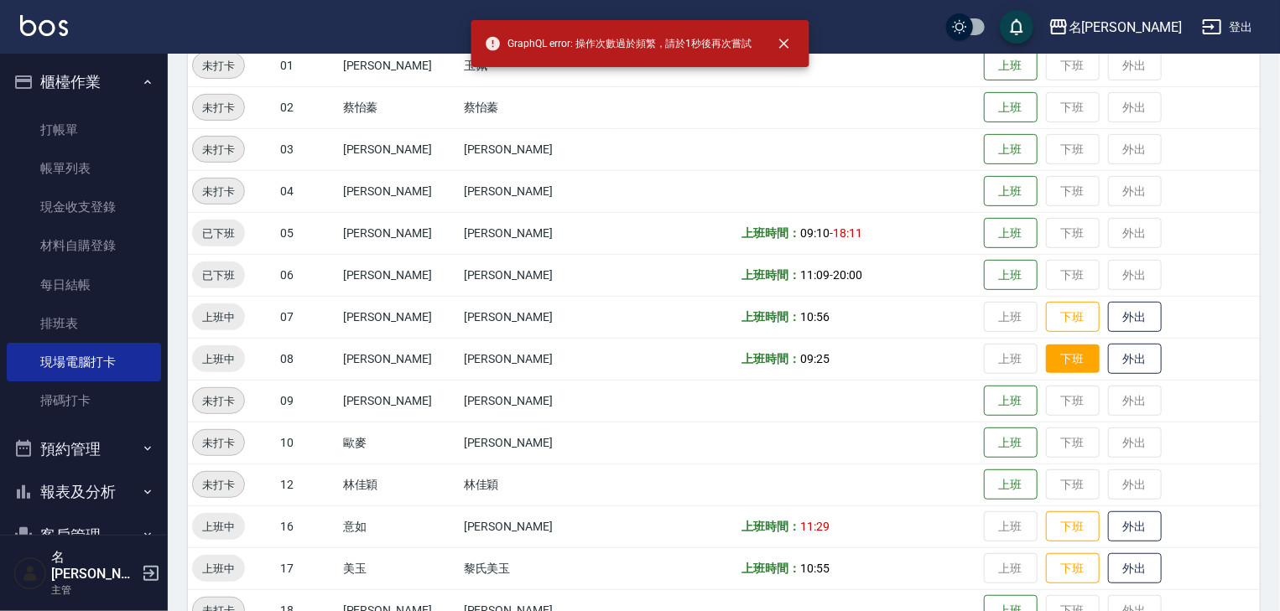
click at [1050, 365] on button "下班" at bounding box center [1073, 359] width 54 height 29
click at [1046, 368] on button "下班" at bounding box center [1073, 359] width 54 height 29
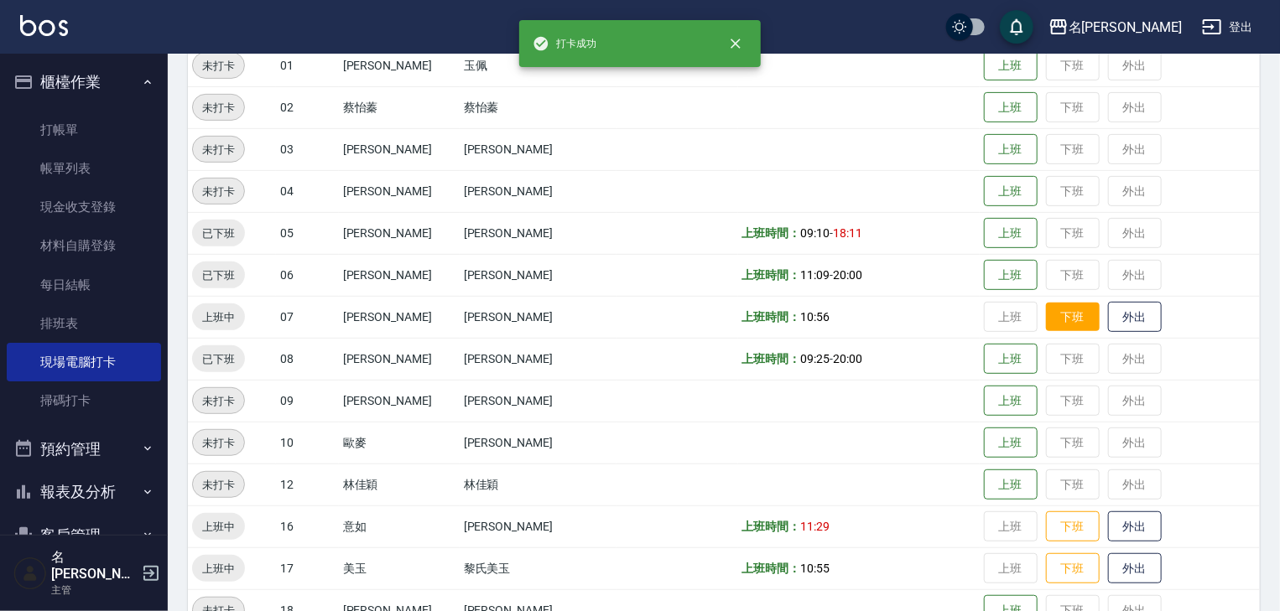
click at [1046, 314] on button "下班" at bounding box center [1073, 317] width 54 height 29
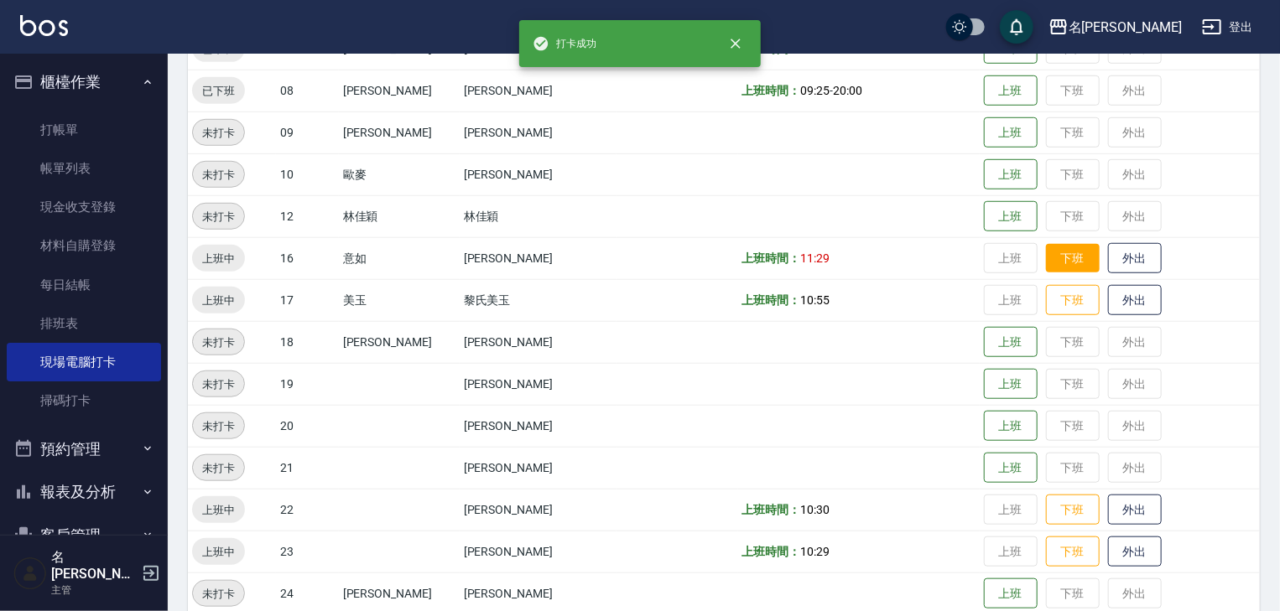
click at [1046, 256] on button "下班" at bounding box center [1073, 258] width 54 height 29
click at [1046, 295] on button "下班" at bounding box center [1073, 300] width 54 height 29
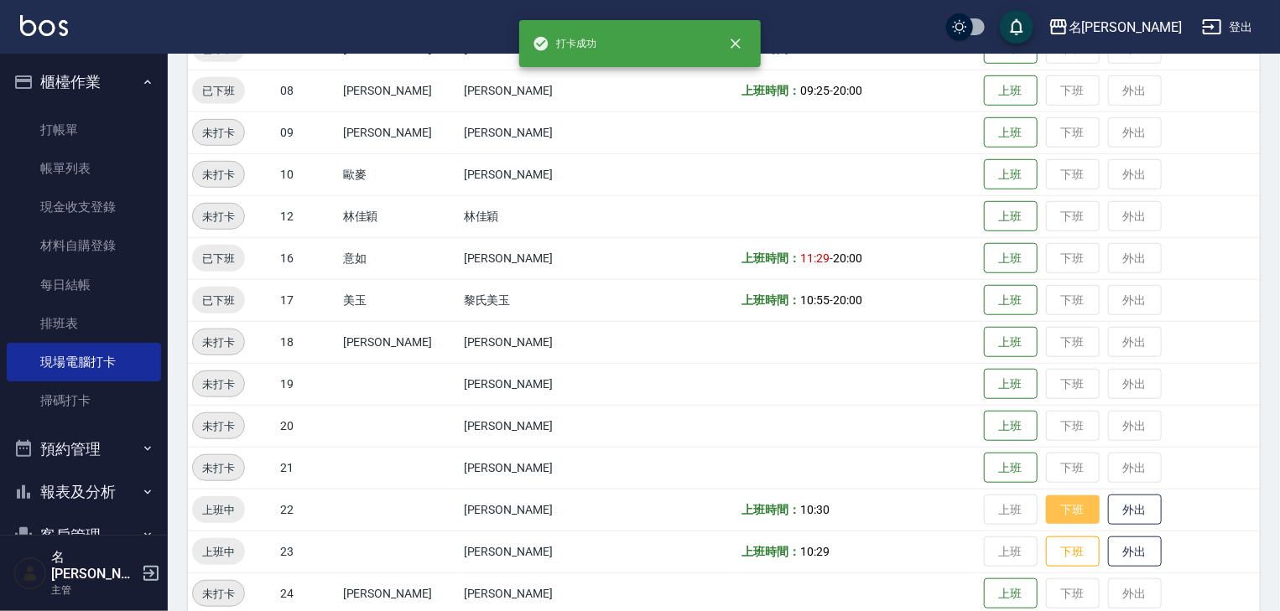
click at [1048, 512] on button "下班" at bounding box center [1073, 510] width 54 height 29
click at [1053, 550] on button "下班" at bounding box center [1073, 552] width 54 height 29
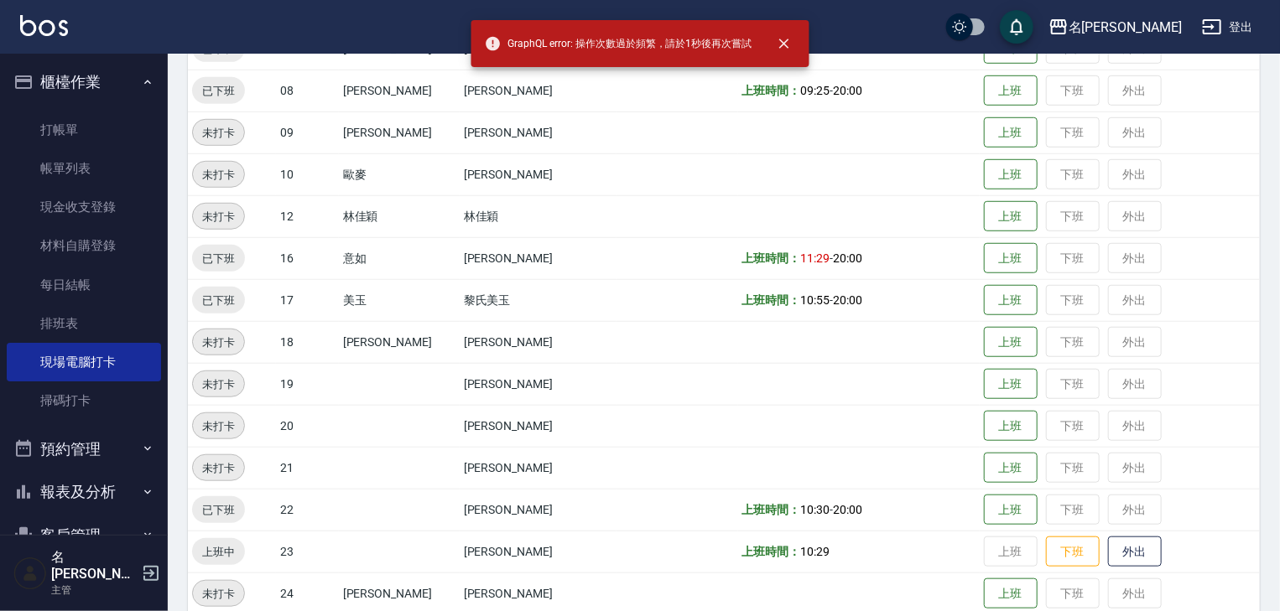
scroll to position [894, 0]
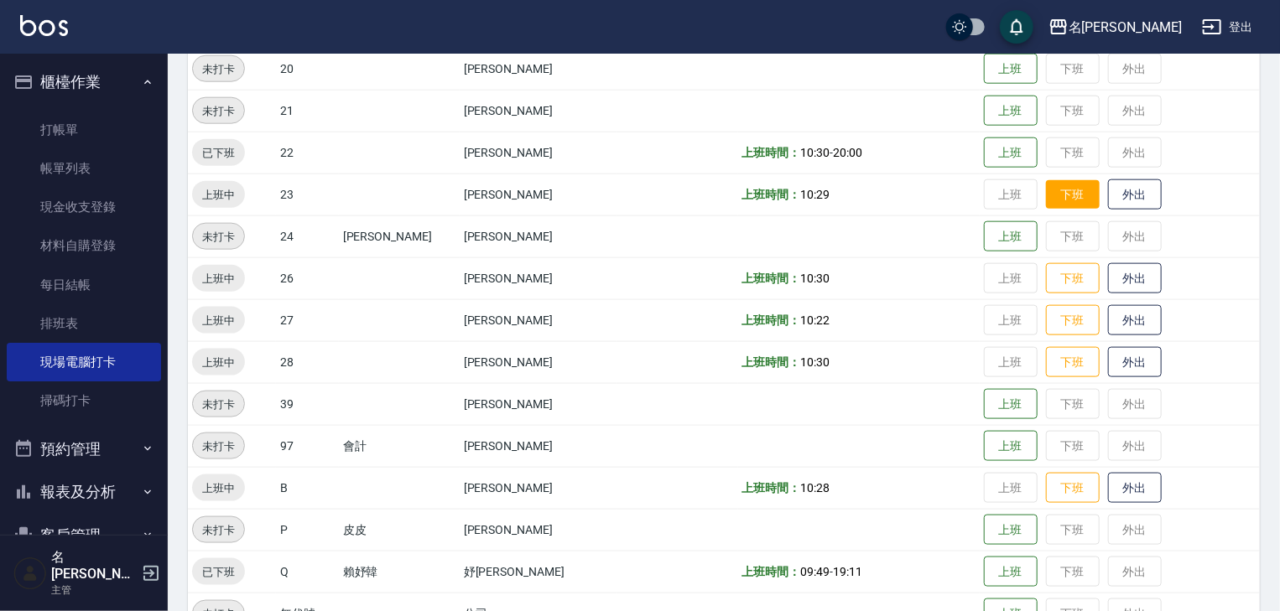
click at [1050, 195] on button "下班" at bounding box center [1073, 194] width 54 height 29
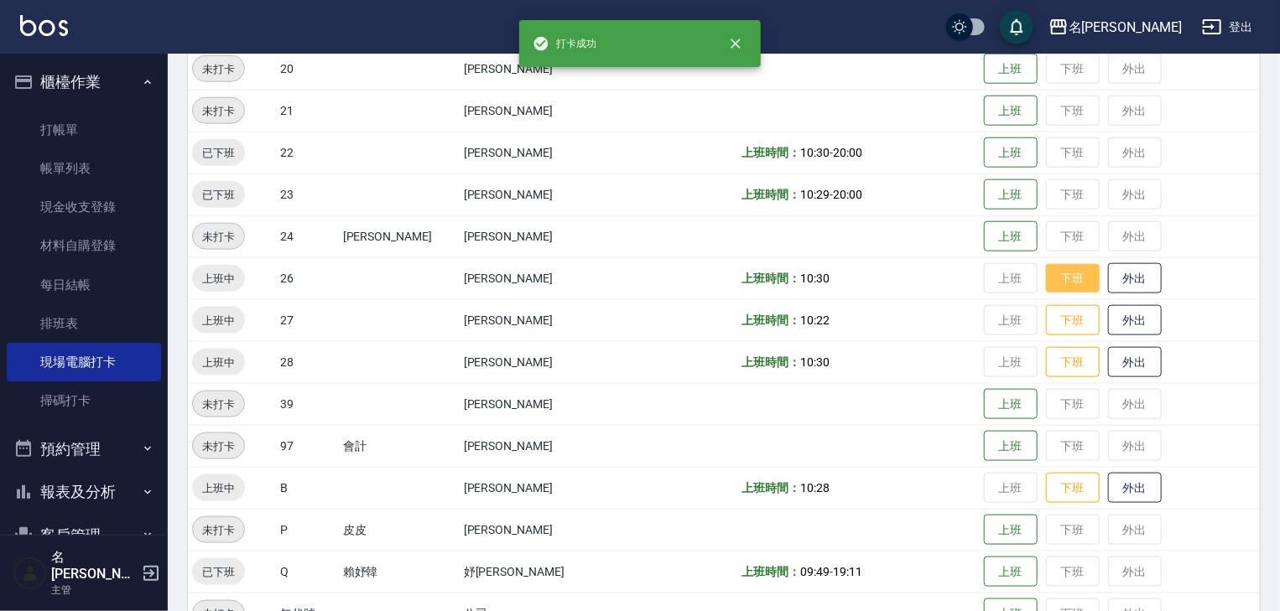
click at [1064, 275] on button "下班" at bounding box center [1073, 278] width 54 height 29
click at [1046, 320] on button "下班" at bounding box center [1073, 320] width 54 height 29
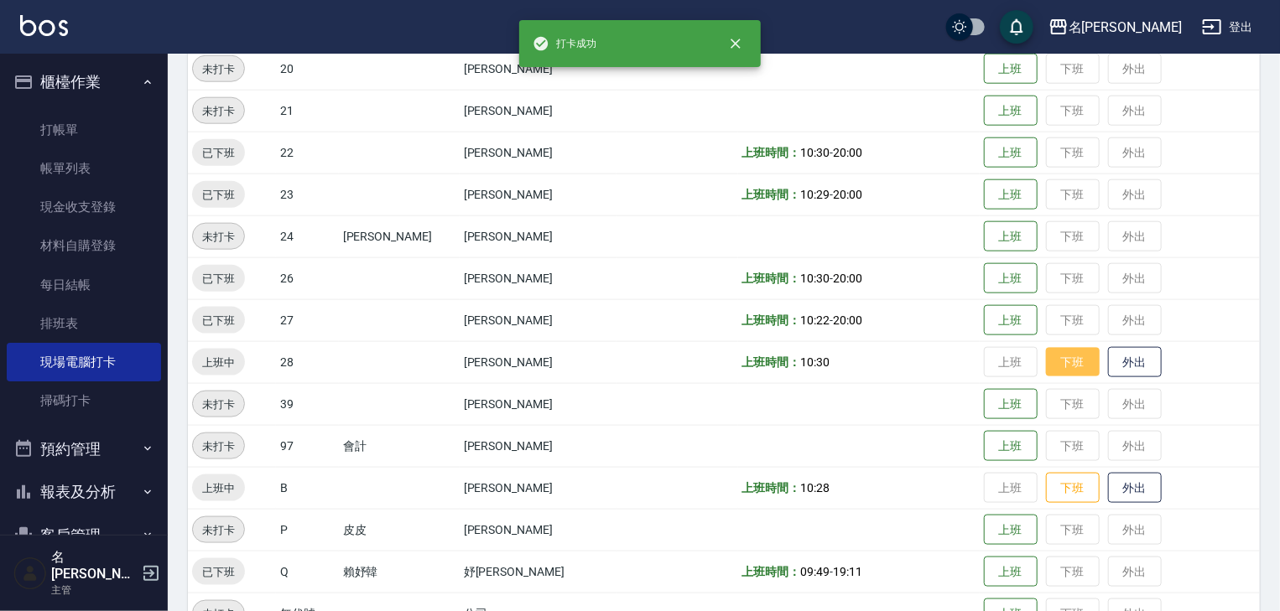
click at [1057, 366] on button "下班" at bounding box center [1073, 362] width 54 height 29
click at [1046, 485] on button "下班" at bounding box center [1073, 488] width 54 height 29
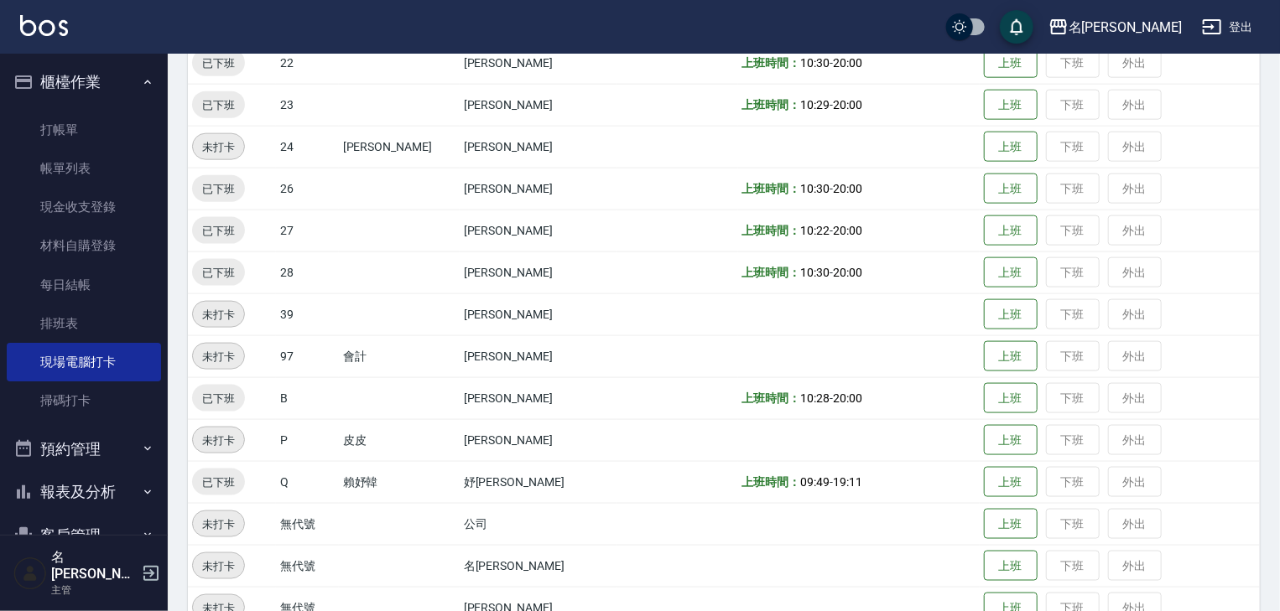
scroll to position [1064, 0]
